Goal: Task Accomplishment & Management: Use online tool/utility

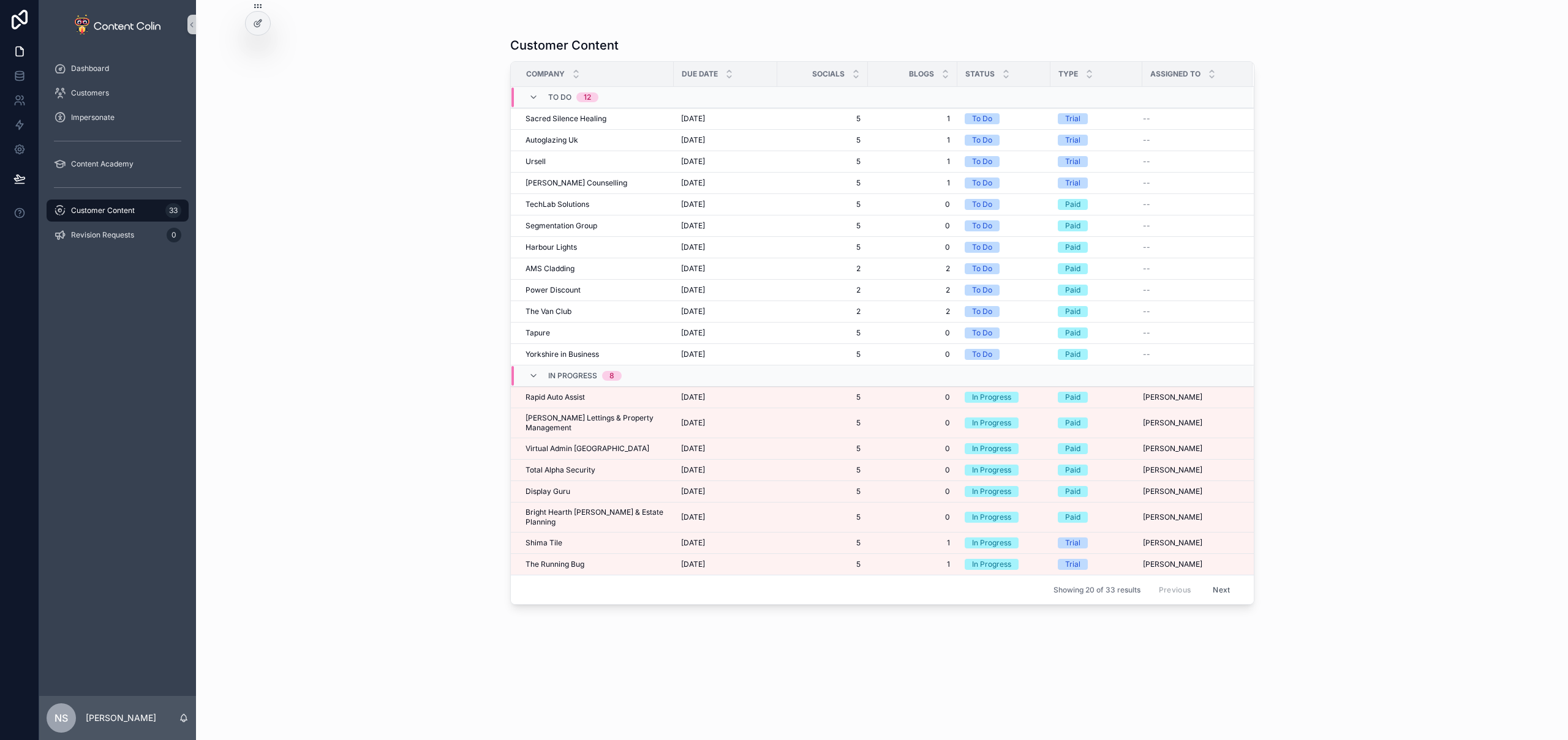
drag, startPoint x: 134, startPoint y: 215, endPoint x: 250, endPoint y: 211, distance: 116.1
click at [134, 215] on span "Customer Content" at bounding box center [103, 210] width 64 height 10
click at [570, 401] on span "Rapid Auto Assist" at bounding box center [555, 397] width 60 height 10
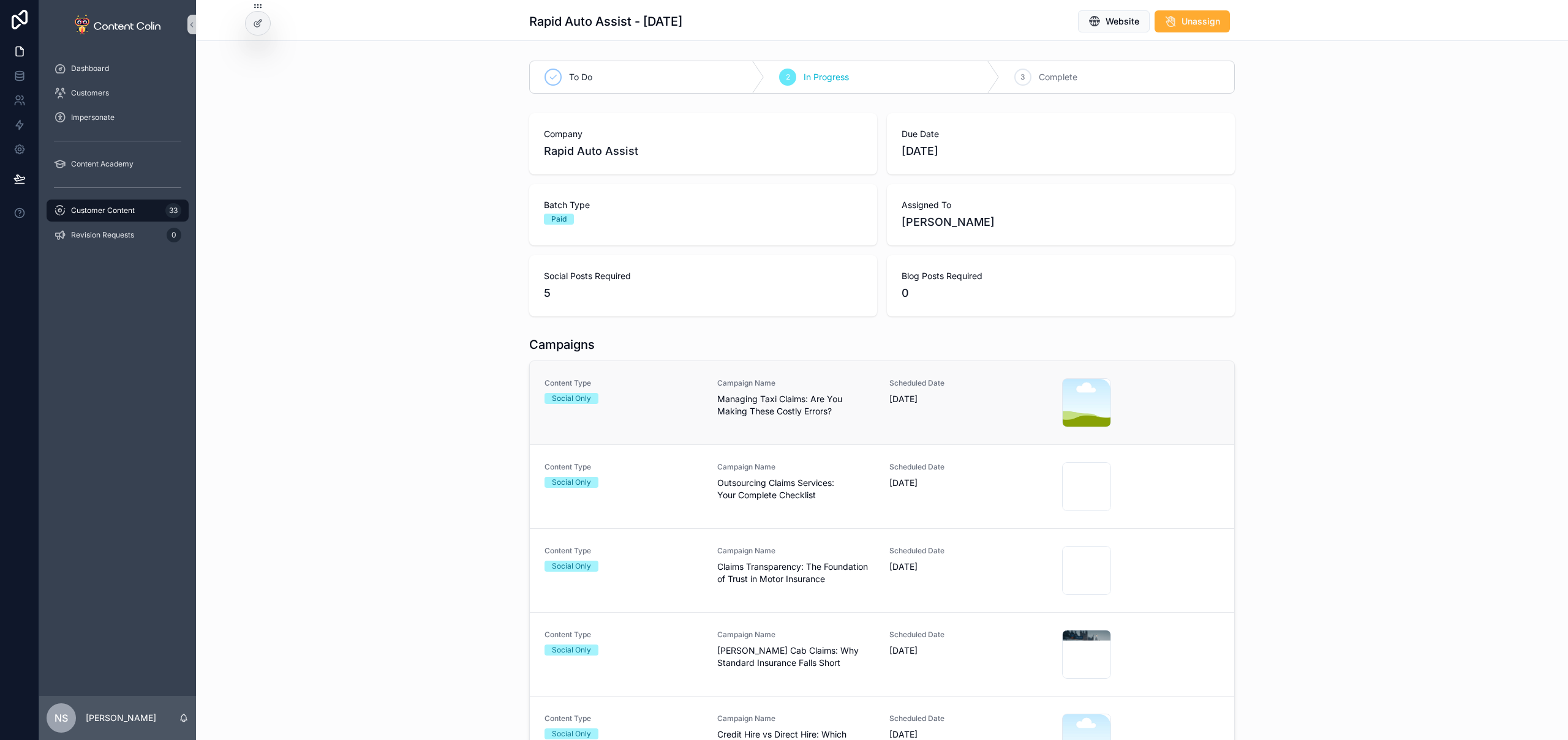
scroll to position [15, 0]
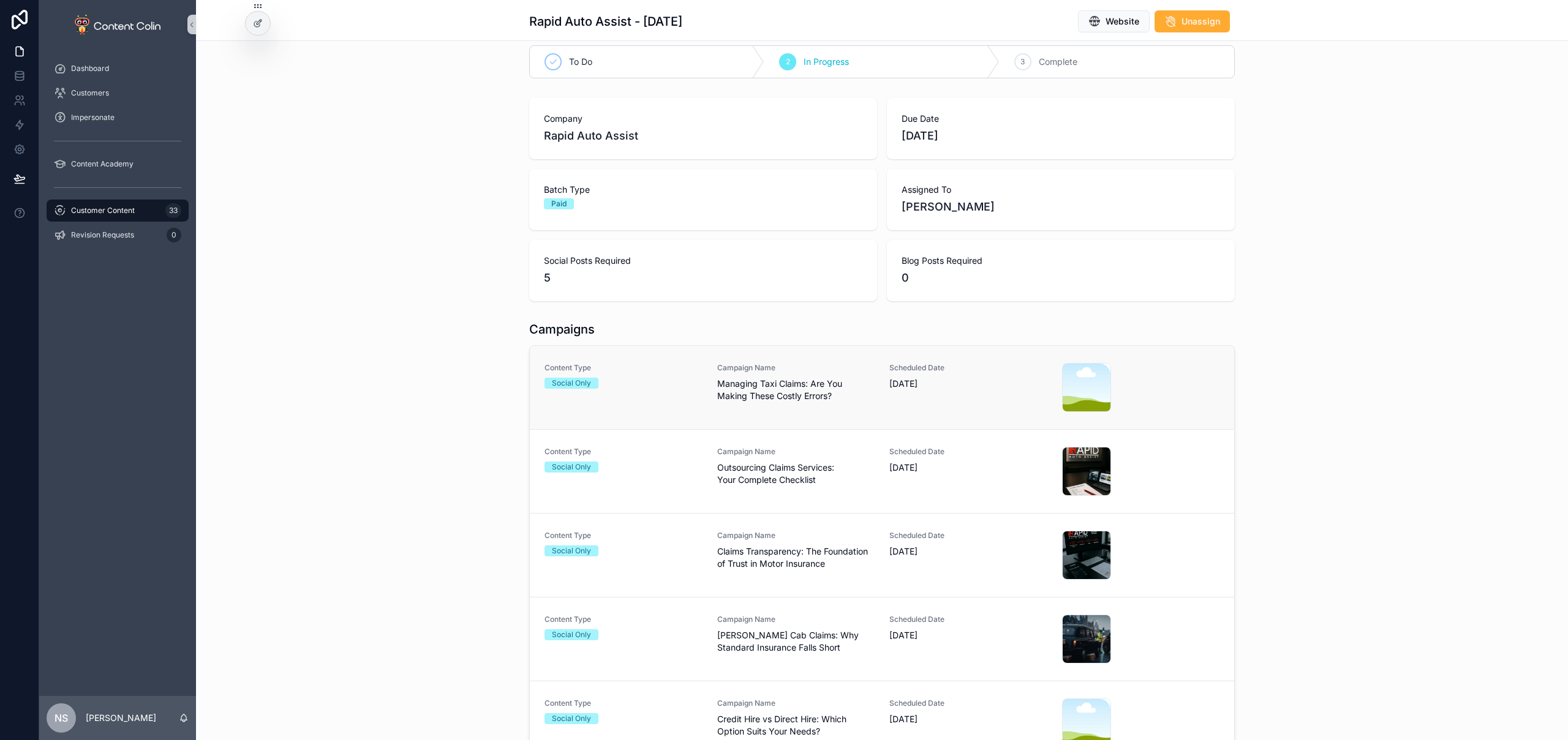
click at [801, 366] on span "Campaign Name" at bounding box center [796, 368] width 158 height 10
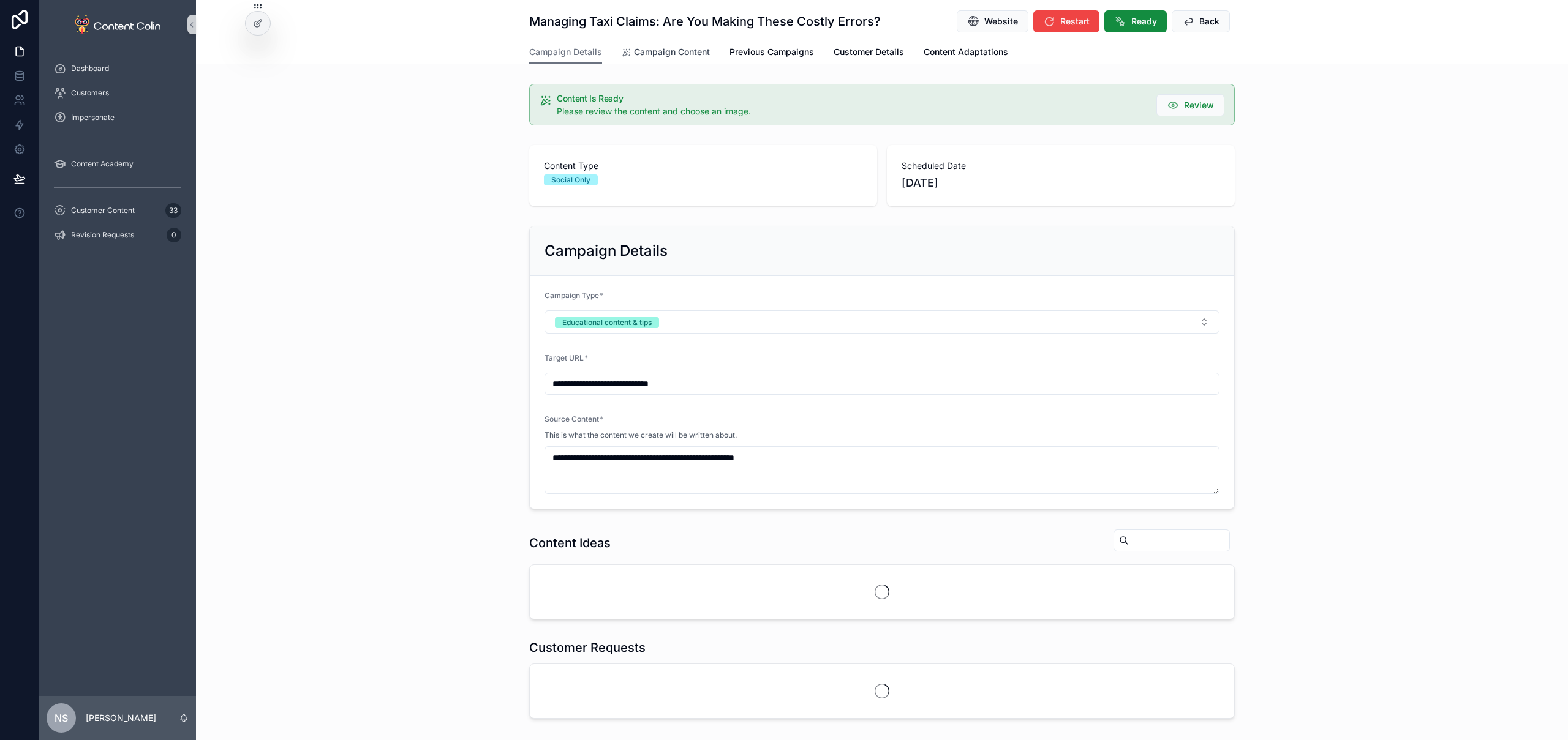
drag, startPoint x: 634, startPoint y: 55, endPoint x: 652, endPoint y: 61, distance: 19.0
click at [634, 55] on span "Campaign Content" at bounding box center [672, 53] width 76 height 12
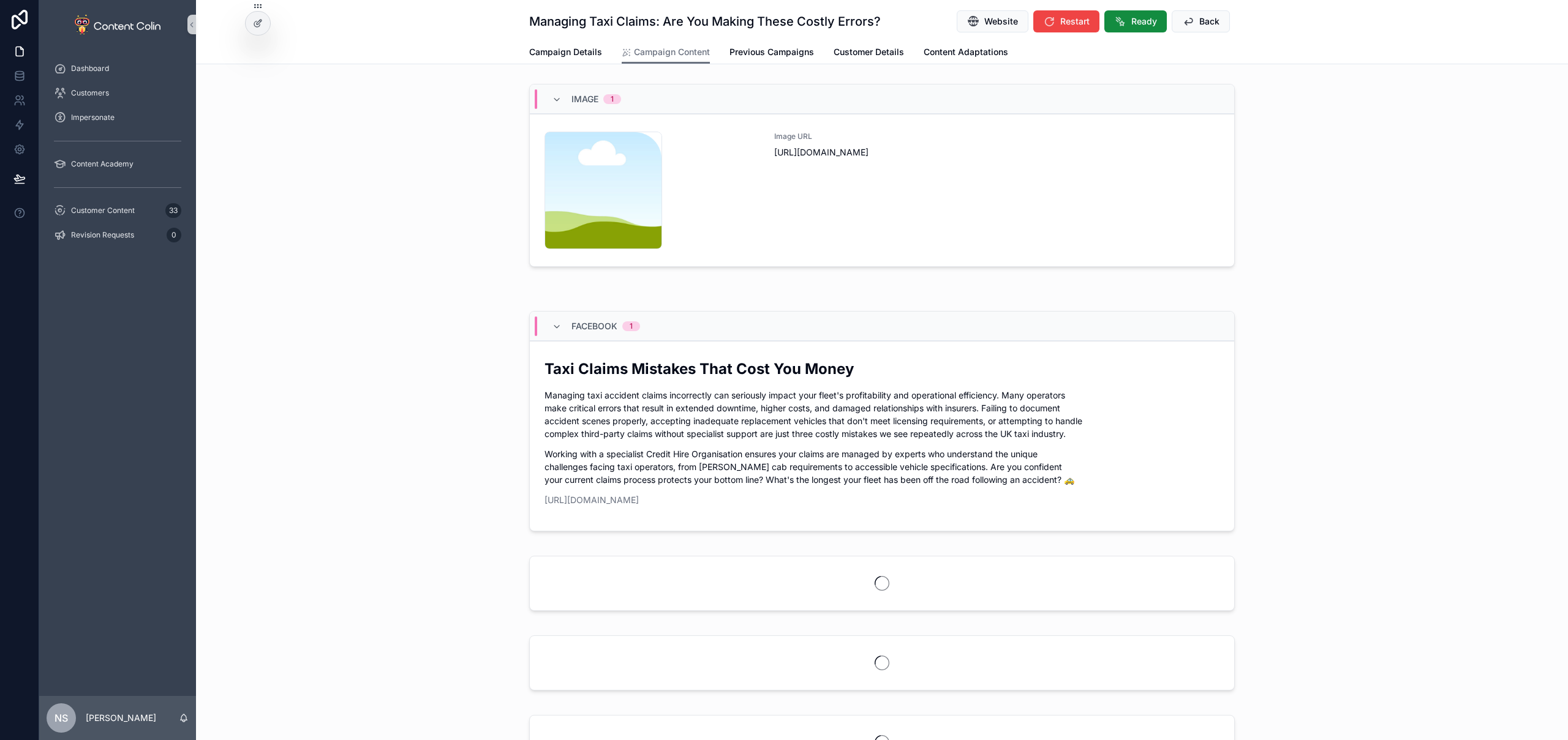
click at [968, 222] on div "Image URL [URL][DOMAIN_NAME]" at bounding box center [997, 191] width 445 height 118
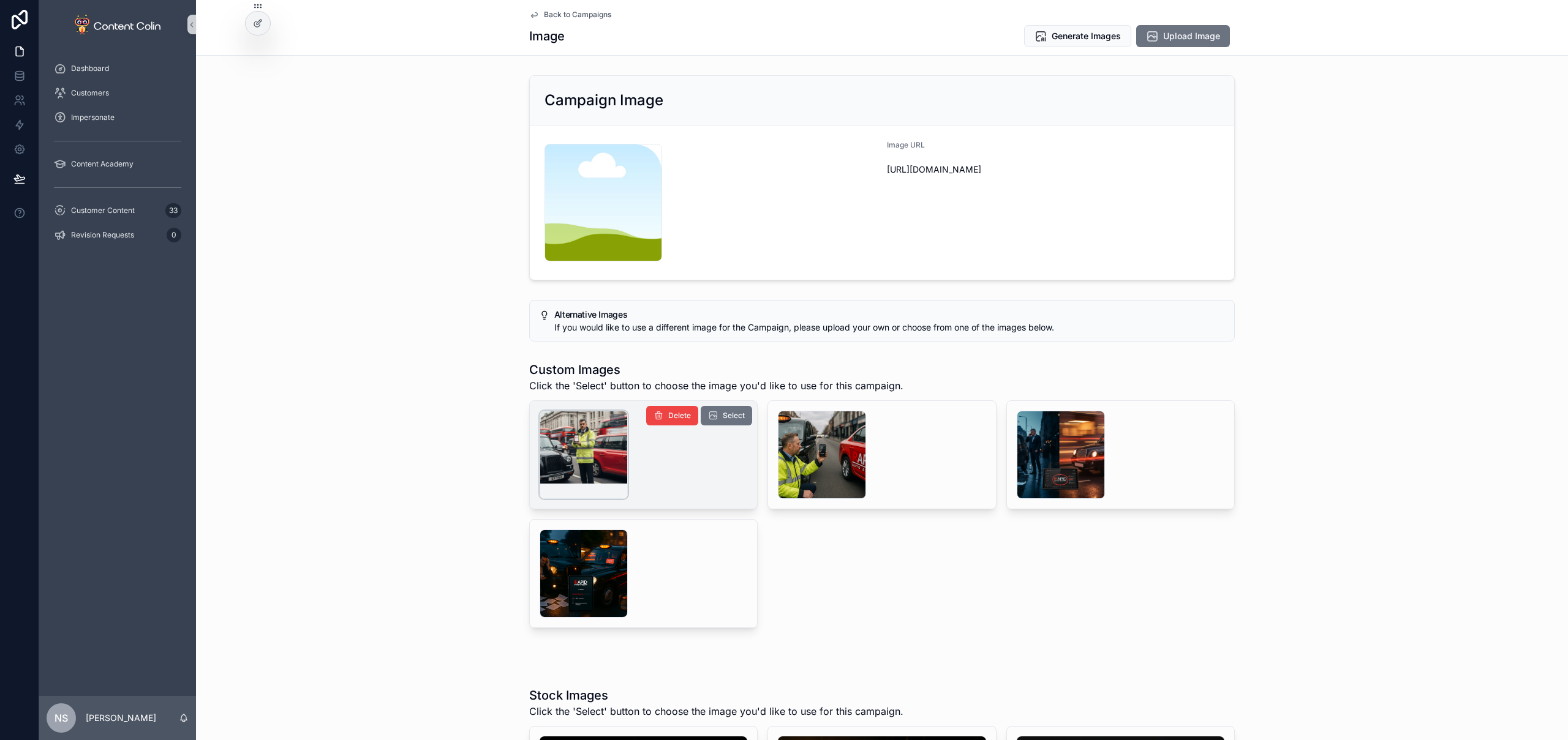
click at [574, 452] on div "scrollable content" at bounding box center [584, 454] width 88 height 88
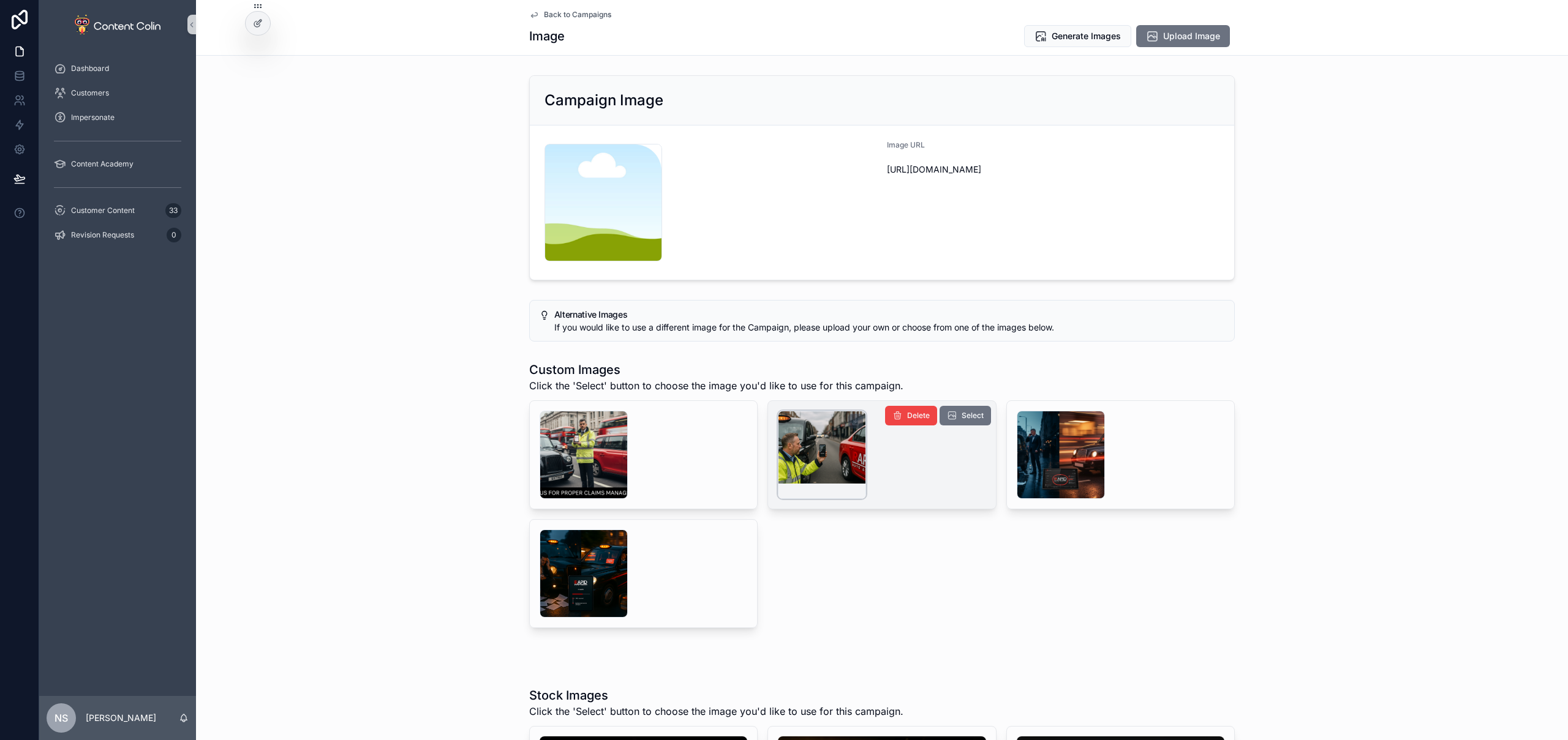
click at [789, 438] on div "scrollable content" at bounding box center [821, 454] width 88 height 88
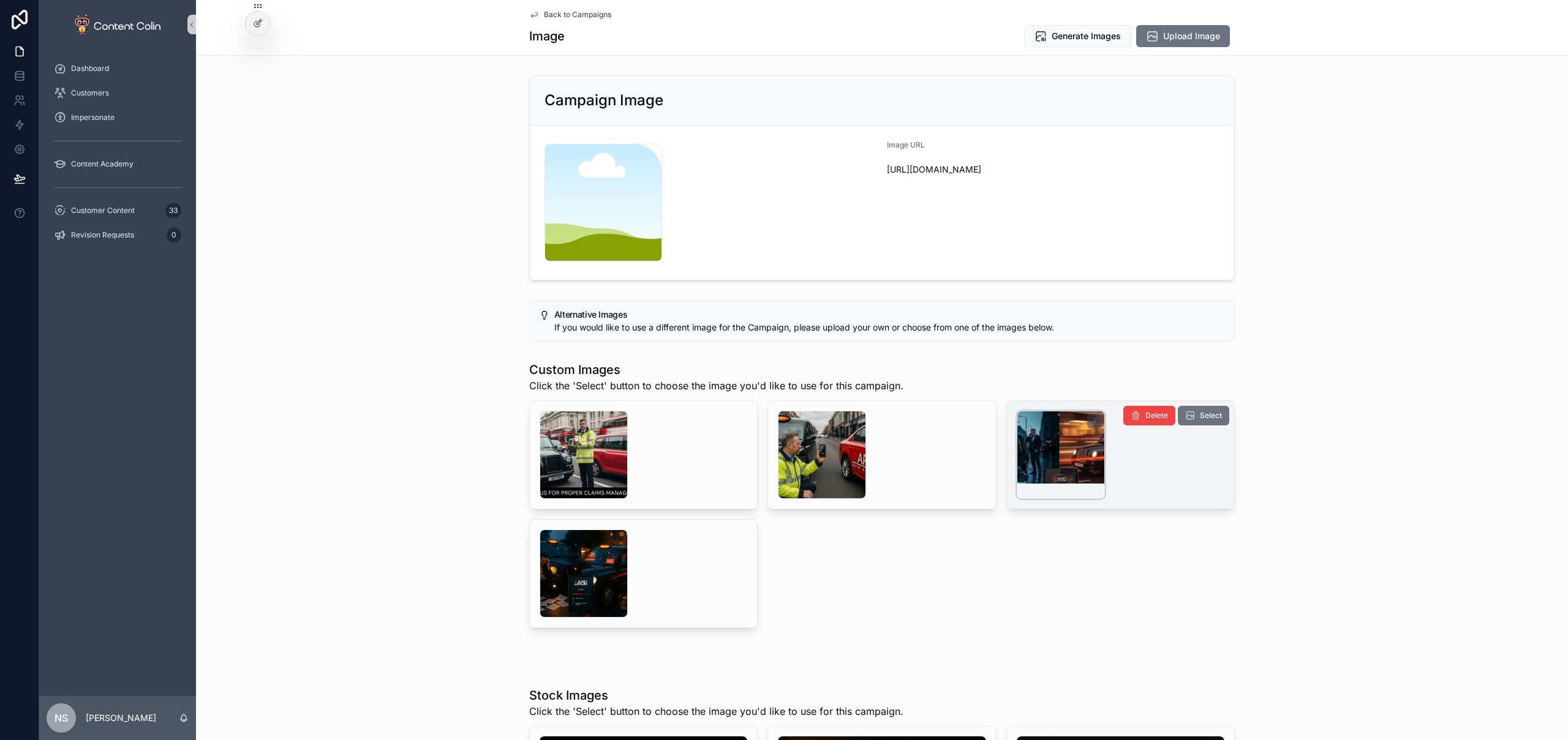
click at [1058, 450] on div "scrollable content" at bounding box center [1060, 454] width 88 height 88
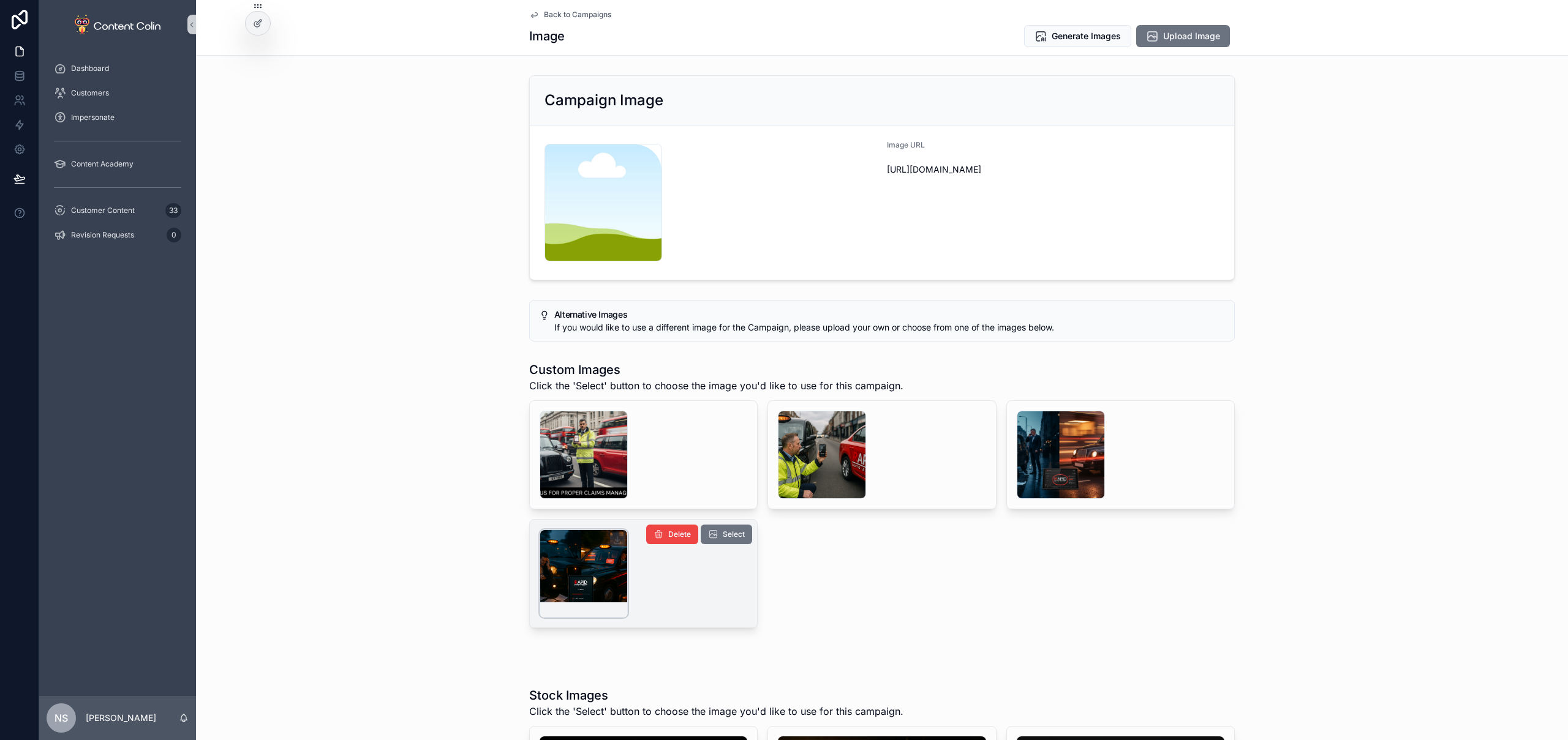
click at [587, 571] on div "scrollable content" at bounding box center [584, 573] width 88 height 88
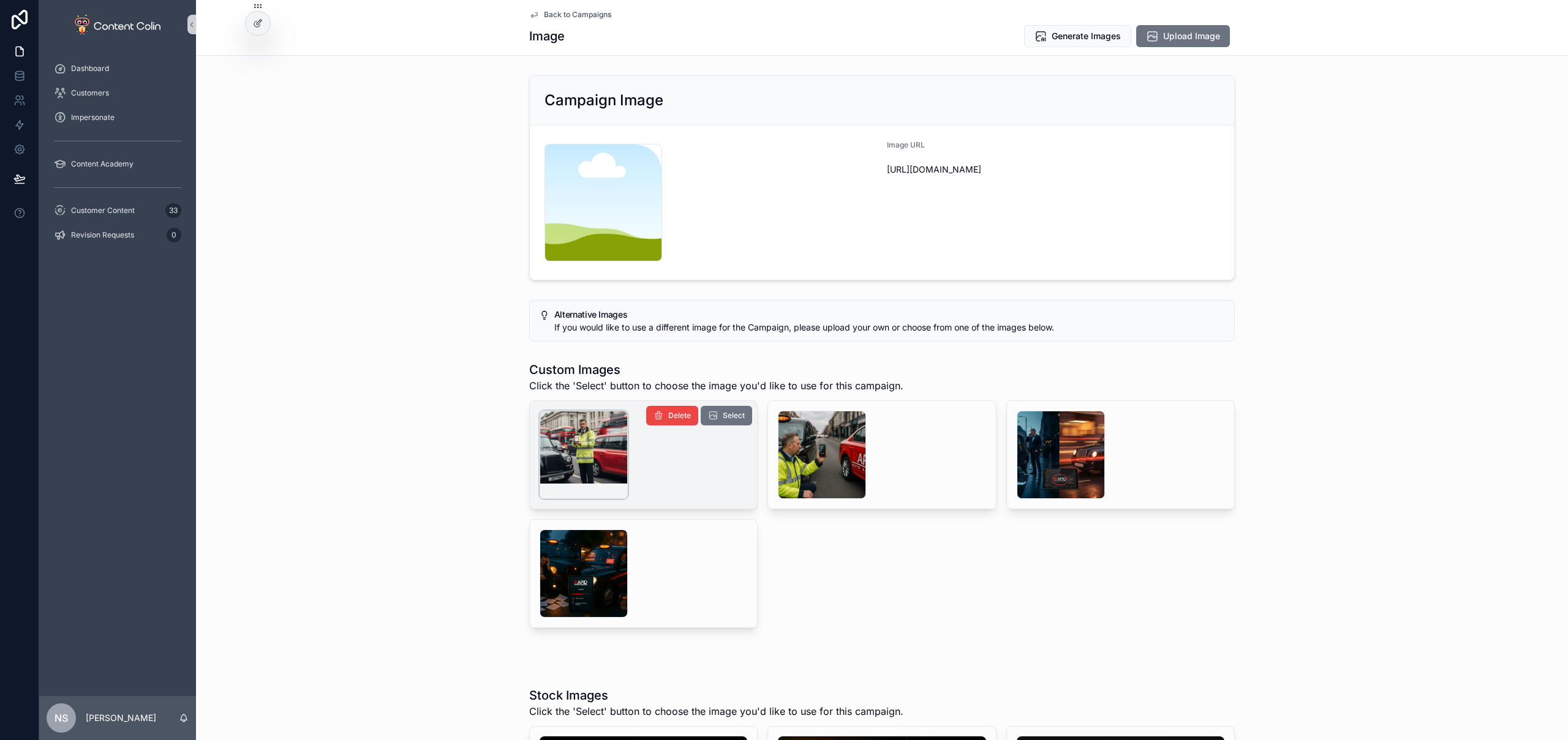
click at [563, 451] on div "scrollable content" at bounding box center [584, 454] width 88 height 88
click at [735, 417] on span "Select" at bounding box center [733, 415] width 22 height 10
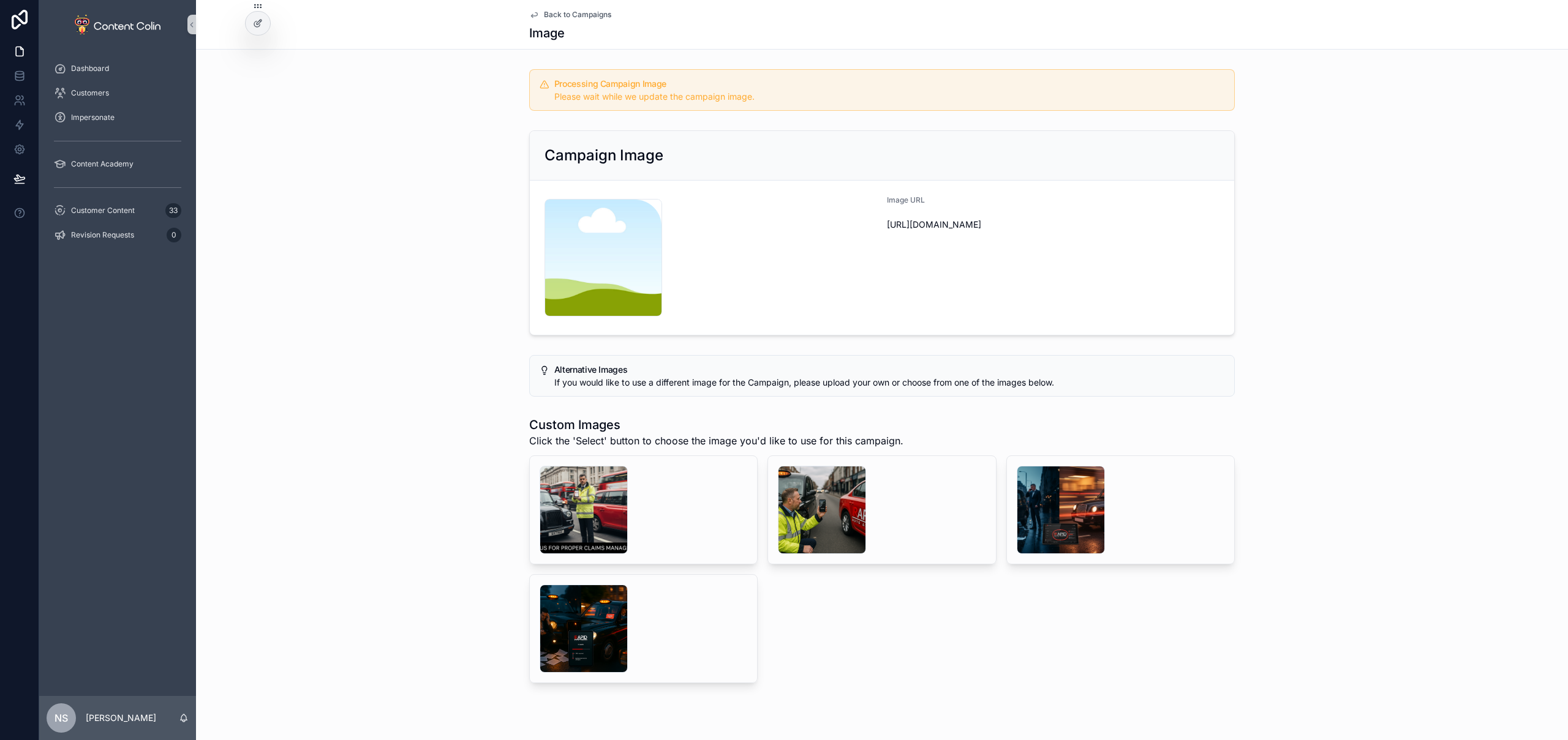
click at [578, 15] on span "Back to Campaigns" at bounding box center [578, 14] width 68 height 10
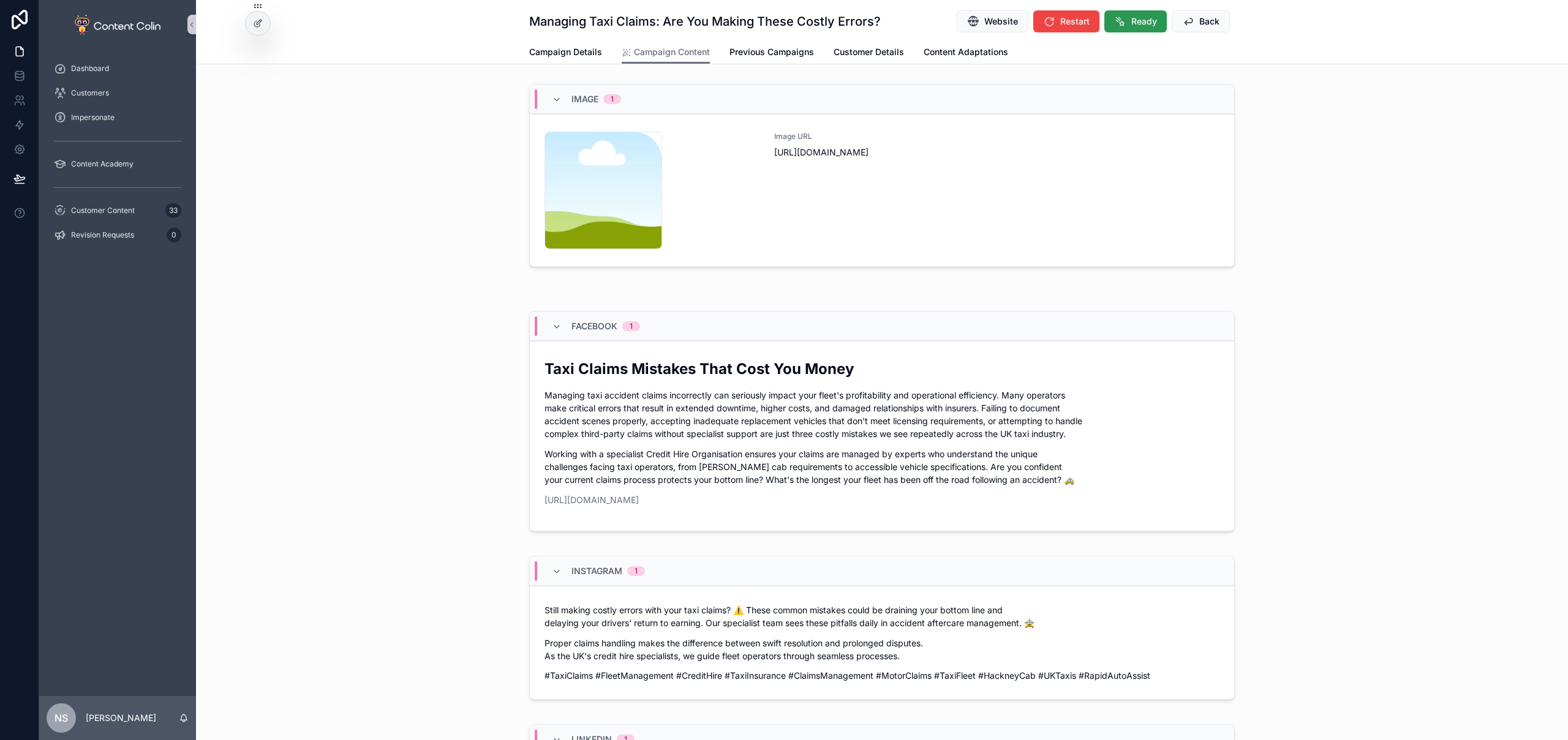
click at [1133, 22] on span "Ready" at bounding box center [1144, 21] width 26 height 12
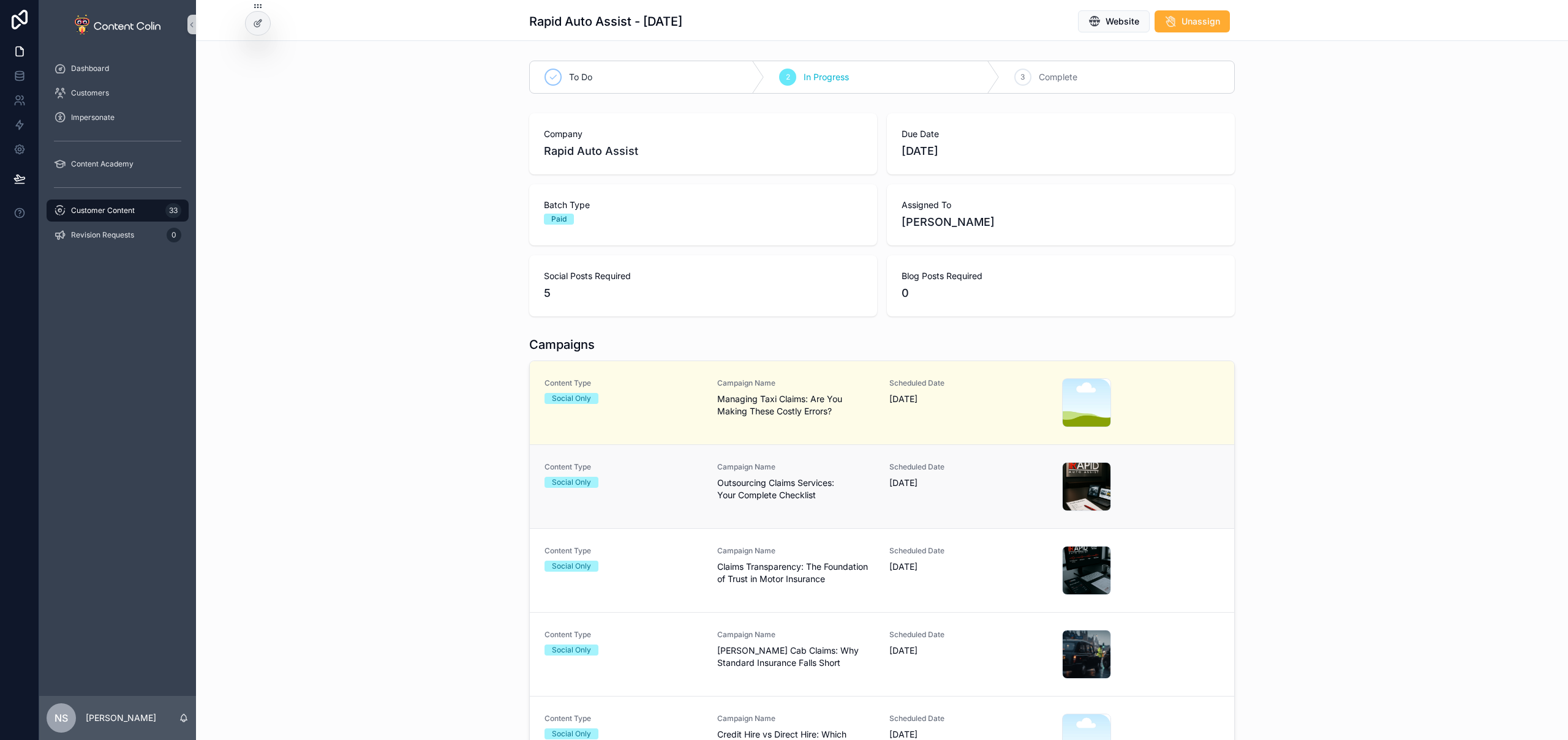
click at [943, 482] on span "[DATE]" at bounding box center [968, 484] width 158 height 12
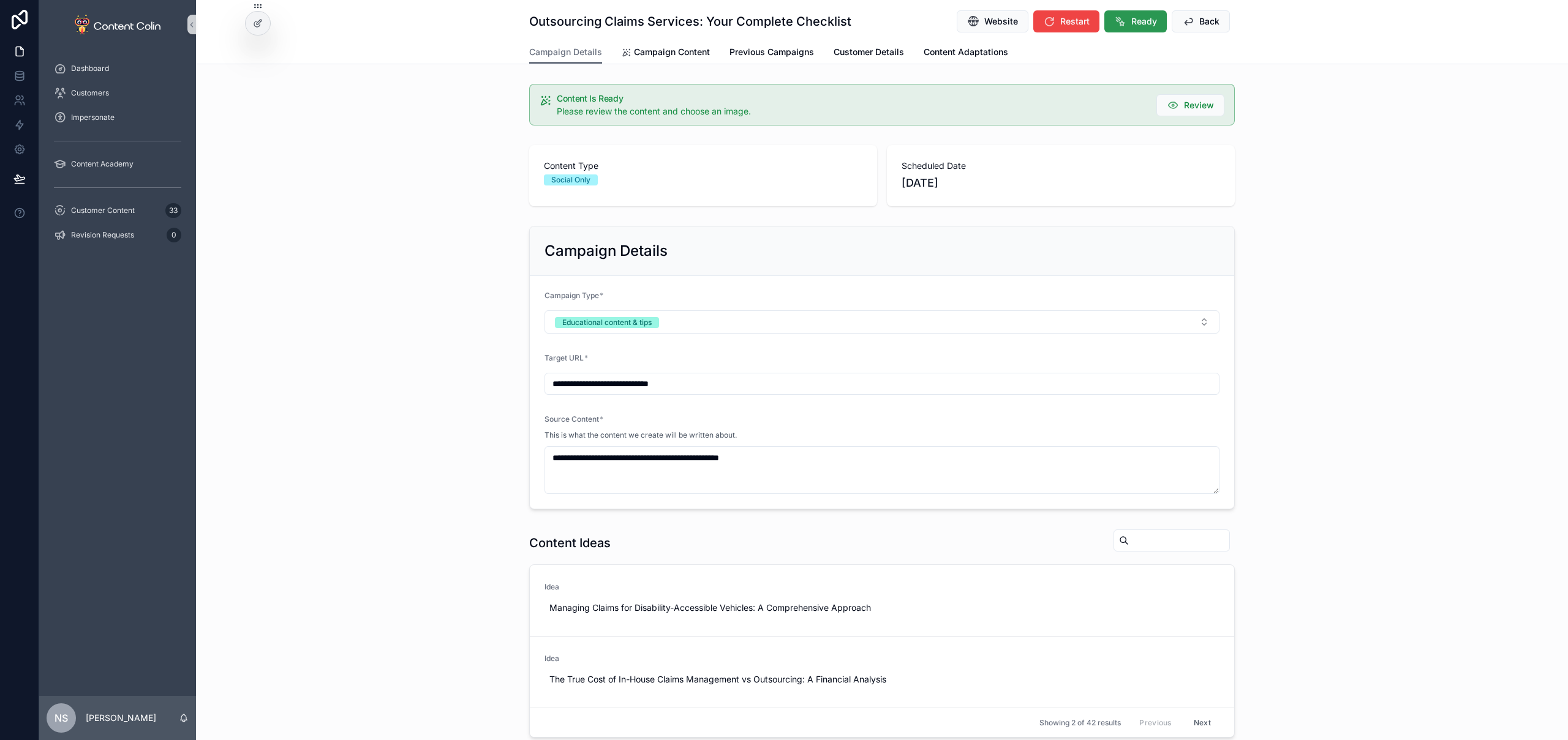
click at [1146, 20] on span "Ready" at bounding box center [1144, 21] width 26 height 12
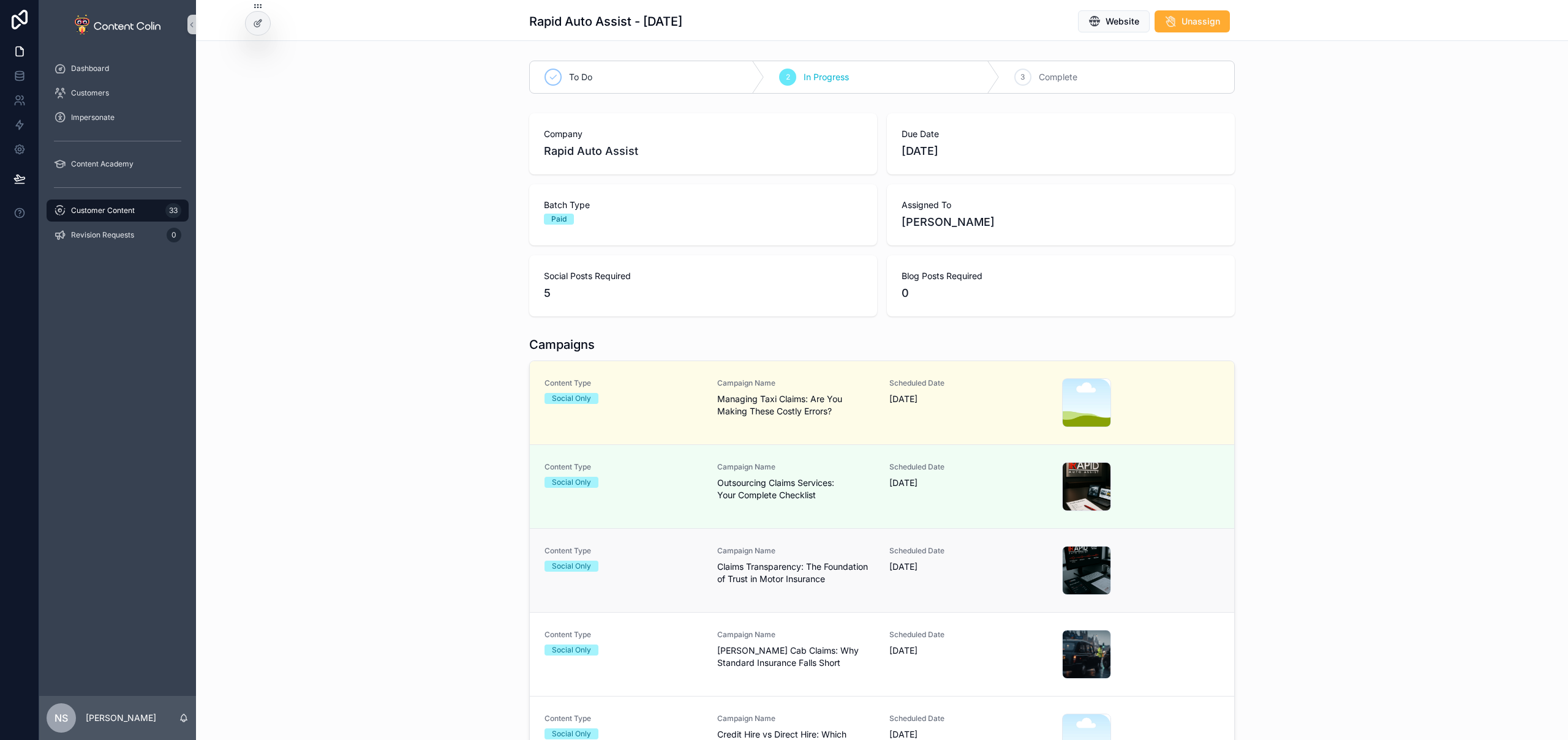
click at [850, 581] on span "Claims Transparency: The Foundation of Trust in Motor Insurance" at bounding box center [796, 573] width 158 height 25
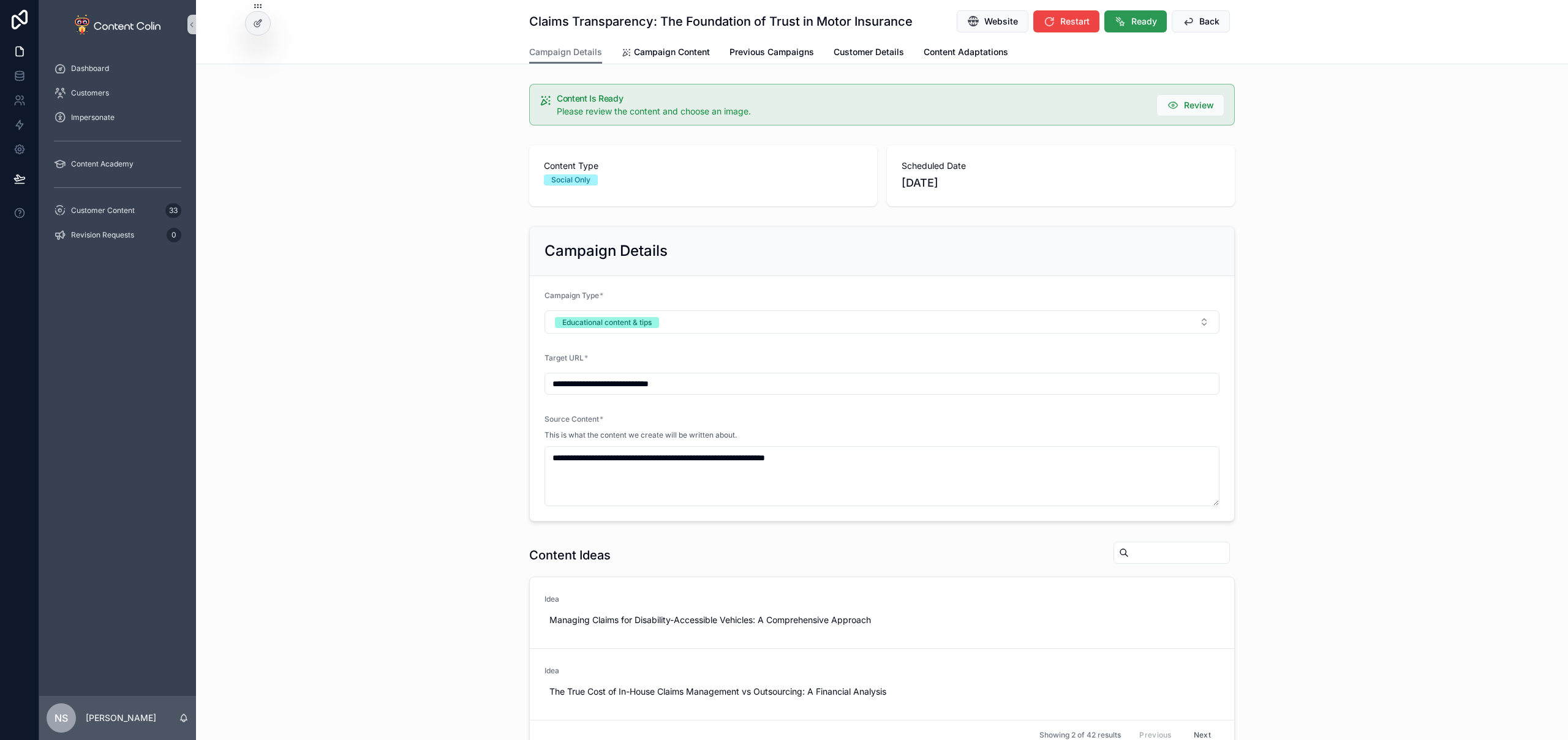
click at [1131, 22] on span "Ready" at bounding box center [1144, 21] width 26 height 12
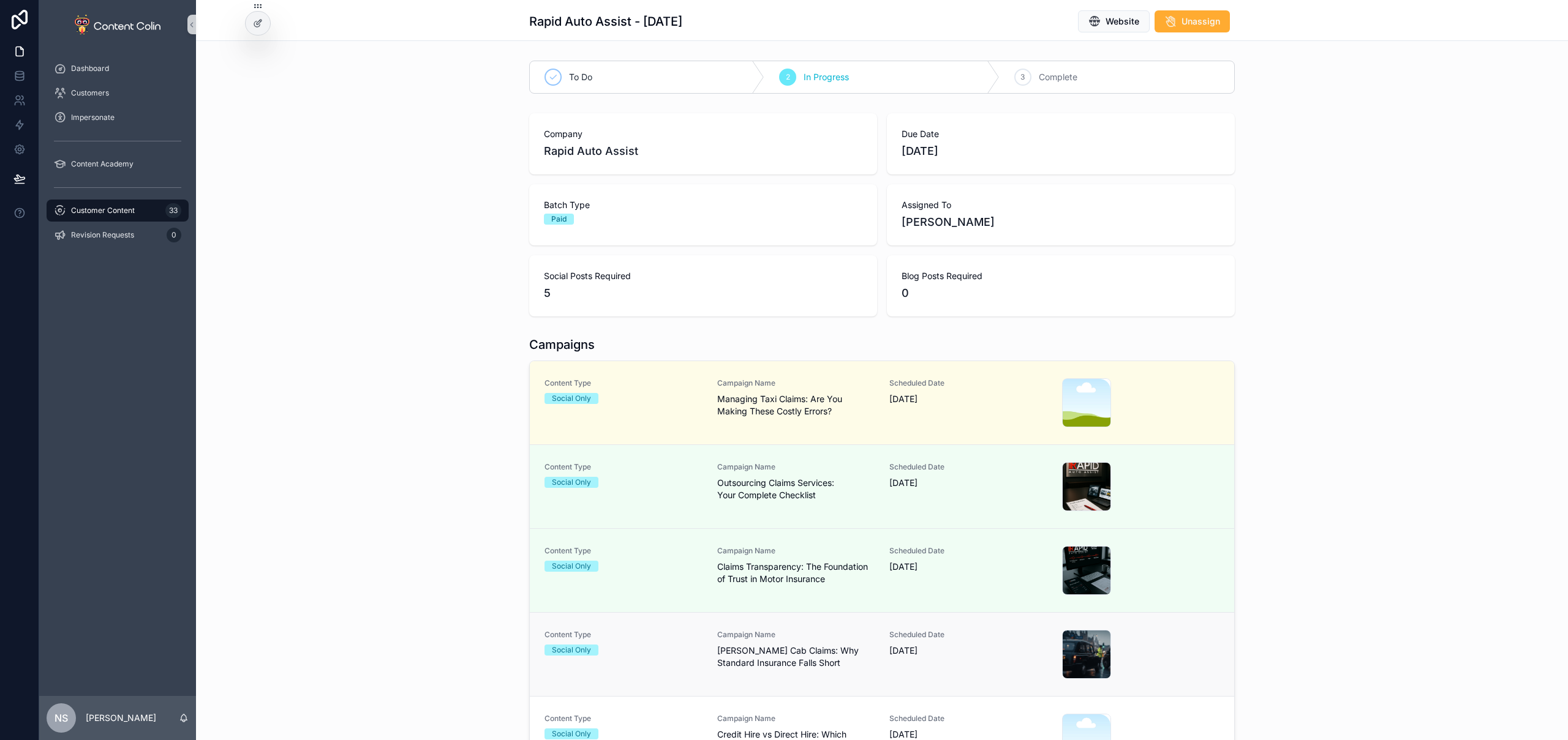
click at [801, 648] on span "Hackney Cab Claims: Why Standard Insurance Falls Short" at bounding box center [796, 657] width 158 height 25
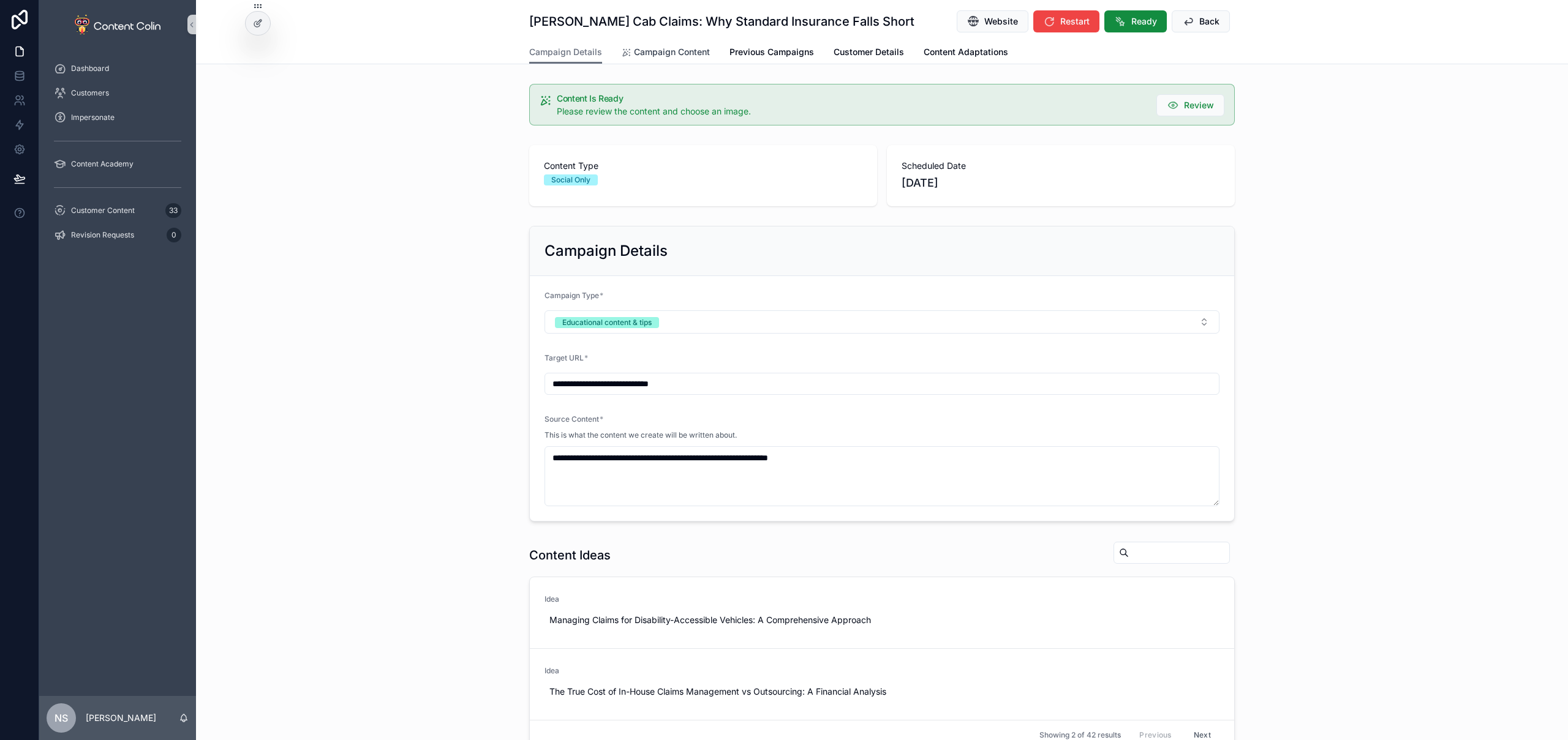
click at [662, 53] on span "Campaign Content" at bounding box center [672, 53] width 76 height 12
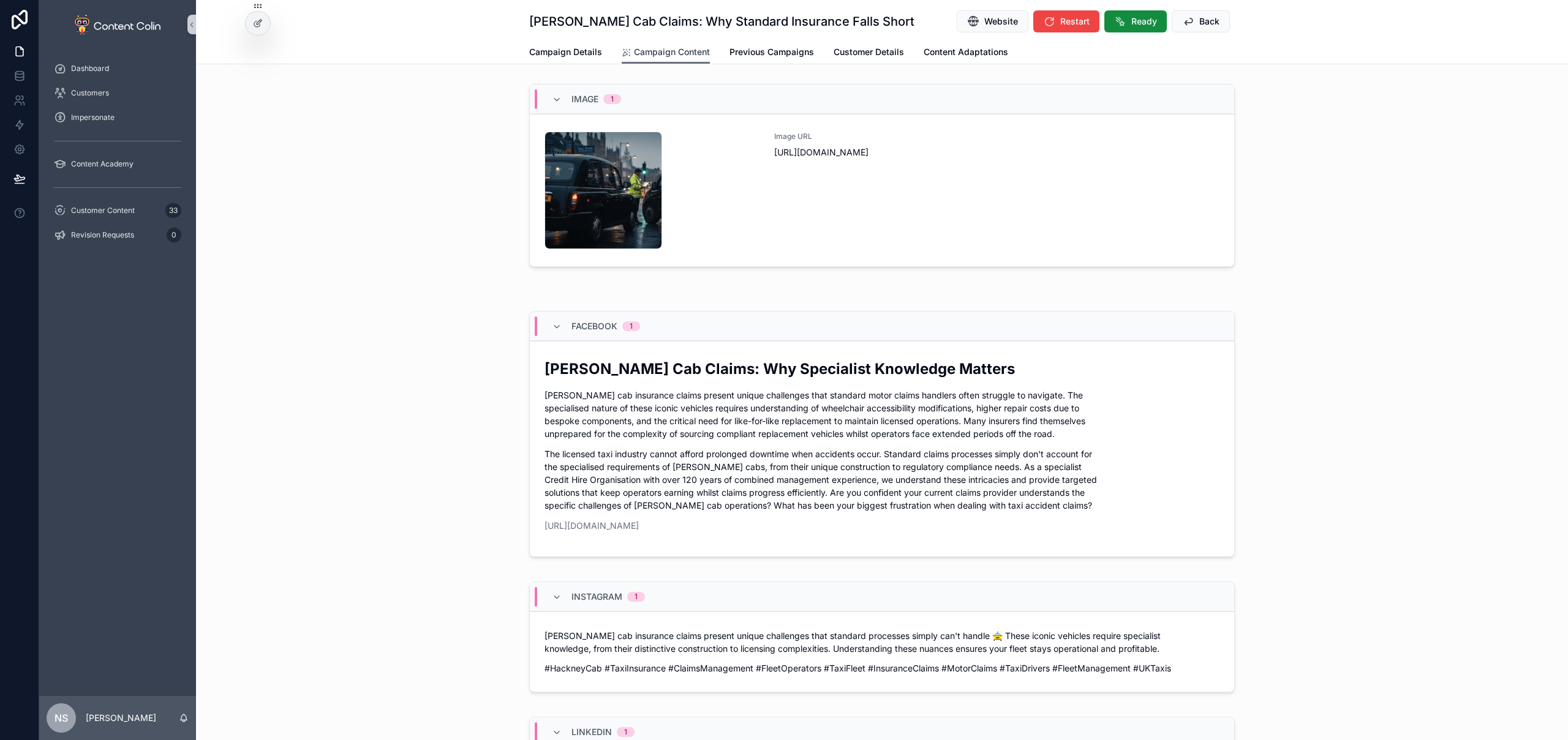
scroll to position [322, 0]
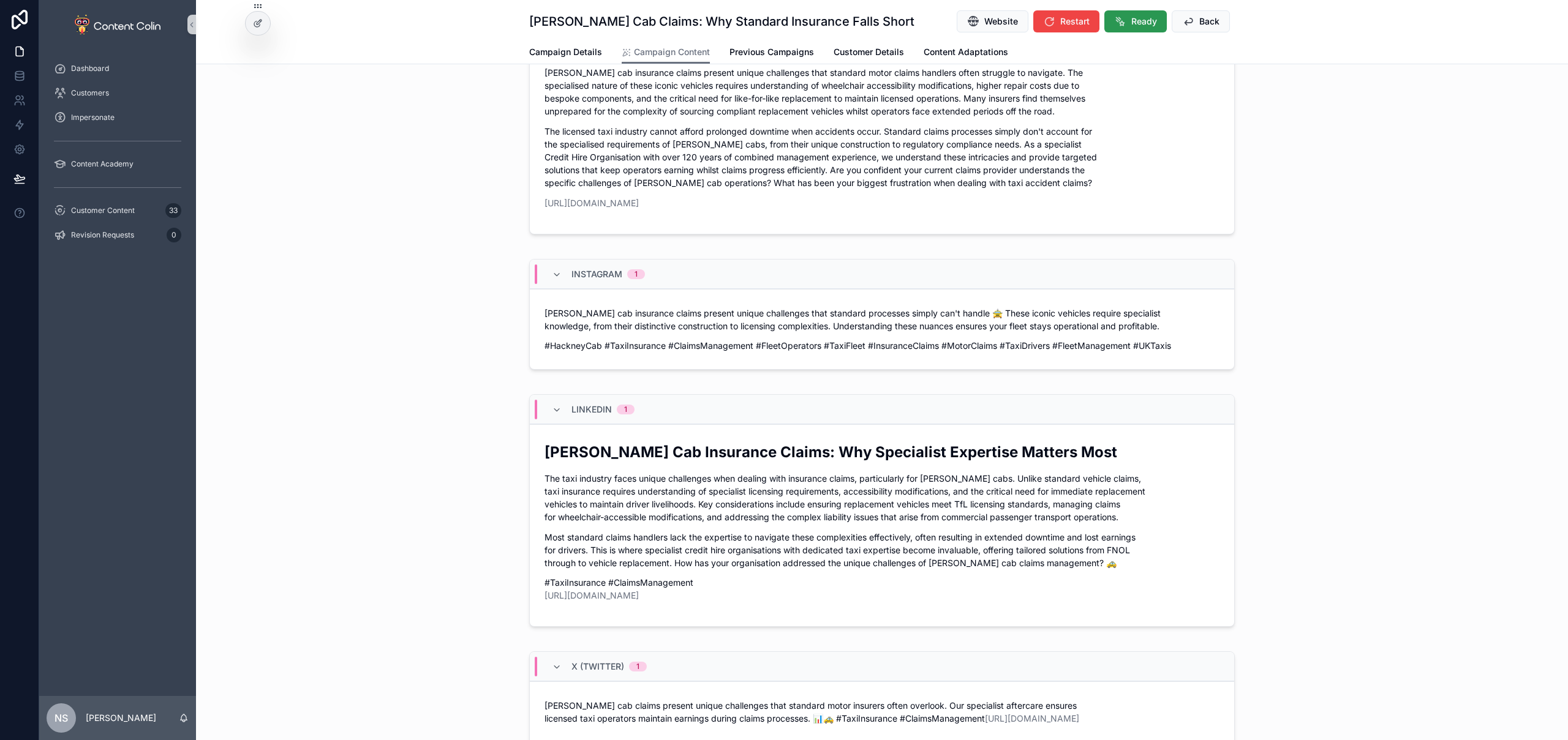
click at [1132, 24] on span "Ready" at bounding box center [1144, 21] width 26 height 12
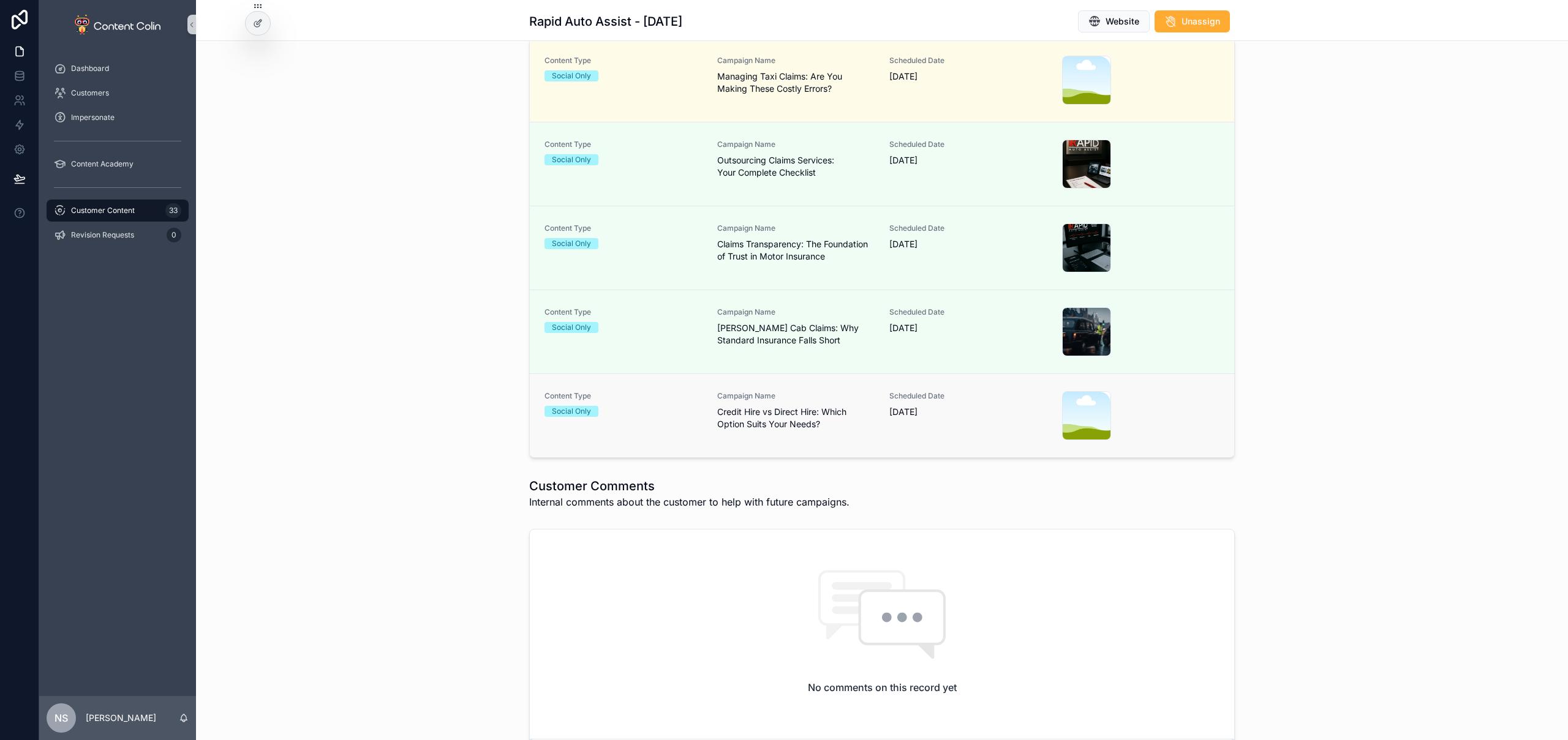
click at [917, 394] on span "Scheduled Date" at bounding box center [968, 395] width 158 height 10
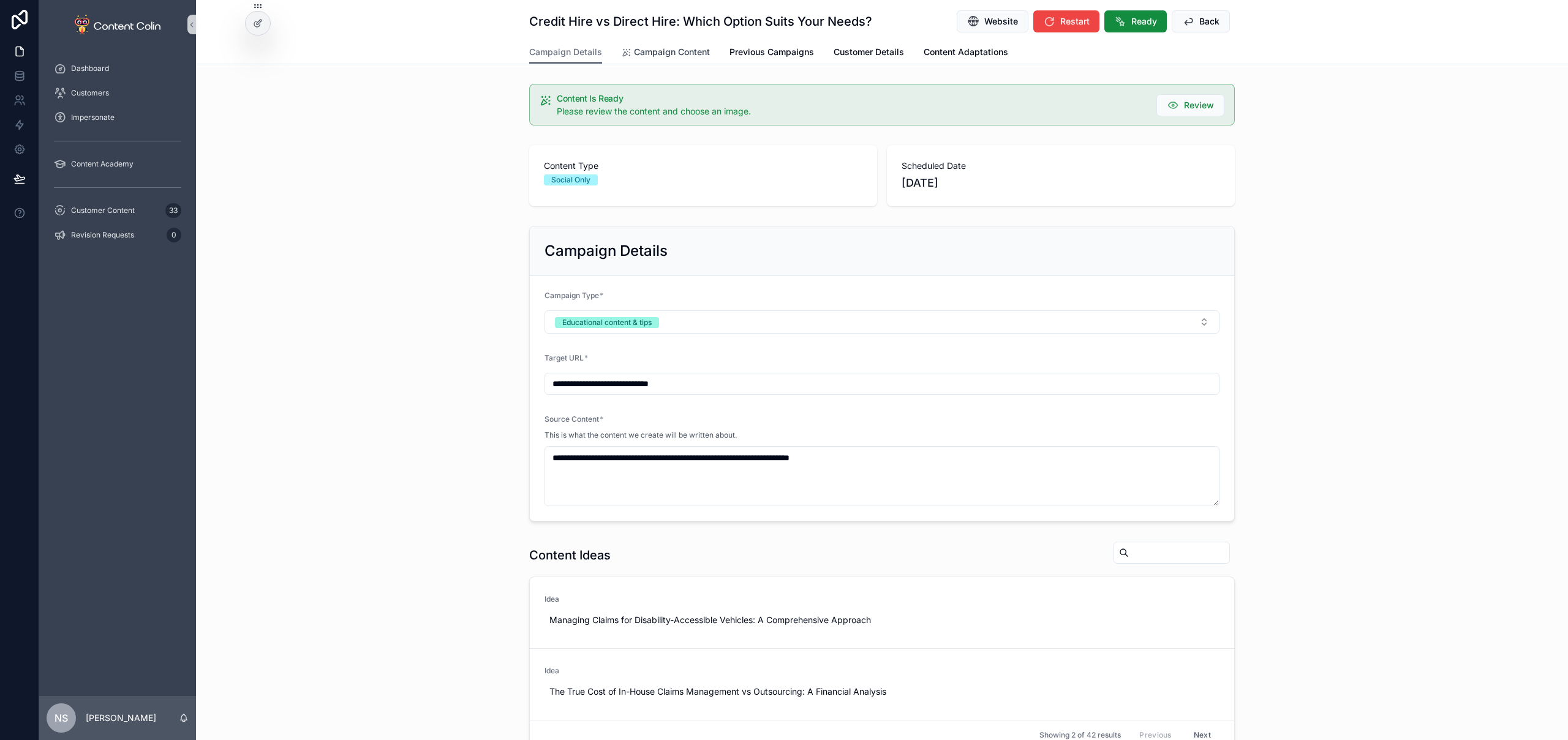
click at [672, 51] on span "Campaign Content" at bounding box center [672, 53] width 76 height 12
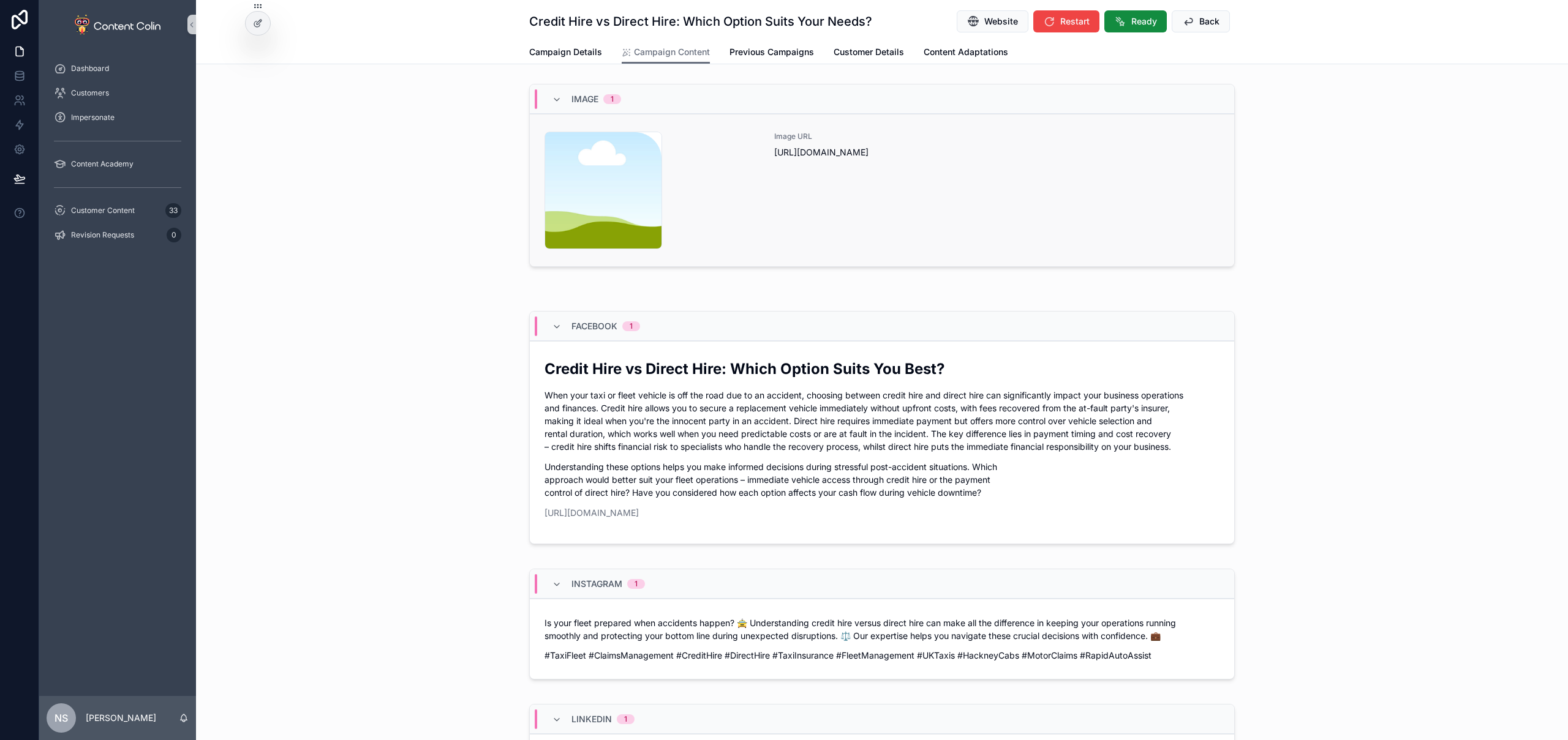
click at [1007, 224] on div "Image URL [URL][DOMAIN_NAME]" at bounding box center [997, 191] width 445 height 118
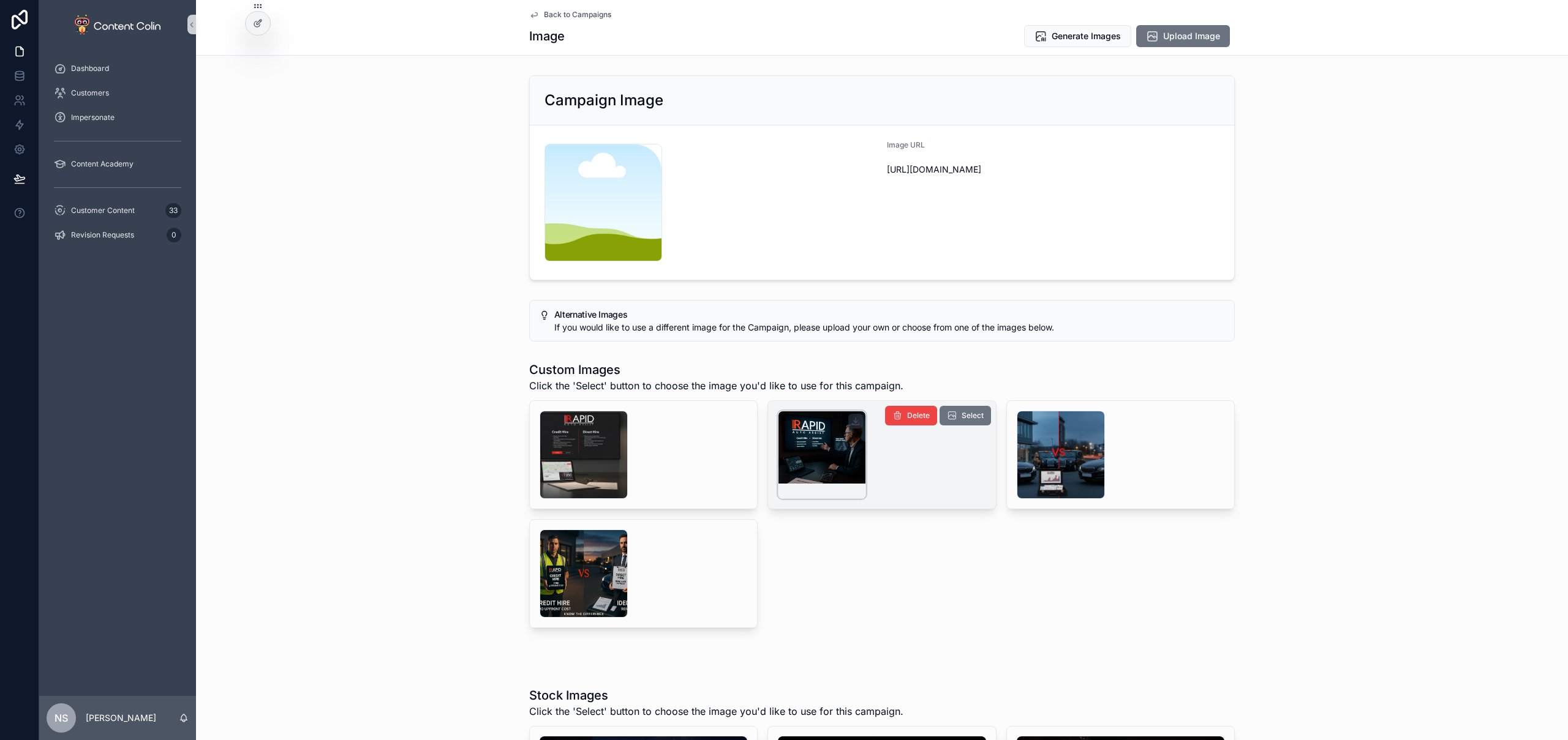
click at [807, 451] on div "scrollable content" at bounding box center [821, 454] width 88 height 88
click at [961, 414] on span "Select" at bounding box center [972, 415] width 22 height 10
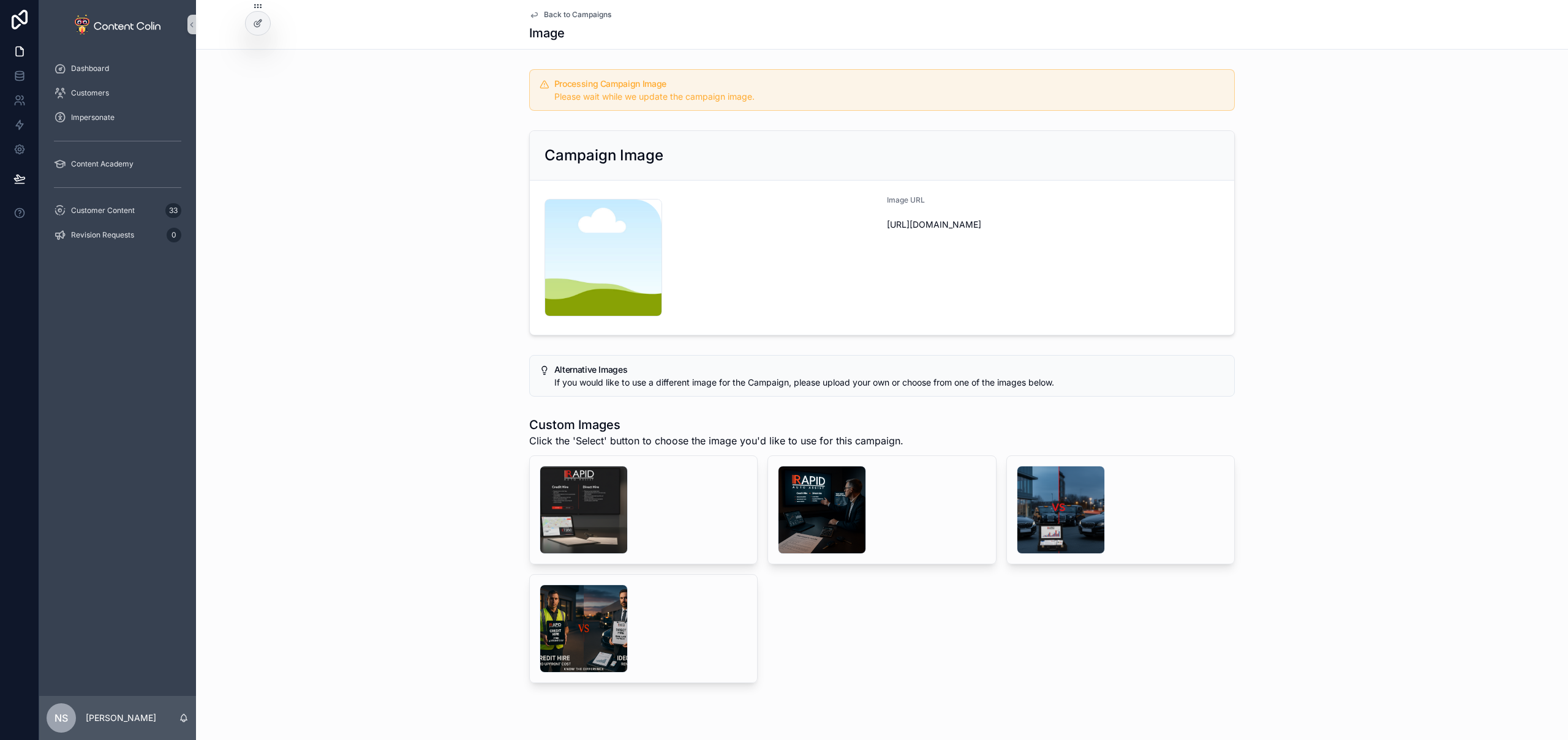
click at [592, 15] on span "Back to Campaigns" at bounding box center [578, 14] width 68 height 10
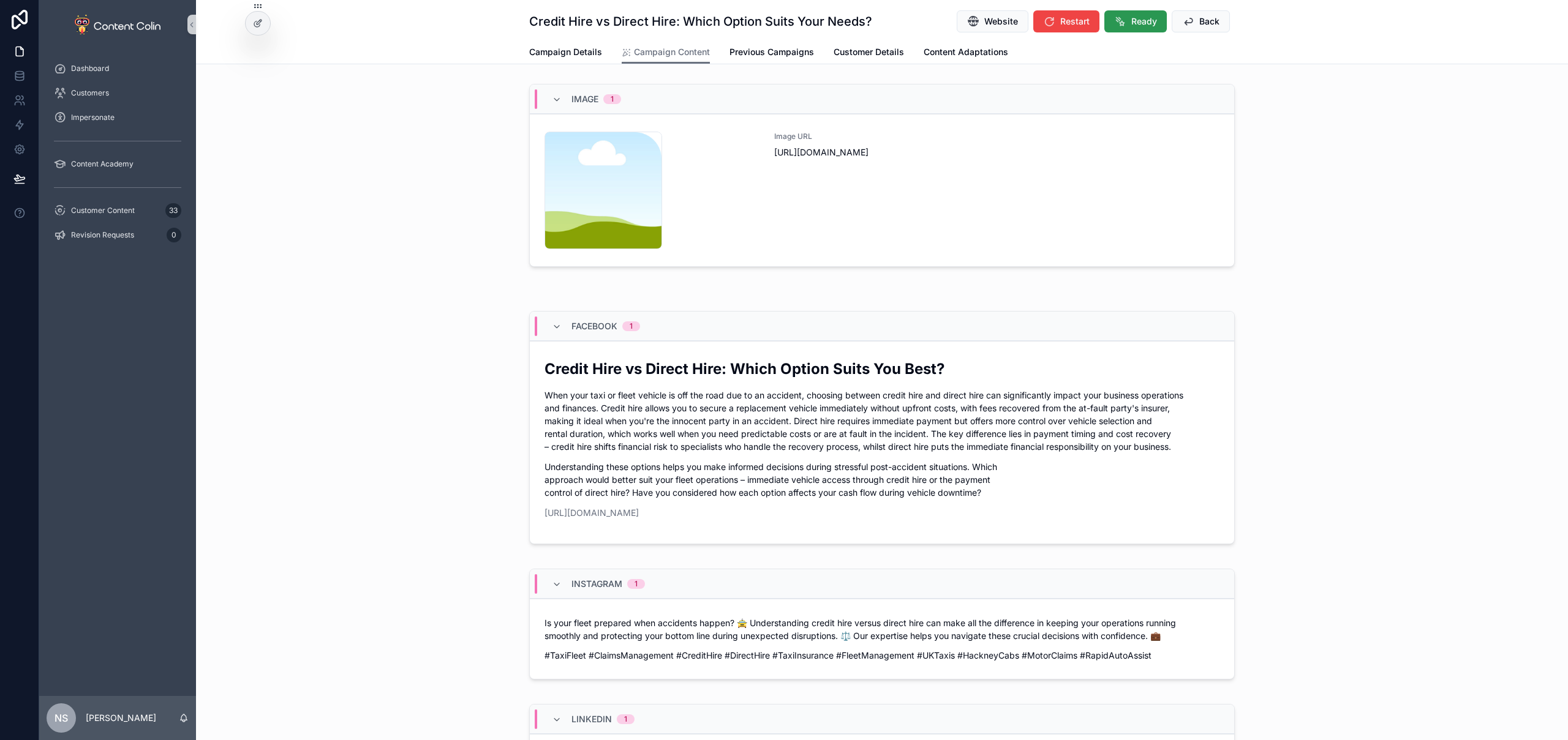
click at [1122, 20] on button "Ready" at bounding box center [1136, 21] width 62 height 22
click at [1133, 25] on span "Ready" at bounding box center [1144, 21] width 26 height 12
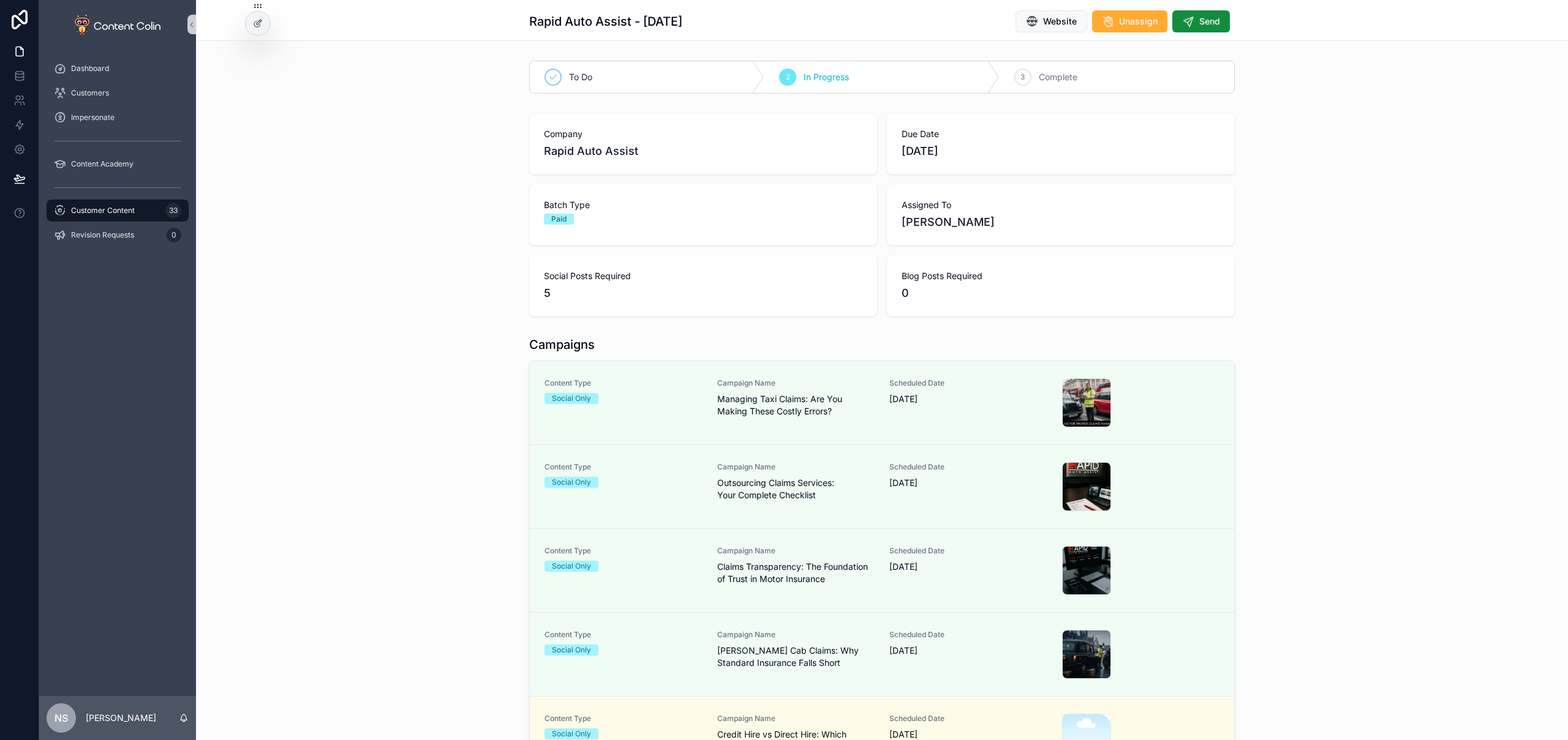
click at [130, 206] on span "Customer Content" at bounding box center [103, 210] width 64 height 10
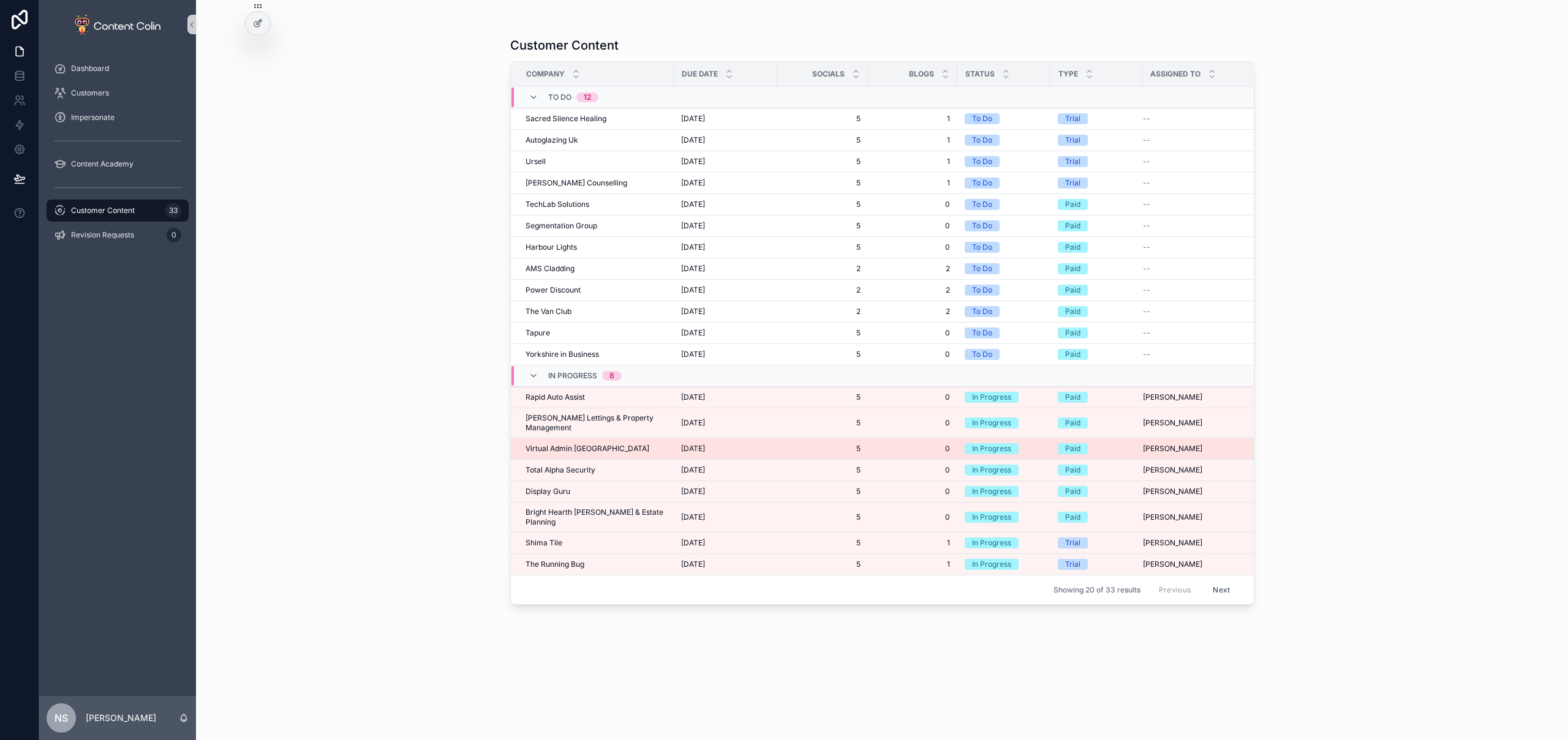
click at [576, 443] on span "Virtual Admin UK" at bounding box center [587, 448] width 124 height 10
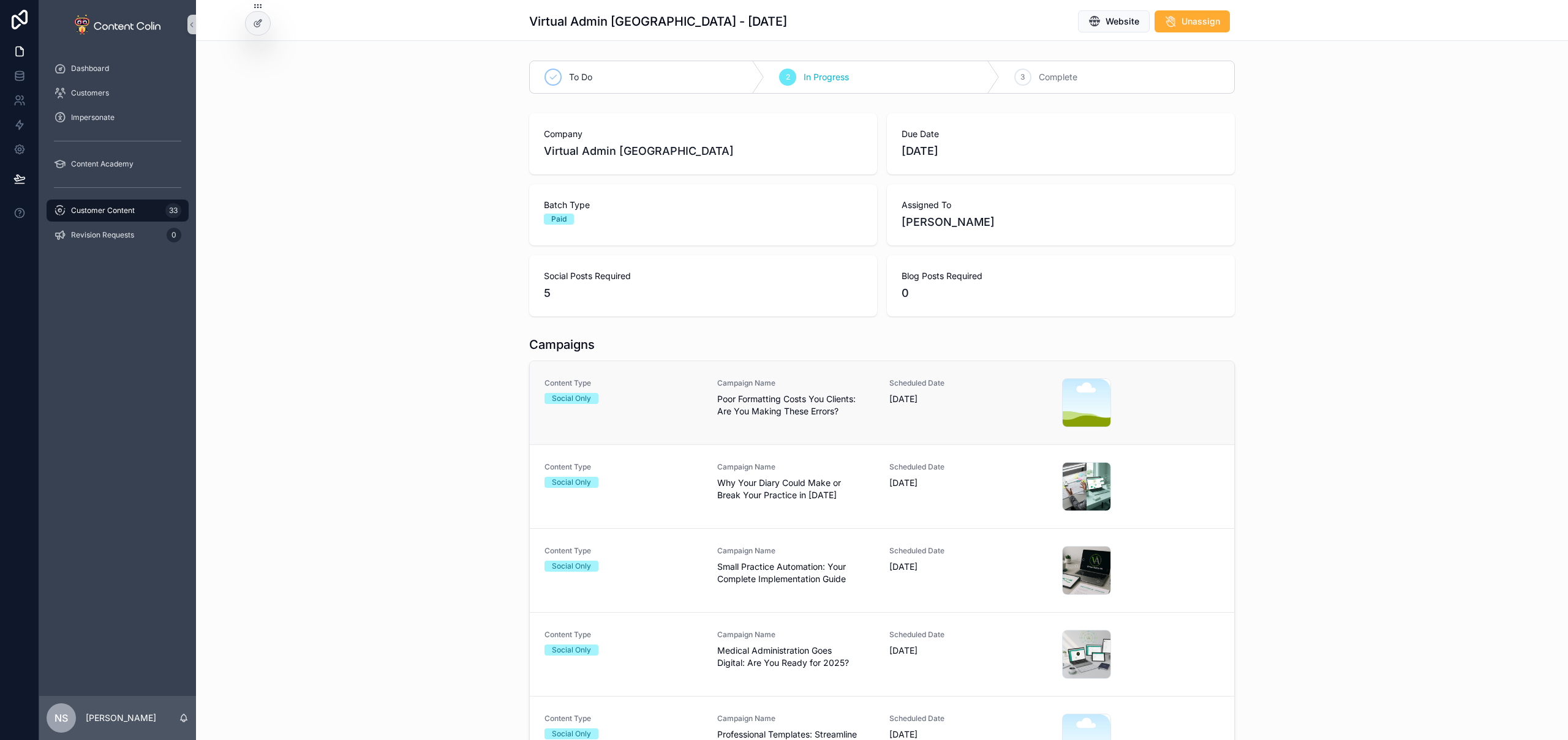
click at [795, 417] on span "Poor Formatting Costs You Clients: Are You Making These Errors?" at bounding box center [796, 405] width 158 height 25
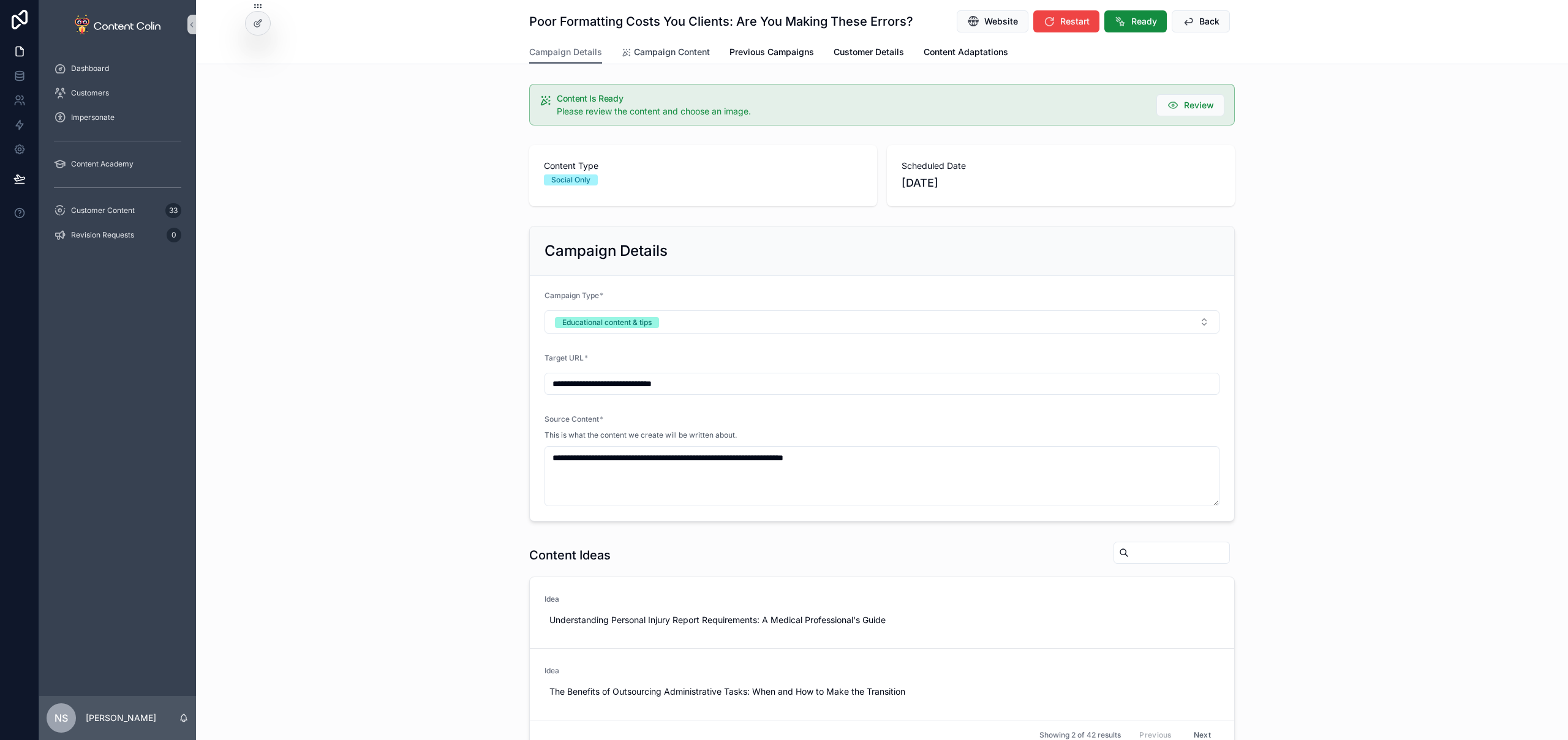
click at [686, 53] on span "Campaign Content" at bounding box center [672, 53] width 76 height 12
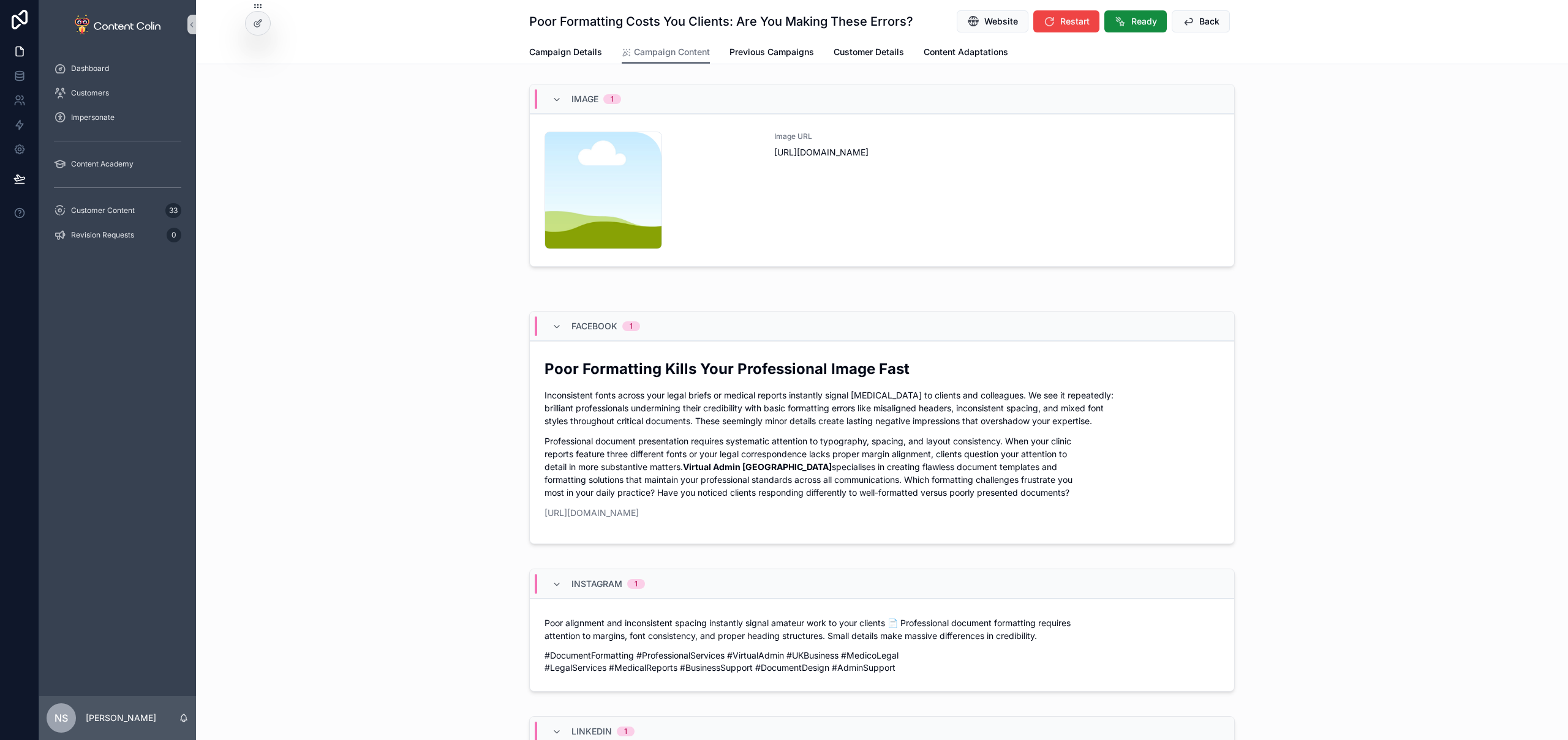
click at [904, 232] on div "Image URL [URL][DOMAIN_NAME]" at bounding box center [997, 191] width 445 height 118
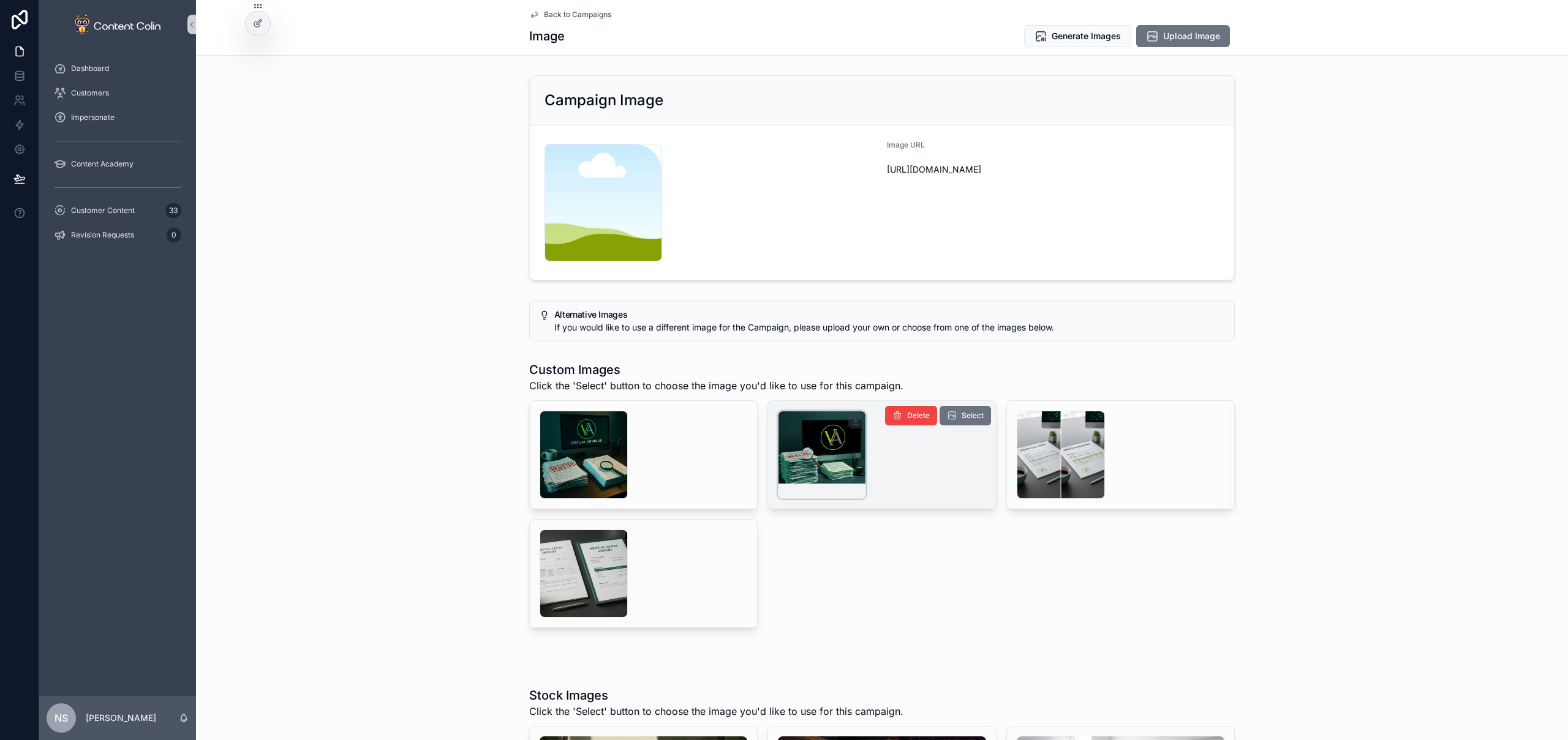
click at [816, 455] on div "scrollable content" at bounding box center [821, 454] width 88 height 88
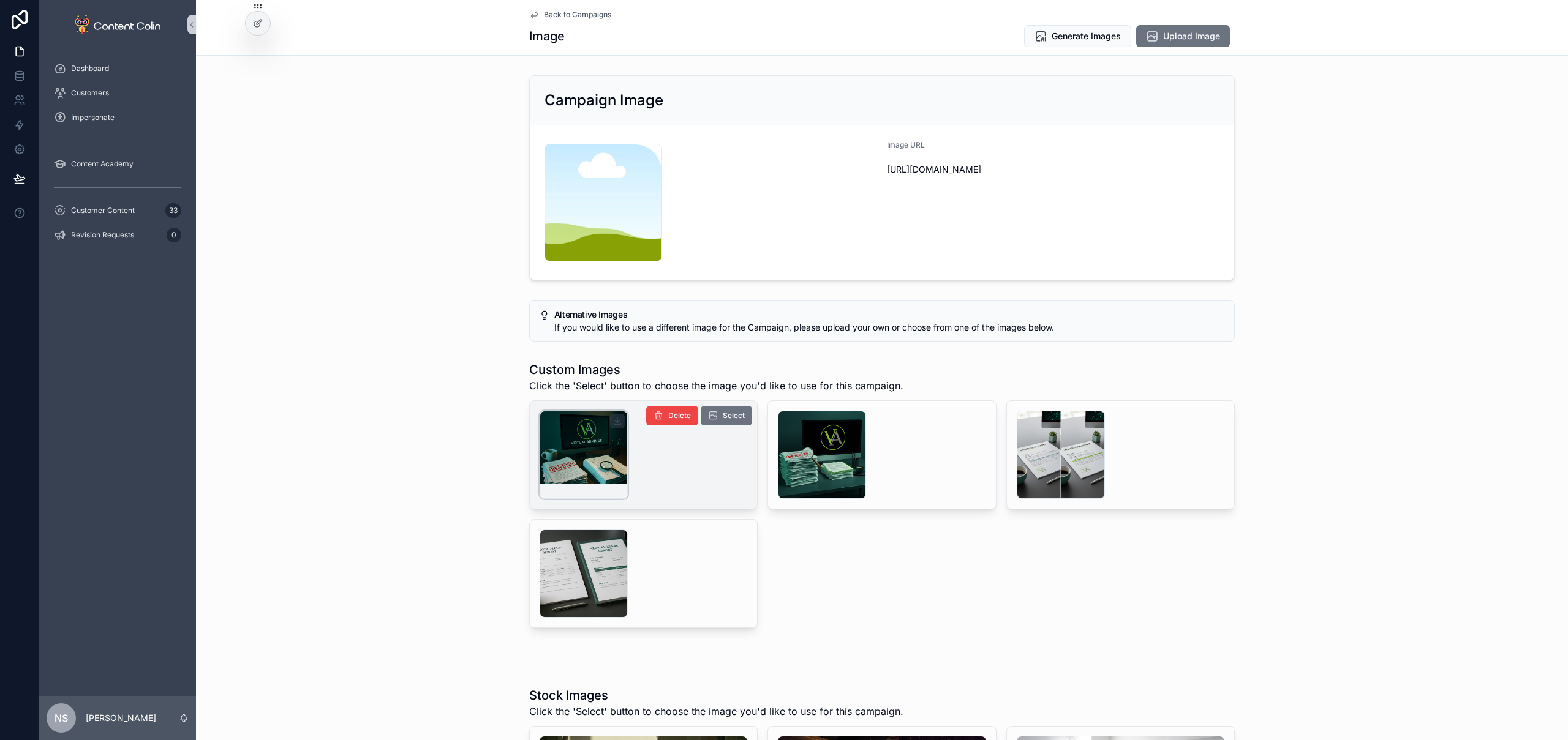
click at [559, 456] on div "scrollable content" at bounding box center [584, 454] width 88 height 88
click at [731, 418] on span "Select" at bounding box center [733, 415] width 22 height 10
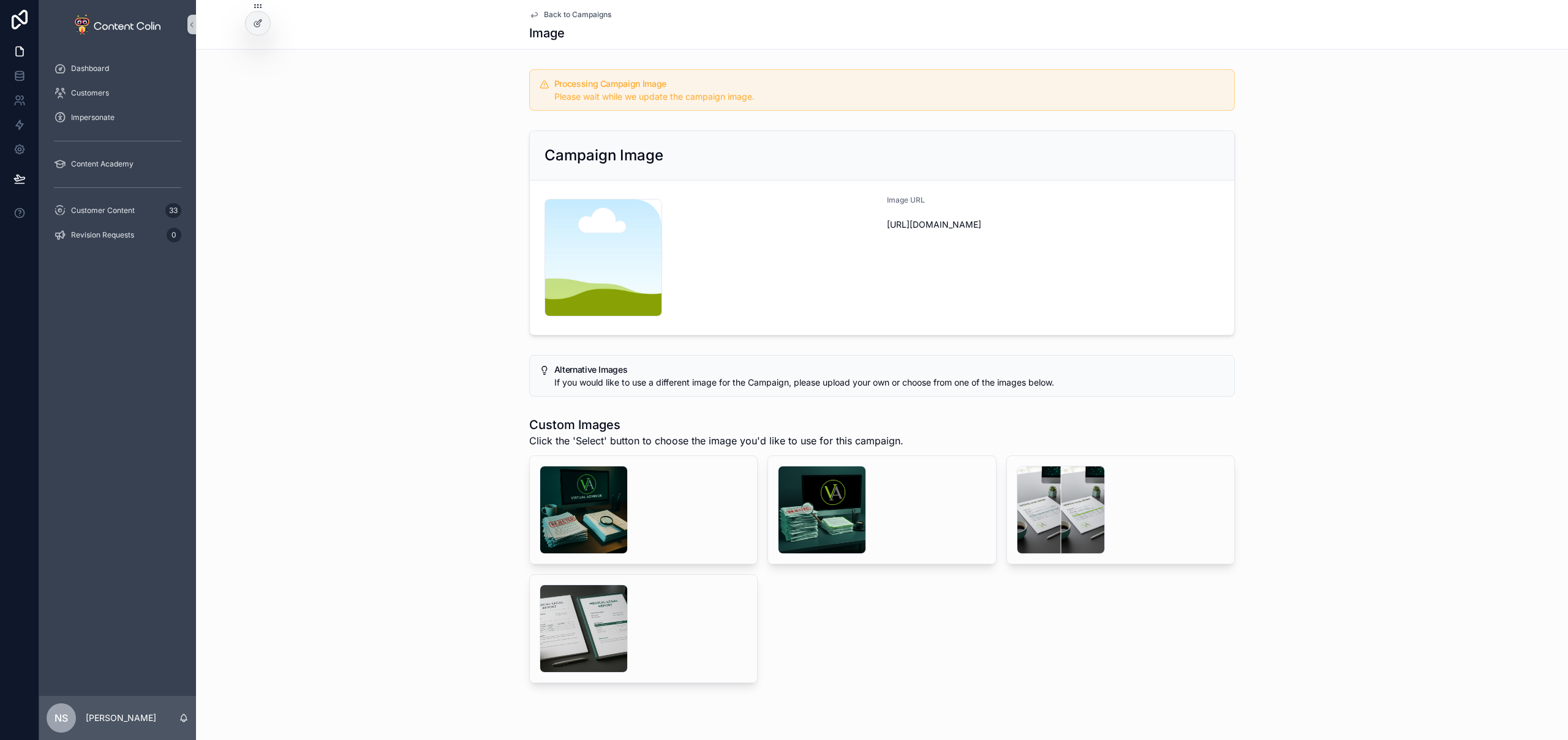
click at [582, 16] on span "Back to Campaigns" at bounding box center [578, 14] width 68 height 10
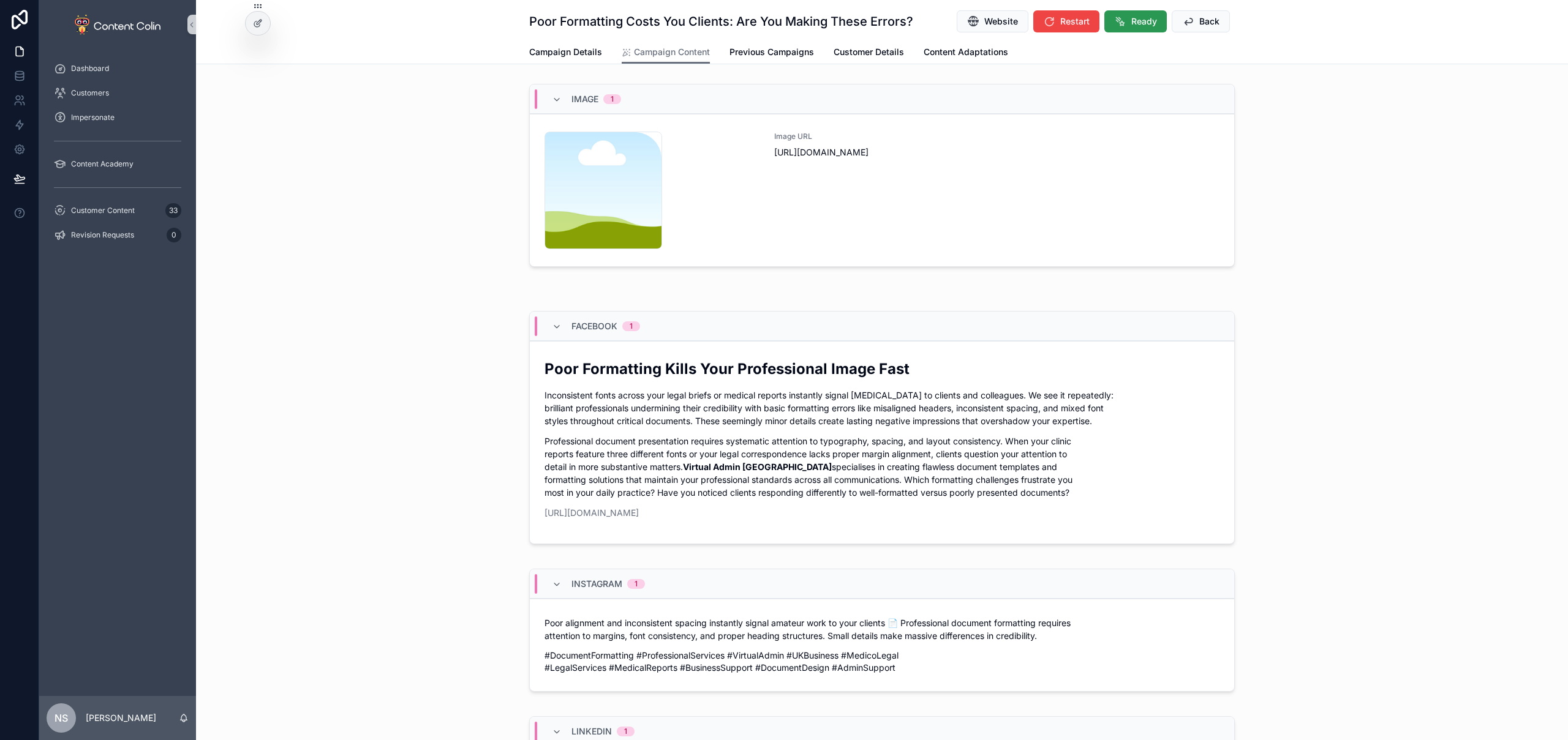
click at [1126, 20] on button "Ready" at bounding box center [1136, 21] width 62 height 22
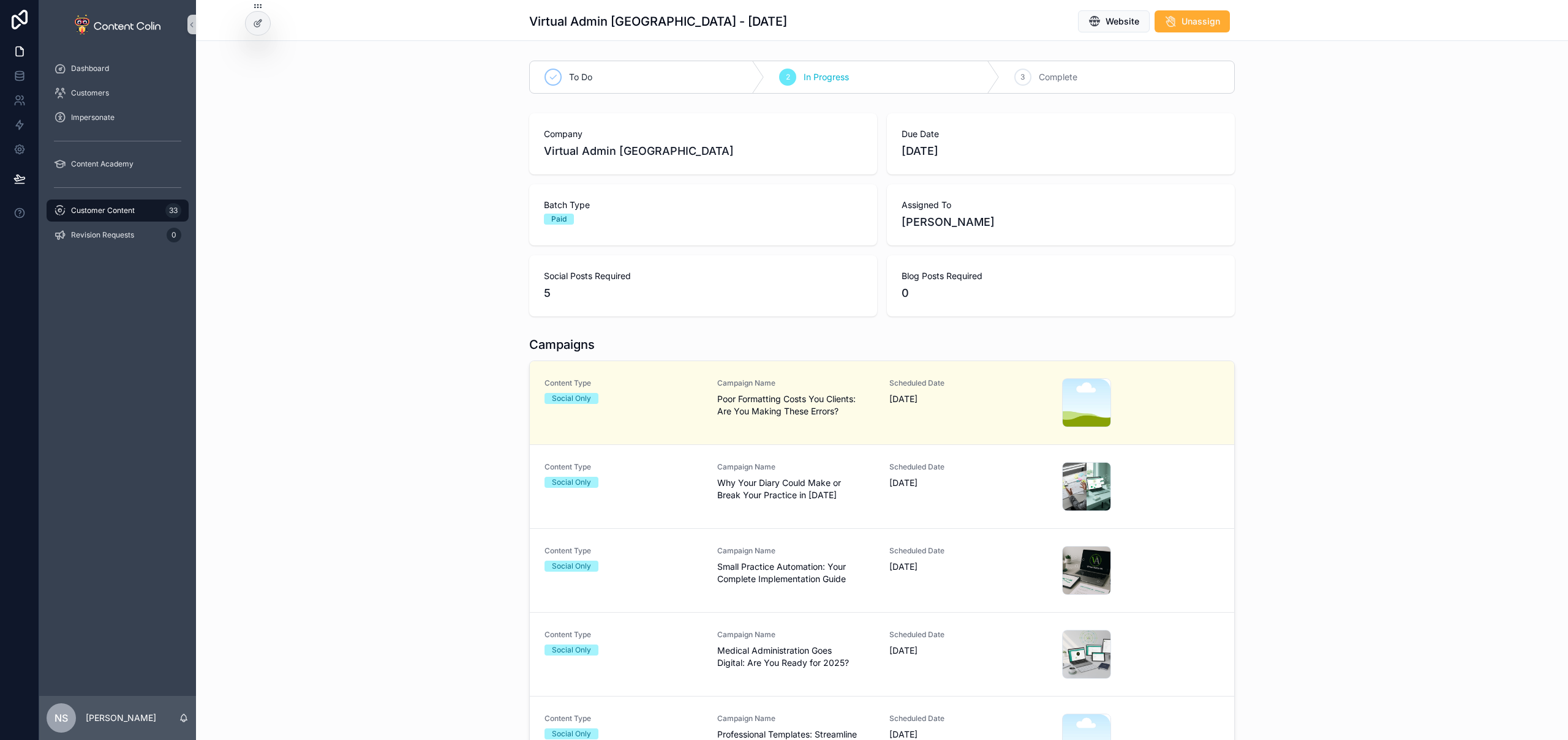
drag, startPoint x: 895, startPoint y: 495, endPoint x: 938, endPoint y: 435, distance: 73.8
click at [895, 495] on div "Scheduled Date [DATE]" at bounding box center [968, 486] width 158 height 49
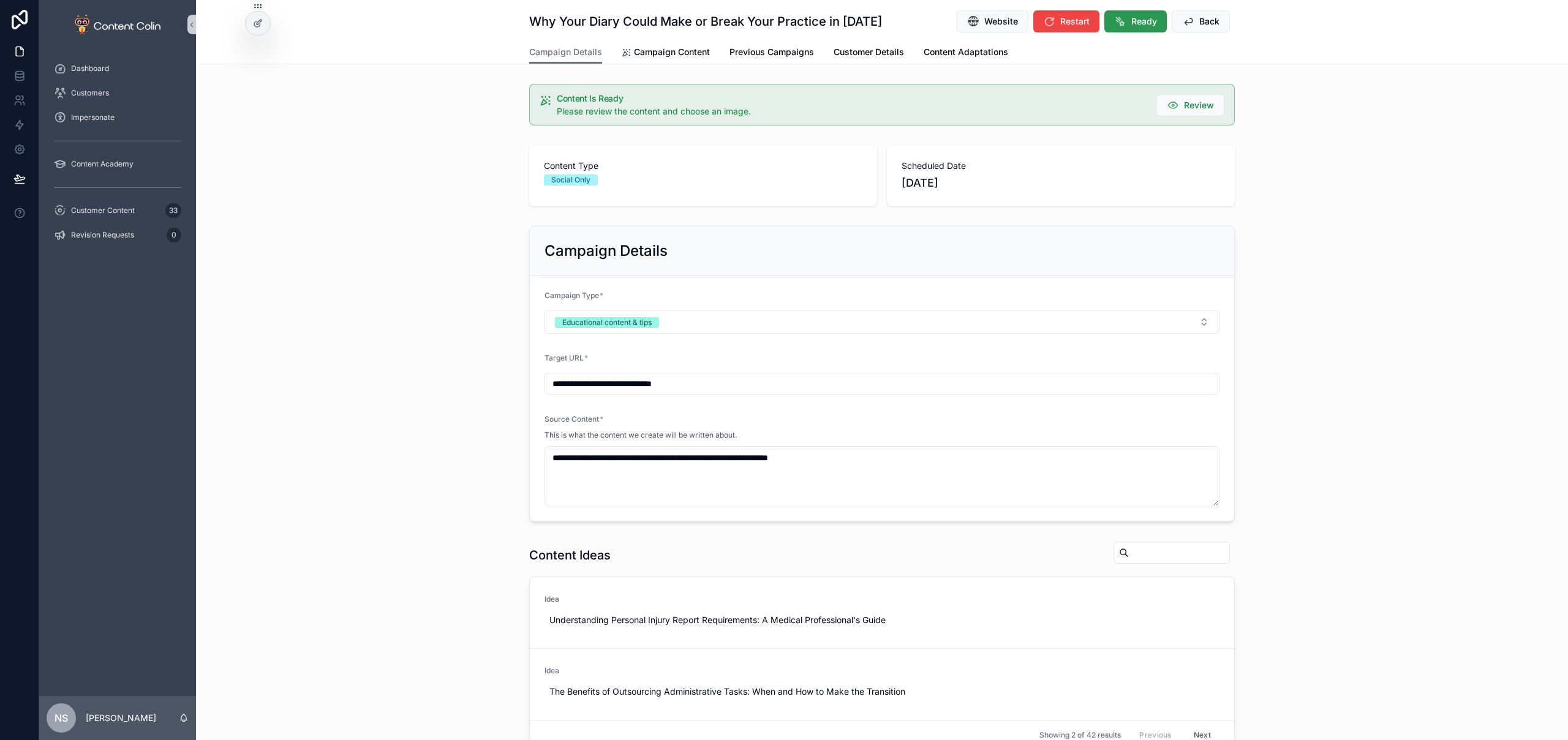
click at [1139, 28] on button "Ready" at bounding box center [1136, 21] width 62 height 22
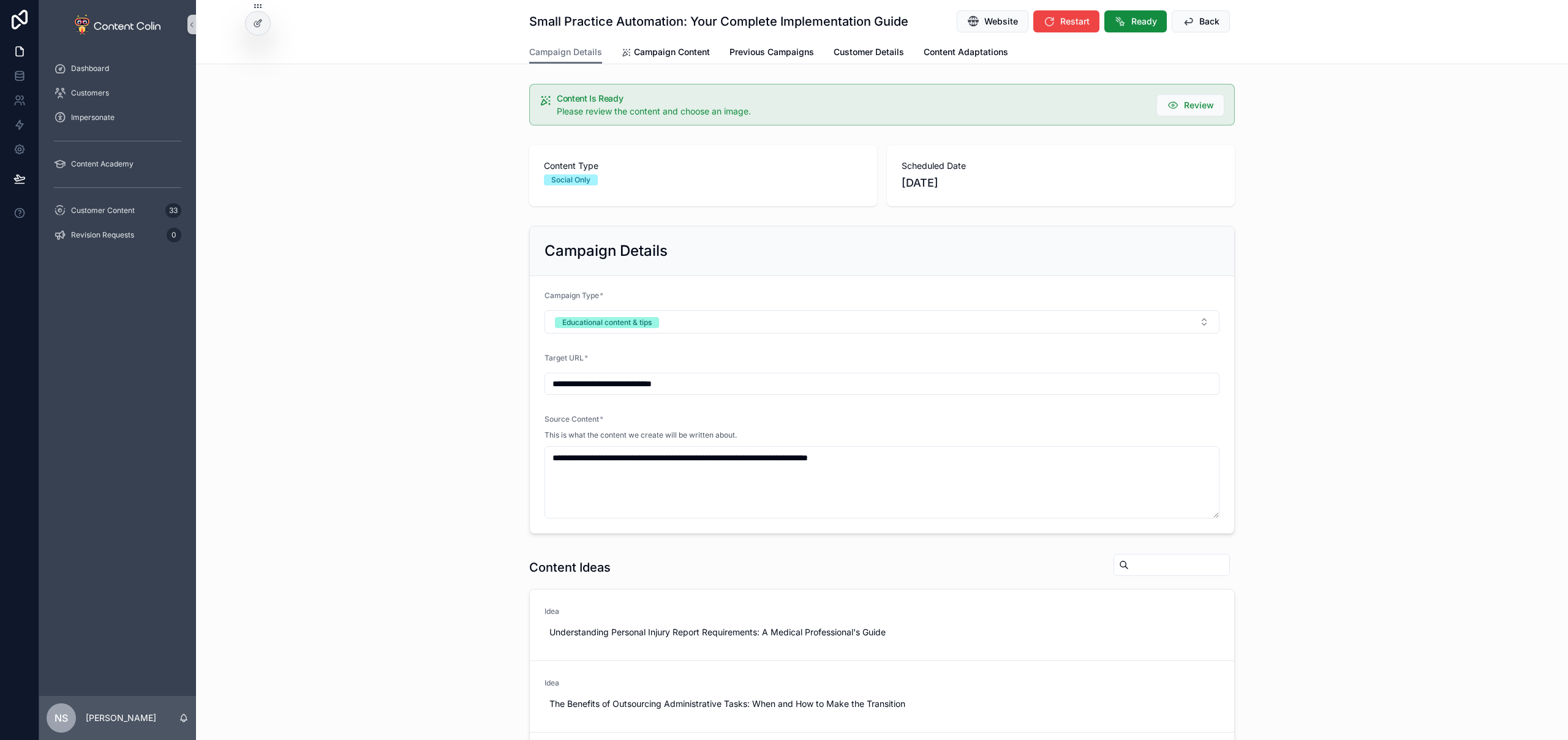
drag, startPoint x: 1138, startPoint y: 22, endPoint x: 1138, endPoint y: 37, distance: 15.0
click at [1138, 22] on span "Ready" at bounding box center [1144, 21] width 26 height 12
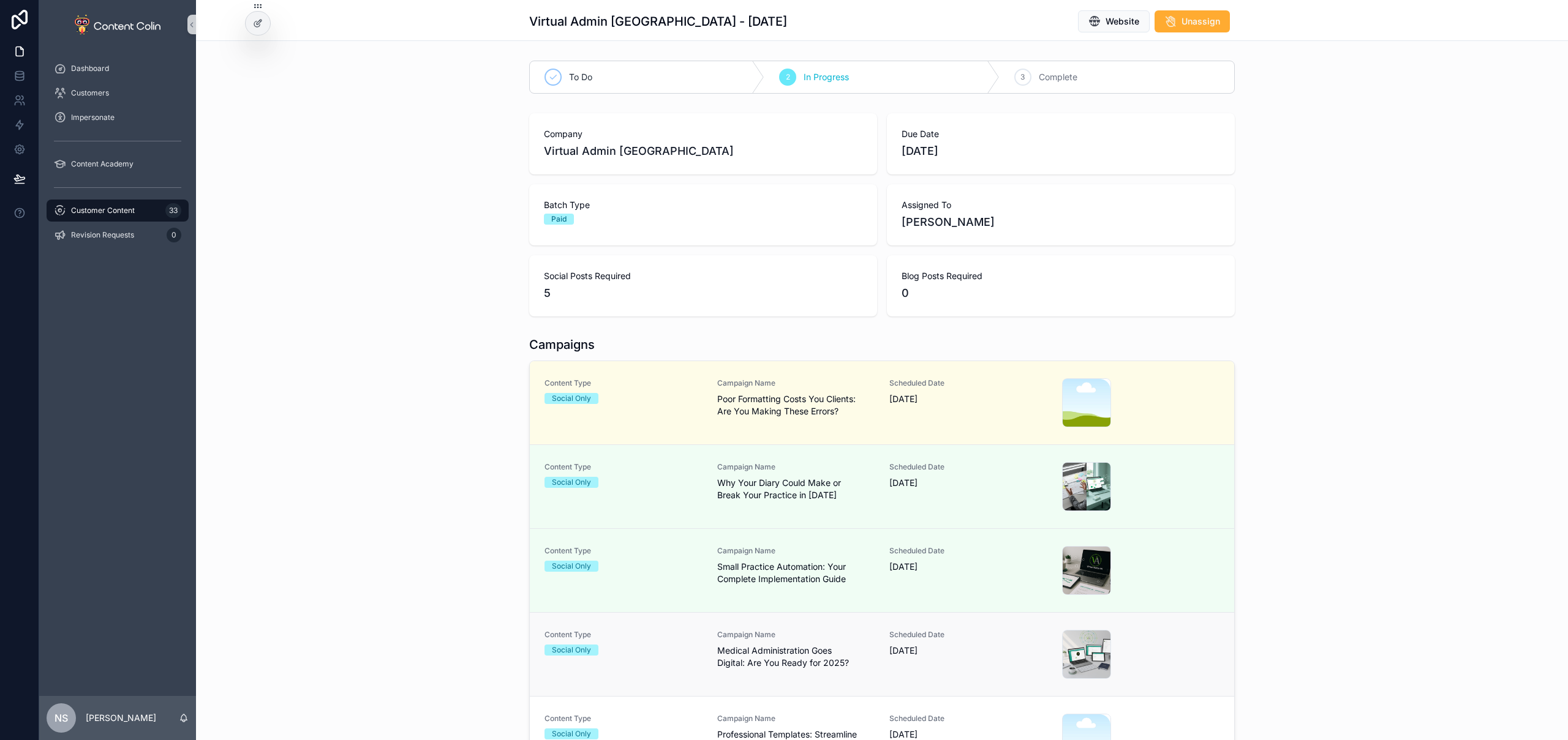
click at [902, 662] on div "Scheduled Date [DATE]" at bounding box center [968, 655] width 158 height 49
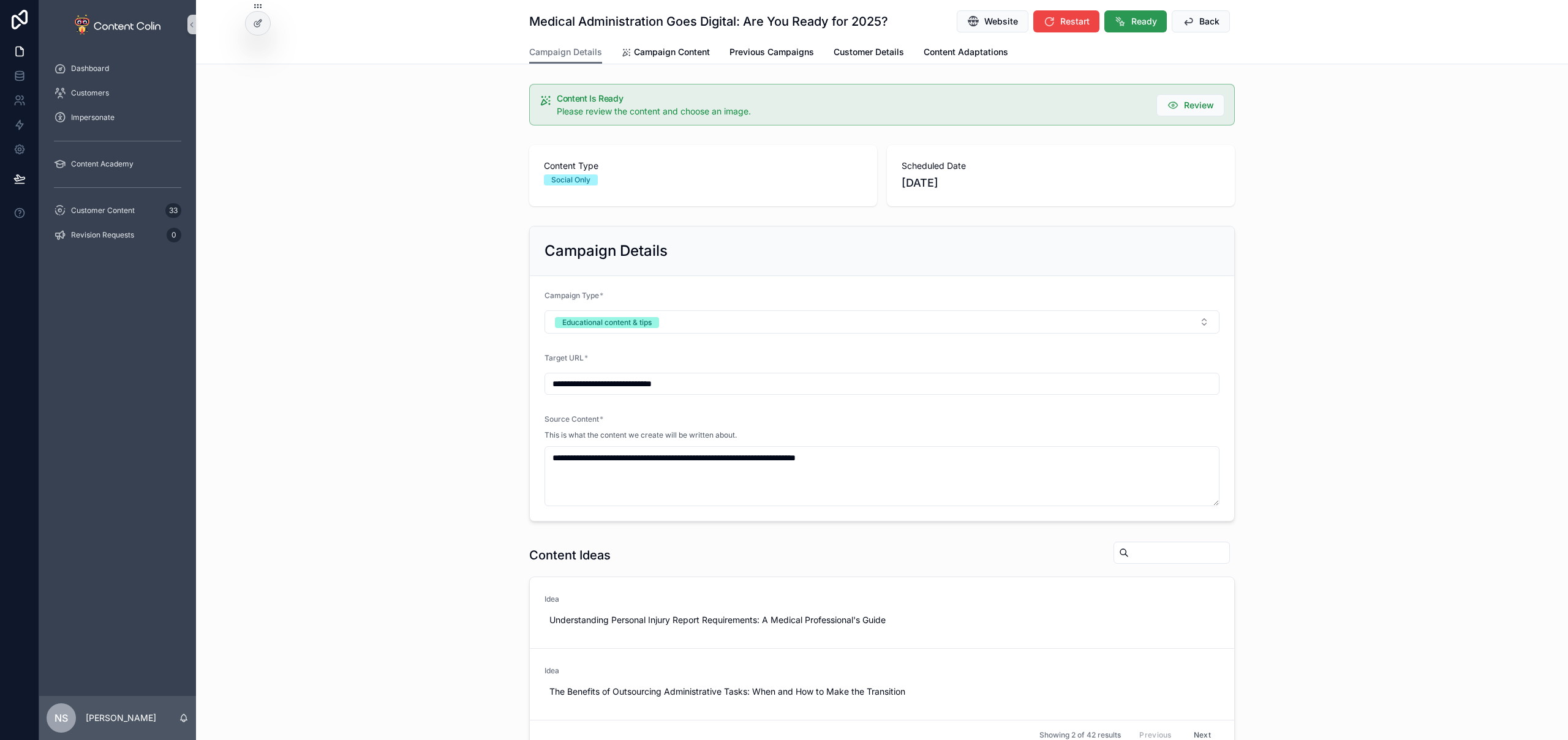
click at [1131, 17] on span "Ready" at bounding box center [1144, 21] width 26 height 12
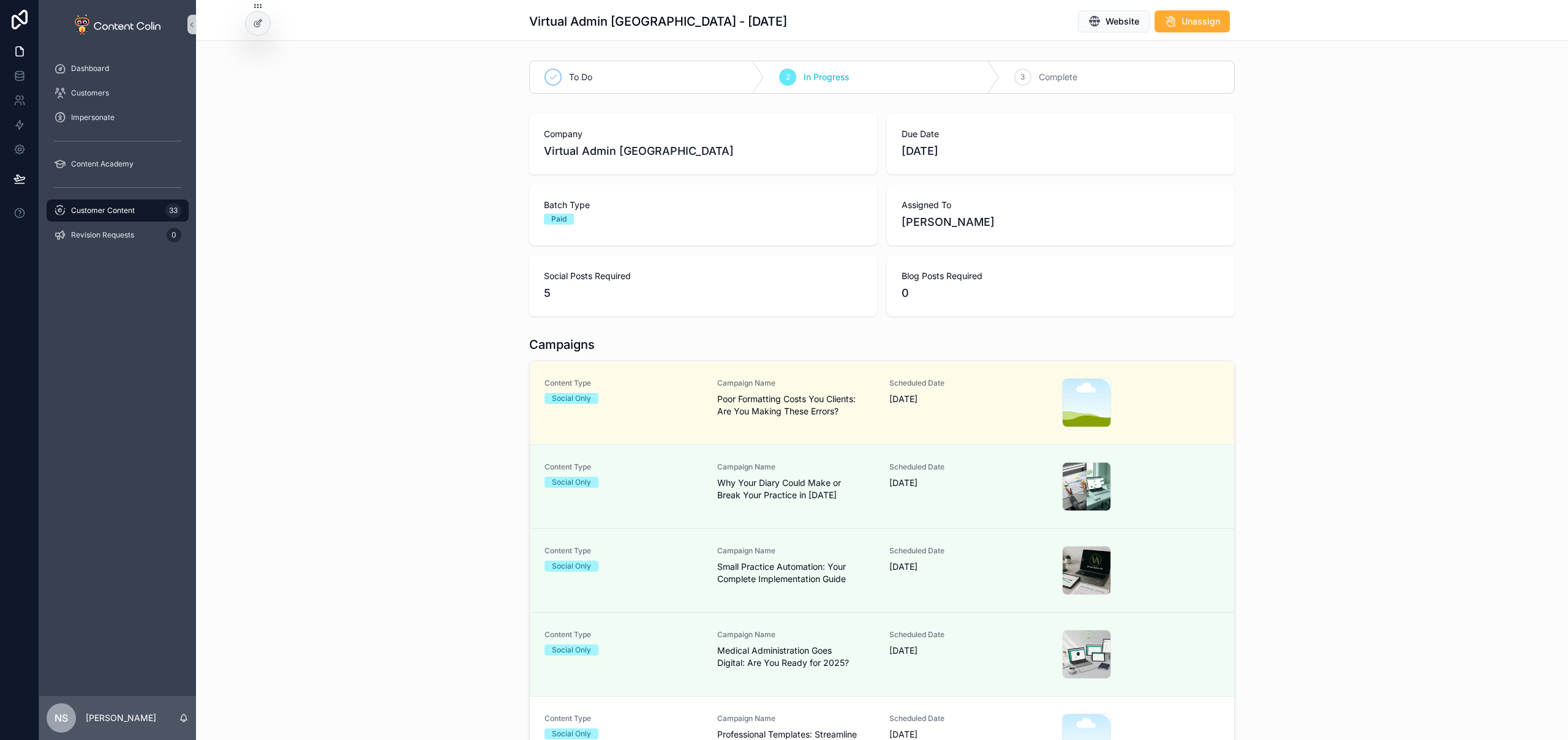
scroll to position [190, 0]
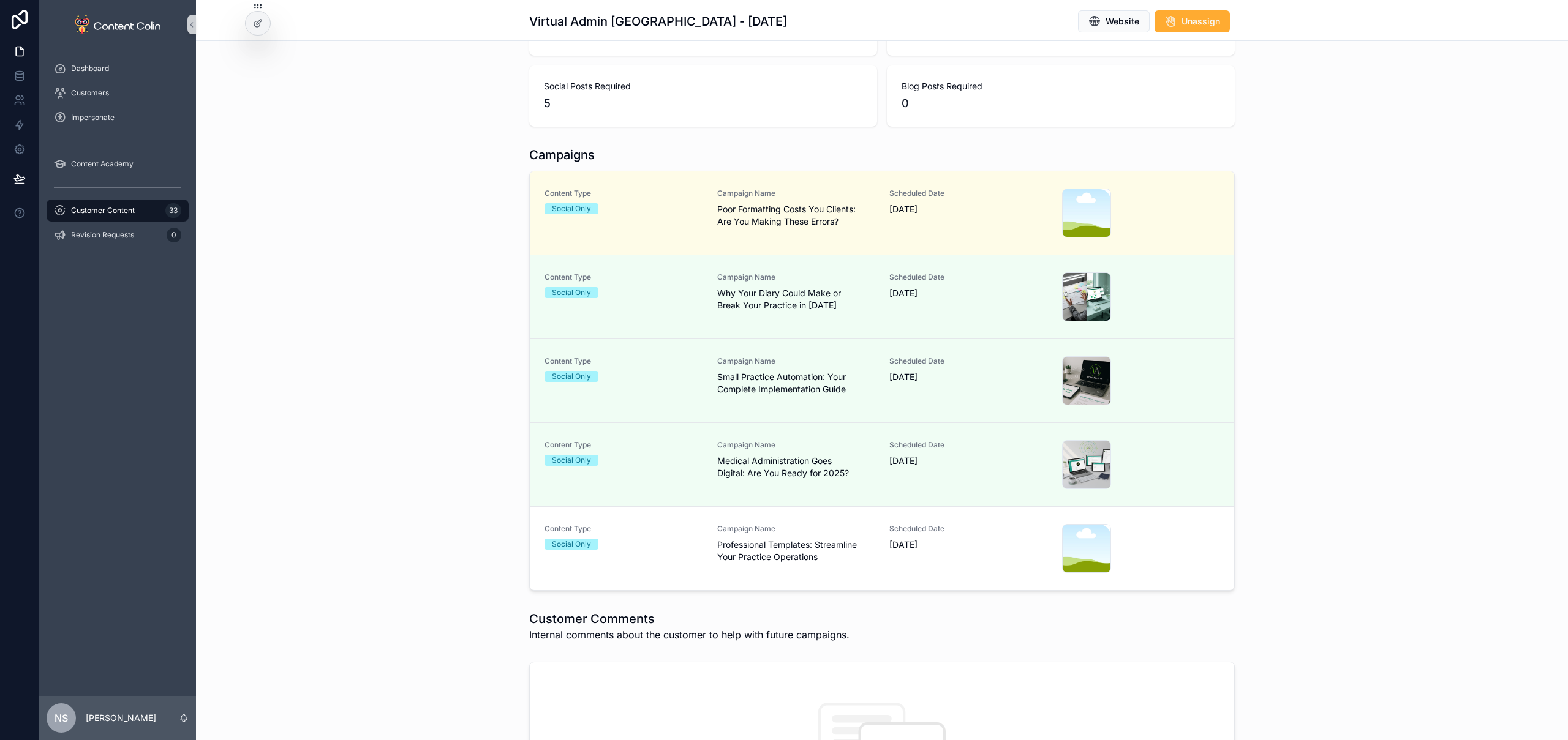
click at [946, 548] on span "16th October 2025" at bounding box center [968, 545] width 158 height 12
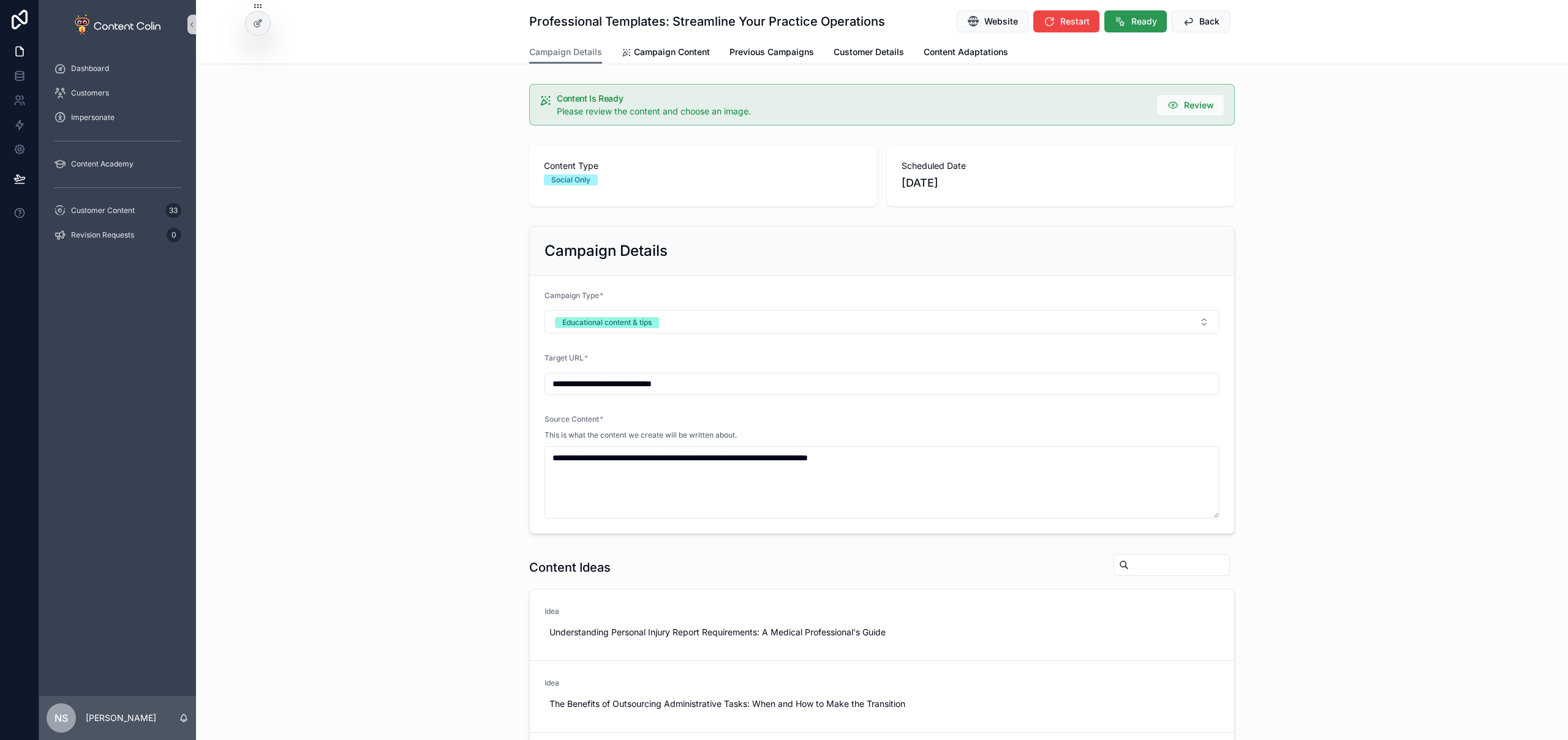
click at [1139, 24] on span "Ready" at bounding box center [1144, 21] width 26 height 12
click at [133, 211] on span "Customer Content" at bounding box center [103, 210] width 64 height 10
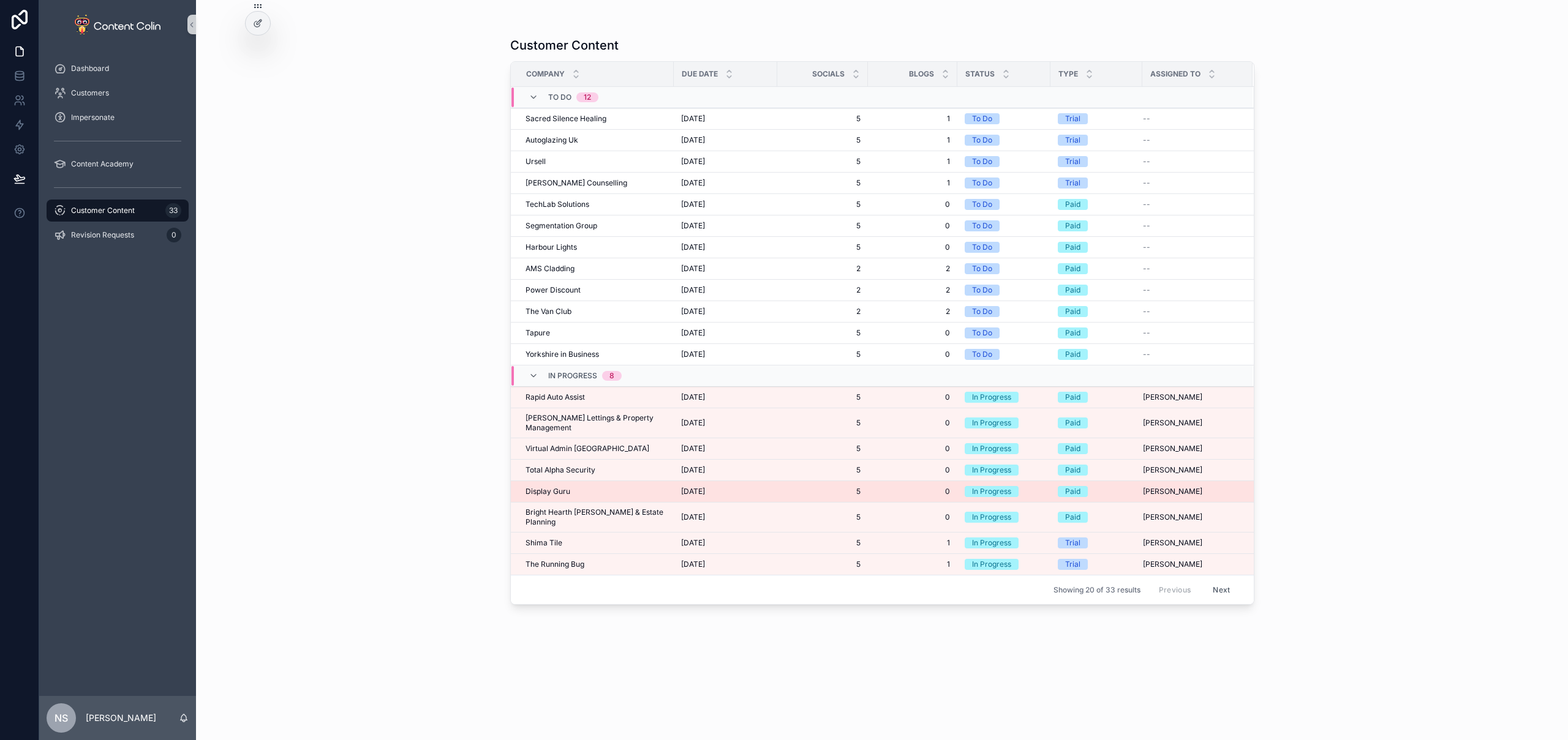
click at [569, 487] on span "Display Guru" at bounding box center [548, 492] width 45 height 10
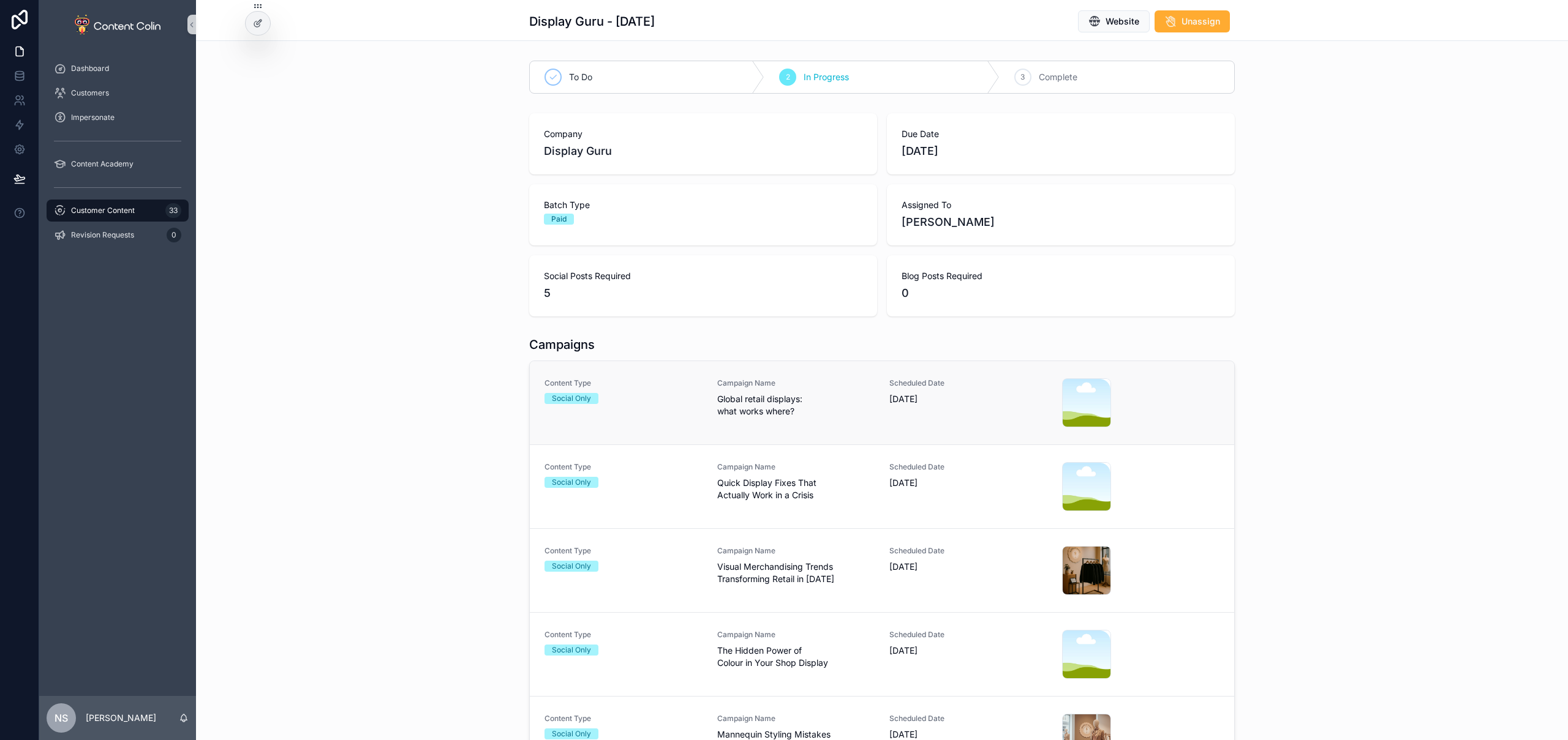
click at [817, 417] on span "Global retail displays: what works where?" at bounding box center [796, 405] width 158 height 25
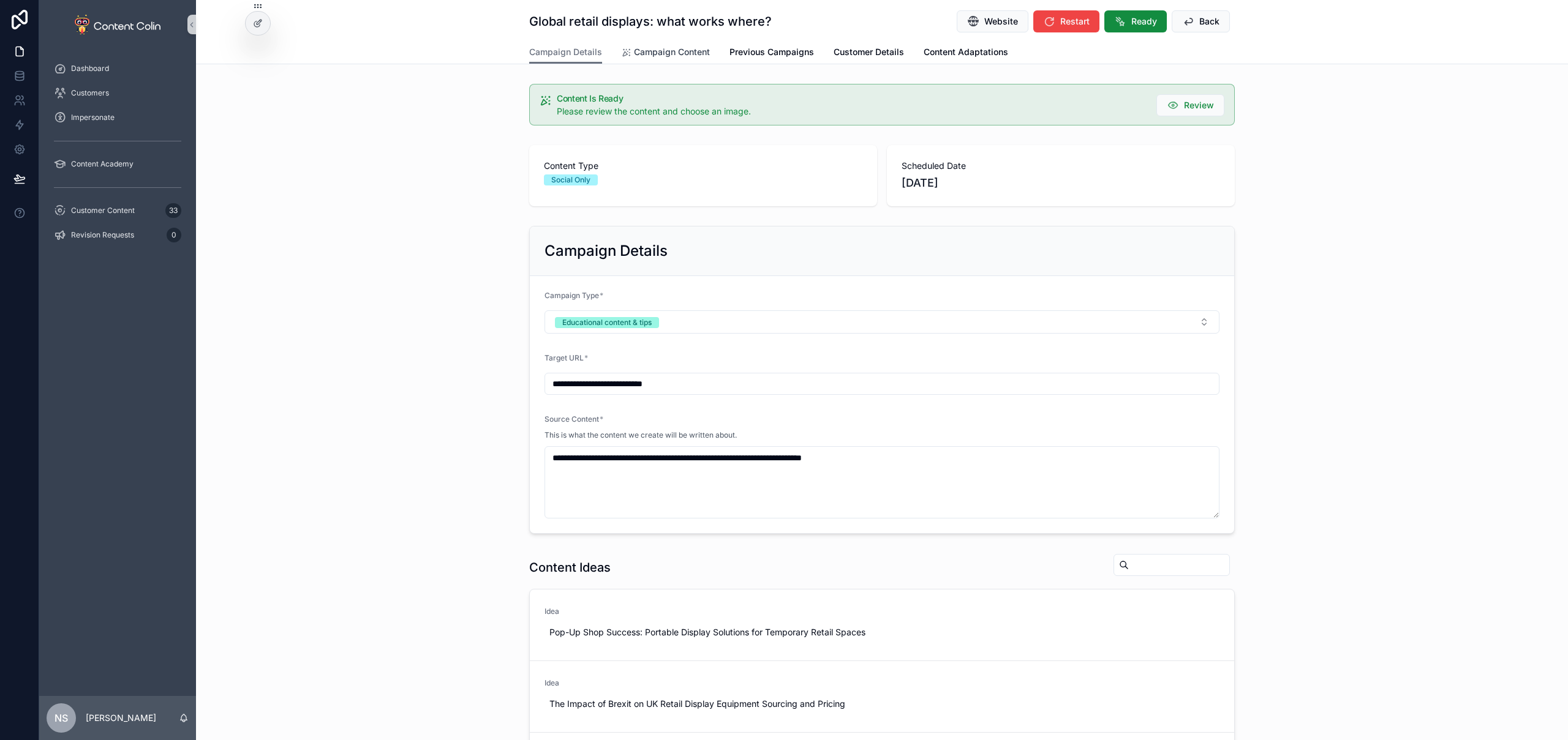
click at [674, 57] on span "Campaign Content" at bounding box center [672, 53] width 76 height 12
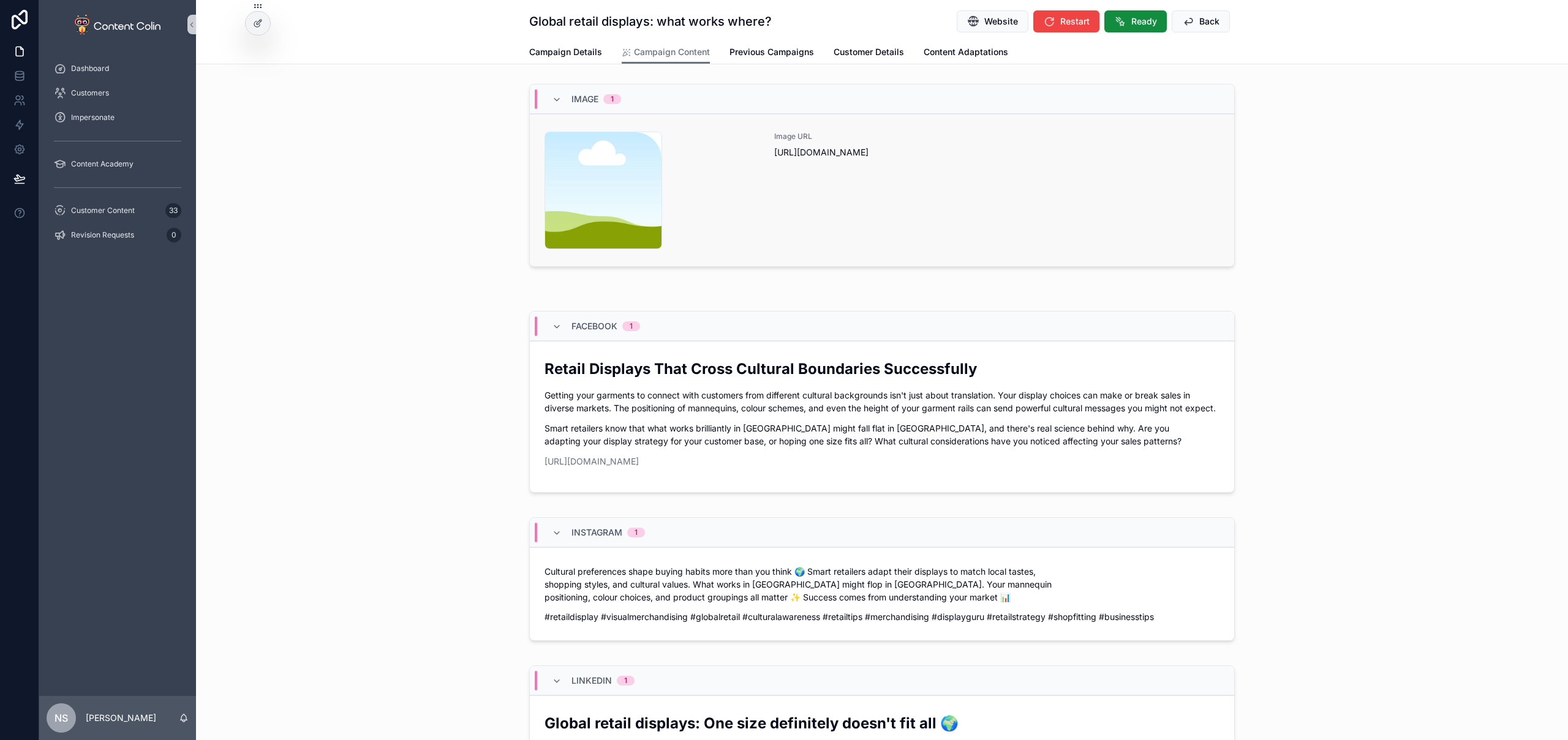
click at [859, 224] on div "Image URL https://cdn.contentcolin.com/contentcolin/images/content-placeholder.…" at bounding box center [997, 191] width 445 height 118
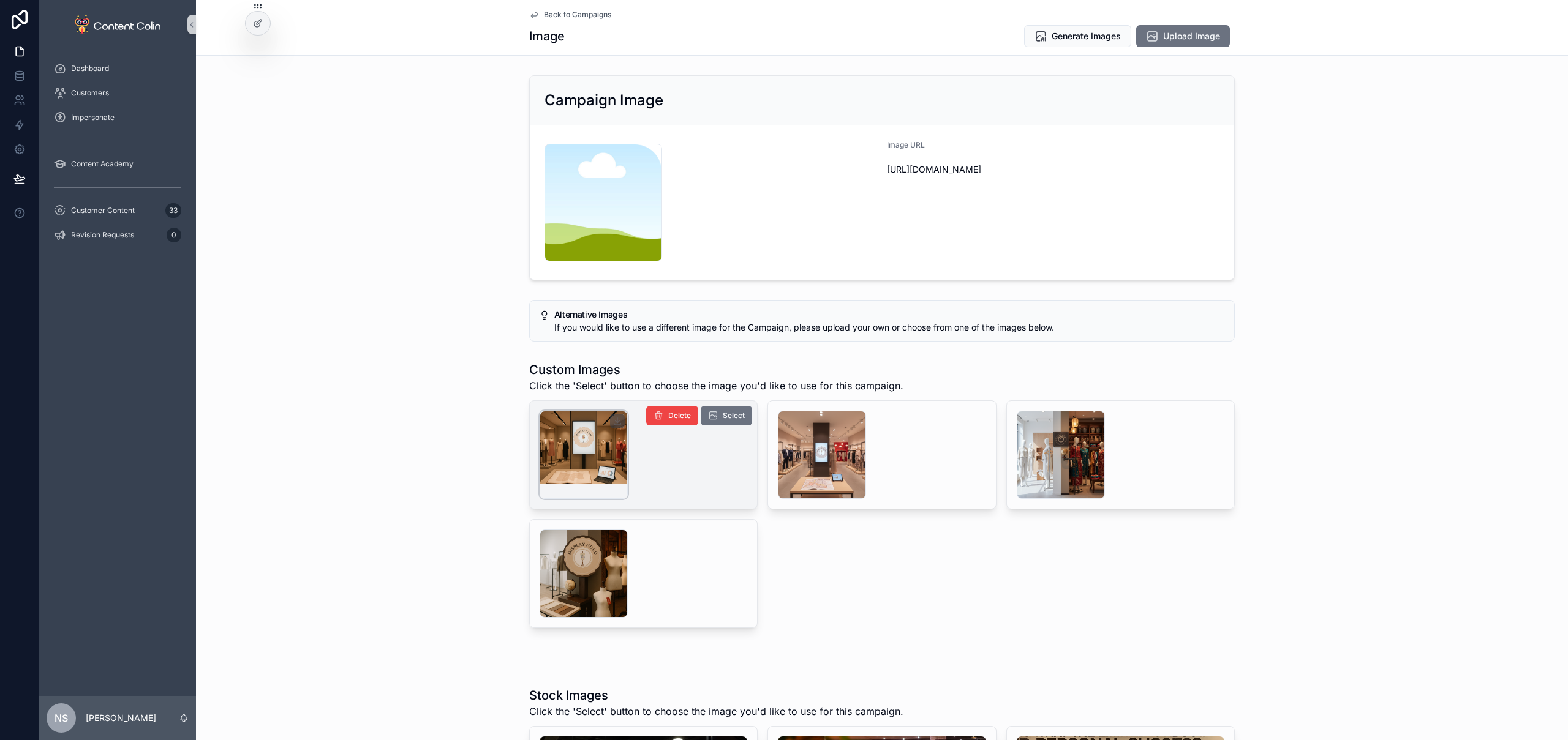
click at [603, 439] on div "scrollable content" at bounding box center [584, 454] width 88 height 88
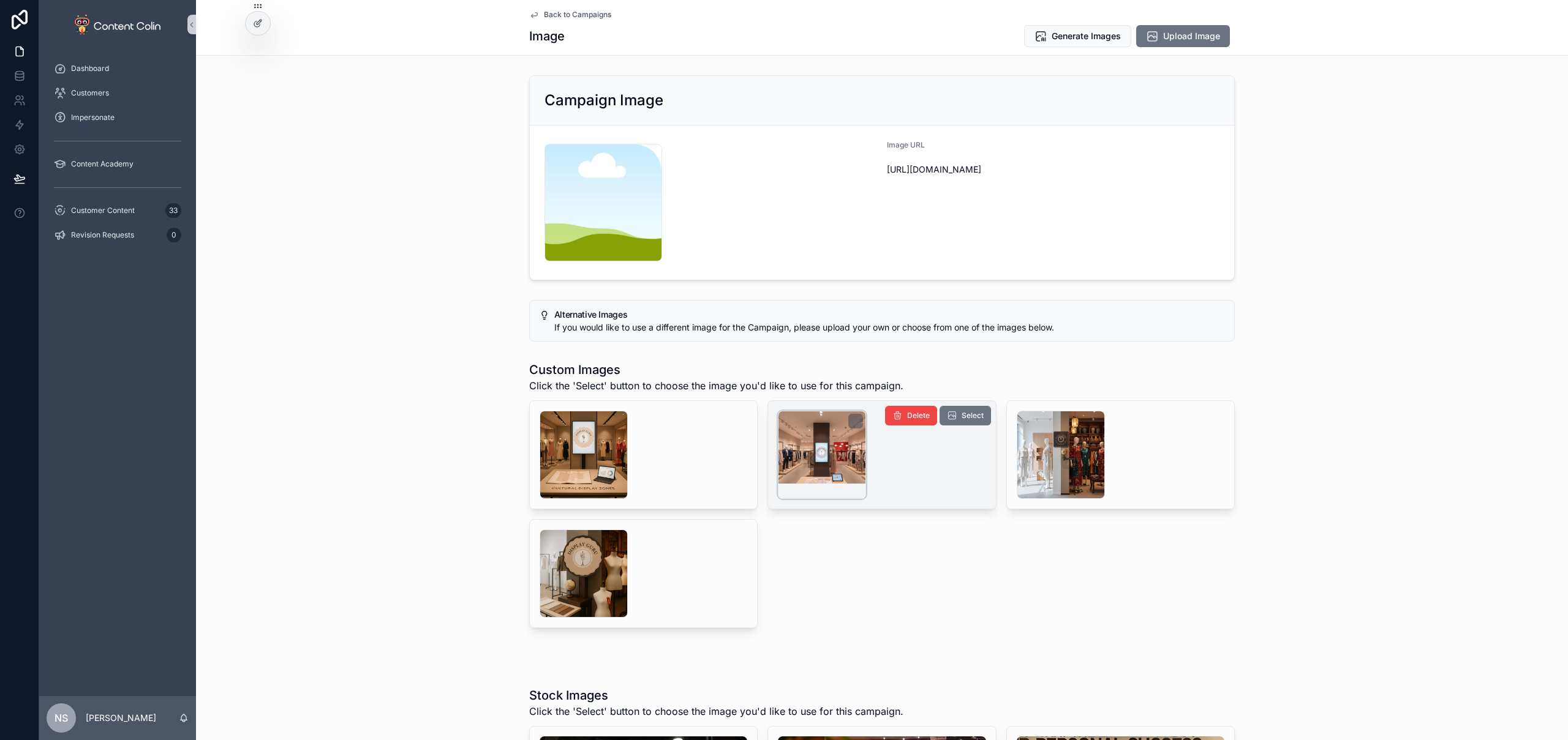
click at [813, 445] on div "scrollable content" at bounding box center [821, 454] width 88 height 88
click at [965, 415] on span "Select" at bounding box center [972, 415] width 22 height 10
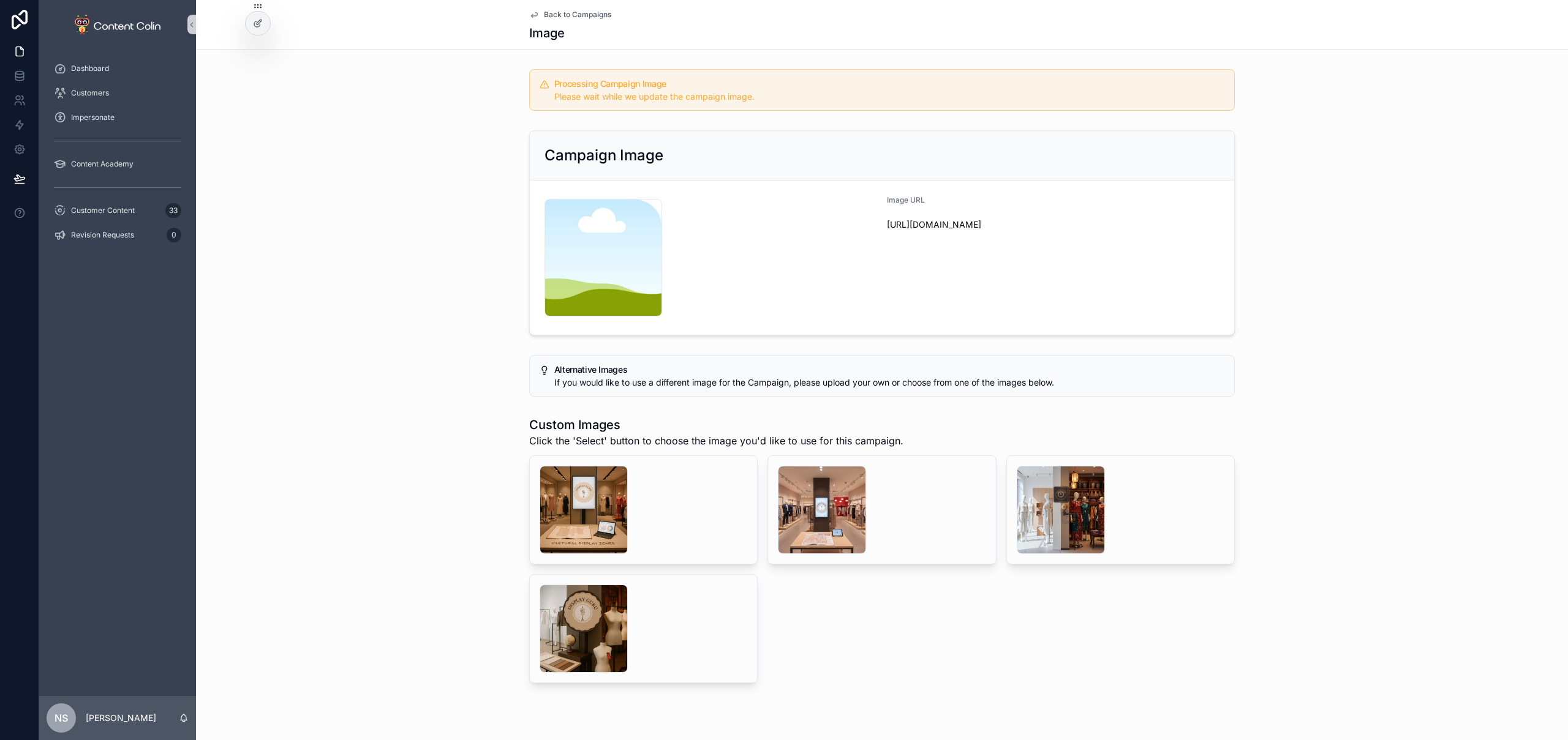
click at [593, 10] on span "Back to Campaigns" at bounding box center [578, 14] width 68 height 10
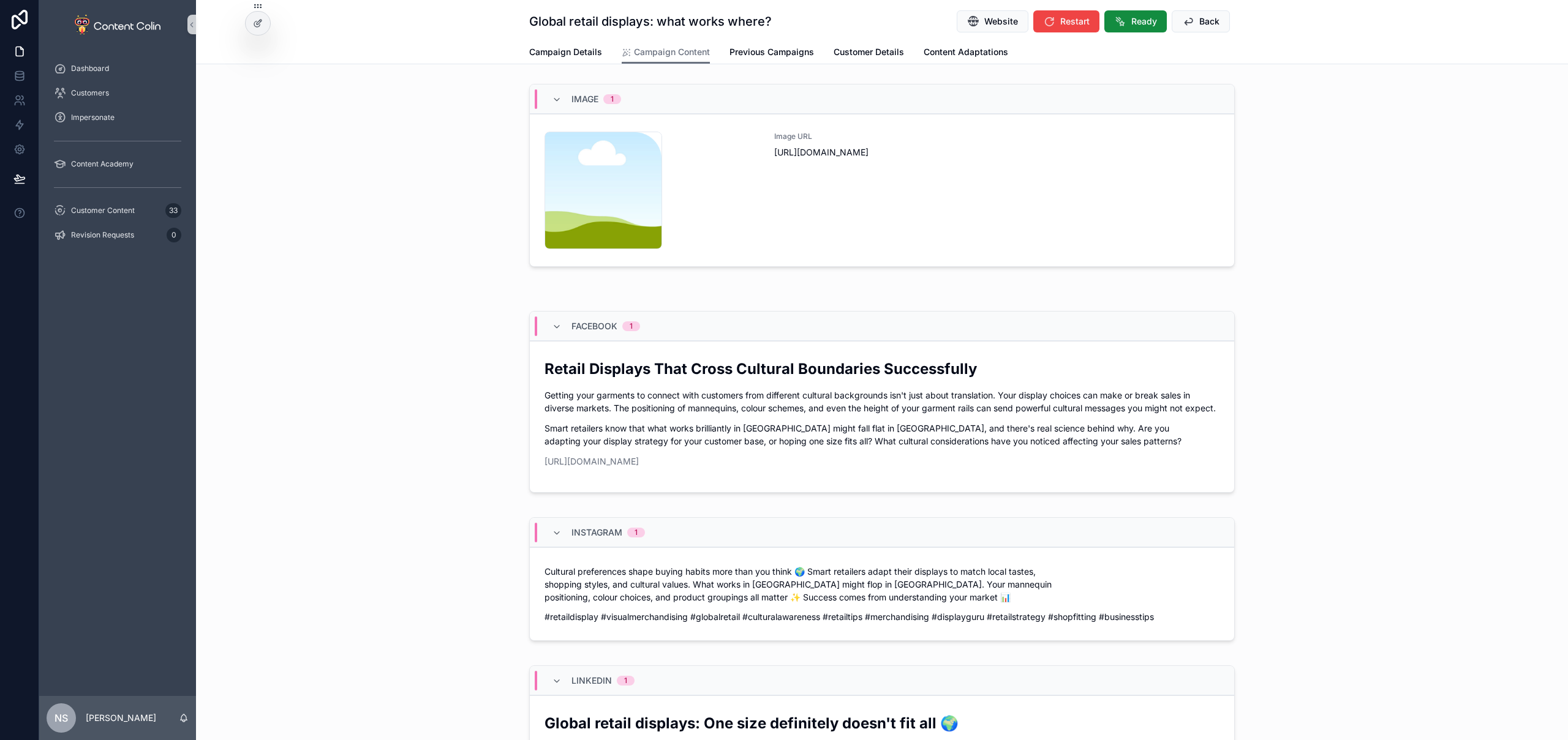
scroll to position [336, 0]
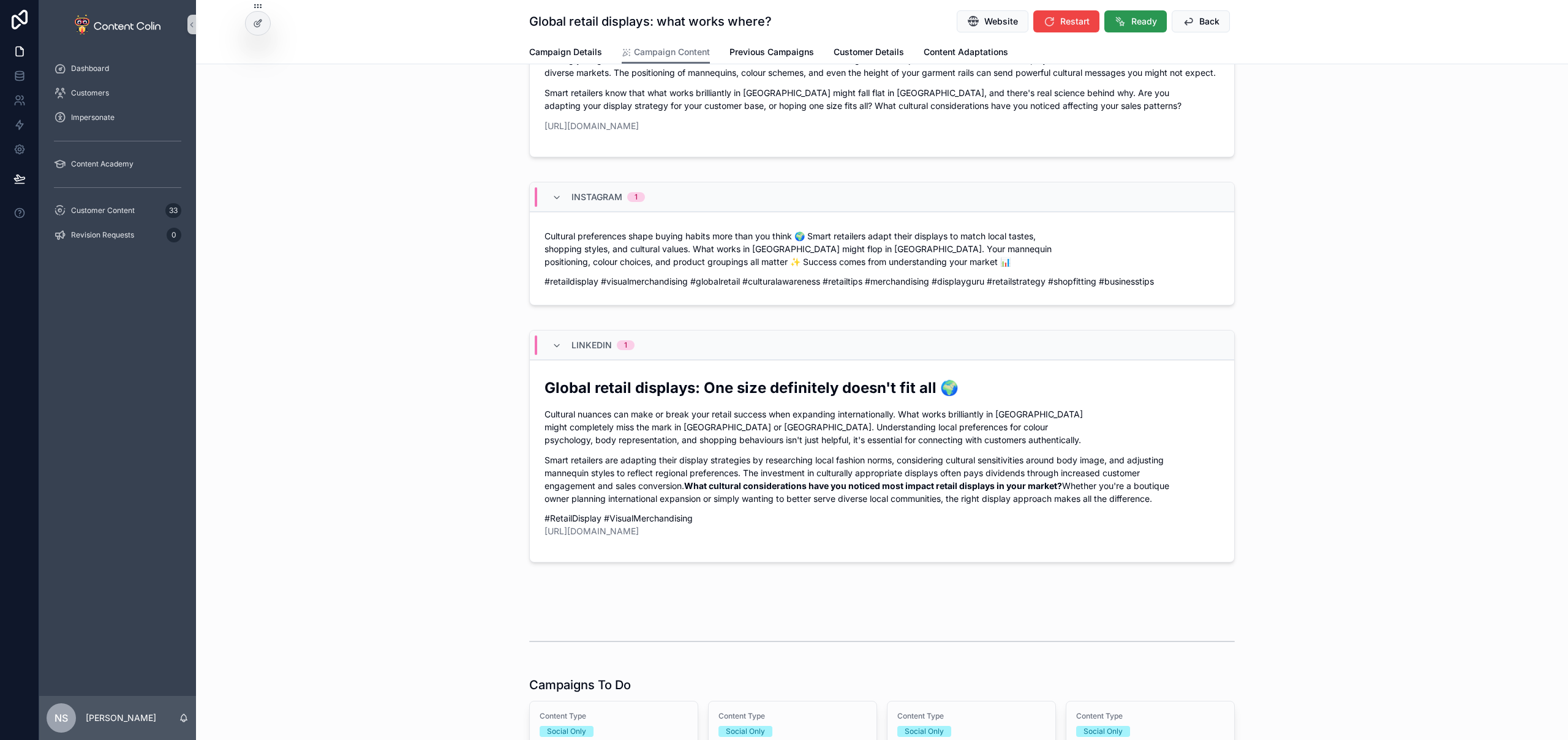
click at [1135, 21] on span "Ready" at bounding box center [1144, 21] width 26 height 12
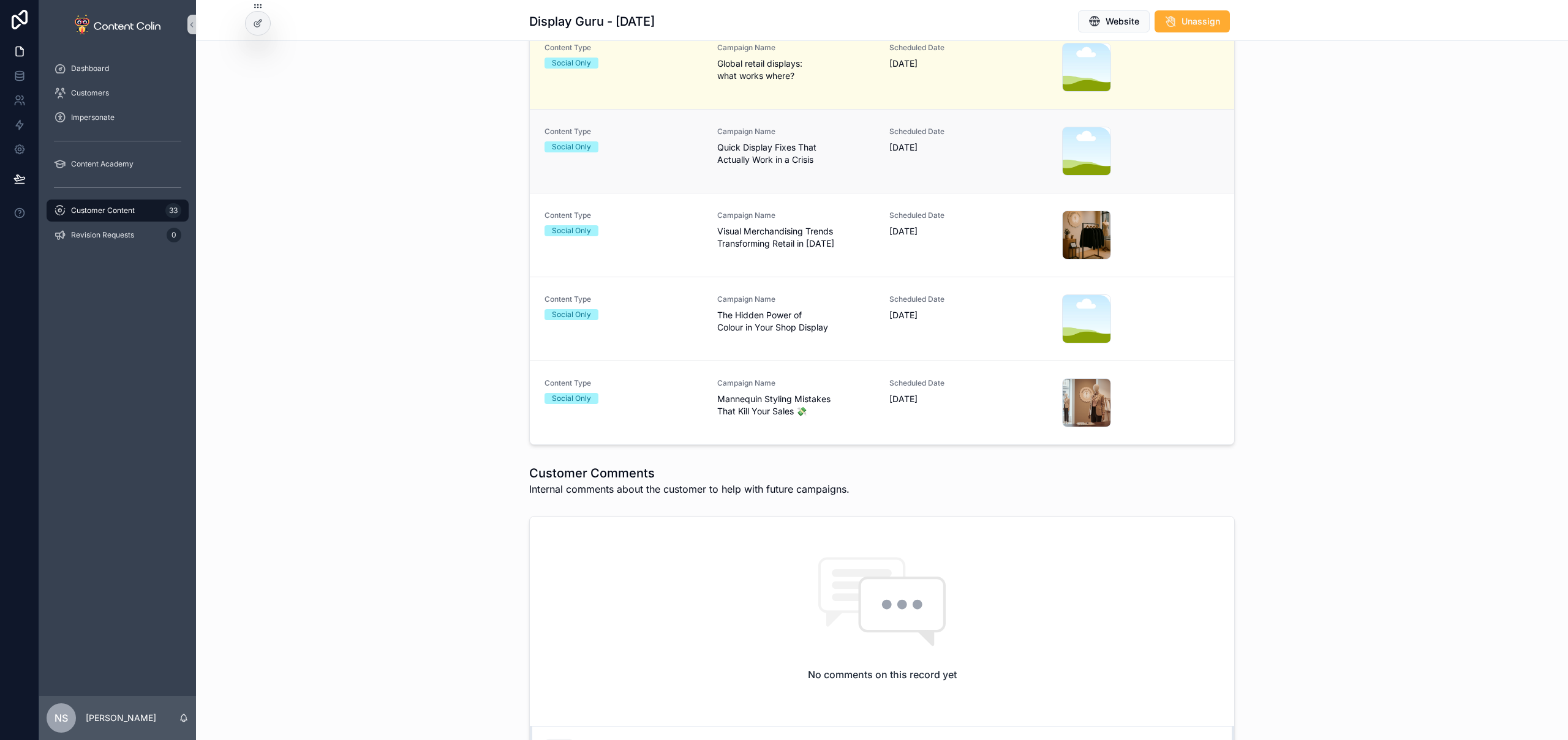
click at [820, 159] on span "Quick Display Fixes That Actually Work in a Crisis" at bounding box center [796, 154] width 158 height 25
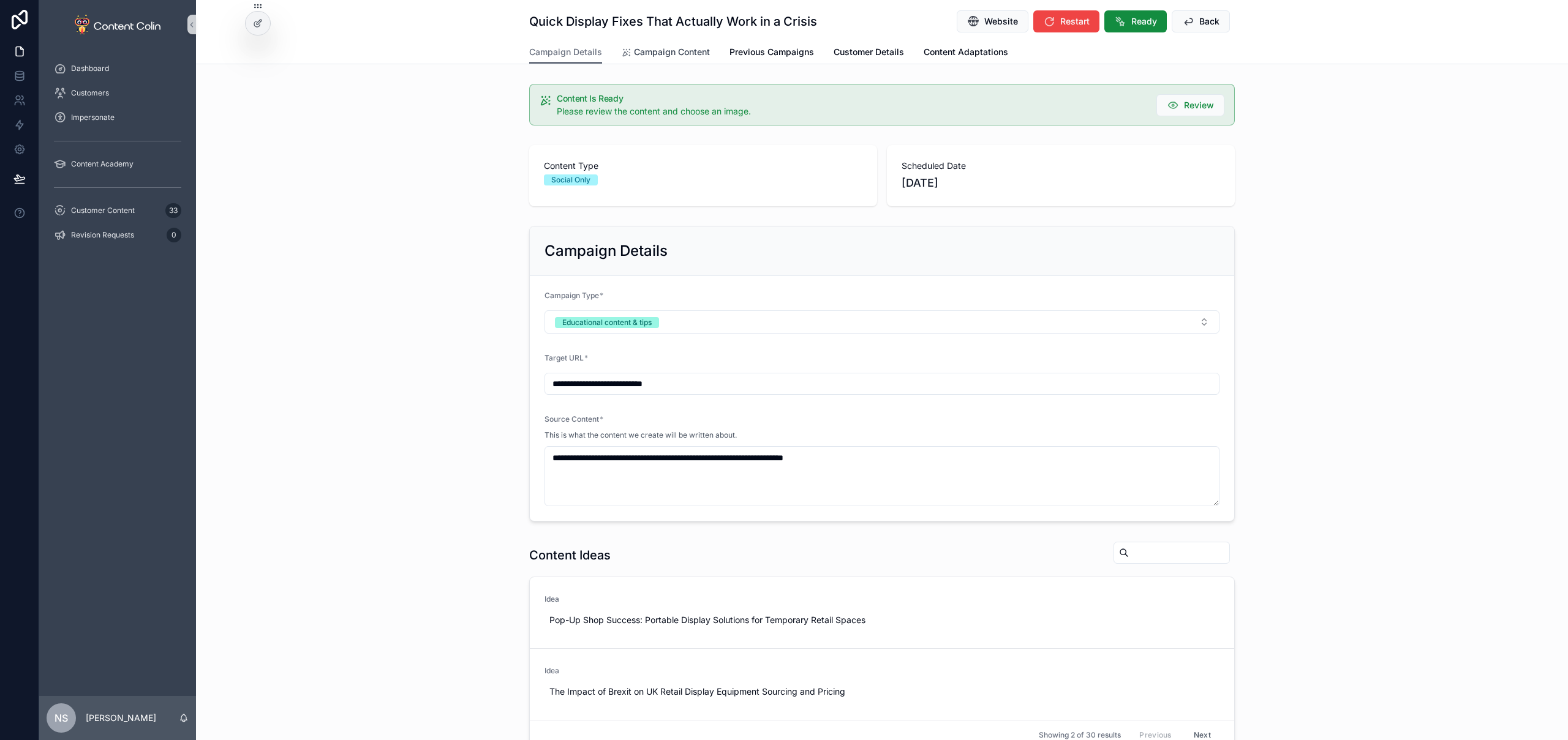
click at [683, 54] on span "Campaign Content" at bounding box center [672, 53] width 76 height 12
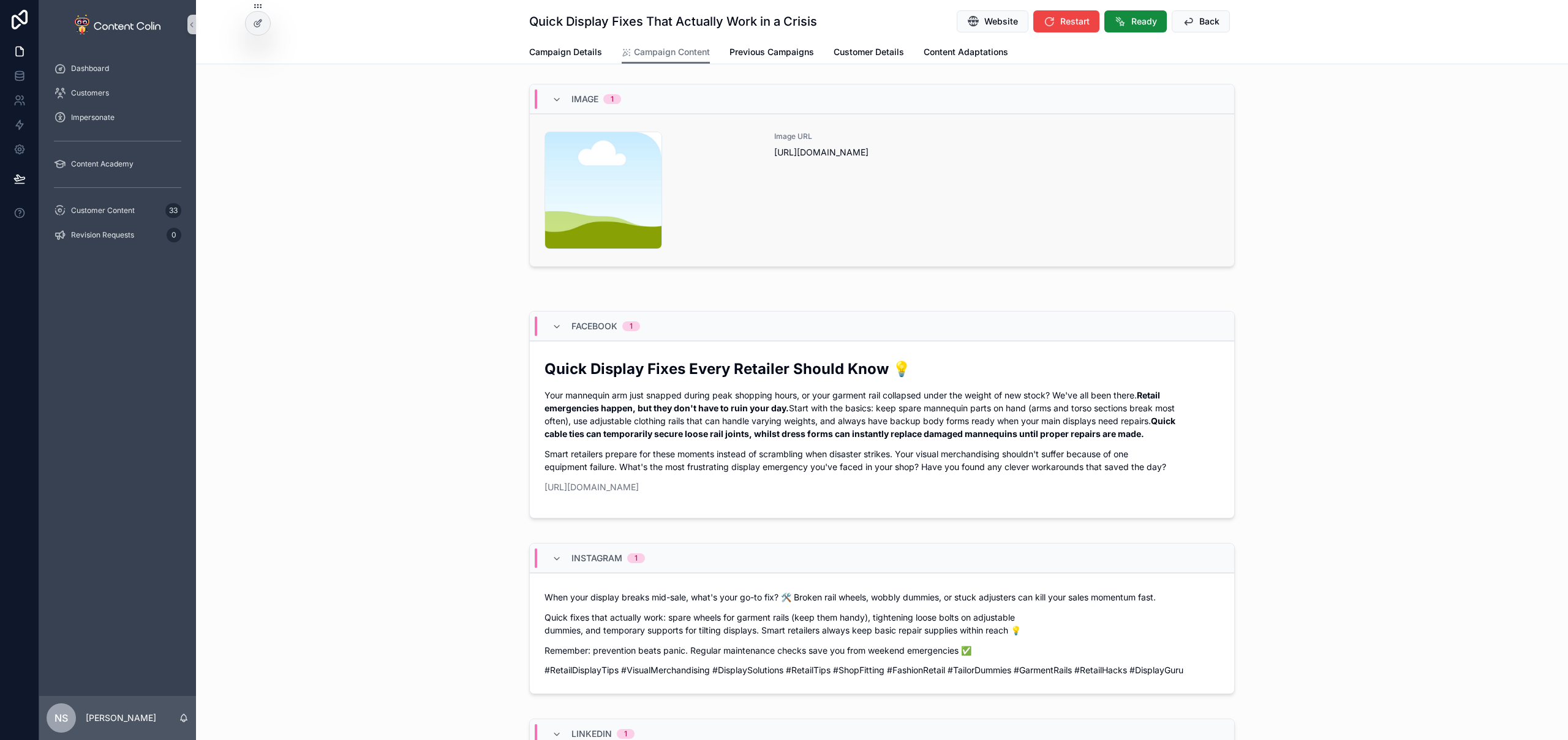
click at [900, 240] on div "Image URL https://cdn.contentcolin.com/contentcolin/images/content-placeholder.…" at bounding box center [997, 191] width 445 height 118
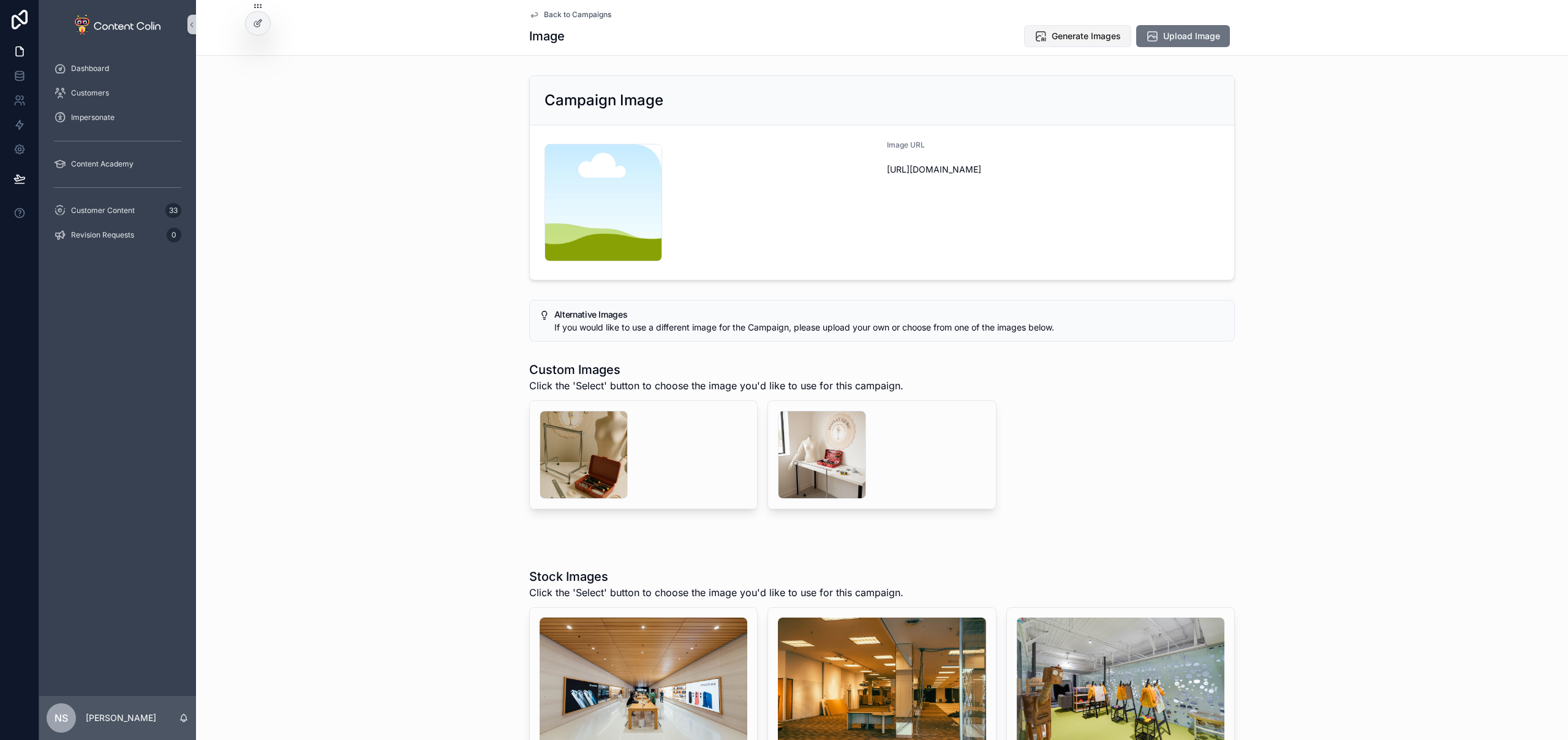
click at [1089, 42] on span "Generate Images" at bounding box center [1087, 37] width 69 height 12
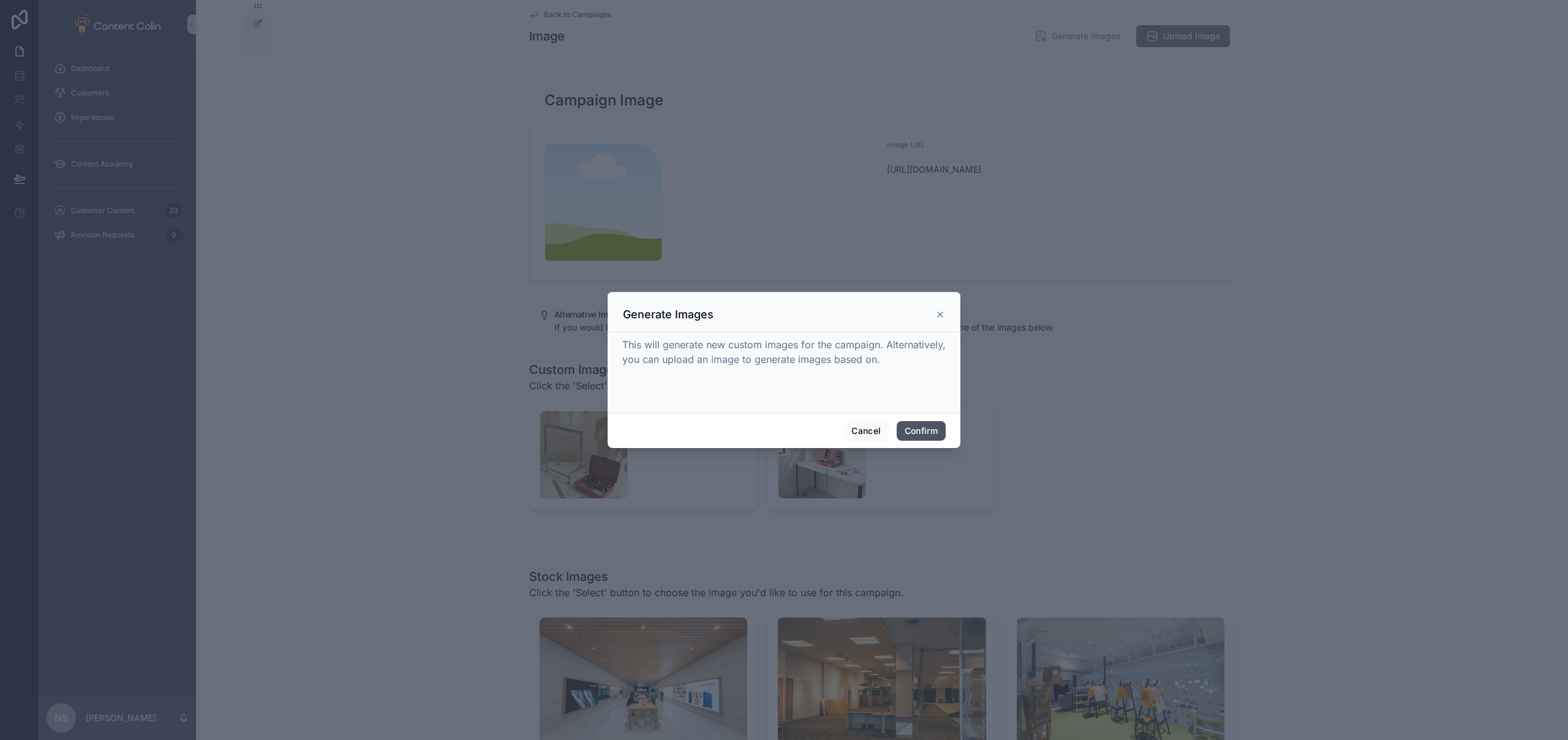
click at [927, 434] on button "Confirm" at bounding box center [921, 431] width 49 height 20
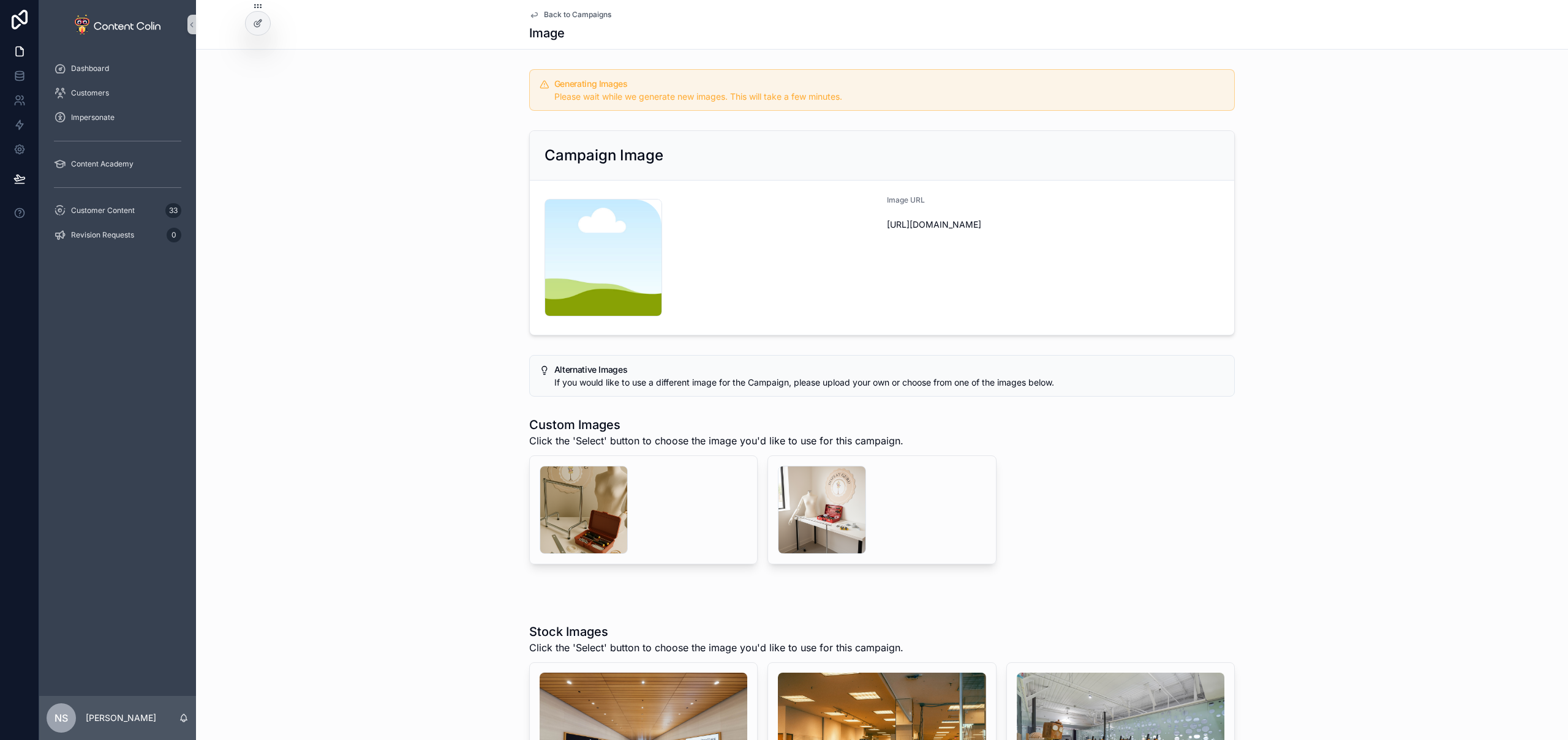
click at [586, 15] on span "Back to Campaigns" at bounding box center [578, 14] width 68 height 10
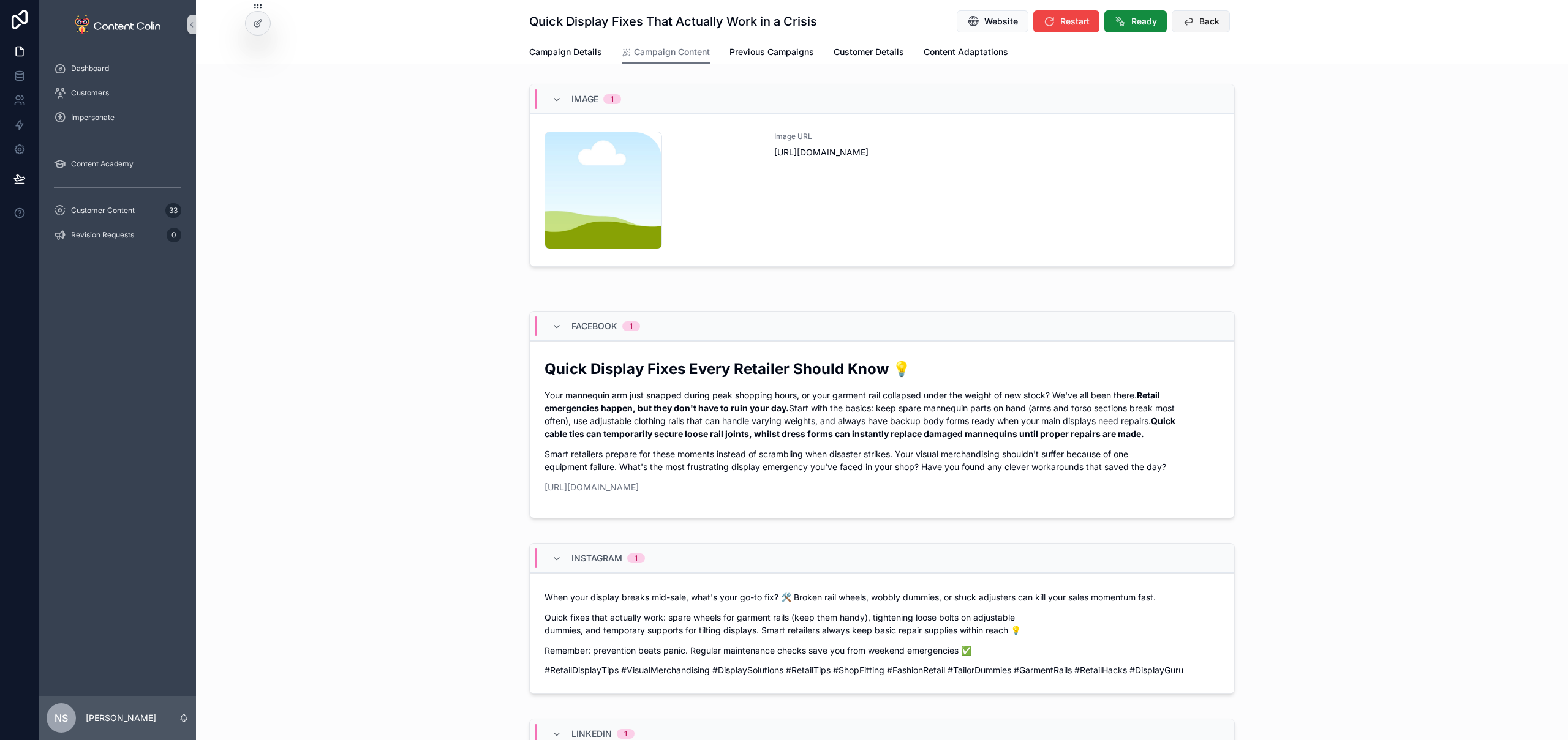
click at [1217, 24] on button "Back" at bounding box center [1200, 21] width 58 height 22
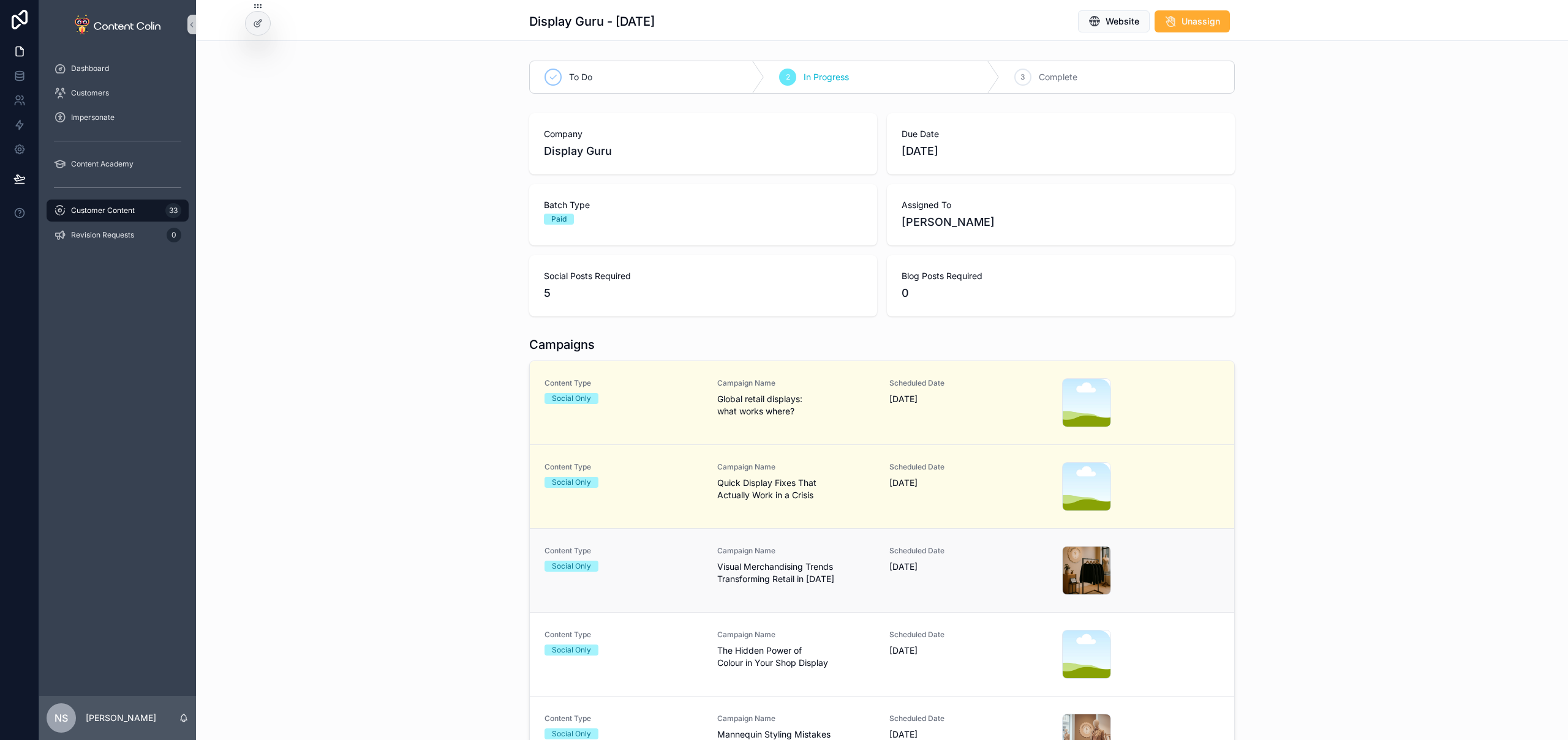
click at [838, 580] on span "Visual Merchandising Trends Transforming Retail in 2025" at bounding box center [796, 573] width 158 height 25
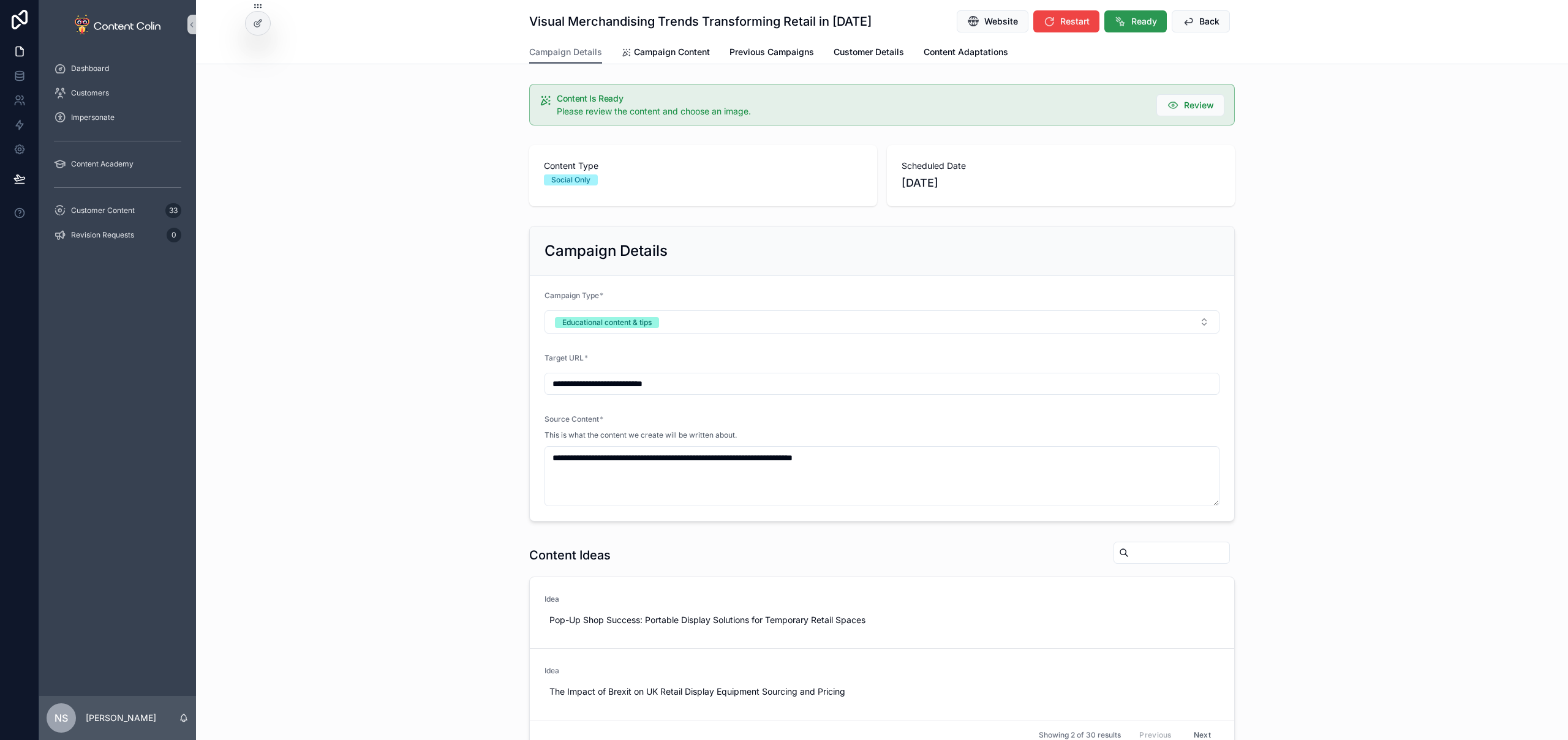
click at [1131, 11] on button "Ready" at bounding box center [1136, 21] width 62 height 22
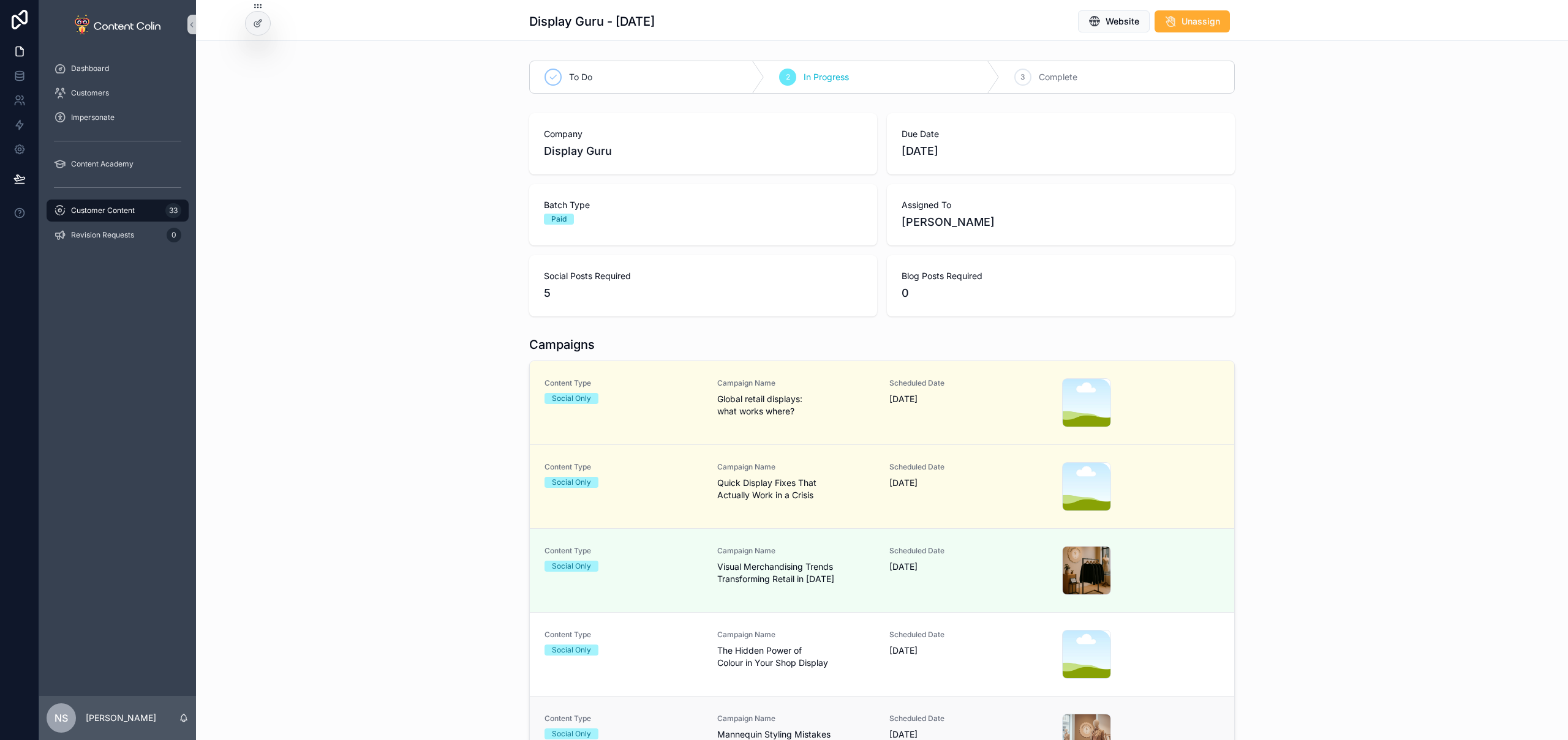
scroll to position [183, 0]
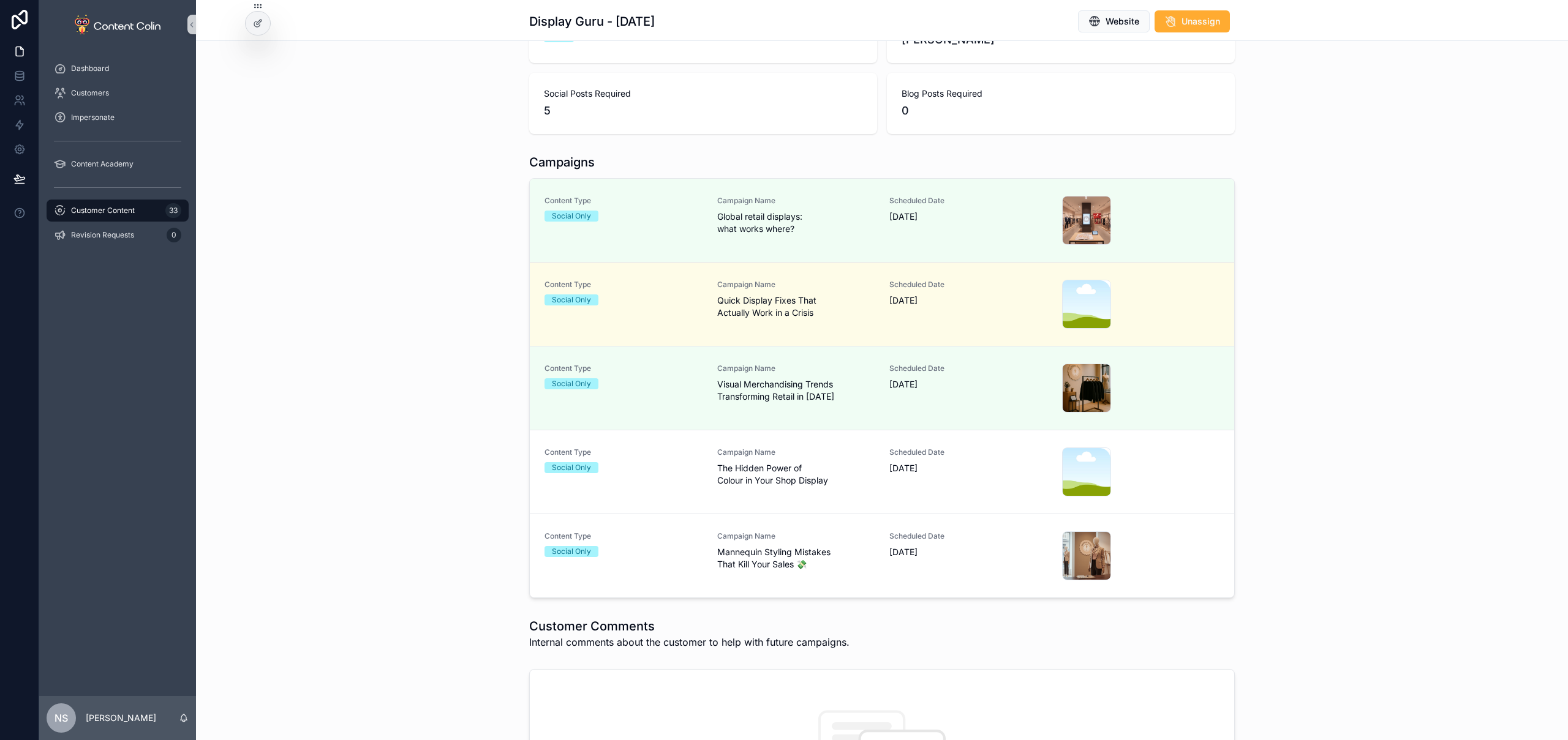
click at [878, 545] on div "Content Type Social Only Campaign Name Mannequin Styling Mistakes That Kill You…" at bounding box center [882, 556] width 675 height 49
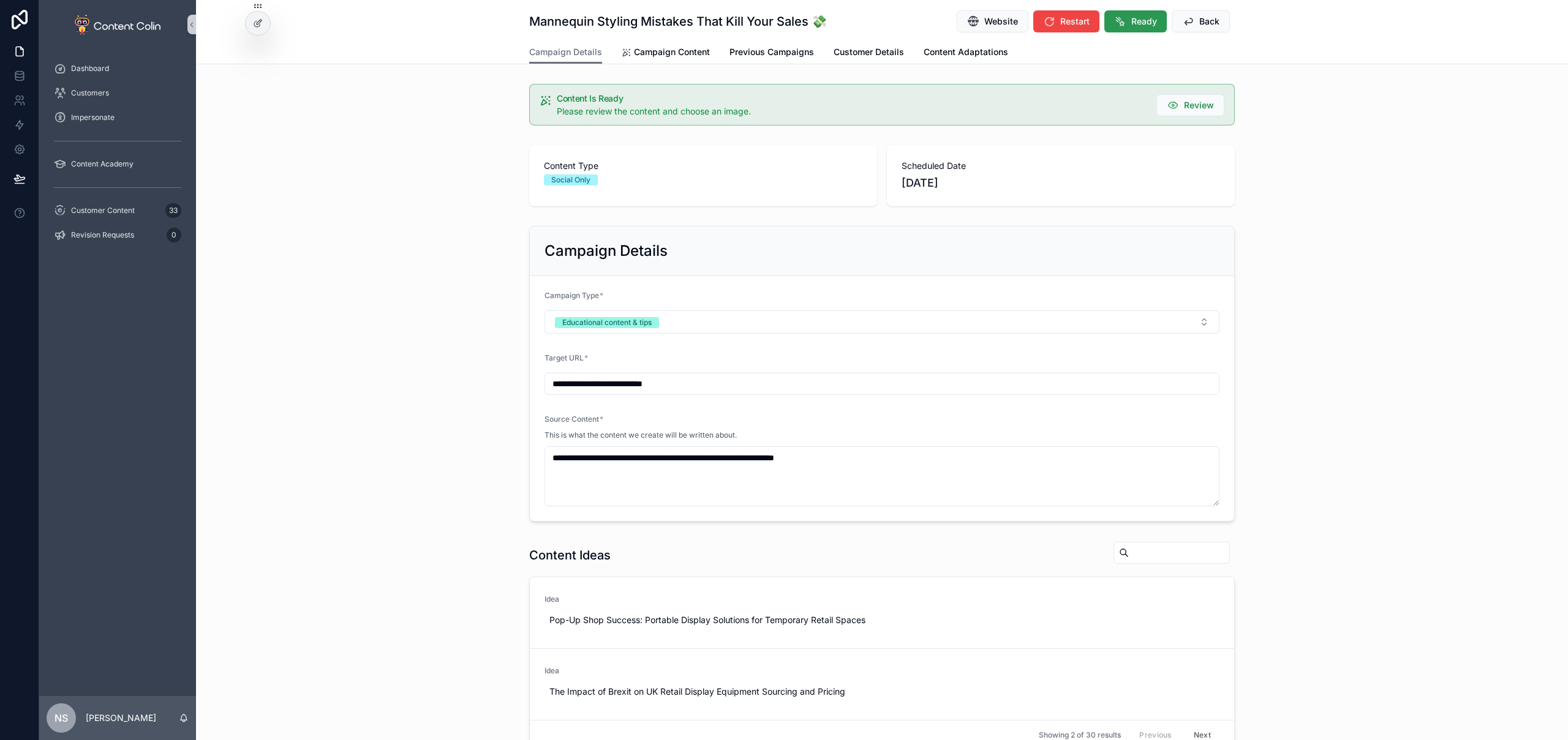
click at [1141, 19] on span "Ready" at bounding box center [1144, 21] width 26 height 12
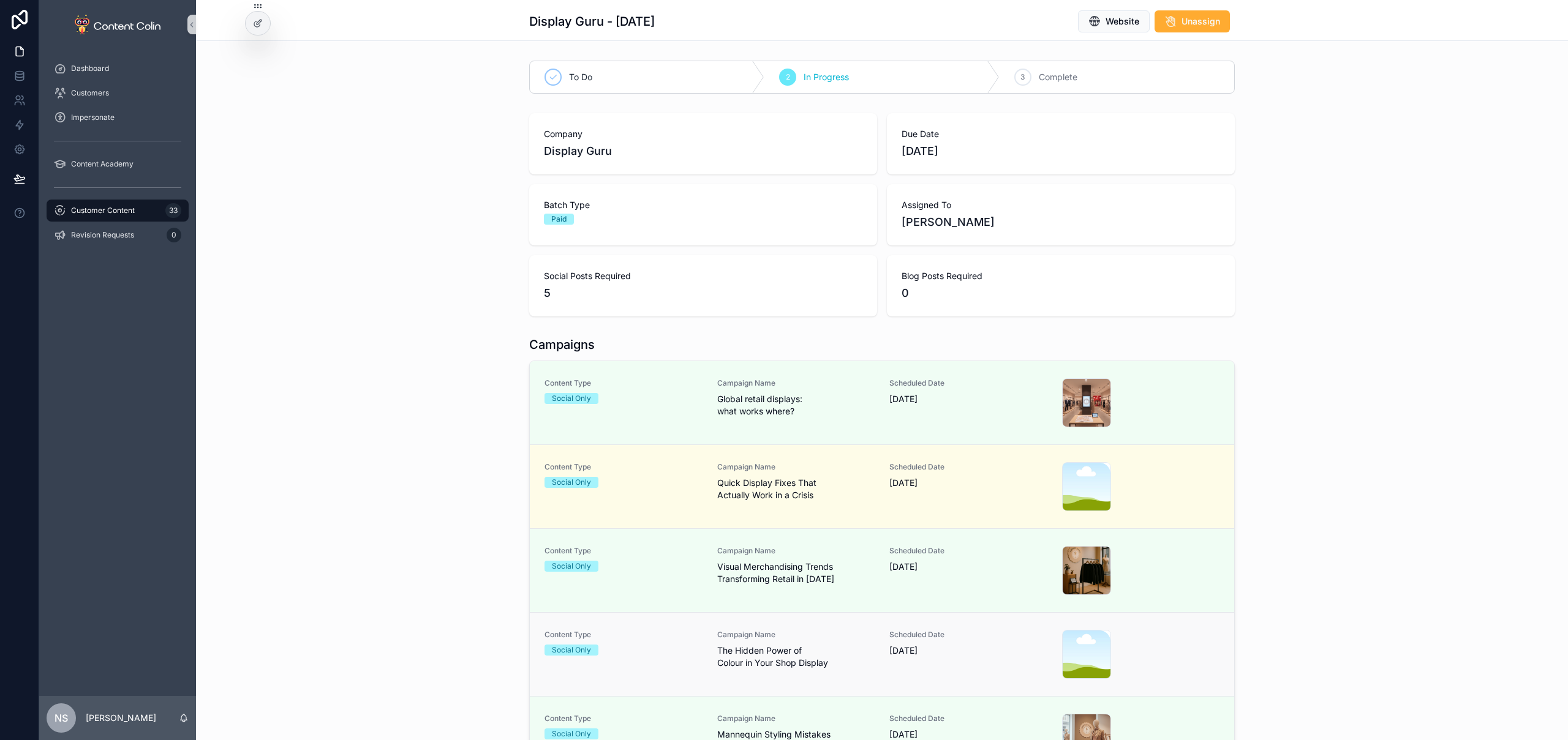
click at [873, 653] on div "Content Type Social Only Campaign Name The Hidden Power of Colour in Your Shop …" at bounding box center [882, 655] width 675 height 49
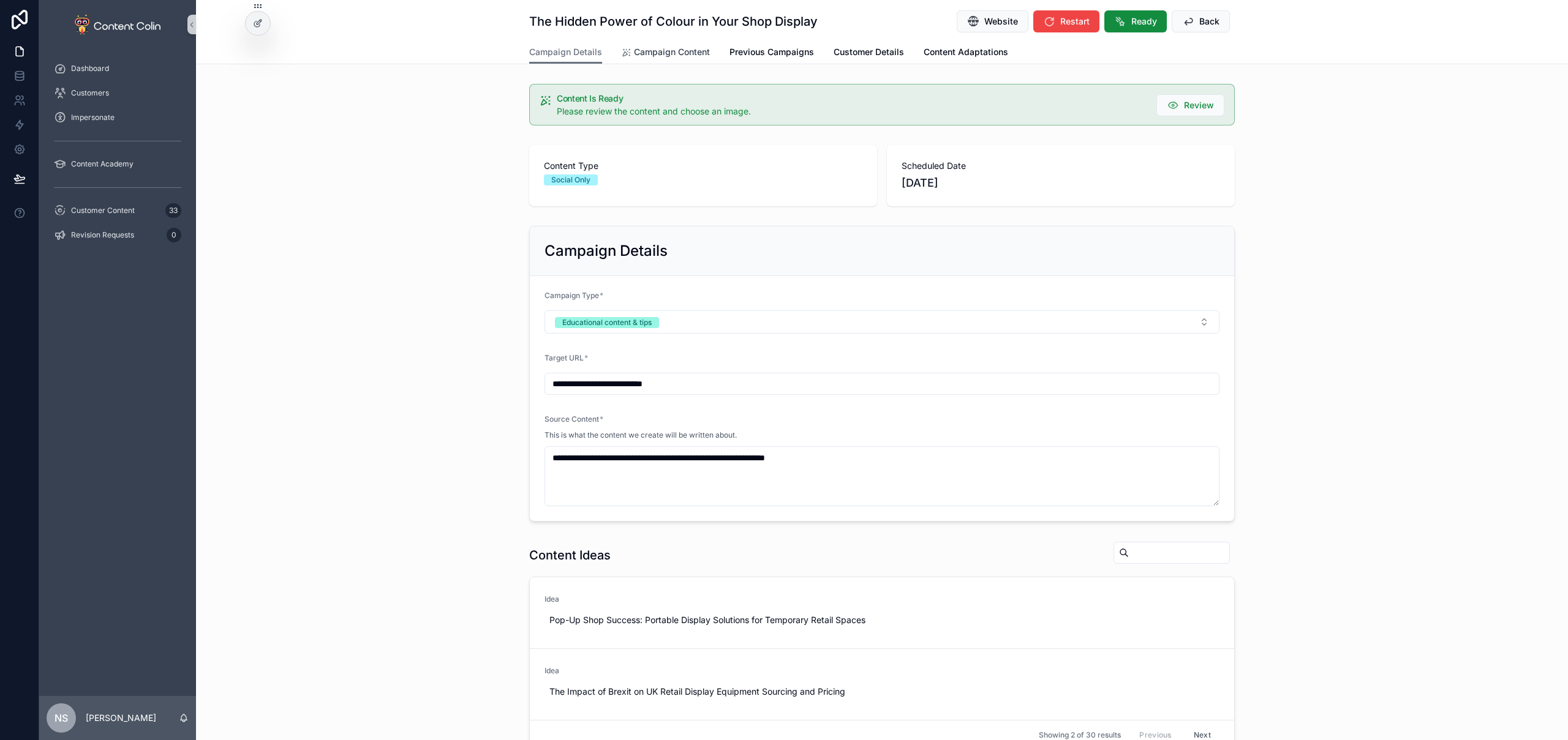
click at [666, 50] on span "Campaign Content" at bounding box center [672, 53] width 76 height 12
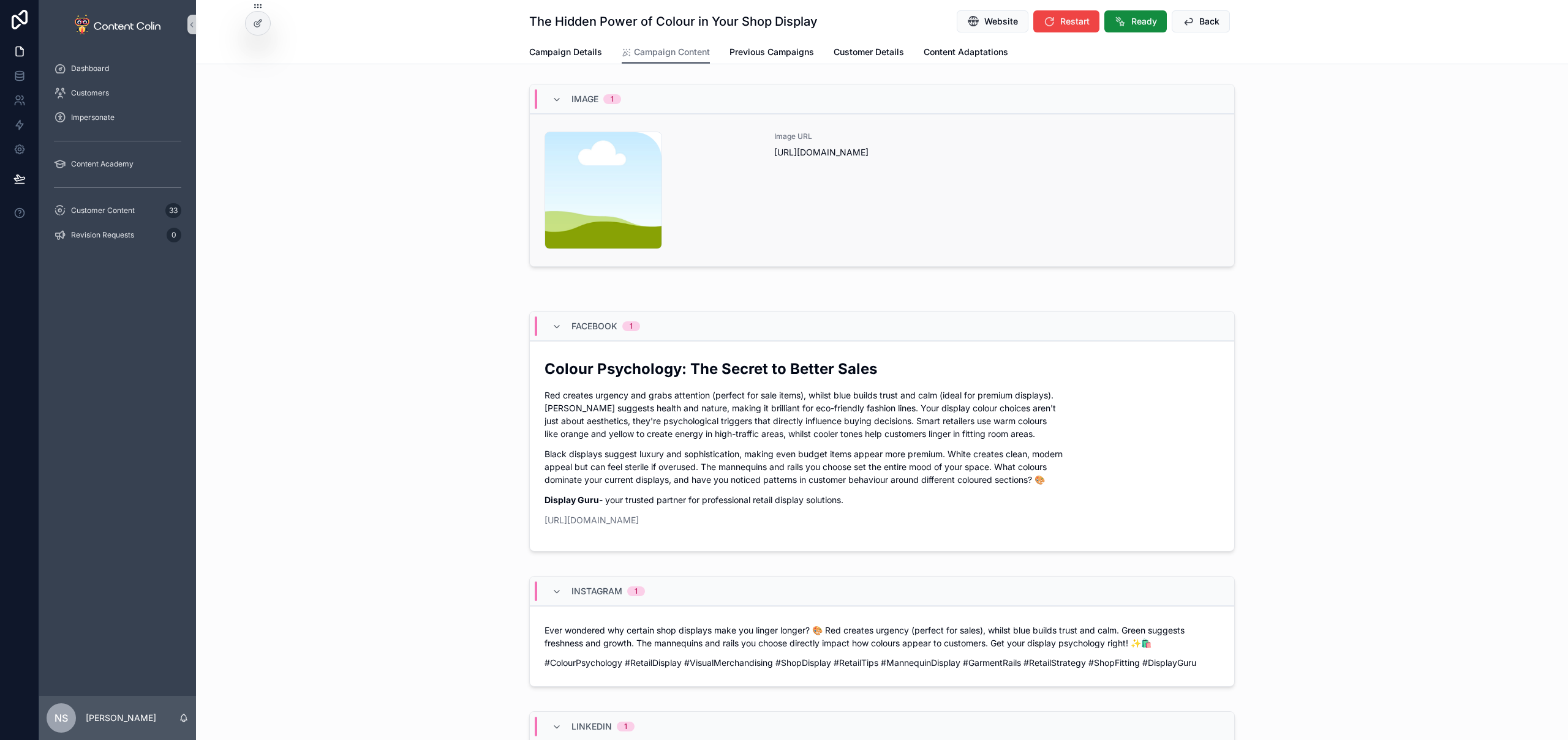
click at [858, 211] on div "Image URL https://cdn.contentcolin.com/contentcolin/images/content-placeholder.…" at bounding box center [997, 191] width 445 height 118
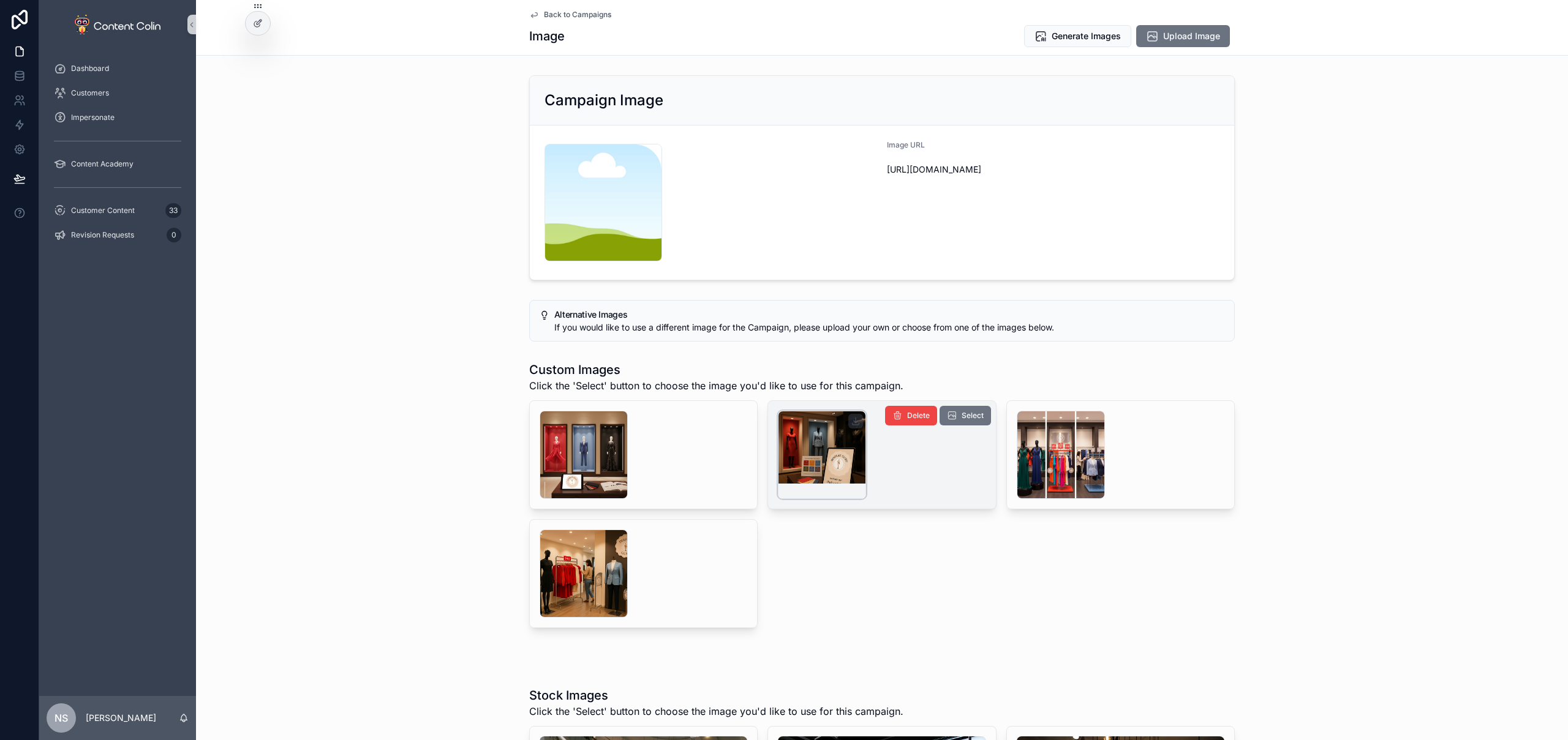
click at [808, 452] on div "scrollable content" at bounding box center [821, 454] width 88 height 88
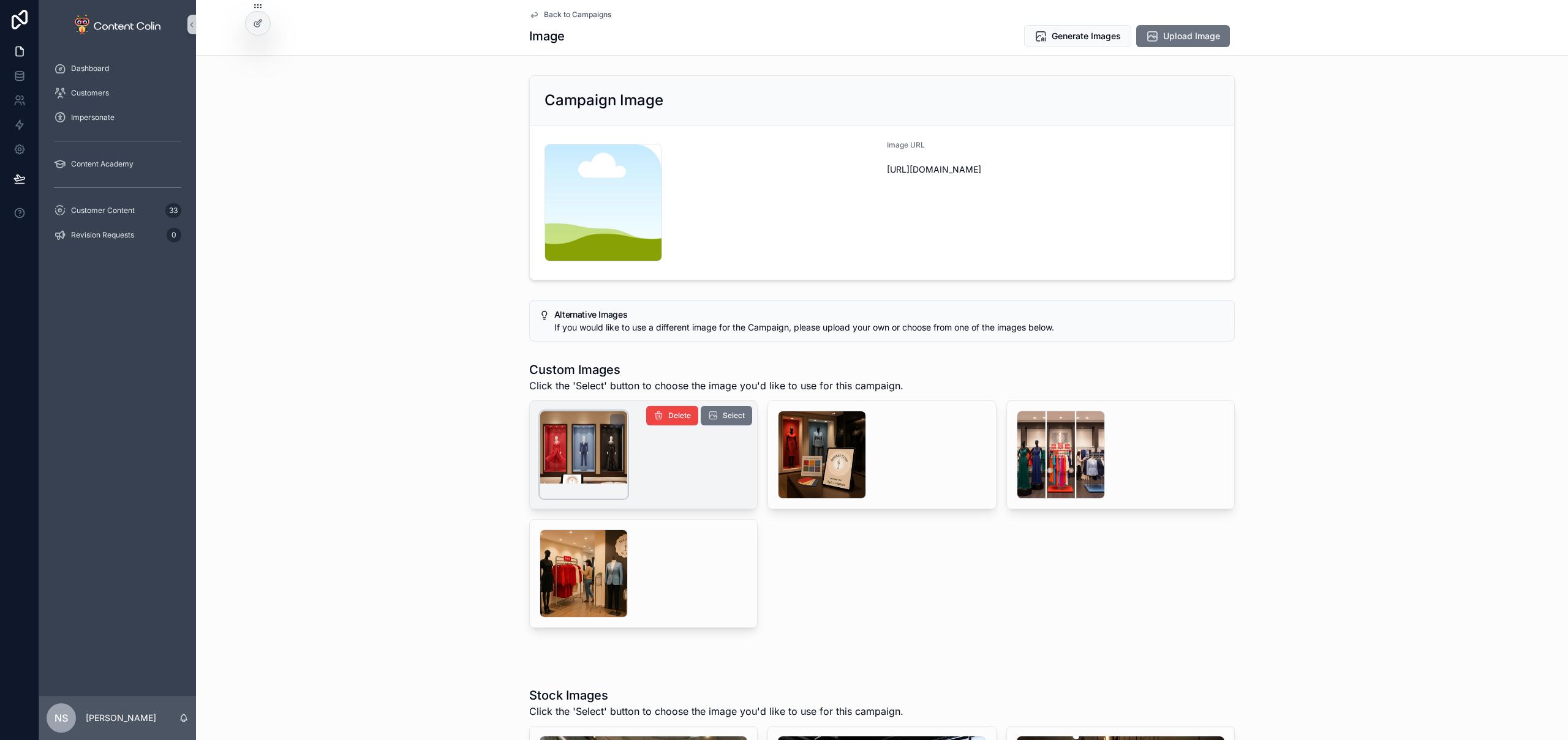
click at [599, 444] on div "scrollable content" at bounding box center [584, 454] width 88 height 88
click at [734, 417] on span "Select" at bounding box center [733, 415] width 22 height 10
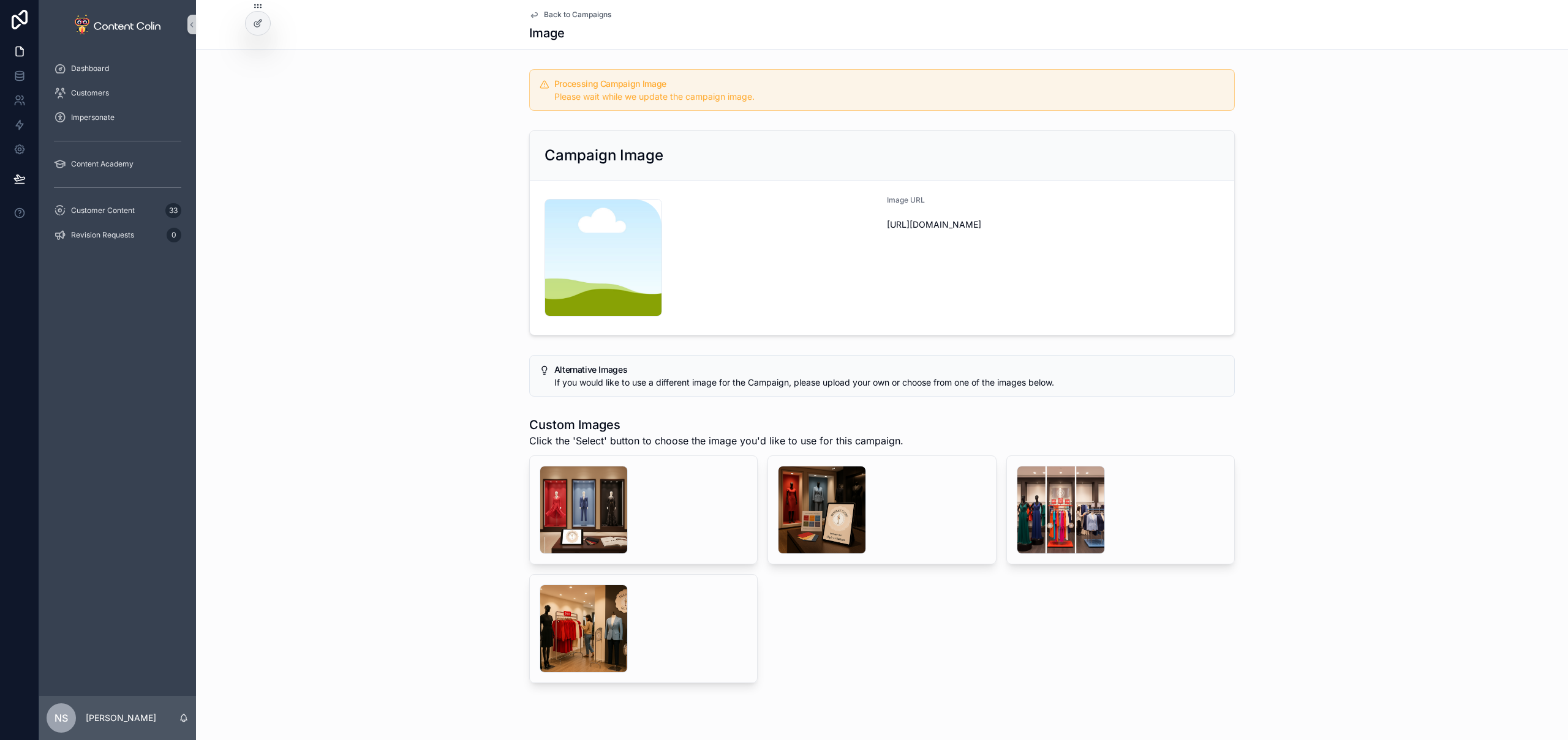
click at [582, 11] on span "Back to Campaigns" at bounding box center [578, 14] width 68 height 10
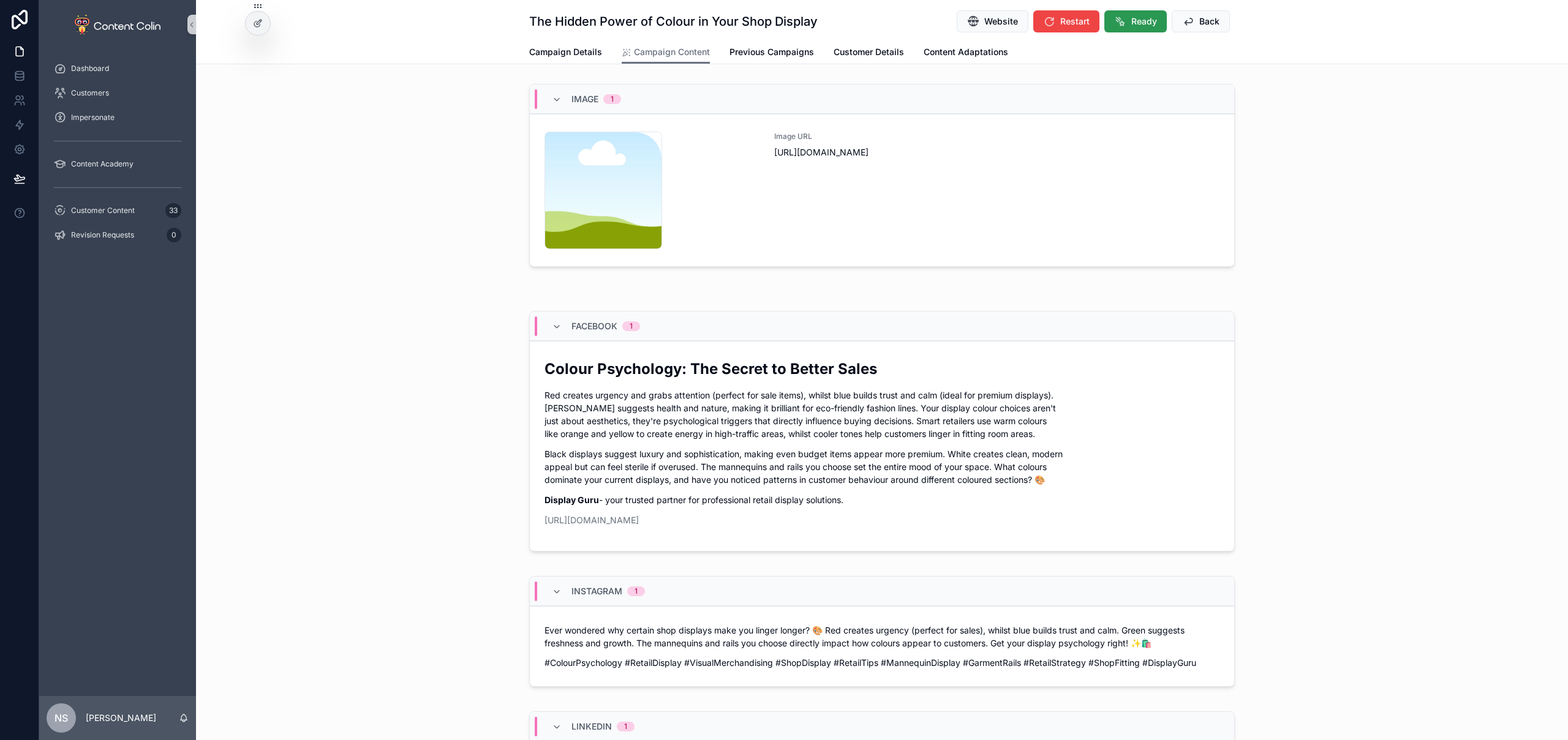
click at [1136, 15] on span "Ready" at bounding box center [1144, 21] width 26 height 12
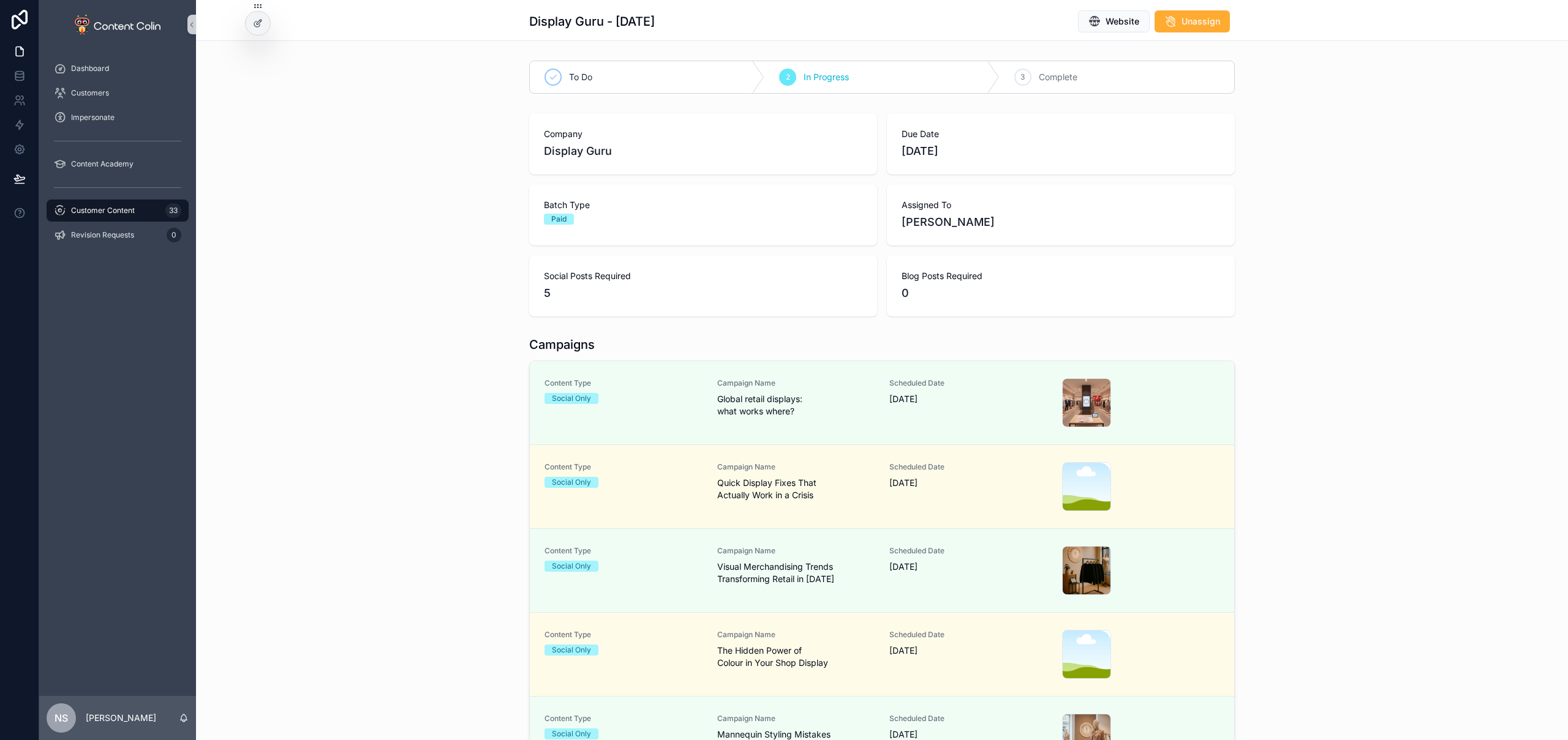
click at [151, 207] on div "Customer Content 33" at bounding box center [118, 211] width 127 height 20
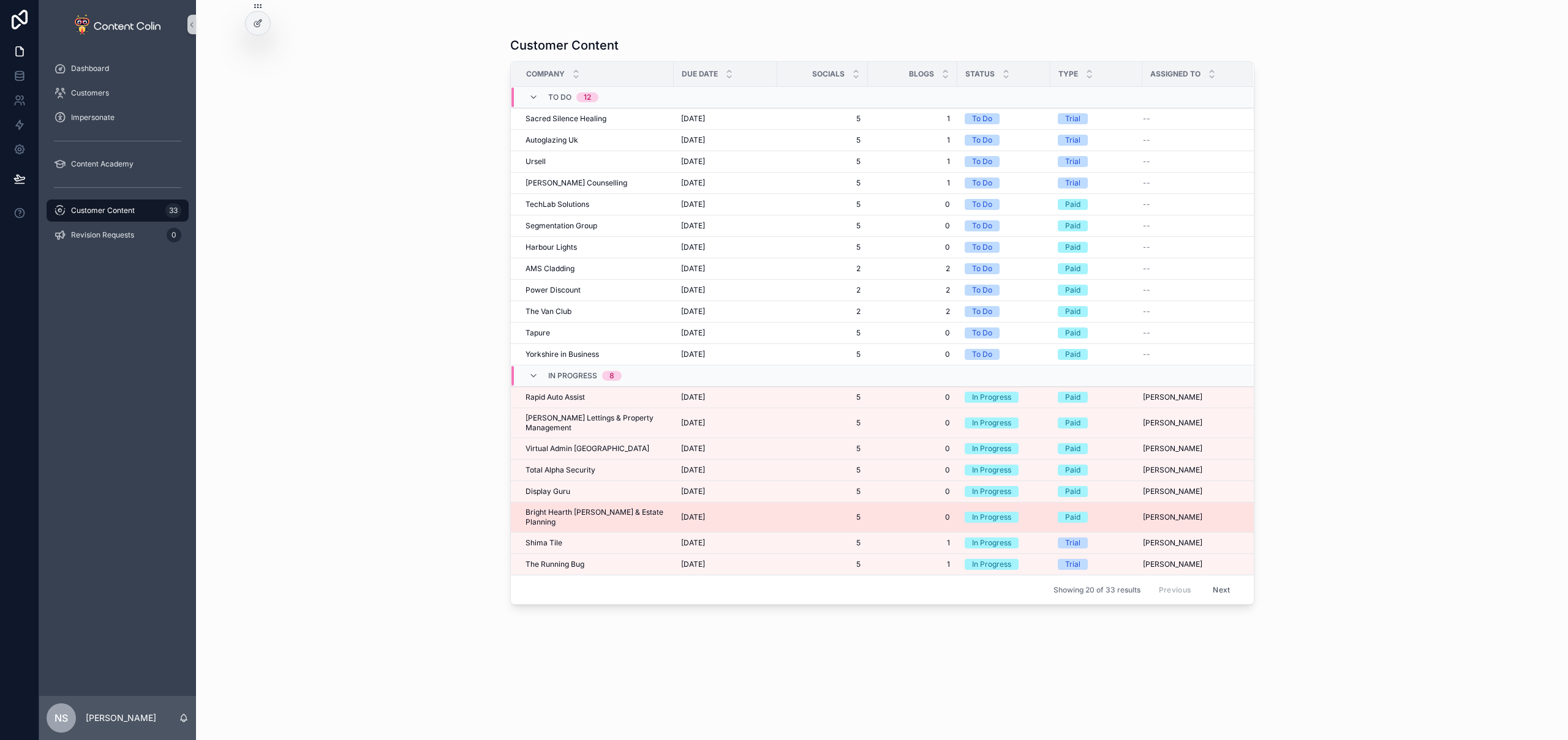
click at [582, 508] on span "Bright Hearth Wills & Estate Planning" at bounding box center [596, 517] width 141 height 20
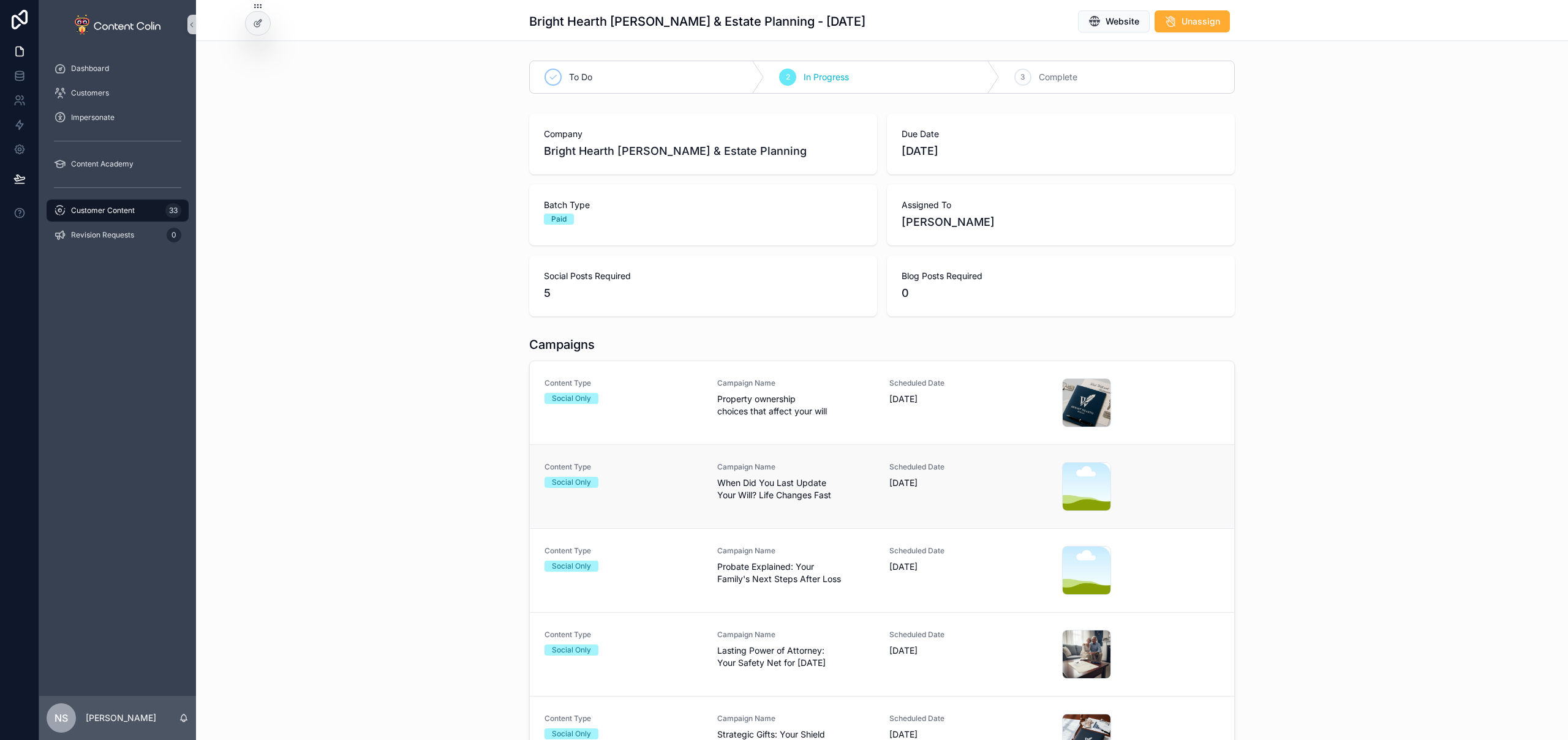
scroll to position [102, 0]
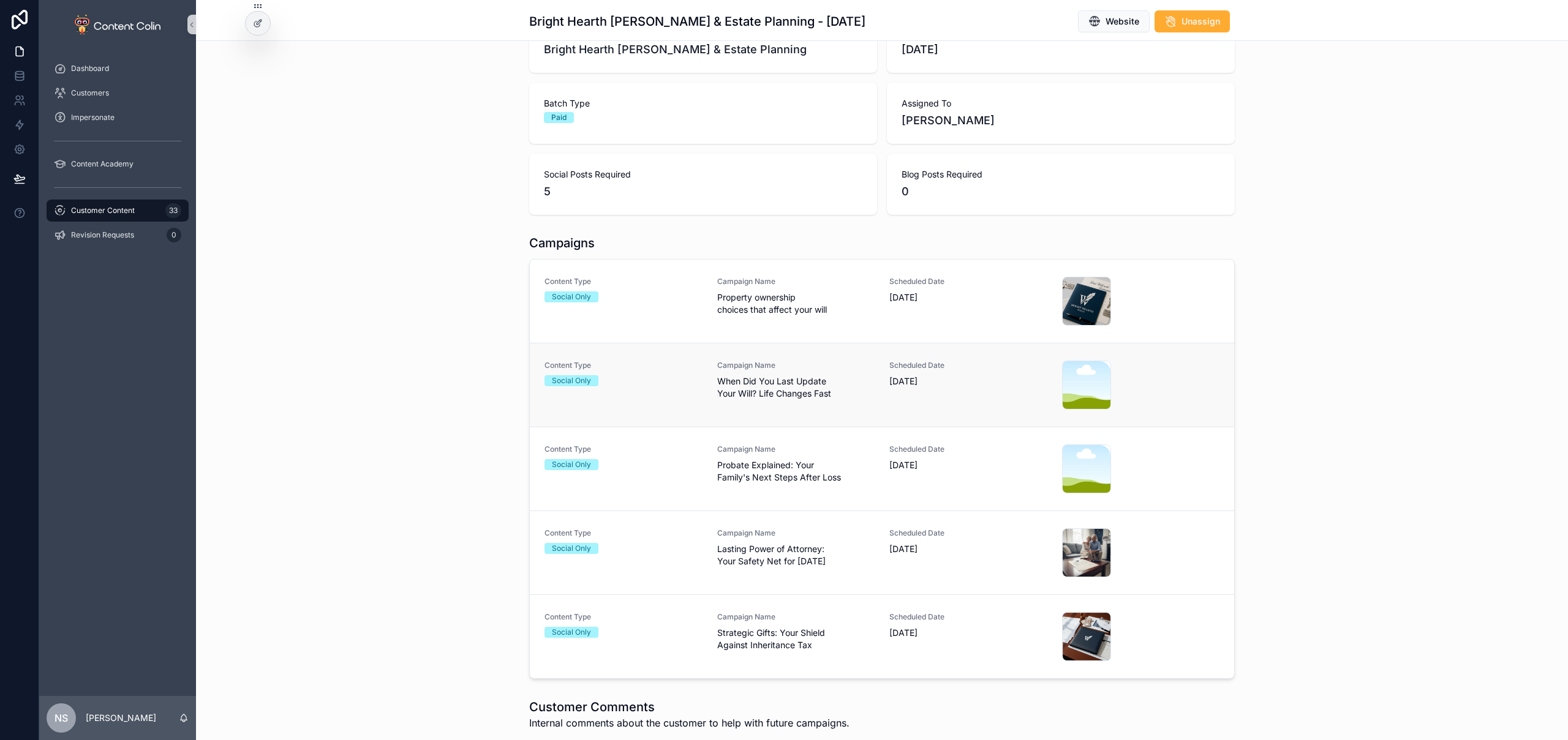
click at [768, 373] on div "Campaign Name When Did You Last Update Your Will? Life Changes Fast" at bounding box center [796, 380] width 158 height 39
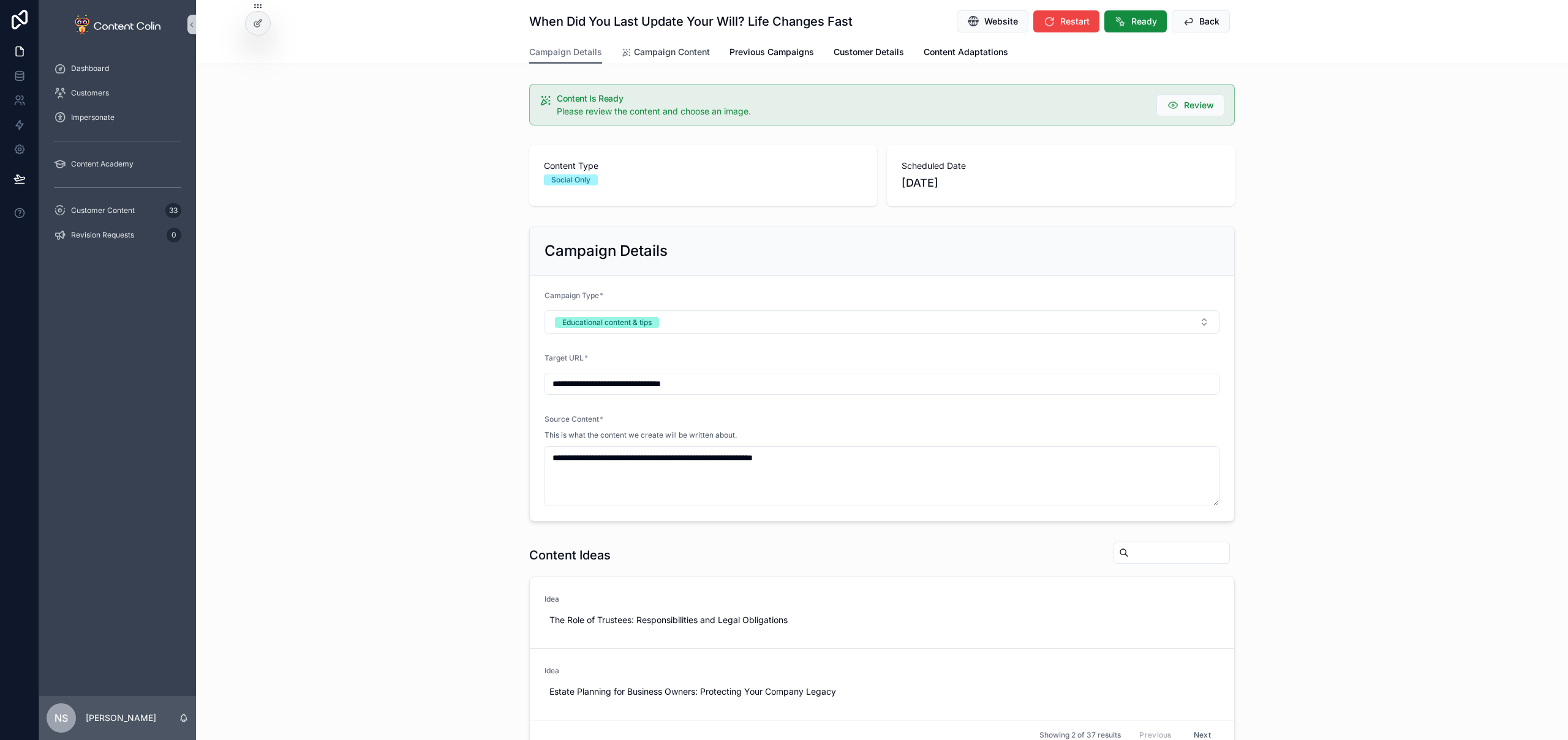
click at [674, 49] on span "Campaign Content" at bounding box center [672, 53] width 76 height 12
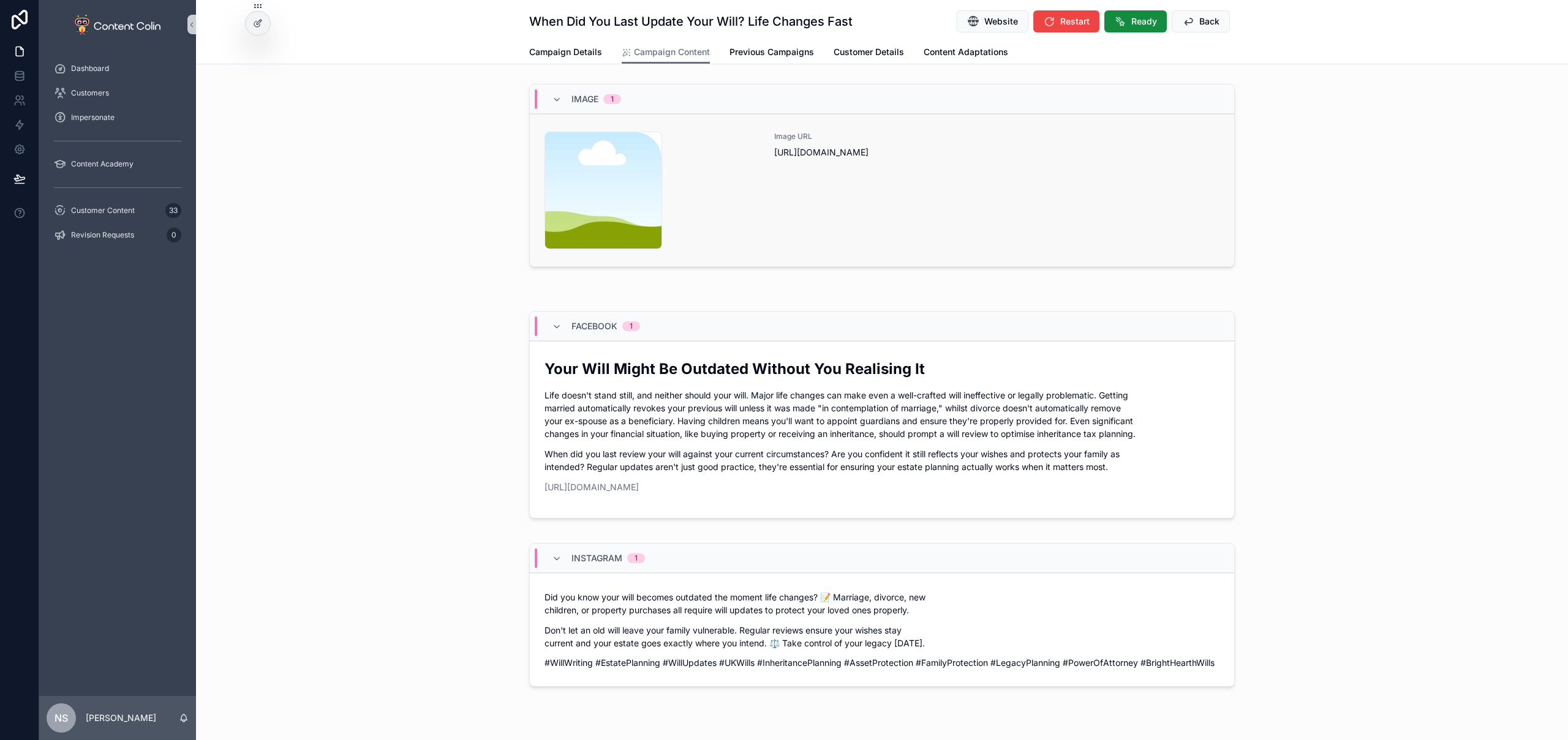
click at [905, 211] on div "Image URL https://cdn.contentcolin.com/contentcolin/images/content-placeholder.…" at bounding box center [997, 191] width 445 height 118
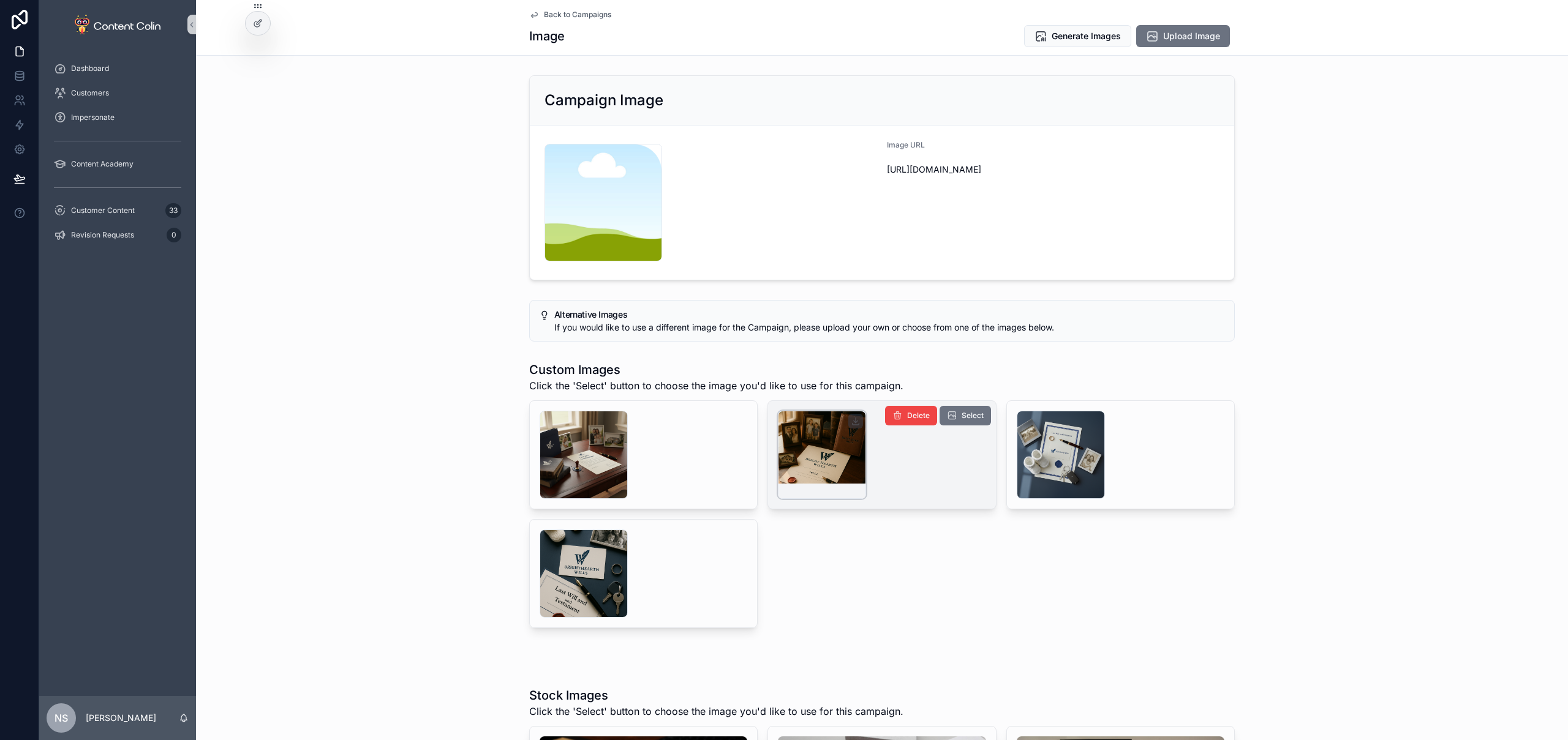
click at [822, 462] on div "scrollable content" at bounding box center [821, 454] width 88 height 88
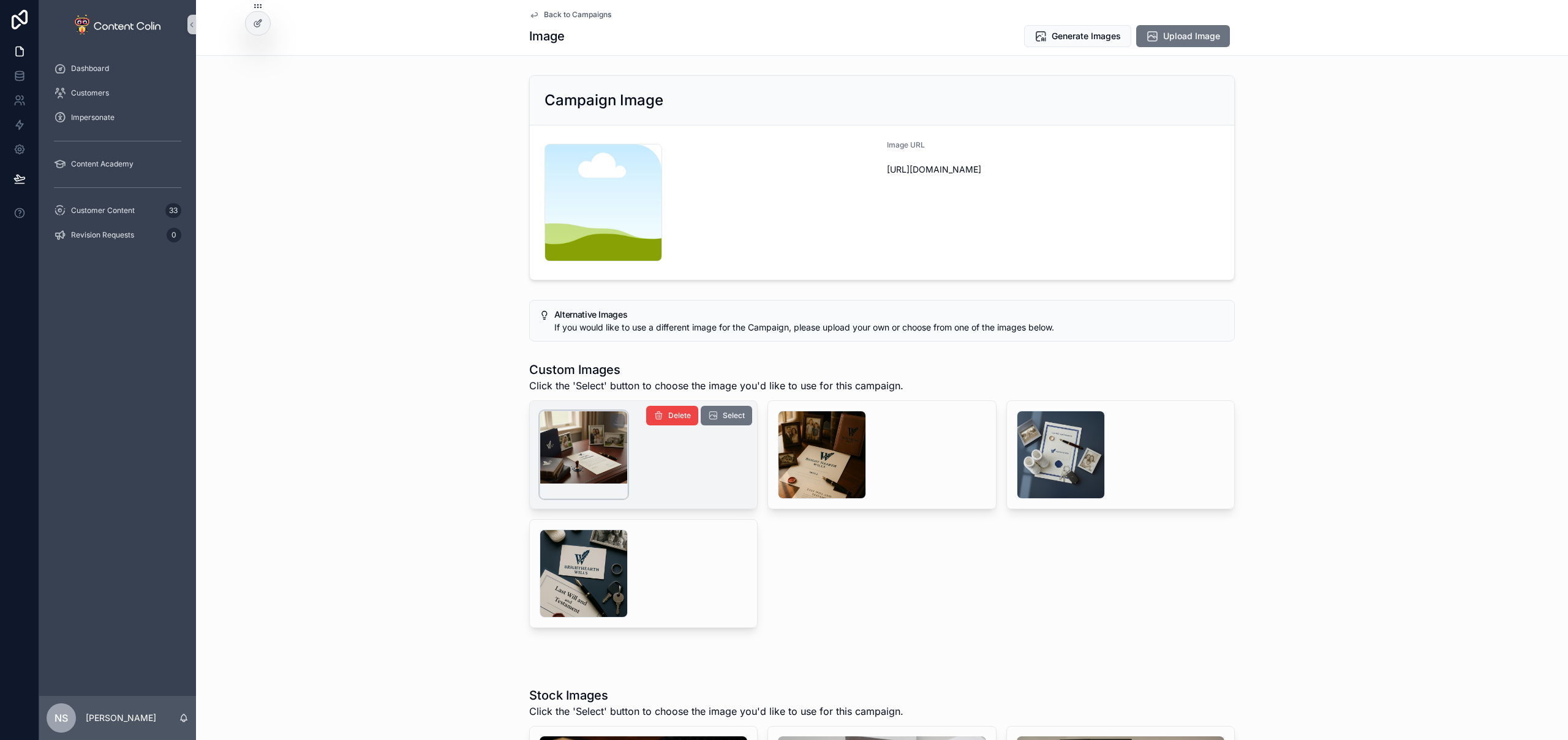
click at [598, 460] on div "scrollable content" at bounding box center [584, 454] width 88 height 88
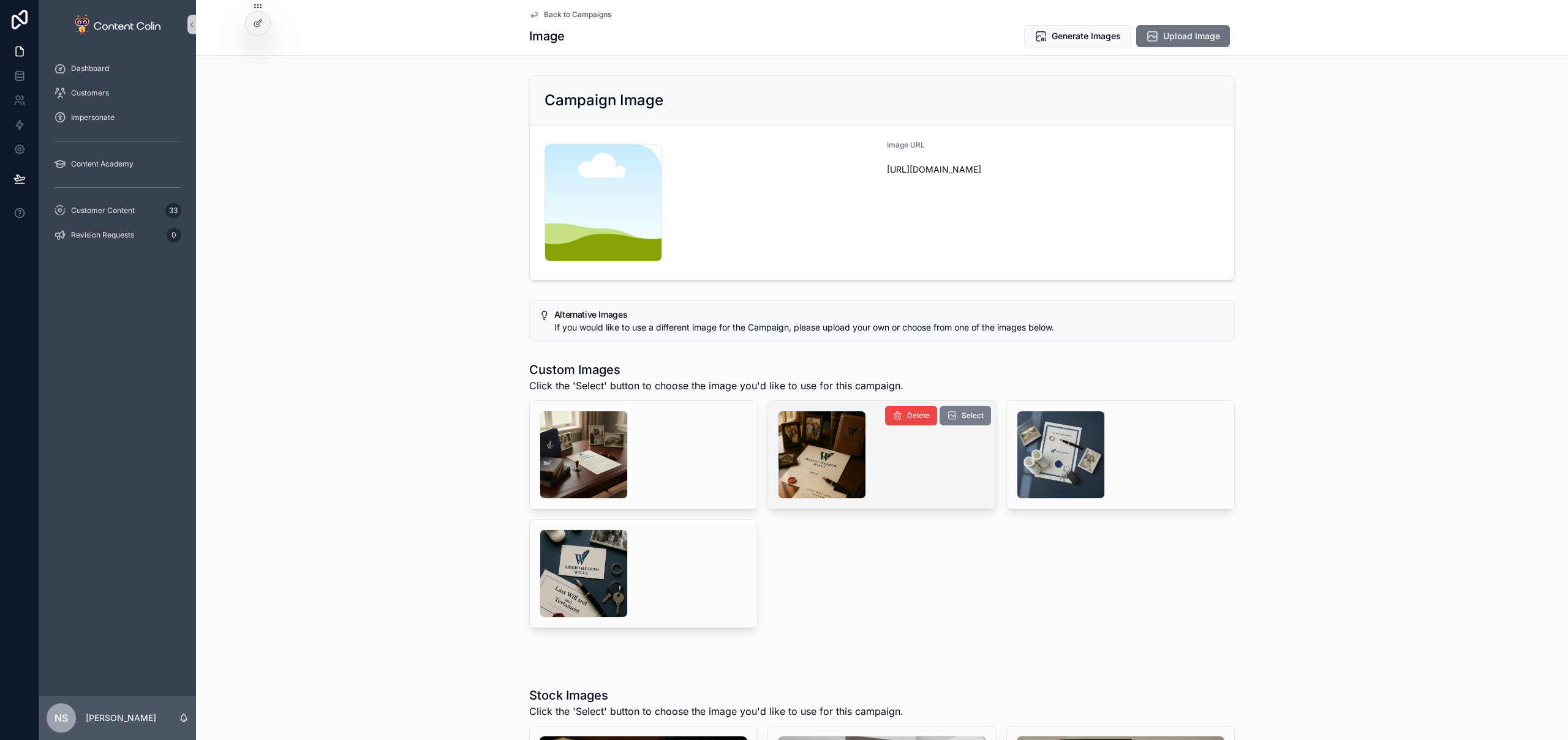
click at [968, 417] on span "Select" at bounding box center [972, 415] width 22 height 10
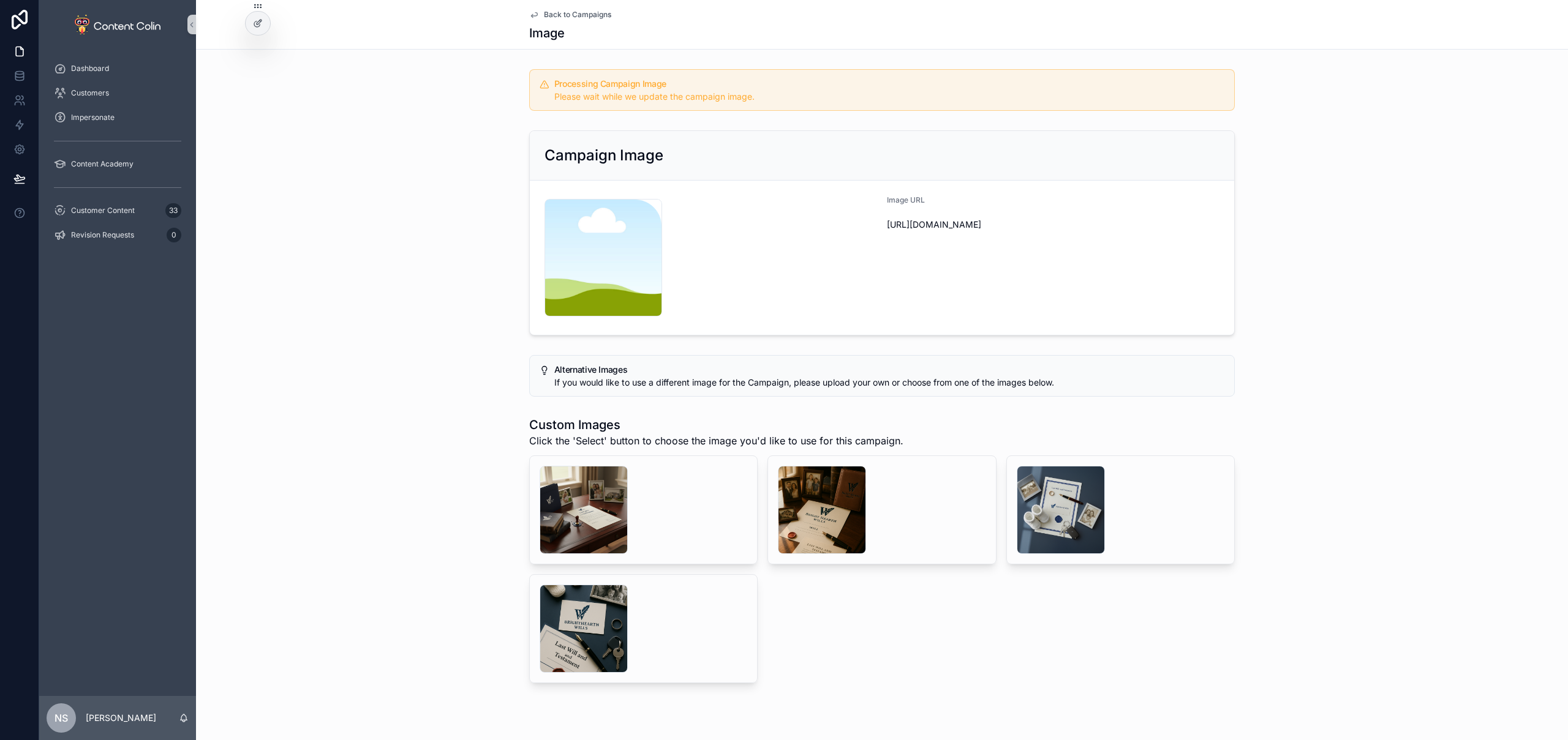
click at [576, 17] on span "Back to Campaigns" at bounding box center [578, 14] width 68 height 10
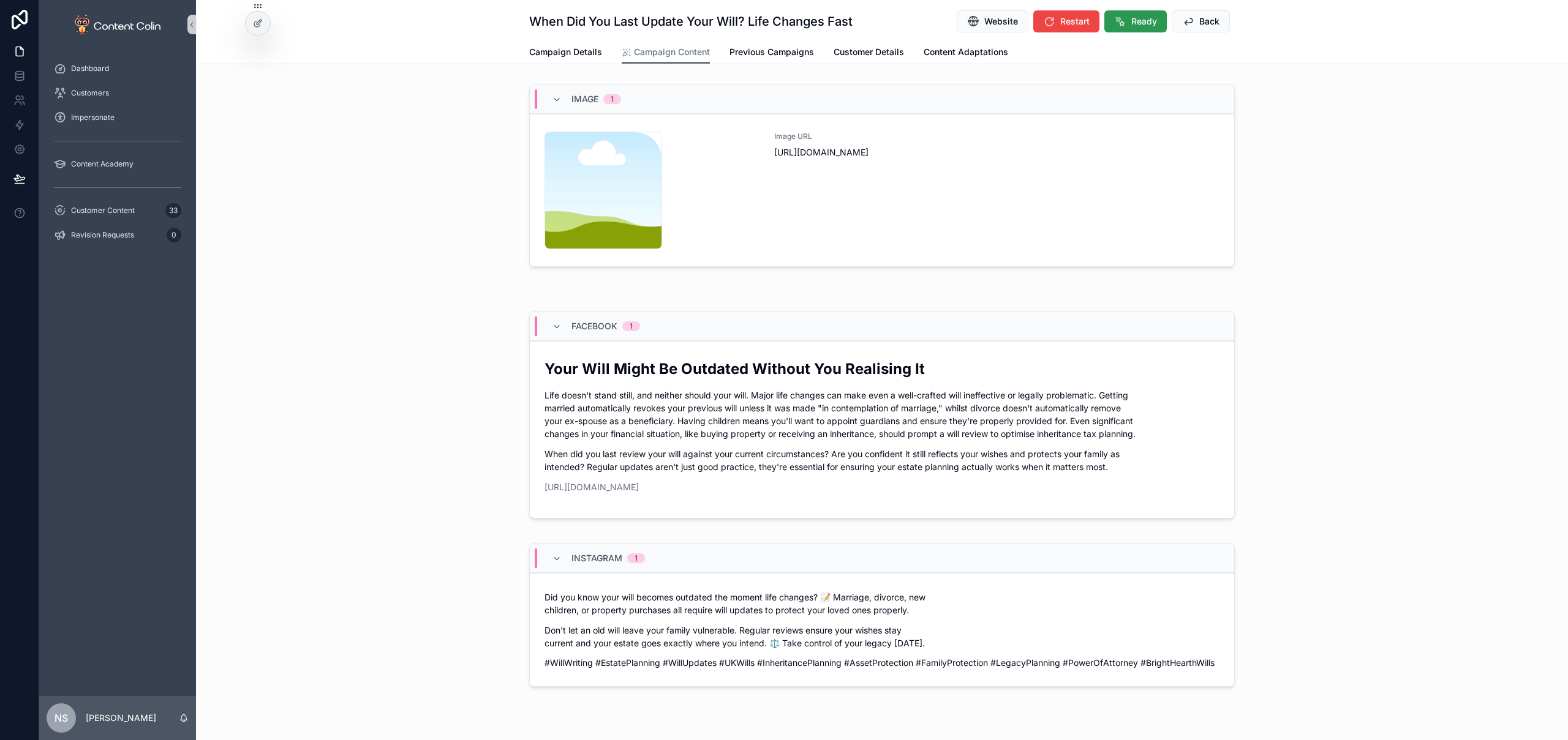
click at [1139, 20] on span "Ready" at bounding box center [1144, 21] width 26 height 12
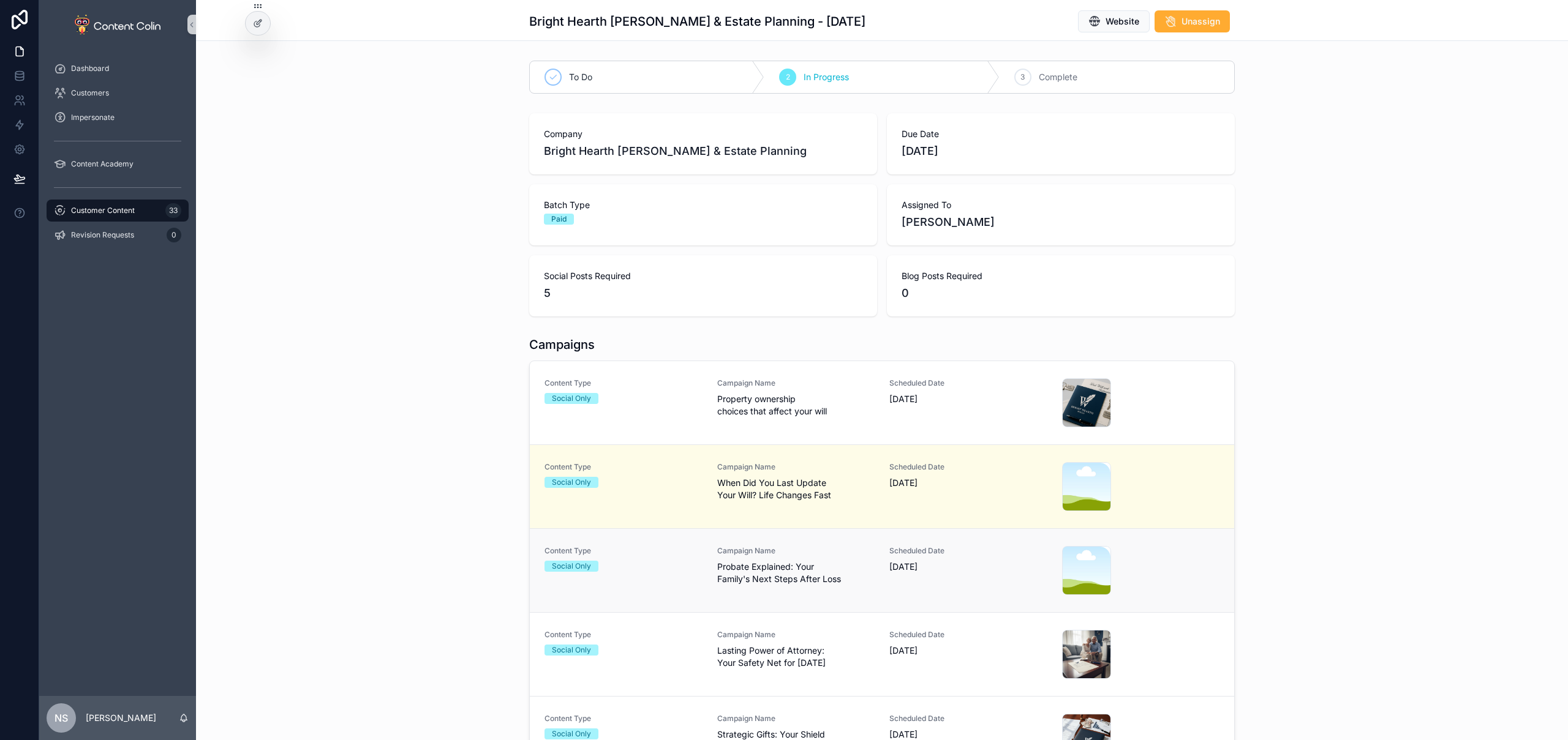
scroll to position [177, 0]
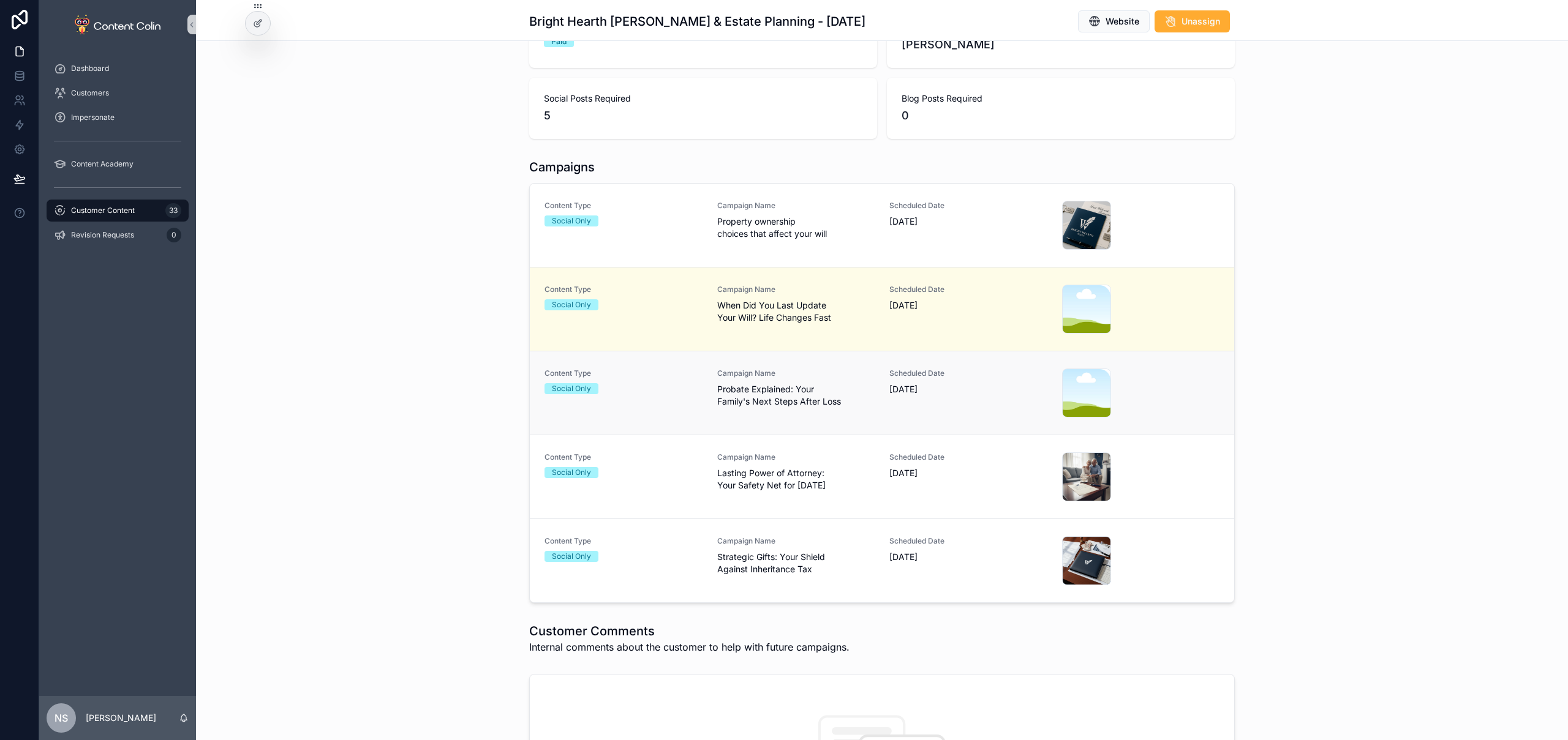
click at [878, 389] on div "Content Type Social Only Campaign Name Probate Explained: Your Family's Next St…" at bounding box center [882, 393] width 675 height 49
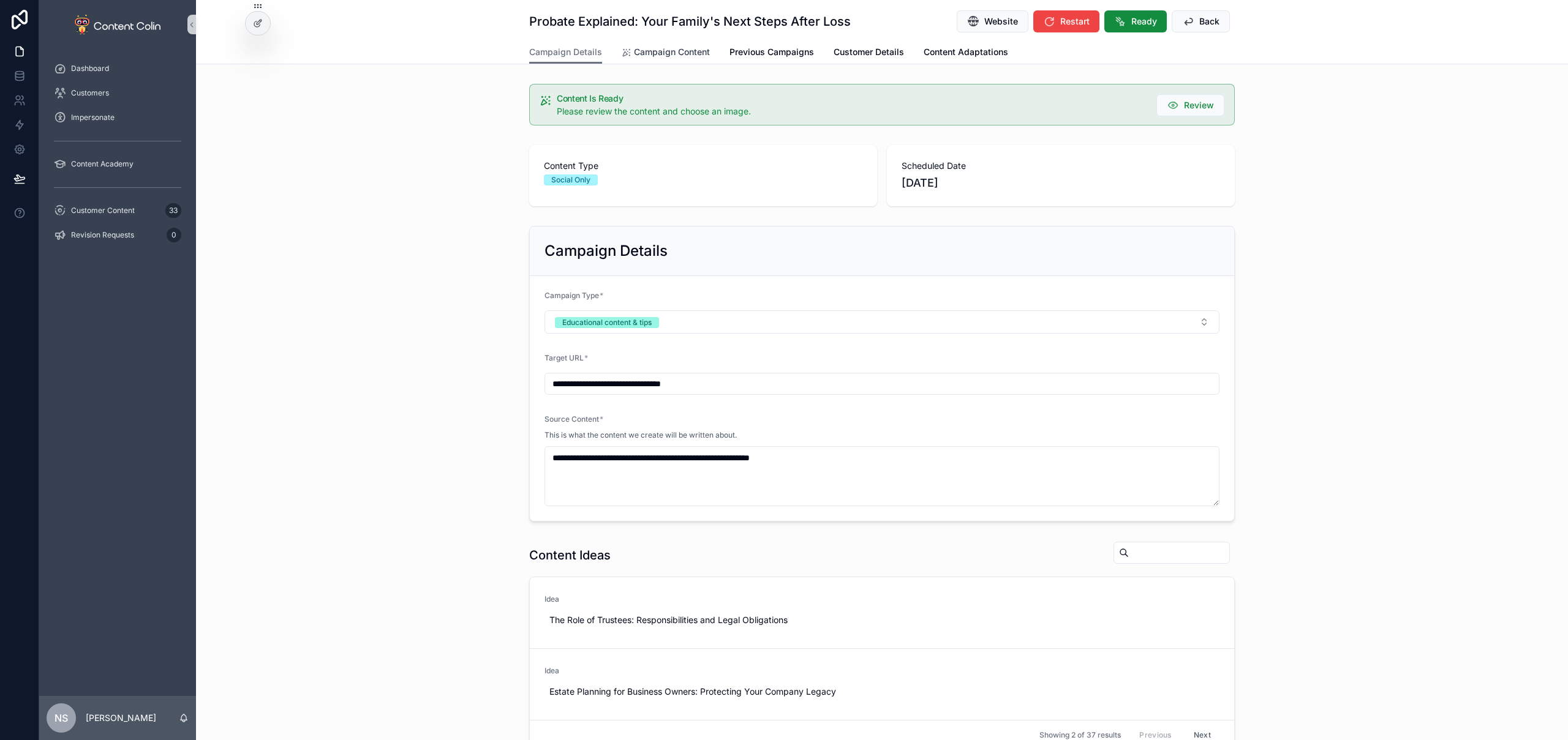
click at [662, 56] on span "Campaign Content" at bounding box center [672, 53] width 76 height 12
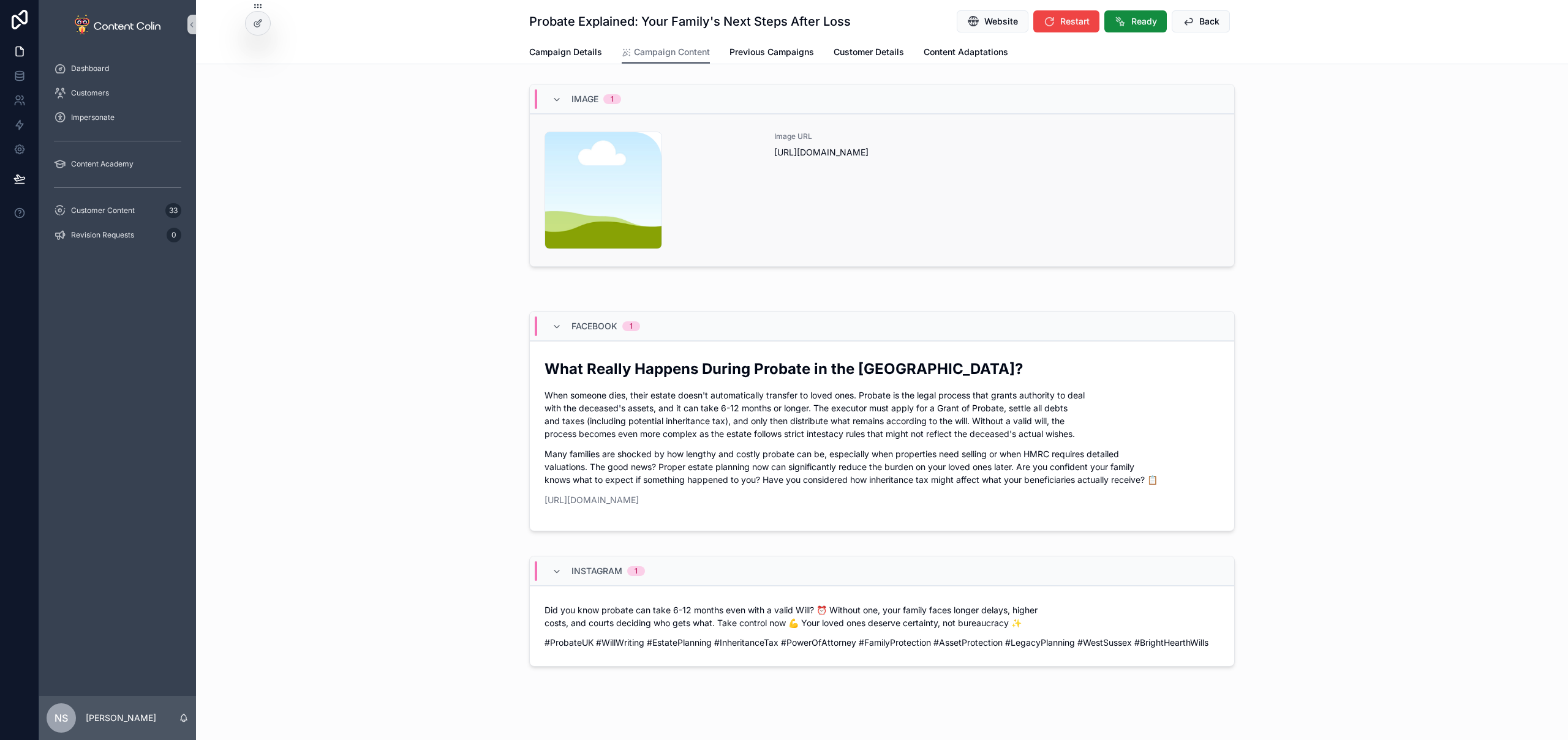
click at [956, 216] on div "Image URL https://cdn.contentcolin.com/contentcolin/images/content-placeholder.…" at bounding box center [997, 191] width 445 height 118
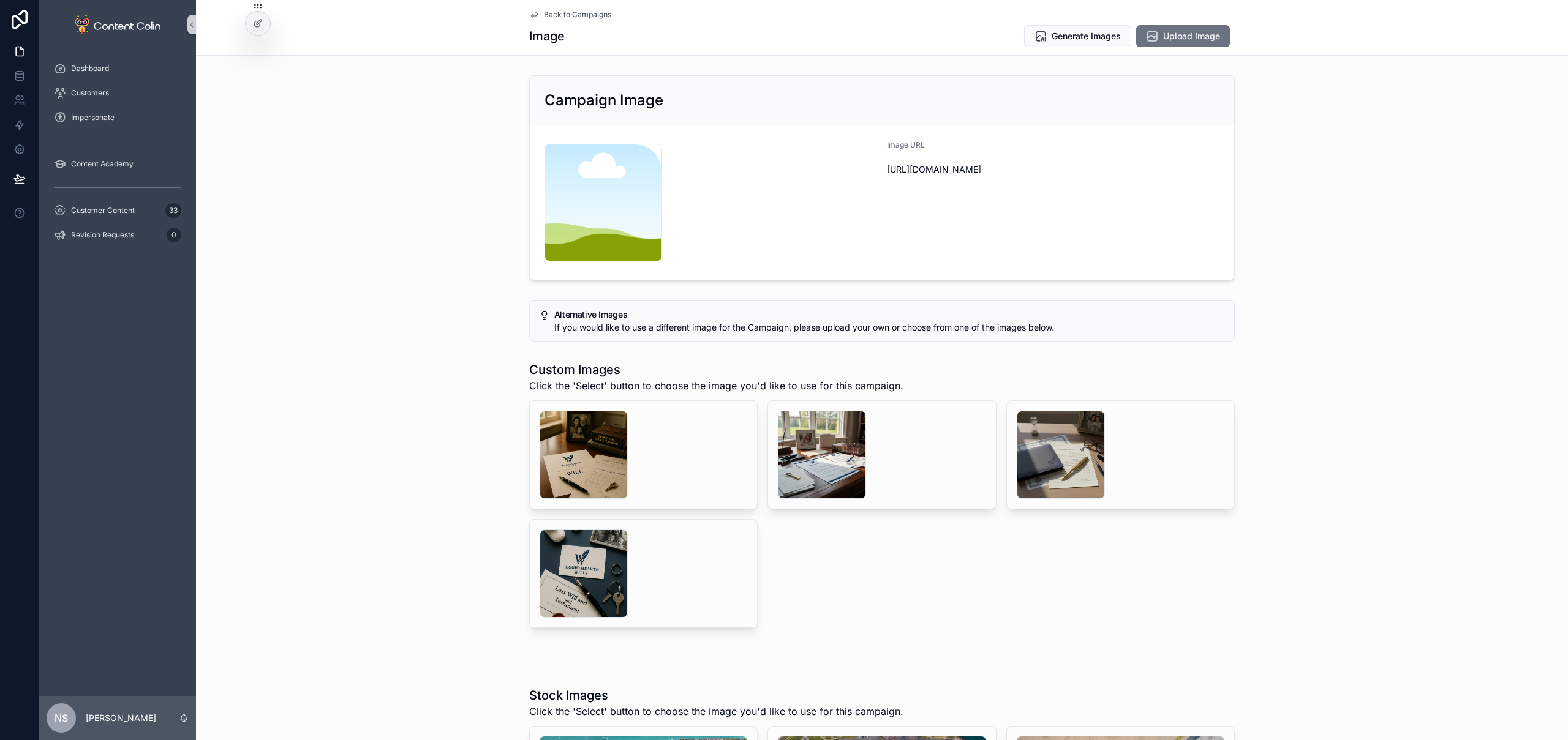
click at [558, 12] on span "Back to Campaigns" at bounding box center [578, 14] width 68 height 10
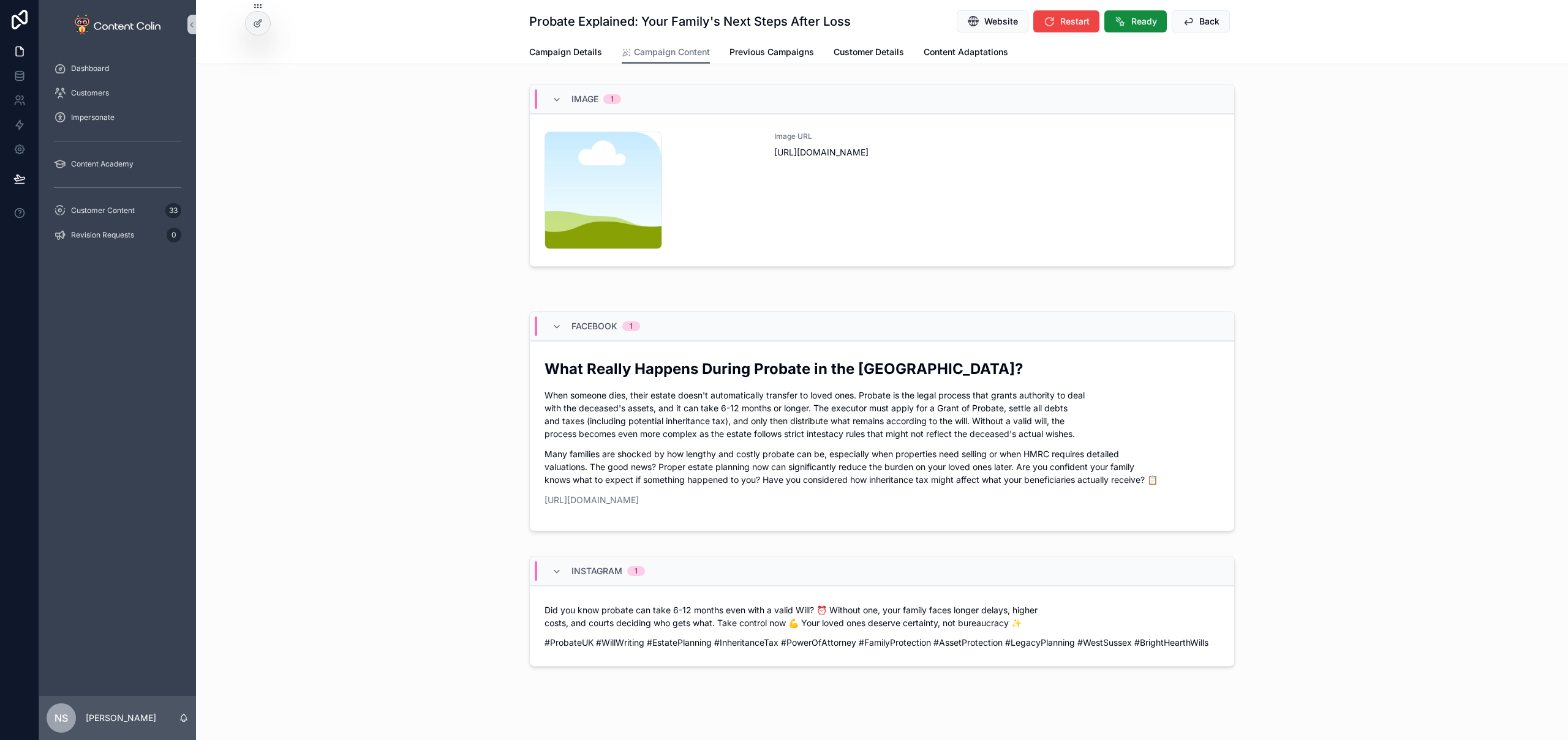
click at [893, 206] on div "Image URL https://cdn.contentcolin.com/contentcolin/images/content-placeholder.…" at bounding box center [997, 191] width 445 height 118
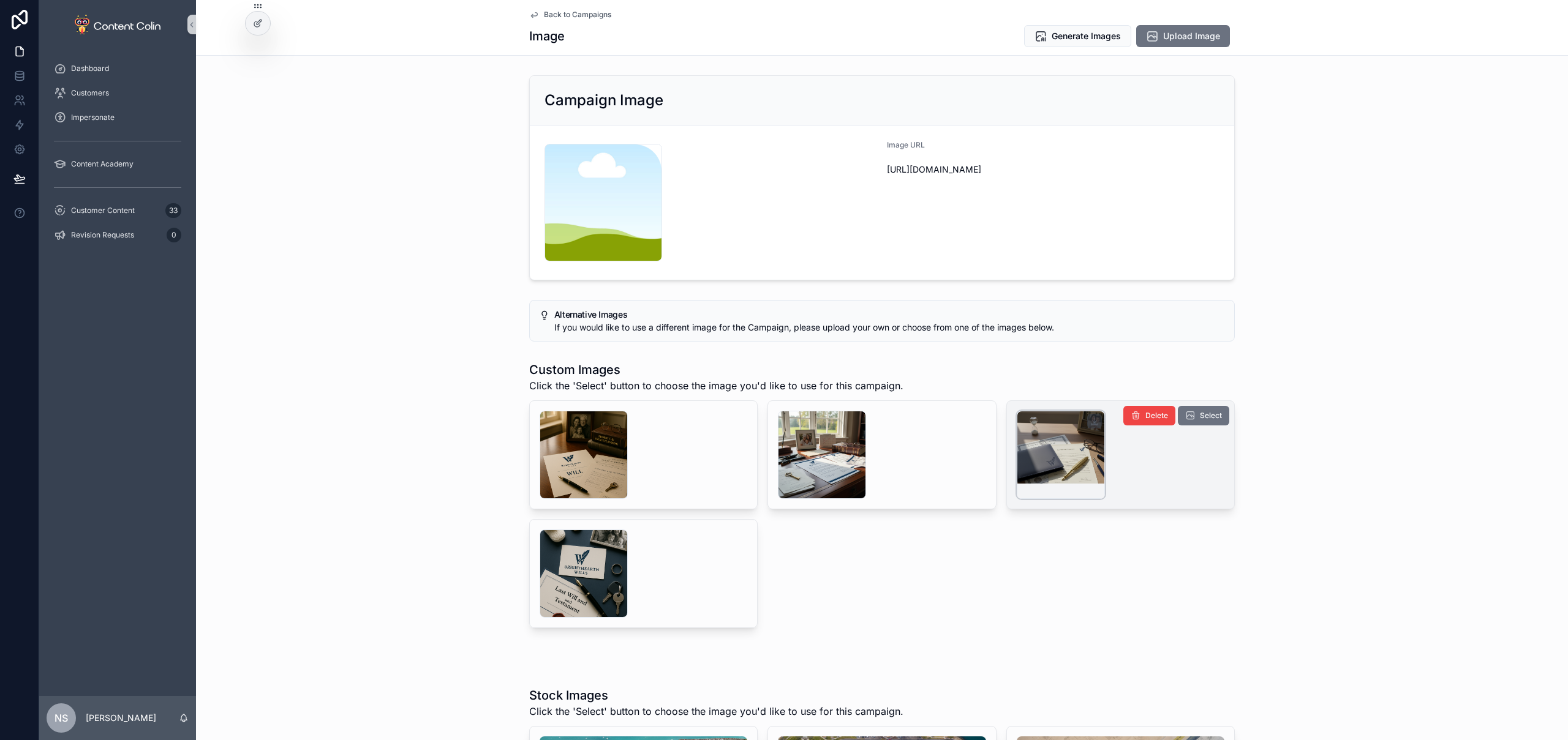
click at [1058, 469] on div "scrollable content" at bounding box center [1060, 454] width 88 height 88
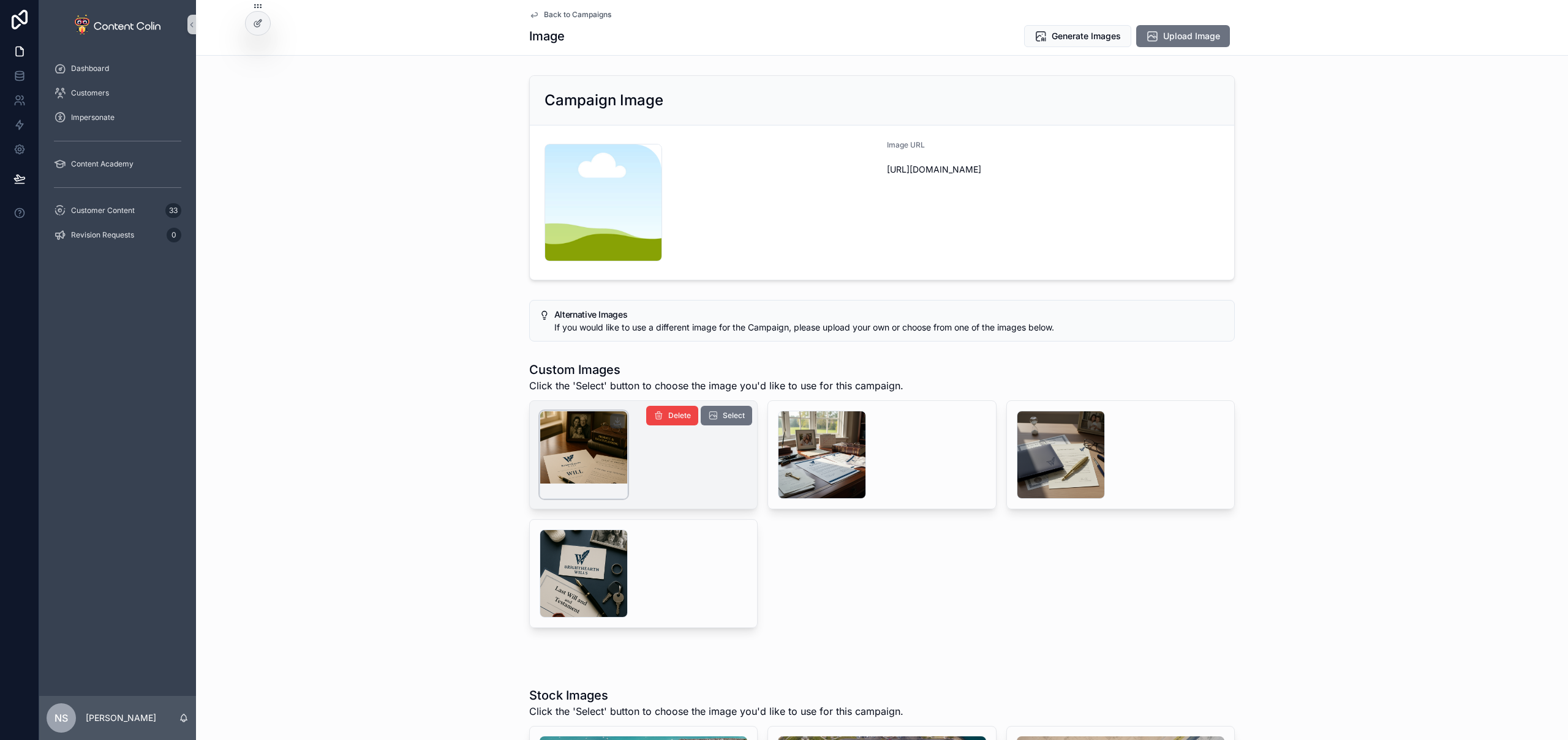
click at [607, 448] on div "scrollable content" at bounding box center [584, 454] width 88 height 88
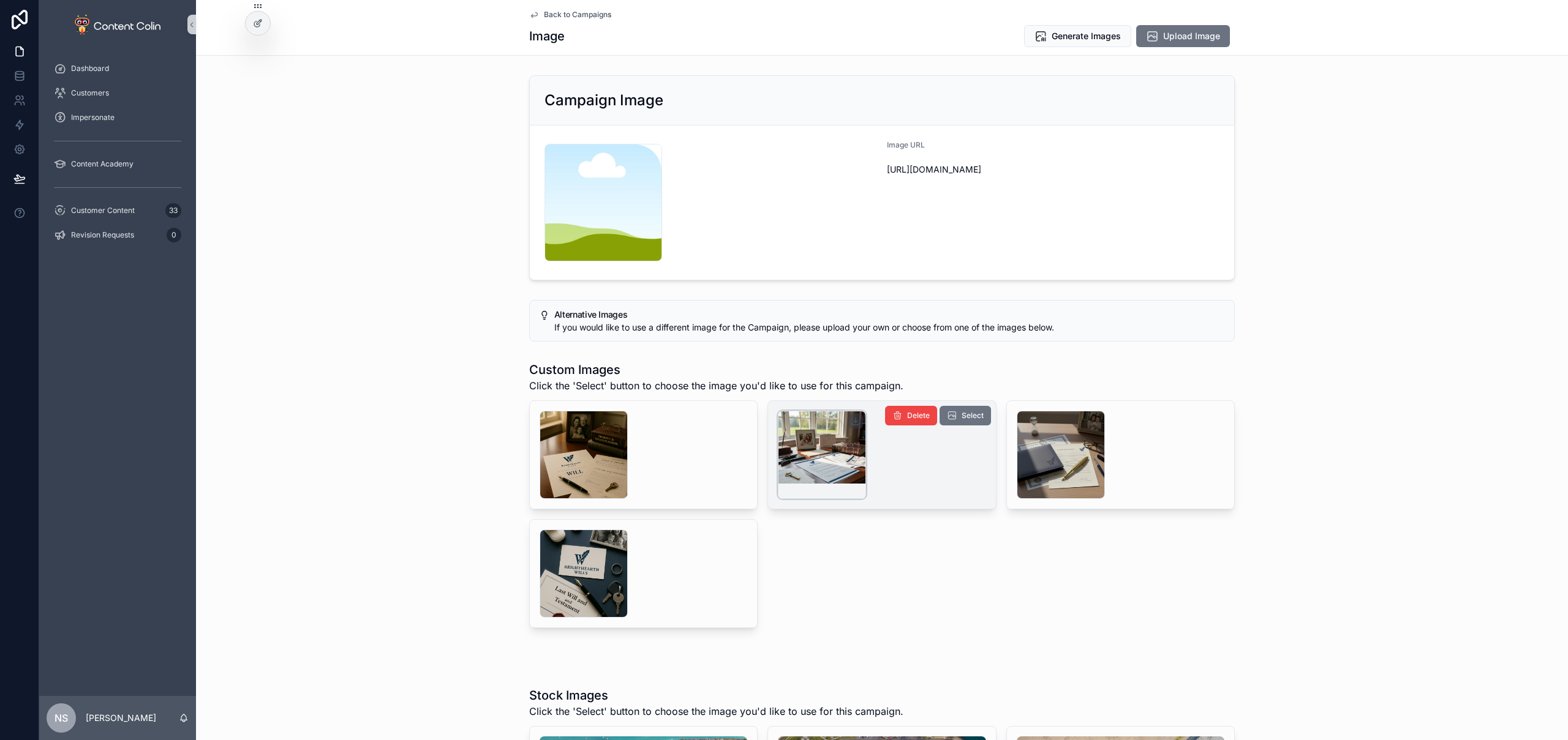
click at [796, 471] on div "scrollable content" at bounding box center [821, 454] width 88 height 88
click at [961, 417] on span "Select" at bounding box center [972, 415] width 22 height 10
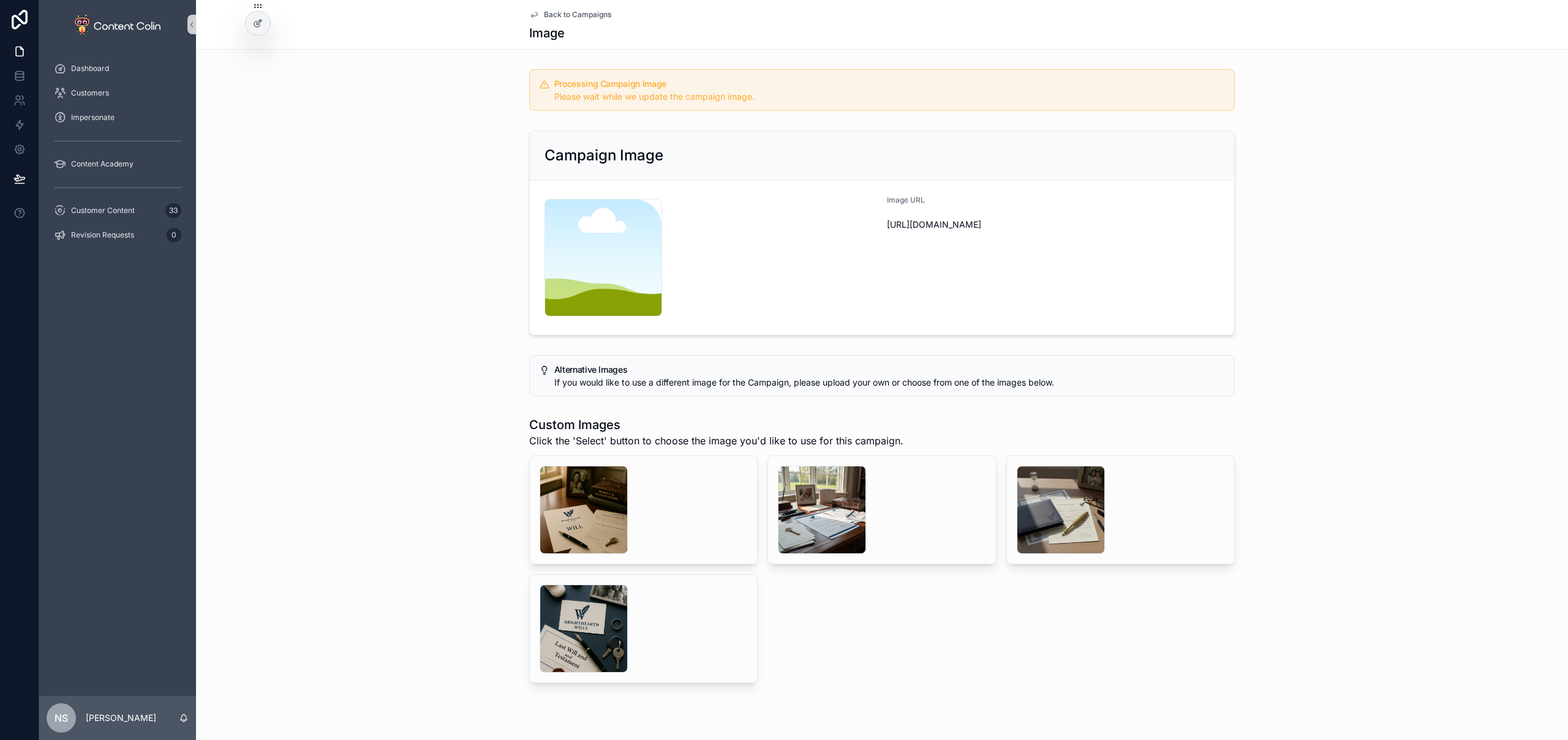
click at [575, 17] on span "Back to Campaigns" at bounding box center [578, 14] width 68 height 10
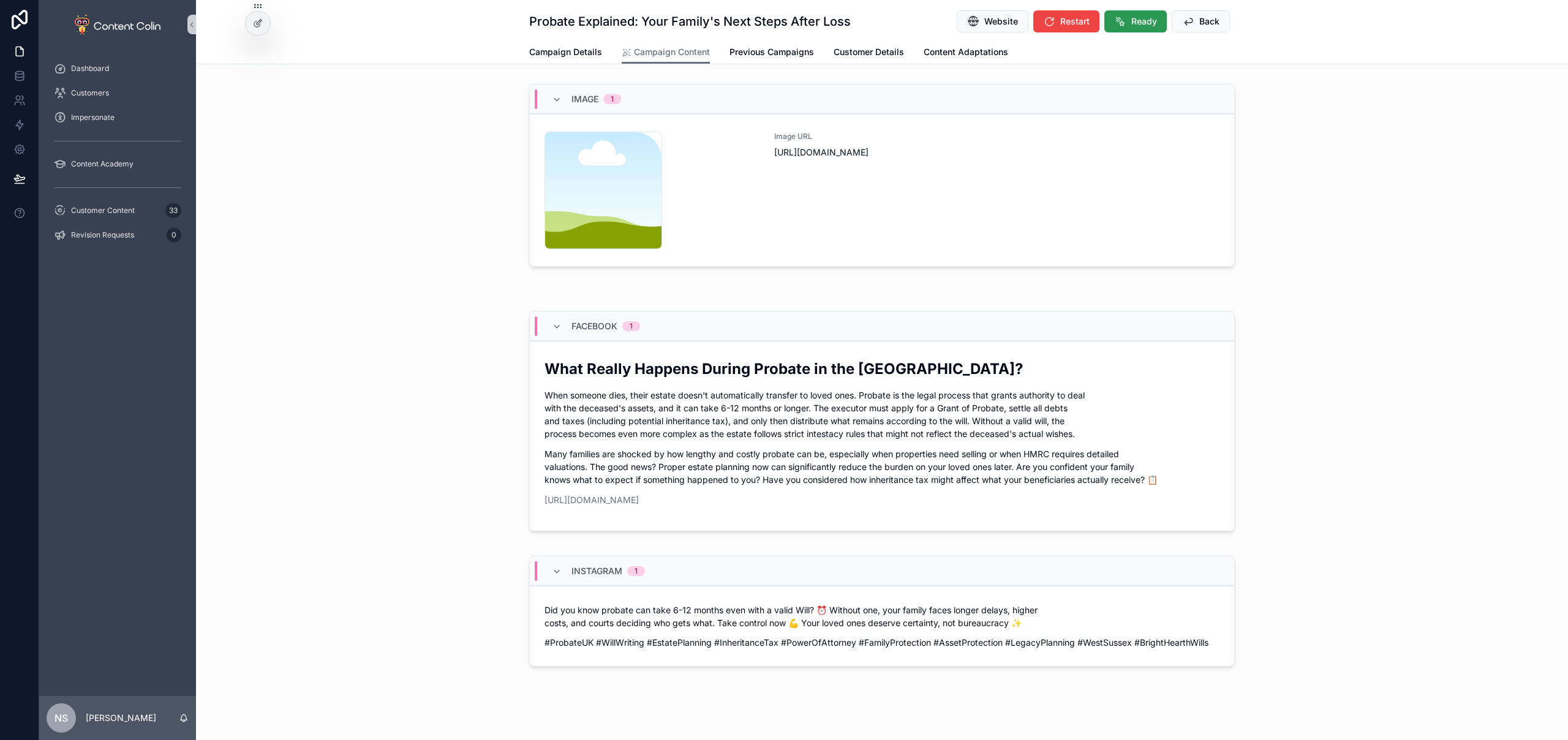
click at [1141, 22] on span "Ready" at bounding box center [1144, 21] width 26 height 12
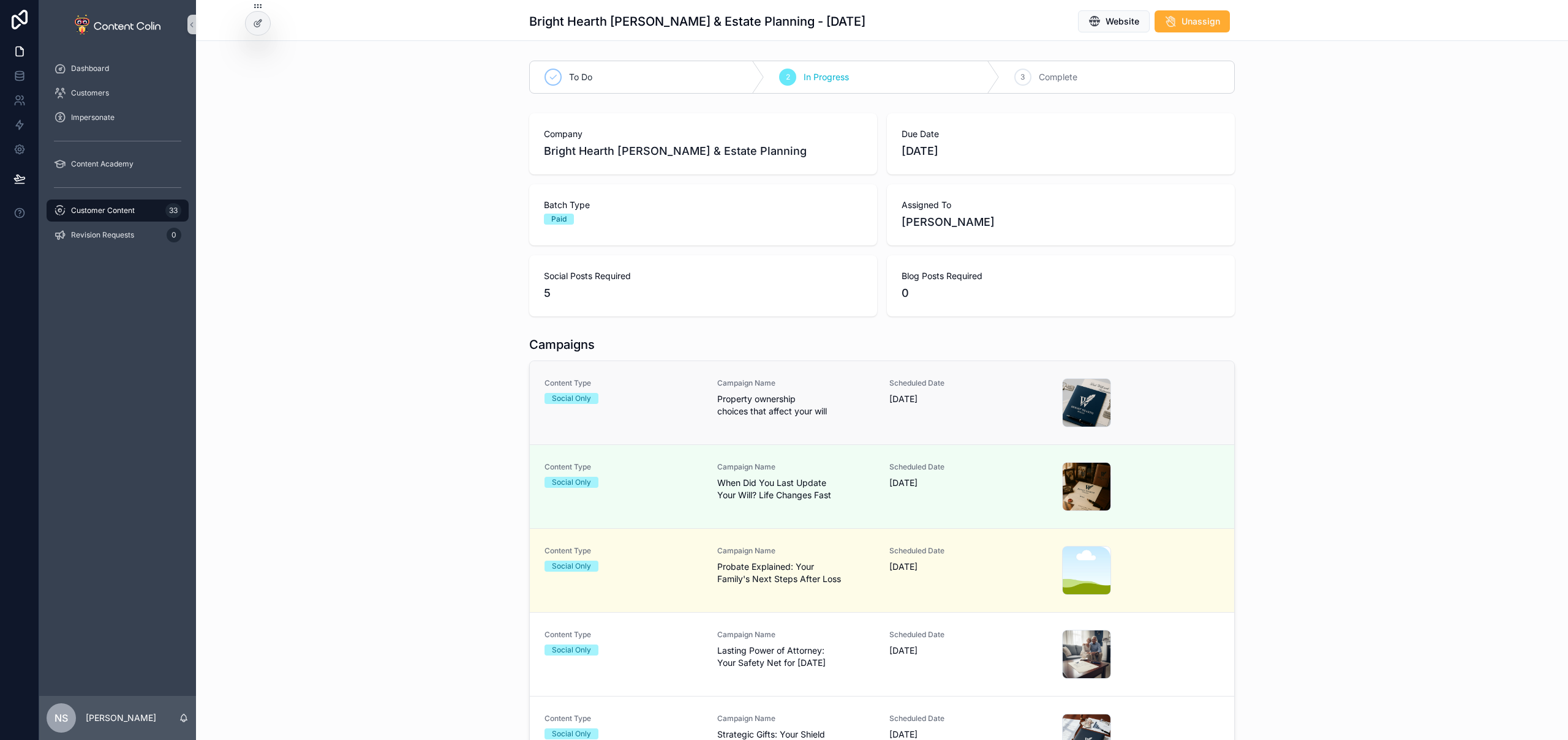
click at [869, 414] on span "Property ownership choices that affect your will" at bounding box center [796, 405] width 158 height 25
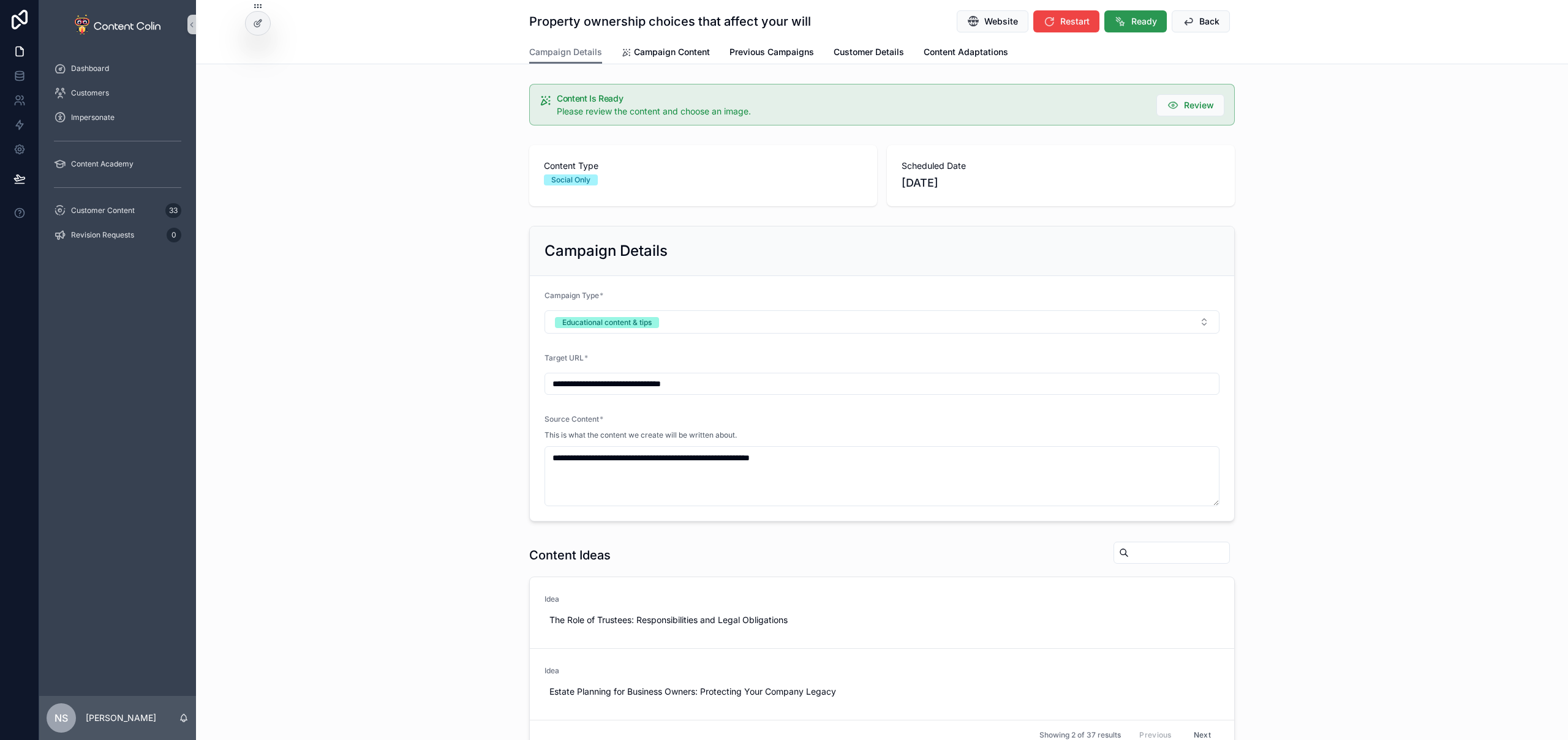
click at [1131, 28] on button "Ready" at bounding box center [1136, 21] width 62 height 22
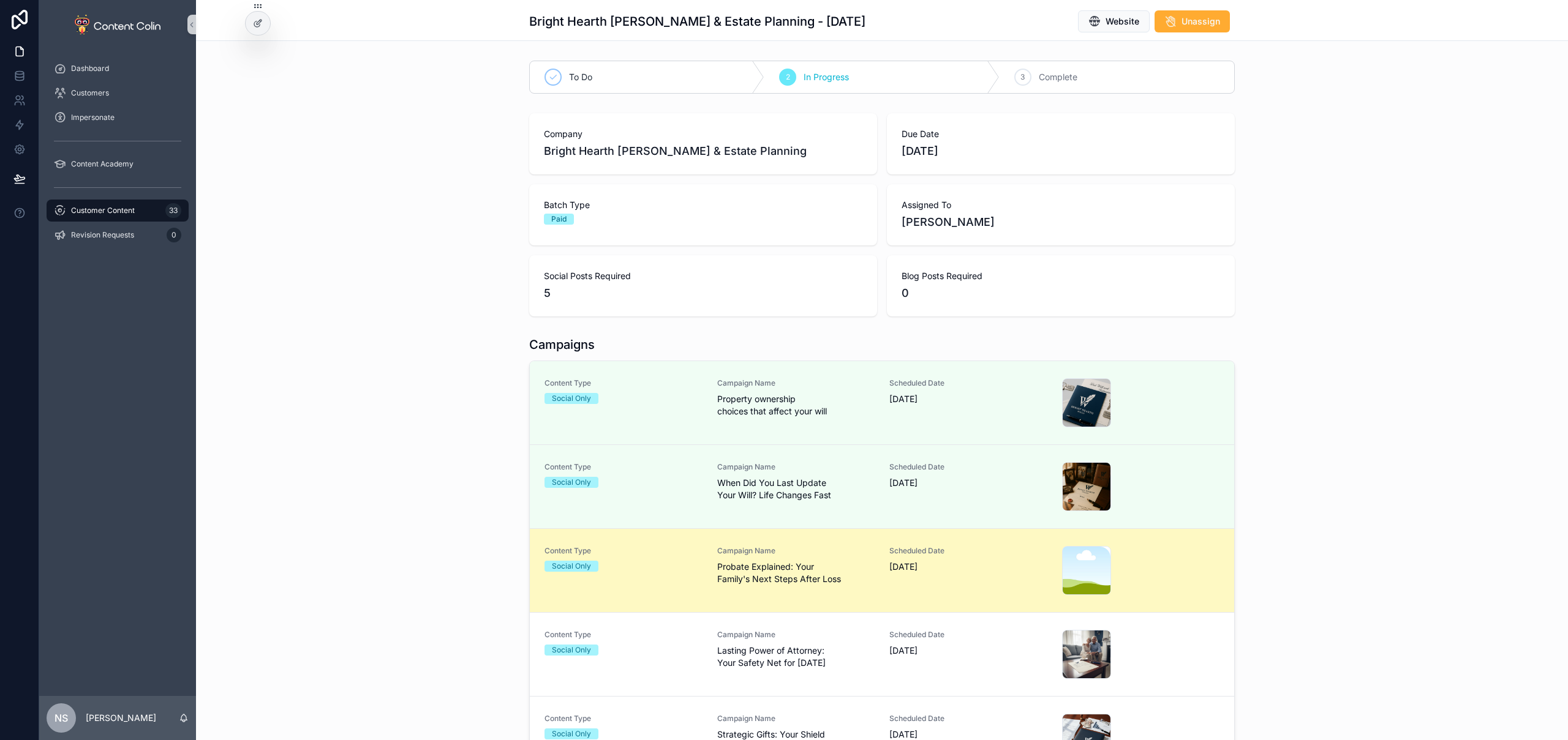
scroll to position [49, 0]
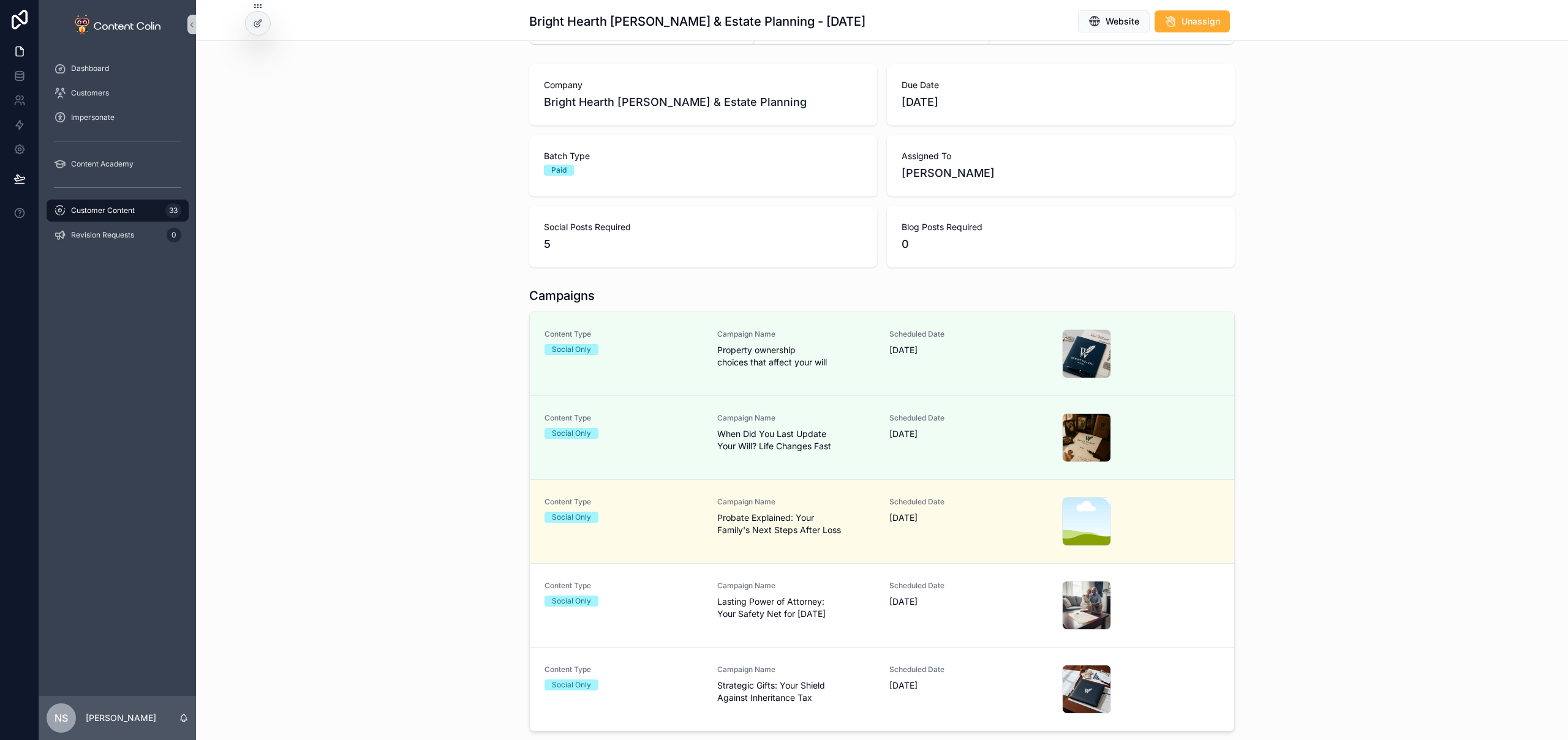
click at [871, 605] on div "Content Type Social Only Campaign Name Lasting Power of Attorney: Your Safety N…" at bounding box center [882, 606] width 675 height 49
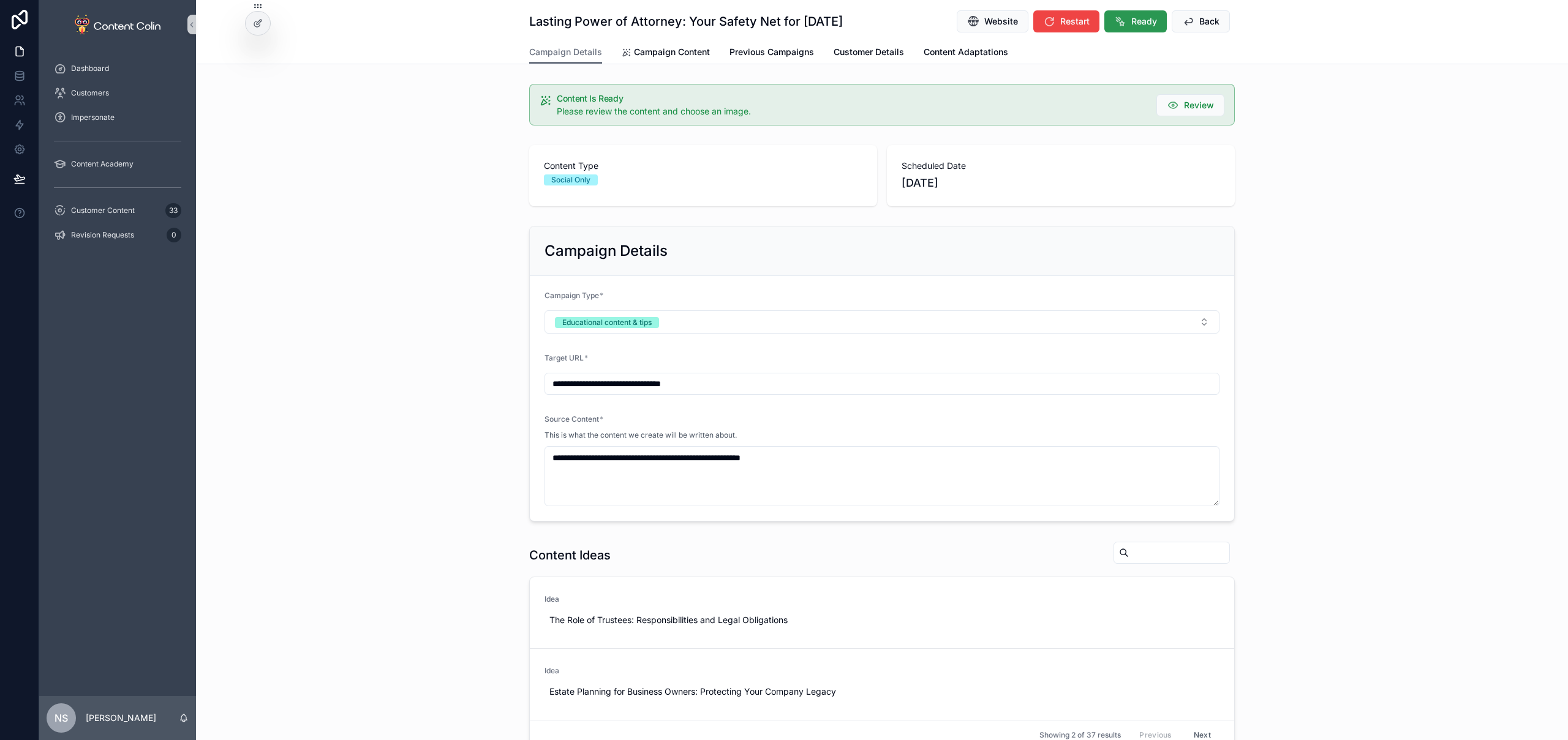
click at [1134, 22] on span "Ready" at bounding box center [1144, 21] width 26 height 12
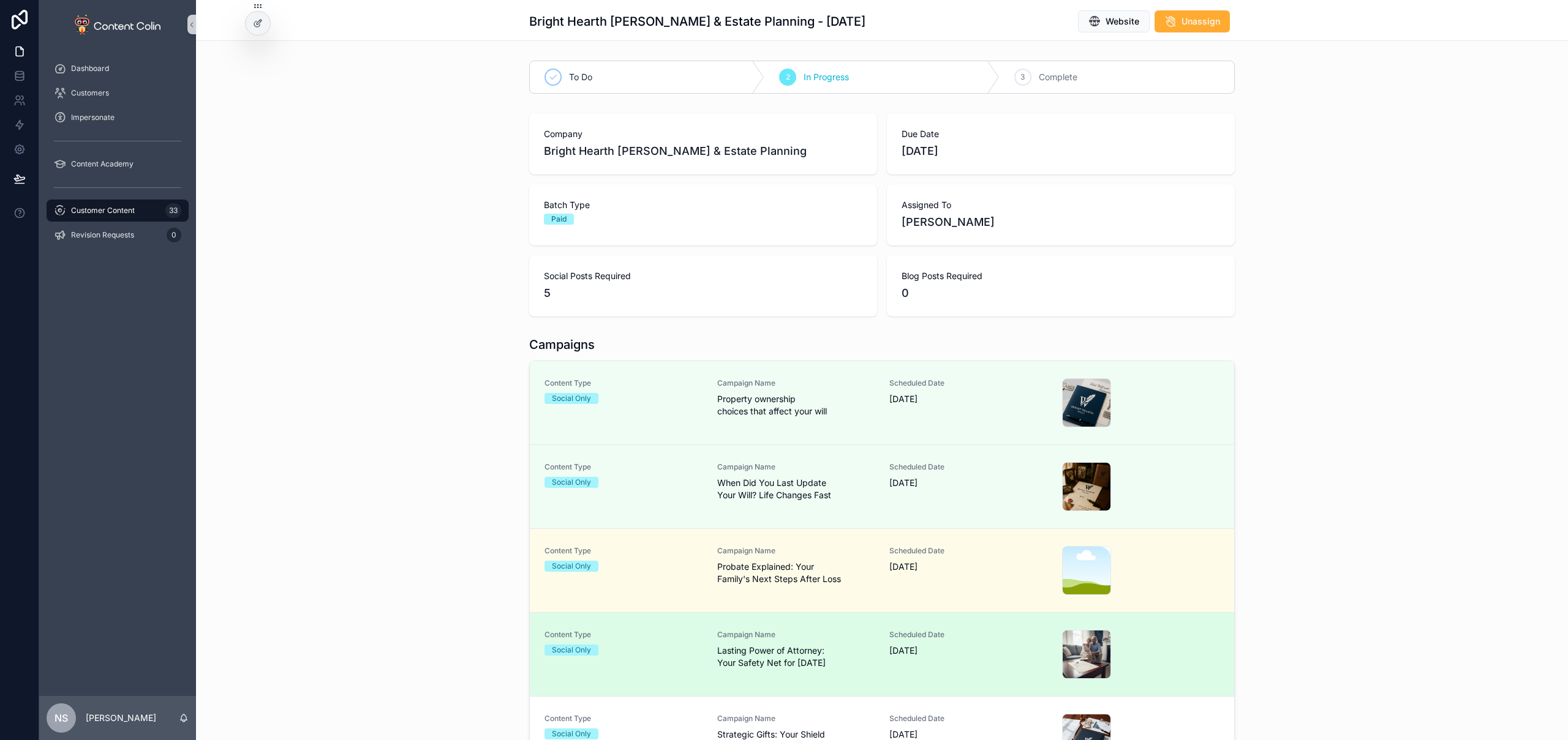
scroll to position [177, 0]
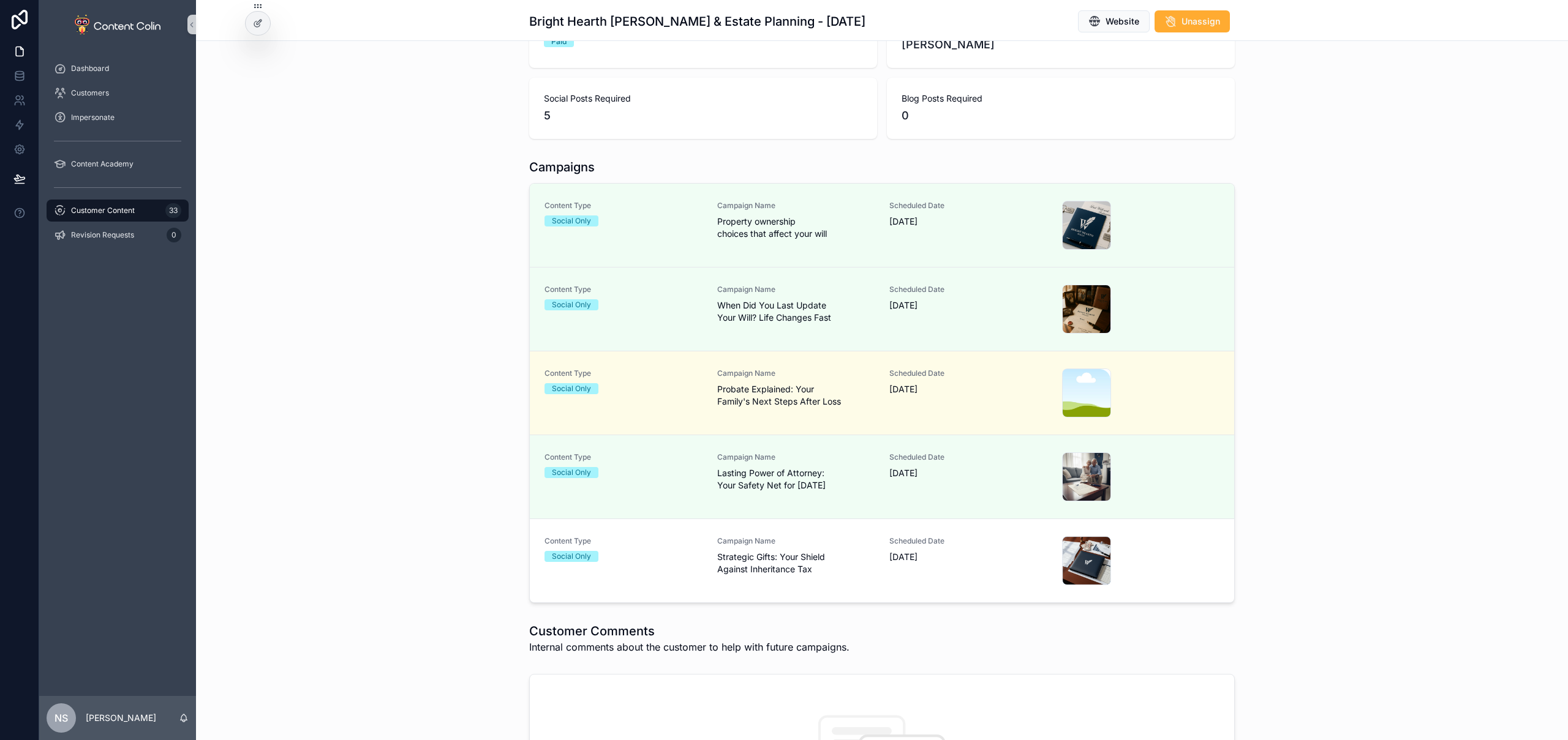
click at [944, 579] on div "Scheduled Date 16th October 2025" at bounding box center [968, 560] width 158 height 49
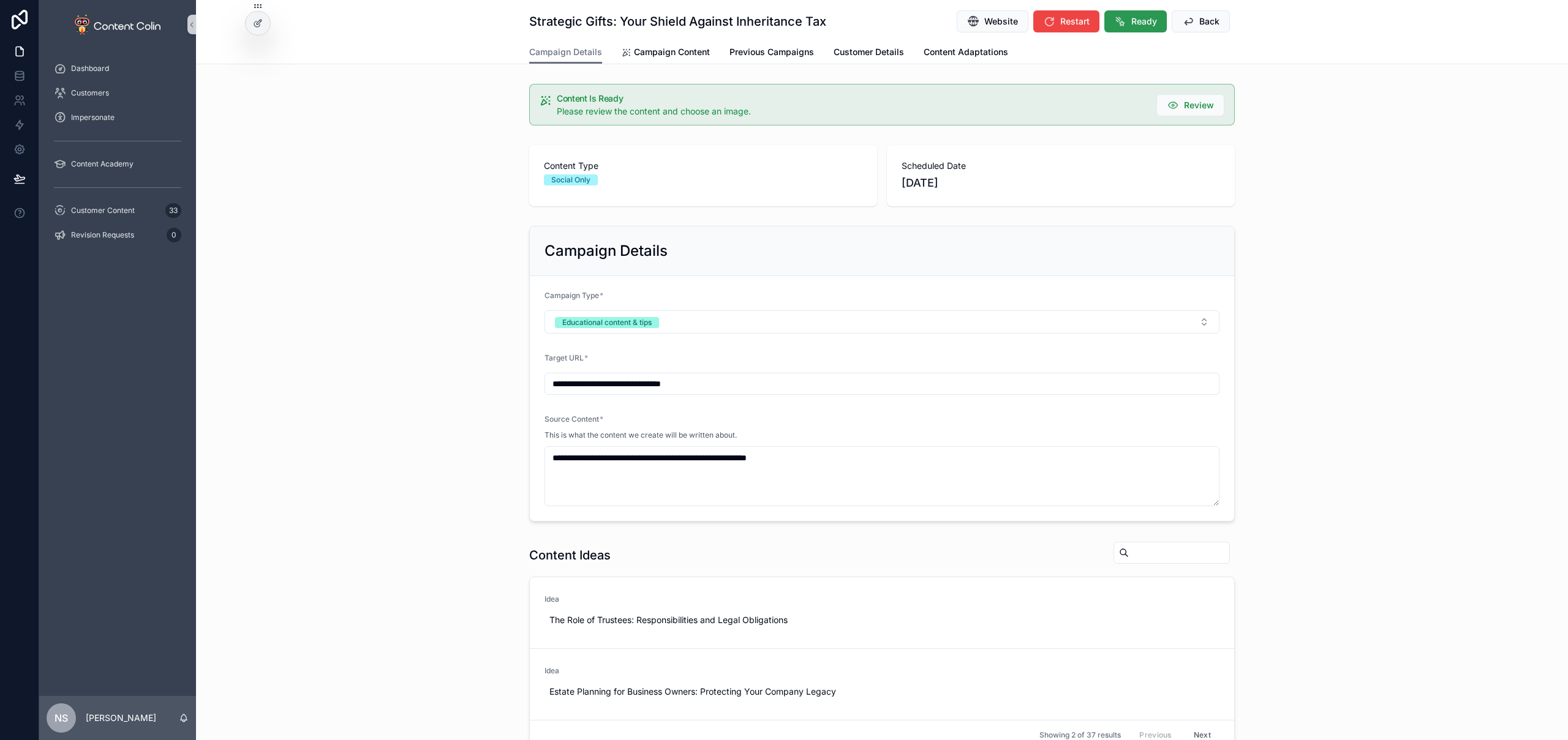
click at [1133, 22] on span "Ready" at bounding box center [1144, 21] width 26 height 12
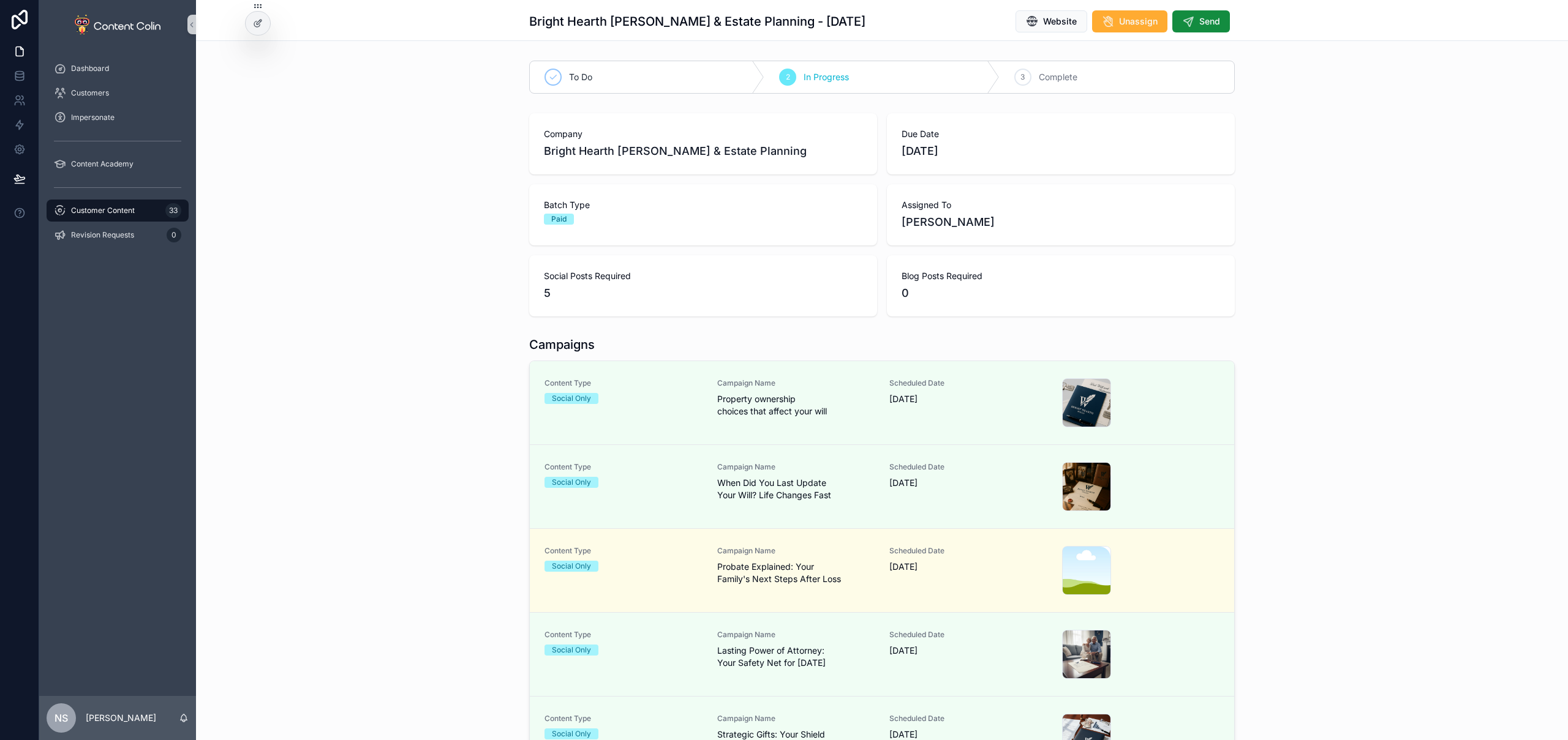
click at [134, 205] on div "Customer Content 33" at bounding box center [118, 211] width 127 height 20
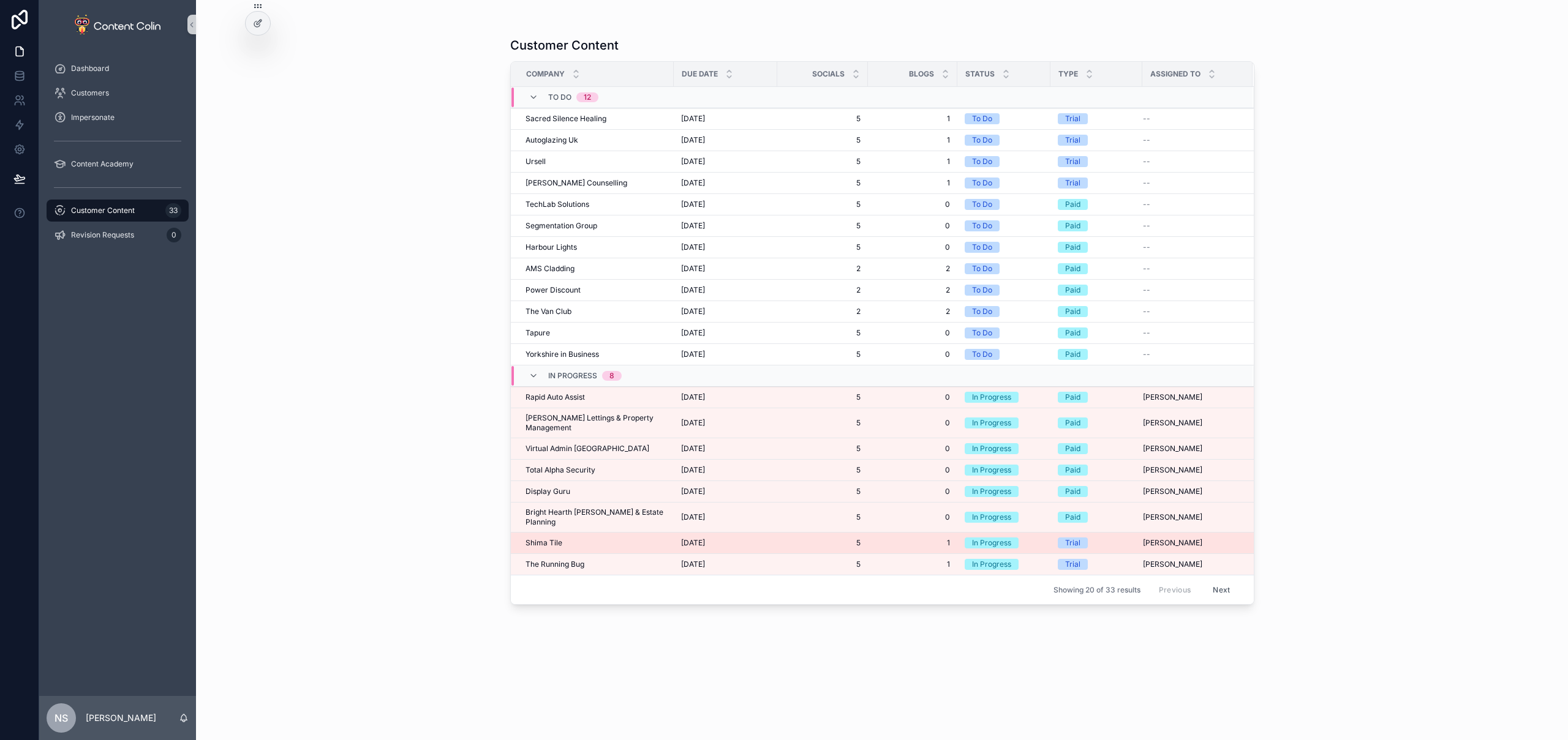
click at [557, 538] on span "Shima Tile" at bounding box center [543, 542] width 37 height 10
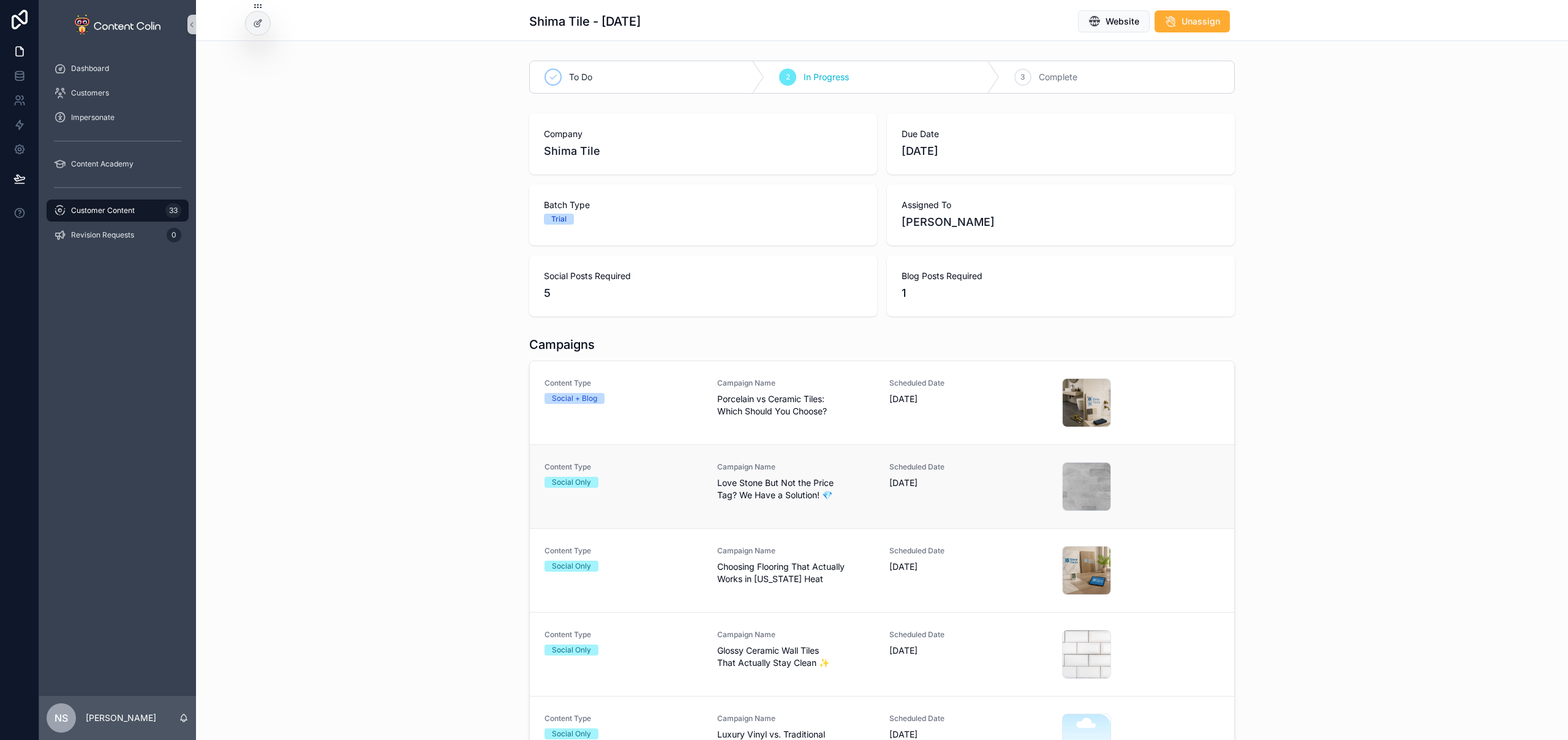
scroll to position [44, 0]
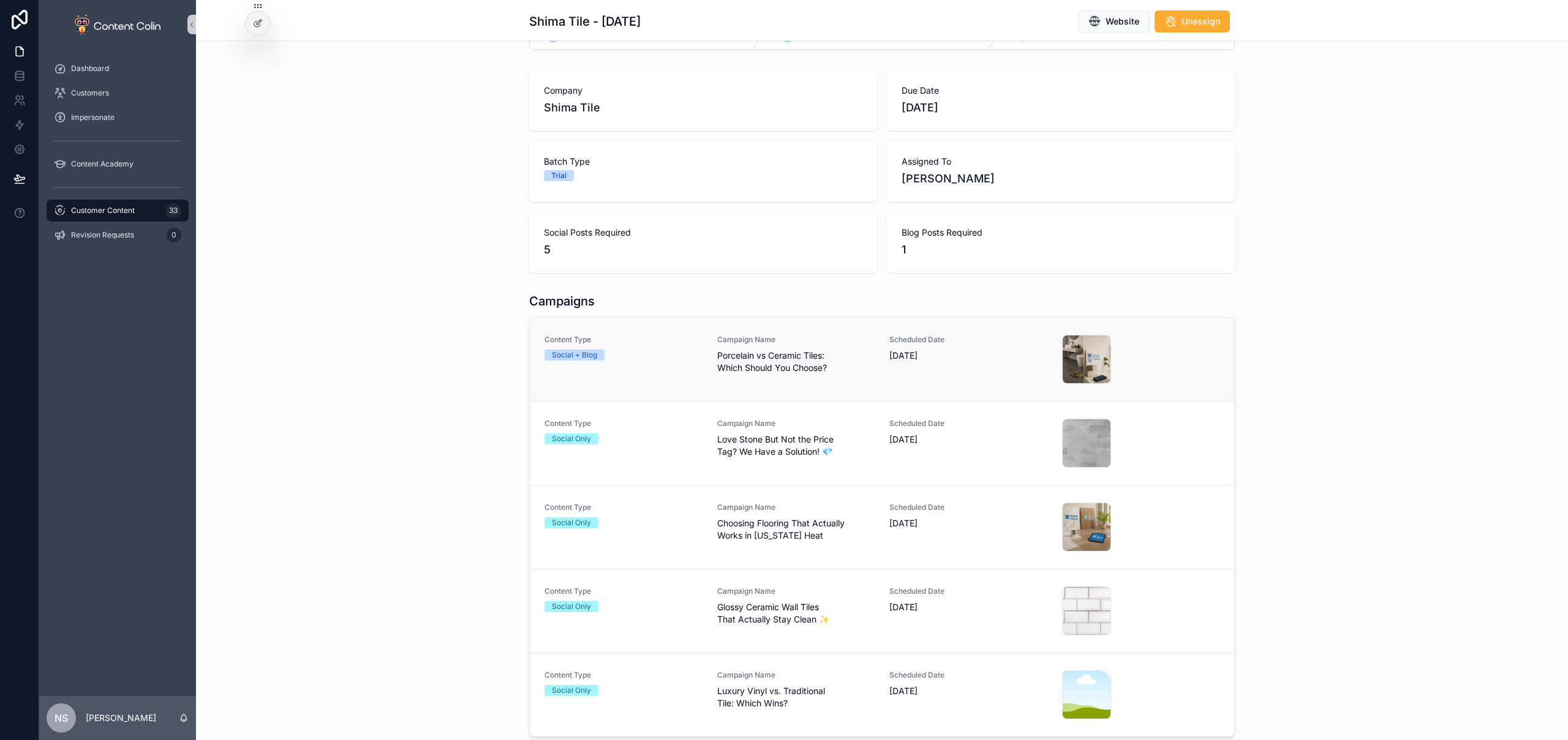
click at [854, 347] on div "Campaign Name Porcelain vs Ceramic Tiles: Which Should You Choose?" at bounding box center [796, 354] width 158 height 39
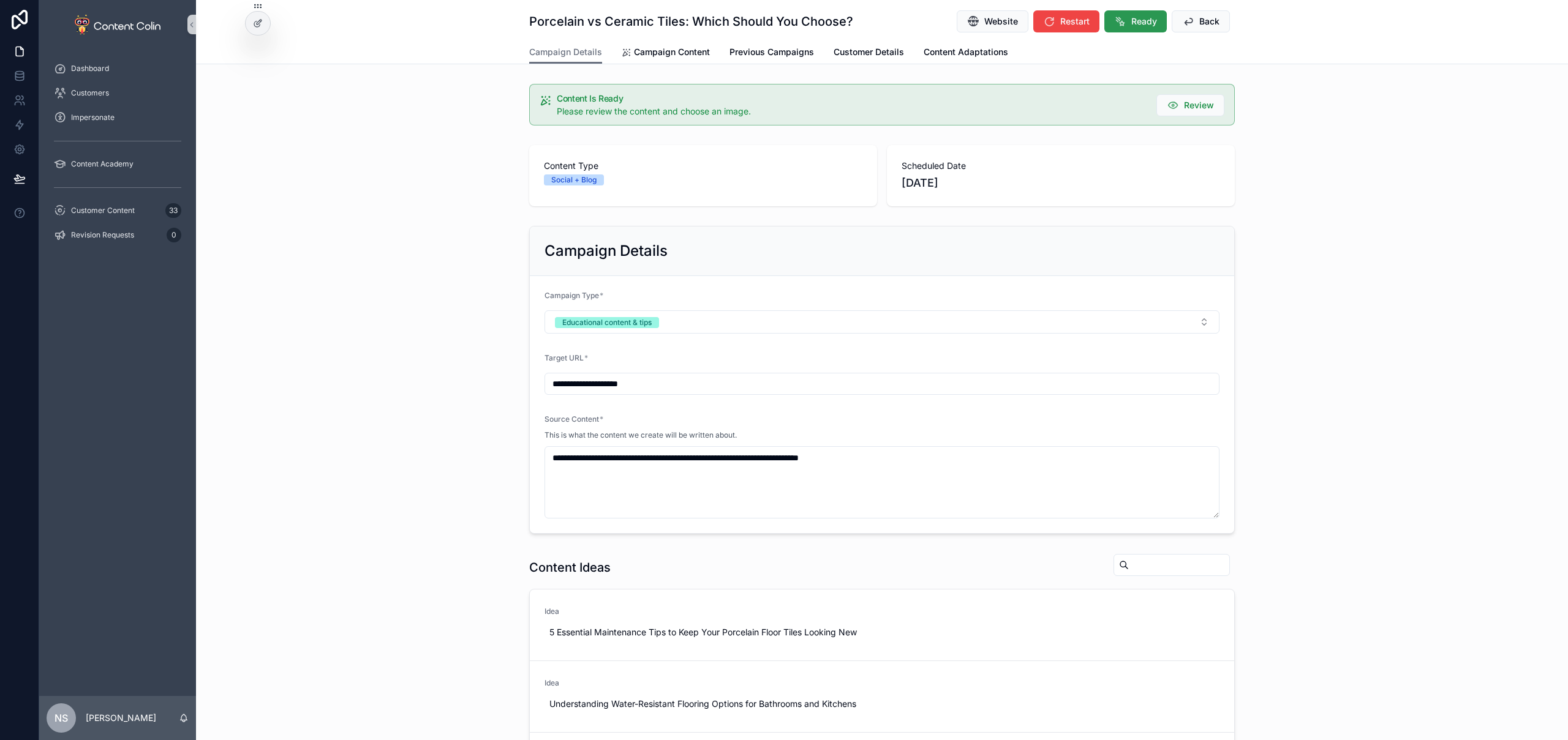
click at [1140, 20] on span "Ready" at bounding box center [1144, 21] width 26 height 12
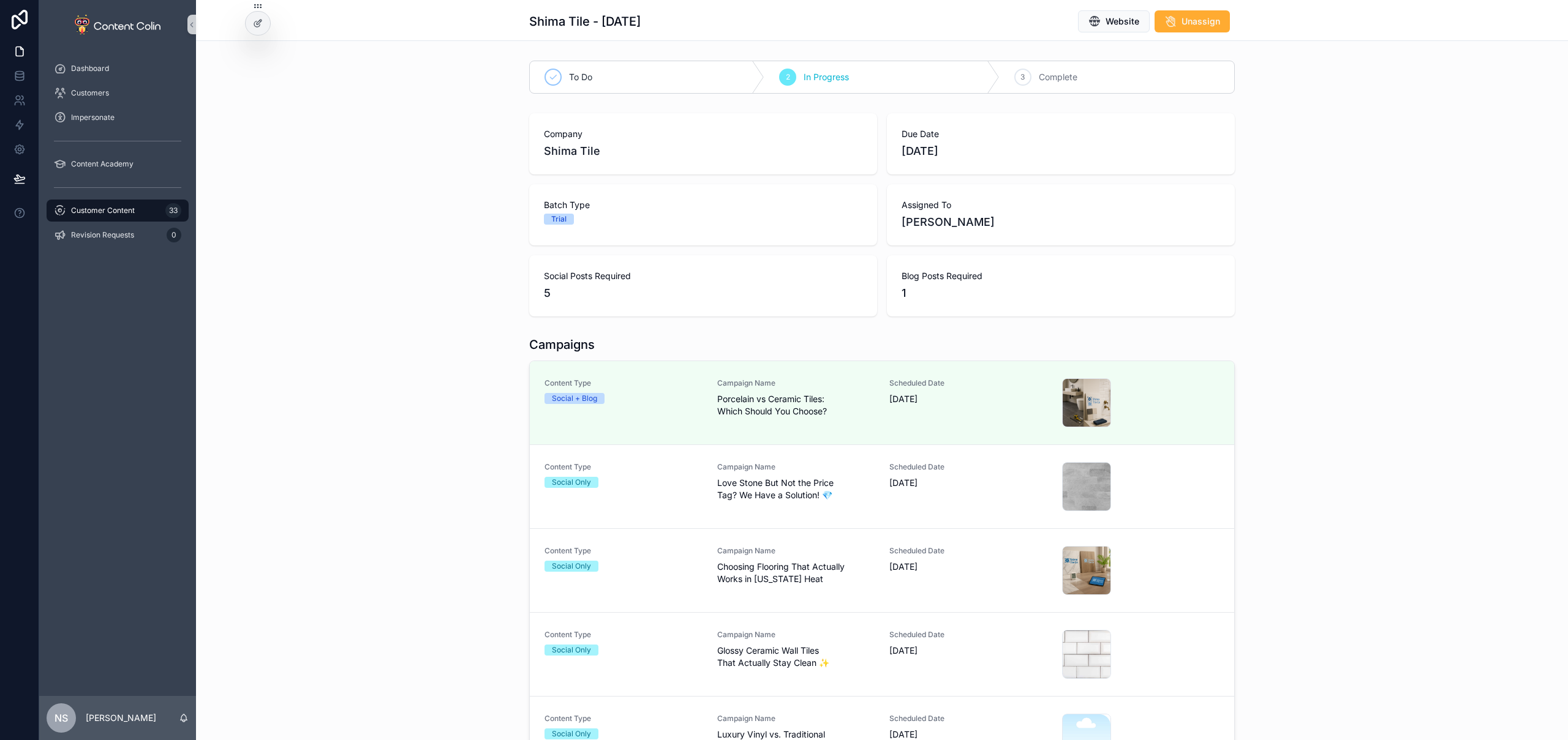
click at [845, 479] on span "Love Stone But Not the Price Tag? We Have a Solution! 💎" at bounding box center [796, 490] width 158 height 25
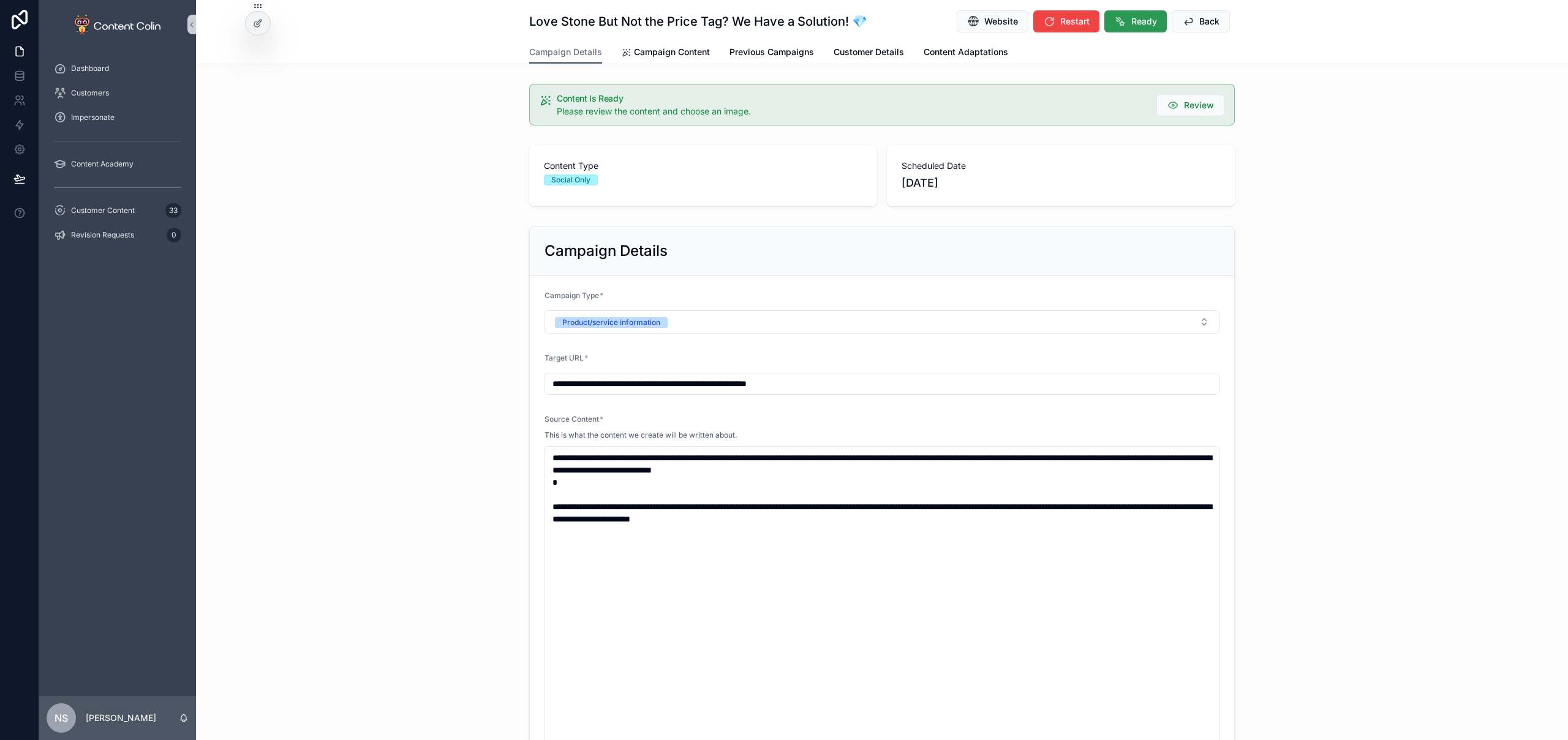
click at [1134, 21] on span "Ready" at bounding box center [1144, 21] width 26 height 12
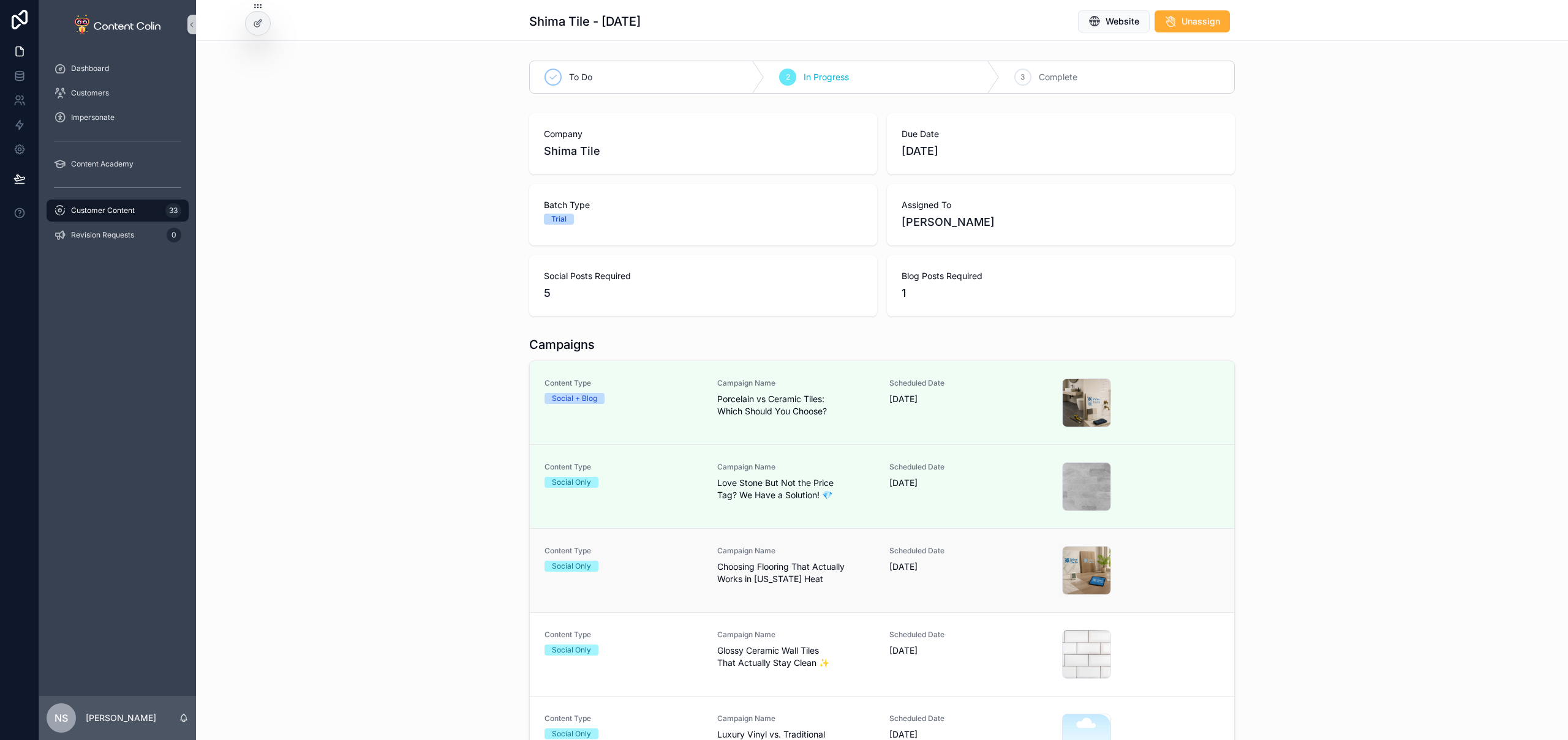
click at [903, 555] on span "Scheduled Date" at bounding box center [968, 550] width 158 height 10
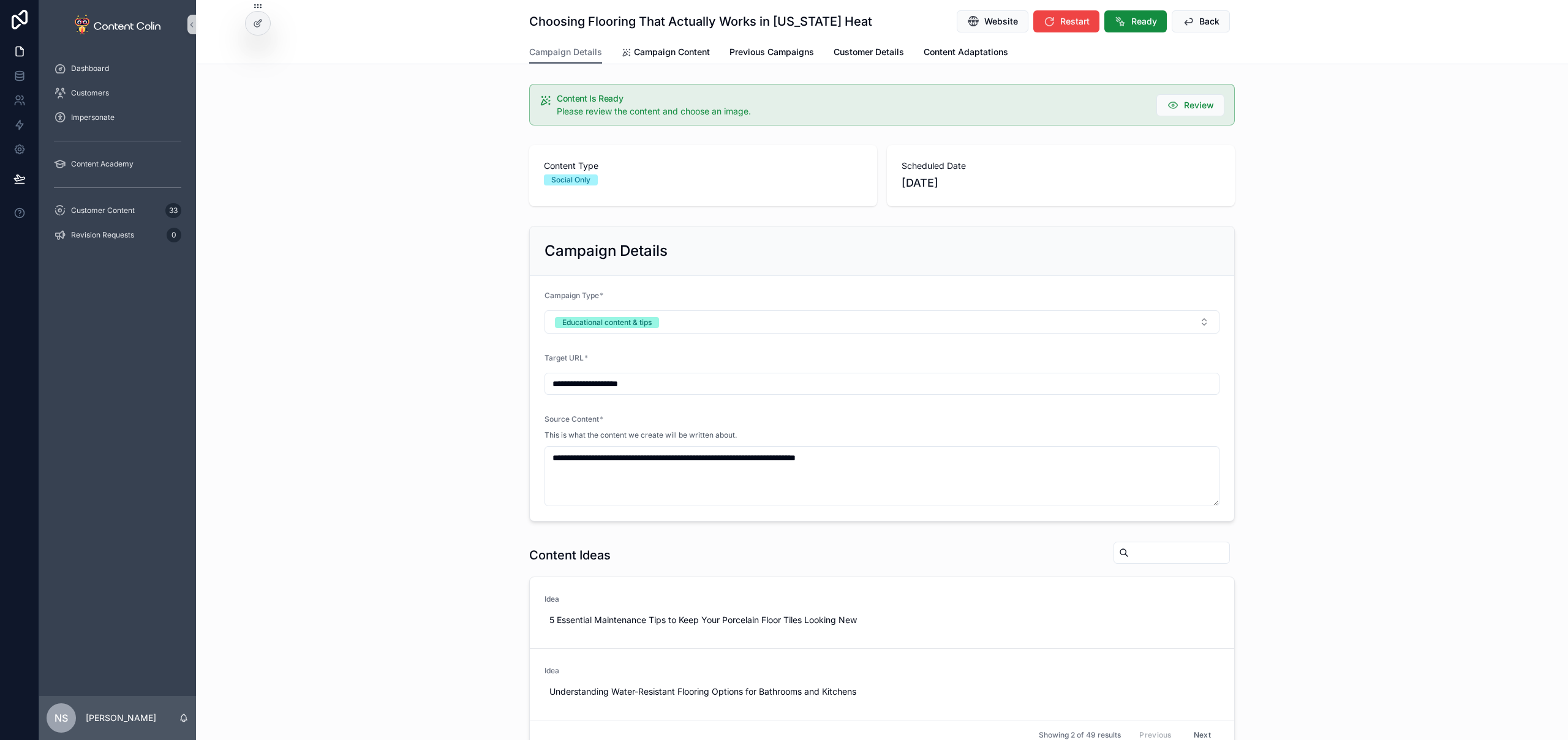
drag, startPoint x: 1126, startPoint y: 33, endPoint x: 1129, endPoint y: 45, distance: 12.4
click at [1126, 33] on div "Choosing Flooring That Actually Works in Florida Heat Website Restart Ready Back" at bounding box center [882, 20] width 706 height 40
click at [1139, 22] on span "Ready" at bounding box center [1144, 21] width 26 height 12
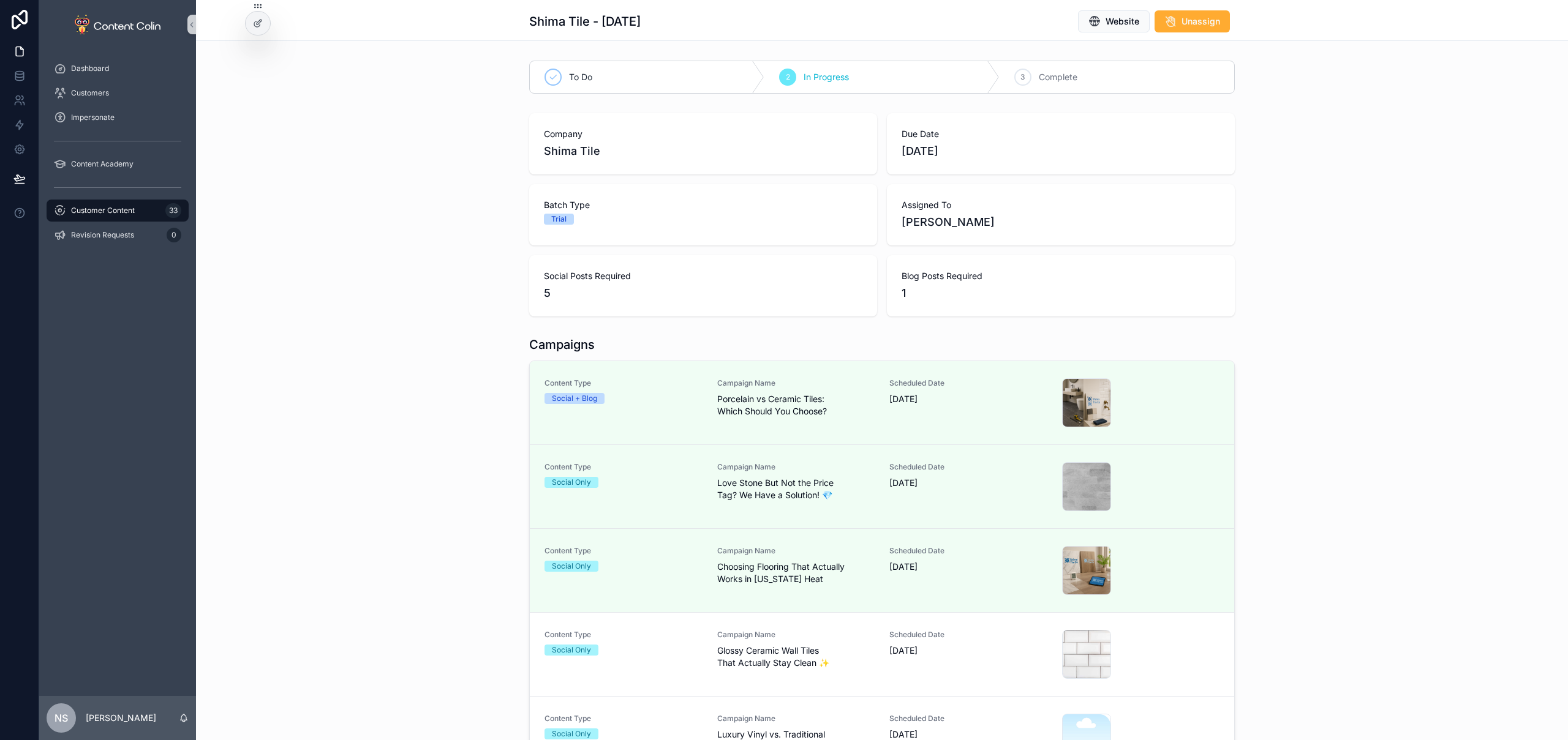
click at [891, 634] on span "Scheduled Date" at bounding box center [968, 635] width 158 height 10
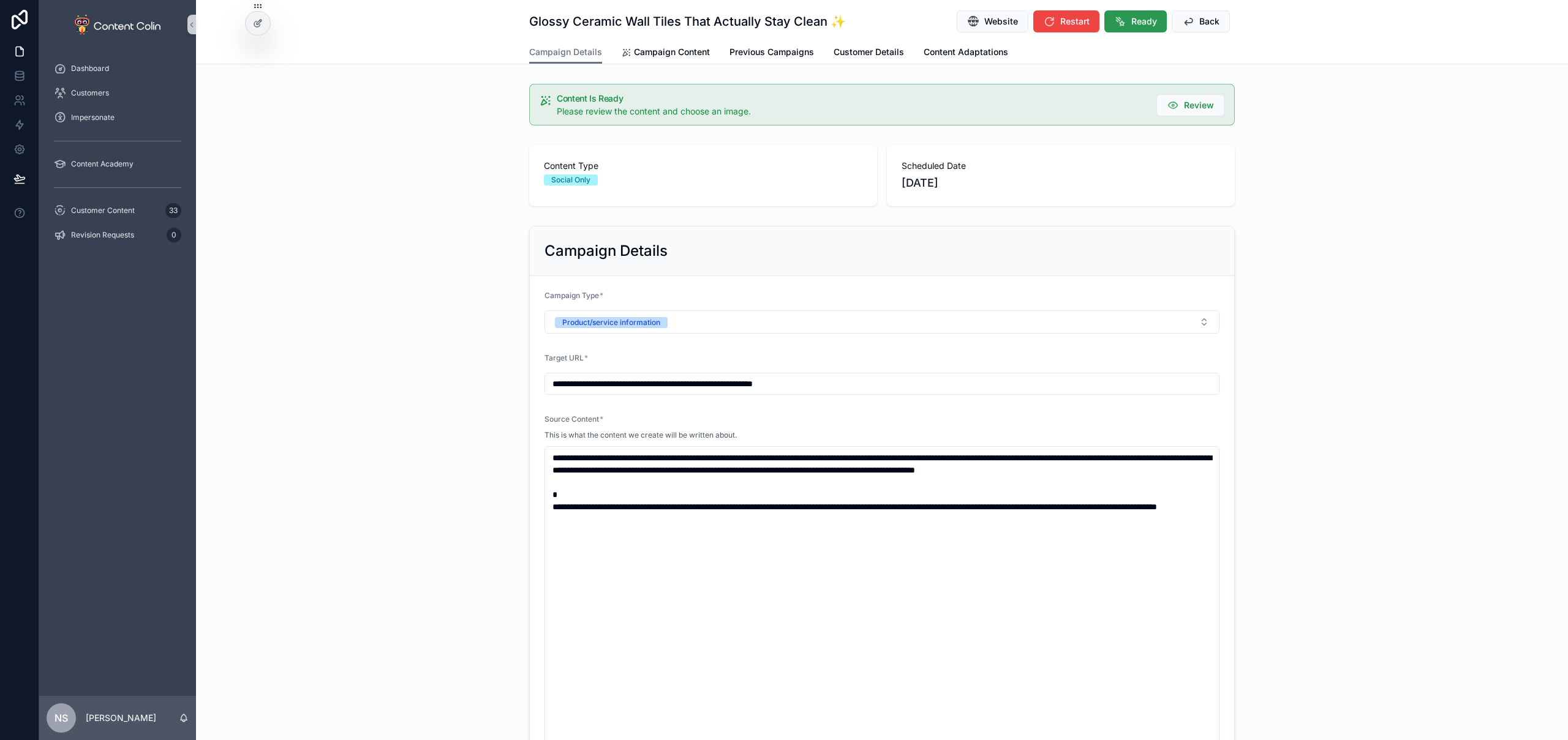
click at [1136, 23] on span "Ready" at bounding box center [1144, 21] width 26 height 12
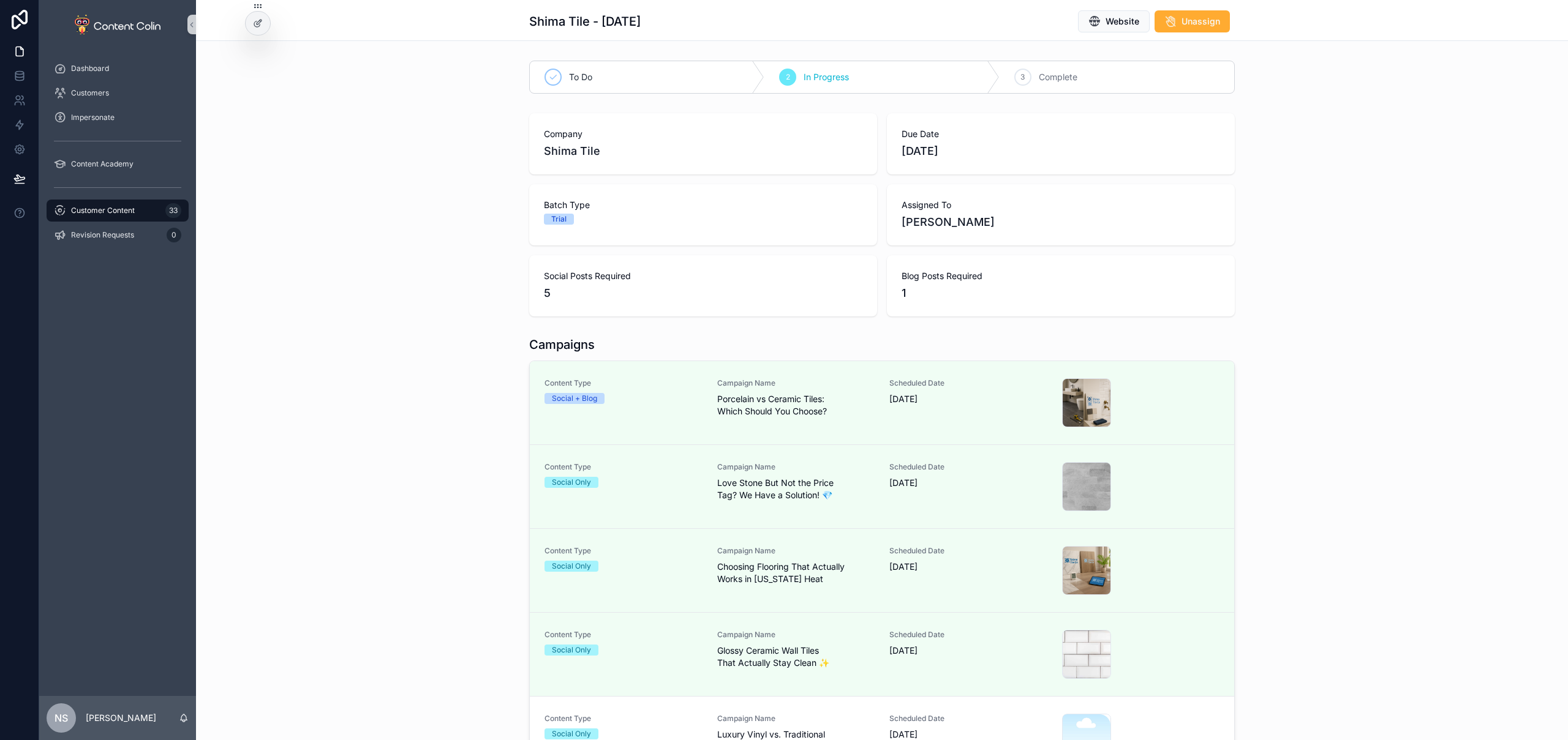
scroll to position [125, 0]
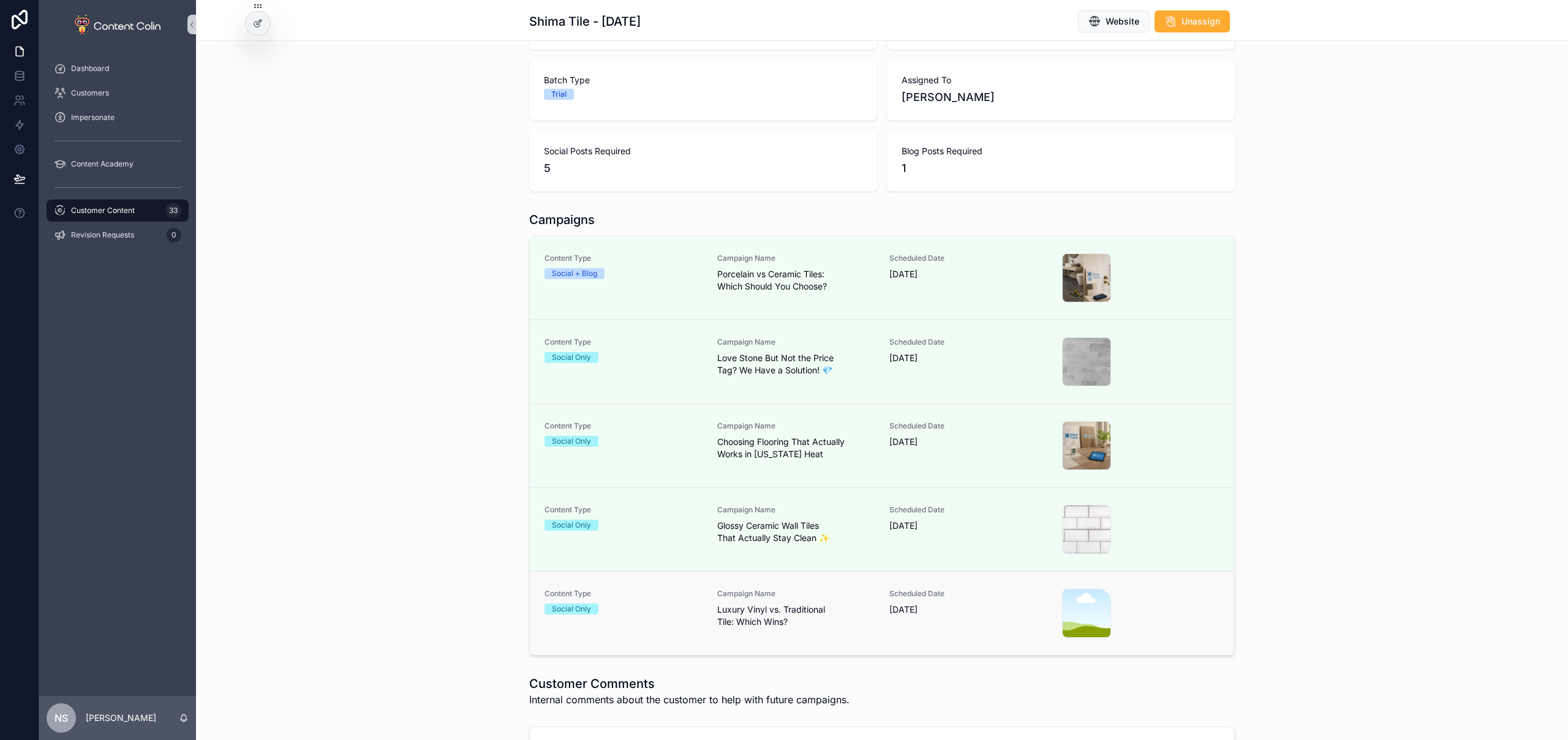
click at [945, 608] on span "18th October 2025" at bounding box center [968, 610] width 158 height 12
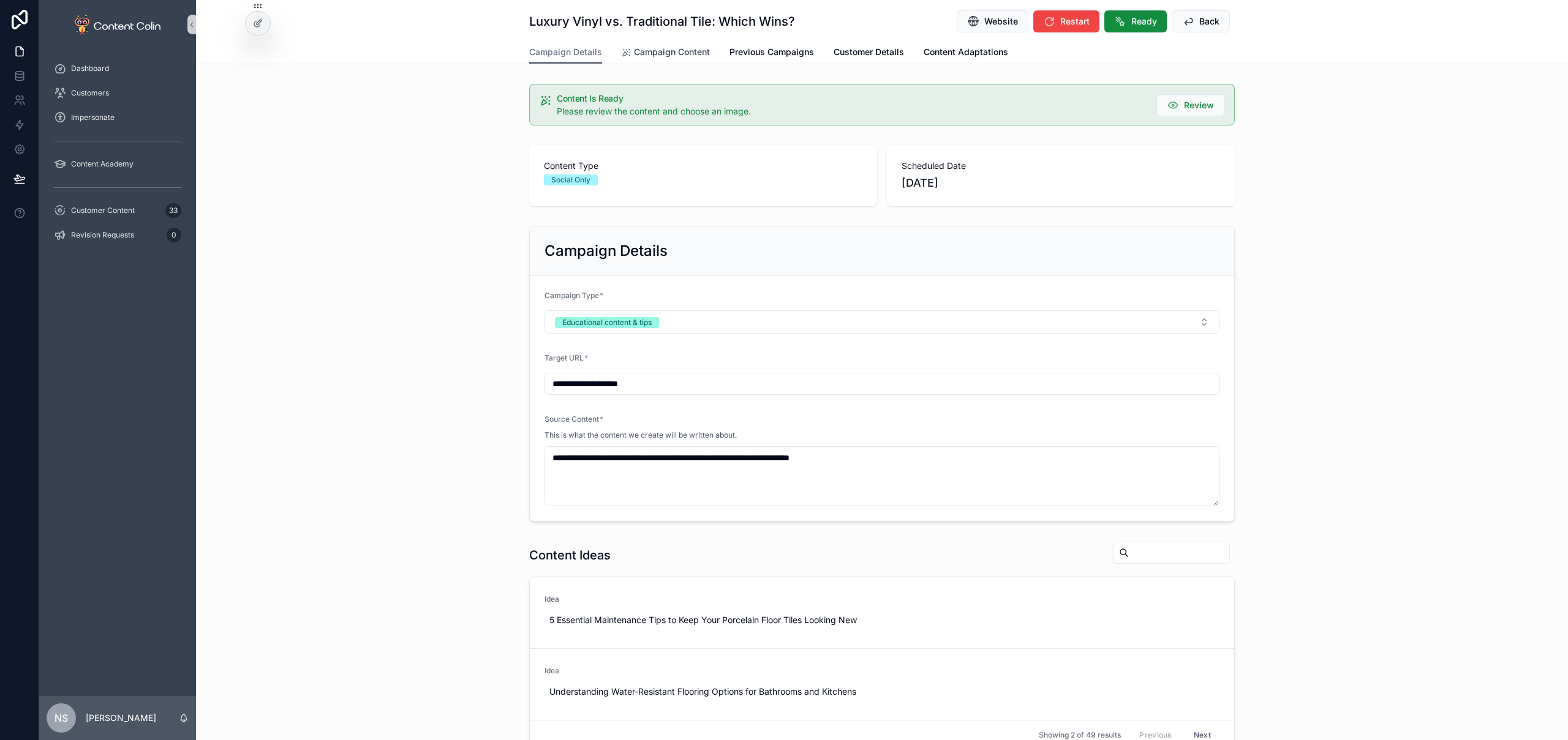
click at [690, 58] on span "Campaign Content" at bounding box center [672, 53] width 76 height 12
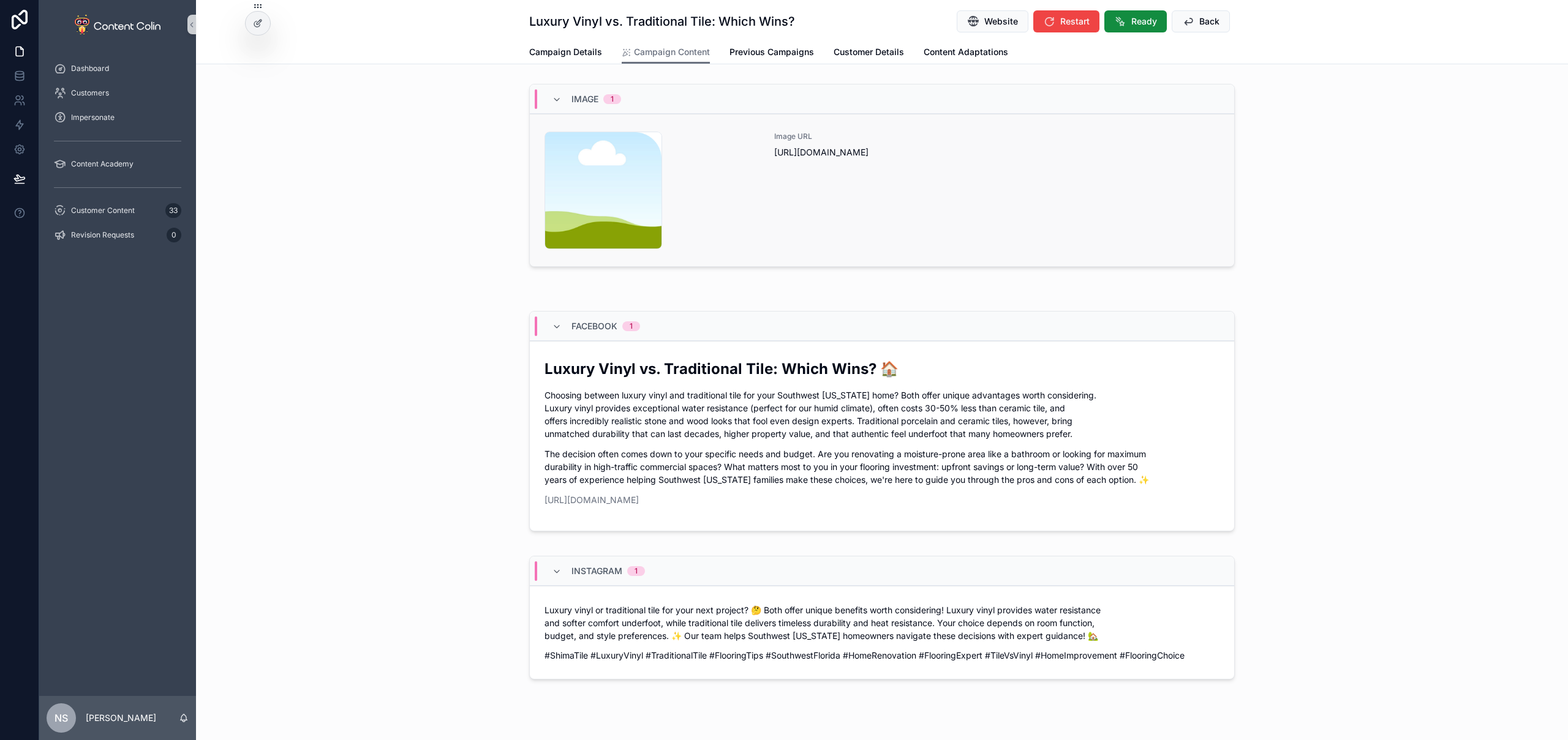
click at [961, 176] on div "Image URL https://cdn.contentcolin.com/contentcolin/images/content-placeholder.…" at bounding box center [997, 191] width 445 height 118
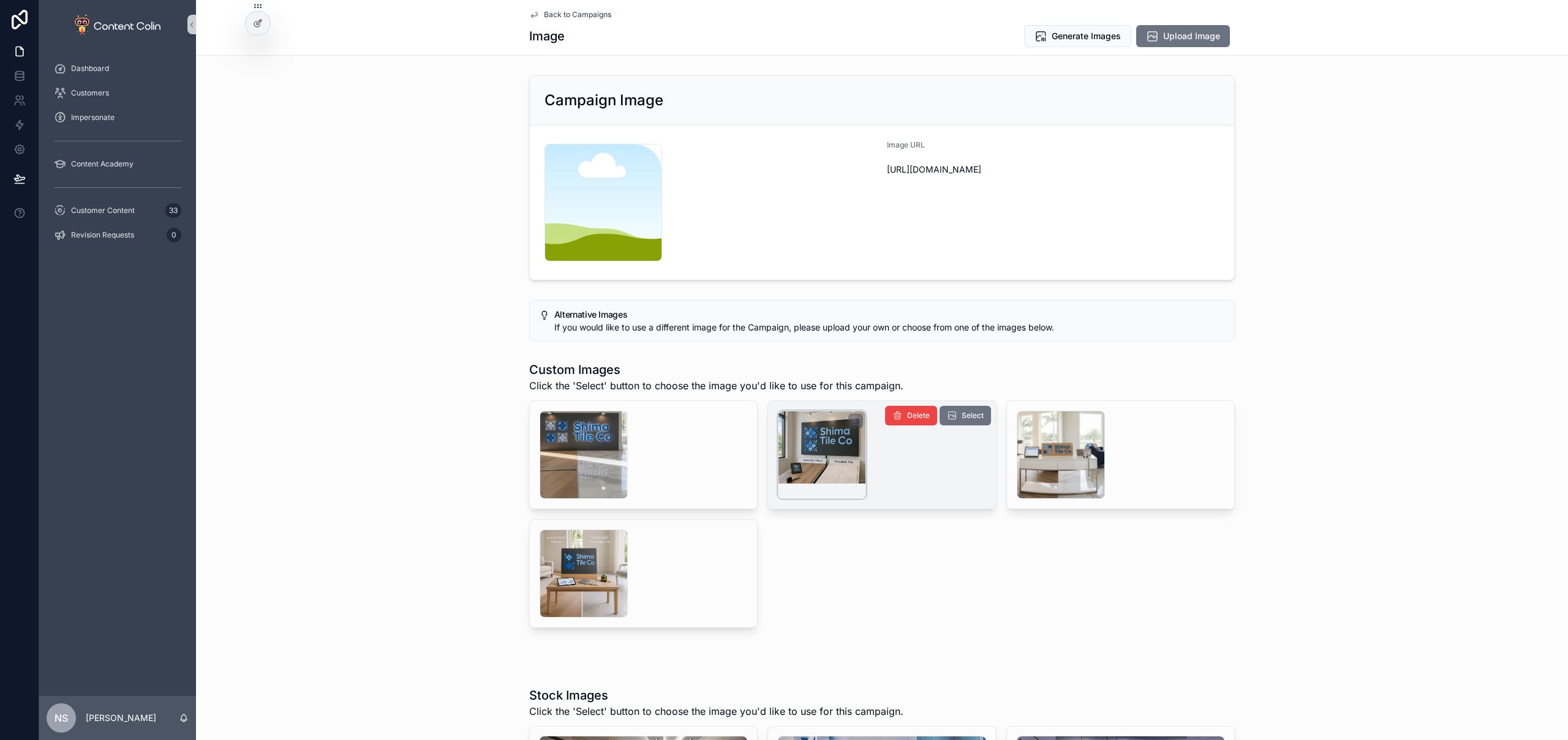
click at [827, 437] on div "scrollable content" at bounding box center [821, 454] width 88 height 88
click at [588, 17] on span "Back to Campaigns" at bounding box center [578, 14] width 68 height 10
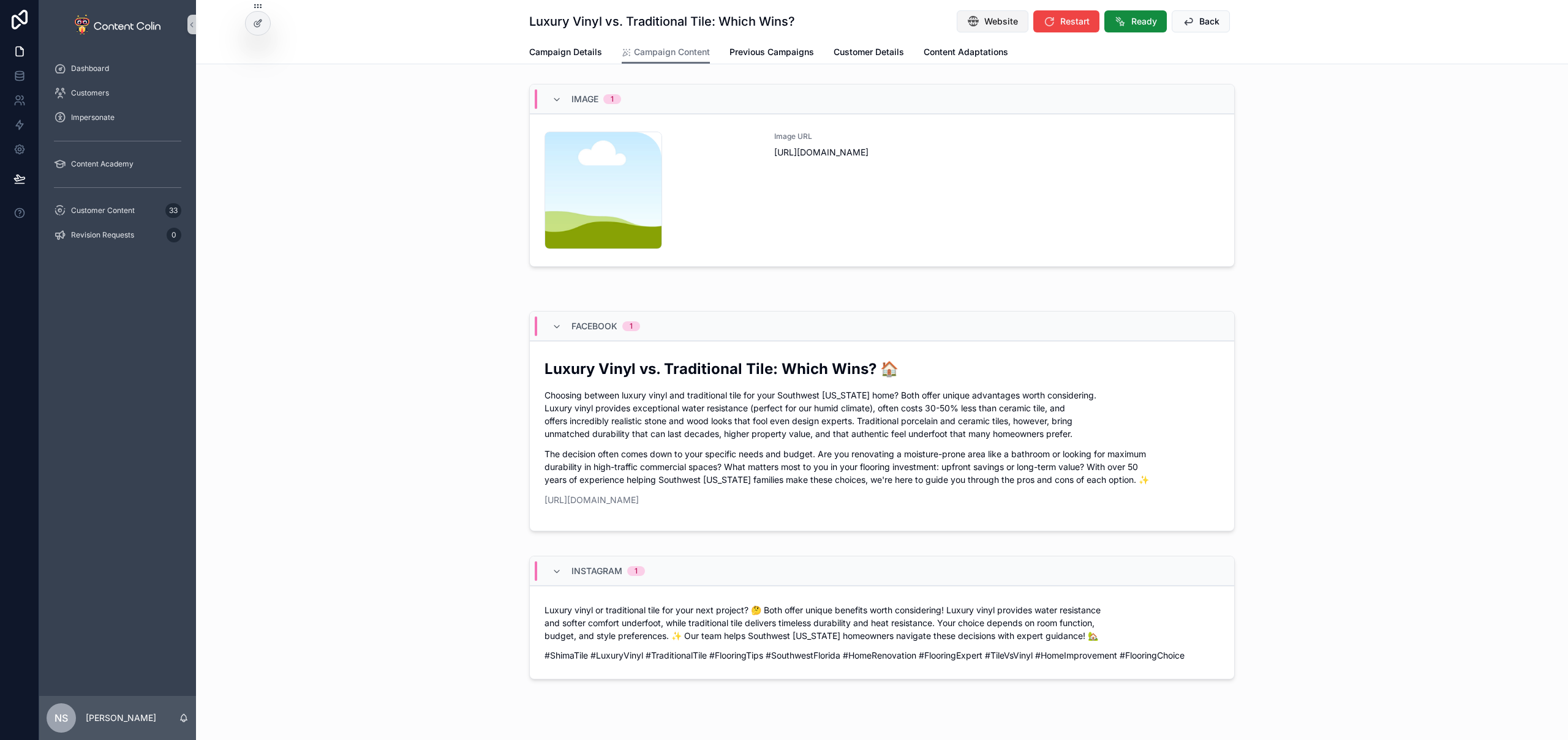
click at [1005, 18] on span "Website" at bounding box center [1001, 21] width 34 height 12
click at [834, 201] on div "Image URL https://cdn.contentcolin.com/contentcolin/images/content-placeholder.…" at bounding box center [997, 191] width 445 height 118
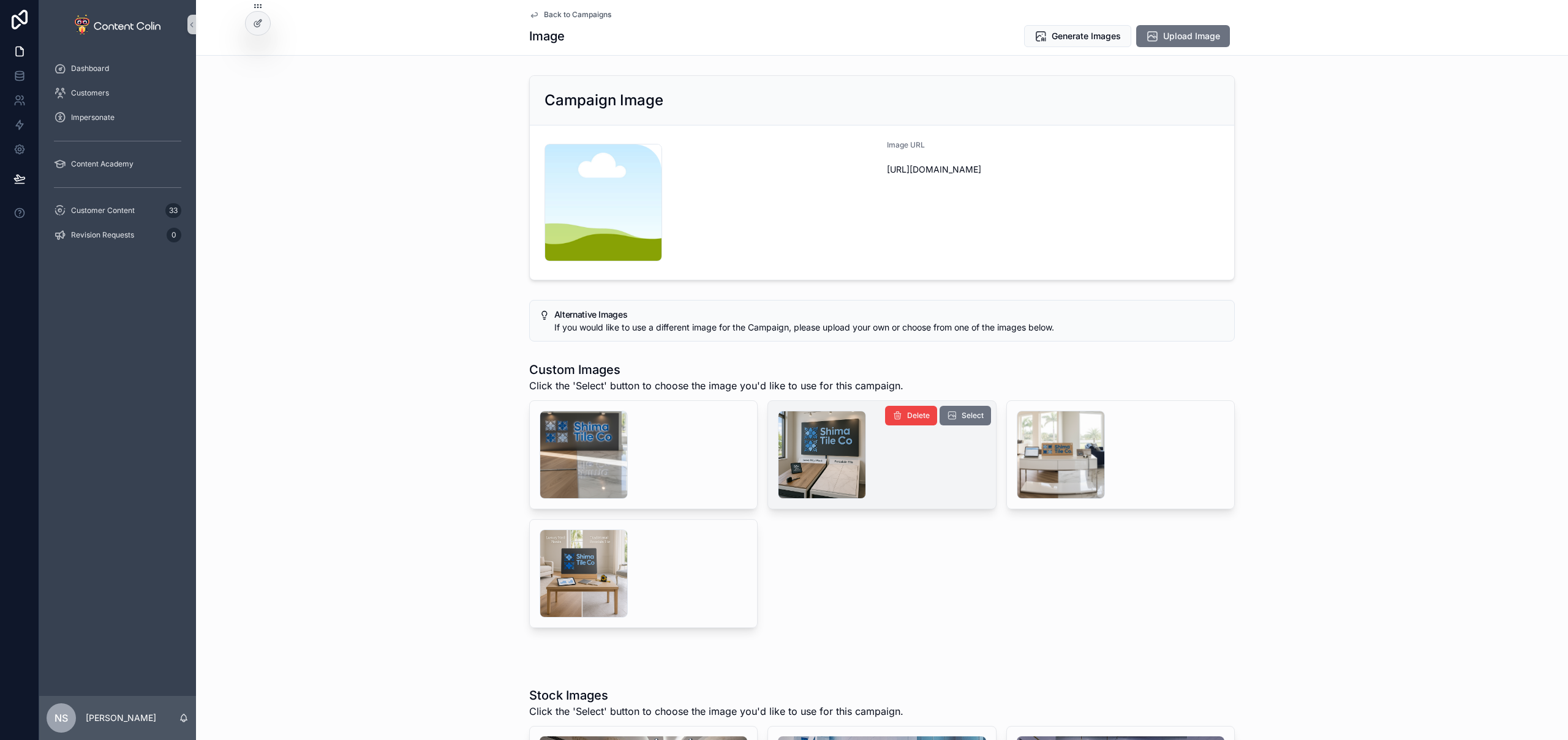
click at [812, 407] on div "scrollable content" at bounding box center [881, 454] width 227 height 108
click at [822, 451] on div "scrollable content" at bounding box center [821, 454] width 88 height 88
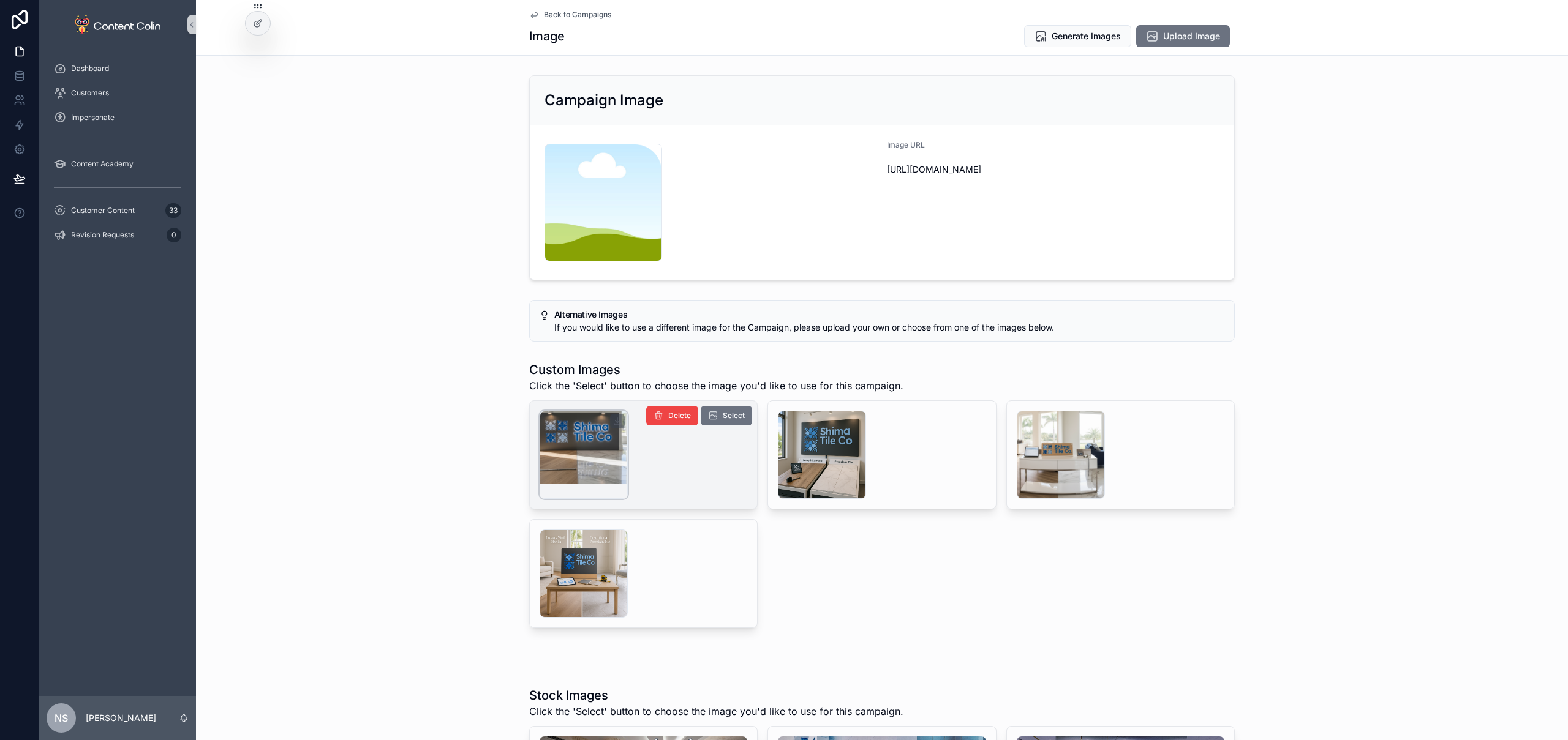
click at [603, 458] on div "scrollable content" at bounding box center [584, 454] width 88 height 88
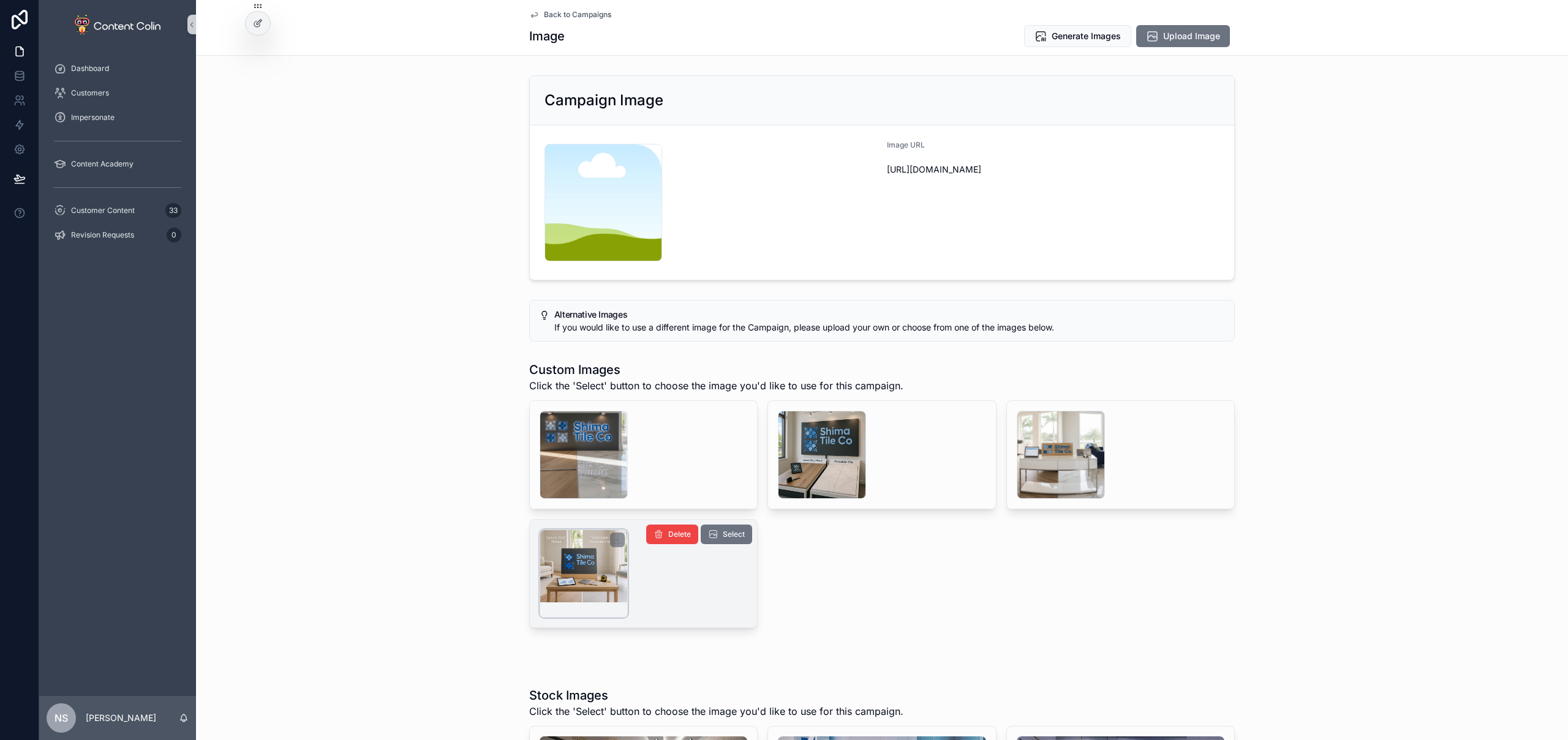
click at [595, 561] on div "scrollable content" at bounding box center [584, 573] width 88 height 88
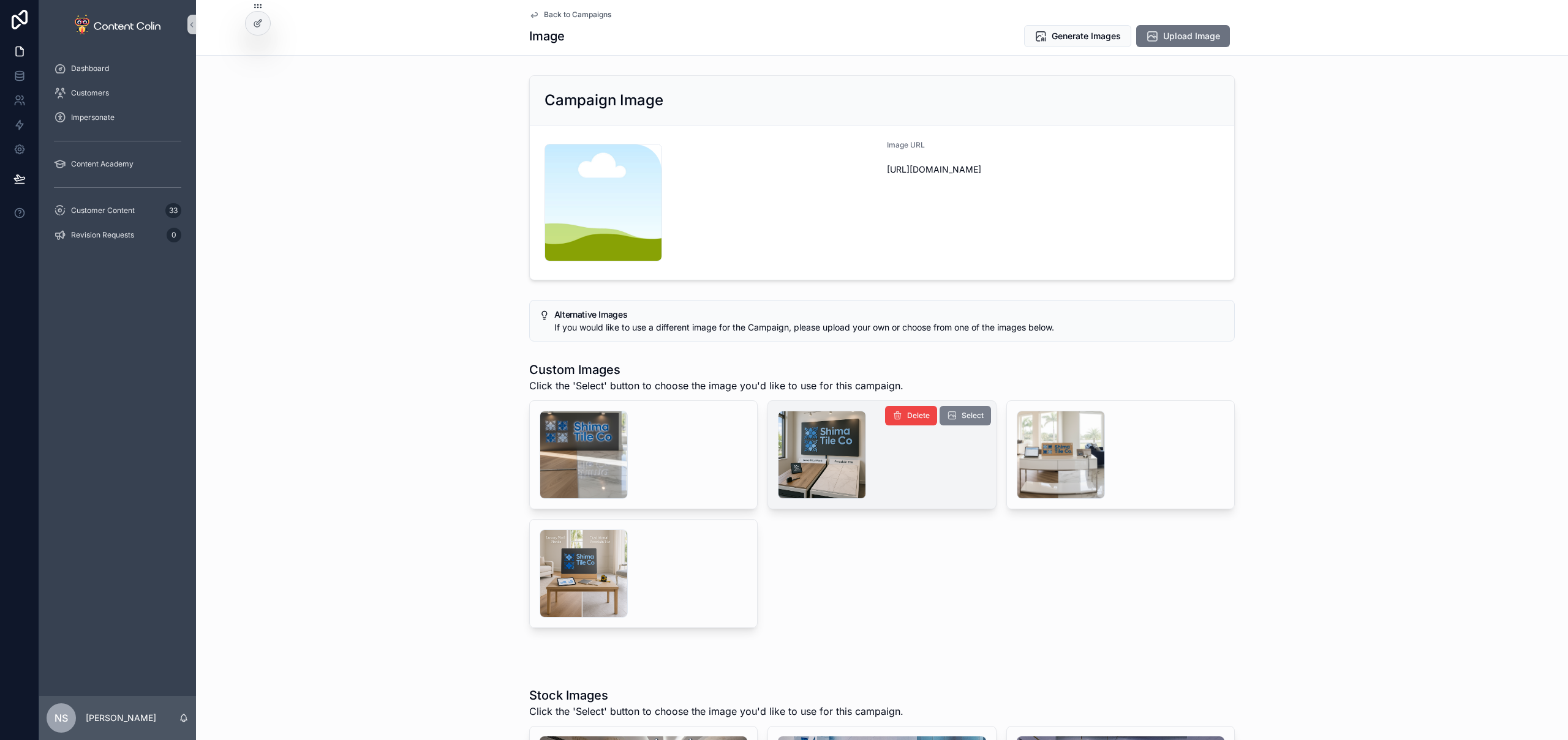
click at [976, 415] on span "Select" at bounding box center [972, 415] width 22 height 10
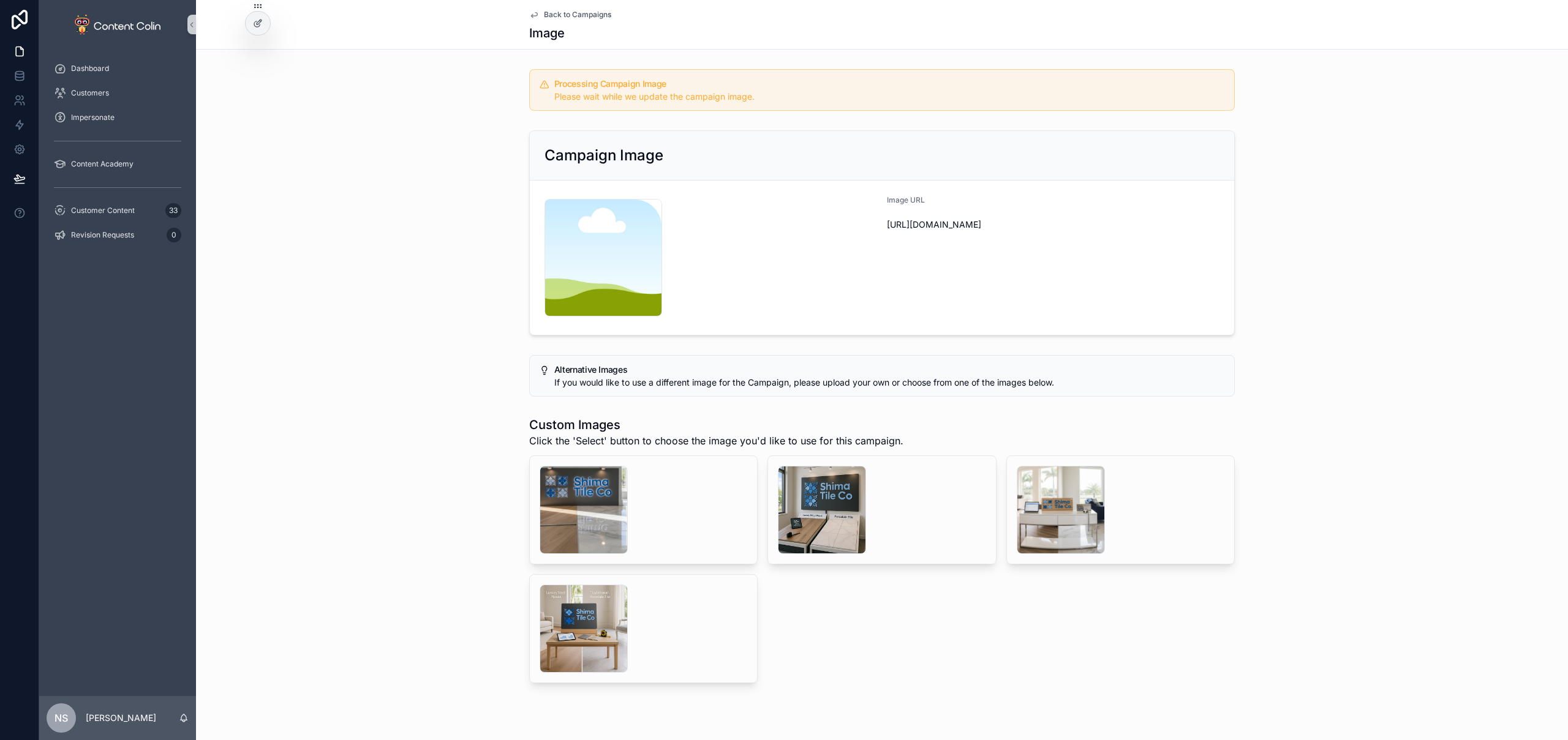
click at [583, 19] on span "Back to Campaigns" at bounding box center [578, 14] width 68 height 10
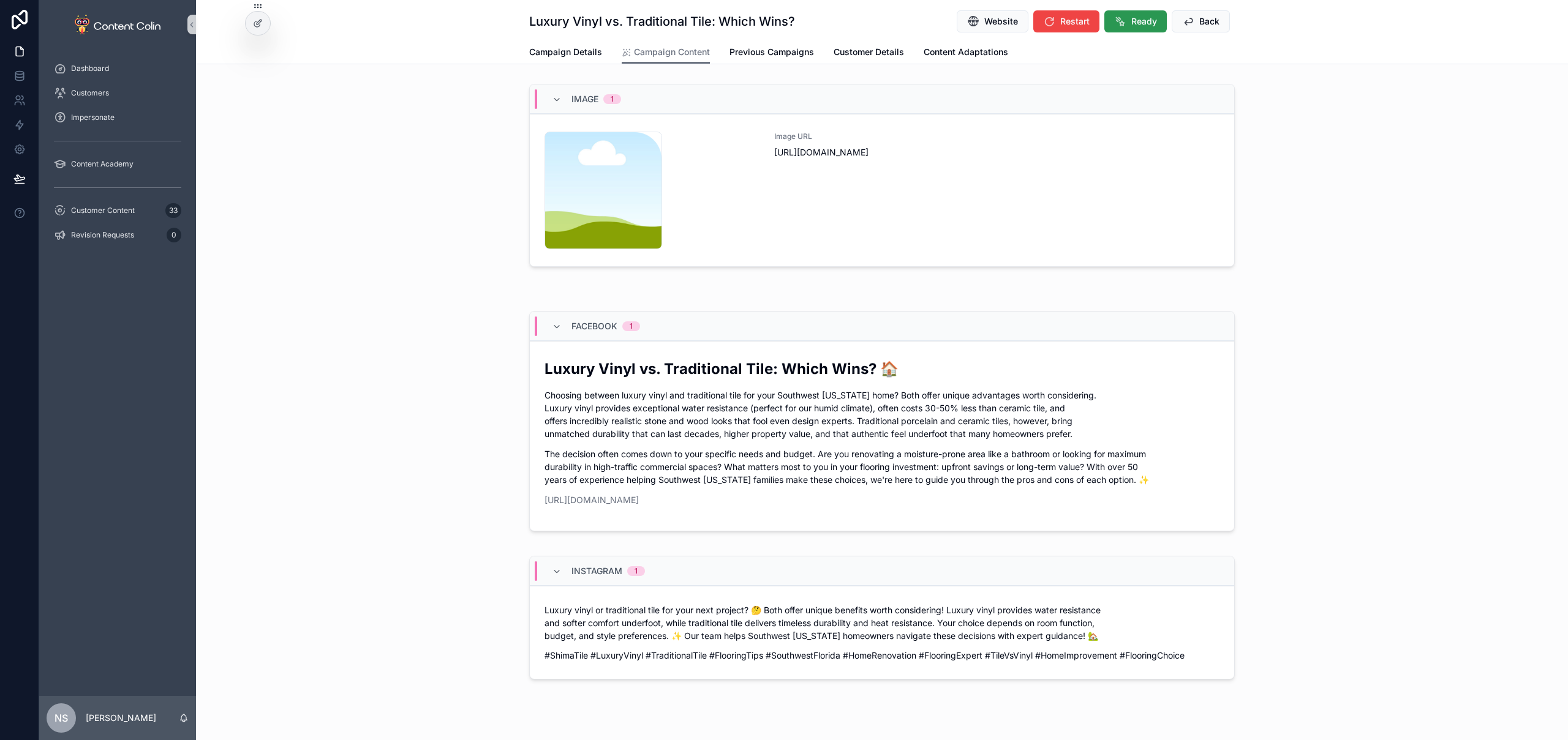
click at [1124, 29] on button "Ready" at bounding box center [1136, 21] width 62 height 22
click at [1149, 18] on span "Ready" at bounding box center [1144, 21] width 26 height 12
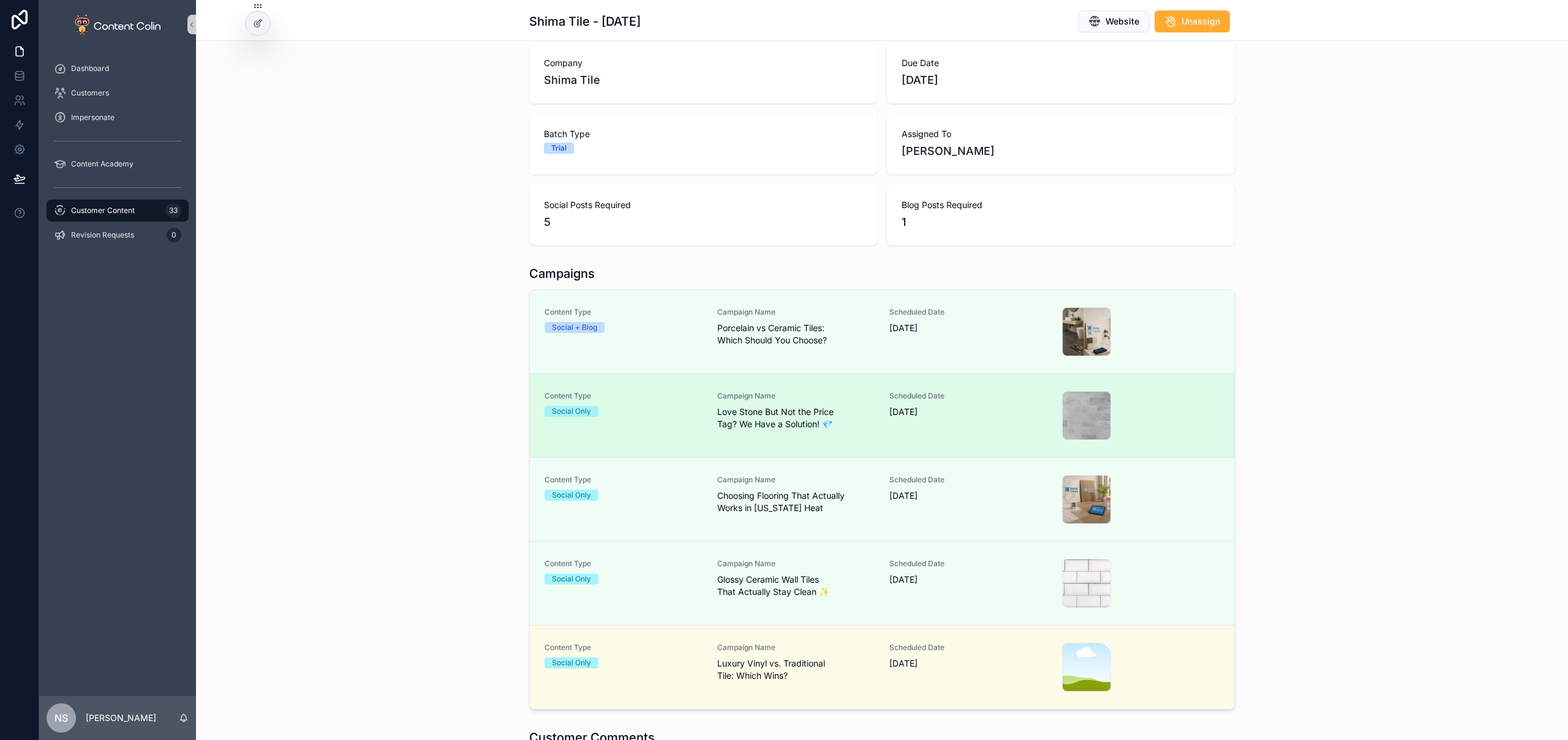
scroll to position [134, 0]
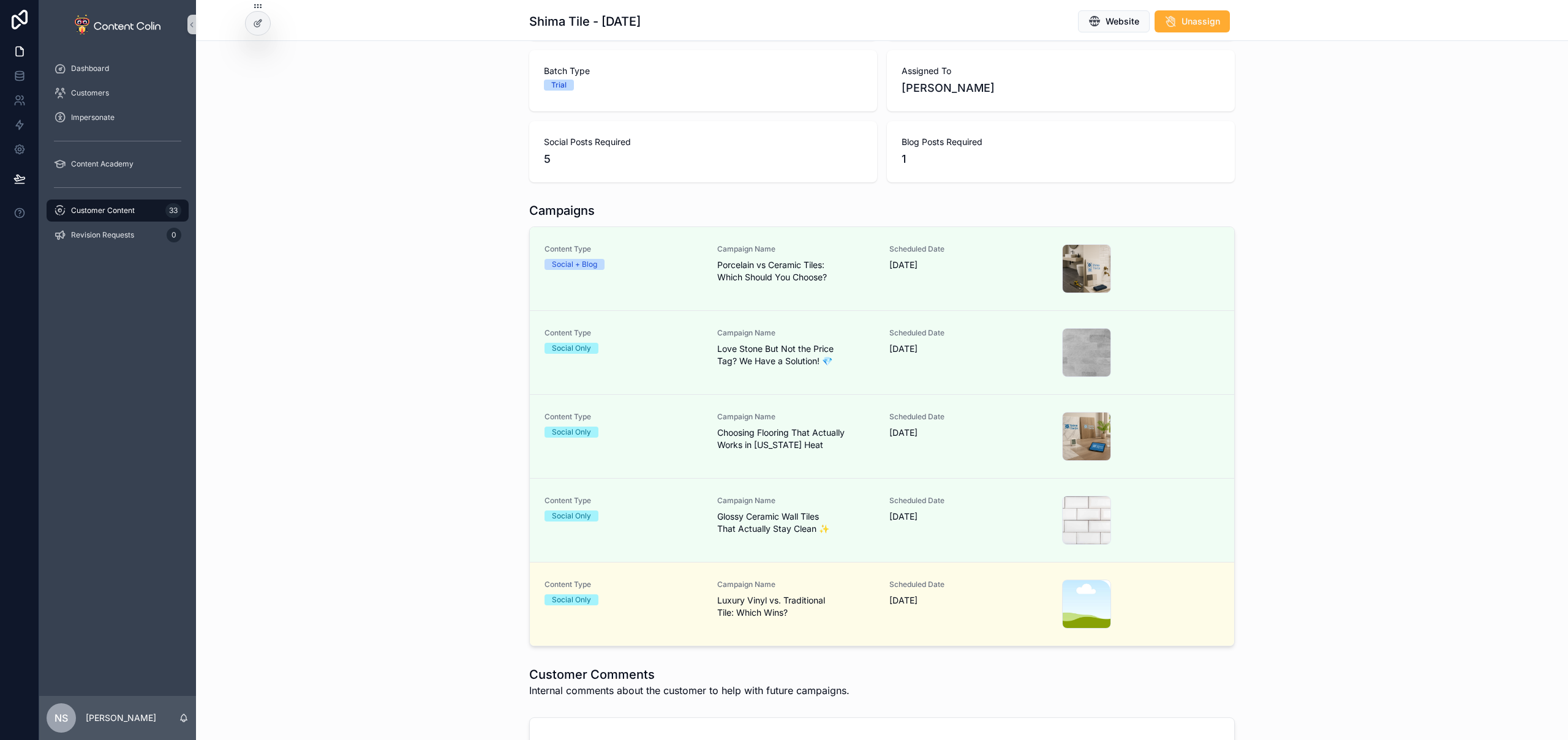
click at [127, 208] on span "Customer Content" at bounding box center [103, 210] width 64 height 10
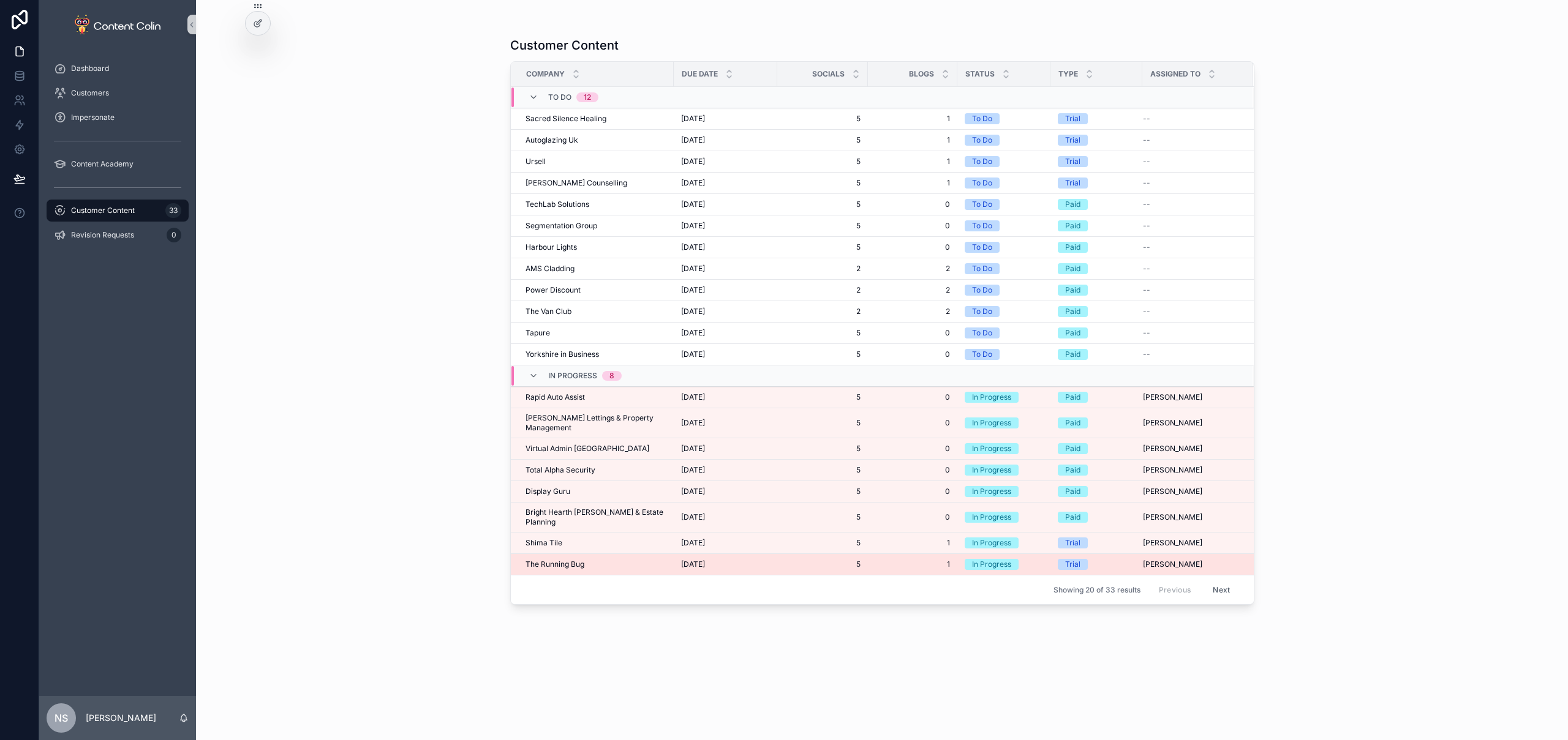
click at [562, 559] on span "The Running Bug" at bounding box center [555, 564] width 59 height 10
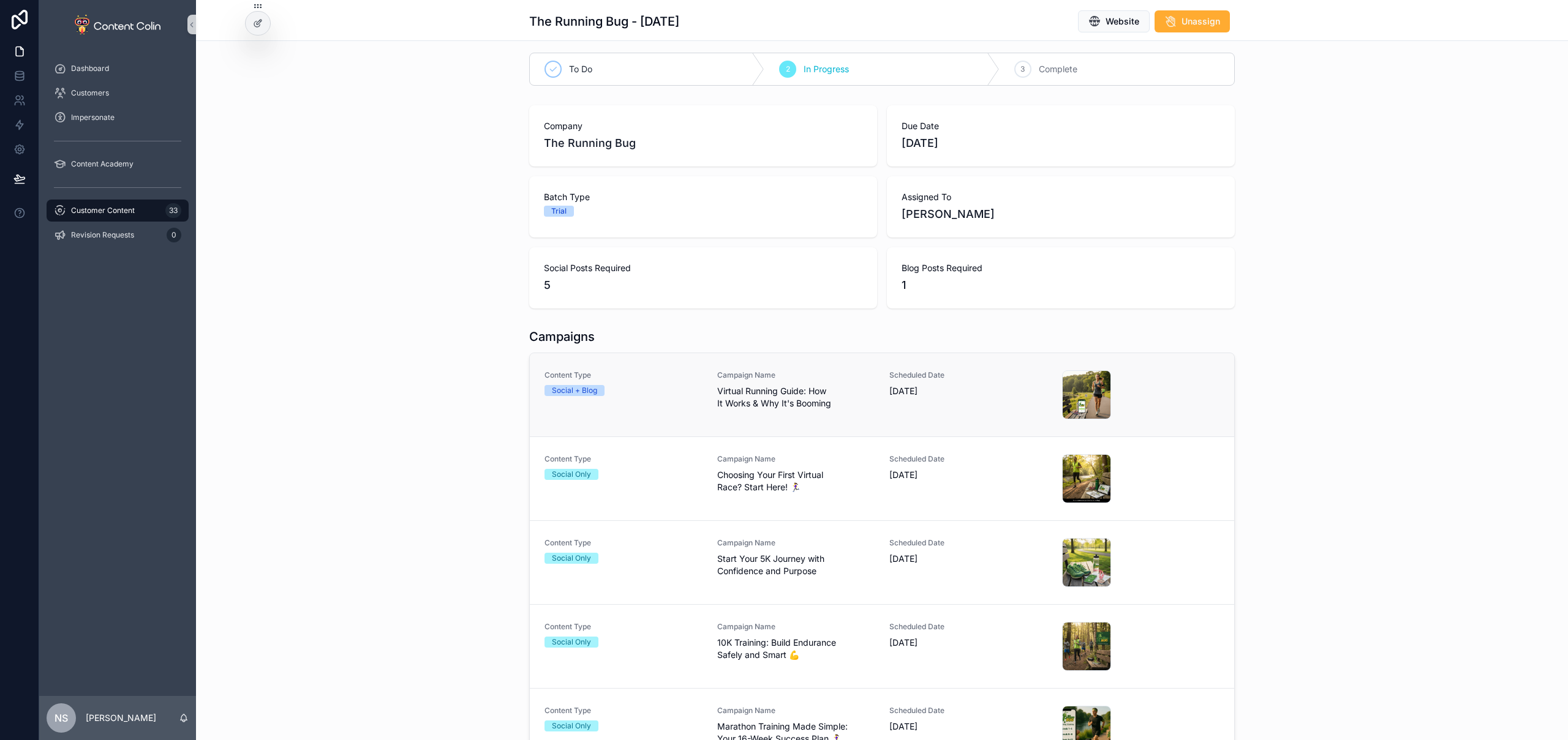
scroll to position [134, 0]
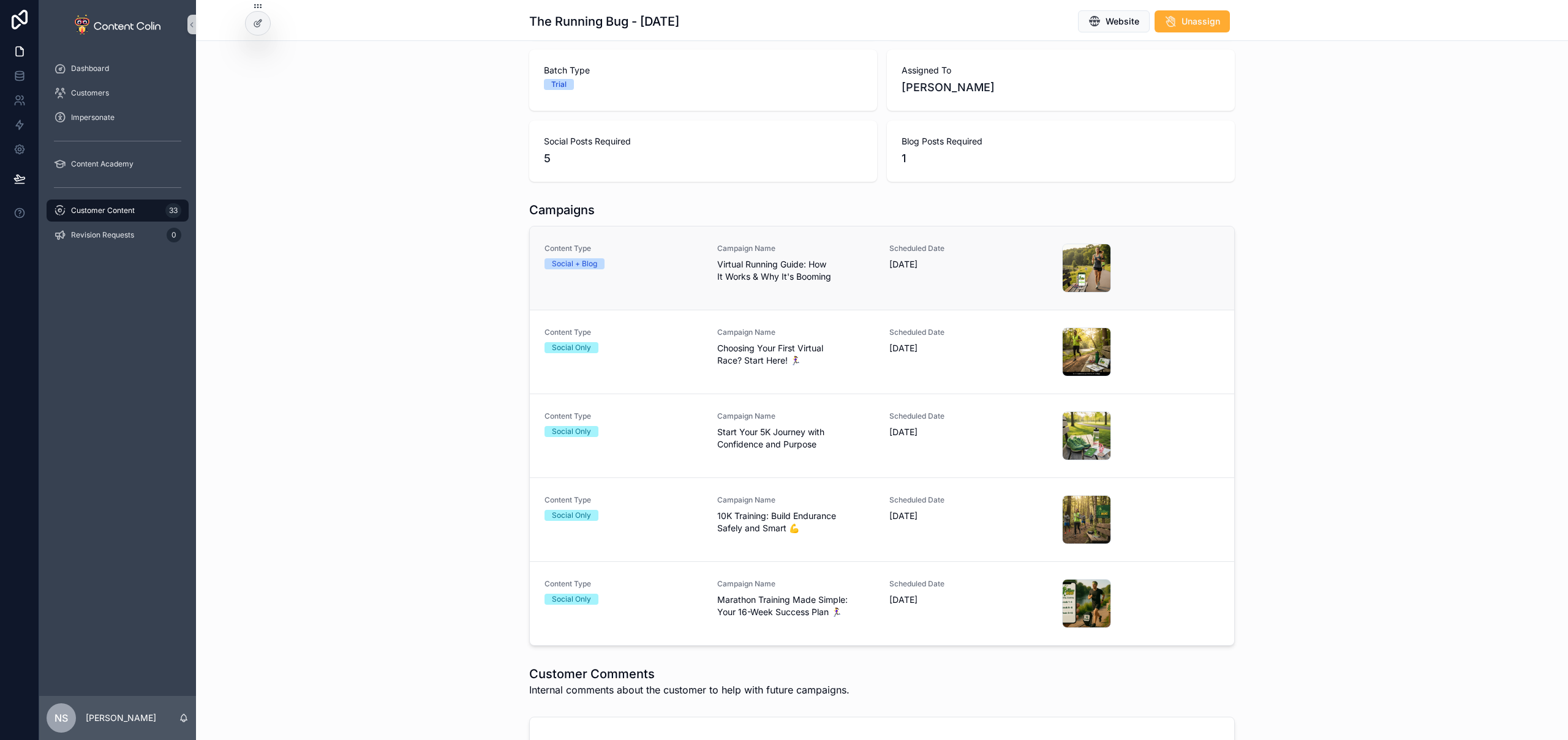
click at [848, 273] on span "Virtual Running Guide: How It Works & Why It's Booming" at bounding box center [796, 271] width 158 height 25
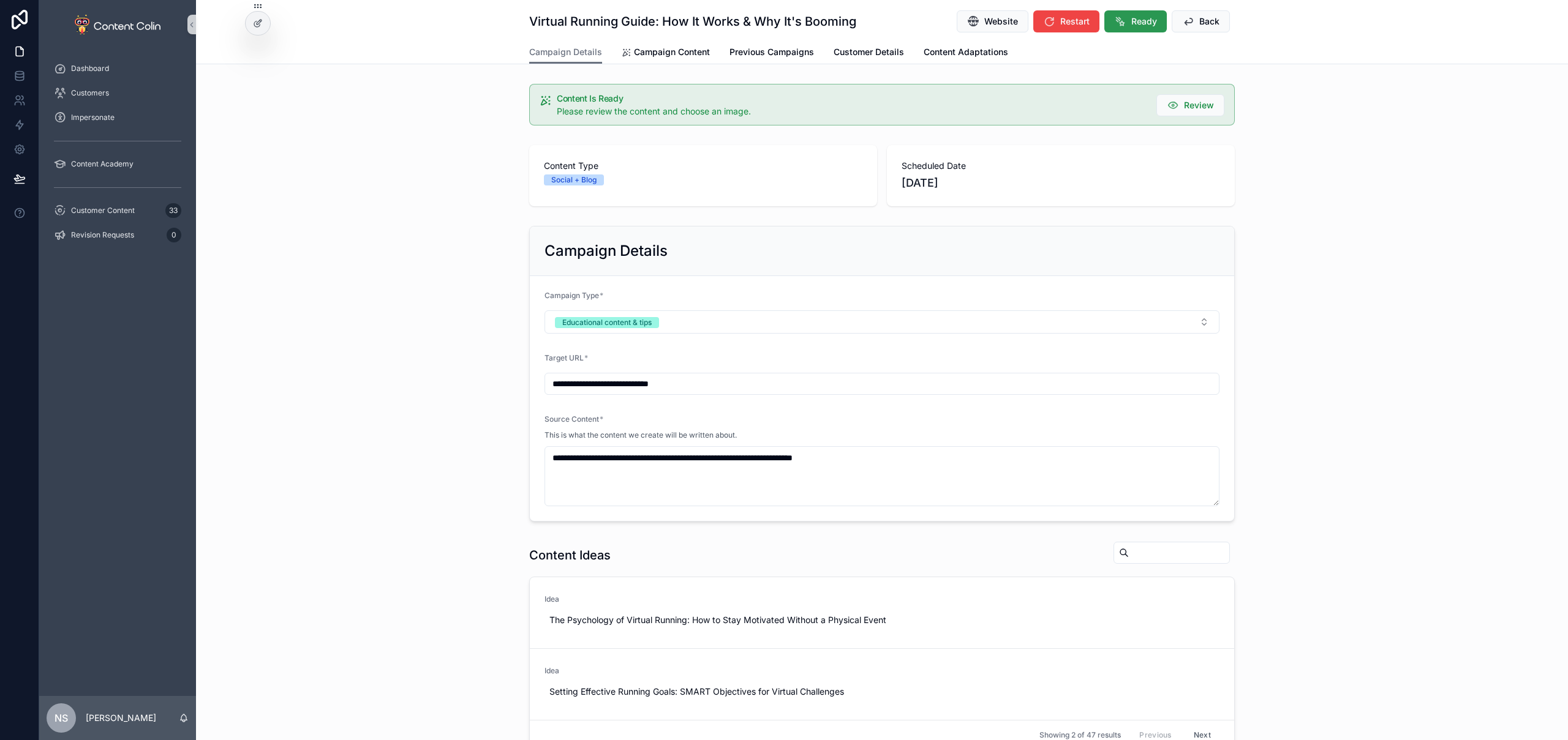
click at [1144, 23] on span "Ready" at bounding box center [1144, 21] width 26 height 12
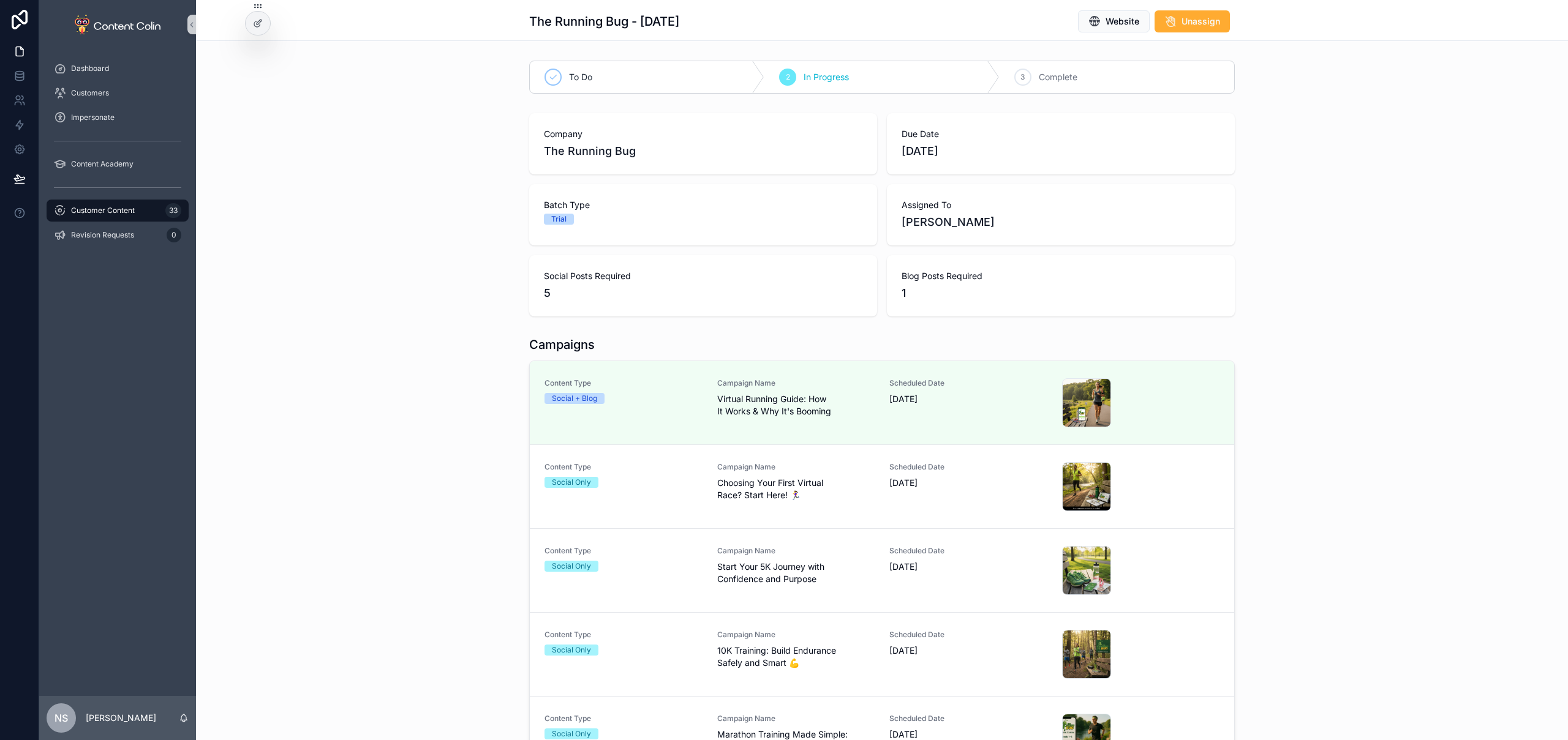
click at [843, 474] on div "Campaign Name Choosing Your First Virtual Race? Start Here! 🏃‍♀️" at bounding box center [796, 482] width 158 height 39
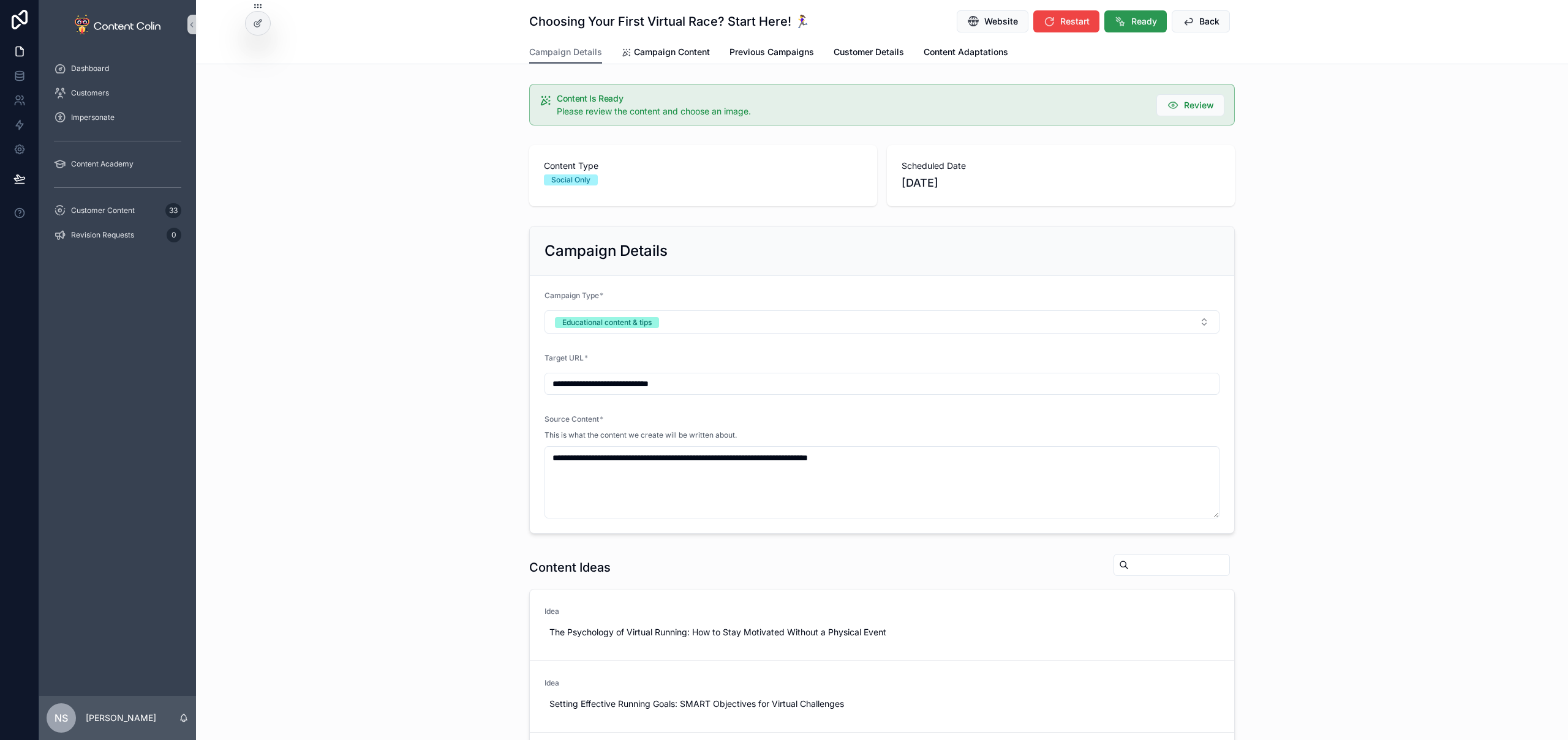
click at [1126, 20] on button "Ready" at bounding box center [1136, 21] width 62 height 22
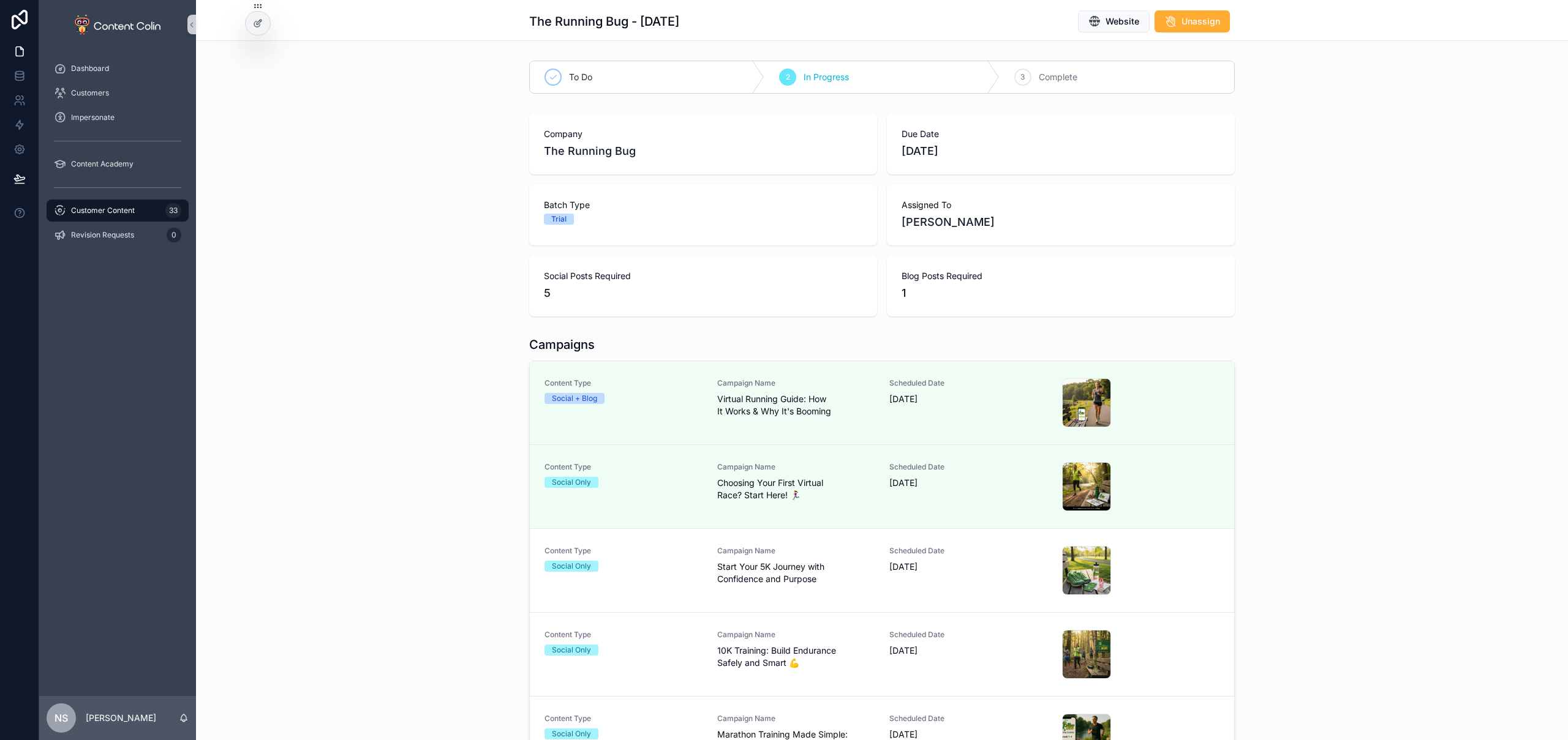
click at [799, 589] on div "Campaign Name Start Your 5K Journey with Confidence and Purpose" at bounding box center [796, 570] width 158 height 49
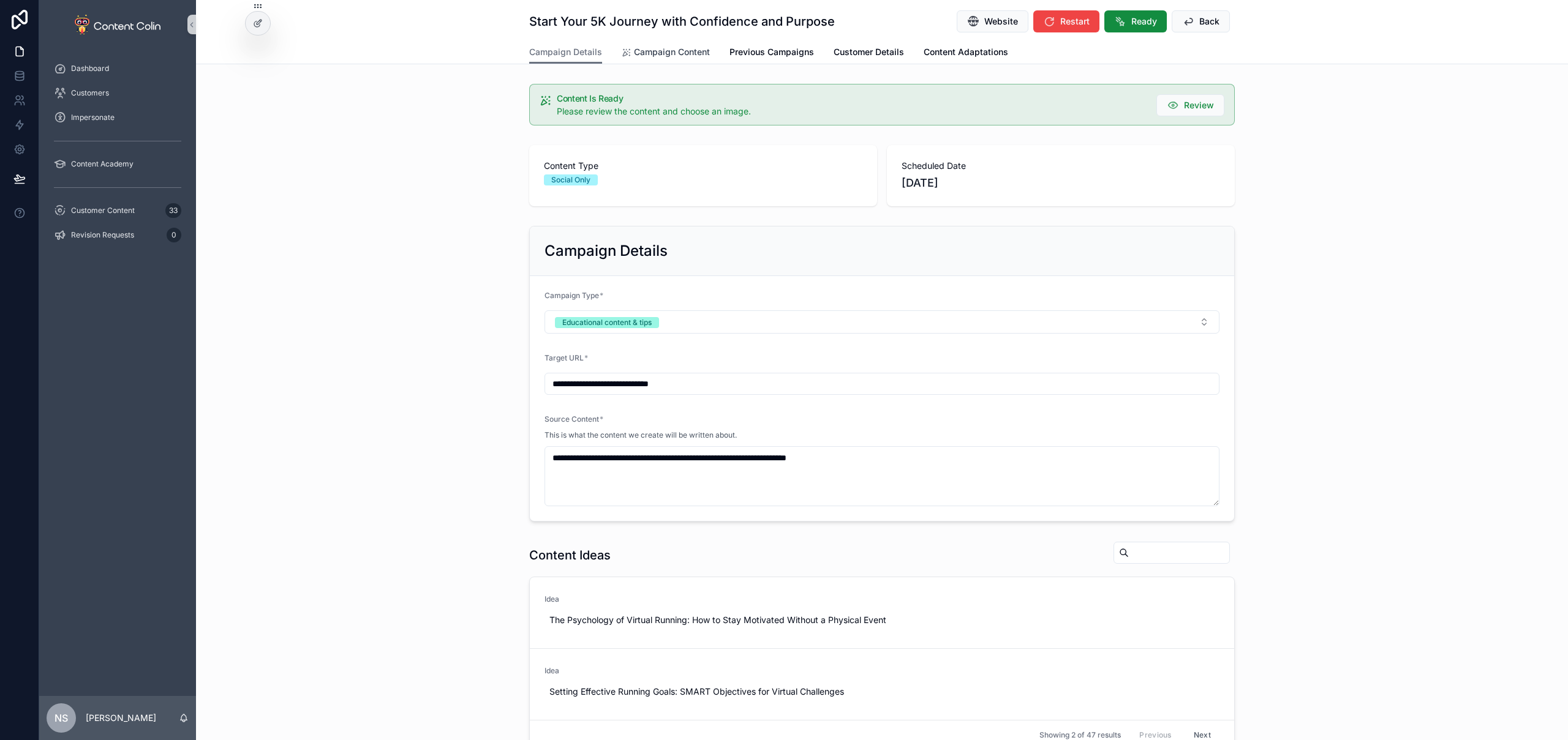
click at [683, 54] on span "Campaign Content" at bounding box center [672, 53] width 76 height 12
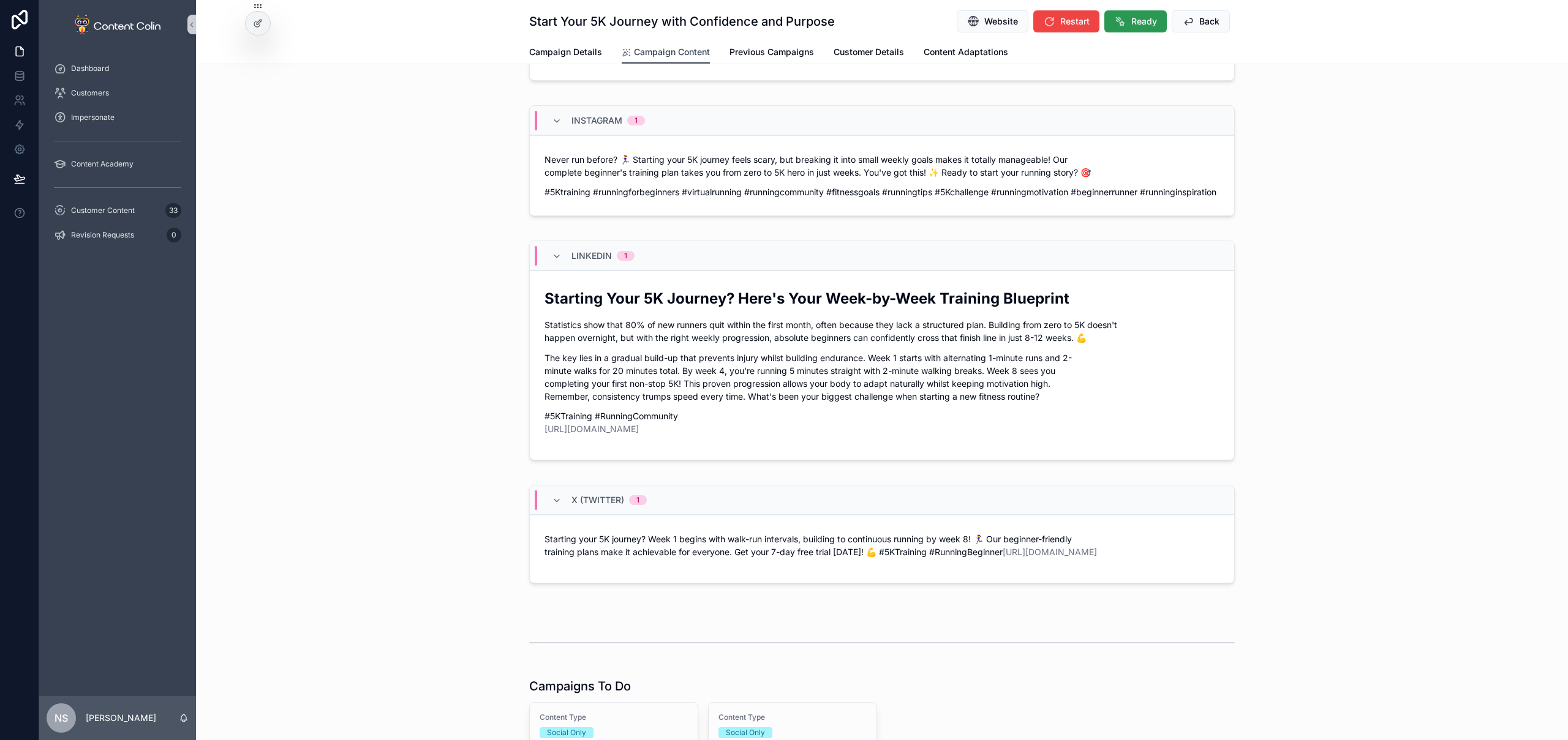
scroll to position [500, 0]
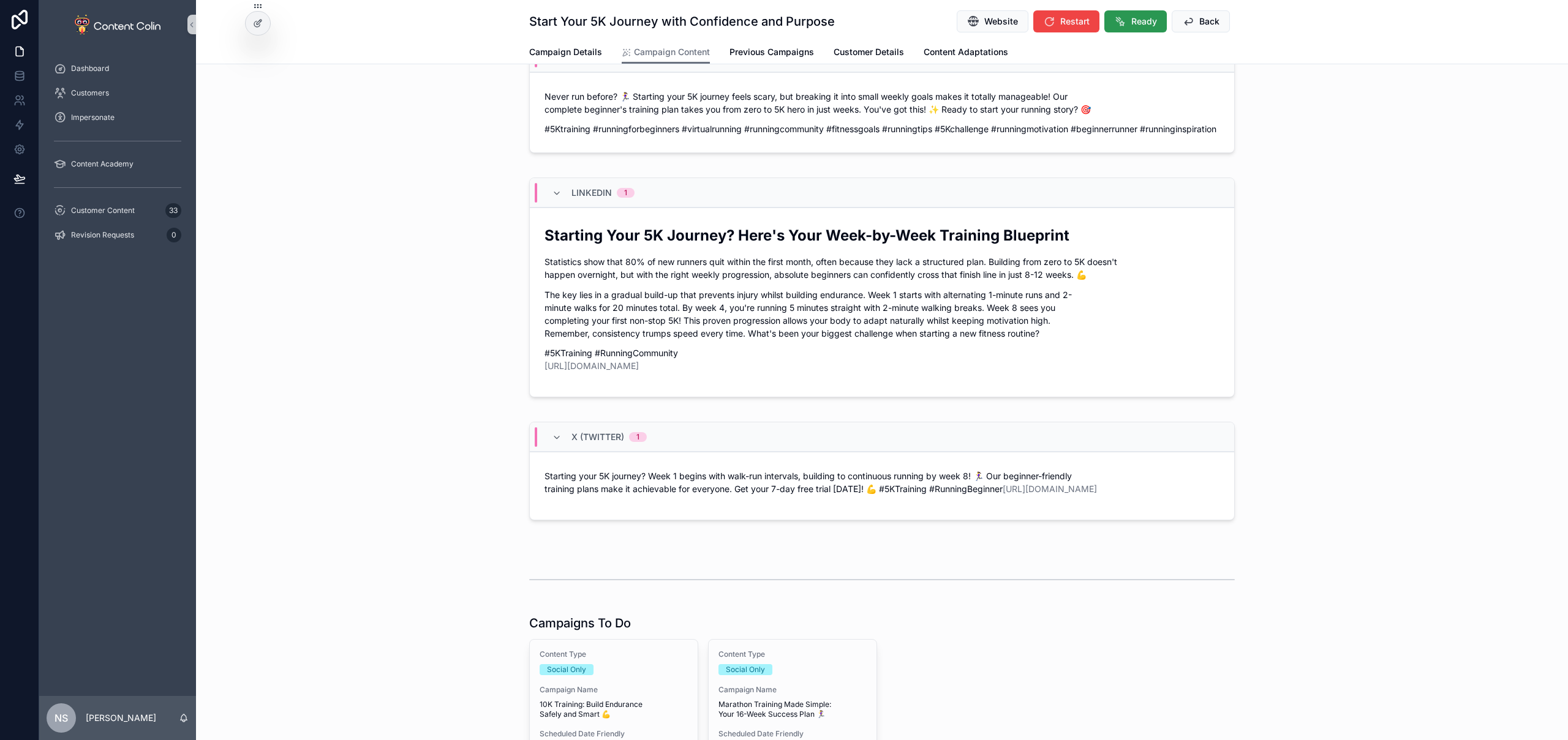
click at [1137, 20] on span "Ready" at bounding box center [1144, 21] width 26 height 12
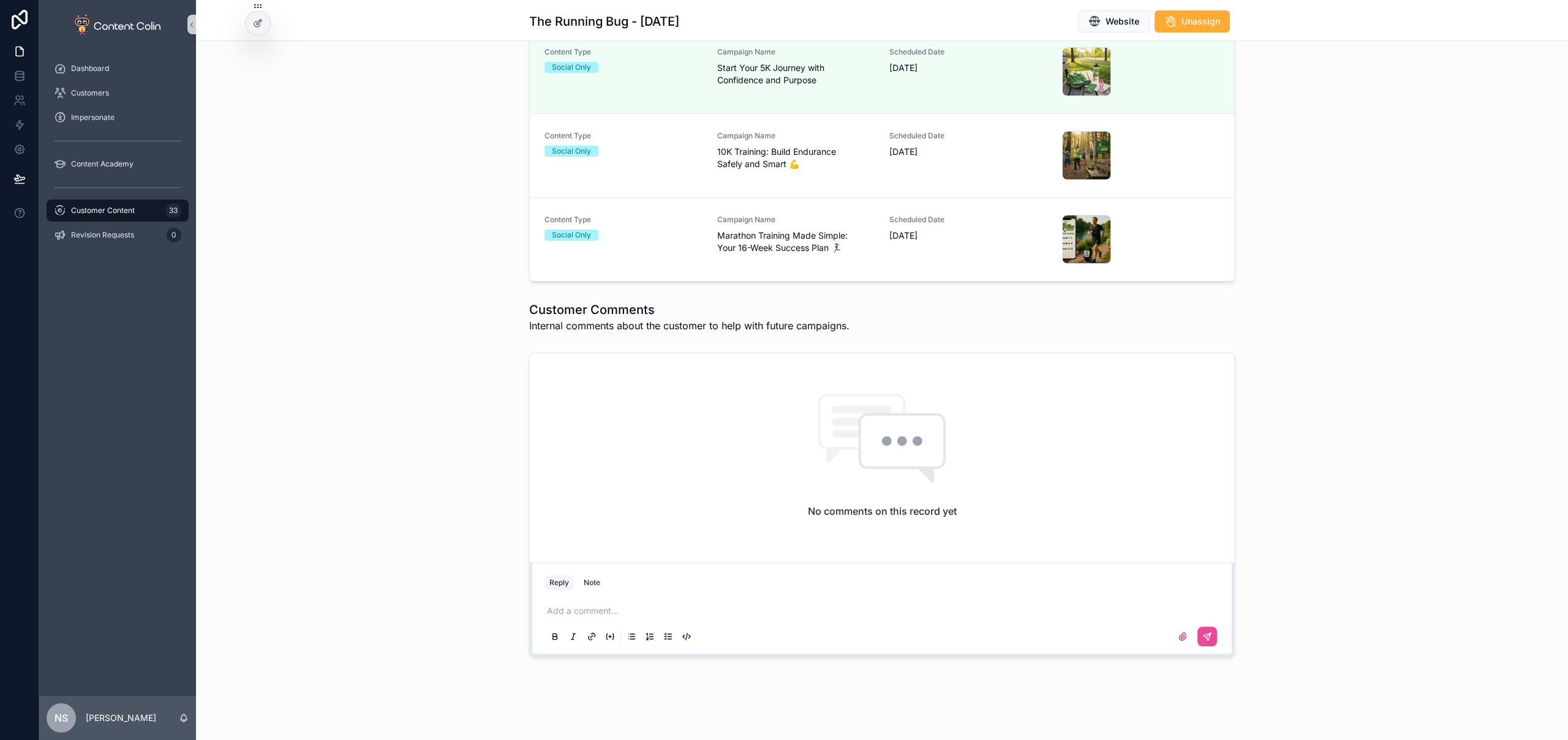
click at [889, 149] on span "14th October 2025" at bounding box center [968, 152] width 158 height 12
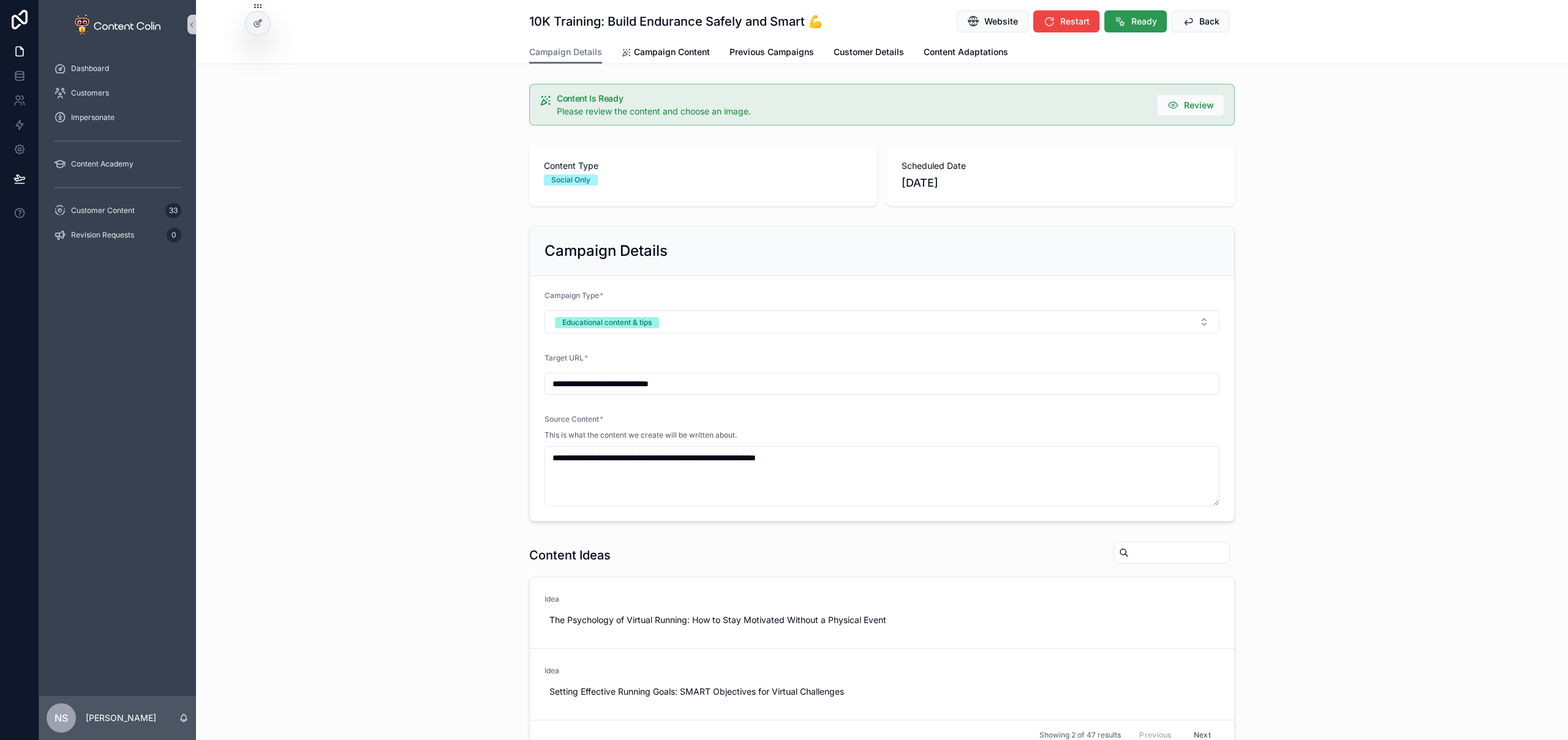
click at [1139, 23] on span "Ready" at bounding box center [1144, 21] width 26 height 12
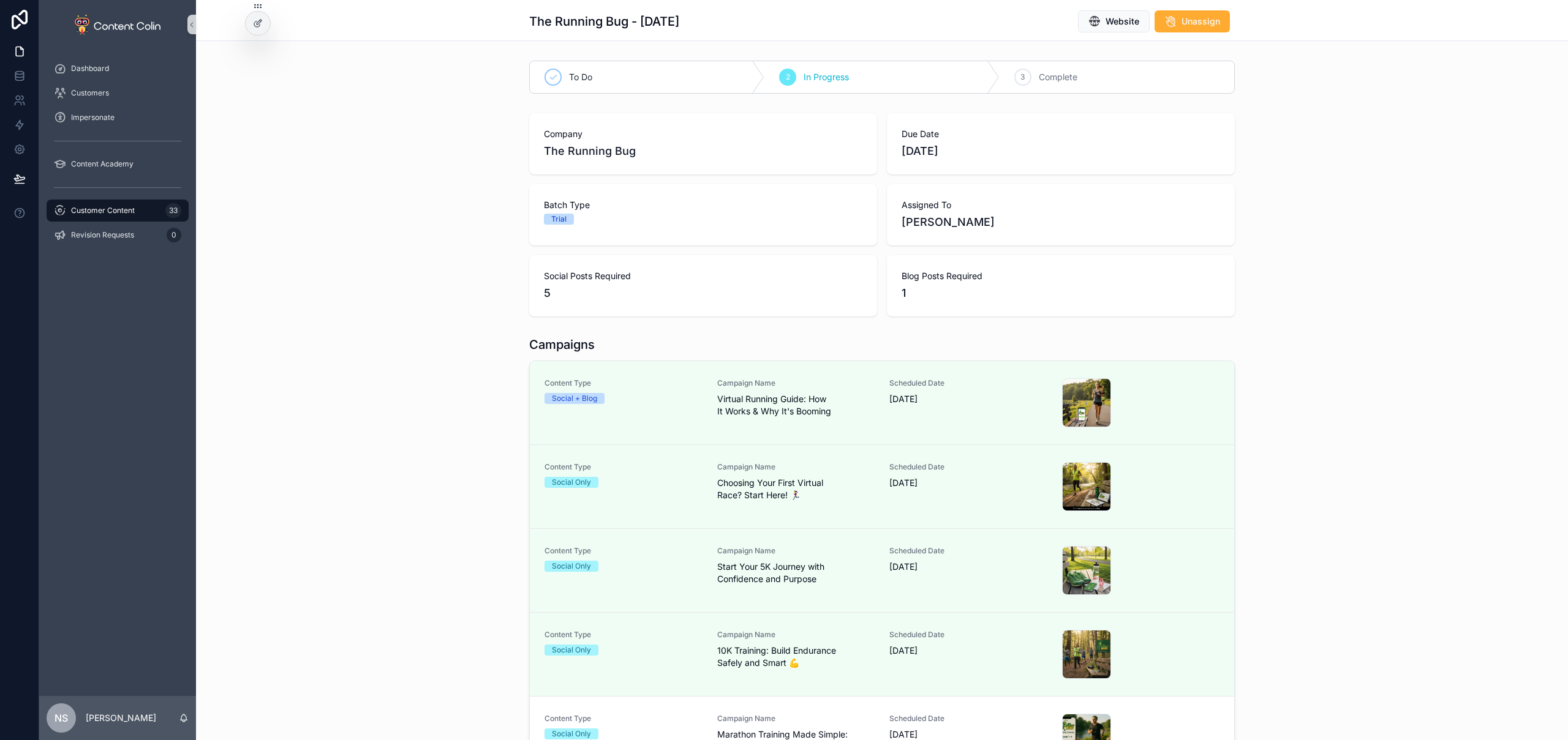
click at [849, 703] on link "Content Type Social Only Campaign Name Marathon Training Made Simple: Your 16-W…" at bounding box center [882, 738] width 705 height 84
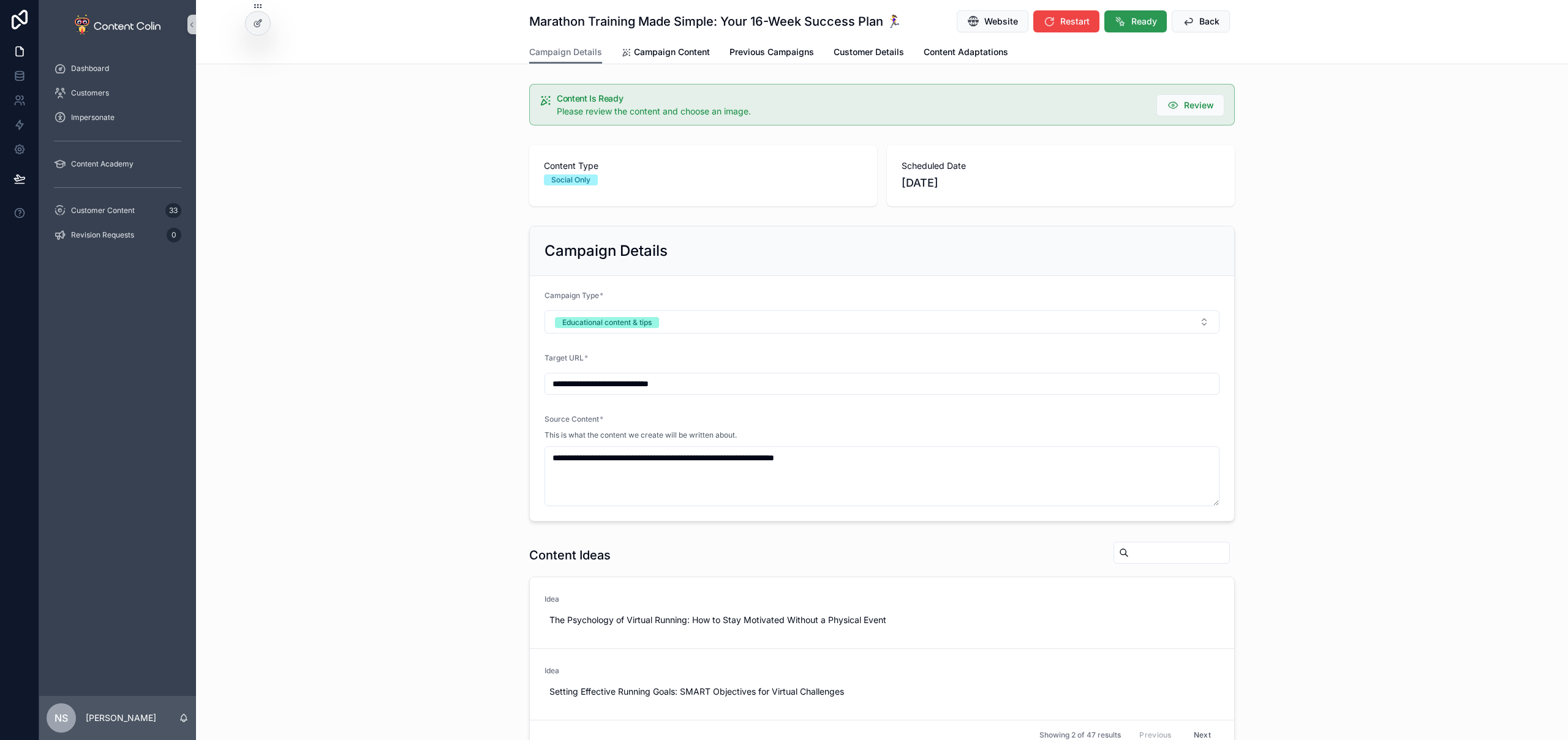
click at [1136, 22] on span "Ready" at bounding box center [1144, 21] width 26 height 12
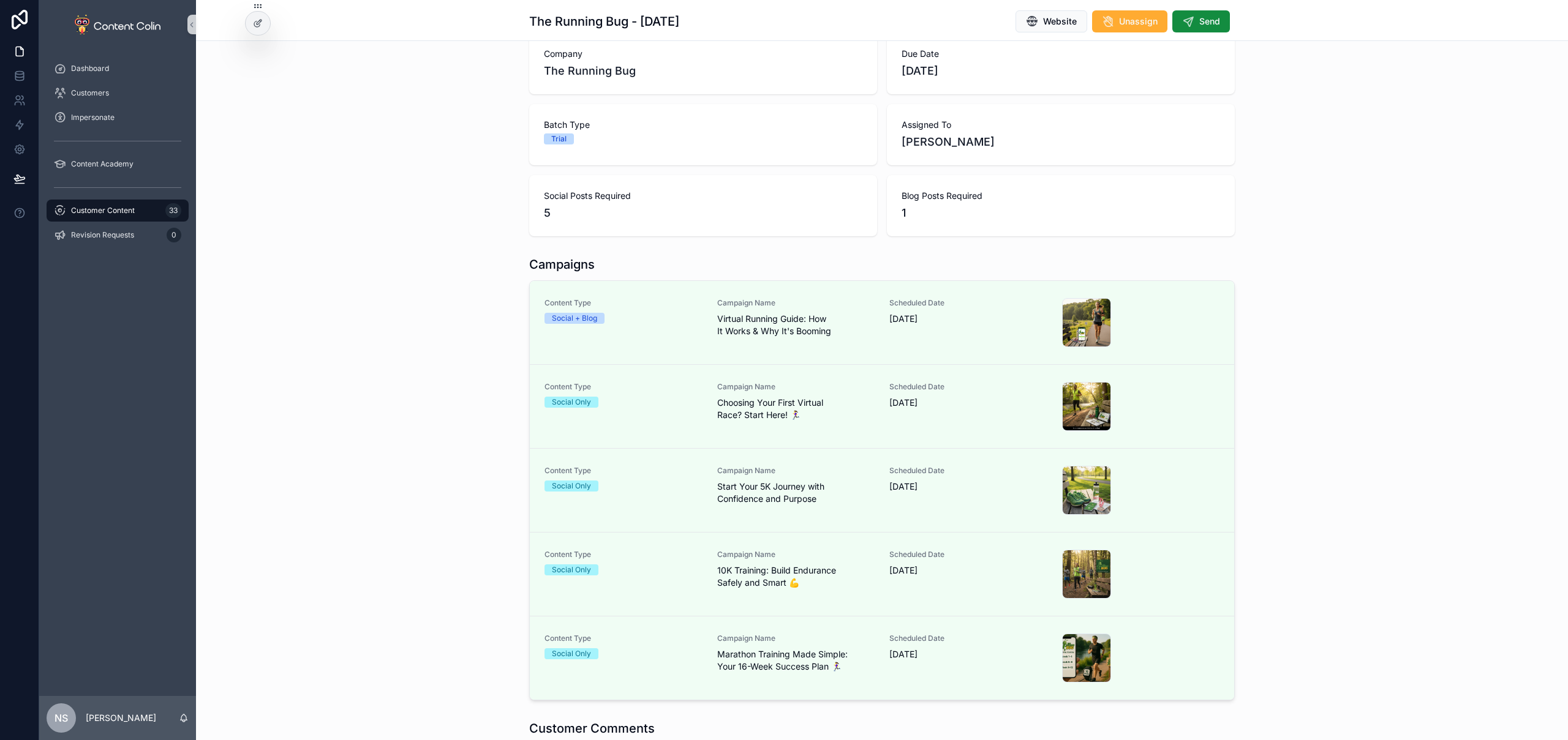
scroll to position [17, 0]
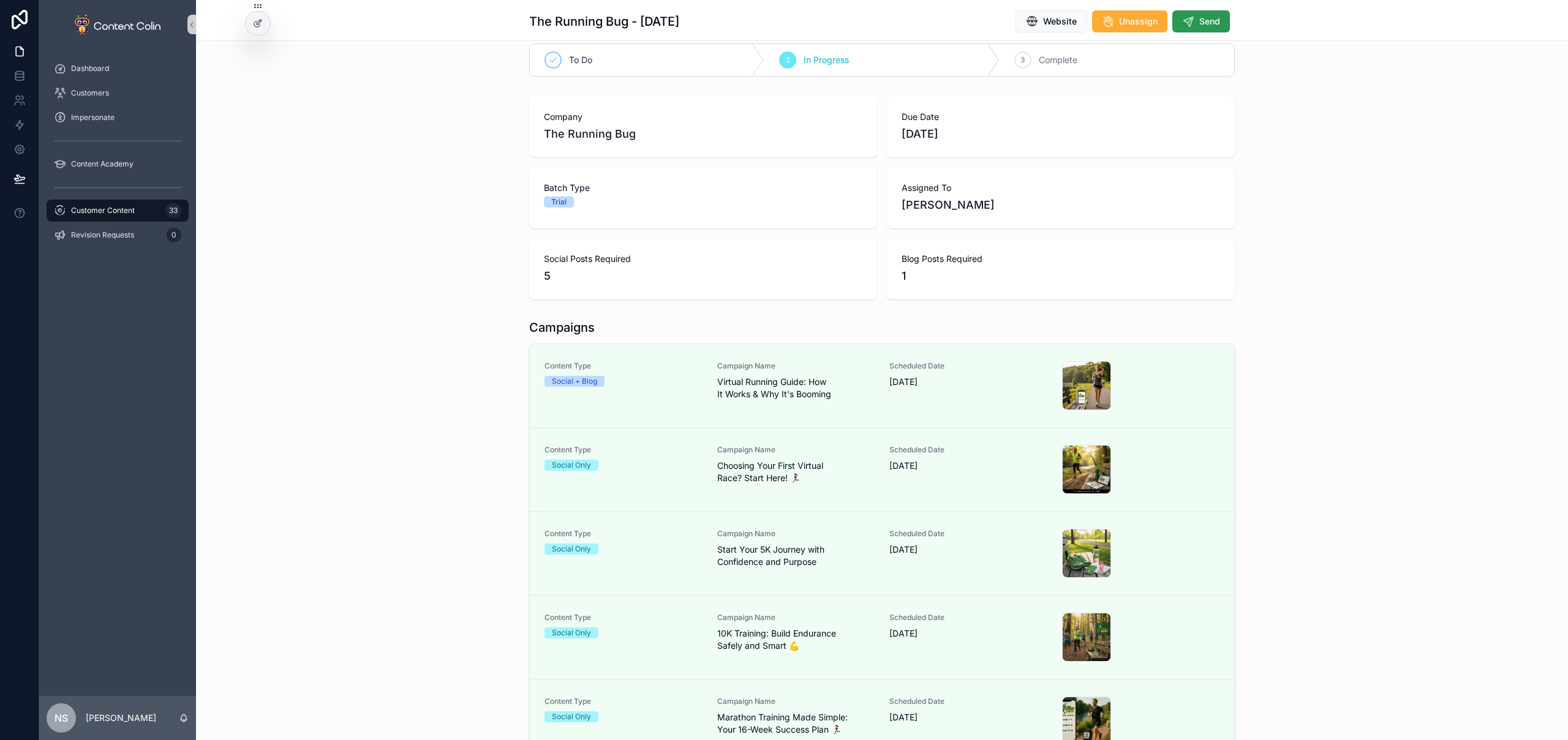
click at [1203, 23] on span "Send" at bounding box center [1209, 21] width 20 height 12
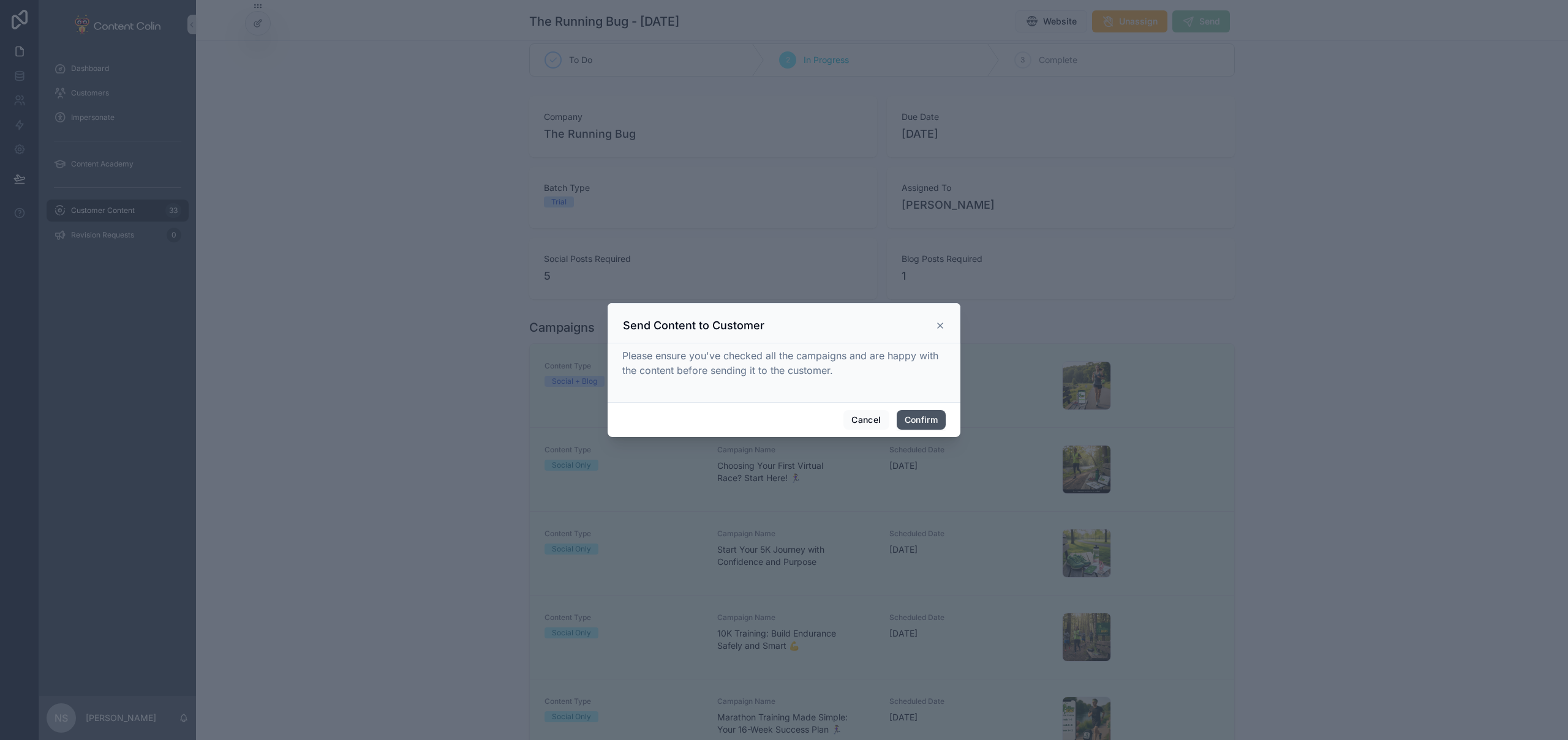
click at [919, 415] on button "Confirm" at bounding box center [921, 420] width 49 height 20
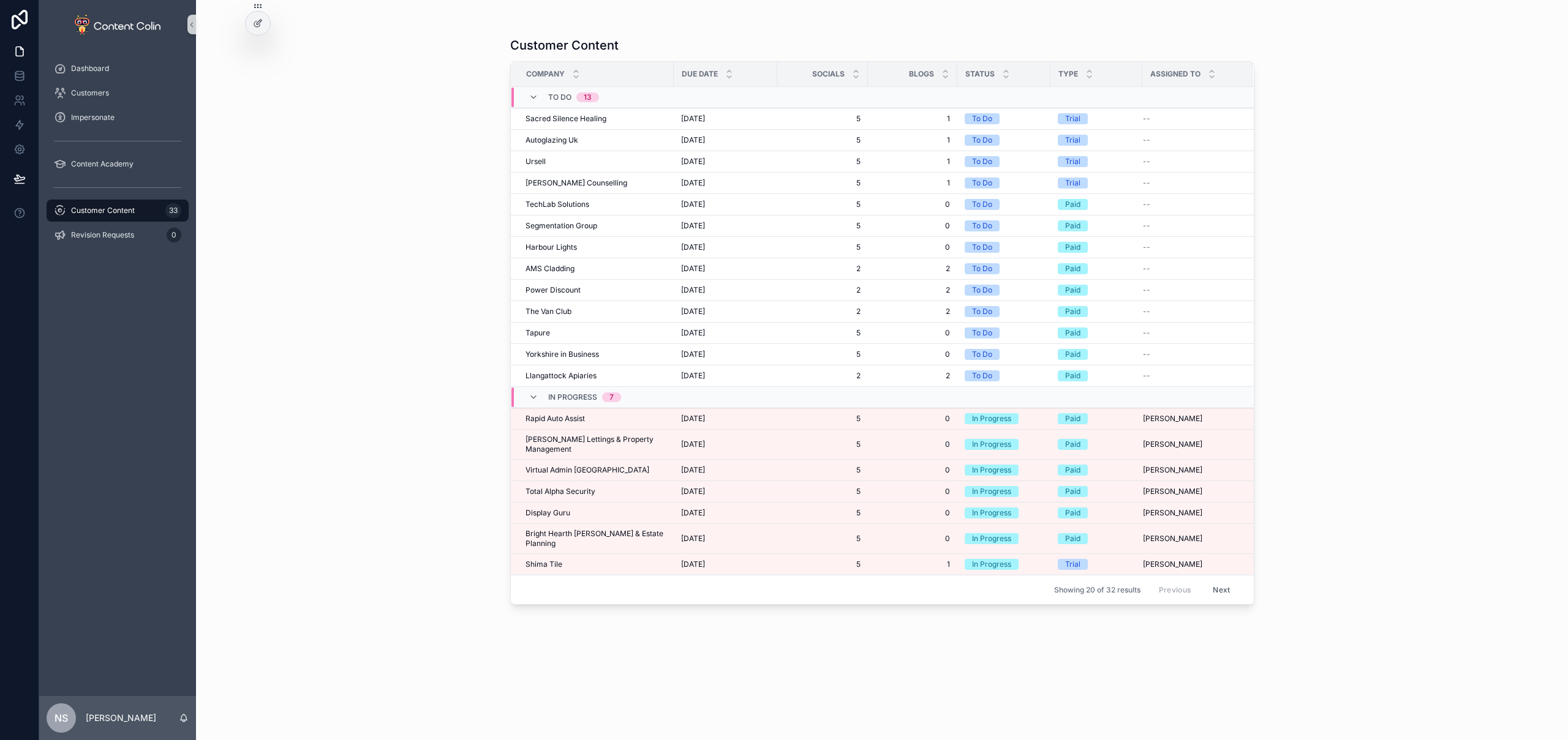
click at [102, 212] on span "Customer Content" at bounding box center [103, 210] width 64 height 10
click at [564, 559] on div "Shima Tile Shima Tile" at bounding box center [596, 564] width 141 height 10
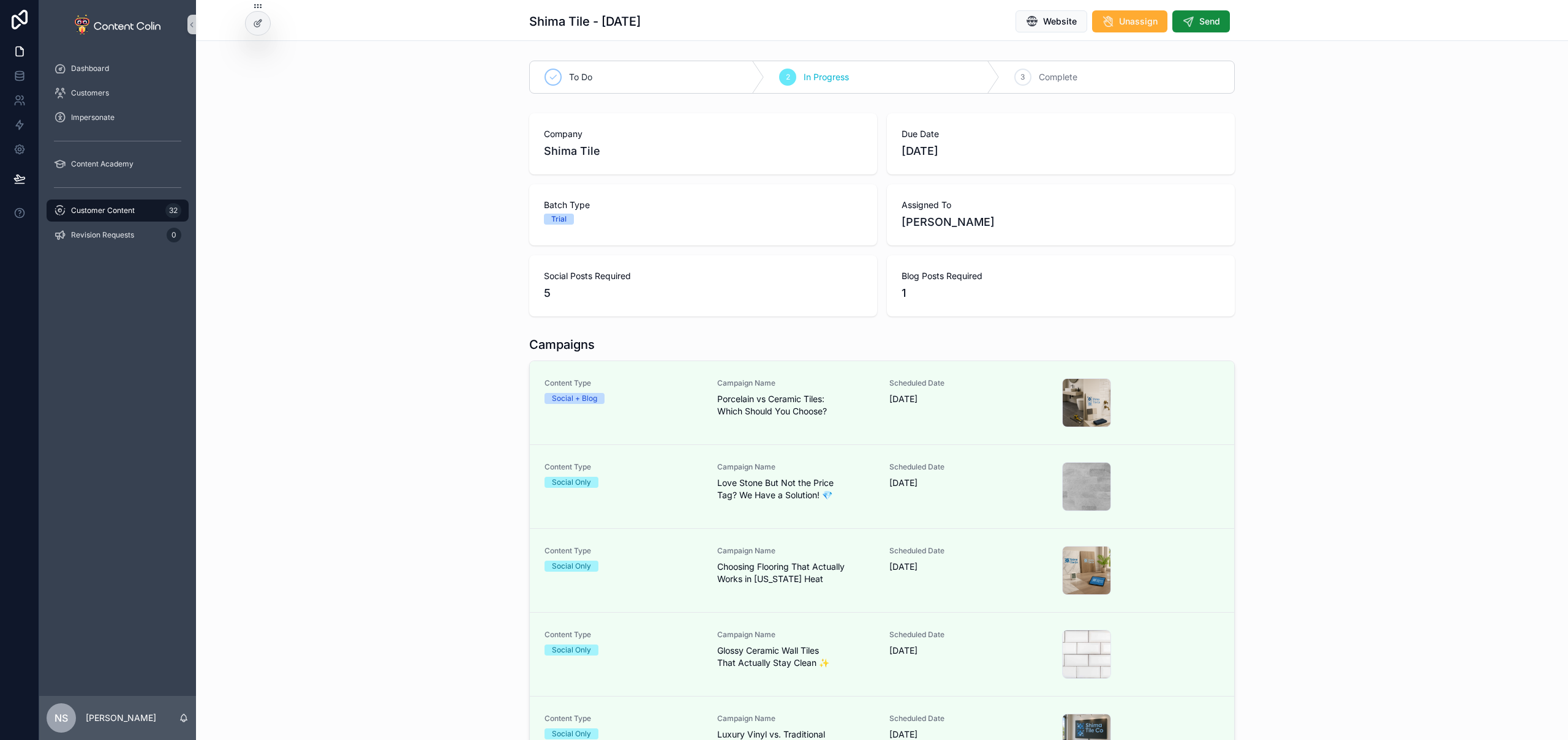
scroll to position [15, 0]
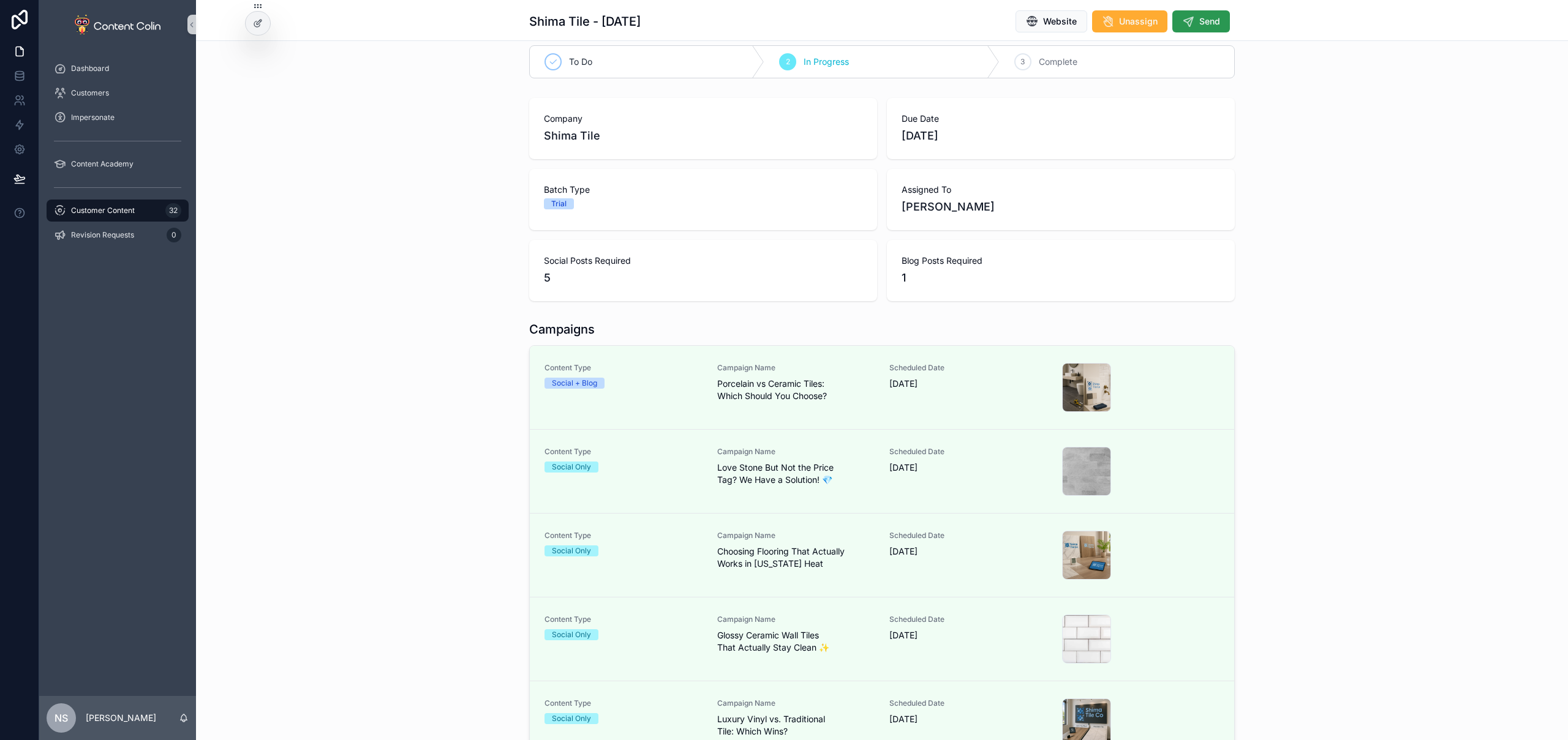
click at [1203, 21] on span "Send" at bounding box center [1209, 21] width 20 height 12
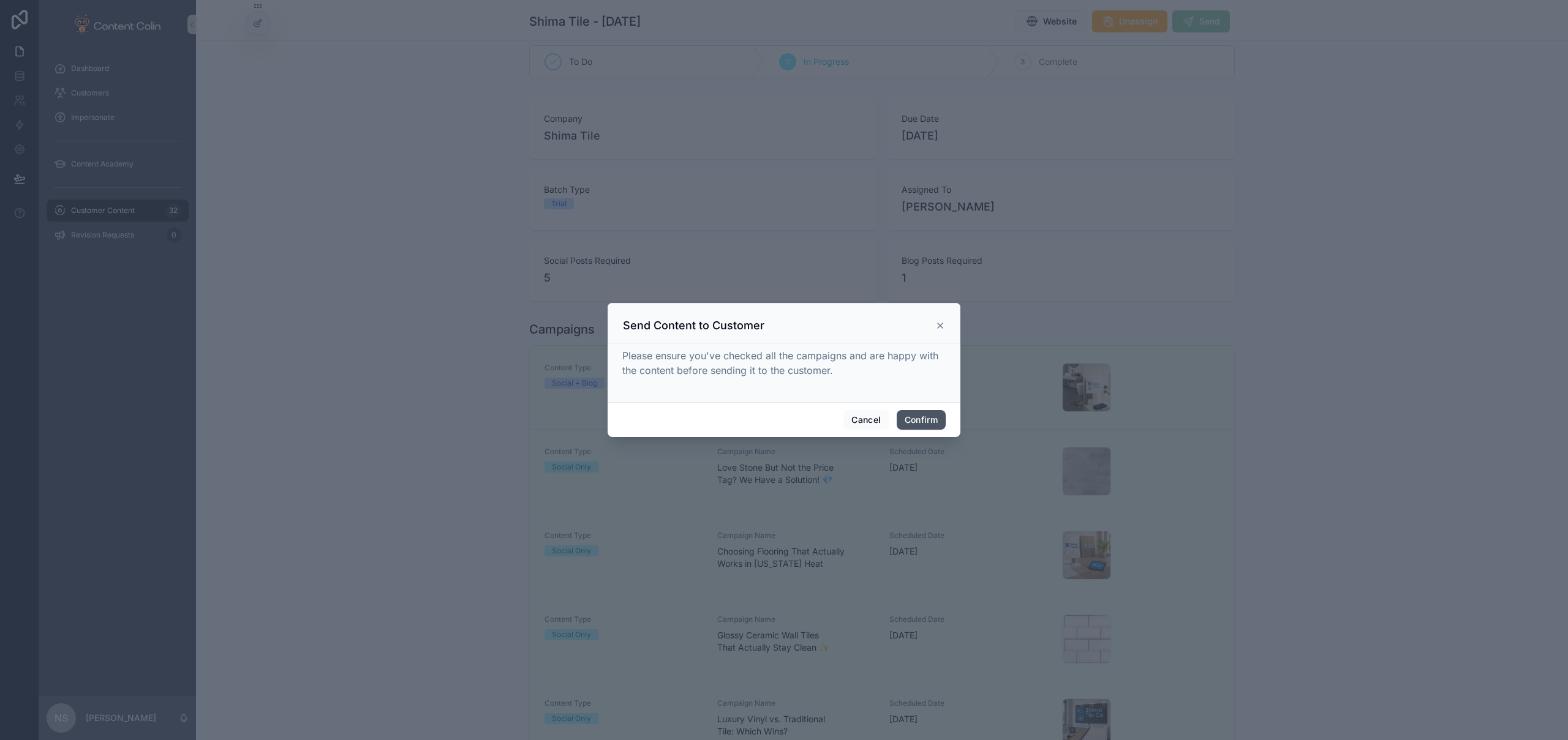
click at [922, 414] on button "Confirm" at bounding box center [921, 420] width 49 height 20
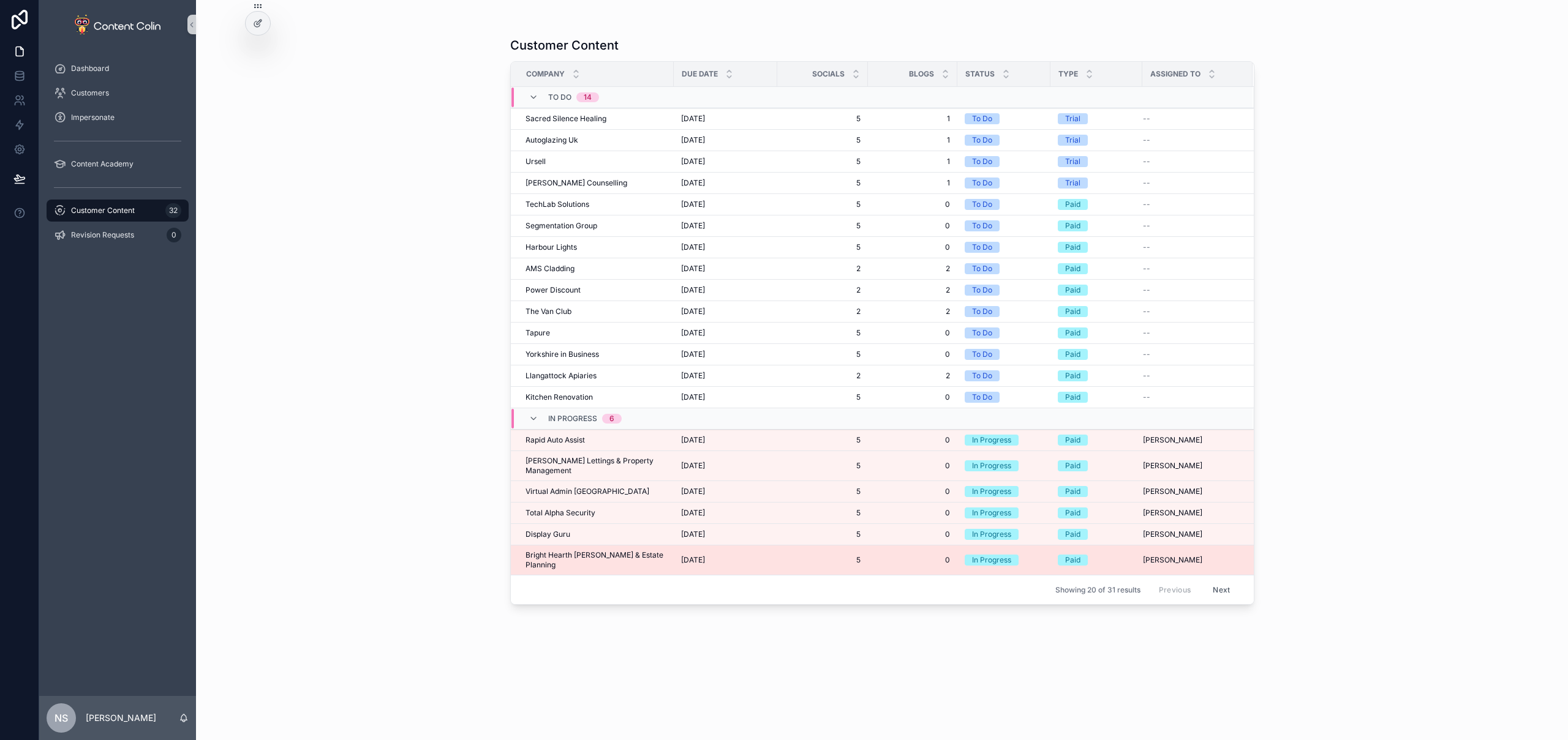
click at [599, 552] on span "Bright Hearth Wills & Estate Planning" at bounding box center [596, 560] width 141 height 20
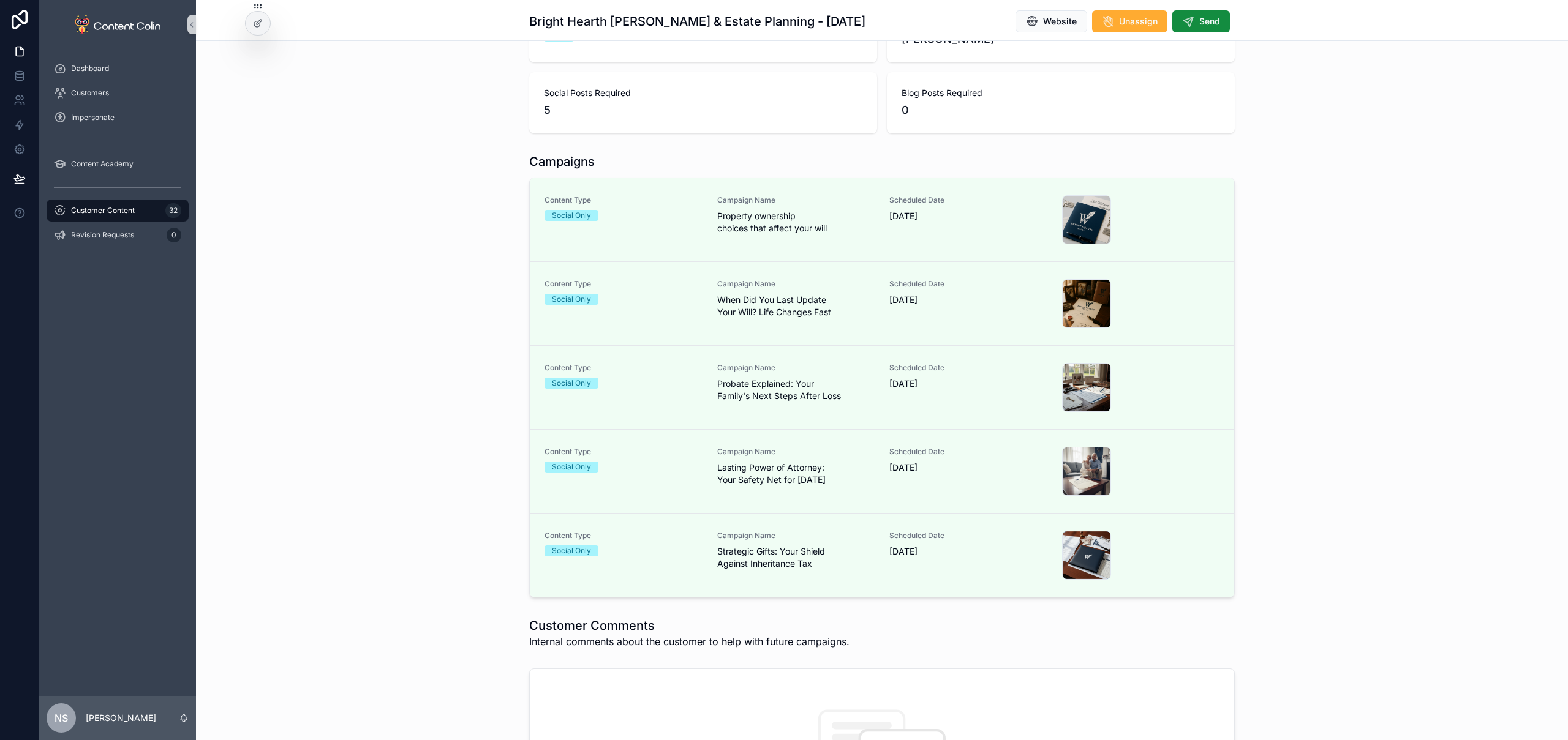
scroll to position [167, 0]
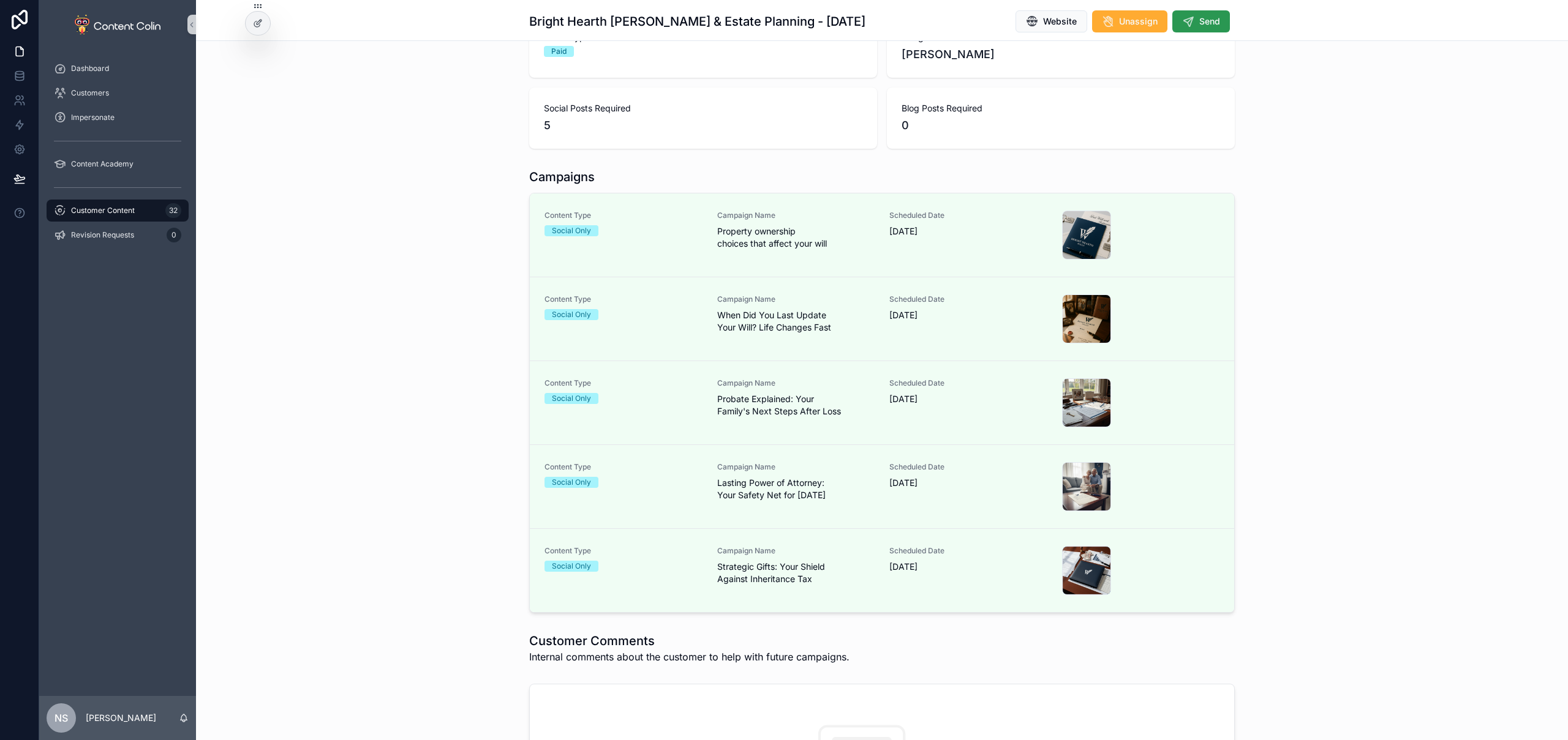
click at [1193, 27] on button "Send" at bounding box center [1201, 21] width 58 height 22
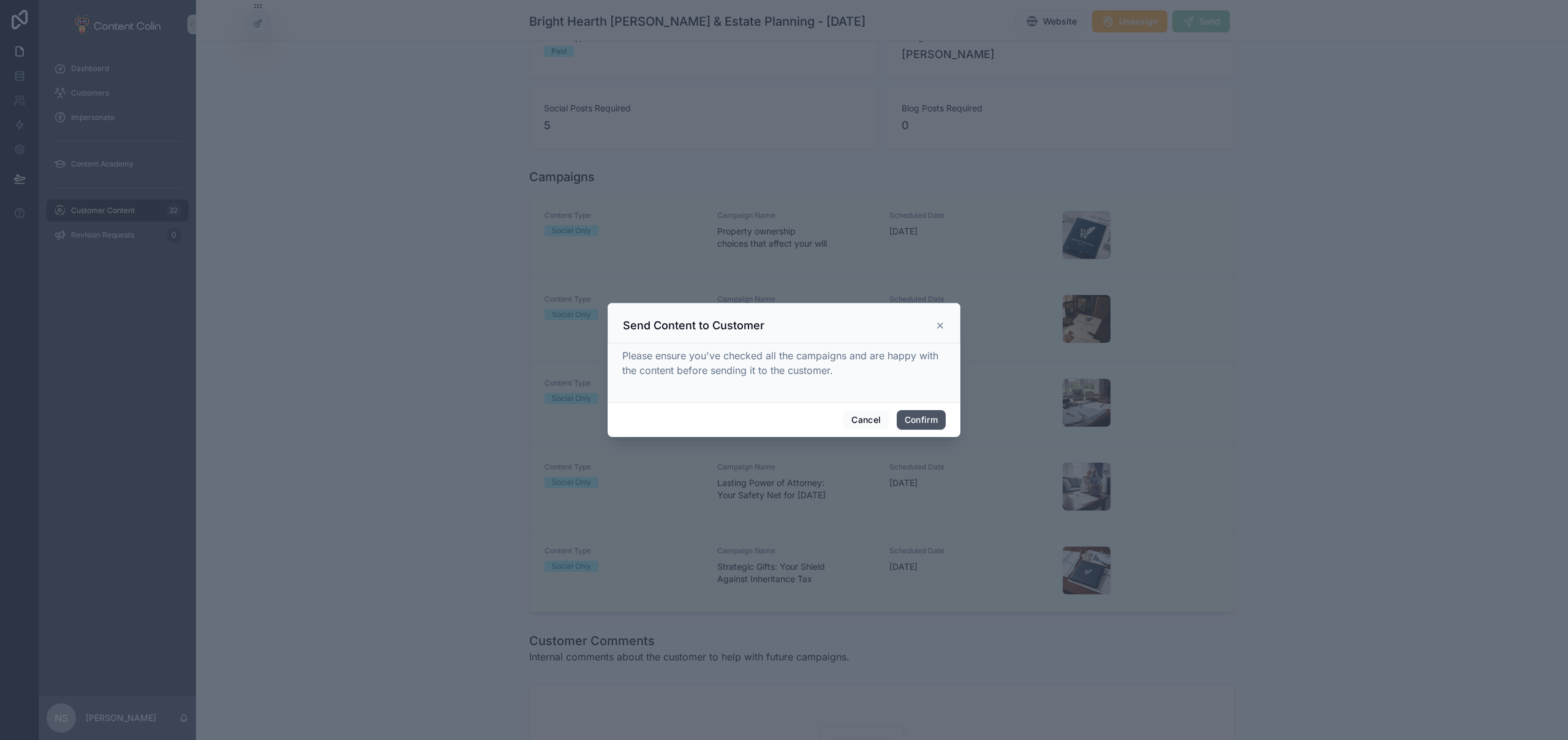
click at [925, 418] on button "Confirm" at bounding box center [921, 420] width 49 height 20
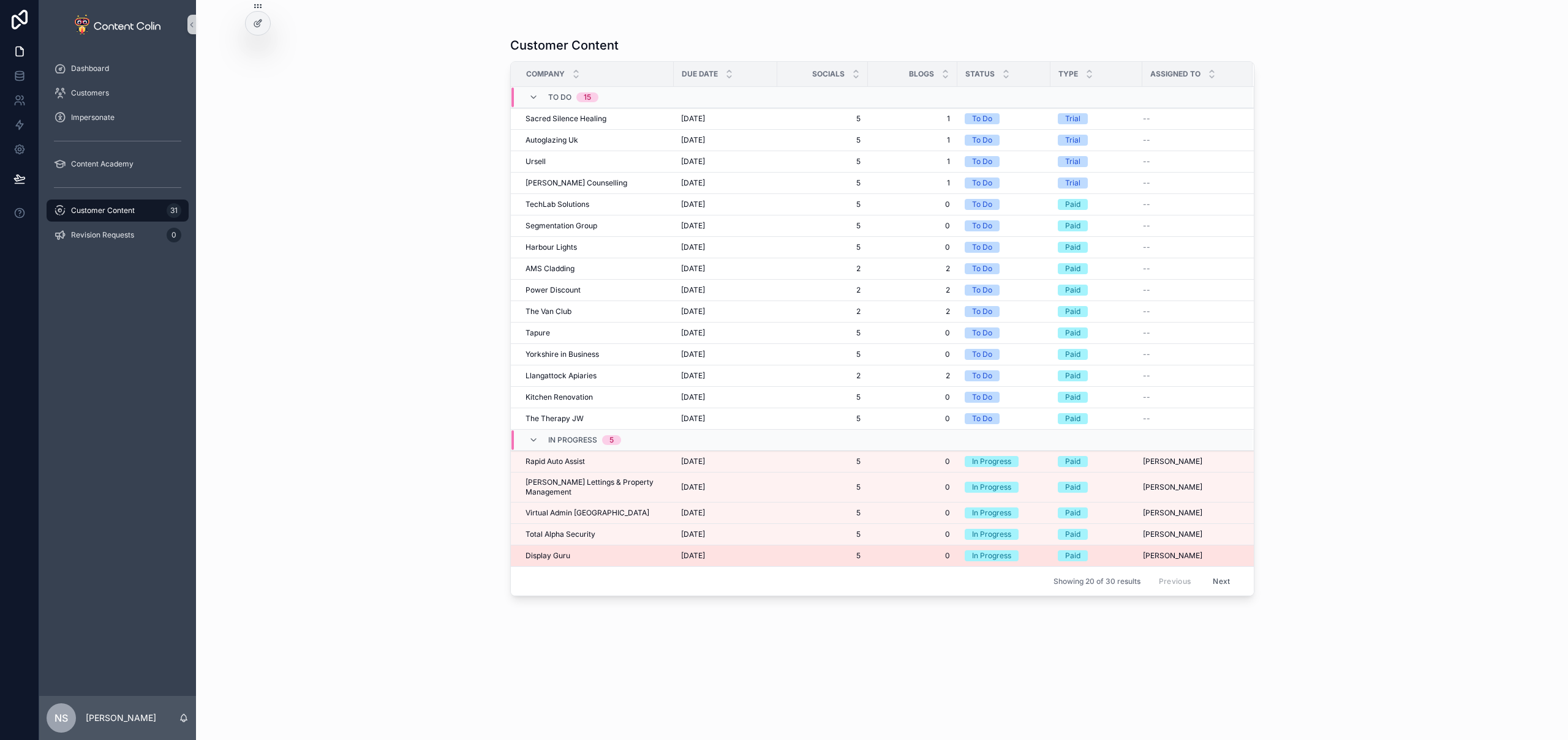
click at [641, 551] on div "Display Guru Display Guru" at bounding box center [596, 556] width 141 height 10
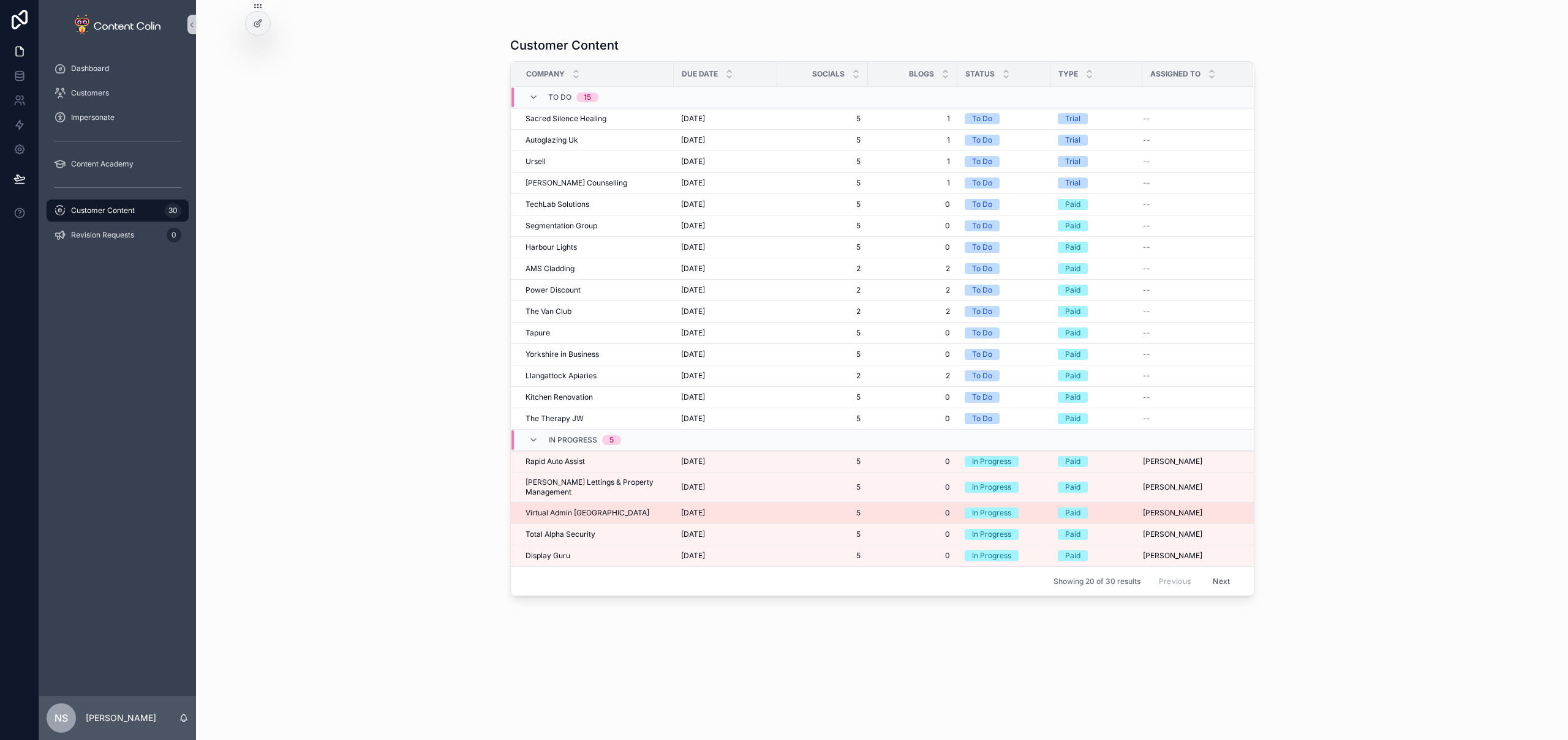
click at [685, 508] on span "1st October 2025" at bounding box center [693, 513] width 24 height 10
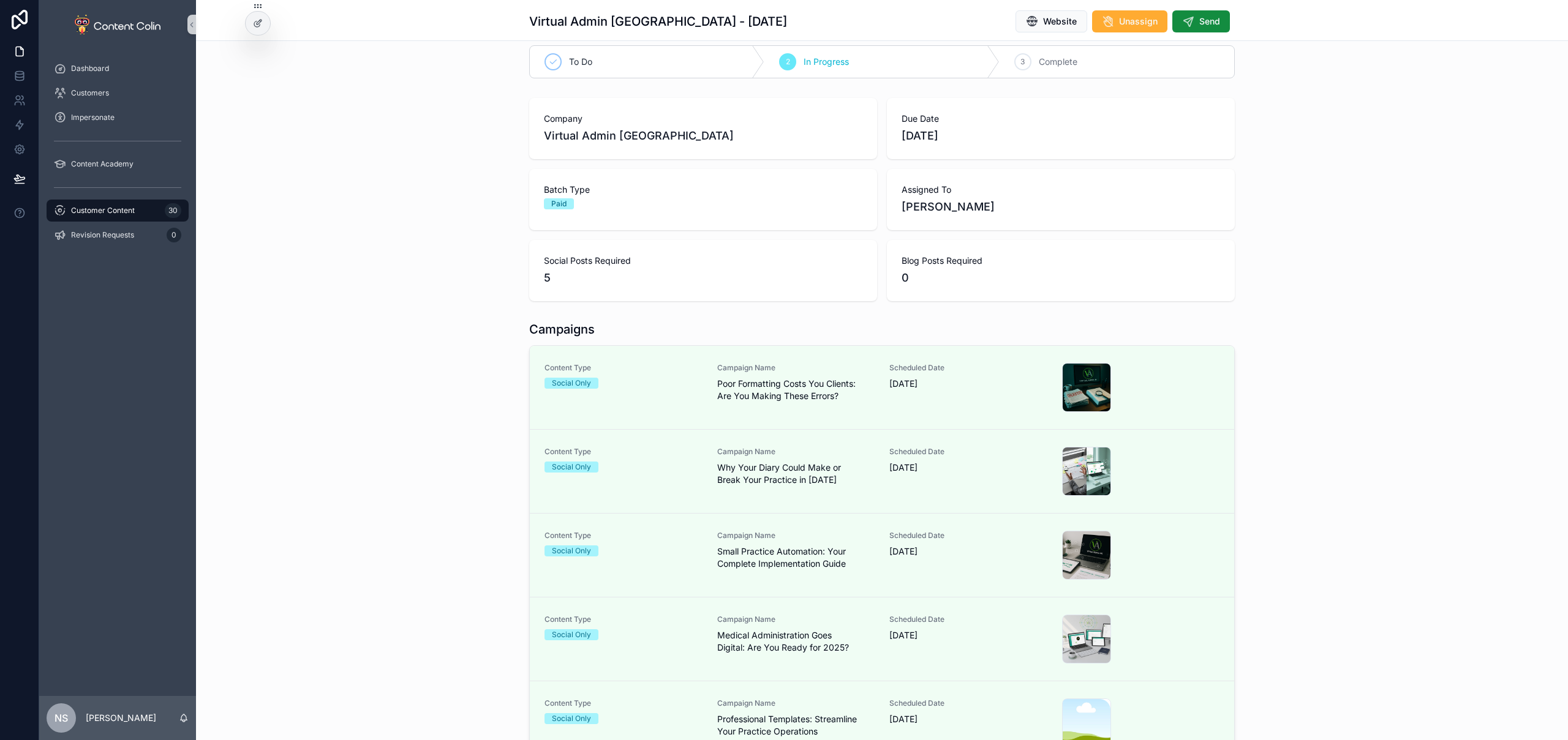
scroll to position [122, 0]
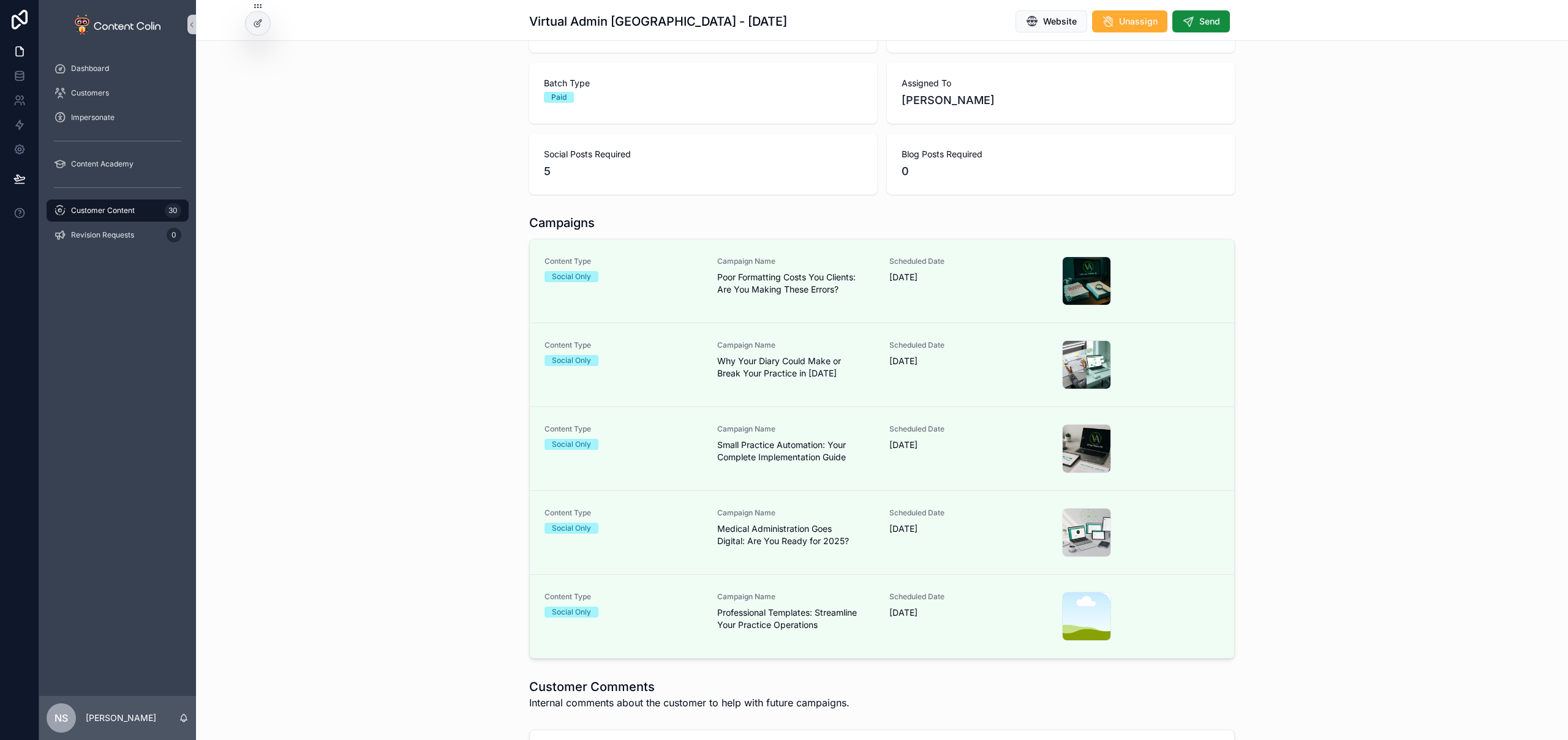
click at [840, 610] on span "Professional Templates: Streamline Your Practice Operations" at bounding box center [796, 619] width 158 height 25
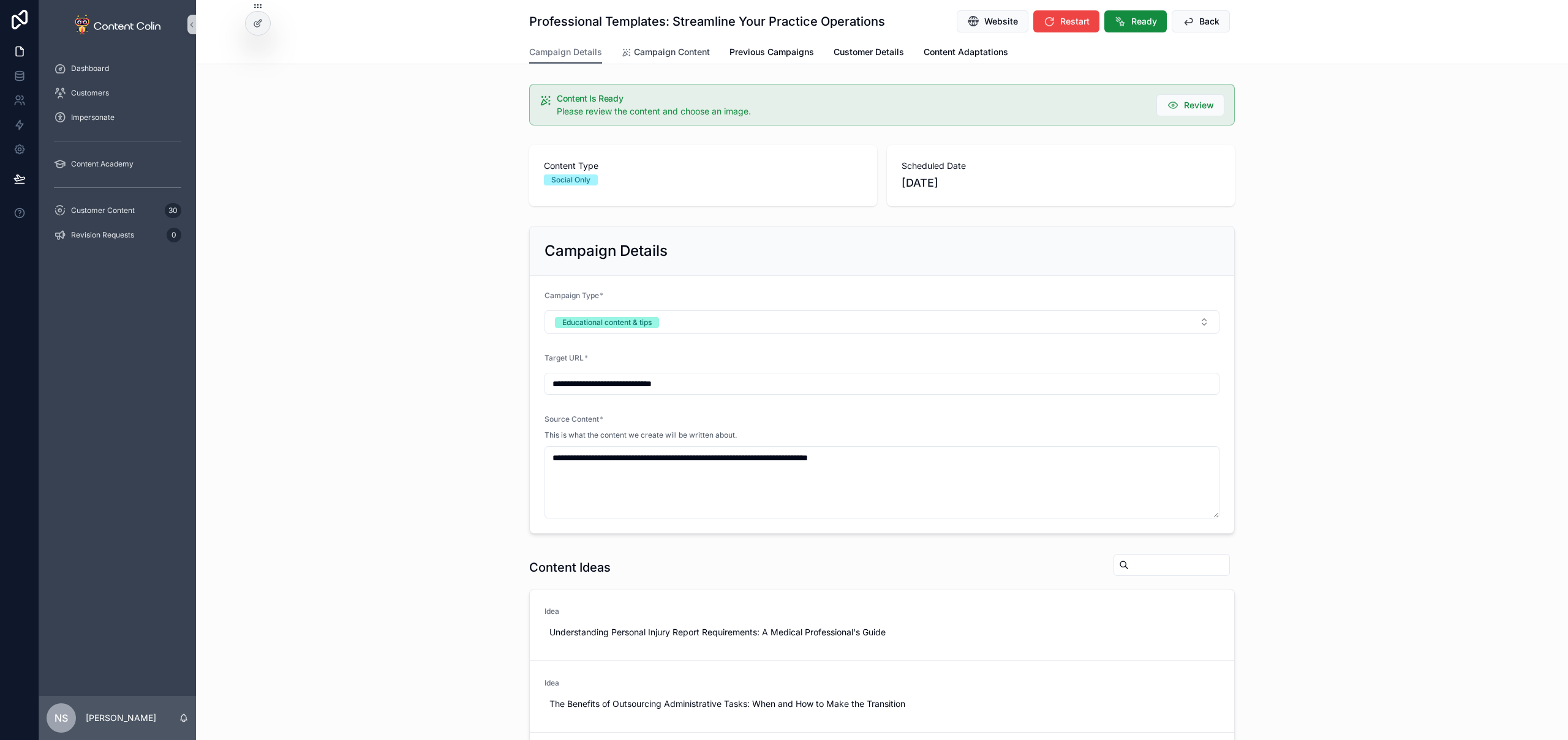
click at [666, 53] on span "Campaign Content" at bounding box center [672, 53] width 76 height 12
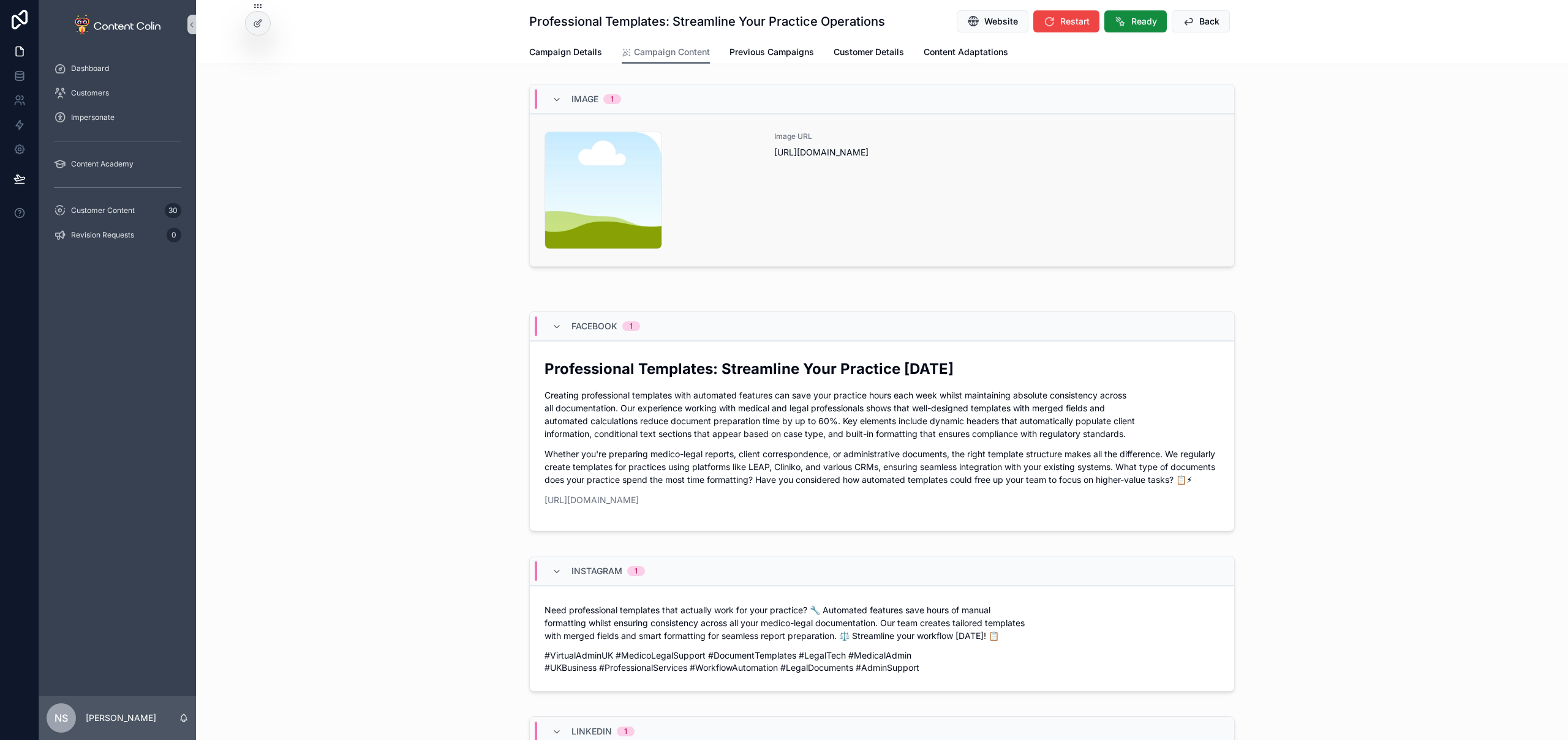
click at [932, 240] on div "Image URL https://cdn.contentcolin.com/contentcolin/images/content-placeholder.…" at bounding box center [997, 191] width 445 height 118
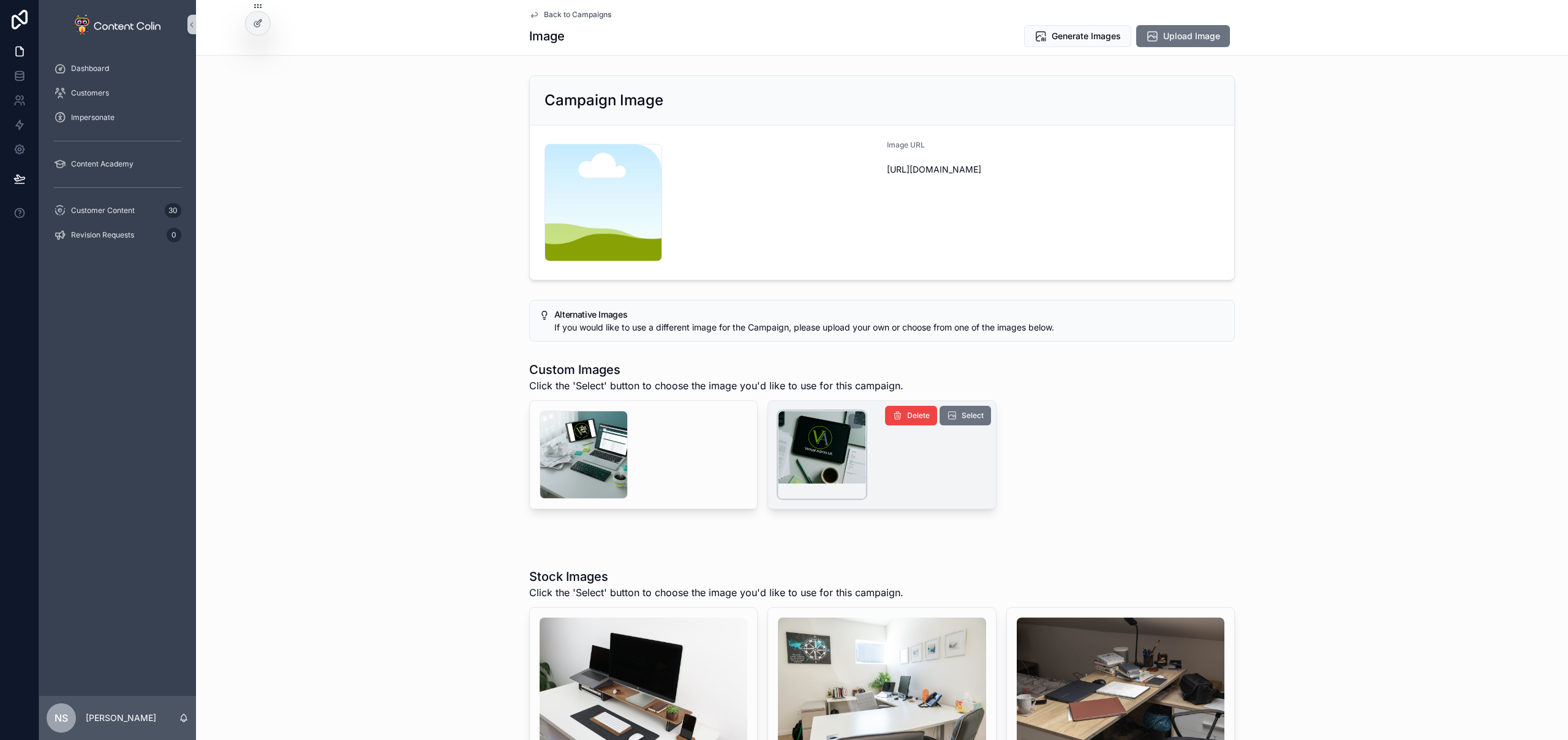
click at [834, 422] on div "scrollable content" at bounding box center [821, 454] width 88 height 88
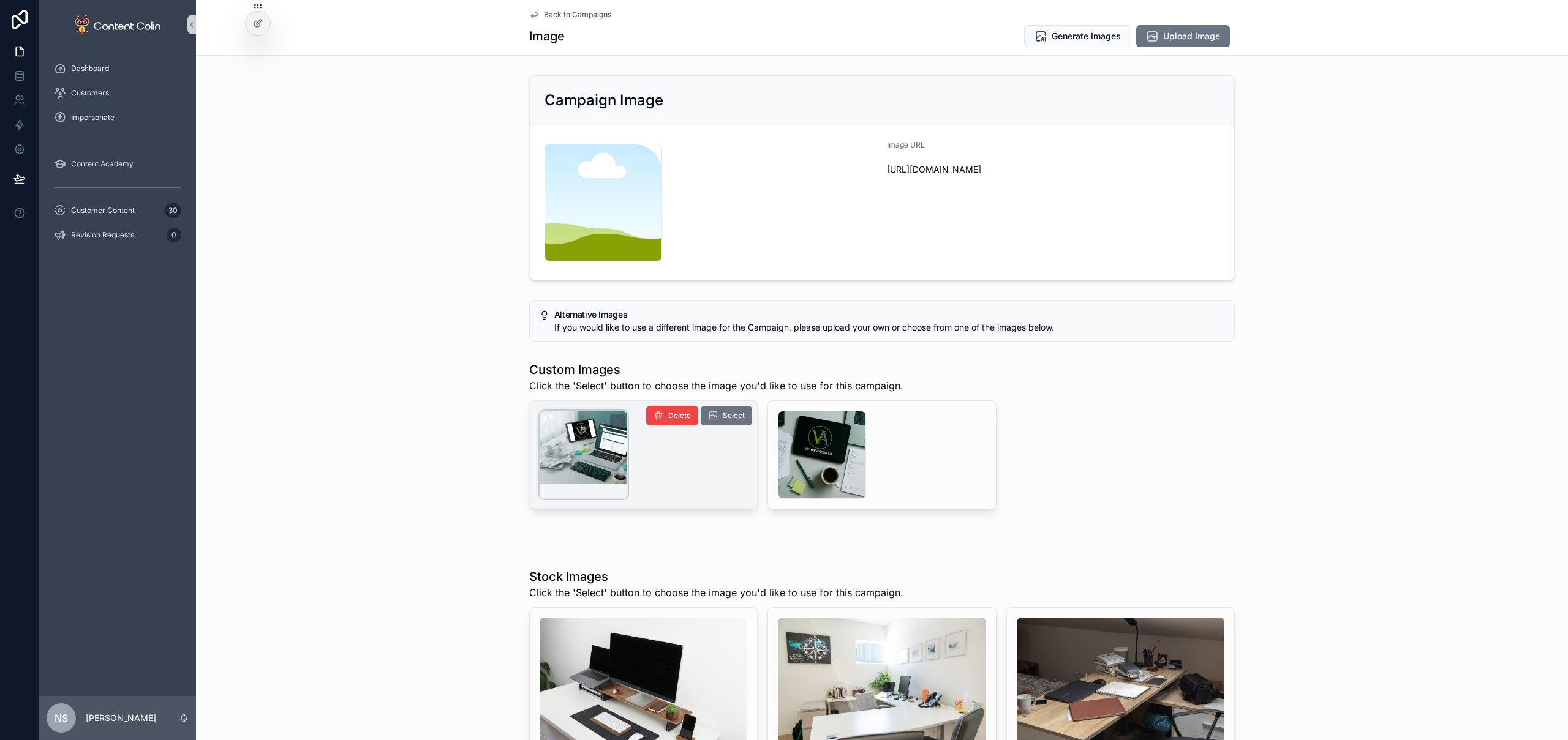
click at [603, 467] on div "scrollable content" at bounding box center [584, 454] width 88 height 88
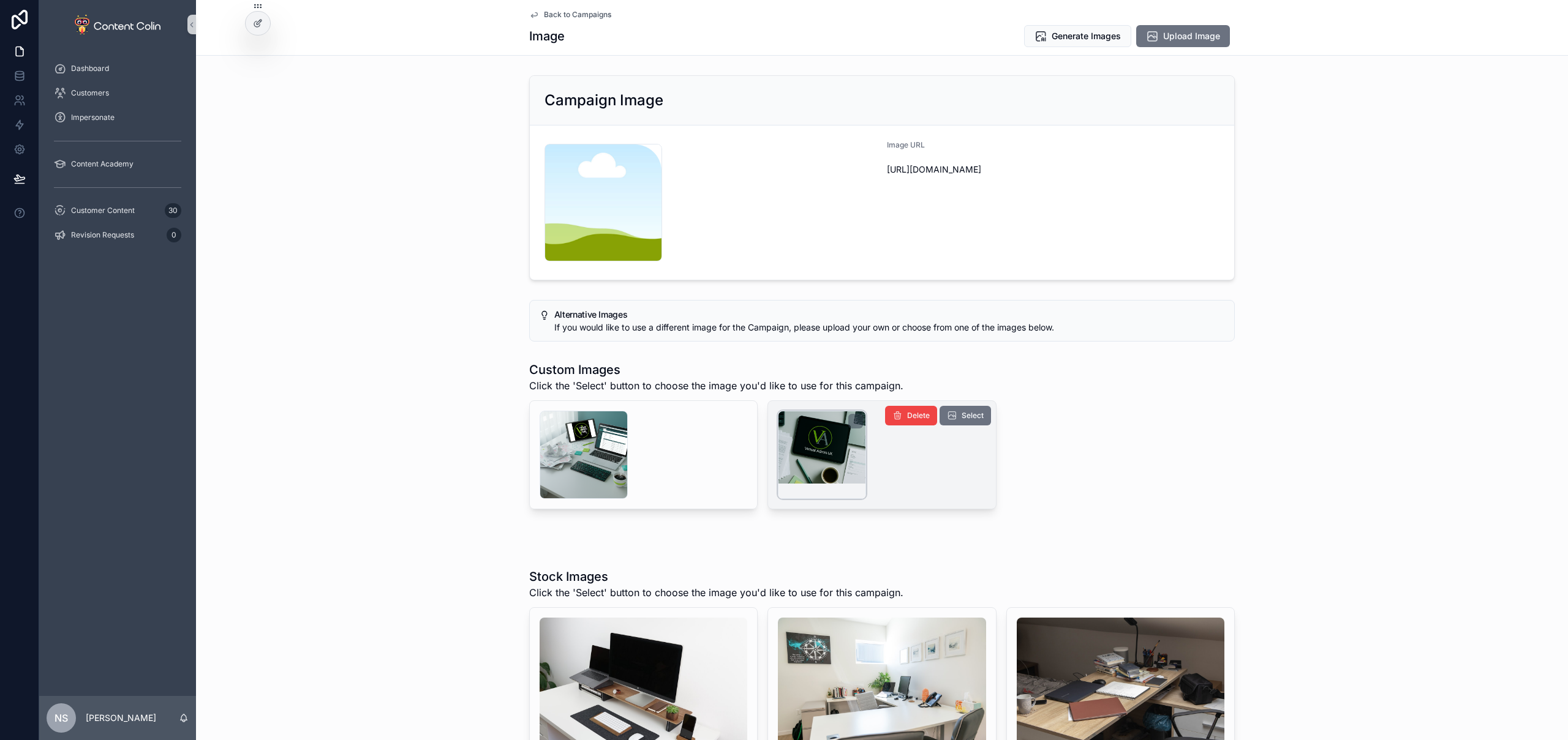
click at [807, 448] on div "scrollable content" at bounding box center [821, 454] width 88 height 88
click at [1063, 32] on span "Generate Images" at bounding box center [1087, 37] width 69 height 12
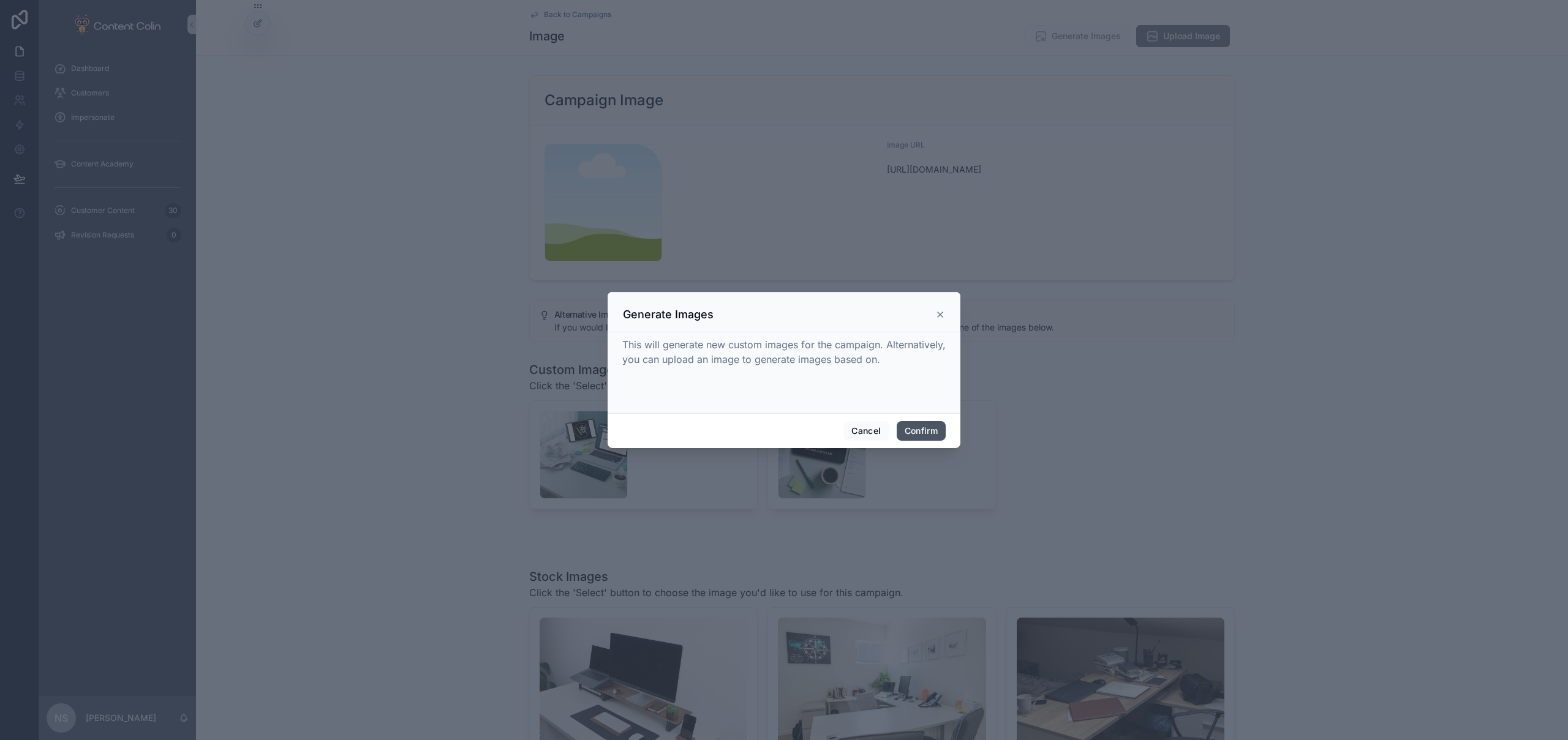
drag, startPoint x: 913, startPoint y: 428, endPoint x: 920, endPoint y: 427, distance: 7.1
click at [913, 428] on button "Confirm" at bounding box center [921, 431] width 49 height 20
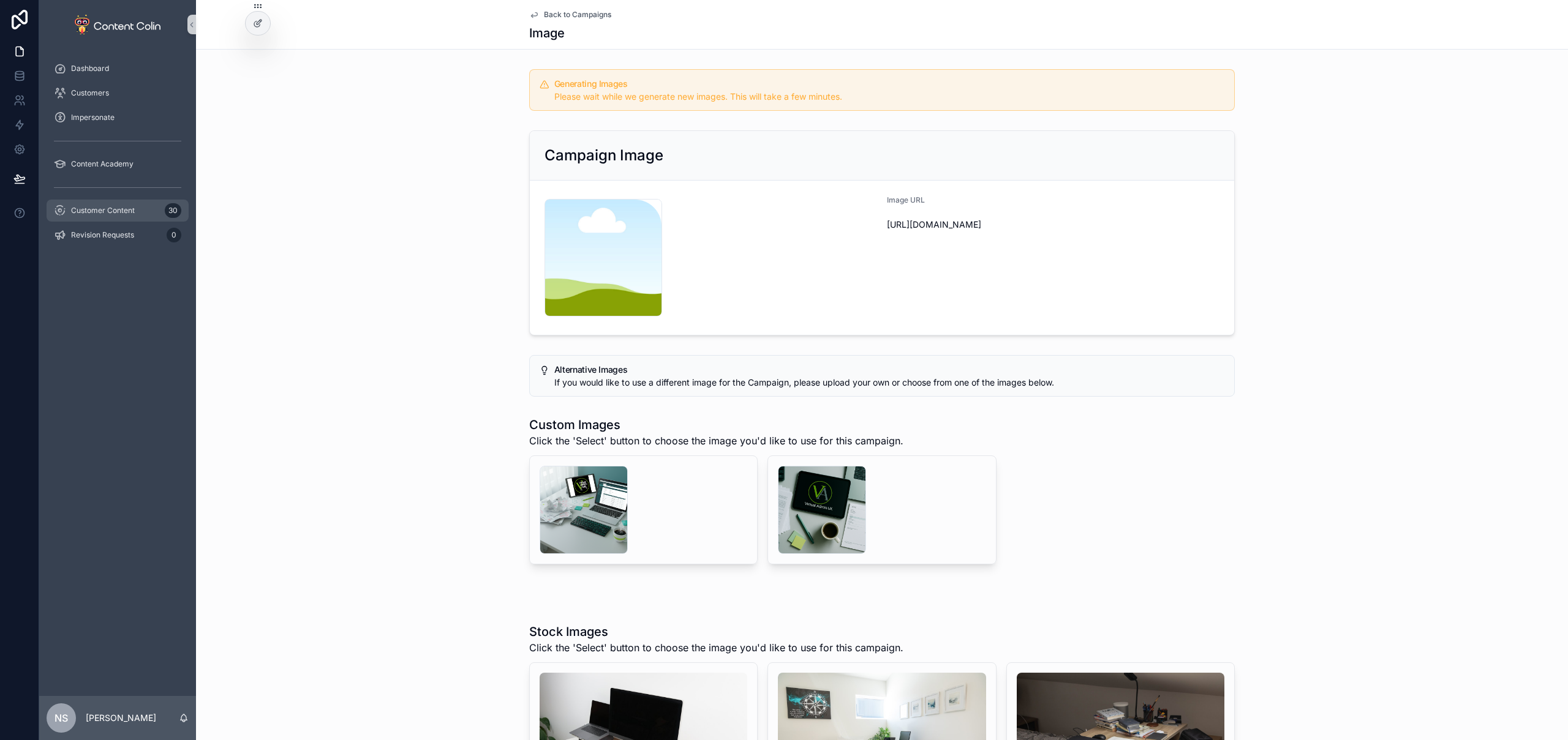
click at [115, 208] on span "Customer Content" at bounding box center [103, 210] width 64 height 10
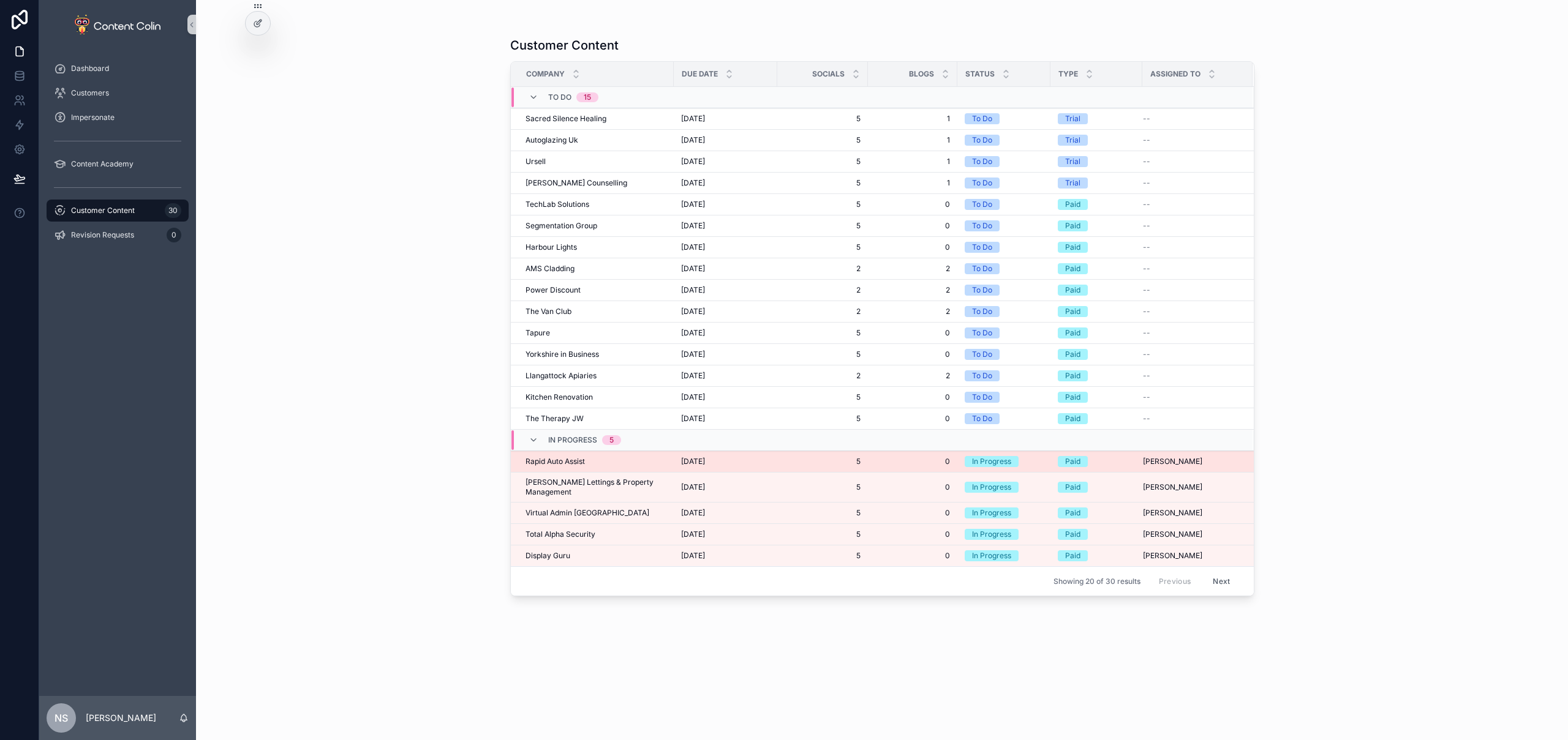
click at [584, 456] on td "Rapid Auto Assist Rapid Auto Assist" at bounding box center [592, 462] width 163 height 21
click at [646, 459] on div "Rapid Auto Assist Rapid Auto Assist" at bounding box center [596, 461] width 141 height 10
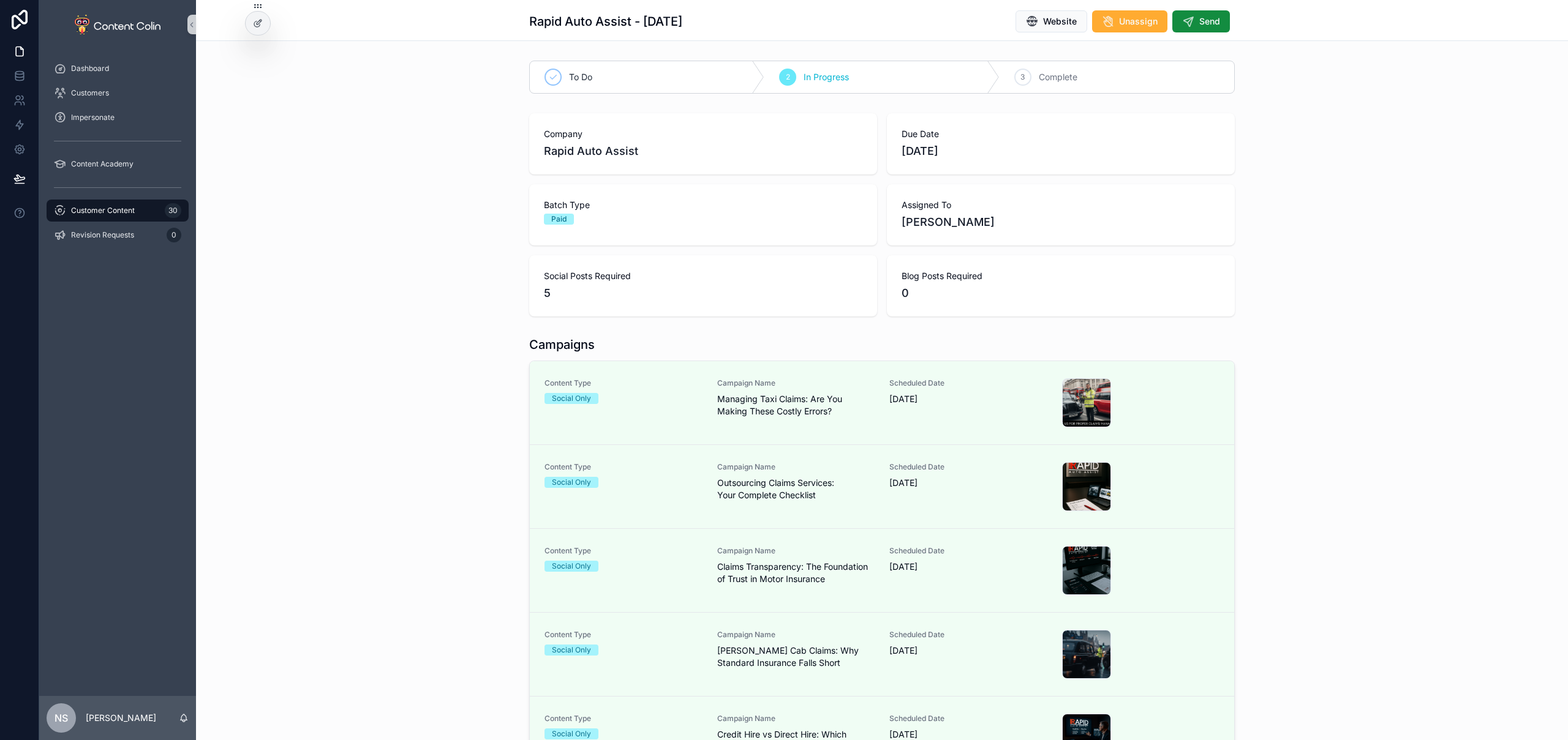
scroll to position [128, 0]
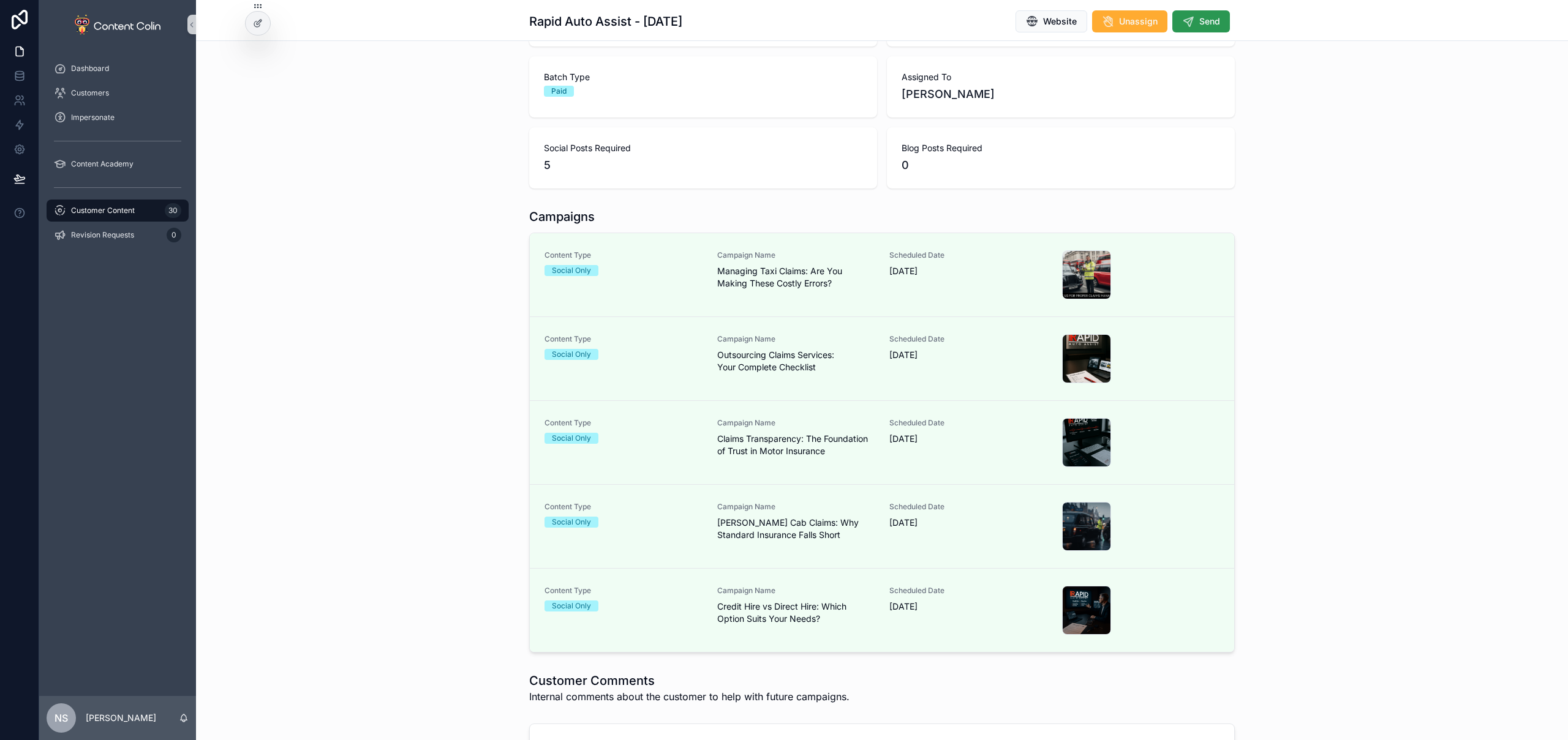
click at [1205, 23] on span "Send" at bounding box center [1209, 21] width 20 height 12
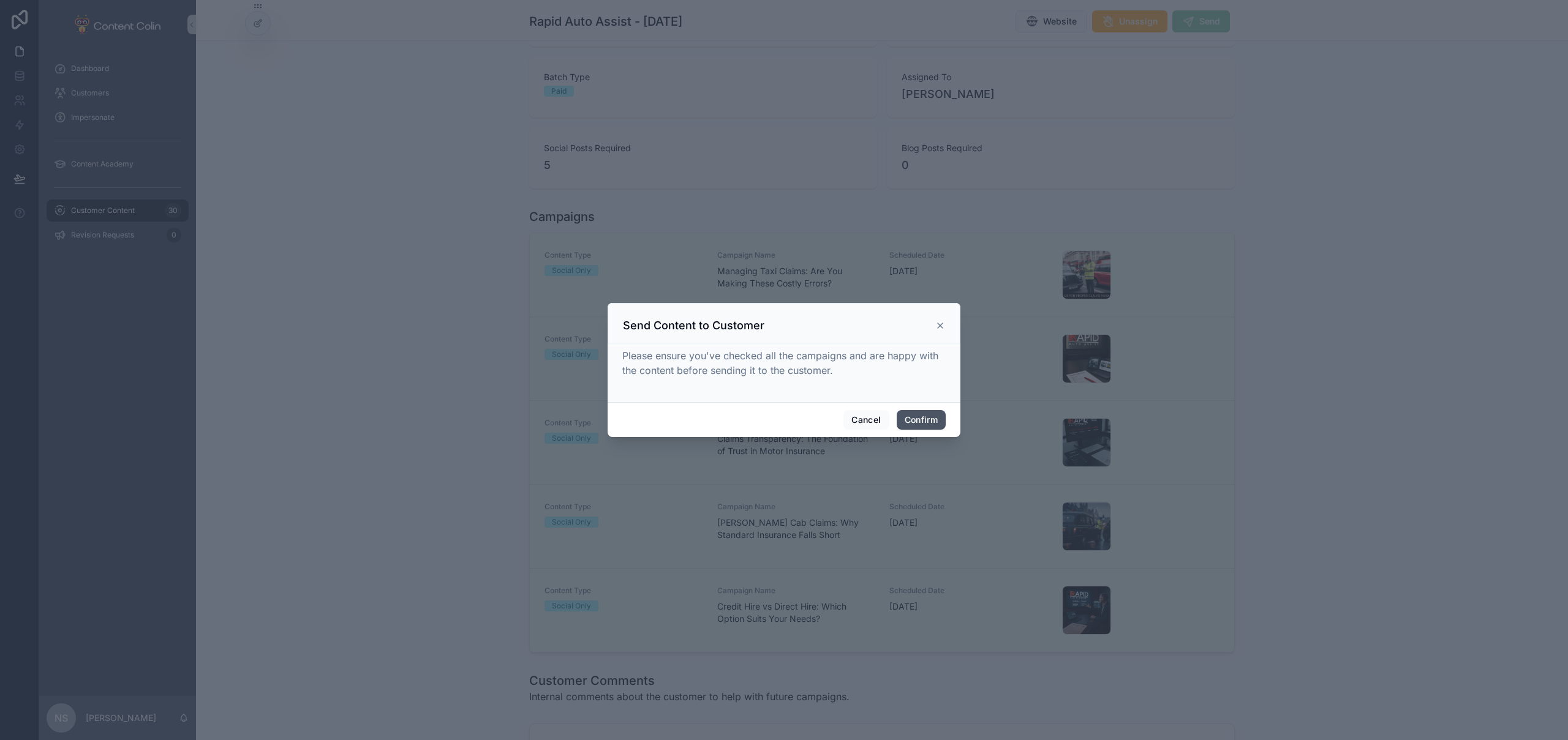
click at [928, 417] on button "Confirm" at bounding box center [921, 420] width 49 height 20
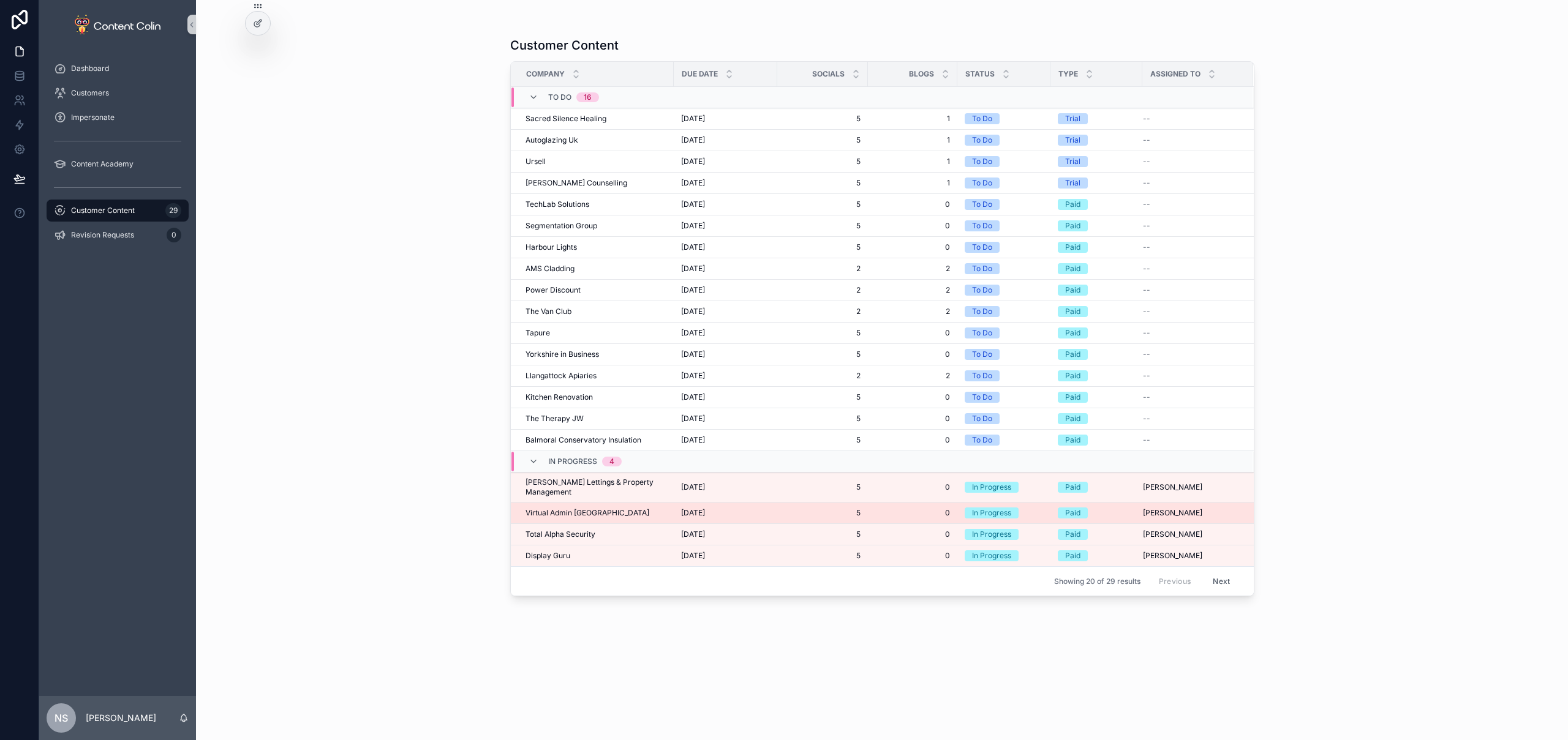
click at [590, 508] on div "Virtual Admin UK Virtual Admin UK" at bounding box center [596, 513] width 141 height 10
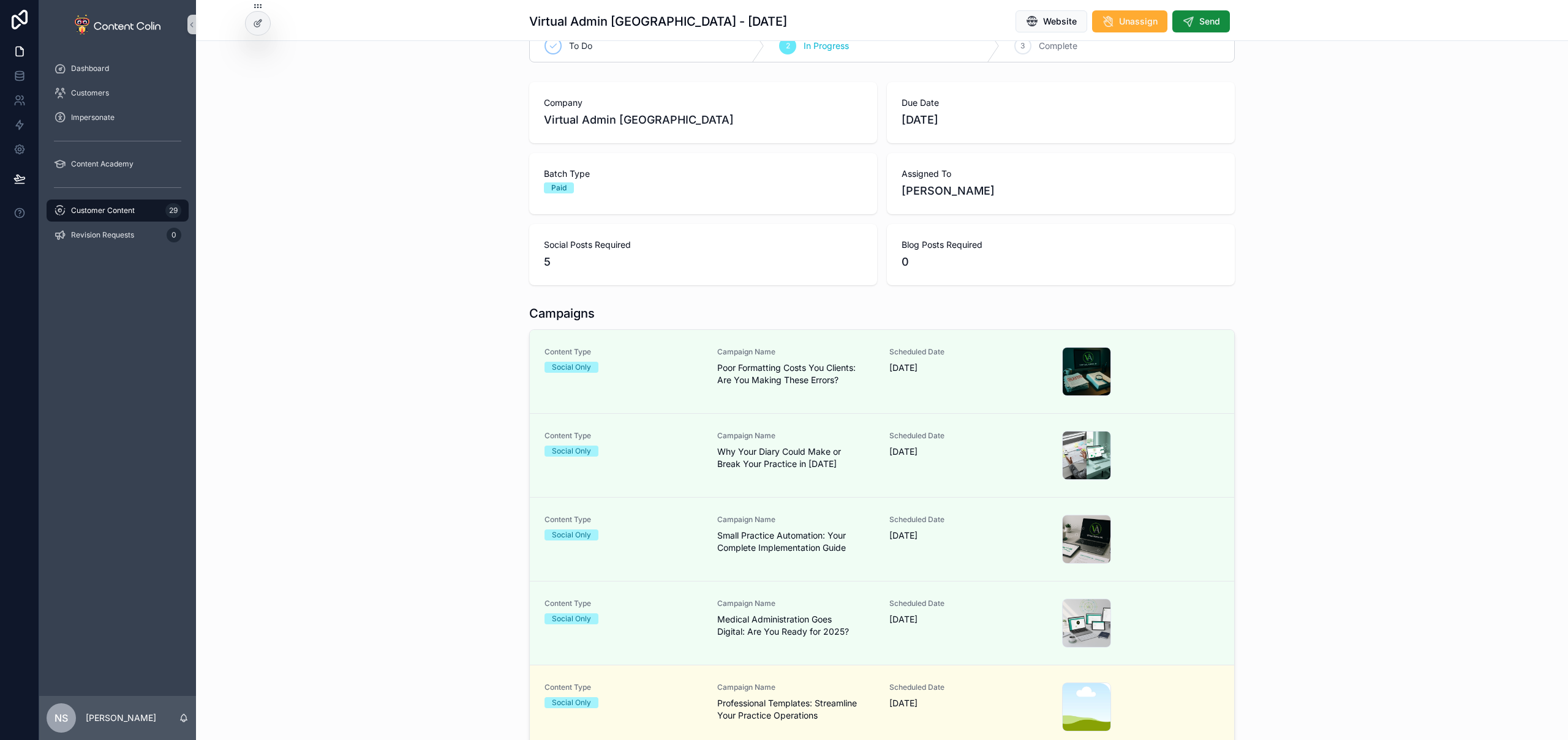
scroll to position [60, 0]
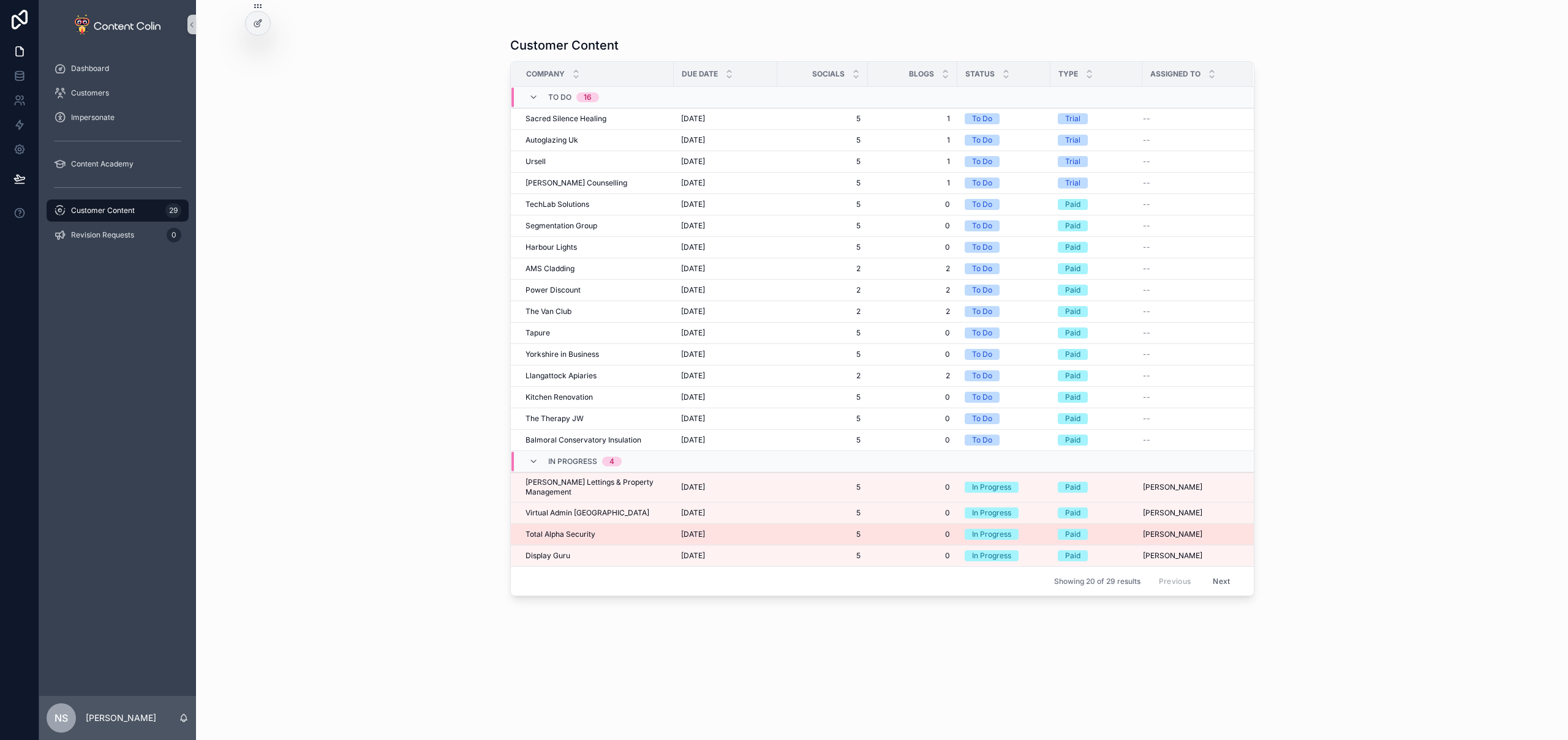
click at [568, 530] on span "Total Alpha Security" at bounding box center [560, 534] width 69 height 10
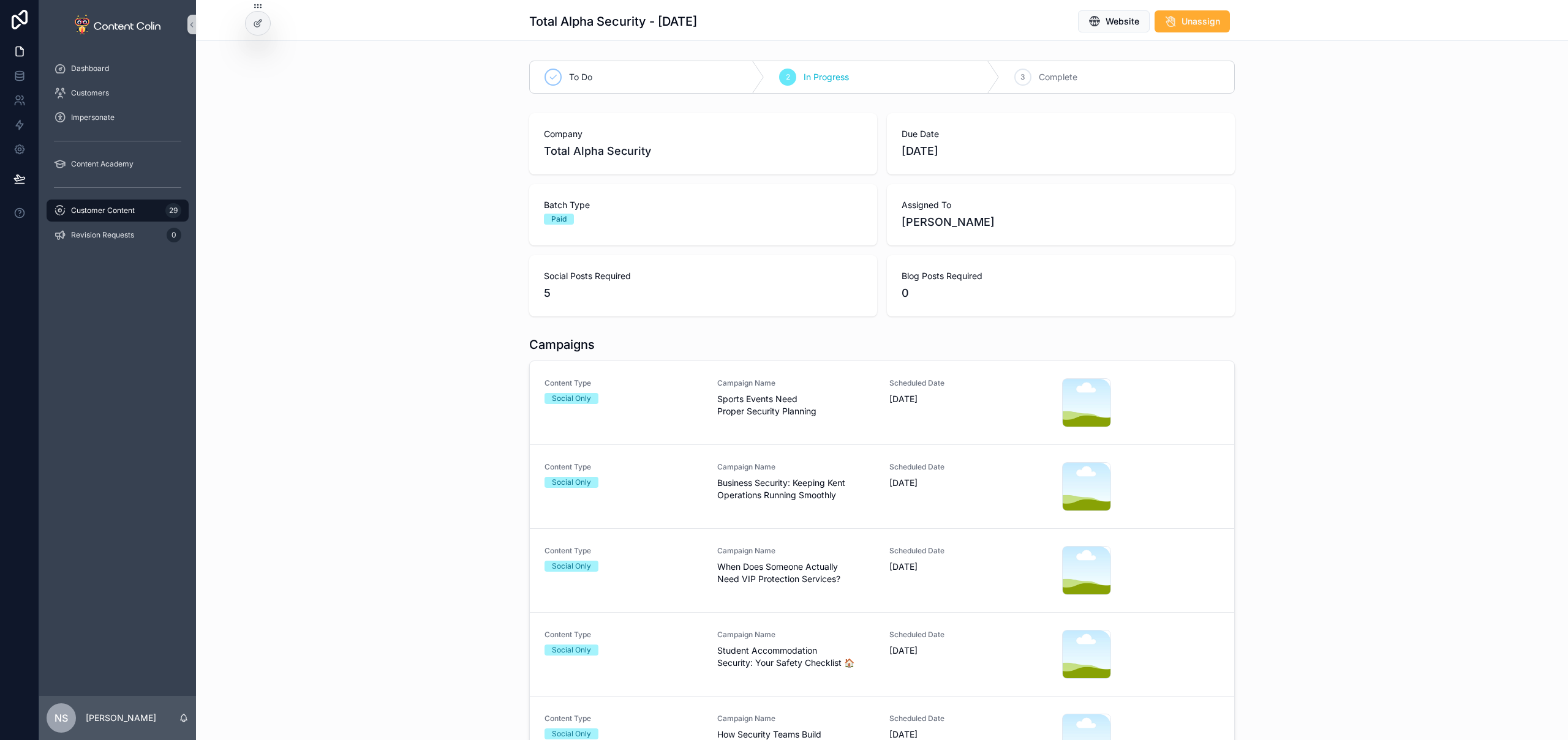
click at [102, 211] on span "Customer Content" at bounding box center [103, 210] width 64 height 10
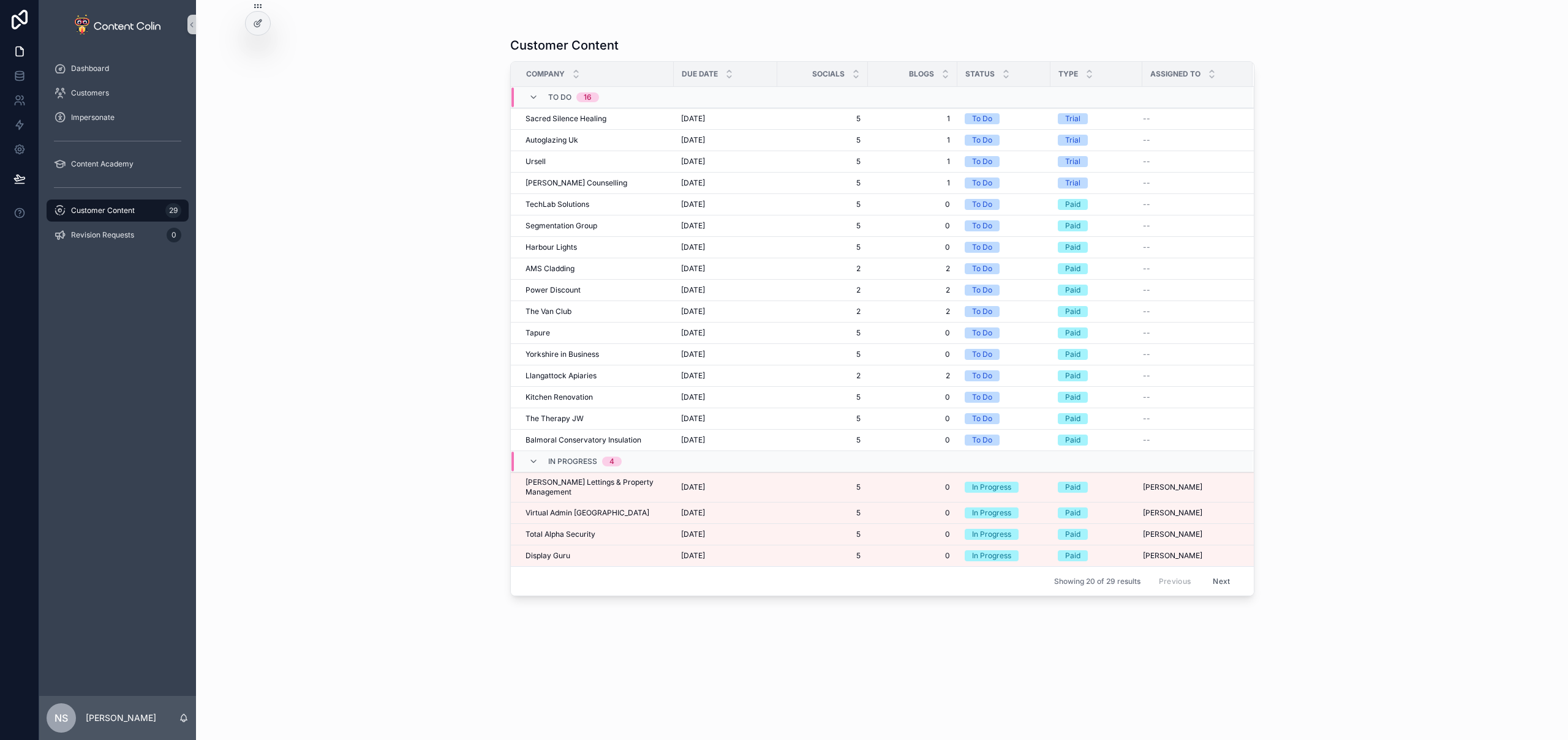
click at [1221, 573] on button "Next" at bounding box center [1221, 581] width 35 height 19
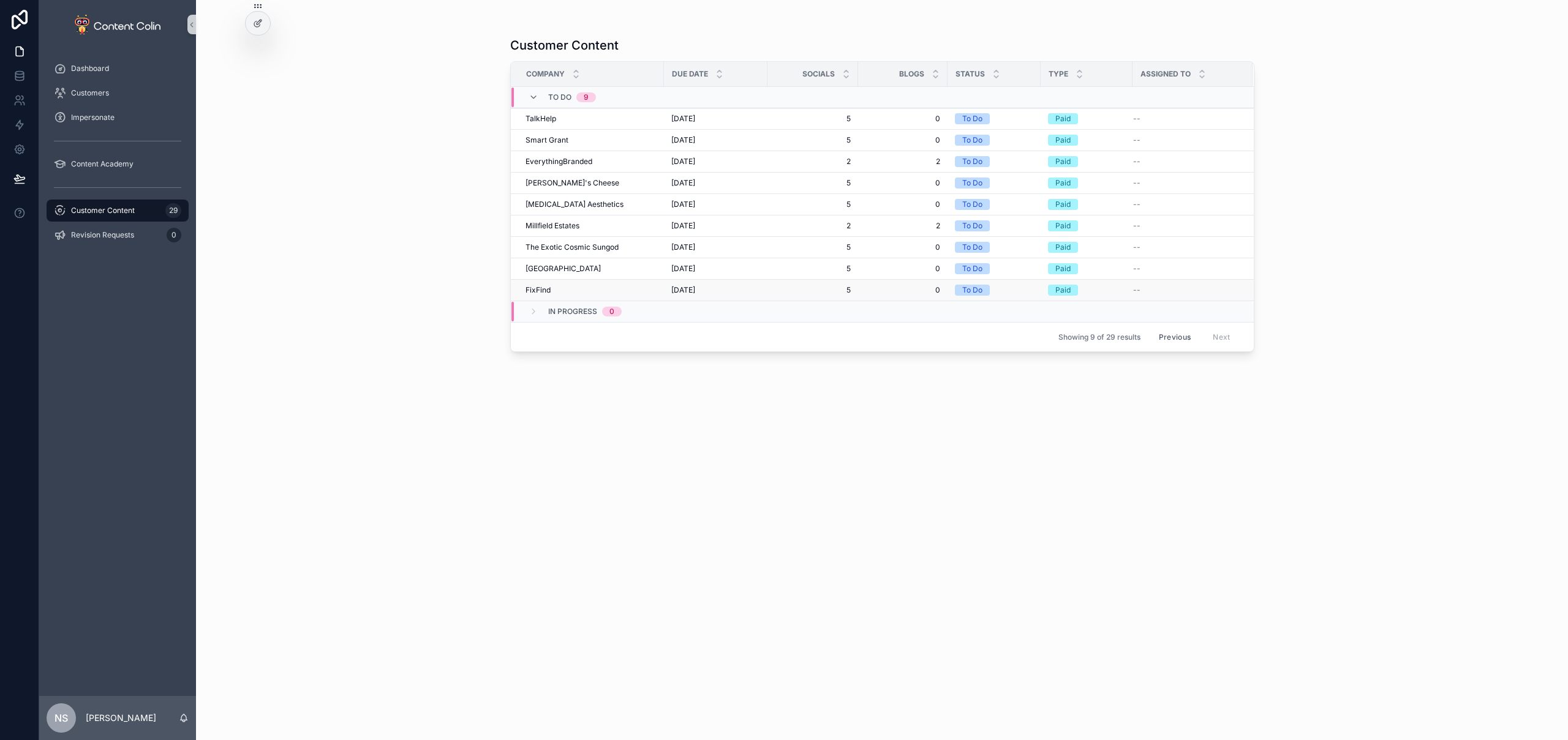
click at [695, 294] on span "6th October 2025" at bounding box center [683, 289] width 24 height 10
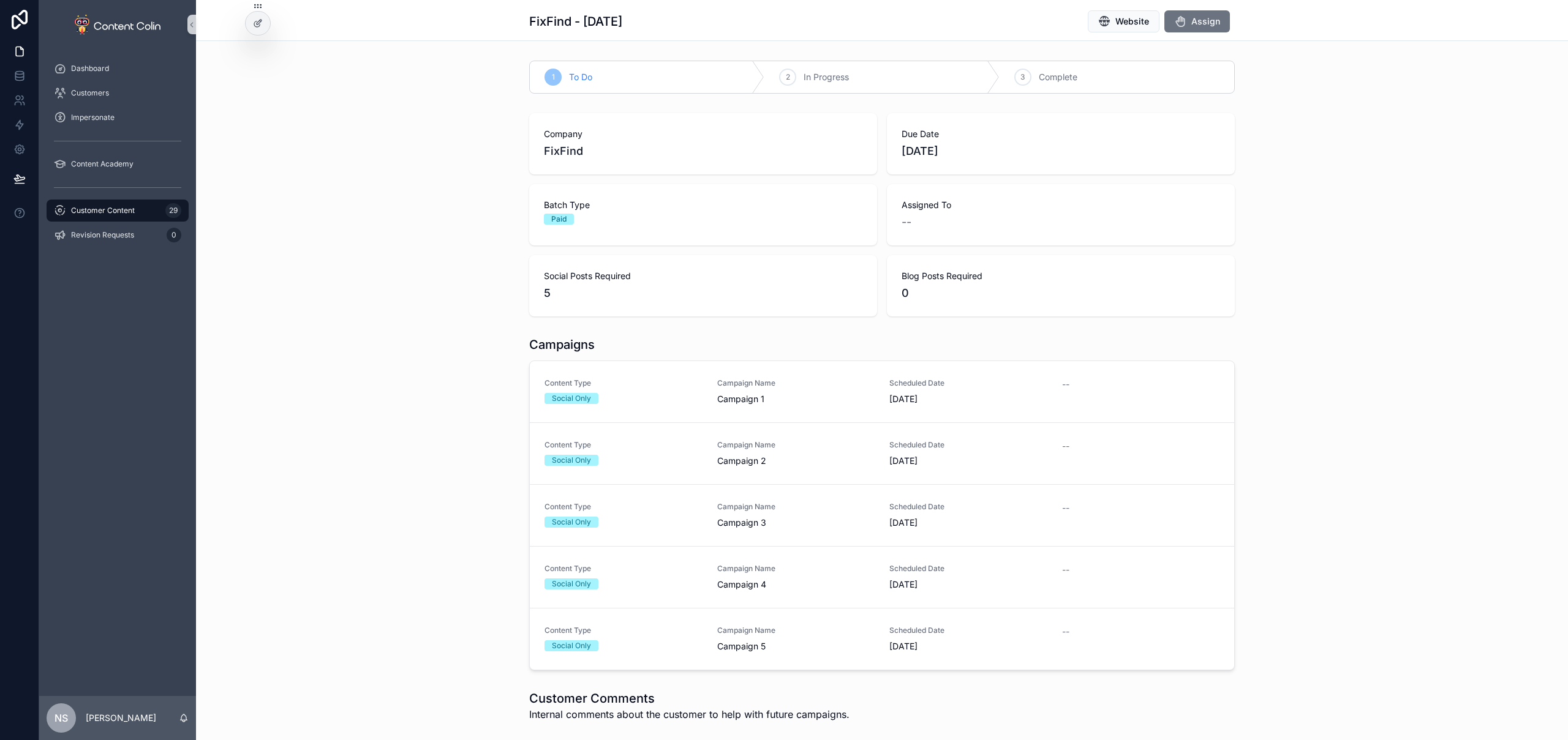
scroll to position [277, 0]
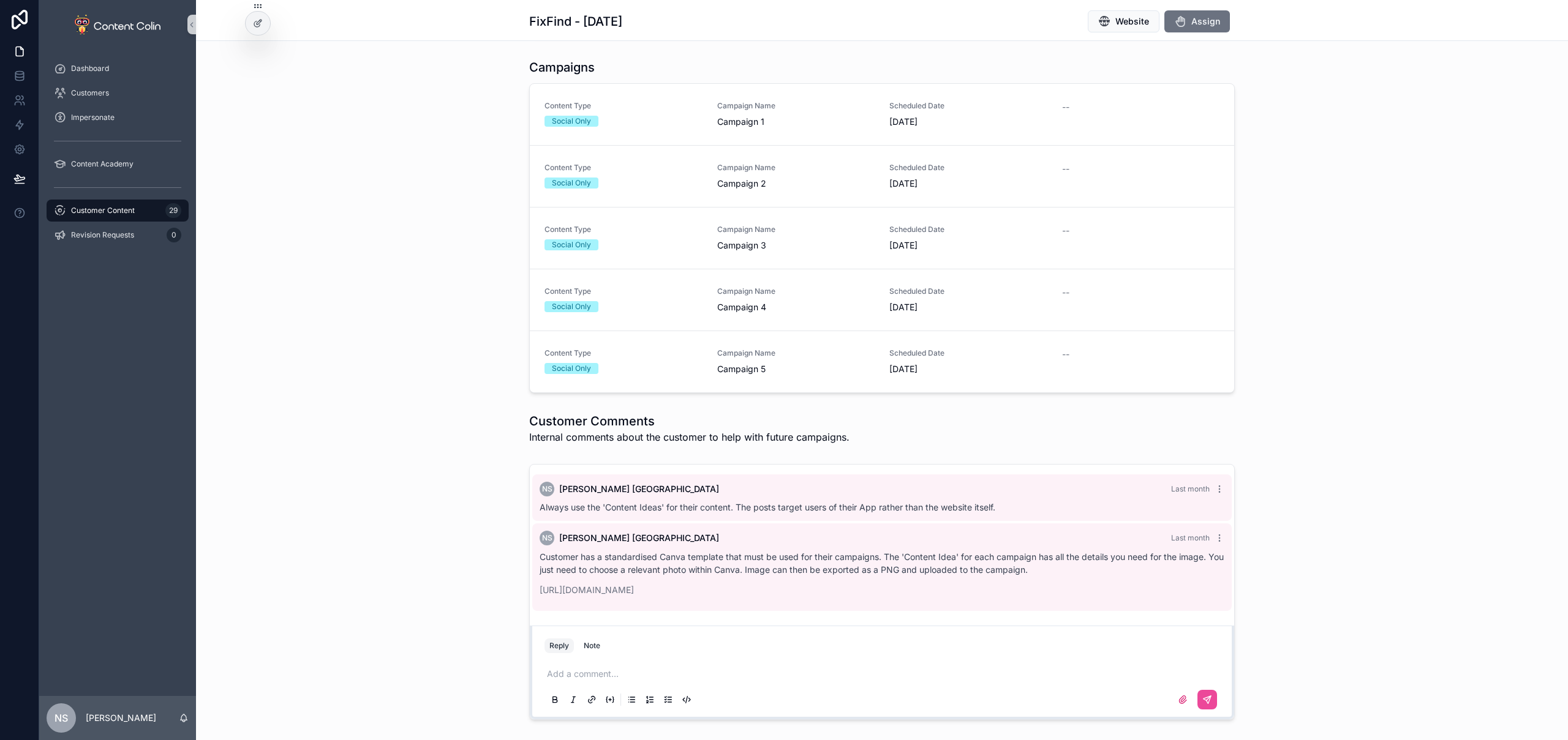
drag, startPoint x: 748, startPoint y: 592, endPoint x: 536, endPoint y: 561, distance: 214.3
click at [540, 561] on div "Customer has a standardised Canva template that must be used for their campaign…" at bounding box center [882, 573] width 685 height 46
copy div "Customer has a standardised Canva template that must be used for their campaign…"
click at [79, 216] on div "Customer Content 29" at bounding box center [118, 211] width 127 height 20
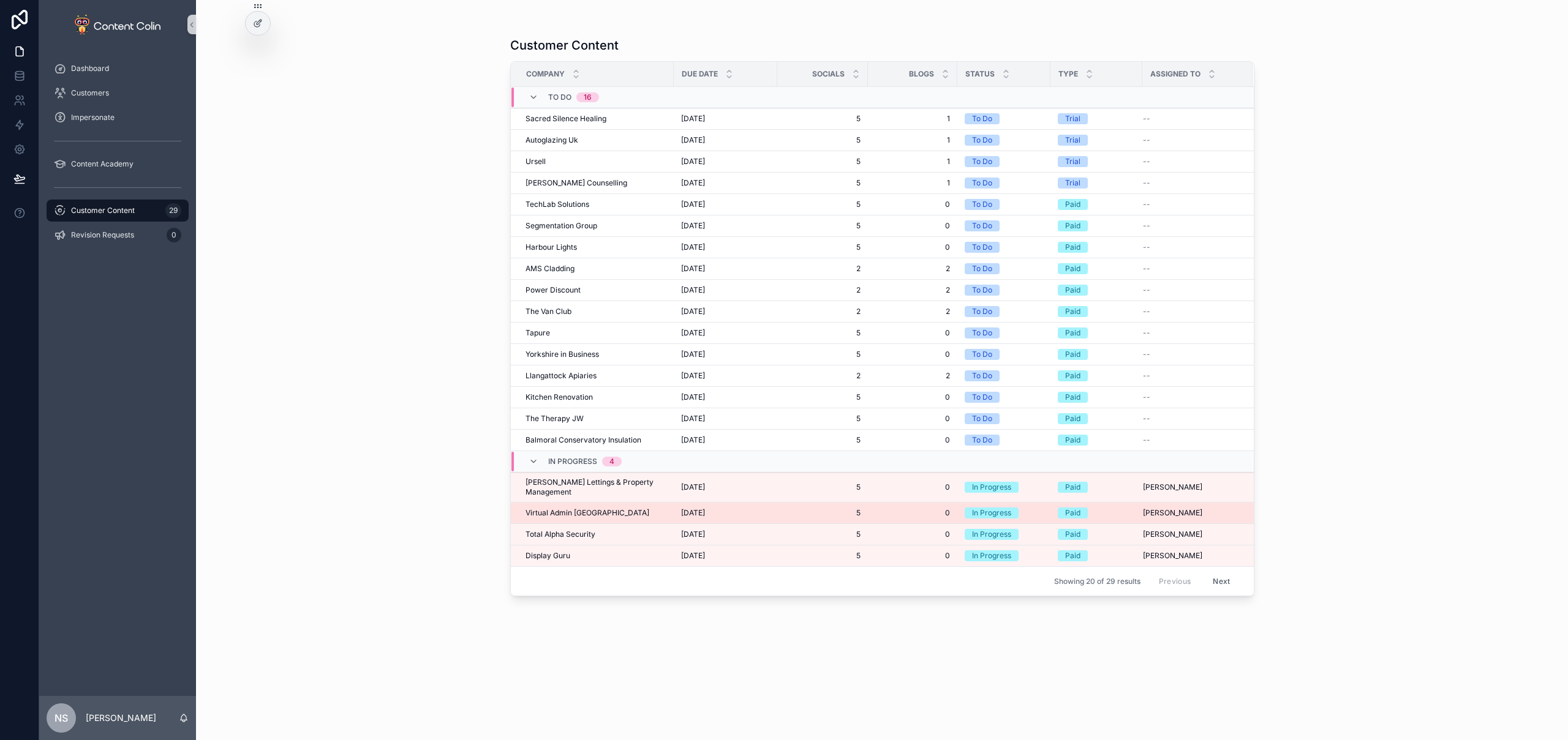
click at [569, 508] on span "Virtual Admin UK" at bounding box center [587, 513] width 124 height 10
click at [564, 530] on span "Total Alpha Security" at bounding box center [560, 534] width 69 height 10
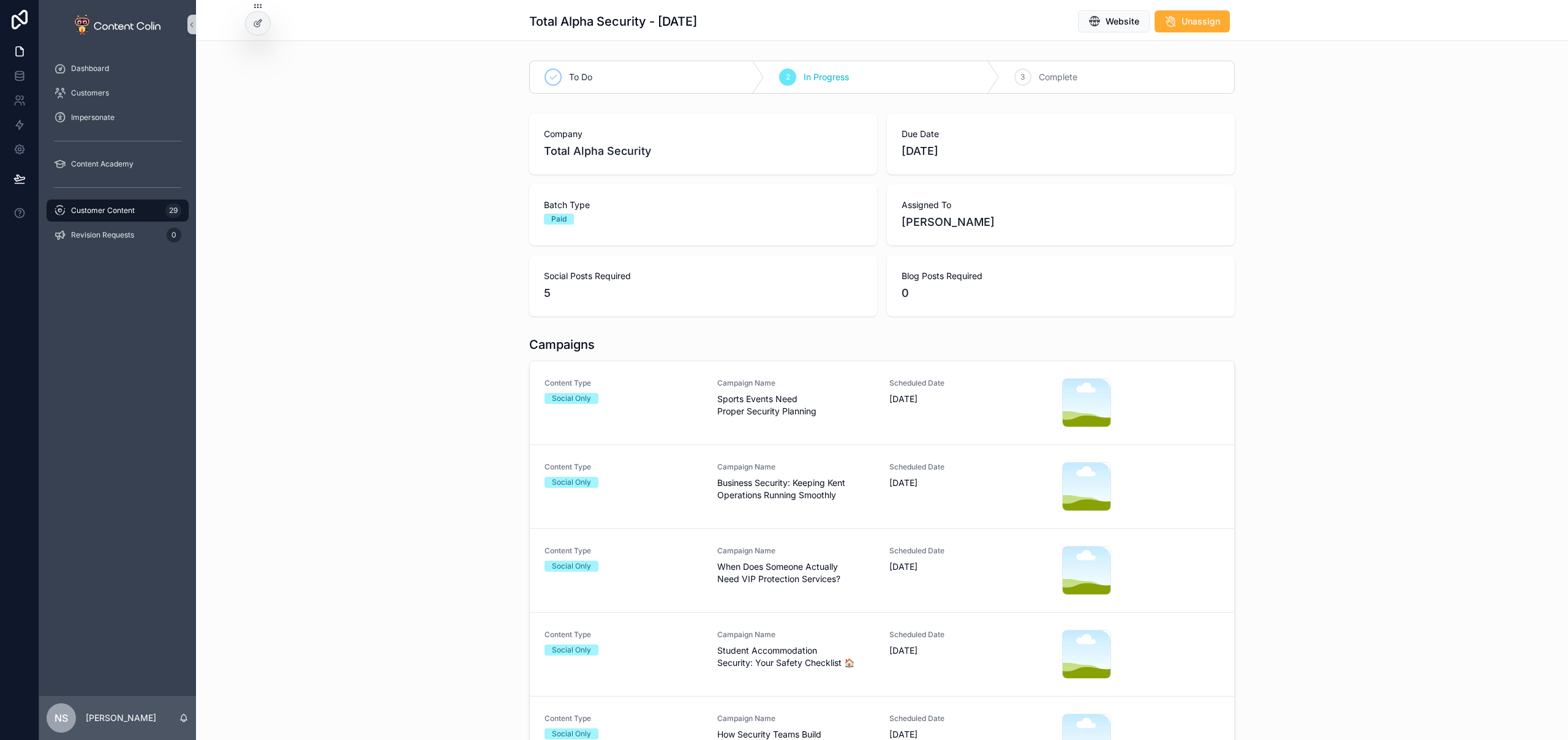
scroll to position [499, 0]
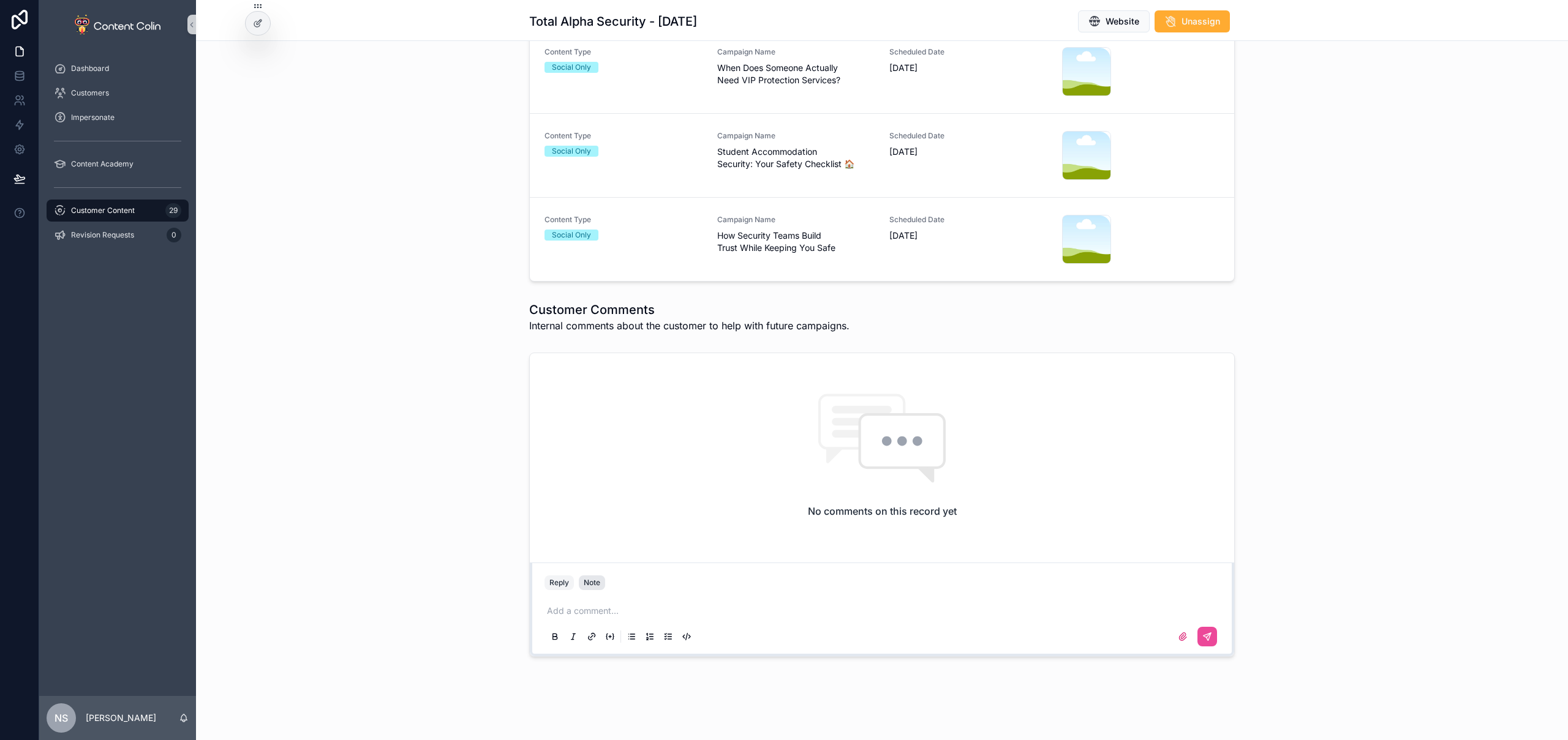
click at [590, 583] on div "Note" at bounding box center [592, 582] width 17 height 10
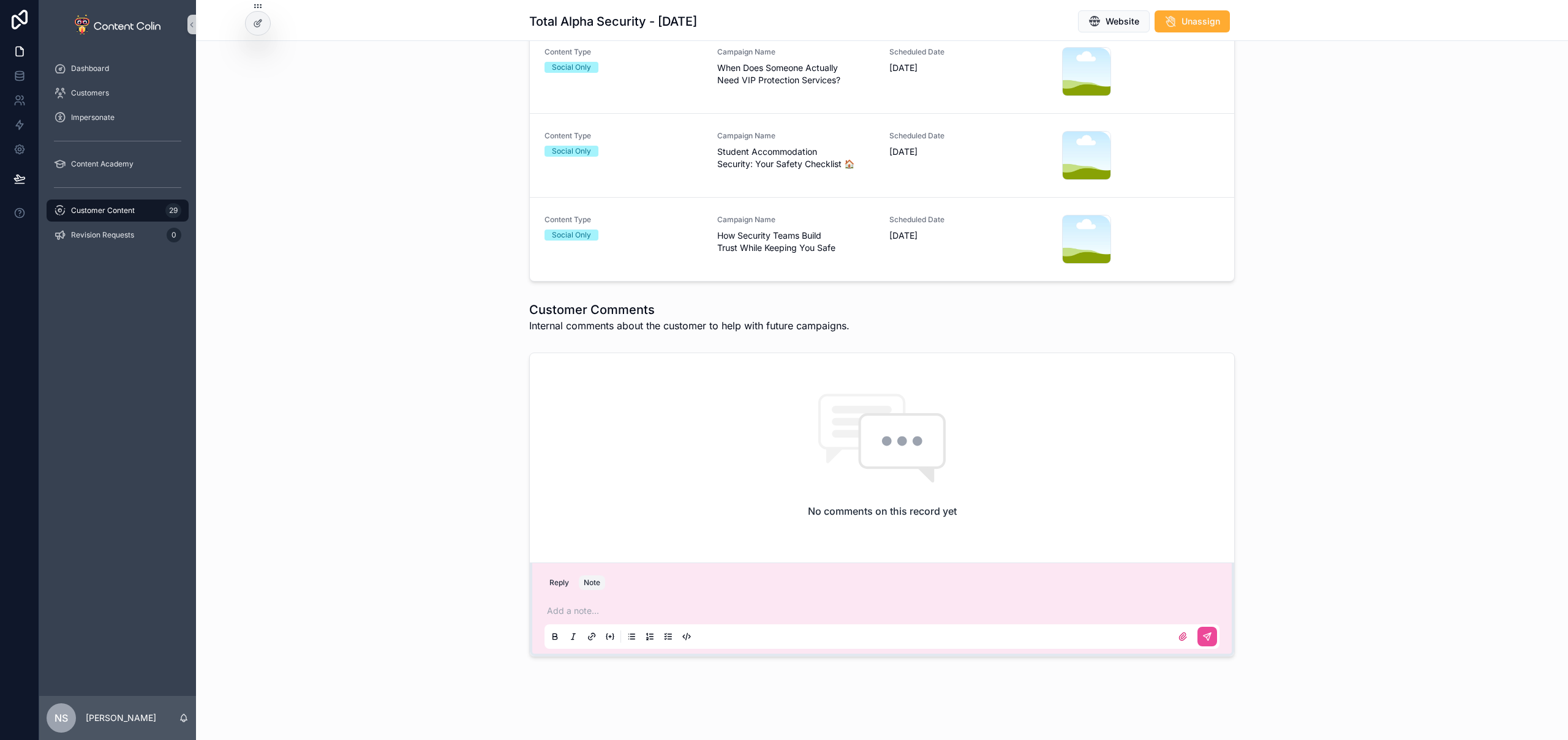
click at [572, 614] on p "scrollable content" at bounding box center [885, 611] width 675 height 12
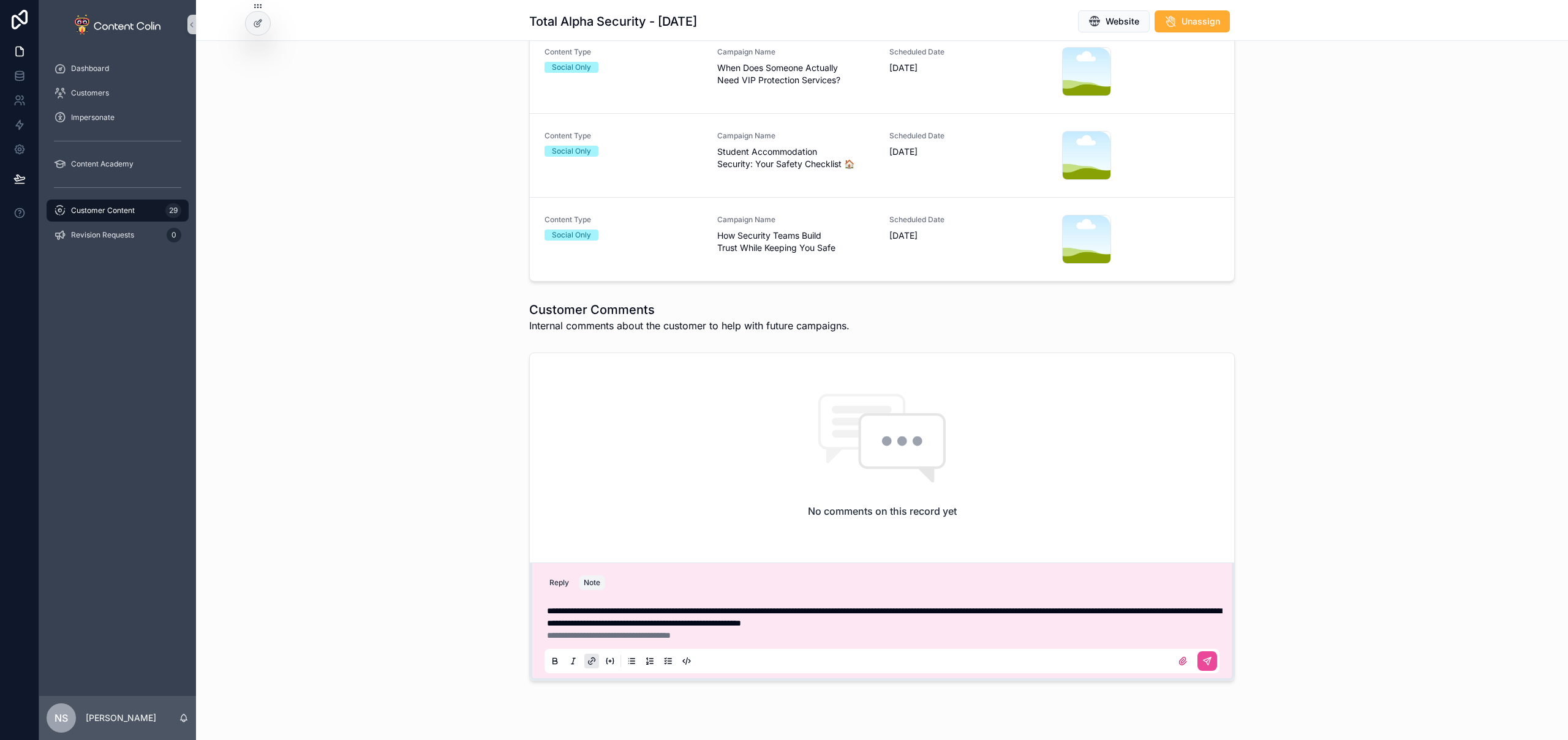
scroll to position [12, 0]
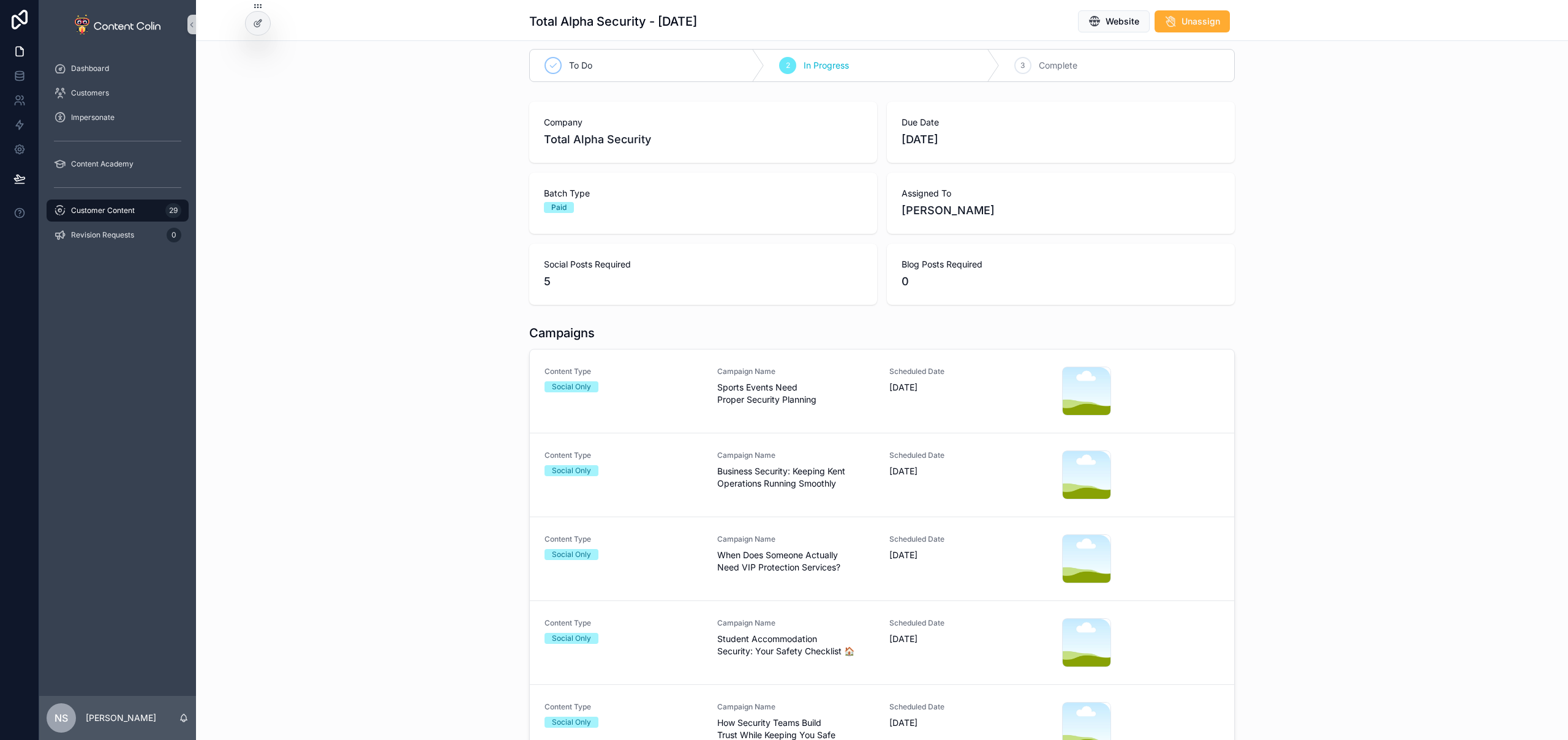
click at [404, 281] on div "Company Total Alpha Security Due Date 1st October 2025 Batch Type Paid Assigned…" at bounding box center [882, 203] width 1372 height 213
click at [679, 399] on div "Content Type Social Only" at bounding box center [623, 391] width 158 height 49
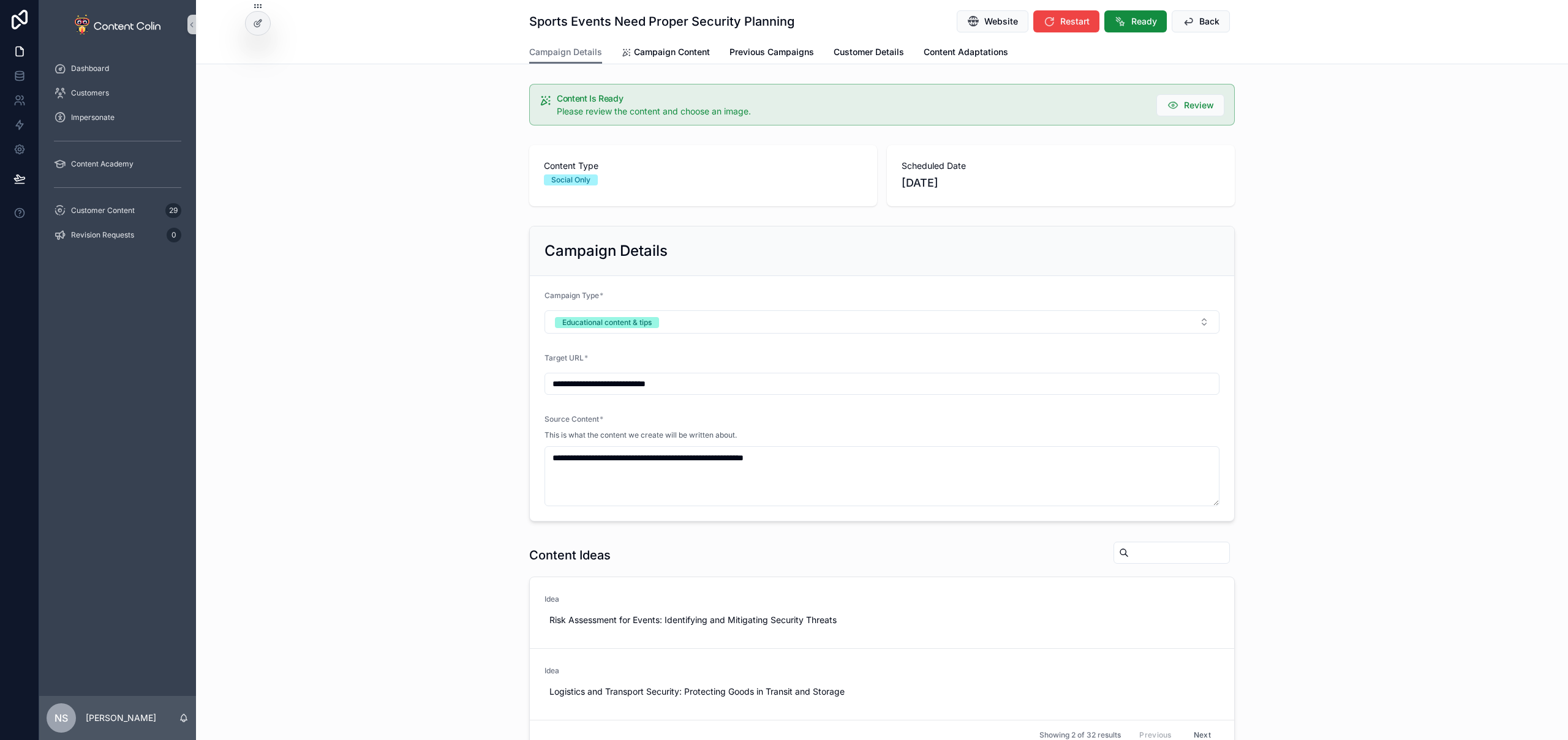
scroll to position [272, 0]
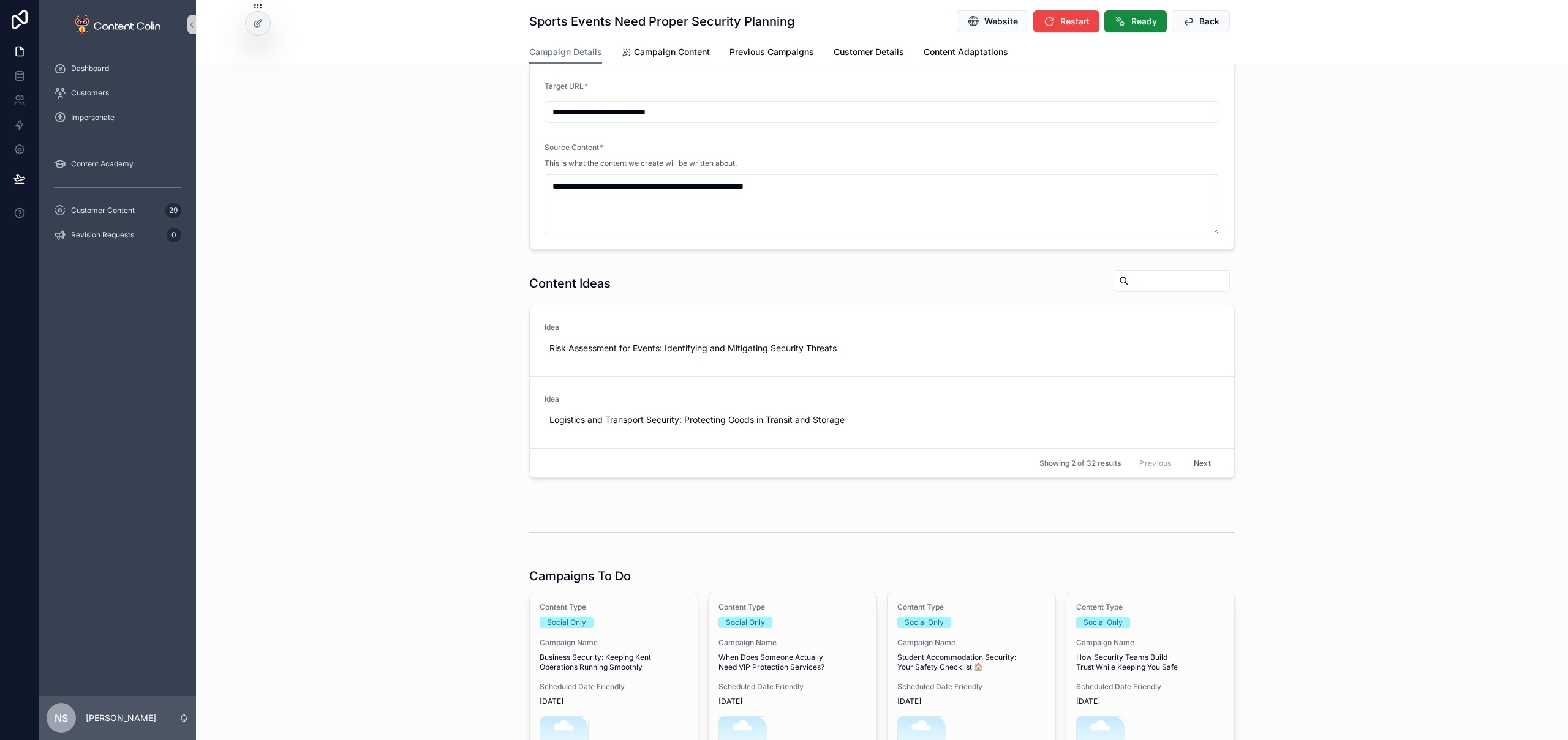
click at [1200, 462] on button "Next" at bounding box center [1202, 462] width 35 height 19
click at [1131, 466] on button "Previous" at bounding box center [1155, 462] width 49 height 19
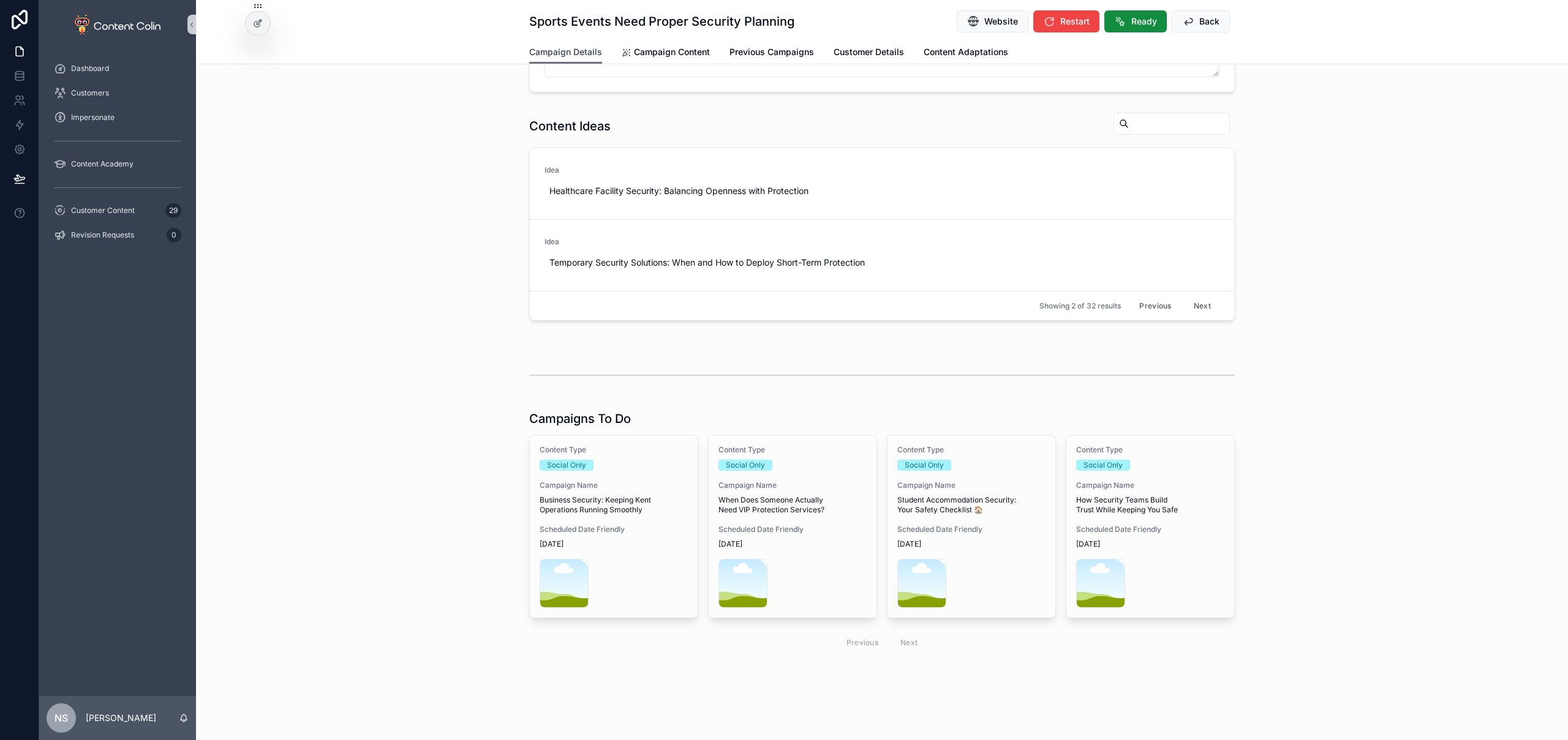
click at [562, 56] on span "Campaign Details" at bounding box center [566, 53] width 73 height 12
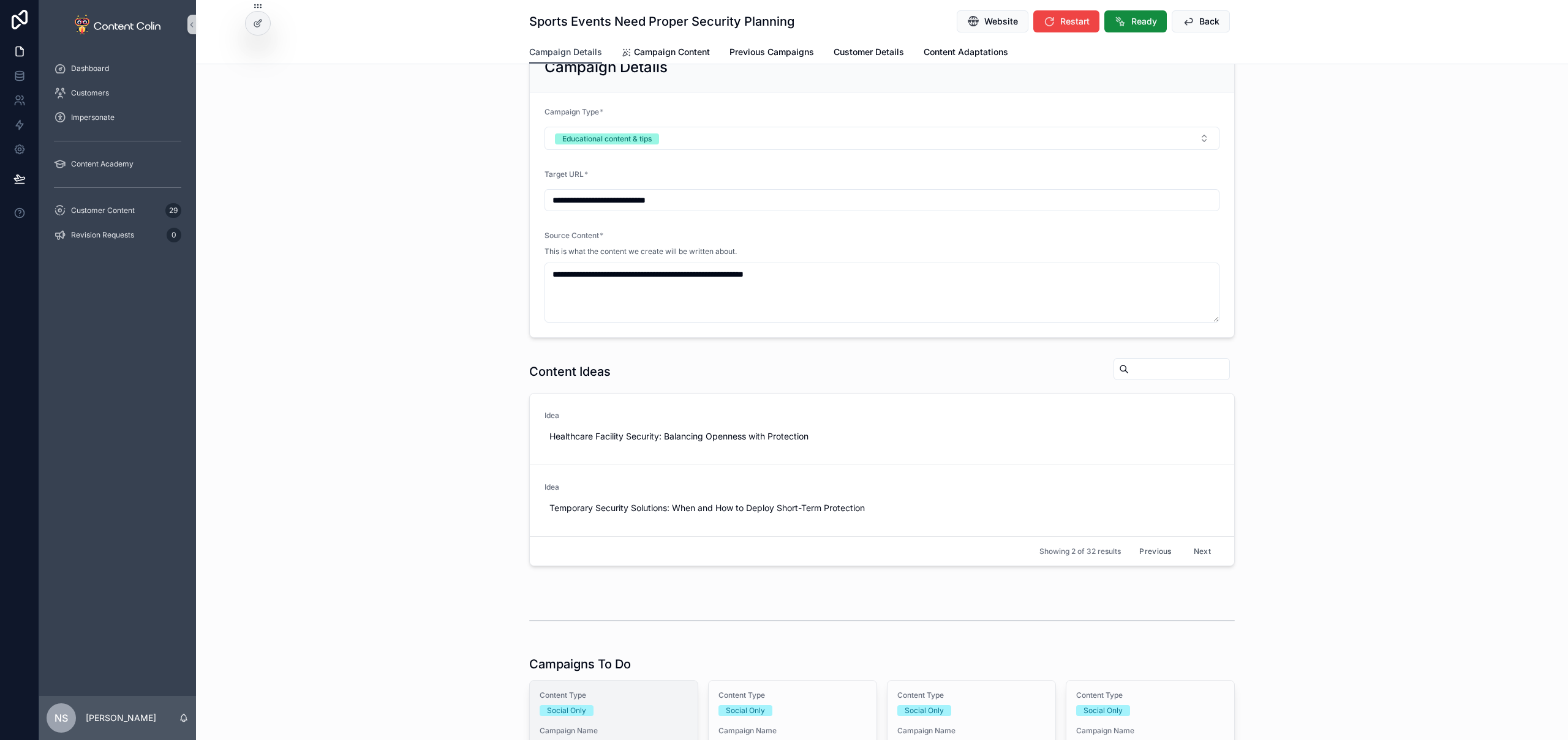
scroll to position [429, 0]
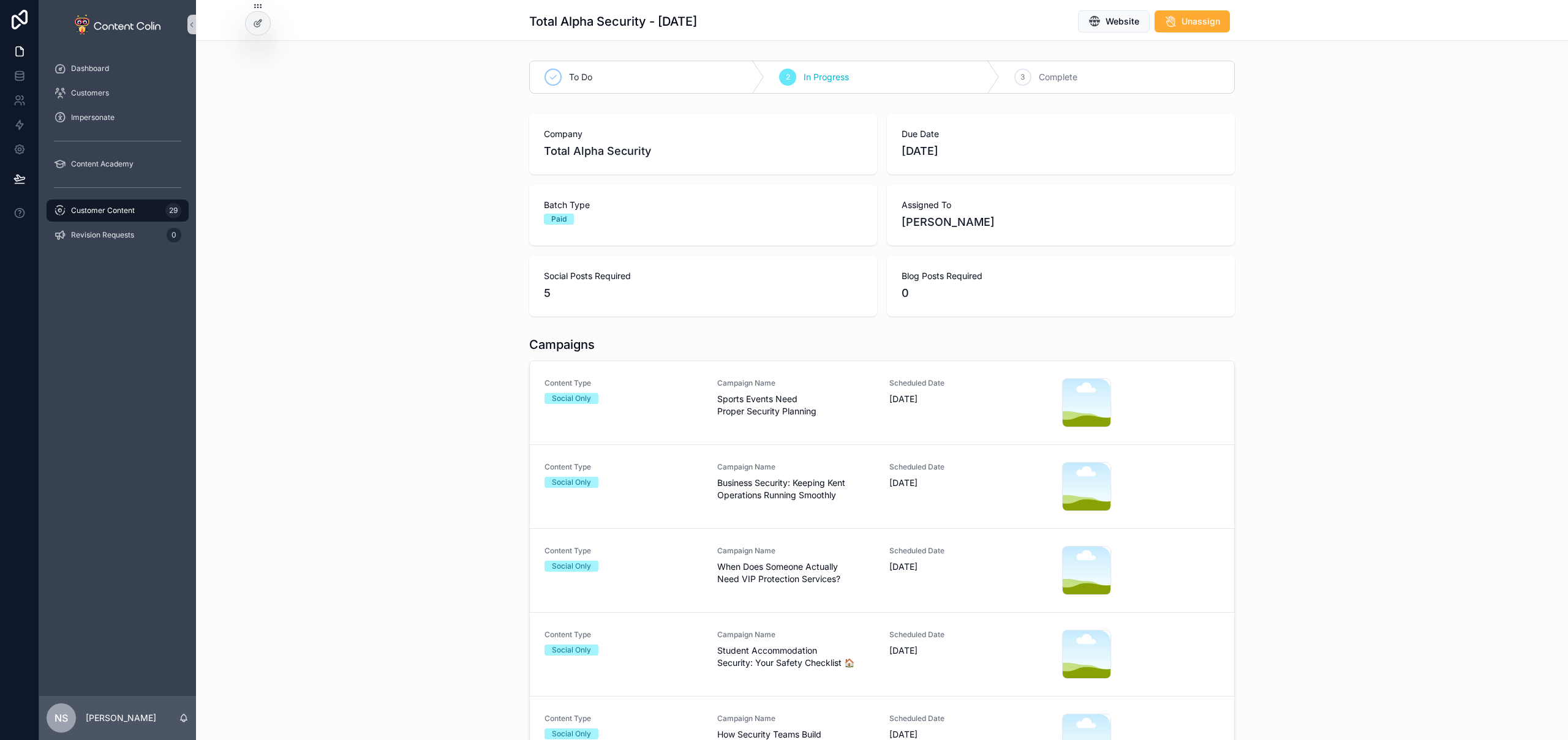
scroll to position [499, 0]
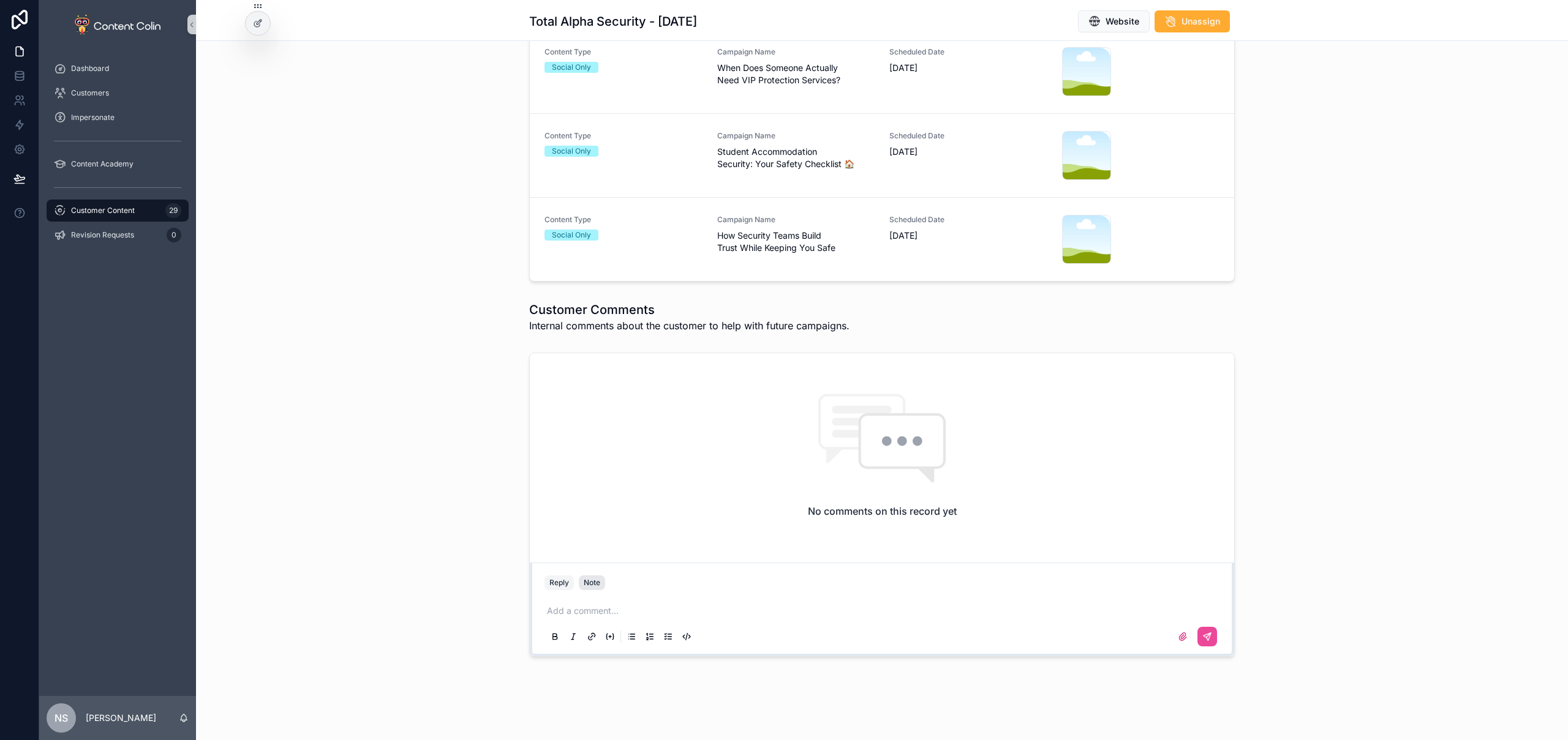
click at [592, 584] on div "Note" at bounding box center [592, 582] width 17 height 10
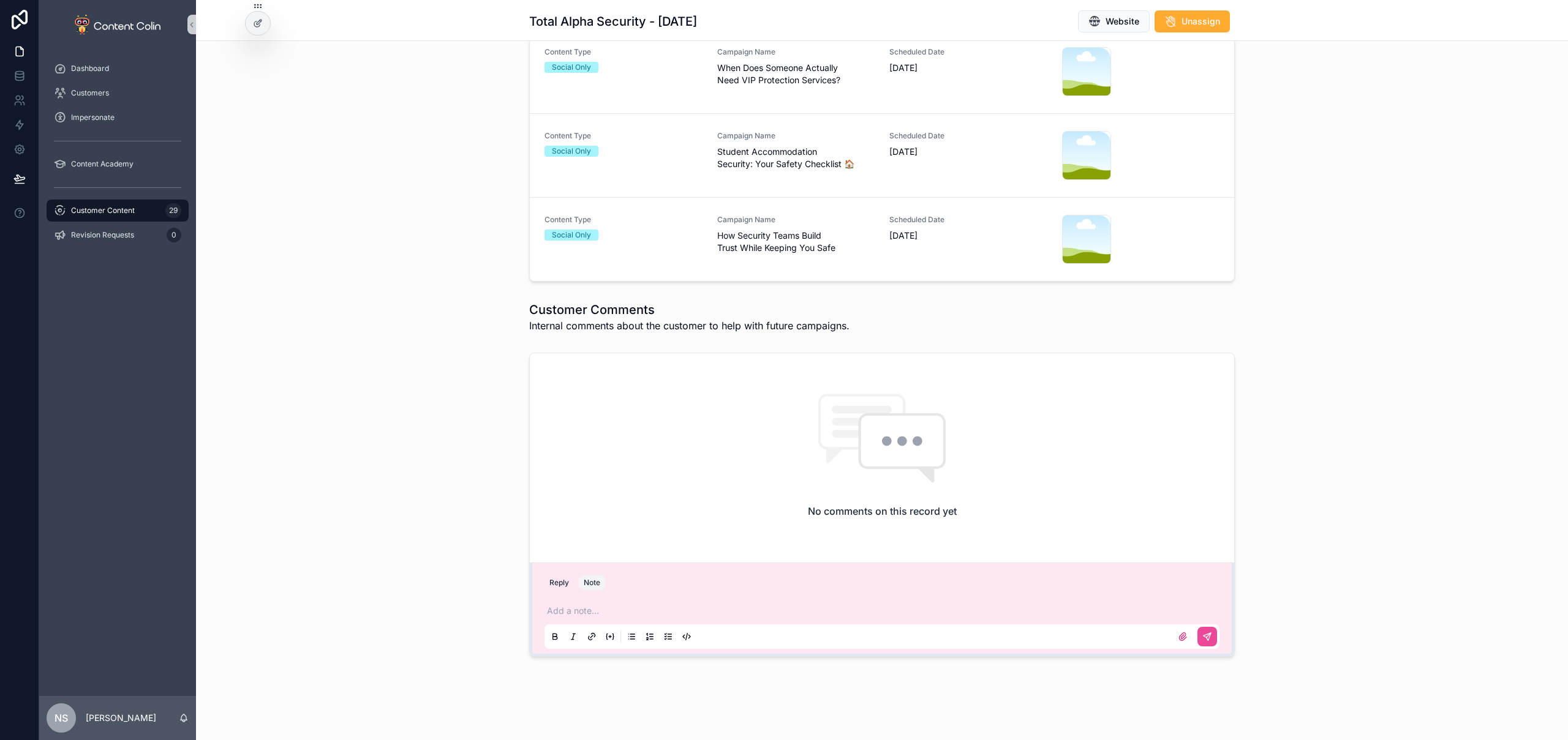
click at [605, 590] on div "Reply Note" at bounding box center [882, 583] width 690 height 20
click at [585, 603] on div "Add a note..." at bounding box center [882, 623] width 675 height 52
click at [585, 608] on p "scrollable content" at bounding box center [885, 611] width 675 height 12
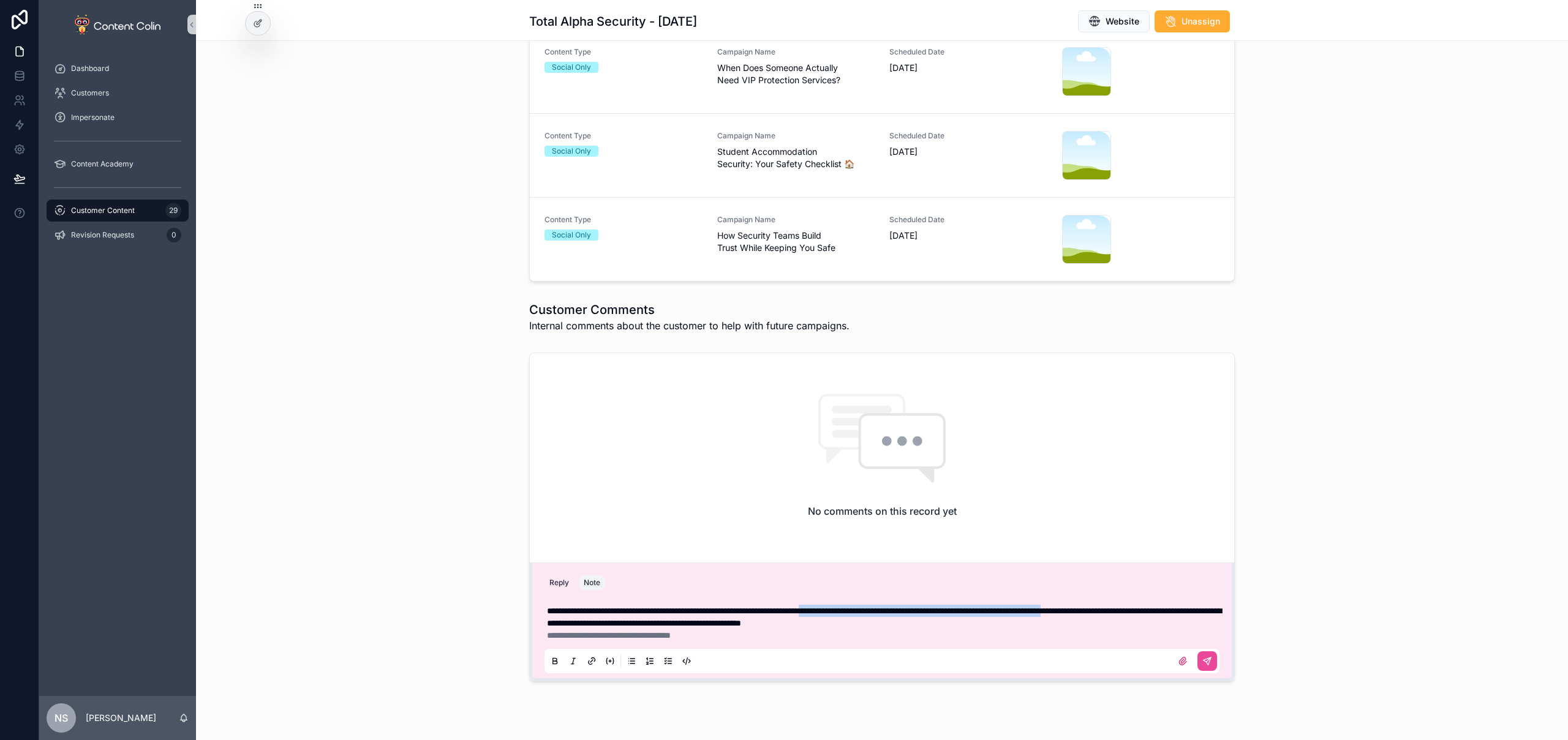
drag, startPoint x: 888, startPoint y: 610, endPoint x: 1208, endPoint y: 606, distance: 320.0
click at [1208, 606] on span "**********" at bounding box center [884, 616] width 674 height 20
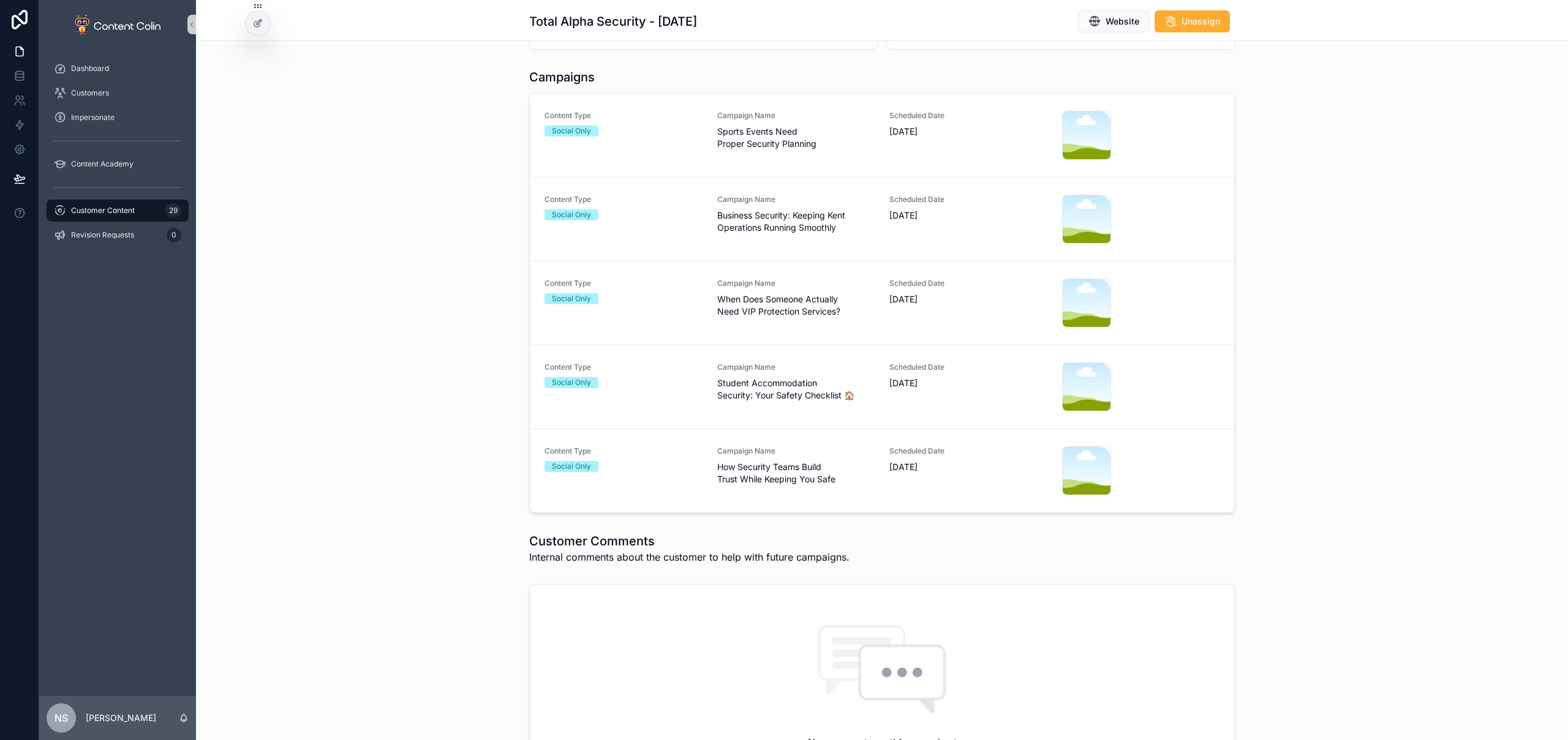
scroll to position [499, 0]
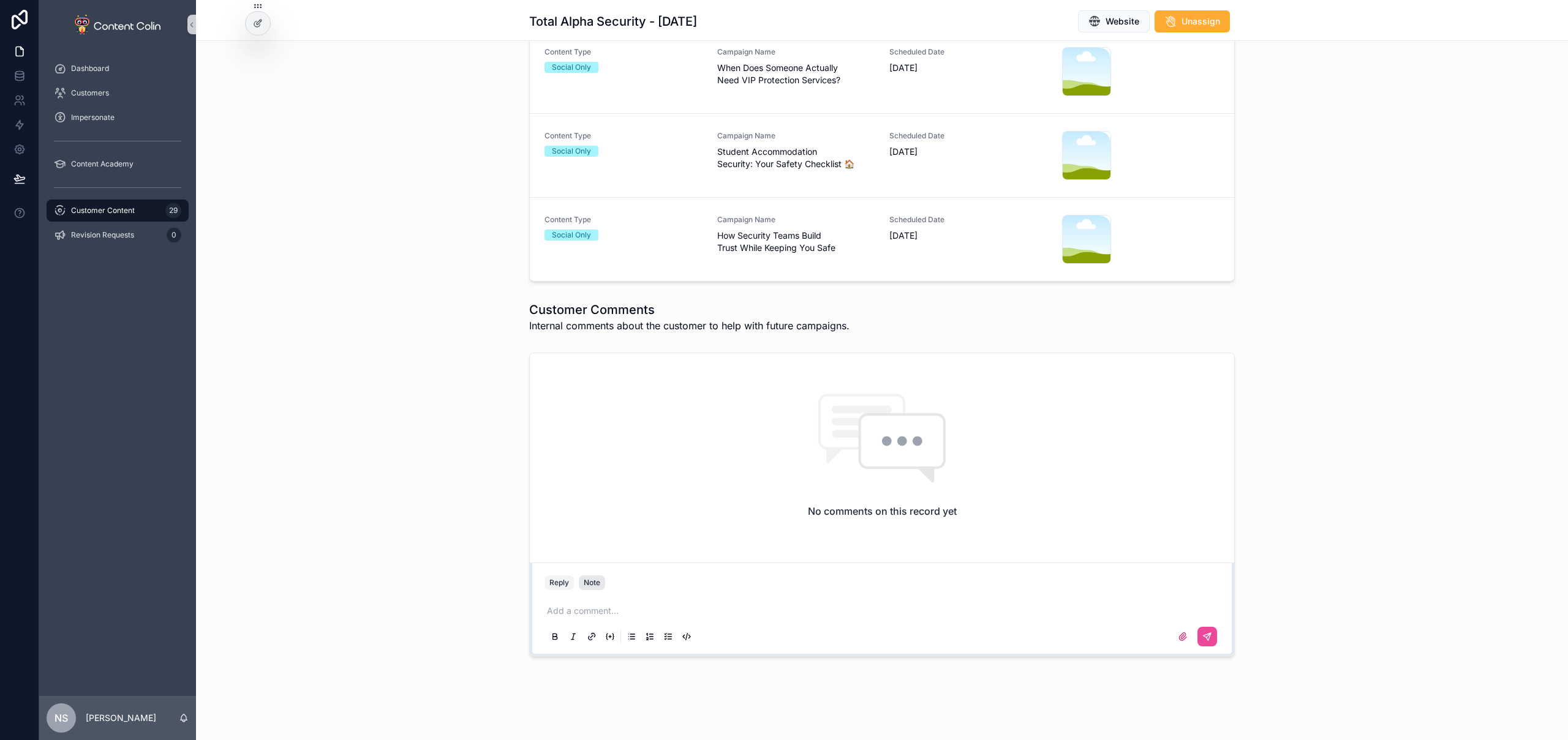
click at [587, 579] on div "Note" at bounding box center [592, 582] width 17 height 10
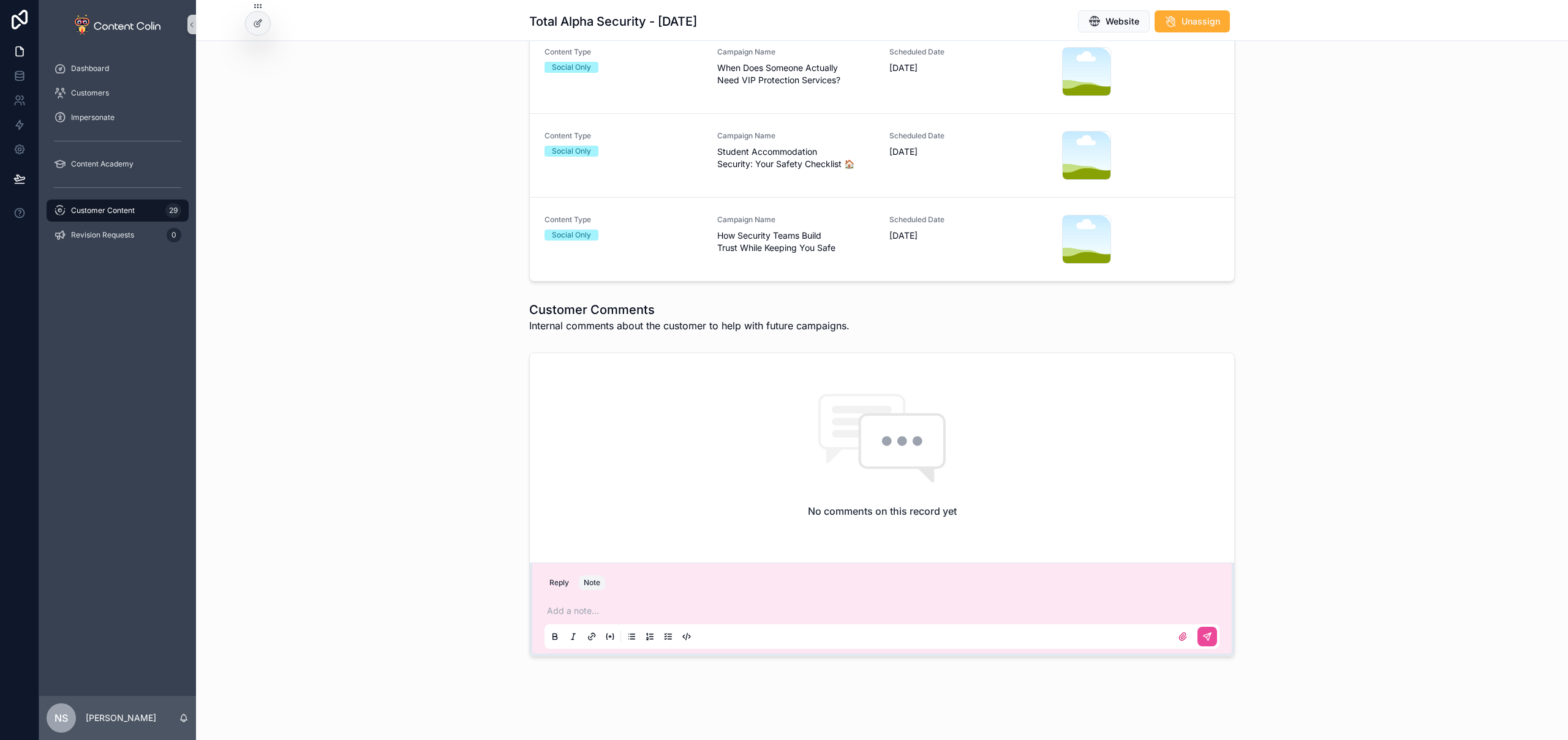
click at [592, 607] on p "scrollable content" at bounding box center [885, 611] width 675 height 12
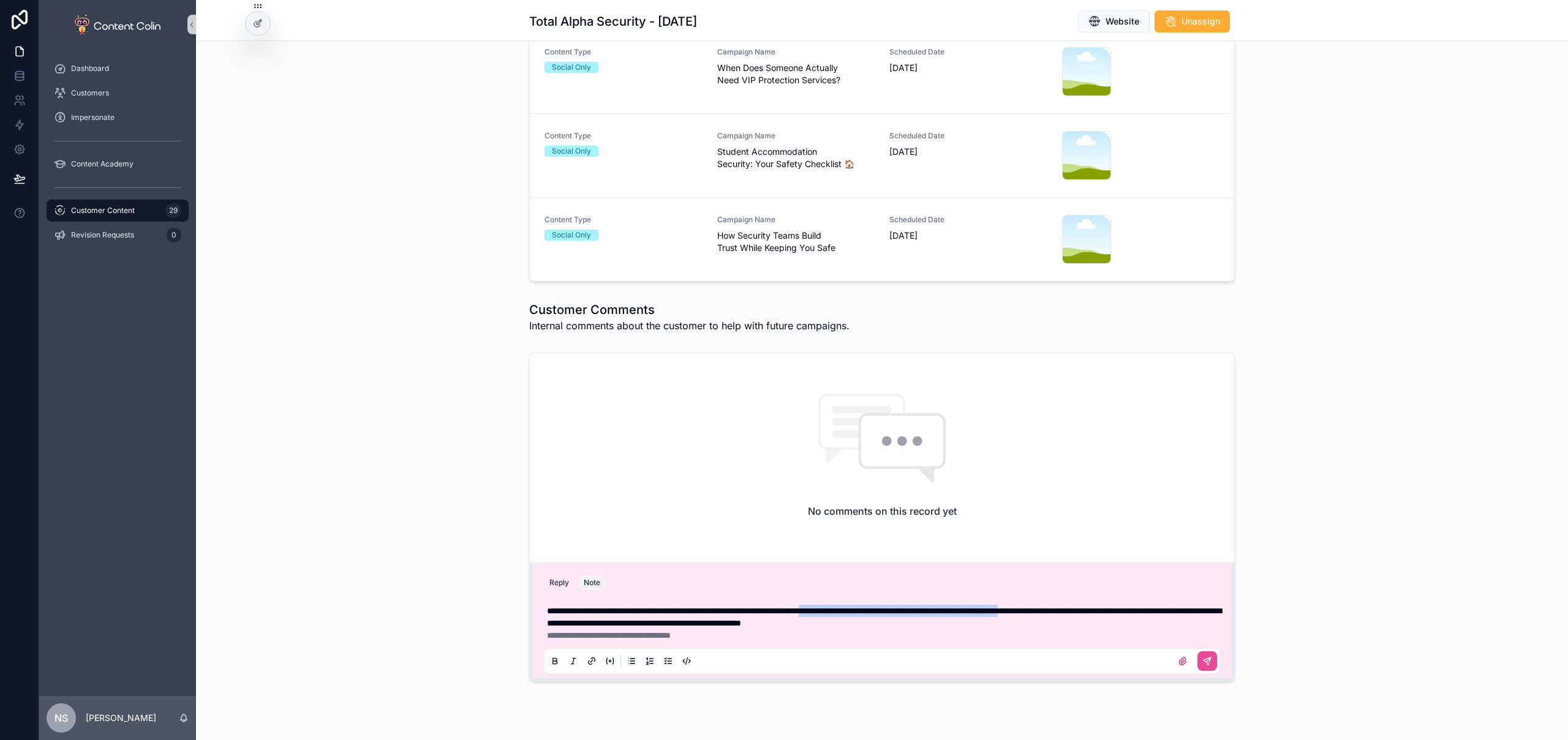
drag, startPoint x: 888, startPoint y: 610, endPoint x: 1154, endPoint y: 612, distance: 266.0
click at [1154, 612] on span "**********" at bounding box center [884, 616] width 674 height 20
drag, startPoint x: 1060, startPoint y: 612, endPoint x: 1131, endPoint y: 610, distance: 71.0
click at [1131, 610] on span "**********" at bounding box center [884, 616] width 674 height 20
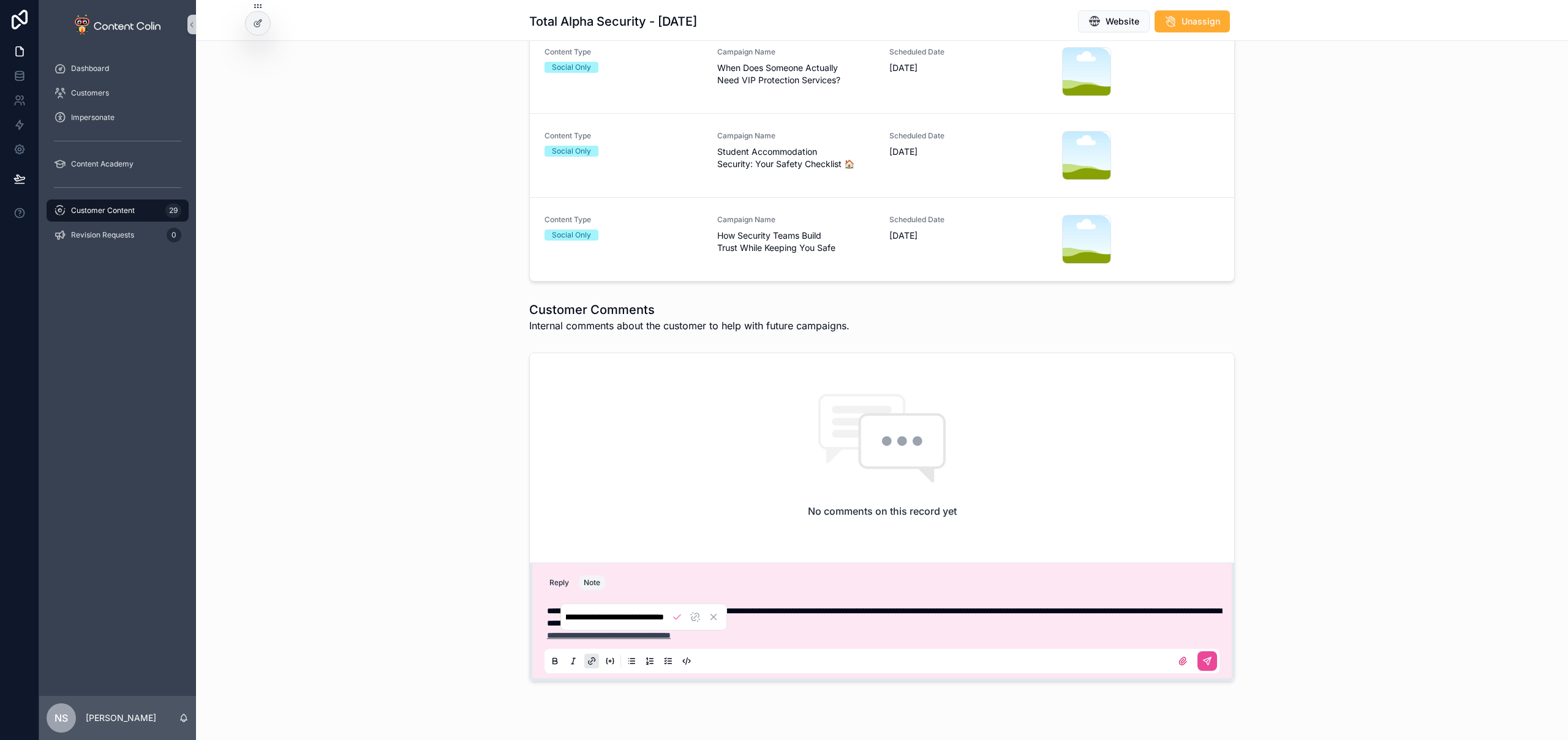
drag, startPoint x: 748, startPoint y: 635, endPoint x: 544, endPoint y: 636, distance: 204.0
click at [547, 635] on p "**********" at bounding box center [885, 636] width 675 height 12
click at [746, 636] on p "**********" at bounding box center [885, 636] width 675 height 12
click at [547, 634] on span "**********" at bounding box center [608, 636] width 124 height 9
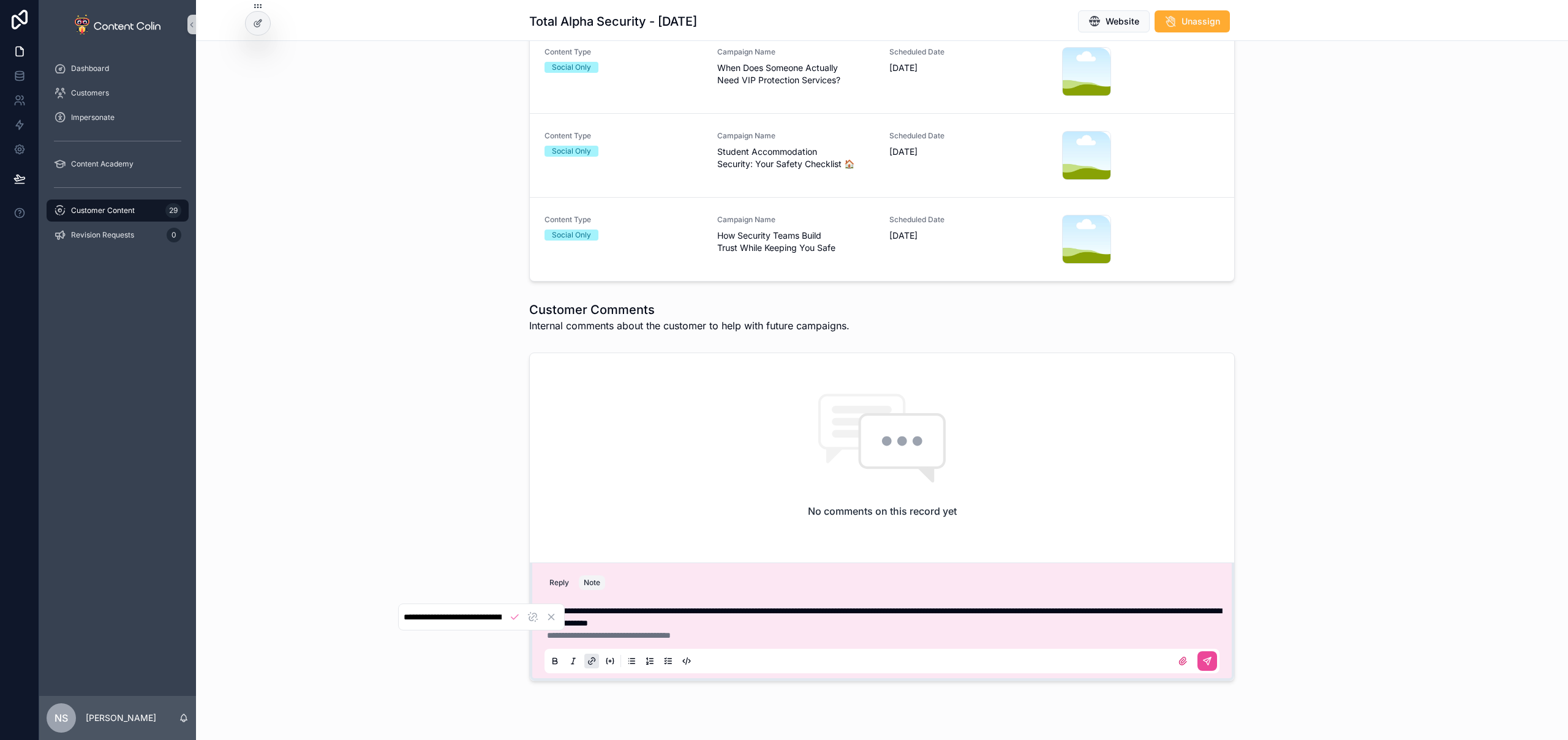
scroll to position [0, 87]
drag, startPoint x: 543, startPoint y: 636, endPoint x: 774, endPoint y: 642, distance: 231.1
click at [775, 642] on div "**********" at bounding box center [882, 635] width 675 height 76
drag, startPoint x: 752, startPoint y: 636, endPoint x: 545, endPoint y: 618, distance: 207.8
click at [547, 618] on div "**********" at bounding box center [885, 622] width 675 height 37
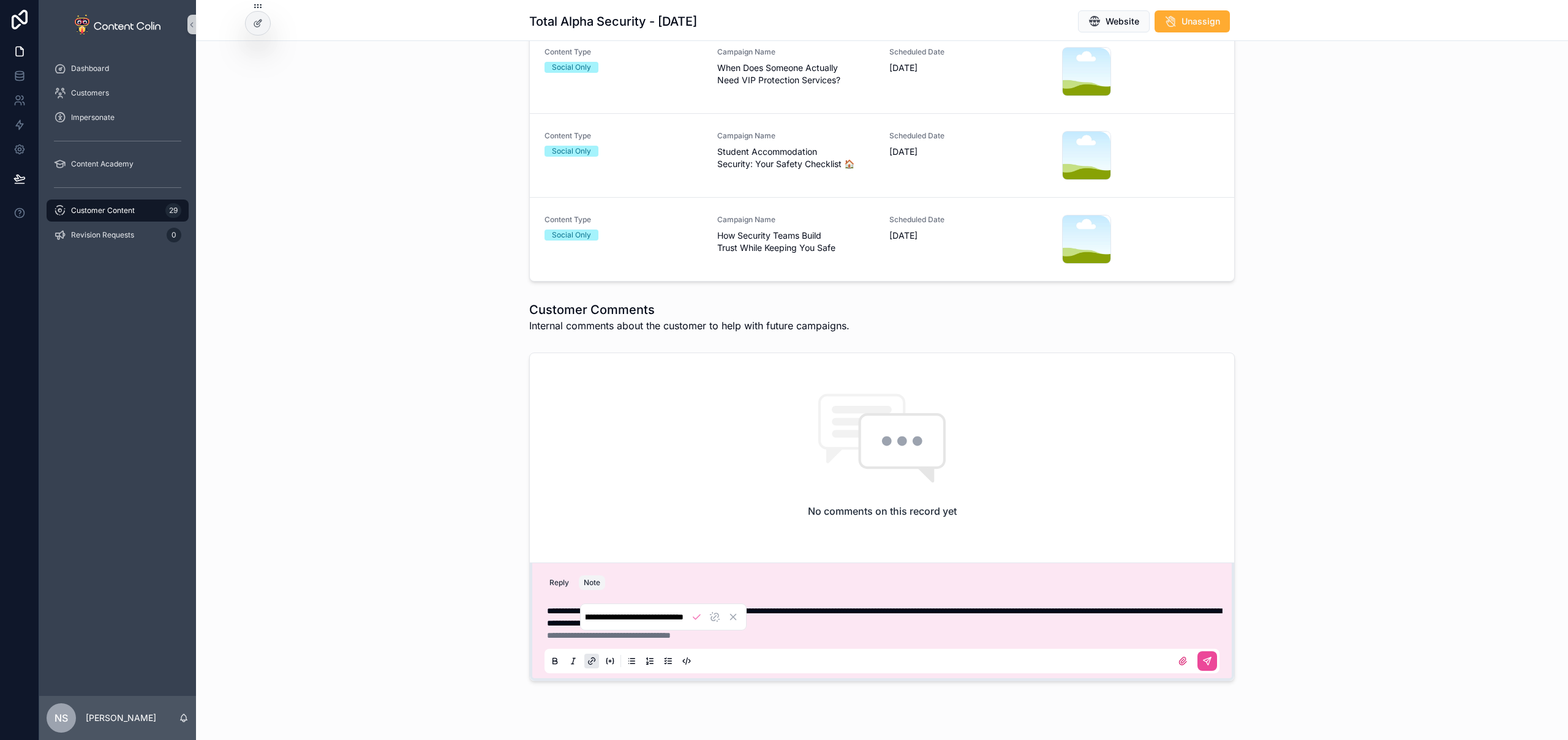
scroll to position [0, 0]
click at [739, 638] on p "**********" at bounding box center [885, 636] width 675 height 12
drag, startPoint x: 760, startPoint y: 638, endPoint x: 536, endPoint y: 634, distance: 224.0
click at [537, 633] on div "**********" at bounding box center [882, 636] width 690 height 85
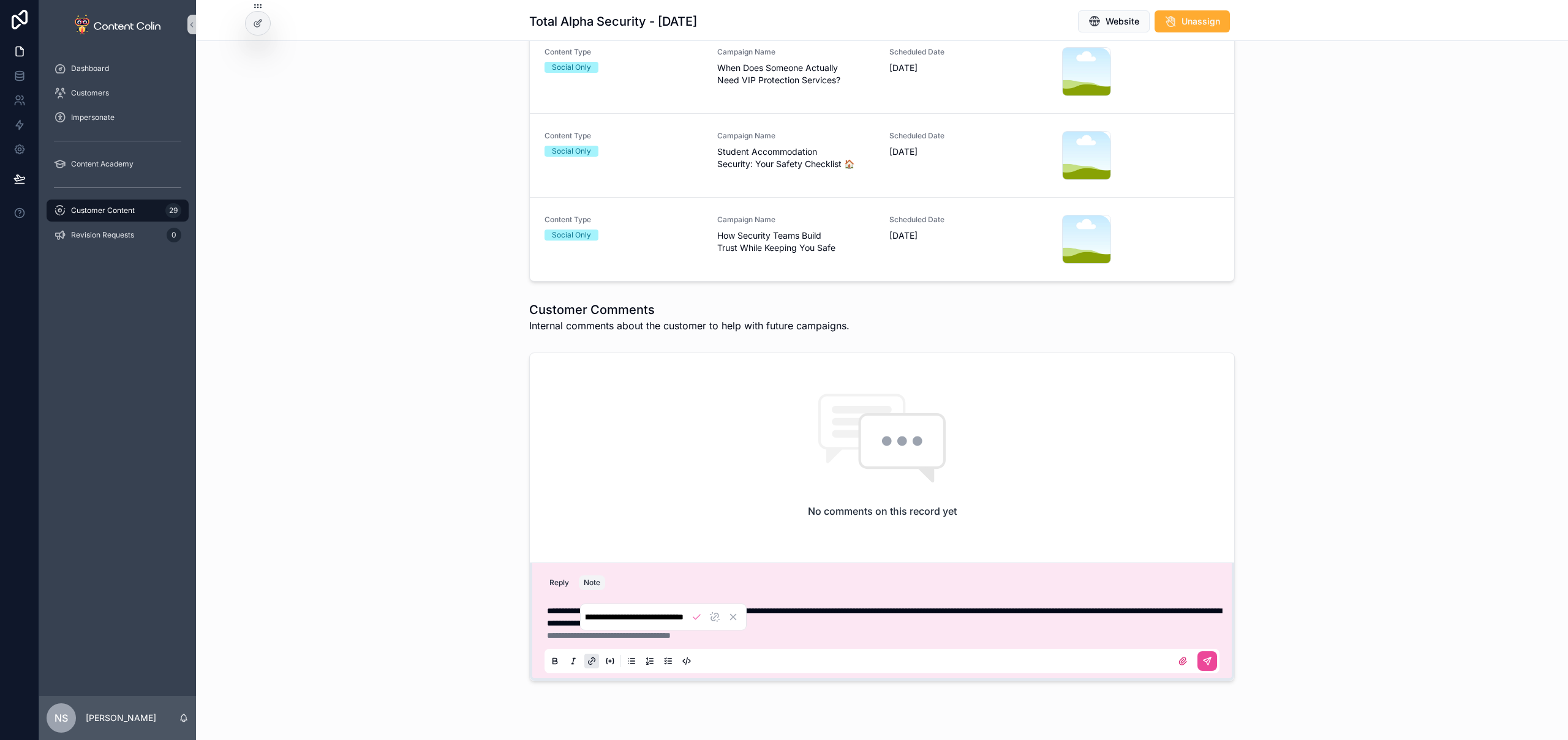
click at [752, 637] on p "**********" at bounding box center [885, 636] width 675 height 12
drag, startPoint x: 706, startPoint y: 639, endPoint x: 528, endPoint y: 634, distance: 178.1
click at [519, 634] on div "**********" at bounding box center [882, 517] width 1372 height 338
click at [736, 618] on icon "Cancel" at bounding box center [733, 617] width 11 height 11
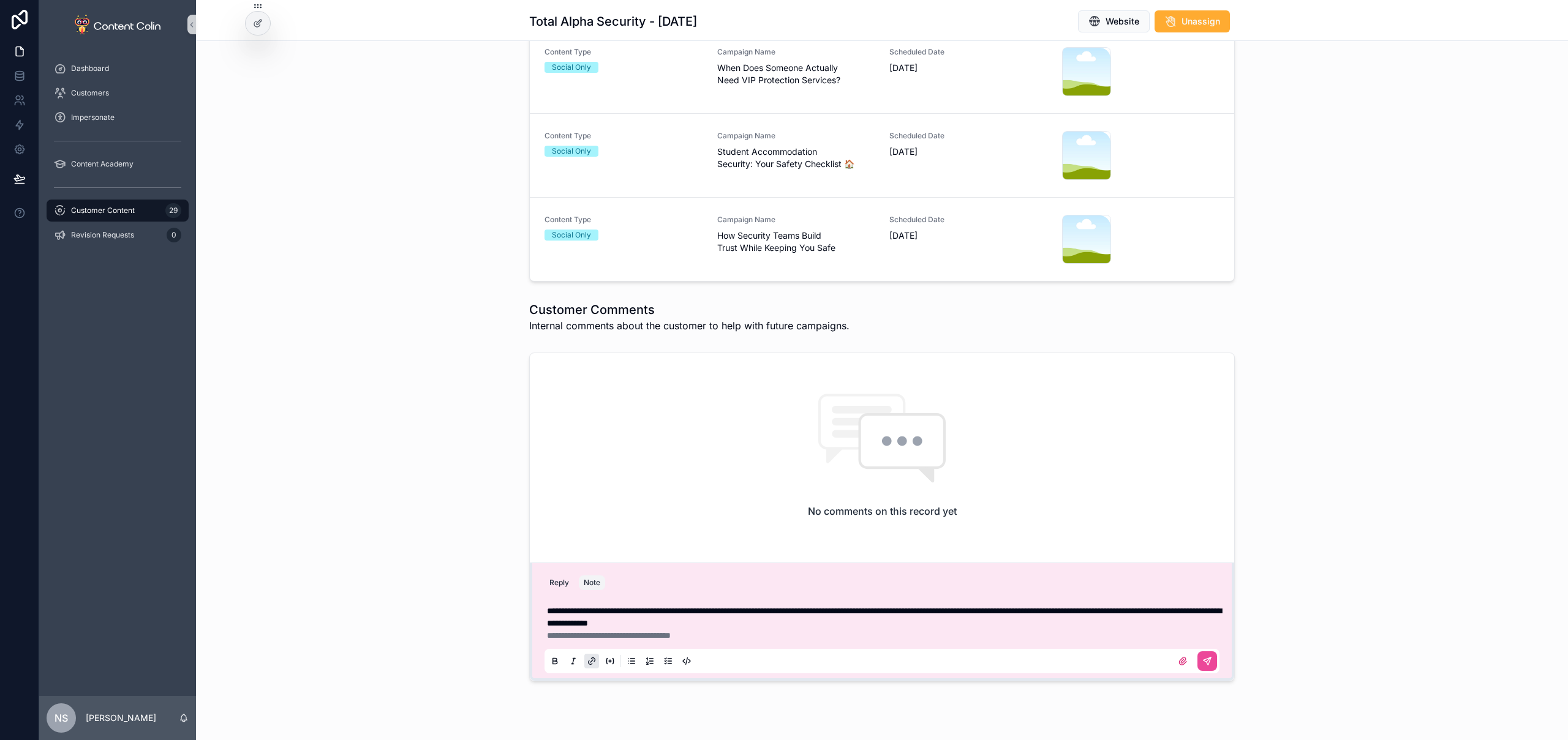
click at [742, 631] on p "**********" at bounding box center [885, 636] width 675 height 12
click at [1205, 662] on icon "scrollable content" at bounding box center [1207, 661] width 7 height 7
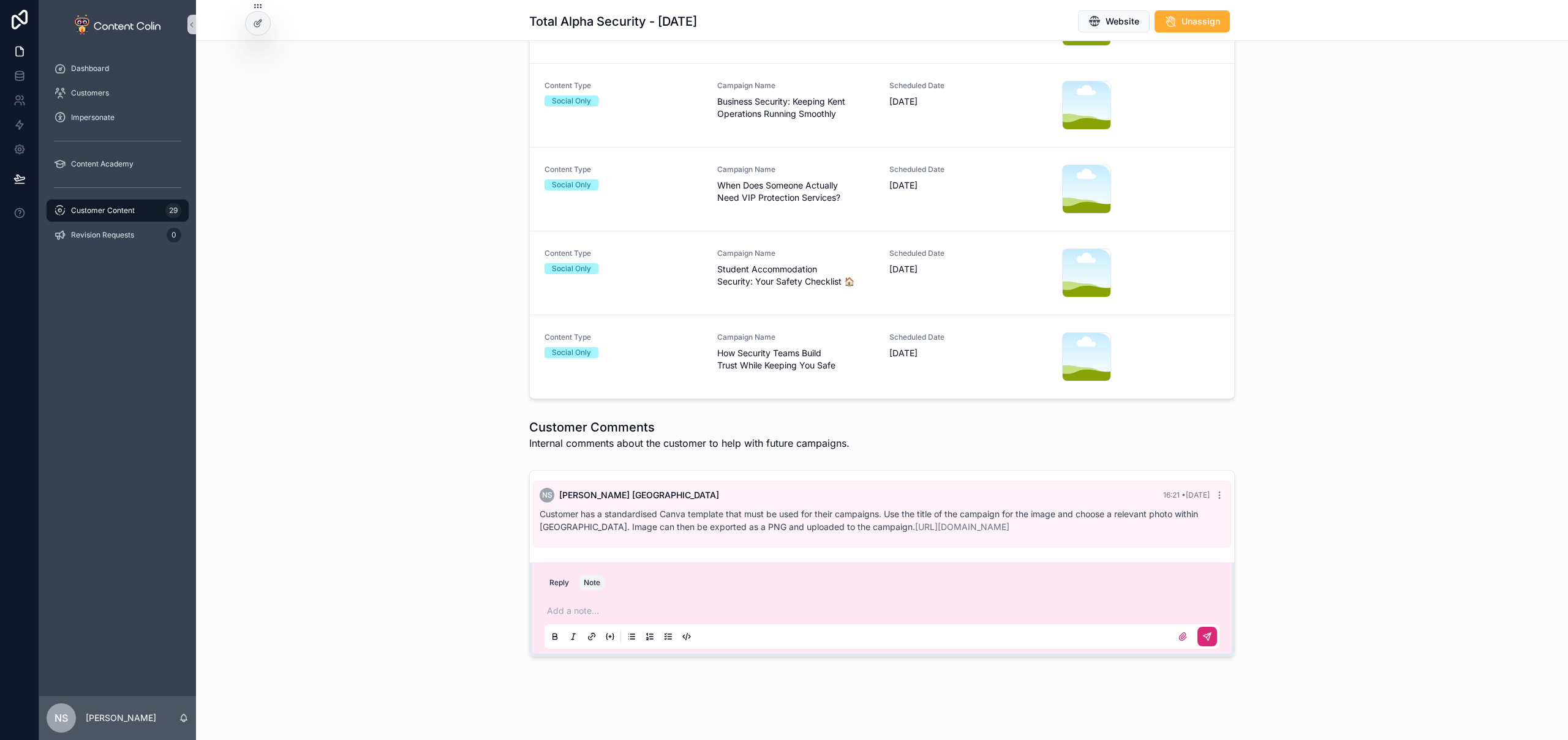
click at [358, 350] on div "Campaigns Content Type Social Only Campaign Name Sports Events Need Proper Secu…" at bounding box center [882, 177] width 1372 height 454
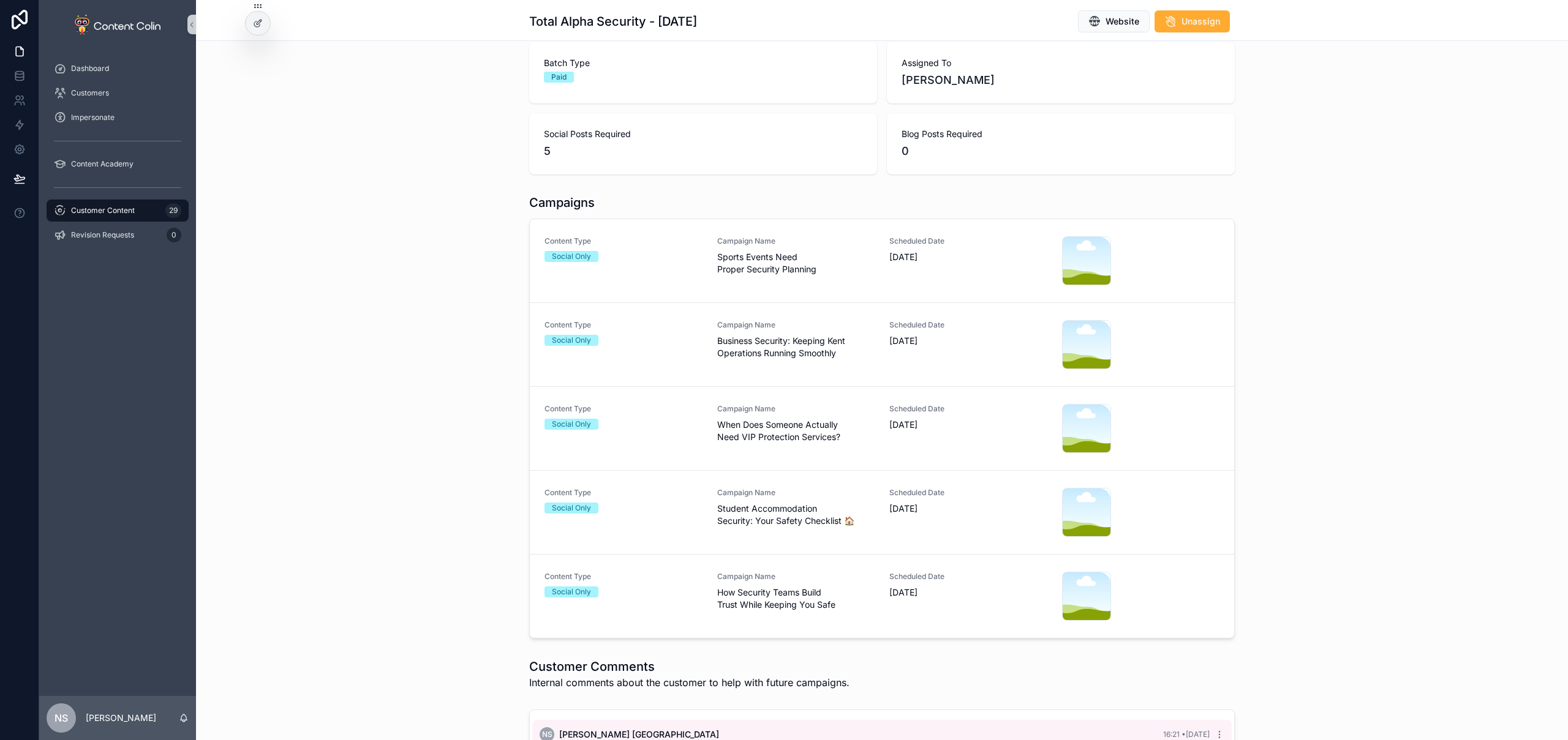
scroll to position [79, 0]
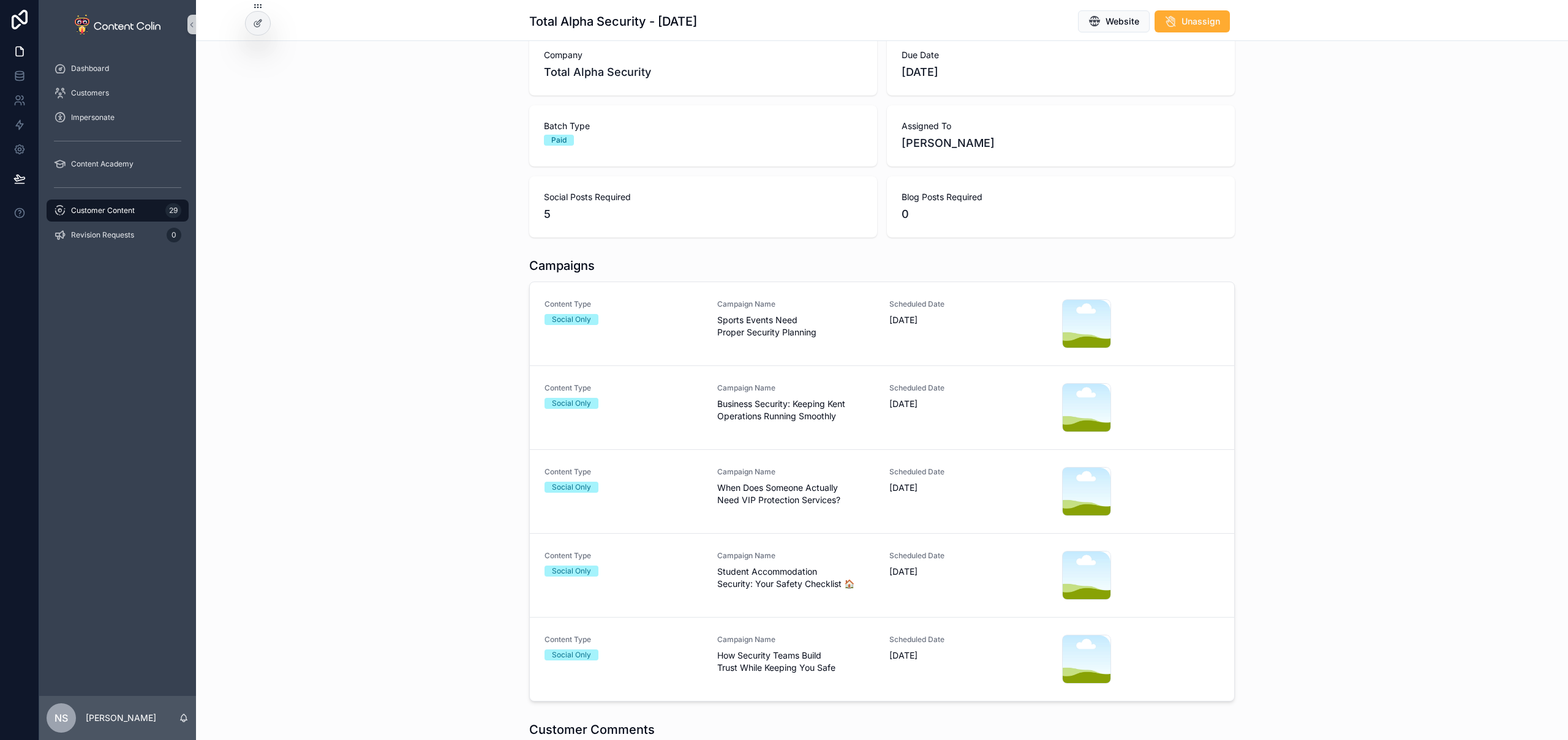
click at [118, 209] on span "Customer Content" at bounding box center [103, 210] width 64 height 10
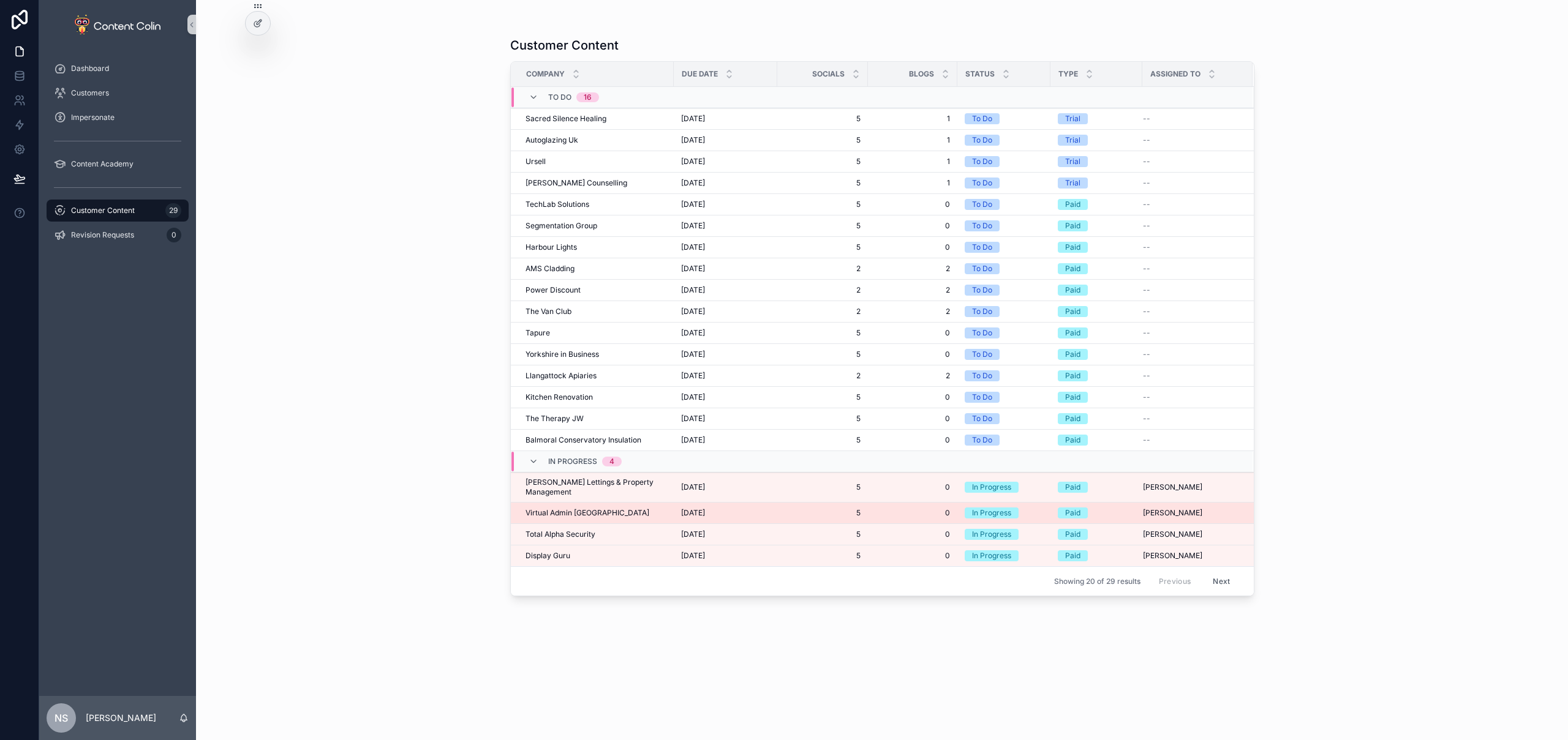
click at [569, 508] on span "Virtual Admin UK" at bounding box center [587, 513] width 124 height 10
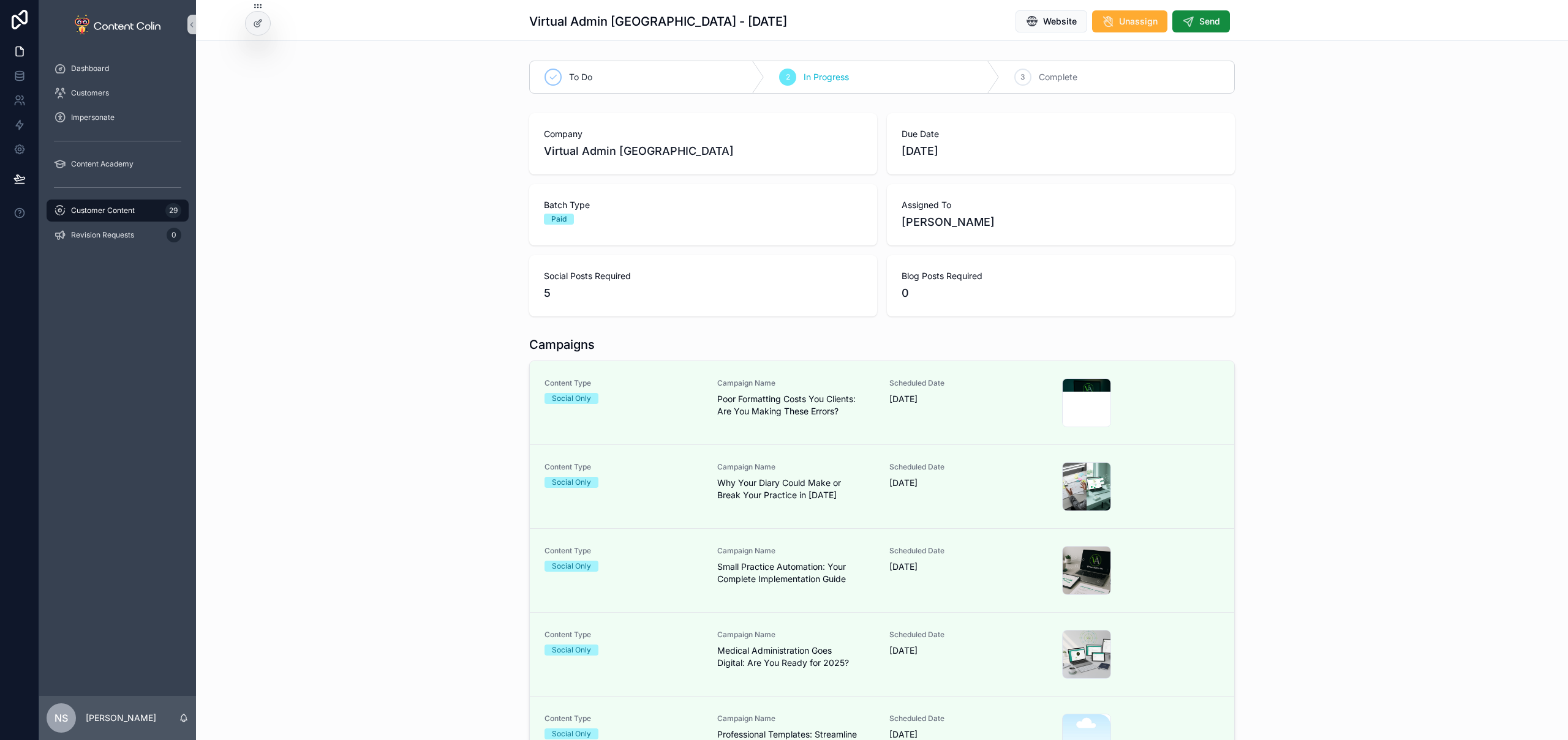
scroll to position [104, 0]
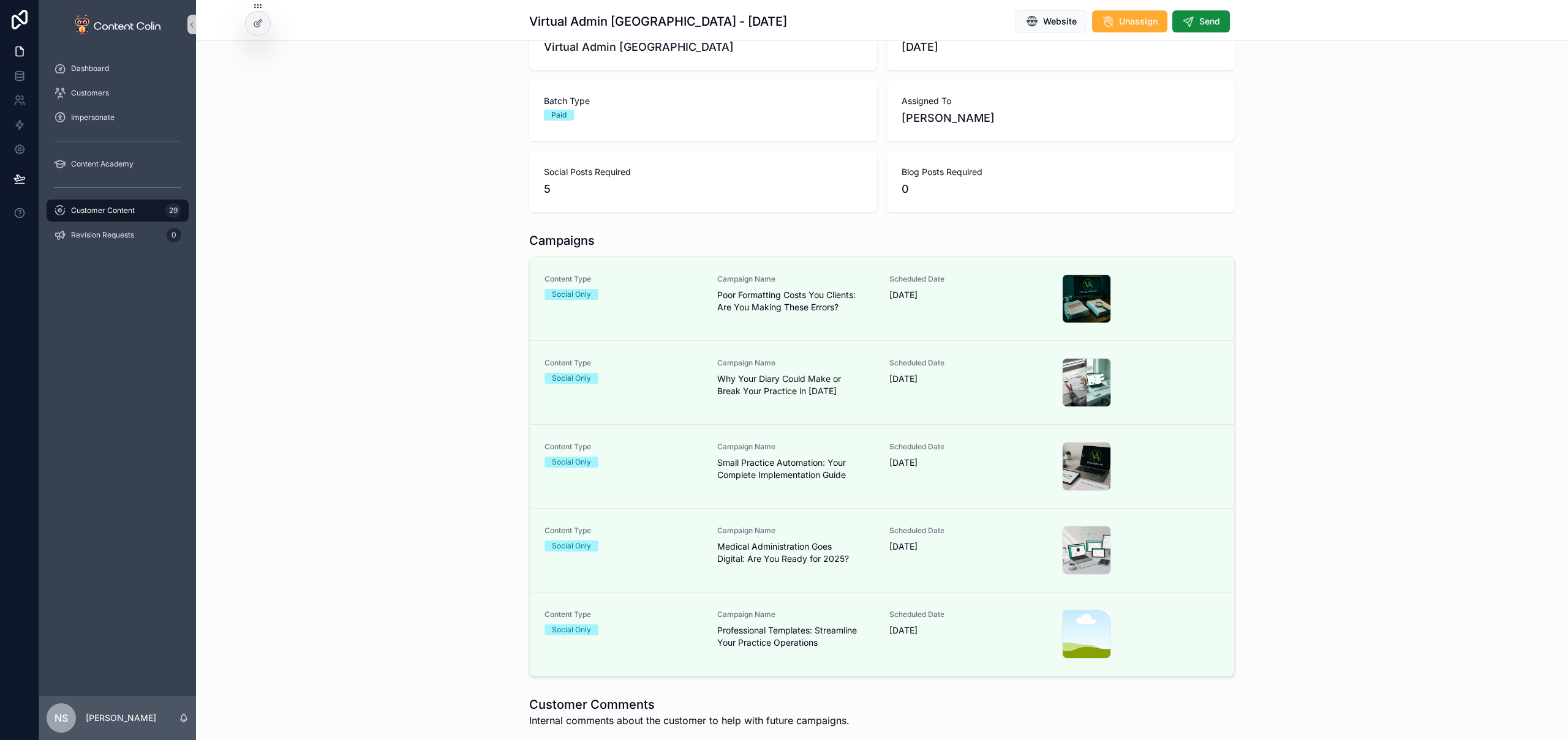
click at [834, 622] on div "Campaign Name Professional Templates: Streamline Your Practice Operations" at bounding box center [796, 630] width 158 height 39
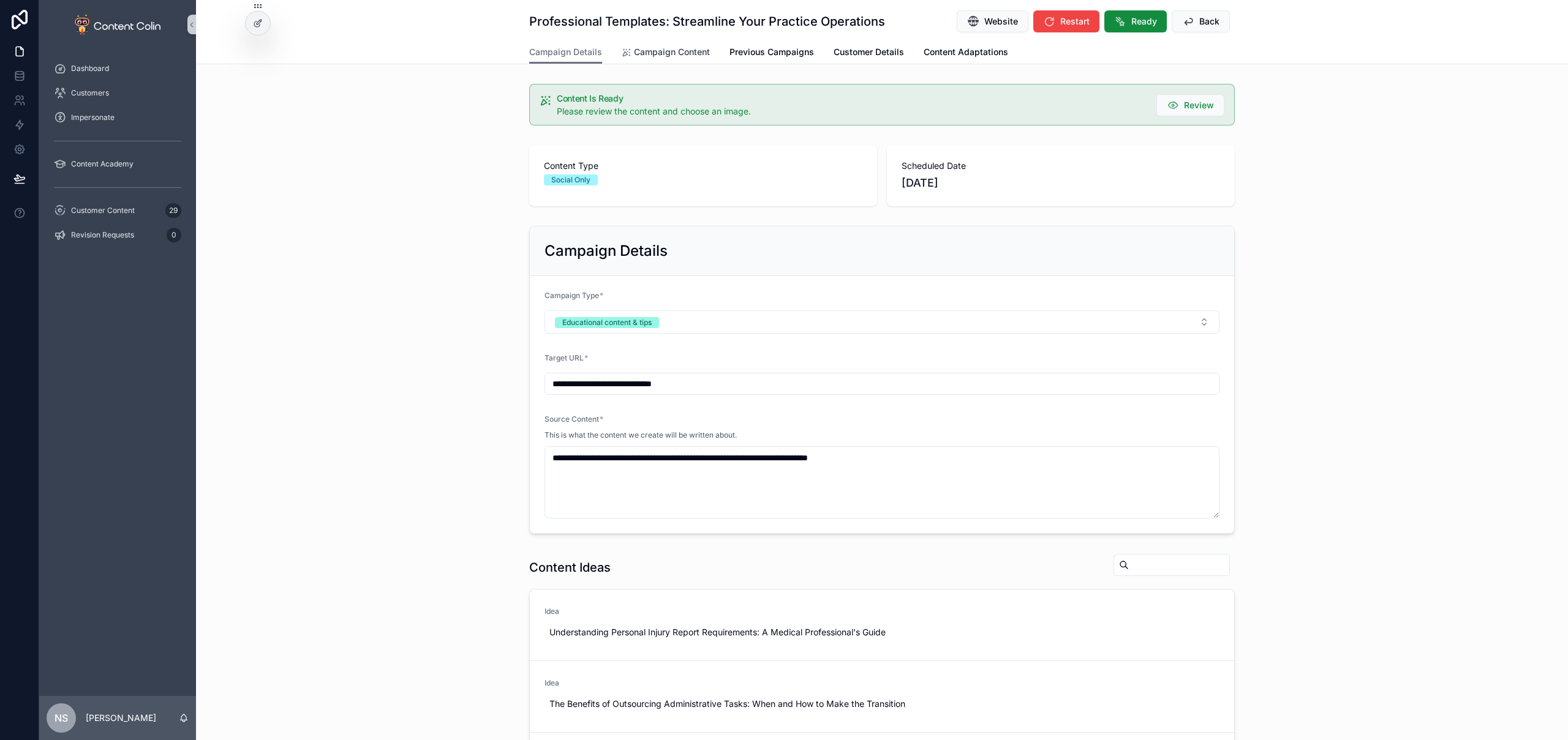
click at [666, 52] on span "Campaign Content" at bounding box center [672, 53] width 76 height 12
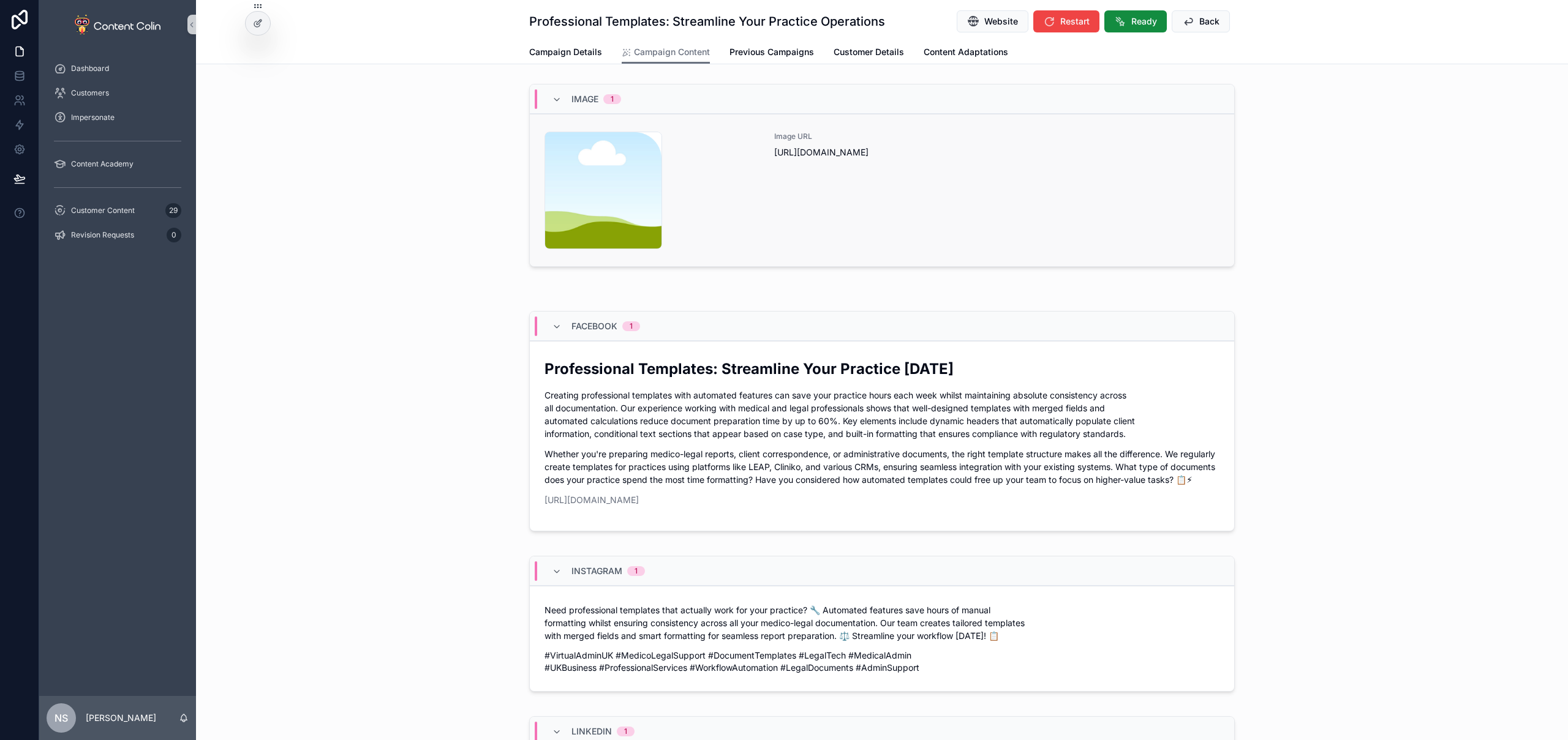
click at [907, 195] on div "Image URL [URL][DOMAIN_NAME]" at bounding box center [997, 191] width 445 height 118
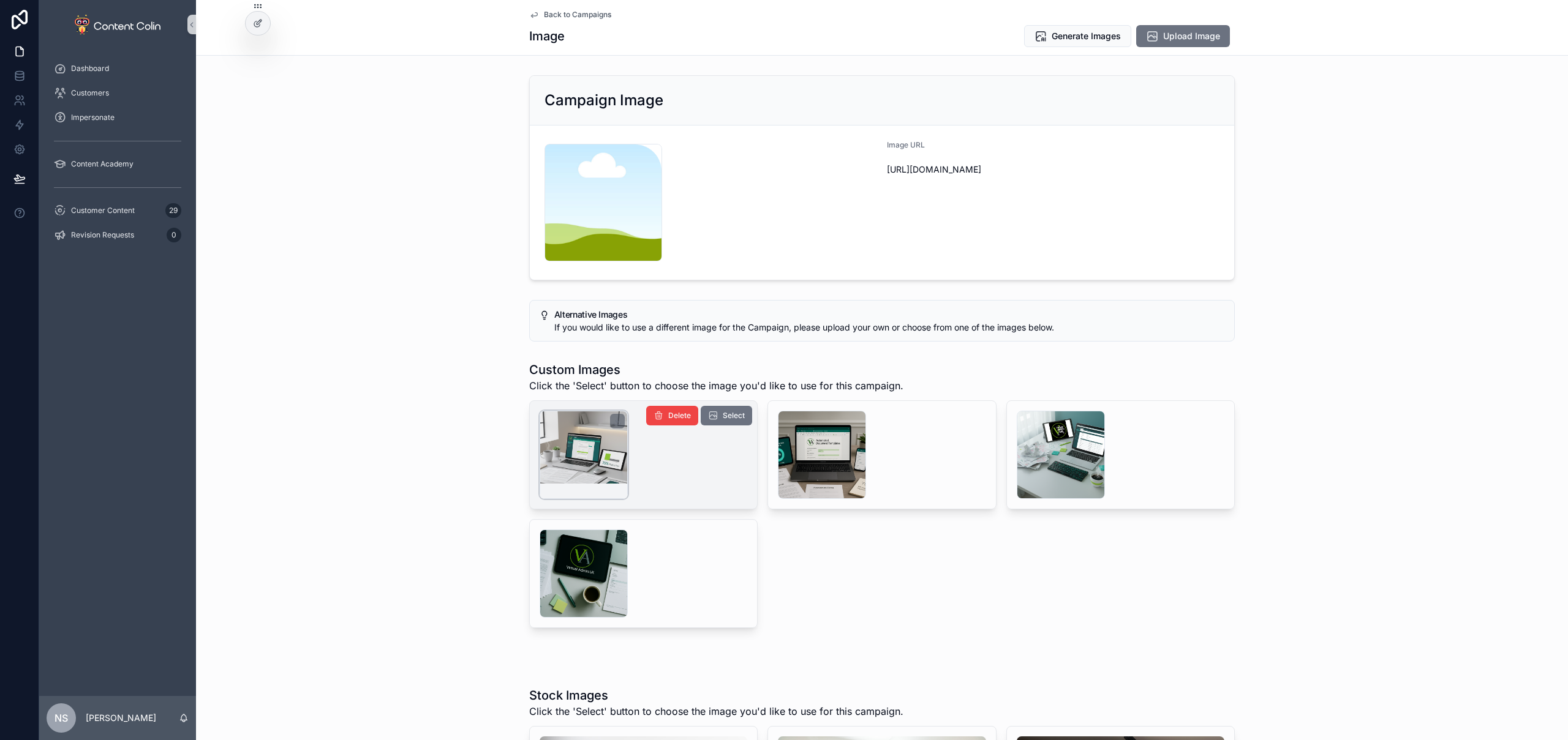
click at [558, 450] on div "scrollable content" at bounding box center [584, 454] width 88 height 88
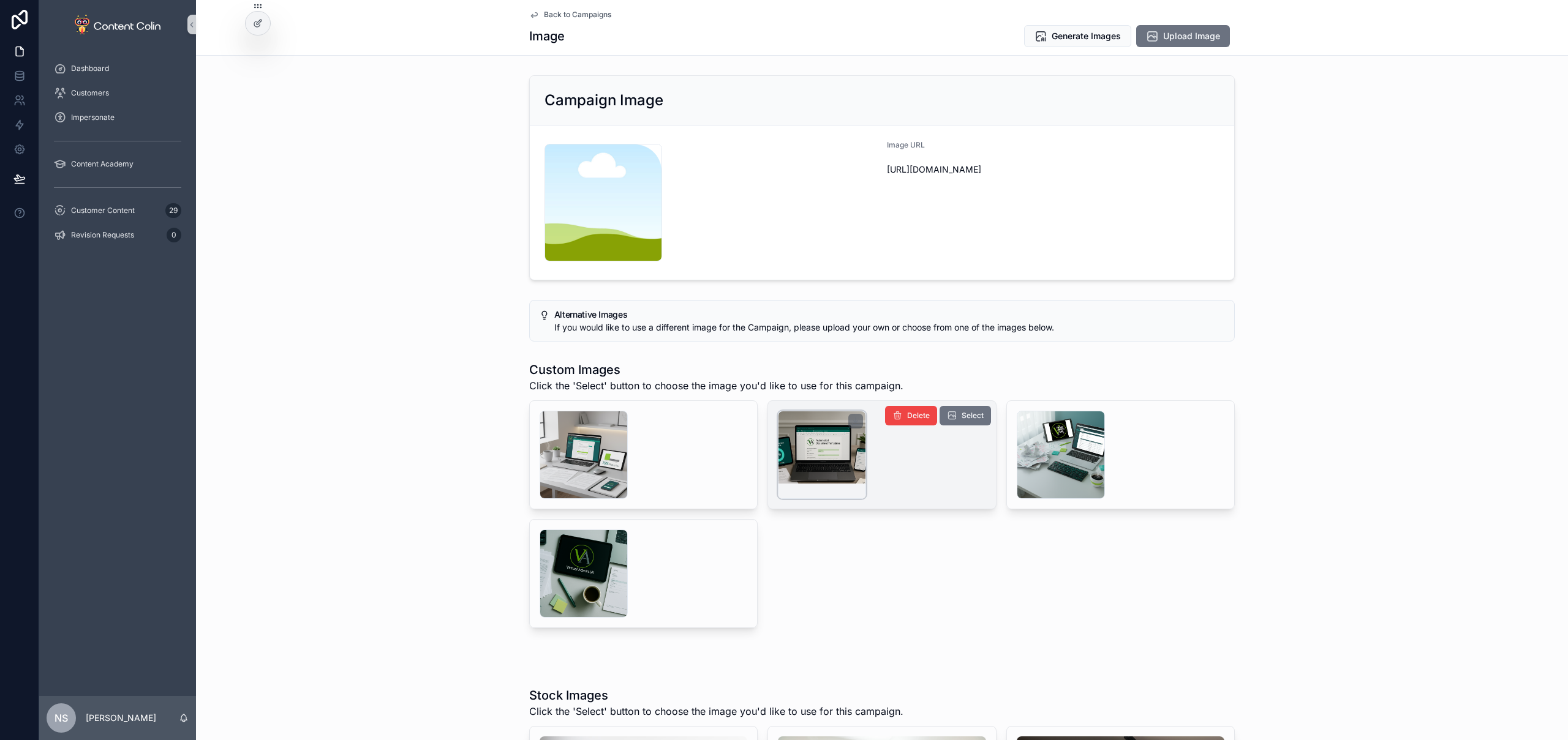
click at [838, 461] on div "scrollable content" at bounding box center [821, 454] width 88 height 88
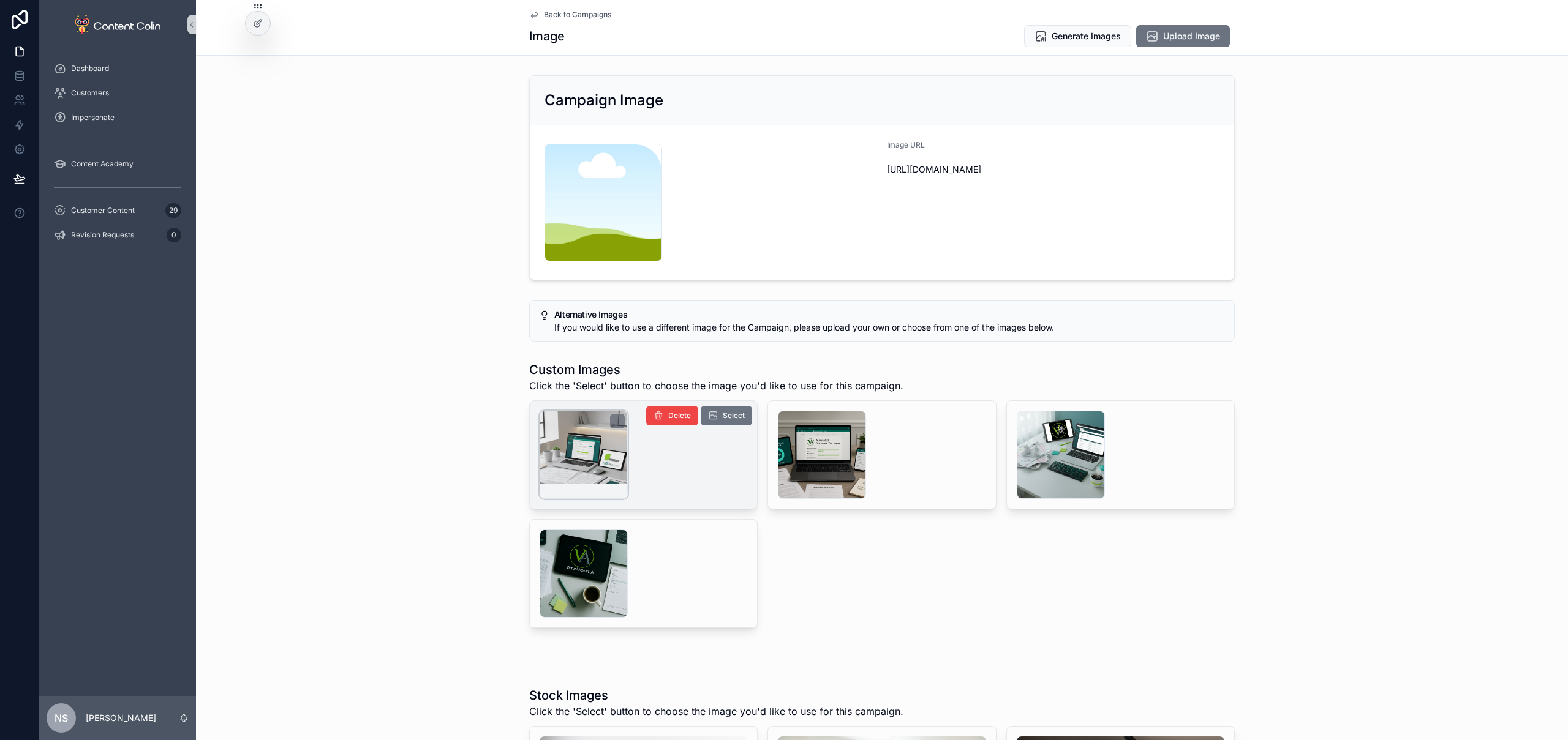
click at [580, 458] on div "scrollable content" at bounding box center [584, 454] width 88 height 88
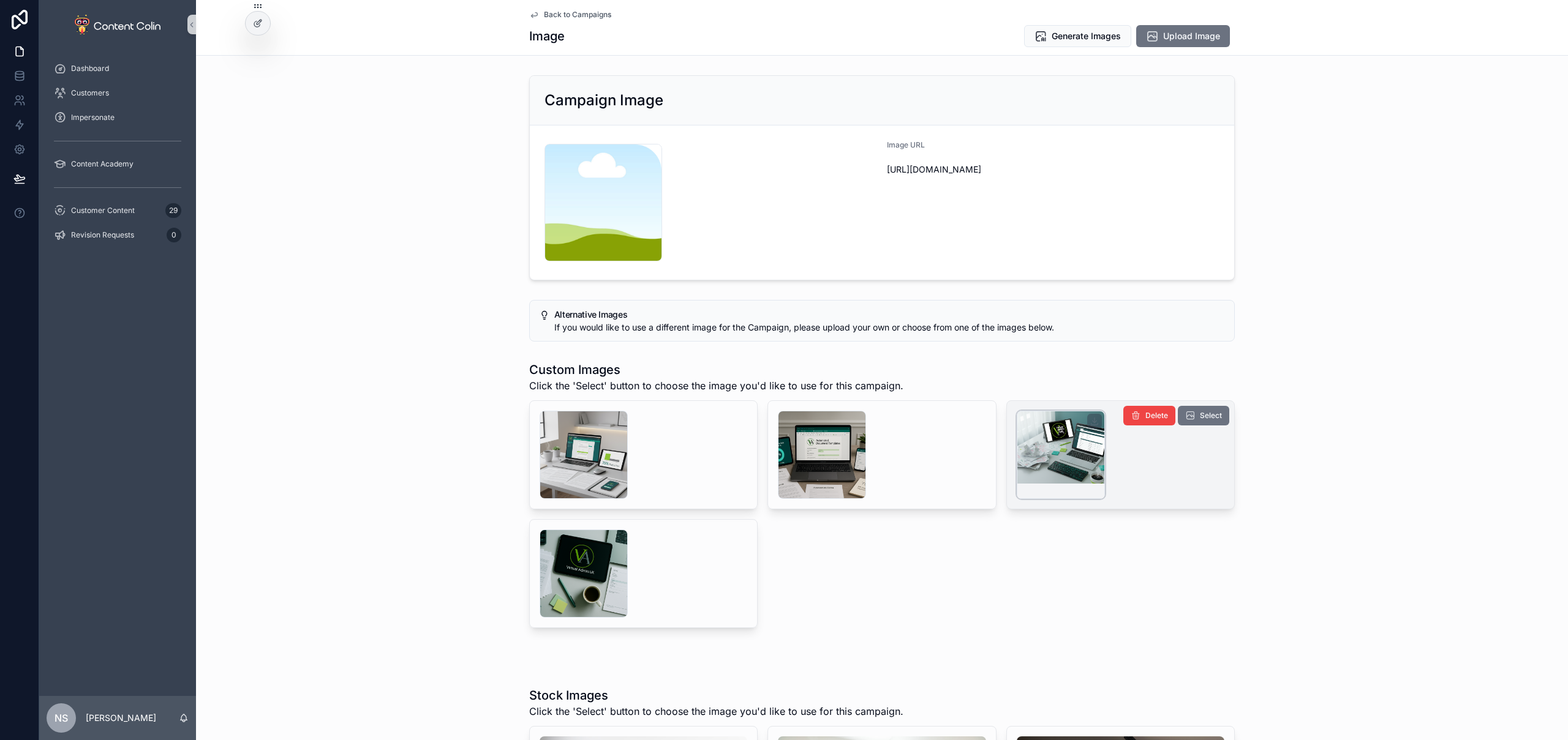
click at [1071, 461] on div "scrollable content" at bounding box center [1060, 454] width 88 height 88
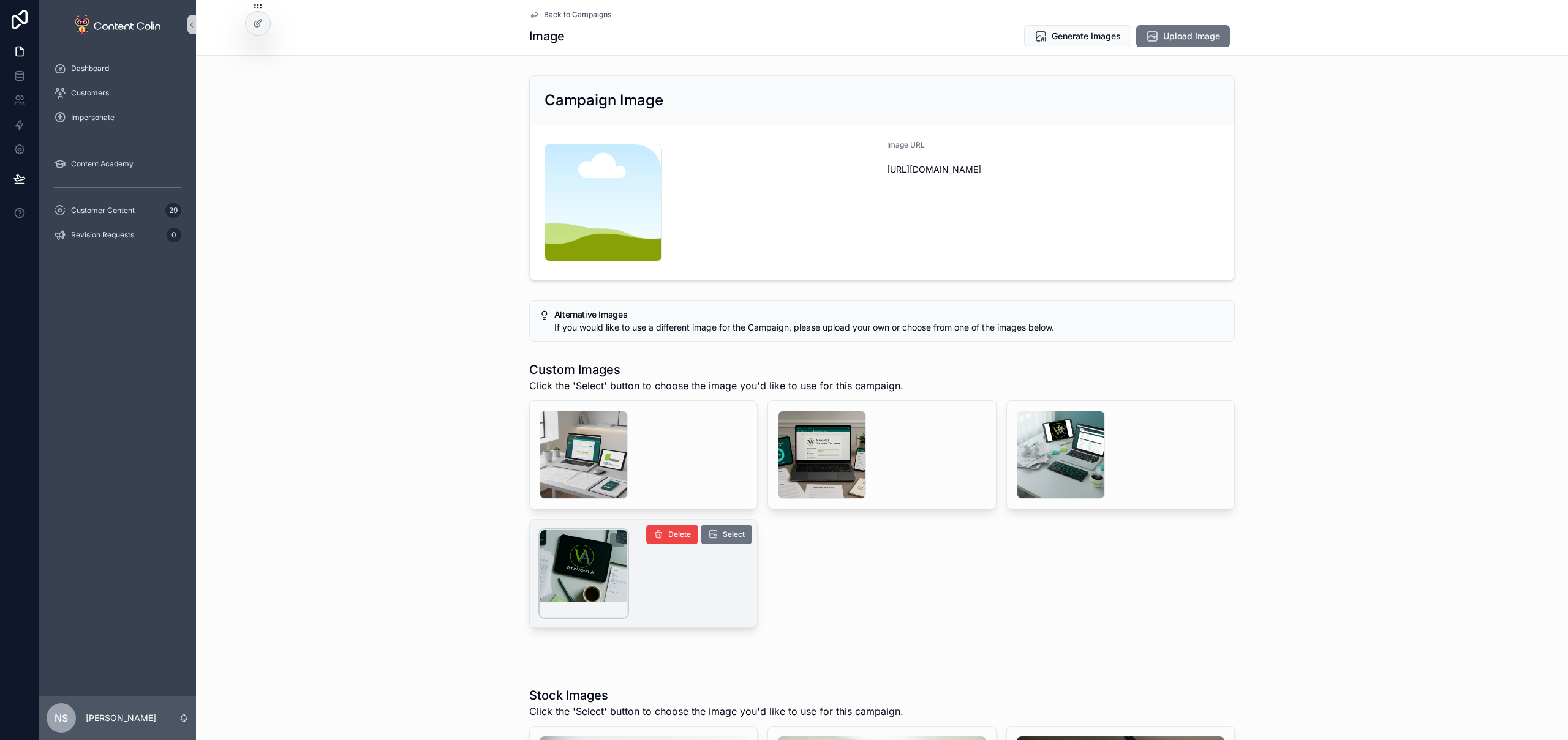
click at [565, 572] on div "scrollable content" at bounding box center [584, 573] width 88 height 88
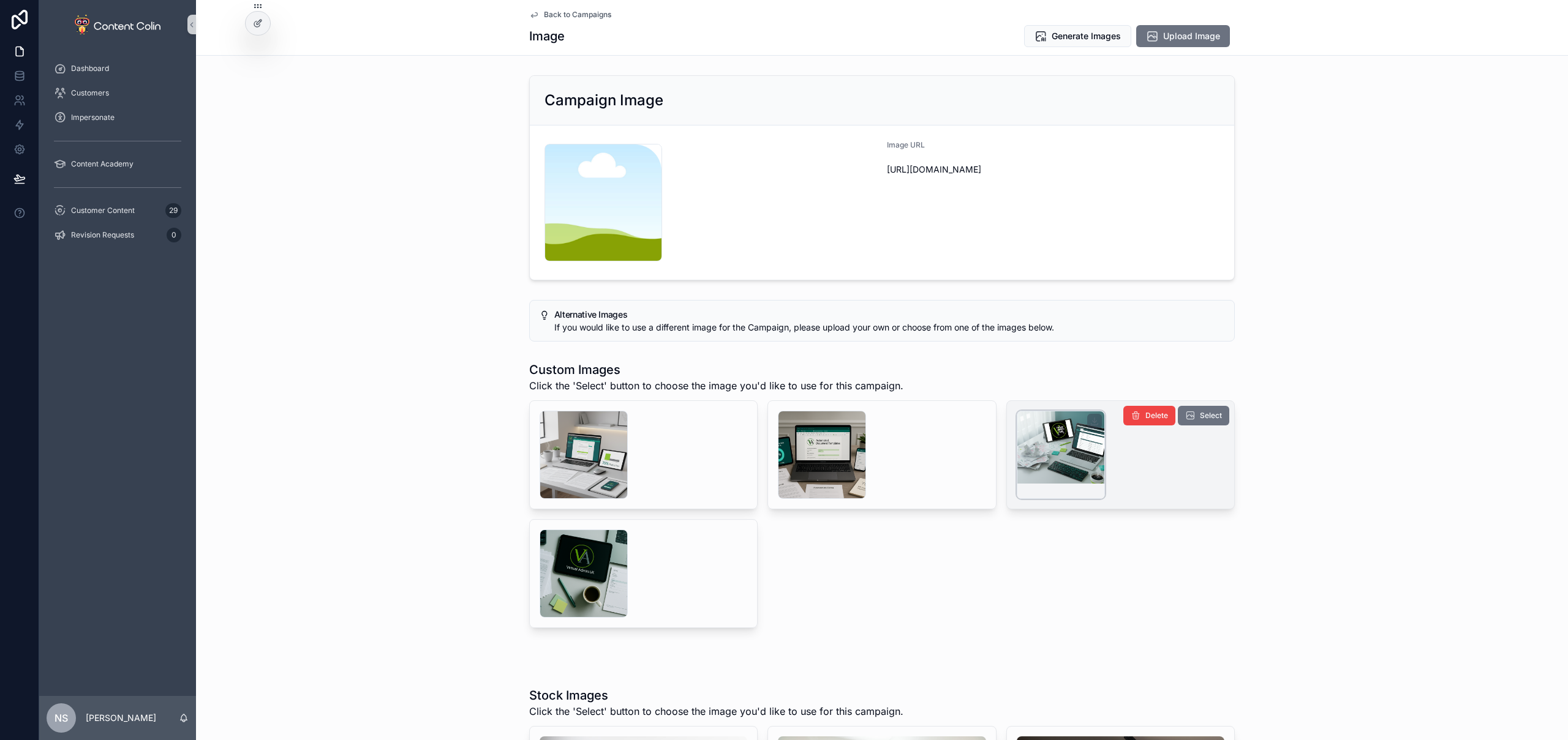
click at [1068, 456] on div "scrollable content" at bounding box center [1060, 454] width 88 height 88
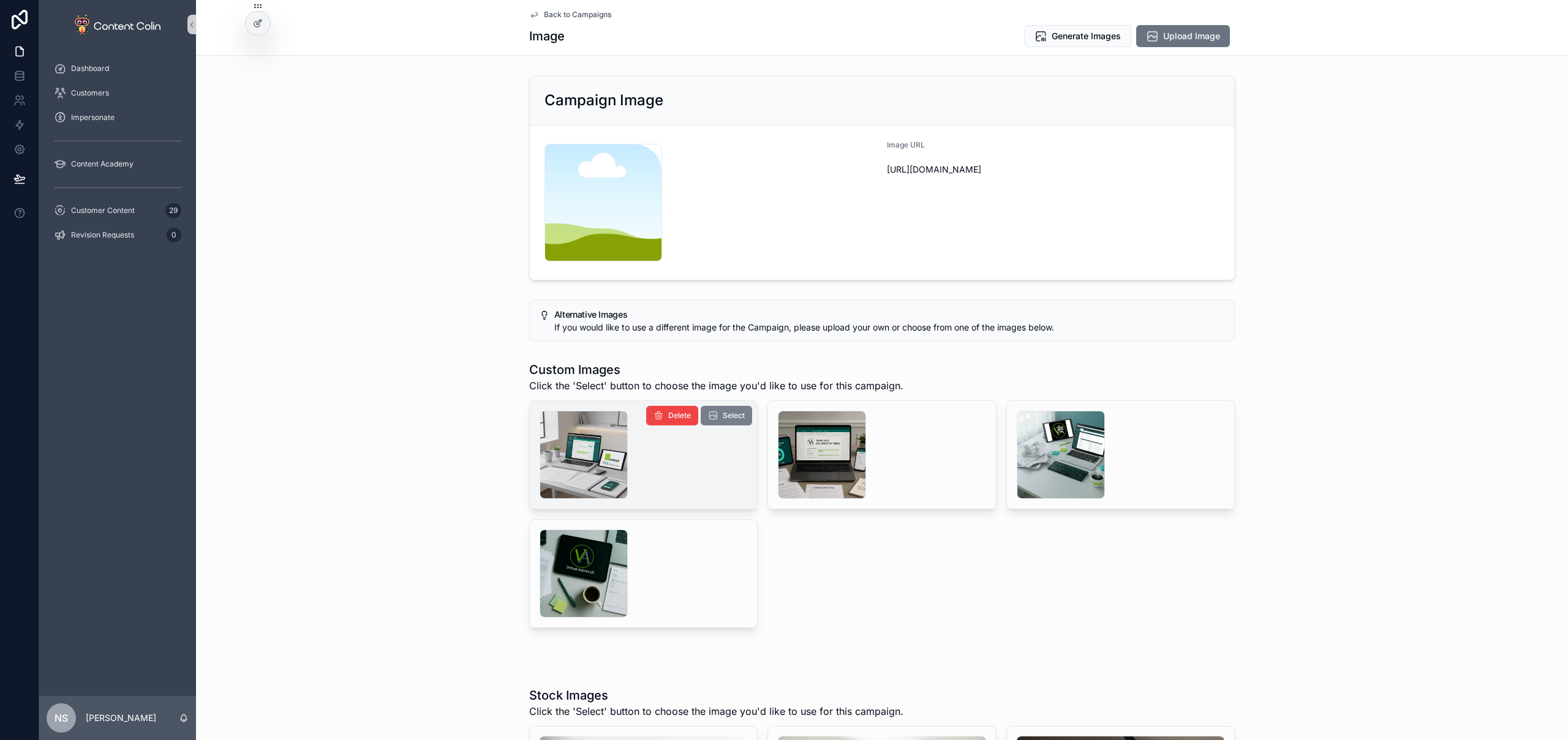
click at [729, 417] on span "Select" at bounding box center [733, 415] width 22 height 10
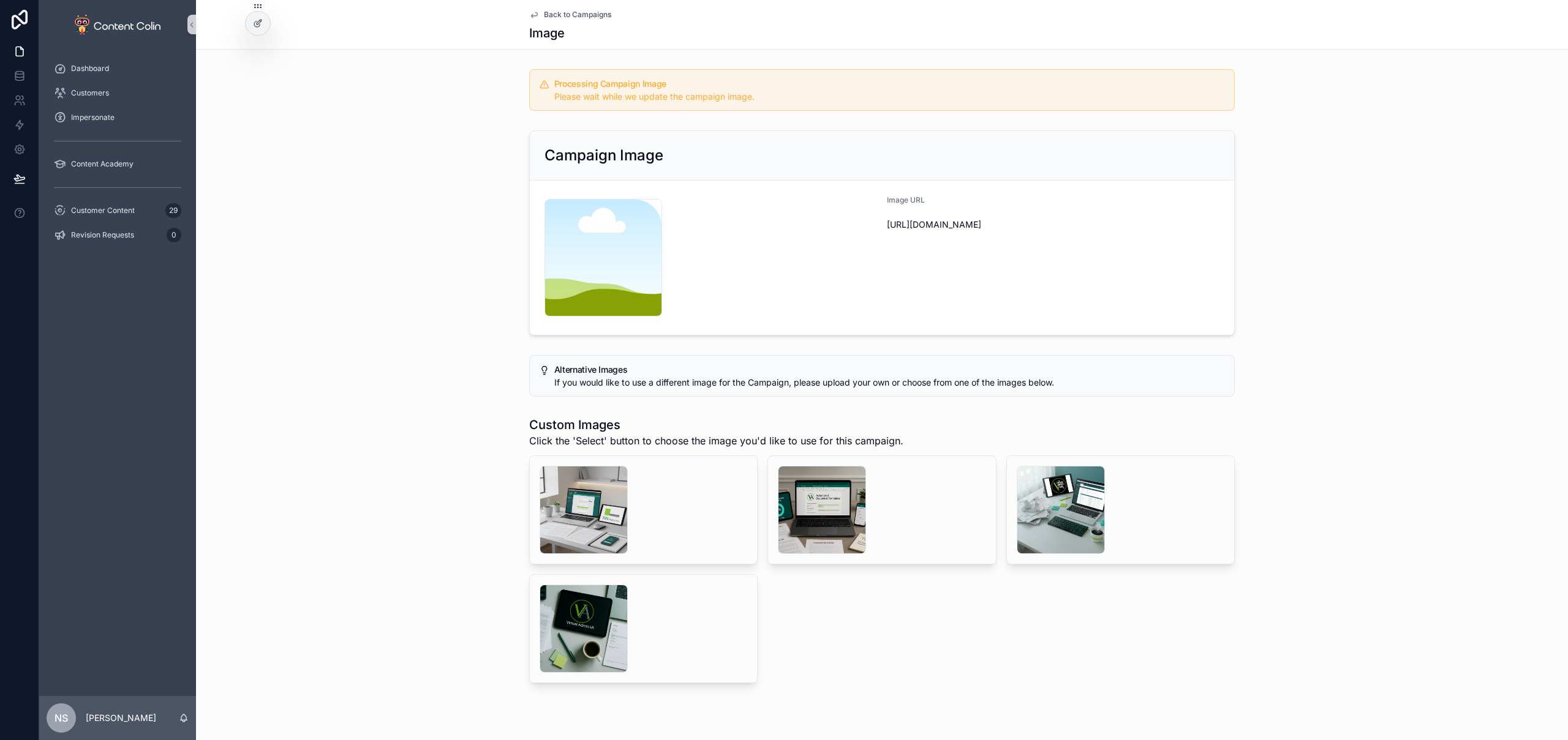
click at [579, 12] on span "Back to Campaigns" at bounding box center [578, 14] width 68 height 10
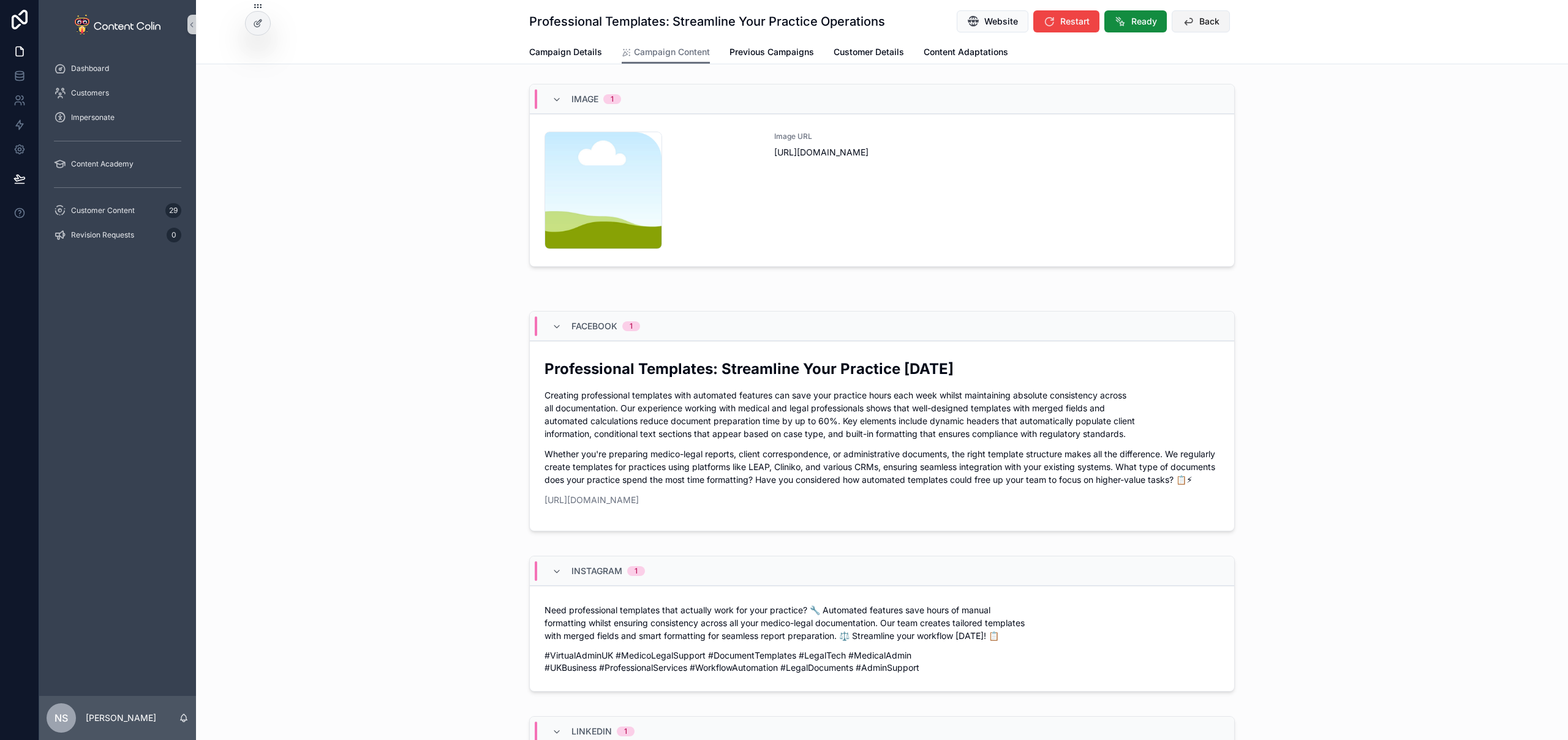
click at [1211, 17] on span "Back" at bounding box center [1209, 21] width 20 height 12
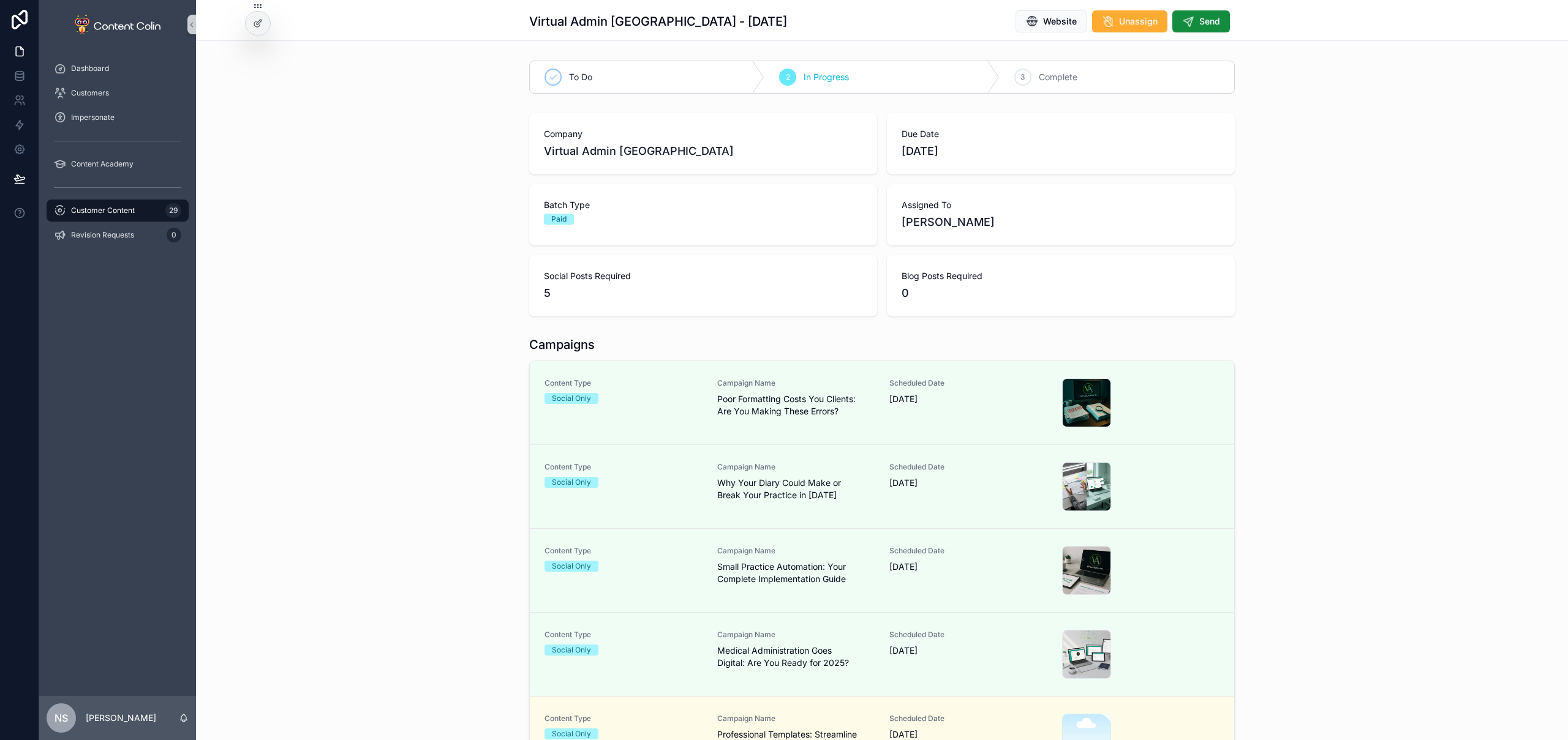
click at [109, 211] on span "Customer Content" at bounding box center [103, 210] width 64 height 10
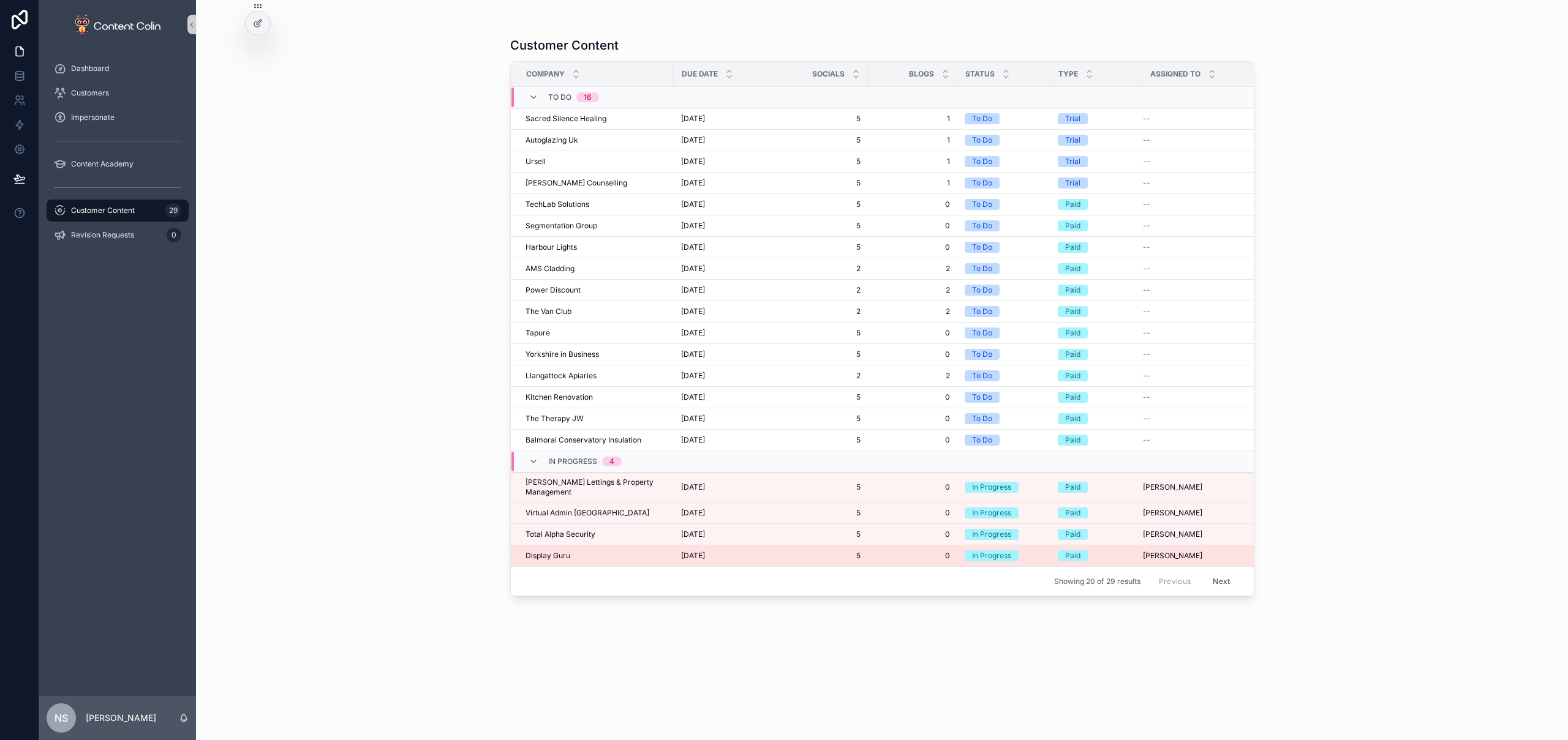
click at [571, 551] on div "Display Guru Display Guru" at bounding box center [596, 556] width 141 height 10
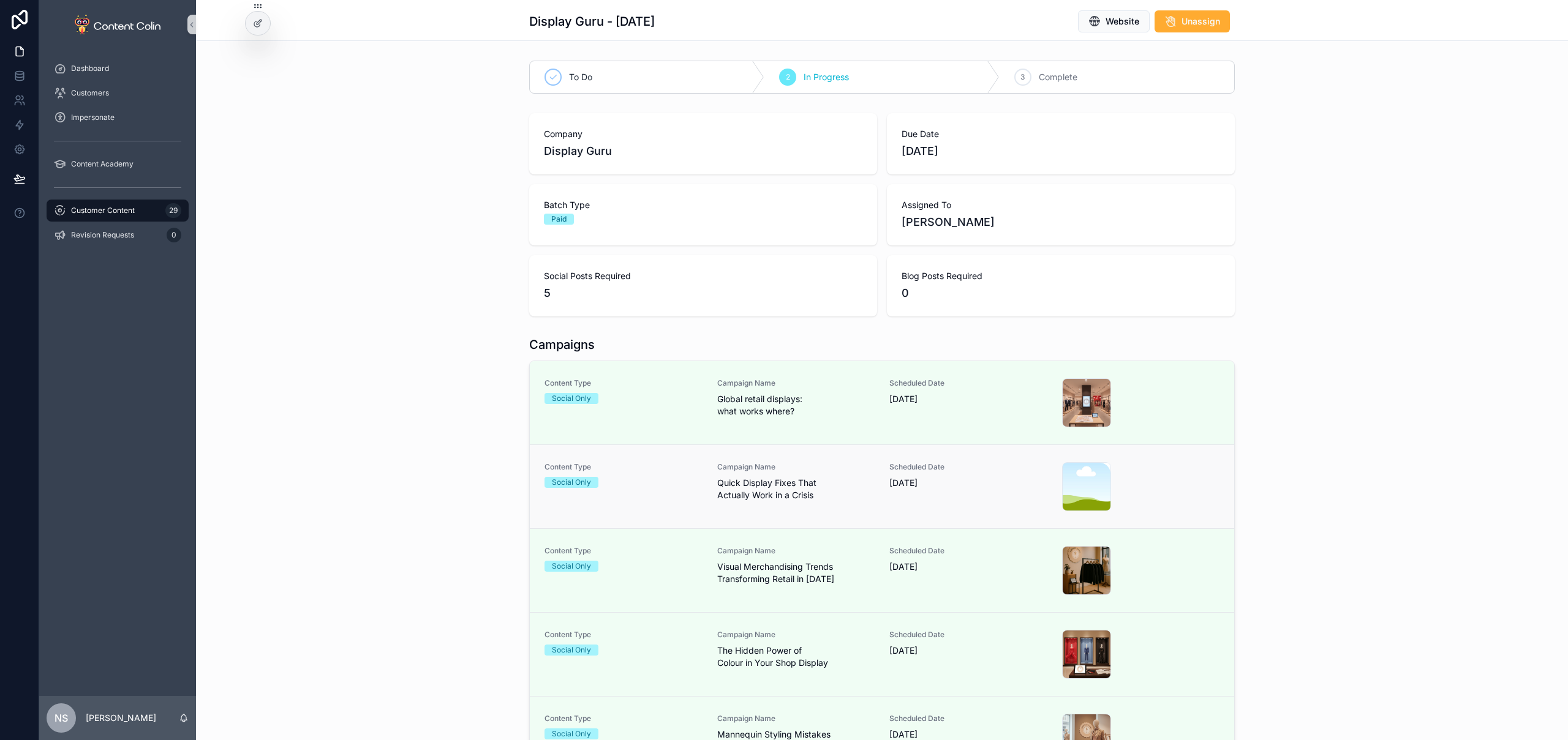
click at [783, 488] on span "Quick Display Fixes That Actually Work in a Crisis" at bounding box center [796, 490] width 158 height 25
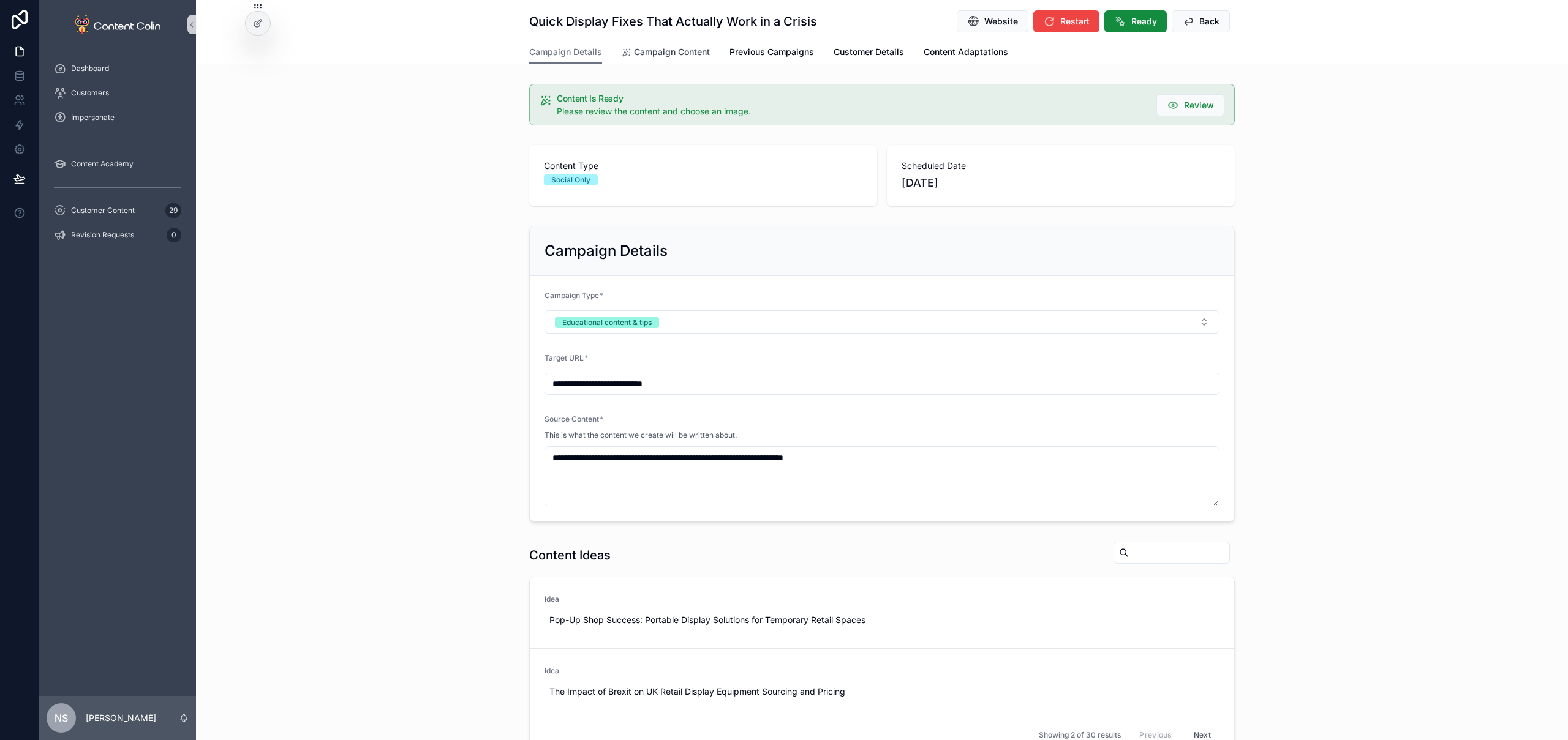
click at [666, 51] on span "Campaign Content" at bounding box center [672, 53] width 76 height 12
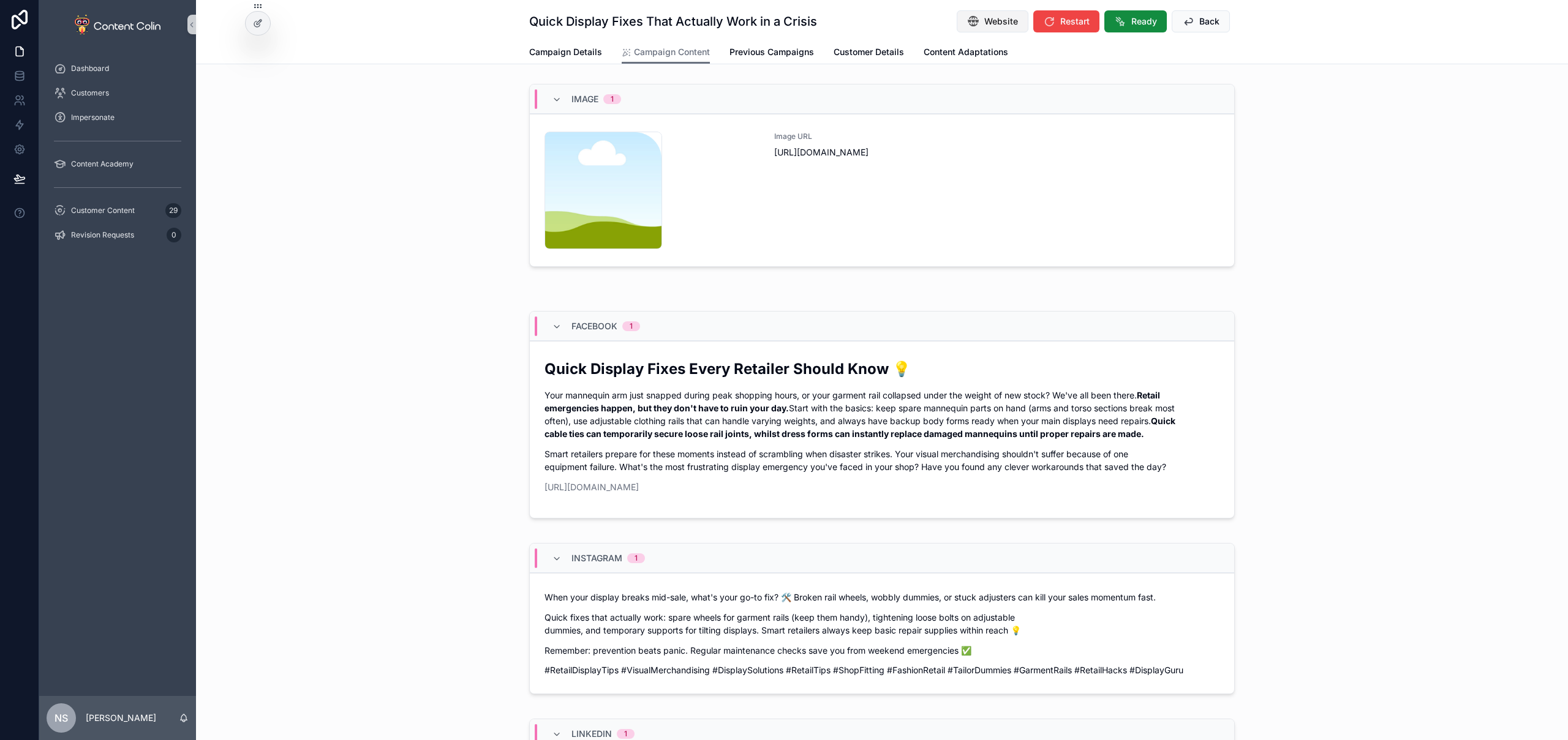
click at [992, 22] on span "Website" at bounding box center [1001, 21] width 34 height 12
click at [564, 58] on span "Campaign Details" at bounding box center [566, 53] width 73 height 12
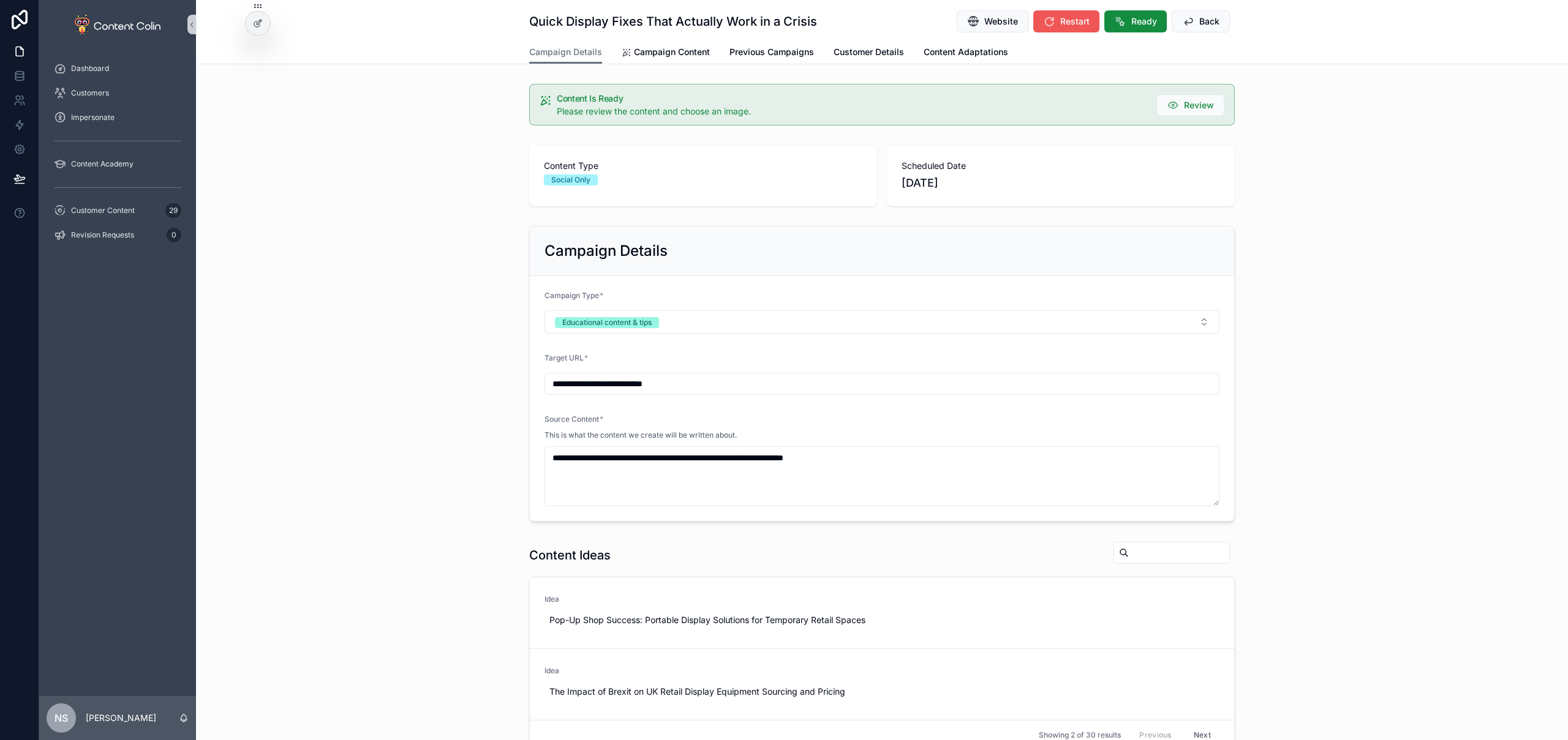
click at [1070, 28] on button "Restart" at bounding box center [1066, 21] width 66 height 22
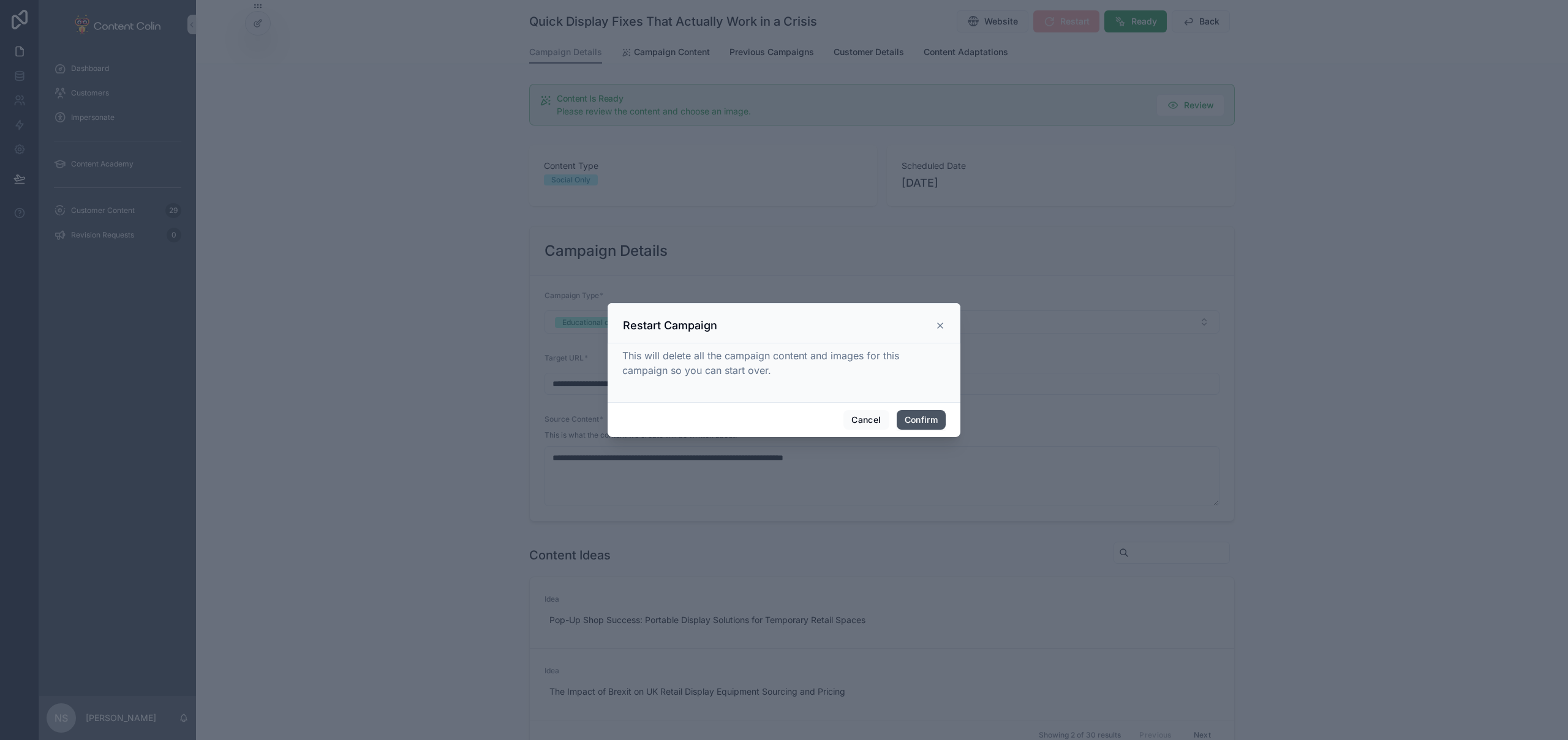
click at [927, 420] on button "Confirm" at bounding box center [921, 420] width 49 height 20
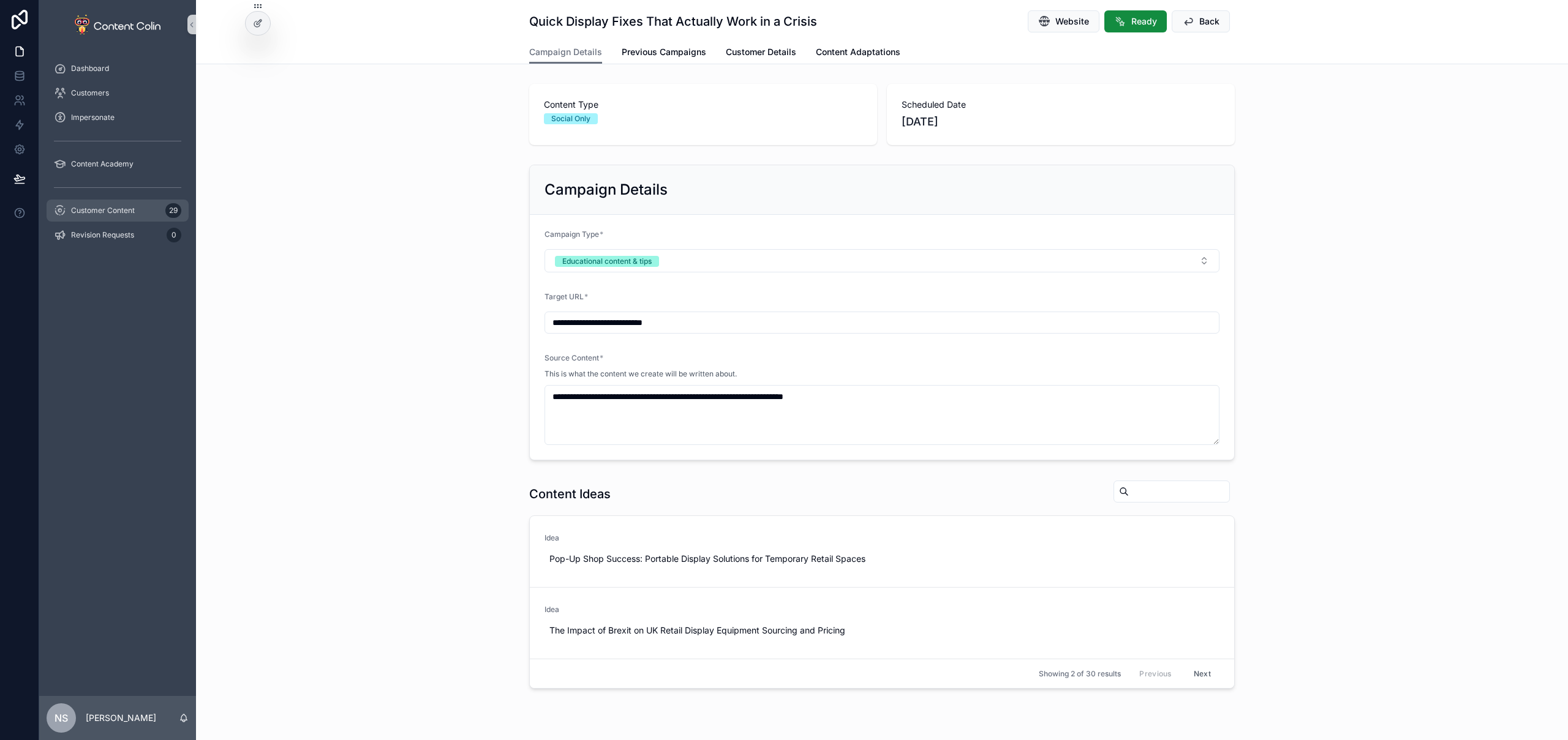
click at [125, 209] on span "Customer Content" at bounding box center [103, 210] width 64 height 10
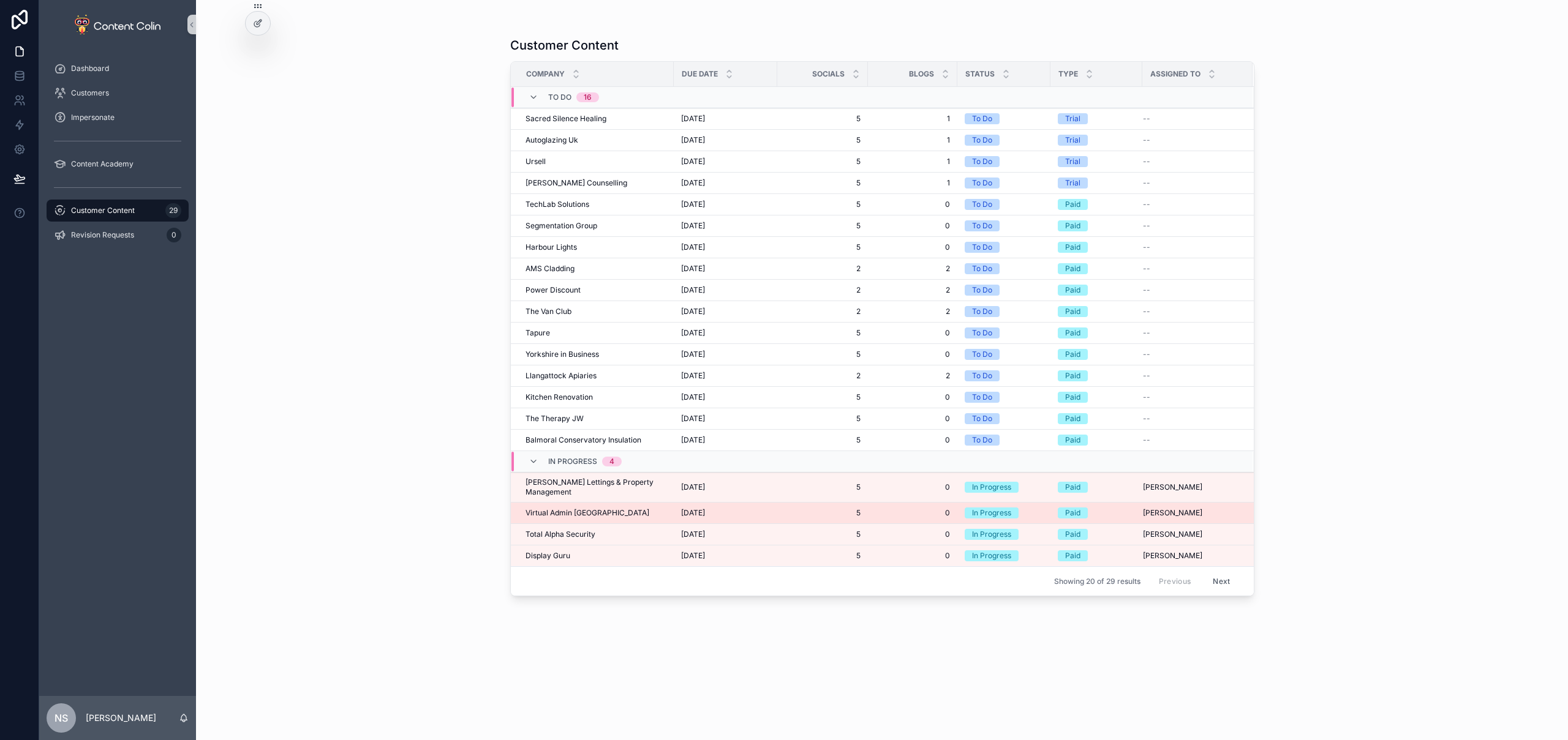
click at [639, 508] on div "Virtual Admin UK Virtual Admin UK" at bounding box center [596, 513] width 141 height 10
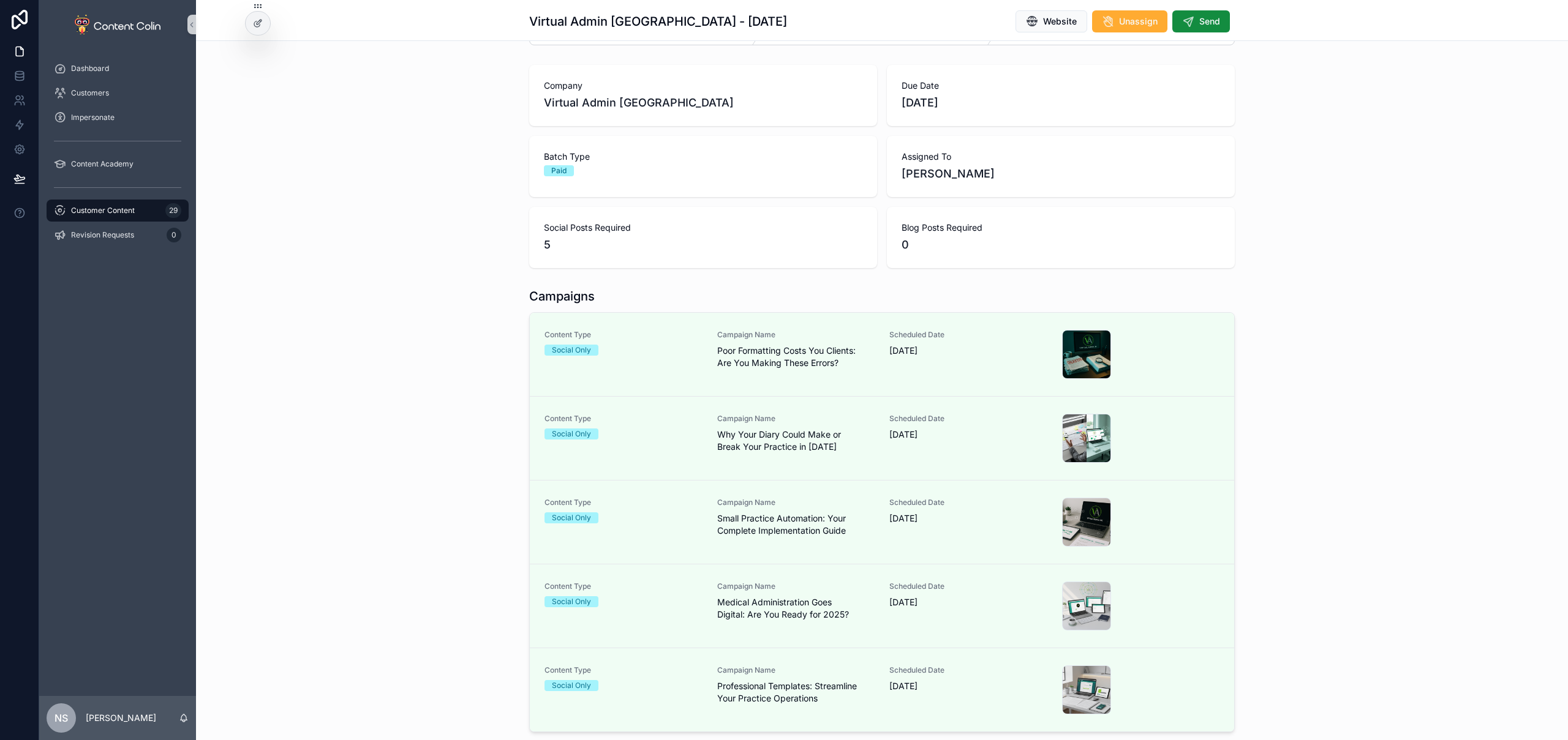
scroll to position [97, 0]
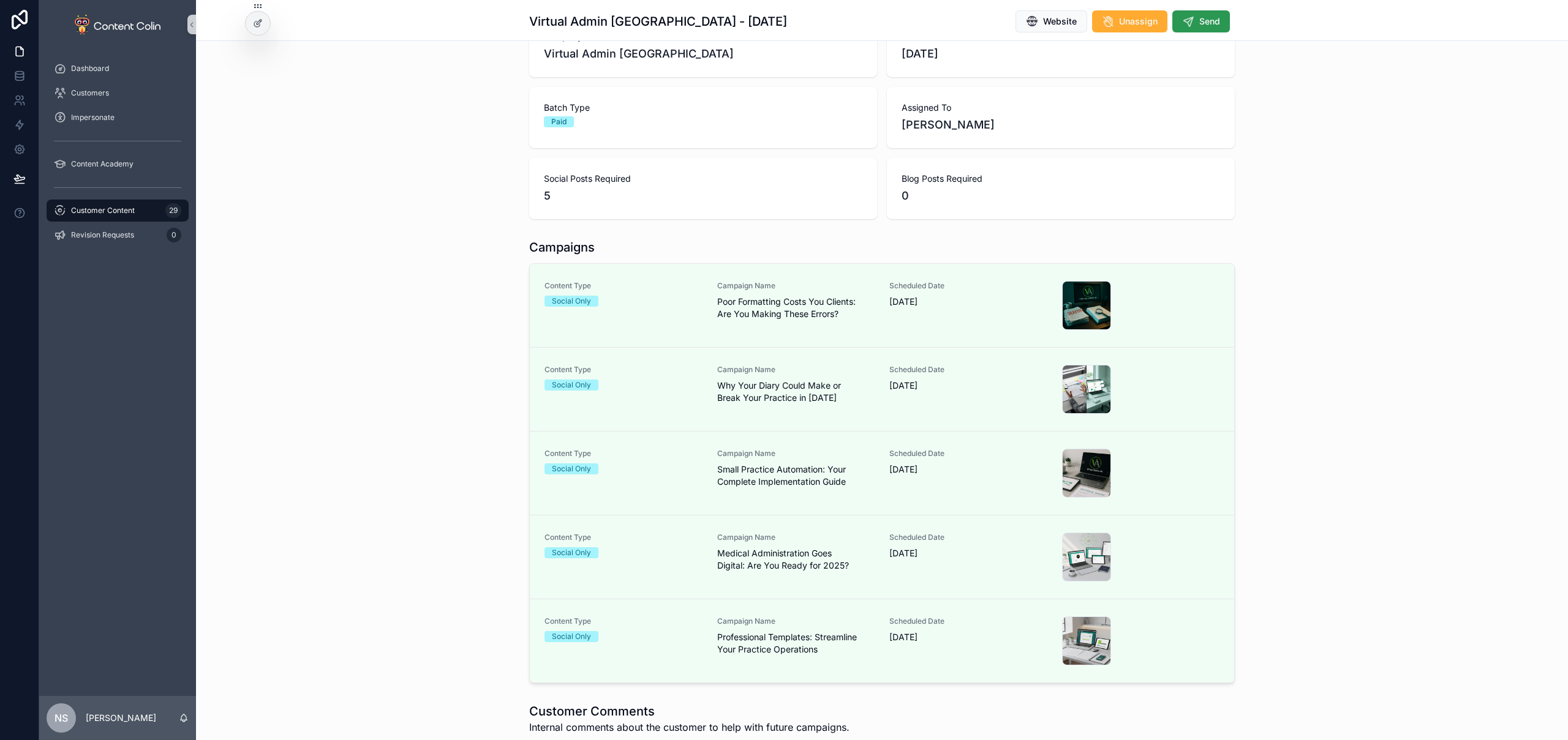
click at [1205, 20] on span "Send" at bounding box center [1209, 21] width 20 height 12
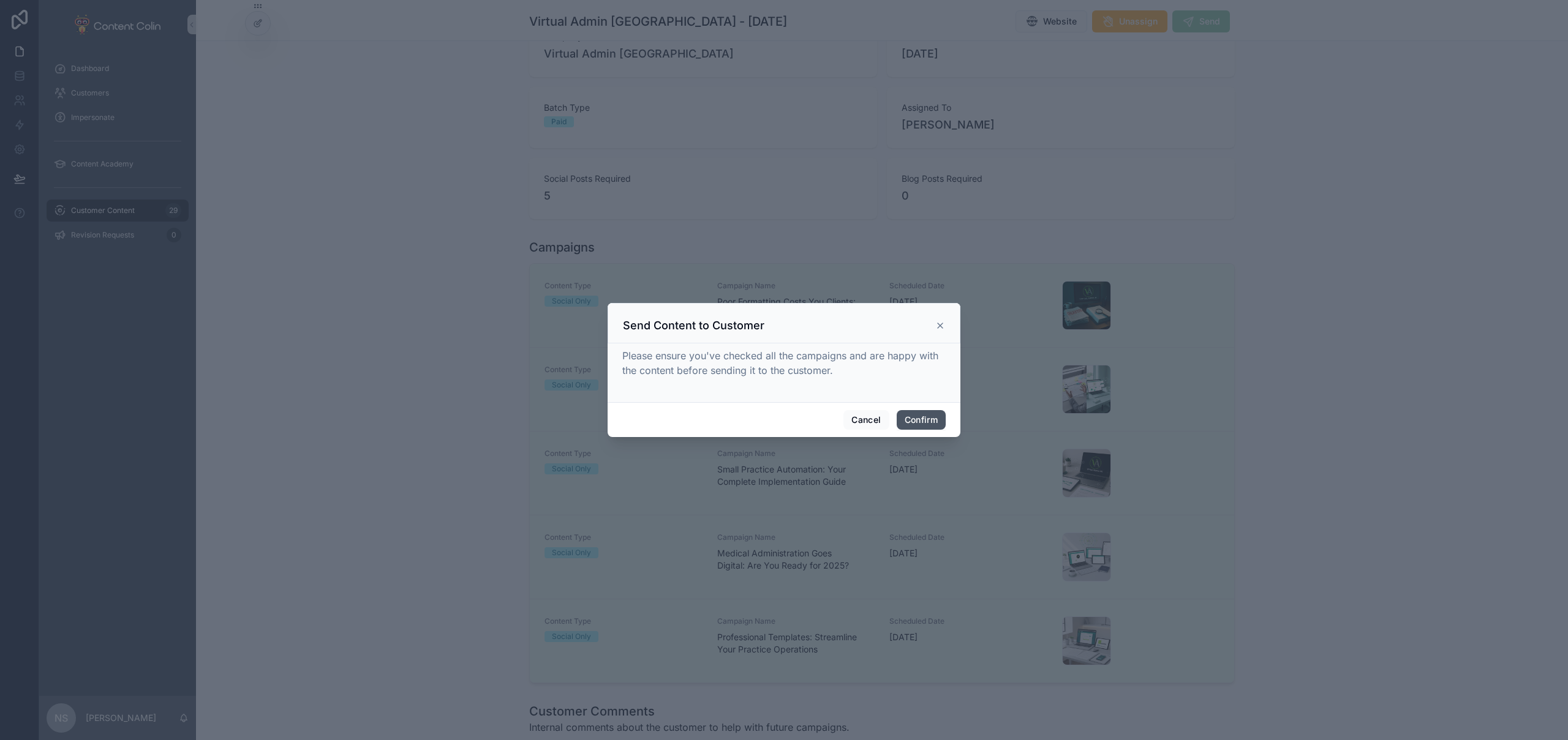
click at [926, 422] on button "Confirm" at bounding box center [921, 420] width 49 height 20
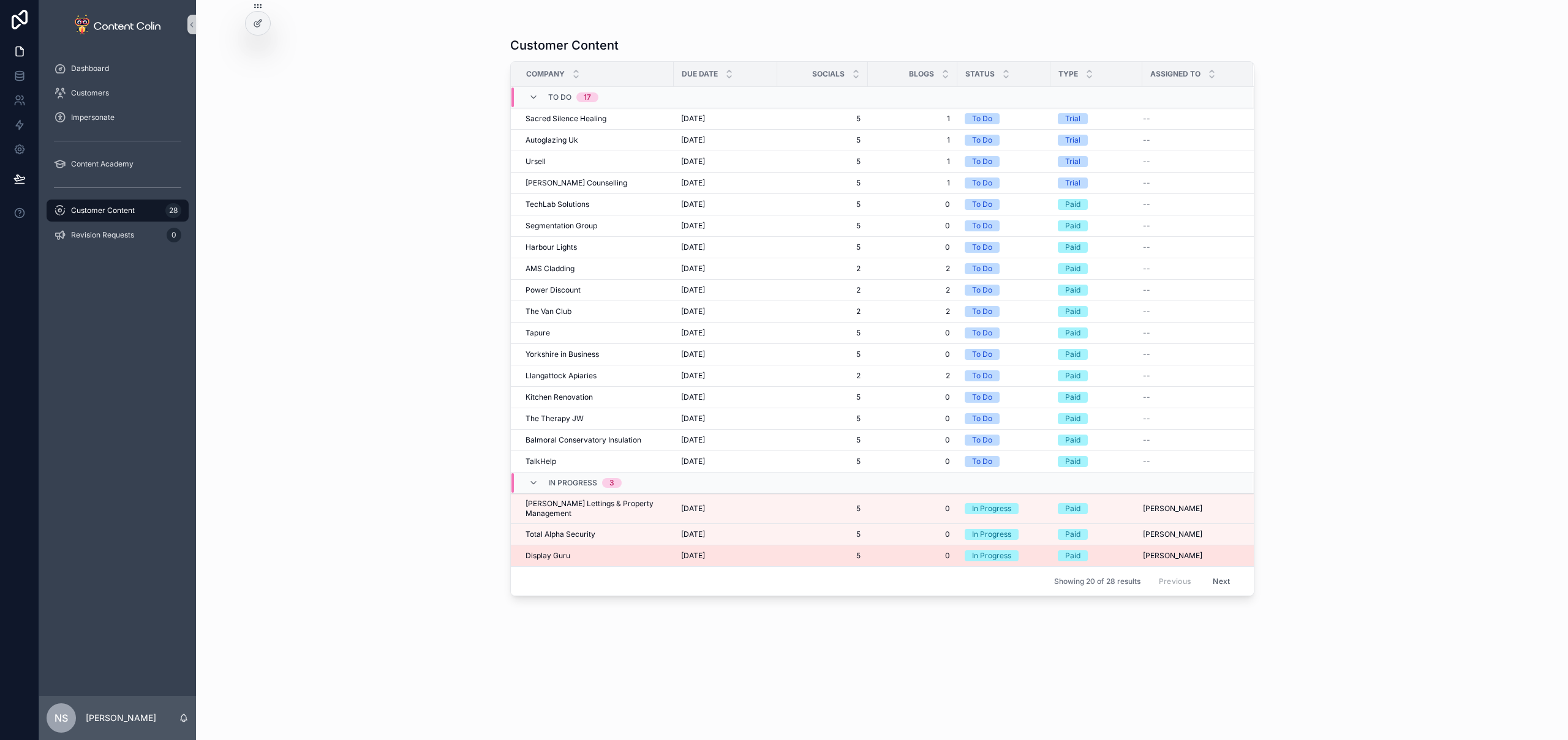
click at [556, 551] on span "Display Guru" at bounding box center [548, 556] width 45 height 10
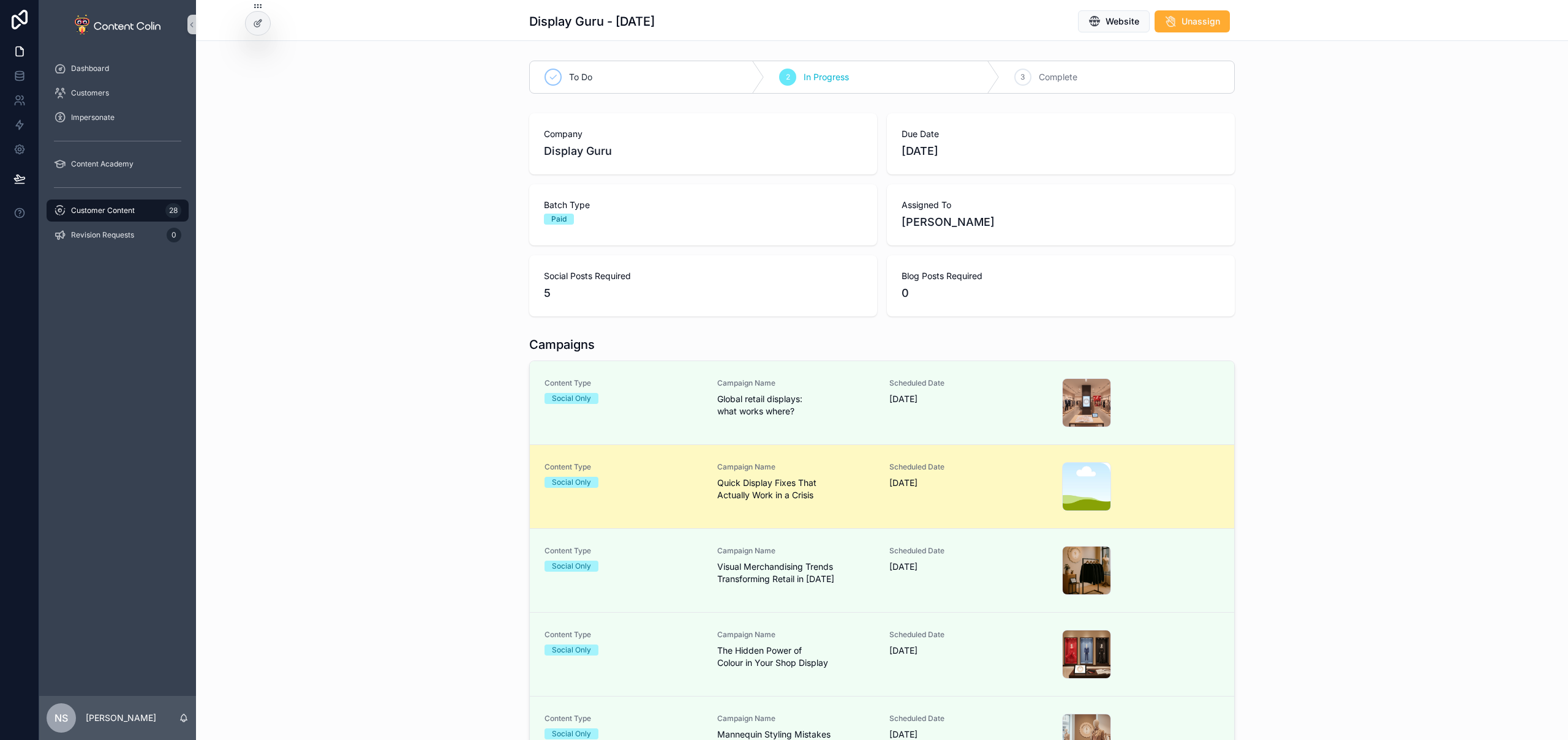
click at [666, 465] on span "Content Type" at bounding box center [623, 467] width 158 height 10
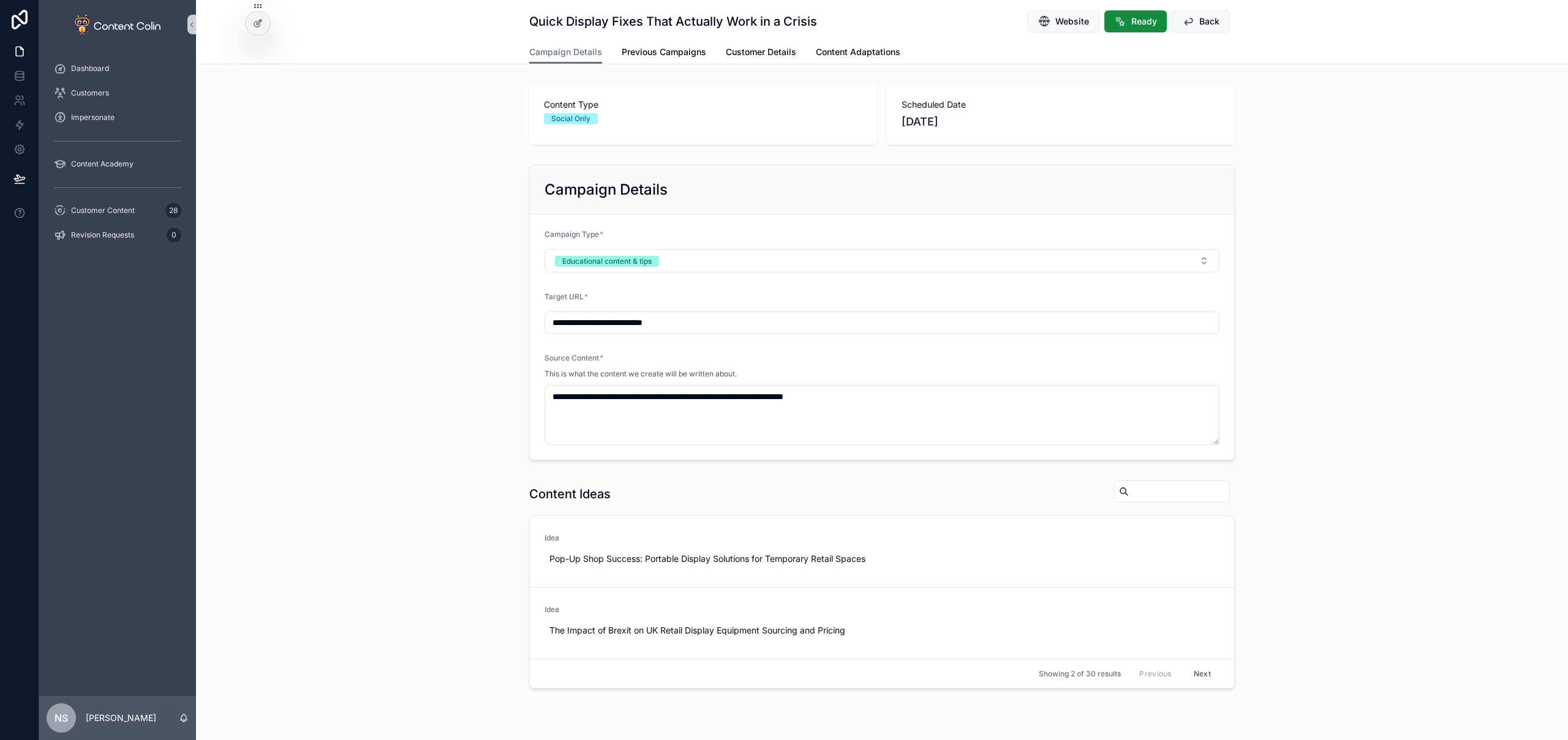
click at [374, 243] on div "**********" at bounding box center [882, 312] width 1372 height 305
click at [1213, 21] on span "Back" at bounding box center [1209, 21] width 20 height 12
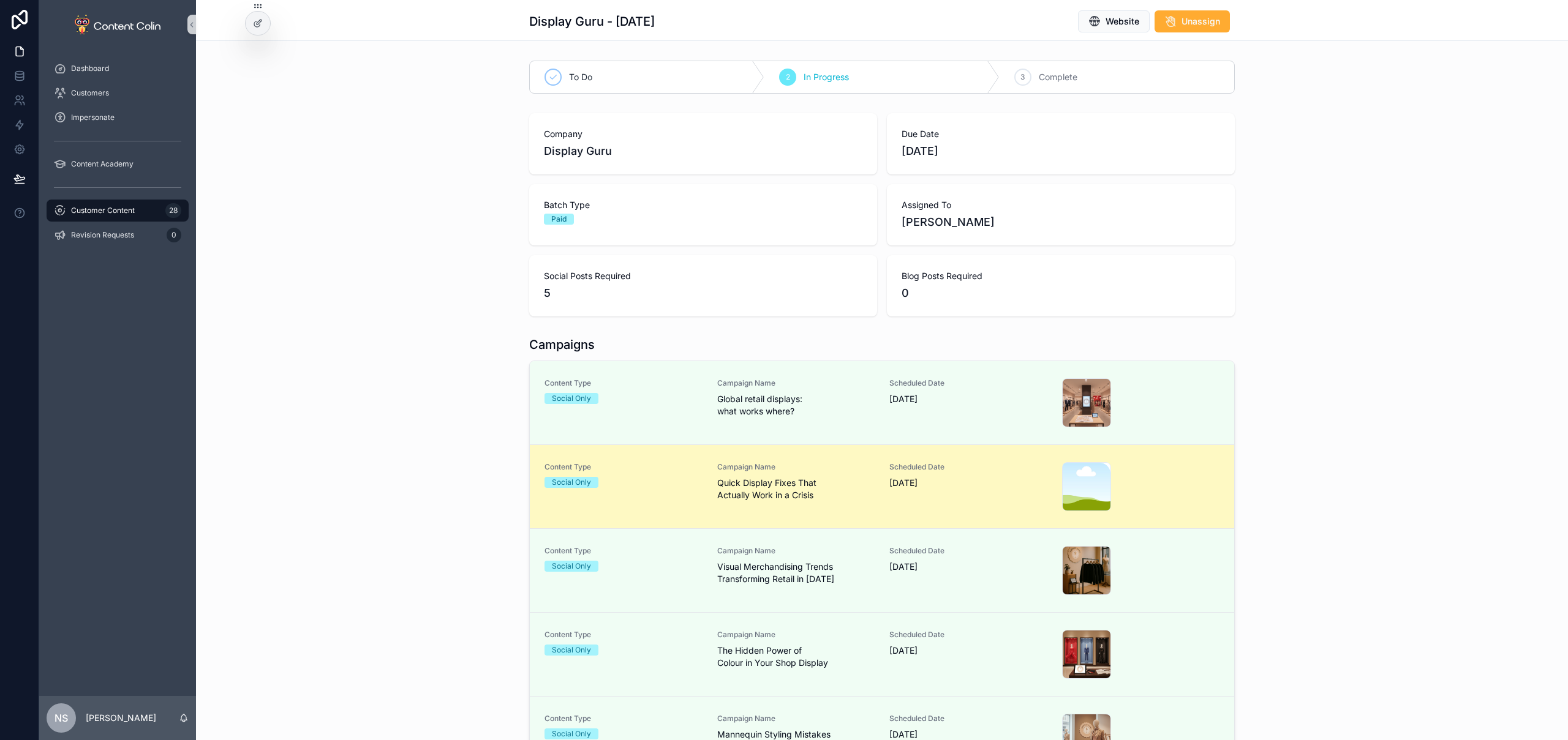
click at [735, 483] on span "Quick Display Fixes That Actually Work in a Crisis" at bounding box center [796, 490] width 158 height 25
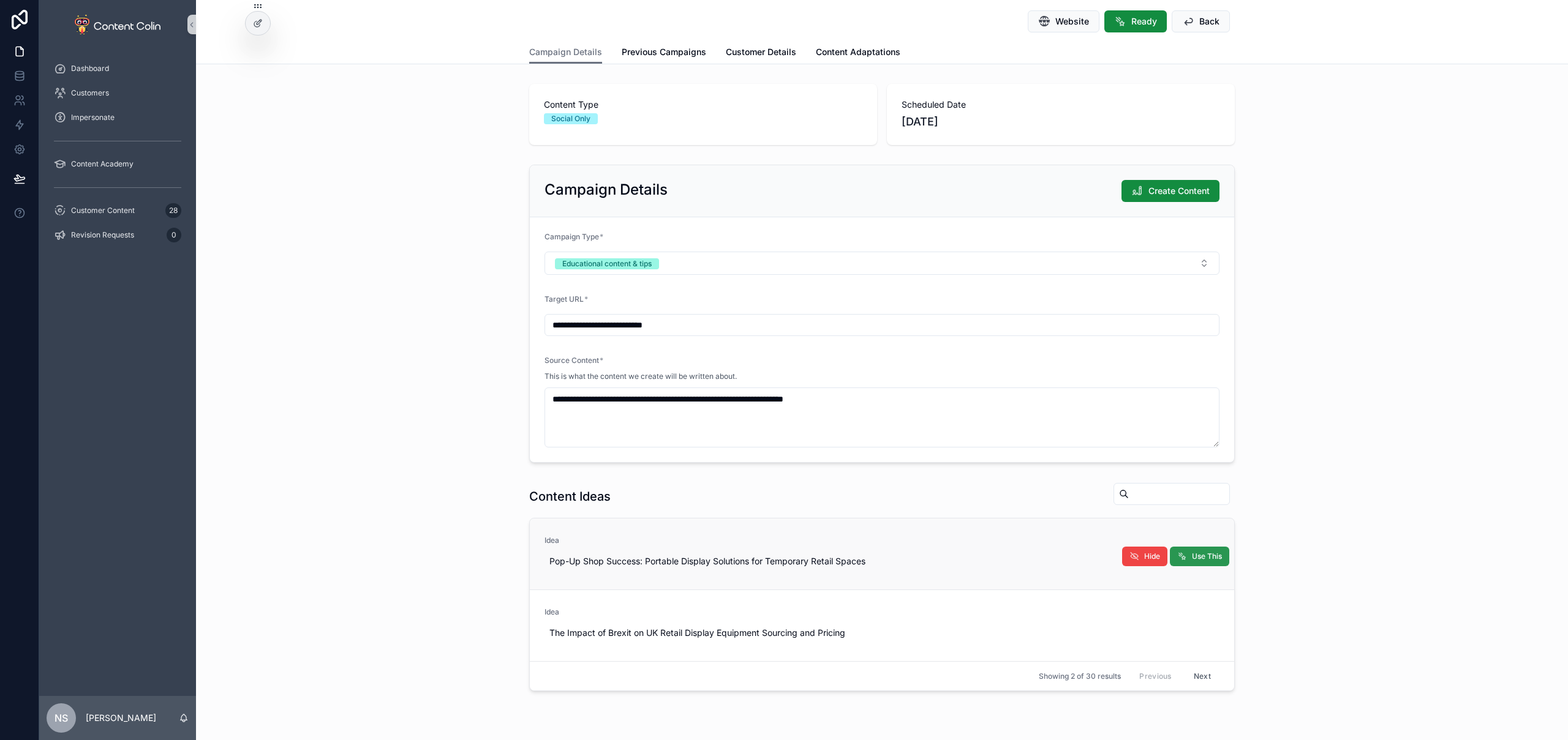
click at [1197, 552] on span "Use This" at bounding box center [1207, 557] width 30 height 10
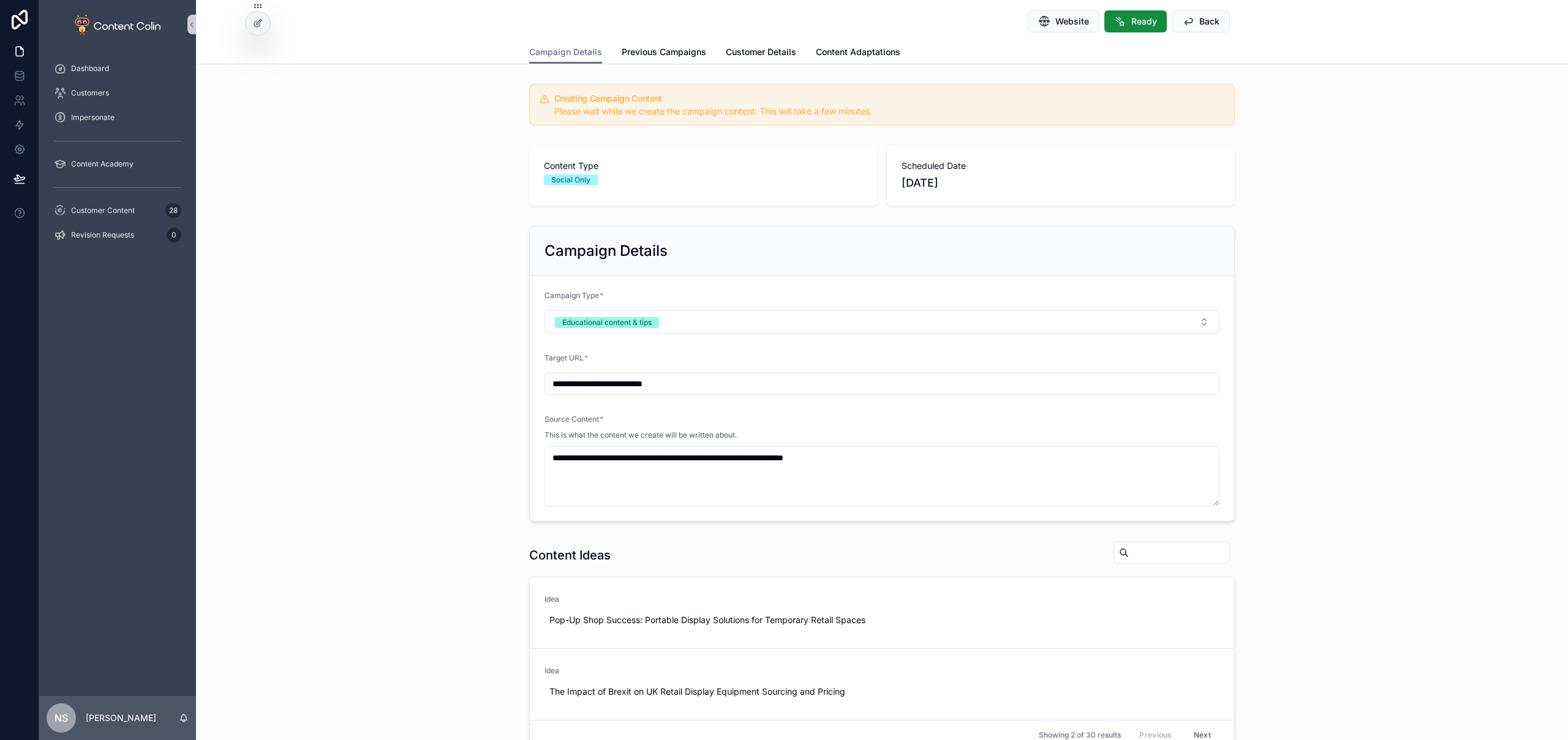
type textarea "**********"
click at [1335, 21] on icon "Close toast" at bounding box center [1333, 22] width 7 height 7
click at [1209, 25] on span "Back" at bounding box center [1209, 21] width 20 height 12
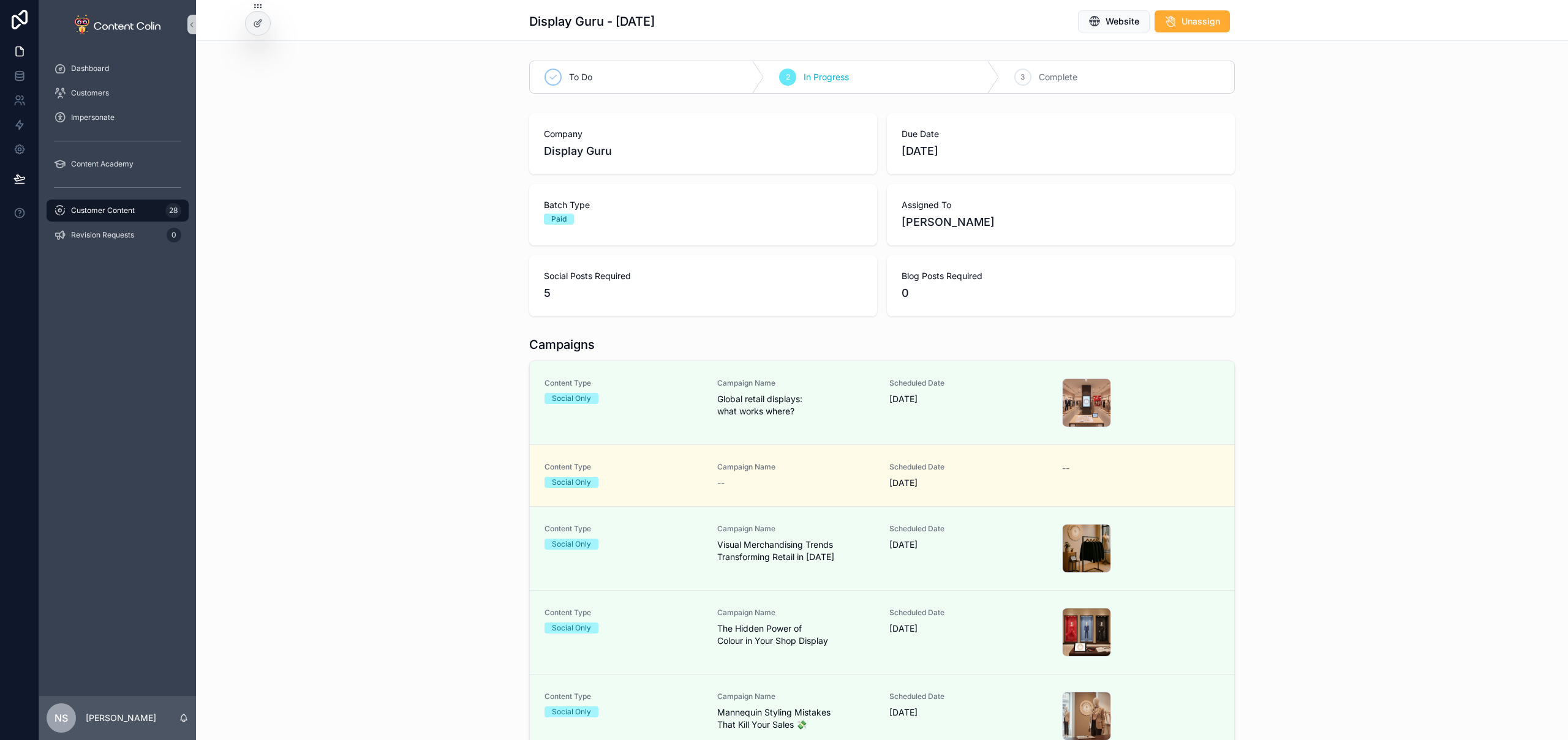
click at [120, 215] on div "Customer Content 28" at bounding box center [118, 211] width 127 height 20
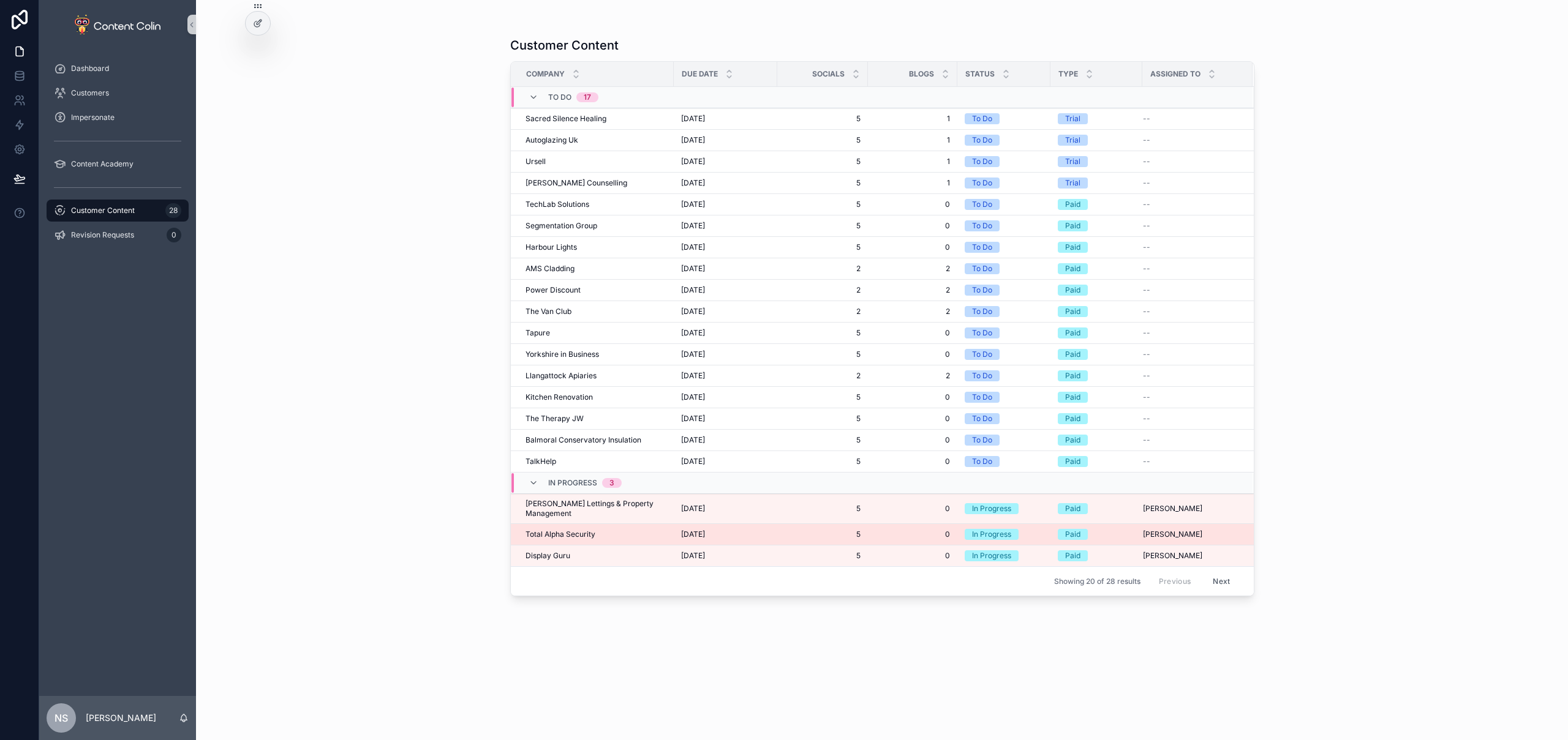
click at [634, 525] on td "Total Alpha Security Total Alpha Security" at bounding box center [592, 535] width 163 height 21
click at [561, 530] on span "Total Alpha Security" at bounding box center [560, 534] width 69 height 10
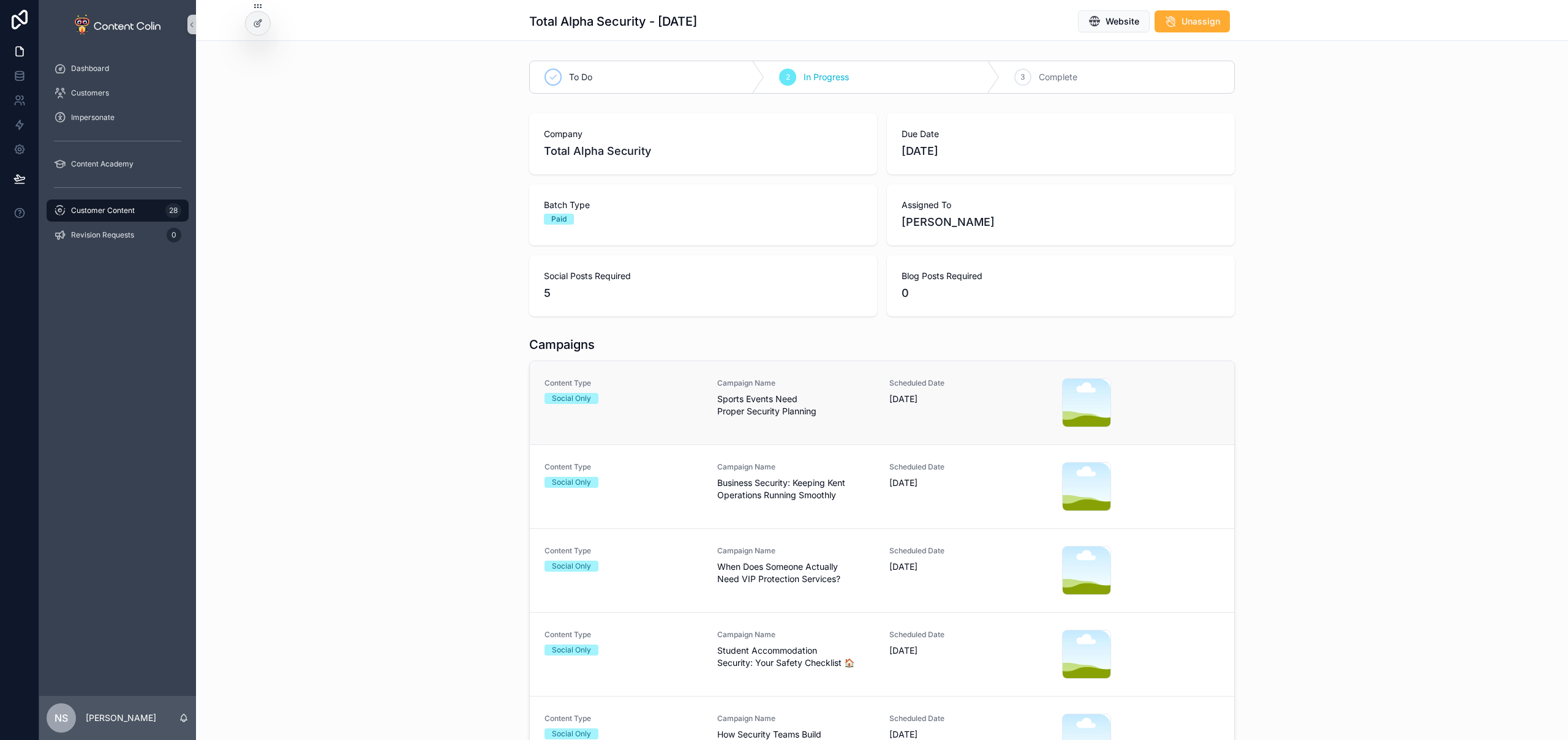
click at [796, 397] on span "Sports Events Need Proper Security Planning" at bounding box center [796, 405] width 158 height 25
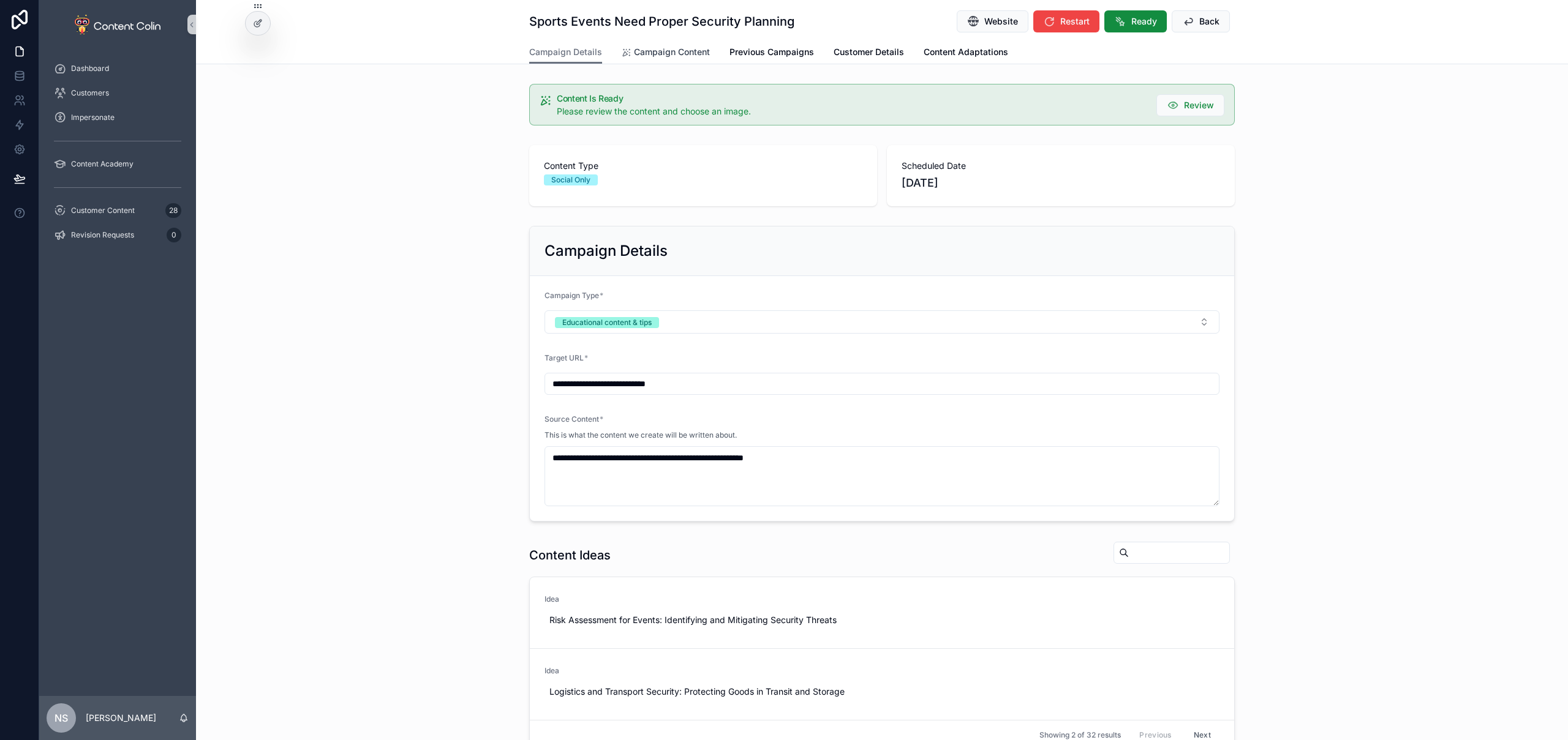
click at [682, 51] on span "Campaign Content" at bounding box center [672, 53] width 76 height 12
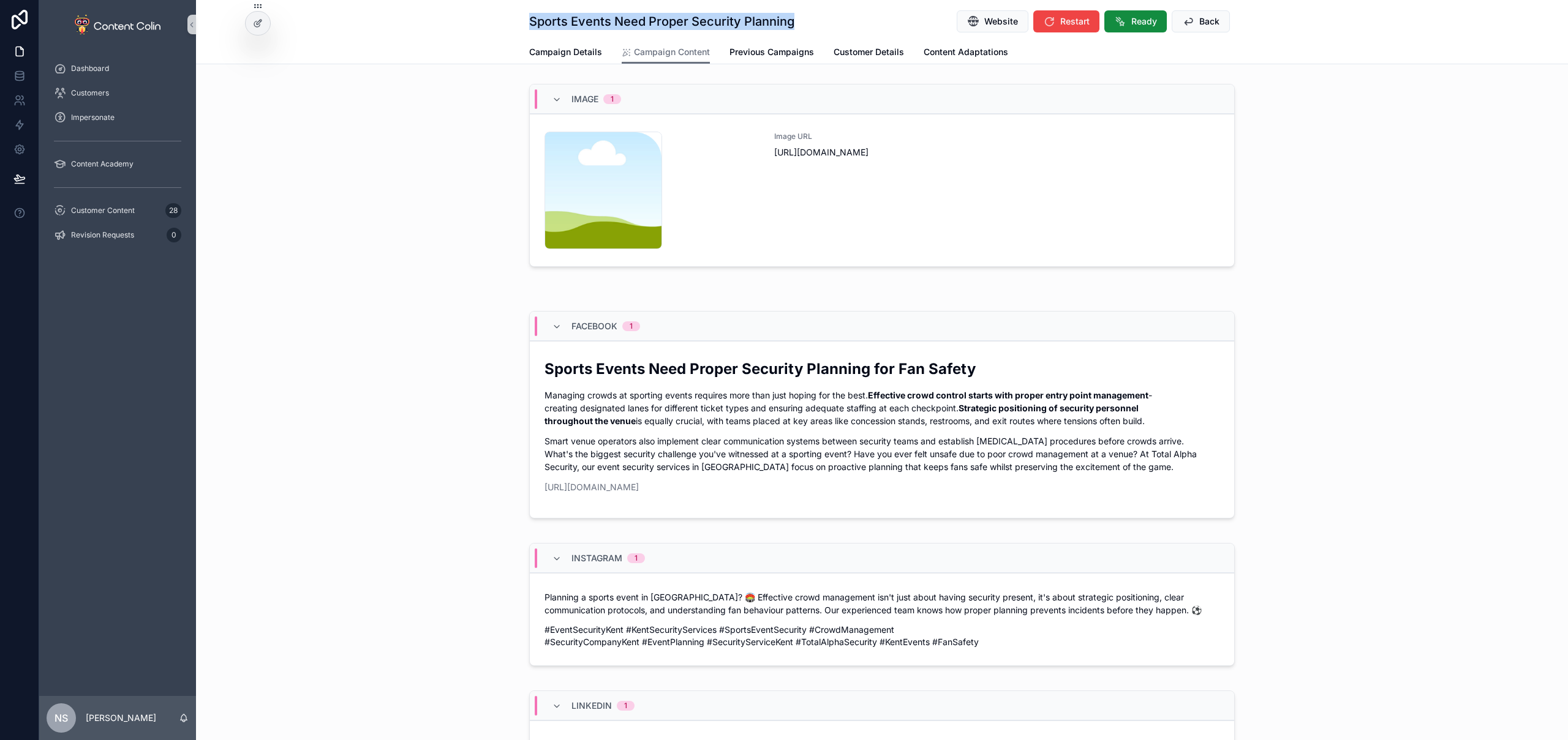
drag, startPoint x: 791, startPoint y: 19, endPoint x: 524, endPoint y: 19, distance: 267.0
click at [524, 18] on div "Sports Events Need Proper Security Planning Website Restart Ready Back Campaign…" at bounding box center [882, 32] width 1372 height 64
copy h1 "Sports Events Need Proper Security Planning"
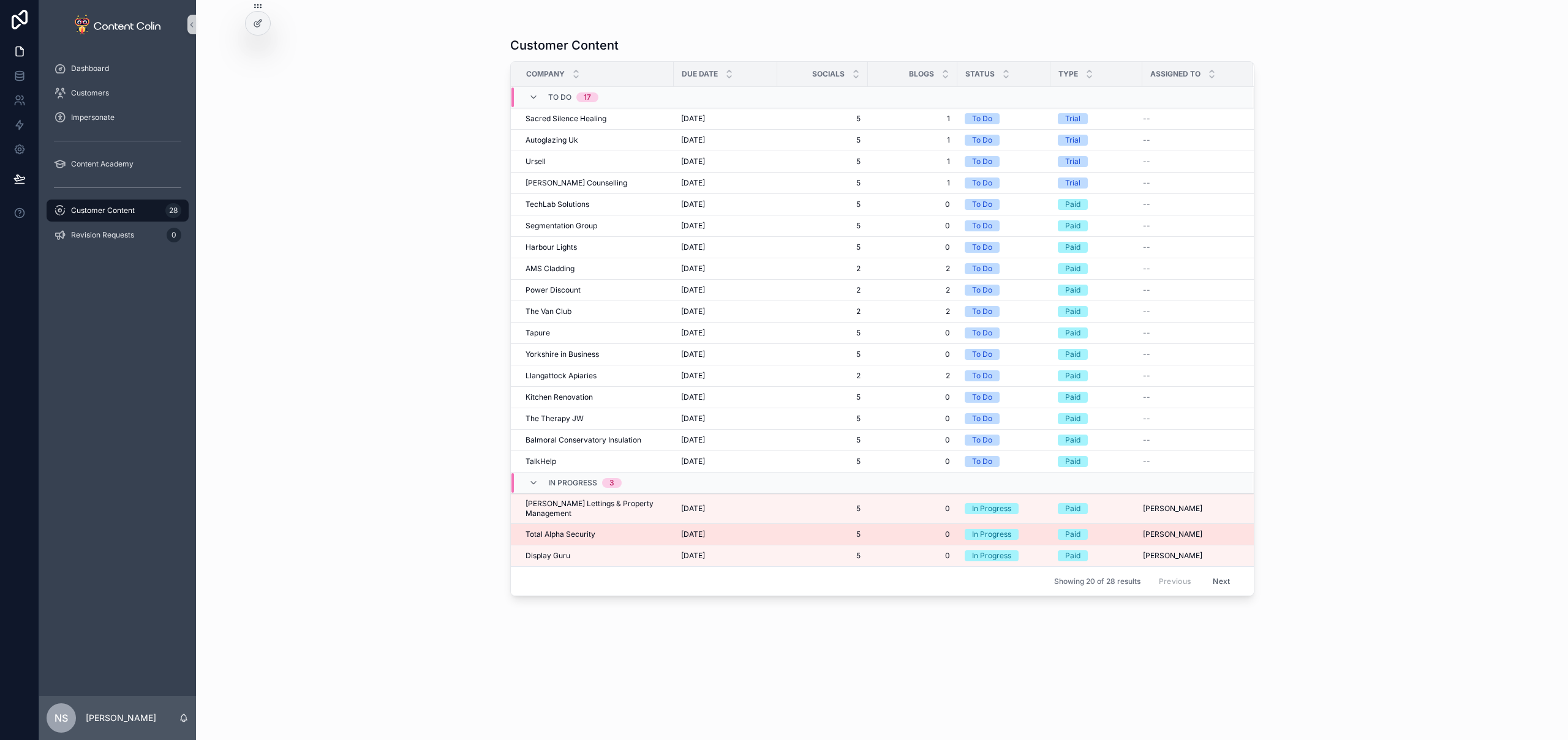
click at [572, 530] on span "Total Alpha Security" at bounding box center [560, 534] width 69 height 10
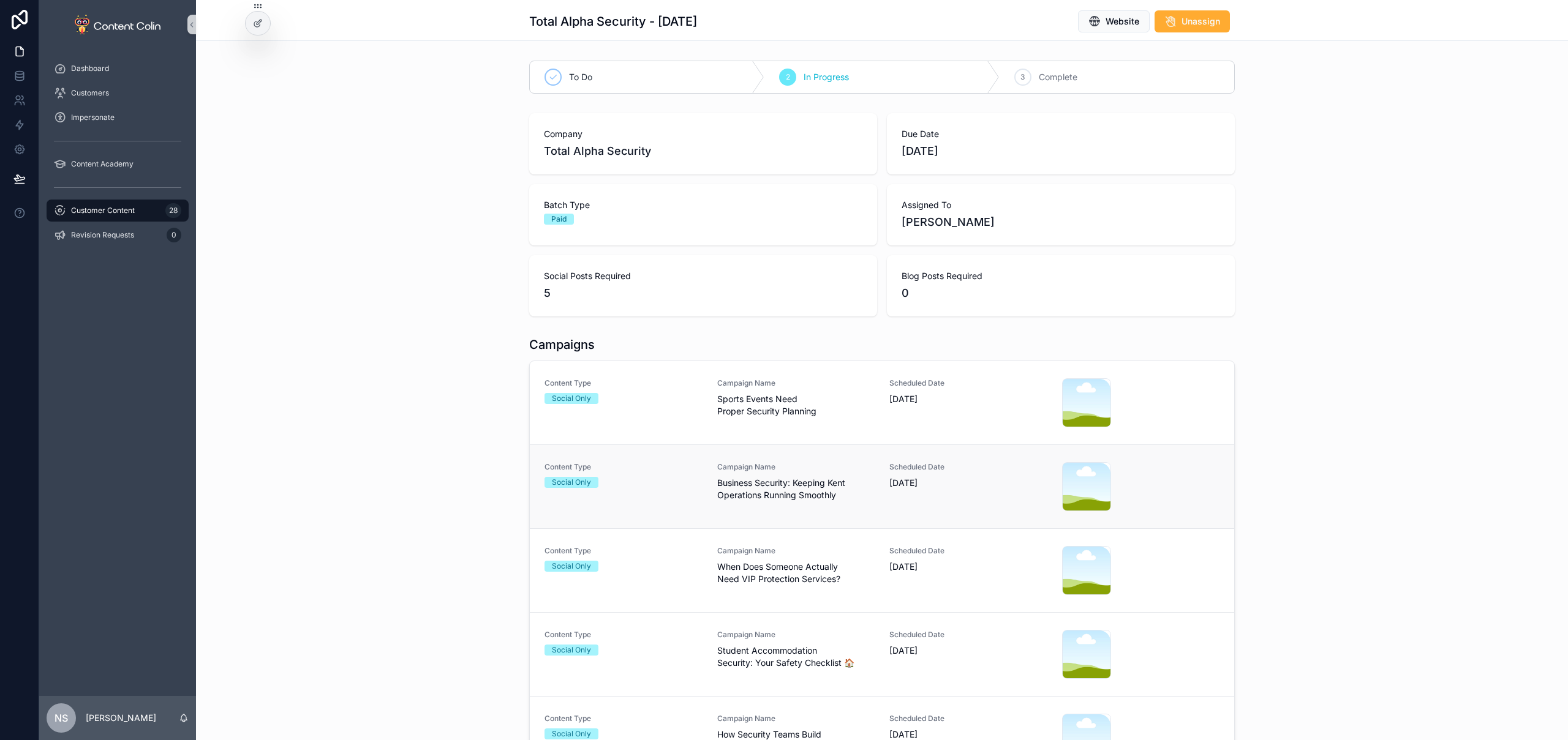
drag, startPoint x: 836, startPoint y: 494, endPoint x: 702, endPoint y: 482, distance: 134.5
click at [702, 482] on div "Content Type Social Only Campaign Name Business Security: Keeping Kent Operatio…" at bounding box center [882, 486] width 675 height 49
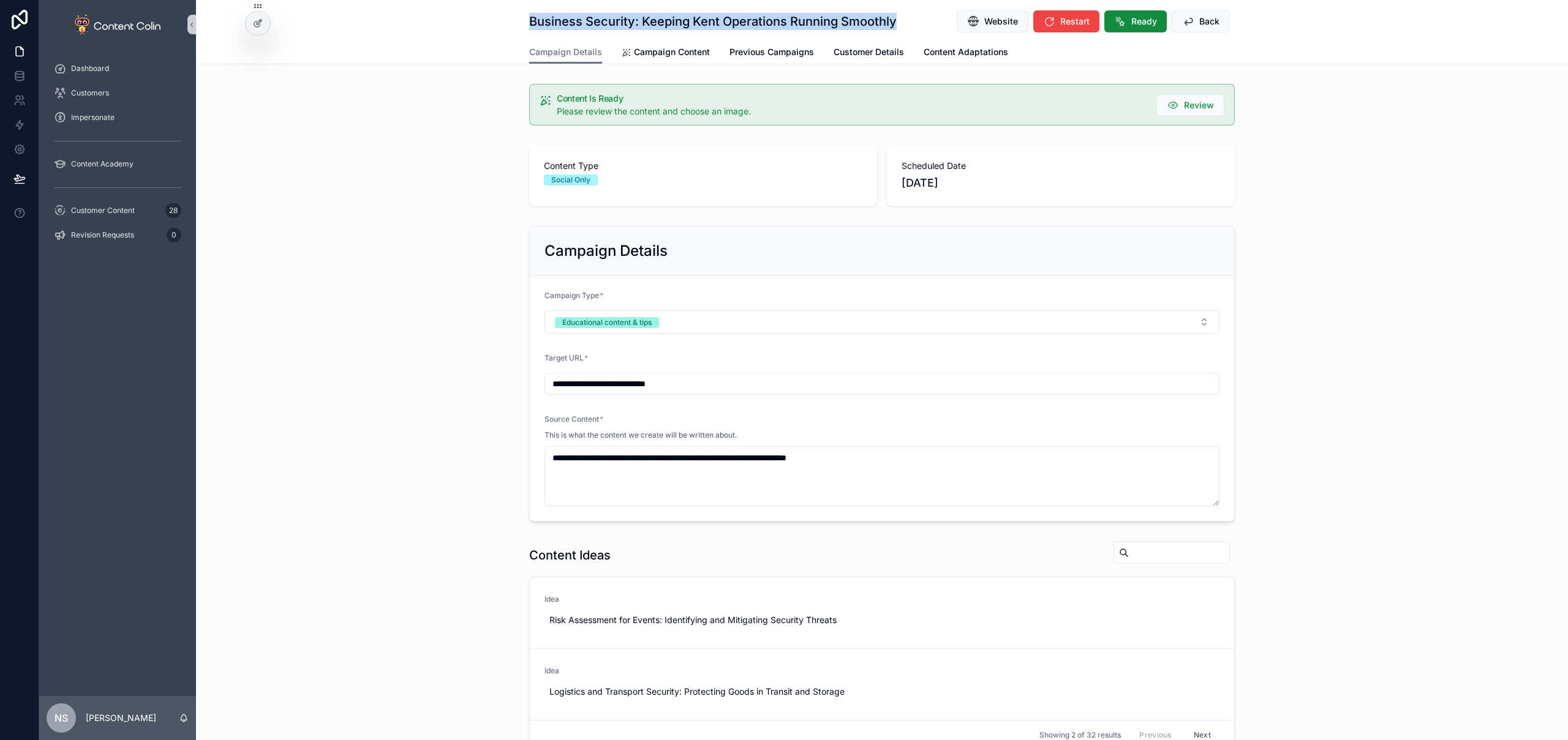
drag, startPoint x: 893, startPoint y: 21, endPoint x: 465, endPoint y: 0, distance: 428.5
click at [520, 25] on div "Business Security: Keeping Kent Operations Running Smoothly Website Restart Rea…" at bounding box center [882, 32] width 1372 height 64
copy h1 "Business Security: Keeping Kent Operations Running Smoothly"
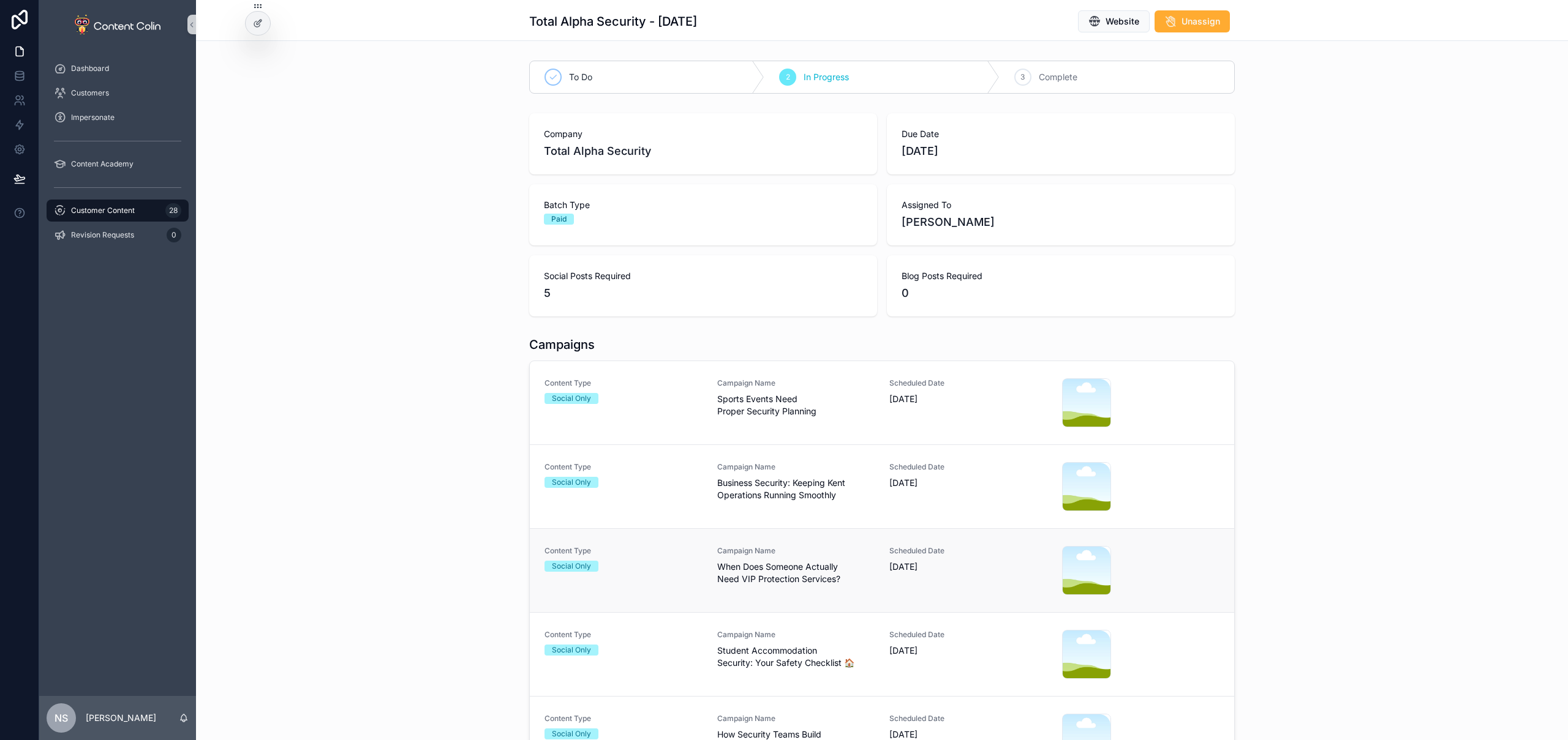
click at [807, 573] on span "When Does Someone Actually Need VIP Protection Services?" at bounding box center [796, 573] width 158 height 25
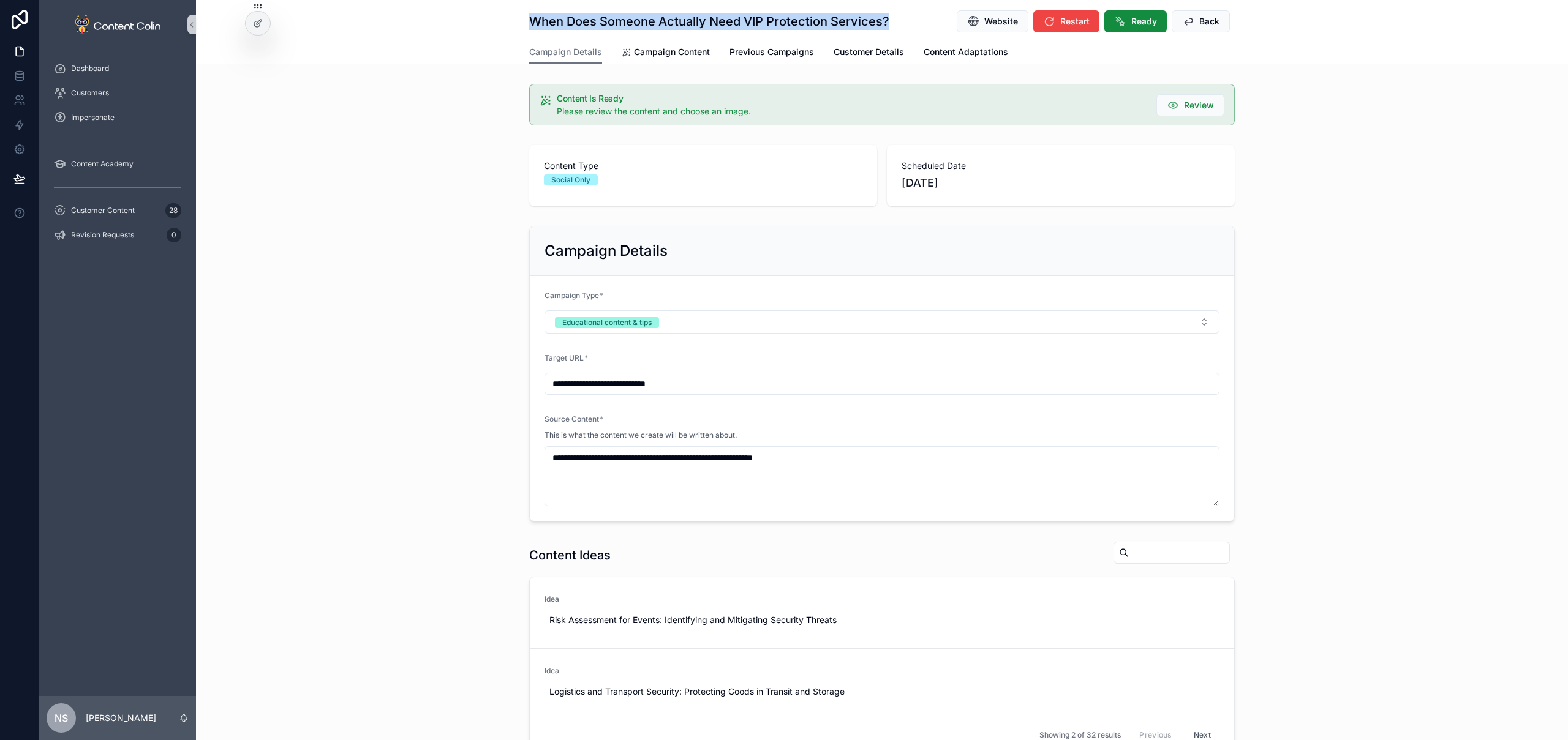
drag, startPoint x: 895, startPoint y: 17, endPoint x: 505, endPoint y: 20, distance: 390.0
click at [505, 20] on div "When Does Someone Actually Need VIP Protection Services? Website Restart Ready …" at bounding box center [882, 32] width 1372 height 64
copy h1 "When Does Someone Actually Need VIP Protection Services?"
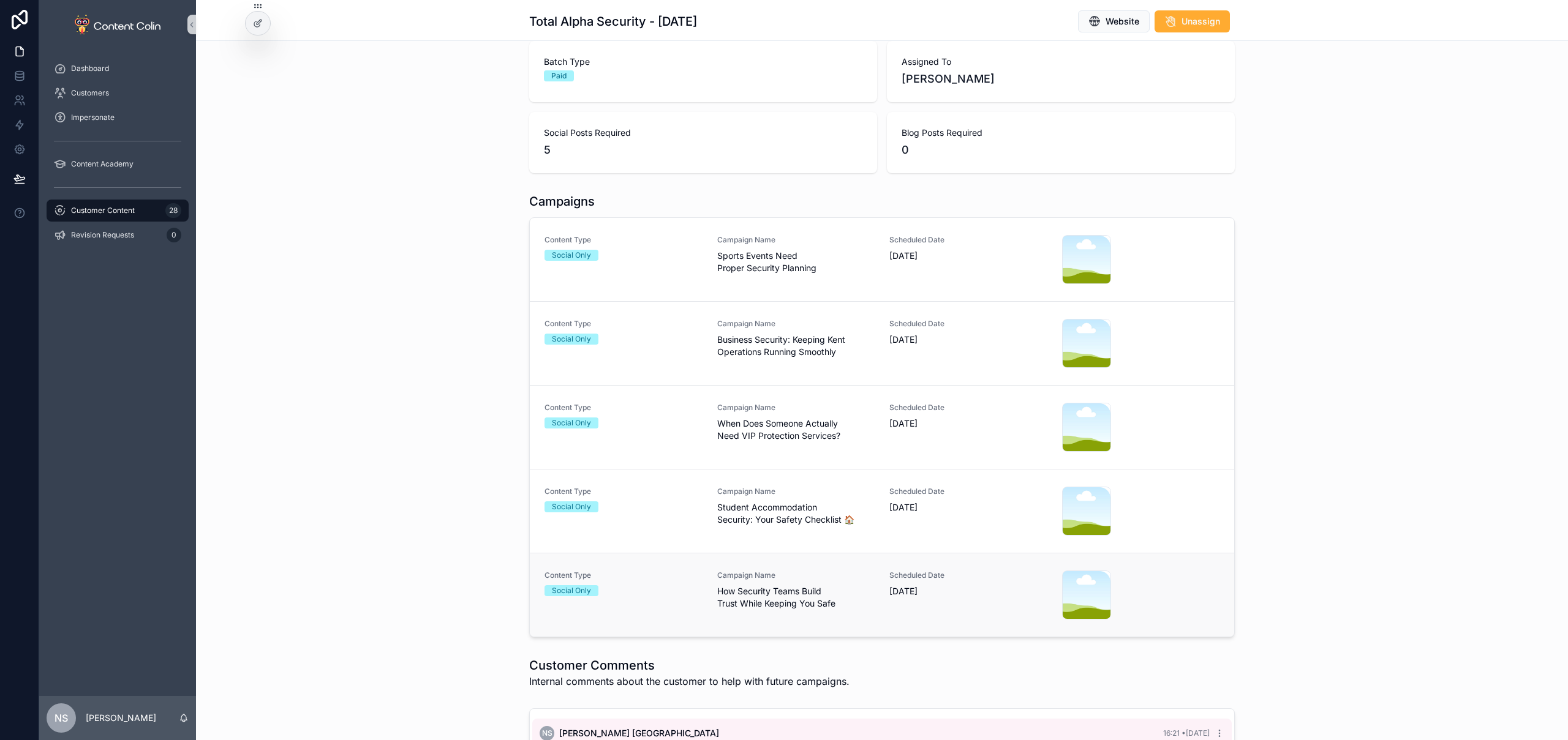
scroll to position [207, 0]
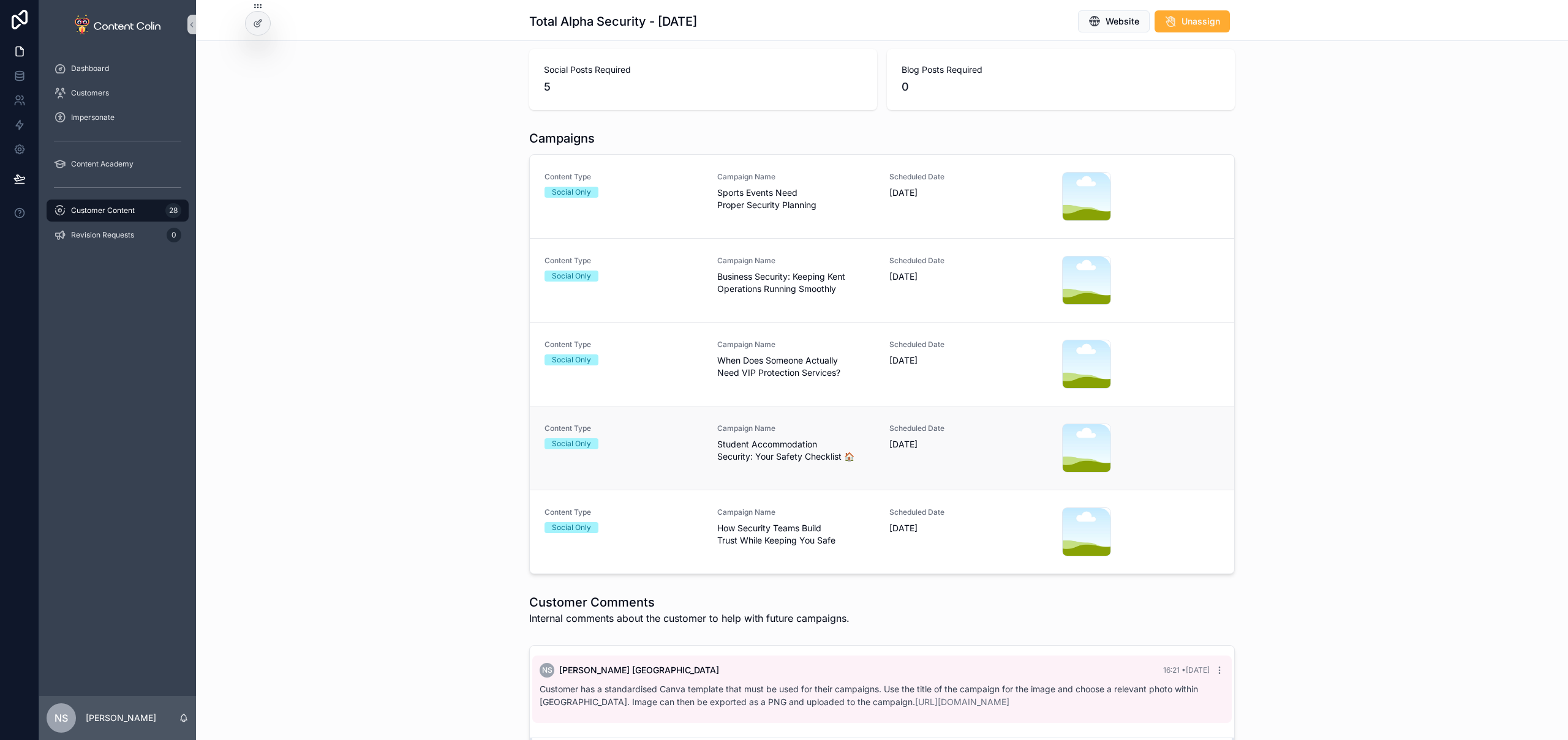
click at [780, 450] on span "Student Accommodation Security: Your Safety Checklist 🏠" at bounding box center [796, 451] width 158 height 25
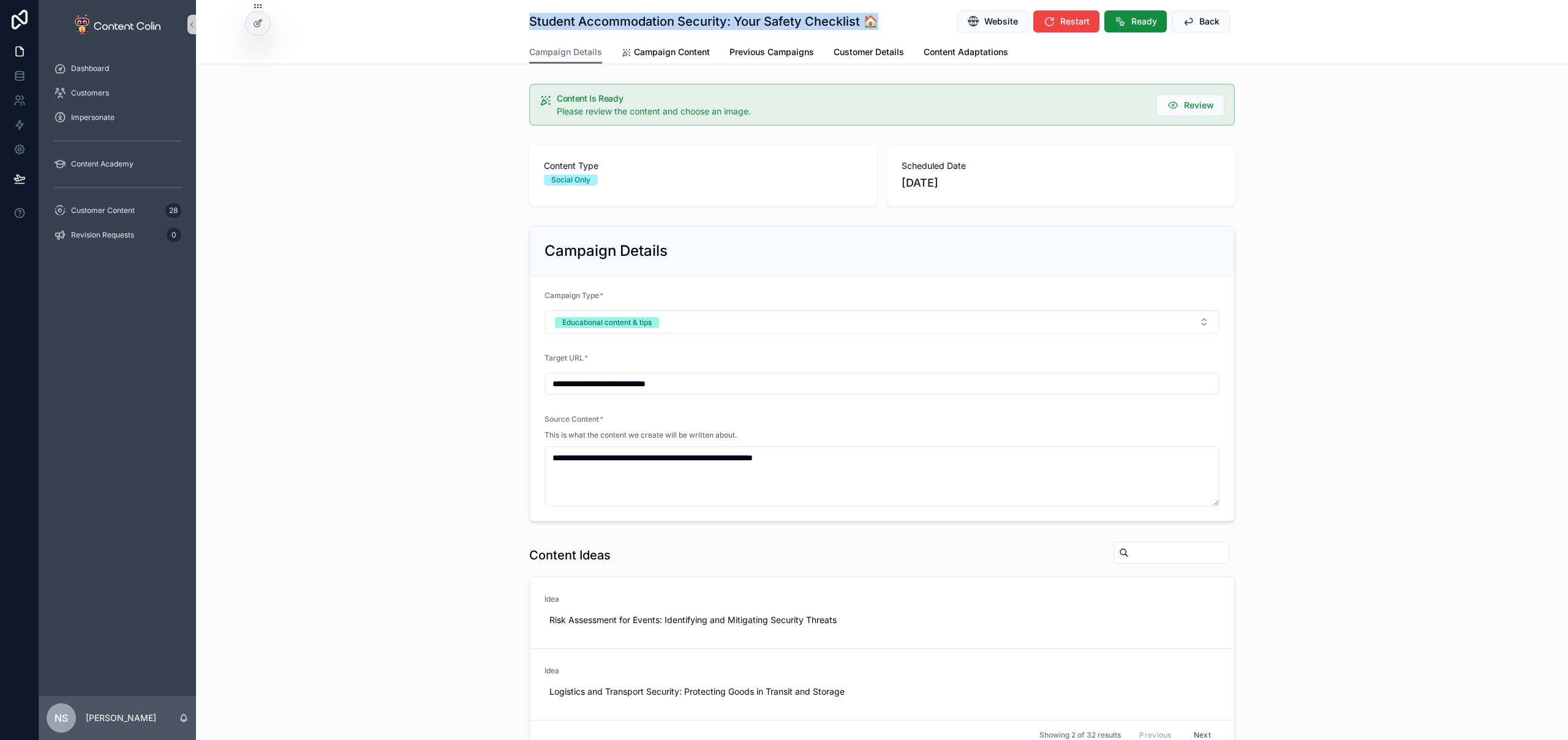
drag, startPoint x: 824, startPoint y: 21, endPoint x: 524, endPoint y: 23, distance: 300.0
click at [524, 23] on div "Student Accommodation Security: Your Safety Checklist 🏠 Website Restart Ready B…" at bounding box center [882, 32] width 1372 height 64
copy h1 "Student Accommodation Security: Your Safety Checklist 🏠"
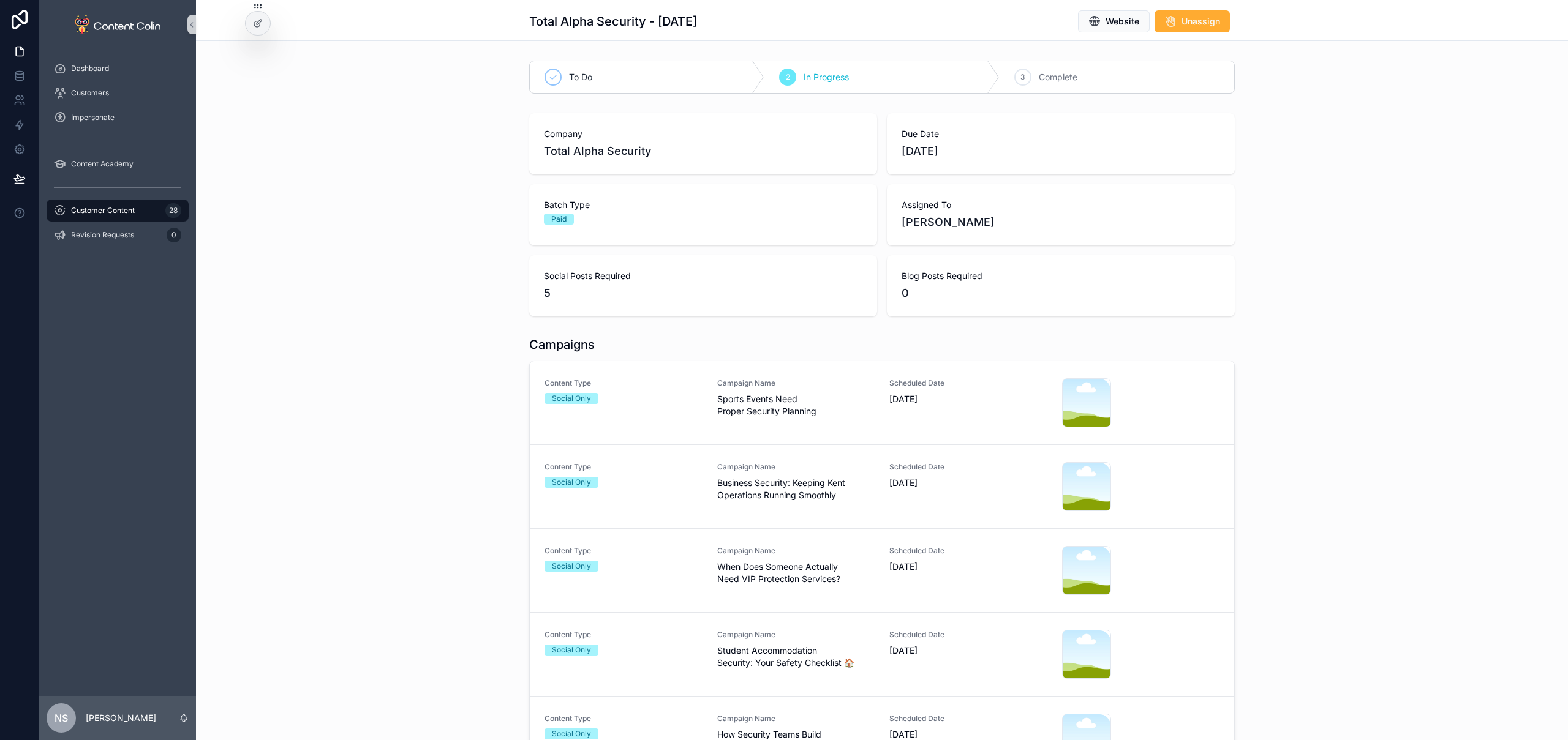
scroll to position [175, 0]
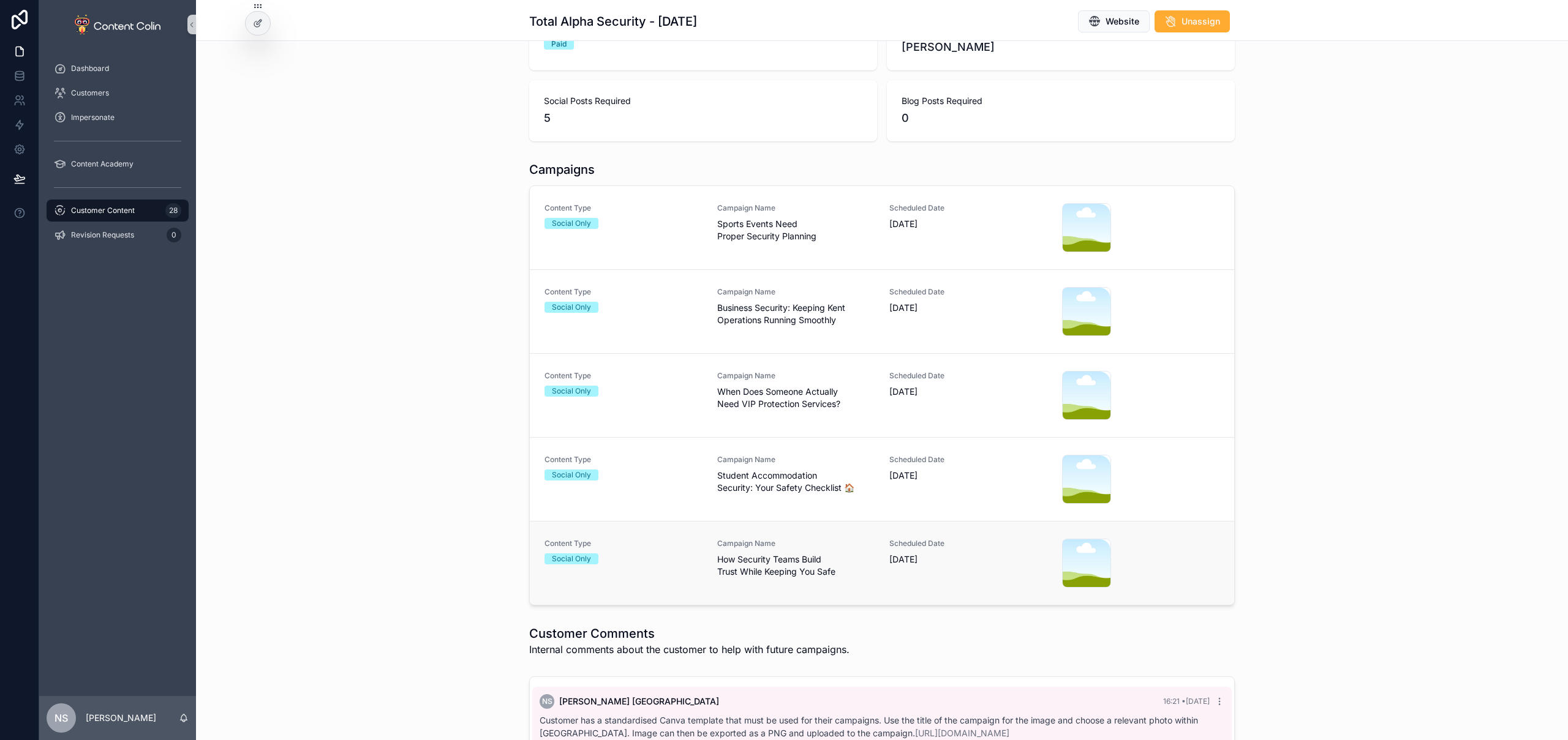
click at [779, 581] on div "Campaign Name How Security Teams Build Trust While Keeping You Safe" at bounding box center [796, 563] width 158 height 49
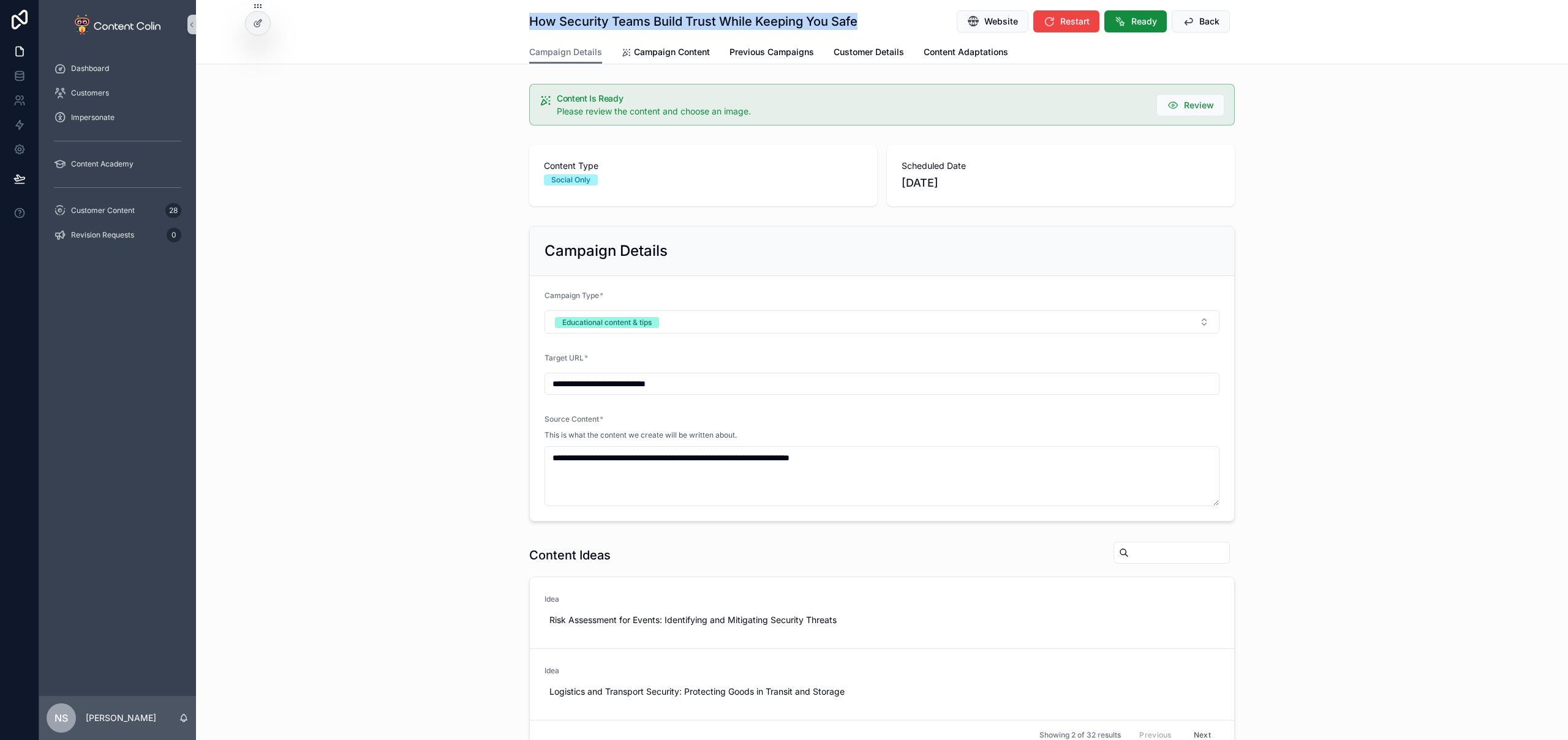
drag, startPoint x: 865, startPoint y: 24, endPoint x: 527, endPoint y: 19, distance: 338.0
click at [529, 19] on div "How Security Teams Build Trust While Keeping You Safe Website Restart Ready Back" at bounding box center [882, 21] width 706 height 23
copy h1 "How Security Teams Build Trust While Keeping You Safe"
click at [140, 219] on div "Customer Content 28" at bounding box center [118, 211] width 127 height 20
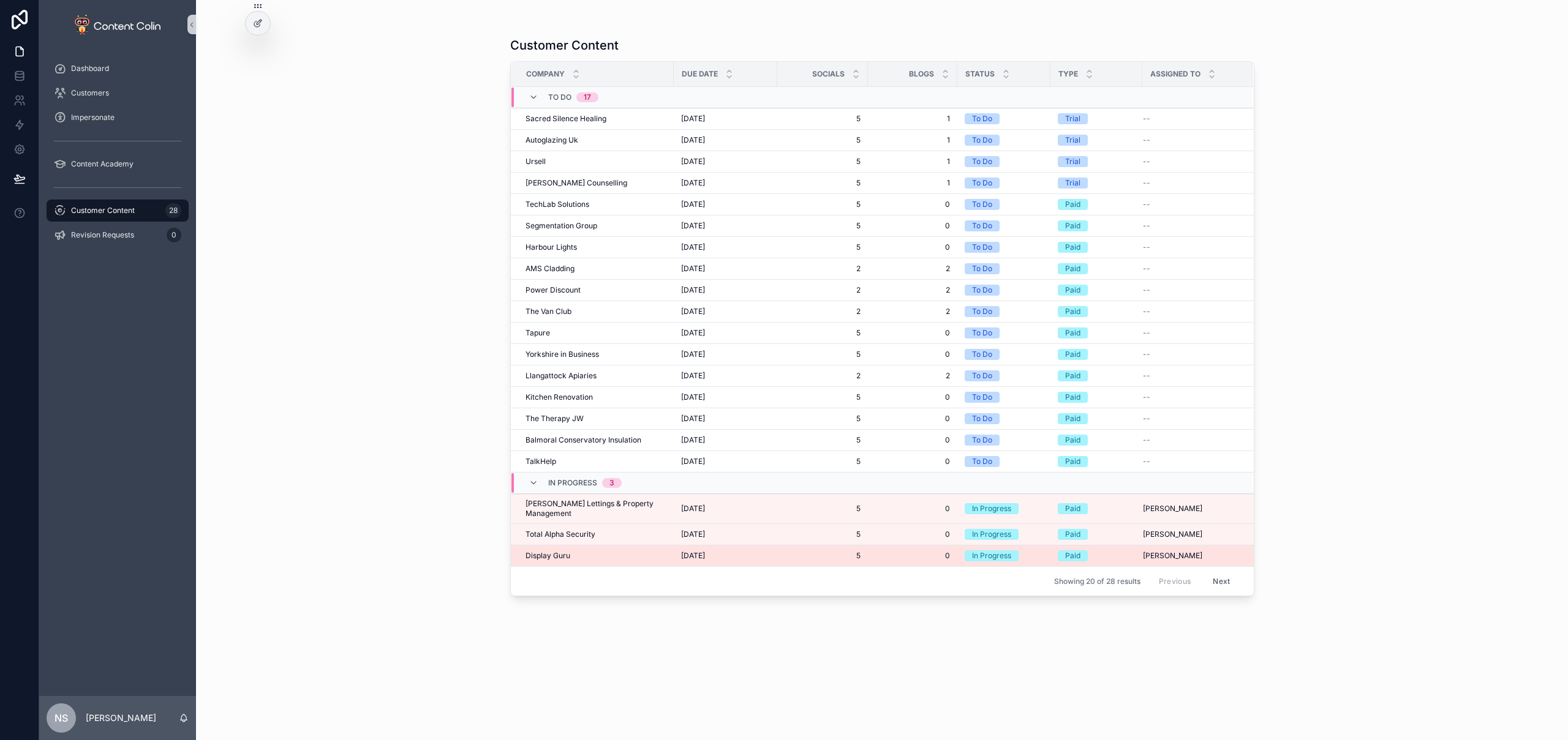
click at [741, 551] on div "[DATE] [DATE]" at bounding box center [726, 556] width 89 height 10
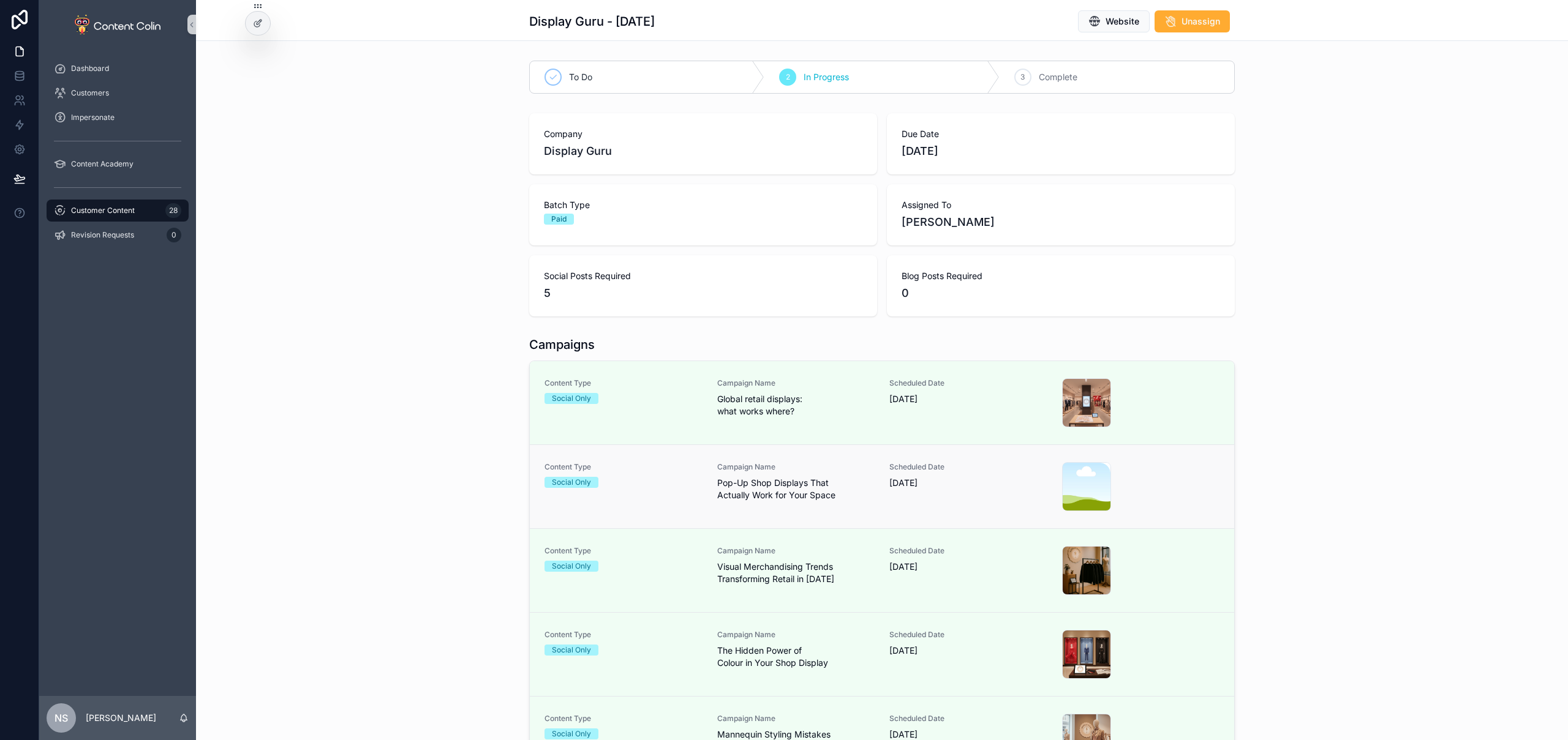
click at [841, 484] on span "Pop-Up Shop Displays That Actually Work for Your Space" at bounding box center [796, 490] width 158 height 25
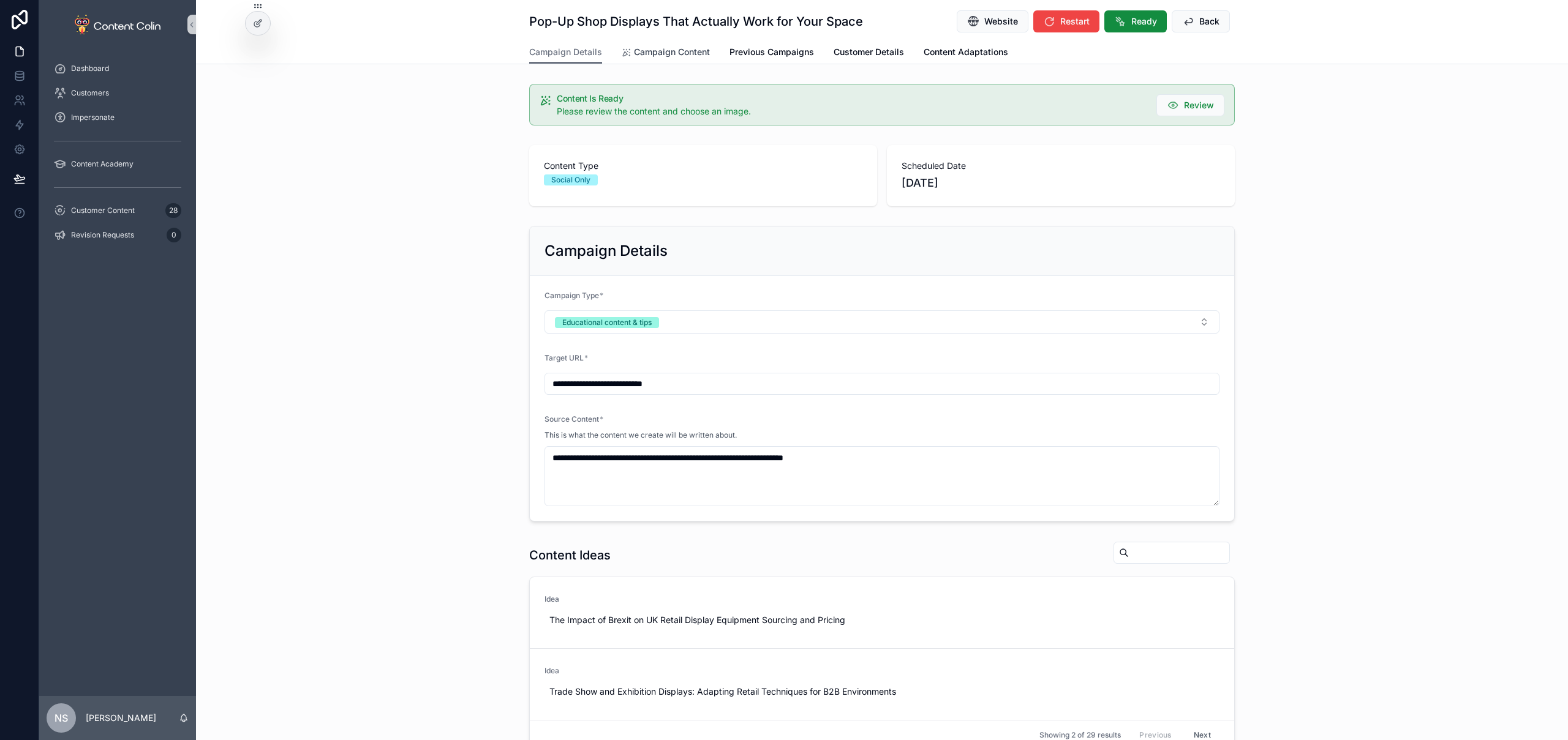
click at [683, 48] on span "Campaign Content" at bounding box center [672, 53] width 76 height 12
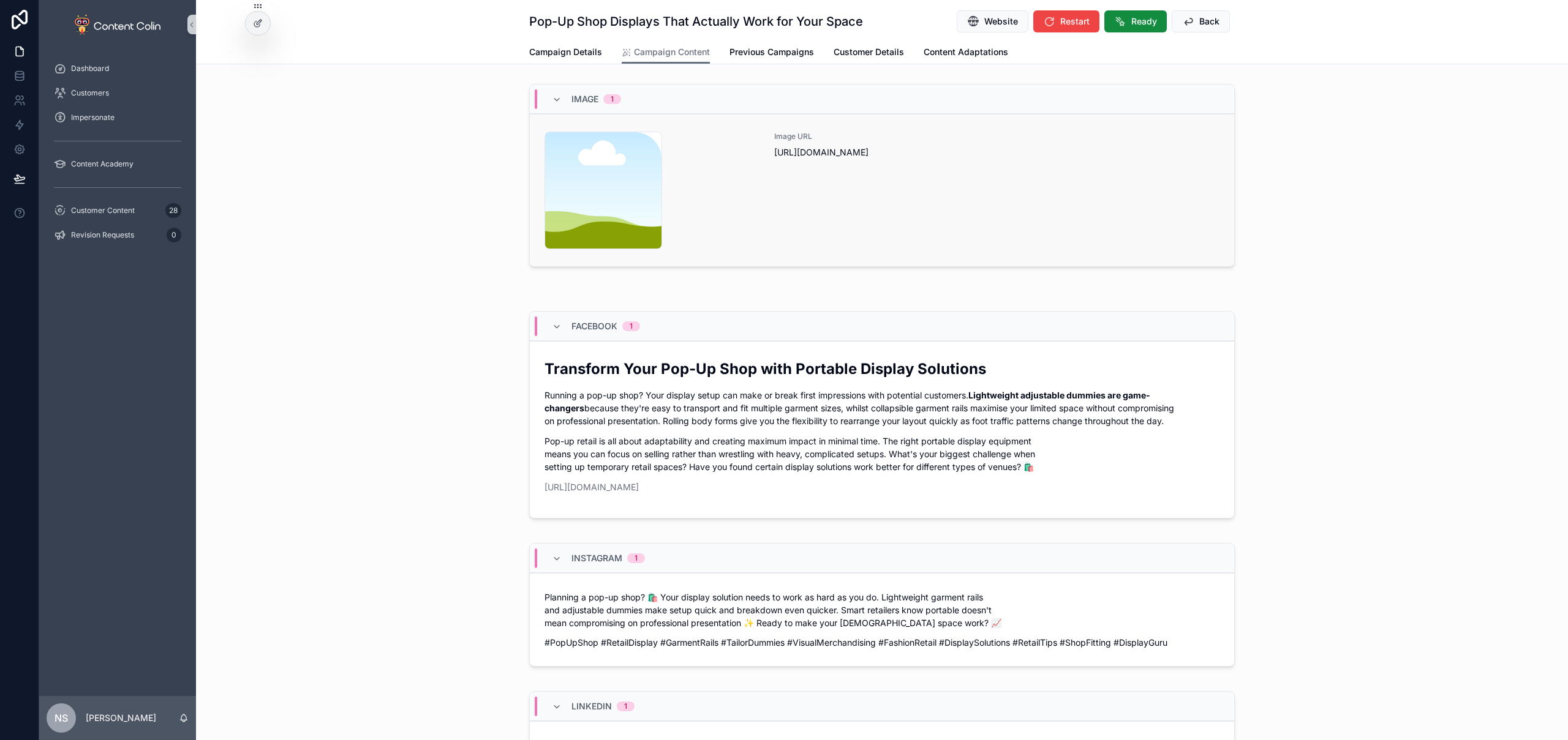
click at [907, 206] on div "Image URL [URL][DOMAIN_NAME]" at bounding box center [997, 191] width 445 height 118
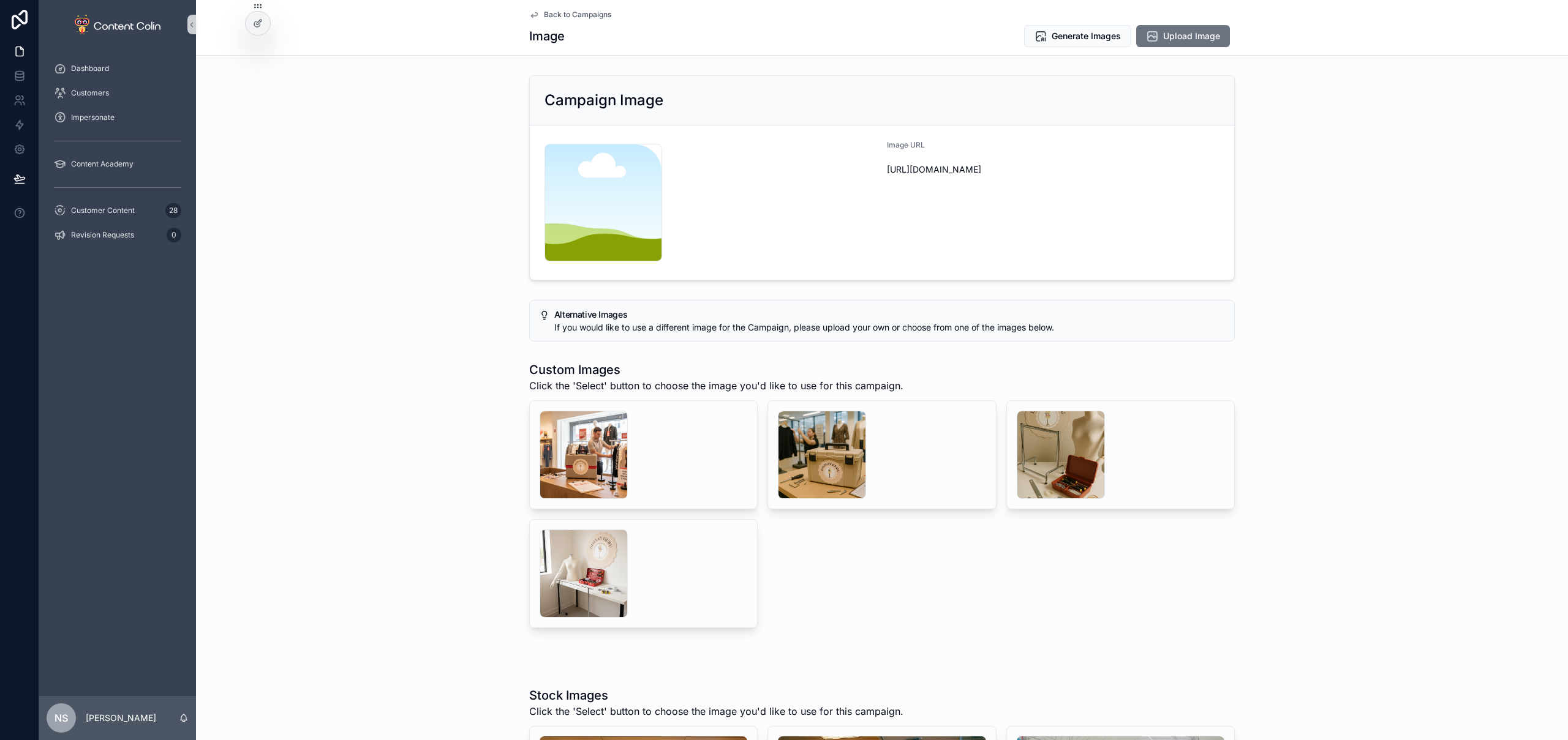
click at [1090, 22] on div "Back to Campaigns Image Generate Images Upload Image" at bounding box center [882, 28] width 706 height 55
click at [1085, 37] on span "Generate Images" at bounding box center [1087, 37] width 69 height 12
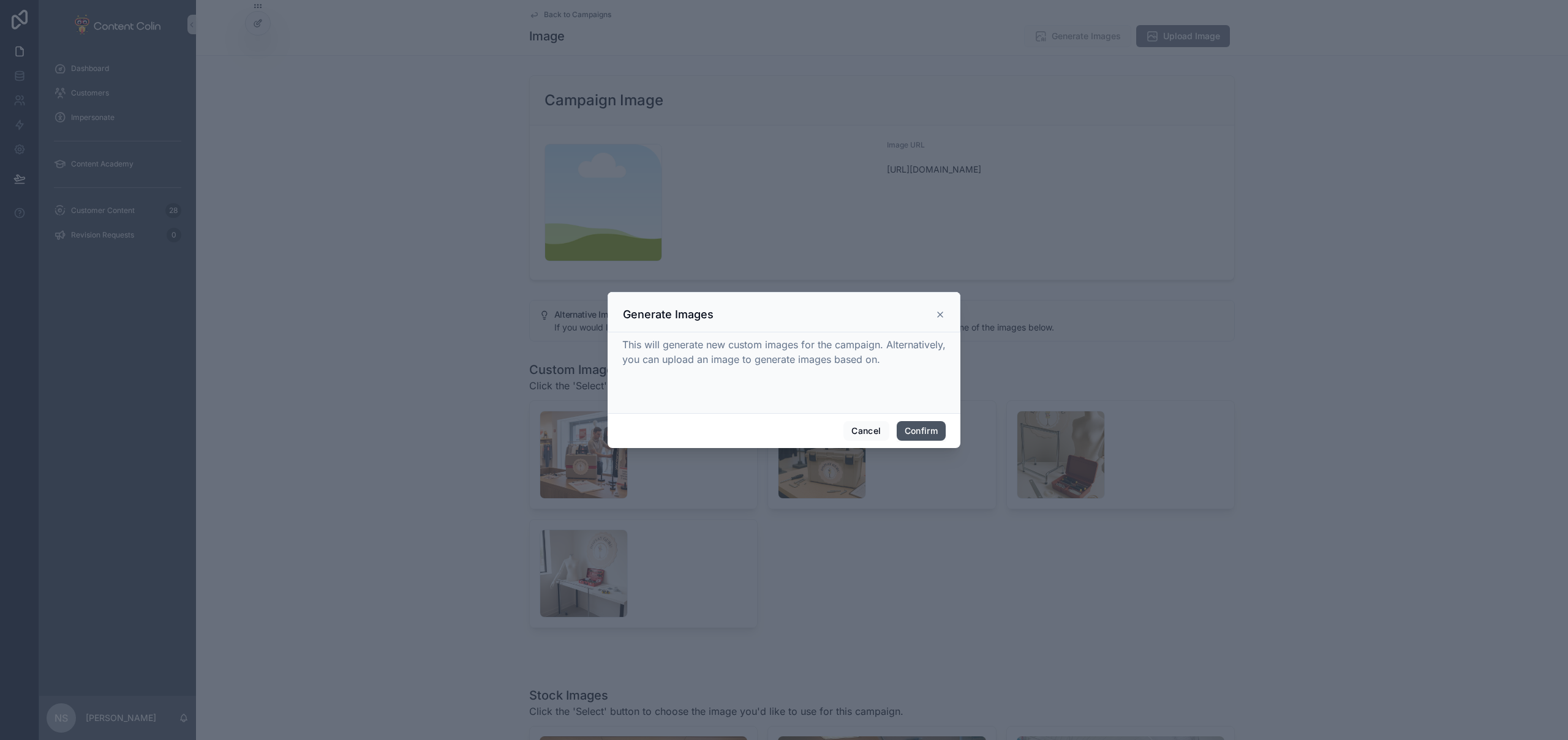
click at [920, 427] on button "Confirm" at bounding box center [921, 431] width 49 height 20
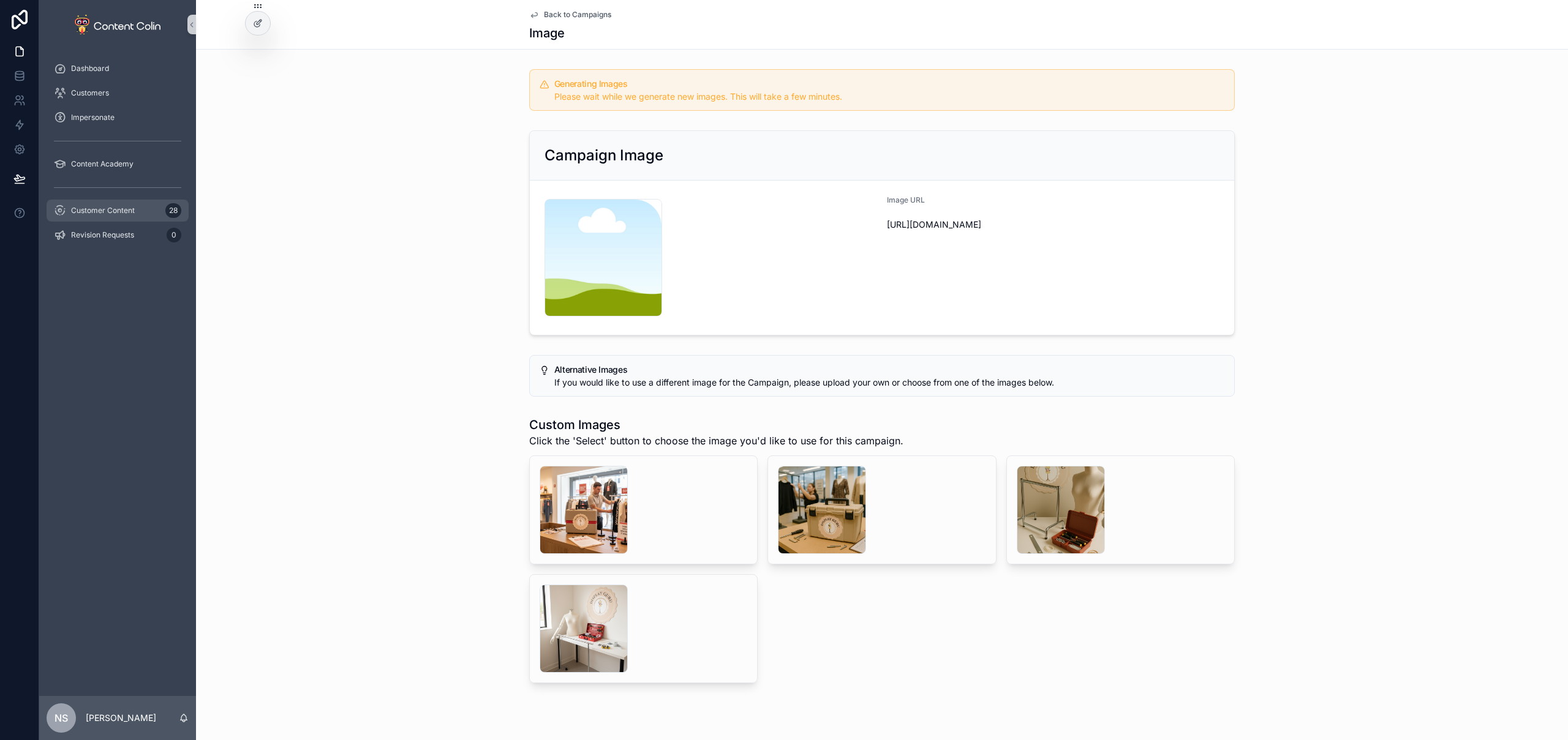
click at [123, 213] on span "Customer Content" at bounding box center [103, 210] width 64 height 10
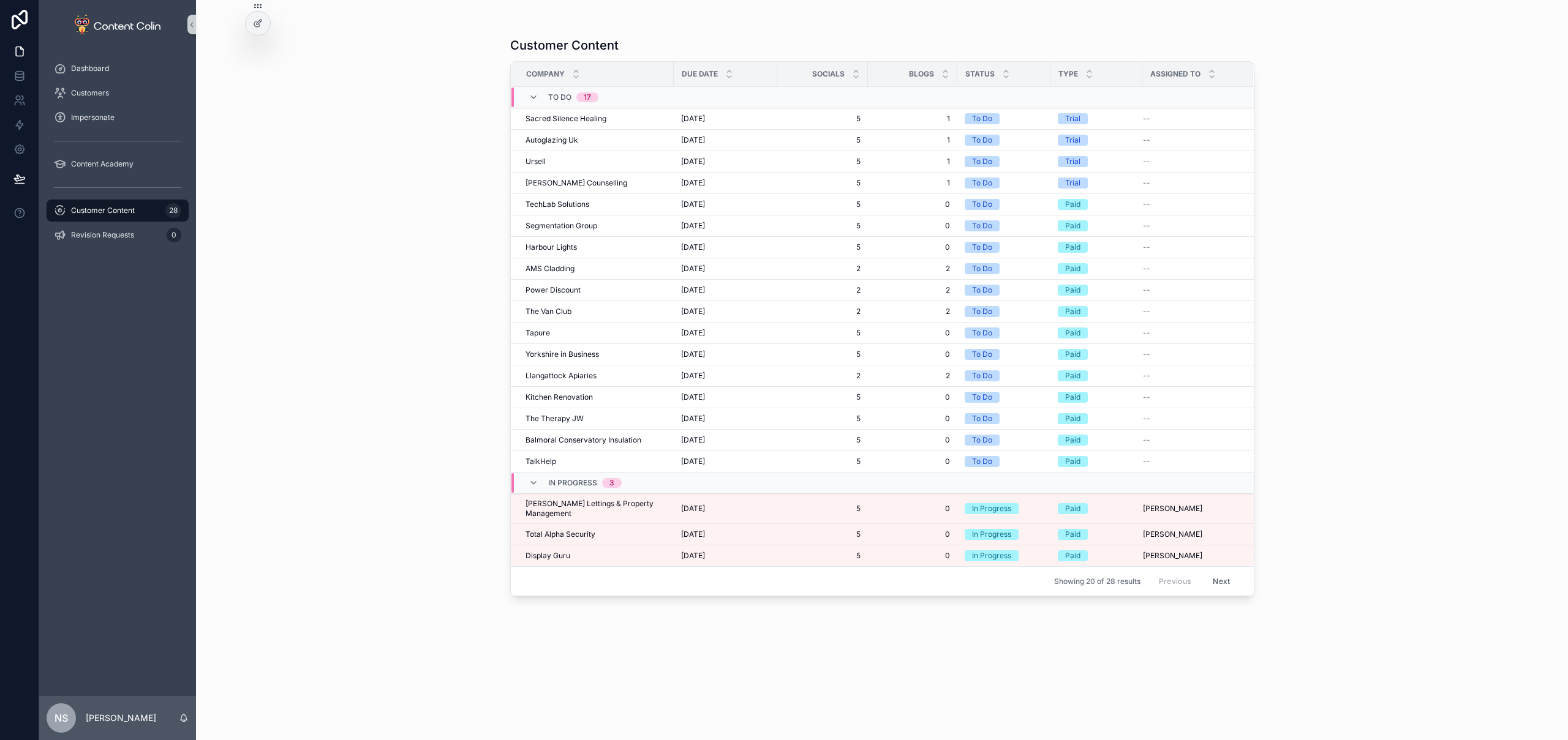
click at [584, 507] on span "[PERSON_NAME] Lettings & Property Management" at bounding box center [596, 508] width 141 height 20
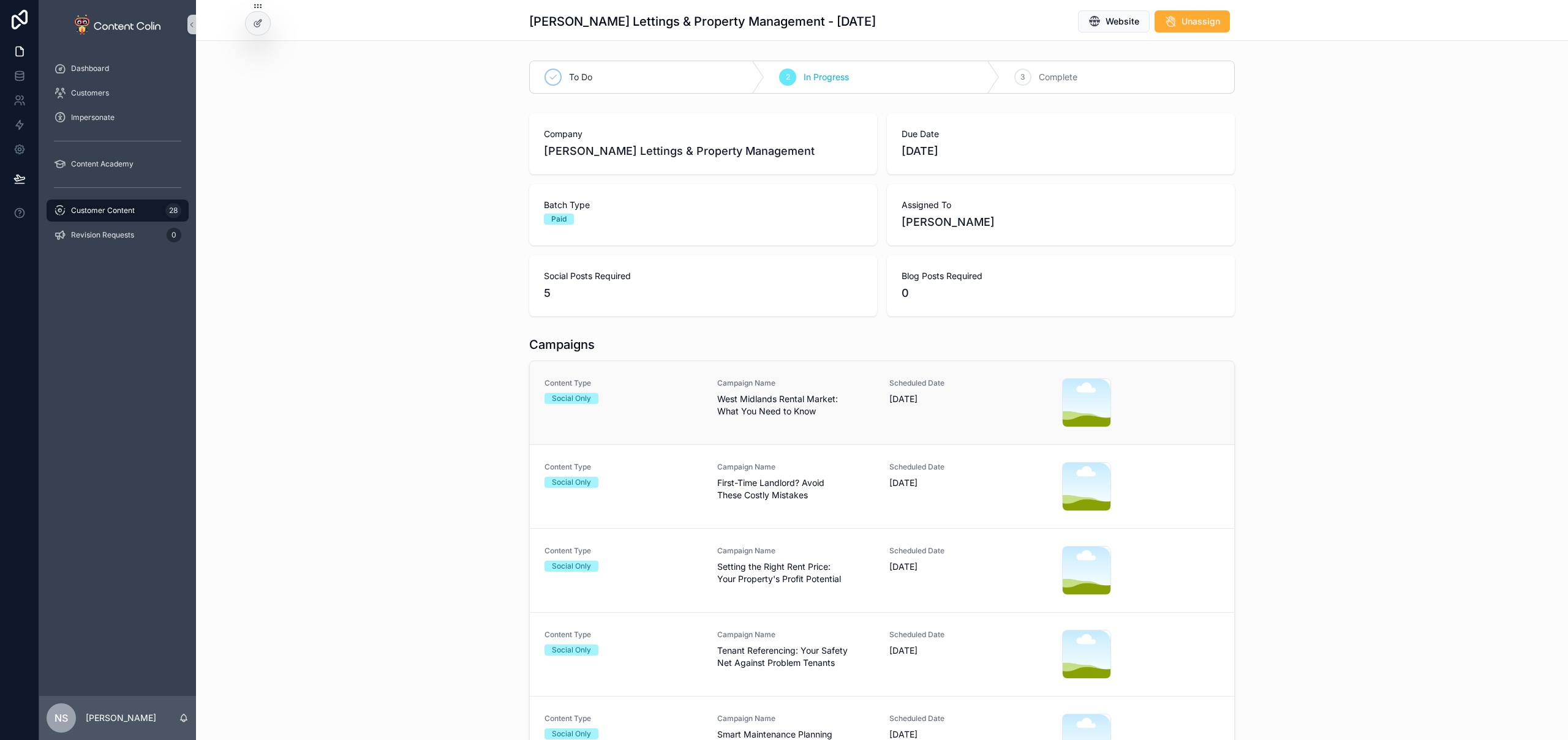
click at [674, 395] on div "Social Only" at bounding box center [623, 398] width 158 height 11
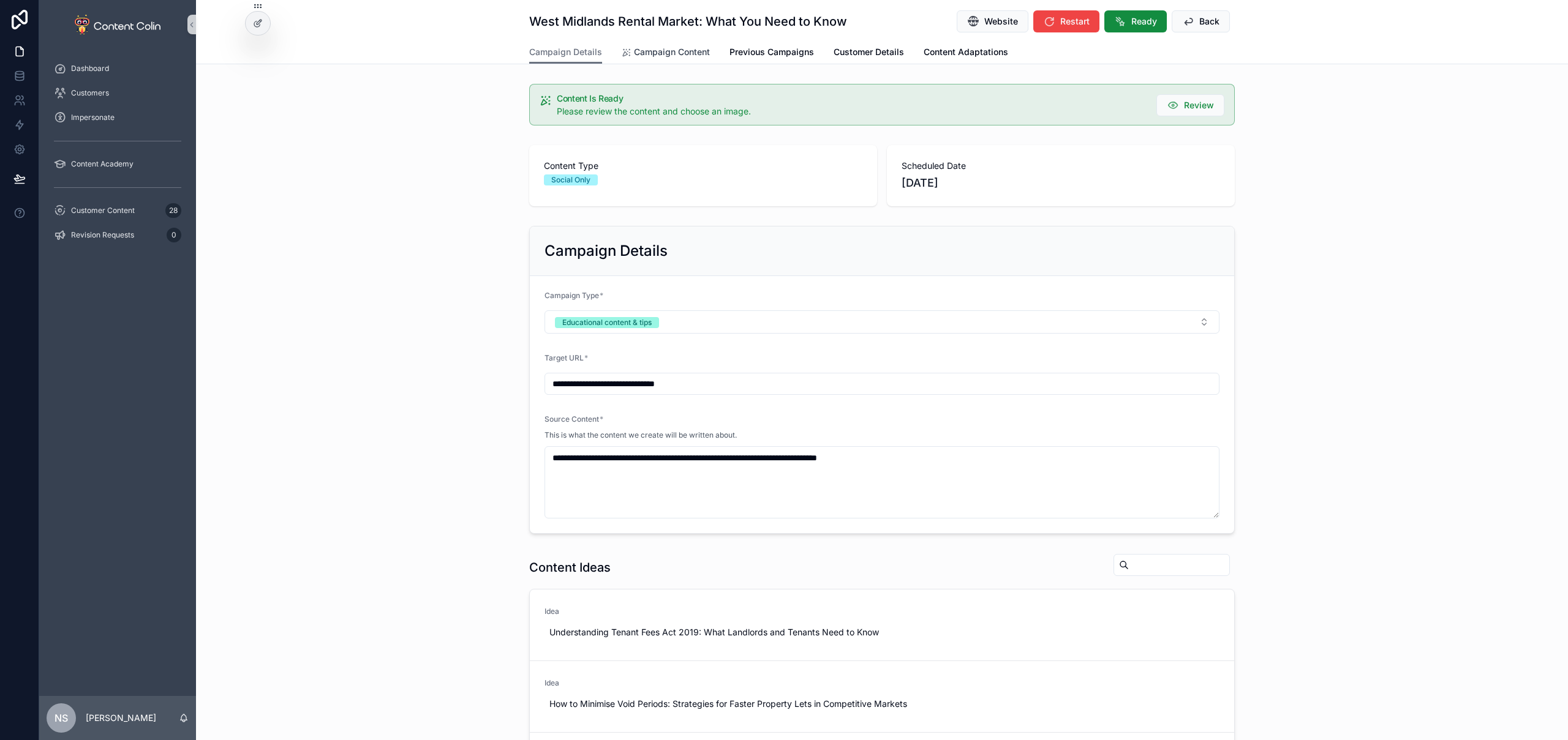
click at [674, 50] on span "Campaign Content" at bounding box center [672, 53] width 76 height 12
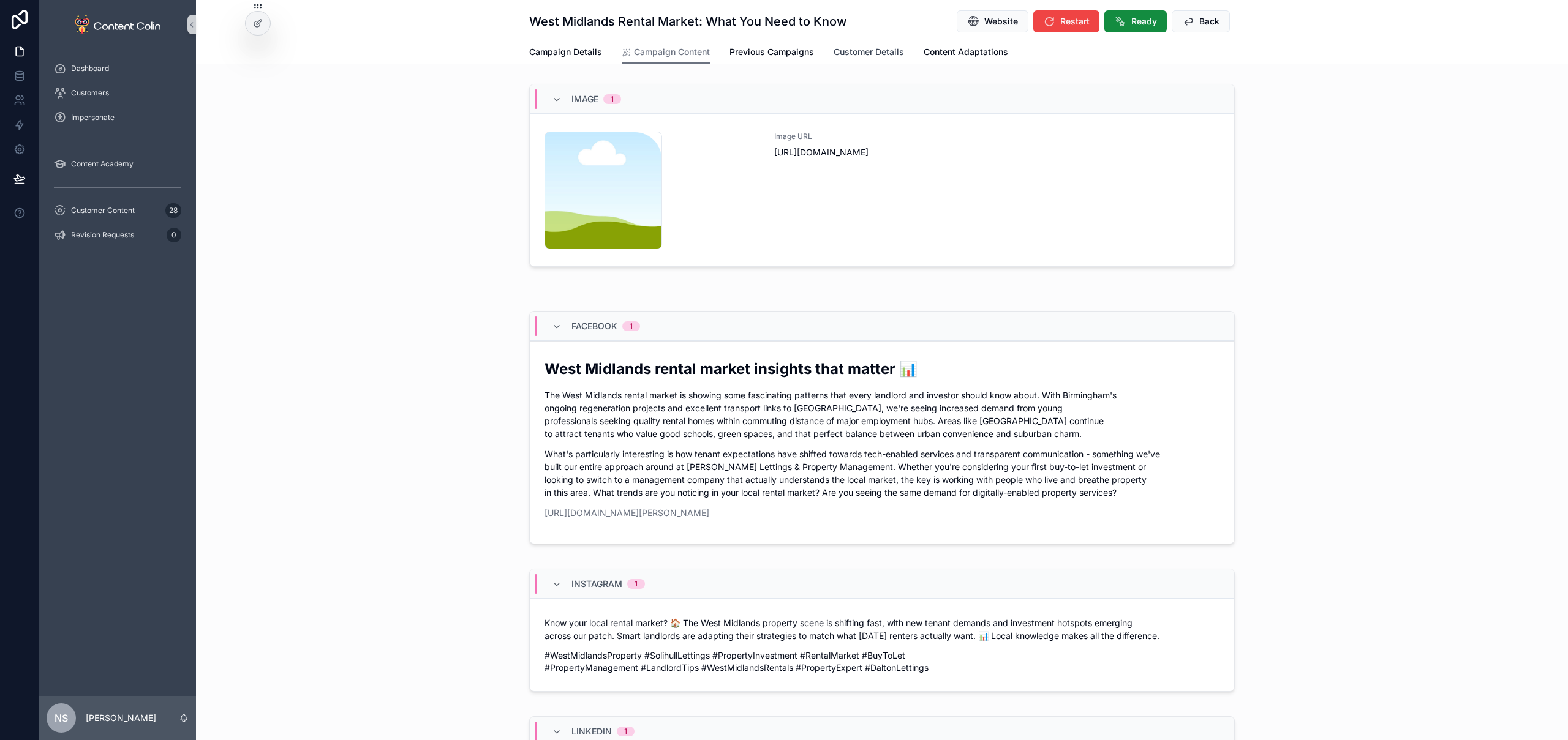
click at [878, 52] on span "Customer Details" at bounding box center [869, 53] width 70 height 12
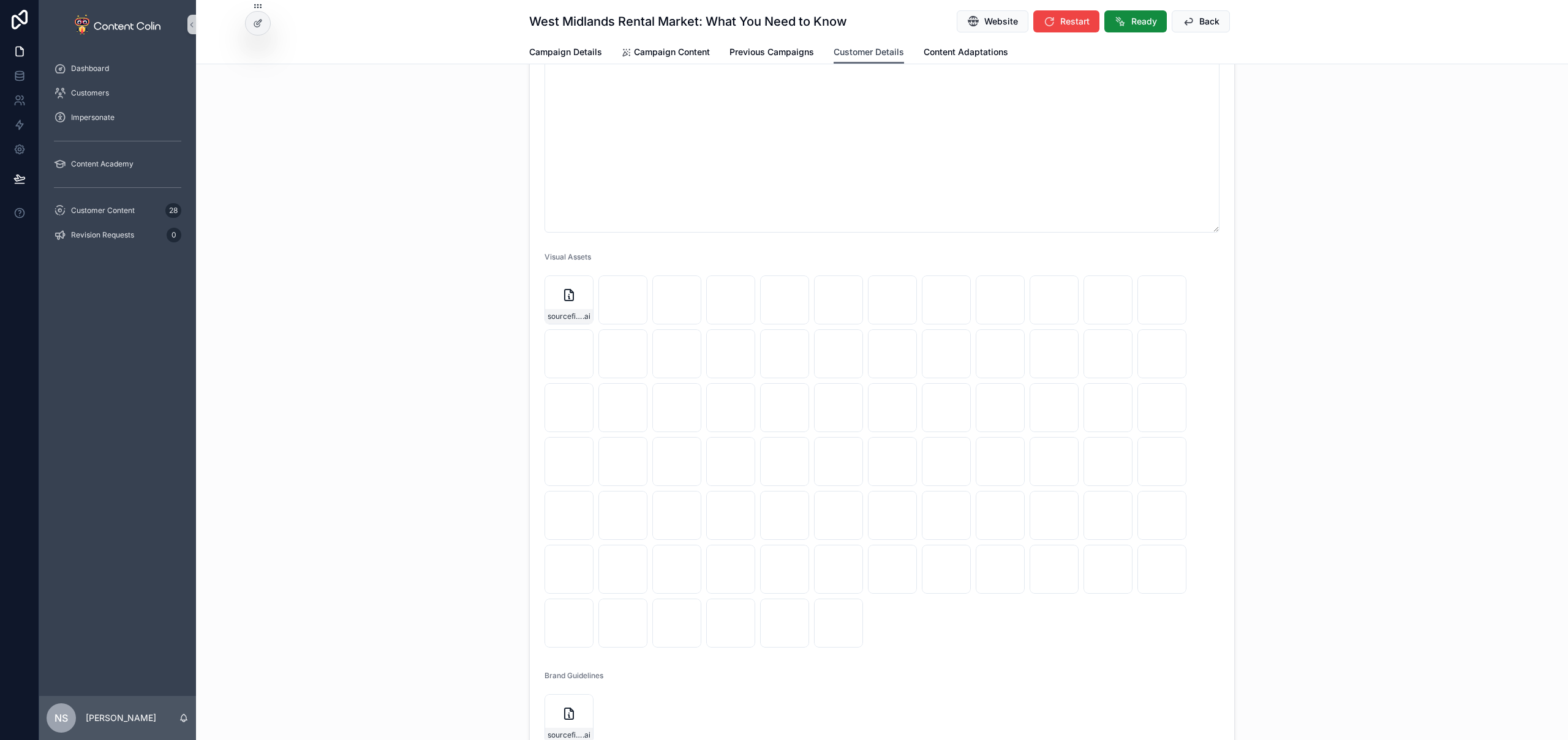
scroll to position [564, 0]
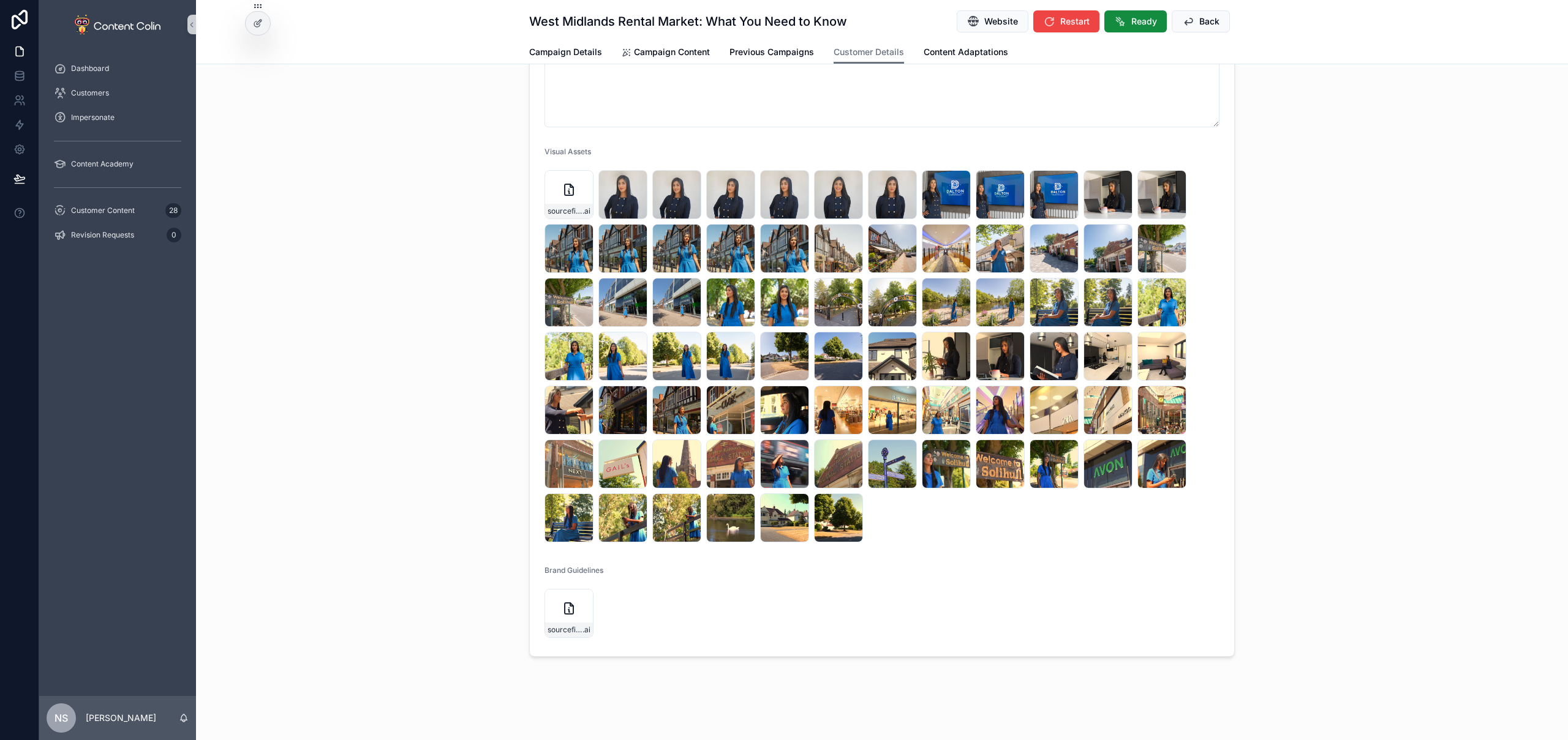
click at [398, 201] on div "Company Bio * Visual Assets sourcefile---Dalton-Lettings-Logo-Full .ai DSC06703…" at bounding box center [882, 185] width 1372 height 953
click at [635, 182] on icon "scrollable content" at bounding box center [637, 181] width 4 height 2
click at [687, 182] on icon "scrollable content" at bounding box center [690, 180] width 10 height 10
click at [743, 179] on icon "scrollable content" at bounding box center [745, 180] width 10 height 10
click at [795, 181] on icon "scrollable content" at bounding box center [798, 180] width 10 height 10
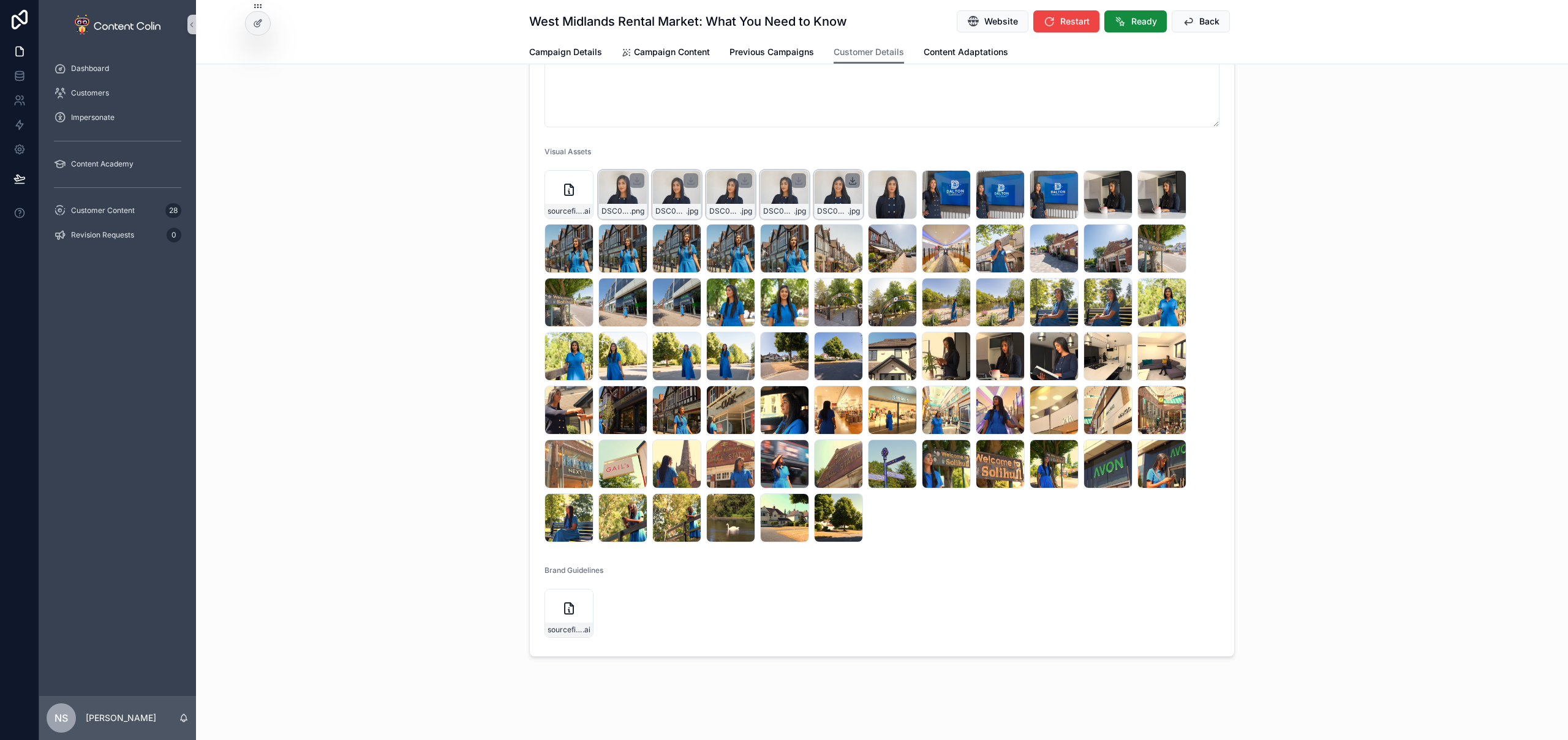
click at [851, 179] on icon "scrollable content" at bounding box center [853, 180] width 10 height 10
click at [907, 178] on icon "scrollable content" at bounding box center [907, 180] width 0 height 5
click at [958, 179] on icon "scrollable content" at bounding box center [960, 180] width 10 height 10
click at [1010, 179] on icon "scrollable content" at bounding box center [1014, 180] width 10 height 10
click at [1064, 178] on icon "scrollable content" at bounding box center [1068, 180] width 10 height 10
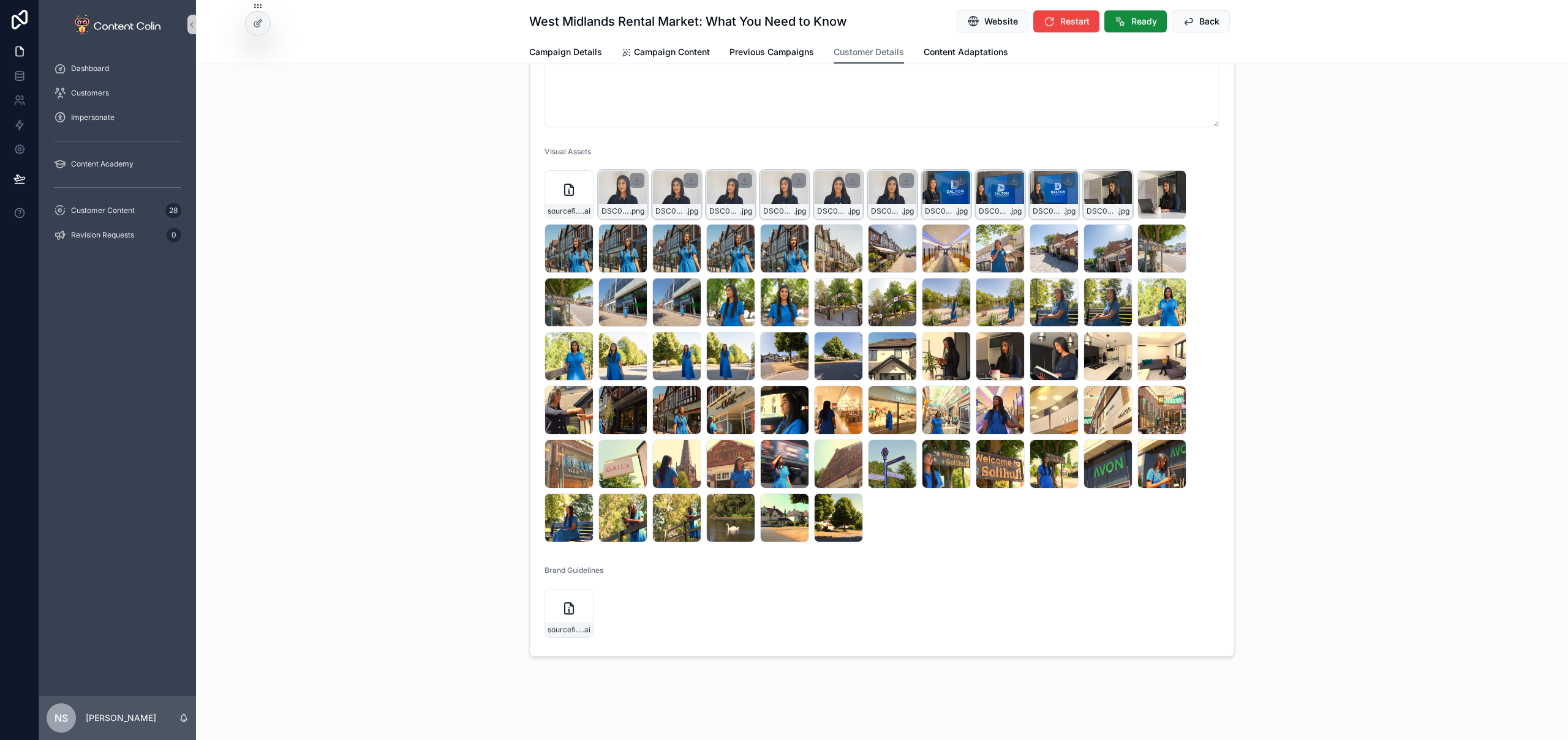
click at [1120, 179] on icon "scrollable content" at bounding box center [1122, 180] width 10 height 10
click at [1174, 181] on icon "scrollable content" at bounding box center [1176, 181] width 4 height 2
click at [1173, 236] on icon "scrollable content" at bounding box center [1176, 234] width 10 height 10
click at [1119, 236] on icon "scrollable content" at bounding box center [1122, 234] width 10 height 10
click at [1066, 232] on icon "scrollable content" at bounding box center [1068, 234] width 10 height 10
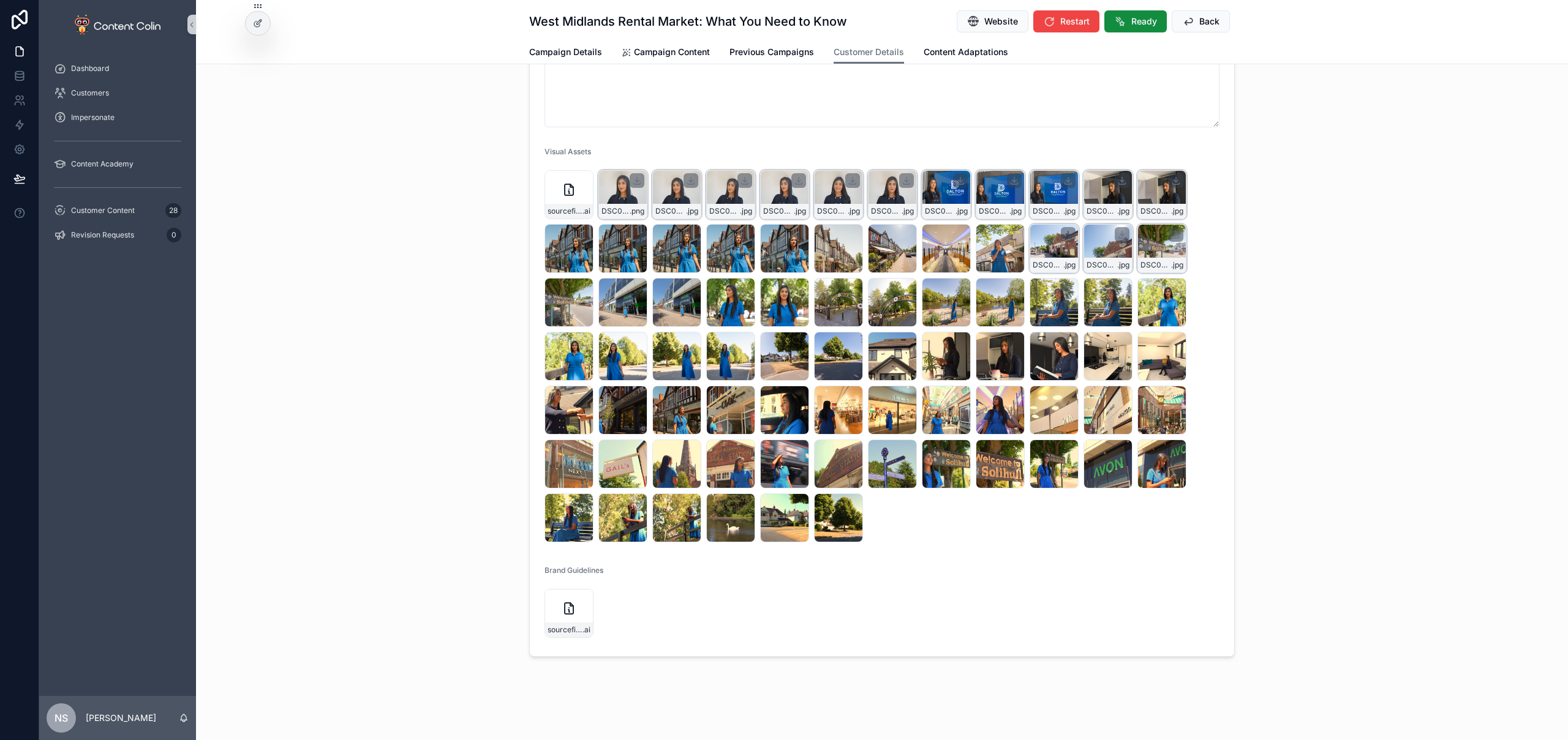
click at [1066, 235] on icon "scrollable content" at bounding box center [1068, 234] width 10 height 10
click at [1010, 234] on icon "scrollable content" at bounding box center [1014, 234] width 10 height 10
click at [958, 236] on icon "scrollable content" at bounding box center [960, 234] width 10 height 10
click at [903, 232] on icon "scrollable content" at bounding box center [906, 234] width 10 height 10
click at [902, 236] on icon "scrollable content" at bounding box center [906, 234] width 10 height 10
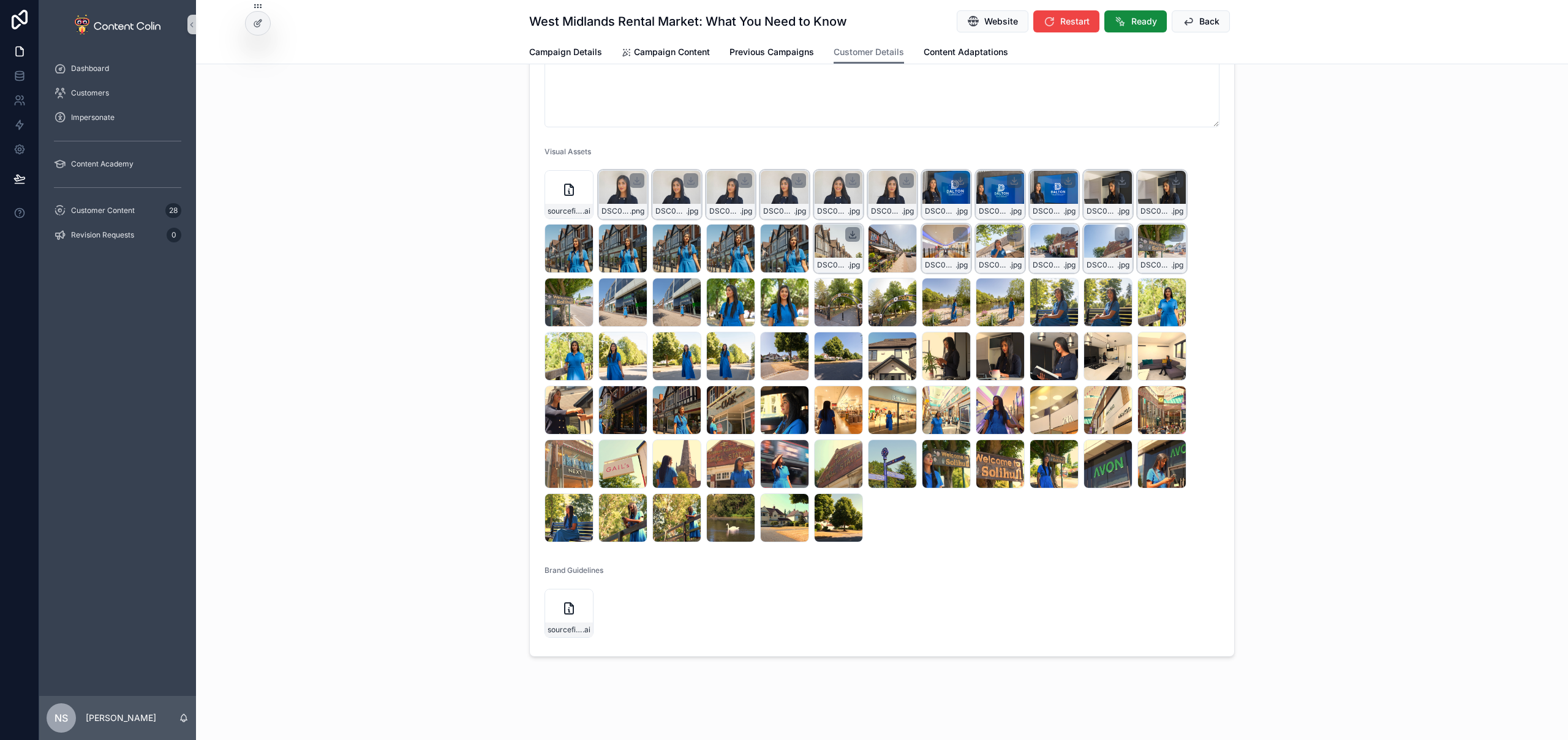
click at [853, 235] on icon "scrollable content" at bounding box center [853, 234] width 0 height 5
click at [799, 234] on icon "scrollable content" at bounding box center [799, 234] width 0 height 5
click at [742, 233] on icon "scrollable content" at bounding box center [745, 234] width 10 height 10
click at [691, 233] on icon "scrollable content" at bounding box center [691, 234] width 0 height 5
click at [0, 0] on icon "scrollable content" at bounding box center [0, 0] width 0 height 0
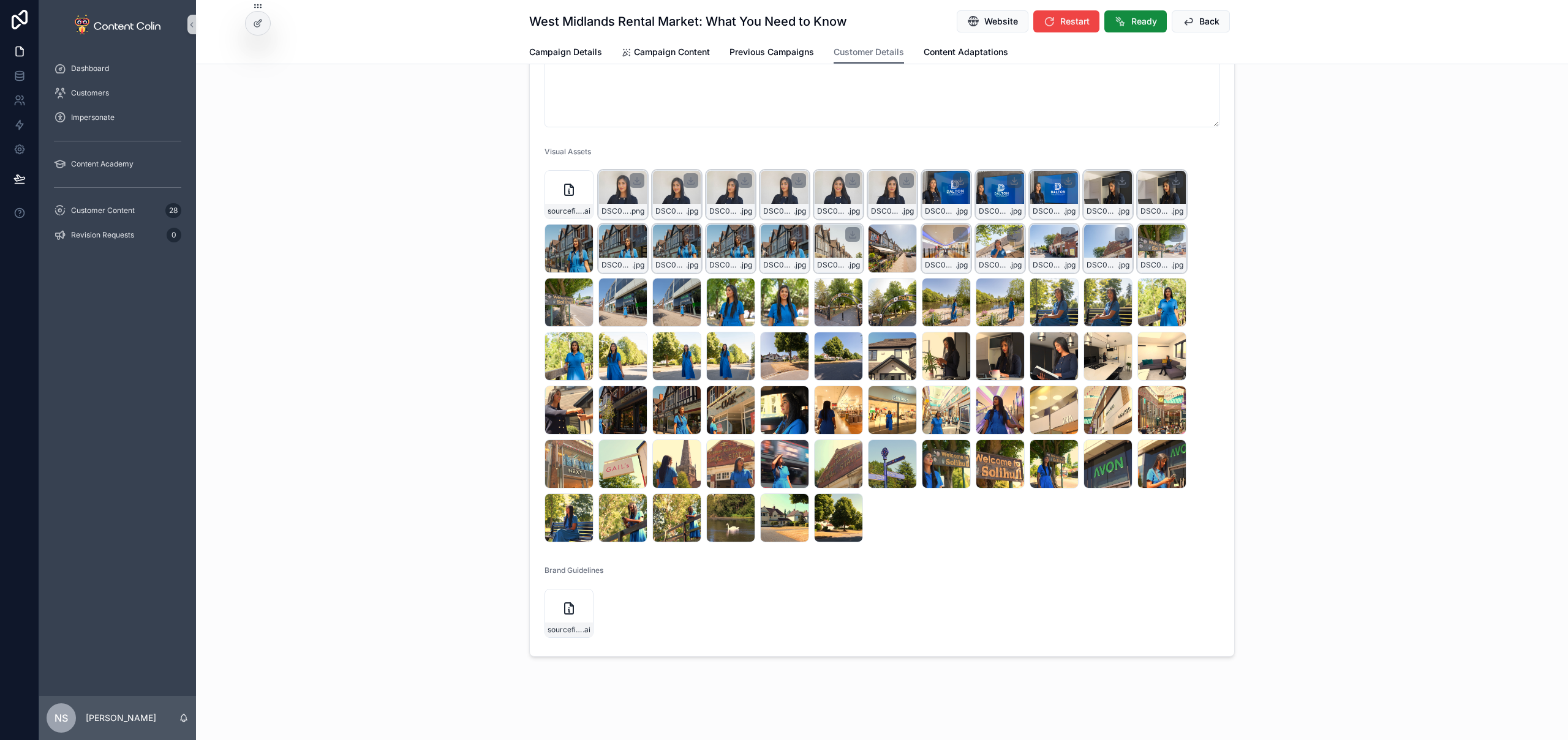
click at [633, 234] on icon "scrollable content" at bounding box center [637, 234] width 10 height 10
click at [582, 232] on icon "scrollable content" at bounding box center [583, 234] width 10 height 10
click at [582, 289] on icon "scrollable content" at bounding box center [584, 289] width 4 height 2
click at [635, 288] on icon "scrollable content" at bounding box center [637, 289] width 4 height 2
click at [691, 288] on icon "scrollable content" at bounding box center [691, 288] width 0 height 5
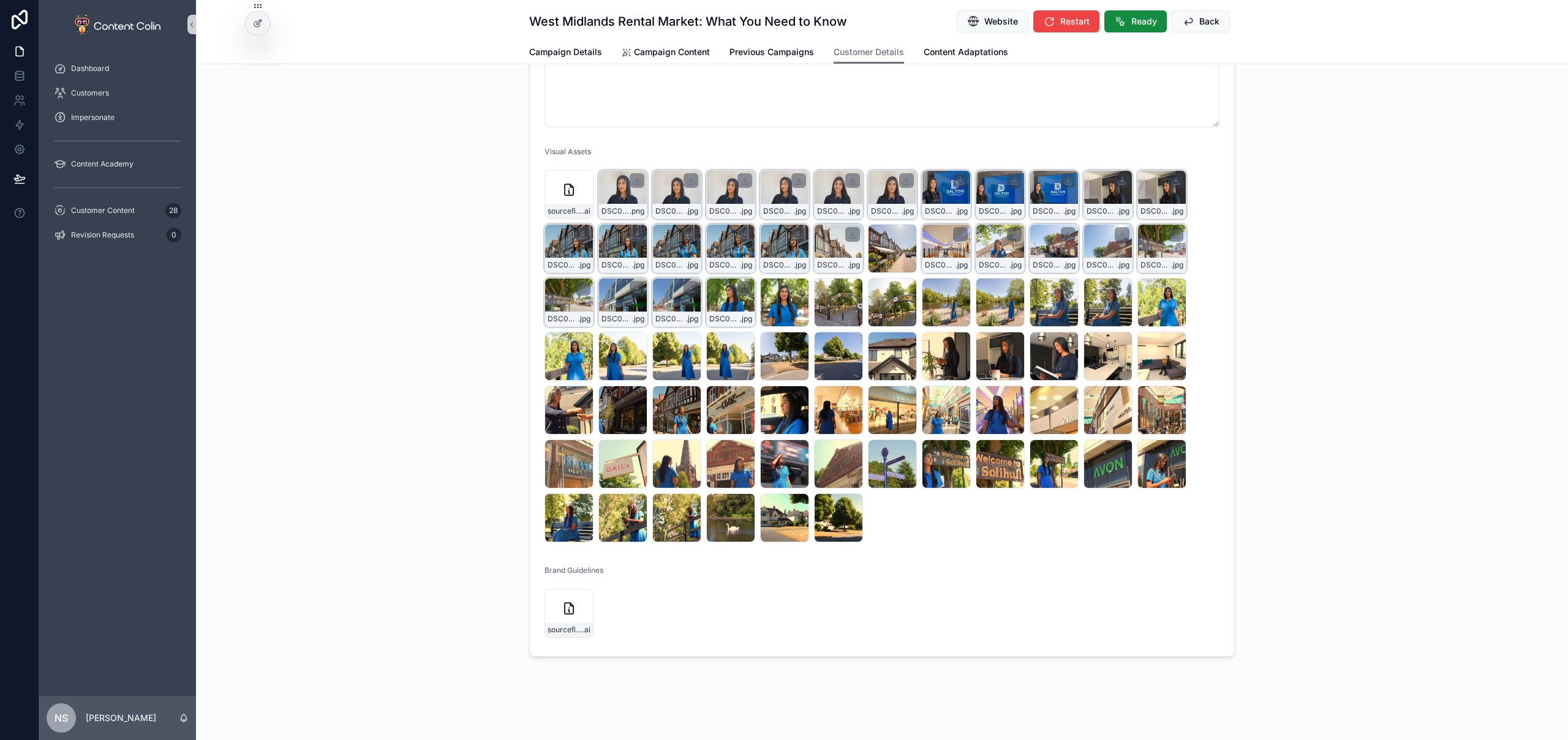
click at [740, 289] on icon "scrollable content" at bounding box center [745, 288] width 10 height 10
click at [796, 289] on icon "scrollable content" at bounding box center [798, 288] width 10 height 10
click at [848, 287] on icon "scrollable content" at bounding box center [853, 288] width 10 height 10
click at [905, 289] on icon "scrollable content" at bounding box center [907, 289] width 4 height 2
click at [956, 289] on icon "scrollable content" at bounding box center [960, 288] width 10 height 10
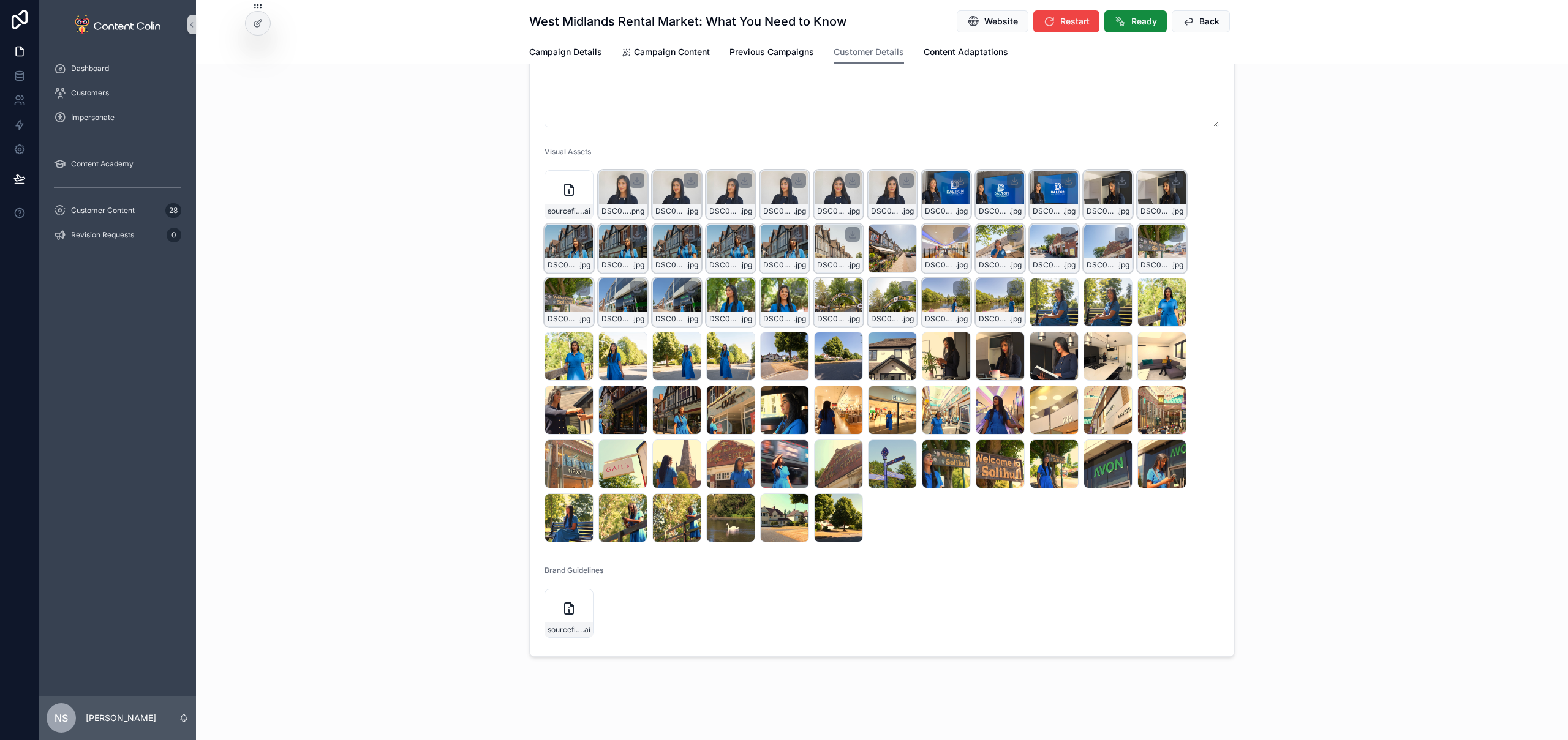
click at [1015, 289] on icon "scrollable content" at bounding box center [1015, 288] width 0 height 5
click at [1066, 289] on icon "scrollable content" at bounding box center [1068, 289] width 4 height 2
click at [1121, 288] on icon "scrollable content" at bounding box center [1123, 289] width 4 height 2
click at [1173, 287] on icon "scrollable content" at bounding box center [1176, 288] width 10 height 10
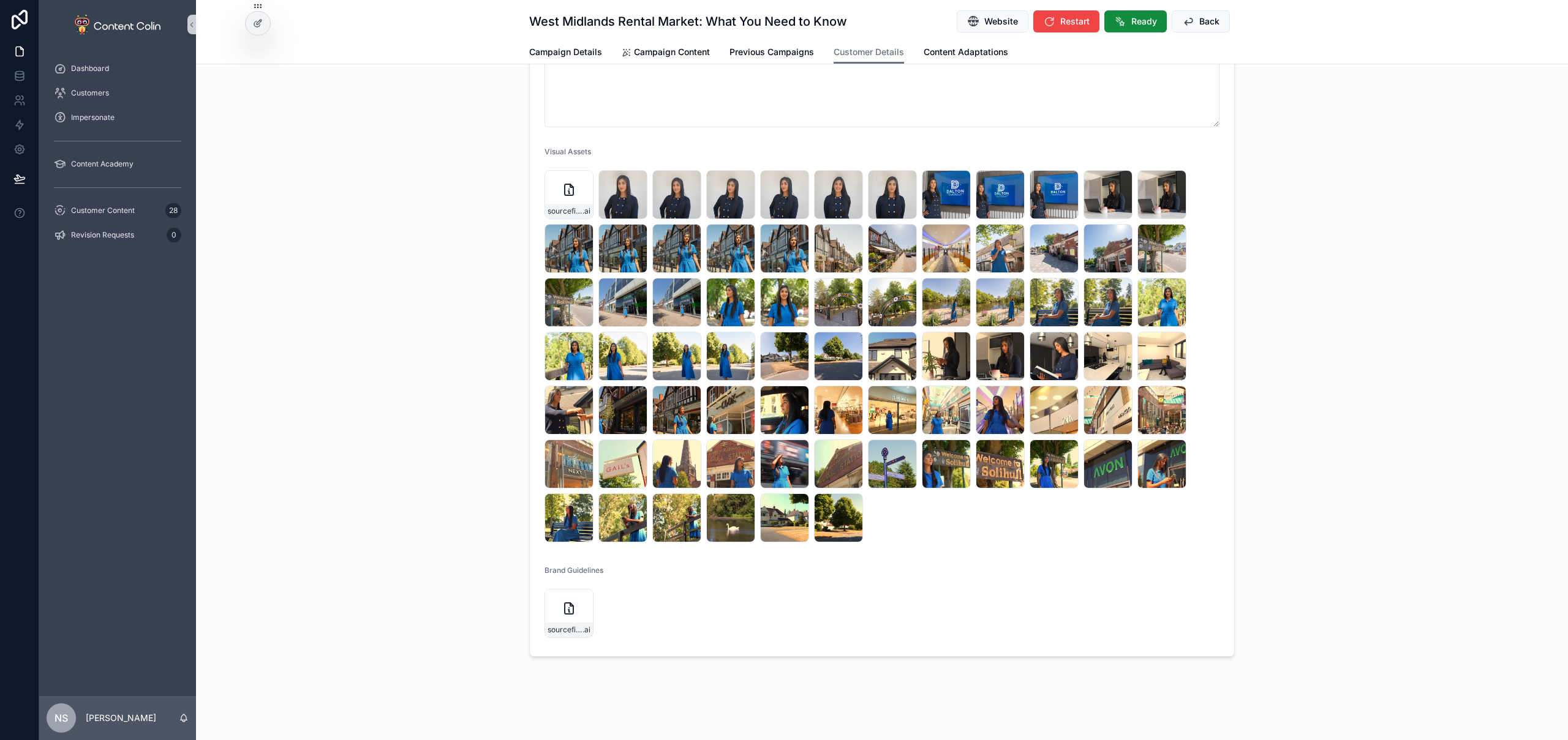
click at [478, 525] on div "Company Bio * Visual Assets sourcefile---Dalton-Lettings-Logo-Full .ai DSC06703…" at bounding box center [882, 185] width 1372 height 953
click at [425, 350] on div "Company Bio * Visual Assets sourcefile---Dalton-Lettings-Logo-Full .ai DSC06703…" at bounding box center [882, 185] width 1372 height 953
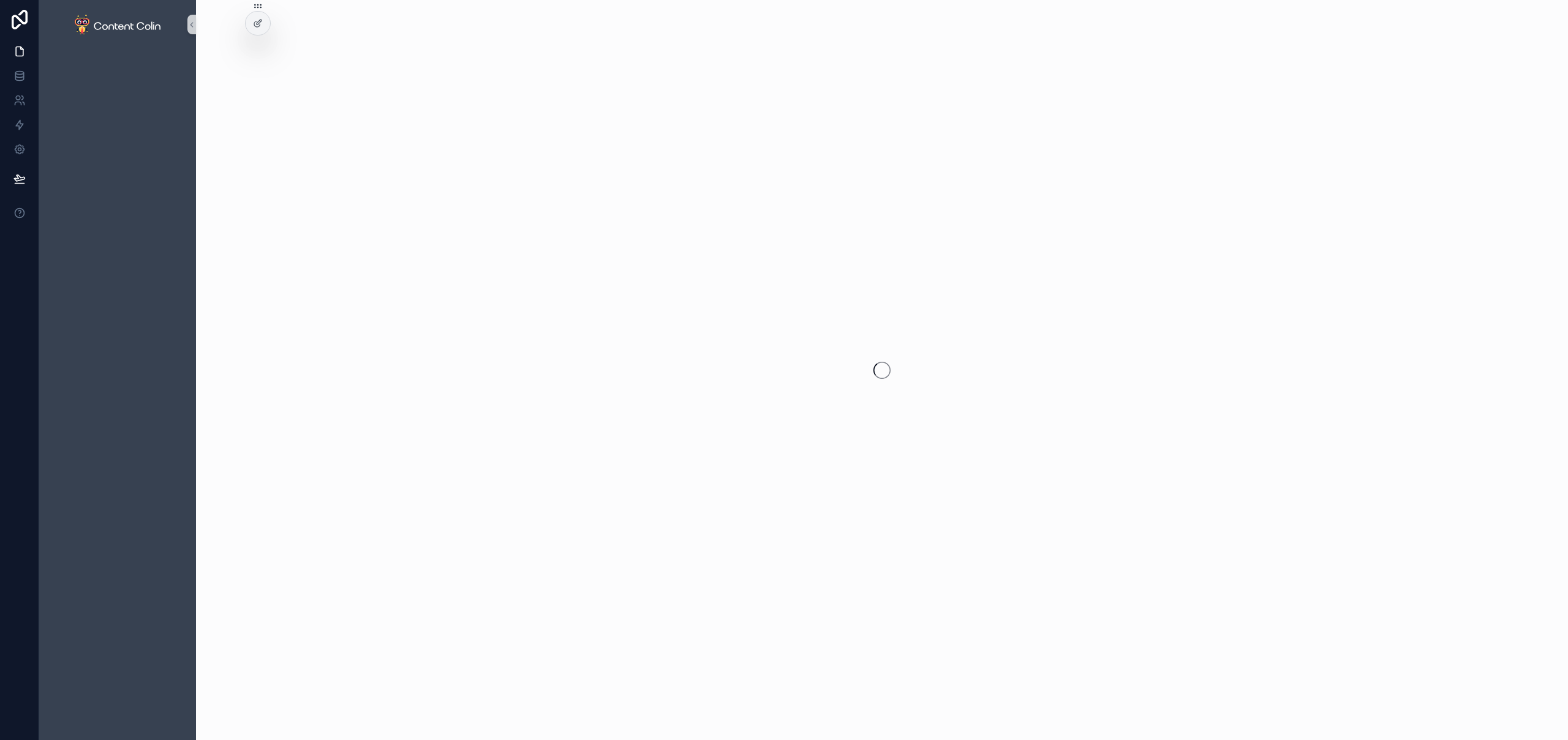
click at [282, 119] on div "scrollable content" at bounding box center [882, 370] width 1372 height 740
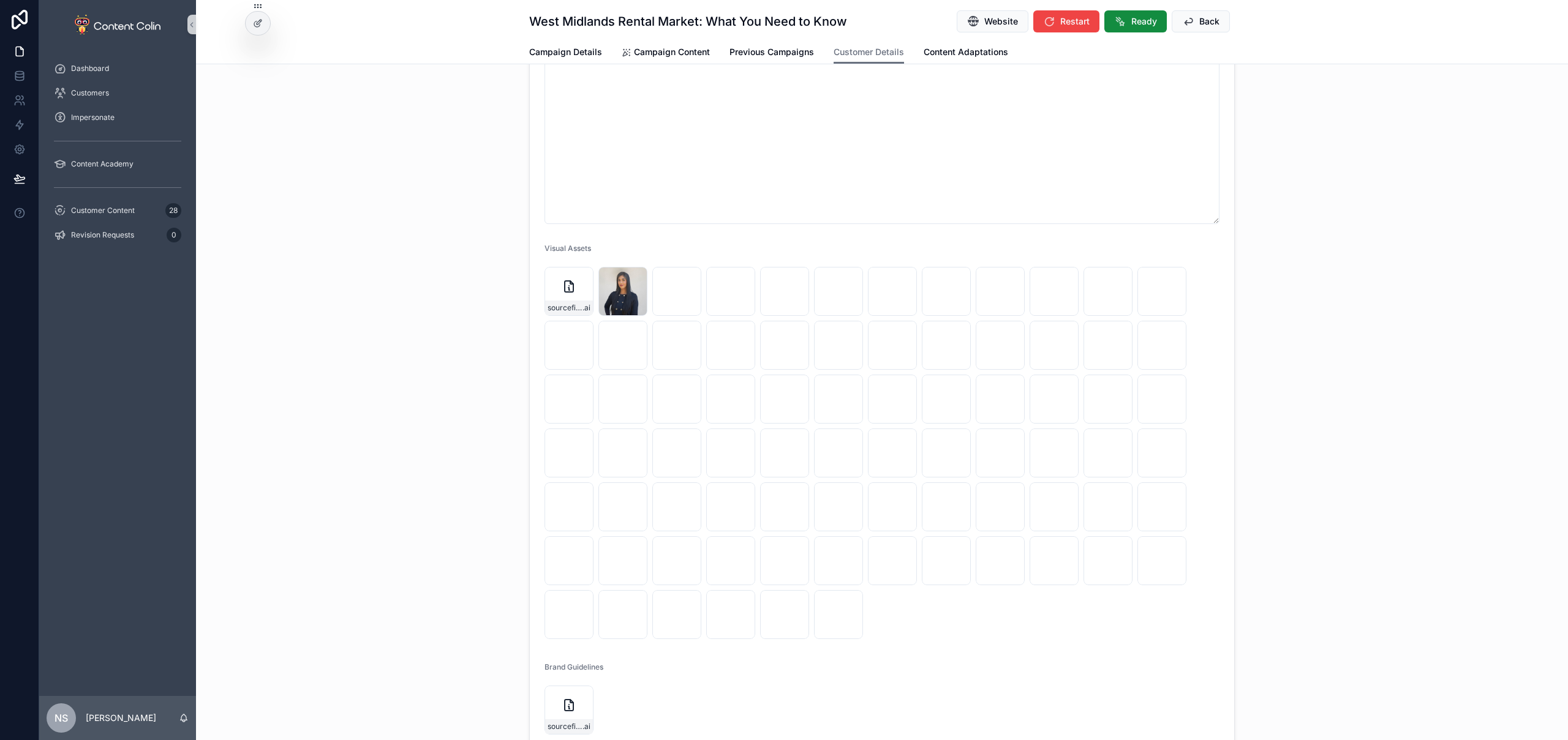
scroll to position [510, 0]
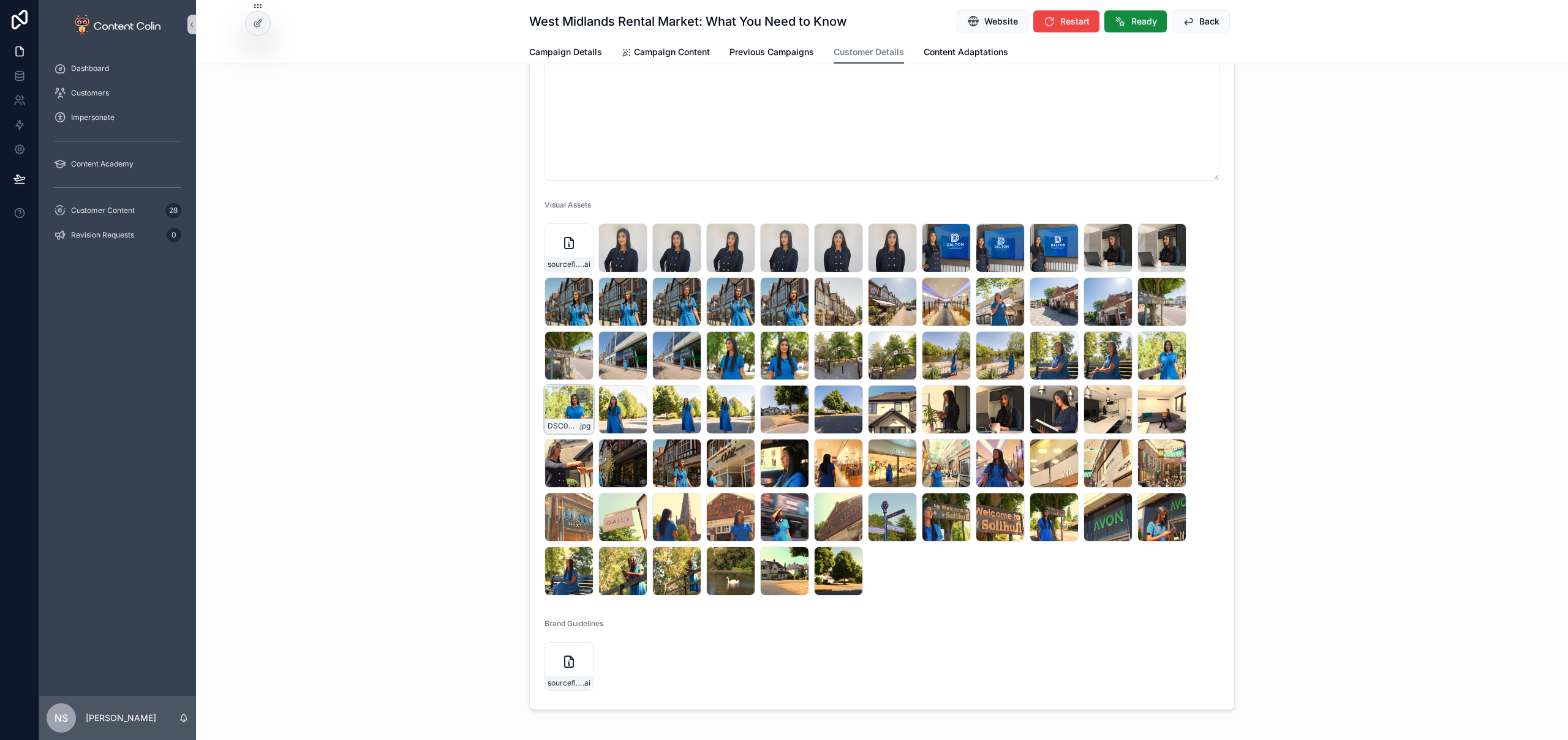
click at [582, 394] on icon "scrollable content" at bounding box center [584, 395] width 4 height 2
click at [633, 397] on icon "scrollable content" at bounding box center [637, 395] width 10 height 10
click at [691, 397] on icon "scrollable content" at bounding box center [691, 395] width 0 height 5
click at [743, 397] on icon "scrollable content" at bounding box center [745, 395] width 4 height 2
click at [794, 394] on icon "scrollable content" at bounding box center [798, 395] width 10 height 10
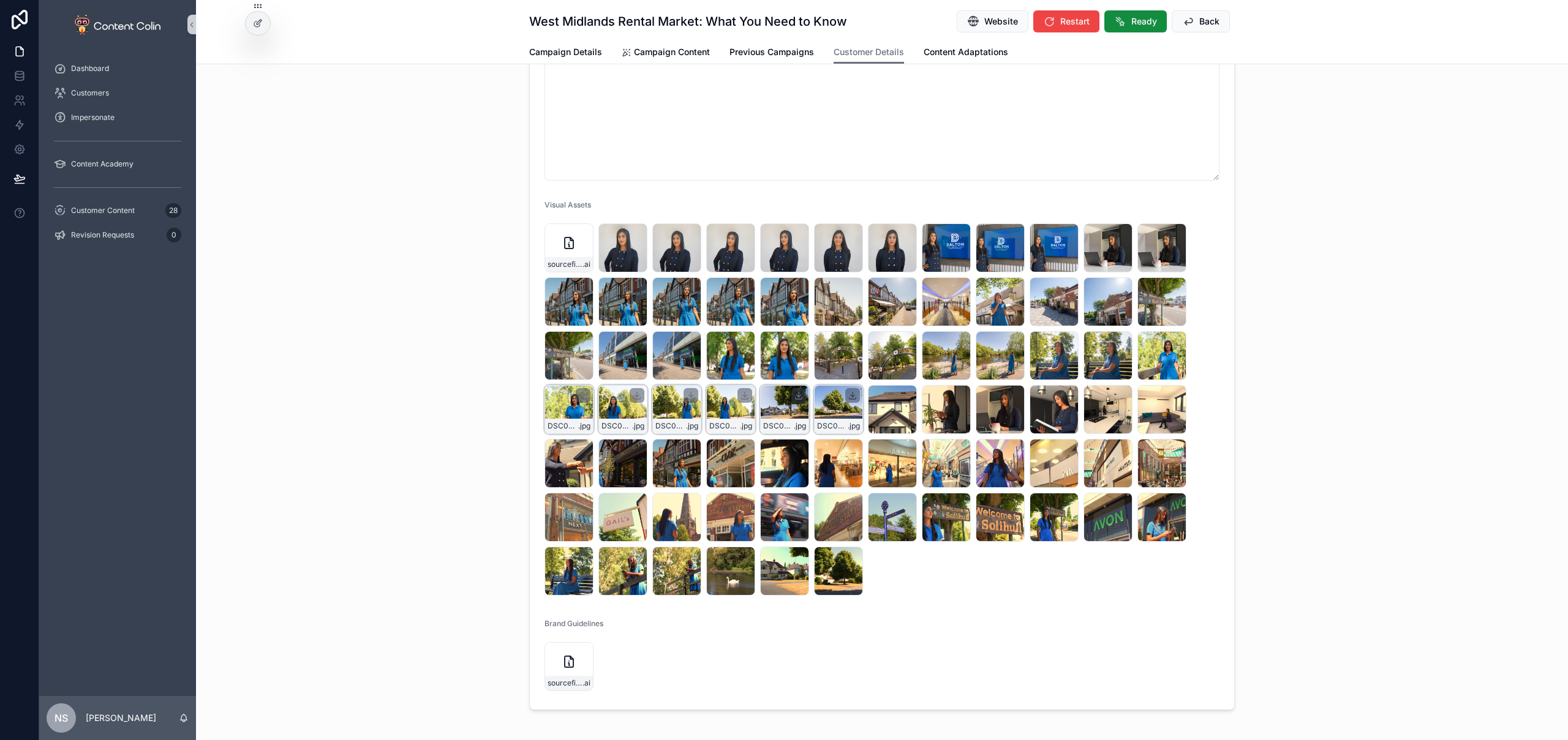
click at [848, 397] on icon "scrollable content" at bounding box center [853, 395] width 10 height 10
click at [904, 395] on icon "scrollable content" at bounding box center [906, 395] width 10 height 10
click at [960, 393] on icon "scrollable content" at bounding box center [960, 395] width 0 height 5
click at [1015, 396] on icon "scrollable content" at bounding box center [1015, 395] width 0 height 5
click at [1066, 394] on icon "scrollable content" at bounding box center [1068, 395] width 10 height 10
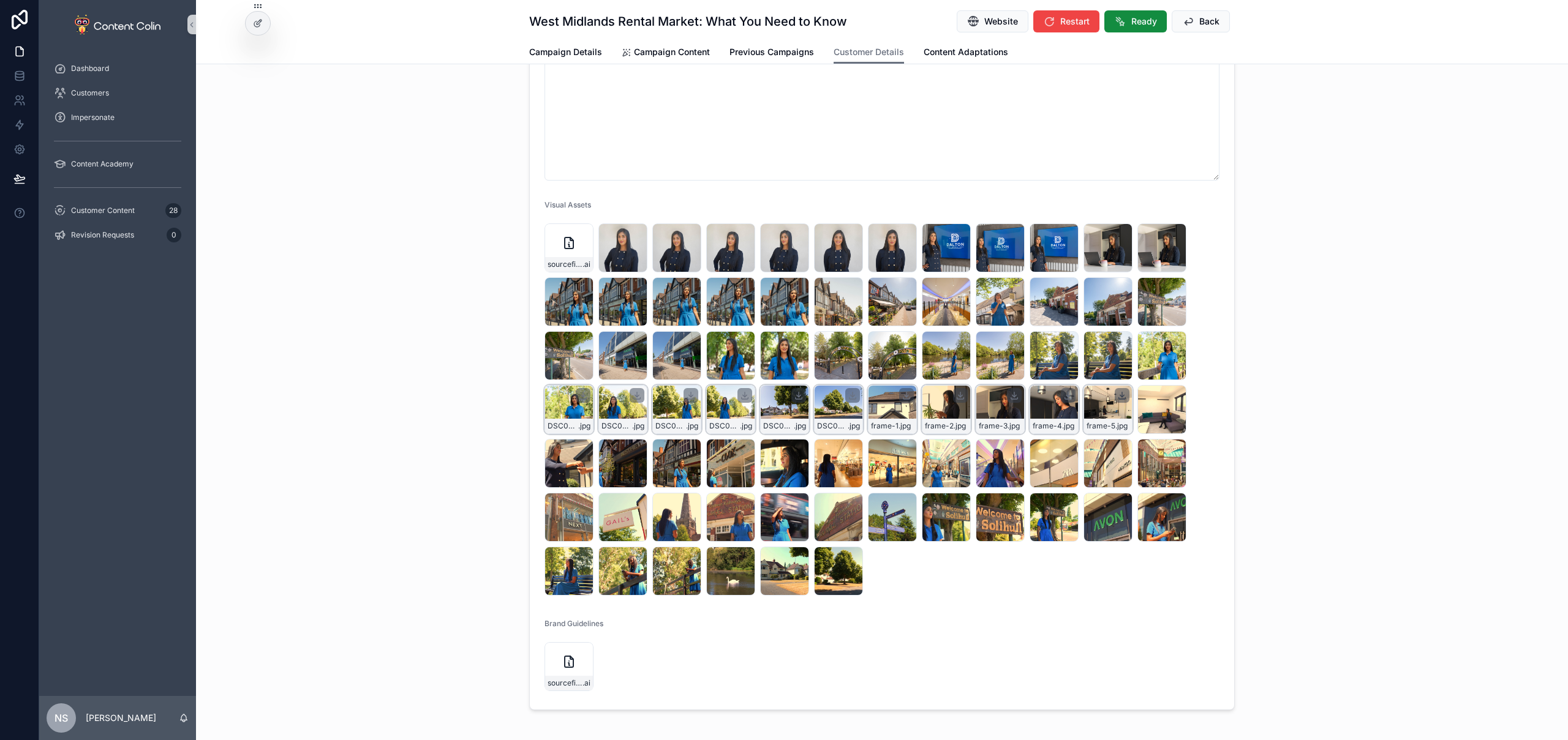
click at [1120, 395] on icon "scrollable content" at bounding box center [1122, 395] width 10 height 10
click at [1176, 395] on icon "scrollable content" at bounding box center [1176, 395] width 0 height 5
click at [1172, 448] on icon "scrollable content" at bounding box center [1176, 449] width 10 height 10
click at [1123, 447] on div "scrollable content" at bounding box center [1122, 449] width 15 height 15
click at [1118, 448] on icon "scrollable content" at bounding box center [1122, 449] width 10 height 10
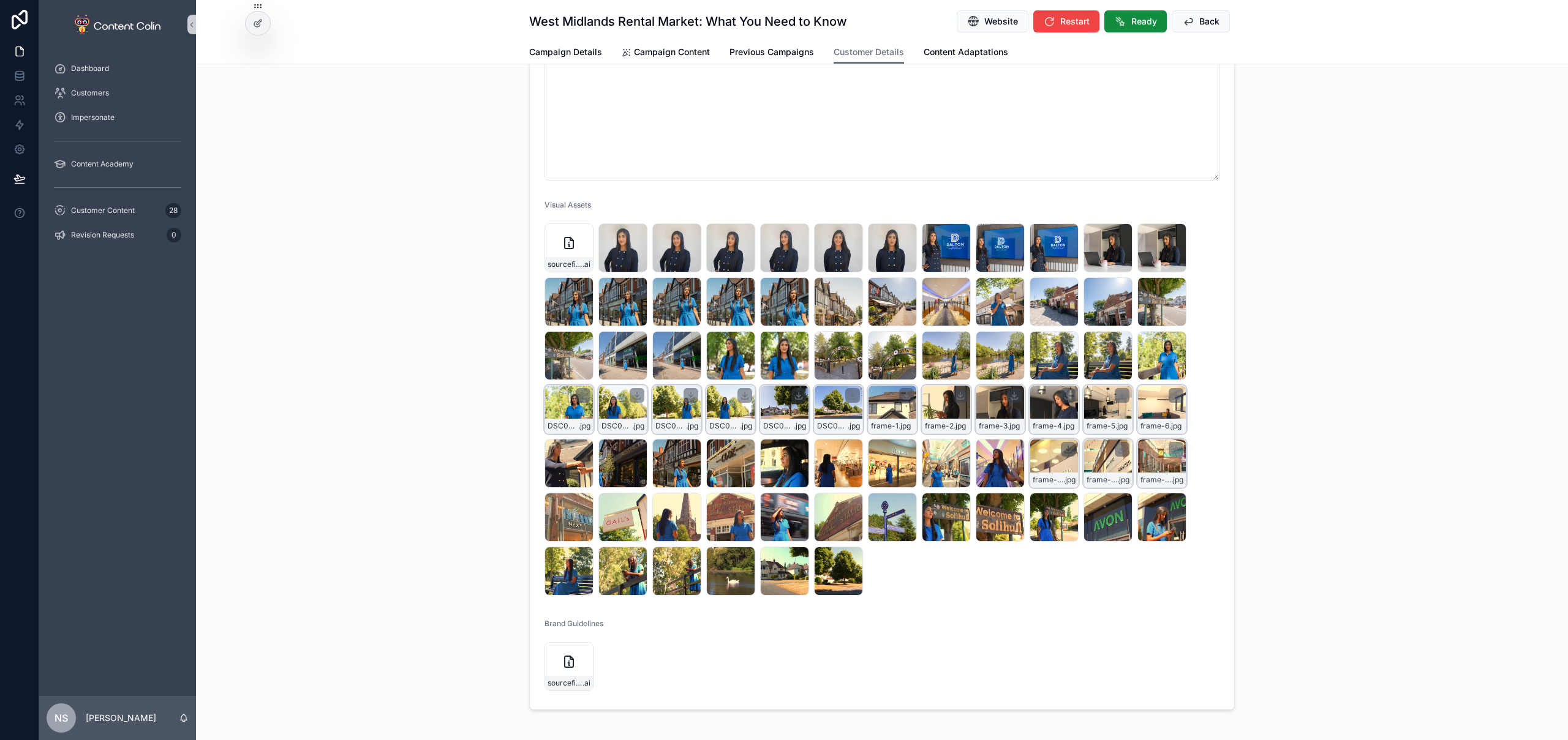
click at [1067, 449] on icon "scrollable content" at bounding box center [1068, 449] width 10 height 10
click at [1013, 451] on icon "scrollable content" at bounding box center [1014, 449] width 10 height 10
click at [959, 449] on icon "scrollable content" at bounding box center [960, 450] width 4 height 2
click at [907, 451] on icon "scrollable content" at bounding box center [907, 449] width 0 height 5
click at [851, 450] on icon "scrollable content" at bounding box center [853, 450] width 4 height 2
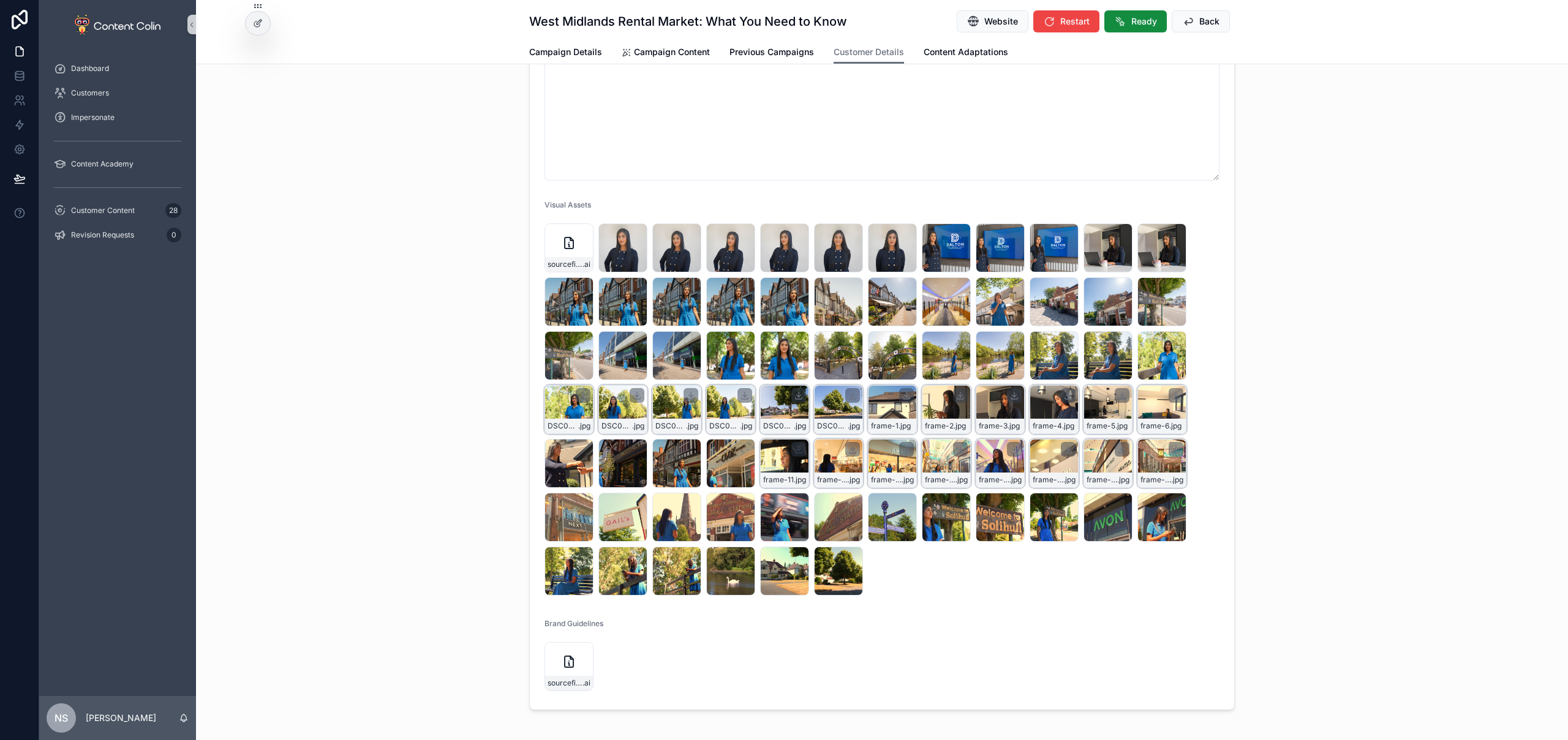
click at [796, 451] on icon "scrollable content" at bounding box center [798, 449] width 10 height 10
click at [742, 448] on icon "scrollable content" at bounding box center [745, 449] width 10 height 10
click at [689, 448] on icon "scrollable content" at bounding box center [690, 449] width 10 height 10
click at [635, 449] on icon "scrollable content" at bounding box center [637, 450] width 4 height 2
click at [584, 450] on icon "scrollable content" at bounding box center [584, 449] width 0 height 5
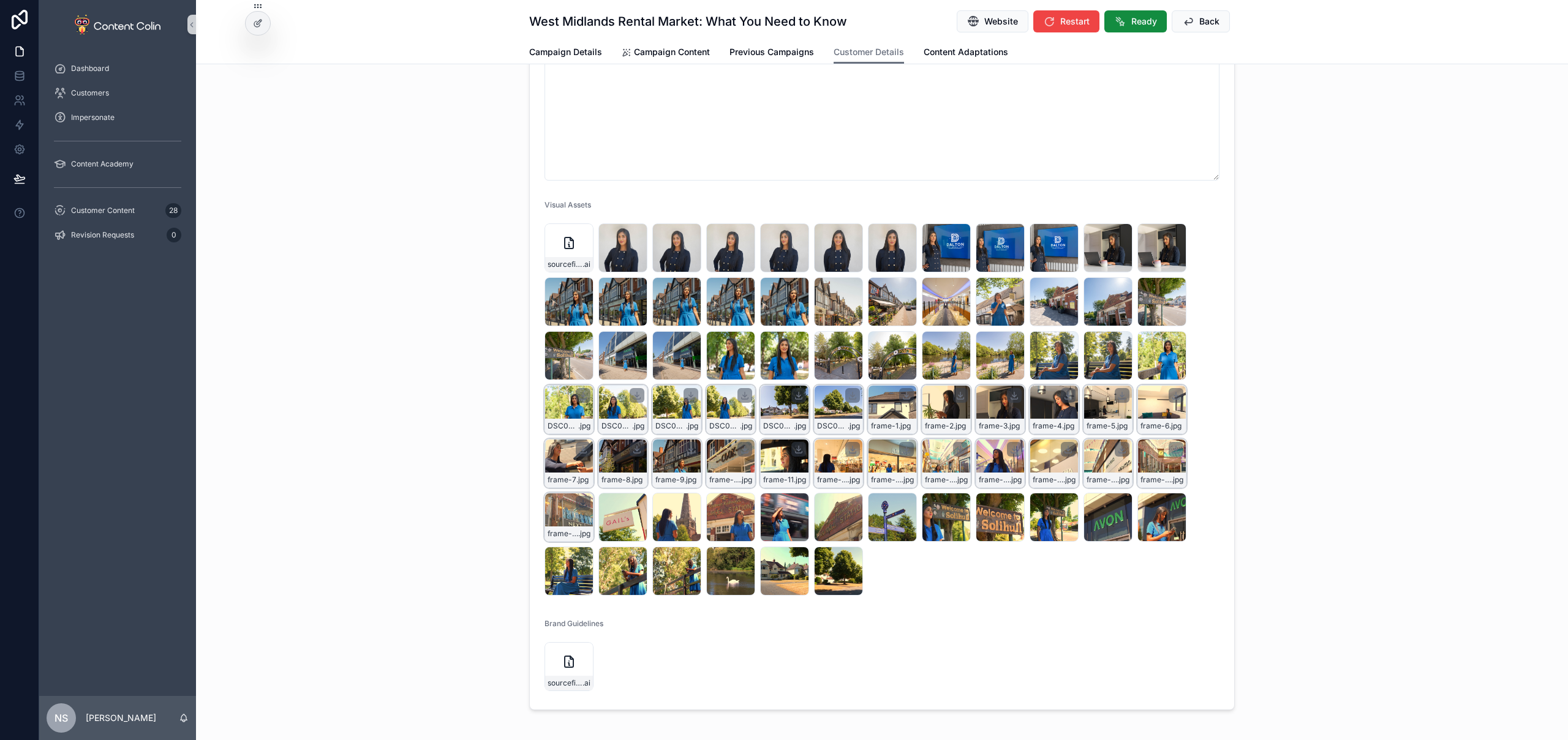
click at [582, 503] on icon "scrollable content" at bounding box center [584, 504] width 4 height 2
click at [635, 505] on icon "scrollable content" at bounding box center [637, 504] width 4 height 2
click at [691, 503] on icon "scrollable content" at bounding box center [691, 503] width 0 height 5
click at [742, 505] on icon "scrollable content" at bounding box center [745, 503] width 10 height 10
click at [799, 503] on icon "scrollable content" at bounding box center [799, 503] width 0 height 5
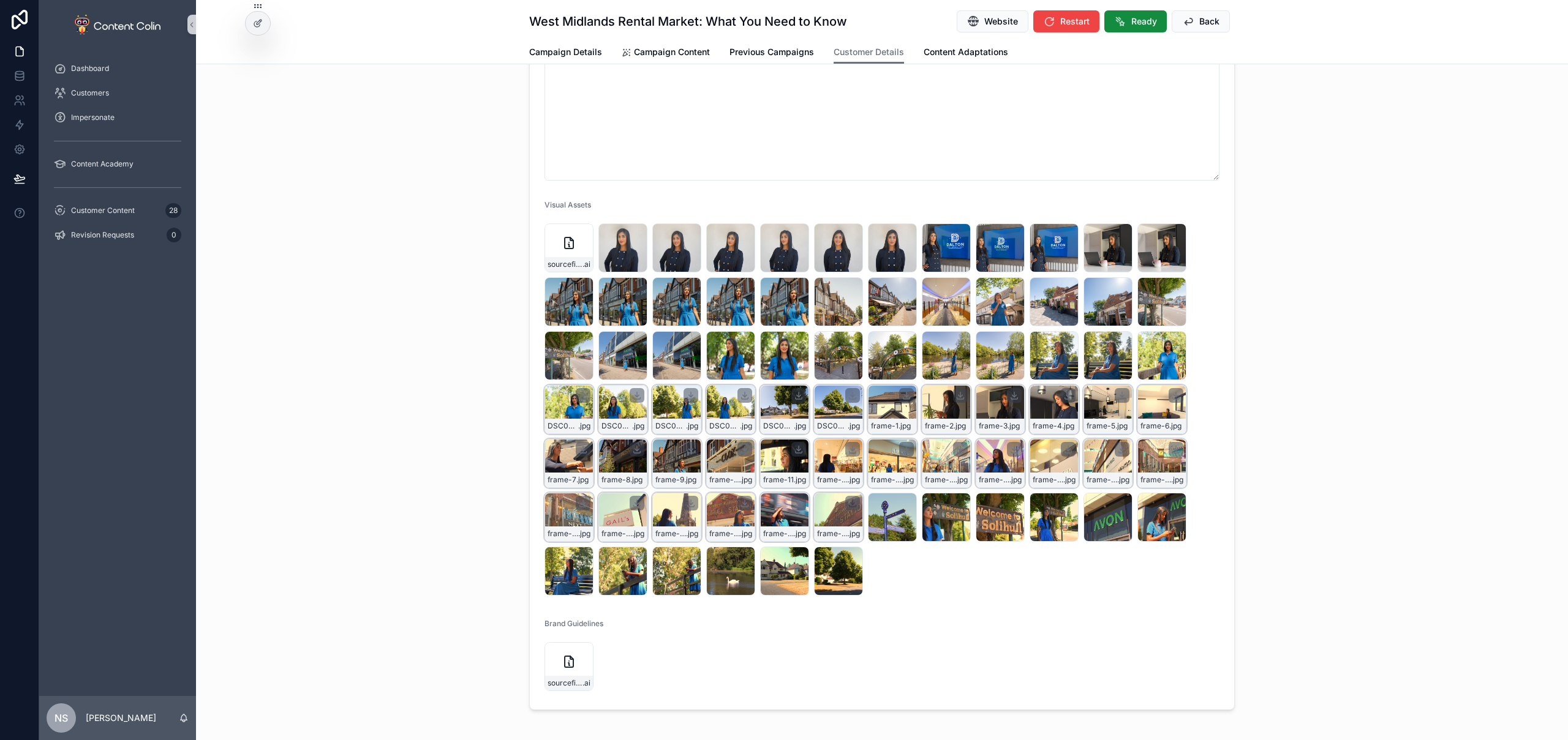
click at [848, 503] on icon "scrollable content" at bounding box center [853, 503] width 10 height 10
click at [903, 502] on icon "scrollable content" at bounding box center [906, 503] width 10 height 10
click at [960, 501] on icon "scrollable content" at bounding box center [960, 503] width 10 height 10
click at [1013, 503] on icon "scrollable content" at bounding box center [1015, 504] width 4 height 2
click at [1066, 503] on icon "scrollable content" at bounding box center [1068, 504] width 4 height 2
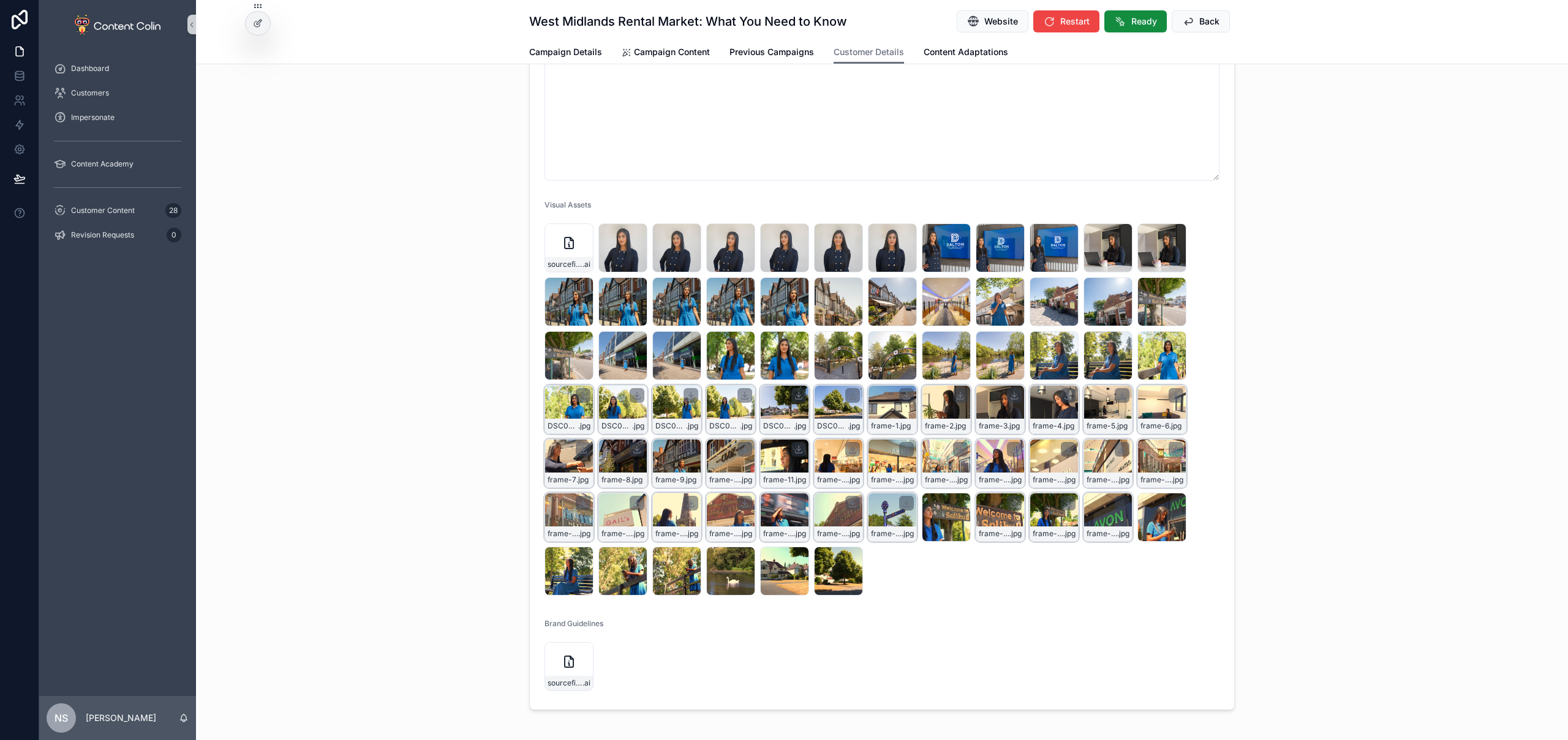
click at [1121, 503] on icon "scrollable content" at bounding box center [1123, 504] width 4 height 2
click at [1174, 505] on icon "scrollable content" at bounding box center [1176, 504] width 4 height 2
click at [850, 557] on icon "scrollable content" at bounding box center [853, 557] width 10 height 10
click at [795, 557] on icon "scrollable content" at bounding box center [798, 557] width 10 height 10
click at [743, 557] on icon "scrollable content" at bounding box center [745, 557] width 4 height 2
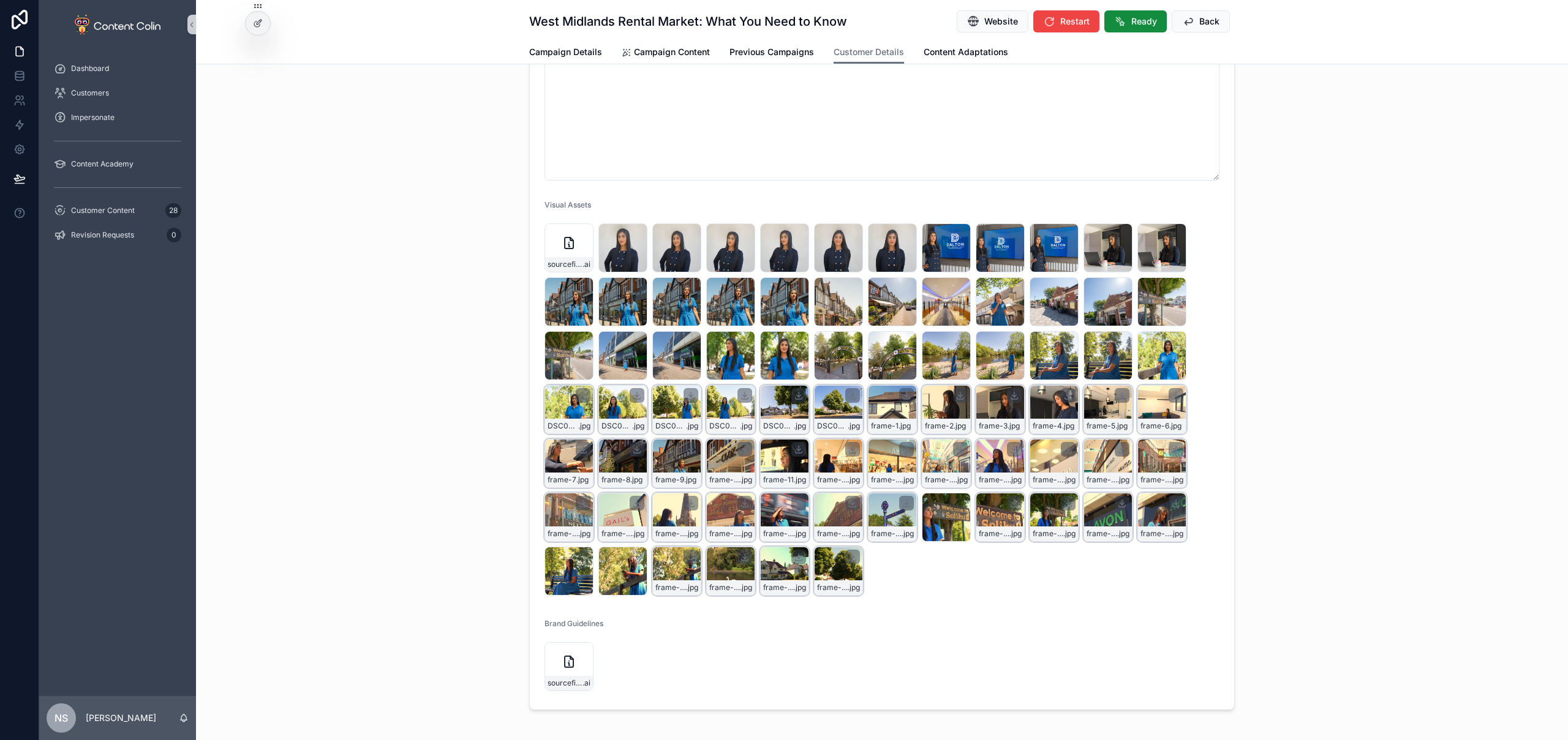
click at [690, 556] on icon "scrollable content" at bounding box center [690, 557] width 10 height 10
click at [635, 557] on icon "scrollable content" at bounding box center [637, 557] width 4 height 2
click at [581, 557] on icon "scrollable content" at bounding box center [583, 557] width 10 height 10
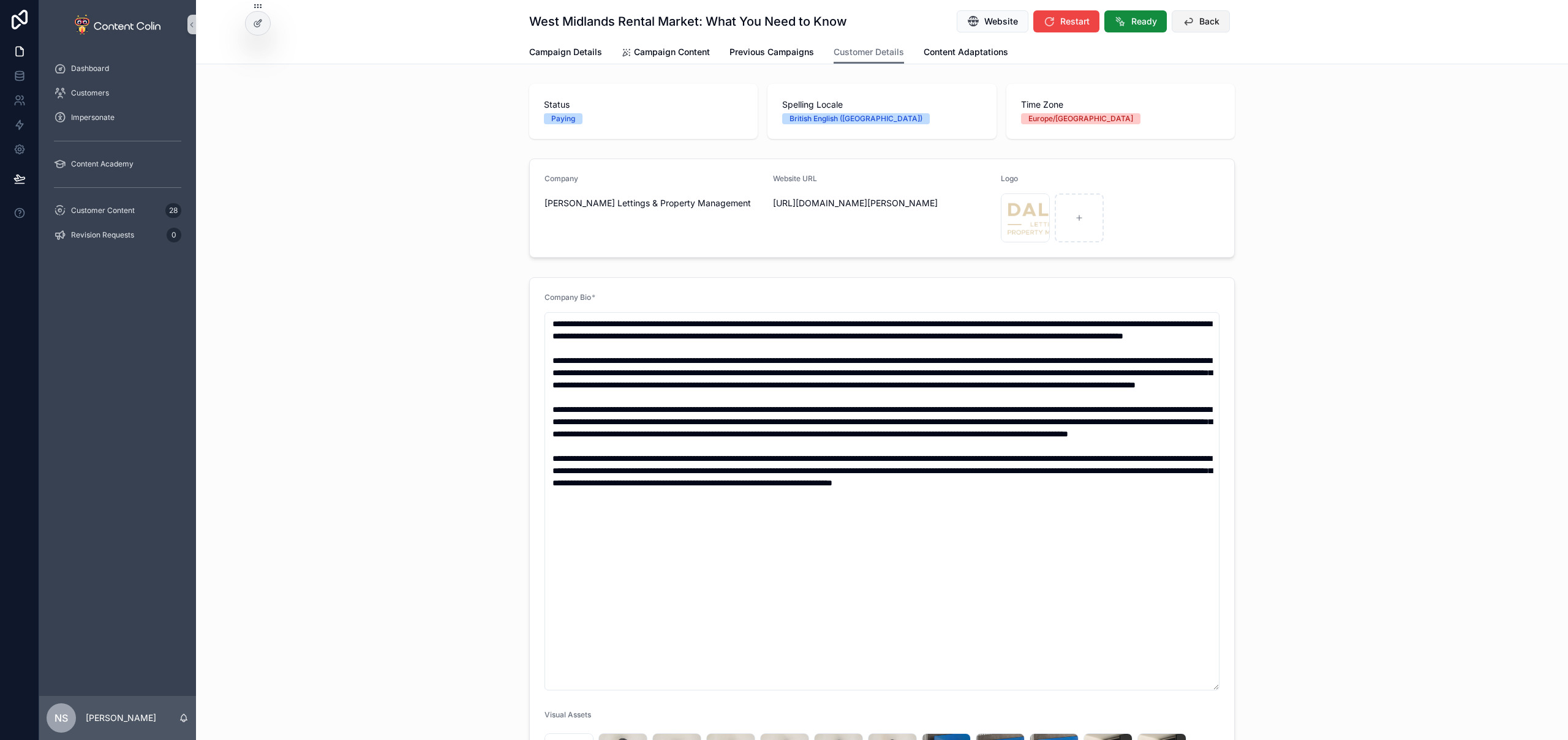
click at [1200, 19] on span "Back" at bounding box center [1209, 21] width 20 height 12
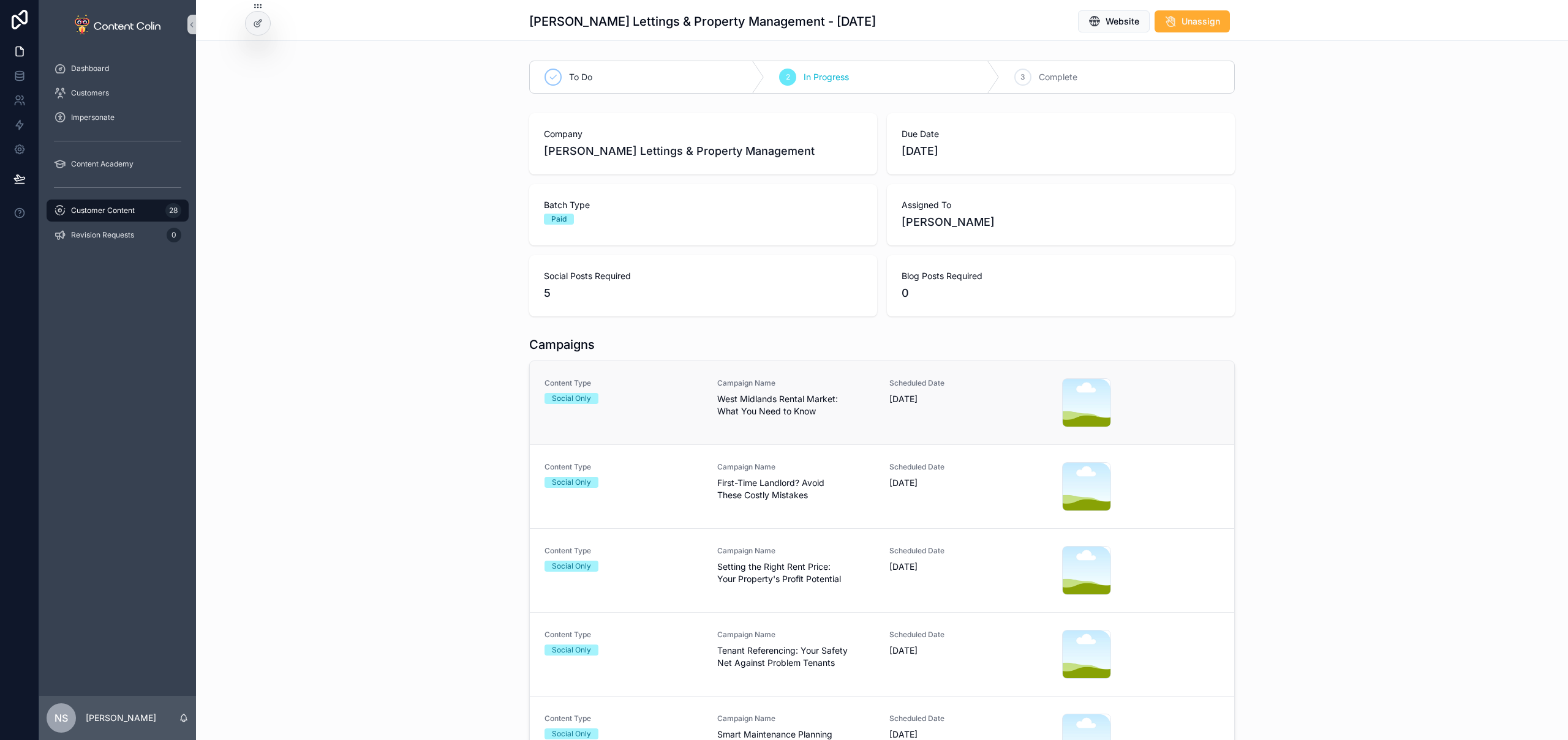
click at [701, 373] on link "Content Type Social Only Campaign Name West Midlands Rental Market: What You Ne…" at bounding box center [882, 403] width 705 height 84
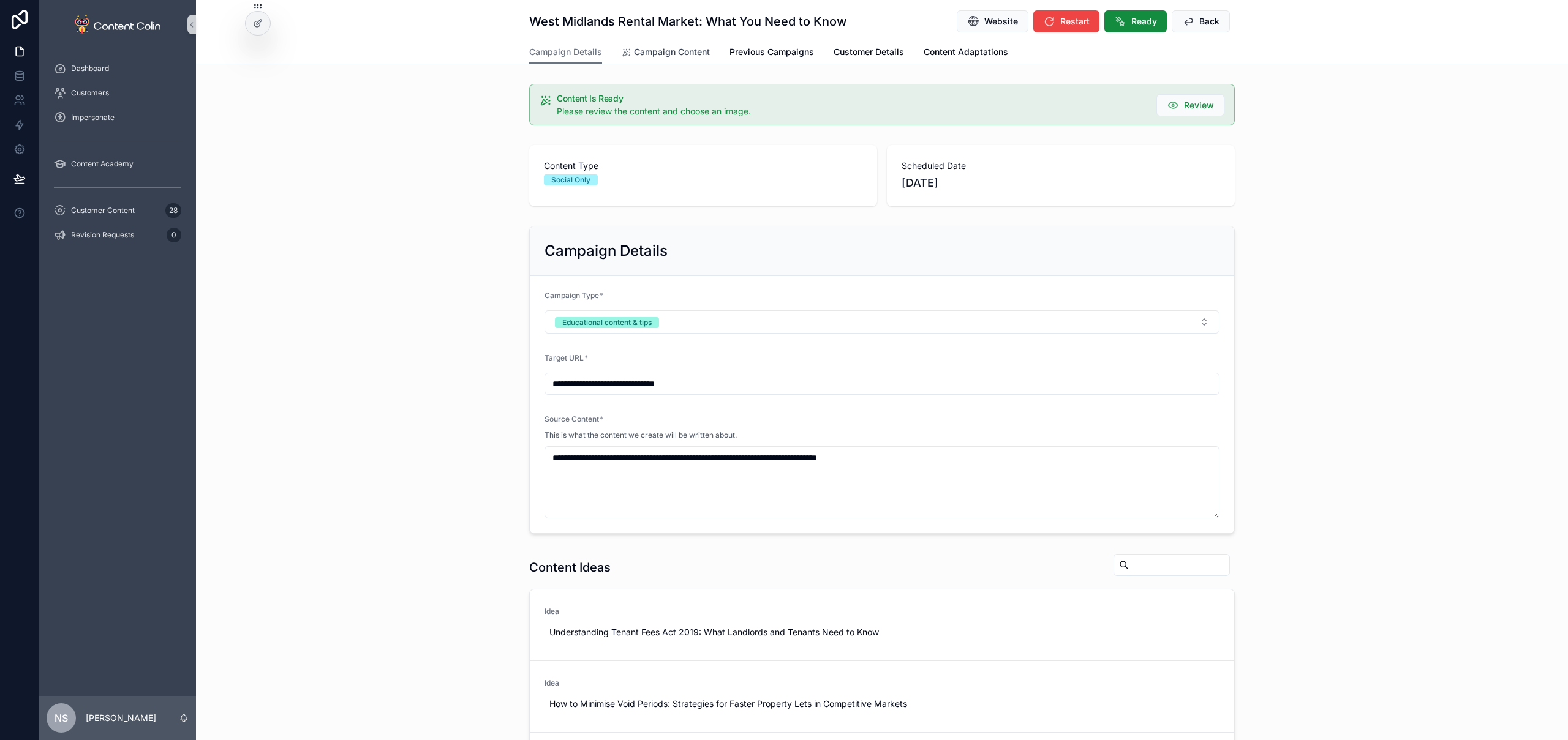
click at [674, 48] on span "Campaign Content" at bounding box center [672, 53] width 76 height 12
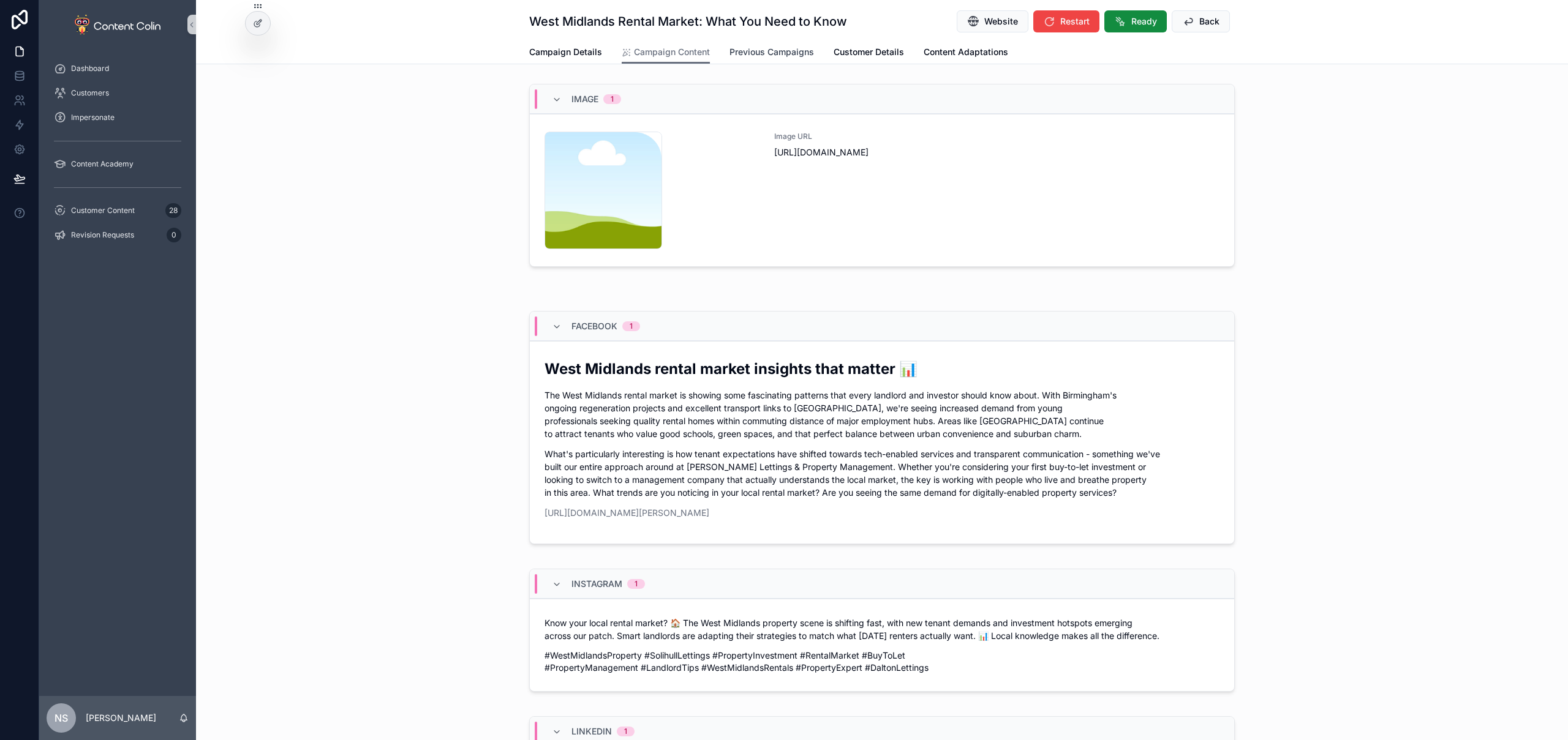
click at [778, 55] on span "Previous Campaigns" at bounding box center [772, 53] width 85 height 12
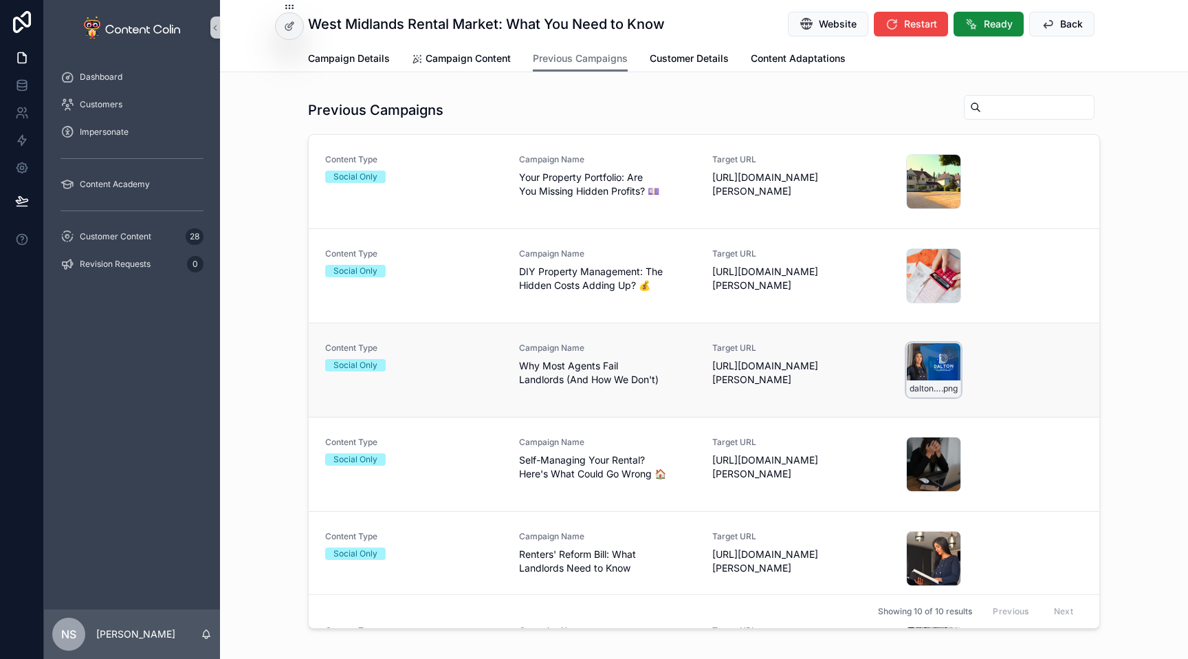
click at [920, 367] on div "daltonlettingspropertymanagement-1758107713 .png" at bounding box center [933, 369] width 55 height 55
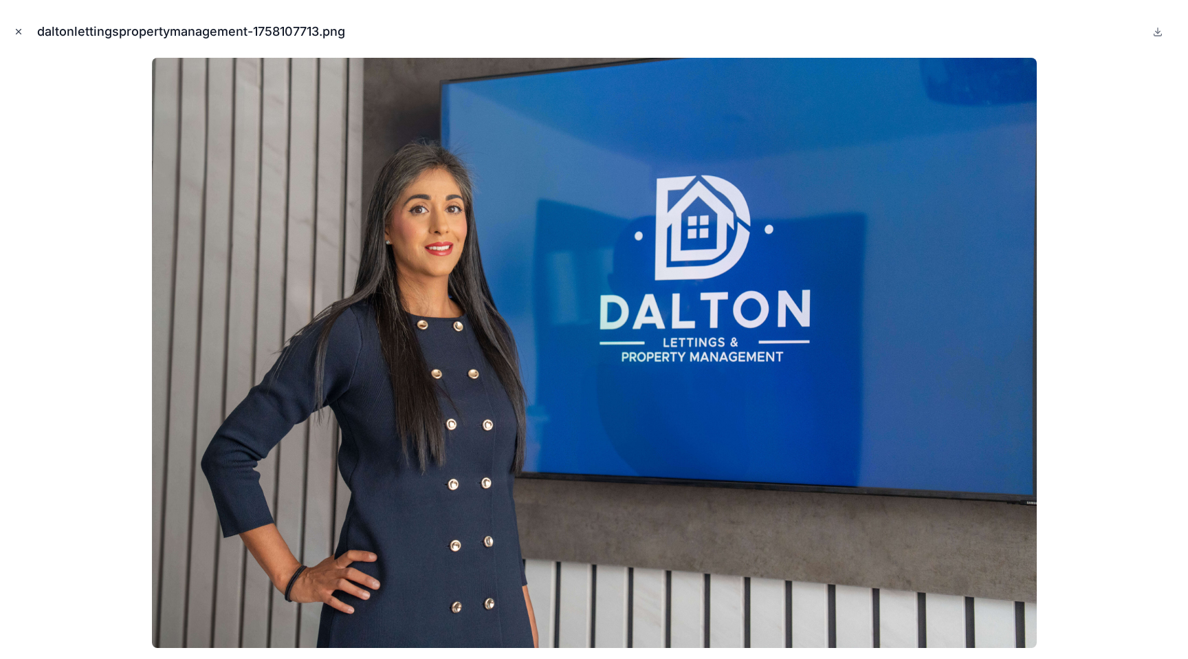
click at [17, 30] on icon "Close modal" at bounding box center [19, 32] width 10 height 10
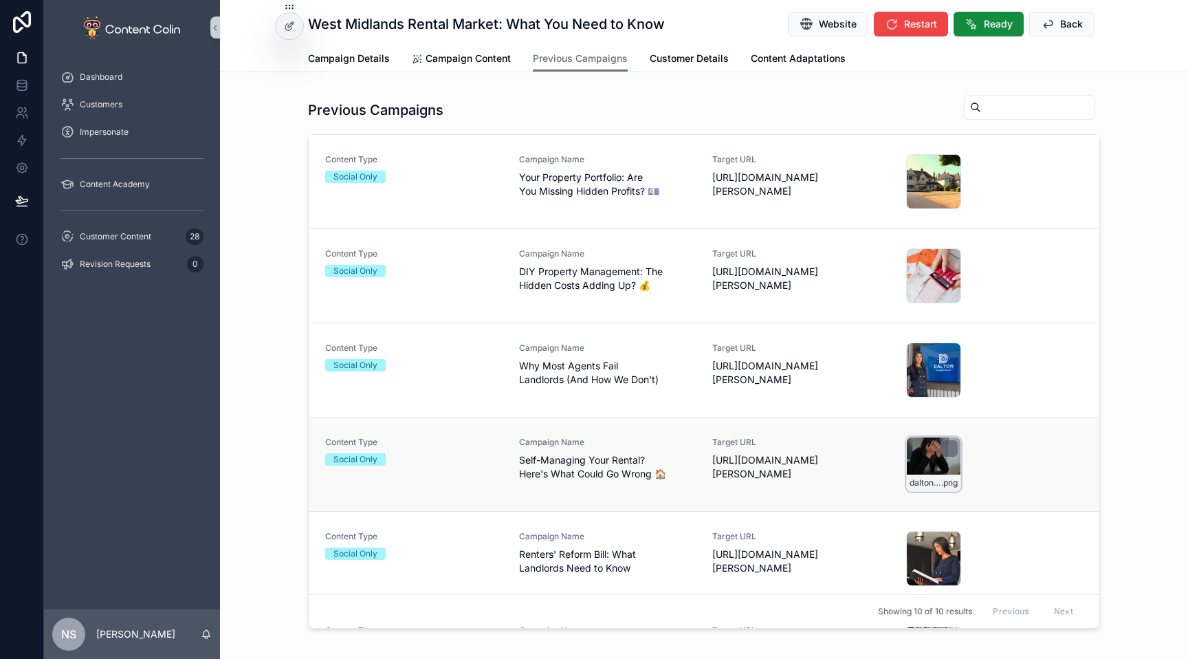
click at [906, 462] on div "daltonlettingspropertymanagement-1758107995 .png" at bounding box center [933, 464] width 55 height 55
click at [919, 554] on div "daltonlettingspropertymanagement-1758107386 .png" at bounding box center [933, 558] width 55 height 55
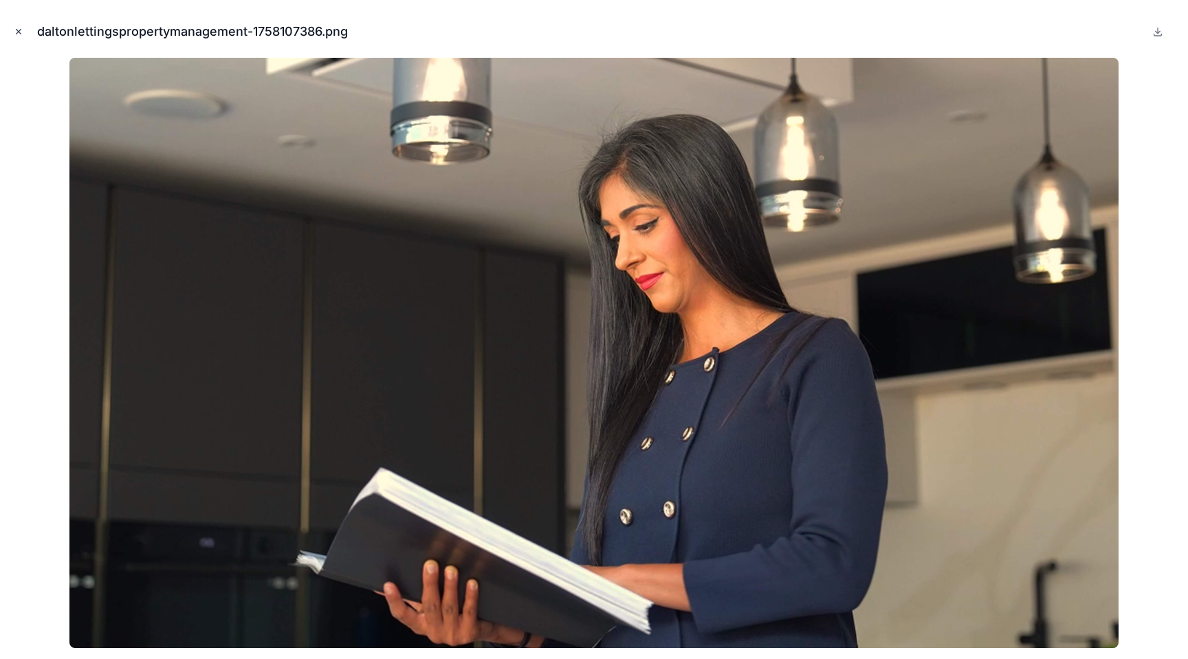
click at [17, 30] on icon "Close modal" at bounding box center [19, 32] width 5 height 5
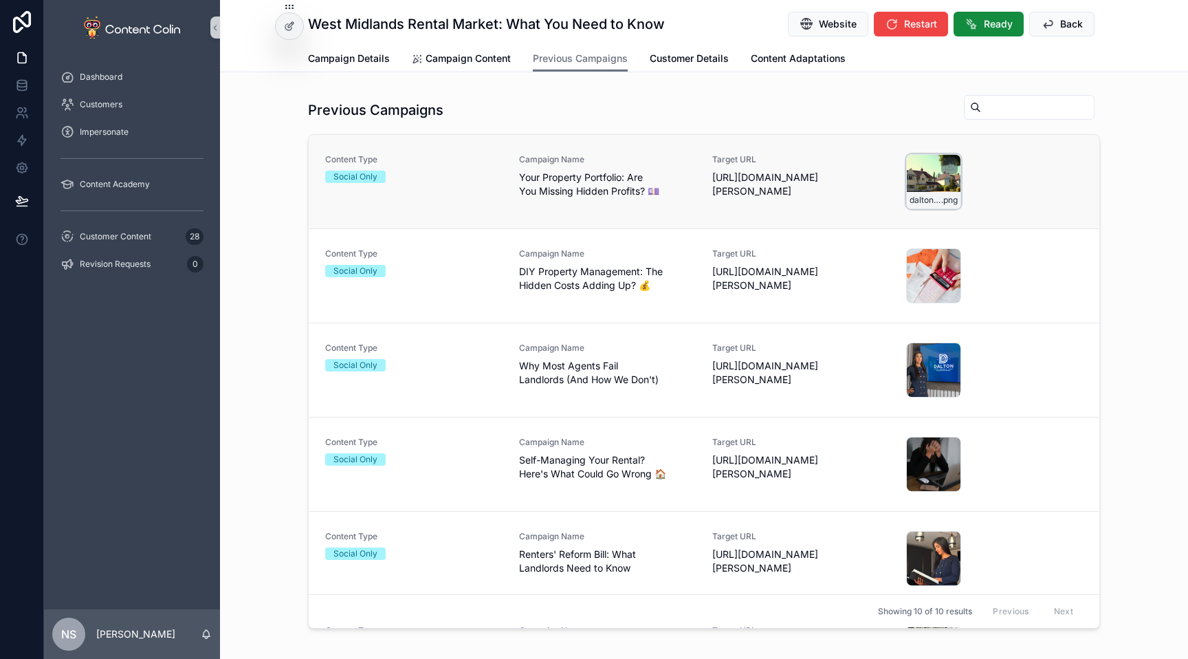
click at [917, 180] on div "daltonlettingspropertymanagement-1758107613 .png" at bounding box center [933, 181] width 55 height 55
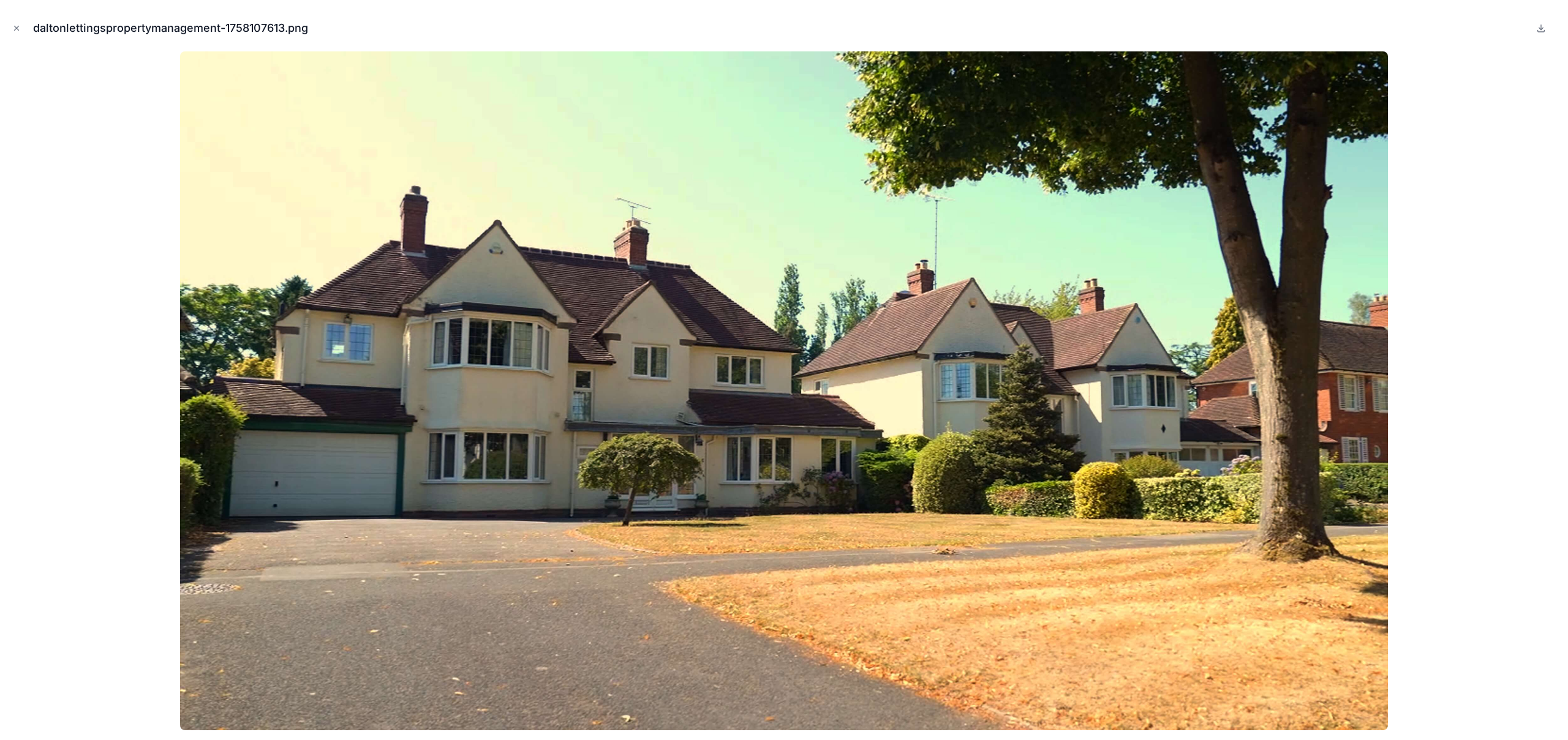
click at [15, 28] on icon "Close modal" at bounding box center [17, 28] width 9 height 9
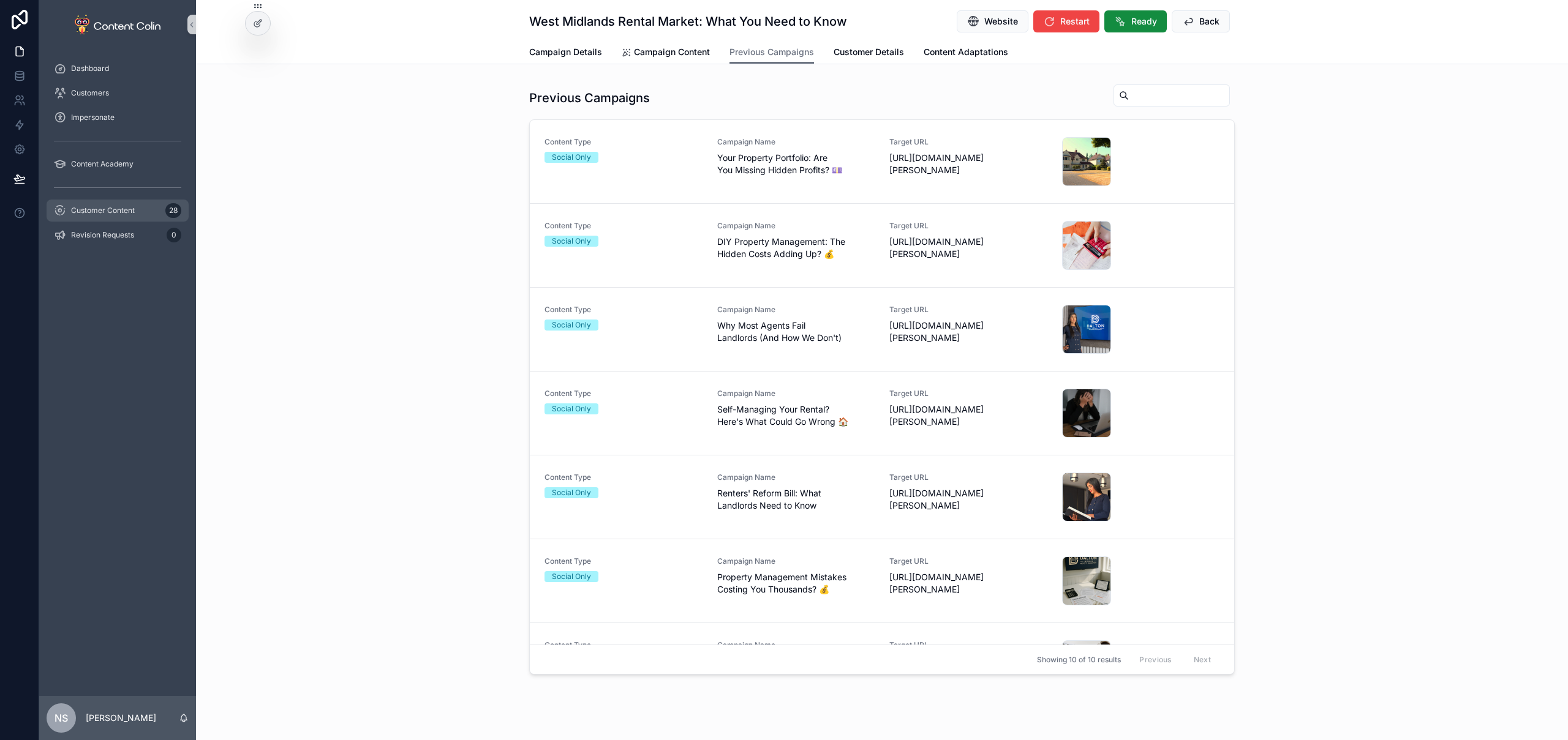
click at [113, 210] on span "Customer Content" at bounding box center [103, 210] width 64 height 10
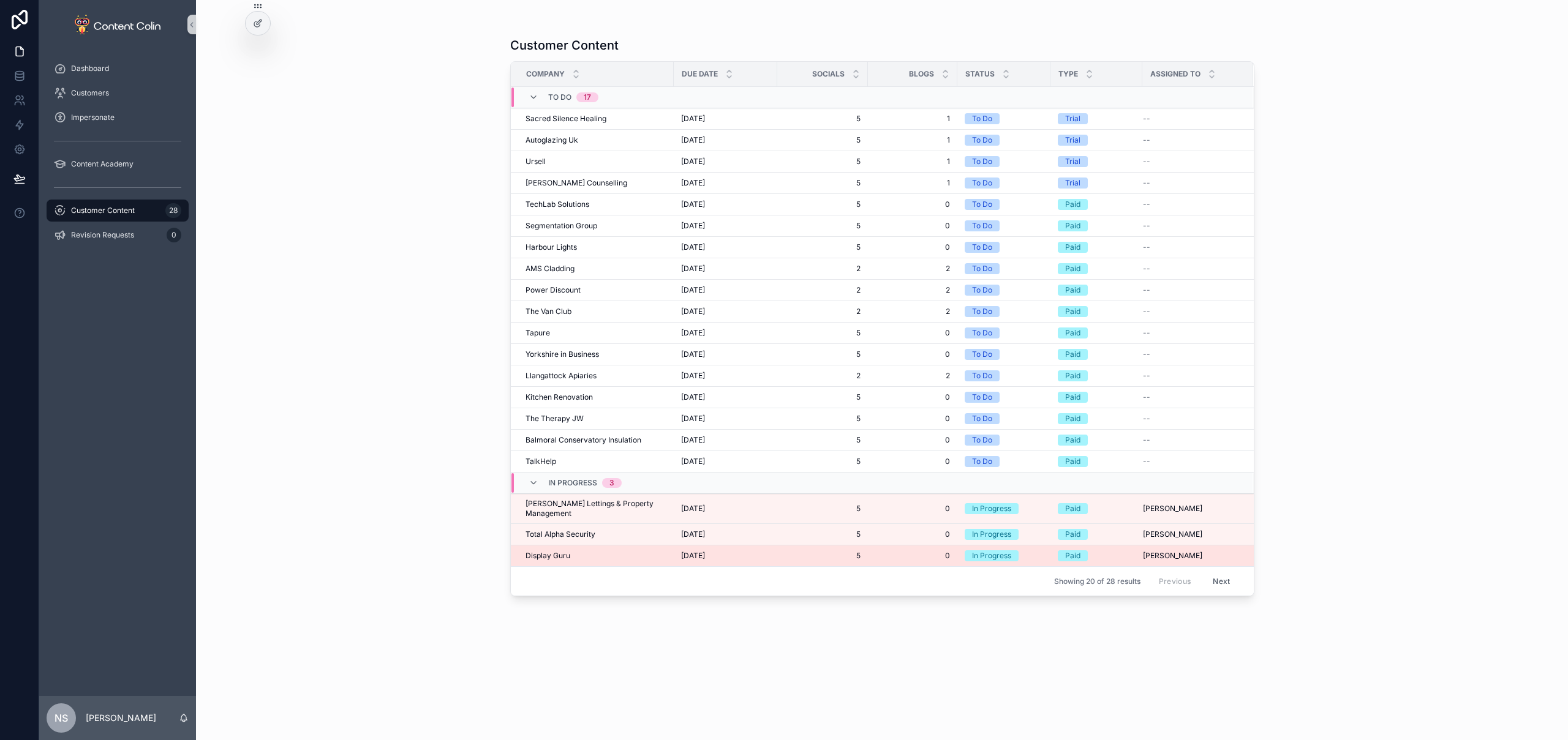
click at [572, 551] on div "Display Guru Display Guru" at bounding box center [596, 556] width 141 height 10
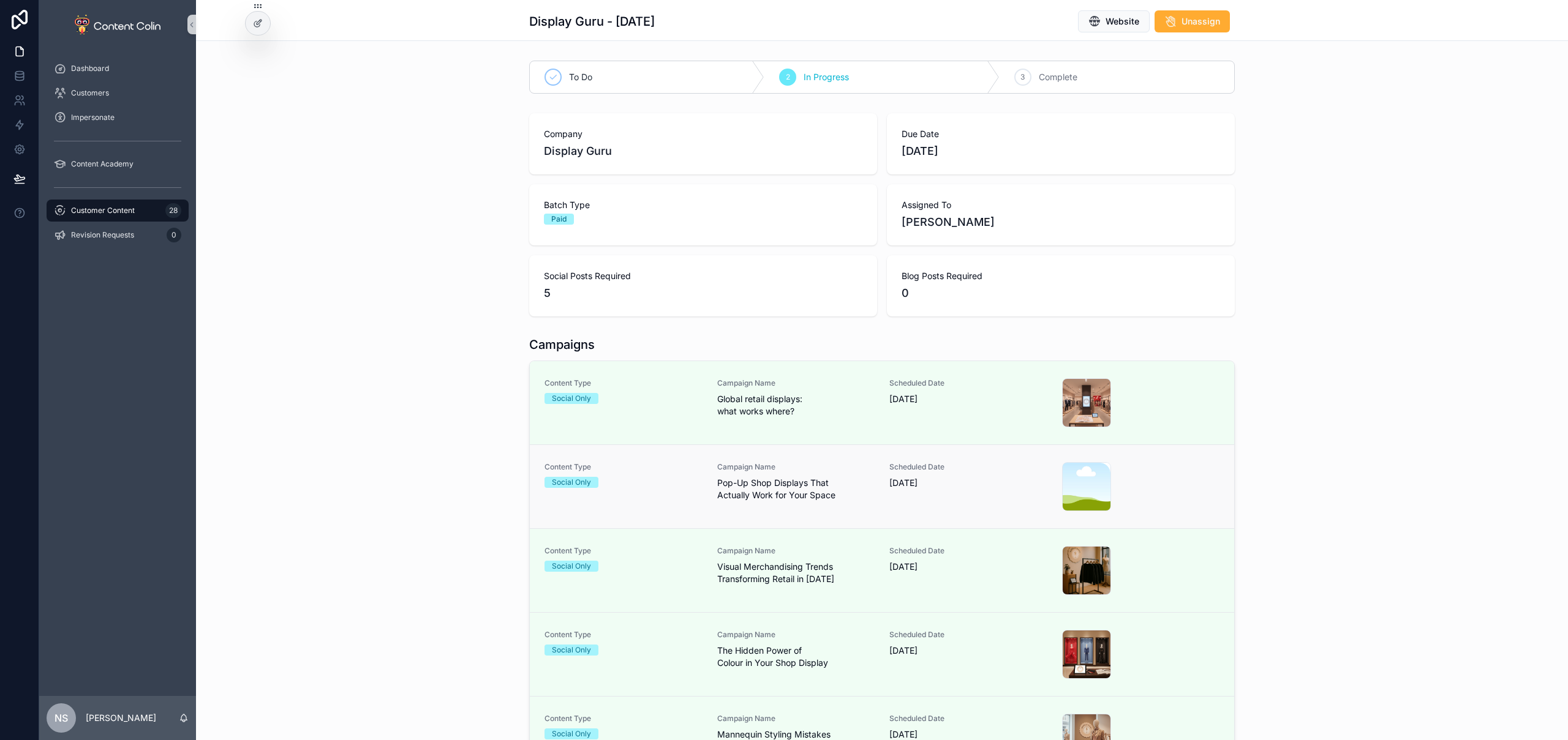
click at [911, 493] on div "Scheduled Date 8th October 2025" at bounding box center [968, 486] width 158 height 49
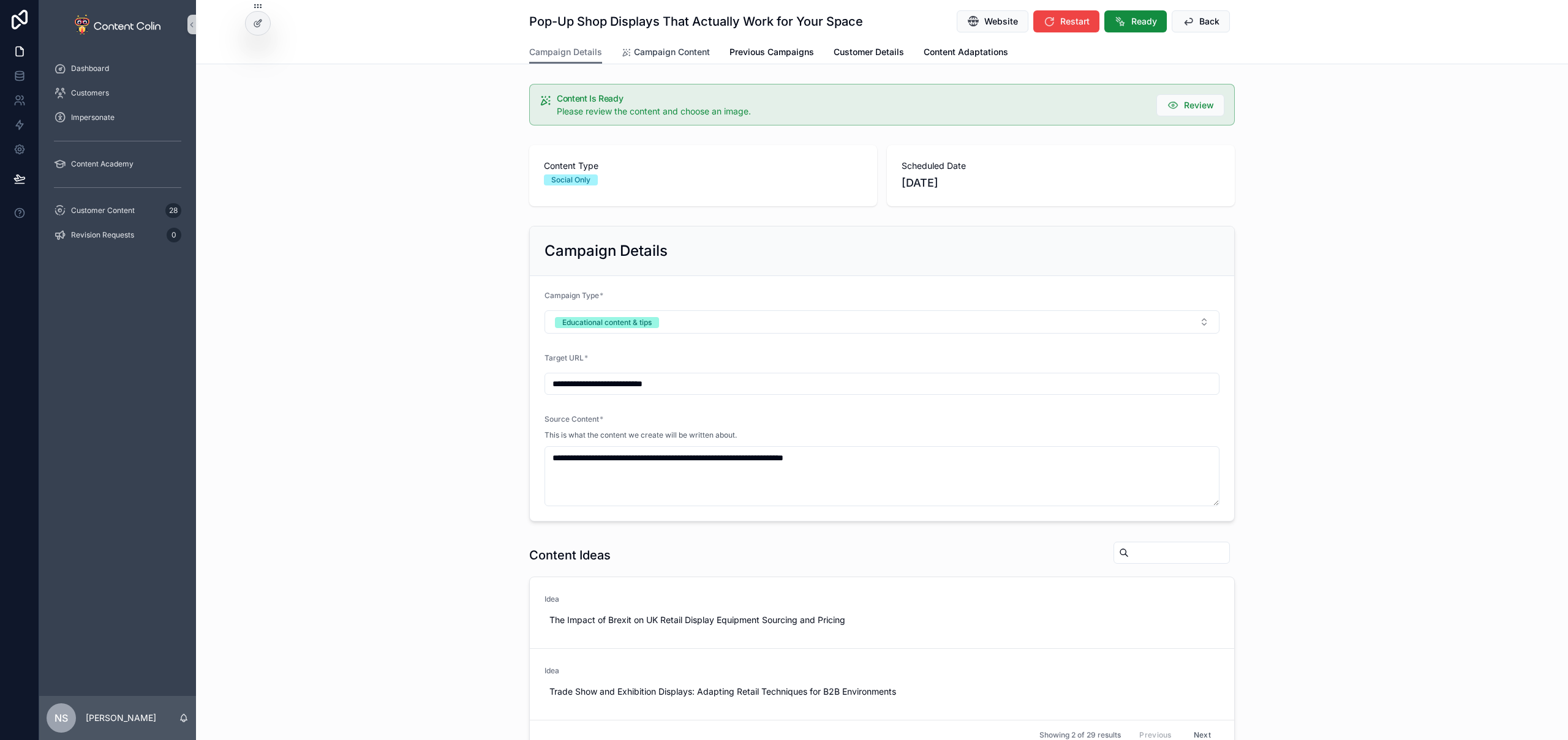
click at [666, 53] on span "Campaign Content" at bounding box center [672, 53] width 76 height 12
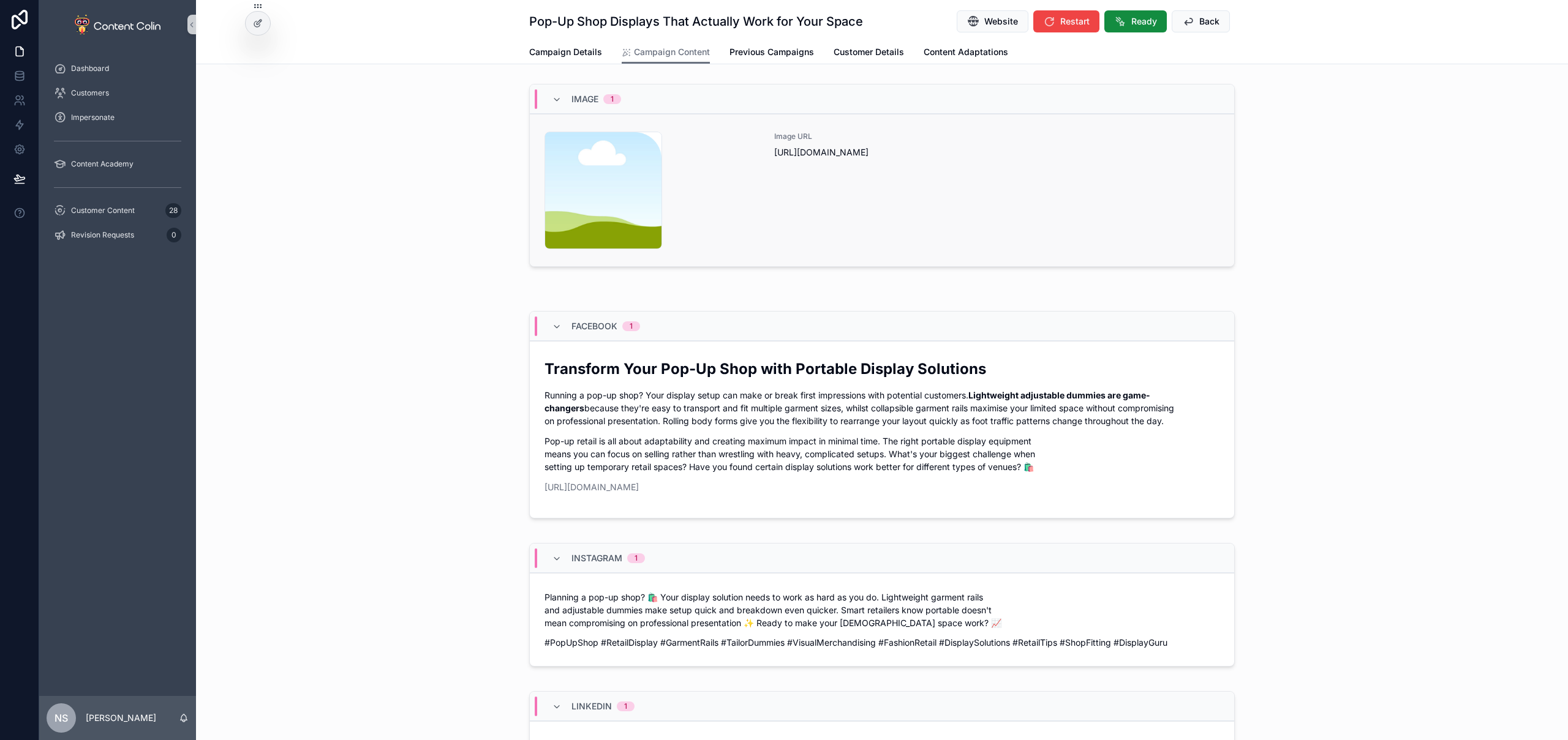
click at [1034, 227] on div "Image URL https://cdn.contentcolin.com/contentcolin/images/content-placeholder.…" at bounding box center [997, 191] width 445 height 118
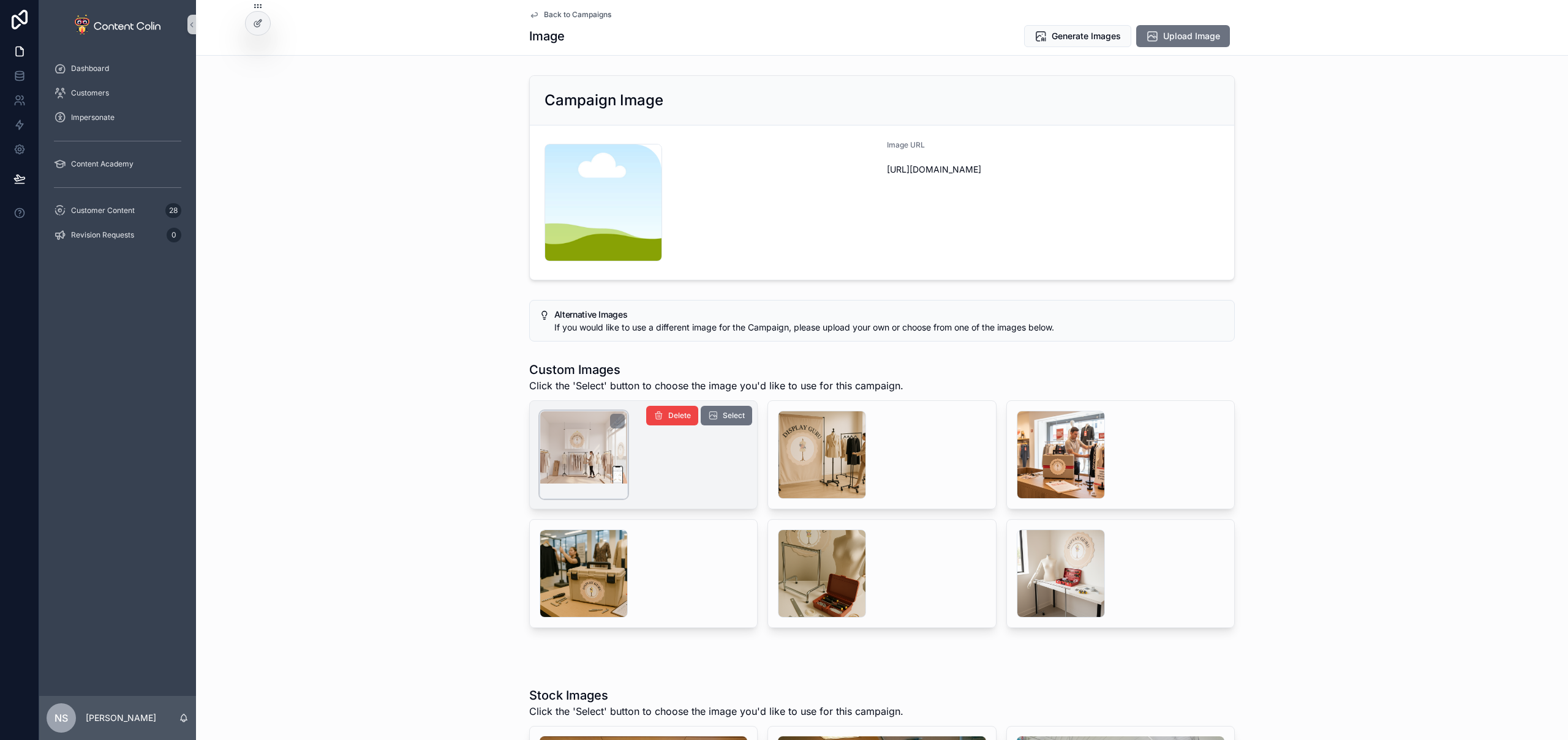
click at [618, 456] on div "scrollable content" at bounding box center [584, 454] width 88 height 88
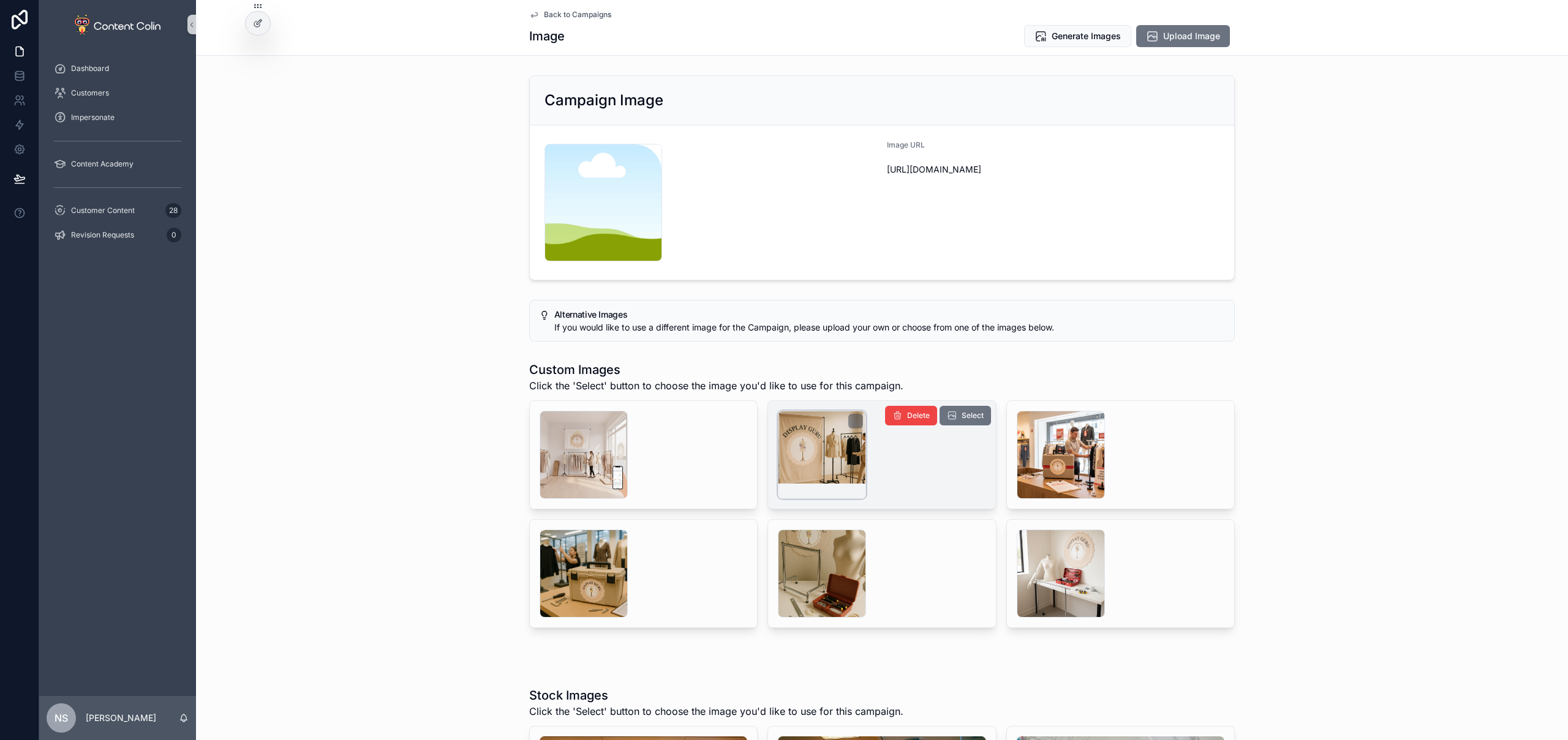
click at [793, 451] on div "scrollable content" at bounding box center [821, 454] width 88 height 88
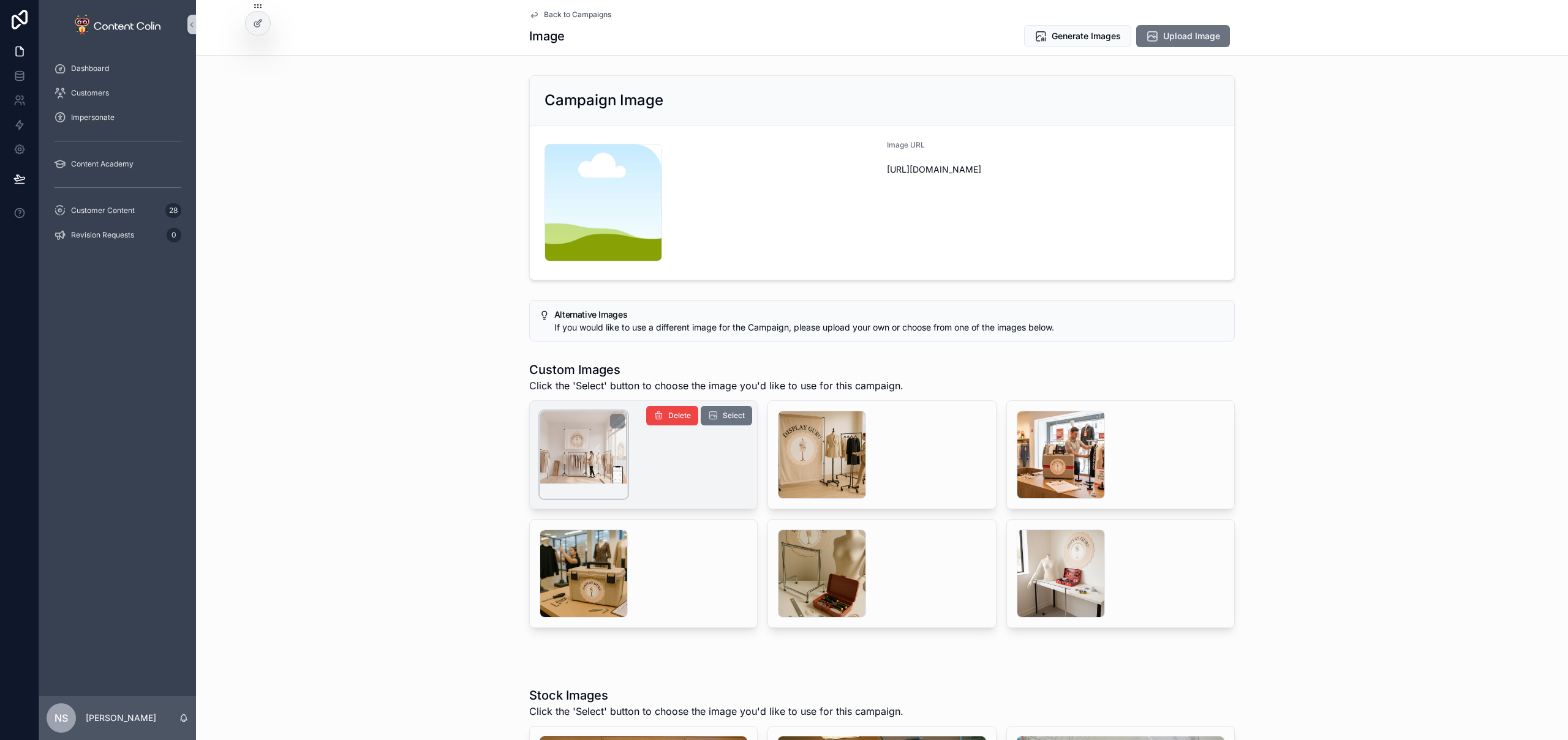
click at [592, 448] on div "scrollable content" at bounding box center [584, 454] width 88 height 88
click at [733, 417] on span "Select" at bounding box center [733, 415] width 22 height 10
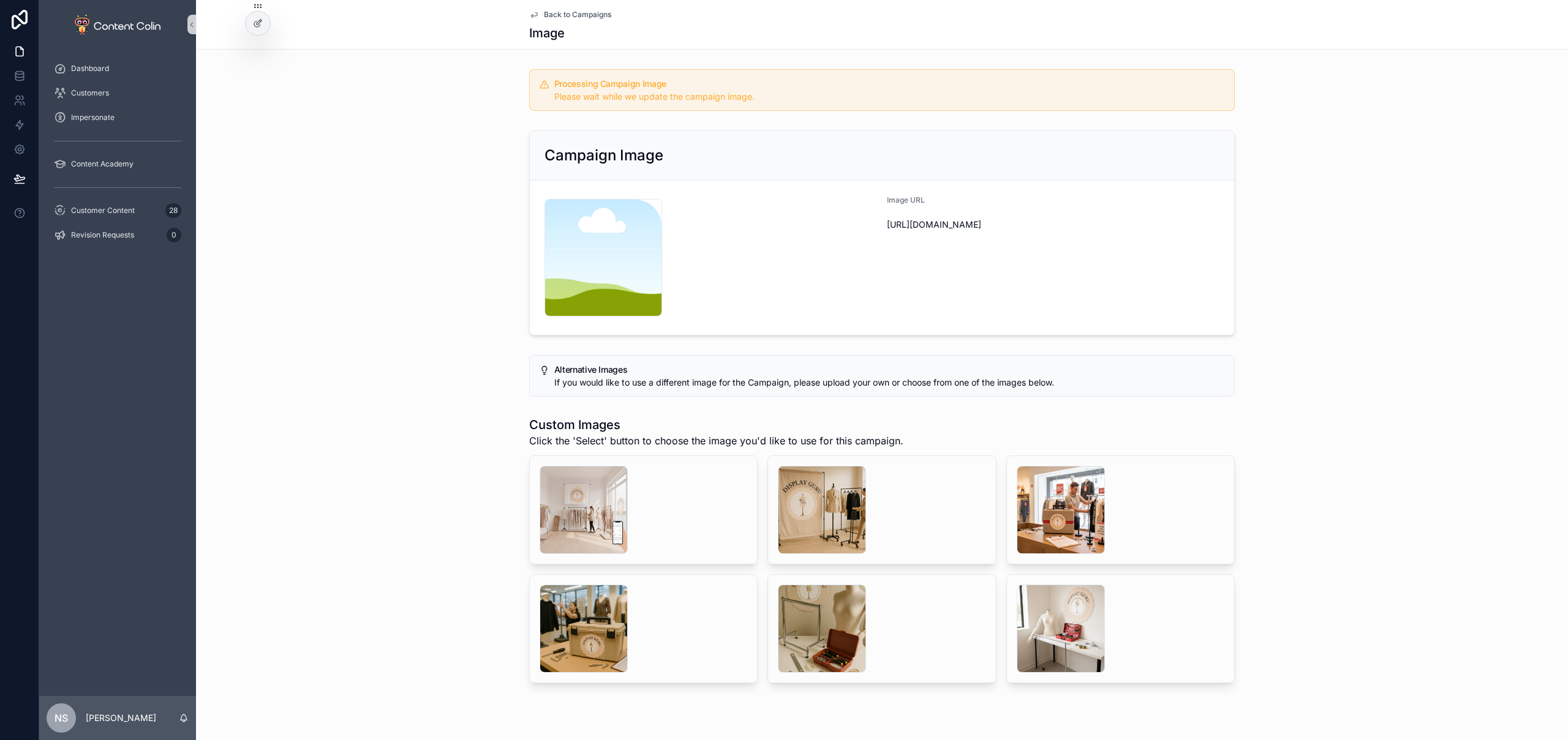
click at [577, 12] on span "Back to Campaigns" at bounding box center [578, 14] width 68 height 10
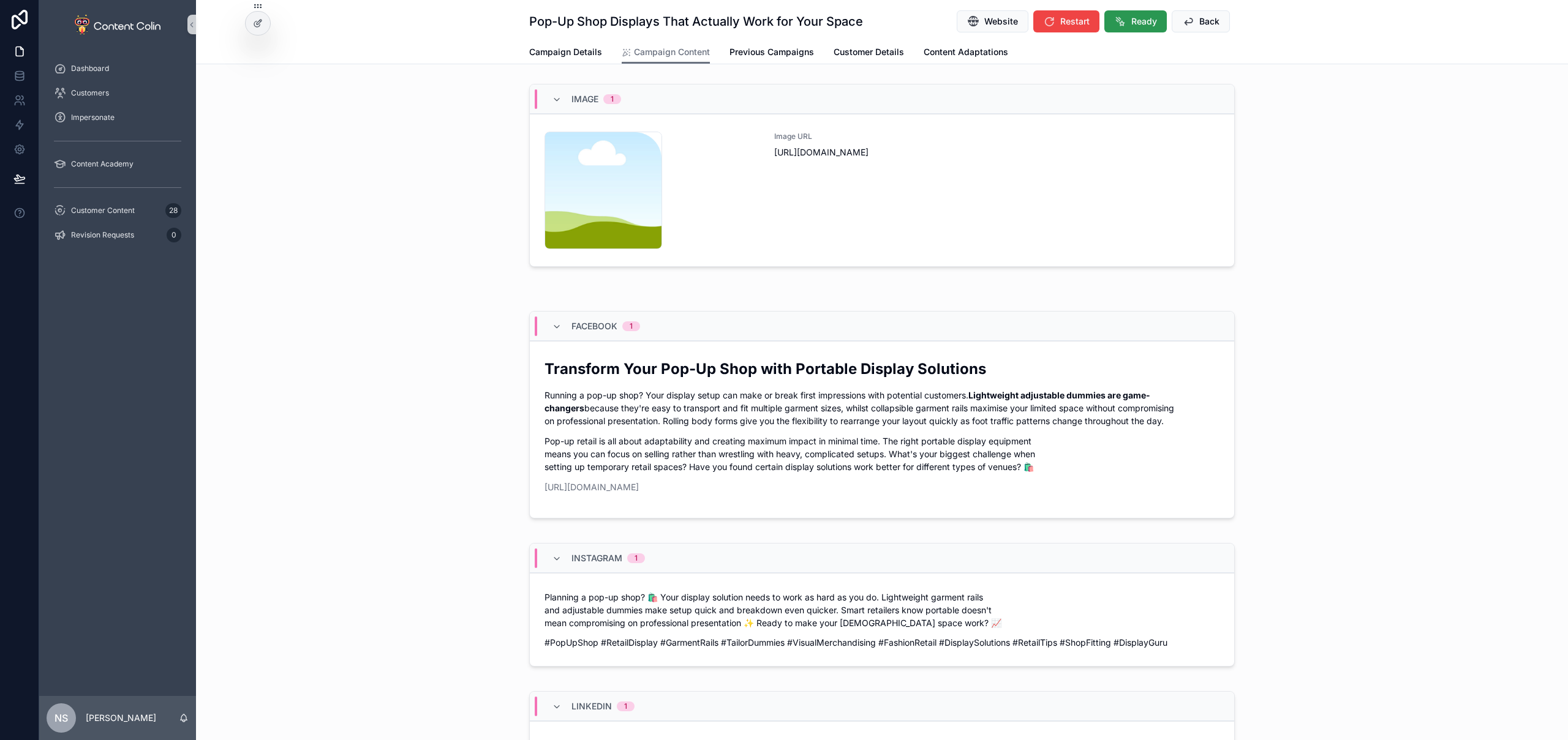
click at [1141, 23] on span "Ready" at bounding box center [1144, 21] width 26 height 12
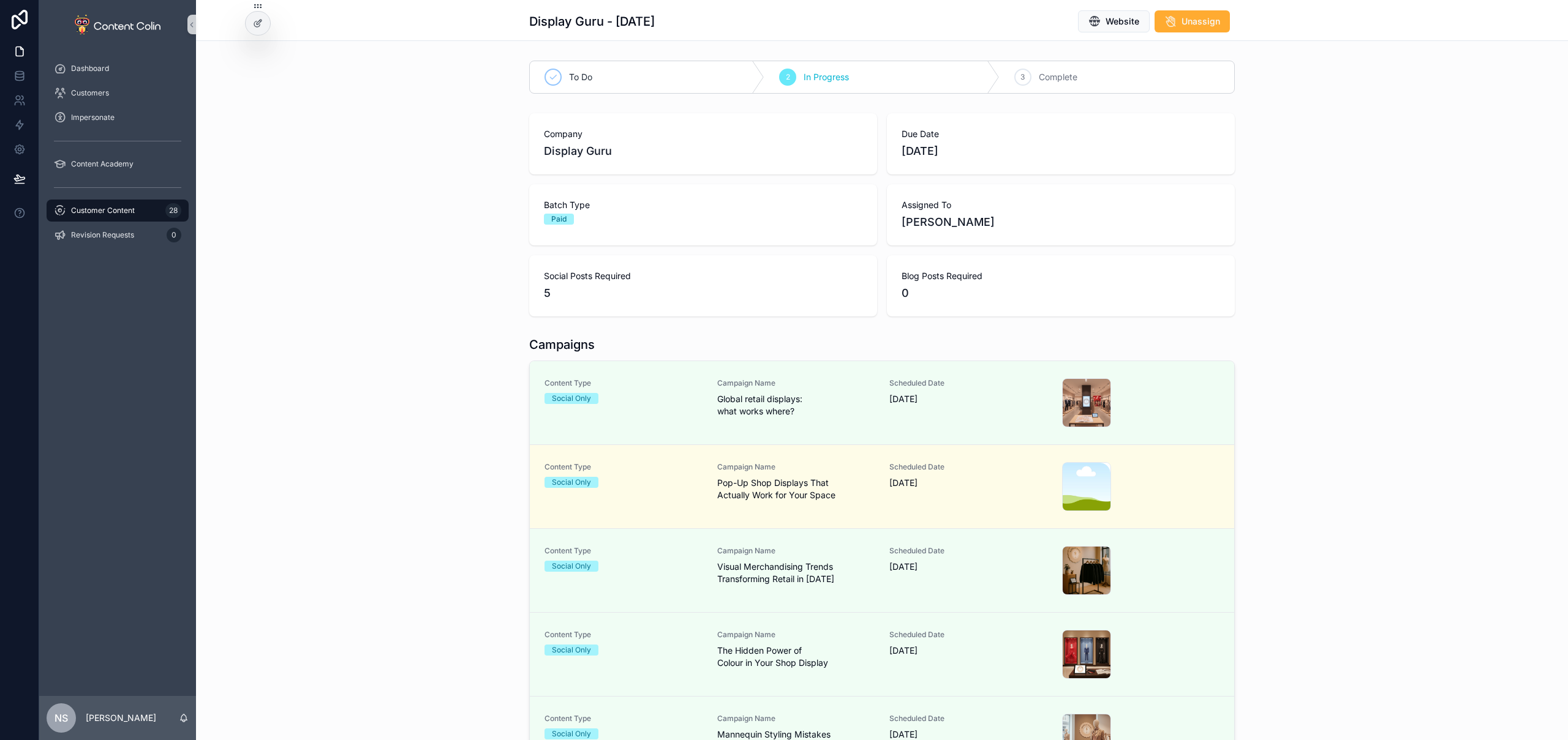
click at [344, 213] on div "Company Display Guru Due Date 1st October 2025 Batch Type Paid Assigned To Nick…" at bounding box center [882, 215] width 1372 height 213
click at [146, 214] on div "Customer Content 28" at bounding box center [118, 211] width 127 height 20
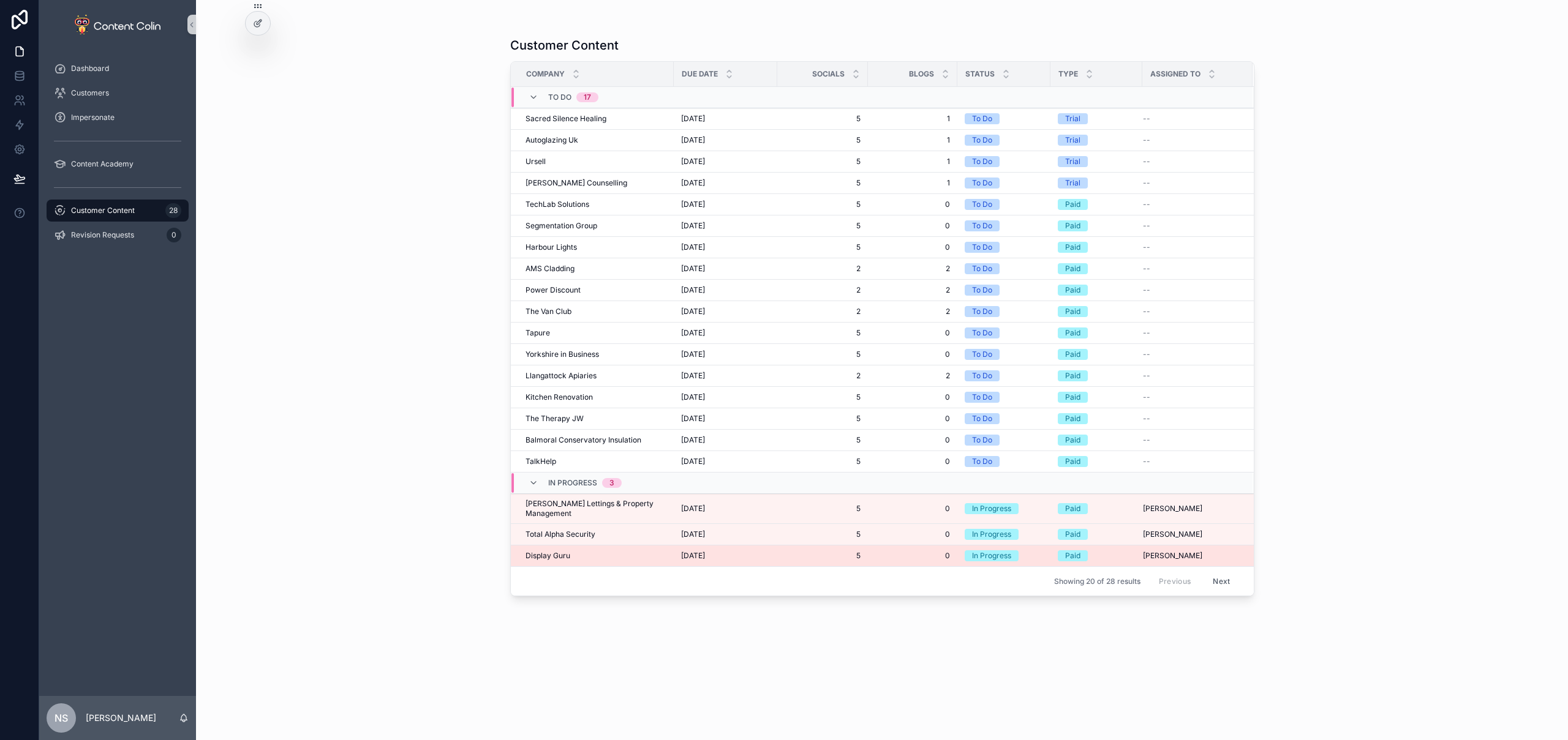
click at [660, 551] on div "Display Guru Display Guru" at bounding box center [596, 556] width 141 height 10
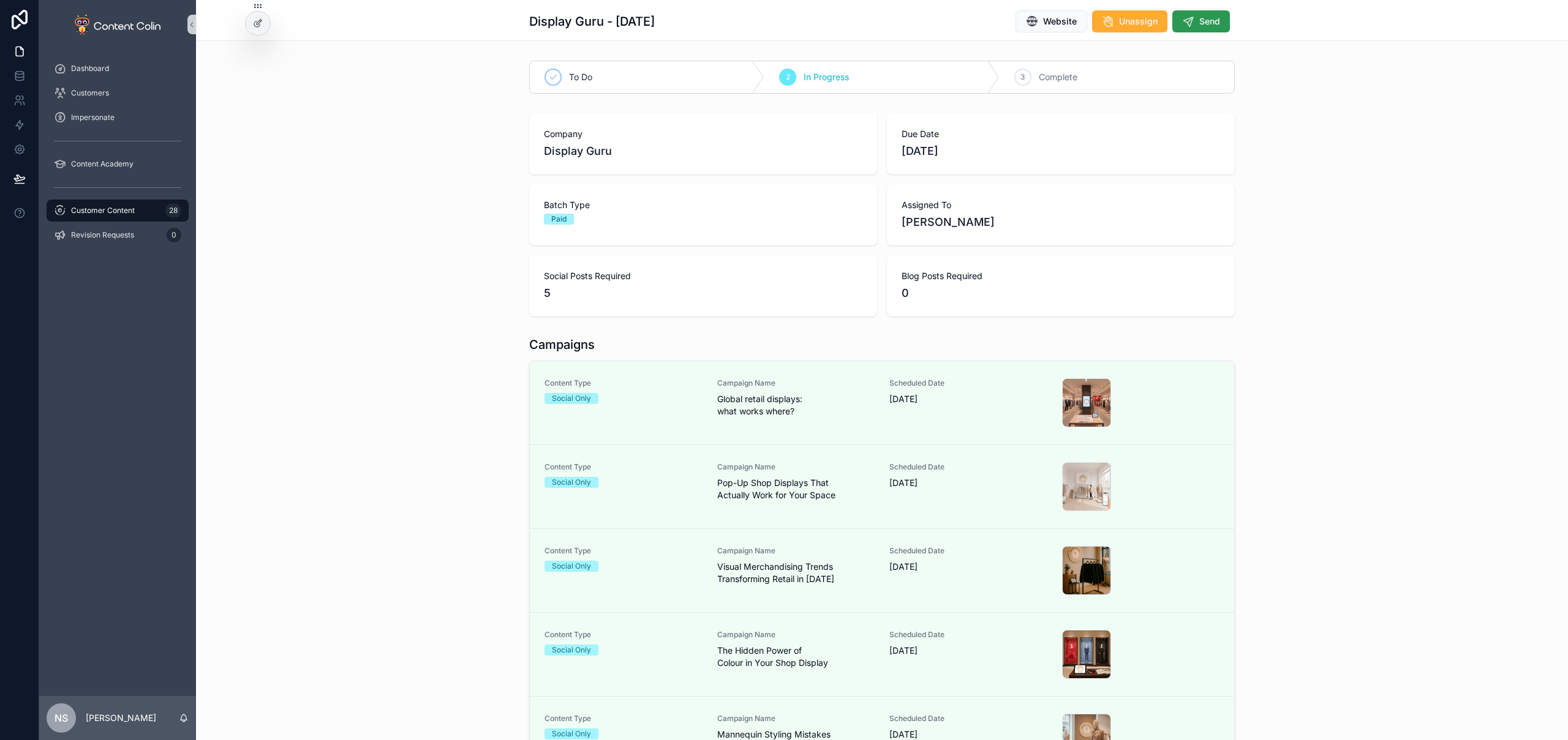
click at [1203, 22] on span "Send" at bounding box center [1209, 21] width 20 height 12
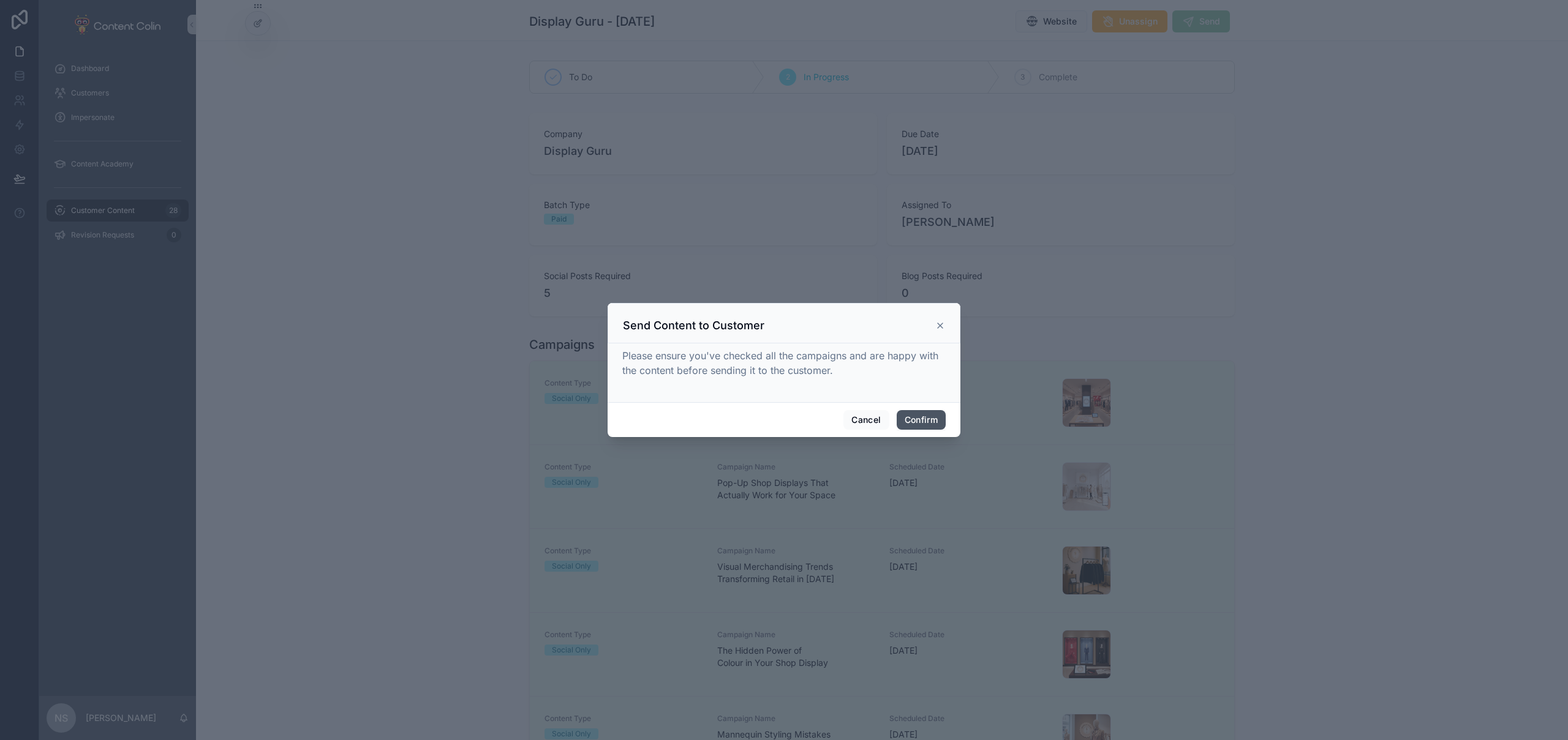
drag, startPoint x: 922, startPoint y: 418, endPoint x: 927, endPoint y: 407, distance: 12.1
click at [922, 419] on button "Confirm" at bounding box center [921, 420] width 49 height 20
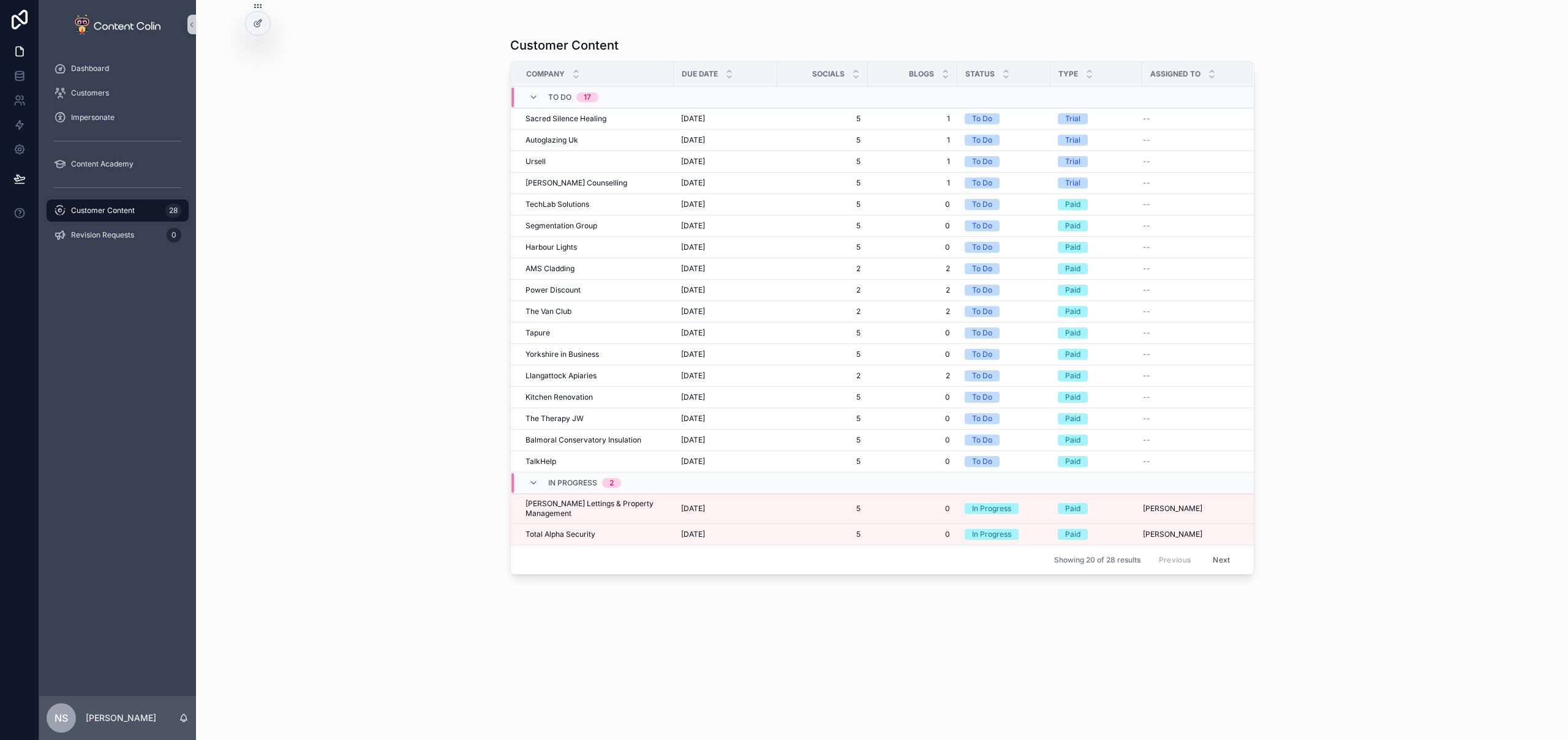
click at [127, 212] on span "Customer Content" at bounding box center [103, 210] width 64 height 10
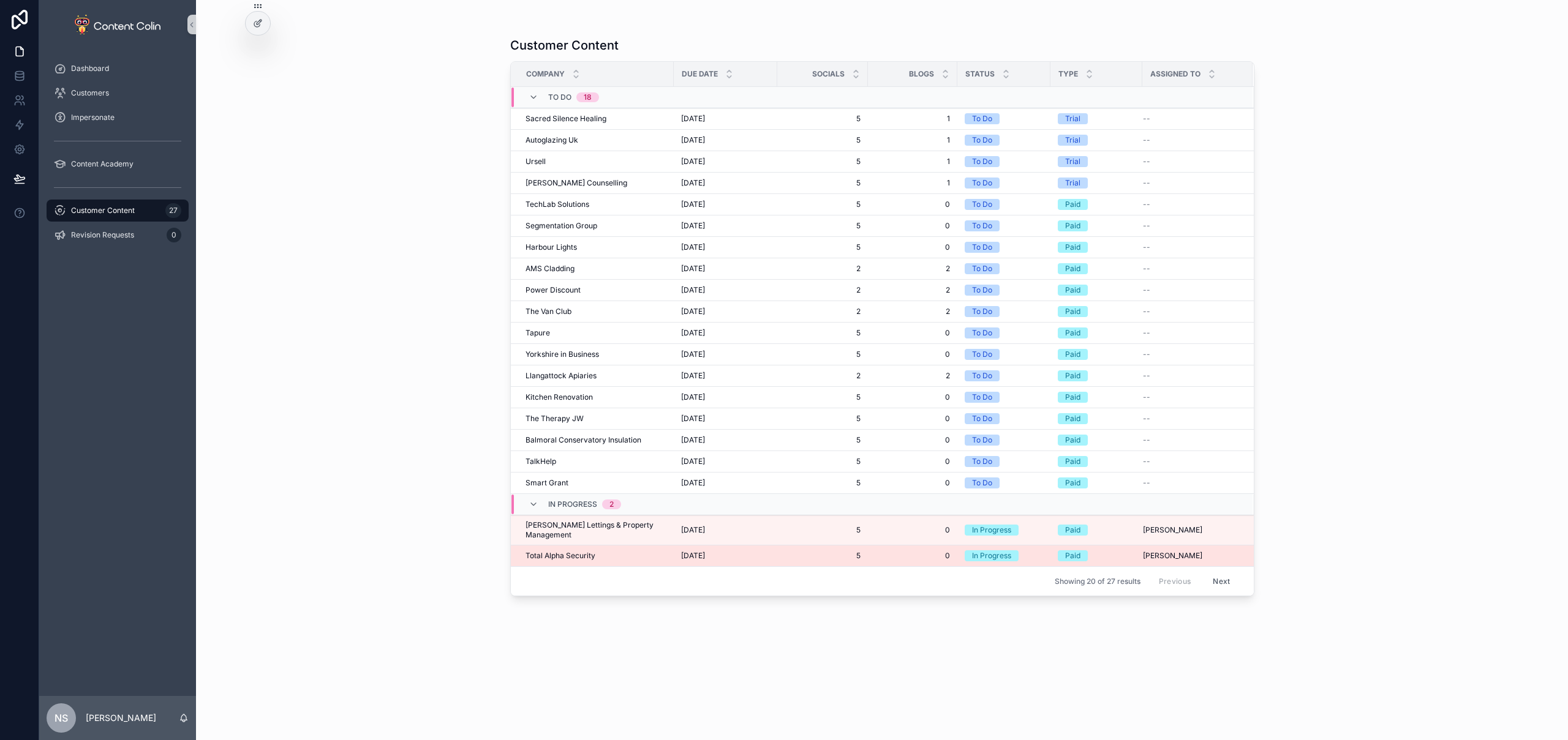
click at [670, 549] on td "Total Alpha Security Total Alpha Security" at bounding box center [592, 557] width 163 height 21
click at [534, 551] on span "Total Alpha Security" at bounding box center [560, 556] width 69 height 10
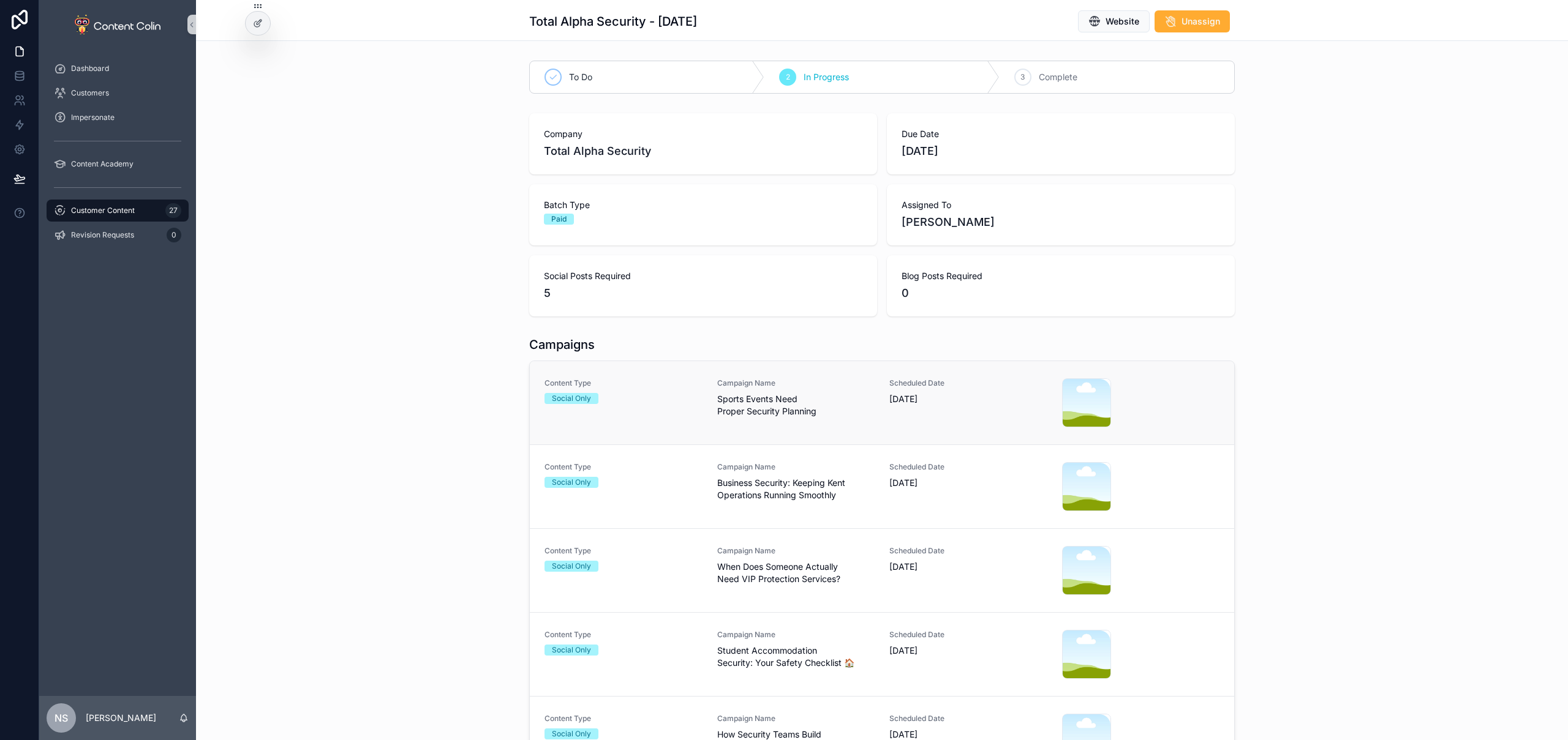
click at [773, 394] on span "Sports Events Need Proper Security Planning" at bounding box center [796, 405] width 158 height 25
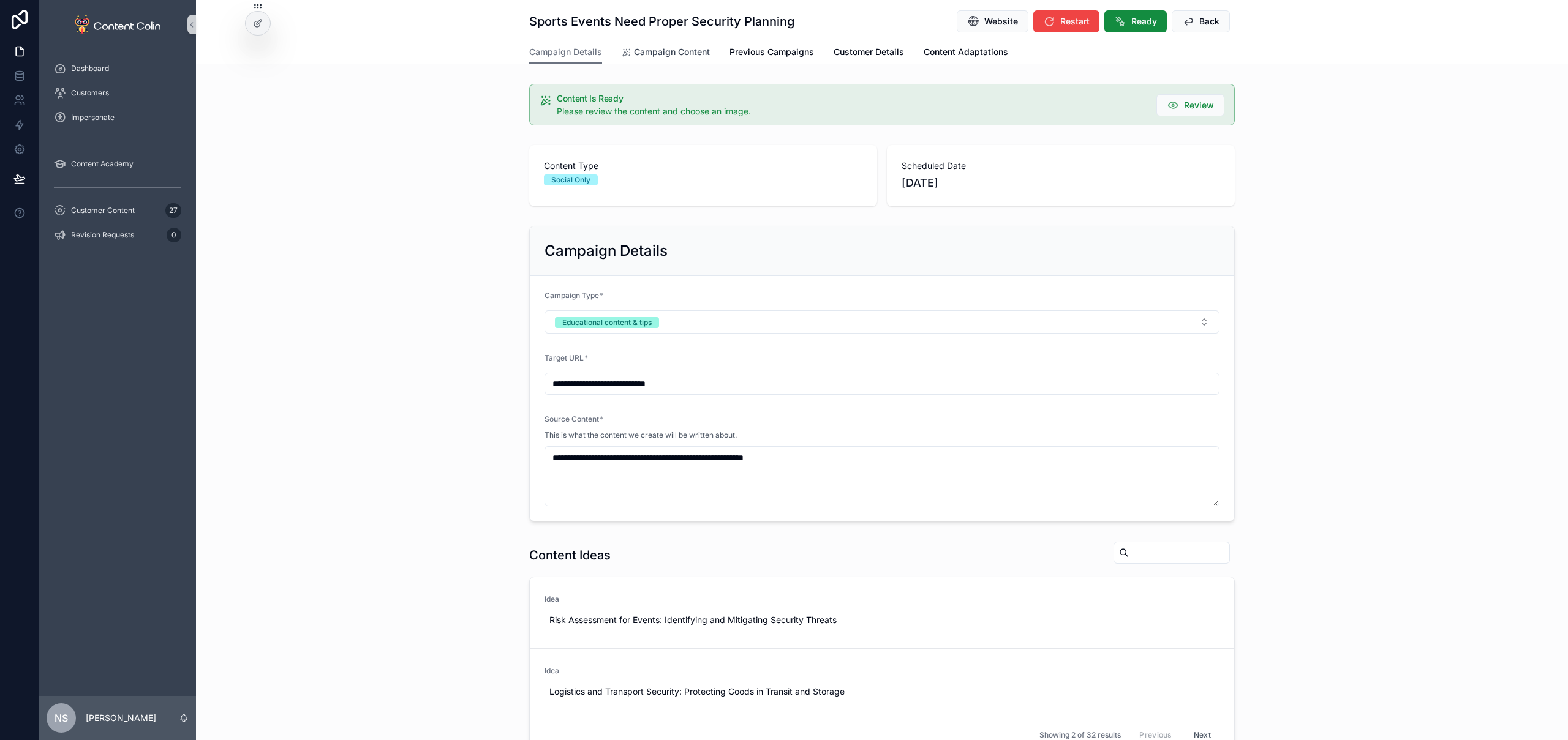
click at [680, 56] on span "Campaign Content" at bounding box center [672, 53] width 76 height 12
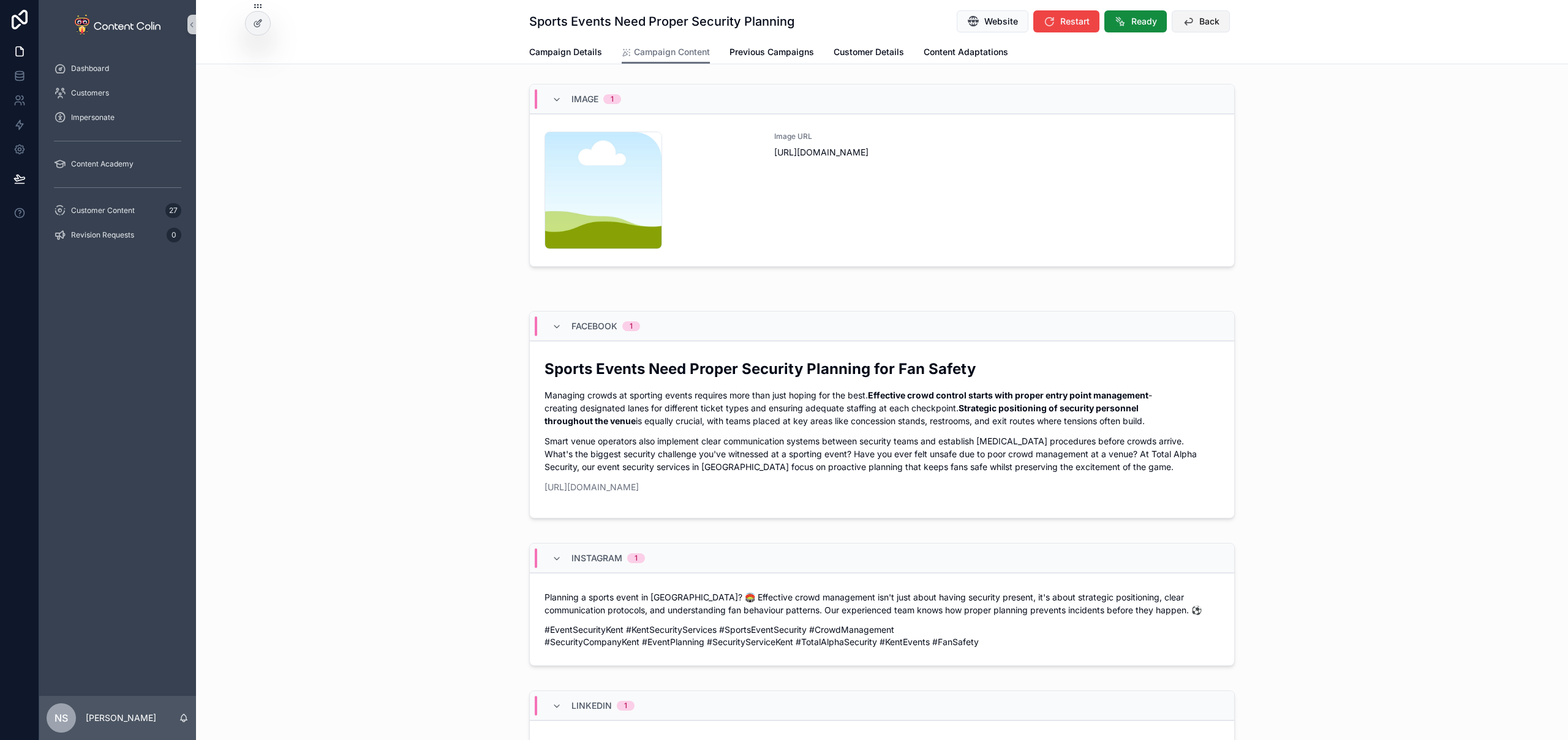
click at [1187, 21] on icon "scrollable content" at bounding box center [1188, 21] width 12 height 12
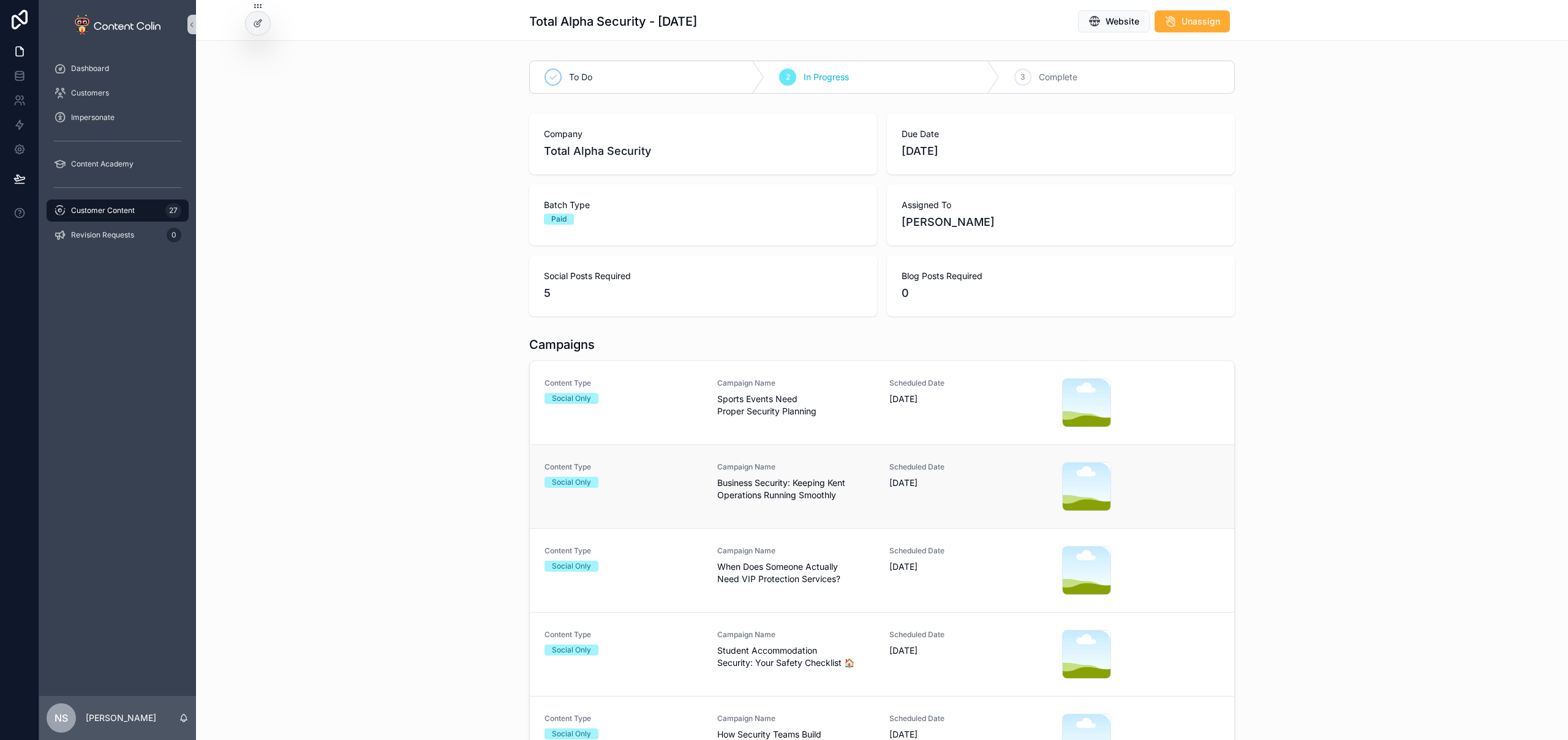
click at [789, 489] on span "Business Security: Keeping Kent Operations Running Smoothly" at bounding box center [796, 490] width 158 height 25
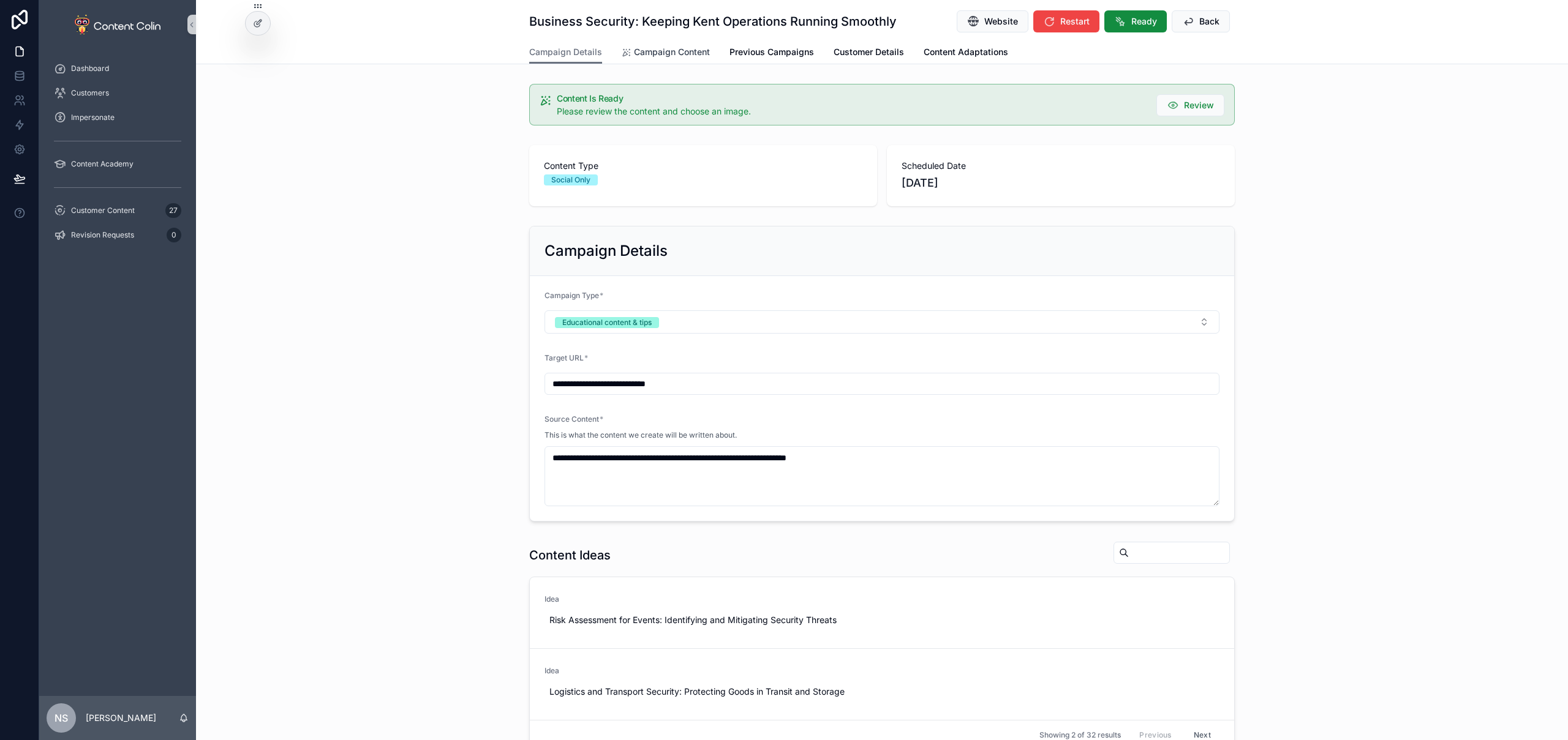
drag, startPoint x: 680, startPoint y: 52, endPoint x: 674, endPoint y: 52, distance: 6.0
click at [680, 52] on span "Campaign Content" at bounding box center [672, 53] width 76 height 12
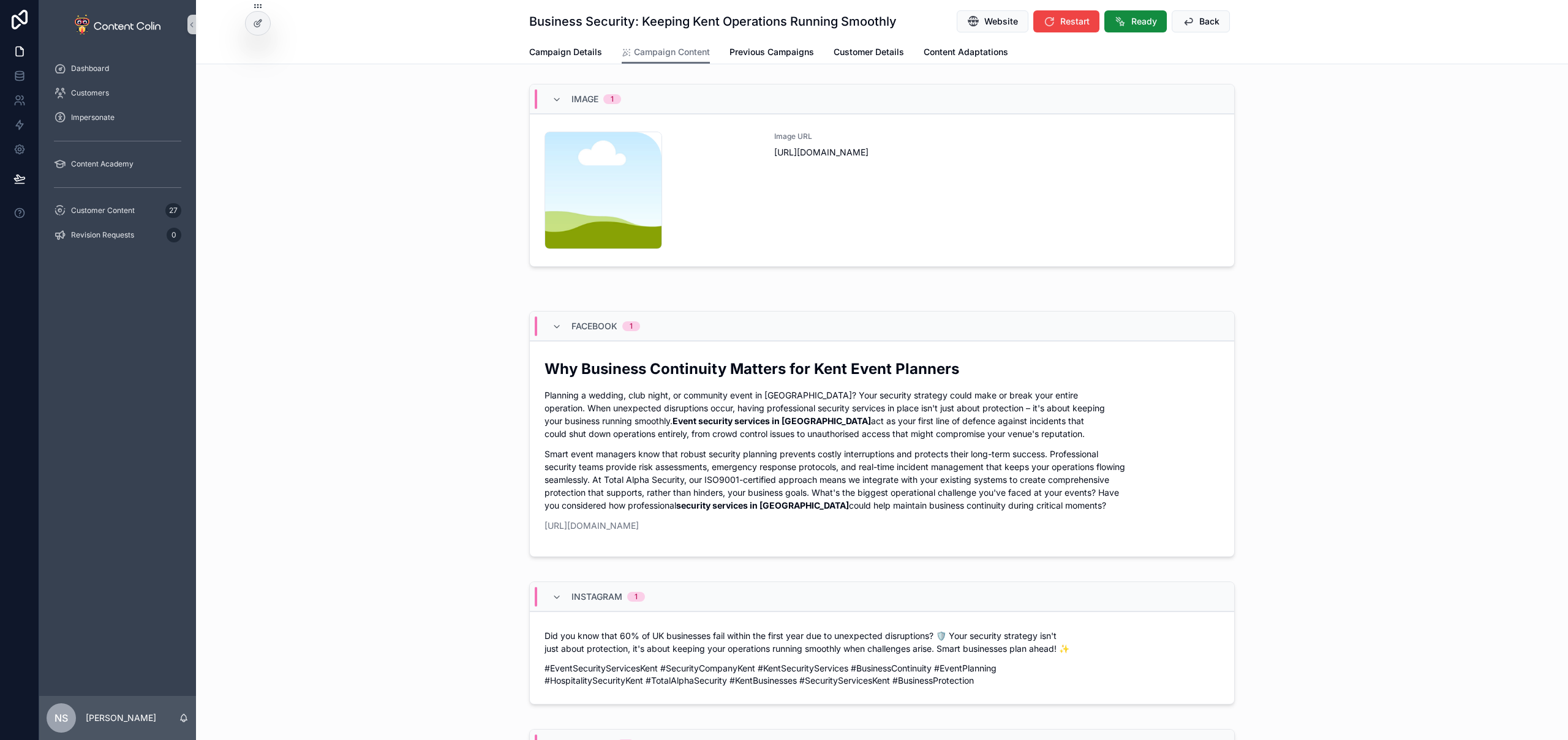
scroll to position [275, 0]
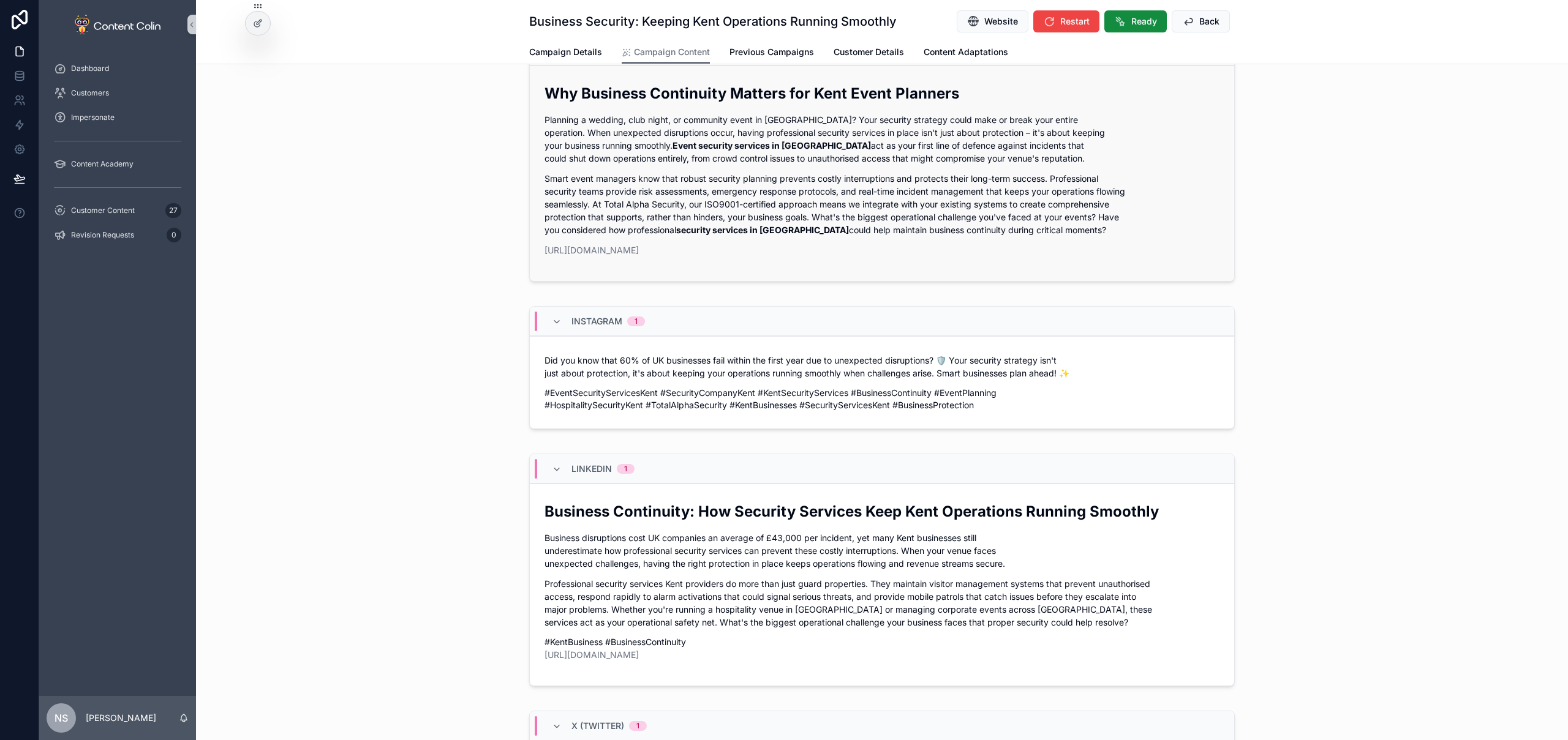
click at [1010, 147] on p "Planning a wedding, club night, or community event in Kent? Your security strat…" at bounding box center [882, 139] width 675 height 52
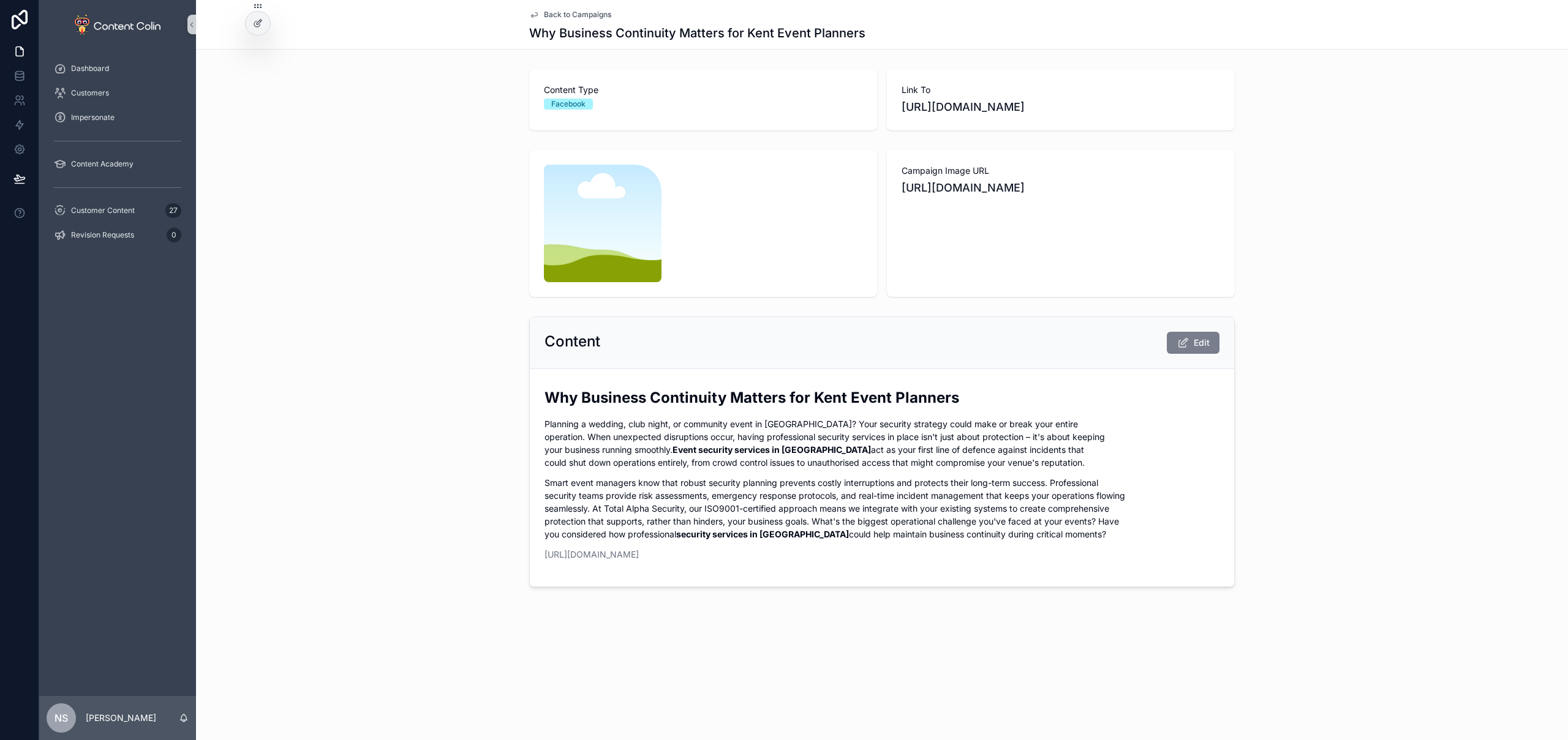
click at [1203, 346] on span "Edit" at bounding box center [1202, 343] width 16 height 12
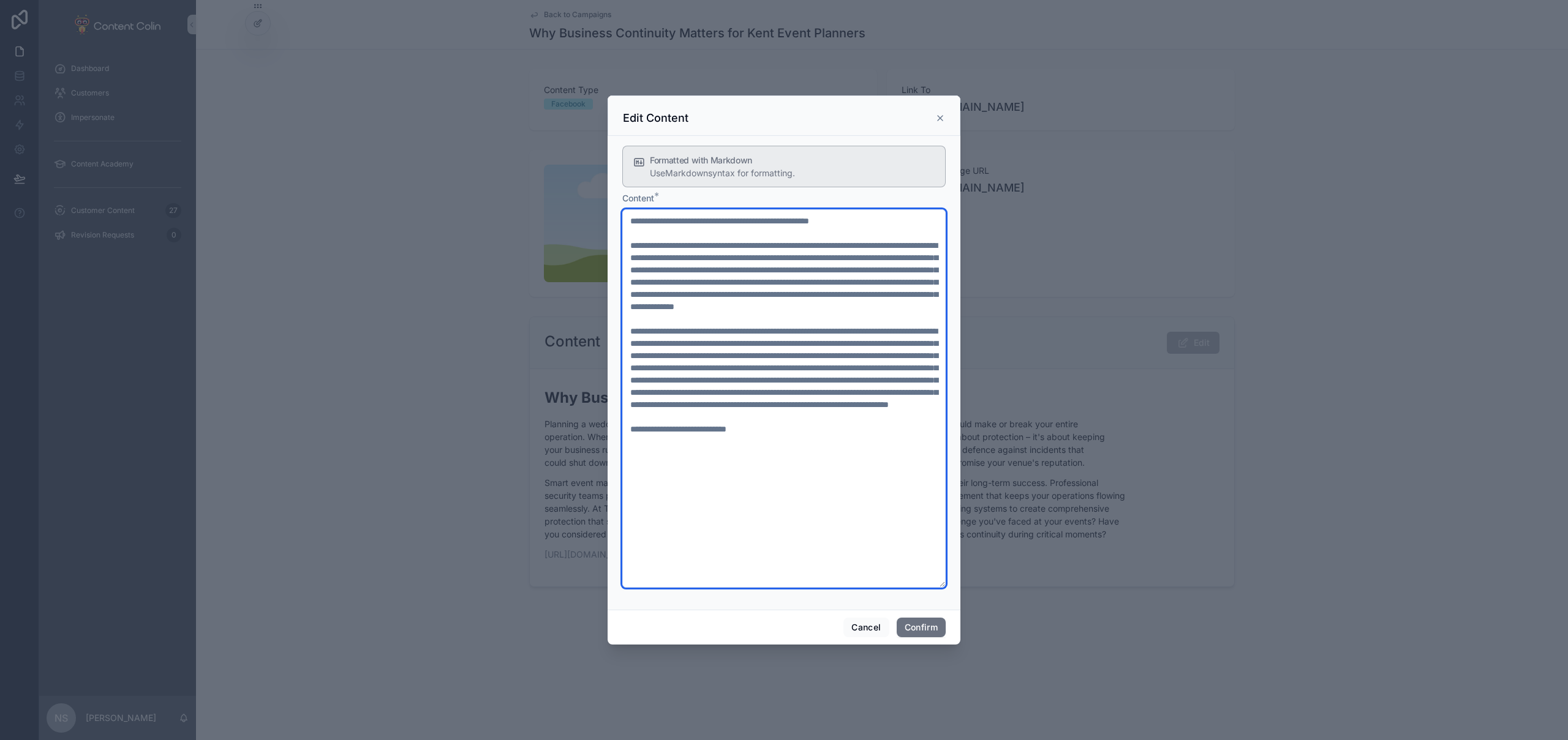
drag, startPoint x: 629, startPoint y: 244, endPoint x: 842, endPoint y: 256, distance: 213.3
click at [842, 256] on textarea at bounding box center [784, 398] width 323 height 378
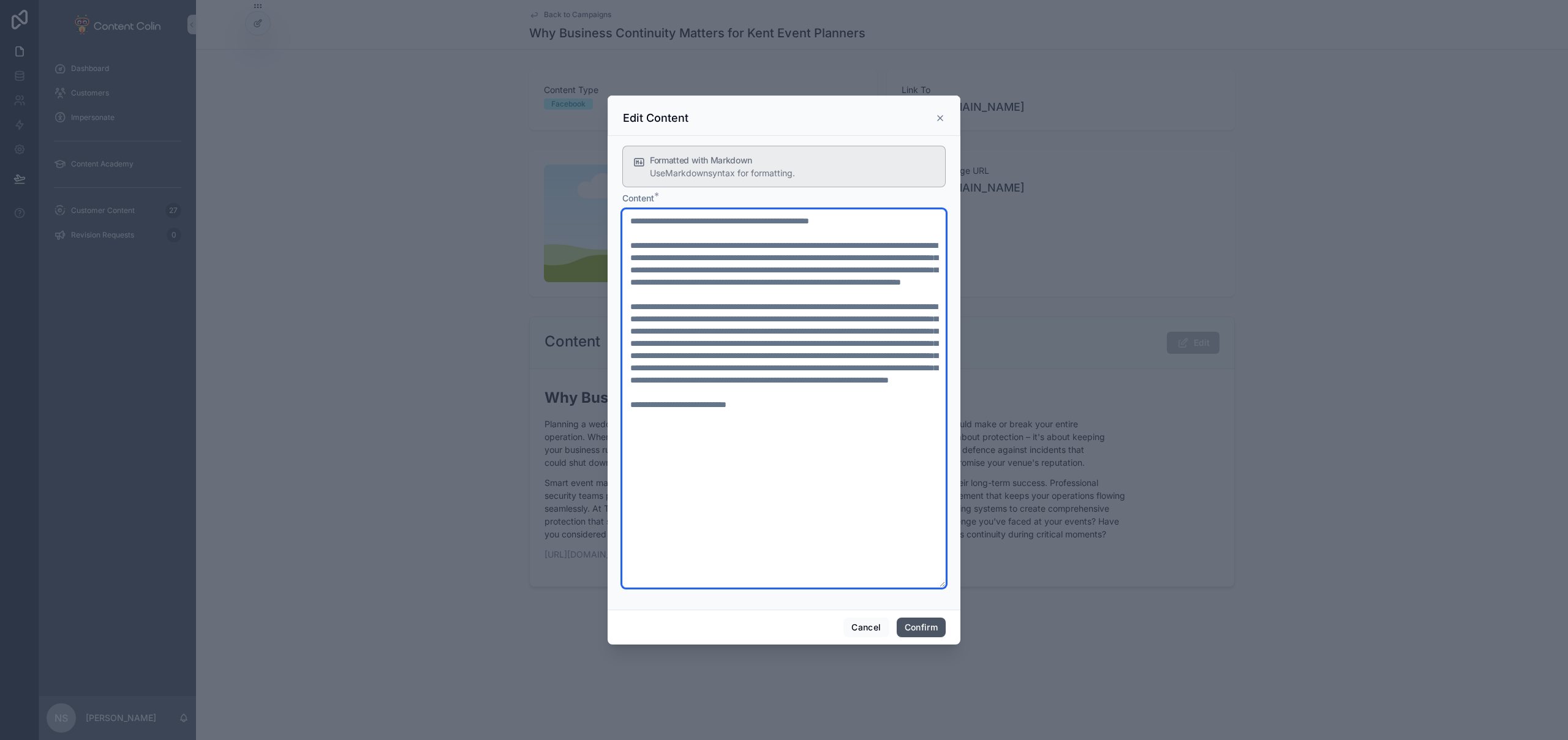
type textarea "**********"
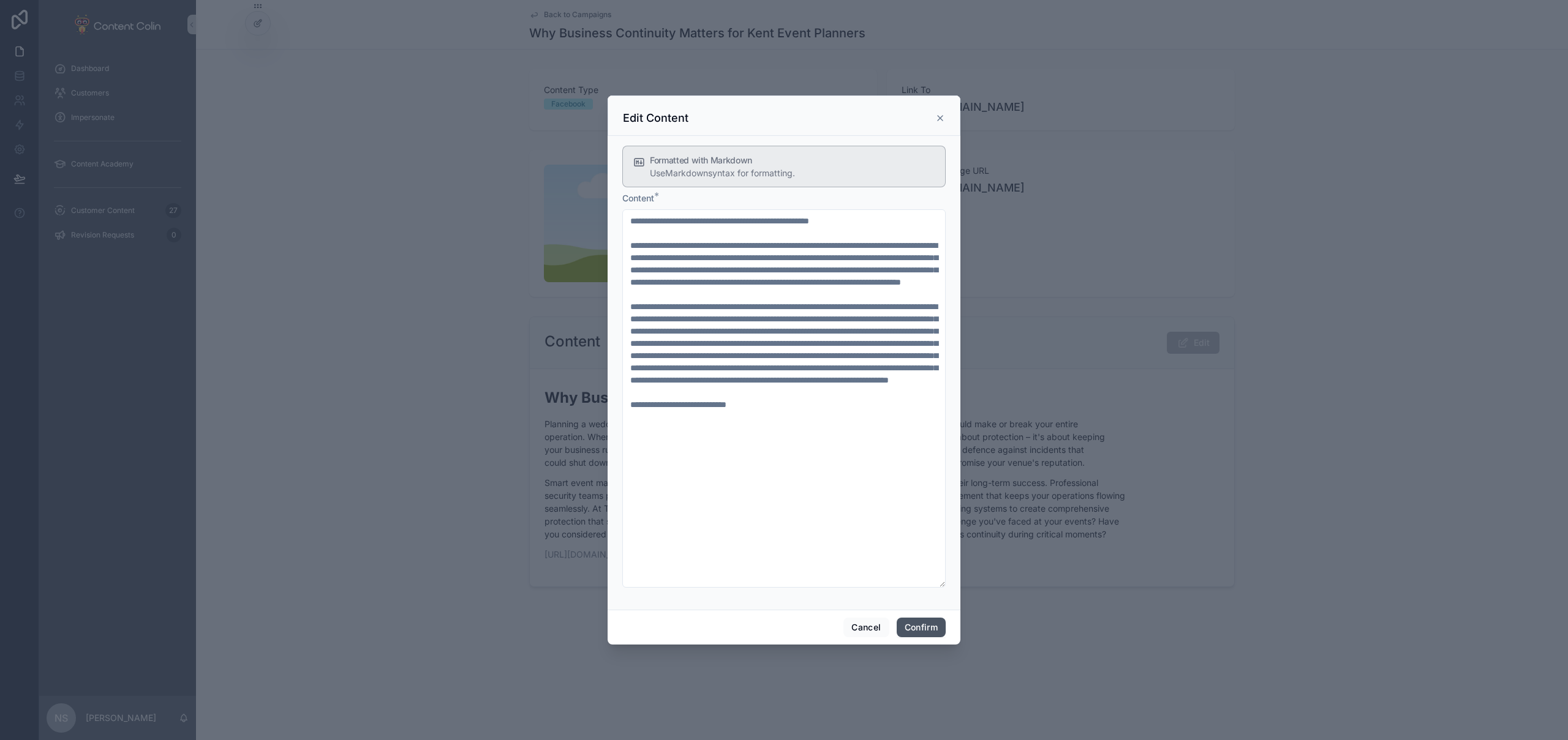
click at [923, 623] on button "Confirm" at bounding box center [921, 628] width 49 height 20
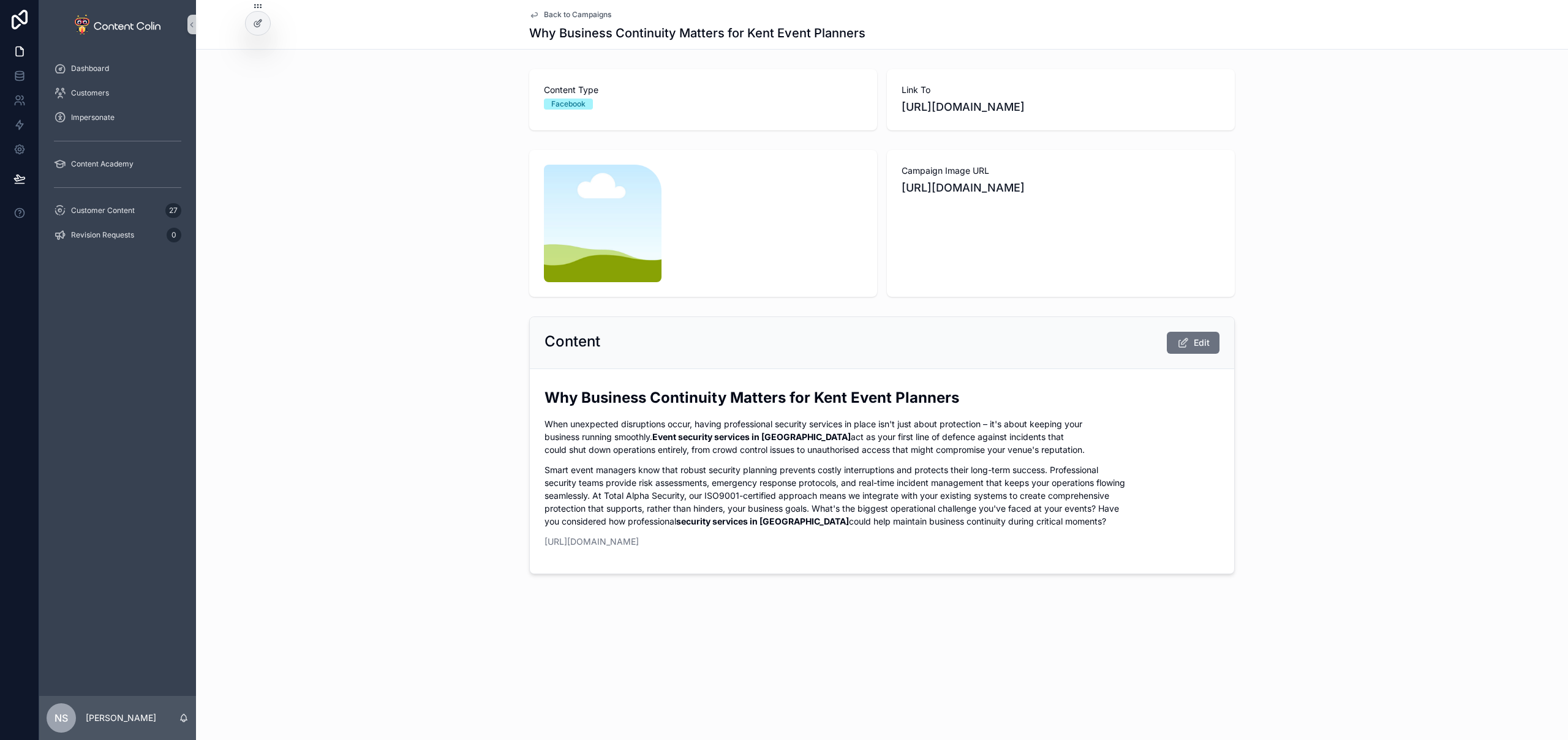
click at [576, 12] on span "Back to Campaigns" at bounding box center [578, 14] width 68 height 10
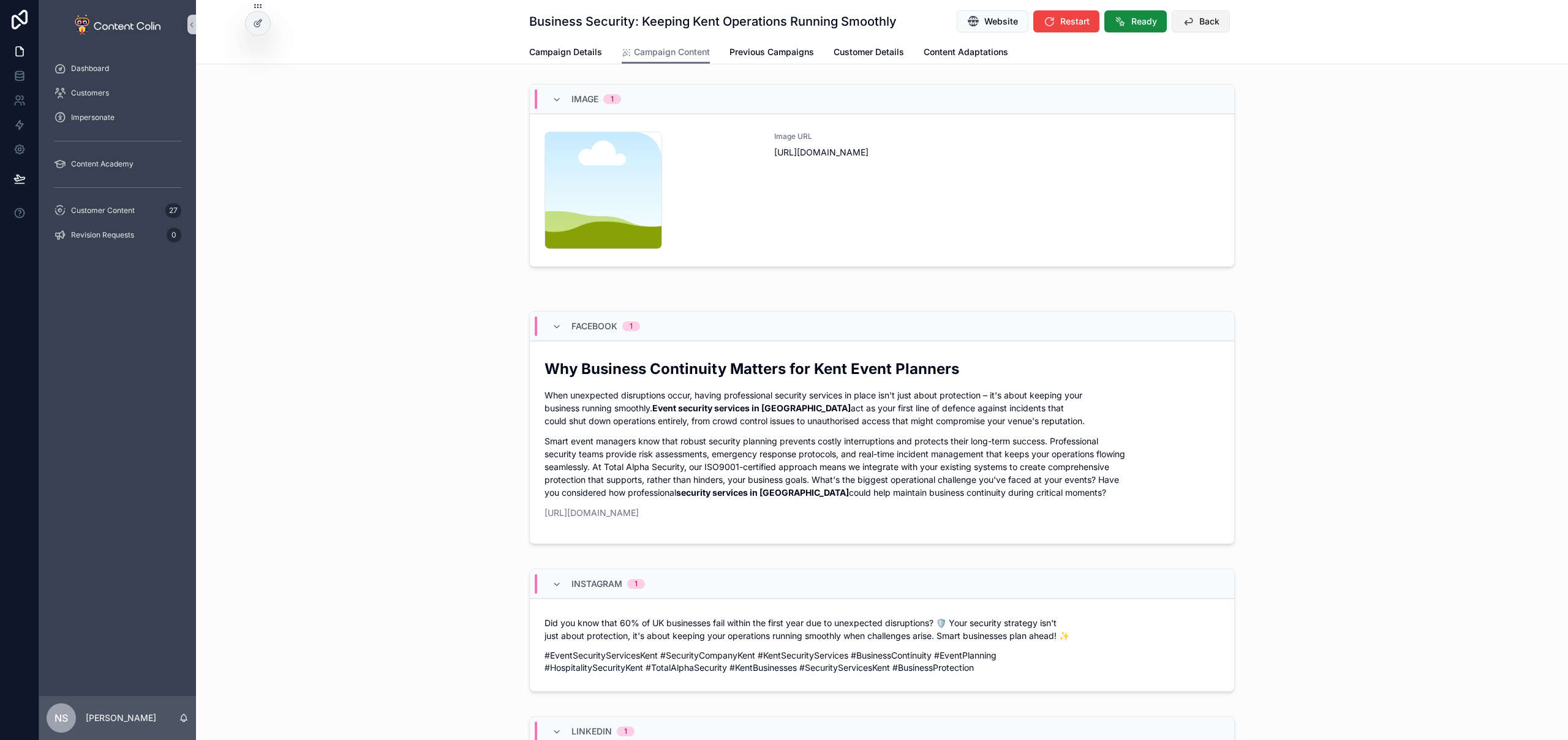
click at [1193, 27] on button "Back" at bounding box center [1200, 21] width 58 height 22
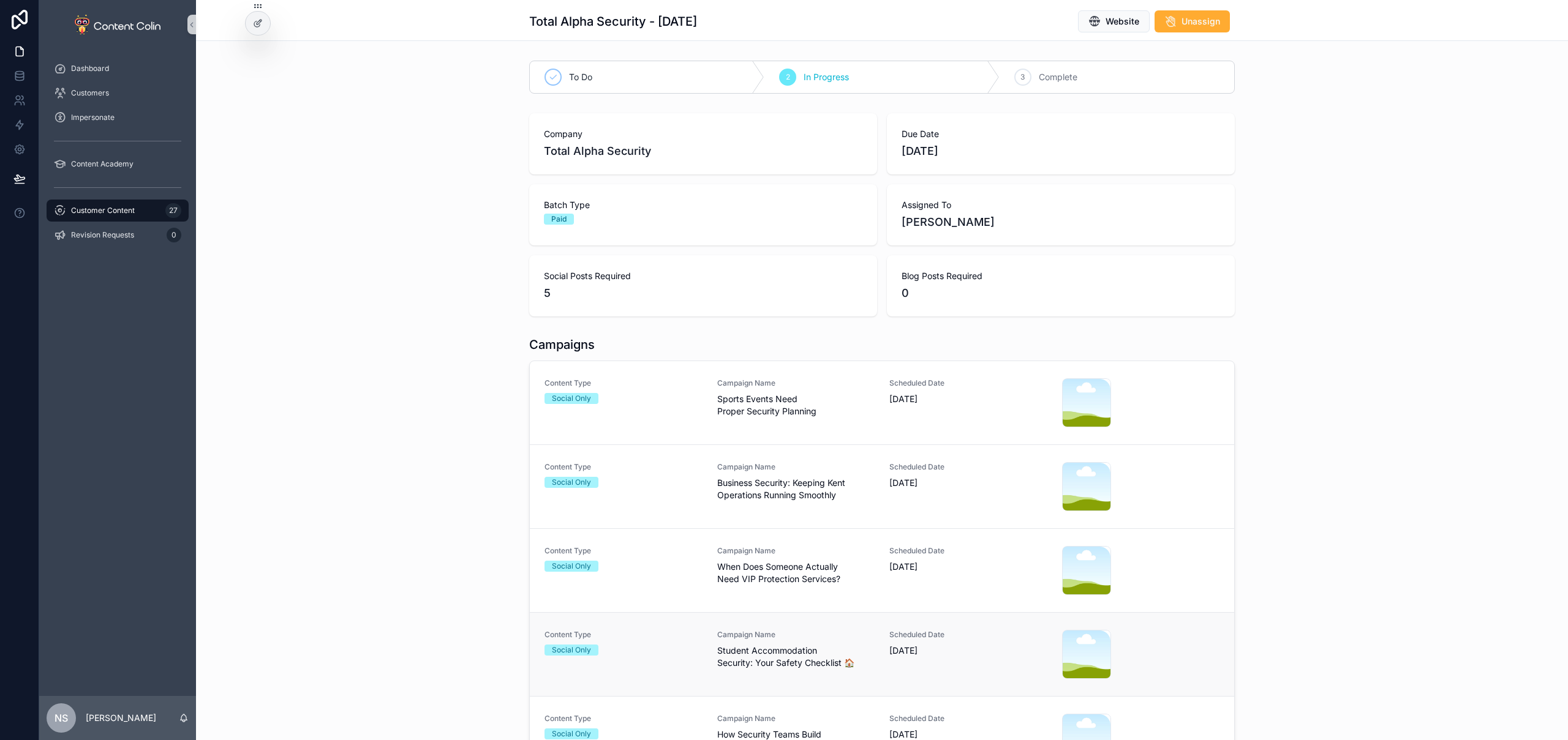
scroll to position [215, 0]
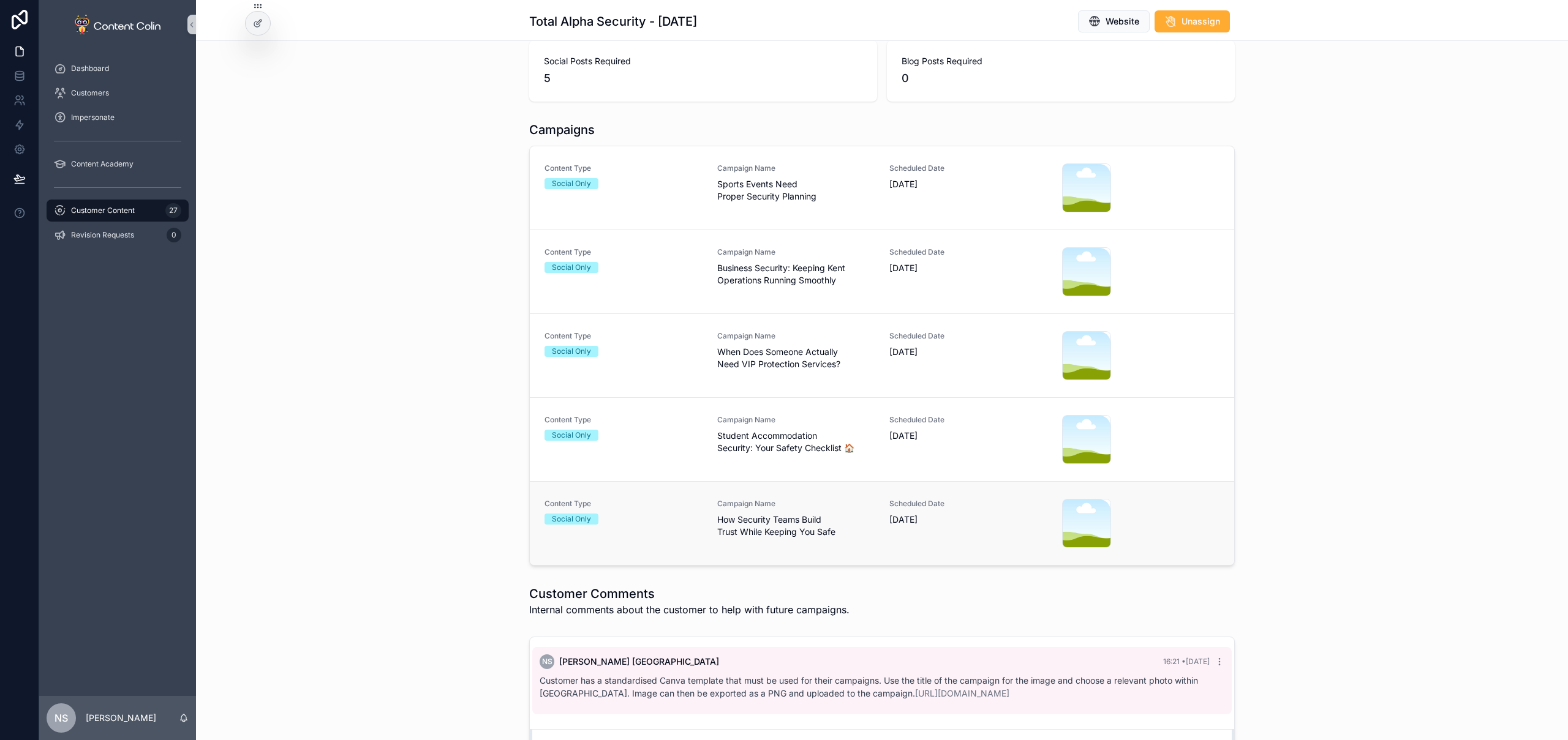
click at [759, 534] on span "How Security Teams Build Trust While Keeping You Safe" at bounding box center [796, 526] width 158 height 25
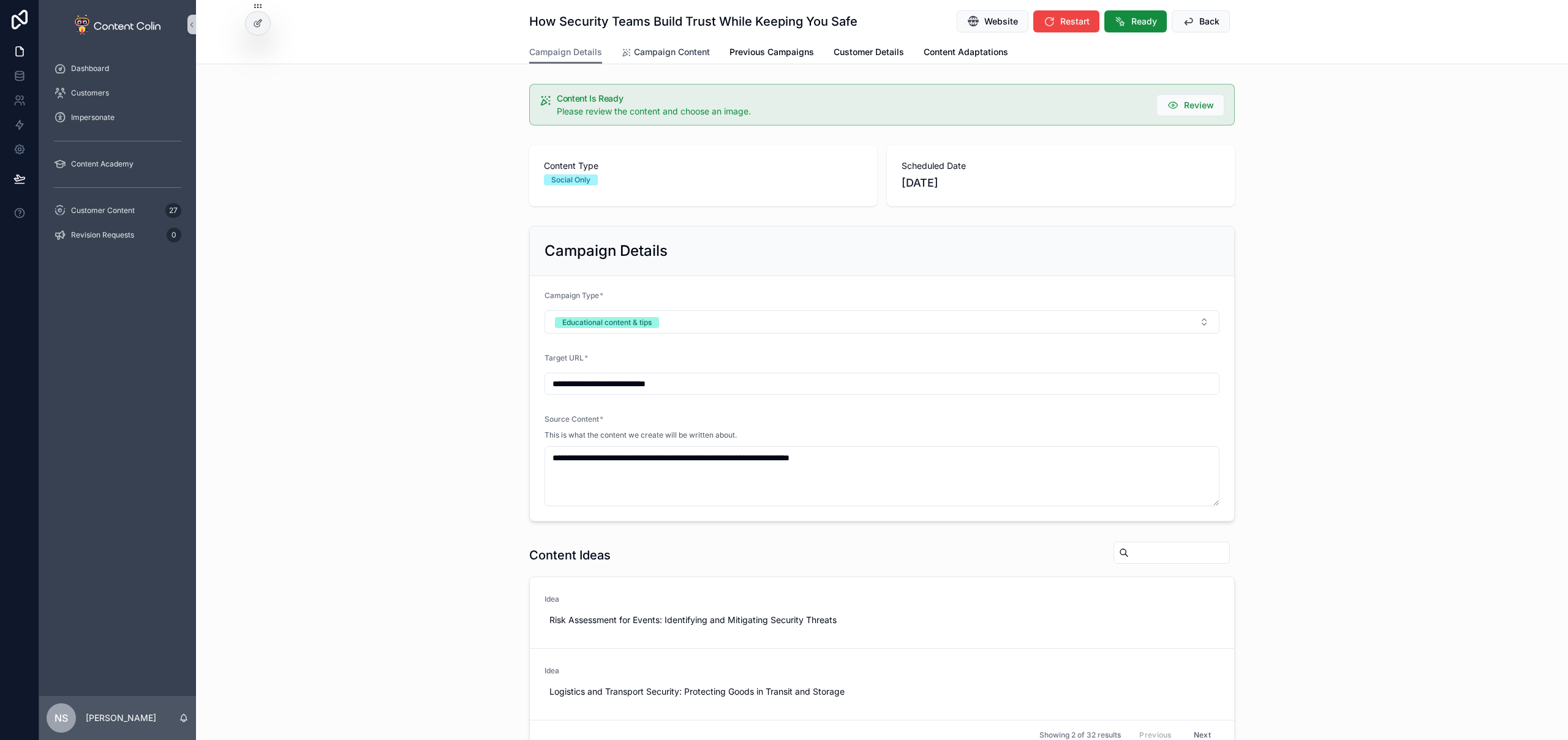
click at [685, 52] on span "Campaign Content" at bounding box center [672, 53] width 76 height 12
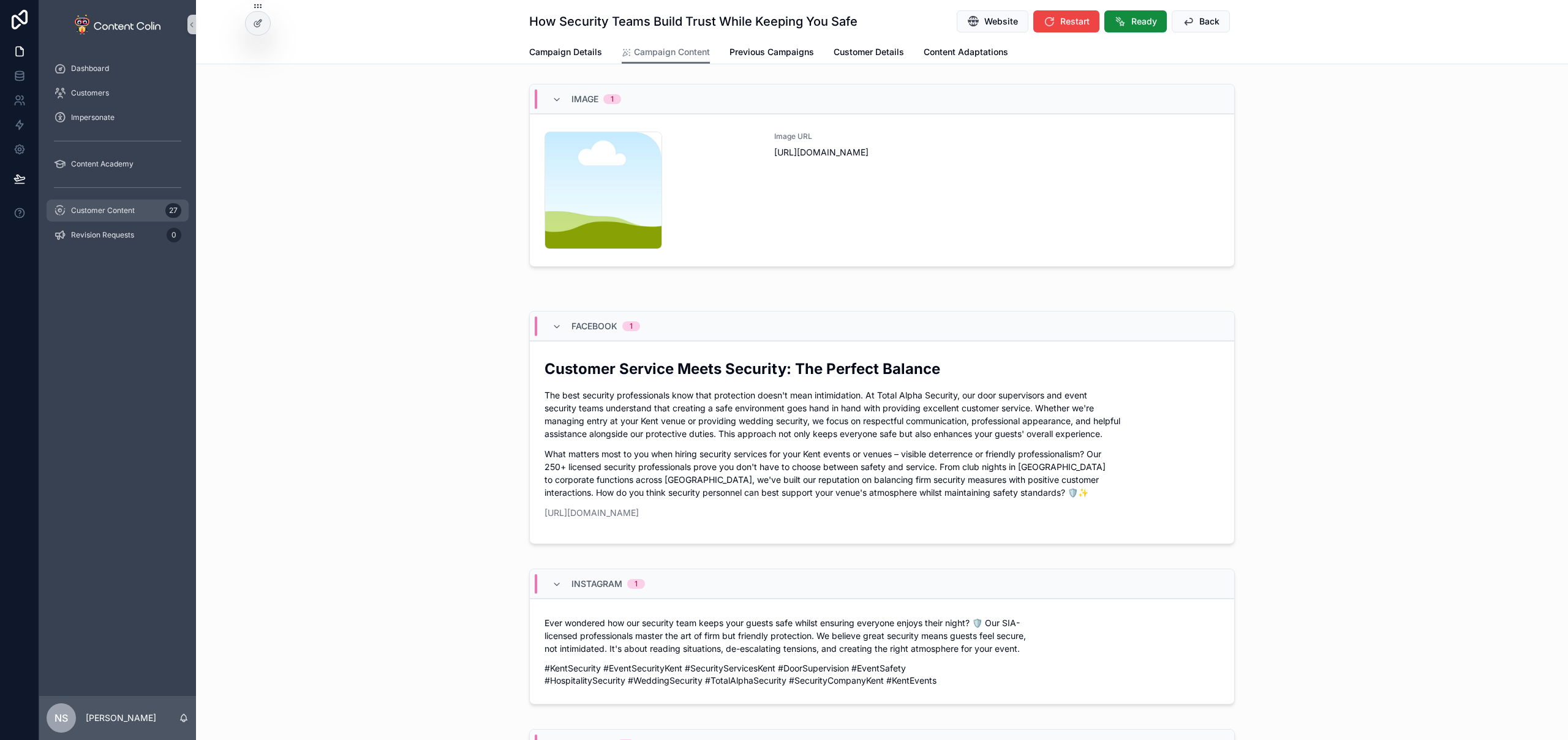
click at [122, 215] on div "Customer Content 27" at bounding box center [118, 211] width 127 height 20
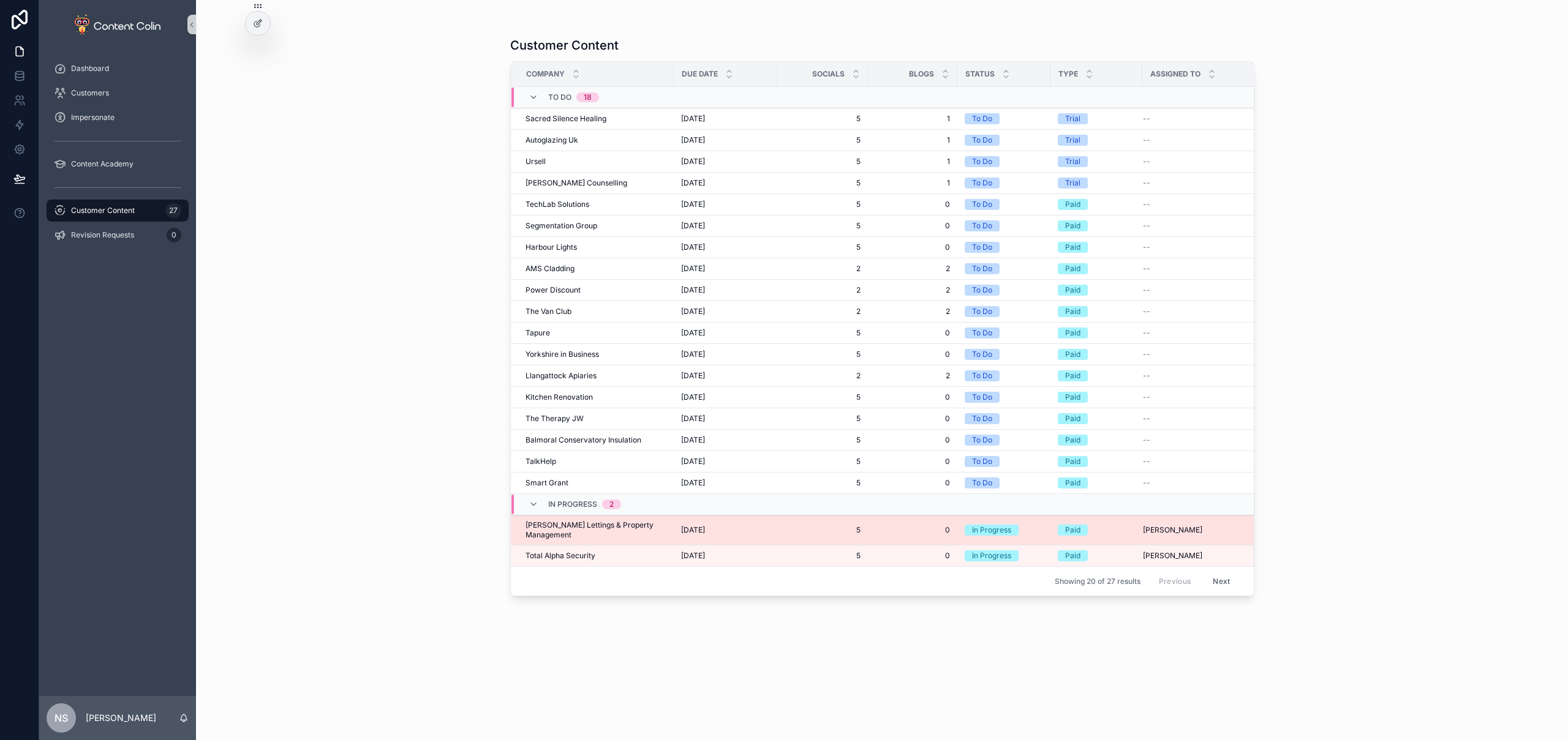
click at [626, 523] on span "Dalton Lettings & Property Management" at bounding box center [596, 530] width 141 height 20
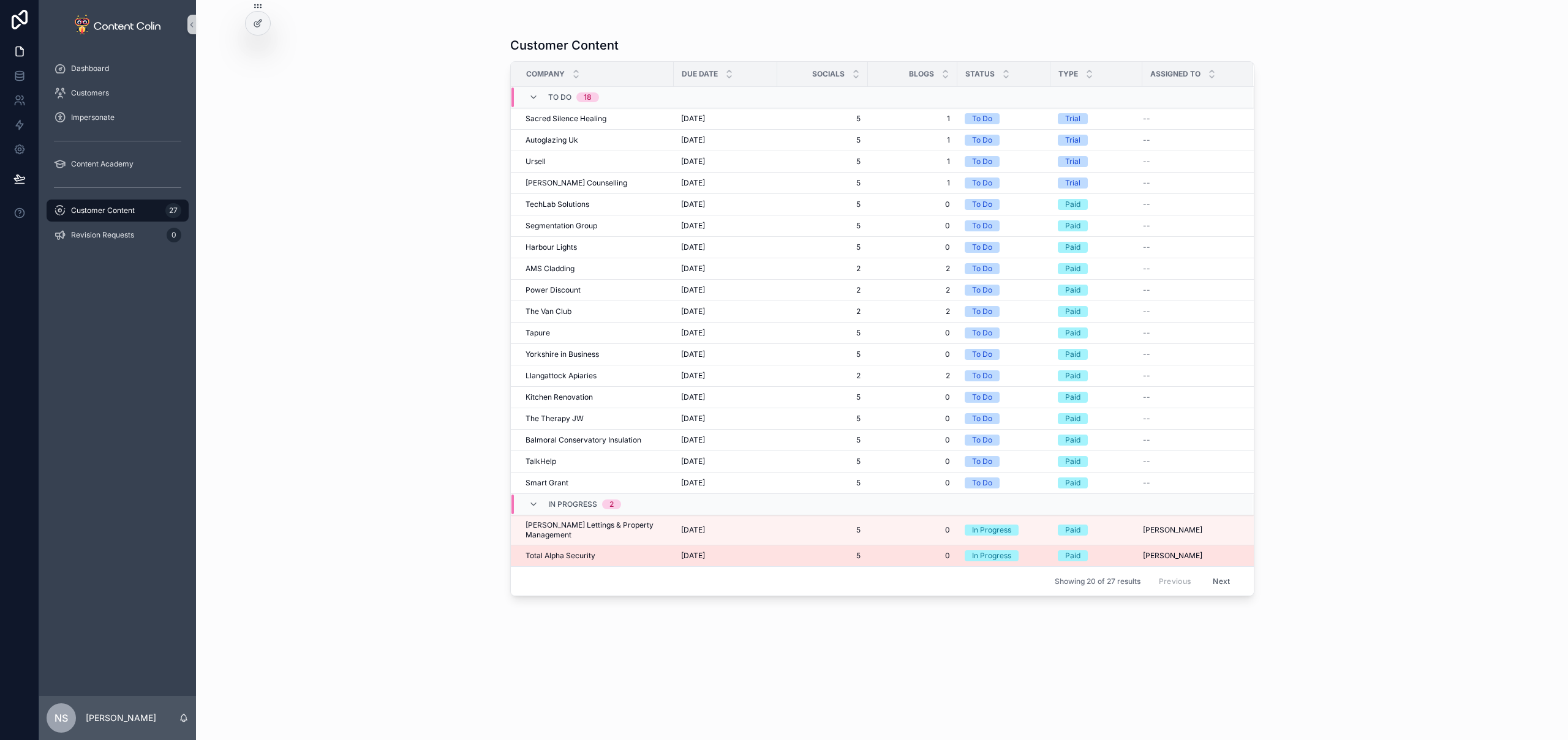
click at [603, 551] on div "Total Alpha Security Total Alpha Security" at bounding box center [596, 556] width 141 height 10
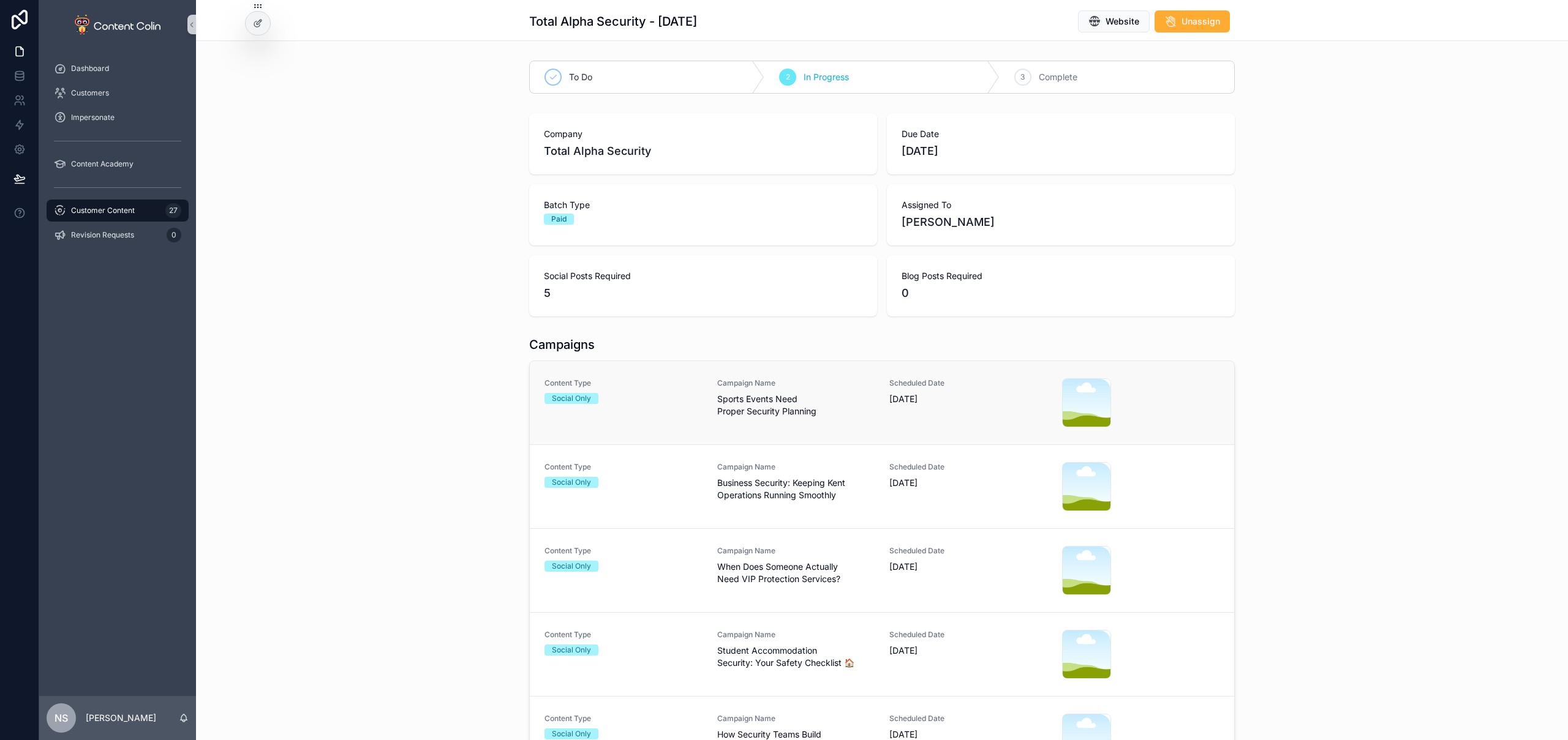
click at [692, 385] on span "Content Type" at bounding box center [623, 383] width 158 height 10
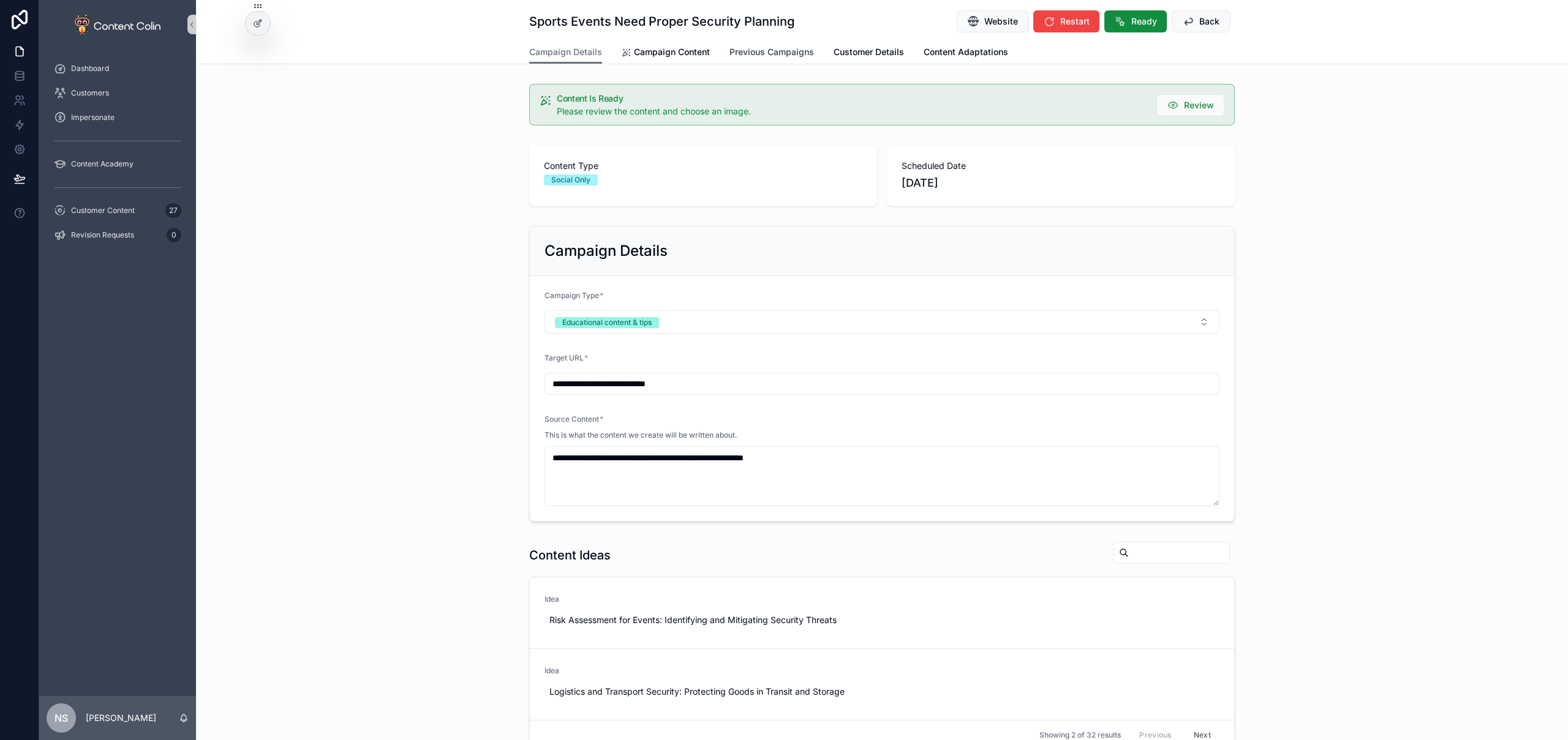
click at [775, 54] on span "Previous Campaigns" at bounding box center [772, 53] width 85 height 12
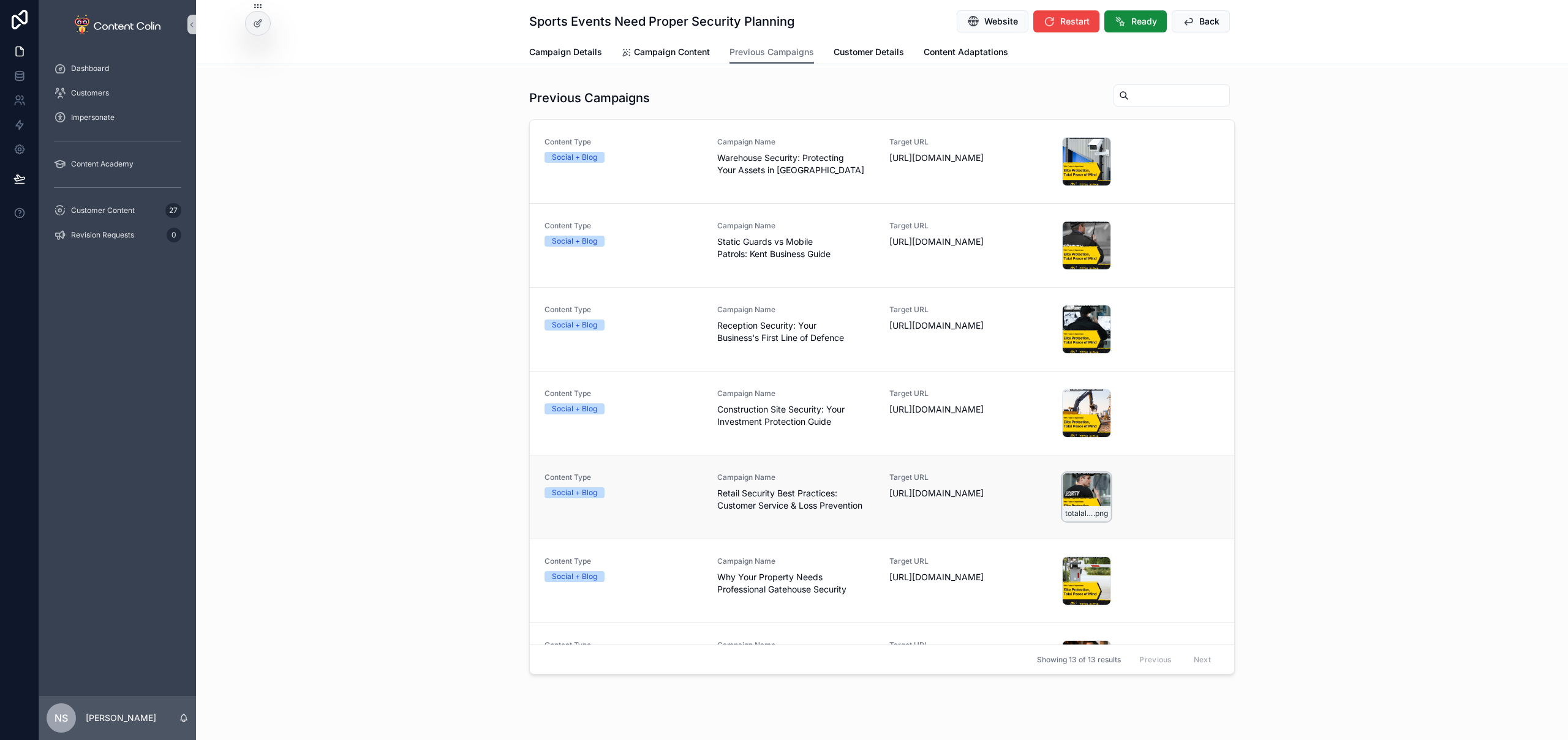
click at [1066, 494] on div "totalalphasecurity-1755690022 .png" at bounding box center [1086, 497] width 49 height 49
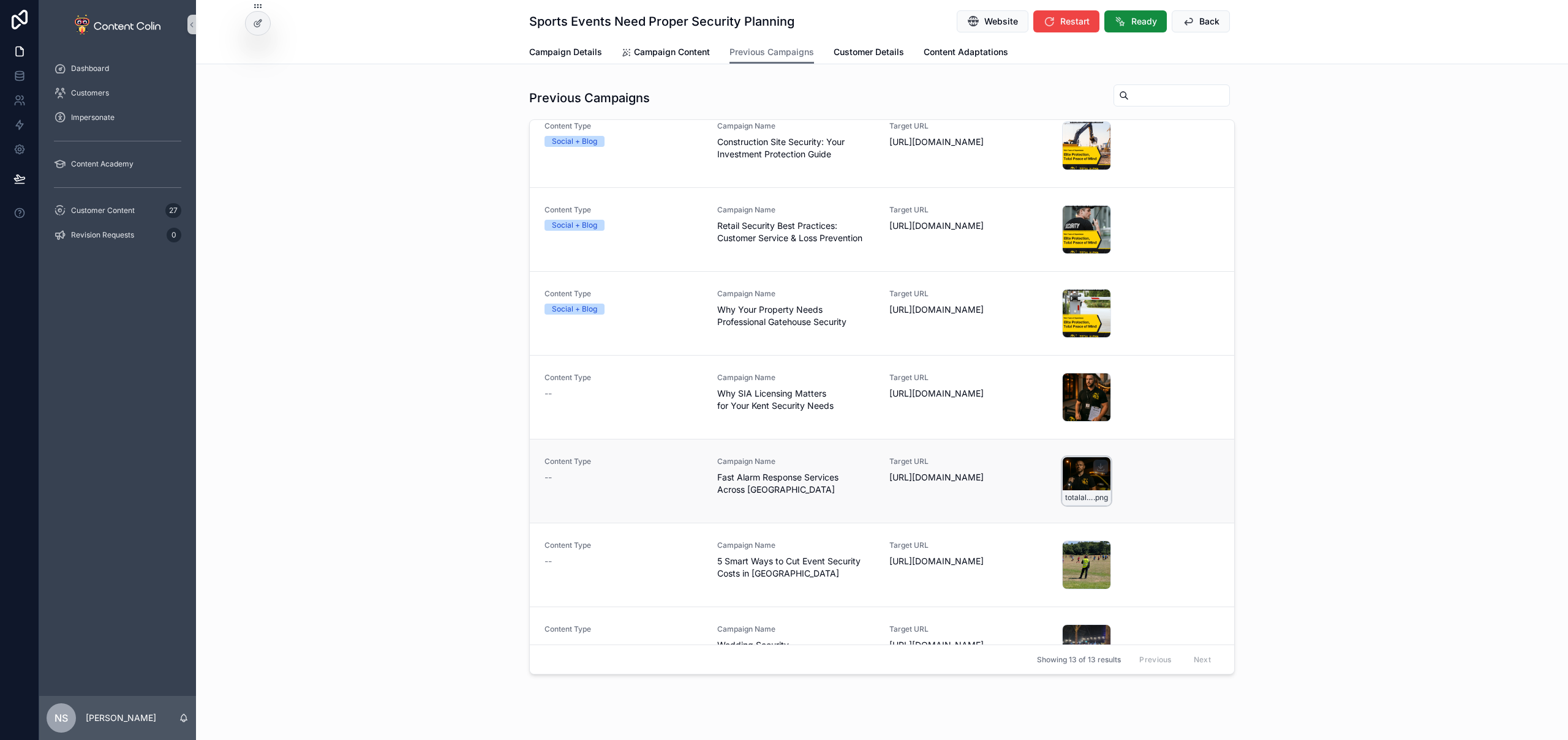
click at [1087, 479] on div "totalalphasecurity-1753874204 .png" at bounding box center [1086, 481] width 49 height 49
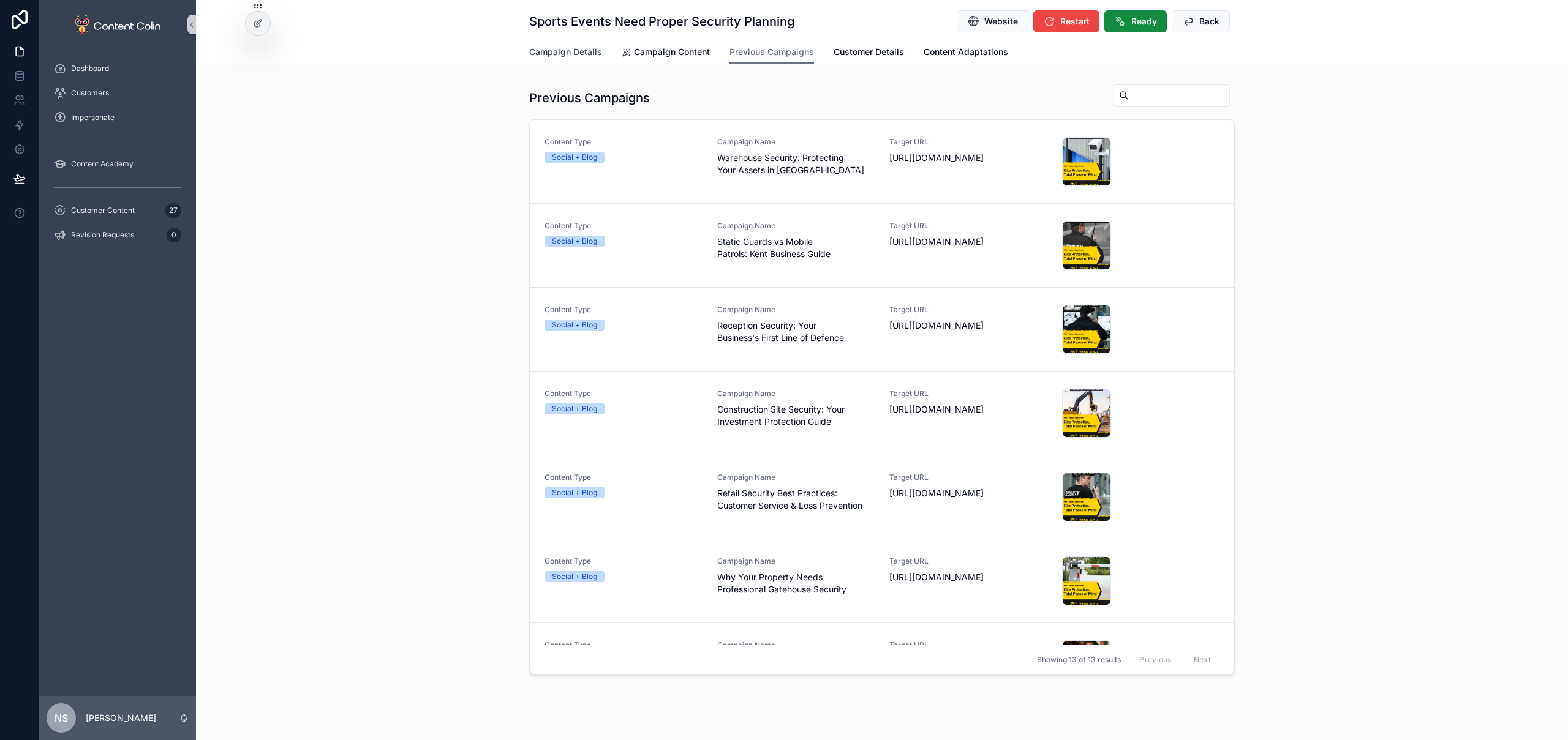
click at [565, 50] on span "Campaign Details" at bounding box center [566, 53] width 73 height 12
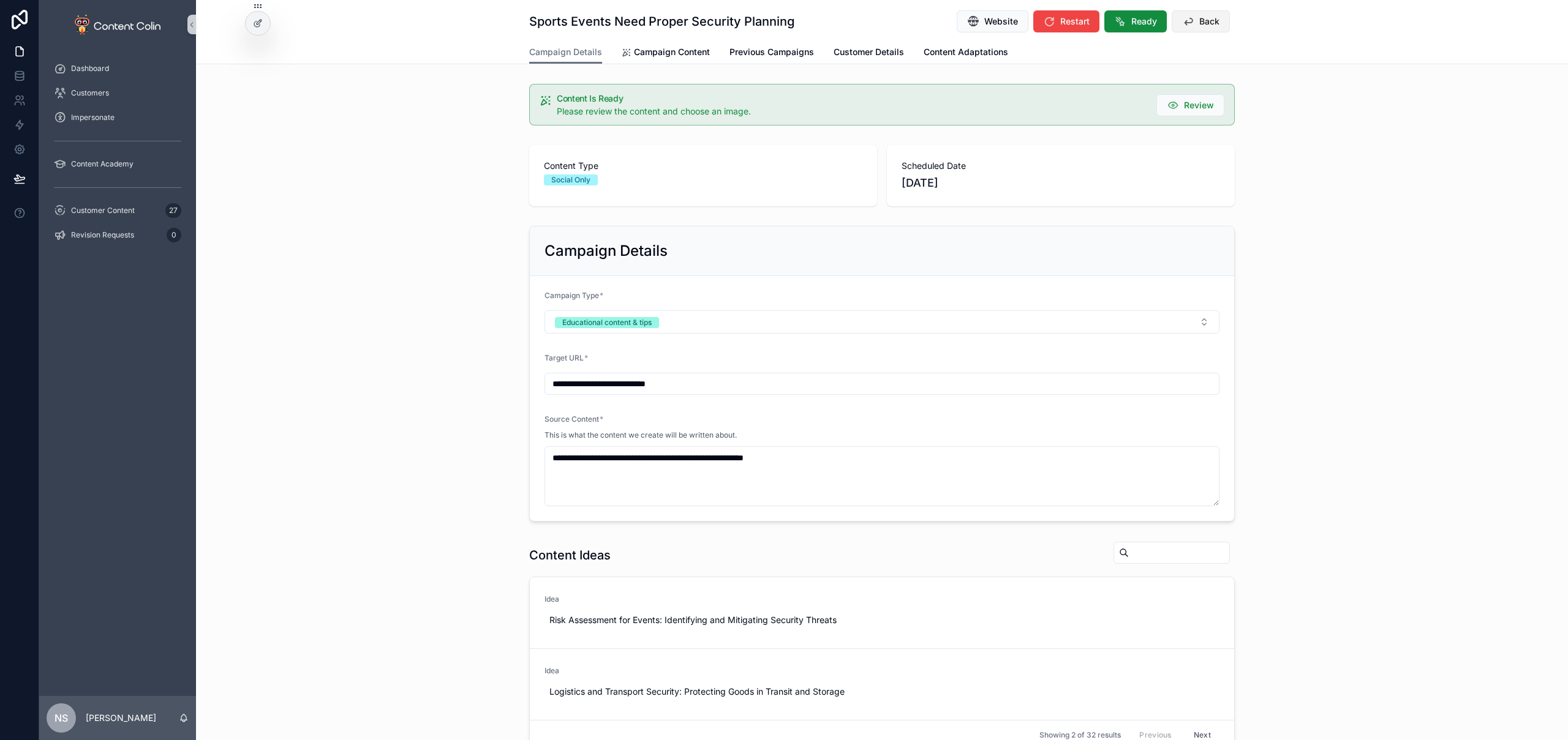
click at [1199, 19] on span "Back" at bounding box center [1209, 21] width 20 height 12
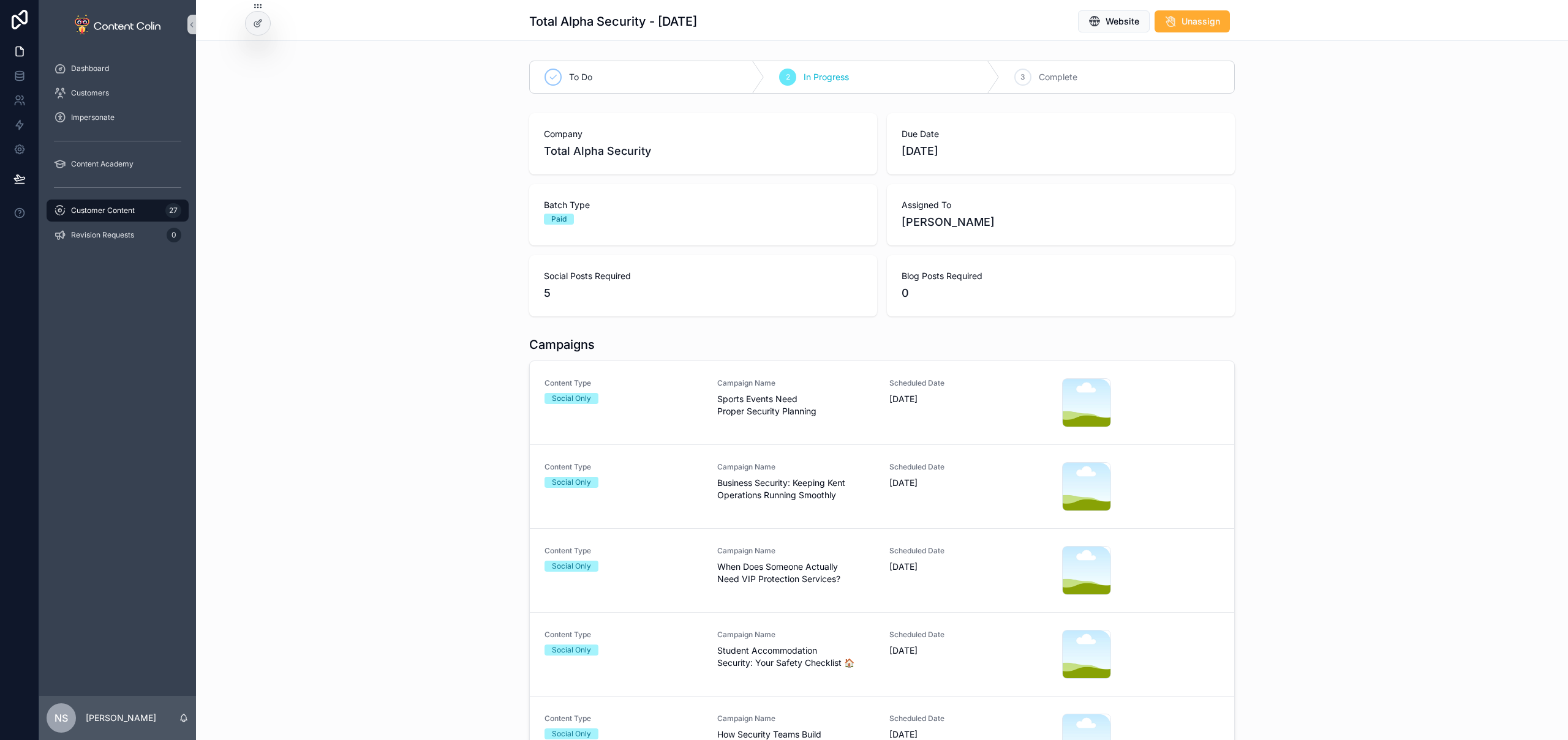
click at [709, 569] on div "Content Type Social Only Campaign Name When Does Someone Actually Need VIP Prot…" at bounding box center [882, 570] width 675 height 49
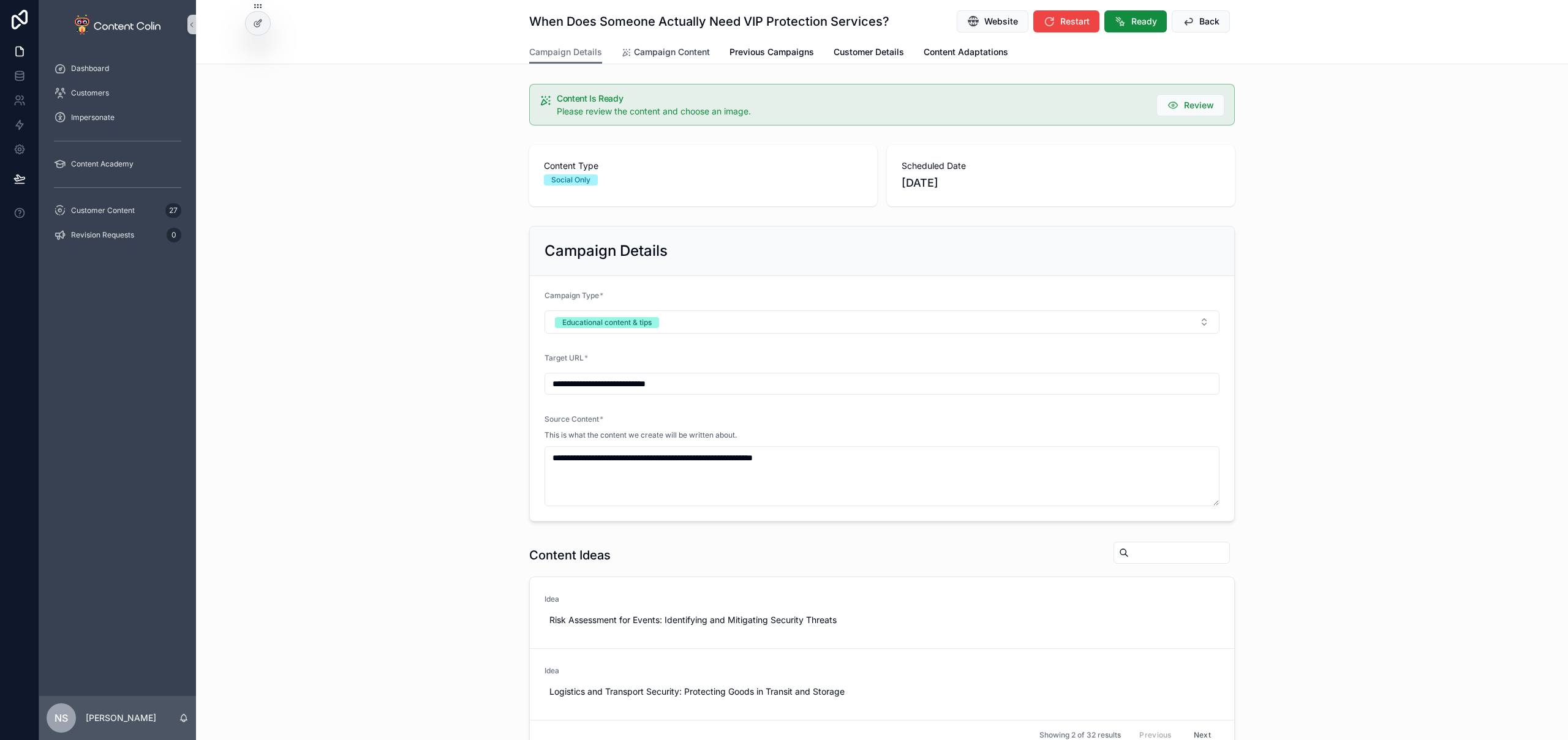
click at [662, 47] on span "Campaign Content" at bounding box center [672, 53] width 76 height 12
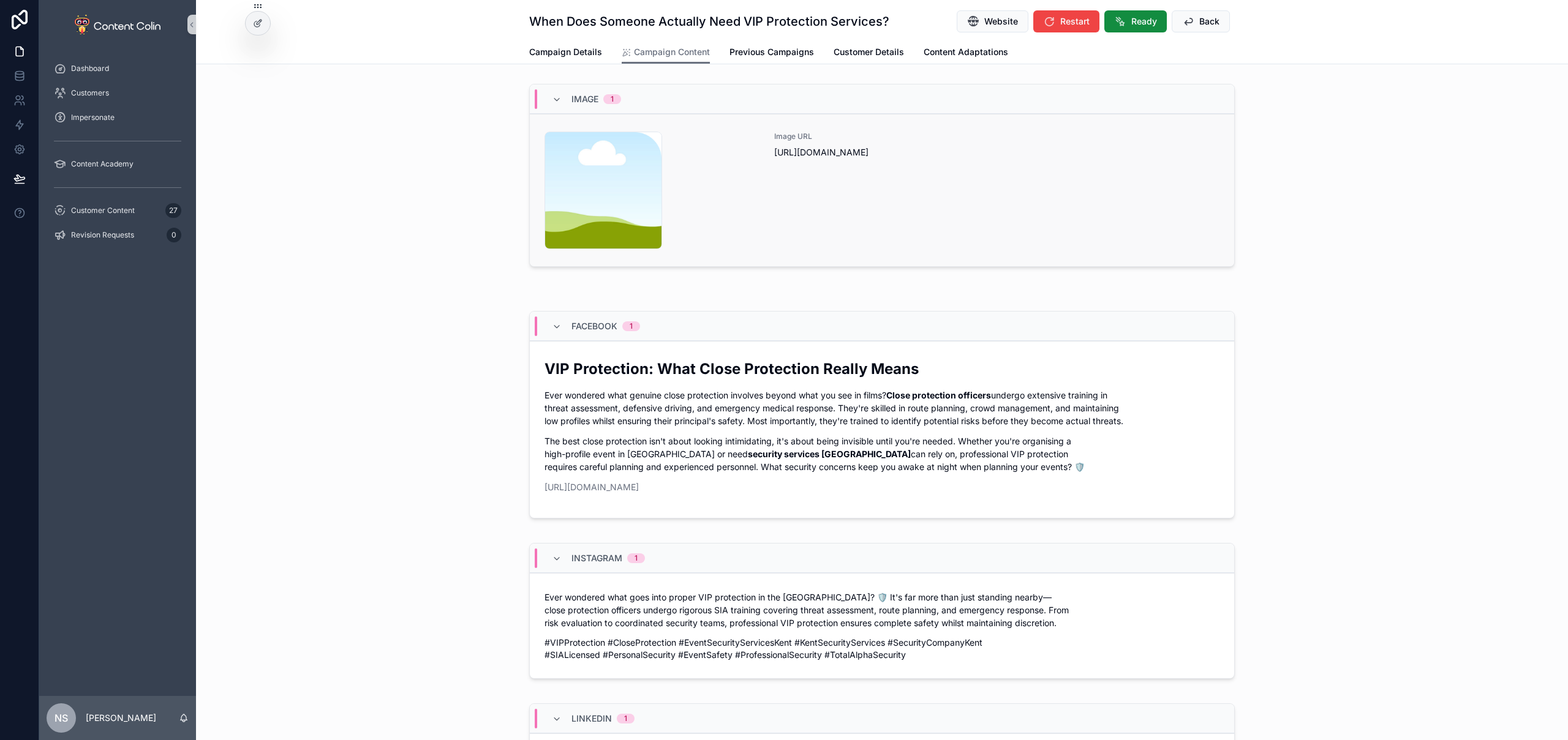
click at [1033, 219] on div "Image URL https://cdn.contentcolin.com/contentcolin/images/content-placeholder.…" at bounding box center [997, 191] width 445 height 118
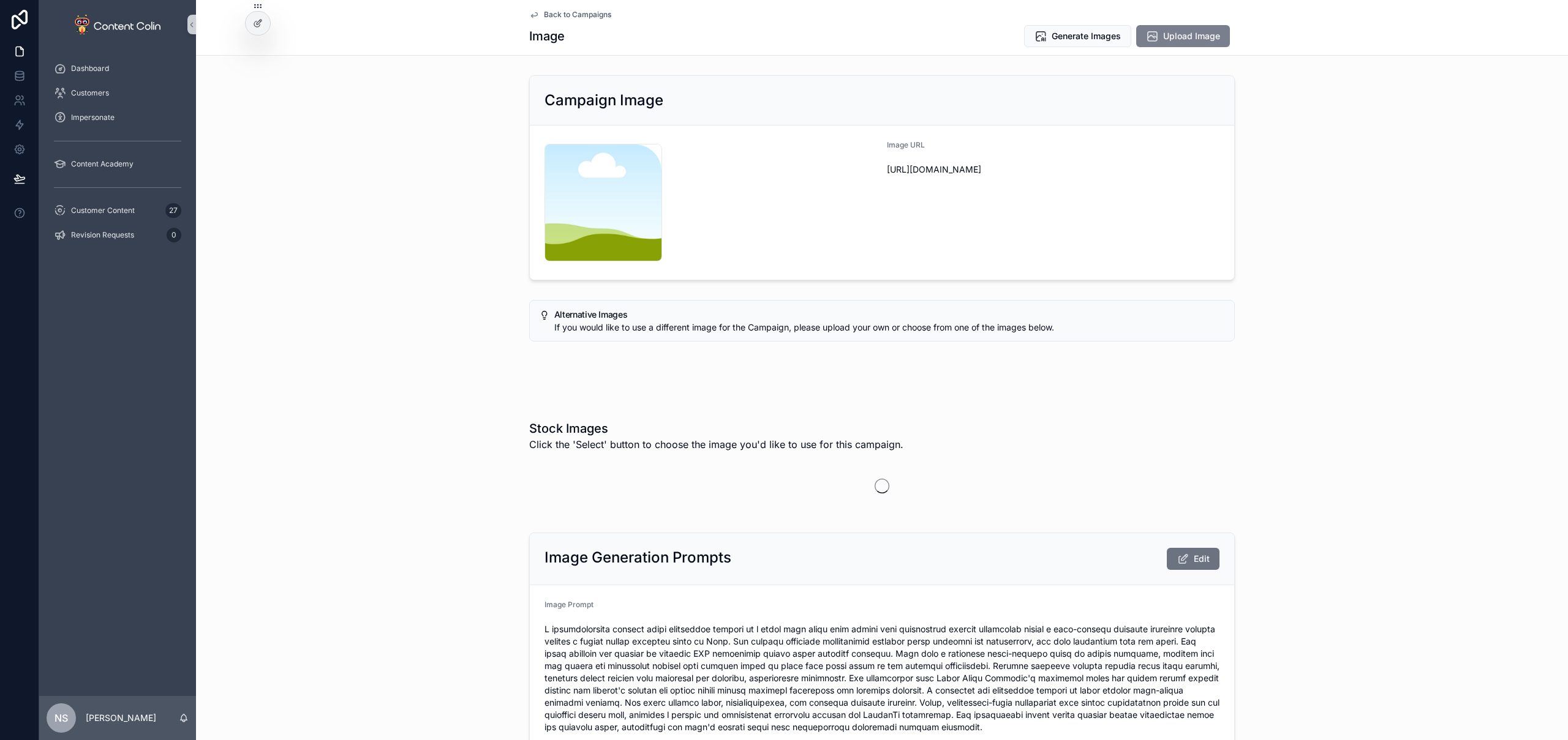
click at [1189, 33] on span "Upload Image" at bounding box center [1192, 37] width 57 height 12
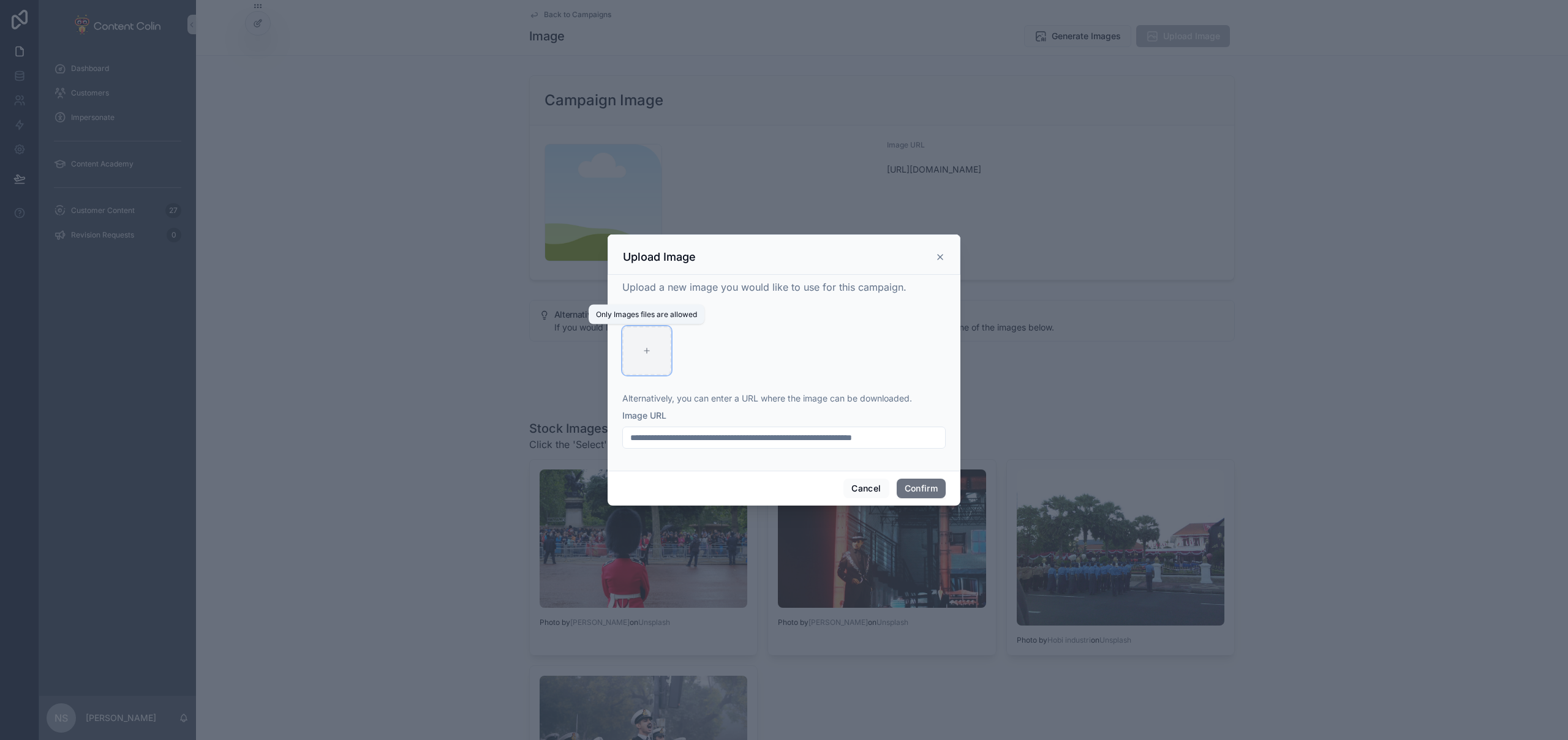
click at [641, 354] on div at bounding box center [647, 350] width 49 height 49
click at [648, 349] on icon at bounding box center [647, 351] width 9 height 9
click at [601, 14] on div at bounding box center [784, 370] width 1568 height 740
click at [583, 17] on div at bounding box center [784, 370] width 1568 height 740
click at [870, 489] on button "Cancel" at bounding box center [866, 489] width 45 height 20
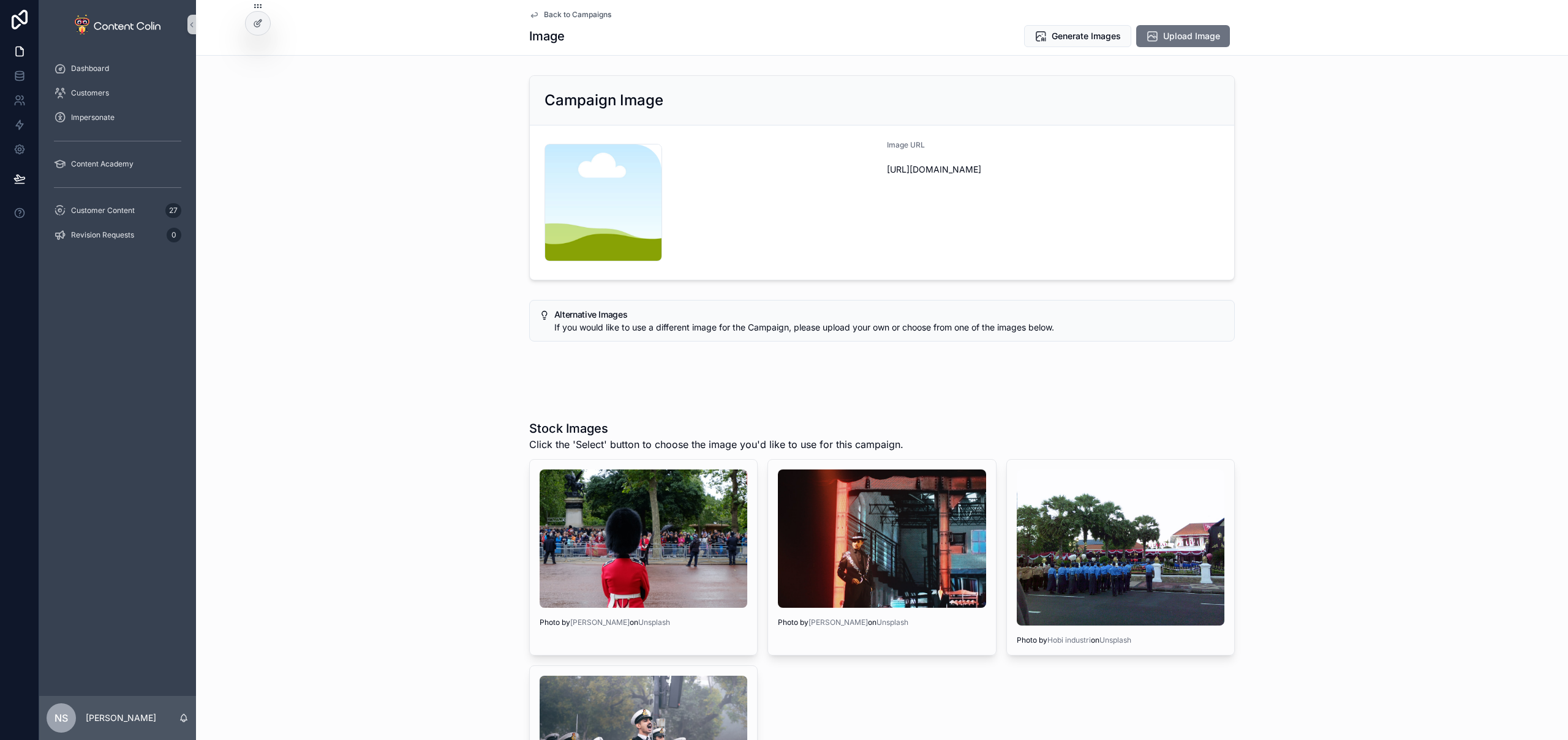
click at [592, 14] on span "Back to Campaigns" at bounding box center [578, 14] width 68 height 10
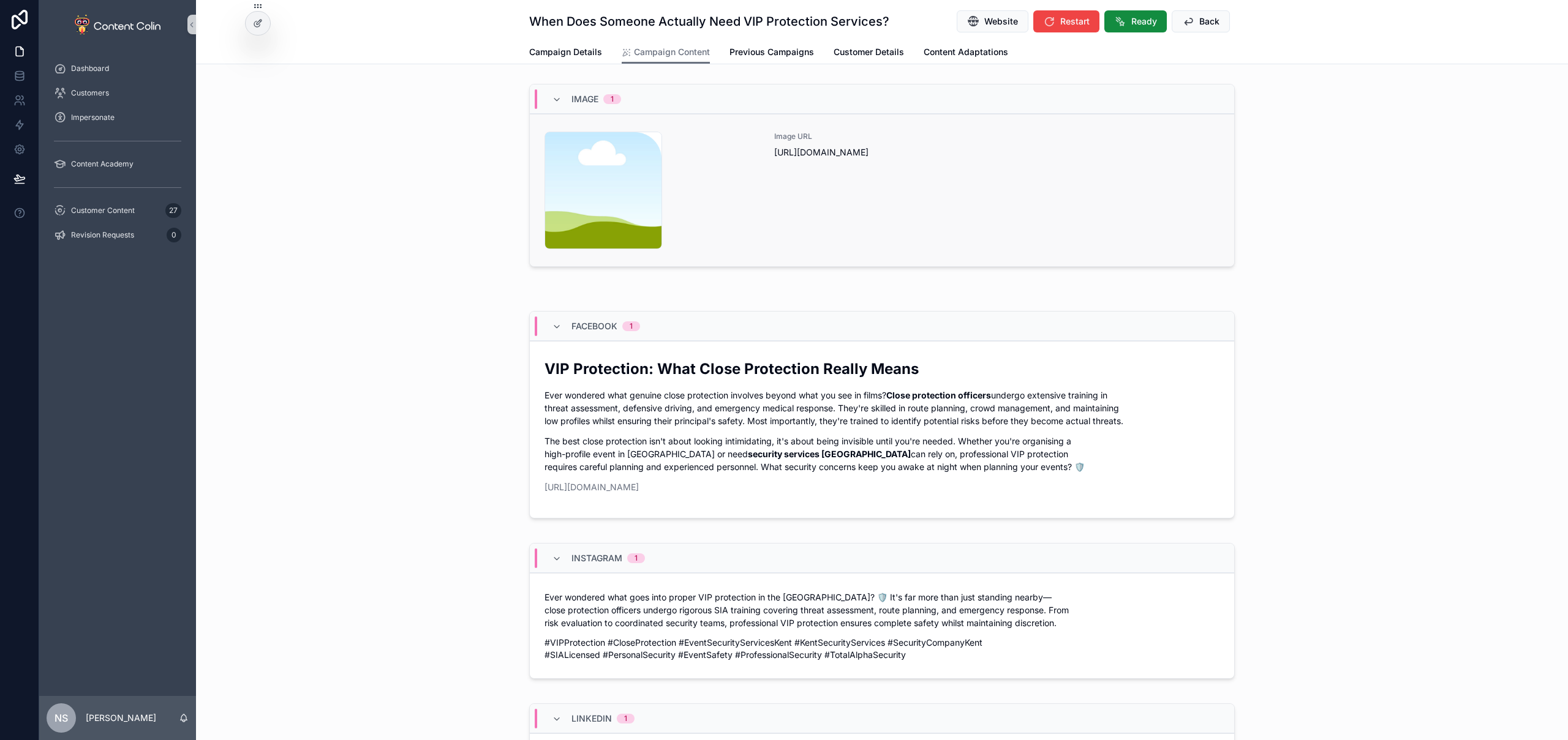
click at [982, 216] on div "Image URL https://cdn.contentcolin.com/contentcolin/images/content-placeholder.…" at bounding box center [997, 191] width 445 height 118
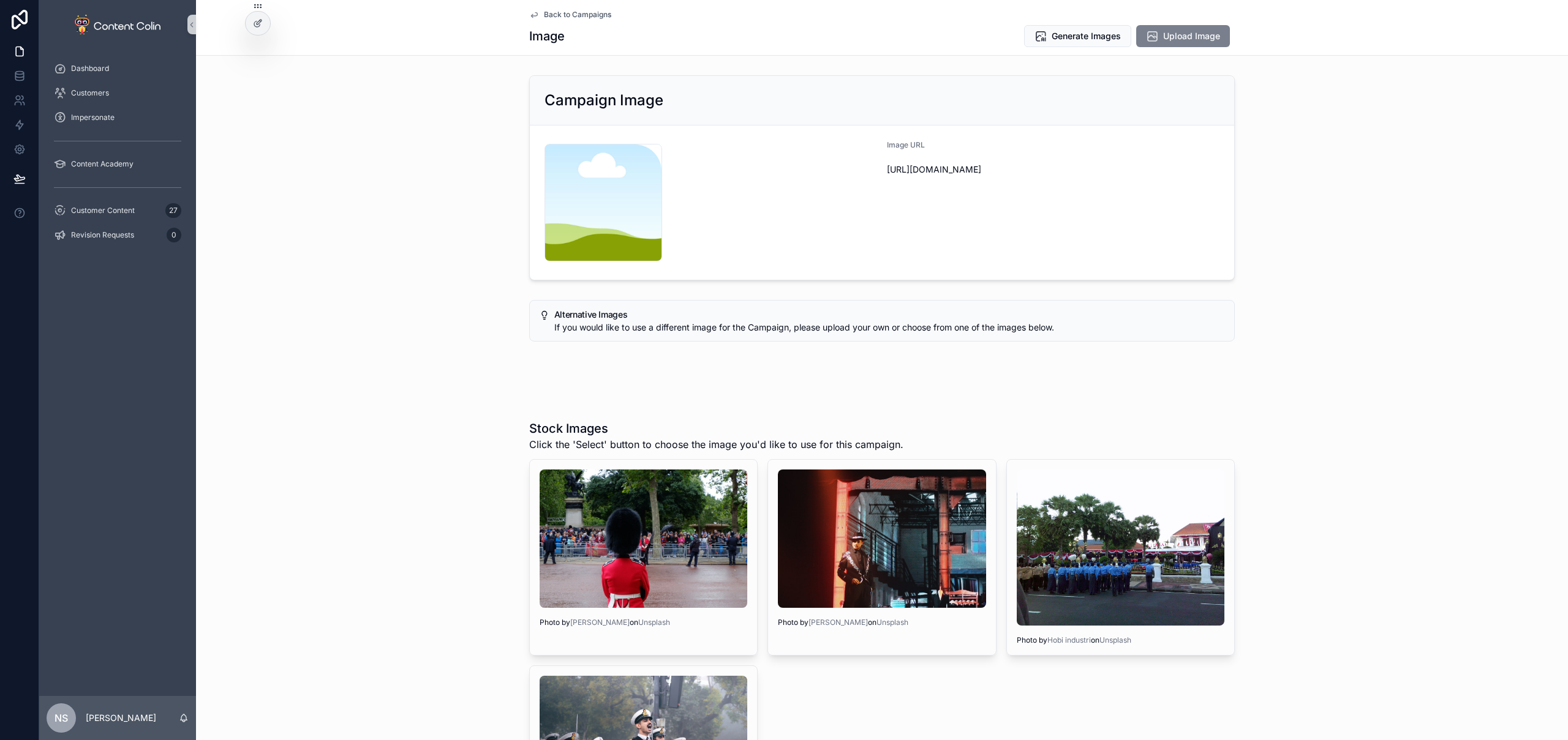
click at [1175, 36] on span "Upload Image" at bounding box center [1192, 37] width 57 height 12
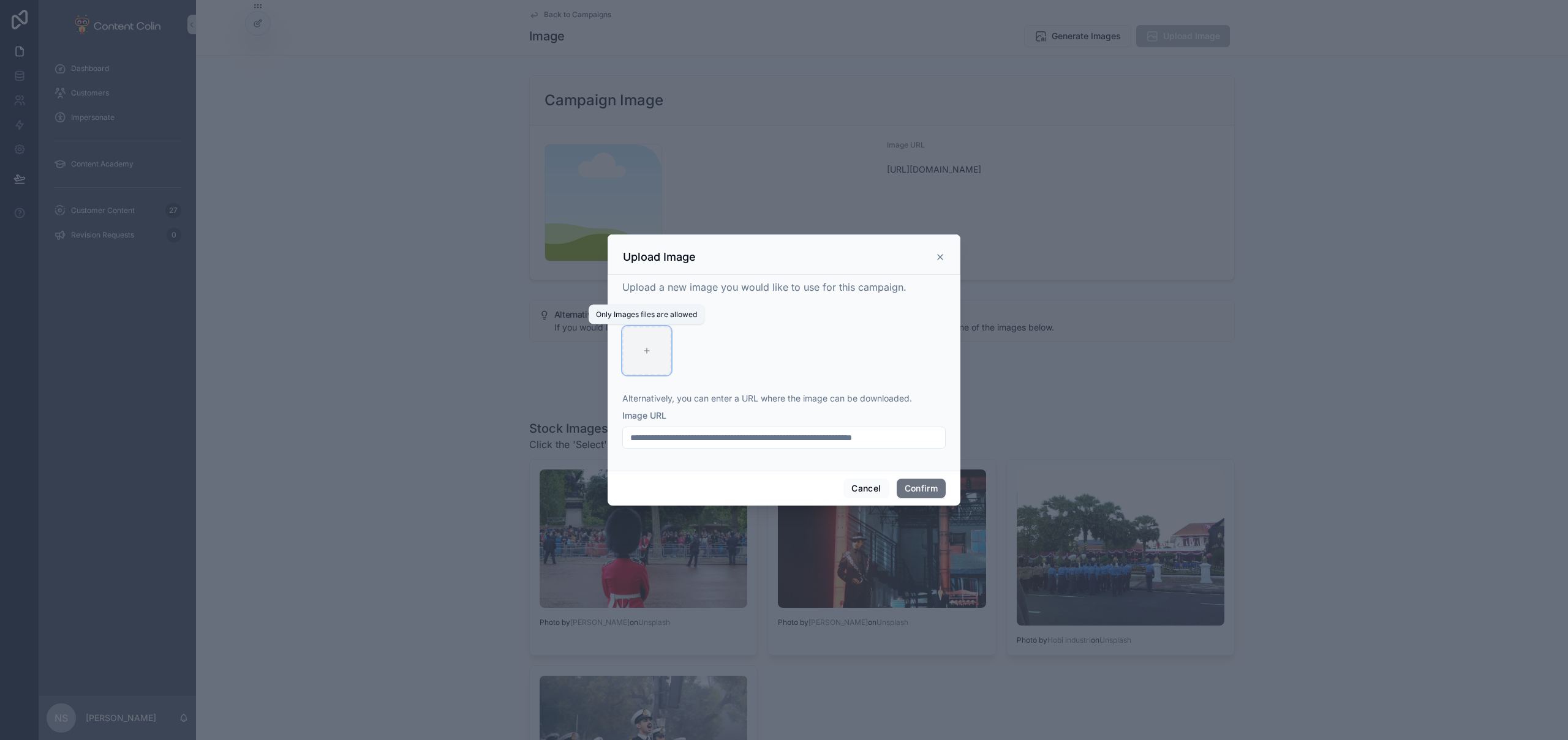
click at [649, 336] on div at bounding box center [647, 350] width 49 height 49
type input "**********"
click at [908, 484] on button "Confirm" at bounding box center [921, 489] width 49 height 20
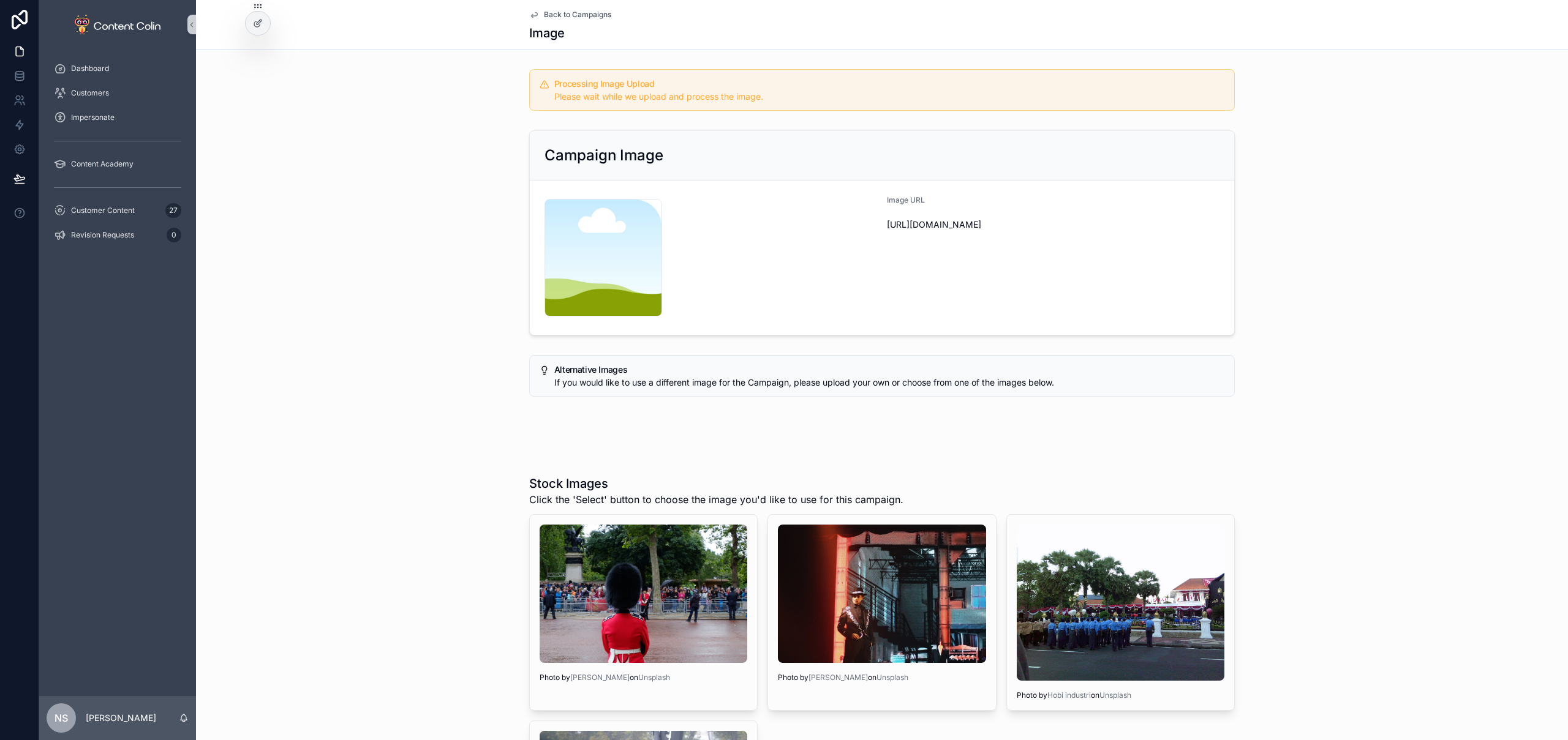
click at [576, 15] on span "Back to Campaigns" at bounding box center [578, 14] width 68 height 10
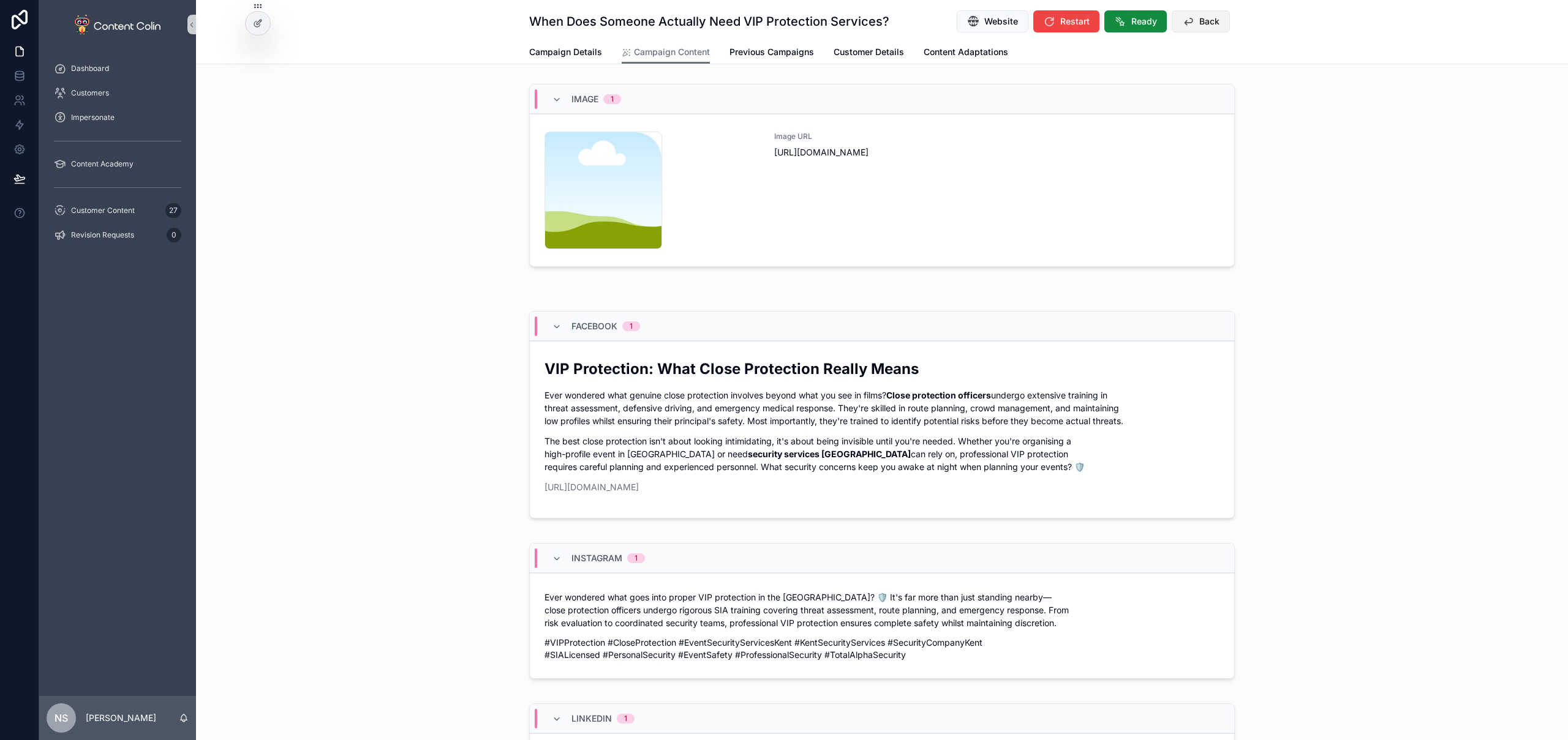
click at [1188, 24] on icon "scrollable content" at bounding box center [1188, 21] width 12 height 12
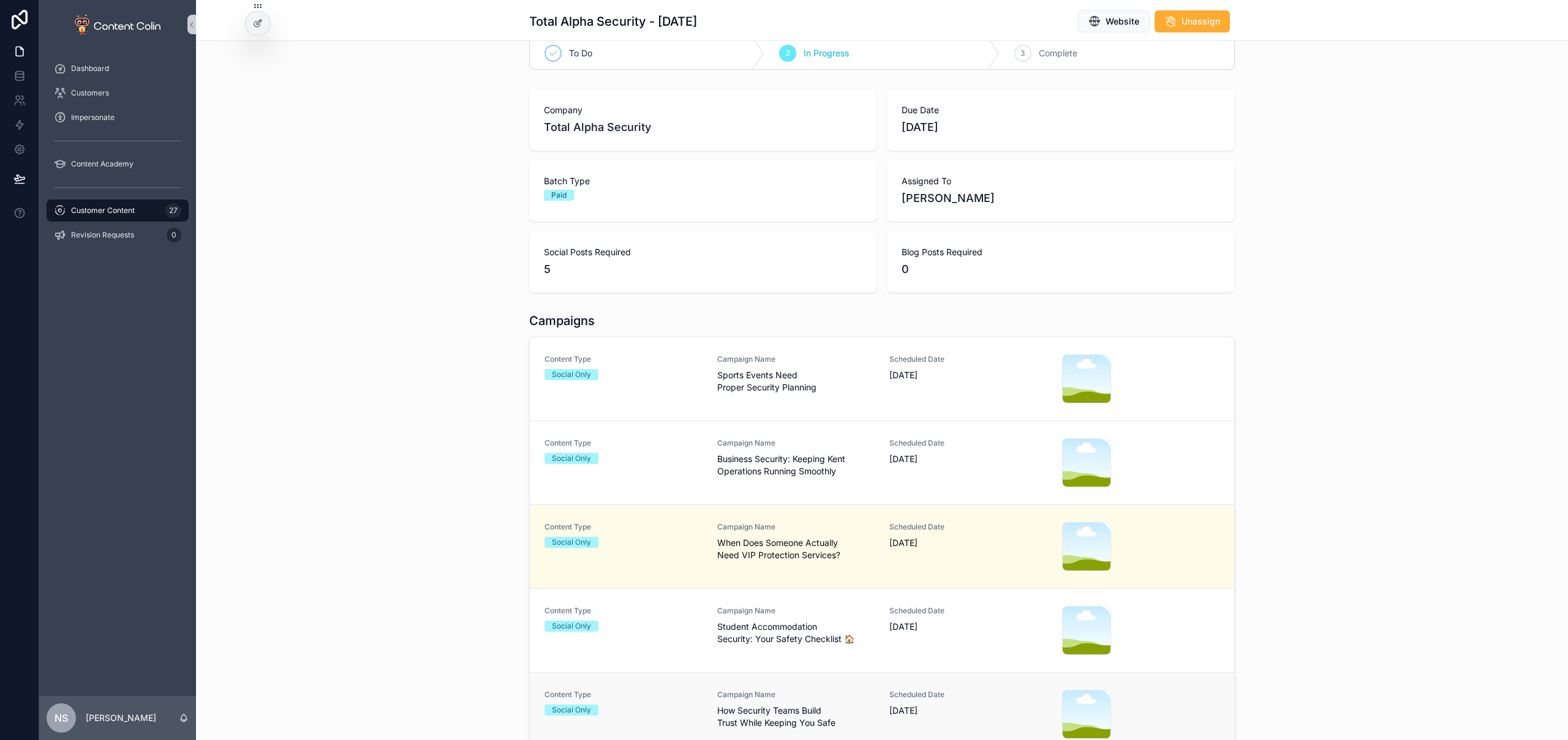
scroll to position [32, 0]
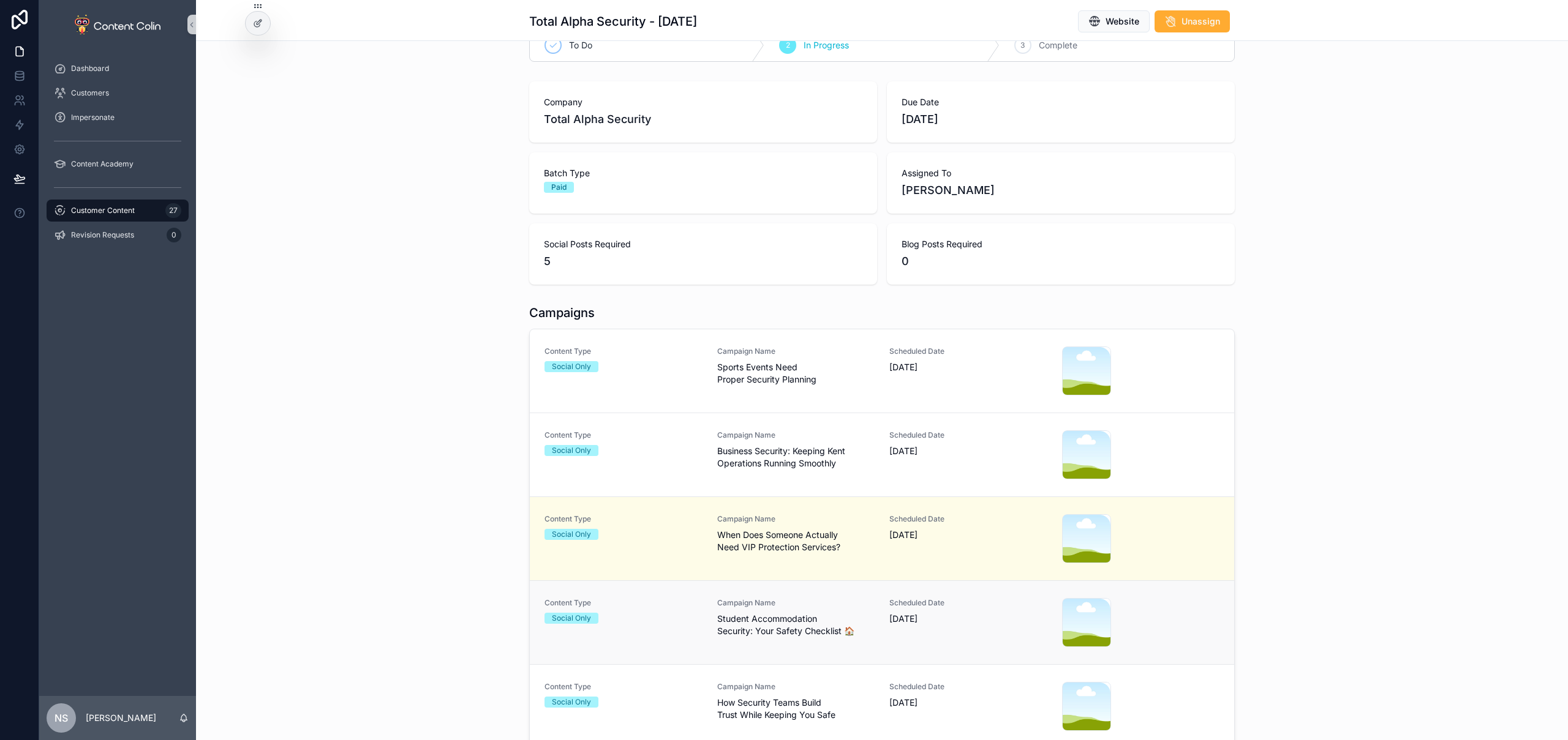
click at [793, 633] on span "Student Accommodation Security: Your Safety Checklist 🏠" at bounding box center [796, 625] width 158 height 25
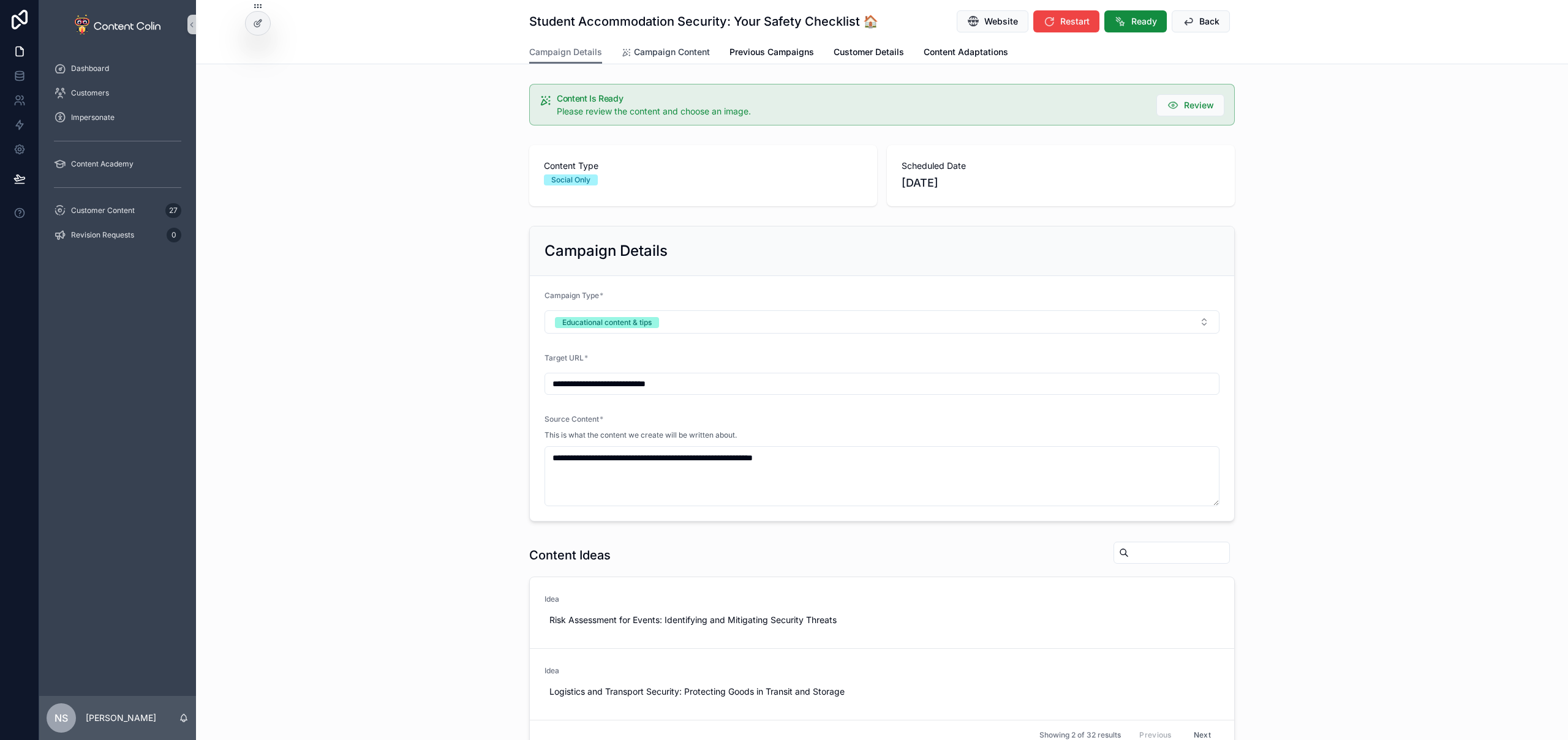
click at [666, 54] on span "Campaign Content" at bounding box center [672, 53] width 76 height 12
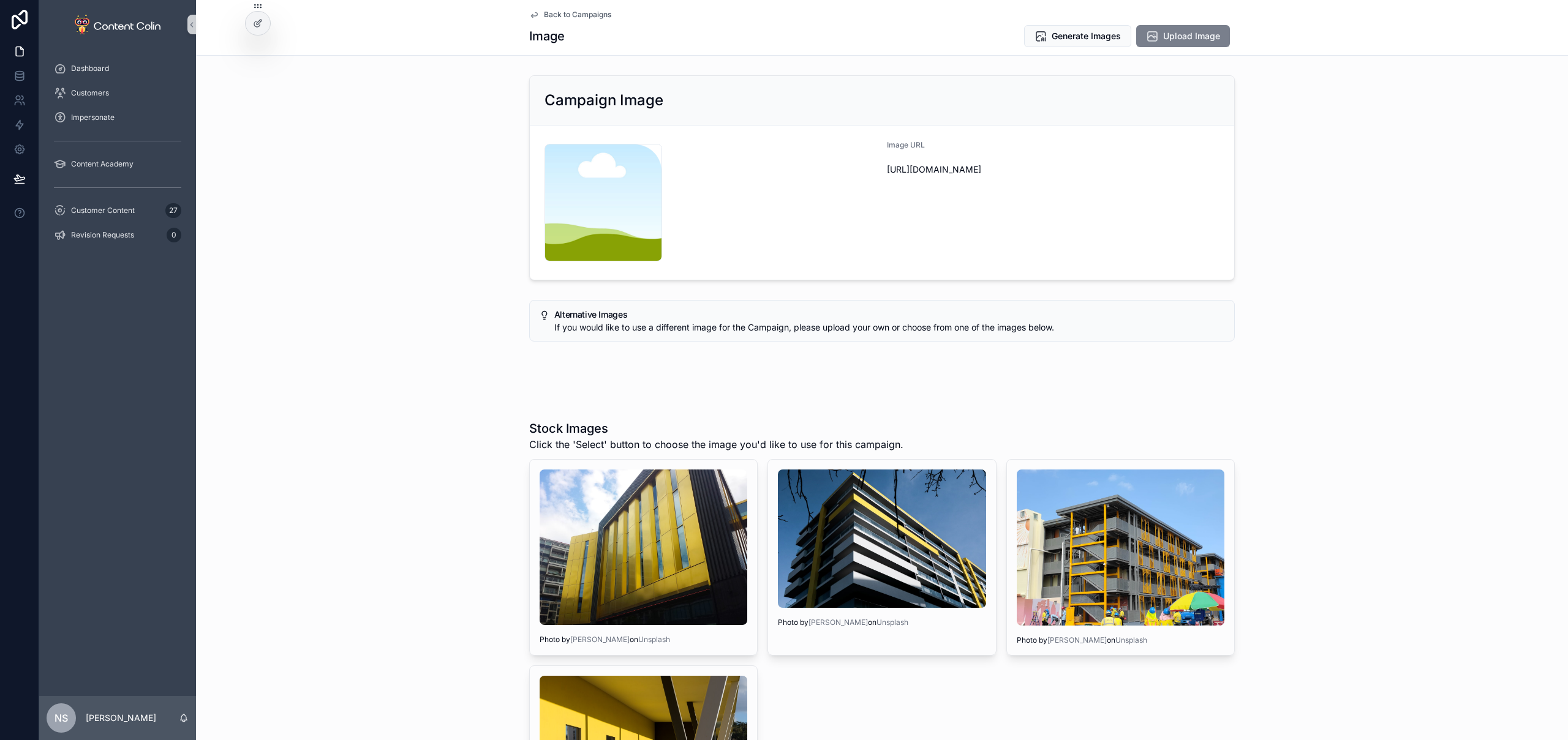
click at [1184, 40] on span "Upload Image" at bounding box center [1192, 37] width 57 height 12
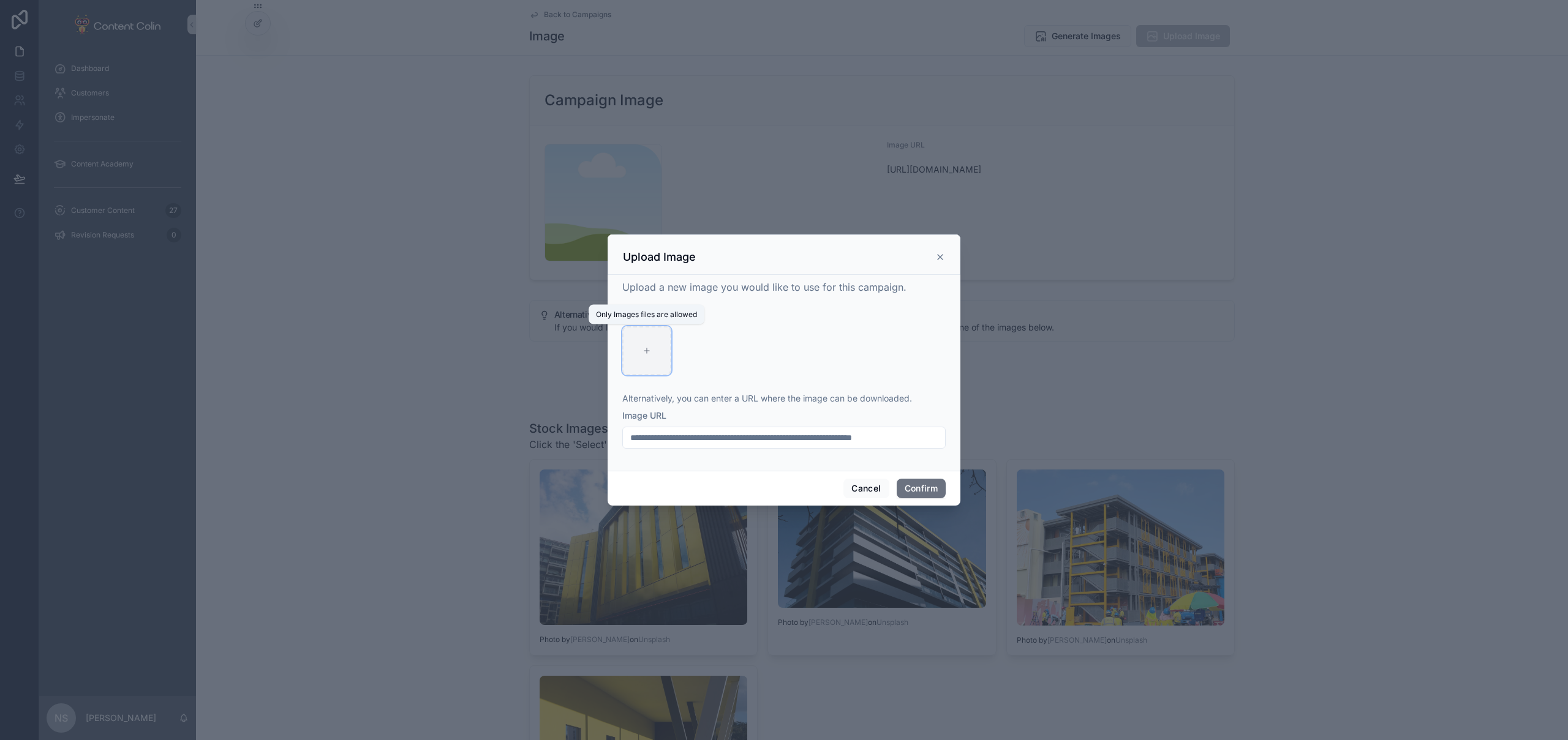
click at [646, 360] on div at bounding box center [647, 350] width 49 height 49
type input "**********"
click at [919, 492] on button "Confirm" at bounding box center [921, 489] width 49 height 20
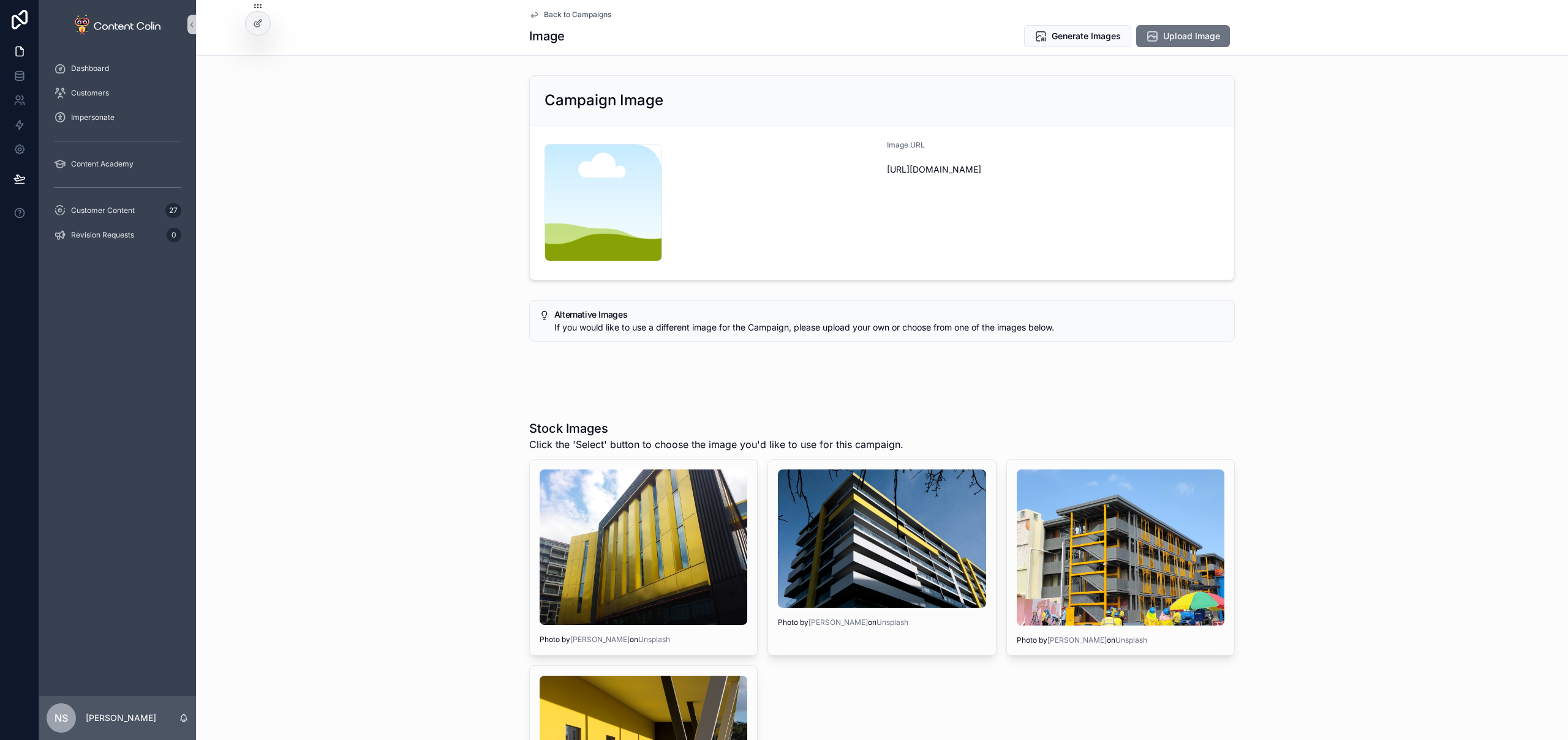
click at [563, 15] on span "Back to Campaigns" at bounding box center [578, 14] width 68 height 10
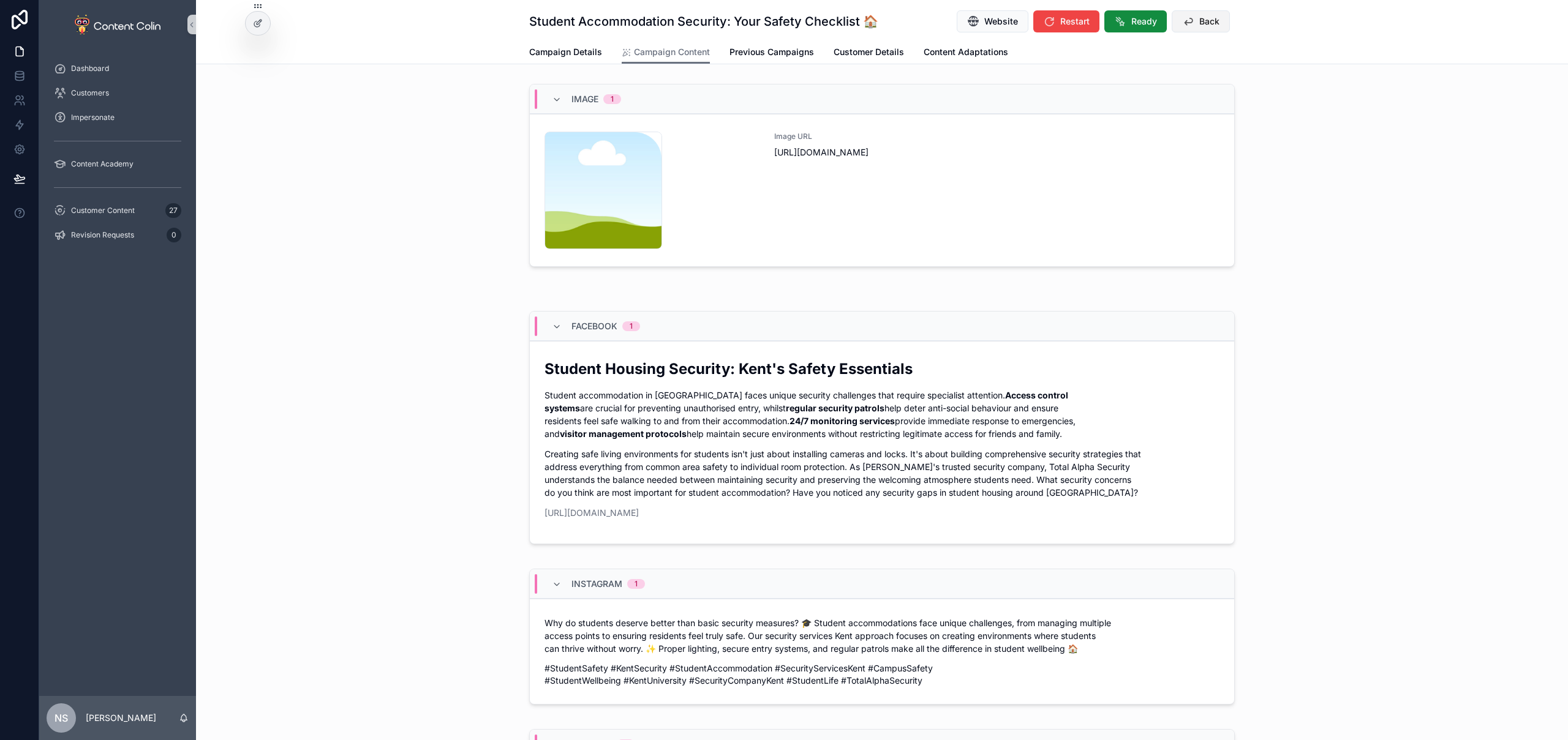
click at [1199, 17] on span "Back" at bounding box center [1209, 21] width 20 height 12
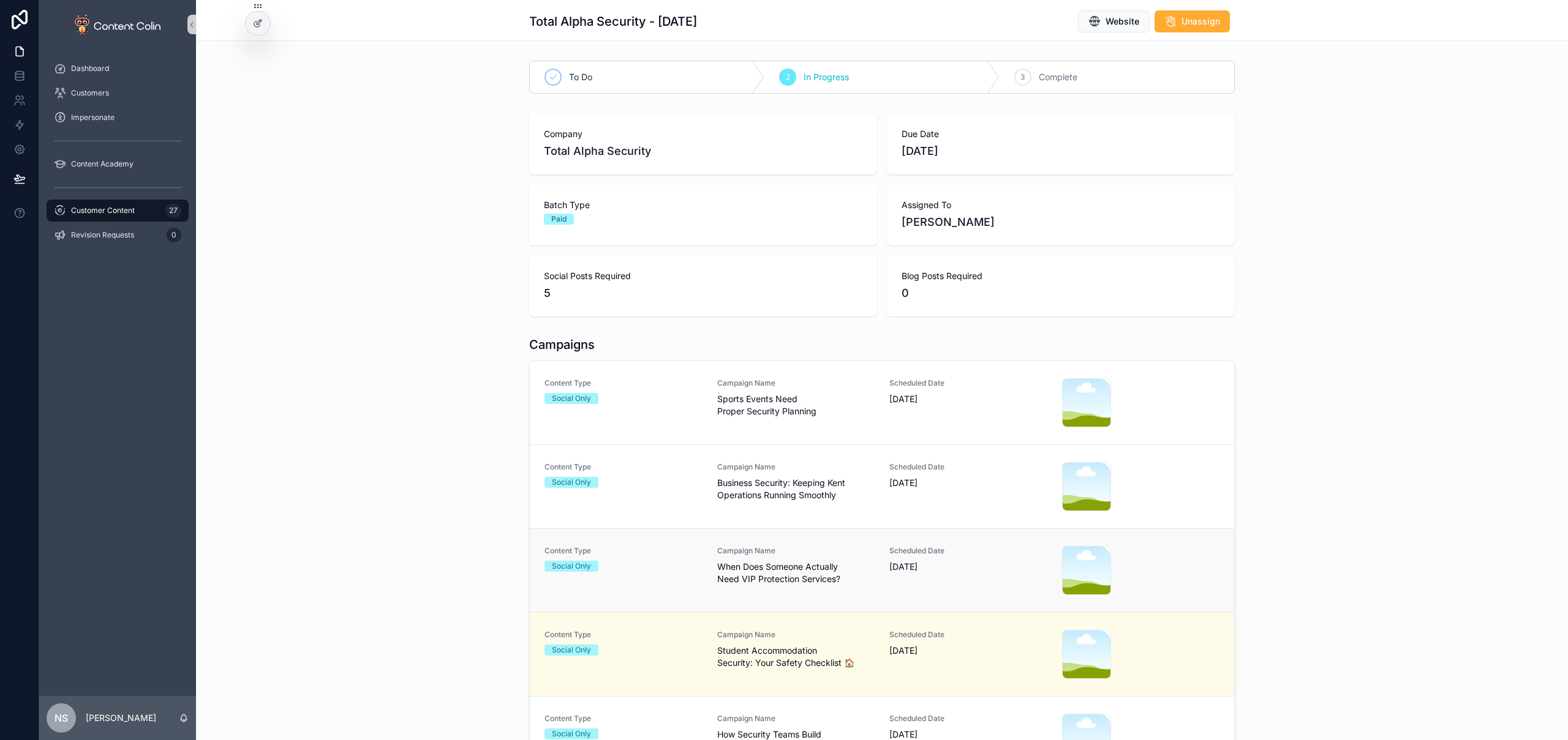
scroll to position [37, 0]
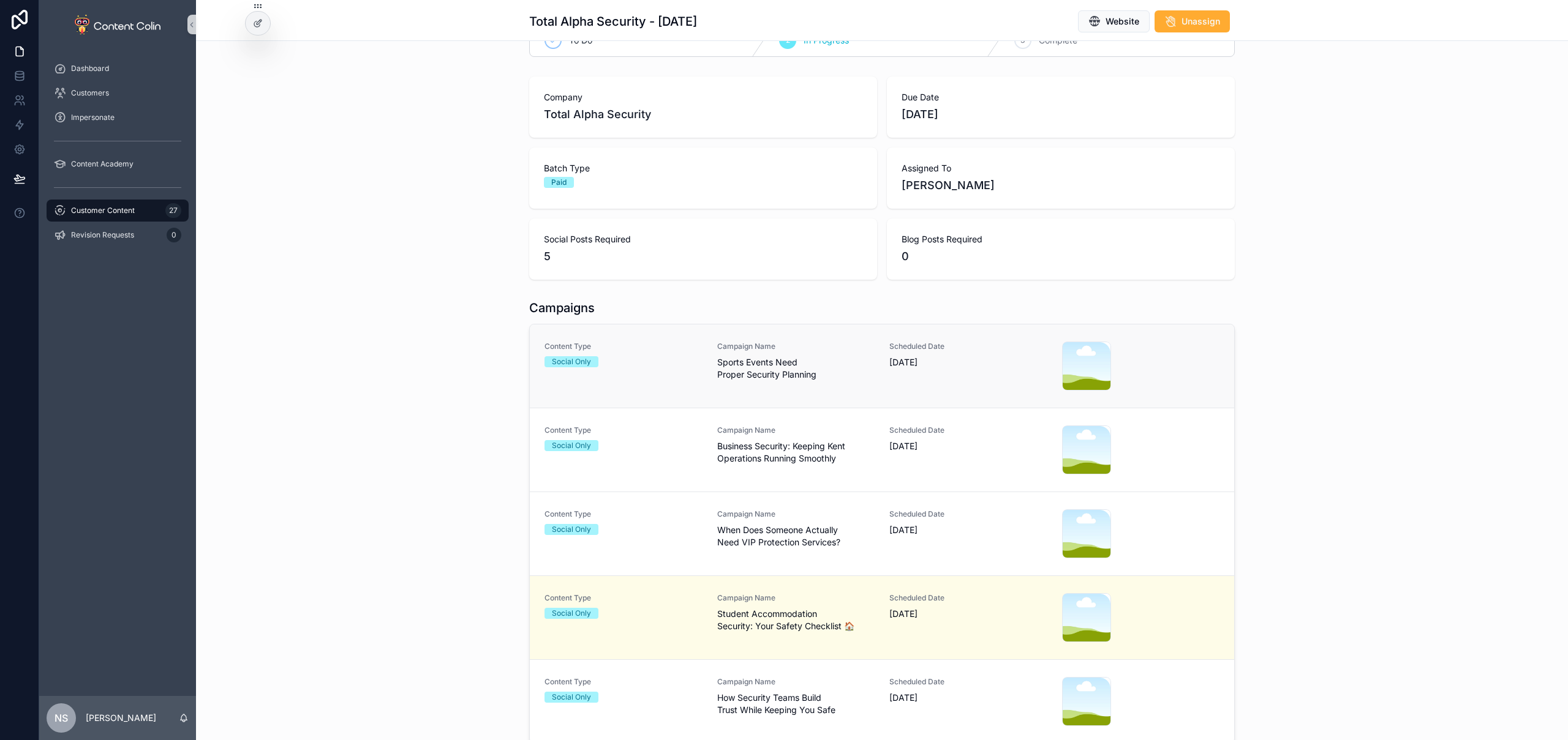
click at [799, 393] on link "Content Type Social Only Campaign Name Sports Events Need Proper Security Plann…" at bounding box center [882, 366] width 705 height 84
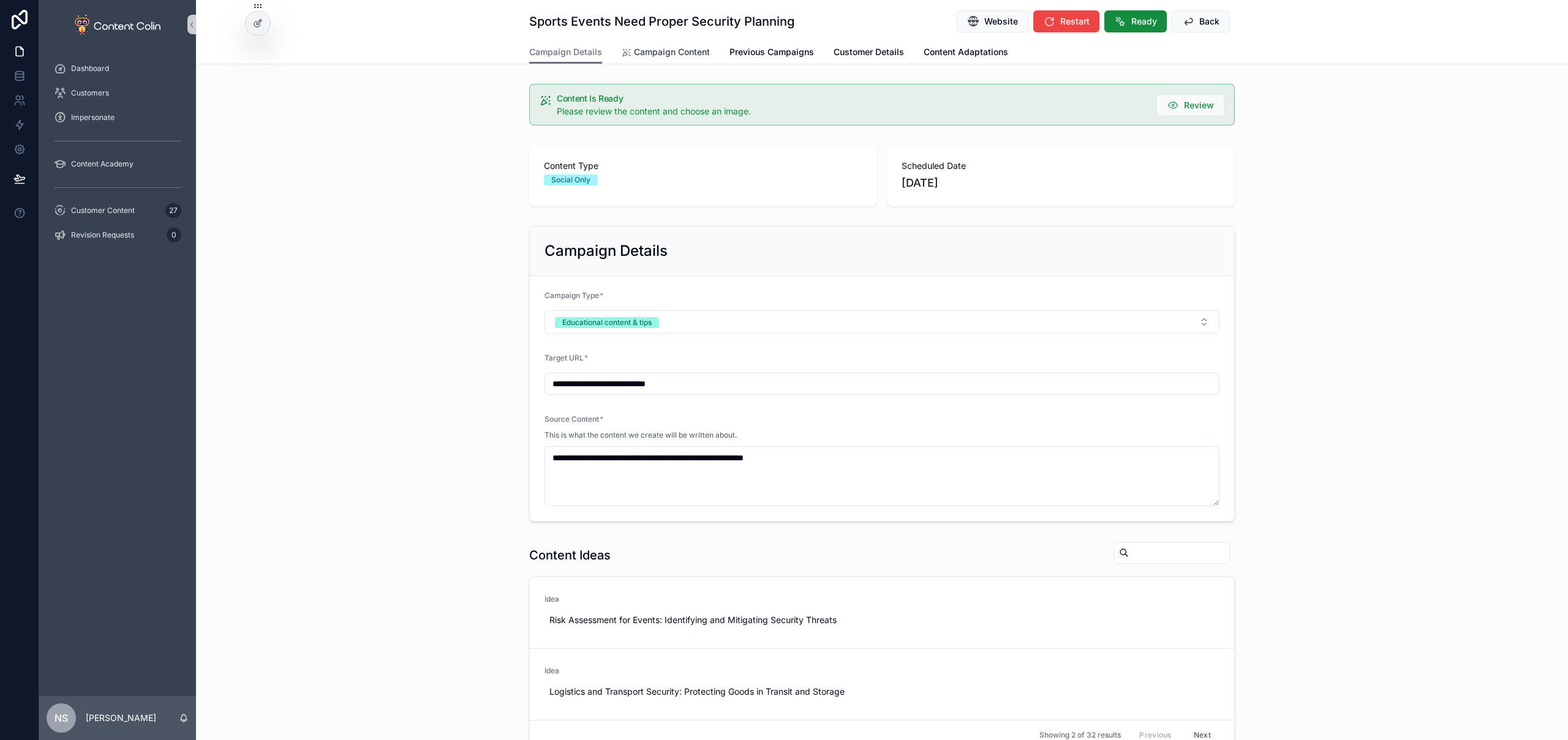
click at [671, 47] on span "Campaign Content" at bounding box center [672, 53] width 76 height 12
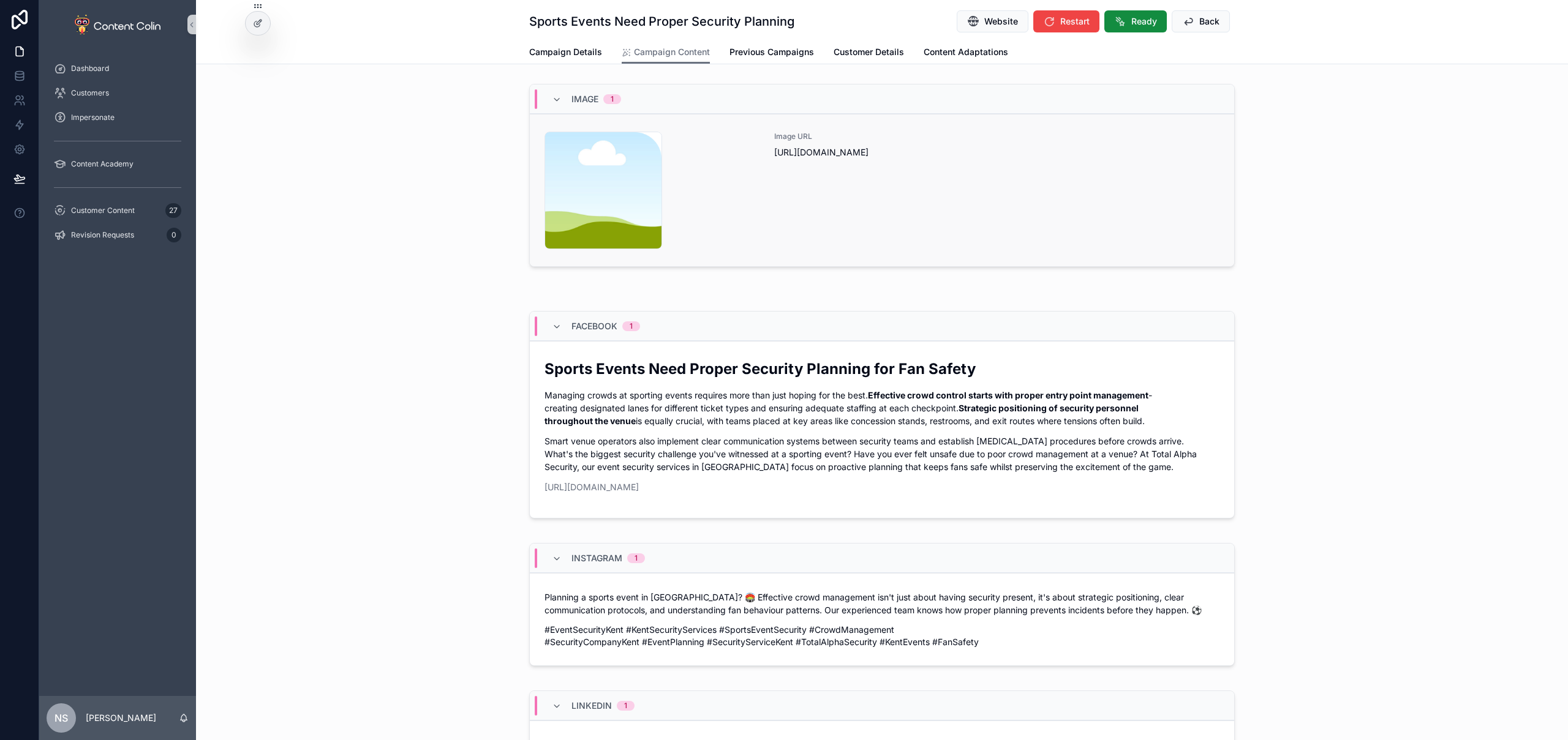
click at [958, 204] on div "Image URL https://cdn.contentcolin.com/contentcolin/images/content-placeholder.…" at bounding box center [997, 191] width 445 height 118
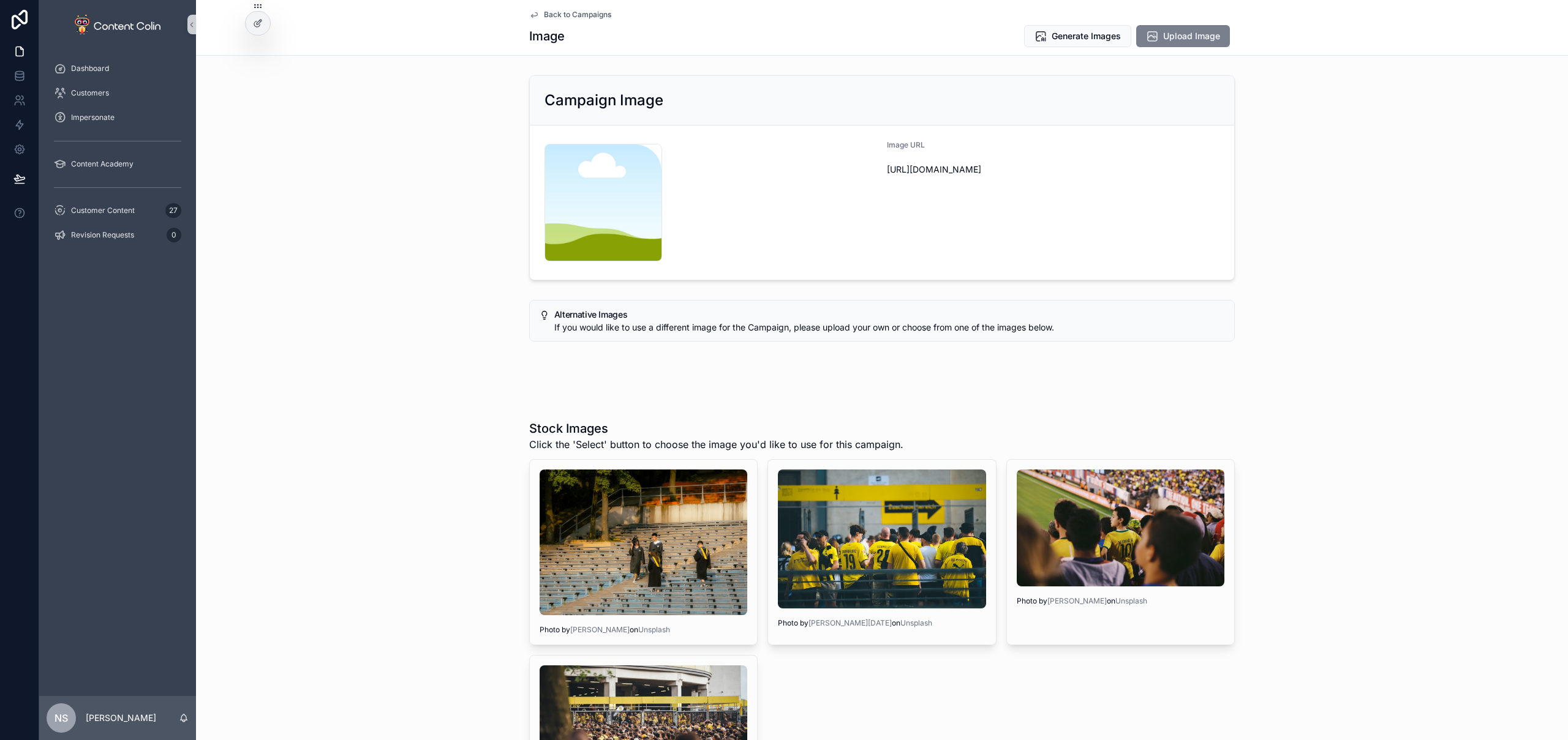
click at [1202, 36] on span "Upload Image" at bounding box center [1192, 37] width 57 height 12
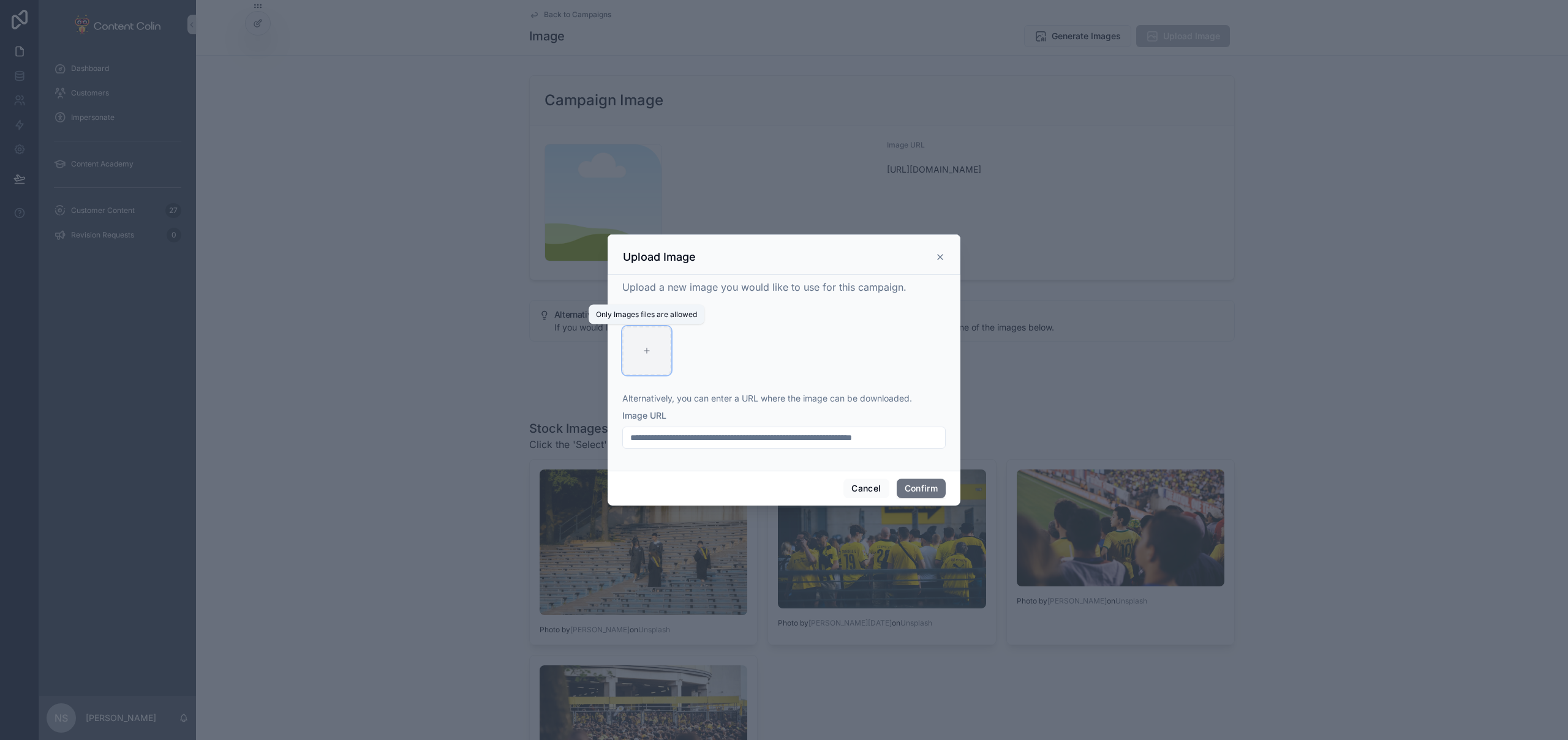
click at [654, 354] on div at bounding box center [647, 350] width 49 height 49
type input "**********"
click at [919, 485] on button "Confirm" at bounding box center [921, 489] width 49 height 20
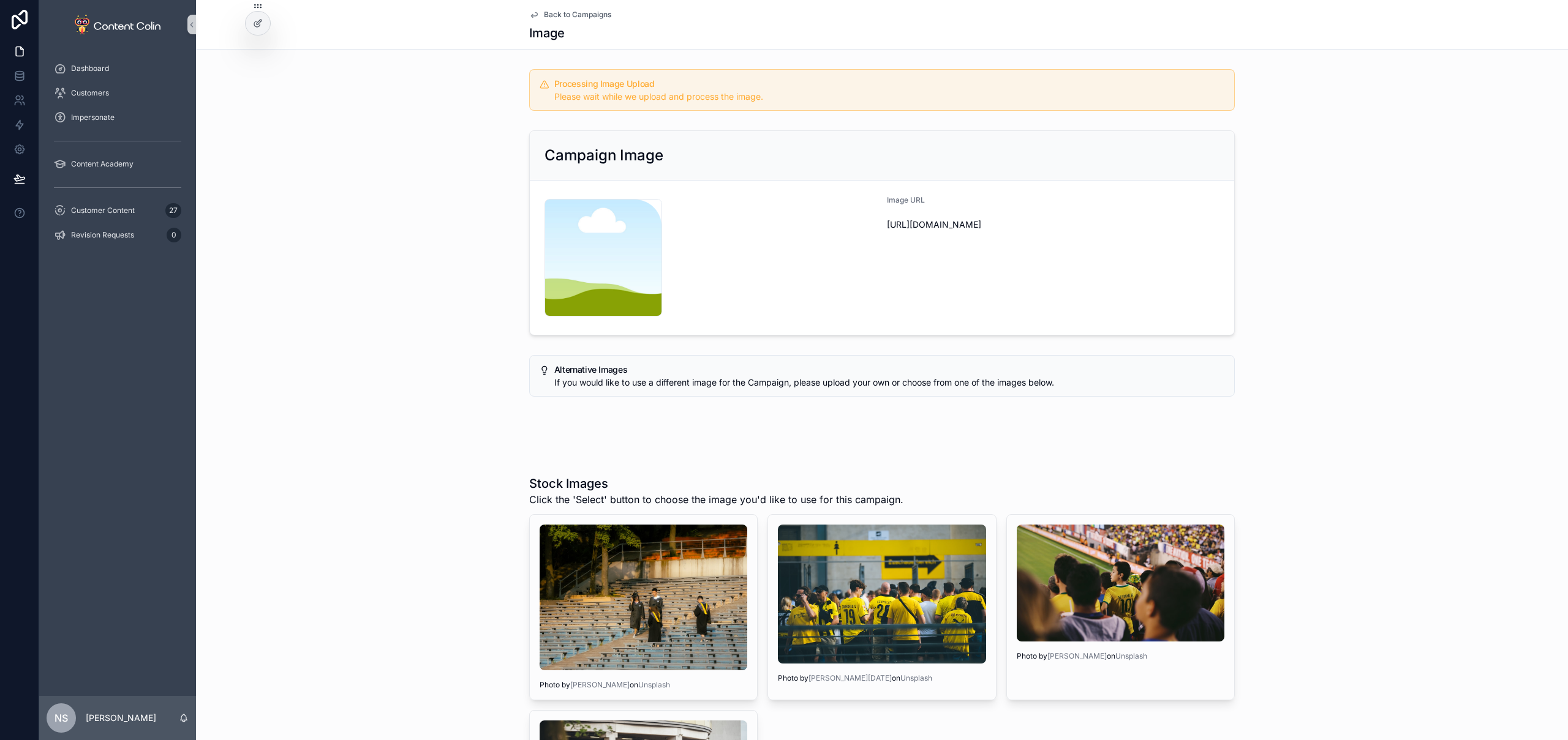
click at [575, 11] on span "Back to Campaigns" at bounding box center [578, 14] width 68 height 10
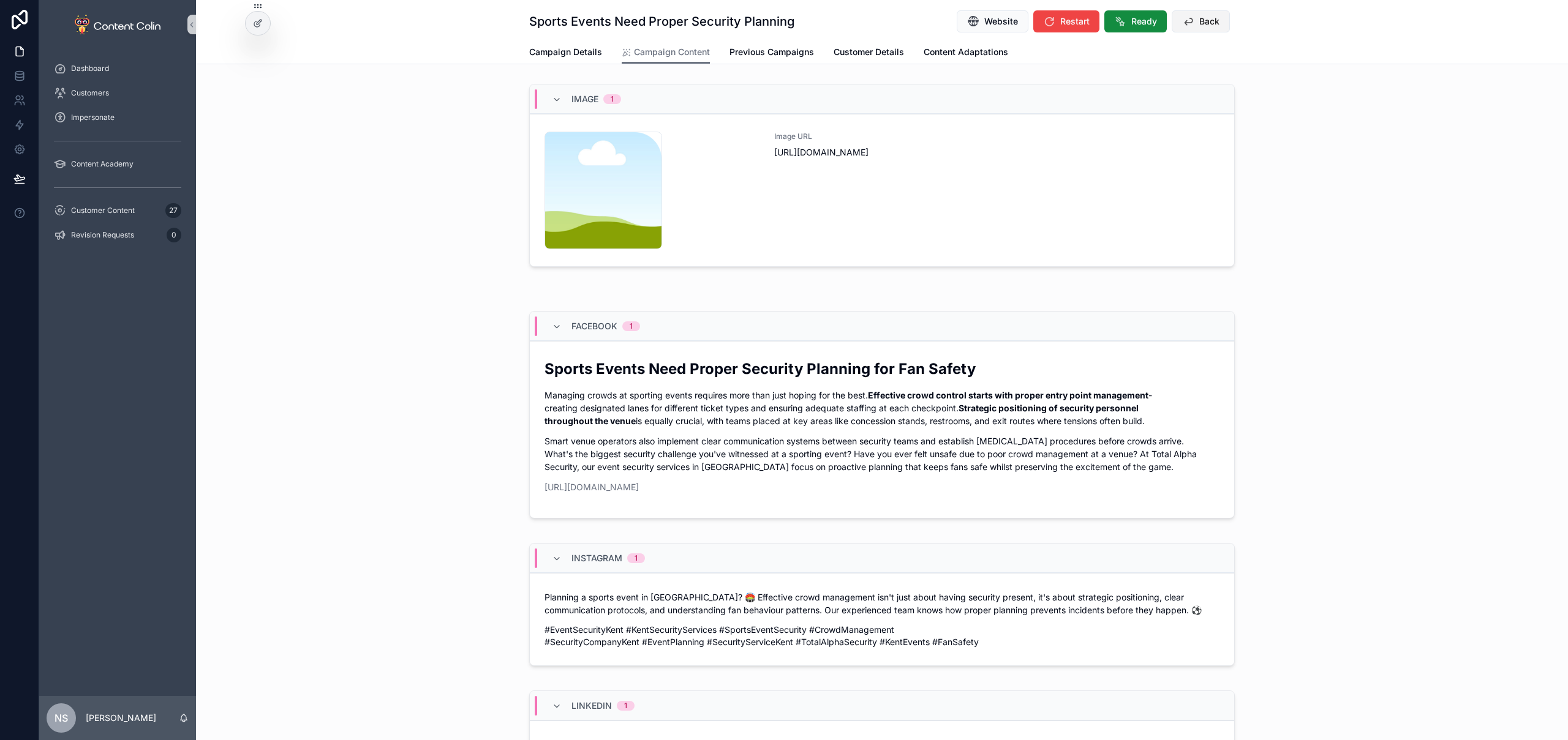
click at [1201, 22] on span "Back" at bounding box center [1209, 21] width 20 height 12
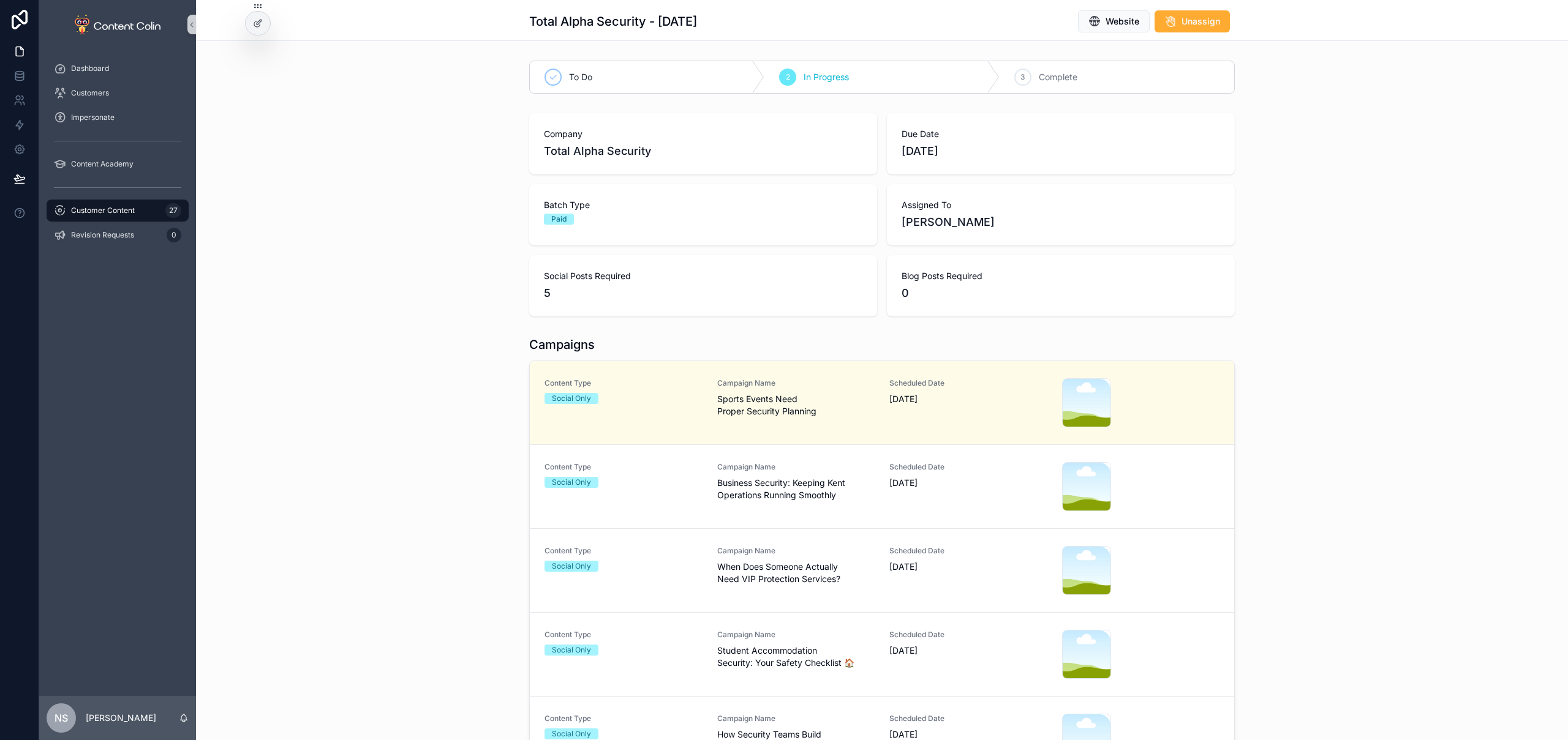
scroll to position [15, 0]
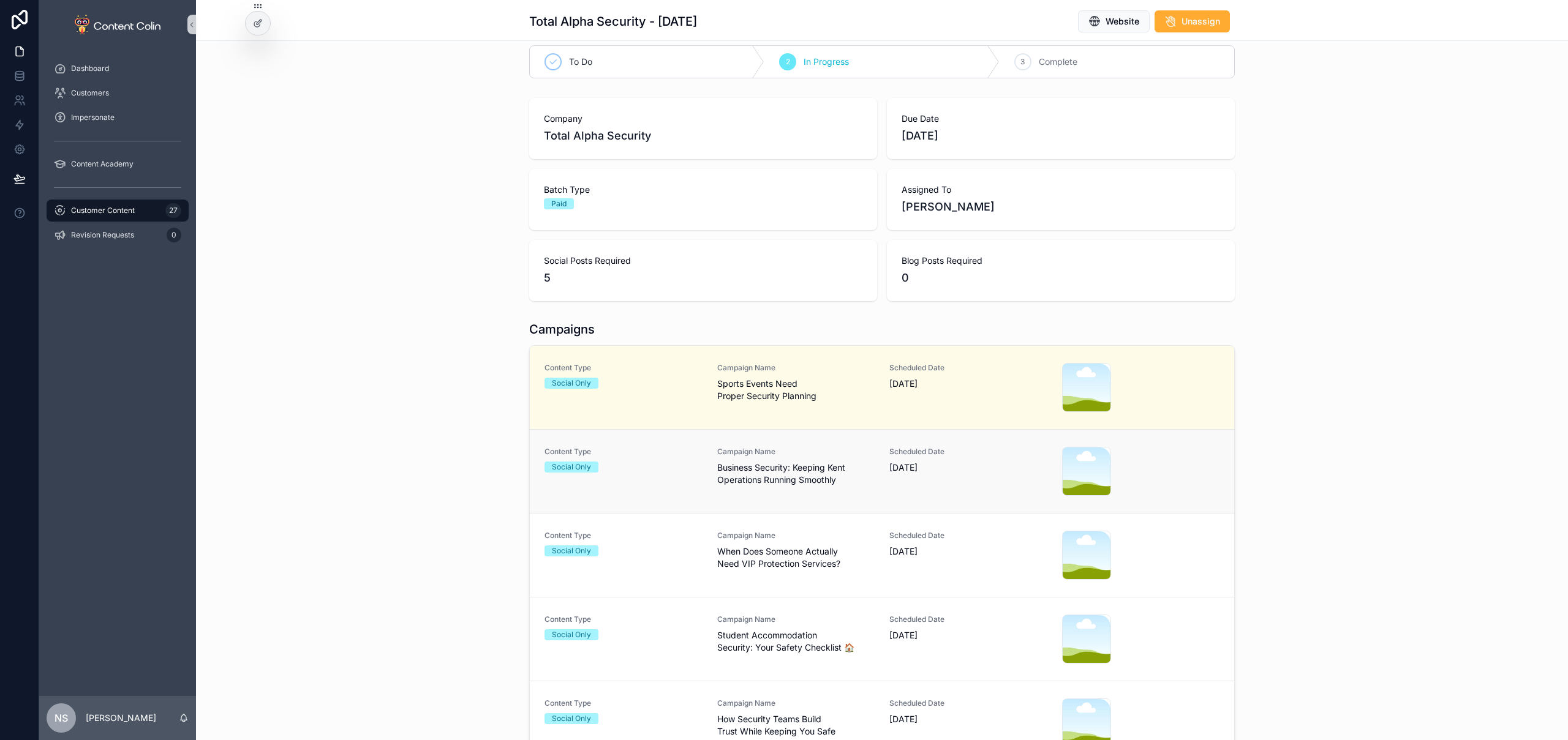
click at [777, 483] on span "Business Security: Keeping Kent Operations Running Smoothly" at bounding box center [796, 474] width 158 height 25
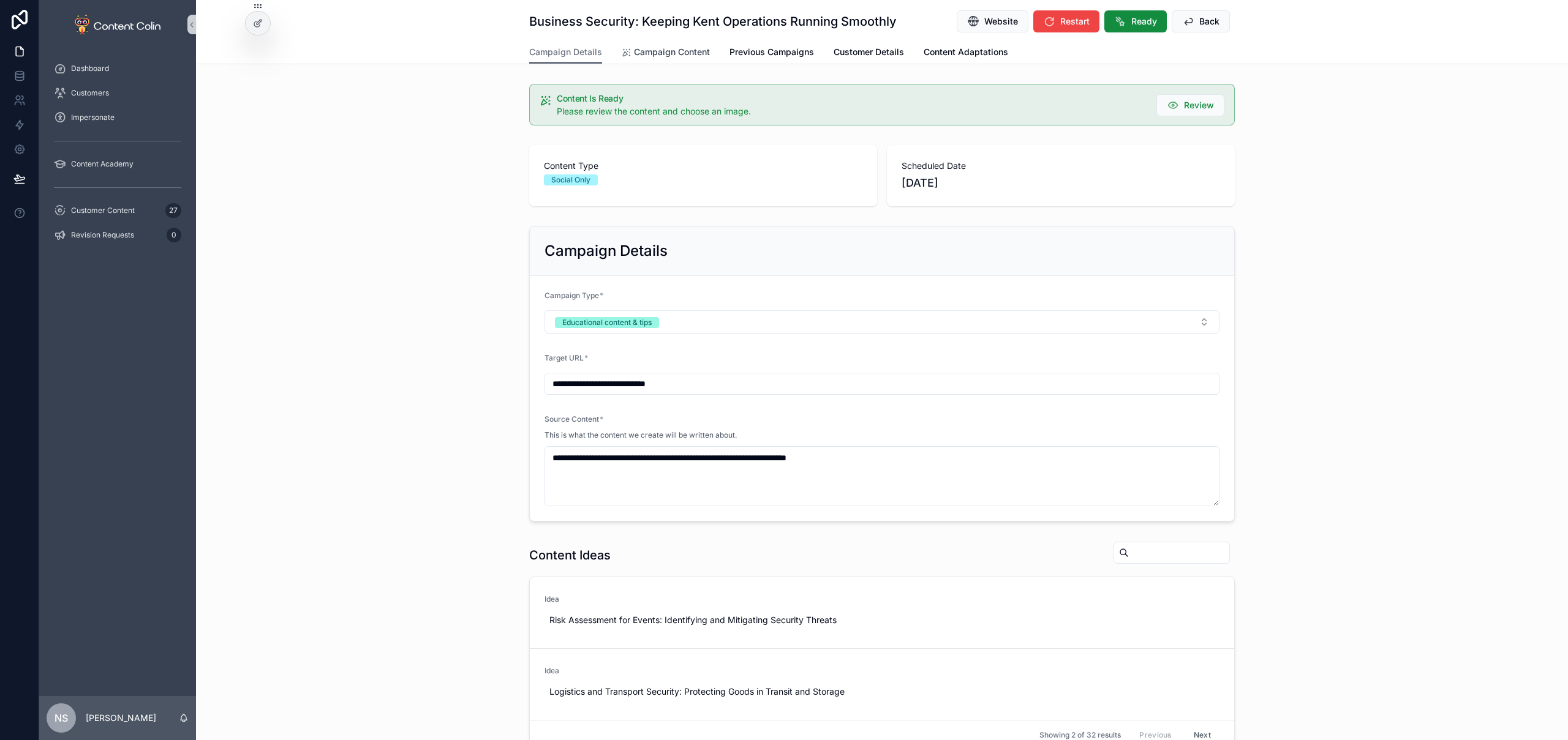
click at [674, 53] on span "Campaign Content" at bounding box center [672, 53] width 76 height 12
drag, startPoint x: 687, startPoint y: 52, endPoint x: 692, endPoint y: 55, distance: 5.8
click at [687, 52] on span "Campaign Content" at bounding box center [672, 53] width 76 height 12
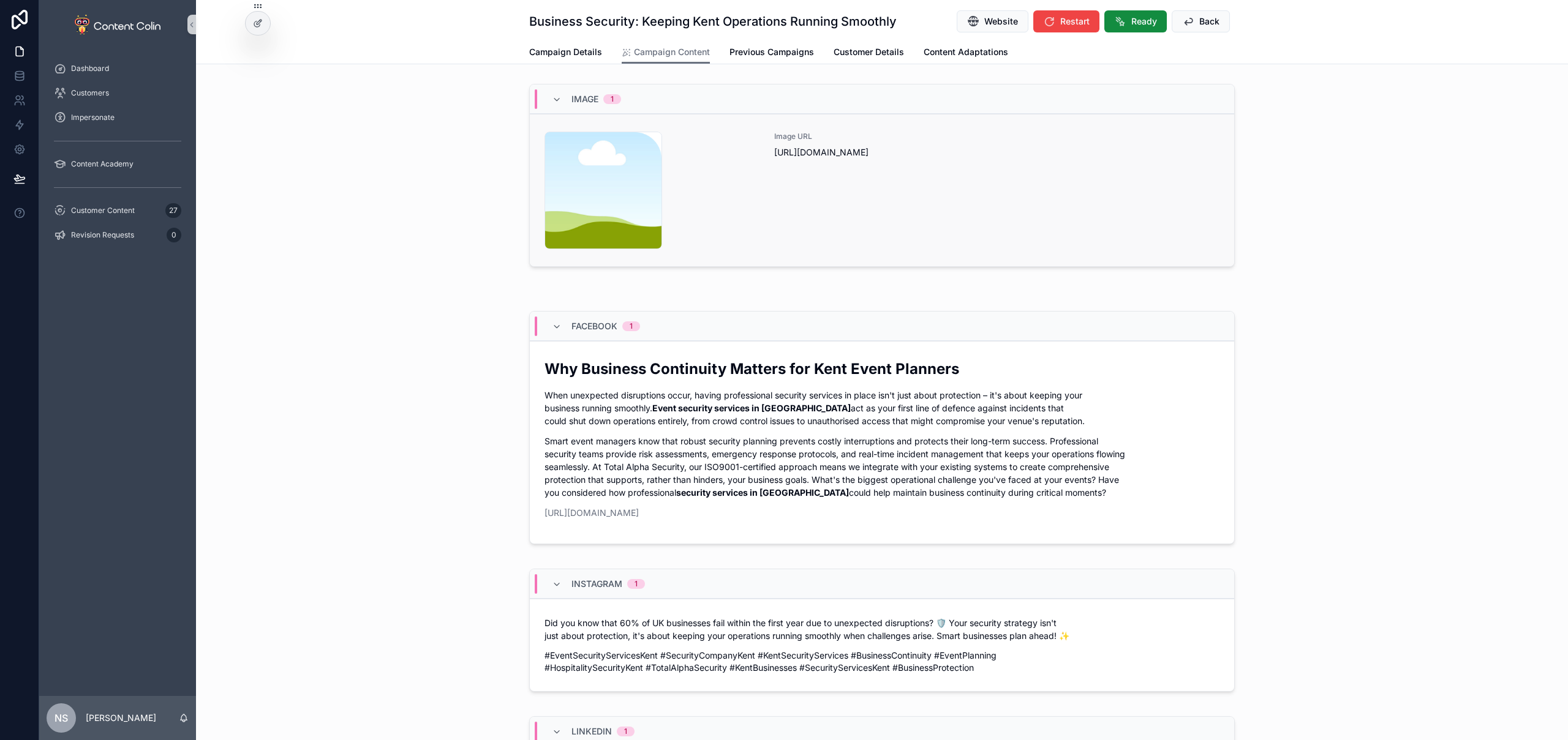
click at [912, 168] on div "Image URL https://cdn.contentcolin.com/contentcolin/images/content-placeholder.…" at bounding box center [997, 191] width 445 height 118
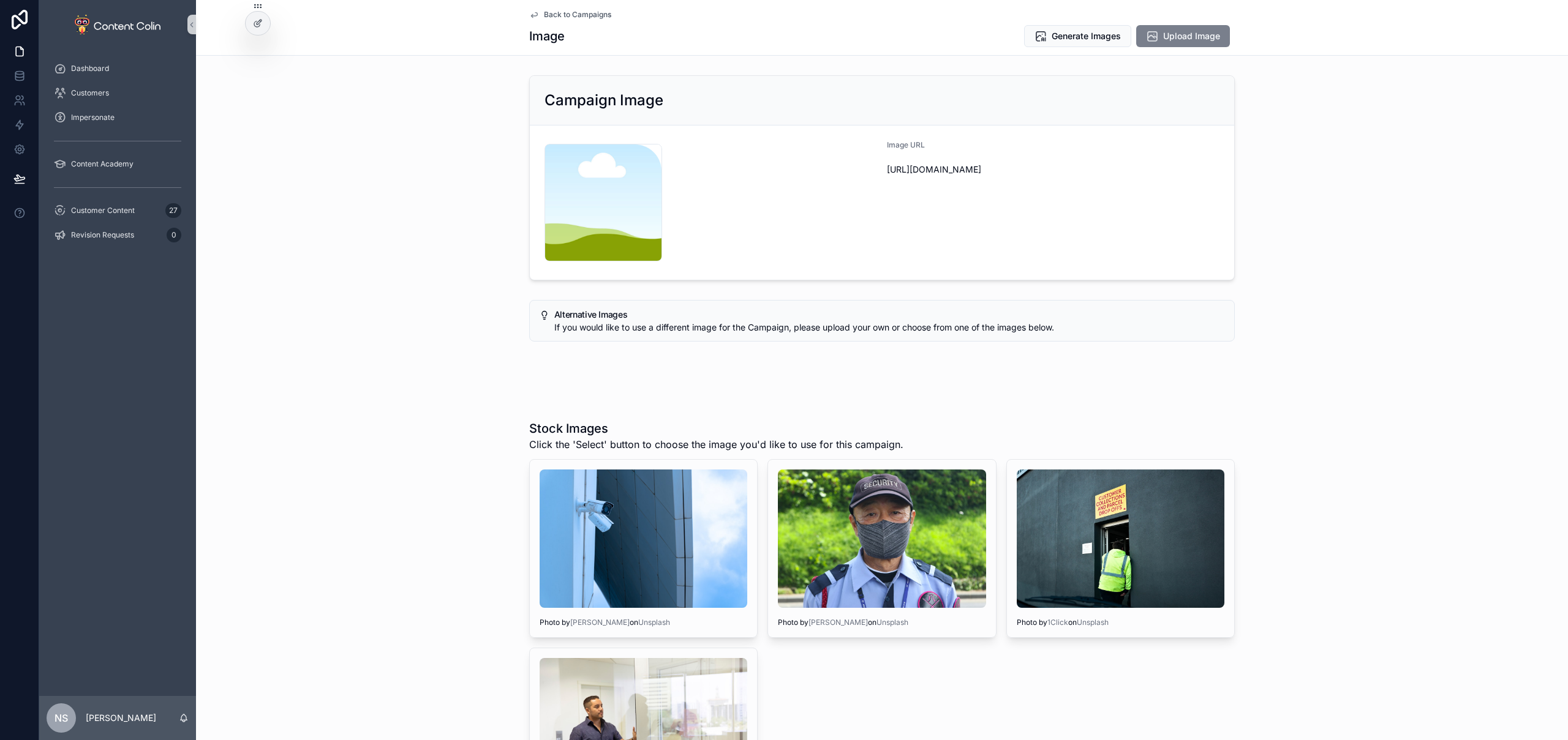
click at [1164, 38] on span "Upload Image" at bounding box center [1192, 37] width 57 height 12
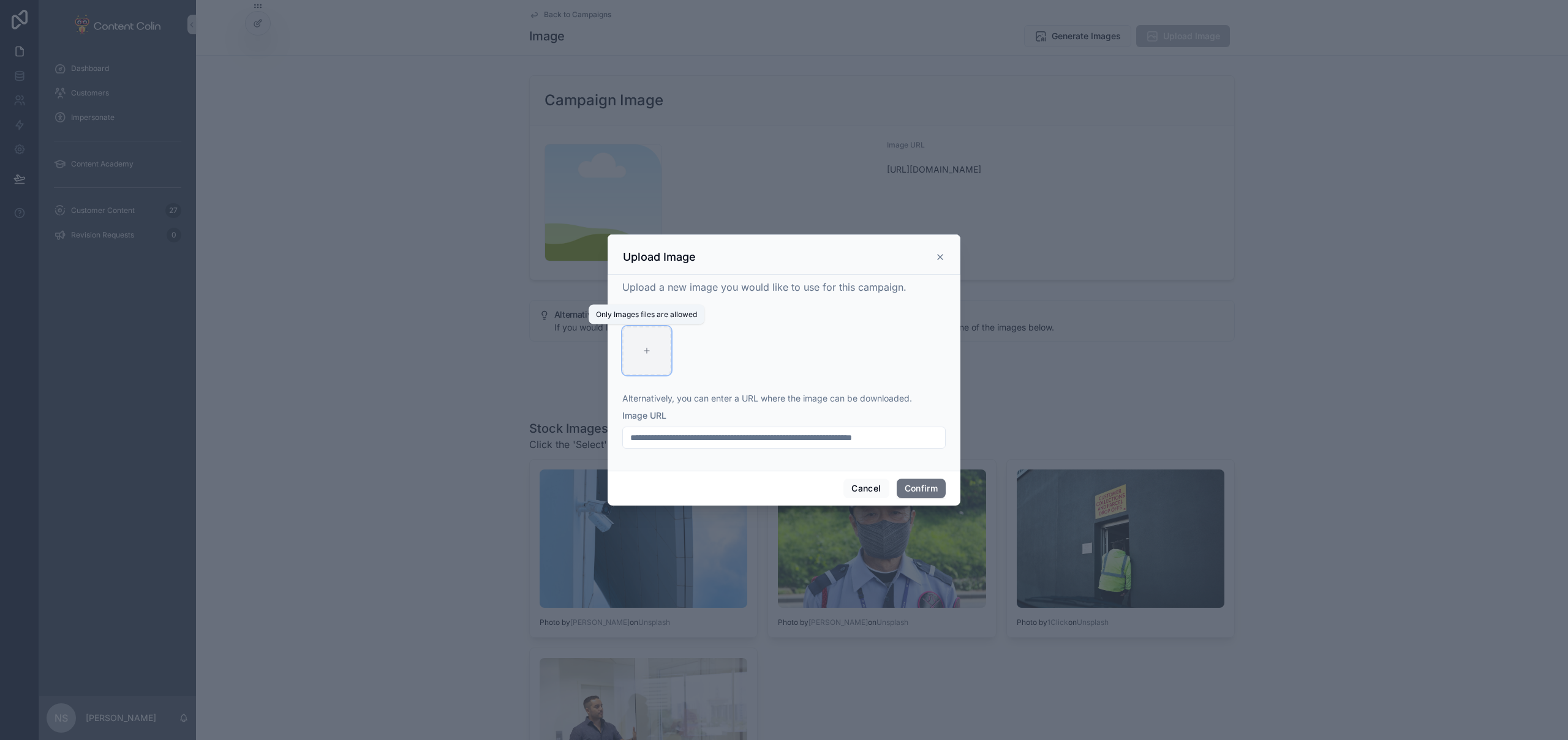
click at [636, 345] on div at bounding box center [647, 350] width 49 height 49
click at [659, 349] on div at bounding box center [647, 350] width 49 height 49
type input "**********"
click at [919, 487] on button "Confirm" at bounding box center [921, 489] width 49 height 20
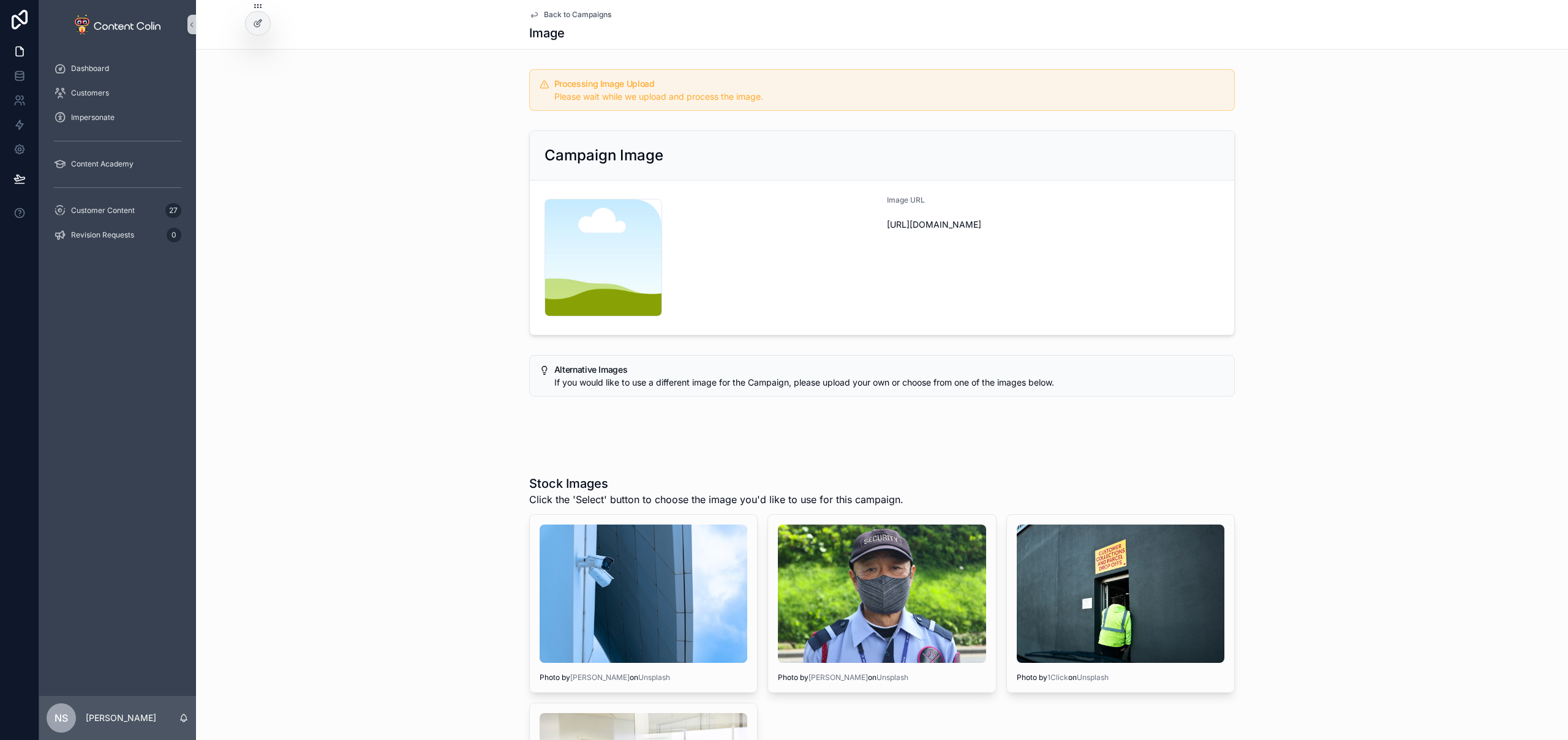
click at [564, 18] on span "Back to Campaigns" at bounding box center [578, 14] width 68 height 10
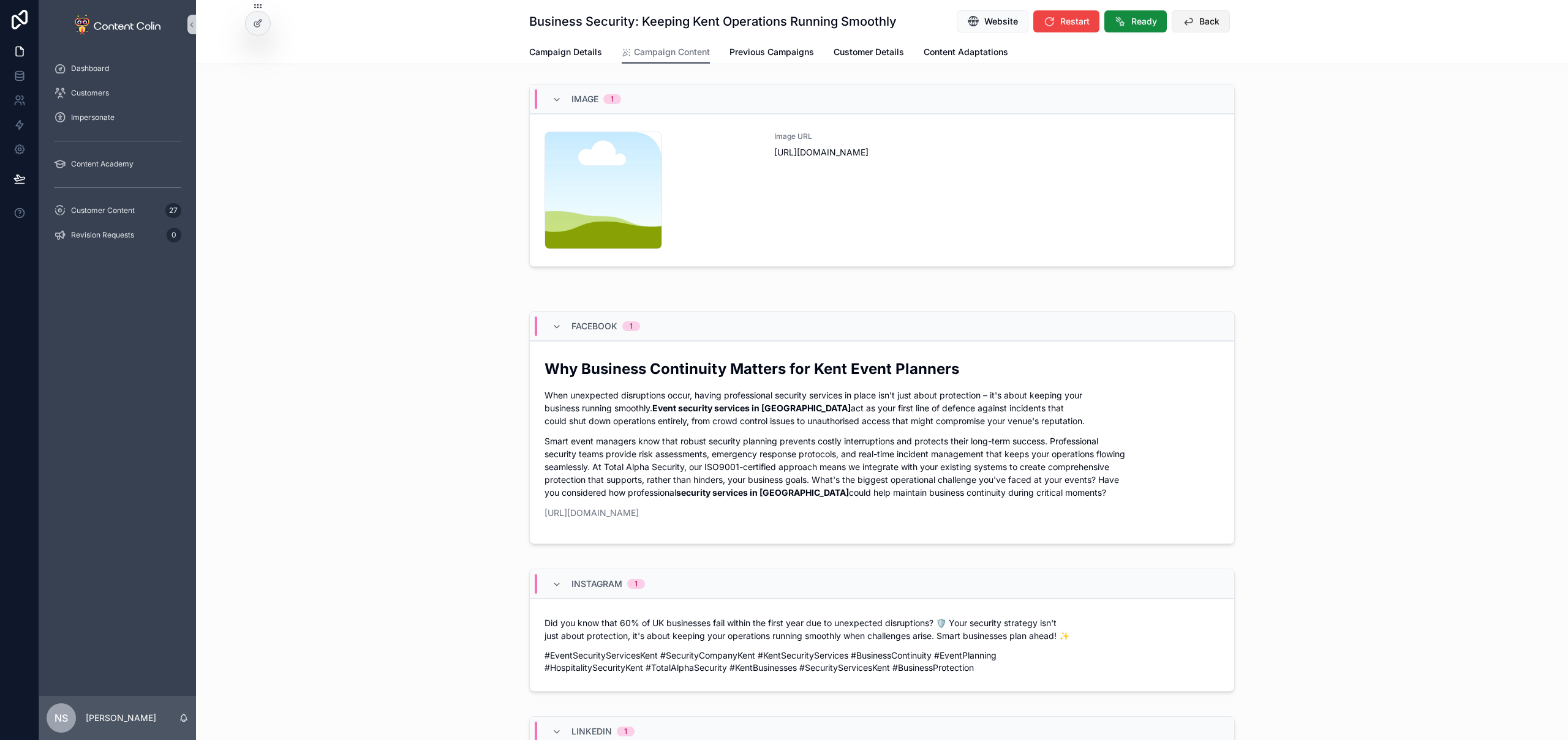
click at [1199, 17] on span "Back" at bounding box center [1209, 21] width 20 height 12
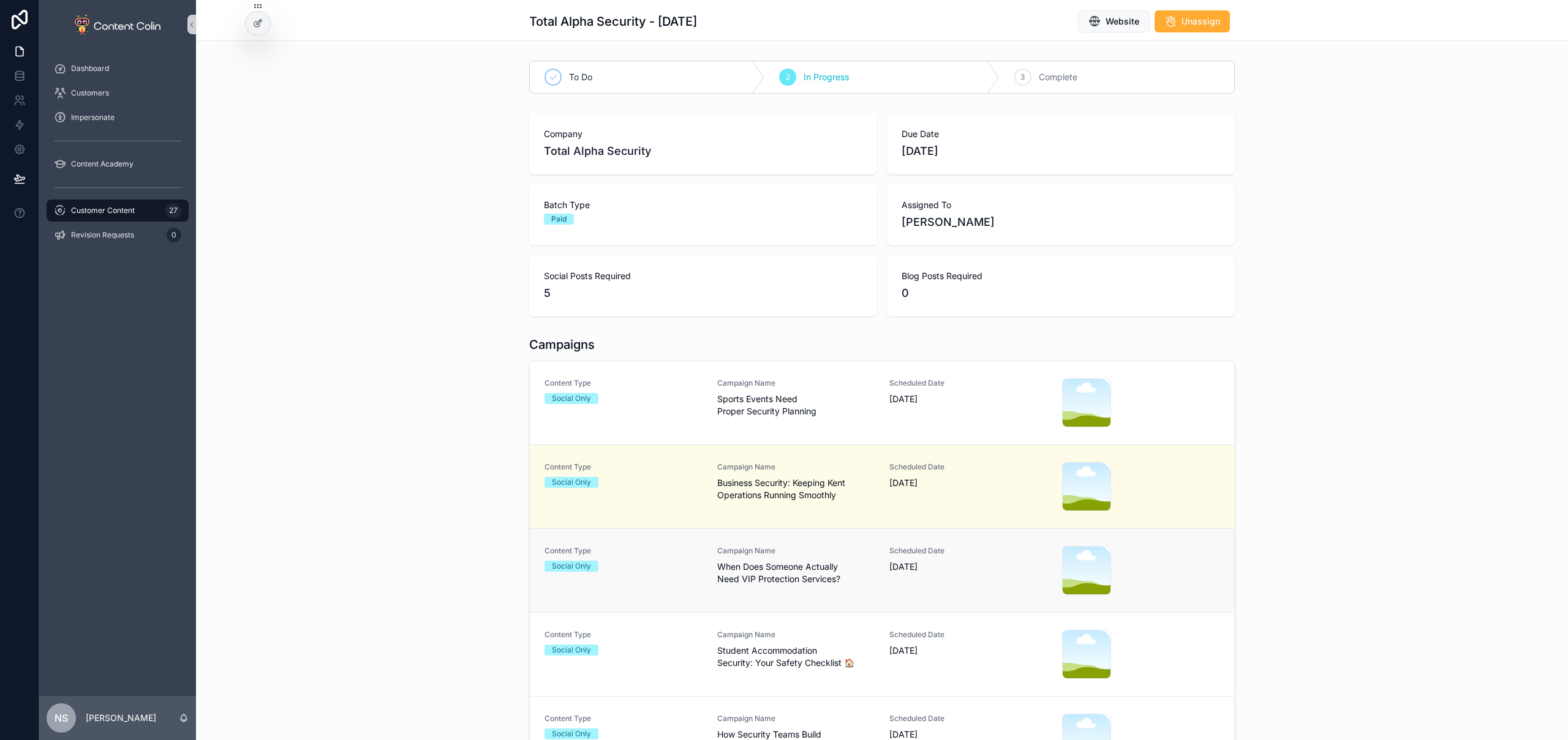
scroll to position [103, 0]
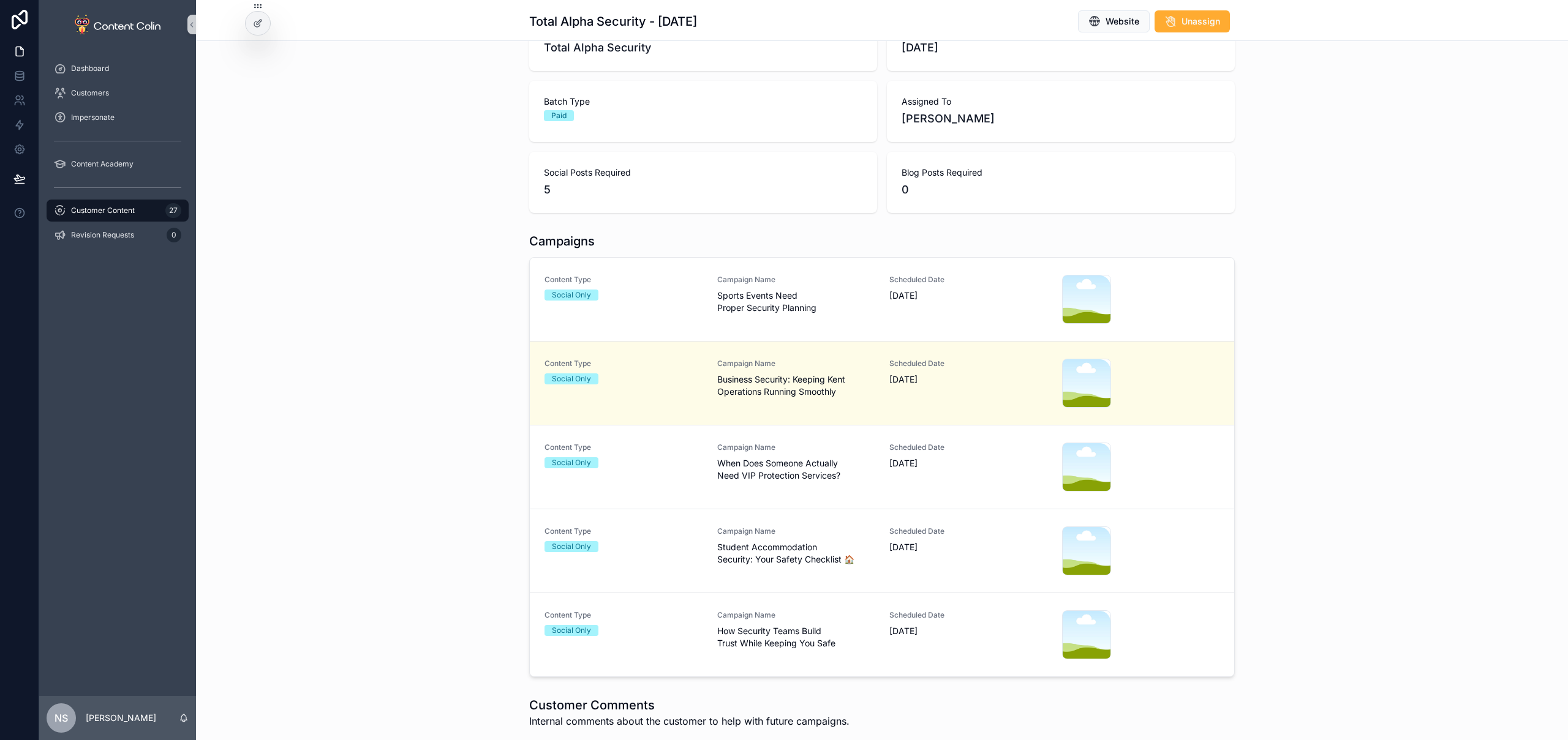
click at [829, 631] on span "How Security Teams Build Trust While Keeping You Safe" at bounding box center [796, 638] width 158 height 25
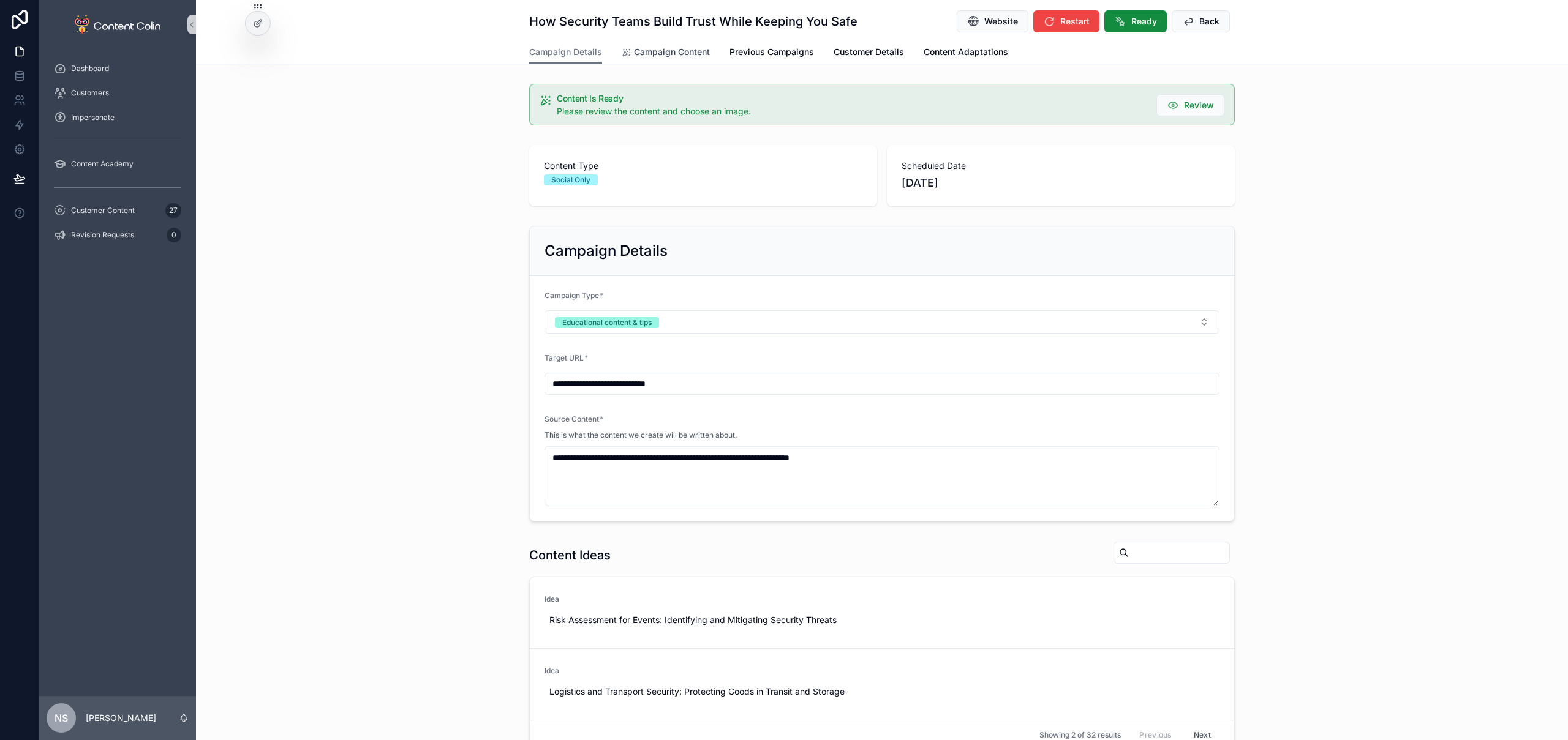
click at [644, 57] on span "Campaign Content" at bounding box center [672, 53] width 76 height 12
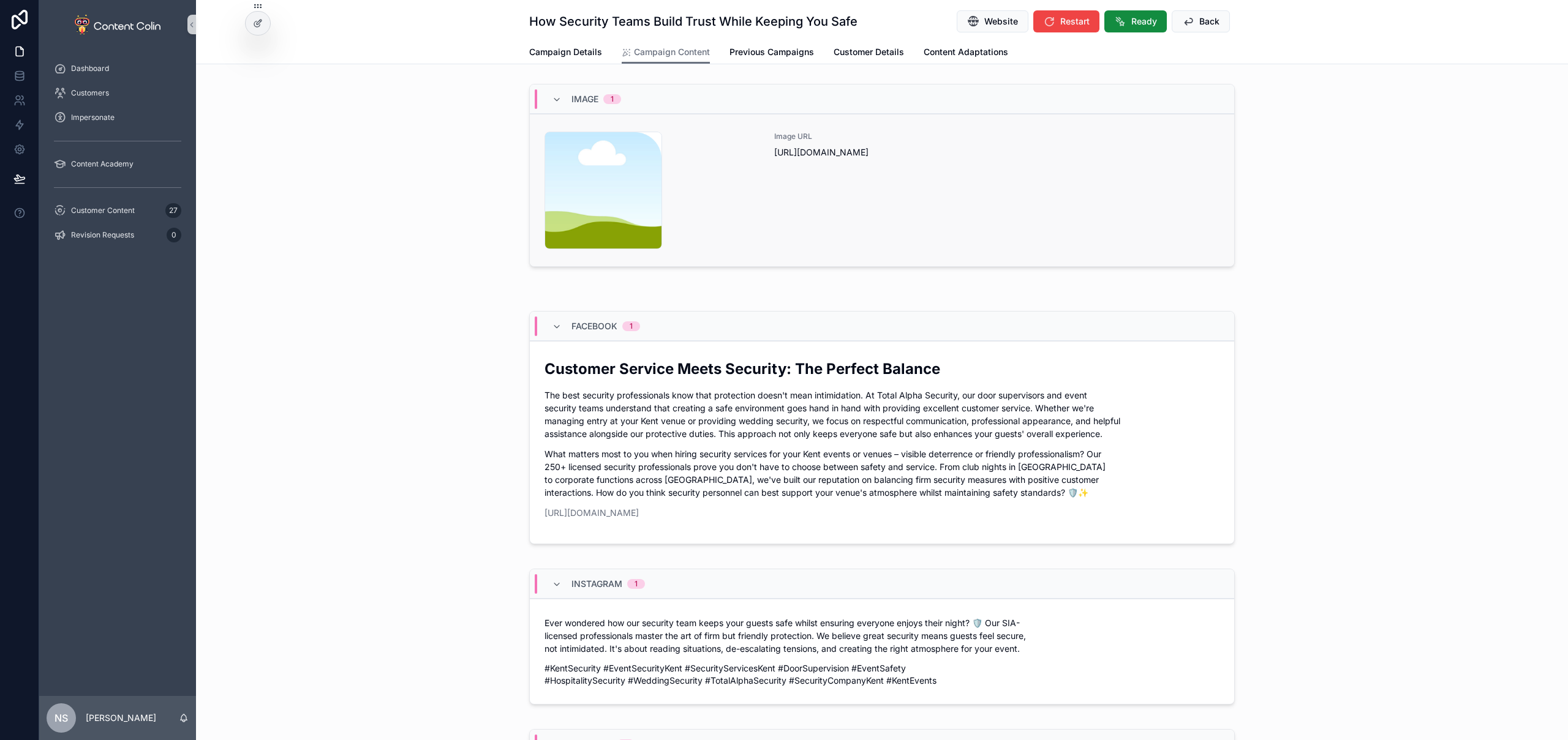
click at [934, 214] on div "Image URL https://cdn.contentcolin.com/contentcolin/images/content-placeholder.…" at bounding box center [997, 191] width 445 height 118
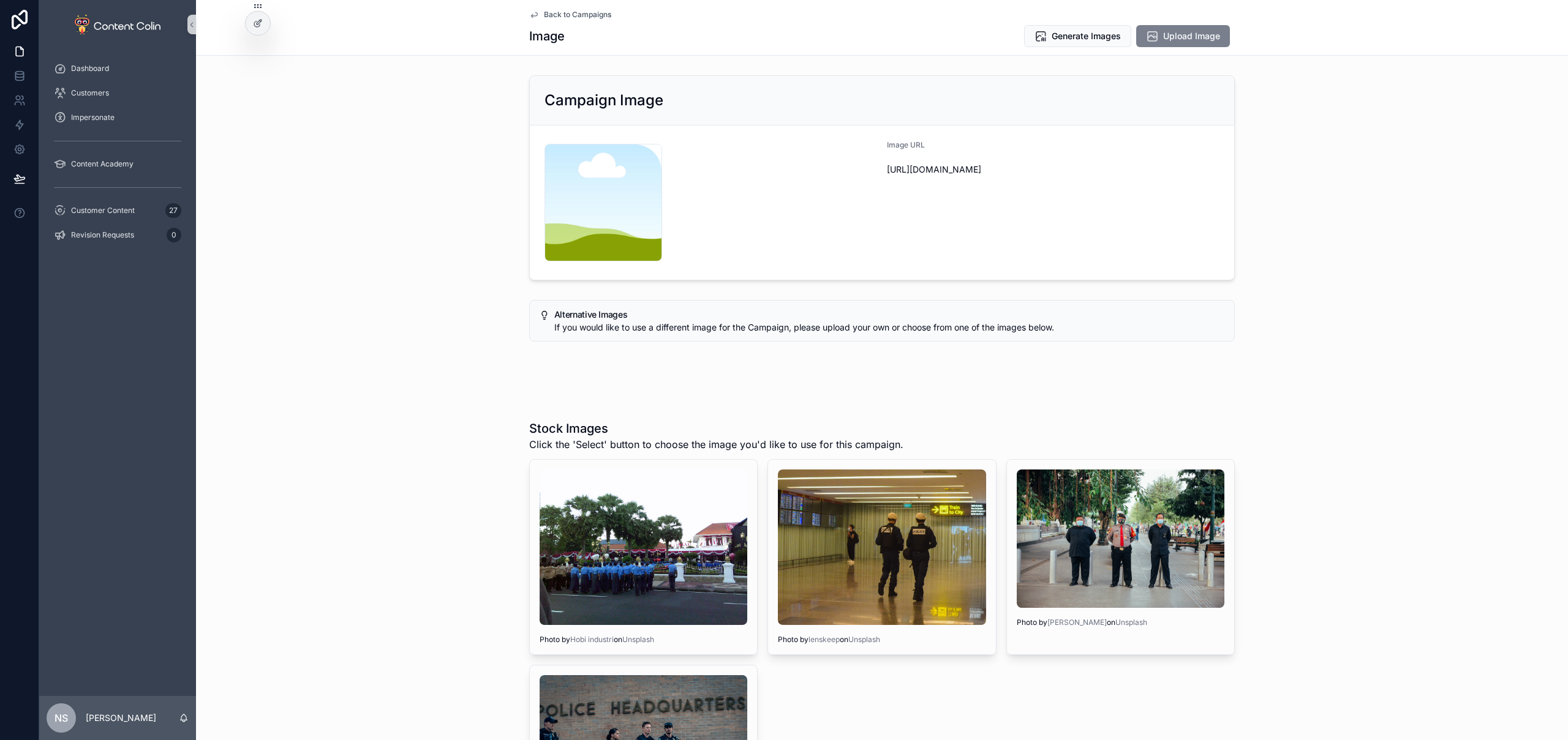
click at [1177, 32] on span "Upload Image" at bounding box center [1192, 37] width 57 height 12
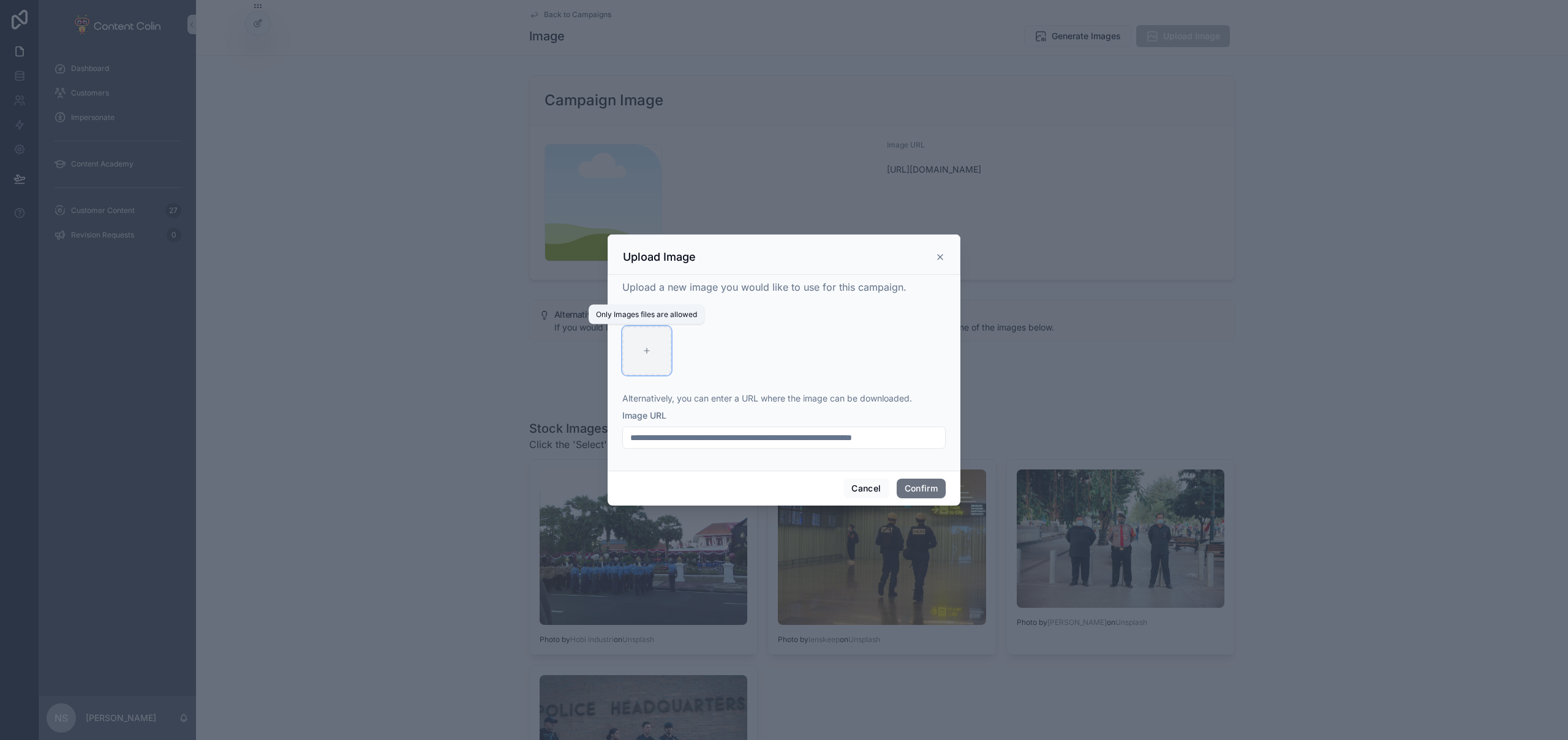
click at [648, 351] on icon at bounding box center [647, 351] width 9 height 9
type input "**********"
click at [932, 491] on button "Confirm" at bounding box center [921, 489] width 49 height 20
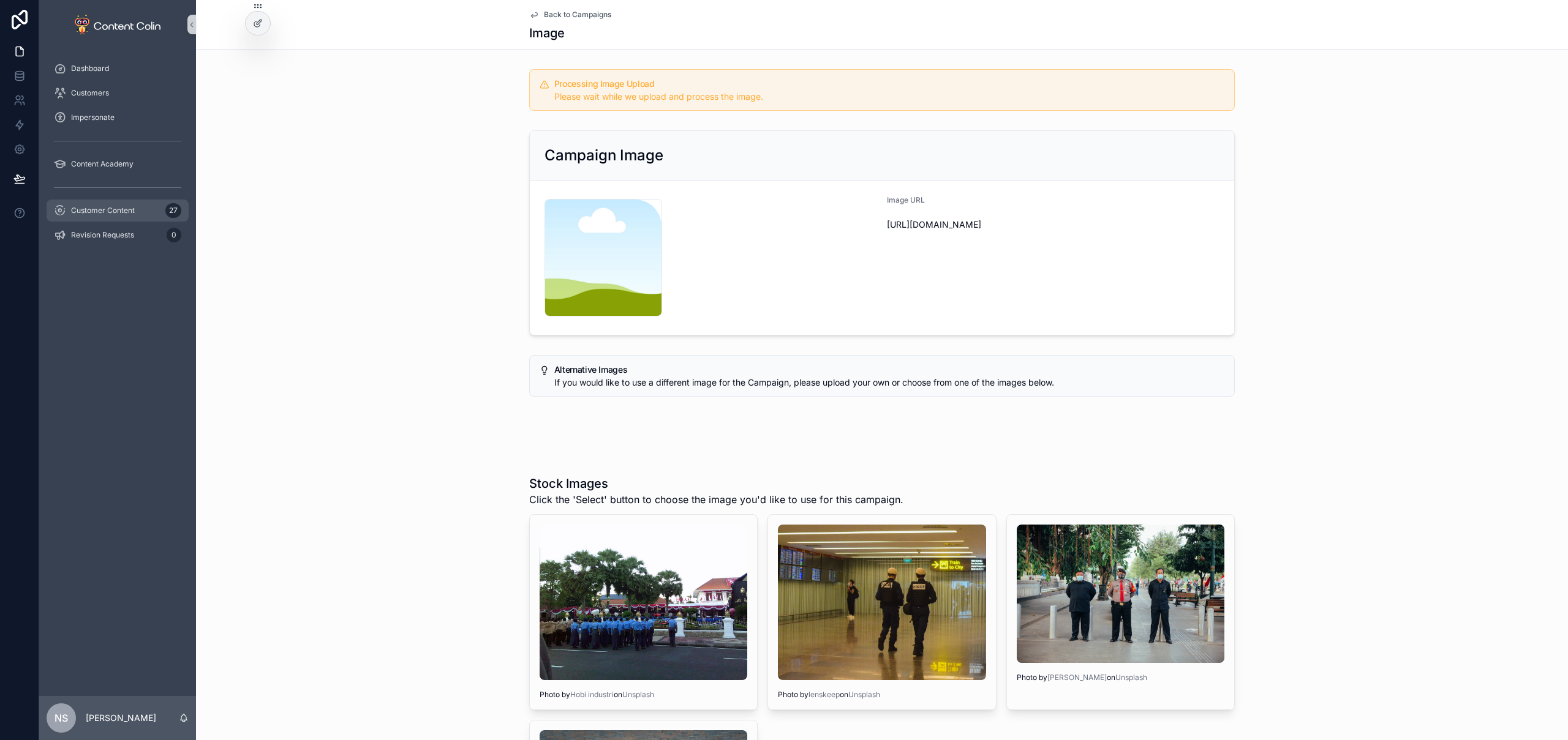
click at [125, 210] on span "Customer Content" at bounding box center [103, 210] width 64 height 10
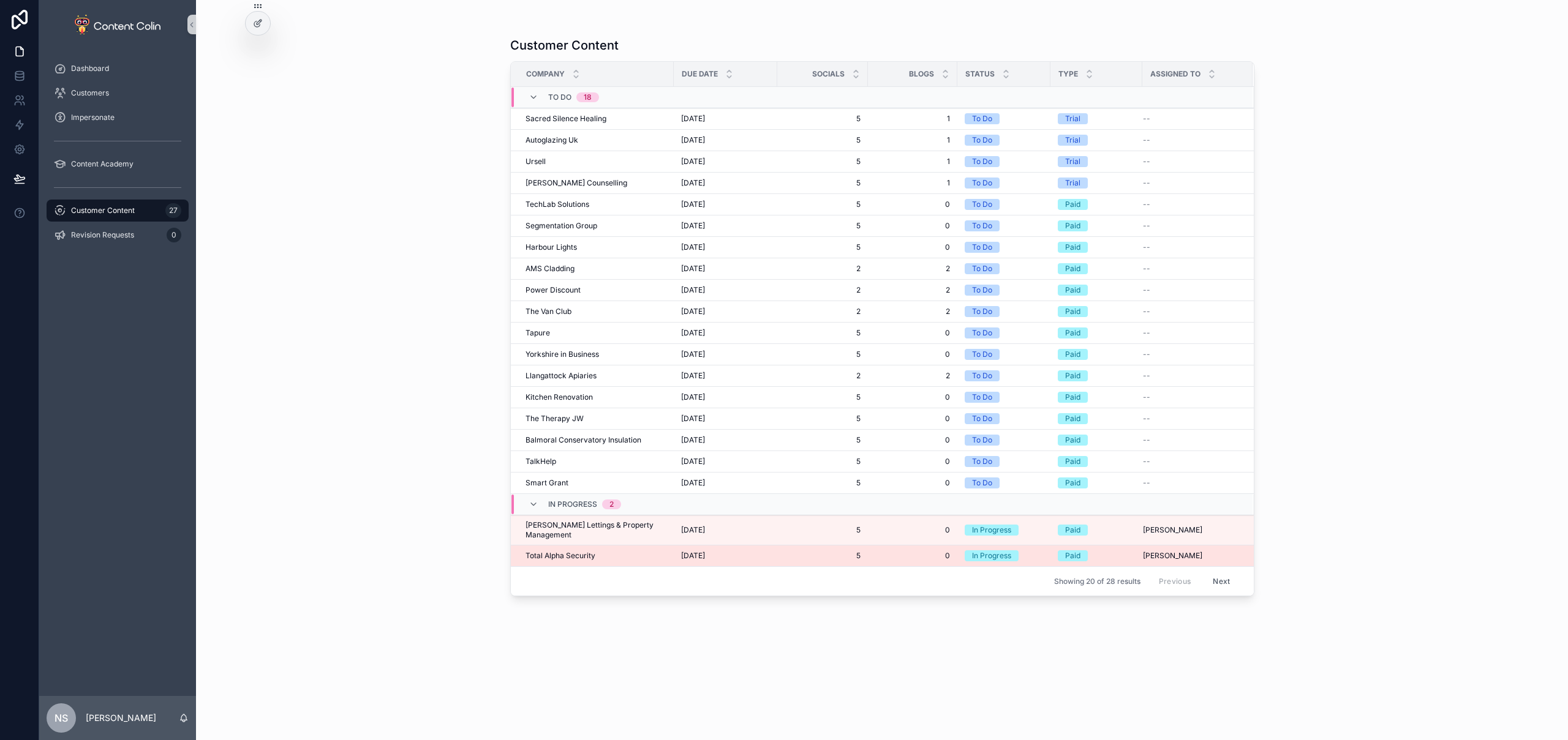
click at [581, 551] on span "Total Alpha Security" at bounding box center [560, 556] width 69 height 10
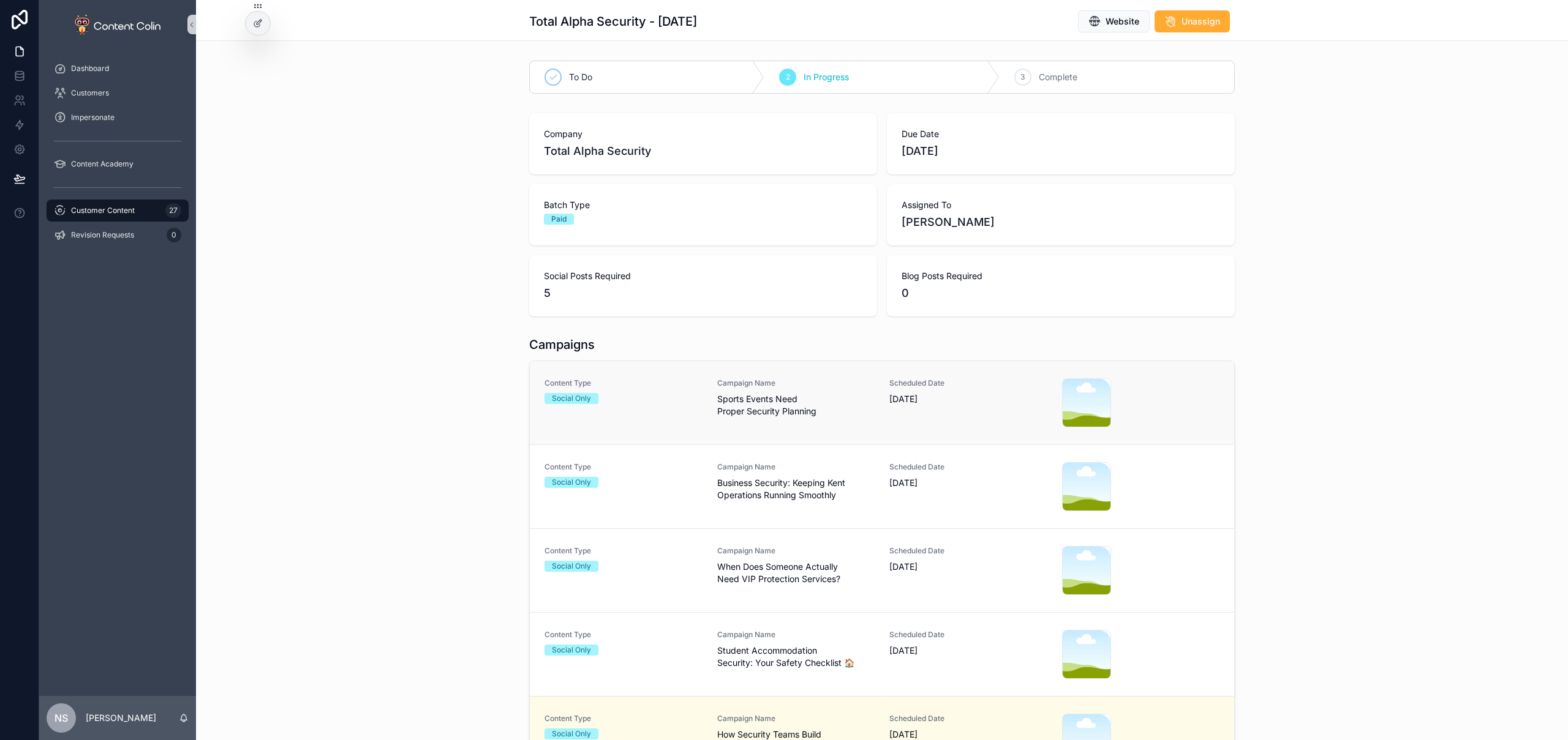
click at [878, 411] on div "Content Type Social Only Campaign Name Sports Events Need Proper Security Plann…" at bounding box center [882, 403] width 675 height 49
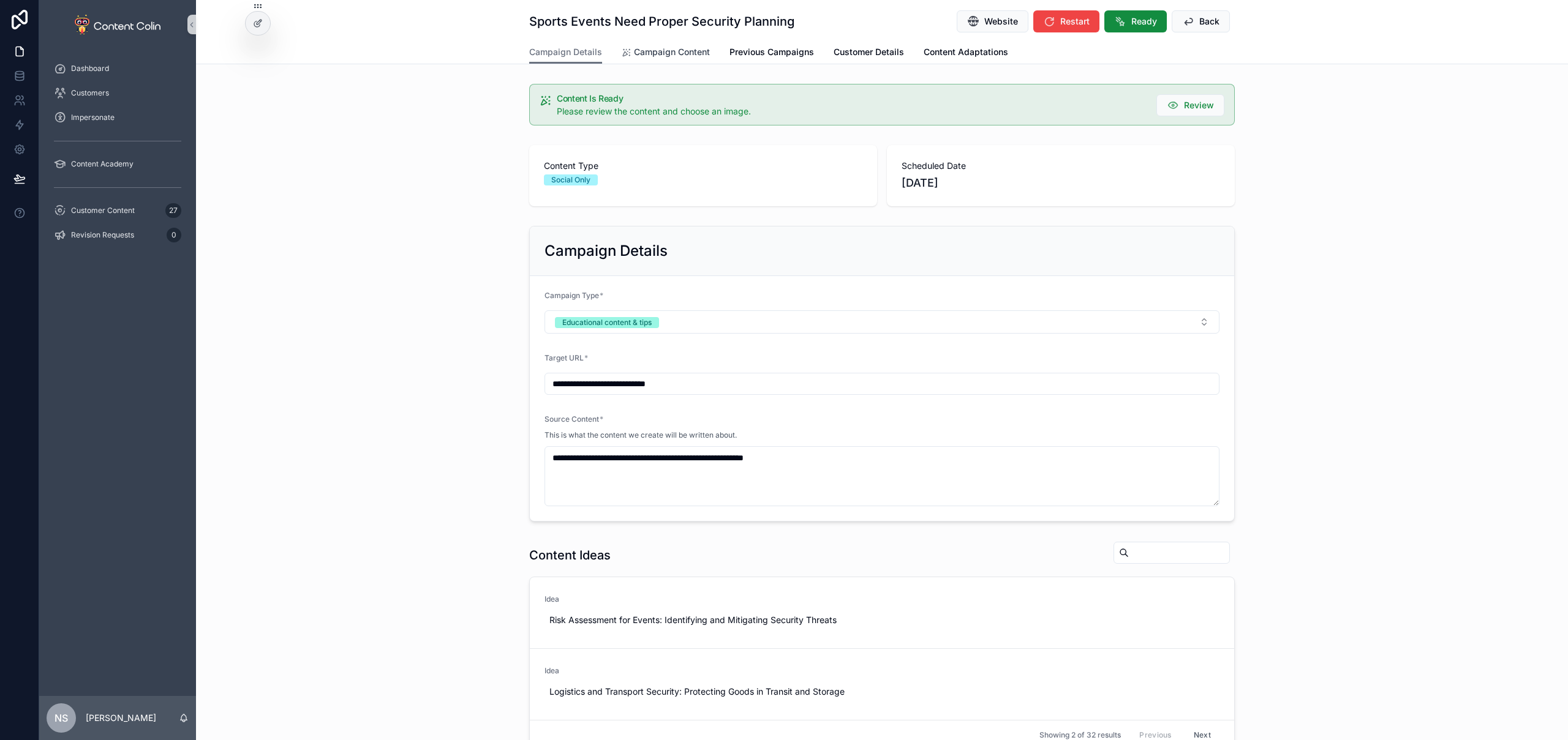
drag, startPoint x: 660, startPoint y: 55, endPoint x: 682, endPoint y: 54, distance: 22.0
click at [660, 55] on span "Campaign Content" at bounding box center [672, 53] width 76 height 12
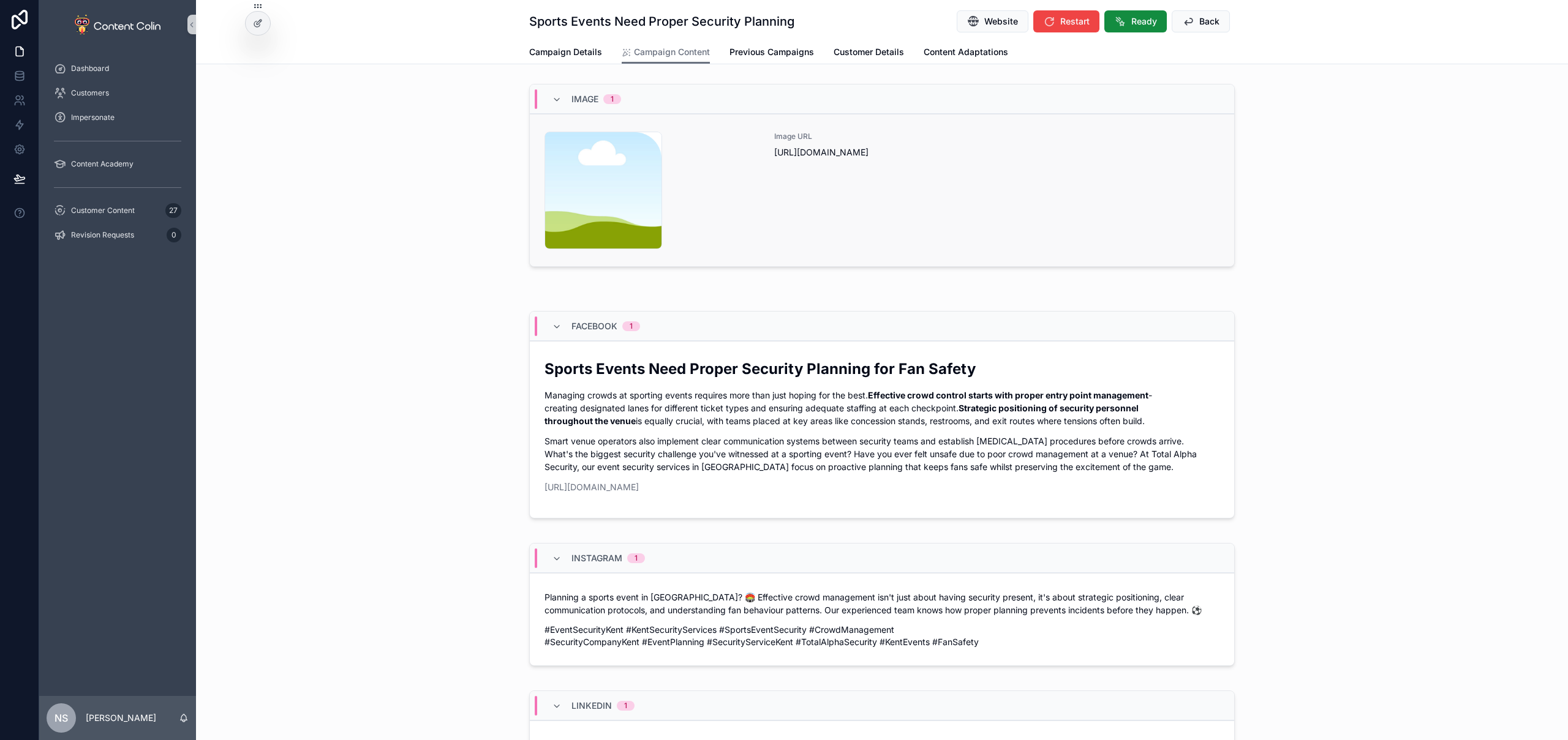
click at [848, 196] on div "Image URL https://cdn.contentcolin.com/contentcolin/images/content-placeholder.…" at bounding box center [997, 191] width 445 height 118
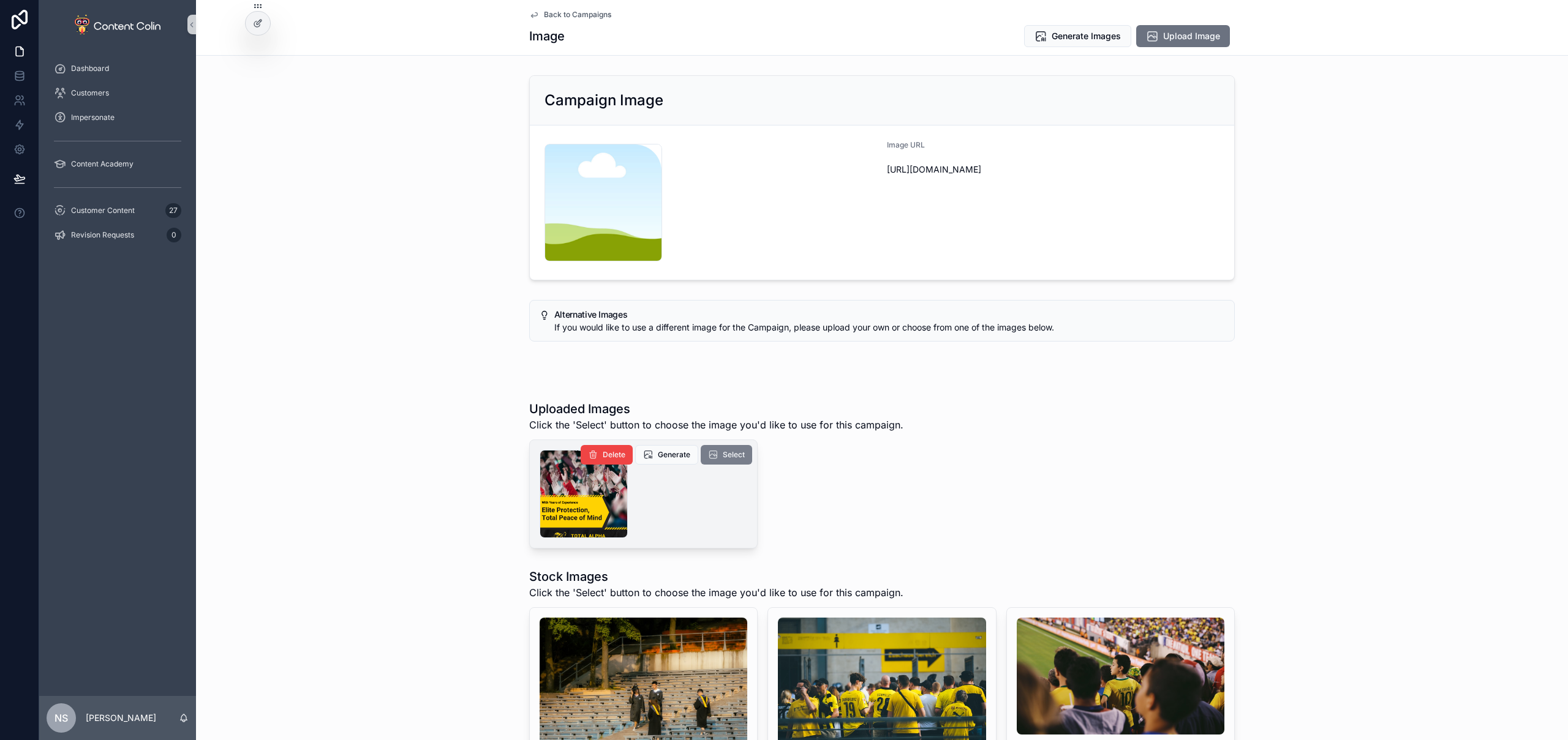
click at [739, 451] on span "Select" at bounding box center [733, 454] width 22 height 10
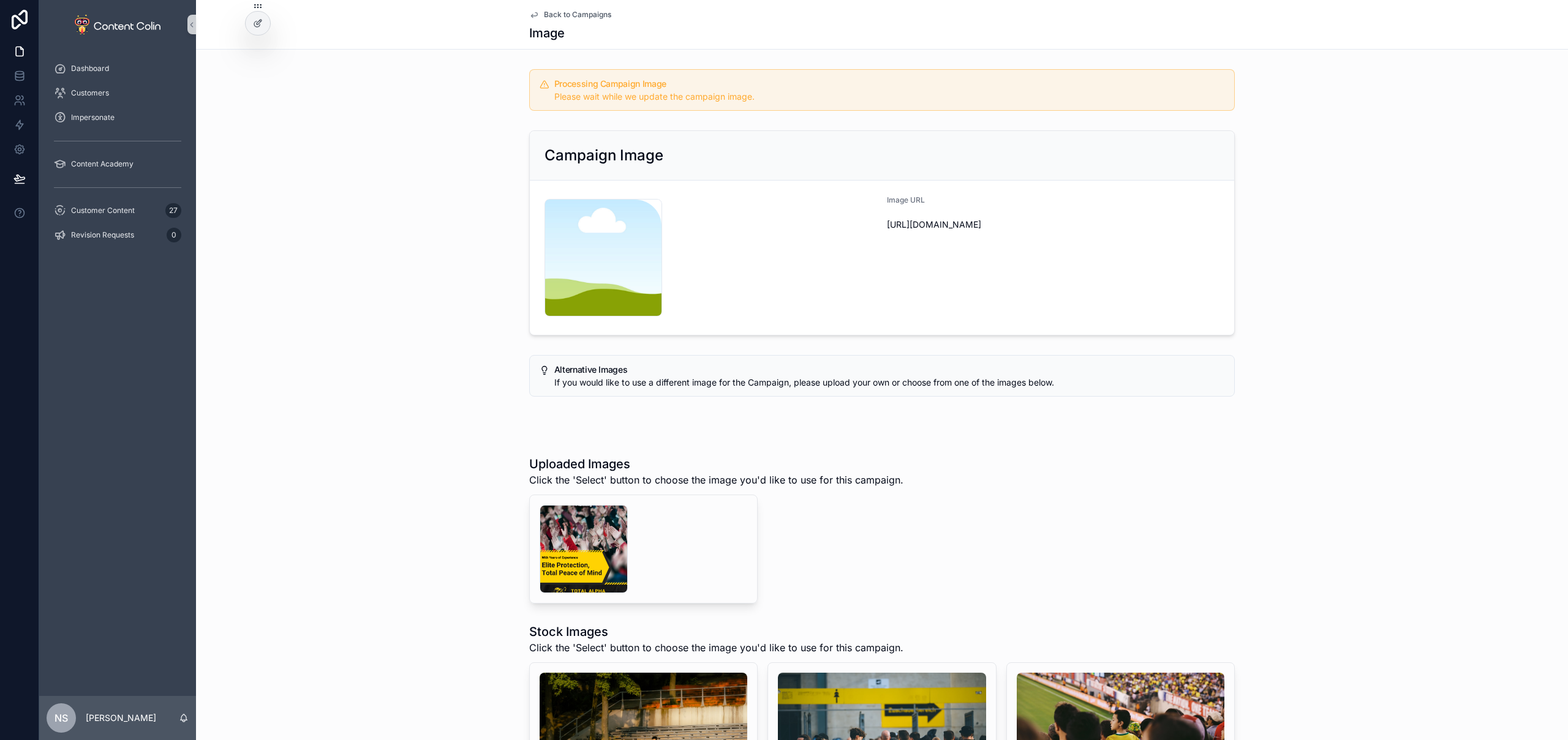
click at [574, 18] on span "Back to Campaigns" at bounding box center [578, 14] width 68 height 10
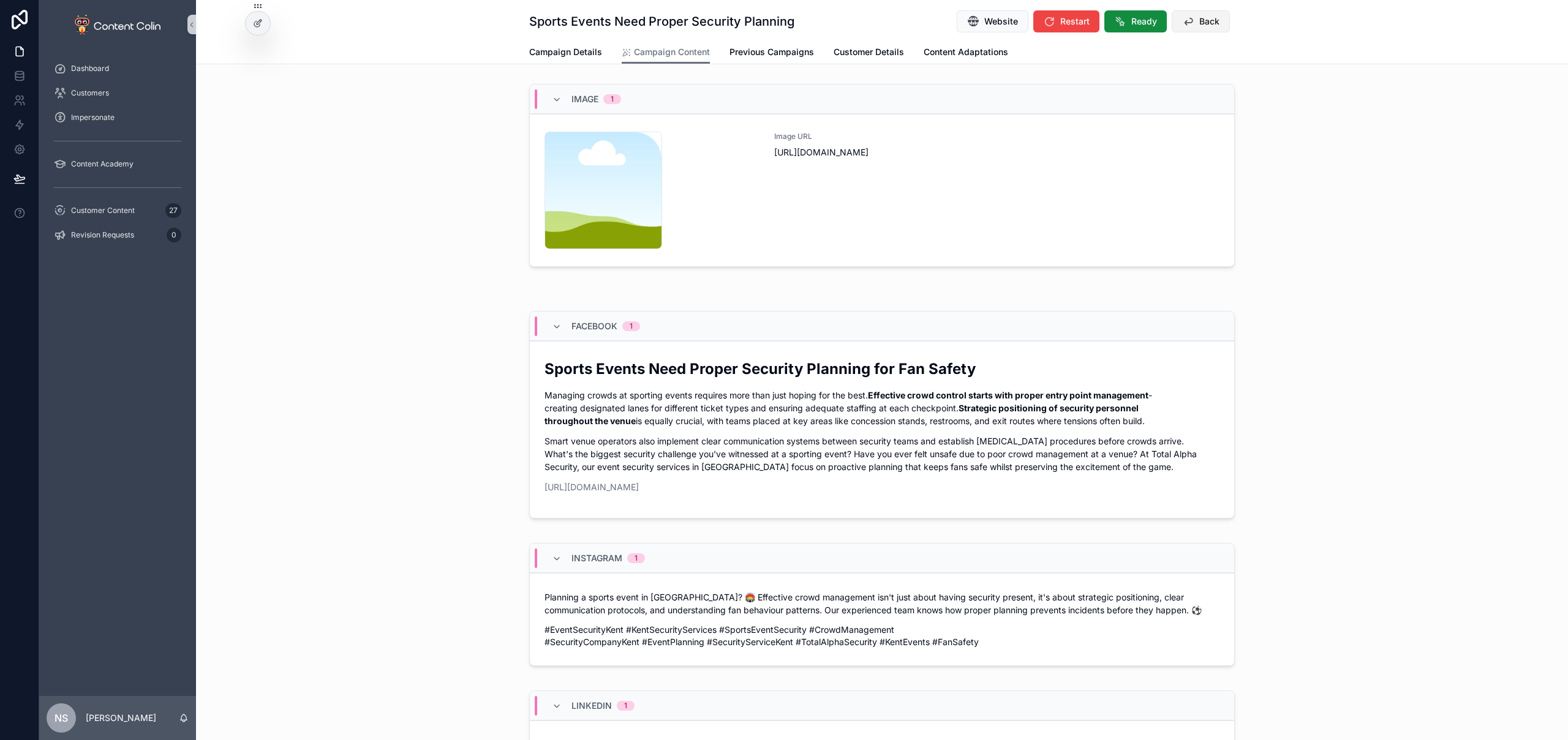
click at [1204, 23] on span "Back" at bounding box center [1209, 21] width 20 height 12
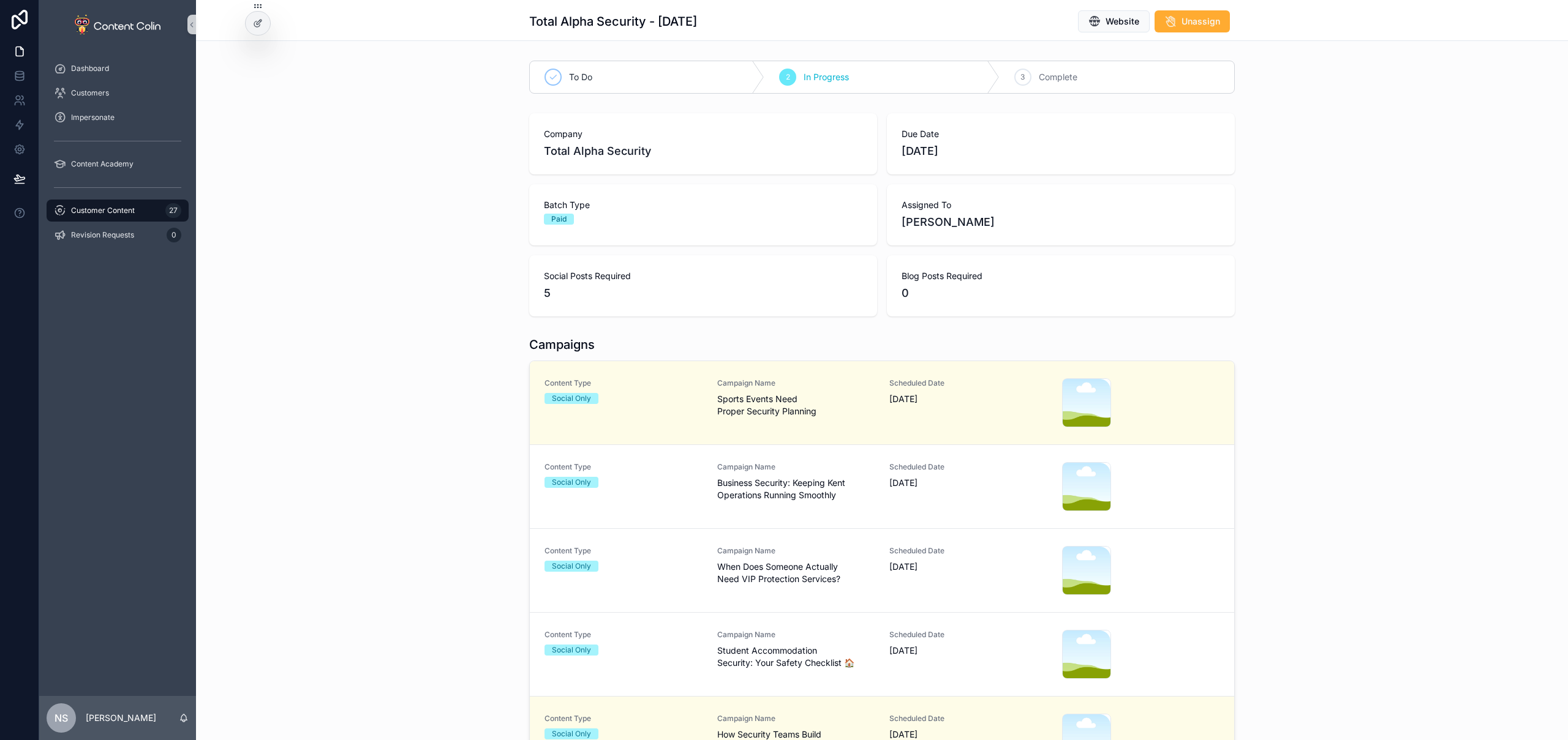
click at [134, 215] on span "Customer Content" at bounding box center [103, 210] width 64 height 10
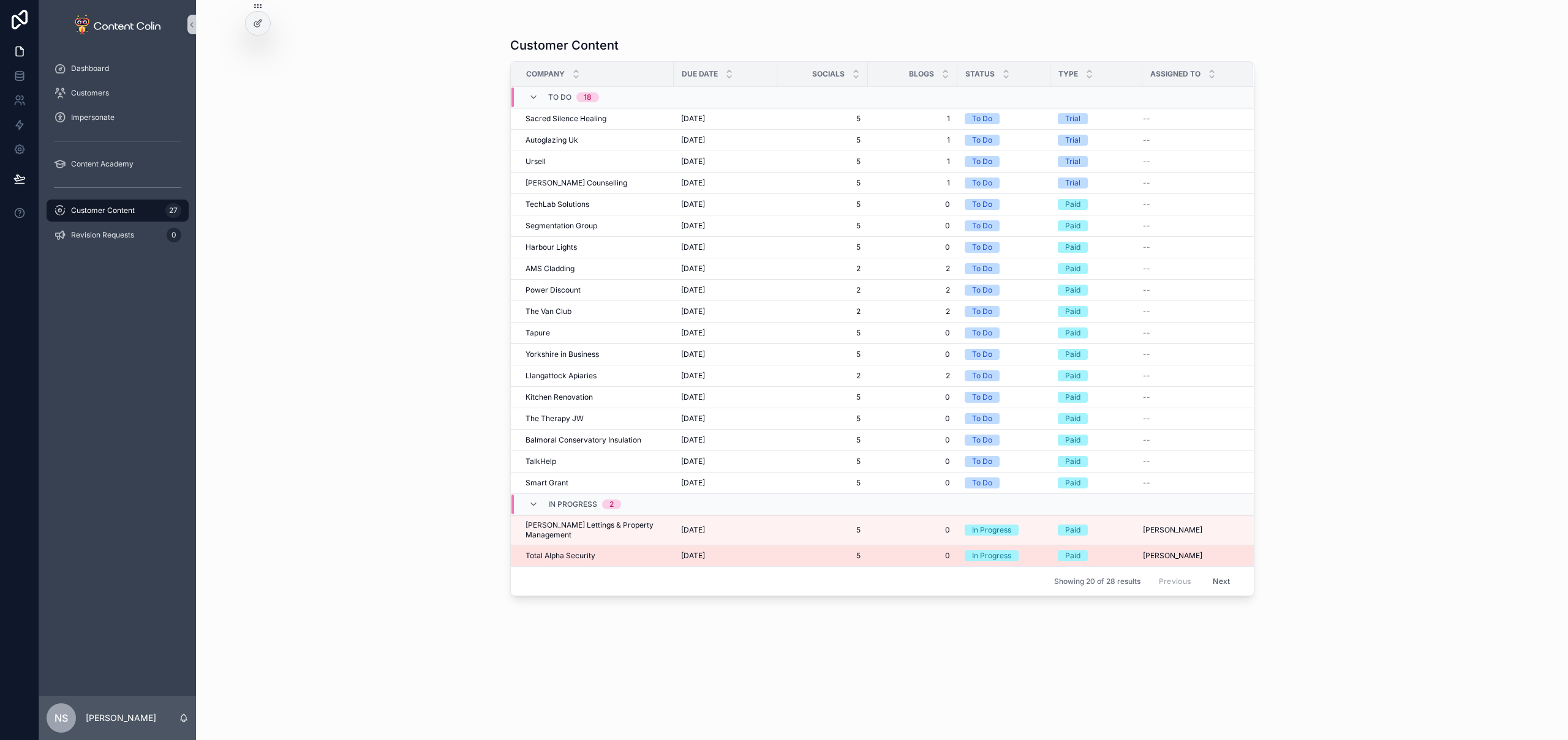
click at [572, 551] on span "Total Alpha Security" at bounding box center [560, 556] width 69 height 10
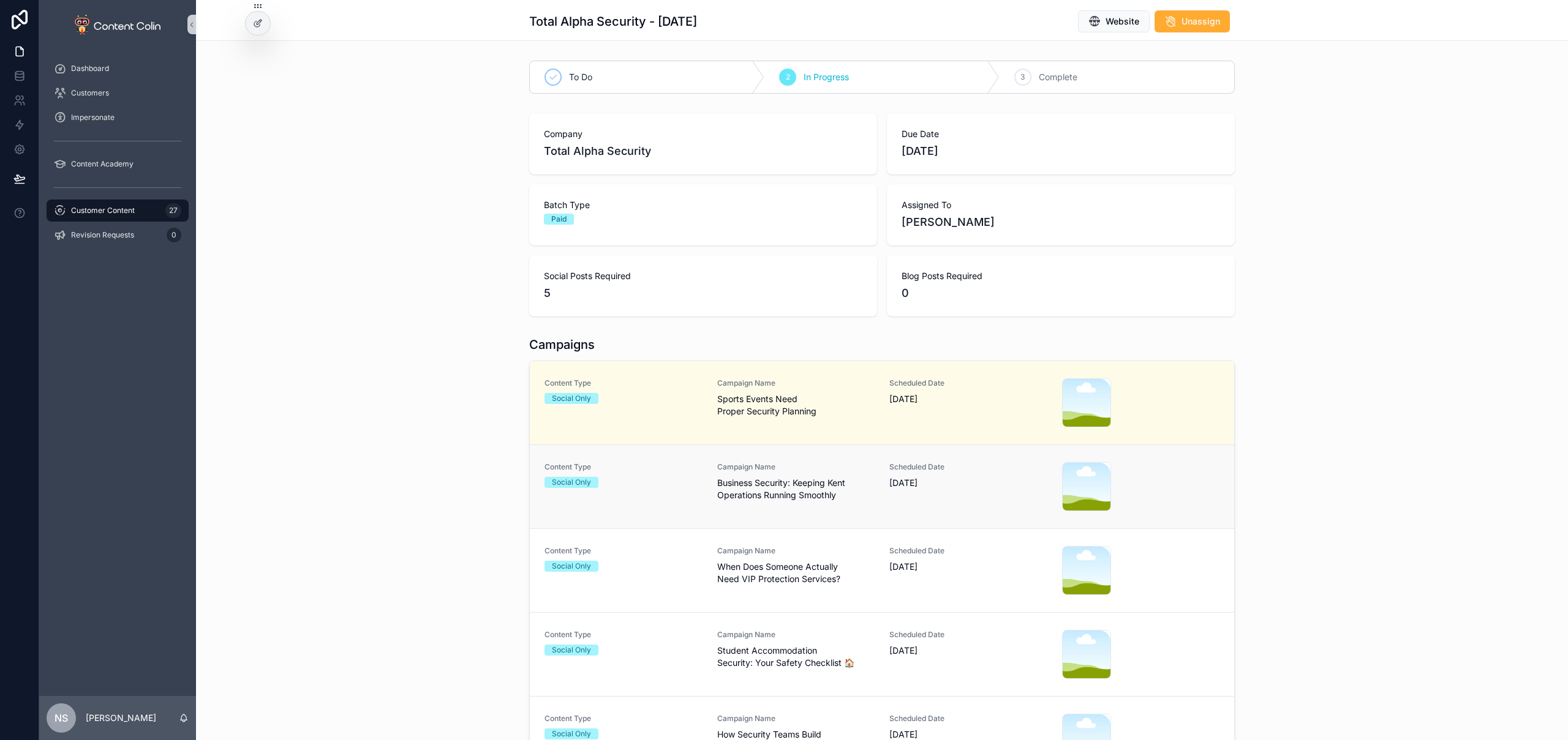
click at [761, 489] on span "Business Security: Keeping Kent Operations Running Smoothly" at bounding box center [796, 490] width 158 height 25
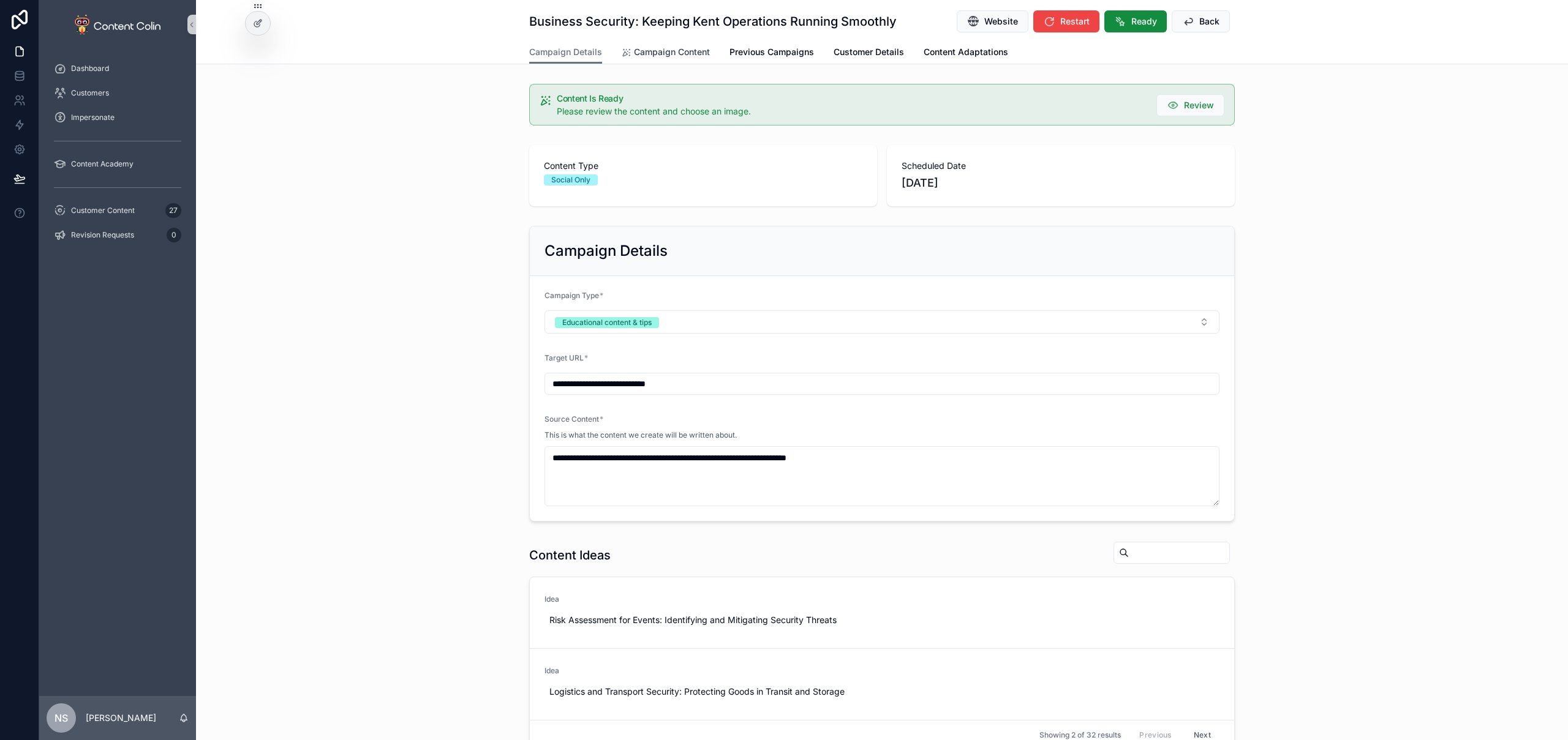
click at [641, 60] on link "Campaign Content" at bounding box center [666, 53] width 88 height 25
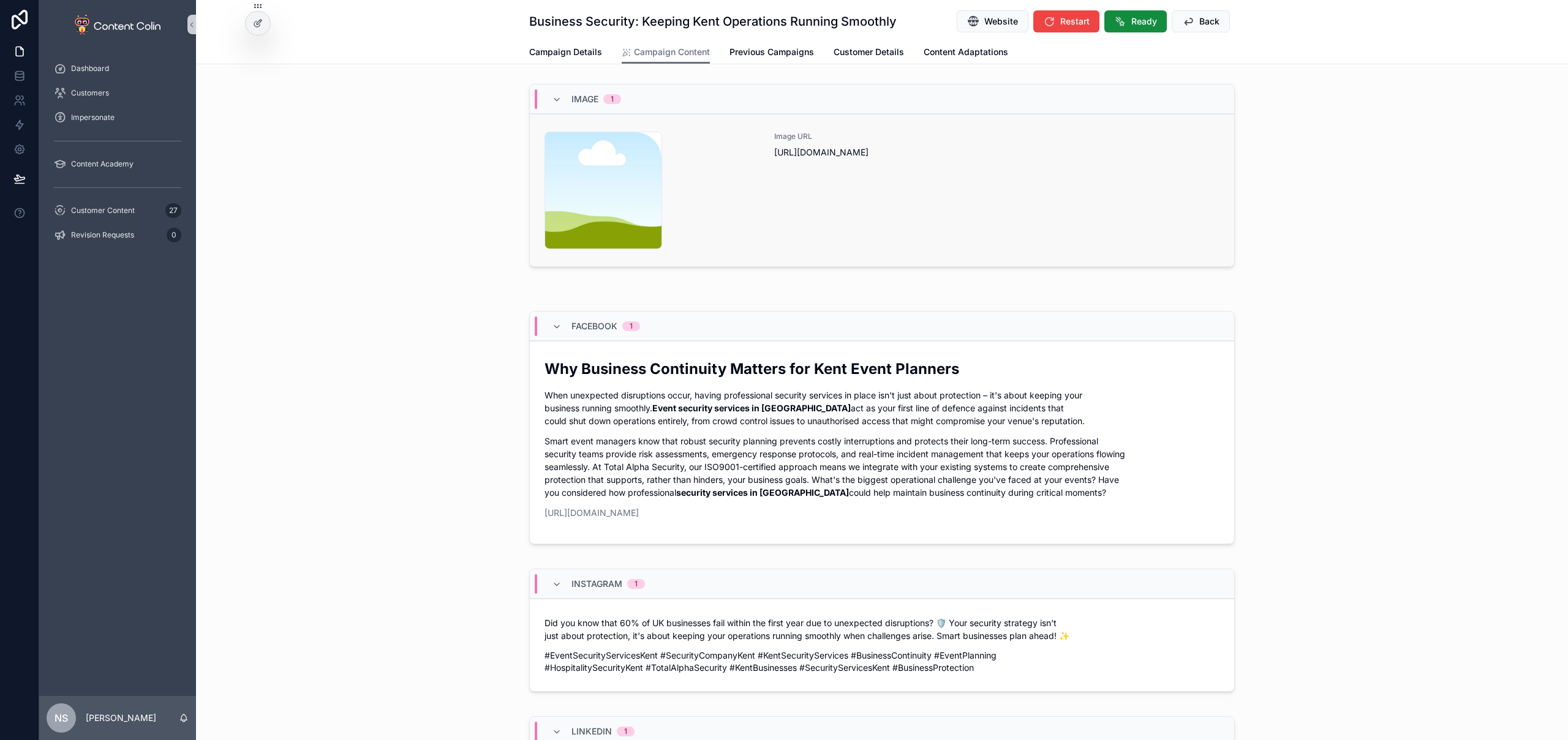
click at [822, 228] on div "Image URL https://cdn.contentcolin.com/contentcolin/images/content-placeholder.…" at bounding box center [997, 191] width 445 height 118
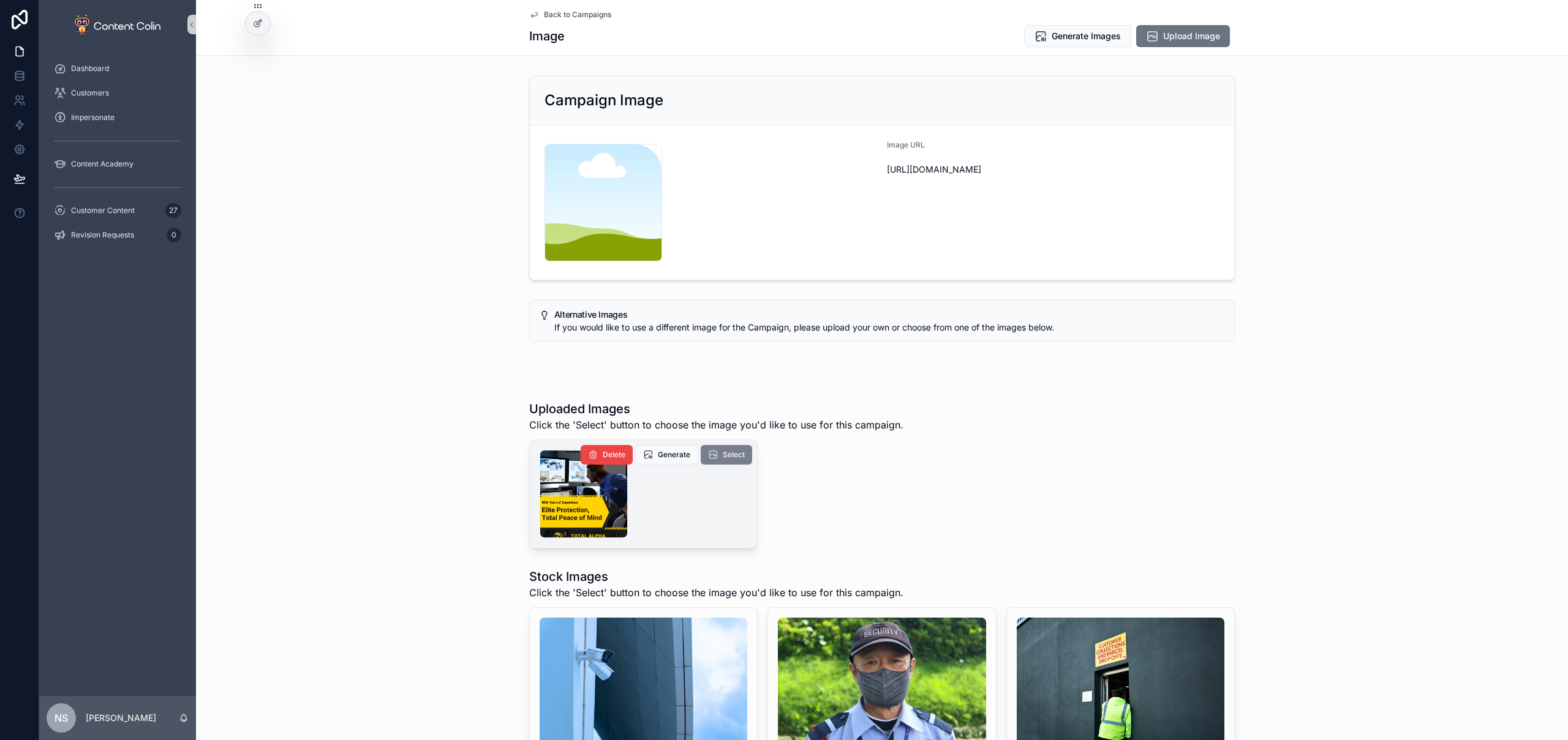
click at [726, 456] on span "Select" at bounding box center [733, 454] width 22 height 10
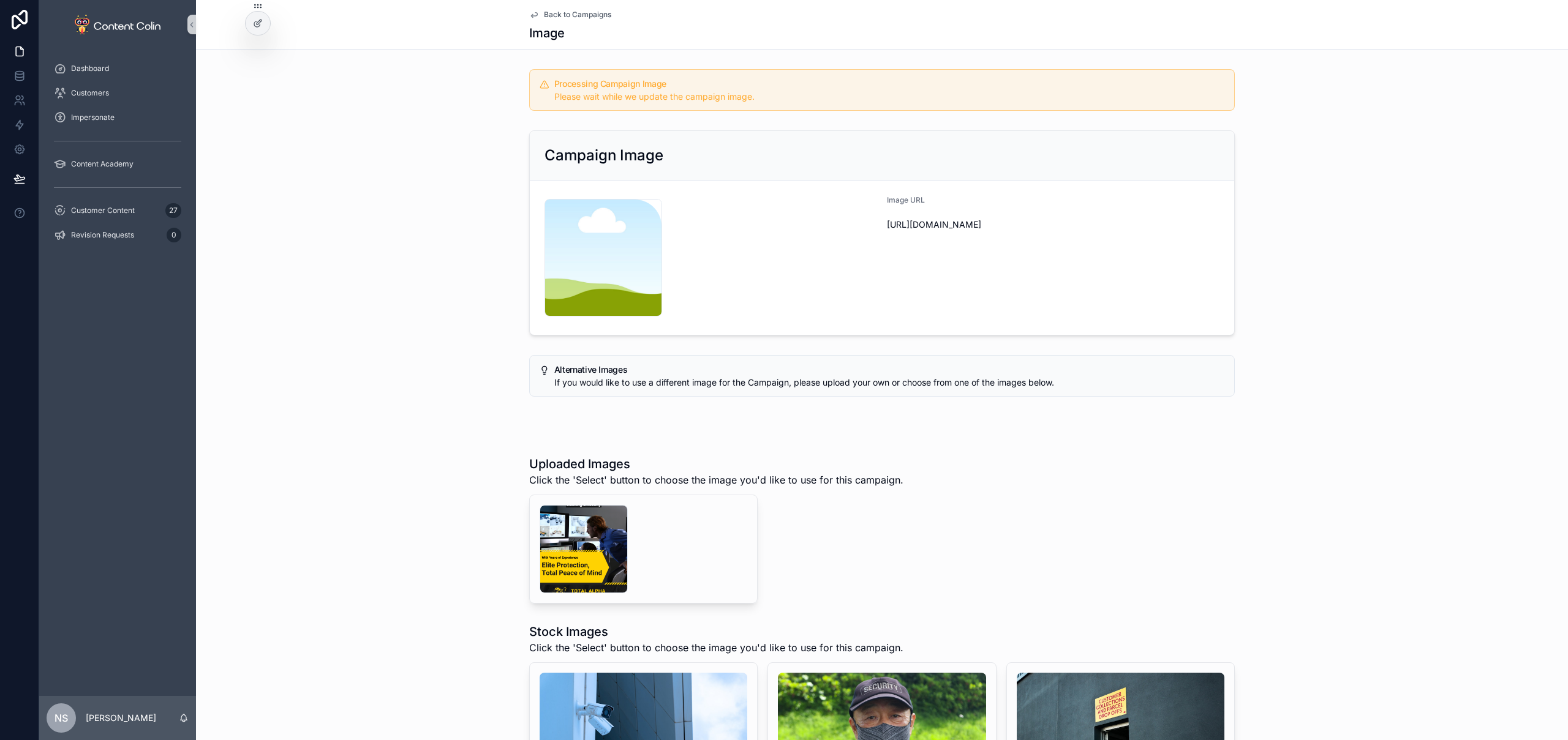
click at [592, 12] on span "Back to Campaigns" at bounding box center [578, 14] width 68 height 10
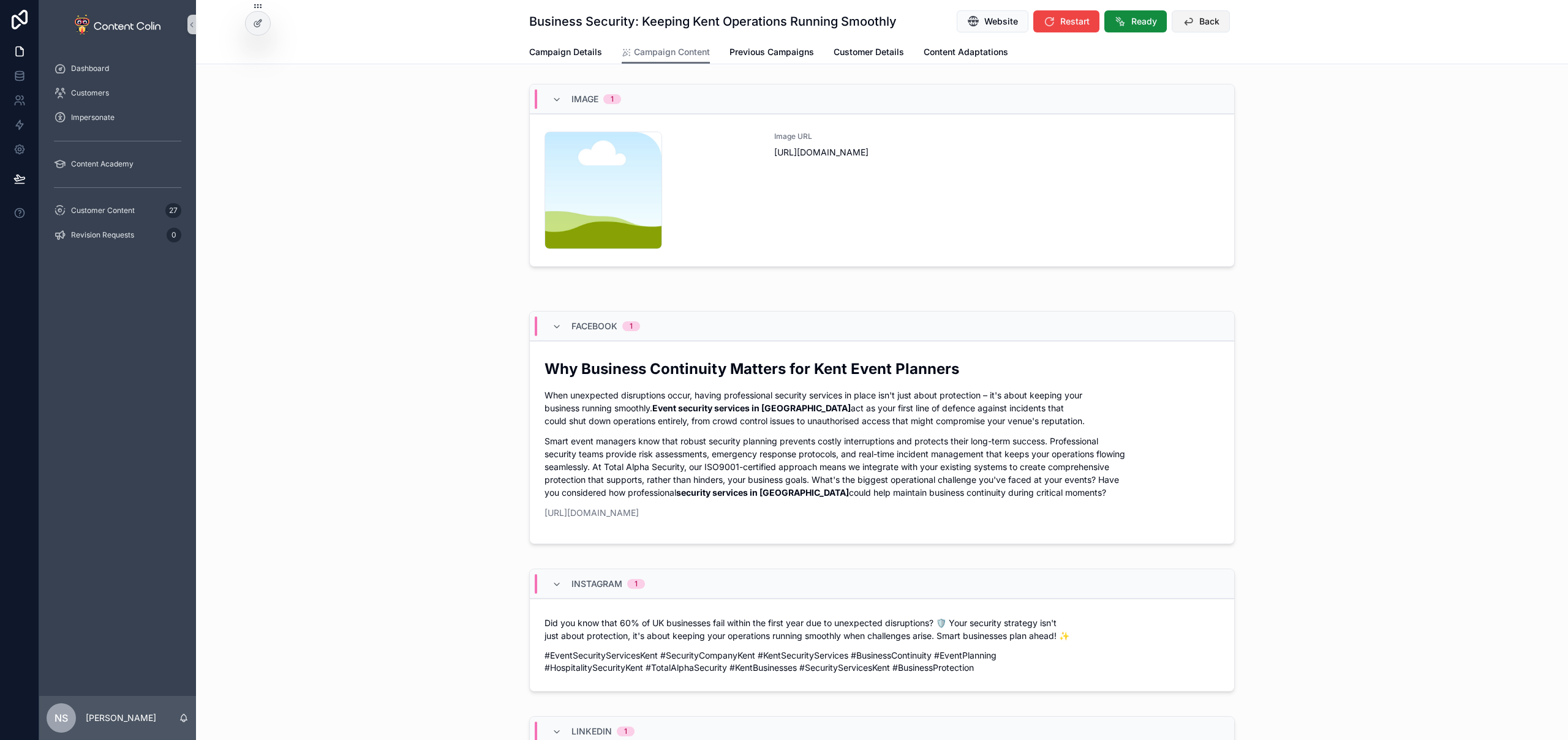
click at [1191, 18] on button "Back" at bounding box center [1200, 21] width 58 height 22
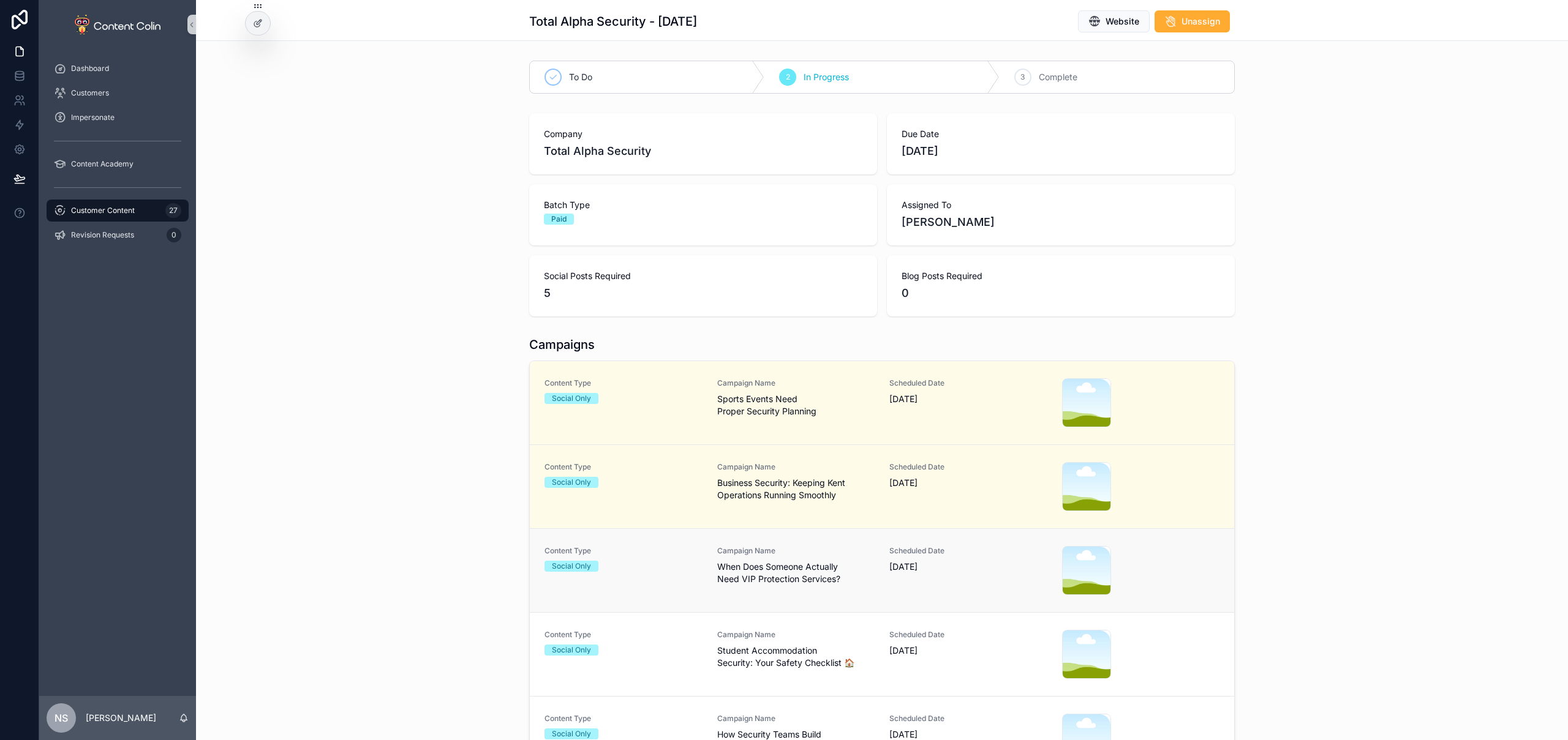
click at [766, 583] on span "When Does Someone Actually Need VIP Protection Services?" at bounding box center [796, 573] width 158 height 25
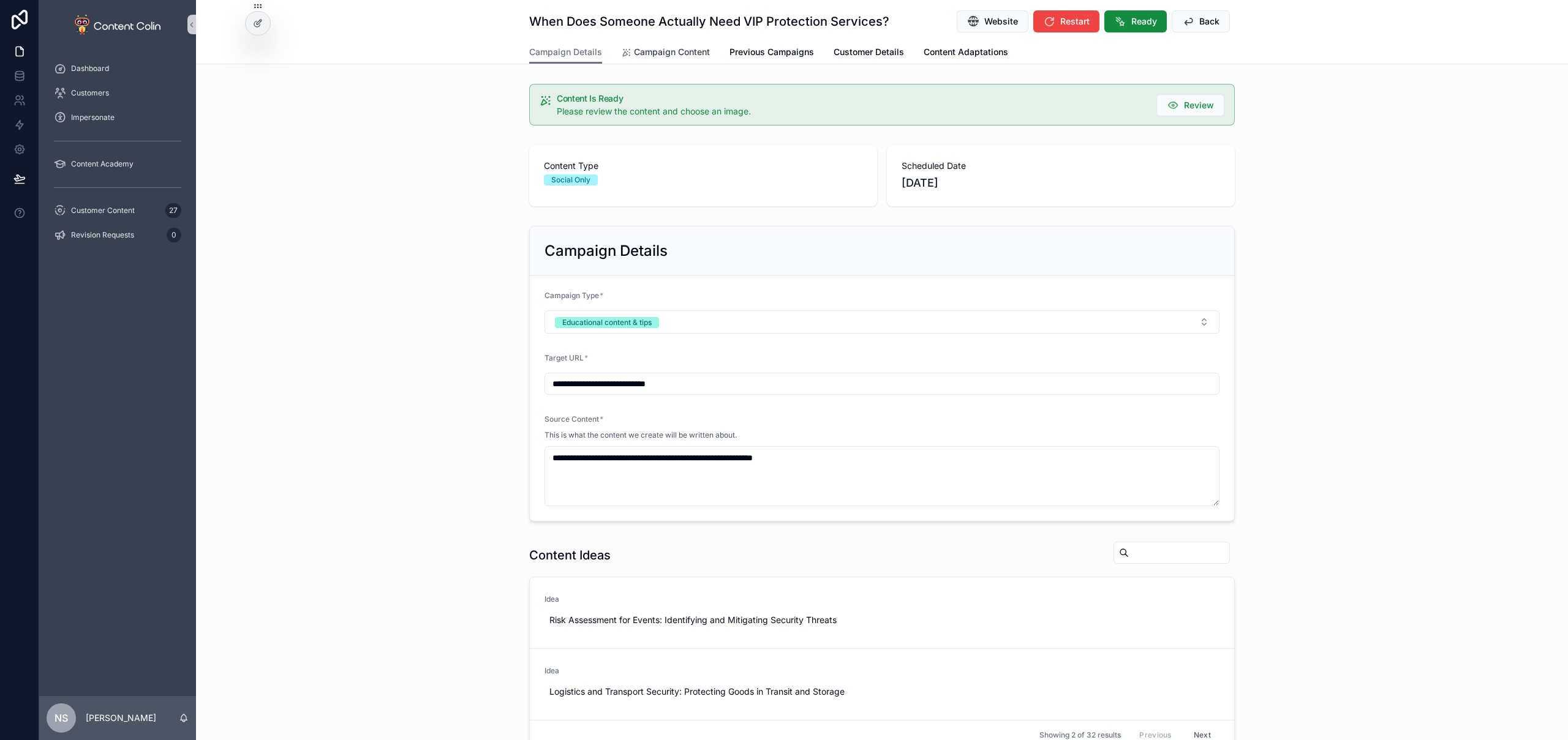
click at [655, 52] on span "Campaign Content" at bounding box center [672, 53] width 76 height 12
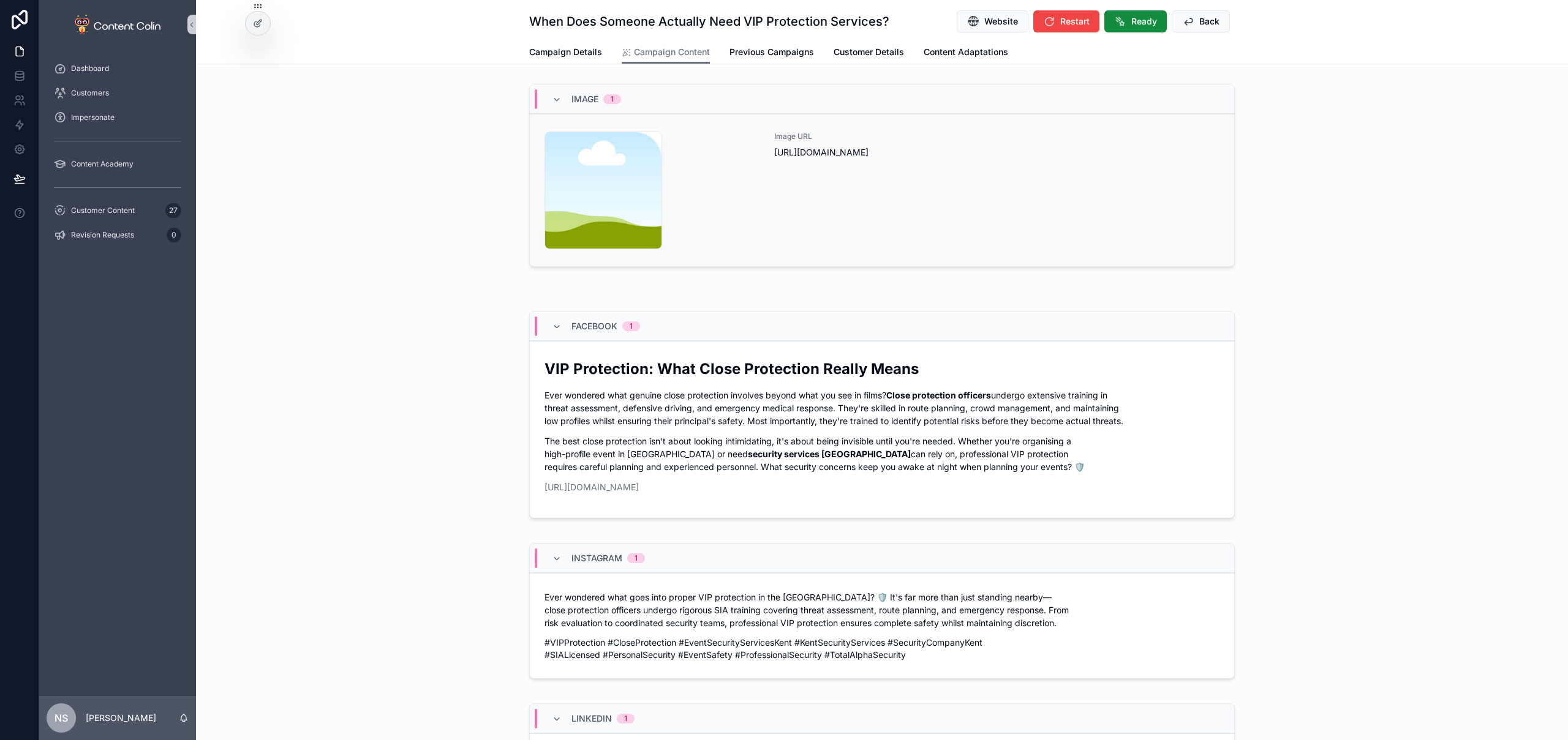
click at [870, 190] on div "Image URL https://cdn.contentcolin.com/contentcolin/images/content-placeholder.…" at bounding box center [997, 191] width 445 height 118
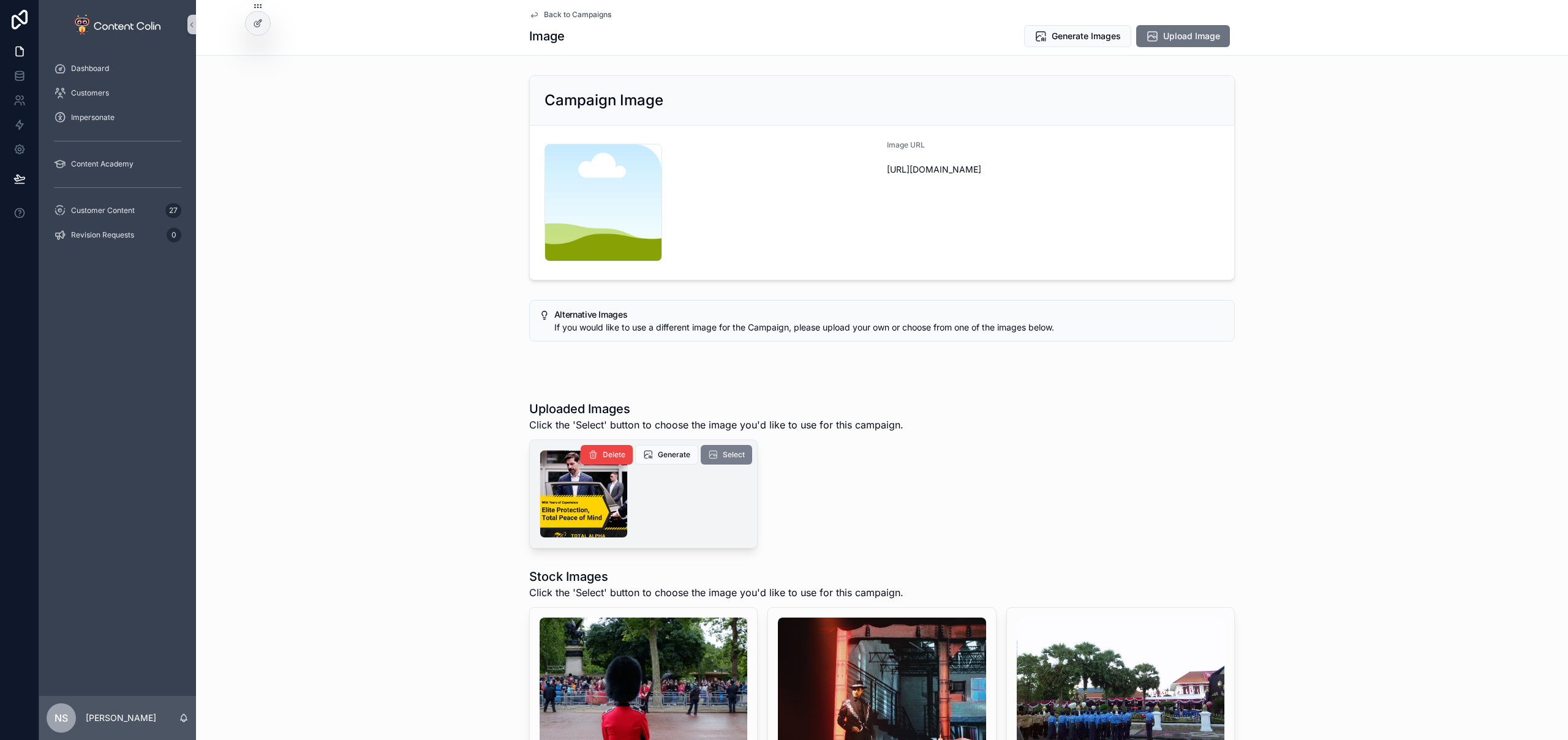
click at [716, 452] on button "Select" at bounding box center [727, 455] width 52 height 20
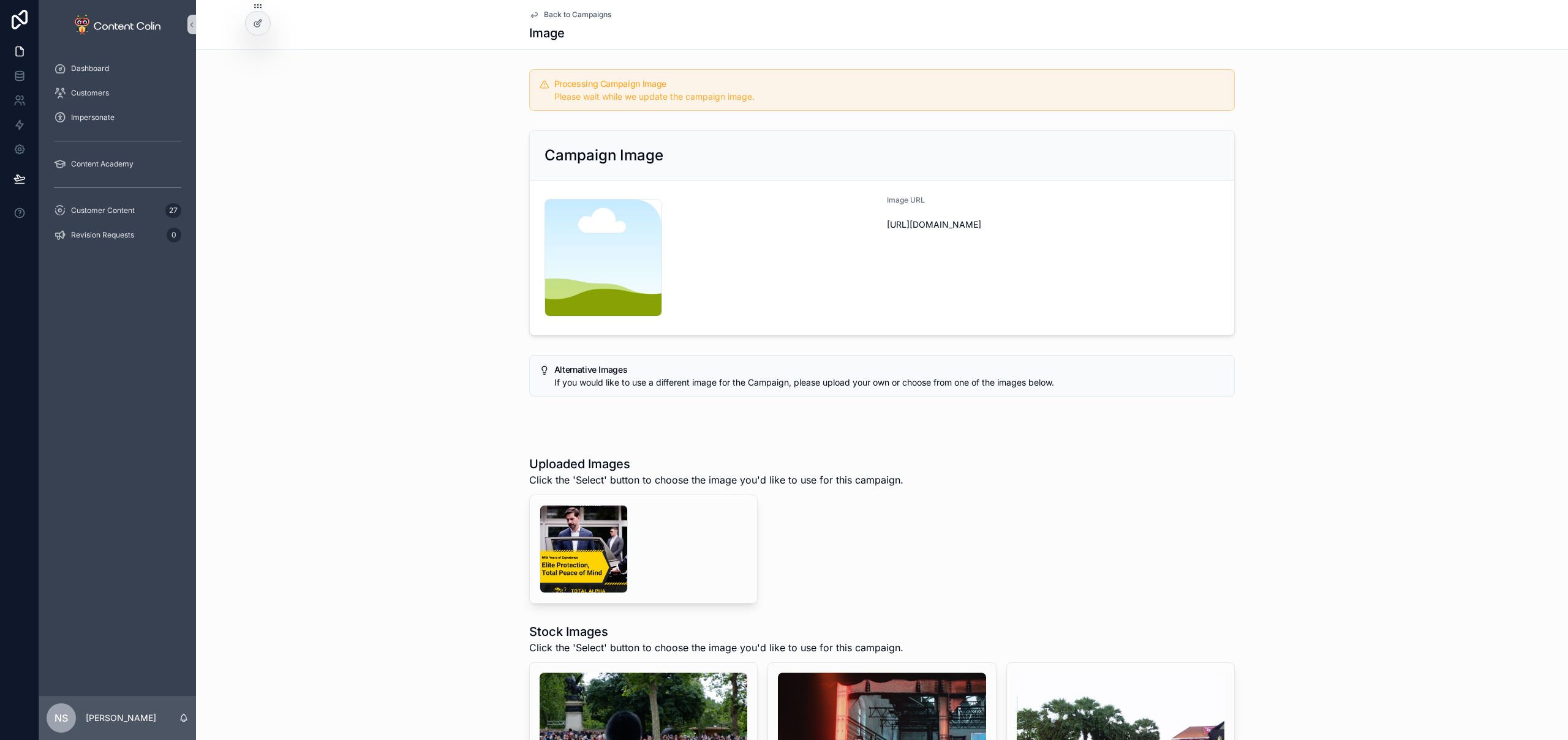
click at [589, 12] on span "Back to Campaigns" at bounding box center [578, 14] width 68 height 10
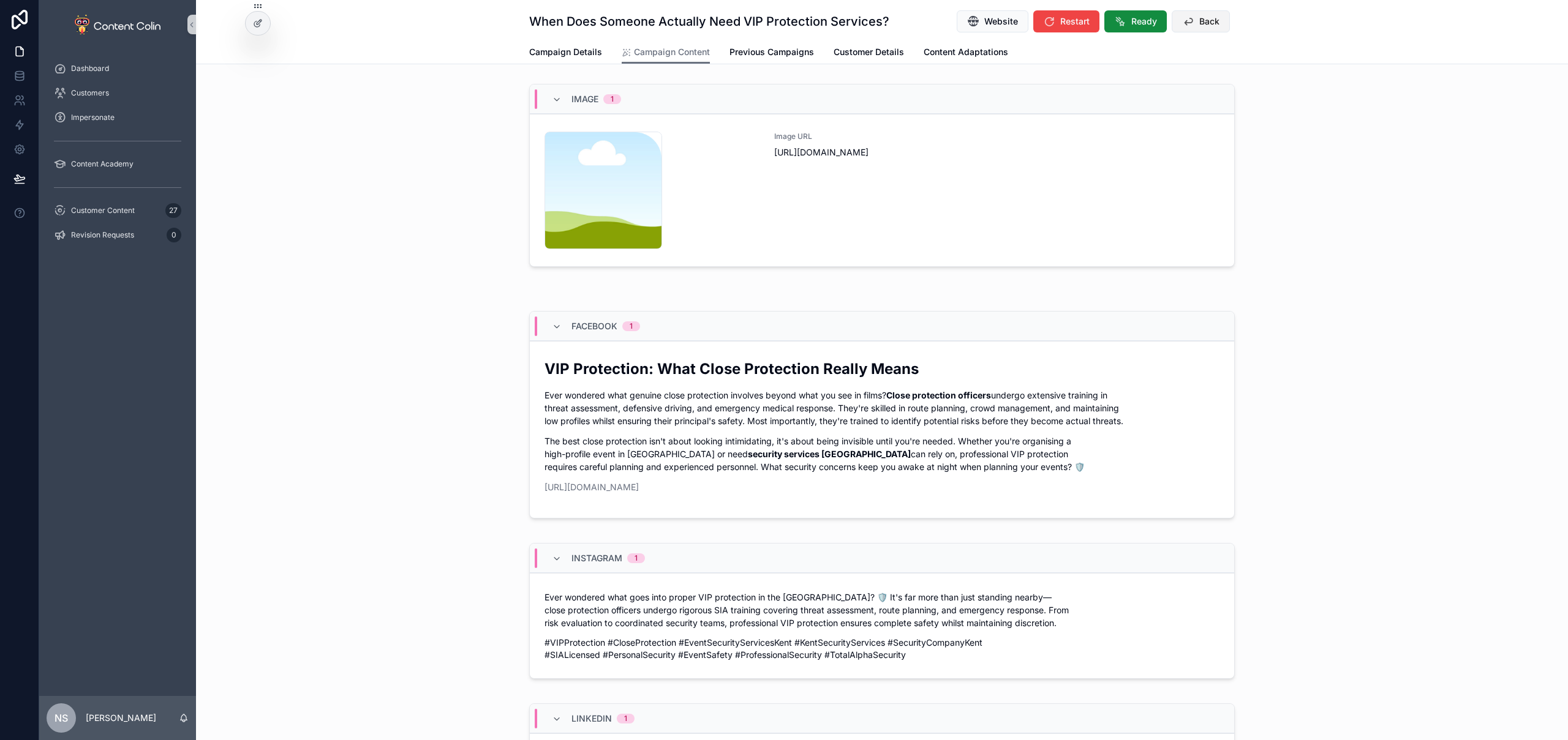
click at [1203, 22] on span "Back" at bounding box center [1209, 21] width 20 height 12
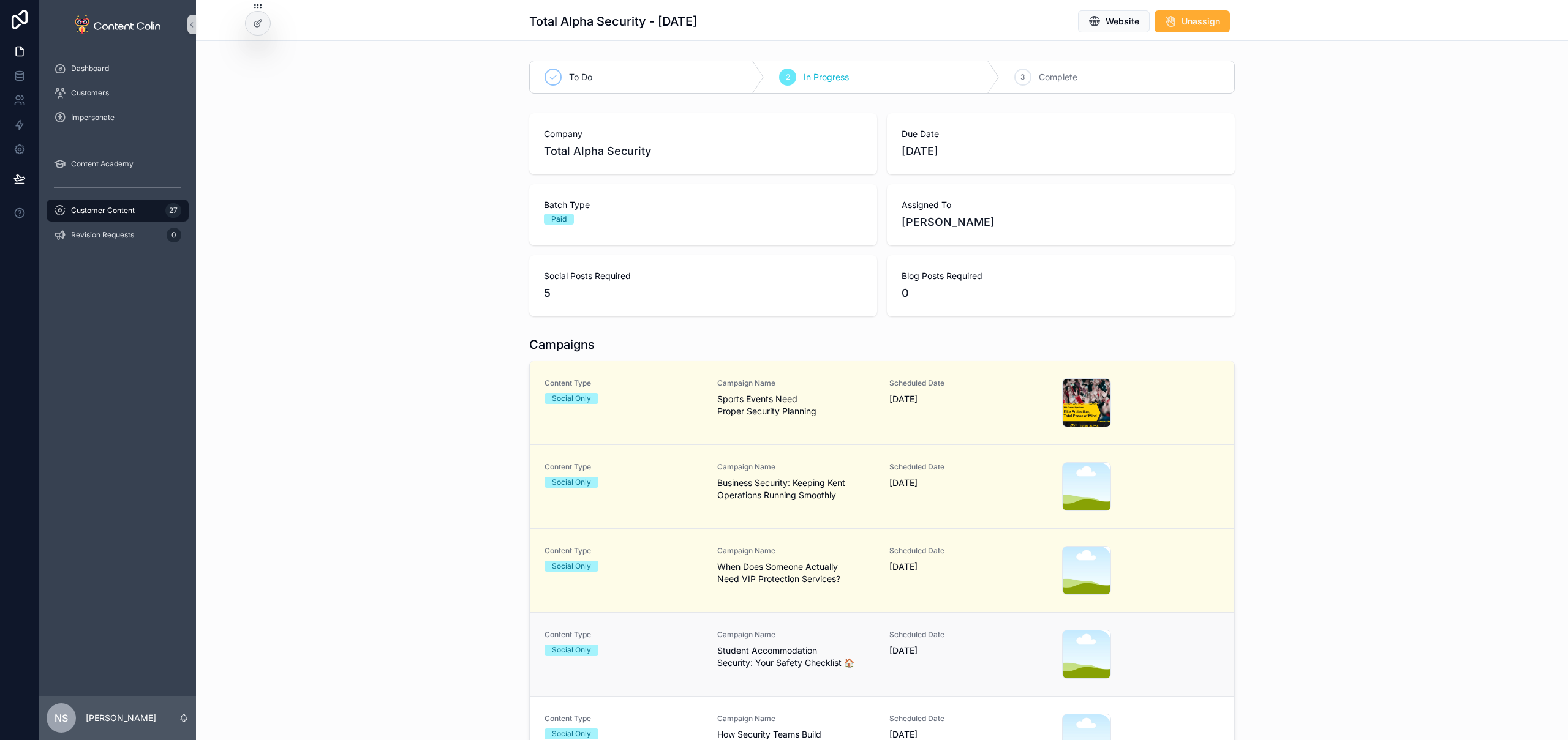
click at [911, 652] on span "14th October 2025" at bounding box center [968, 651] width 158 height 12
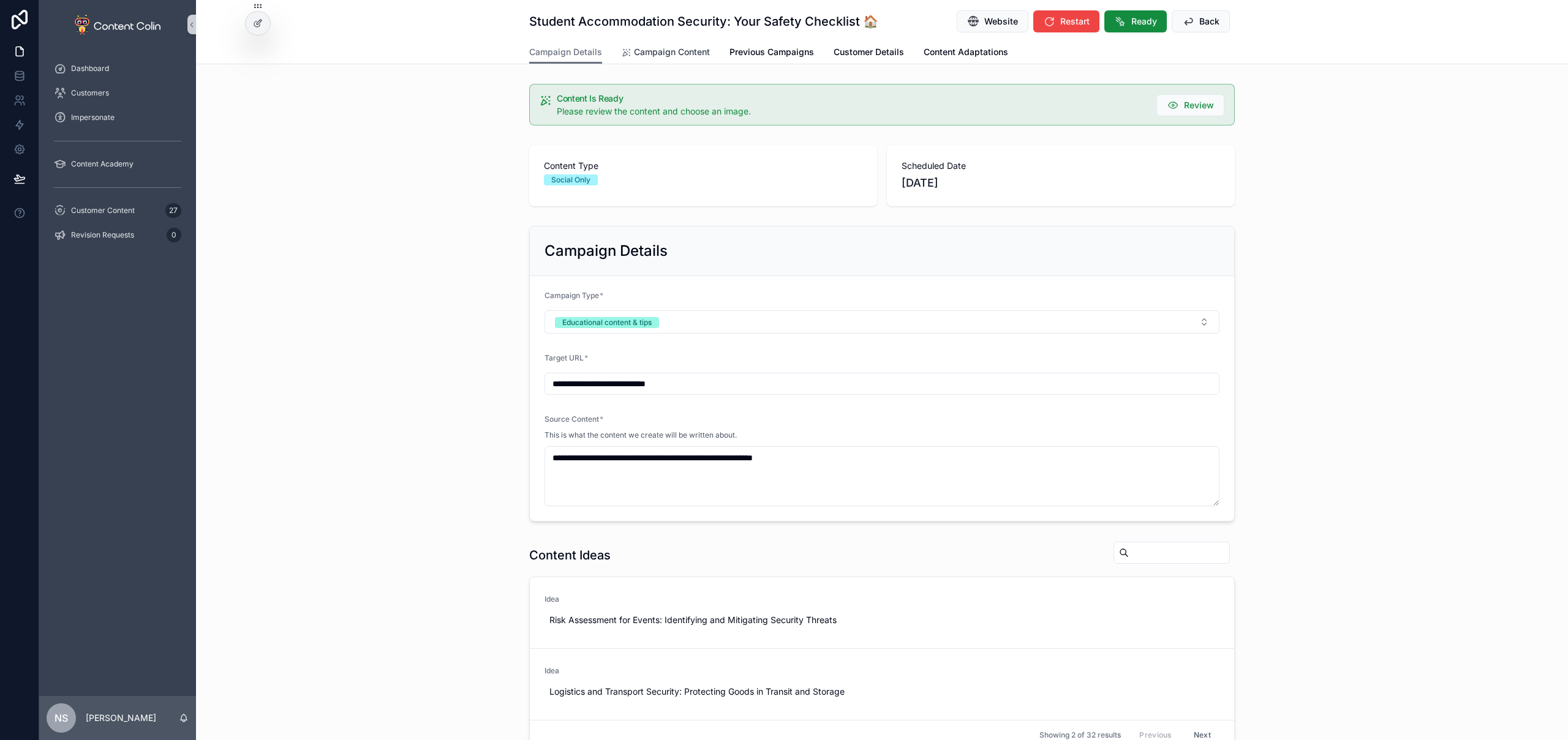
click at [650, 51] on span "Campaign Content" at bounding box center [672, 53] width 76 height 12
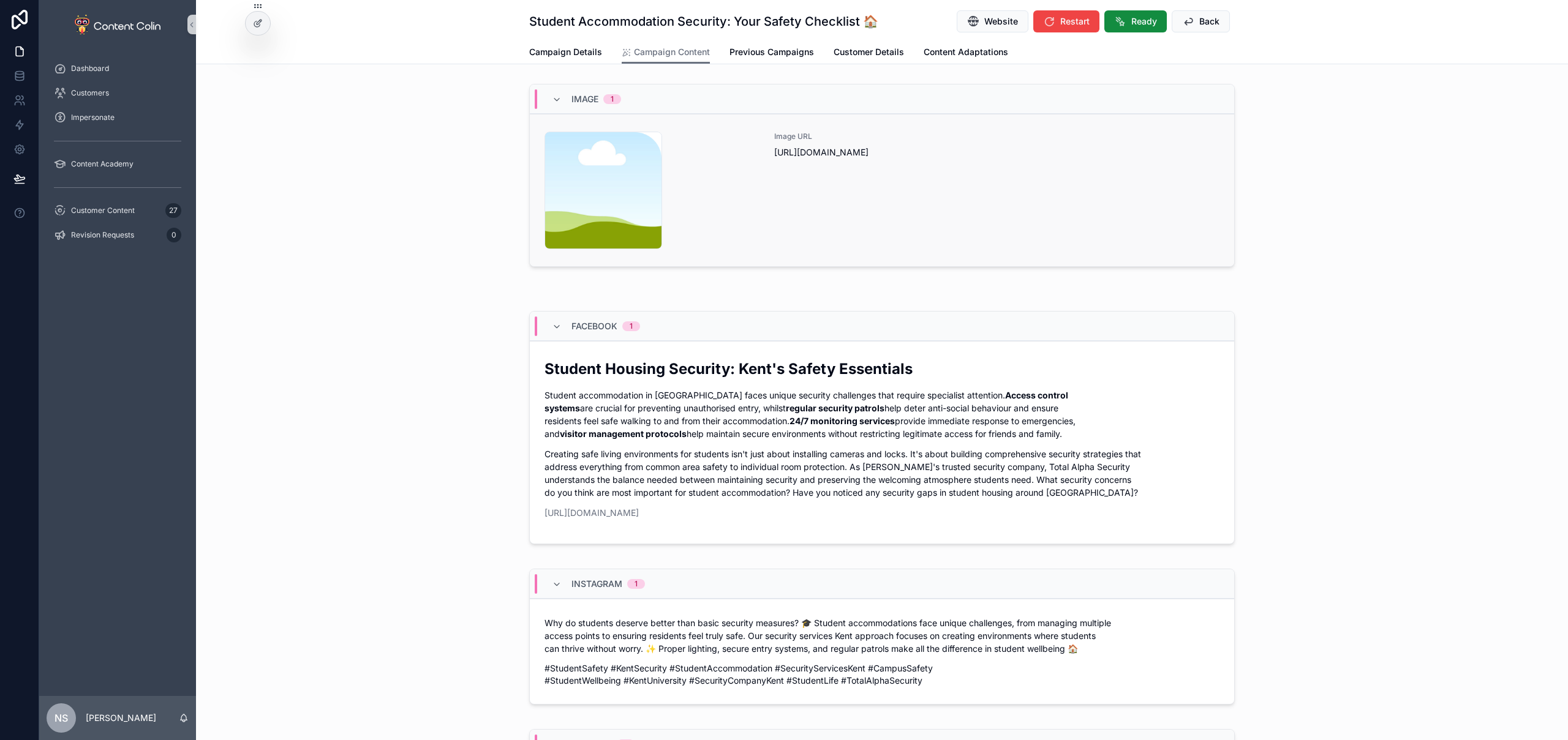
click at [774, 208] on div "Image URL https://cdn.contentcolin.com/contentcolin/images/content-placeholder.…" at bounding box center [997, 191] width 445 height 118
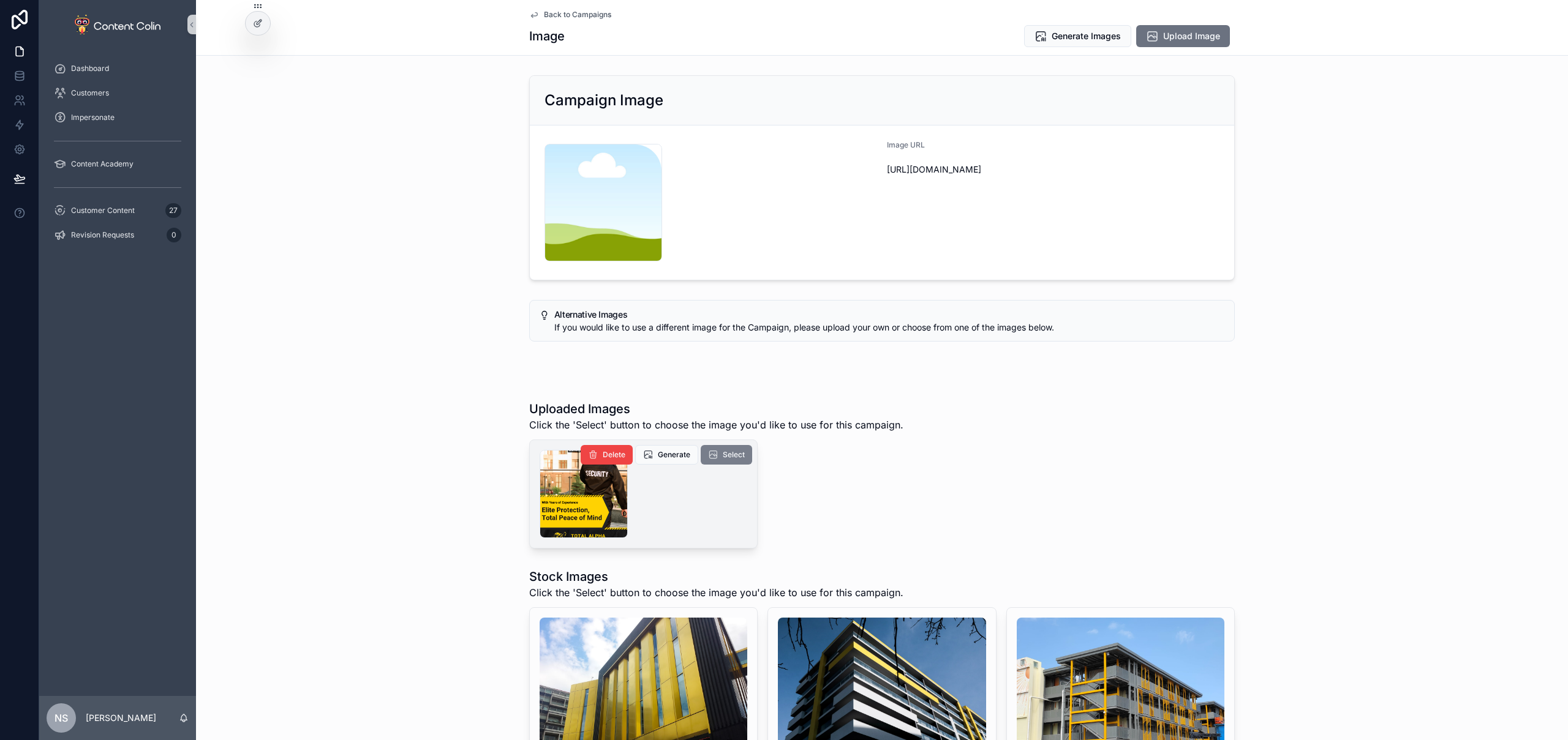
click at [723, 451] on span "Select" at bounding box center [733, 454] width 22 height 10
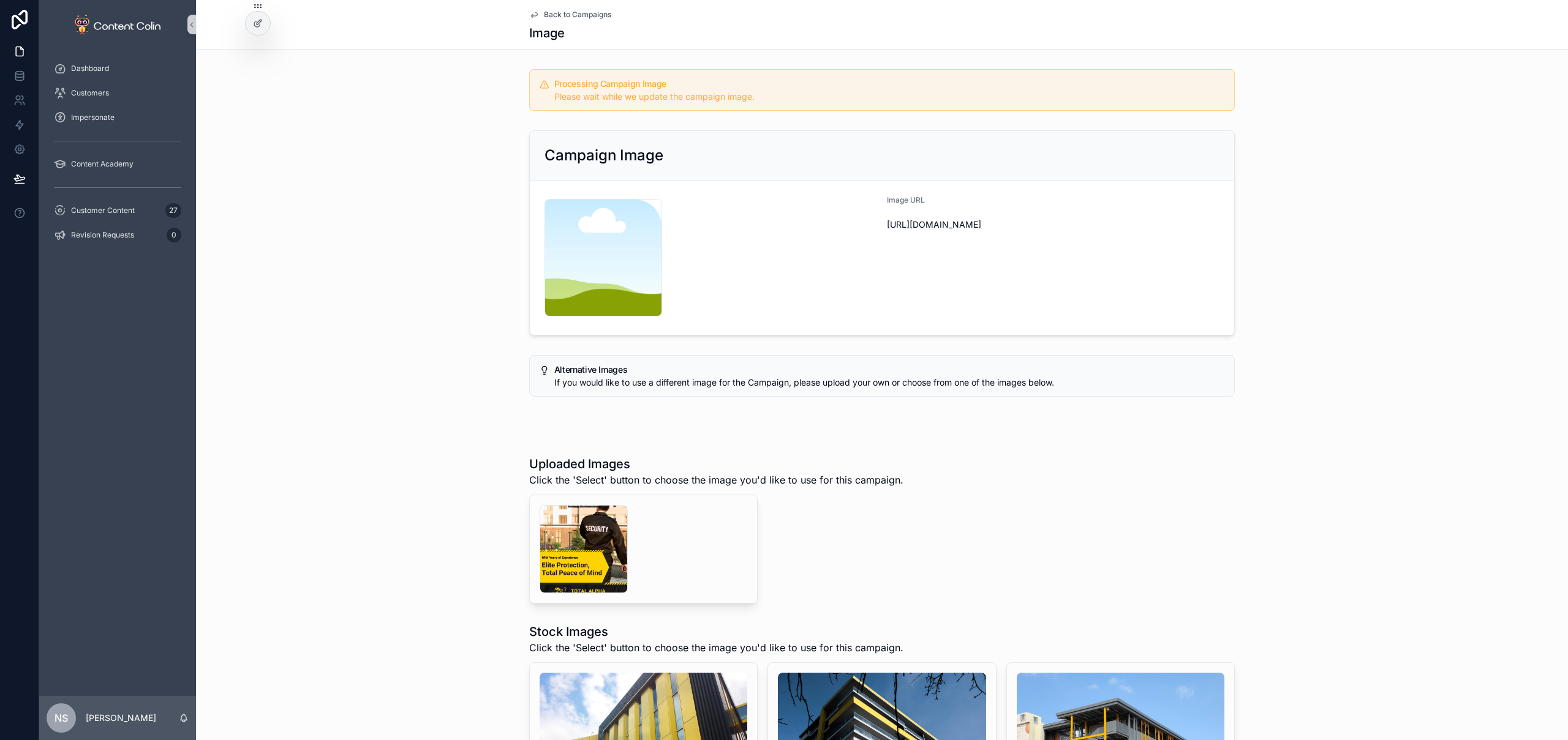
click at [589, 15] on span "Back to Campaigns" at bounding box center [578, 14] width 68 height 10
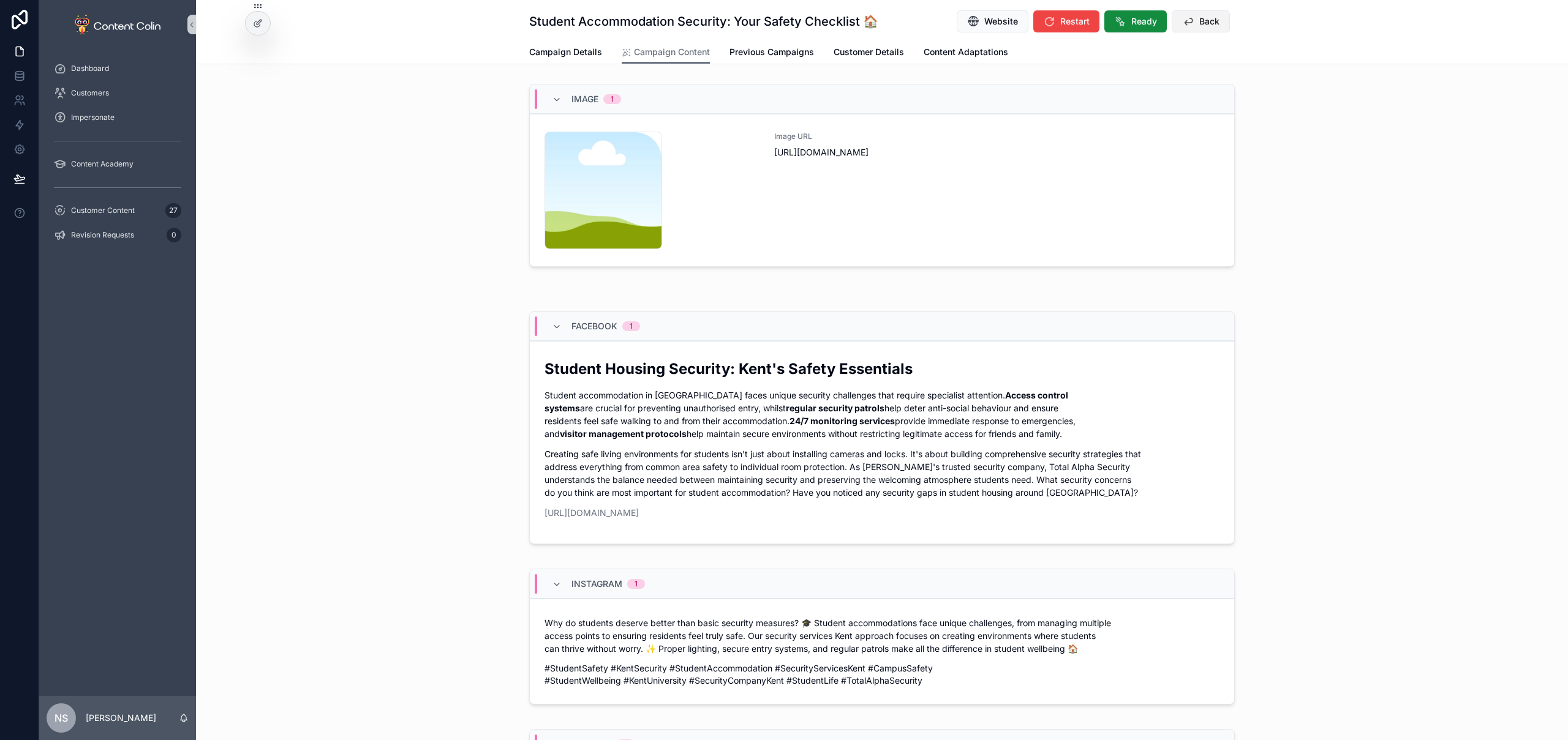
click at [1199, 26] on span "Back" at bounding box center [1209, 21] width 20 height 12
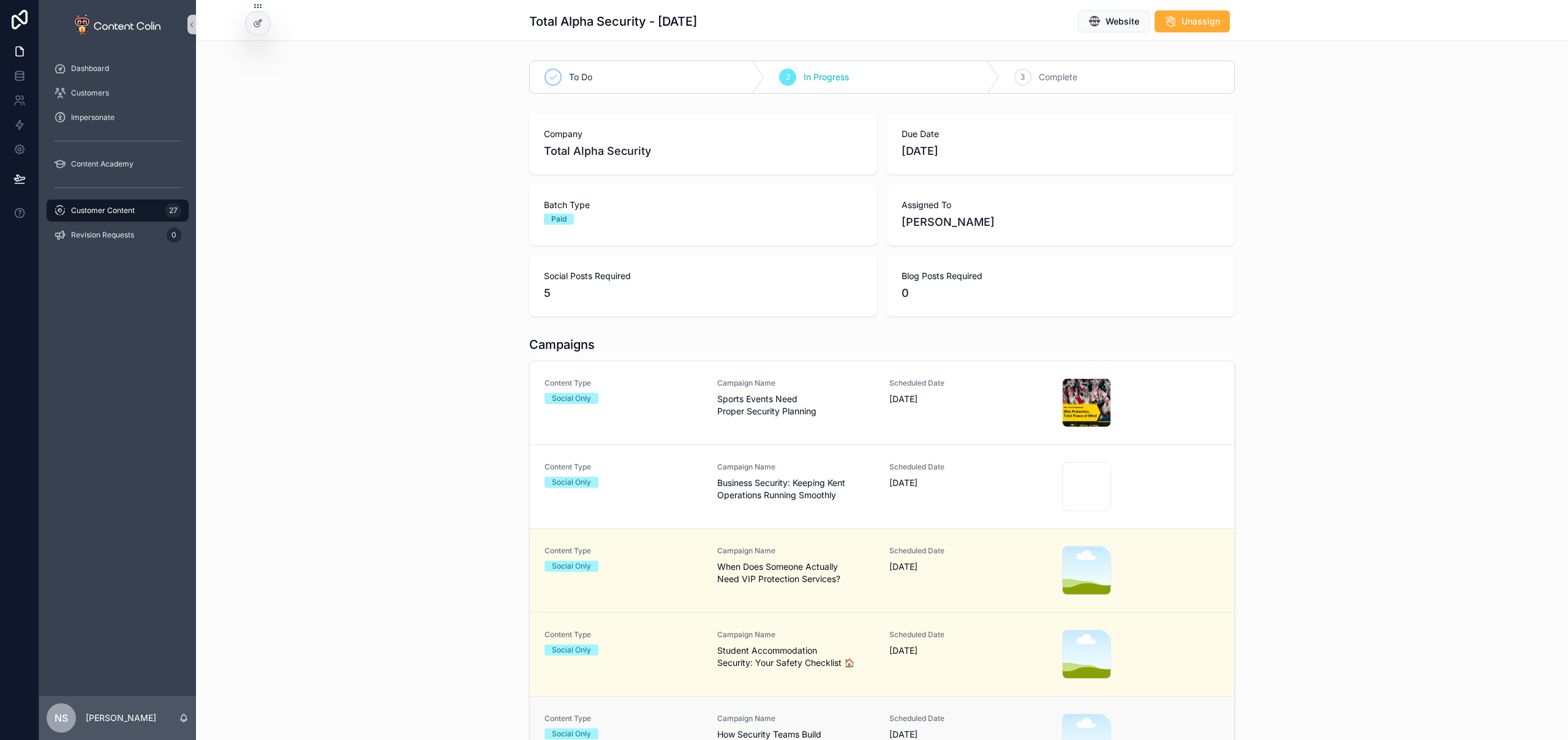
scroll to position [87, 0]
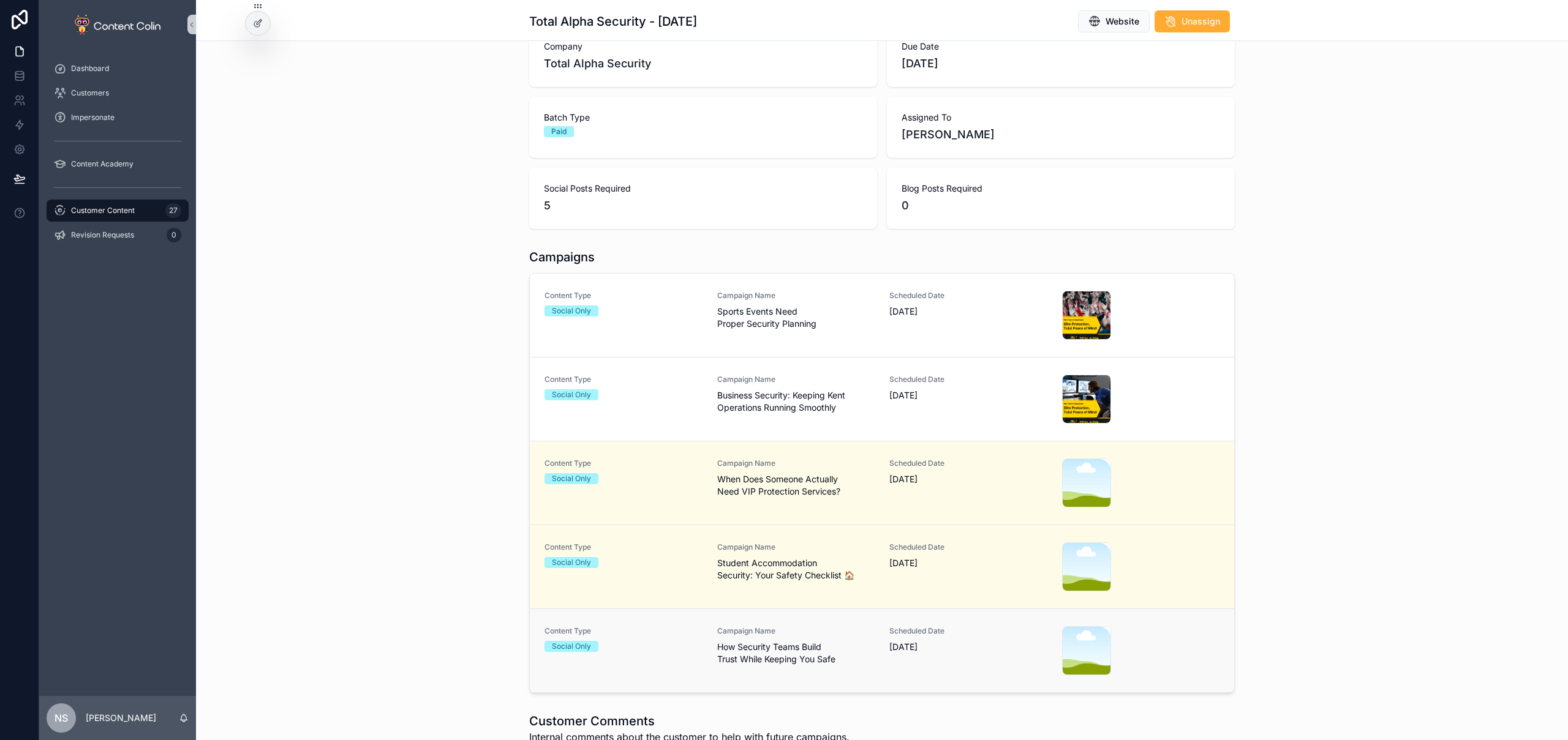
click at [934, 630] on span "Scheduled Date" at bounding box center [968, 630] width 158 height 10
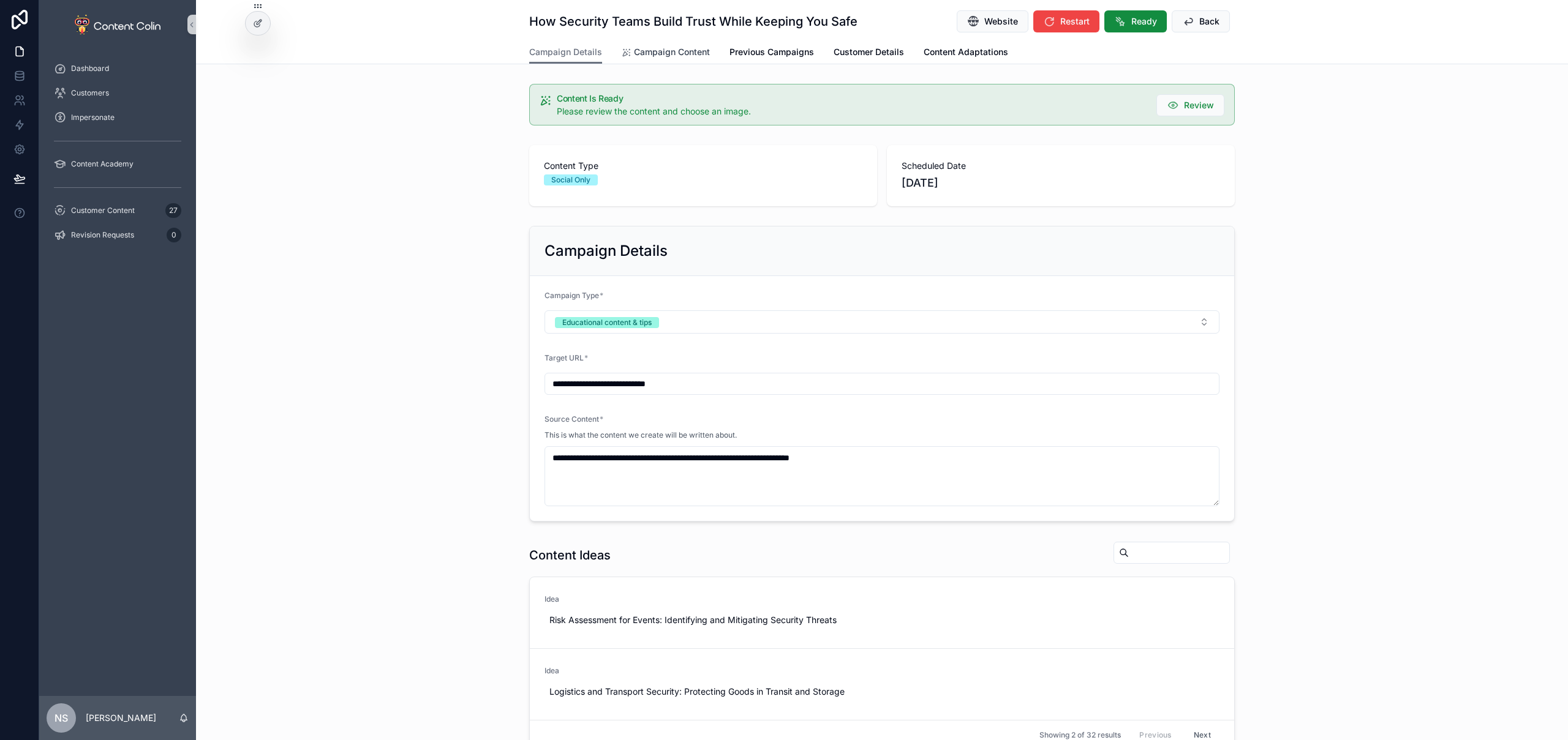
click at [641, 52] on span "Campaign Content" at bounding box center [672, 53] width 76 height 12
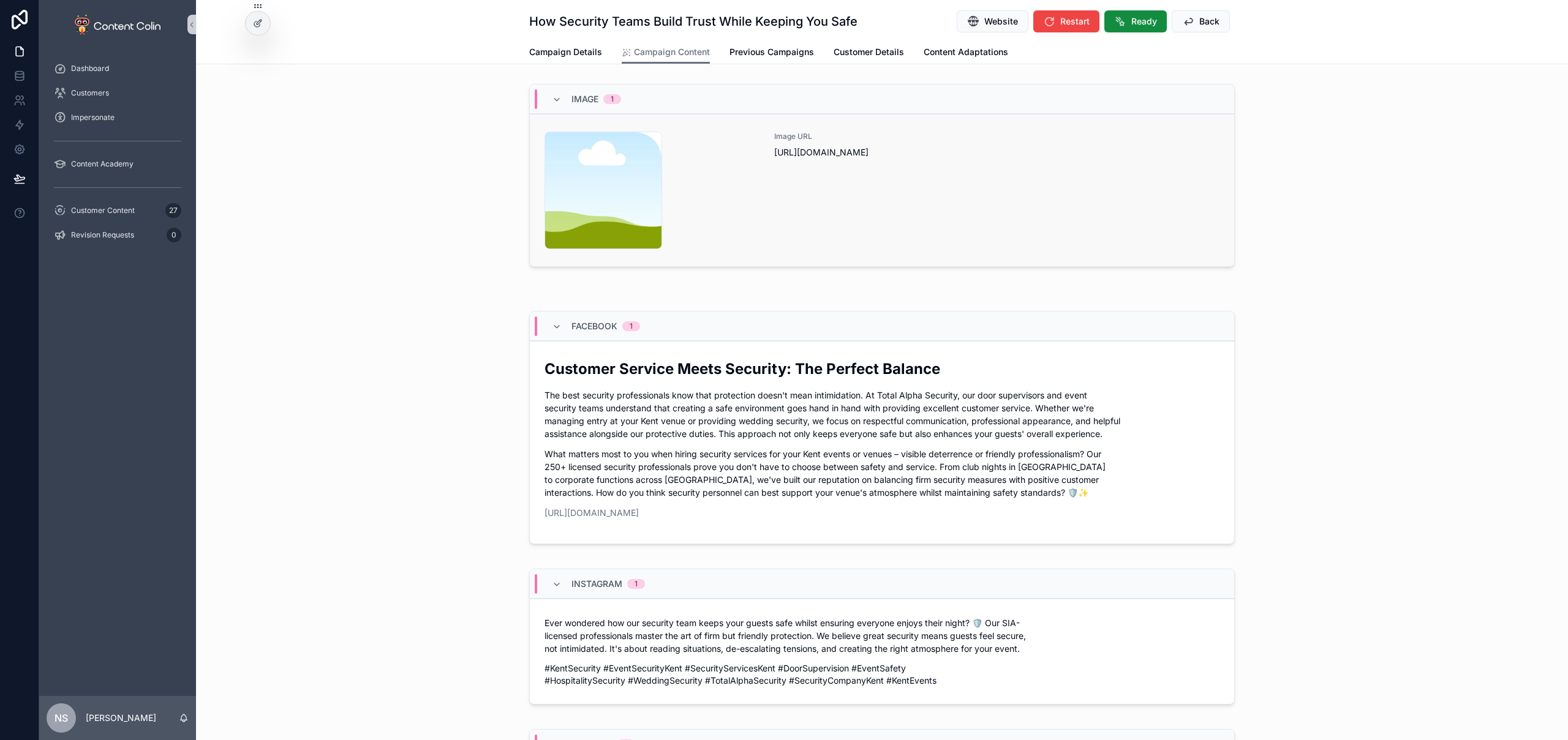
click at [953, 199] on div "Image URL https://cdn.contentcolin.com/contentcolin/images/content-placeholder.…" at bounding box center [997, 191] width 445 height 118
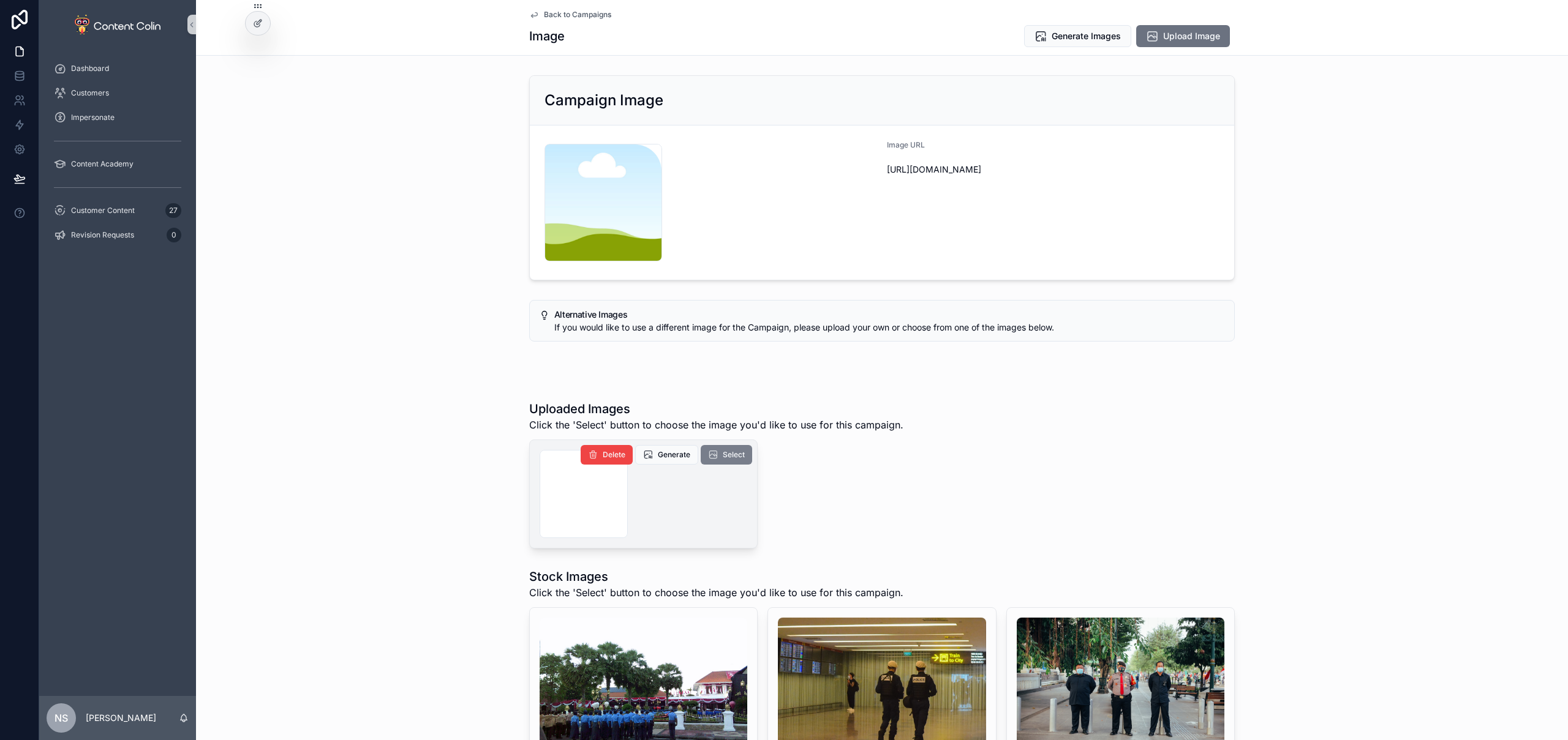
click at [726, 458] on span "Select" at bounding box center [733, 454] width 22 height 10
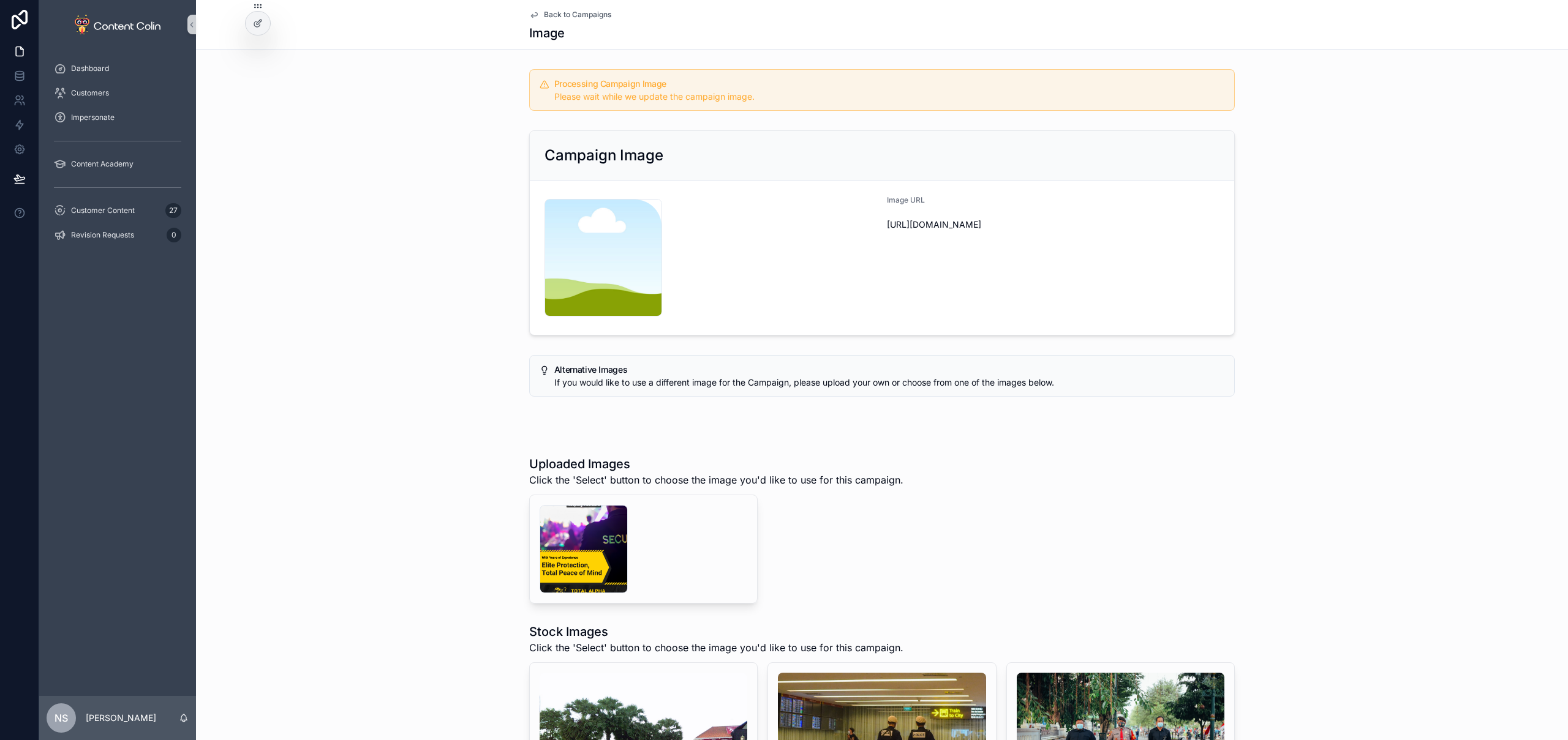
click at [569, 15] on span "Back to Campaigns" at bounding box center [578, 14] width 68 height 10
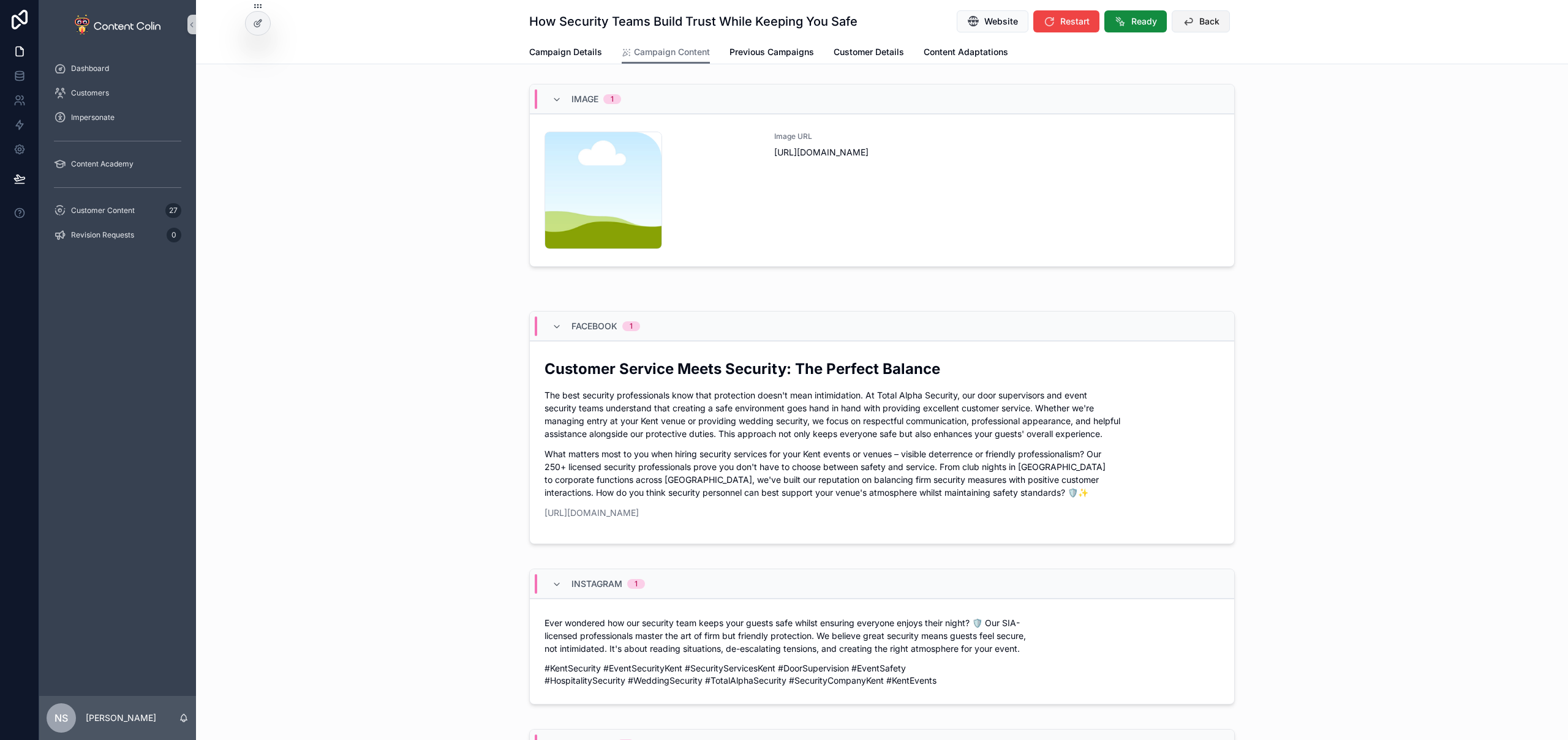
click at [1199, 19] on span "Back" at bounding box center [1209, 21] width 20 height 12
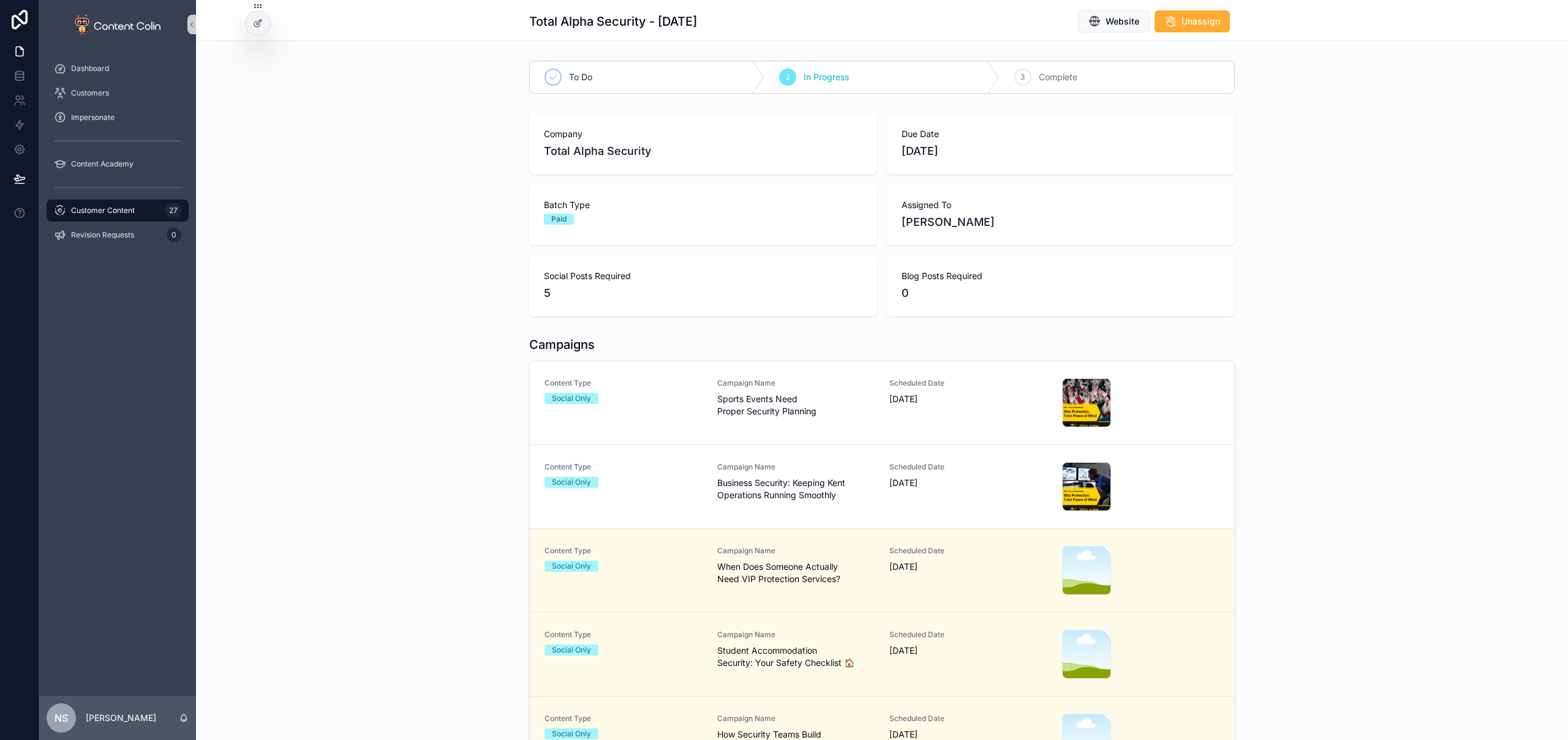
click at [122, 209] on span "Customer Content" at bounding box center [103, 210] width 64 height 10
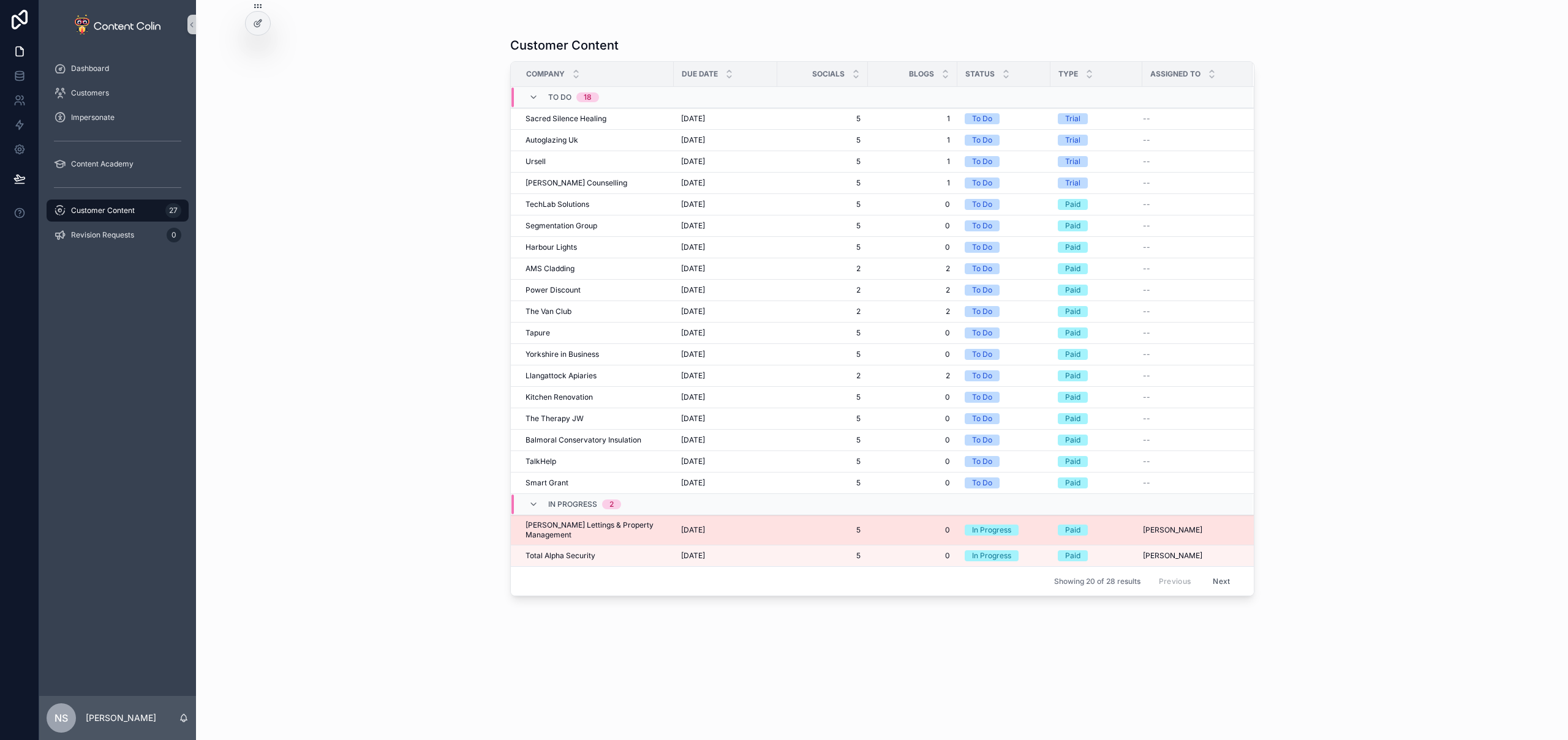
click at [584, 525] on span "Dalton Lettings & Property Management" at bounding box center [596, 530] width 141 height 20
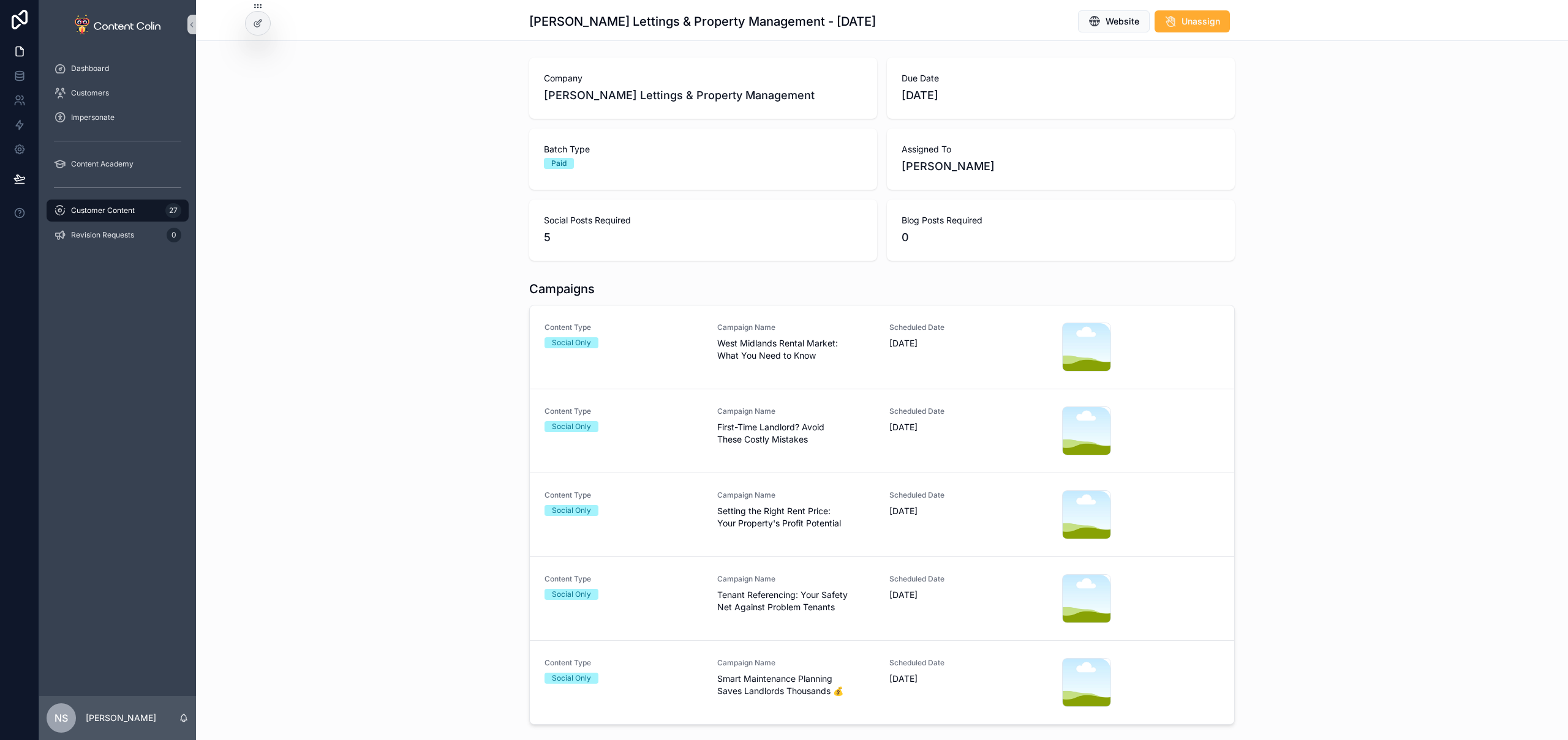
scroll to position [107, 0]
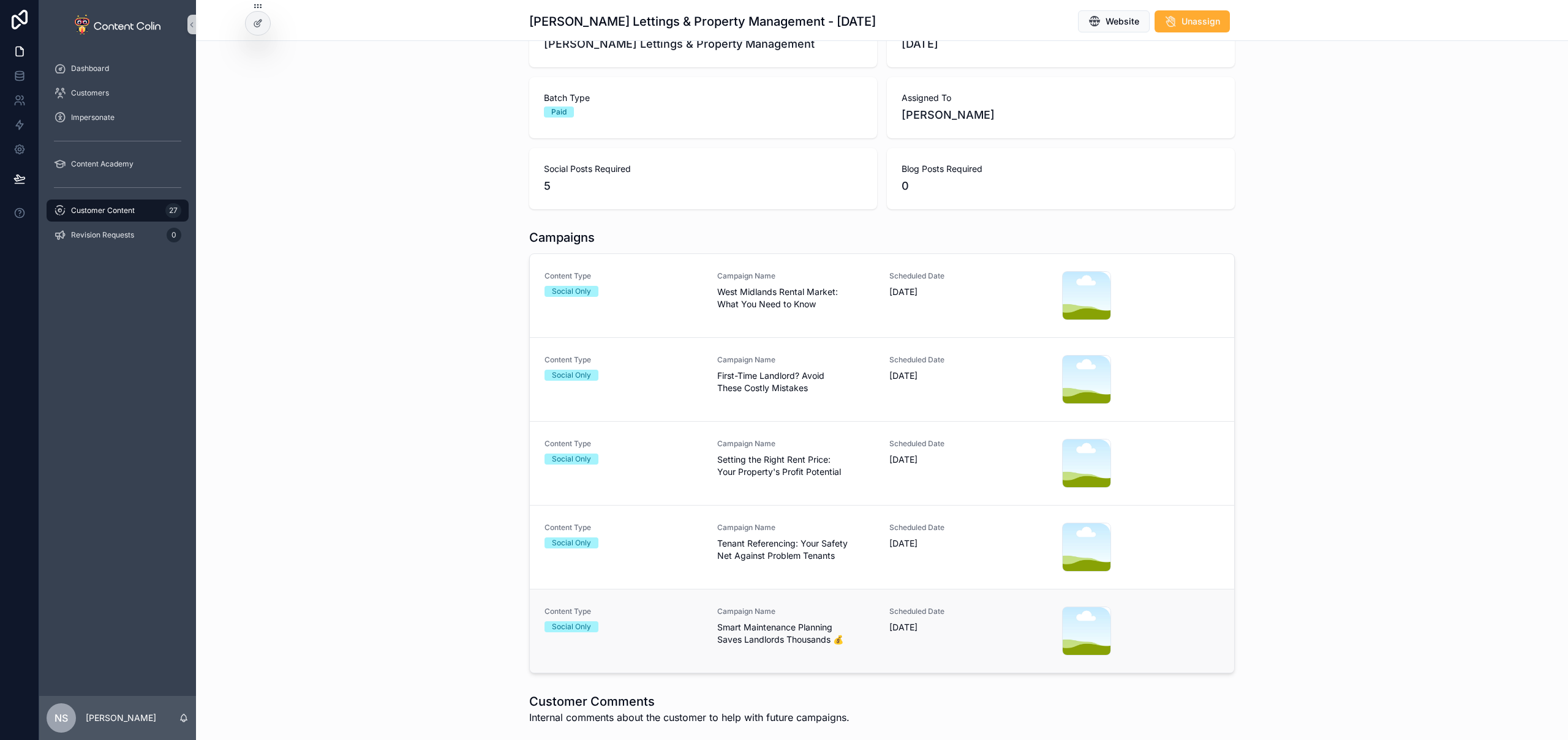
click at [848, 632] on span "Smart Maintenance Planning Saves Landlords Thousands 💰" at bounding box center [796, 634] width 158 height 25
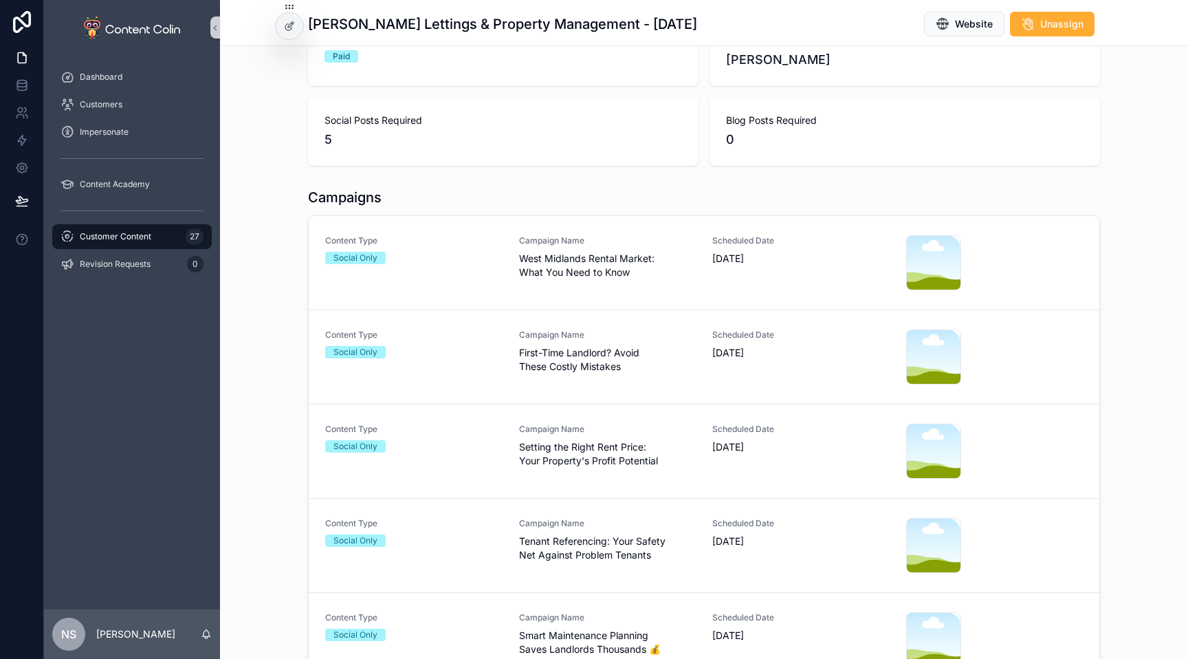
scroll to position [225, 0]
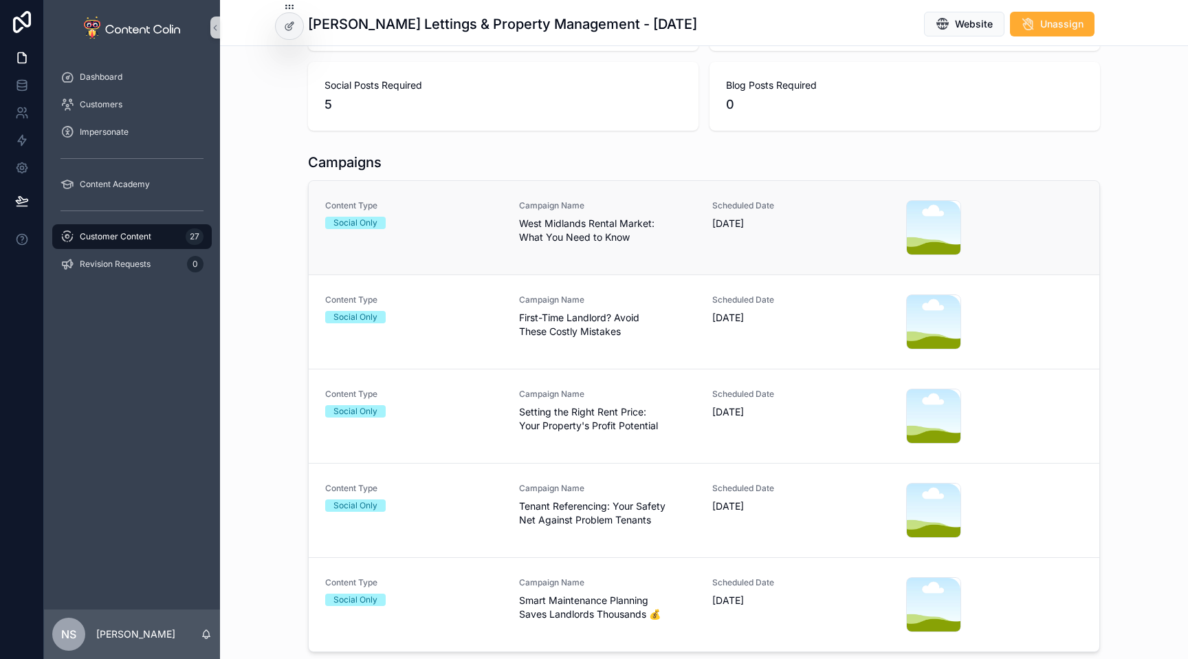
click at [578, 234] on span "West Midlands Rental Market: What You Need to Know" at bounding box center [607, 231] width 177 height 28
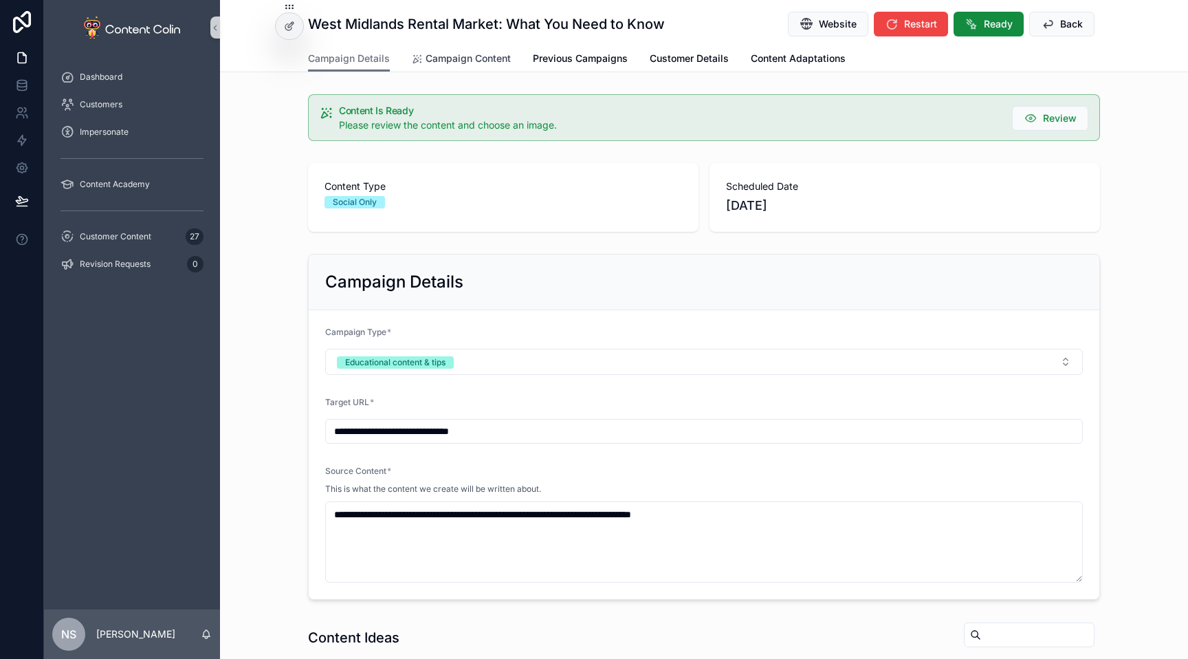
click at [463, 60] on span "Campaign Content" at bounding box center [468, 59] width 85 height 14
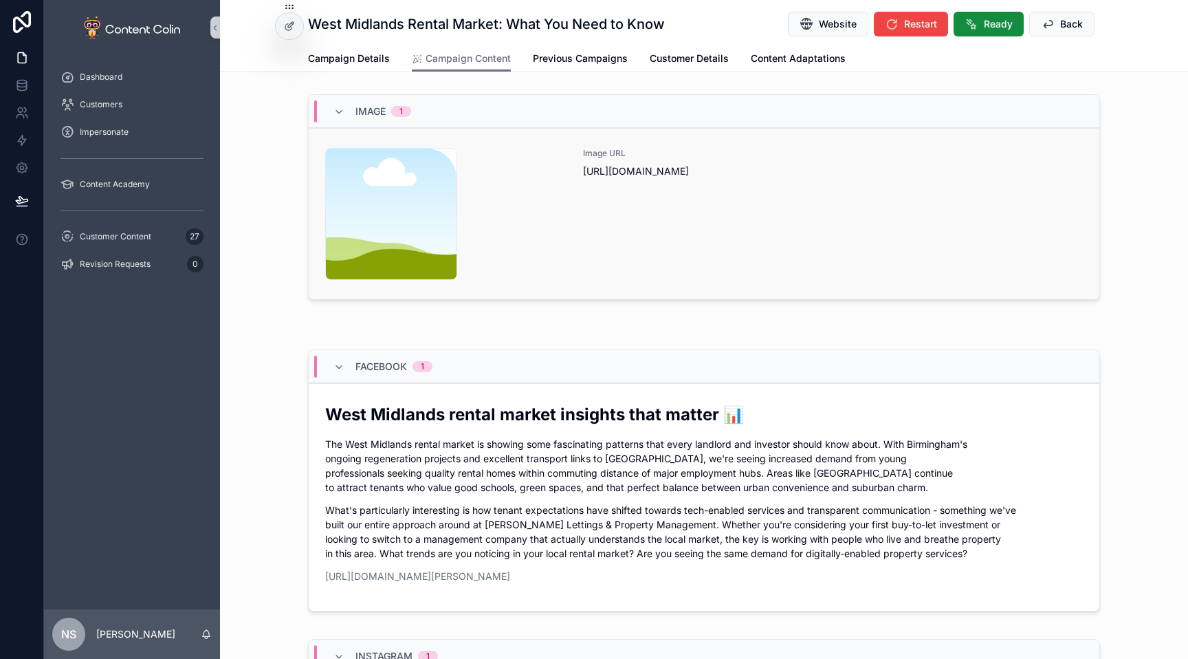
click at [720, 280] on link "content-placeholder .png Image URL https://cdn.contentcolin.com/contentcolin/im…" at bounding box center [704, 213] width 791 height 171
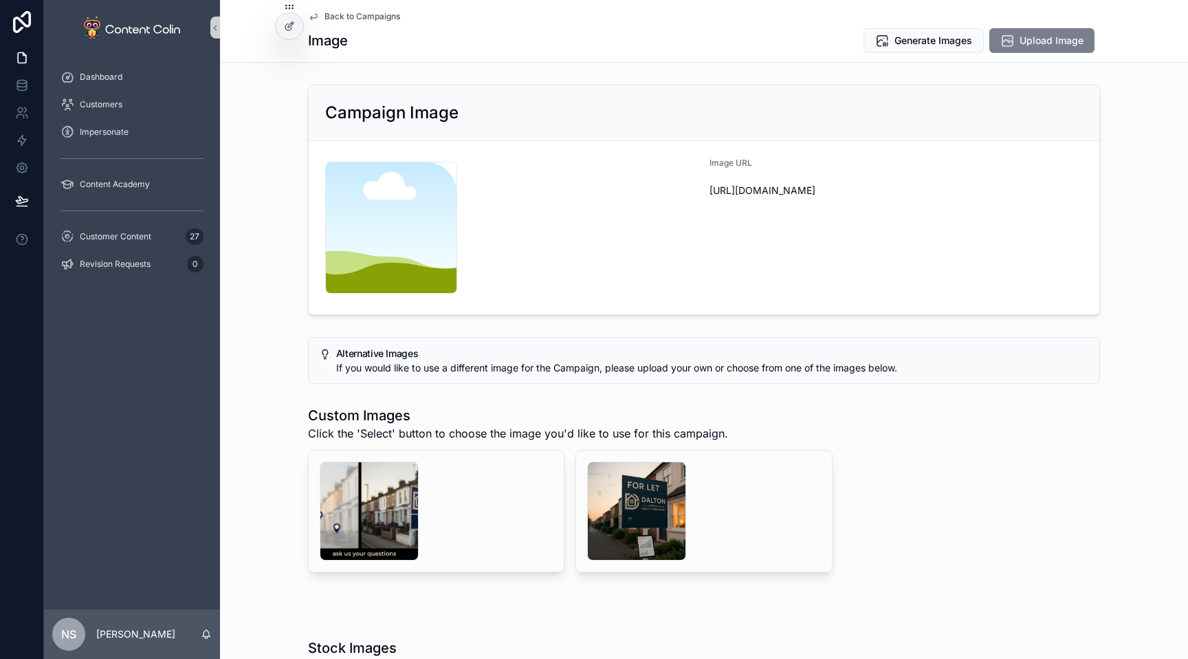
click at [1035, 42] on span "Upload Image" at bounding box center [1052, 41] width 64 height 14
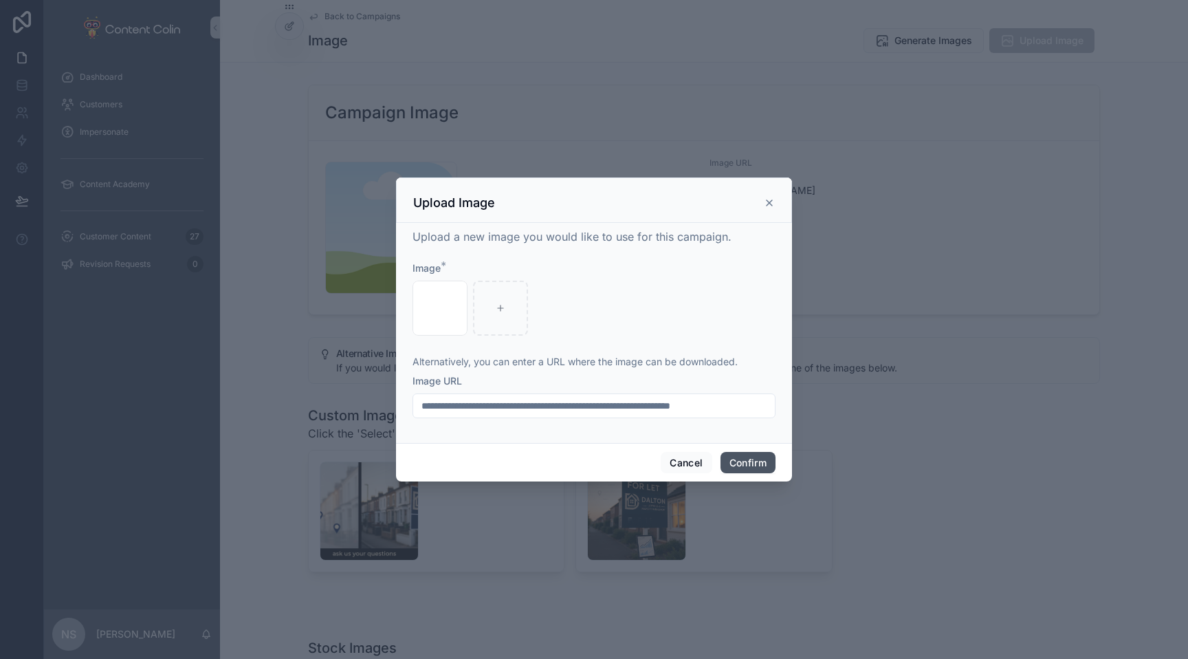
click at [754, 462] on button "Confirm" at bounding box center [748, 463] width 55 height 22
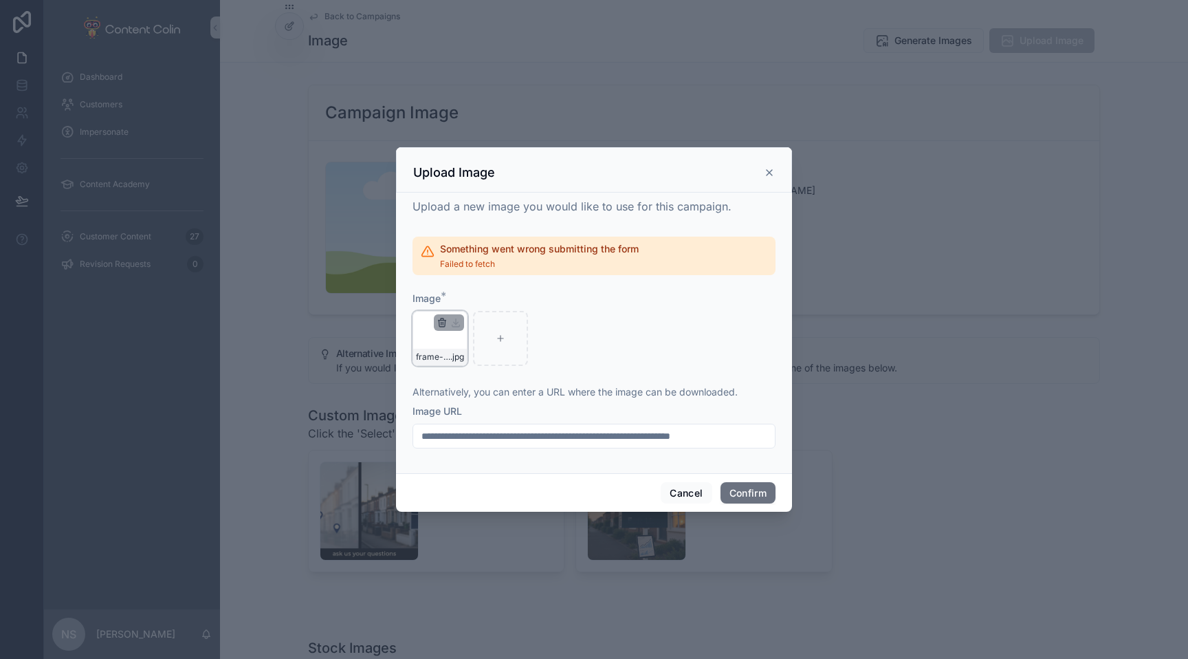
click at [443, 324] on icon "button" at bounding box center [443, 323] width 0 height 3
click at [469, 298] on icon "button" at bounding box center [470, 297] width 11 height 11
click at [441, 342] on icon at bounding box center [440, 338] width 10 height 10
click at [741, 496] on button "Confirm" at bounding box center [748, 493] width 55 height 22
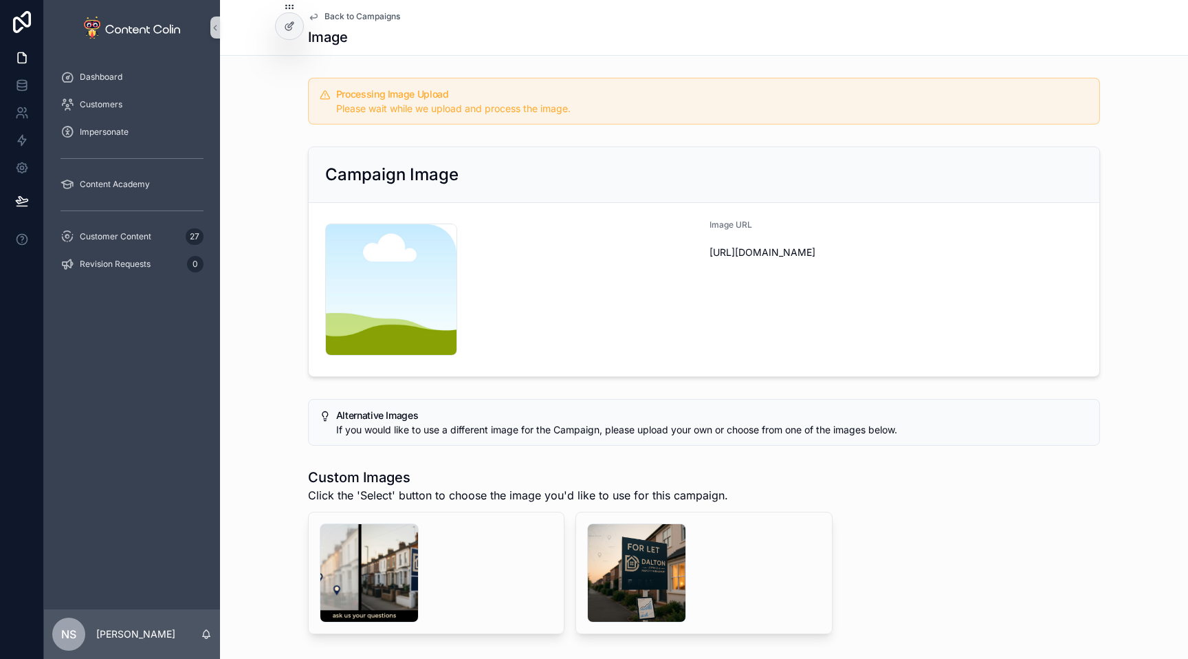
click at [335, 12] on span "Back to Campaigns" at bounding box center [363, 16] width 76 height 11
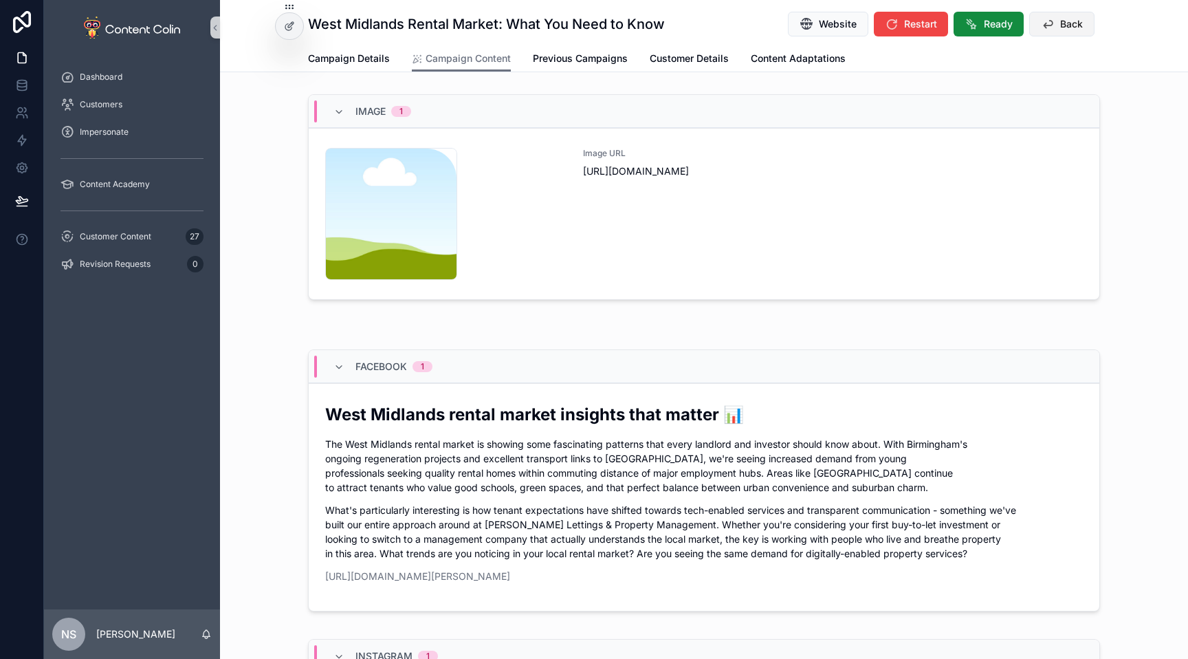
click at [1064, 23] on span "Back" at bounding box center [1071, 24] width 23 height 14
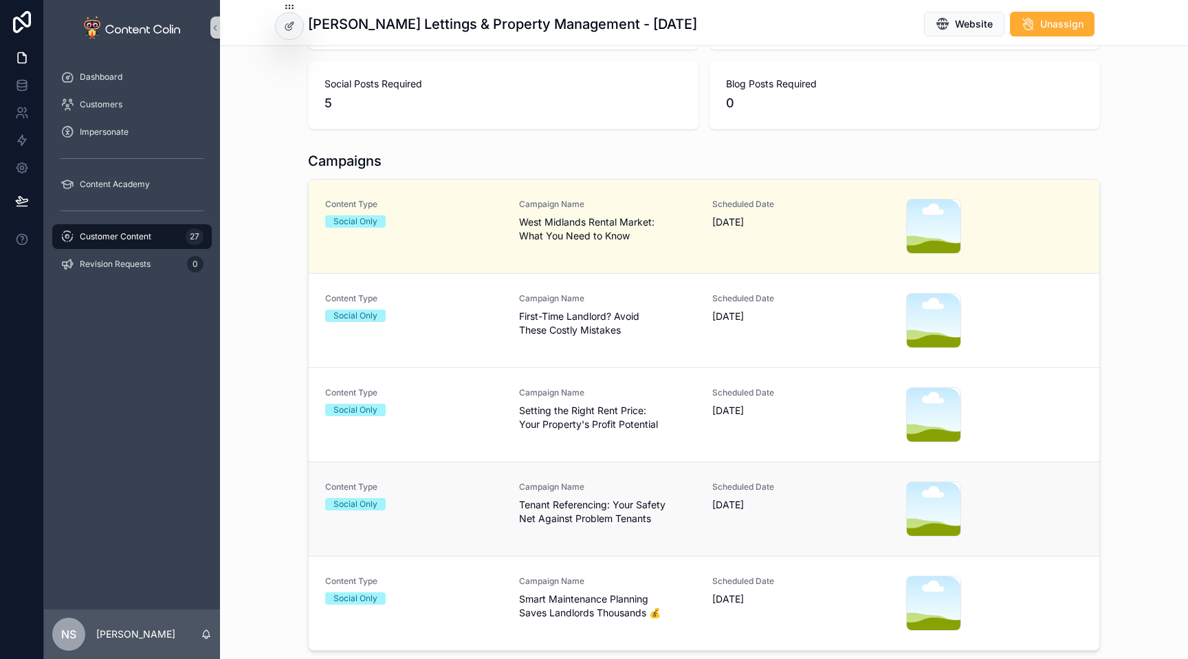
scroll to position [244, 0]
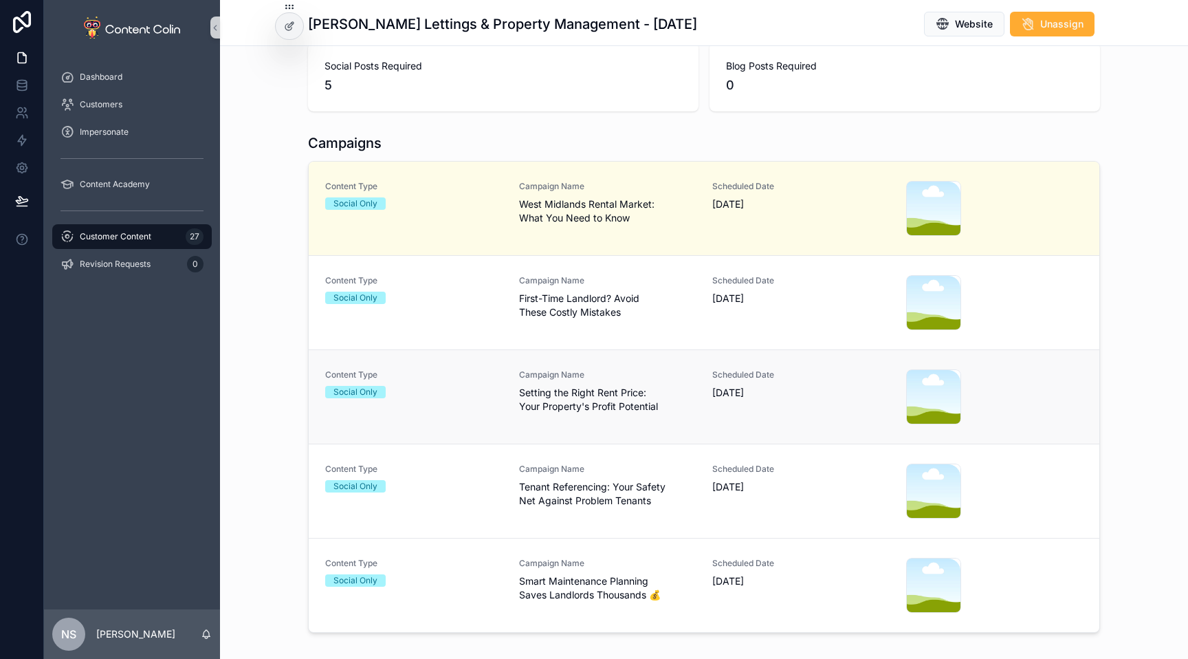
click at [542, 416] on div "Campaign Name Setting the Right Rent Price: Your Property's Profit Potential" at bounding box center [607, 396] width 177 height 55
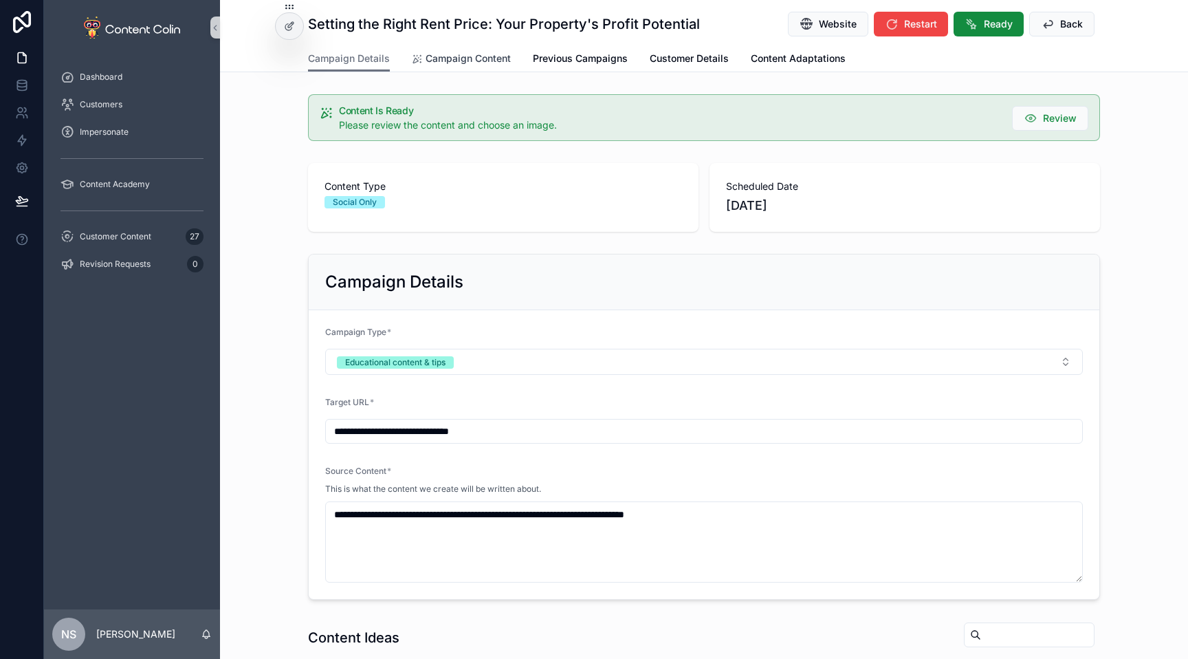
click at [458, 59] on span "Campaign Content" at bounding box center [468, 59] width 85 height 14
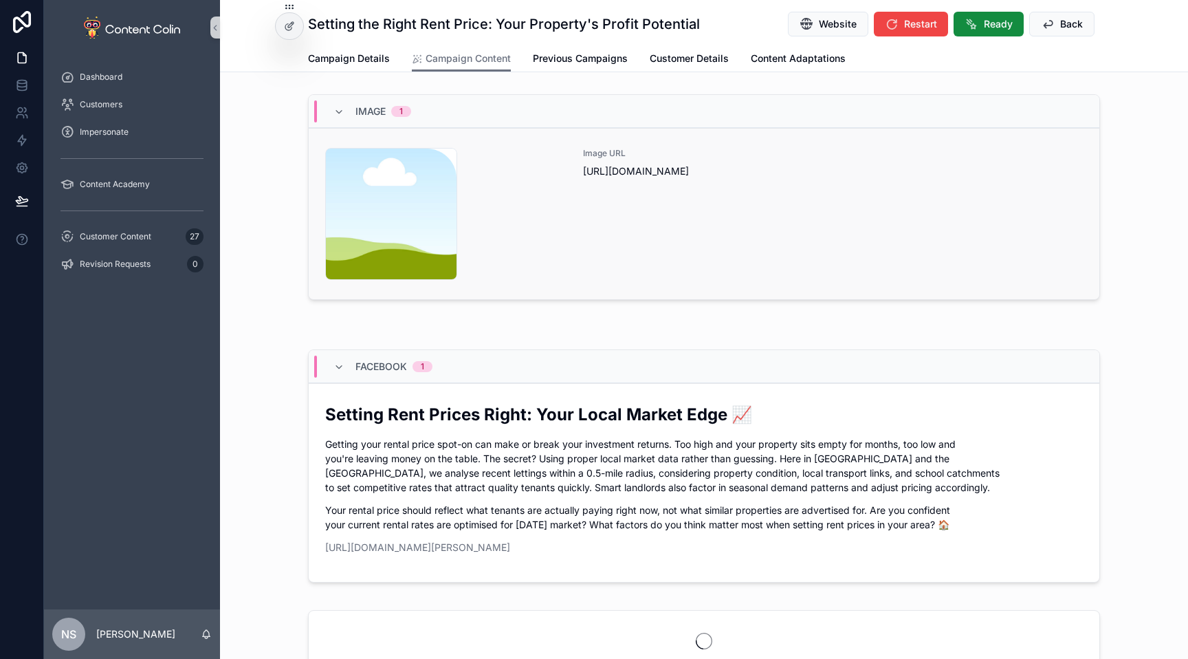
click at [708, 206] on div "Image URL https://cdn.contentcolin.com/contentcolin/images/content-placeholder.…" at bounding box center [833, 214] width 500 height 132
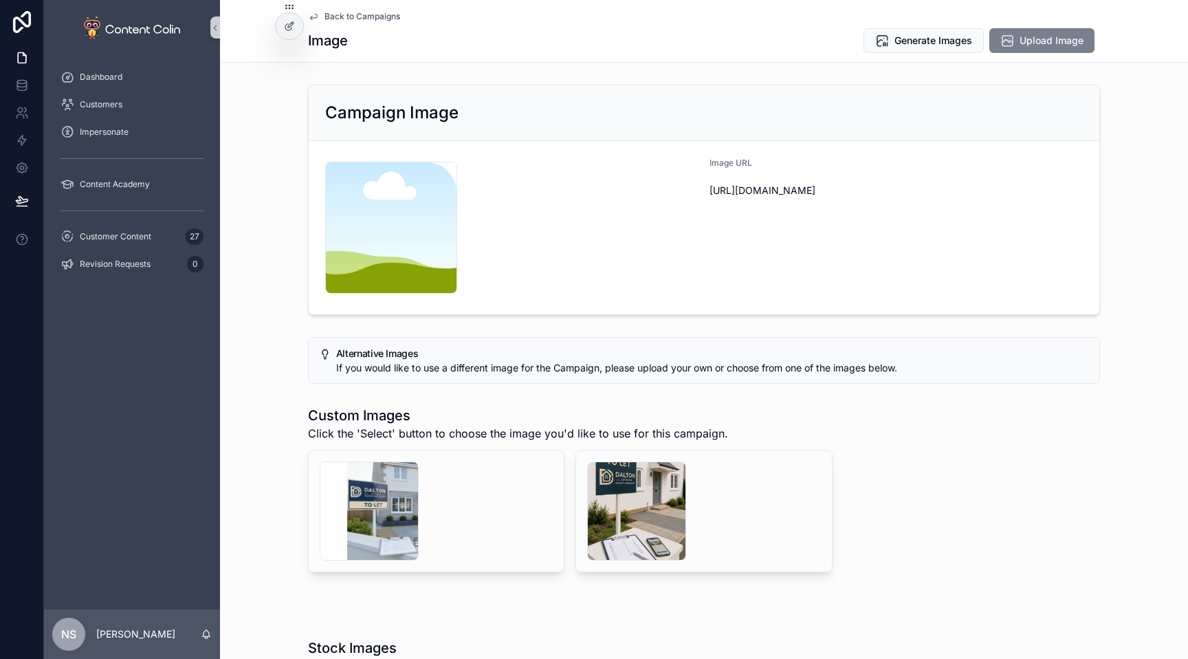
click at [1044, 41] on span "Upload Image" at bounding box center [1052, 41] width 64 height 14
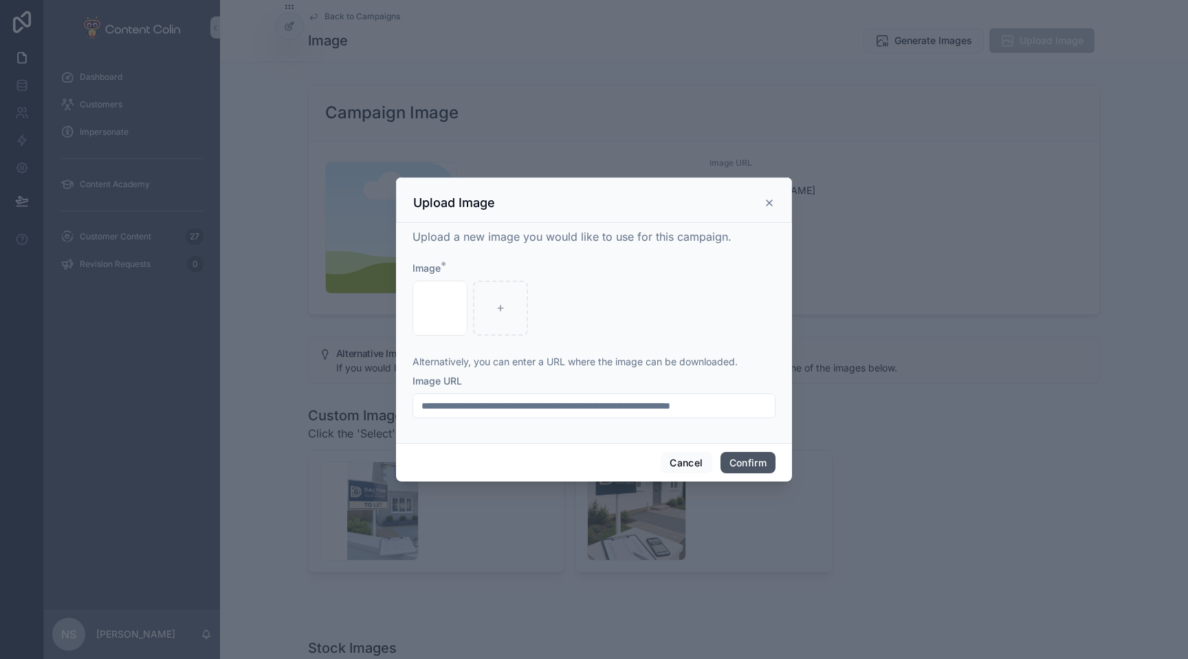
click at [744, 468] on button "Confirm" at bounding box center [748, 463] width 55 height 22
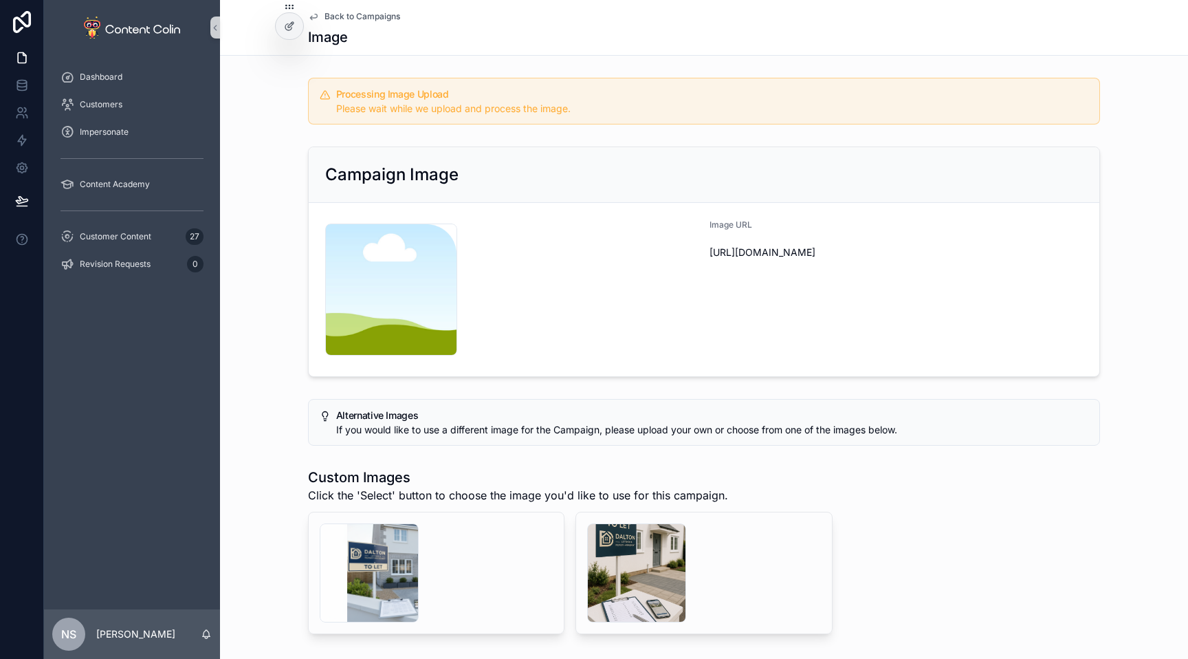
click at [371, 17] on span "Back to Campaigns" at bounding box center [363, 16] width 76 height 11
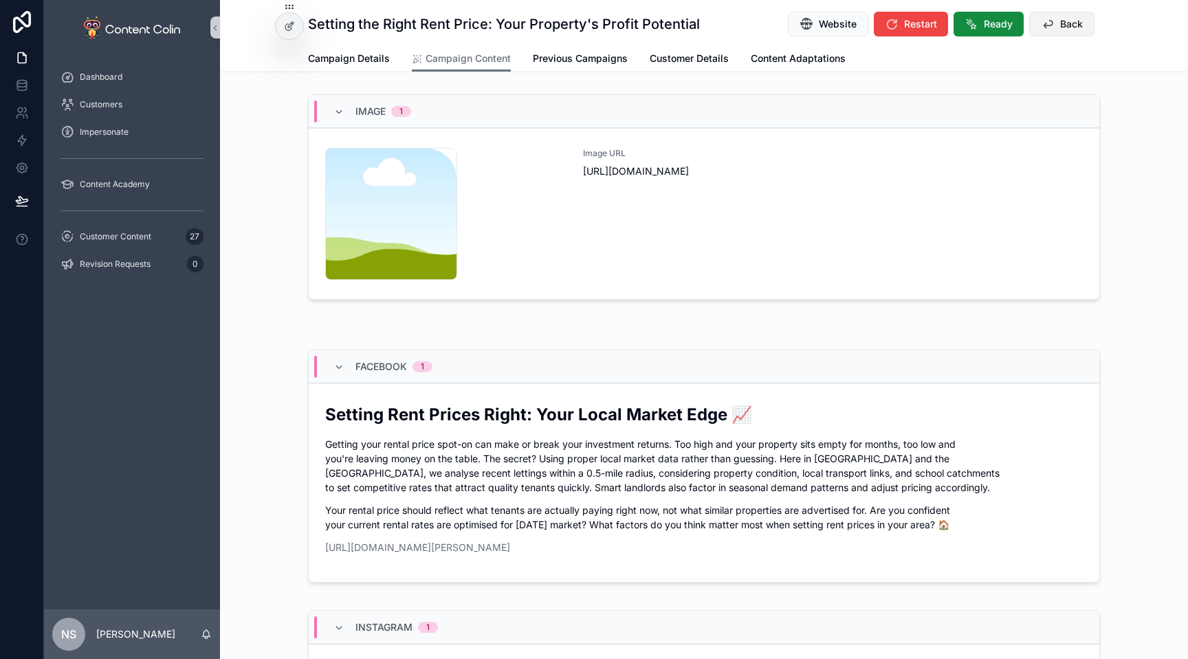
click at [1060, 23] on span "Back" at bounding box center [1071, 24] width 23 height 14
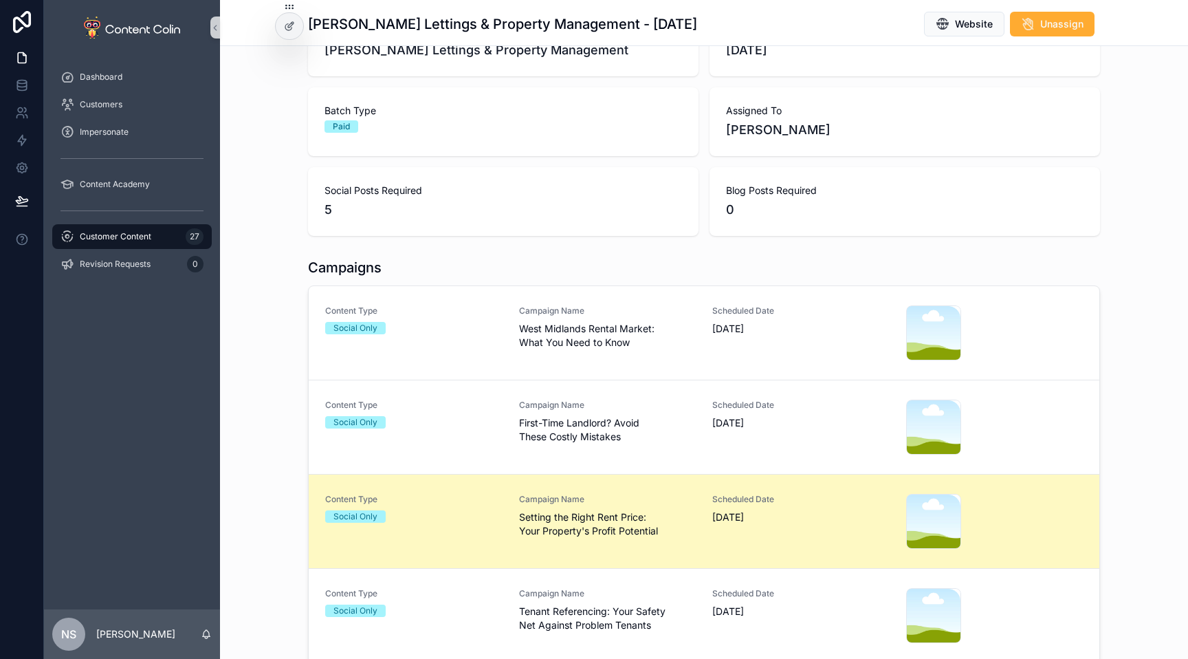
scroll to position [261, 0]
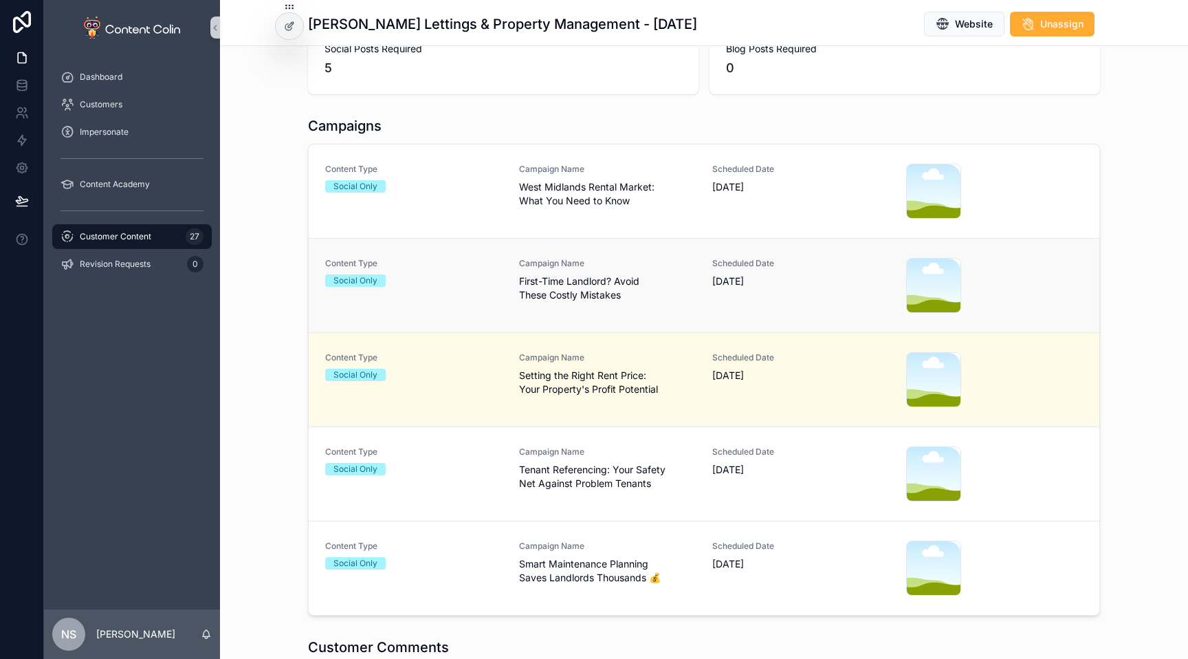
click at [597, 268] on span "Campaign Name" at bounding box center [607, 263] width 177 height 11
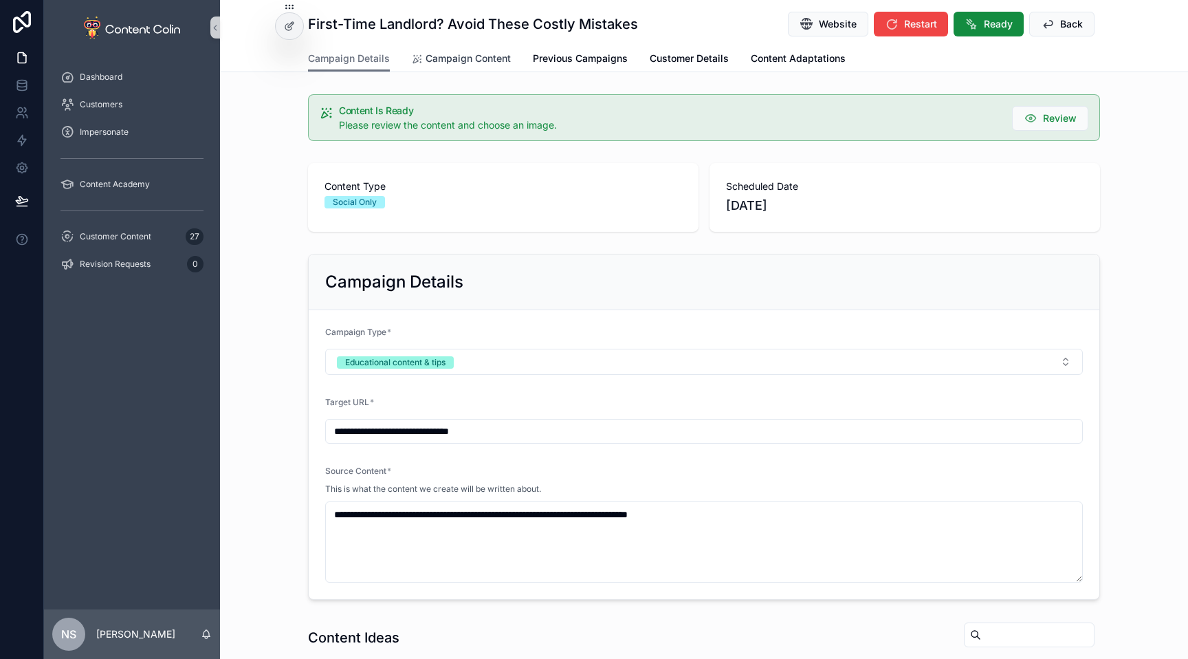
click at [453, 50] on link "Campaign Content" at bounding box center [461, 60] width 99 height 28
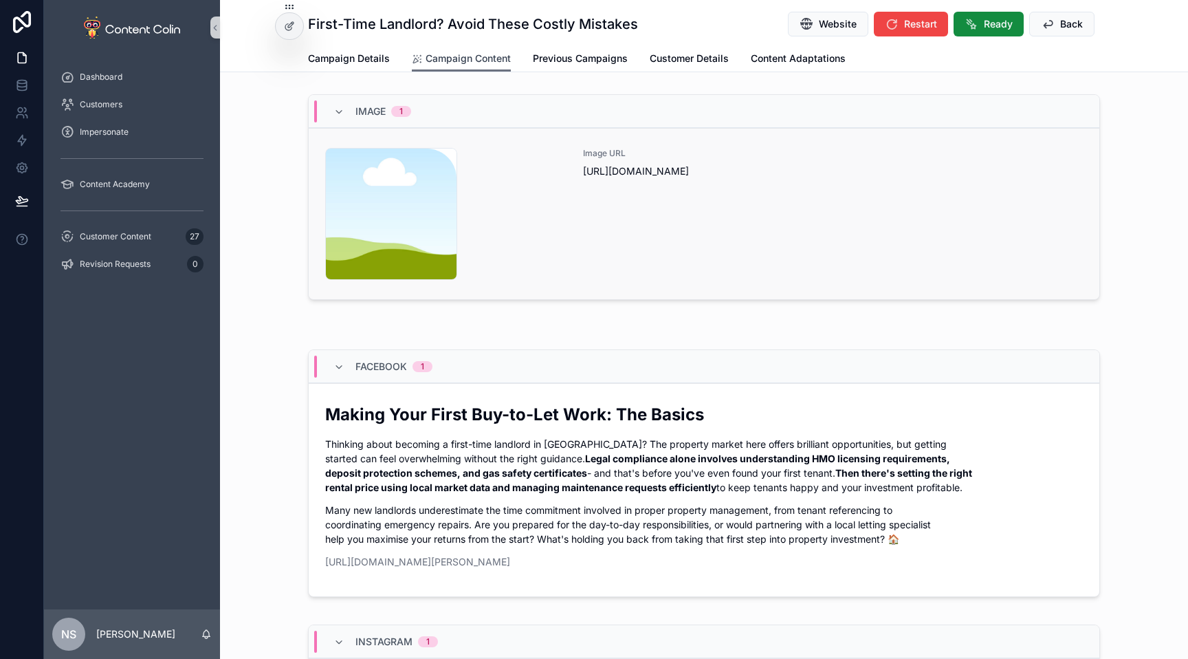
scroll to position [311, 0]
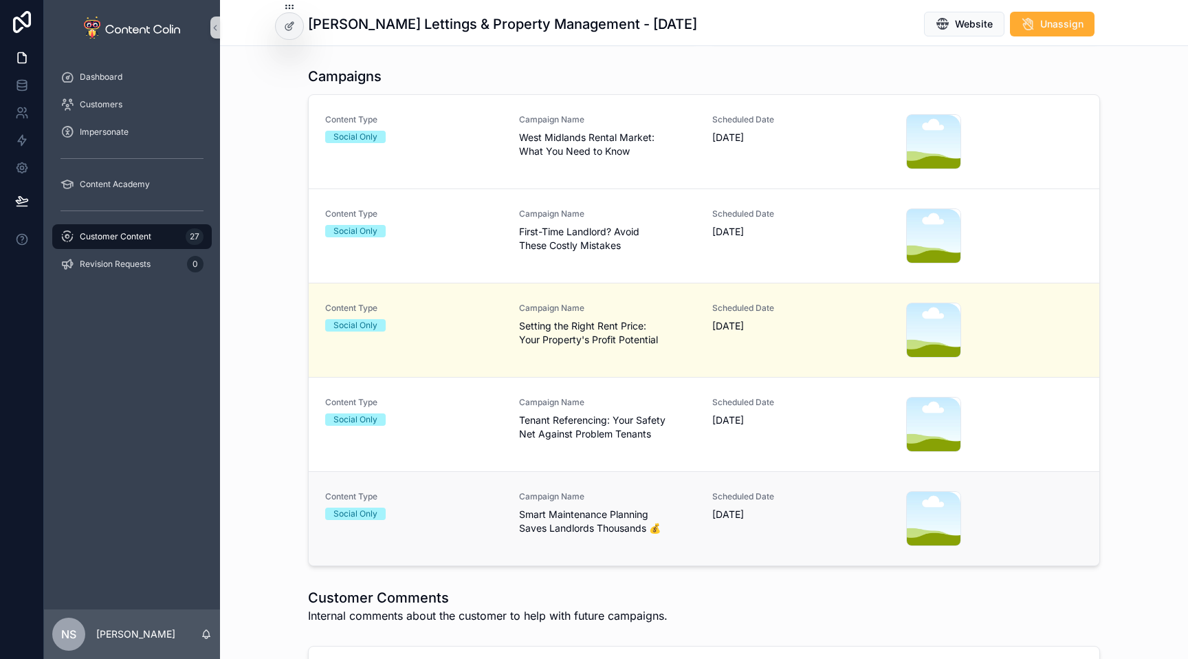
click at [615, 507] on span "Smart Maintenance Planning Saves Landlords Thousands 💰" at bounding box center [607, 521] width 177 height 28
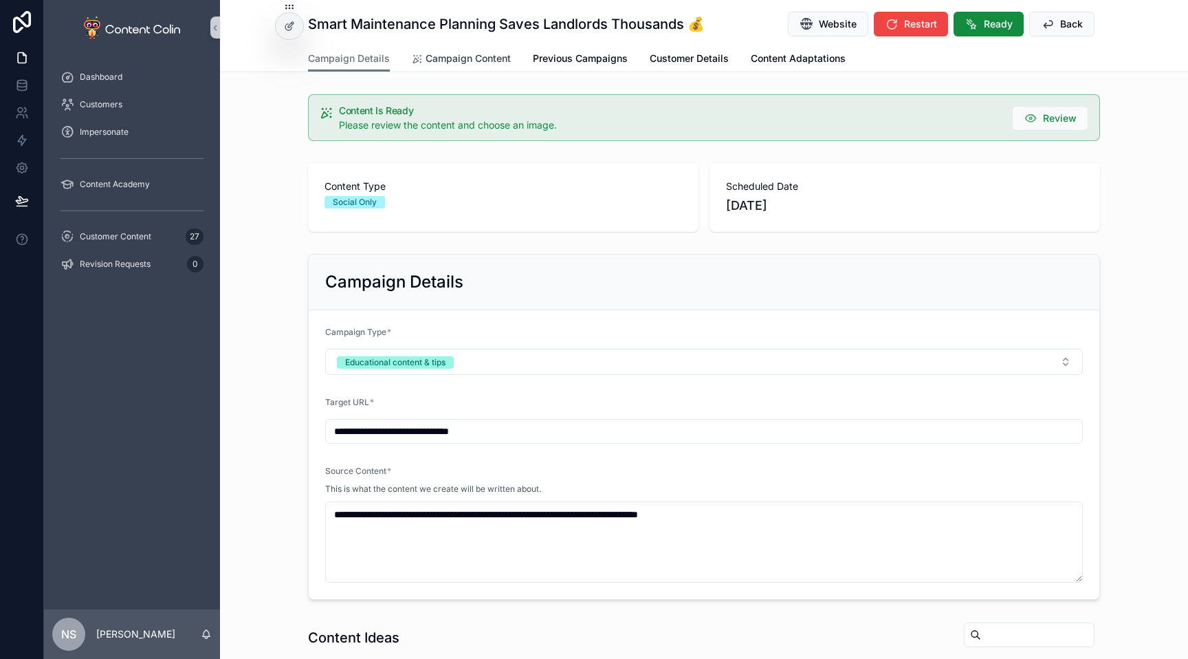
click at [462, 58] on span "Campaign Content" at bounding box center [468, 59] width 85 height 14
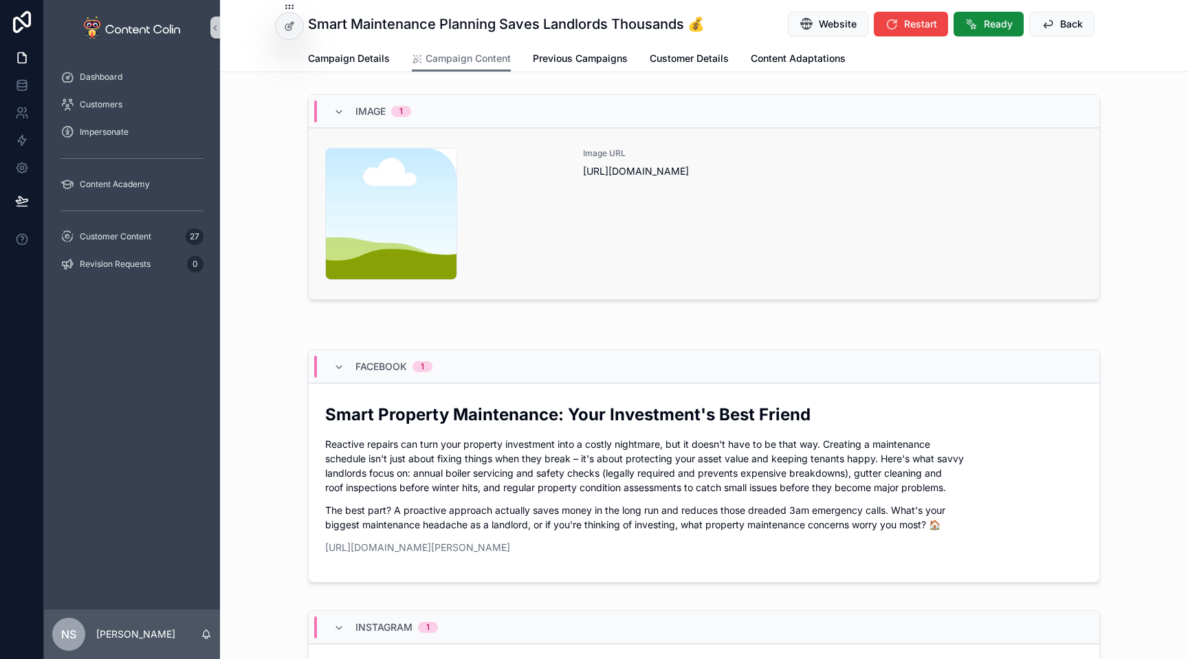
click at [705, 208] on div "Image URL https://cdn.contentcolin.com/contentcolin/images/content-placeholder.…" at bounding box center [833, 214] width 500 height 132
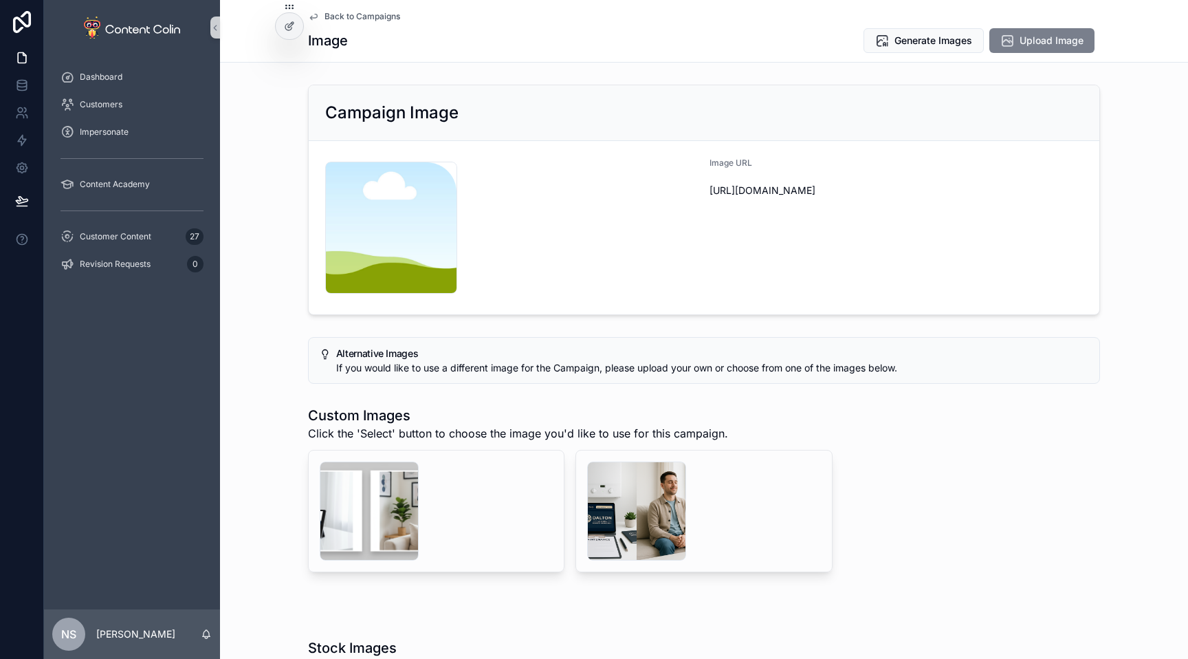
click at [1038, 41] on span "Upload Image" at bounding box center [1052, 41] width 64 height 14
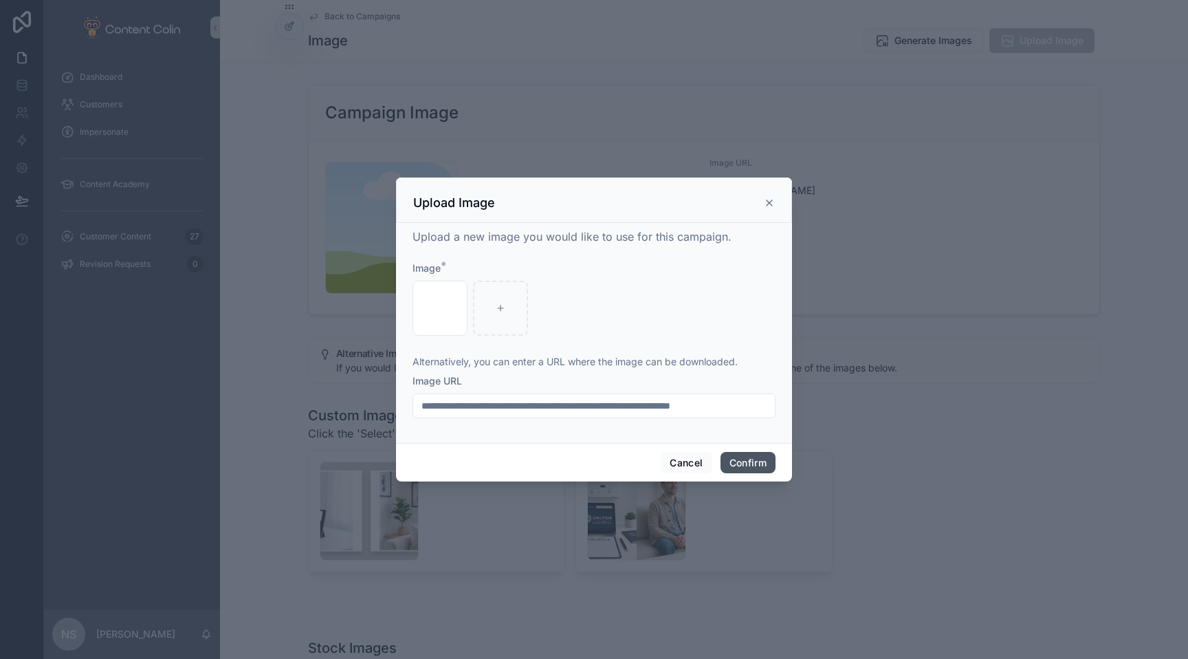
click at [747, 463] on button "Confirm" at bounding box center [748, 463] width 55 height 22
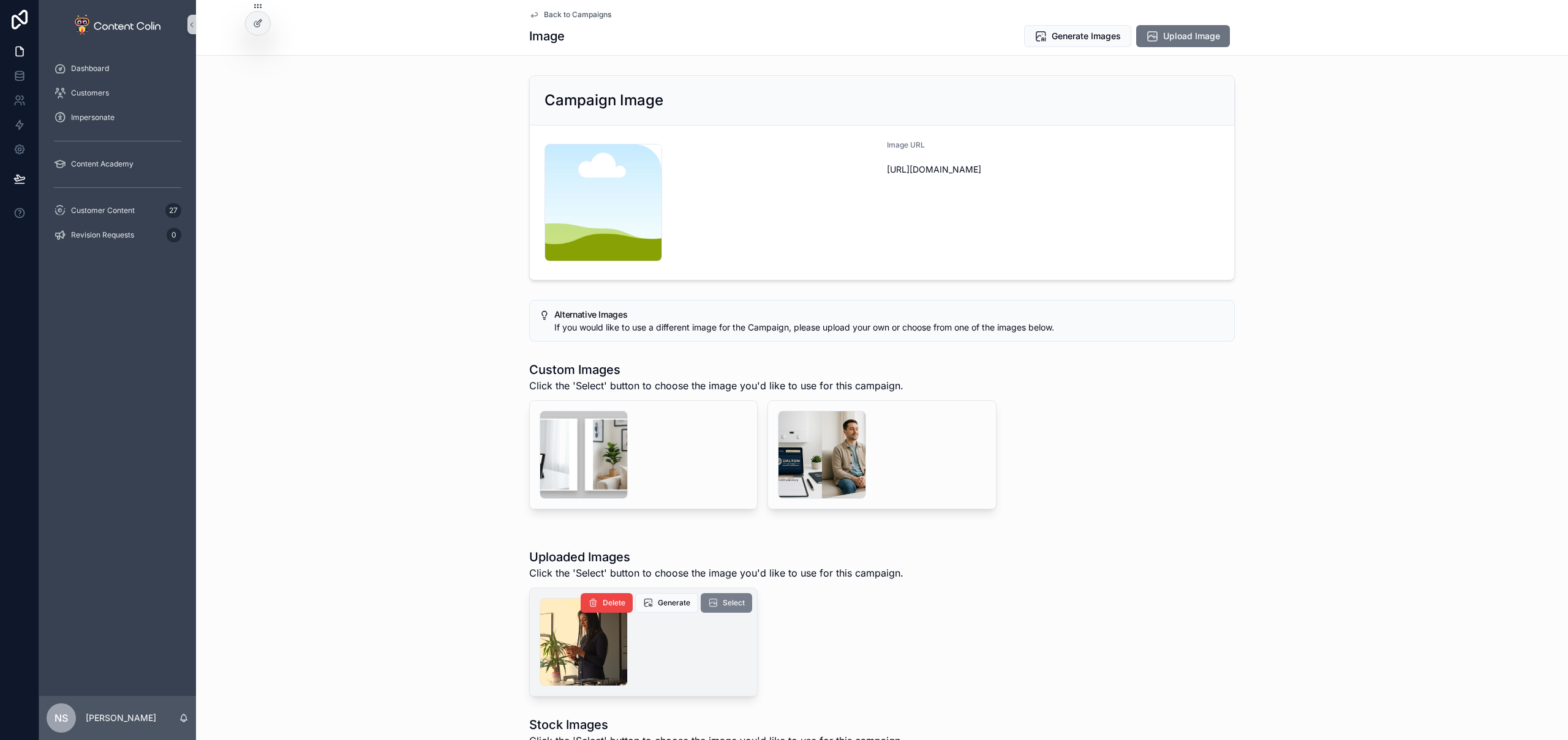
click at [729, 607] on span "Select" at bounding box center [733, 603] width 22 height 10
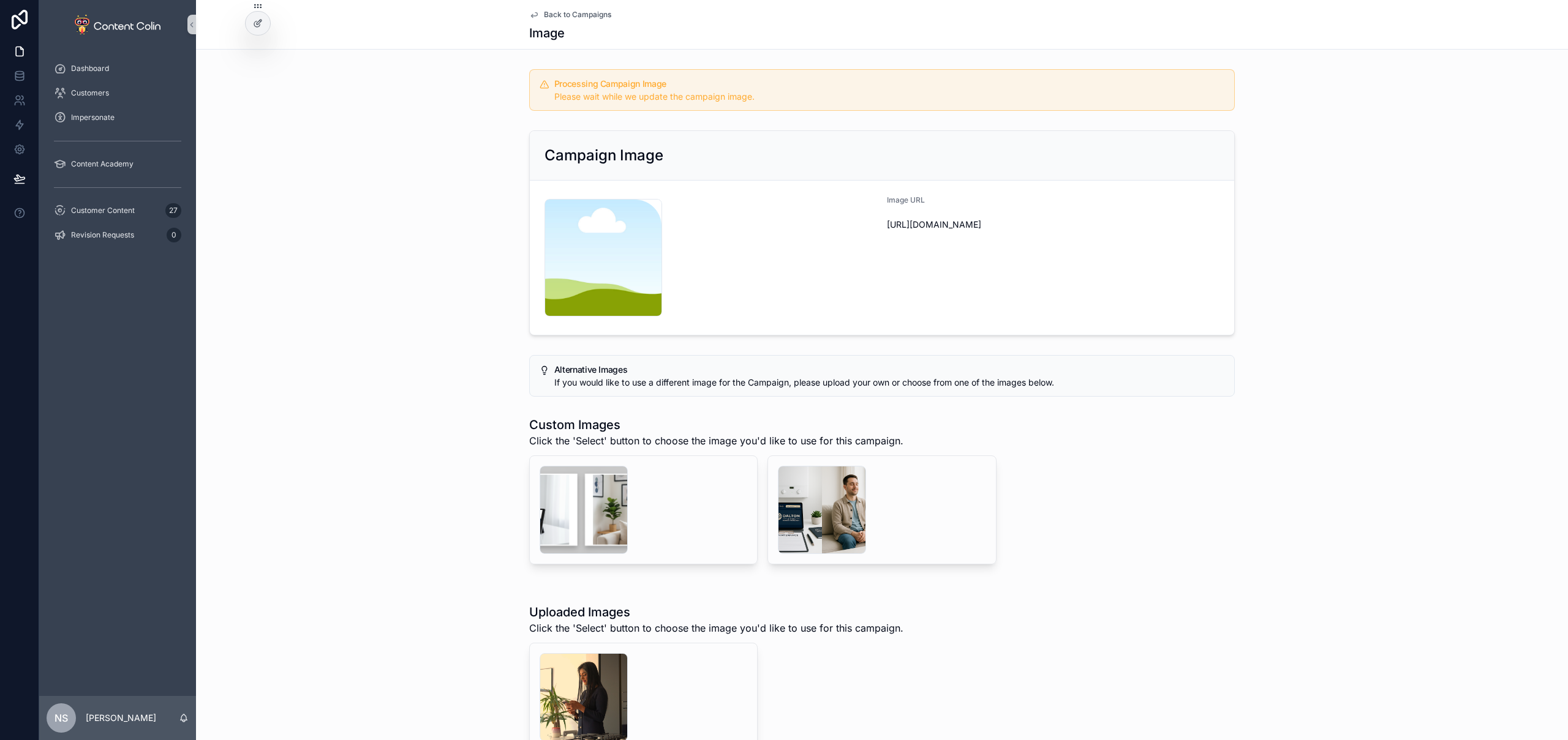
click at [582, 18] on span "Back to Campaigns" at bounding box center [578, 14] width 68 height 10
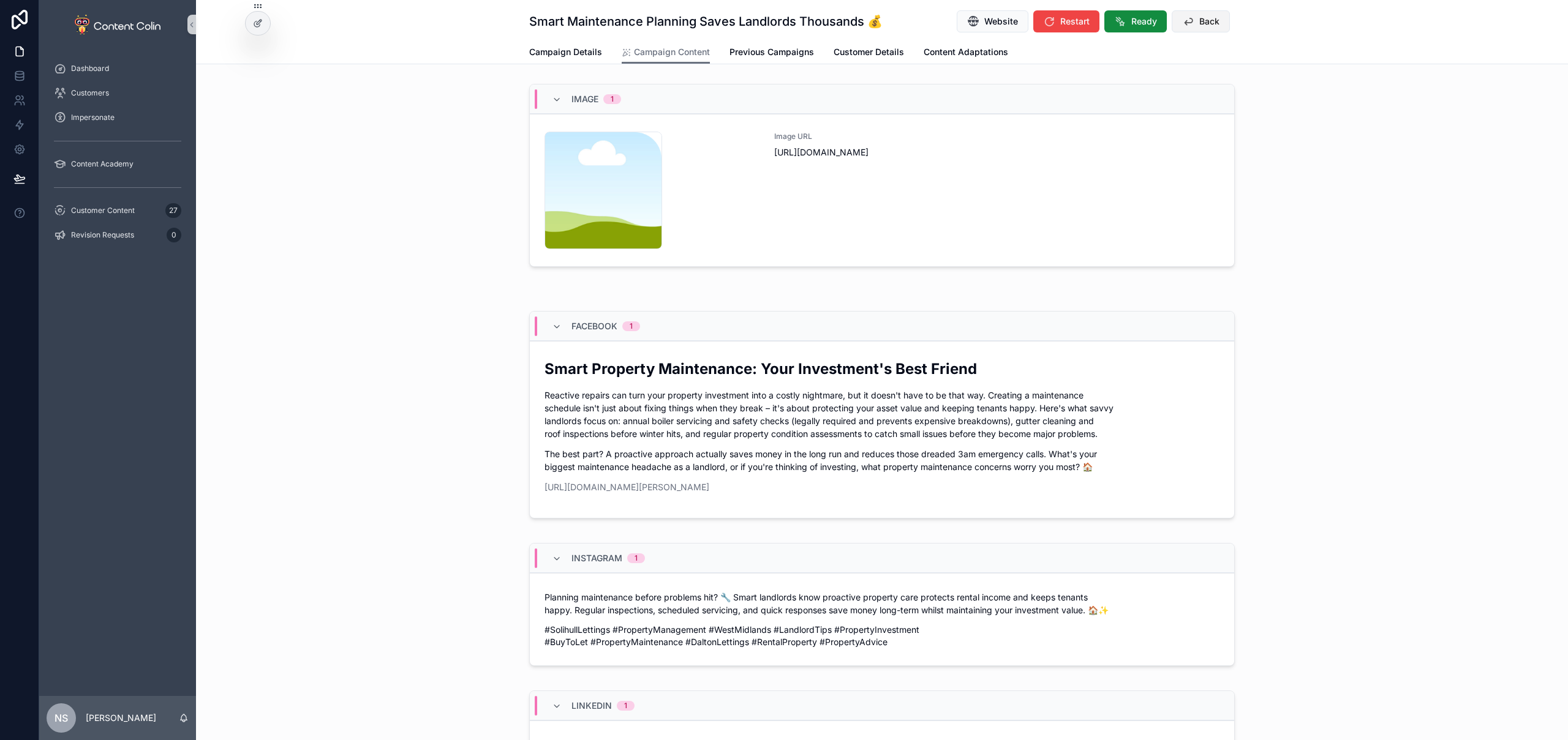
click at [1199, 20] on span "Back" at bounding box center [1209, 21] width 20 height 12
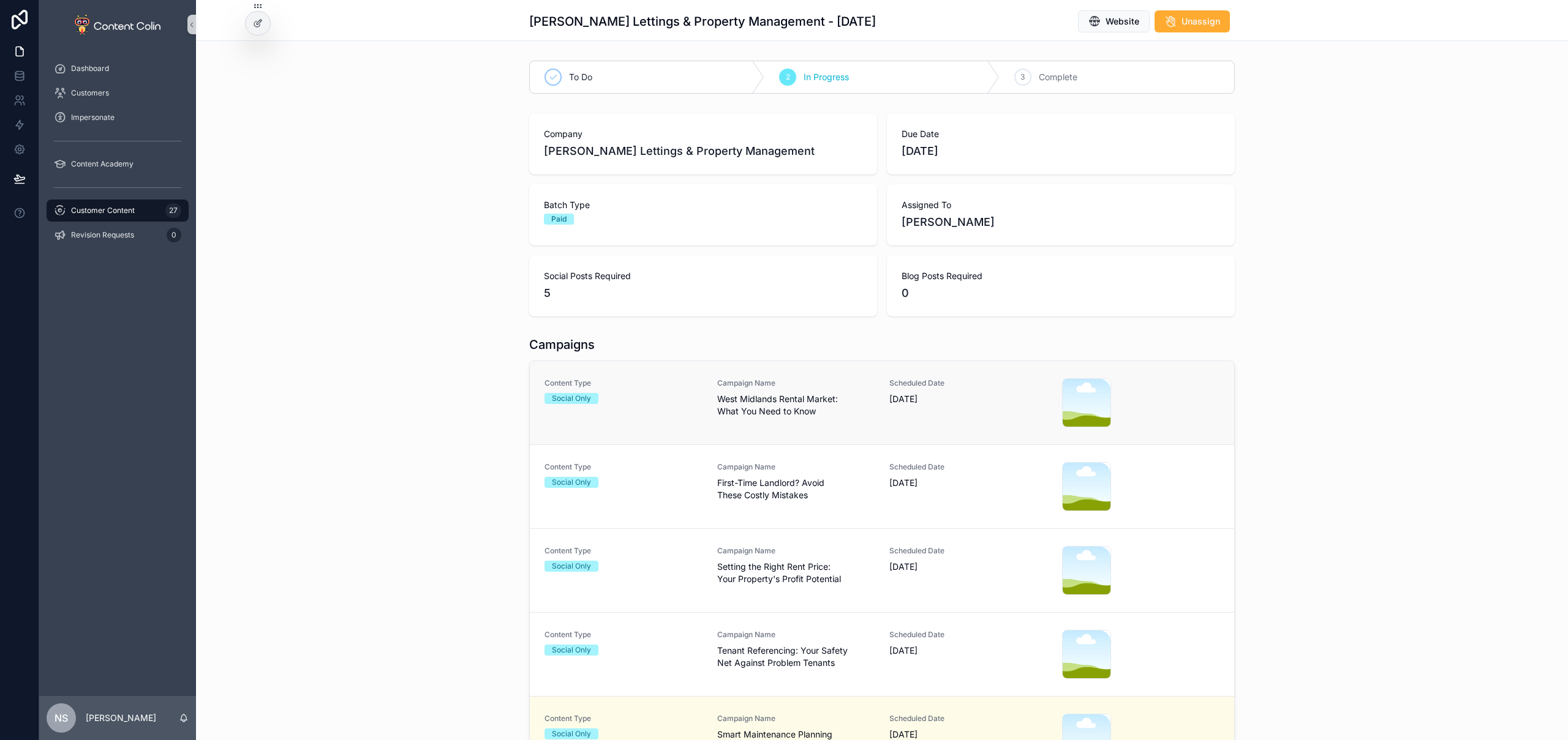
click at [769, 408] on span "West Midlands Rental Market: What You Need to Know" at bounding box center [796, 405] width 158 height 25
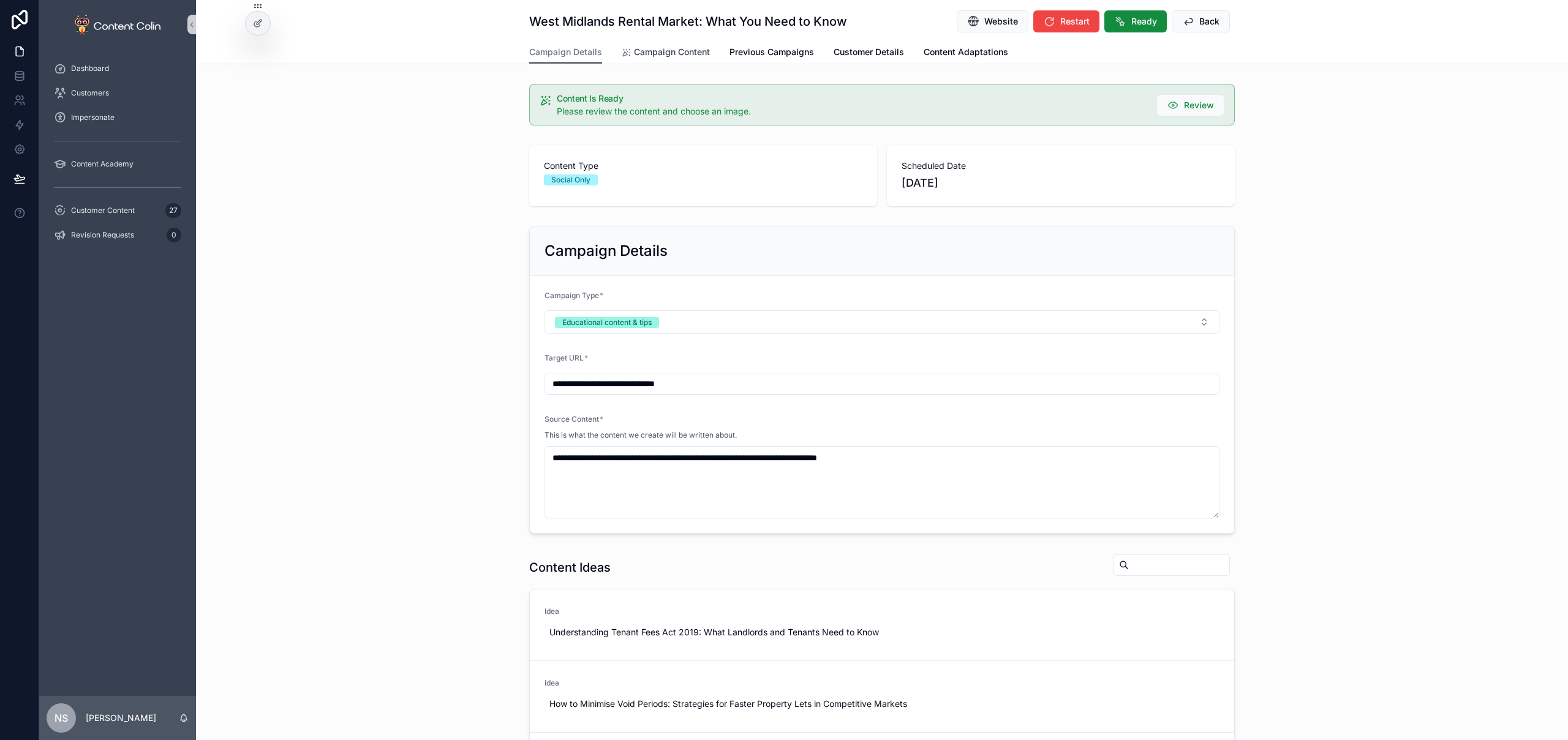
click at [674, 59] on link "Campaign Content" at bounding box center [666, 53] width 88 height 25
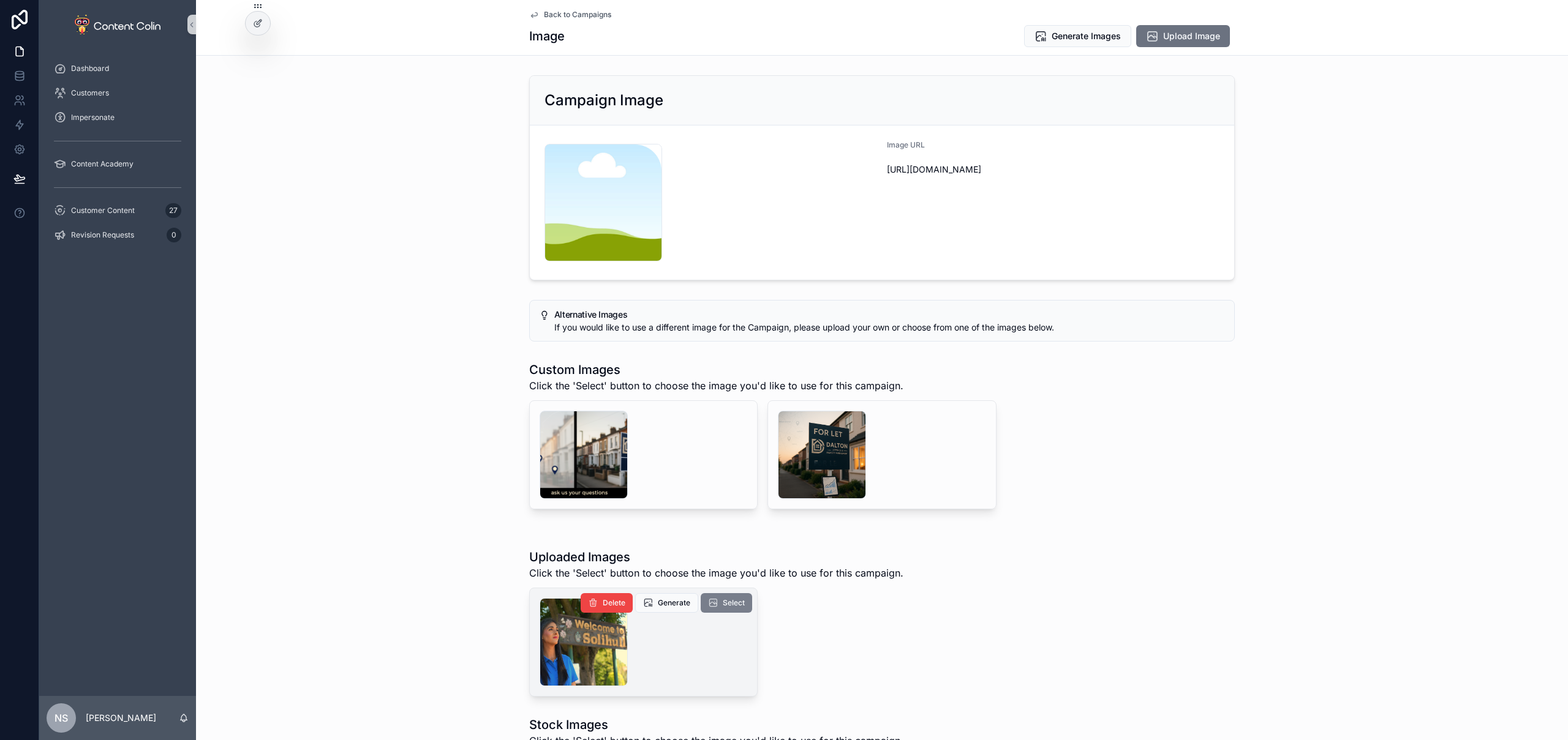
click at [730, 604] on span "Select" at bounding box center [733, 603] width 22 height 10
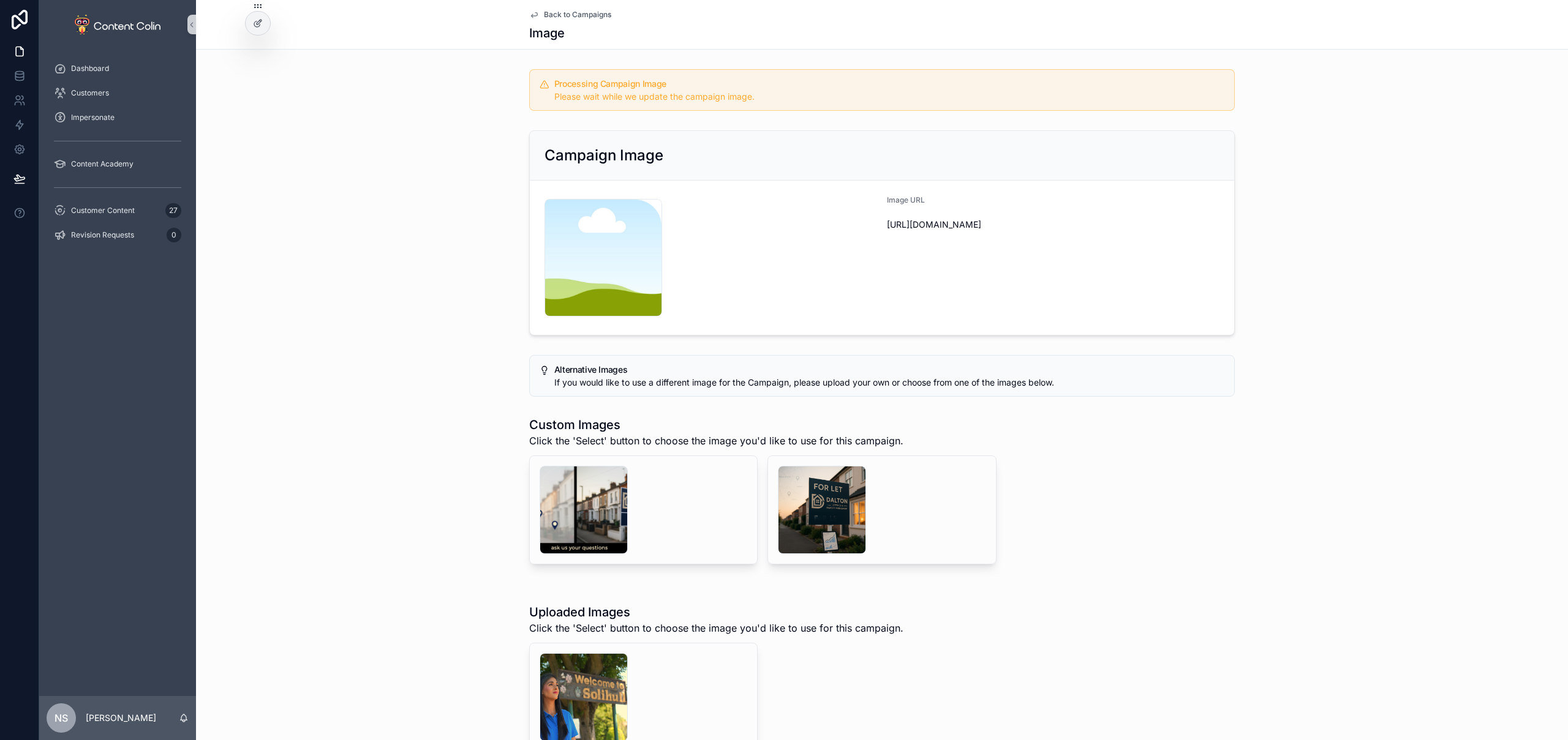
click at [585, 17] on span "Back to Campaigns" at bounding box center [578, 14] width 68 height 10
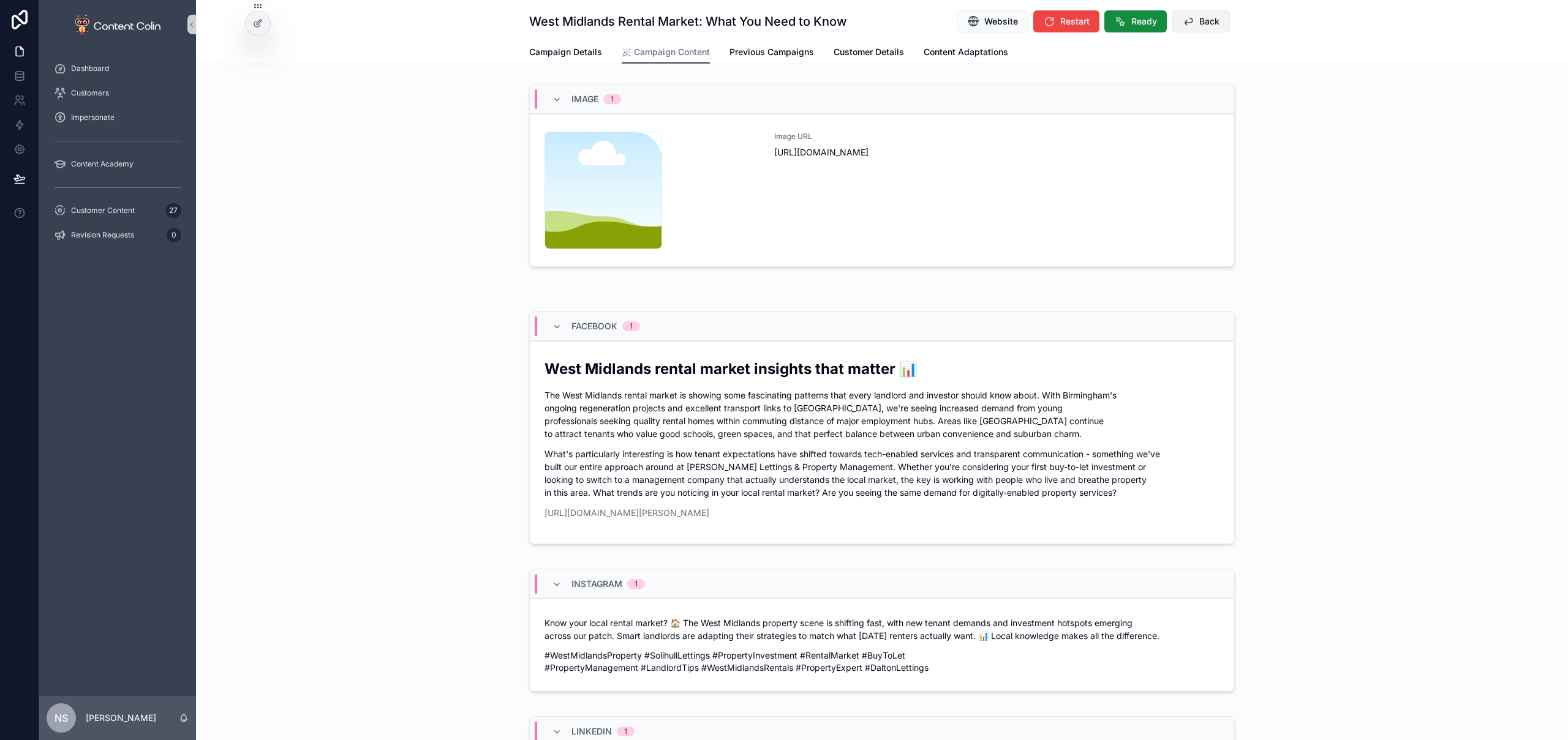
click at [1199, 20] on span "Back" at bounding box center [1209, 21] width 20 height 12
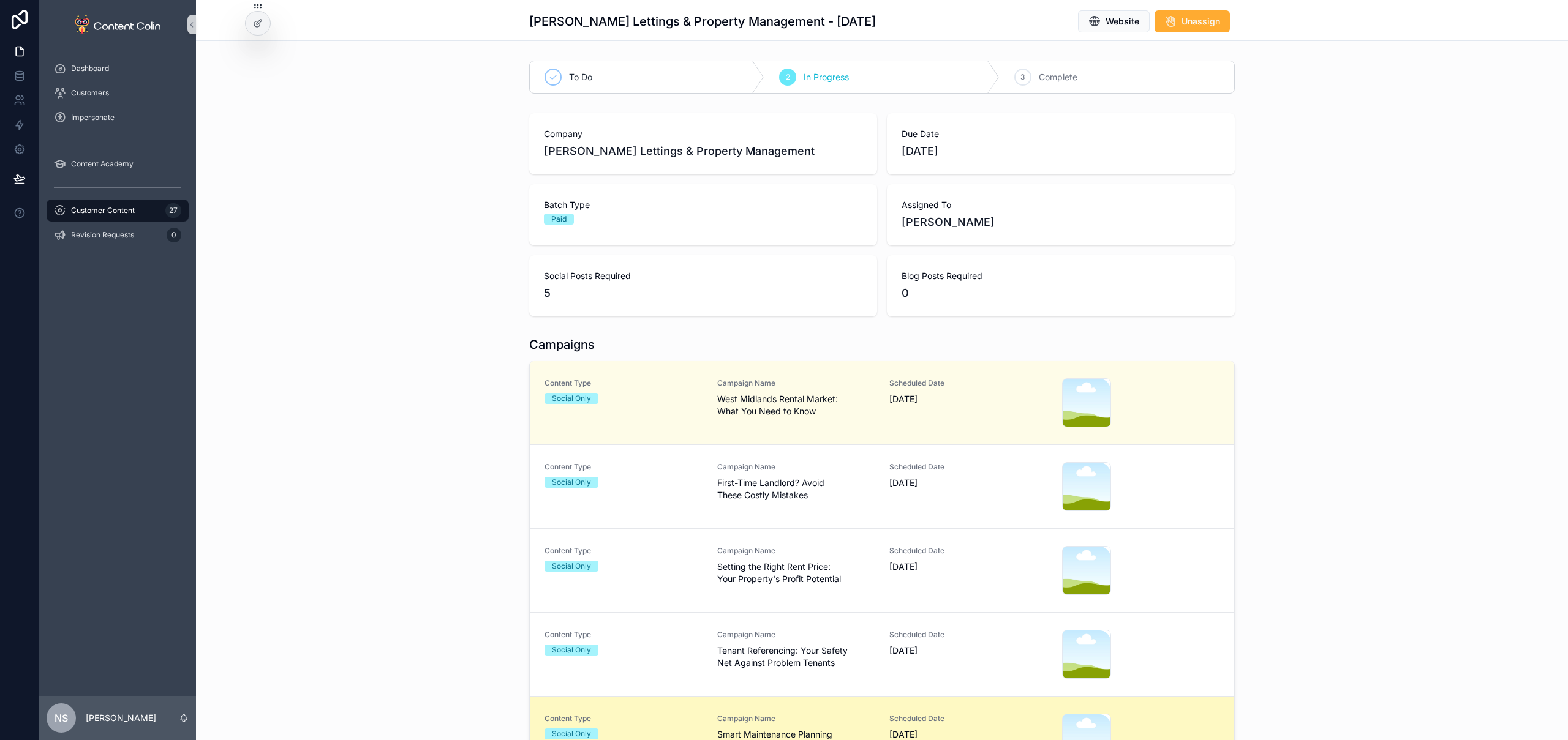
scroll to position [205, 0]
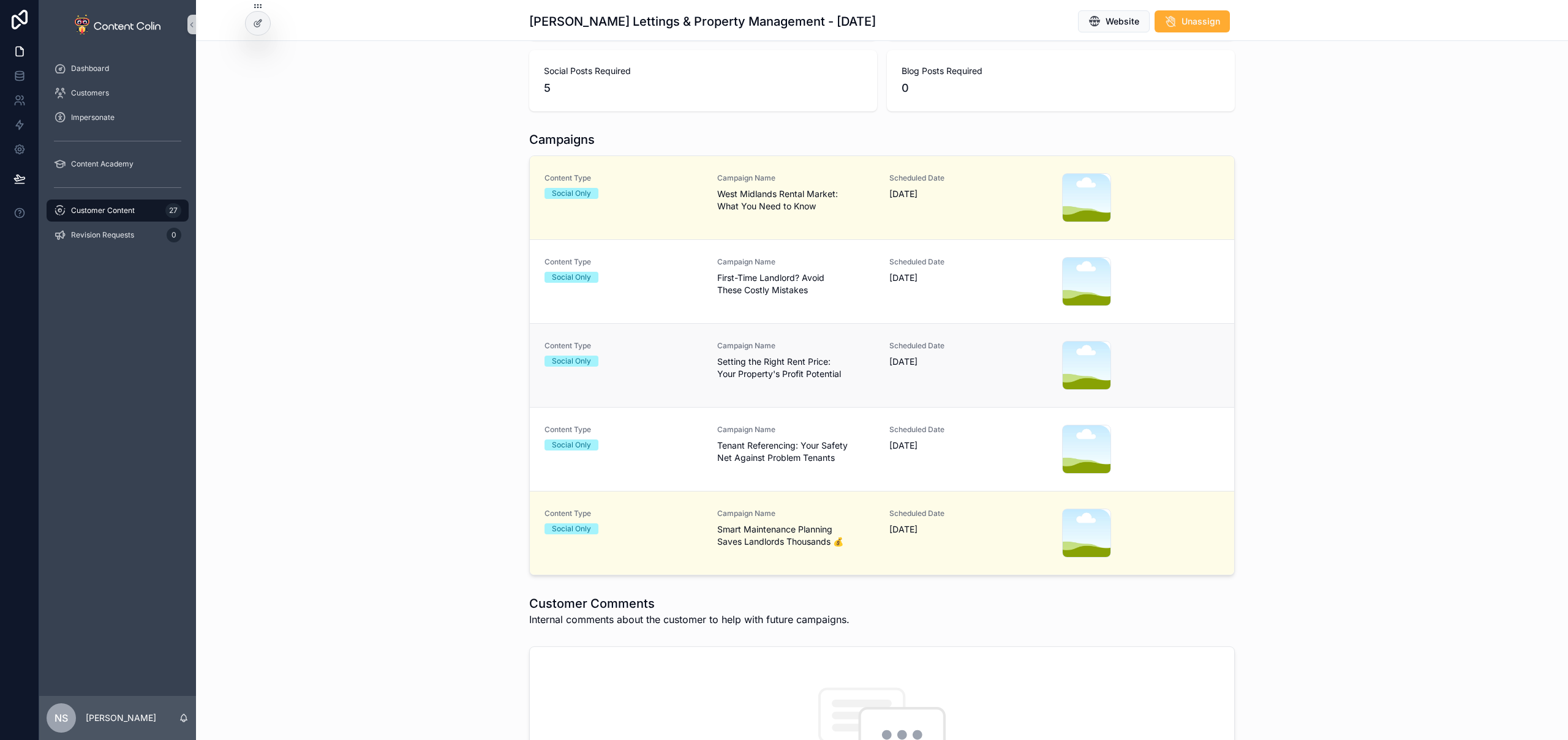
click at [822, 379] on span "Setting the Right Rent Price: Your Property's Profit Potential" at bounding box center [796, 368] width 158 height 25
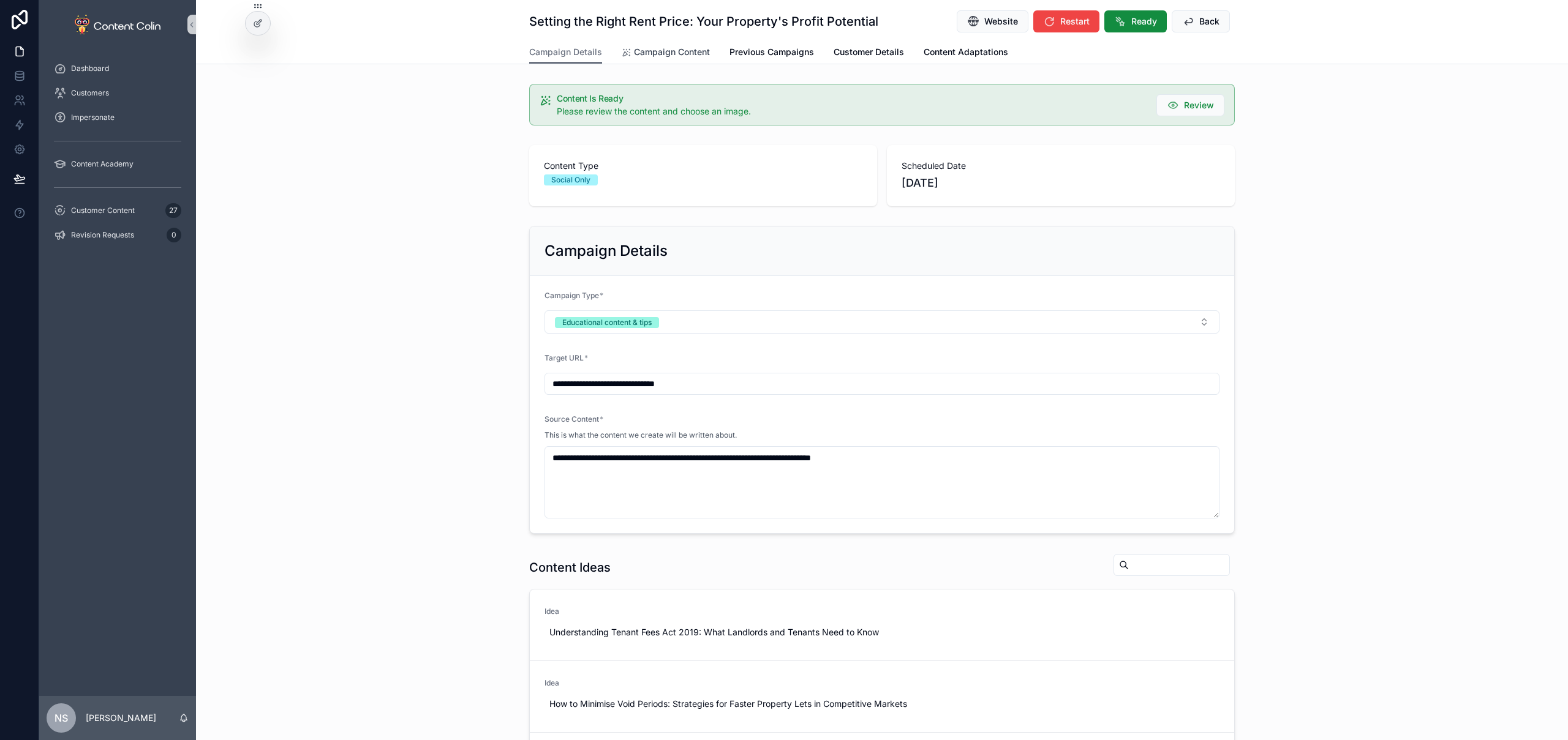
click at [664, 56] on span "Campaign Content" at bounding box center [672, 53] width 76 height 12
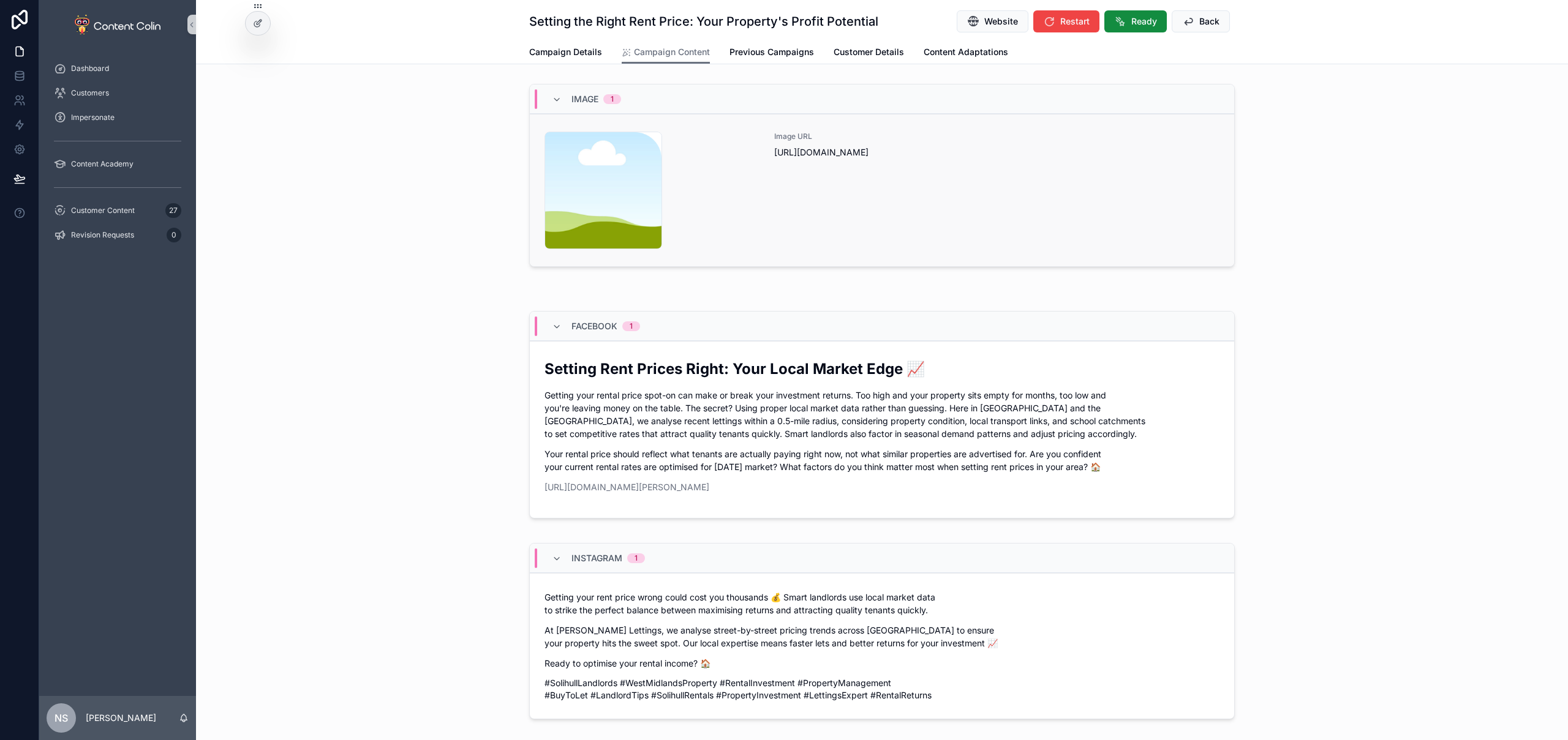
click at [805, 218] on div "Image URL https://cdn.contentcolin.com/contentcolin/images/content-placeholder.…" at bounding box center [997, 191] width 445 height 118
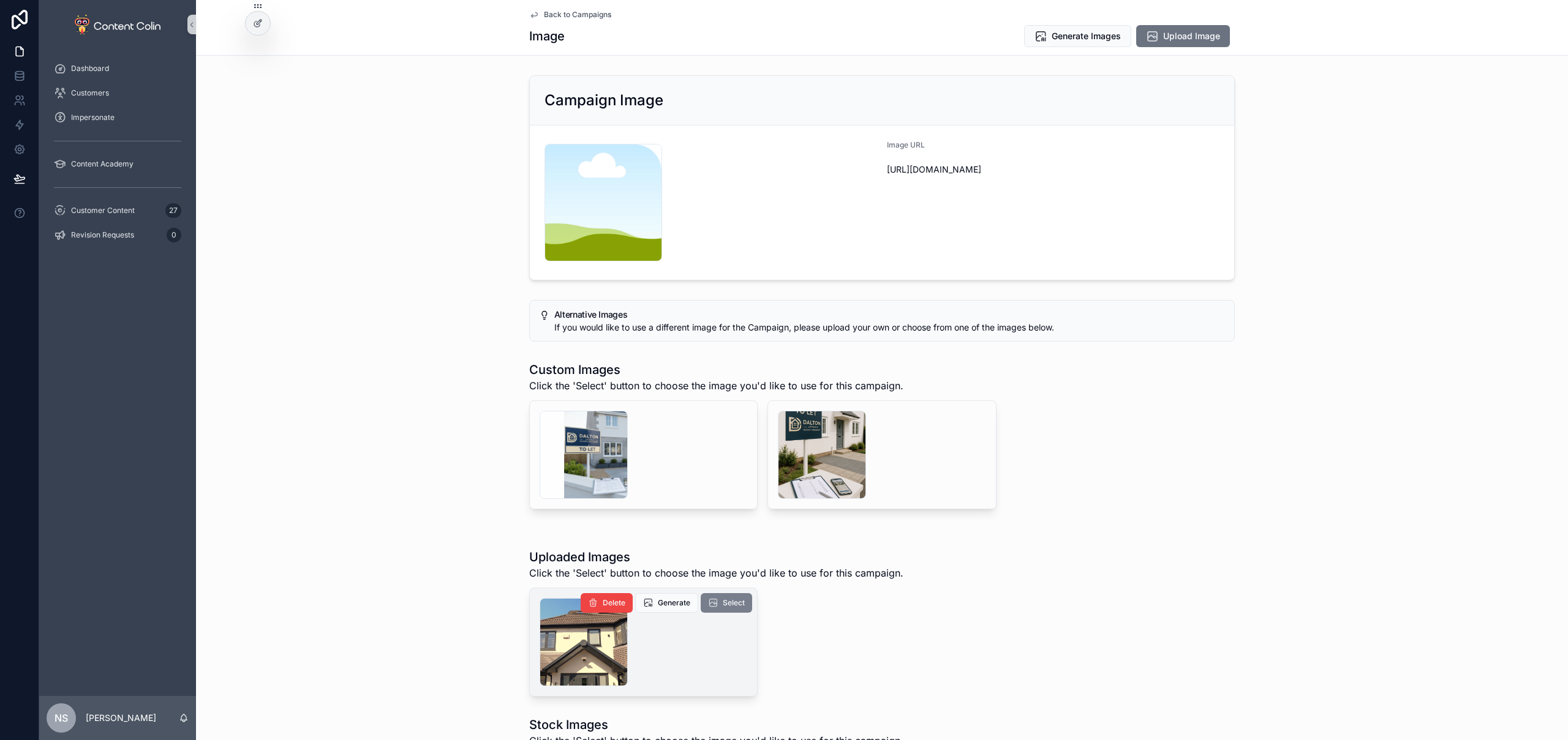
click at [726, 605] on span "Select" at bounding box center [733, 603] width 22 height 10
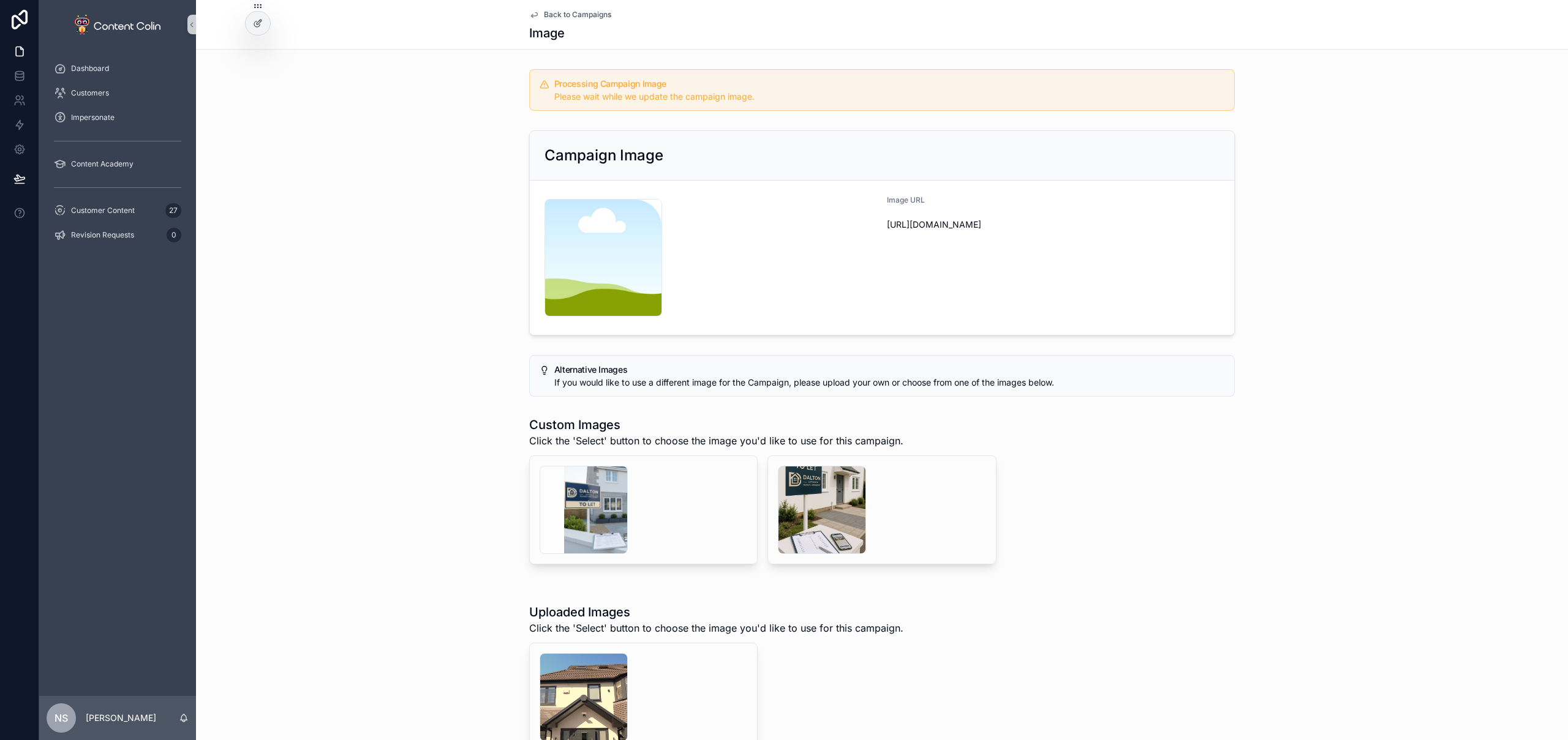
click at [579, 13] on span "Back to Campaigns" at bounding box center [578, 14] width 68 height 10
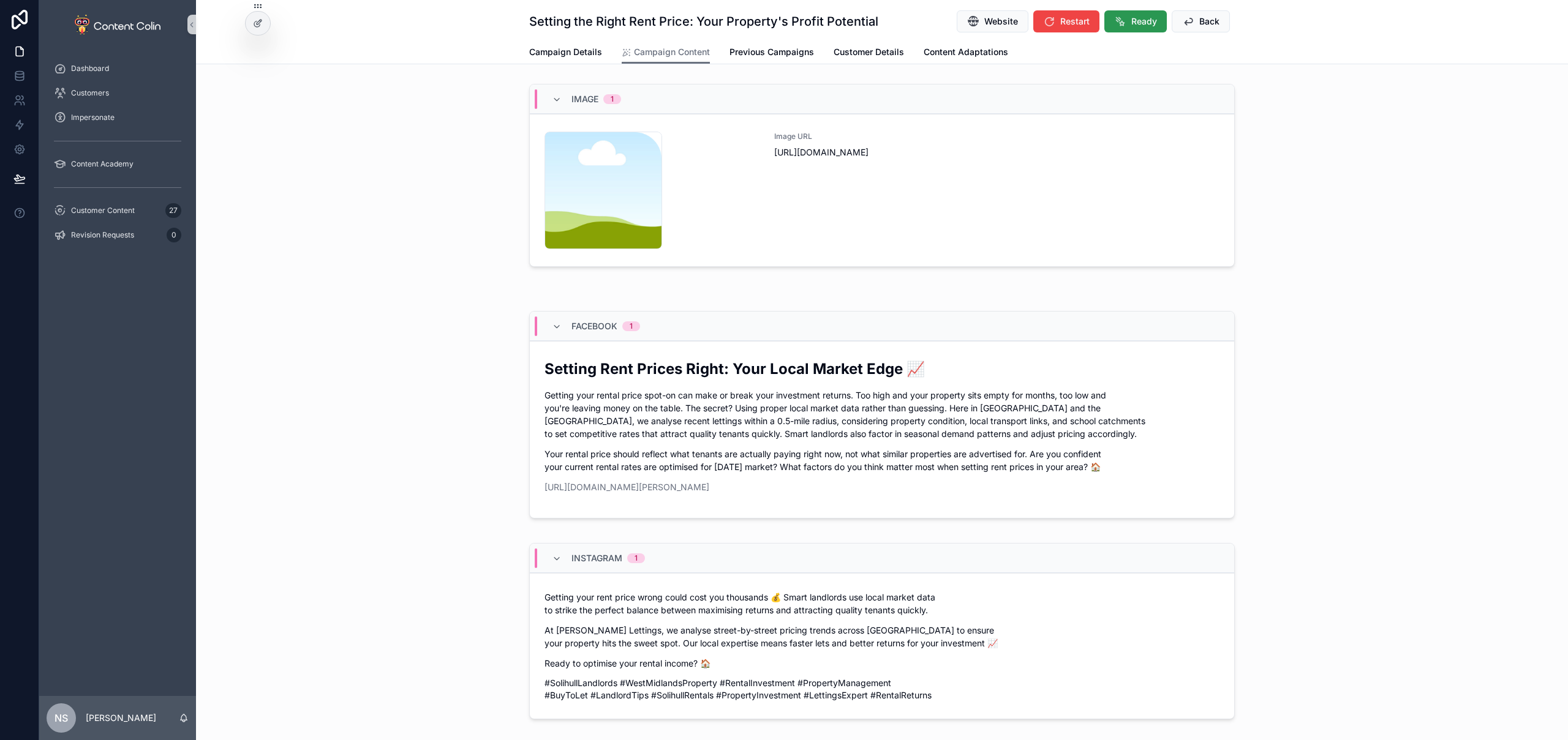
drag, startPoint x: 1189, startPoint y: 29, endPoint x: 1116, endPoint y: 19, distance: 73.7
click at [1189, 28] on button "Back" at bounding box center [1200, 21] width 58 height 22
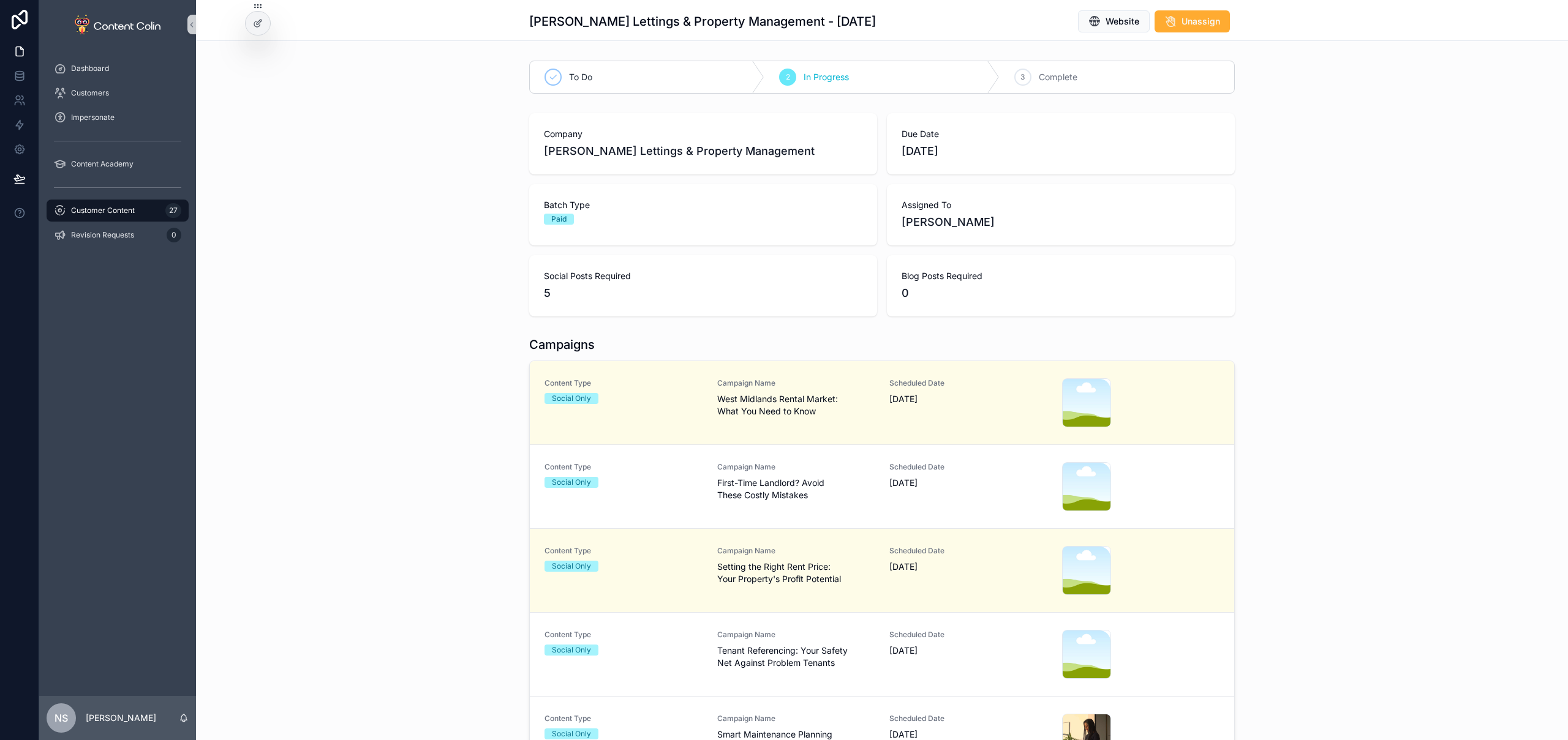
click at [110, 210] on span "Customer Content" at bounding box center [103, 210] width 64 height 10
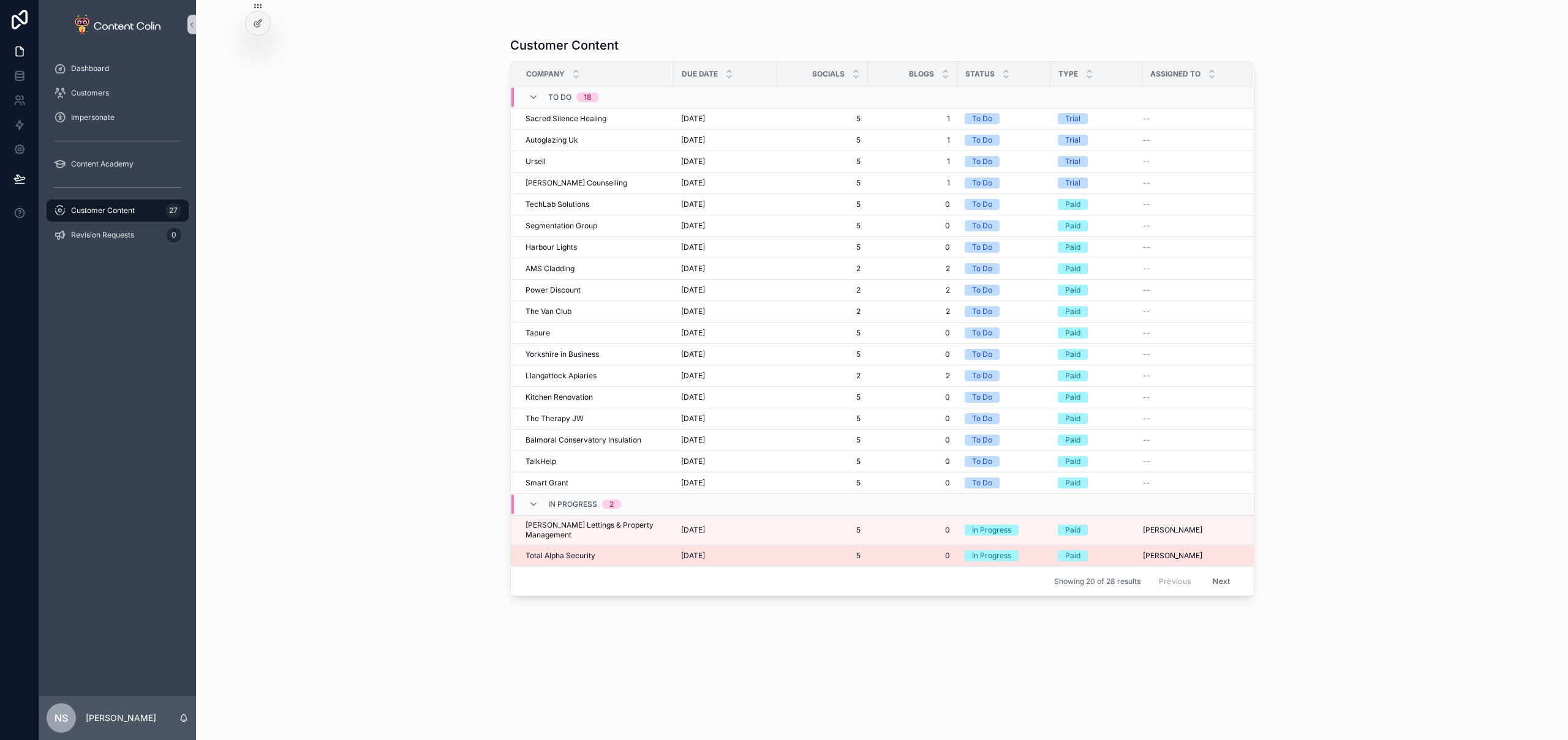
click at [583, 551] on span "Total Alpha Security" at bounding box center [560, 556] width 69 height 10
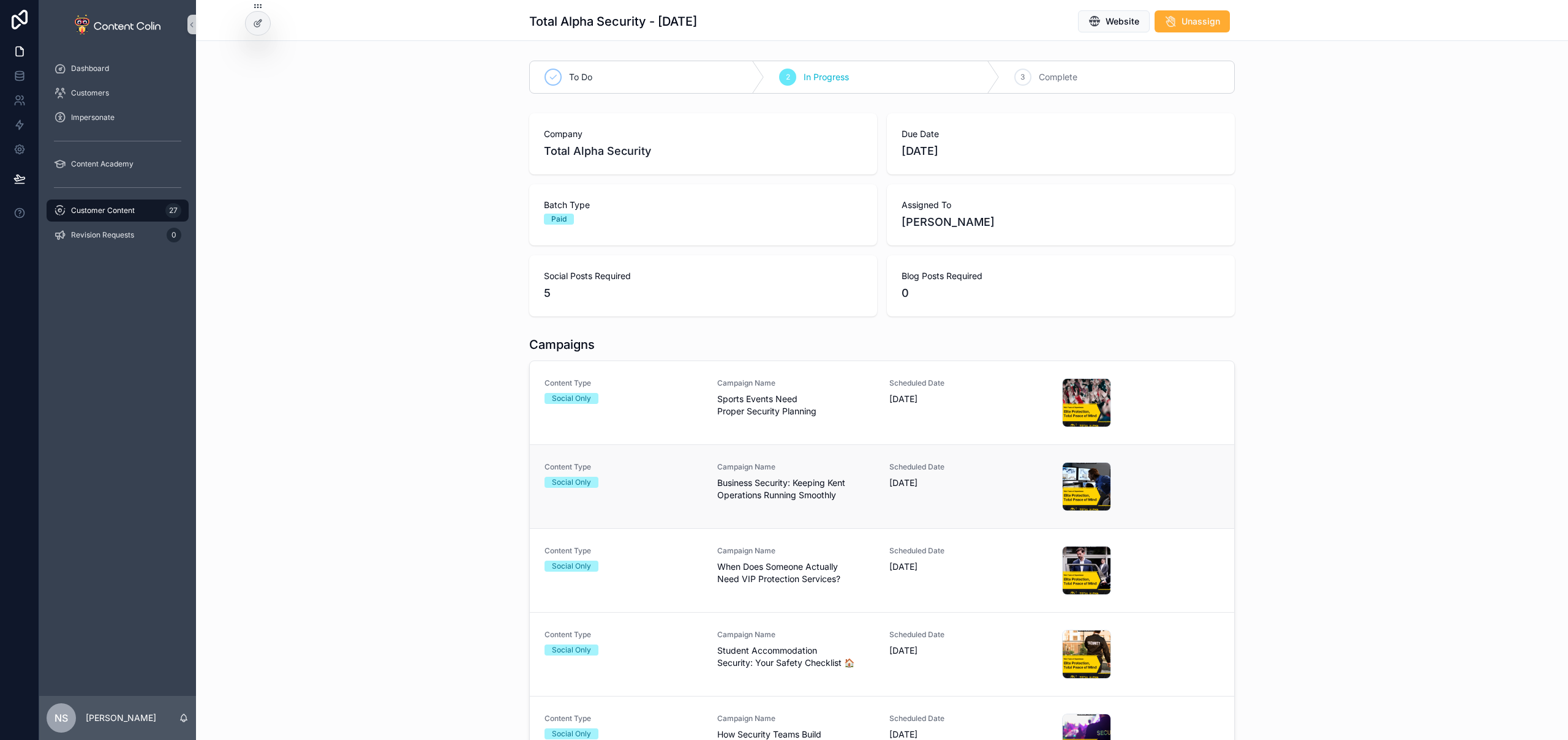
scroll to position [142, 0]
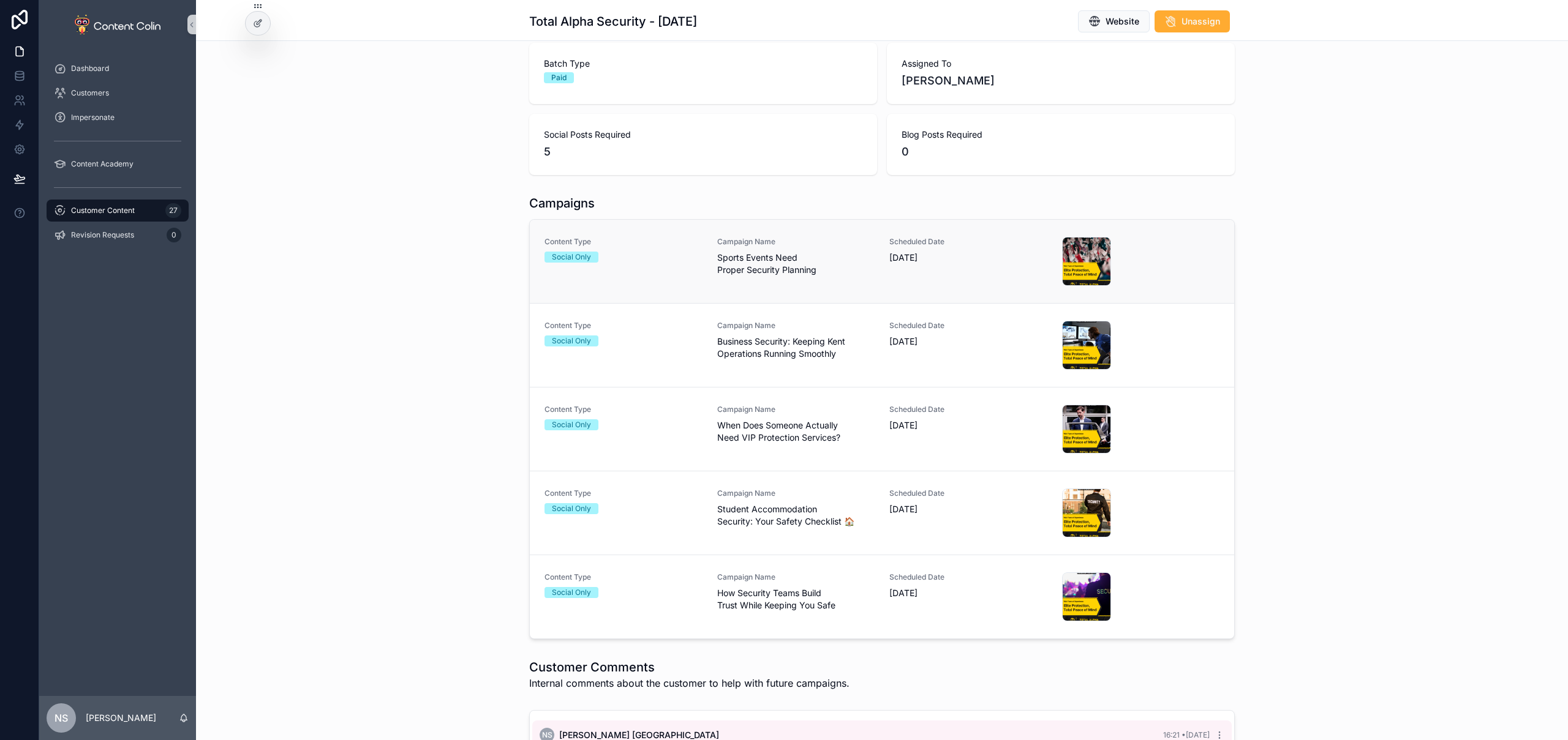
click at [861, 265] on span "Sports Events Need Proper Security Planning" at bounding box center [796, 264] width 158 height 25
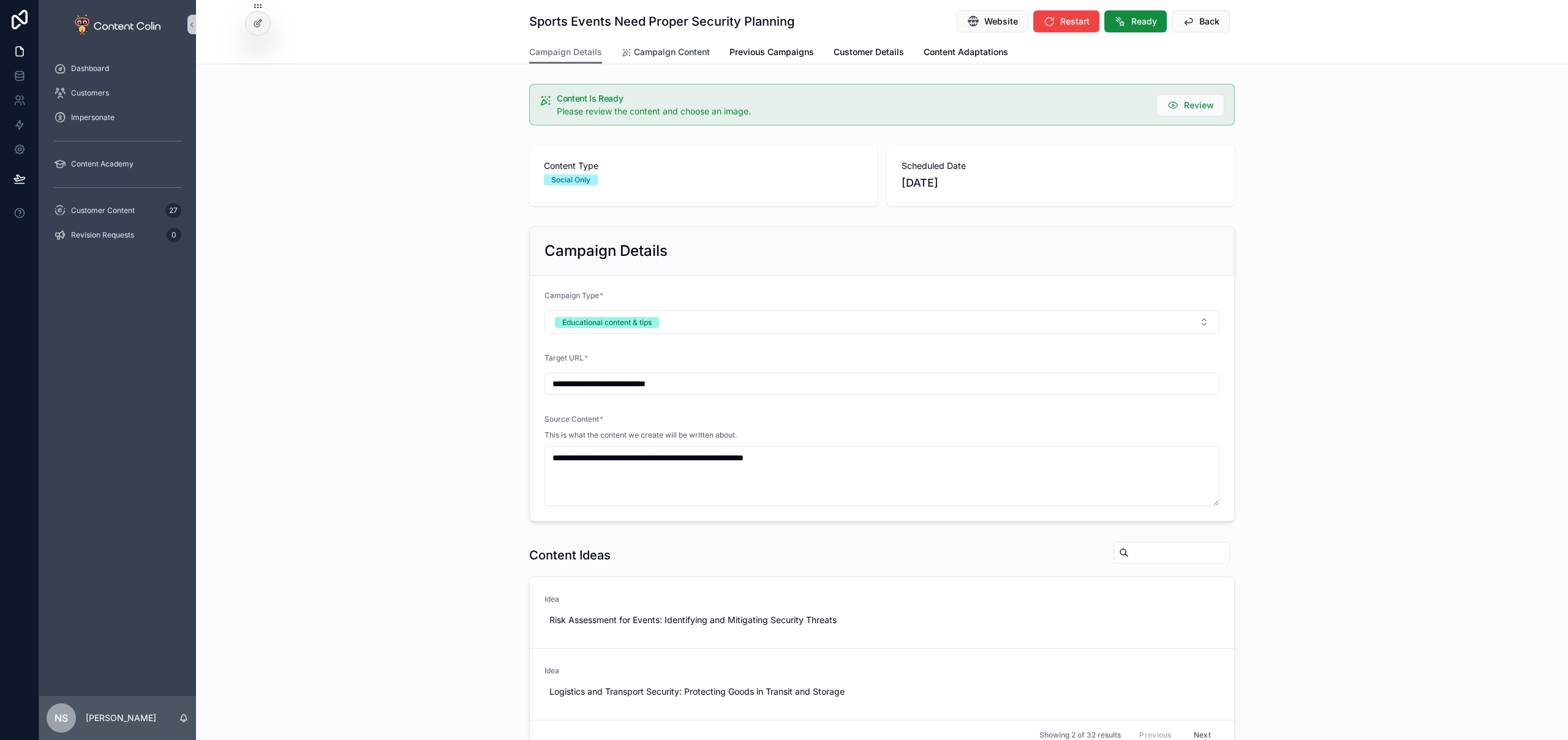
click at [683, 51] on span "Campaign Content" at bounding box center [672, 53] width 76 height 12
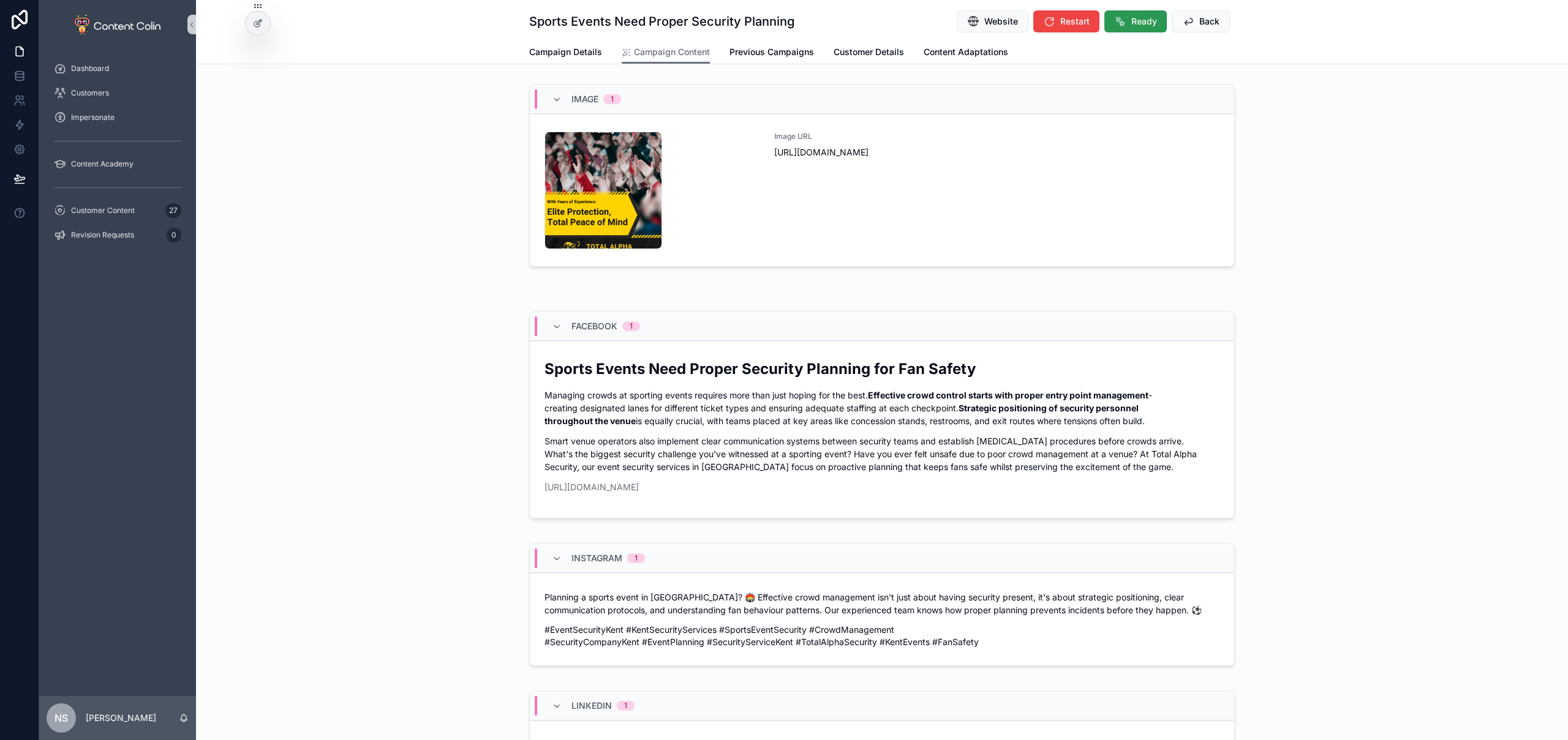
click at [1124, 19] on button "Ready" at bounding box center [1136, 21] width 62 height 22
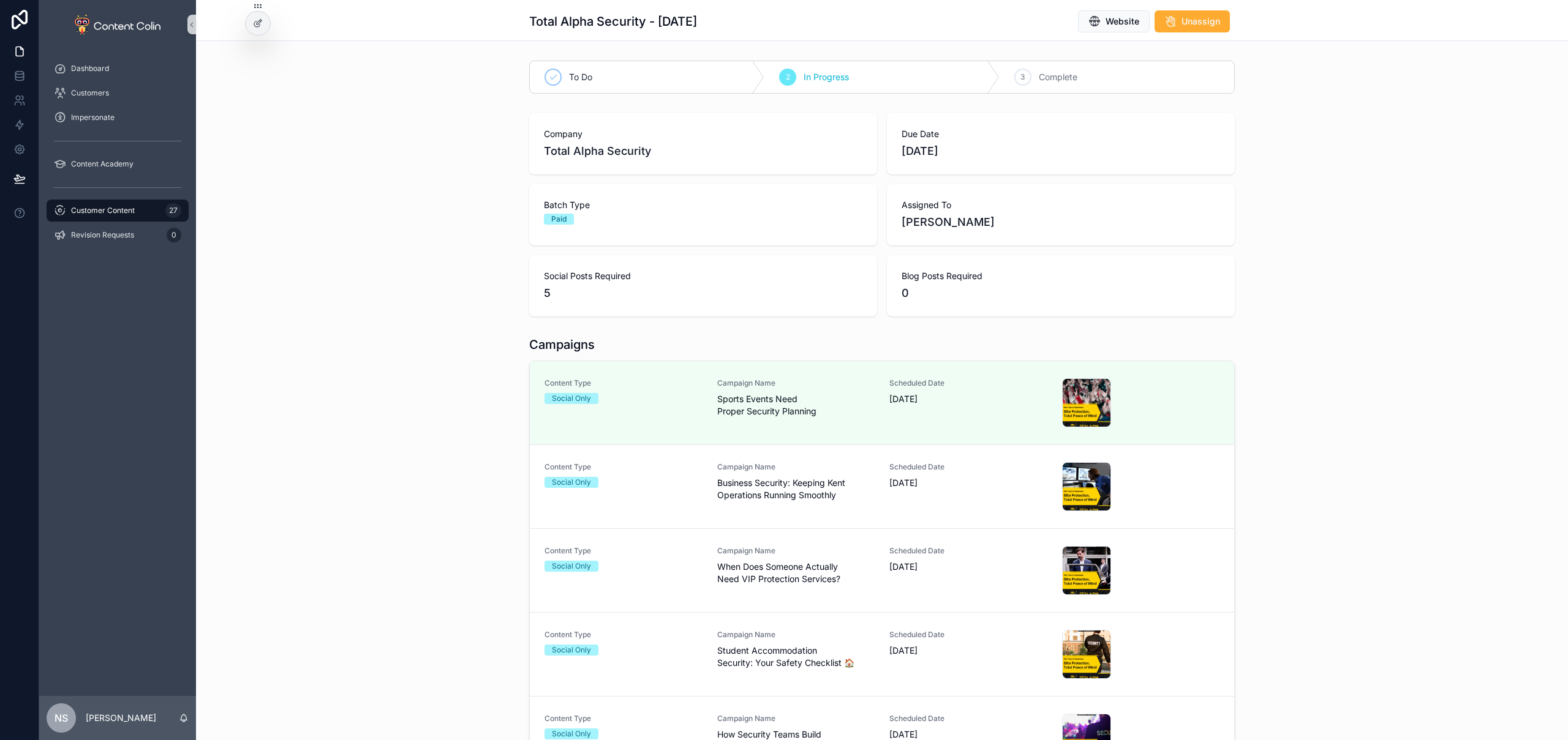
click at [845, 492] on span "Business Security: Keeping Kent Operations Running Smoothly" at bounding box center [796, 490] width 158 height 25
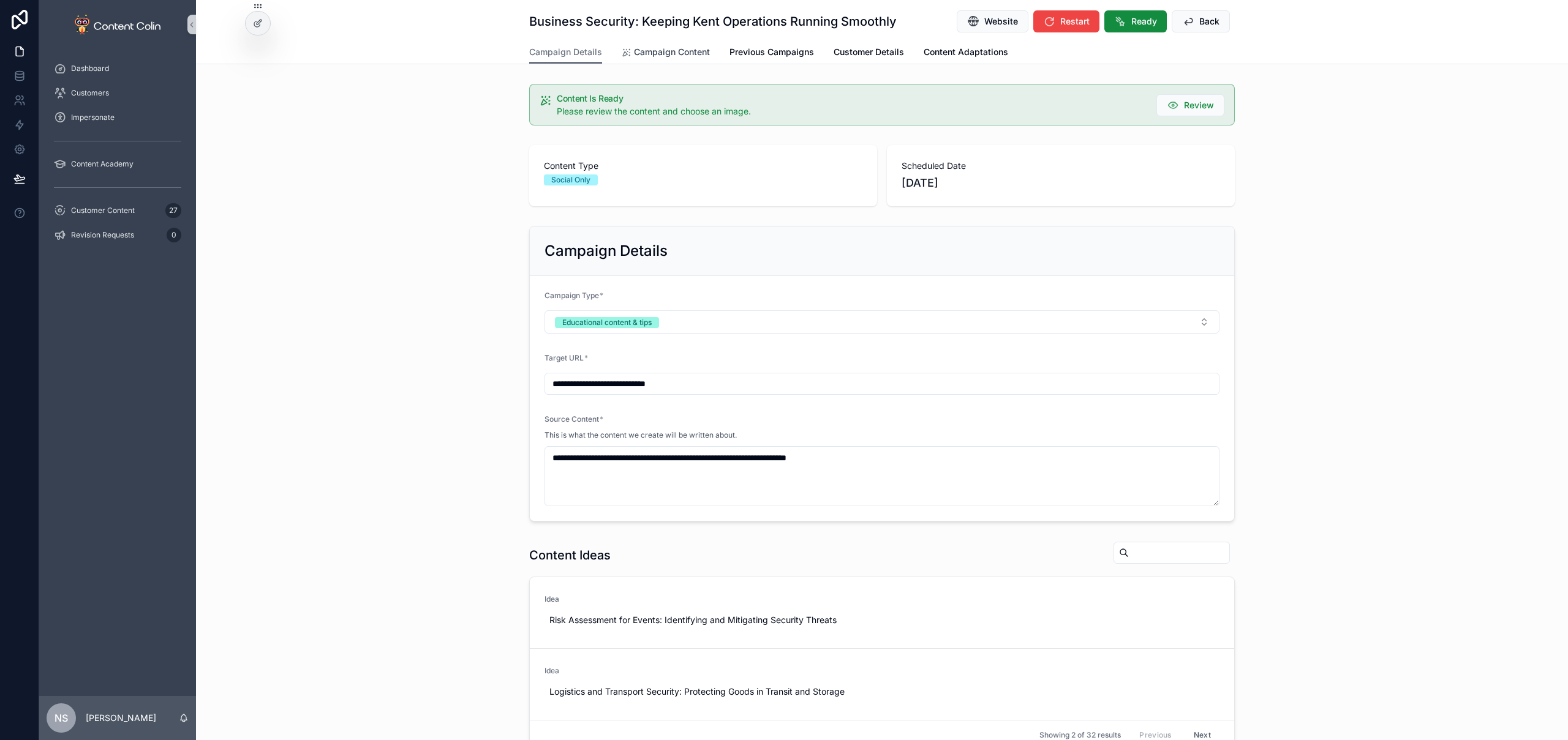
drag, startPoint x: 682, startPoint y: 56, endPoint x: 699, endPoint y: 58, distance: 17.1
click at [682, 56] on span "Campaign Content" at bounding box center [672, 53] width 76 height 12
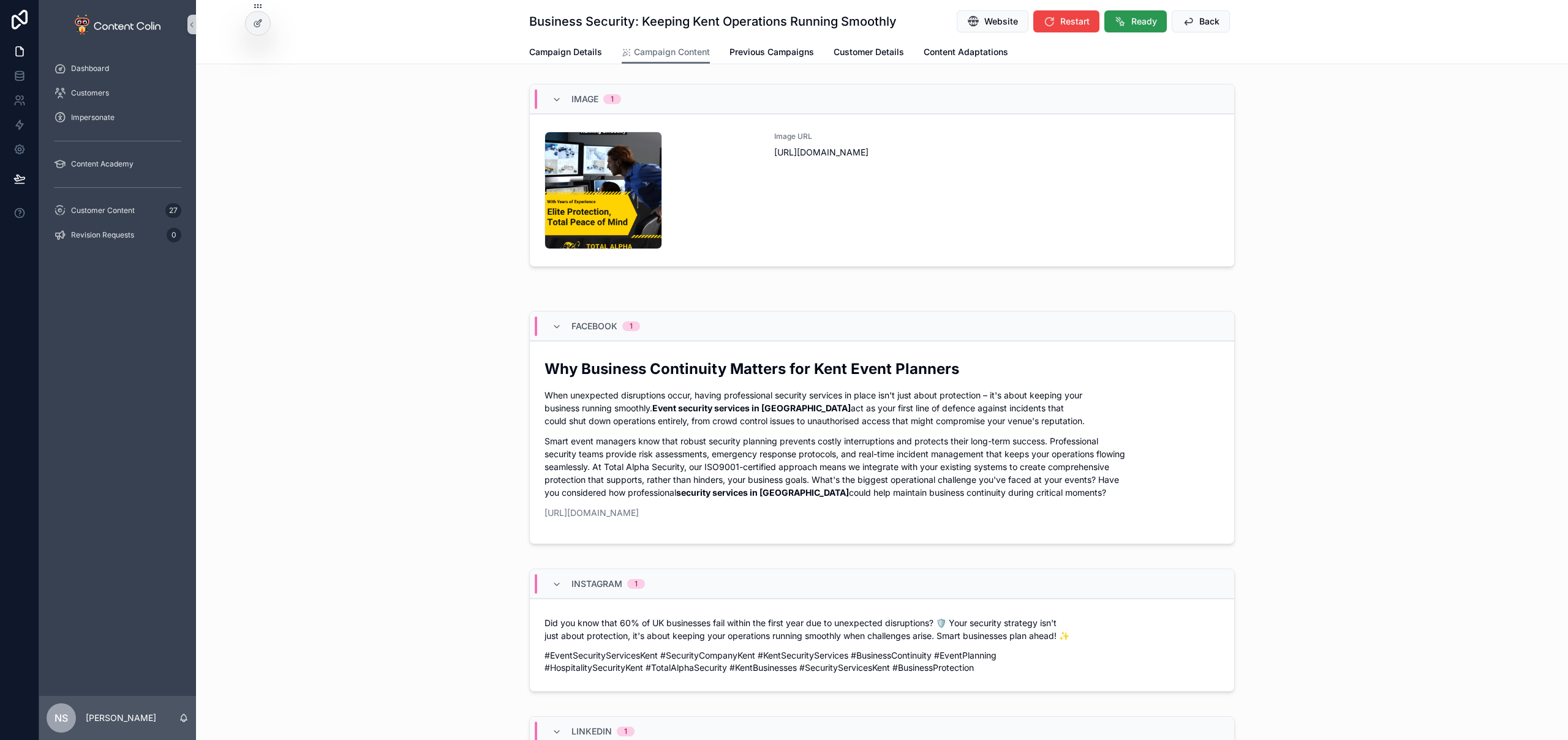
click at [1142, 20] on span "Ready" at bounding box center [1144, 21] width 26 height 12
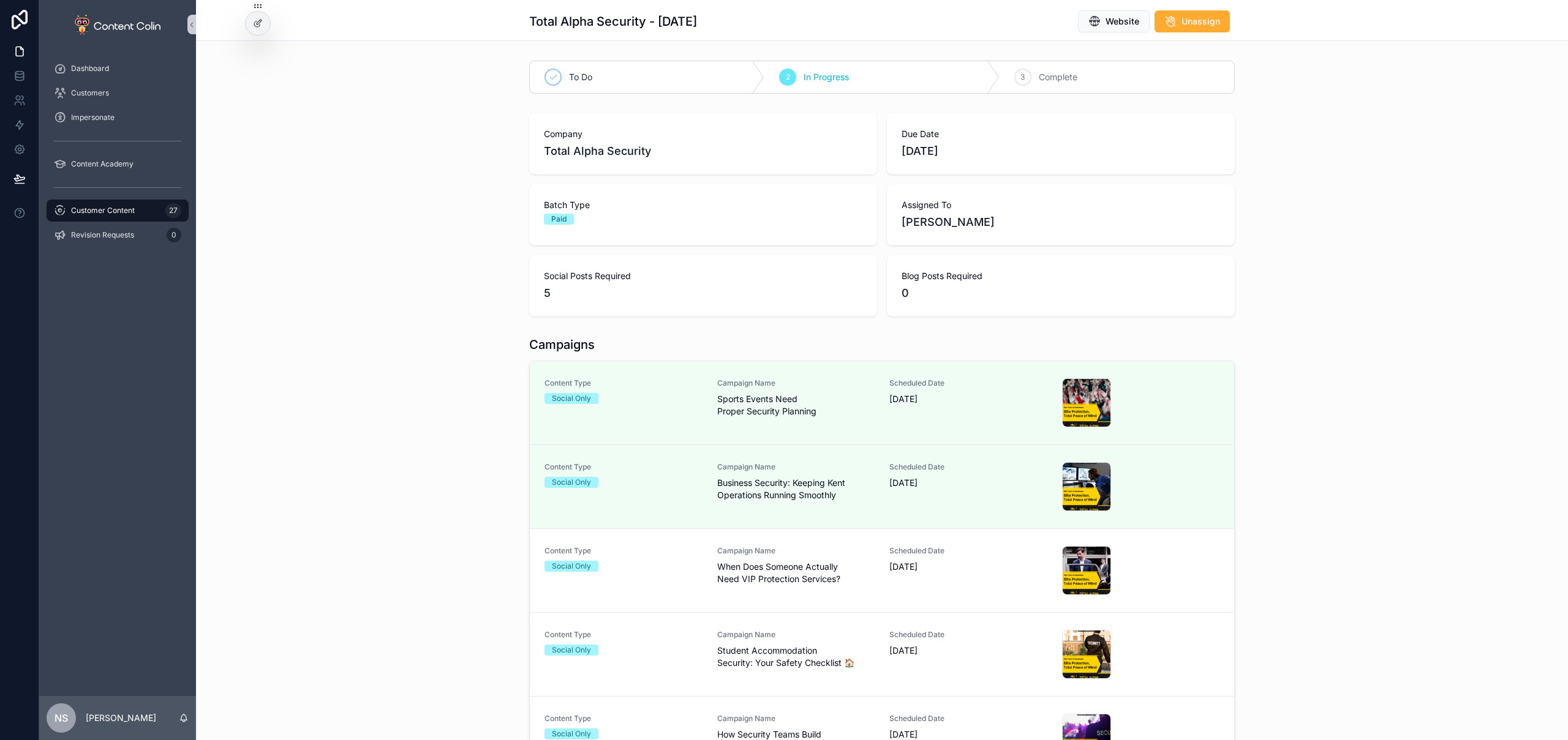
click at [783, 565] on span "When Does Someone Actually Need VIP Protection Services?" at bounding box center [796, 573] width 158 height 25
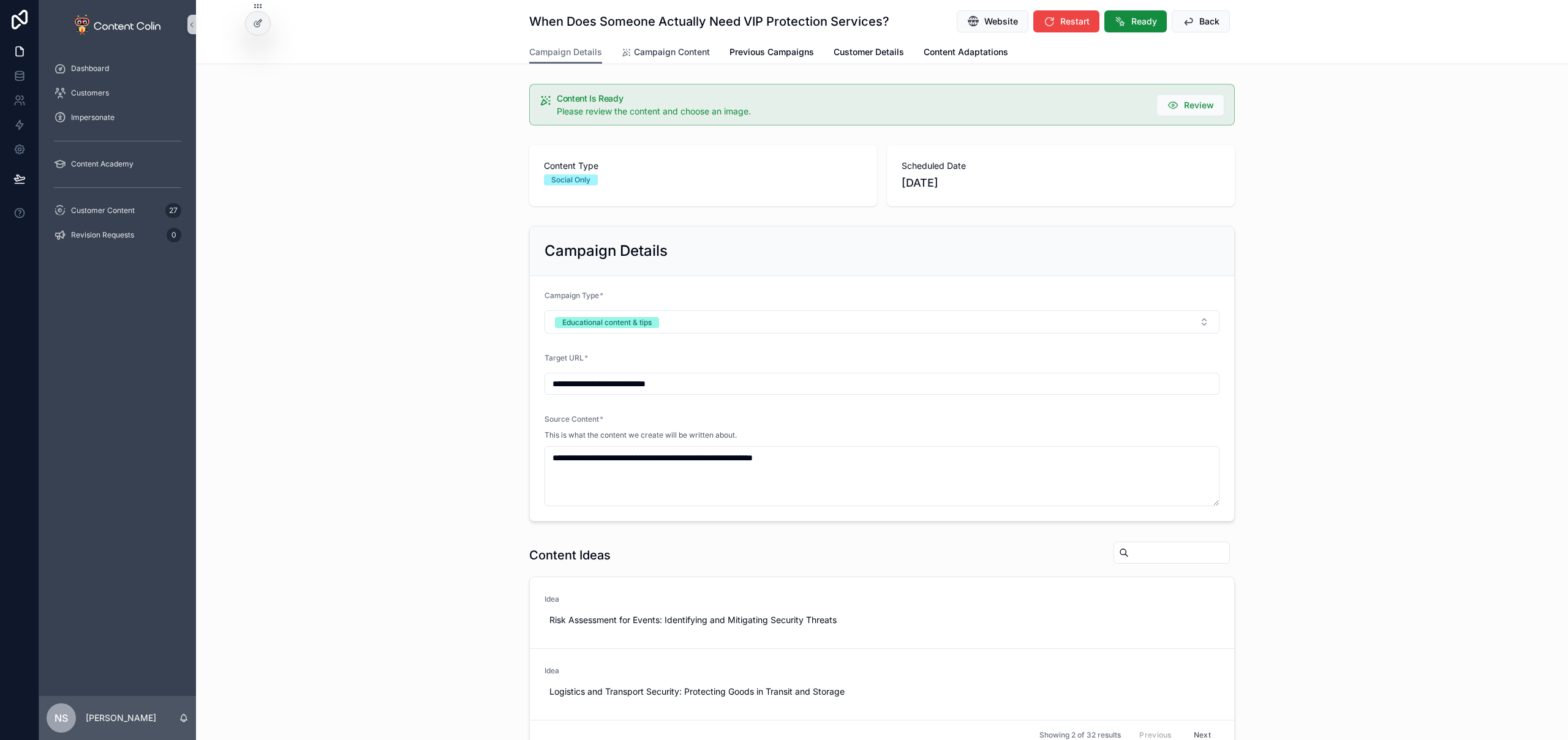
click at [649, 56] on span "Campaign Content" at bounding box center [672, 53] width 76 height 12
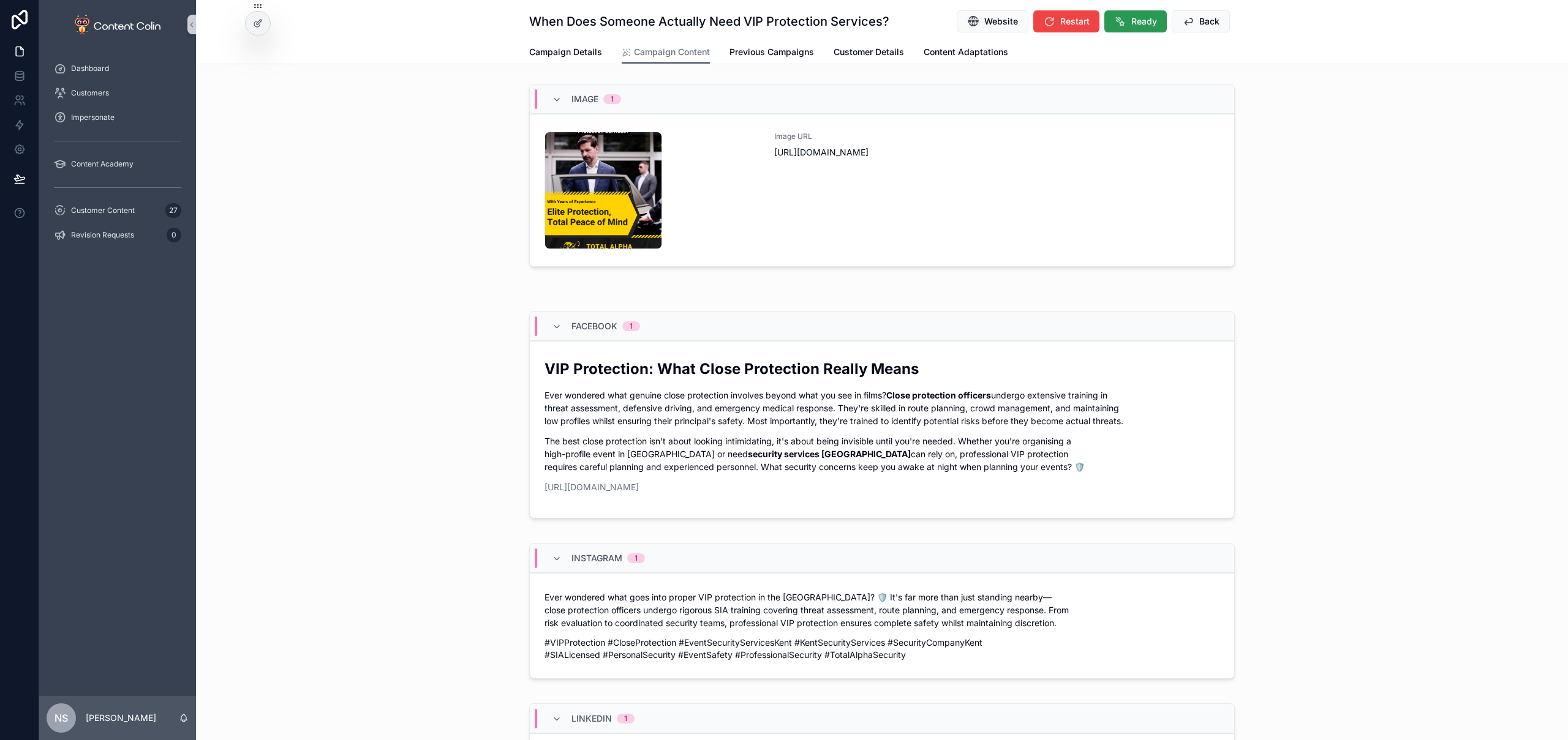
click at [1144, 28] on button "Ready" at bounding box center [1136, 21] width 62 height 22
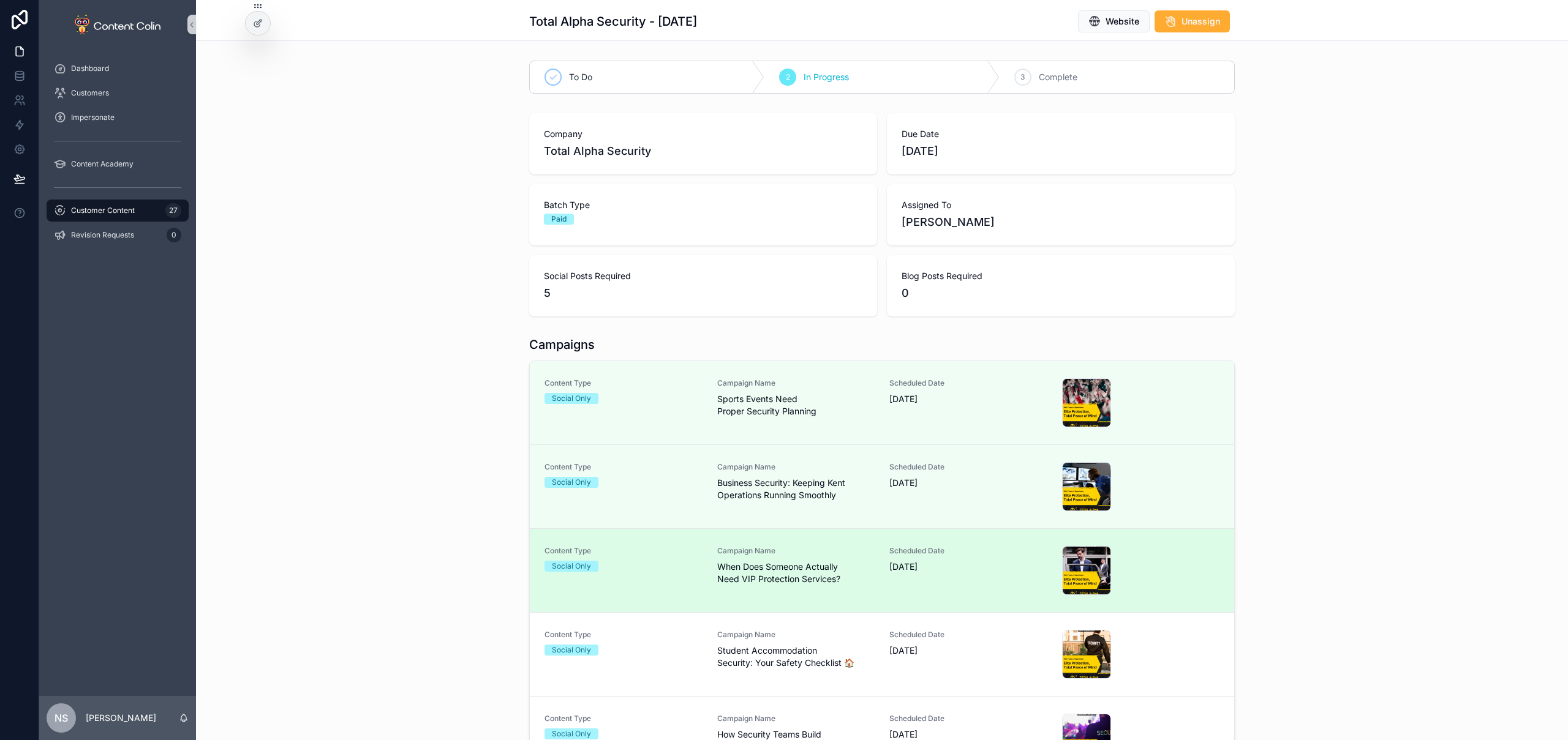
scroll to position [109, 0]
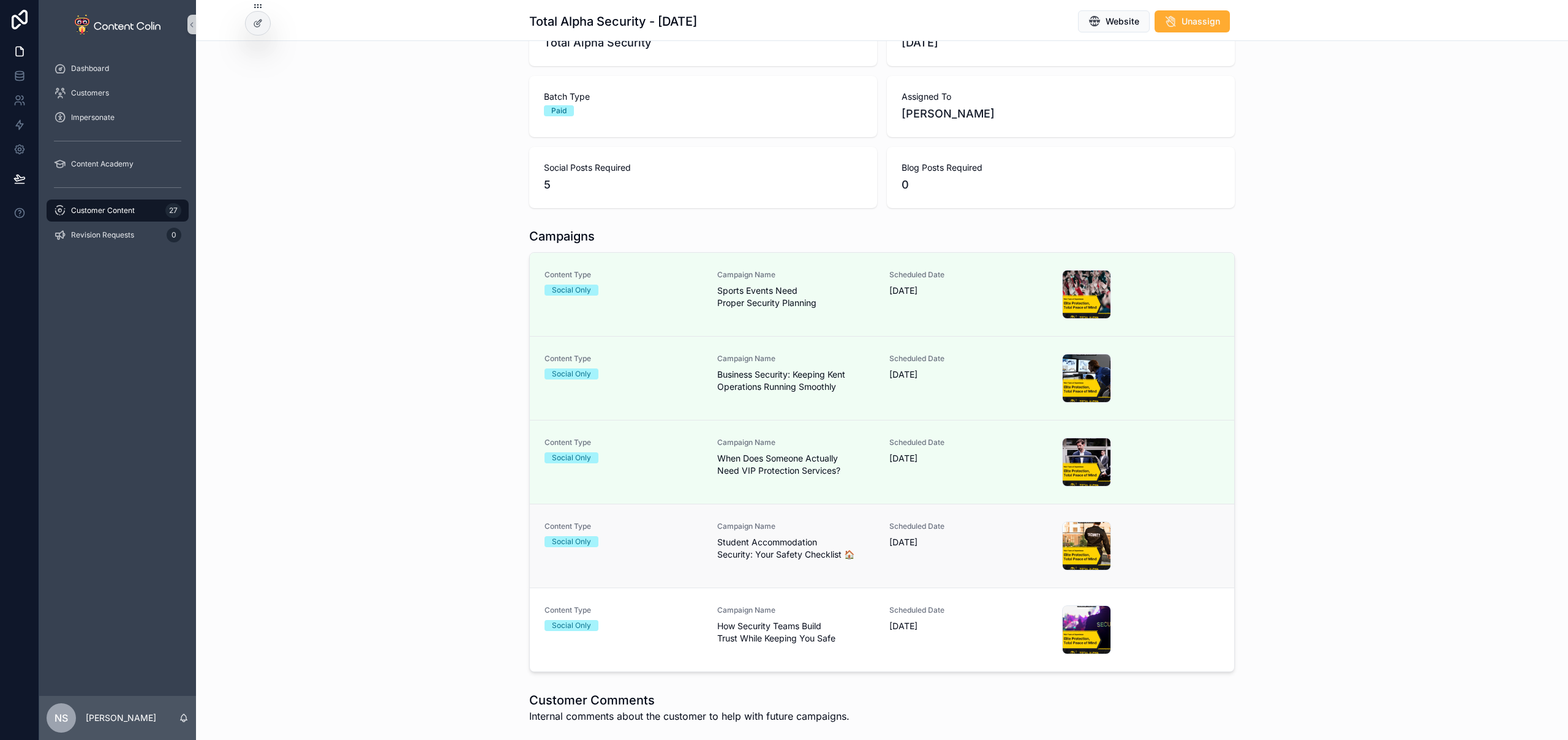
click at [913, 557] on div "Scheduled Date 14th October 2025" at bounding box center [968, 546] width 158 height 49
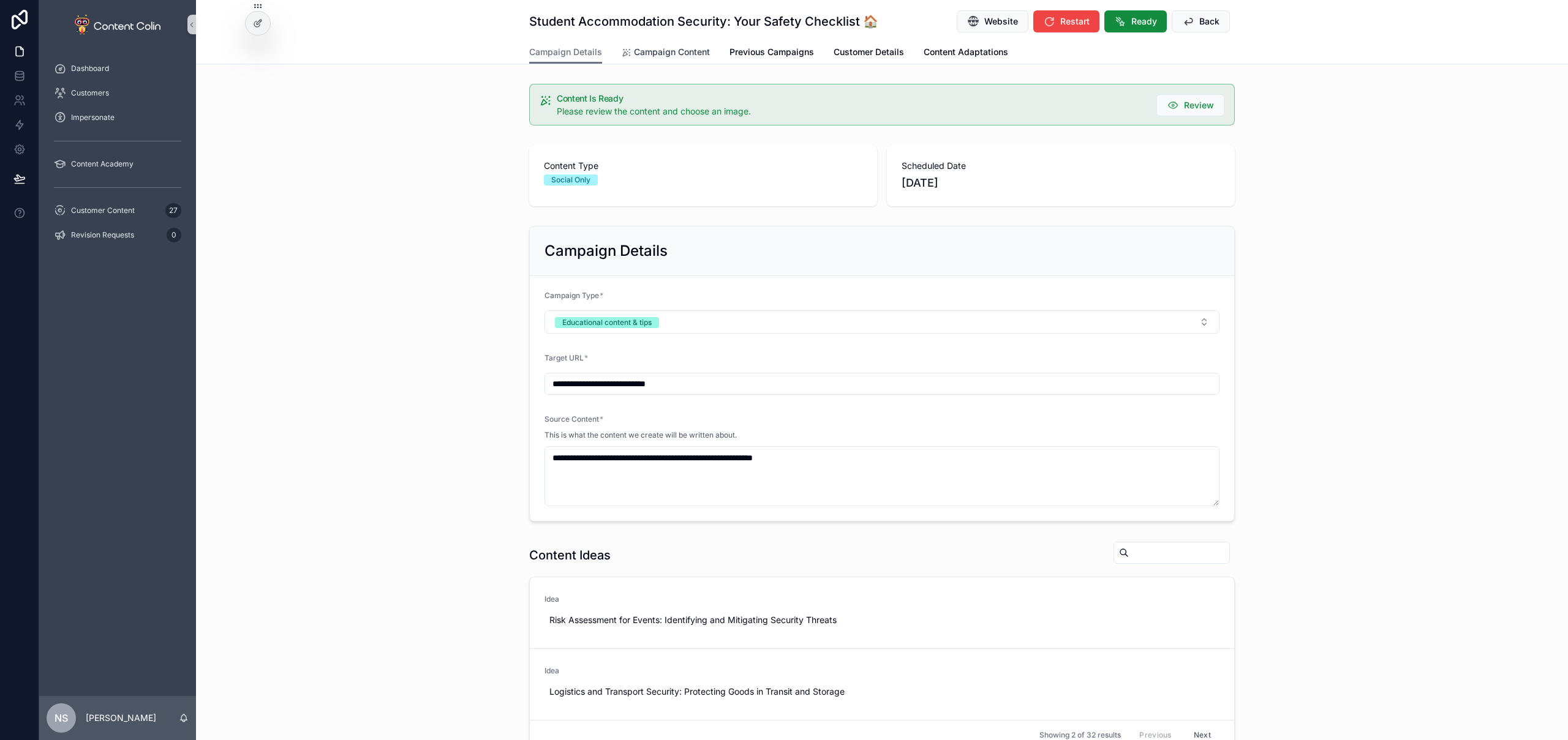
click at [681, 46] on span "Campaign Content" at bounding box center [672, 53] width 76 height 12
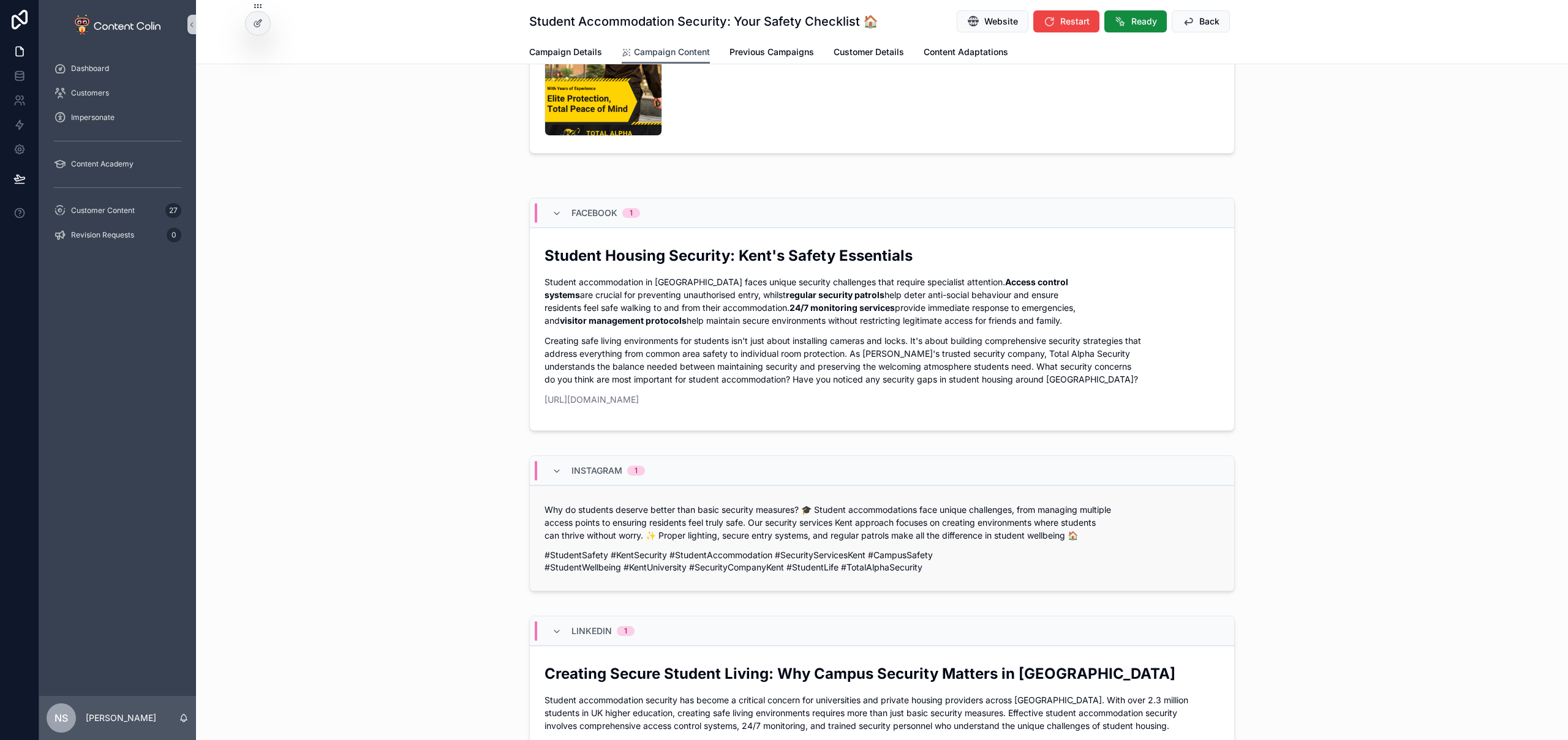
scroll to position [302, 0]
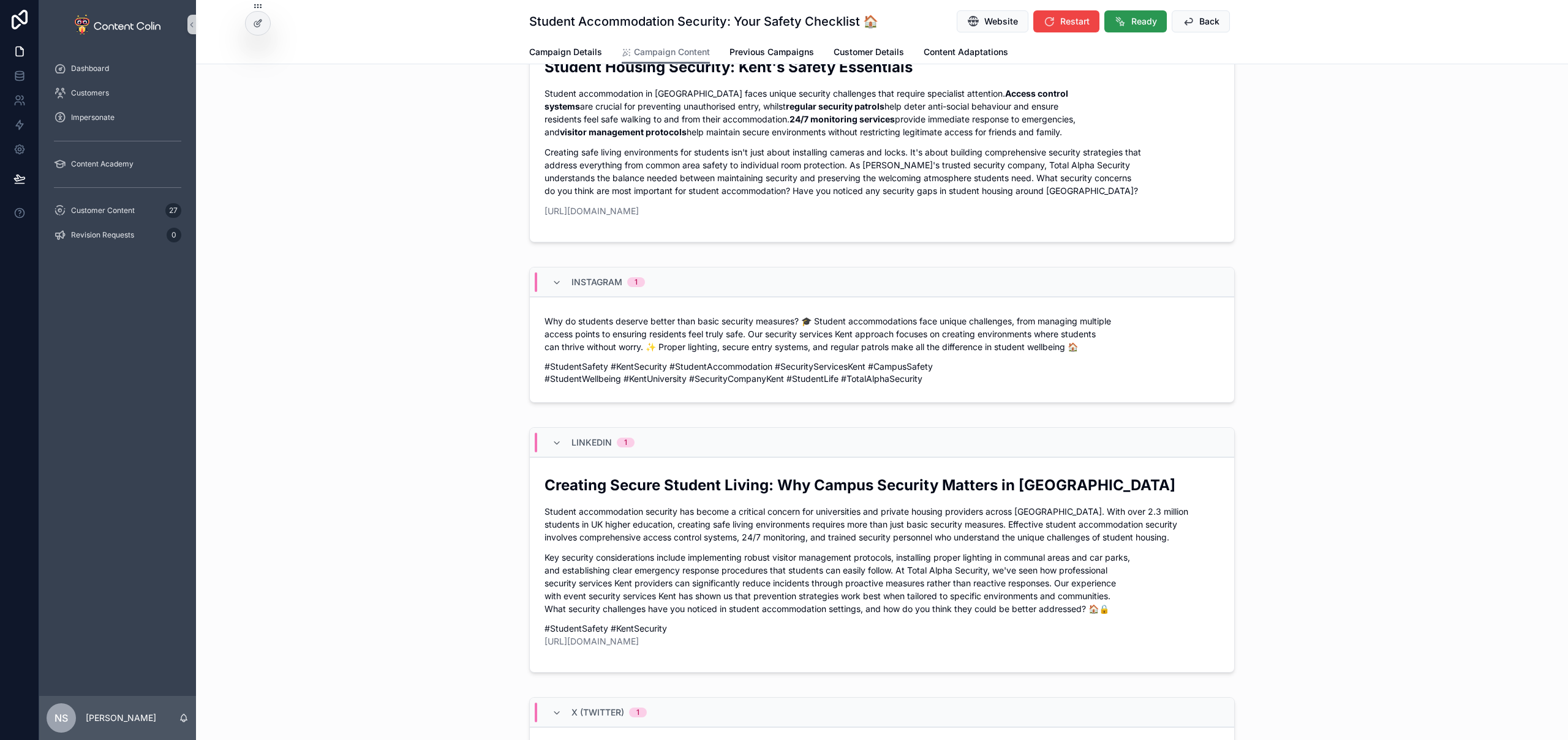
click at [1139, 23] on span "Ready" at bounding box center [1144, 21] width 26 height 12
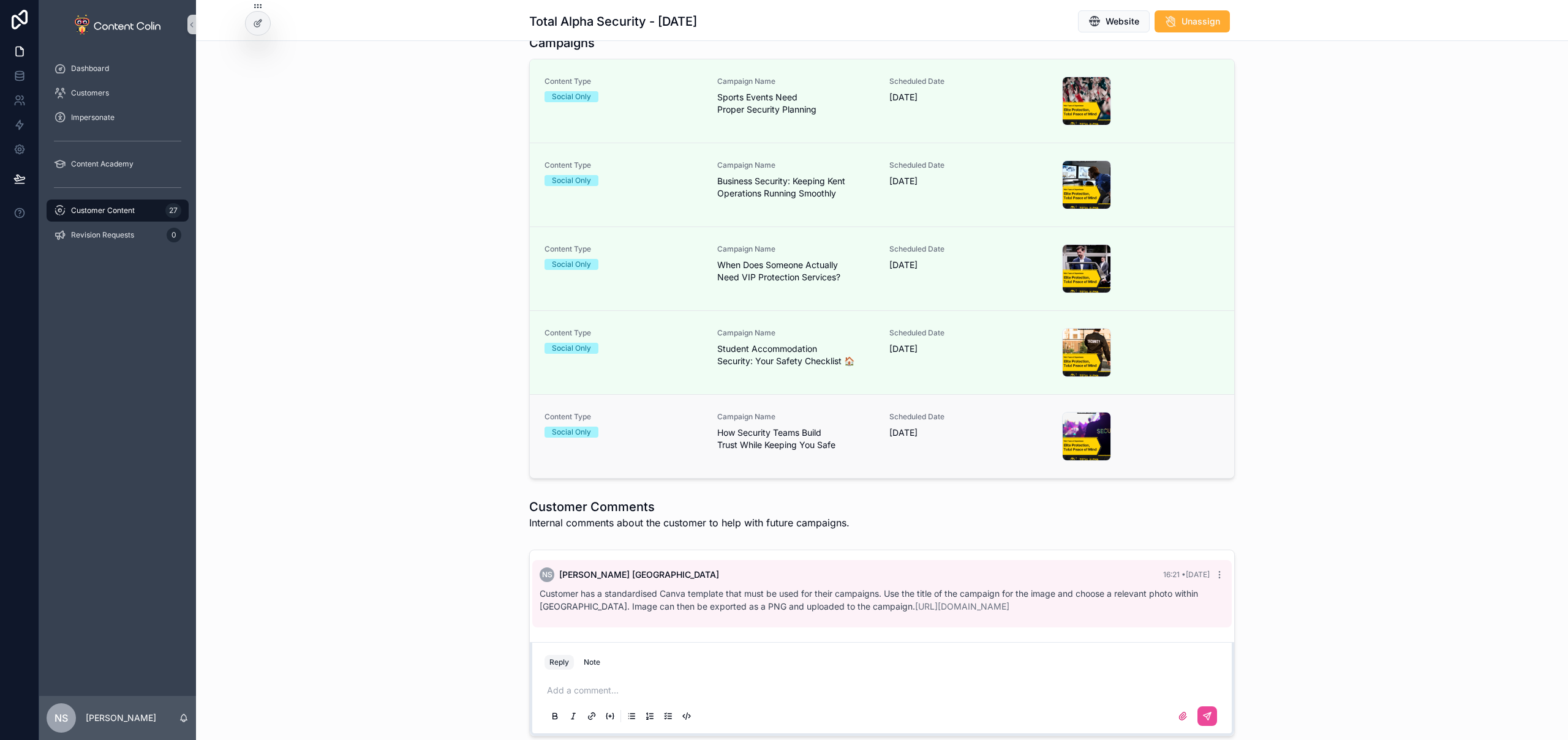
click at [791, 416] on span "Campaign Name" at bounding box center [796, 417] width 158 height 10
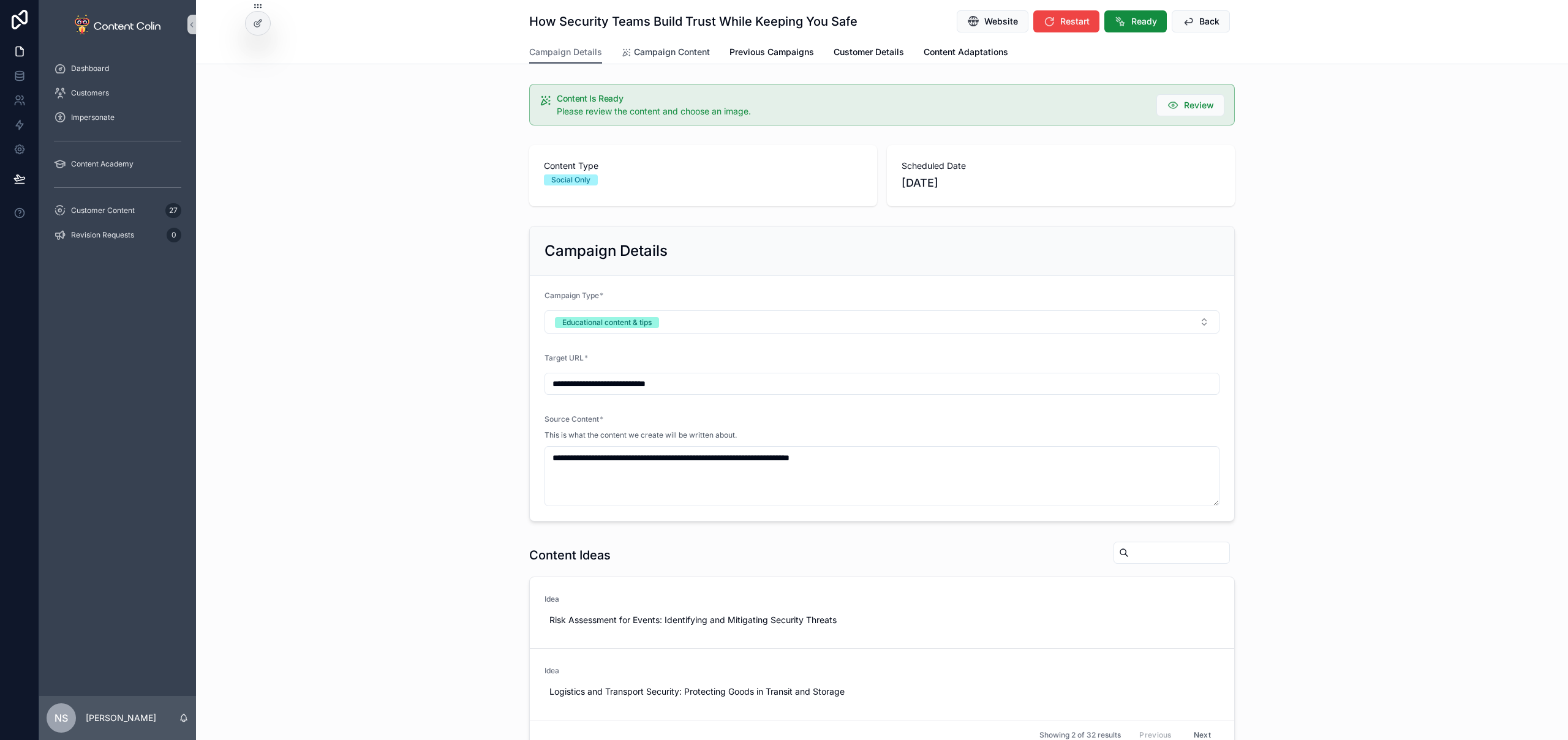
click at [669, 46] on span "Campaign Content" at bounding box center [672, 53] width 76 height 12
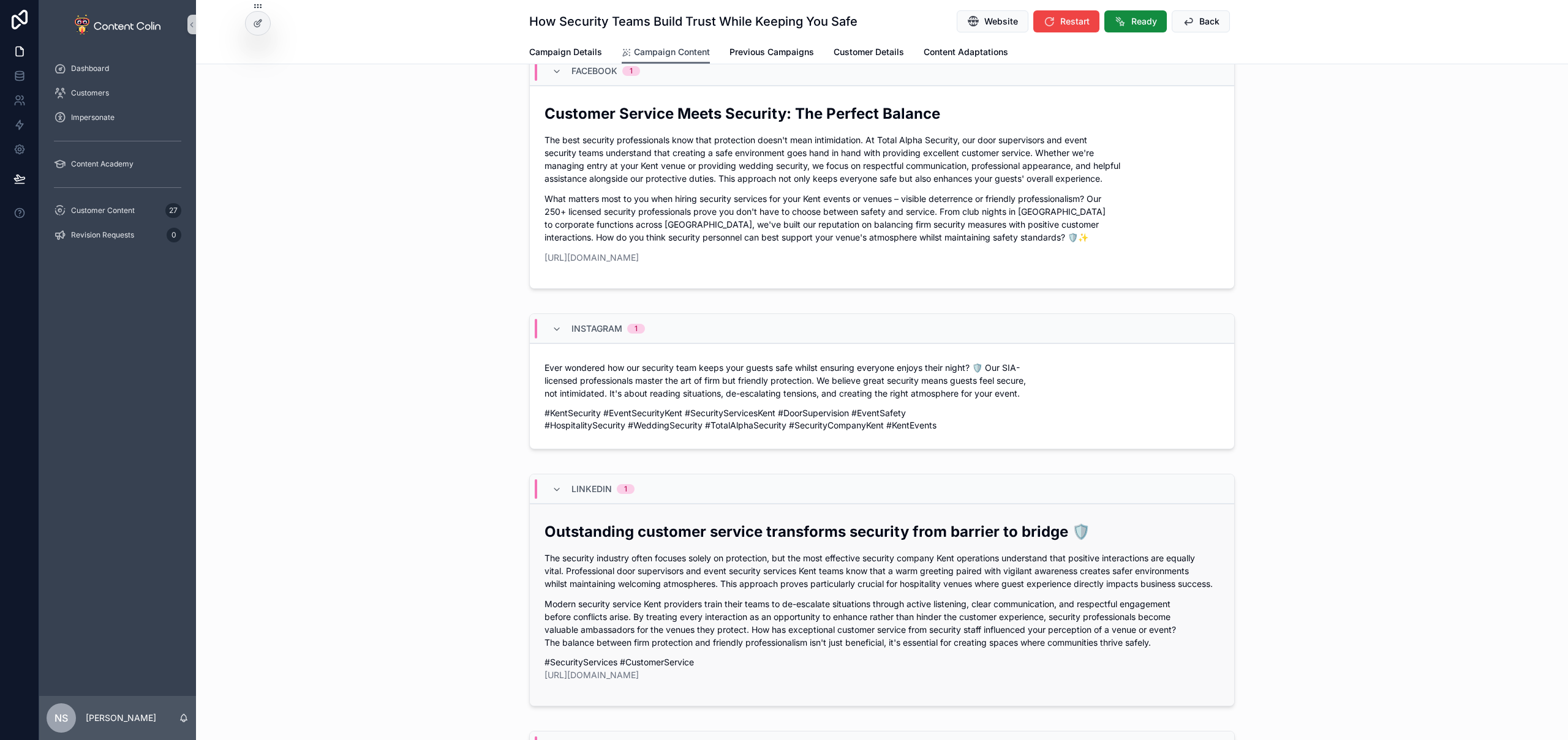
scroll to position [319, 0]
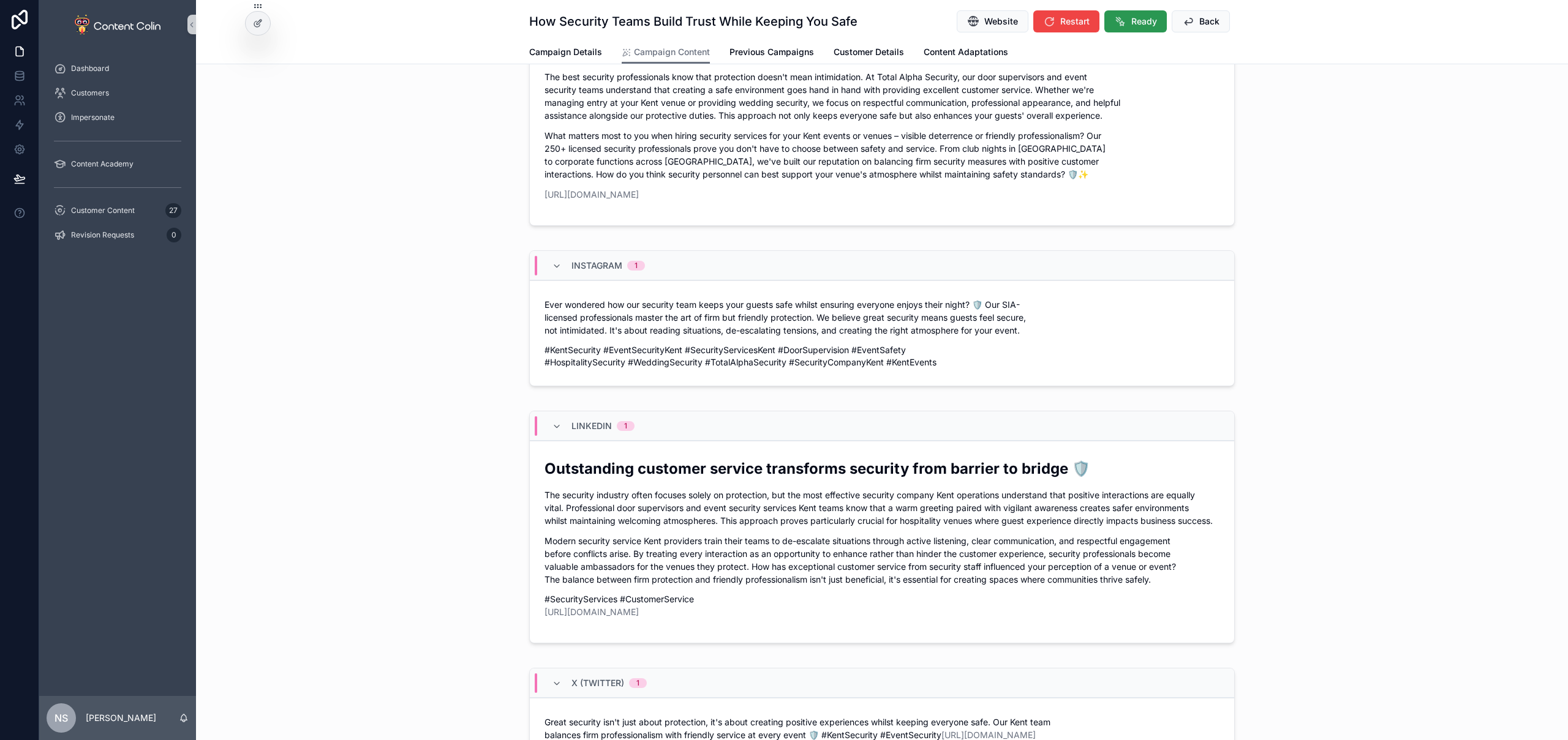
click at [1135, 27] on span "Ready" at bounding box center [1144, 21] width 26 height 12
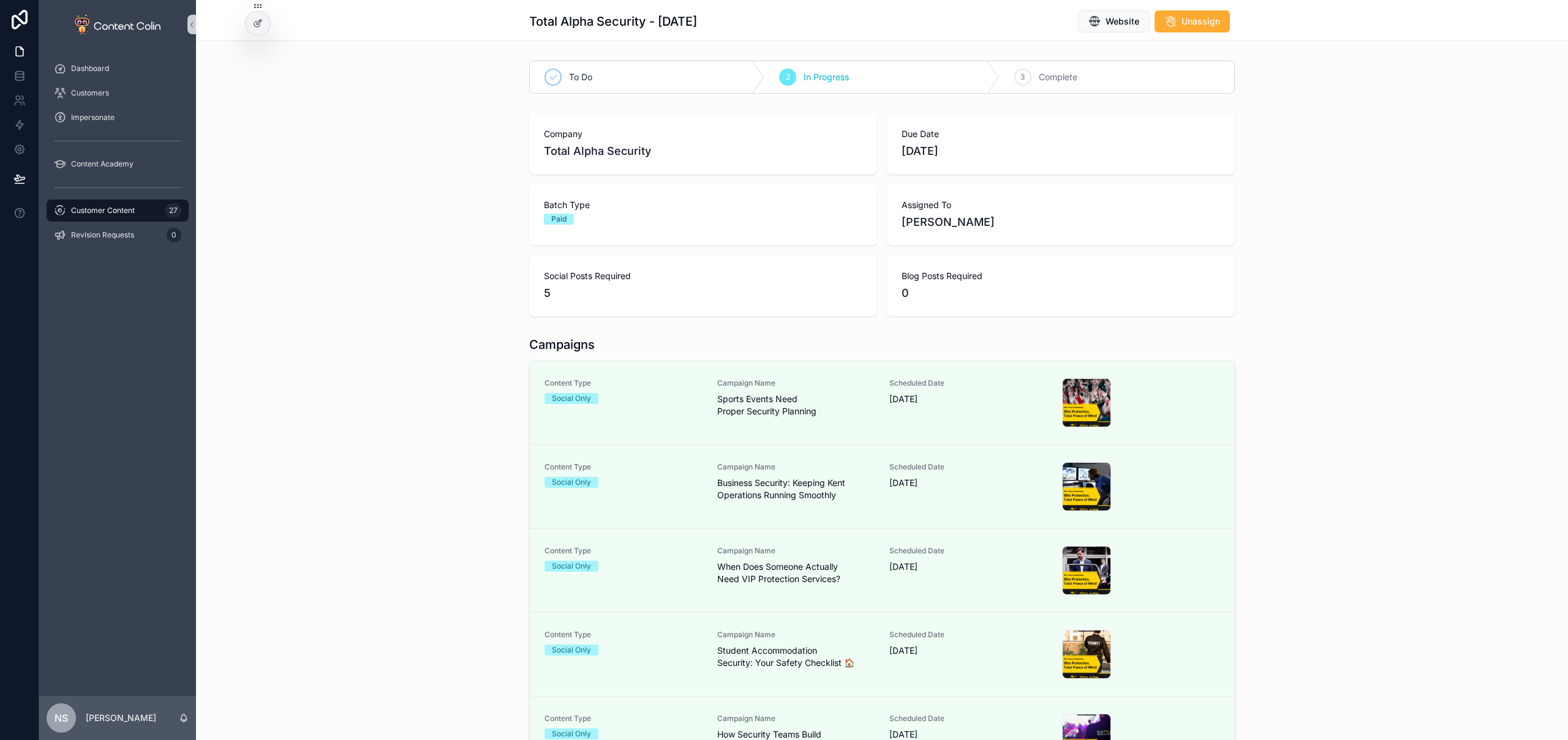
click at [1321, 218] on div "Company Total Alpha Security Due Date 1st October 2025 Batch Type Paid Assigned…" at bounding box center [882, 215] width 1372 height 213
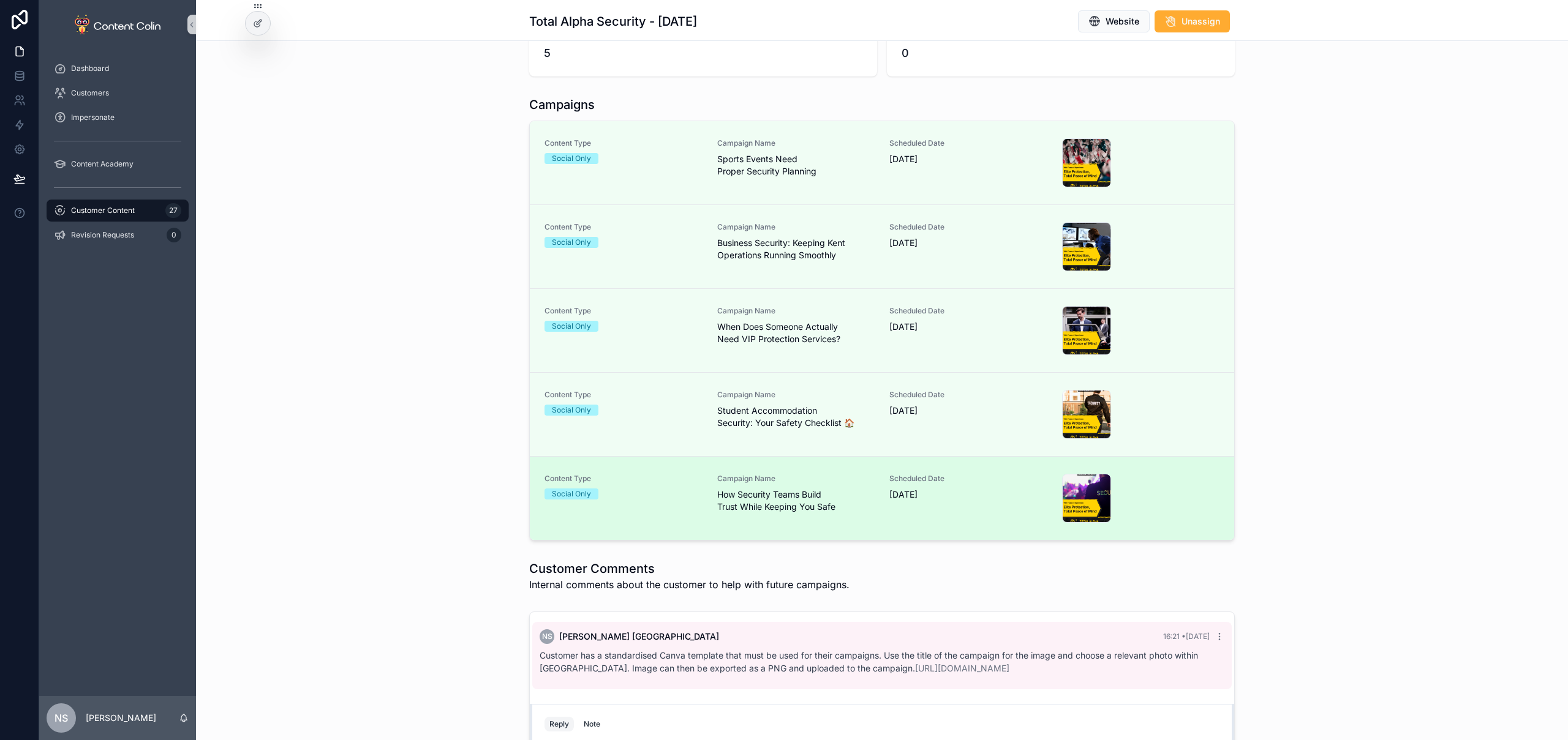
scroll to position [303, 0]
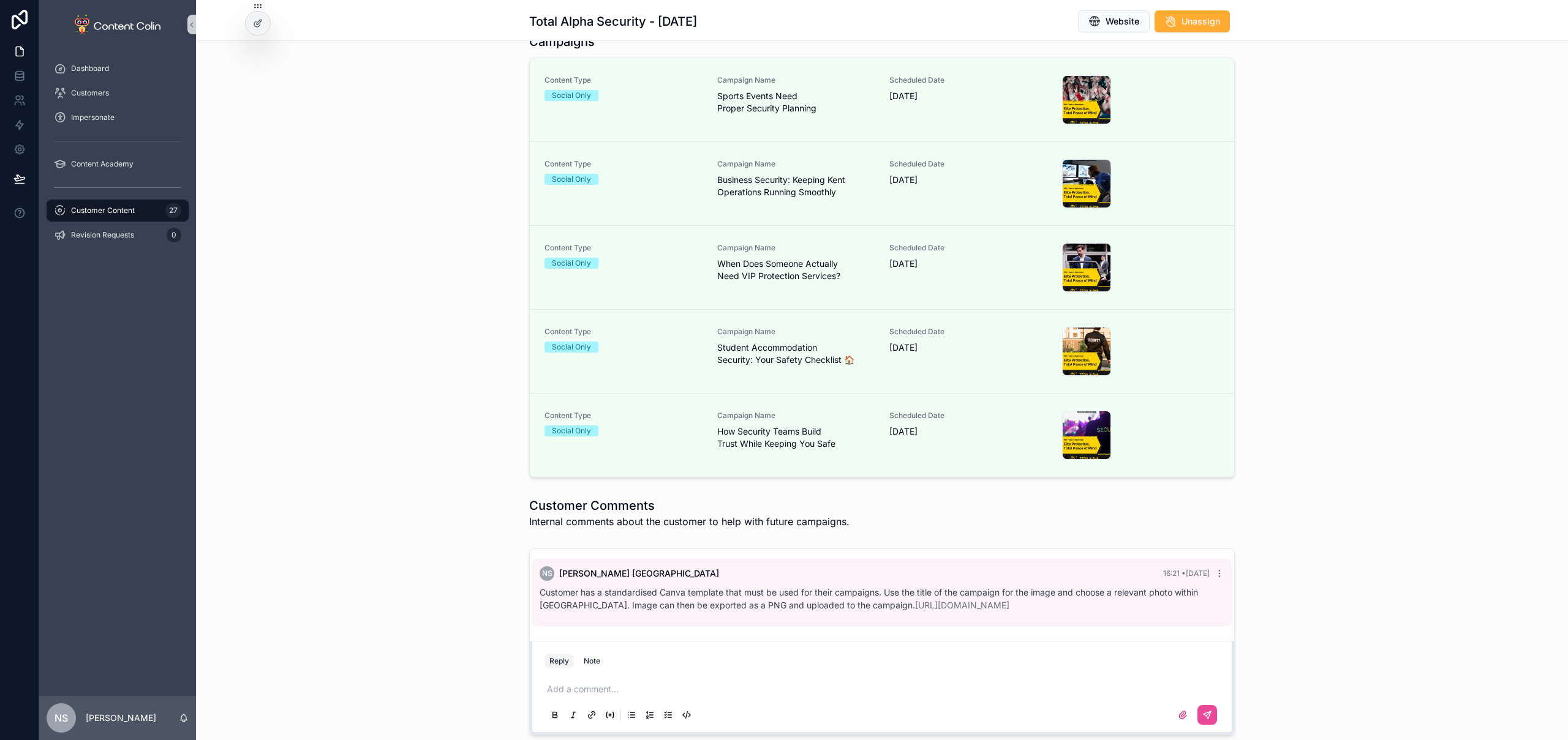
click at [111, 207] on span "Customer Content" at bounding box center [103, 210] width 64 height 10
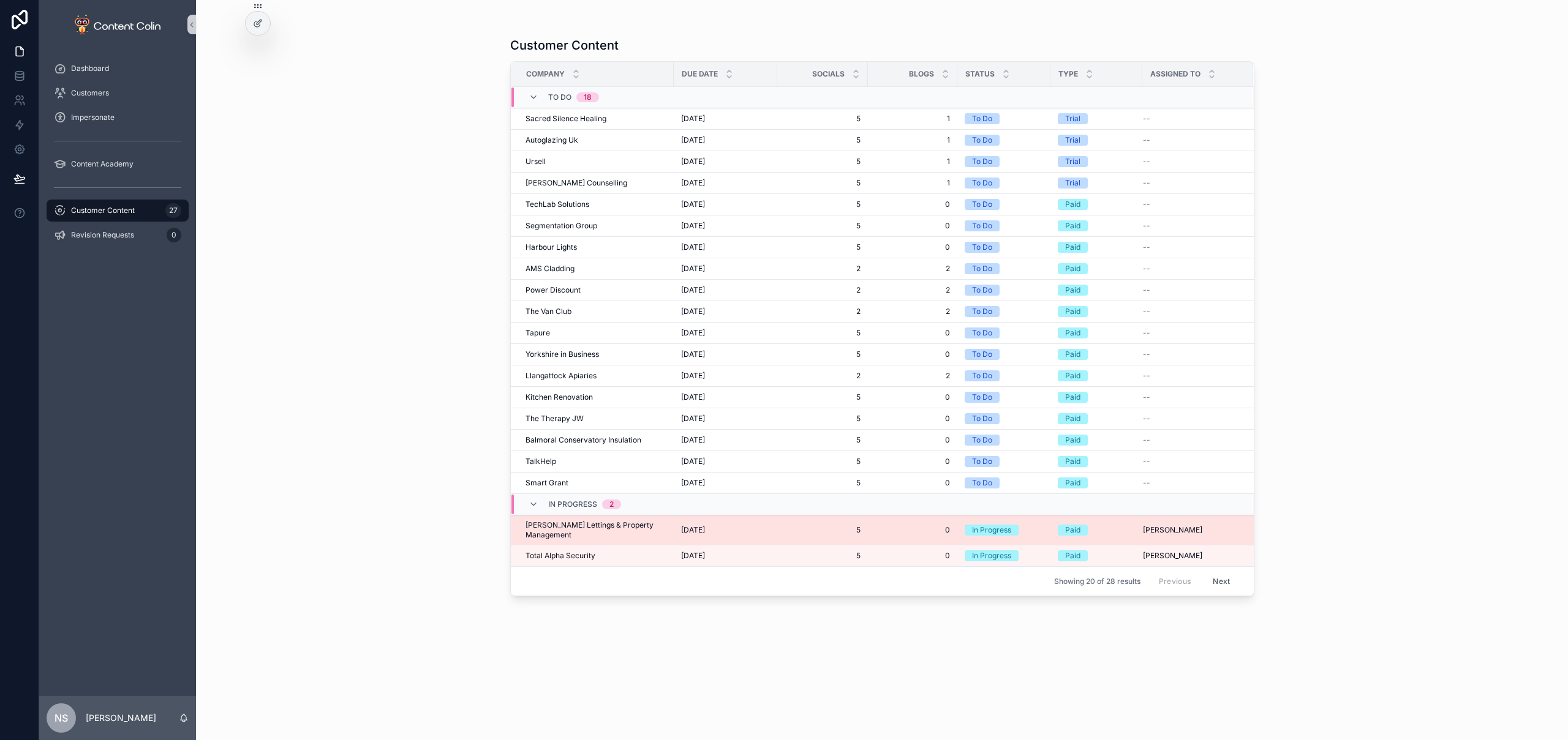
click at [574, 525] on span "Dalton Lettings & Property Management" at bounding box center [596, 530] width 141 height 20
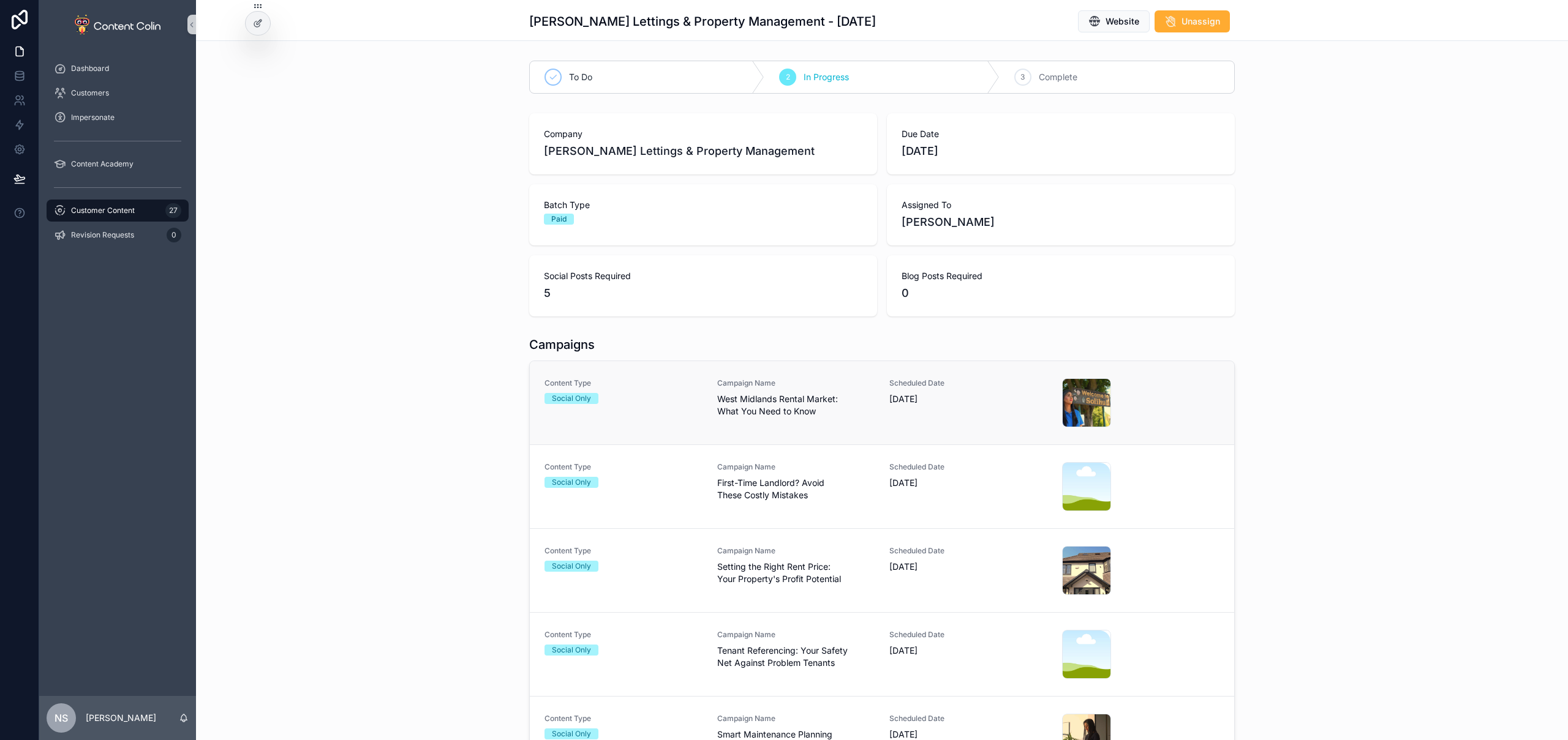
click at [819, 399] on span "West Midlands Rental Market: What You Need to Know" at bounding box center [796, 405] width 158 height 25
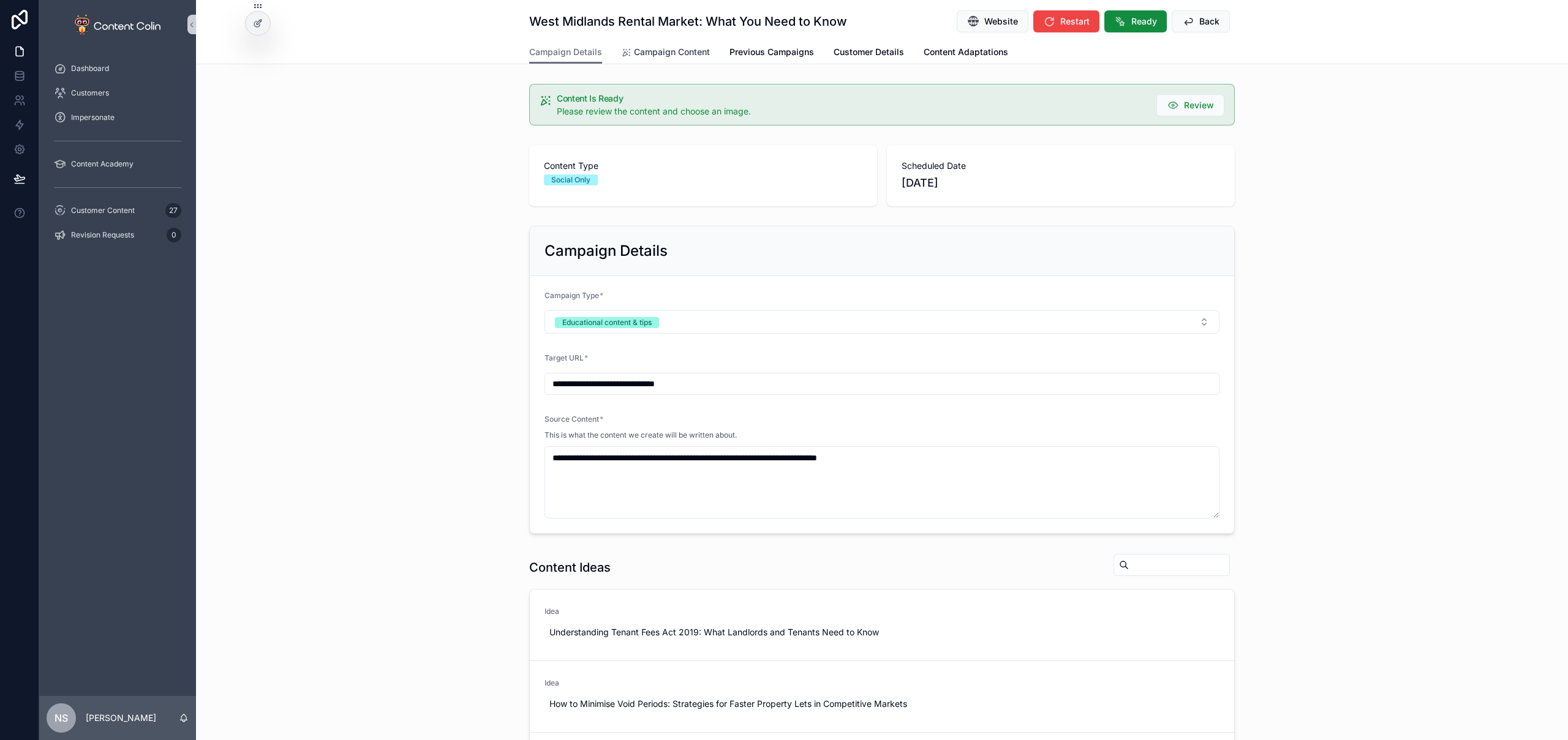
click at [657, 53] on span "Campaign Content" at bounding box center [672, 53] width 76 height 12
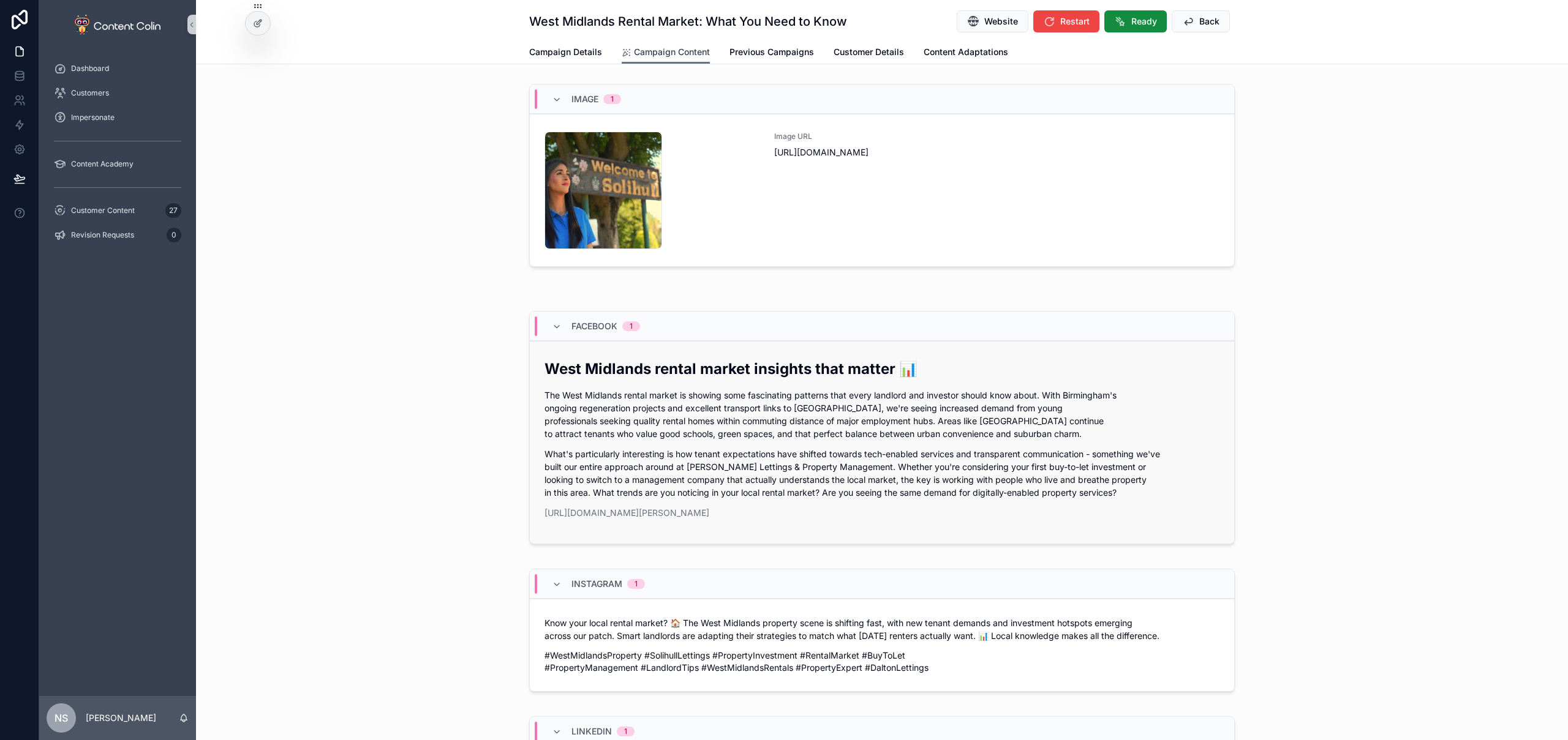
scroll to position [272, 0]
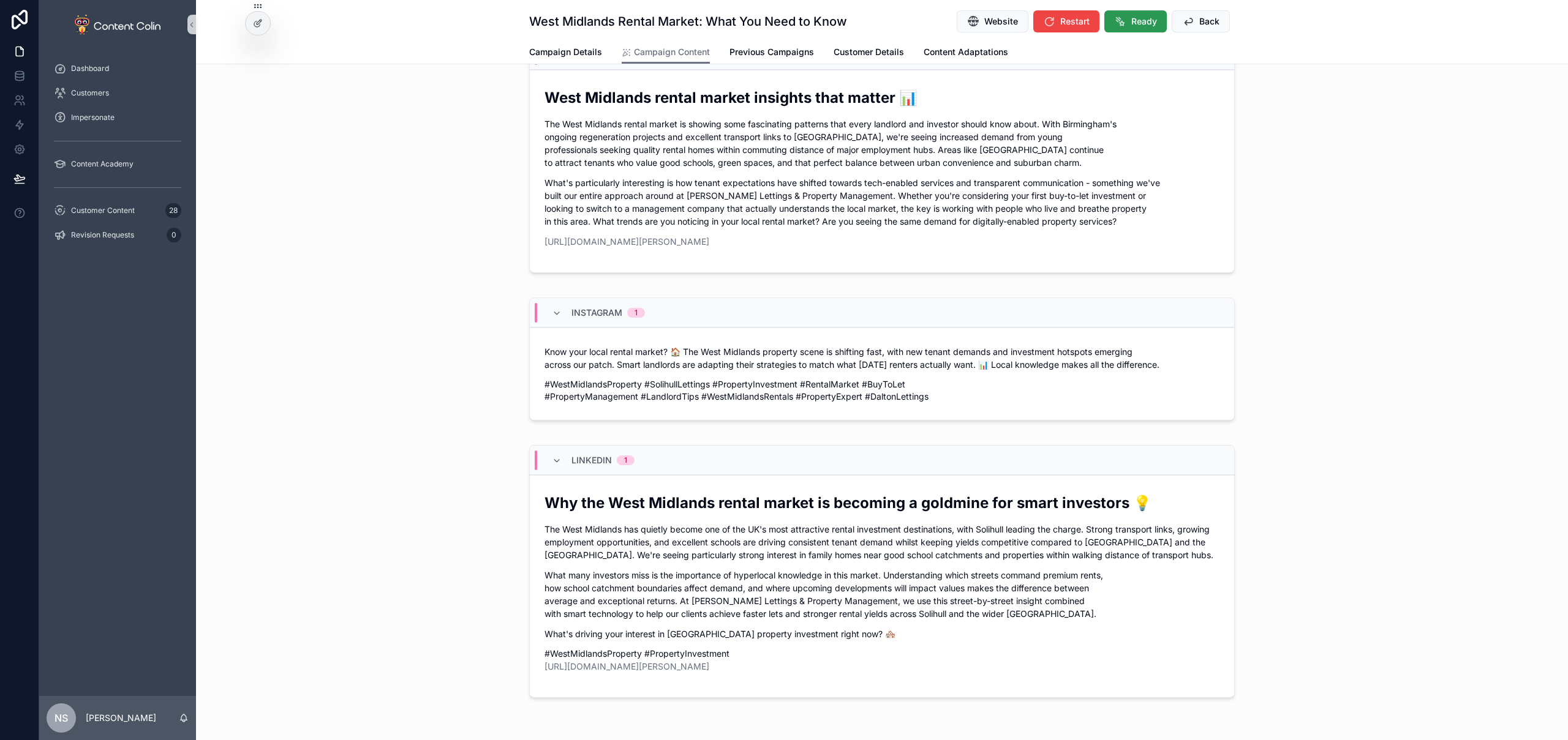
click at [1125, 22] on button "Ready" at bounding box center [1136, 21] width 62 height 22
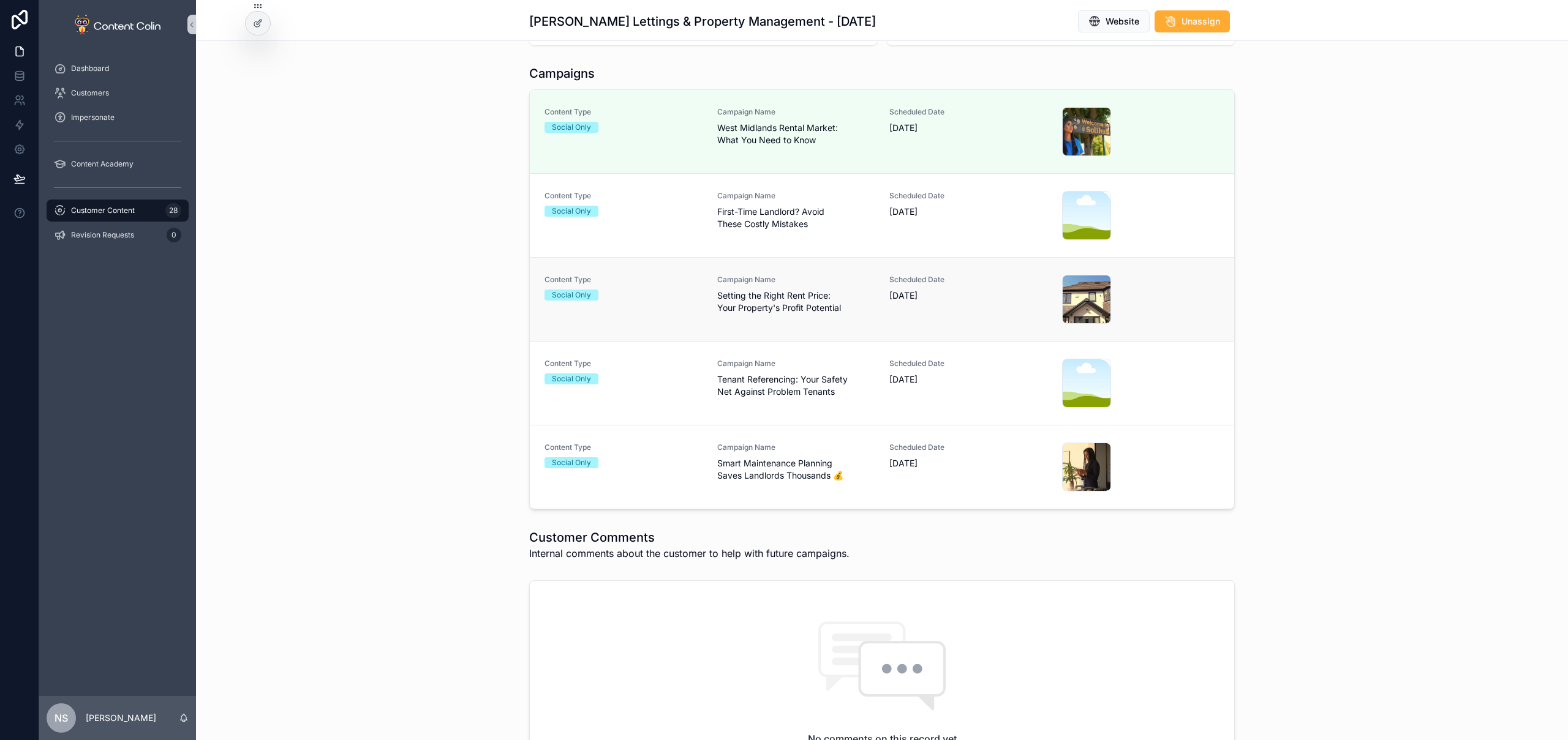
click at [915, 305] on div "Scheduled Date 11th October 2025" at bounding box center [968, 299] width 158 height 49
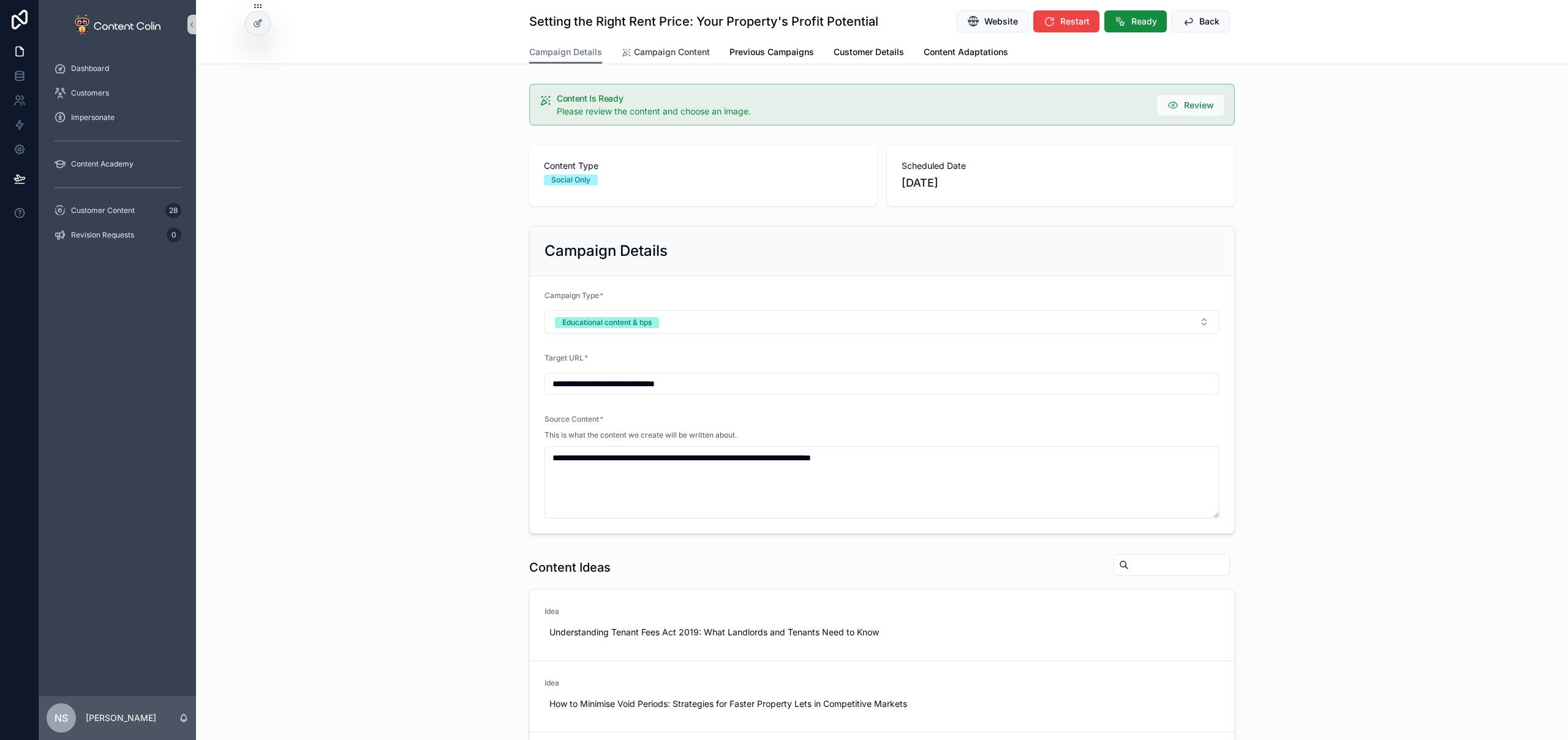
click at [695, 51] on span "Campaign Content" at bounding box center [672, 53] width 76 height 12
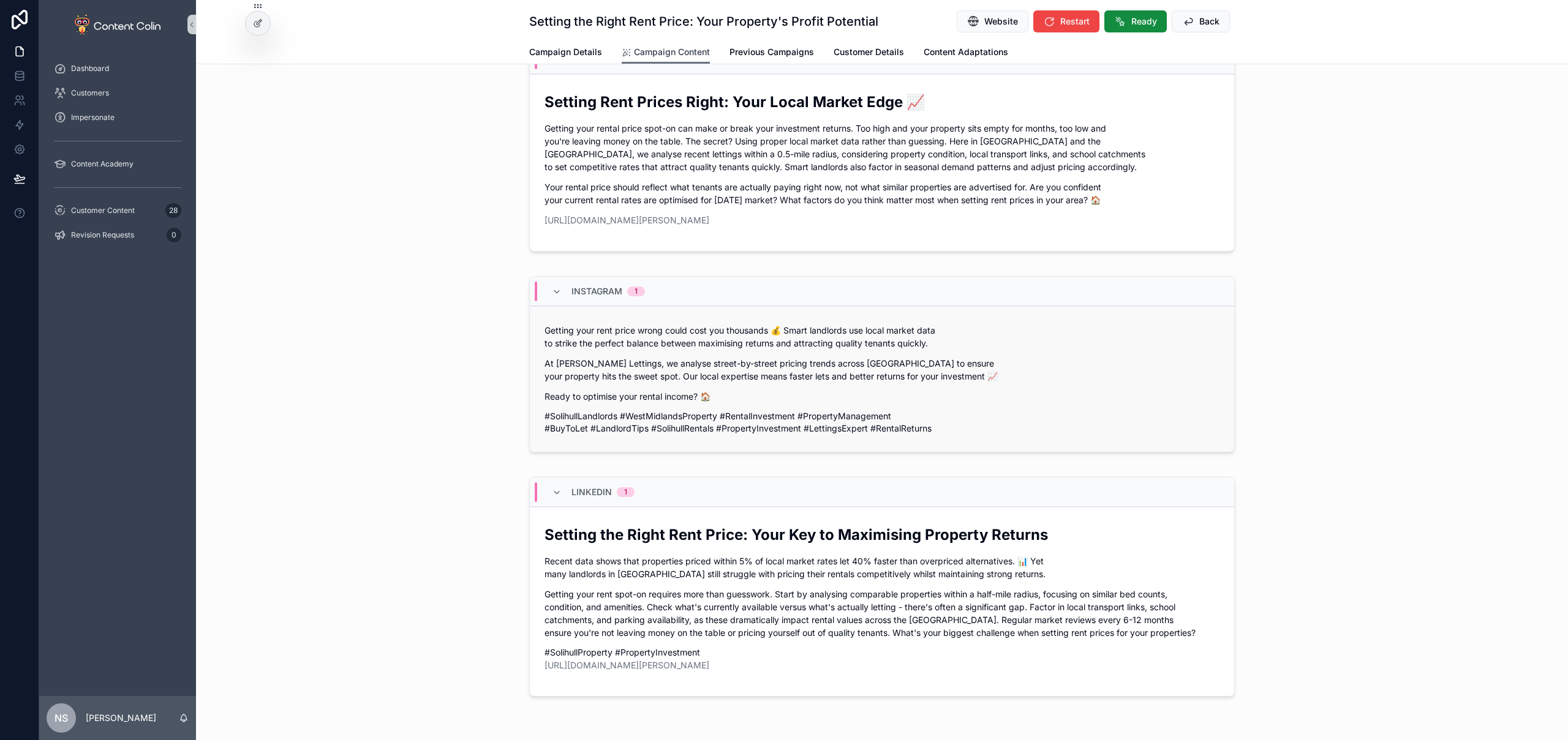
scroll to position [330, 0]
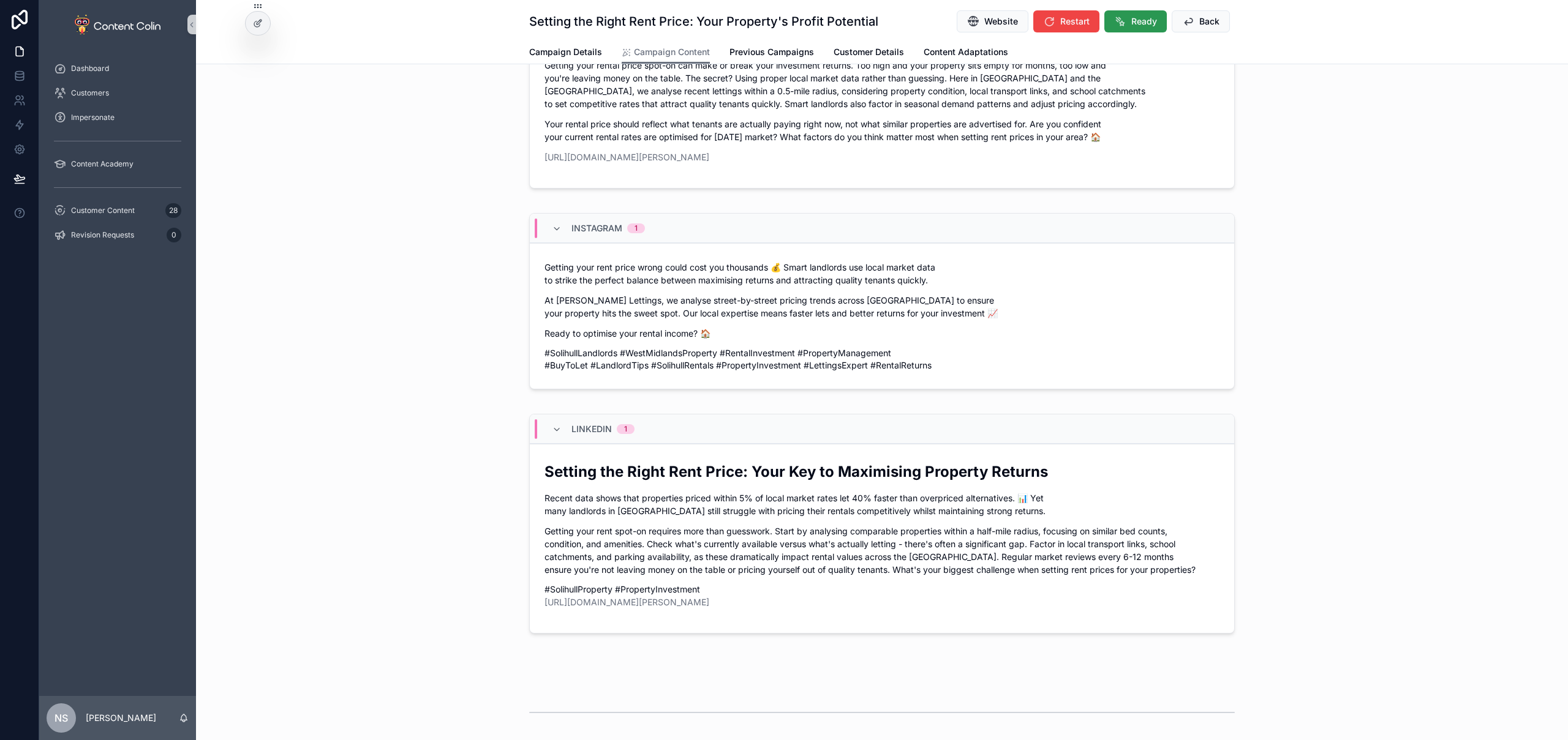
click at [1131, 24] on span "Ready" at bounding box center [1144, 21] width 26 height 12
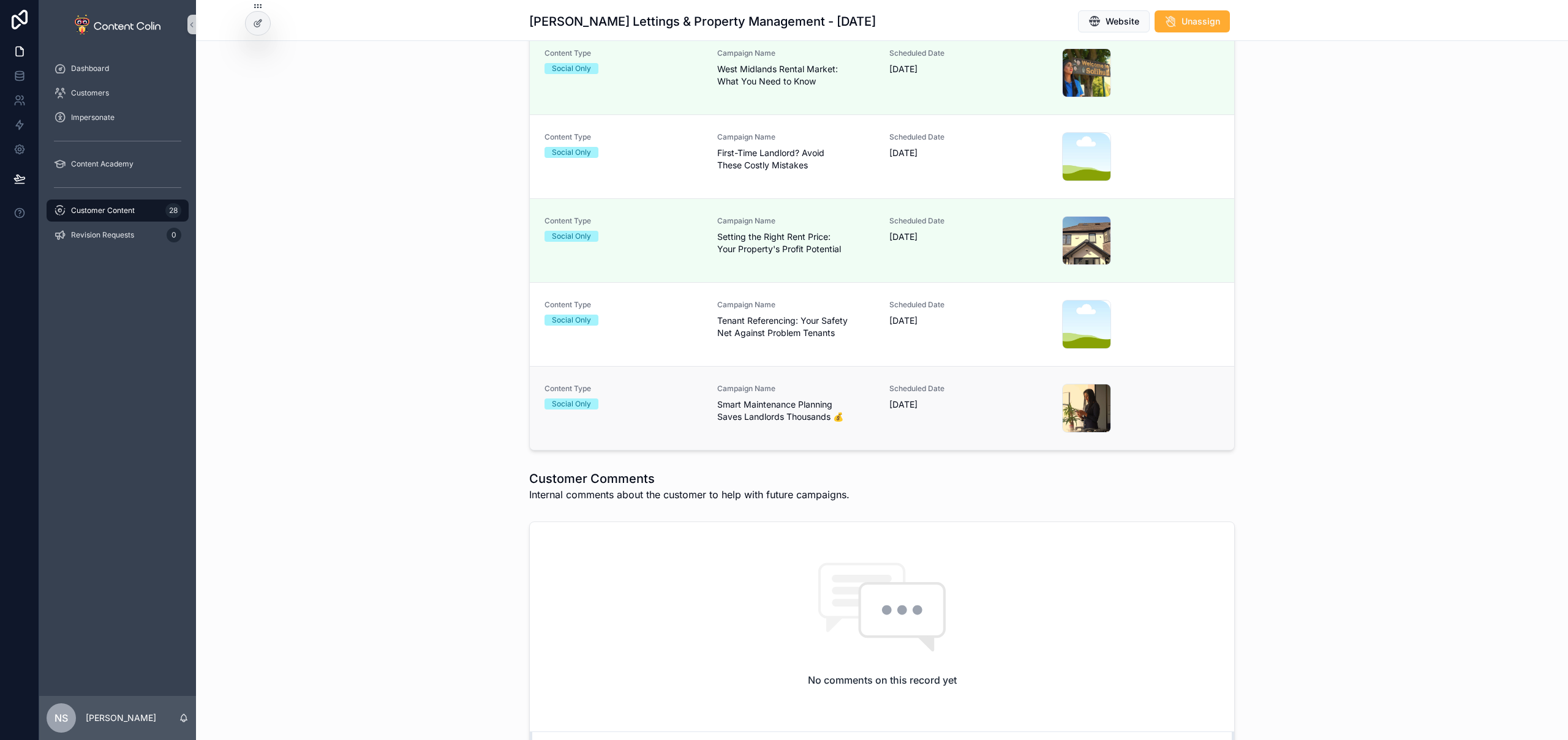
click at [812, 403] on span "Smart Maintenance Planning Saves Landlords Thousands 💰" at bounding box center [796, 411] width 158 height 25
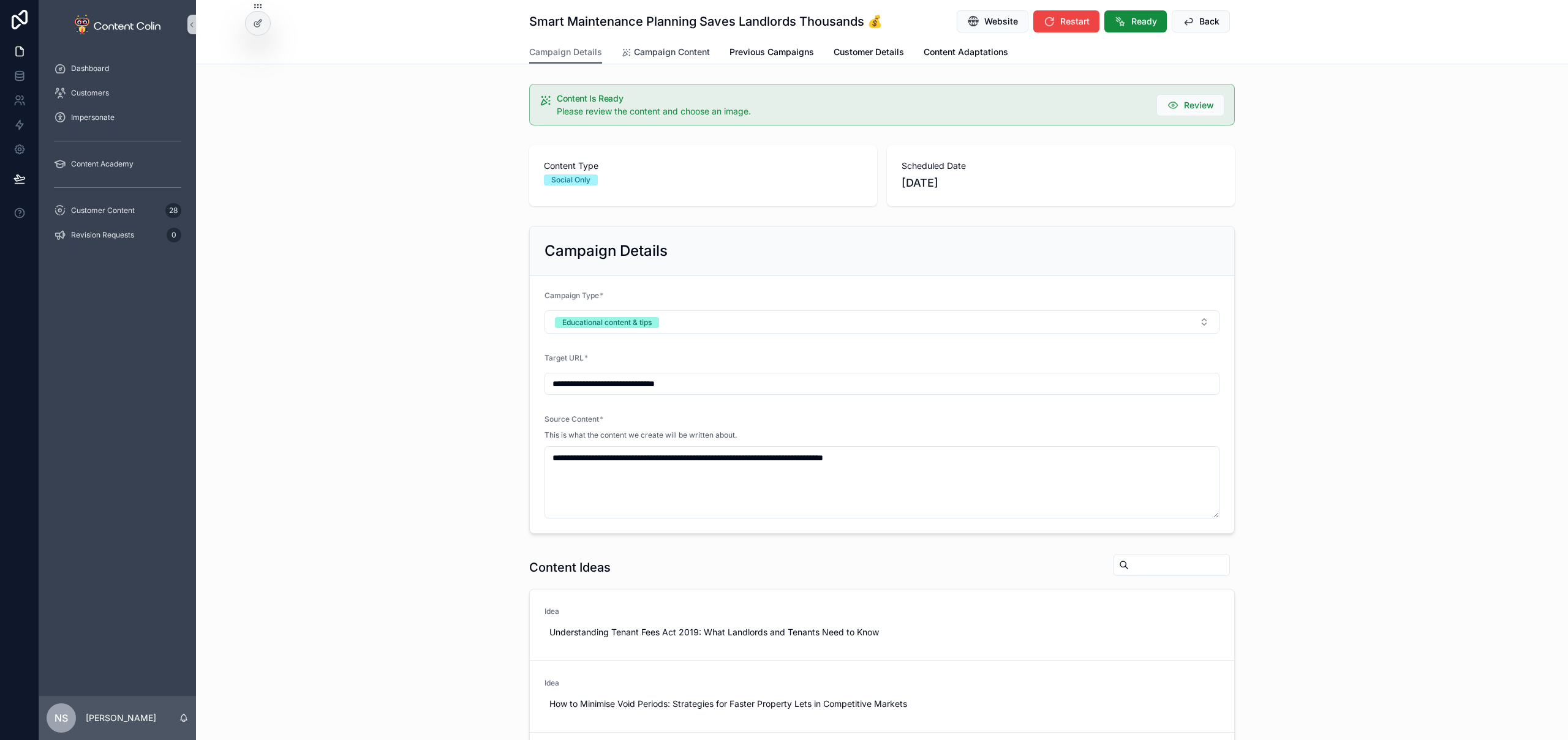
click at [676, 55] on span "Campaign Content" at bounding box center [672, 53] width 76 height 12
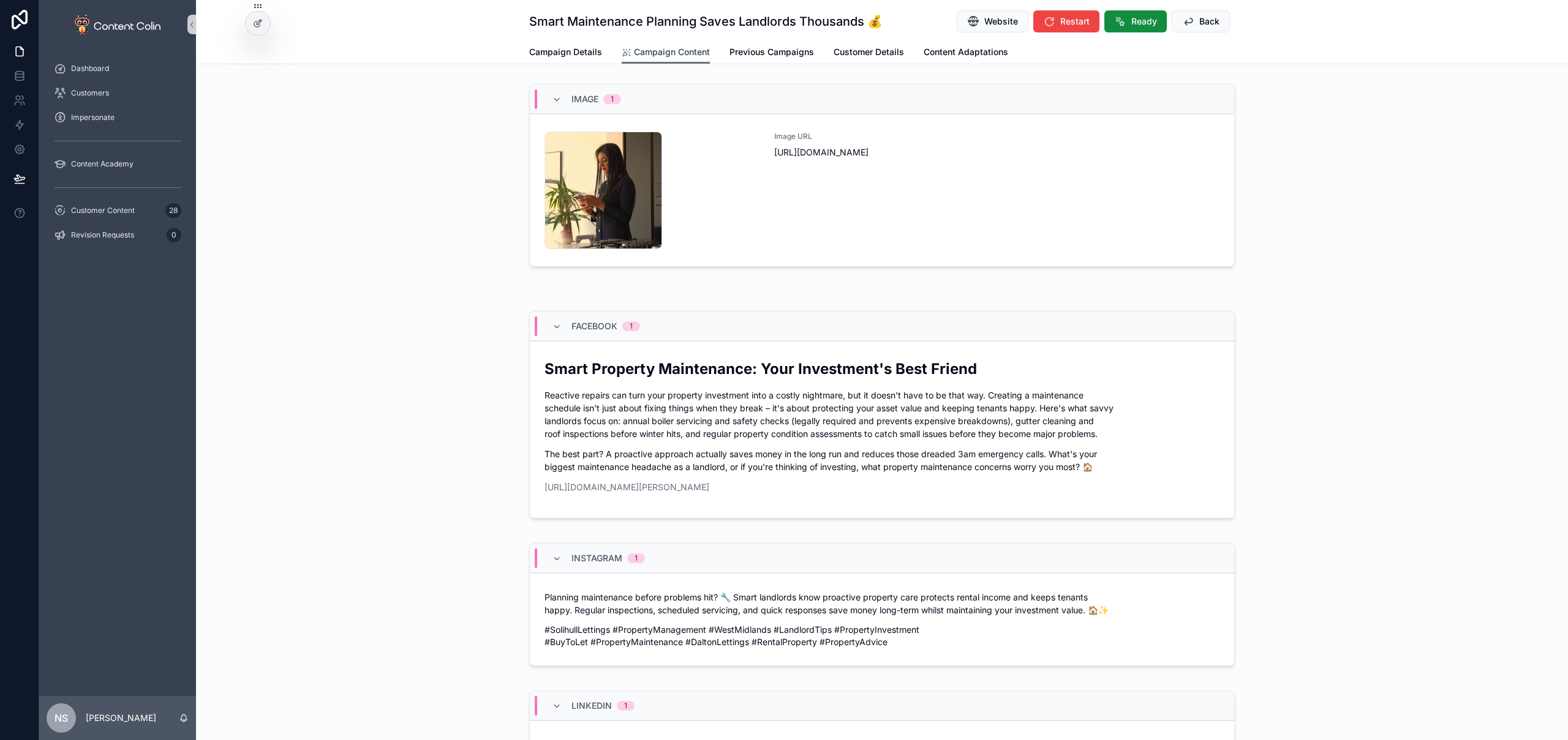
scroll to position [275, 0]
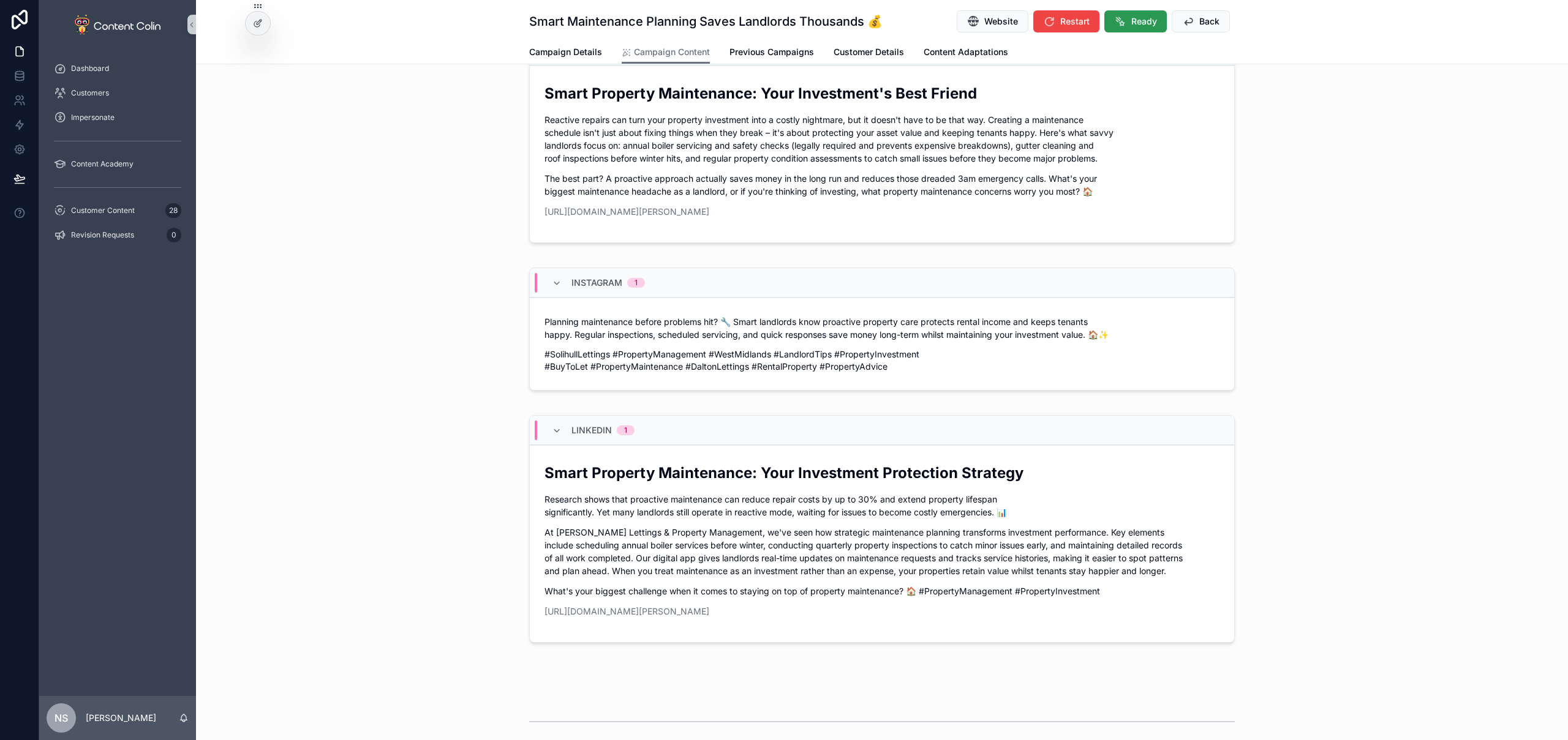
click at [1135, 24] on span "Ready" at bounding box center [1144, 21] width 26 height 12
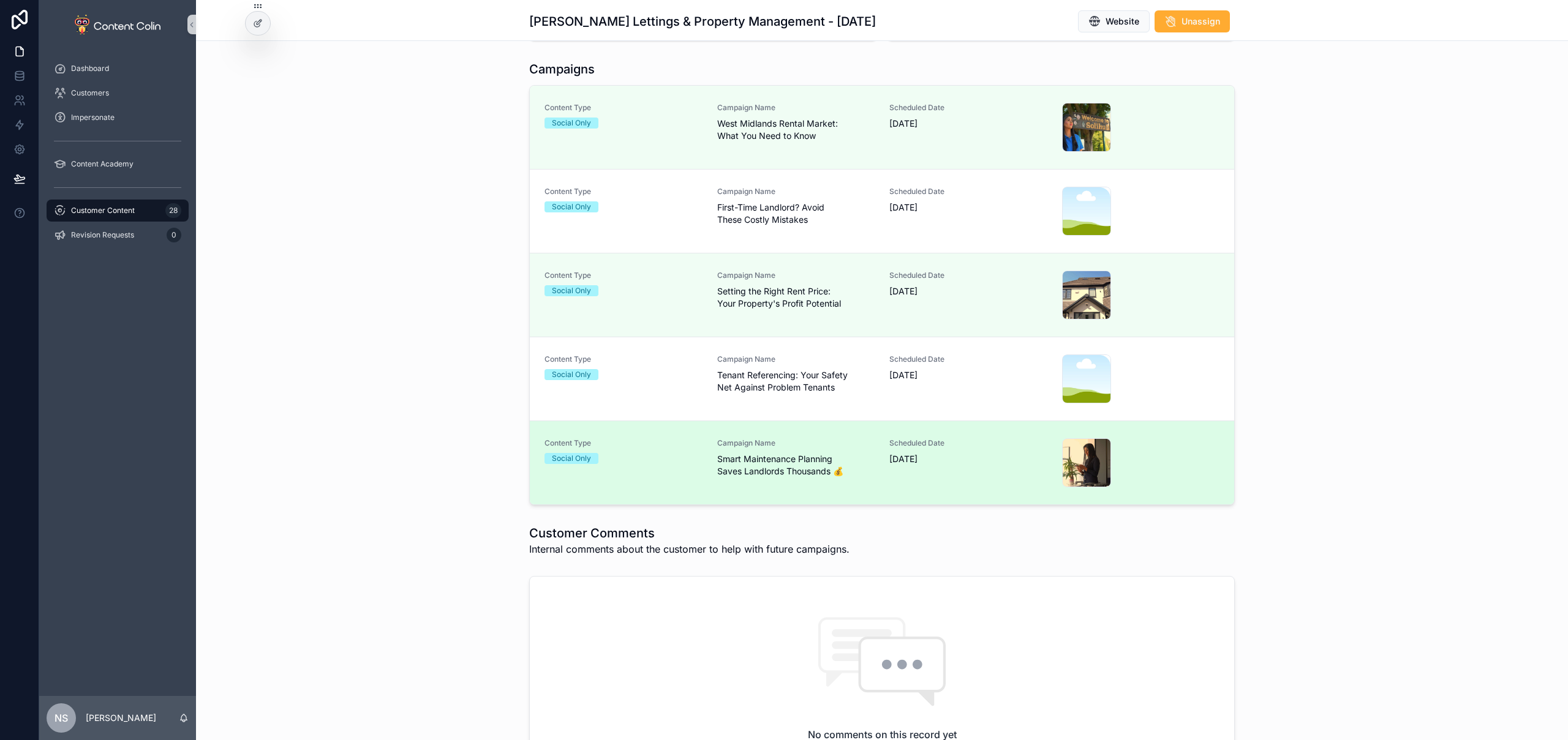
click at [897, 444] on span "Scheduled Date" at bounding box center [968, 443] width 158 height 10
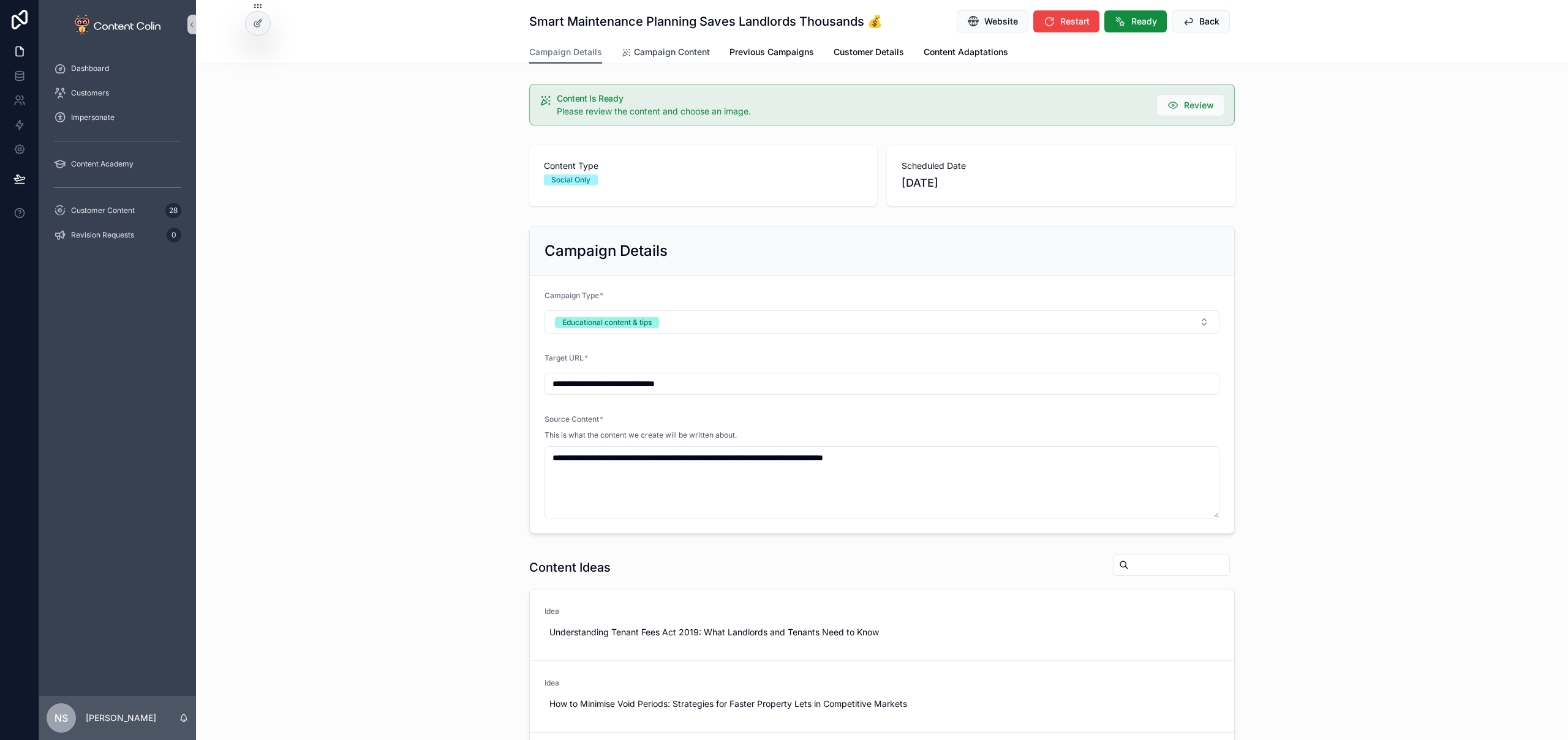
click at [682, 56] on span "Campaign Content" at bounding box center [672, 53] width 76 height 12
click at [1191, 22] on button "Back" at bounding box center [1200, 21] width 58 height 22
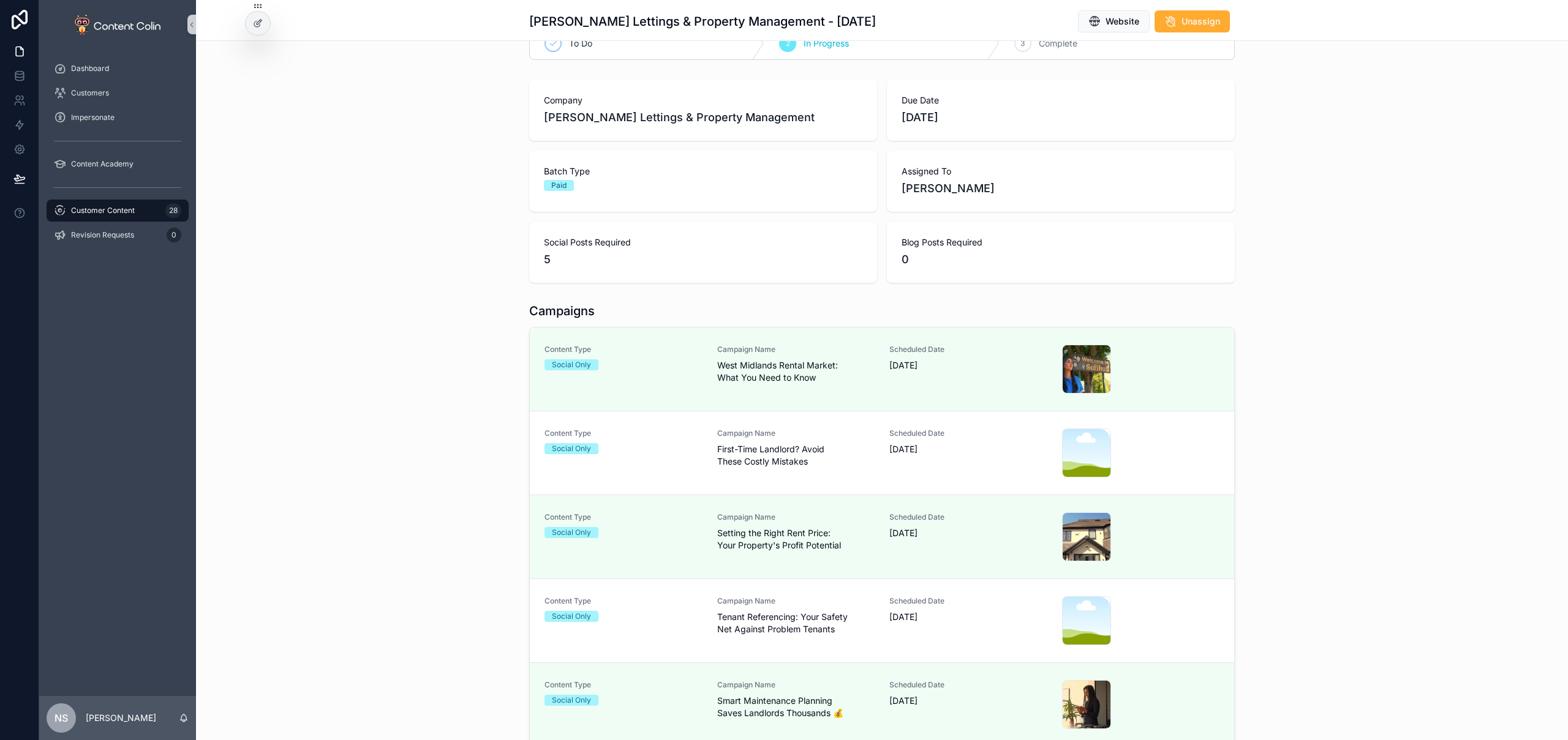
scroll to position [167, 0]
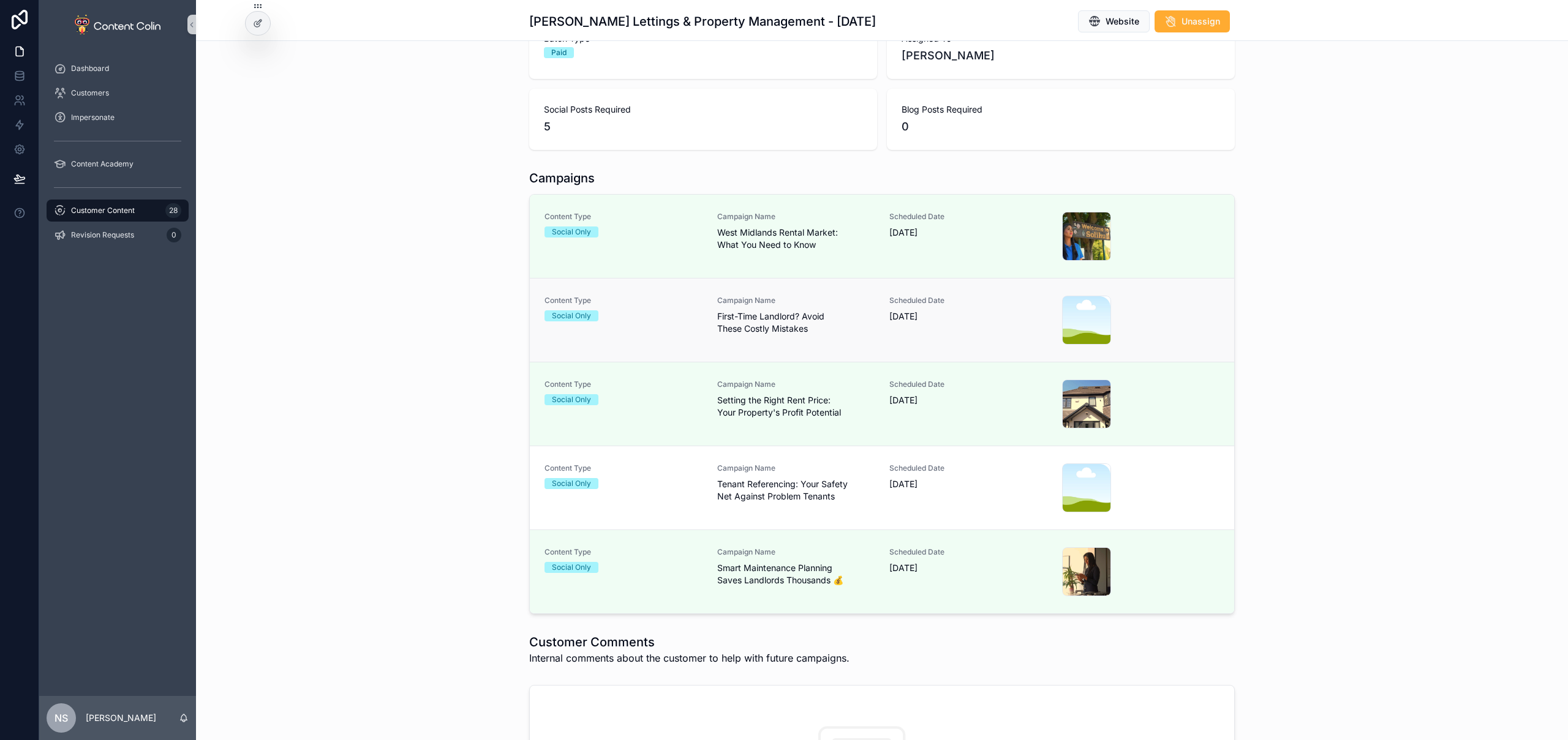
click at [705, 349] on link "Content Type Social Only Campaign Name First-Time Landlord? Avoid These Costly …" at bounding box center [882, 320] width 705 height 84
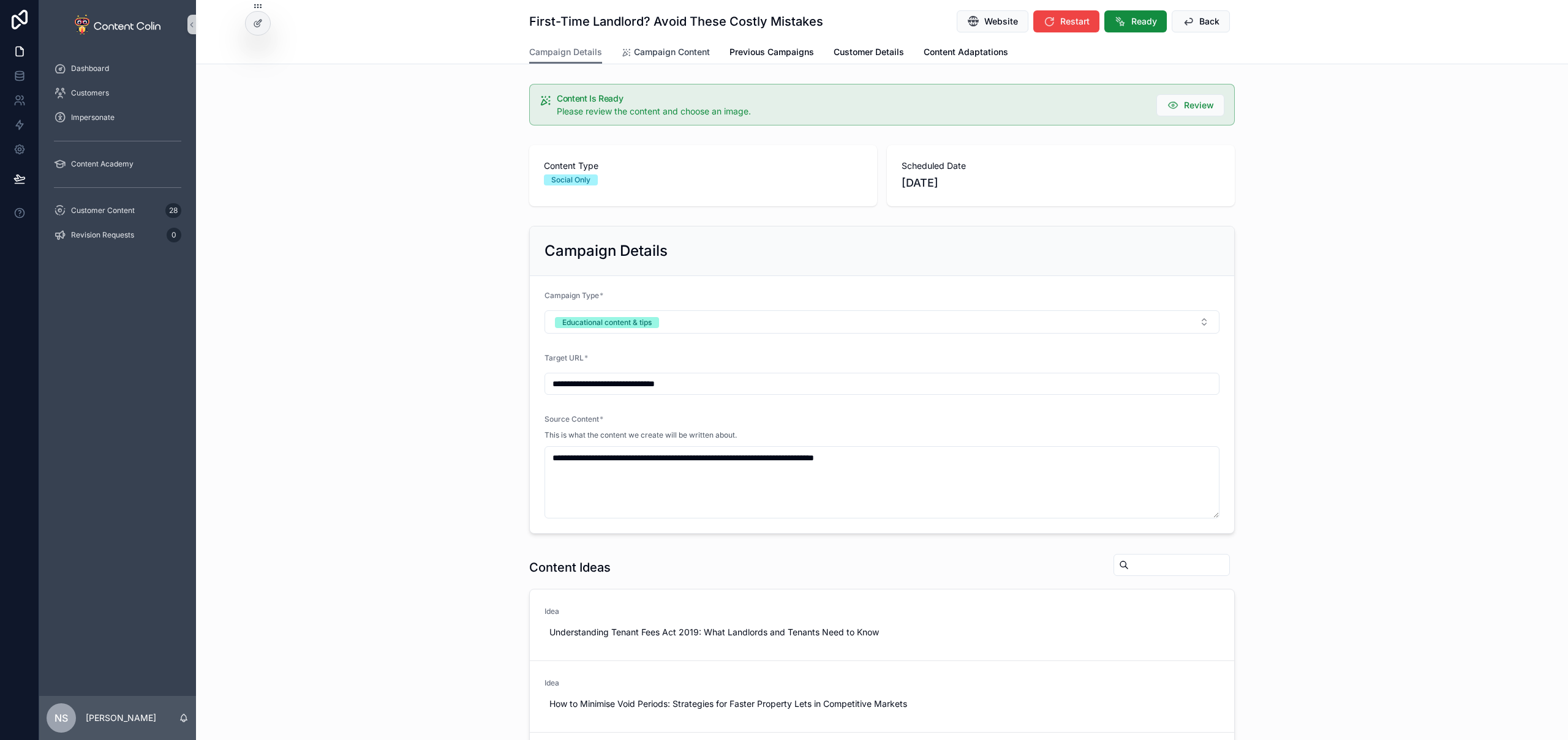
click at [677, 41] on link "Campaign Content" at bounding box center [666, 53] width 88 height 25
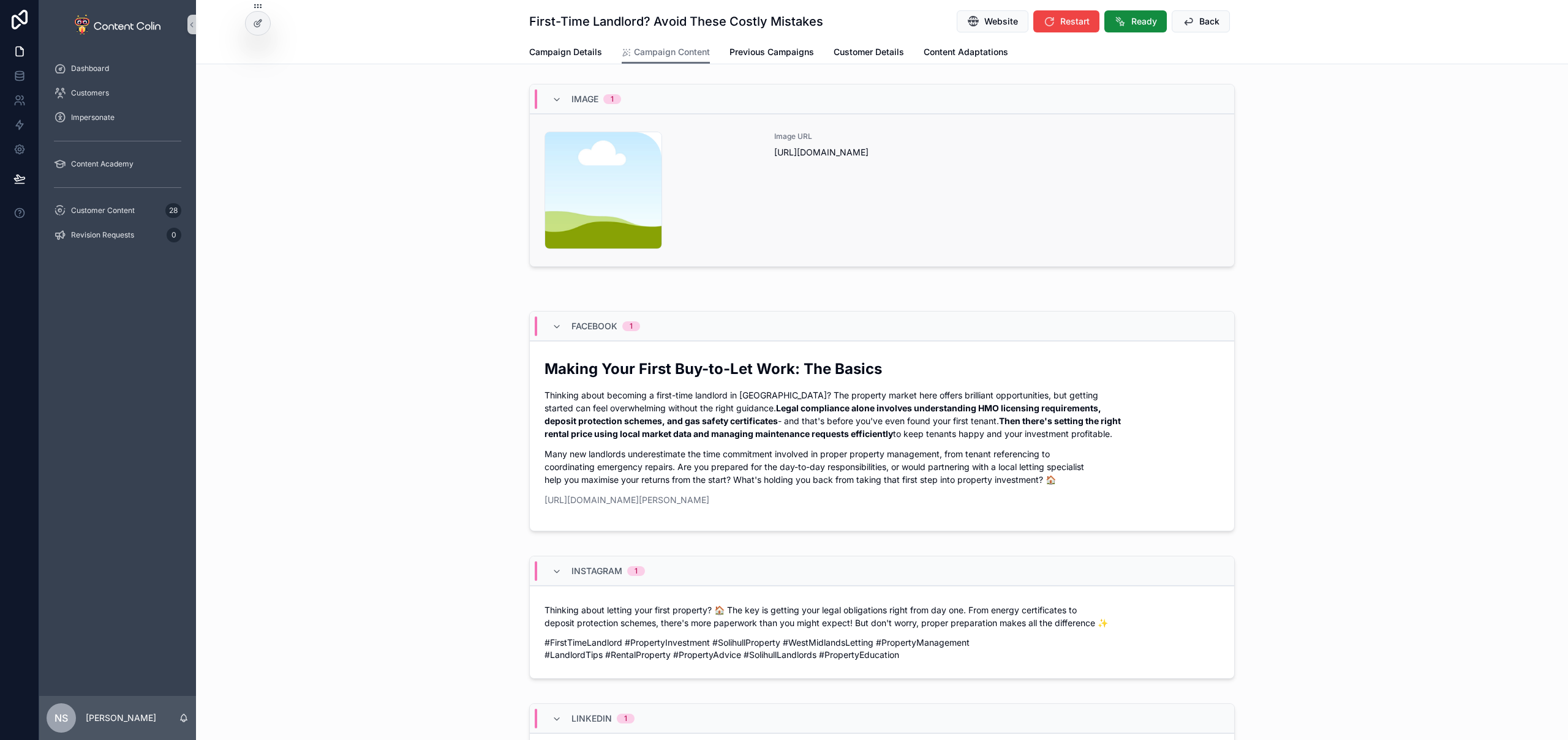
click at [915, 203] on div "Image URL https://cdn.contentcolin.com/contentcolin/images/content-placeholder.…" at bounding box center [997, 191] width 445 height 118
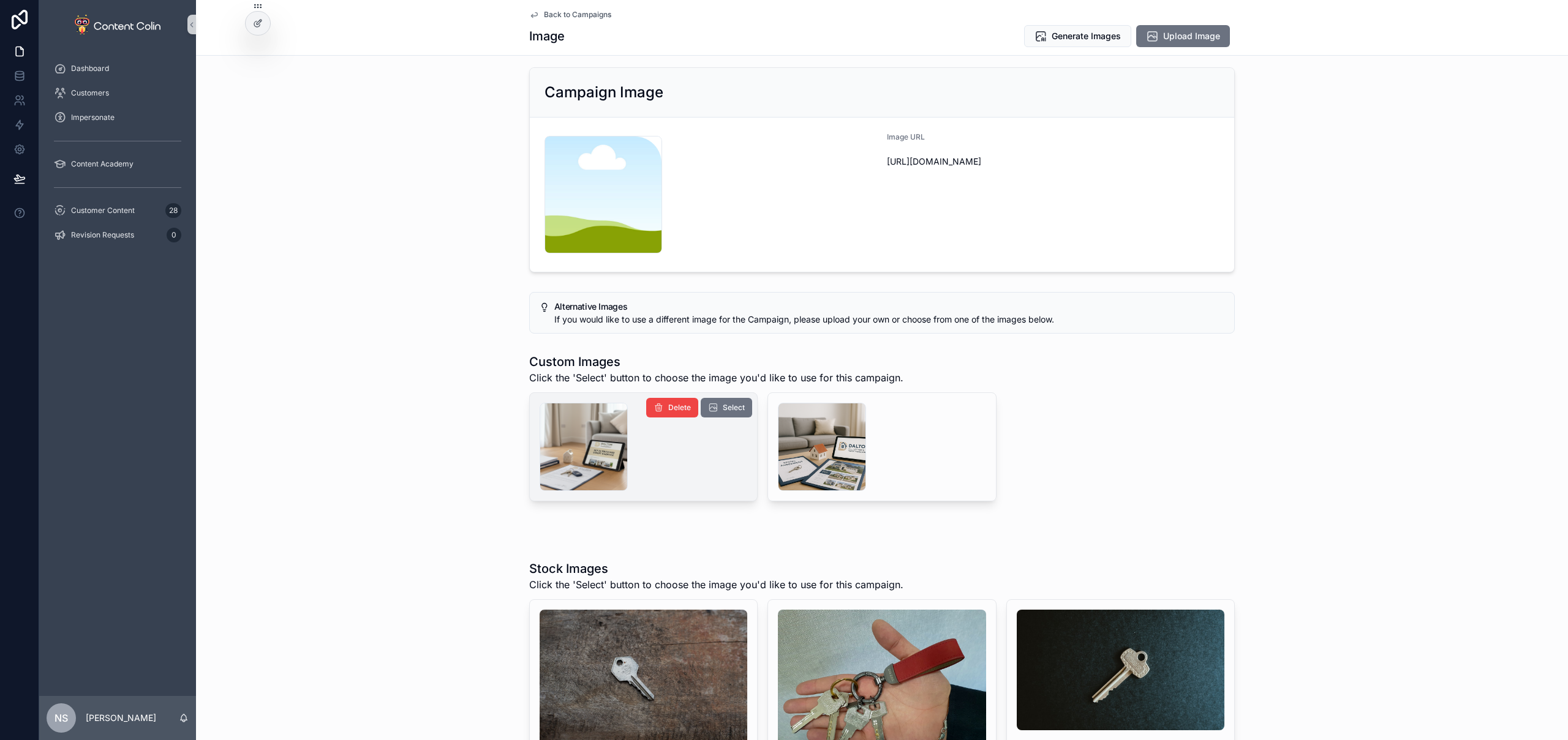
scroll to position [16, 0]
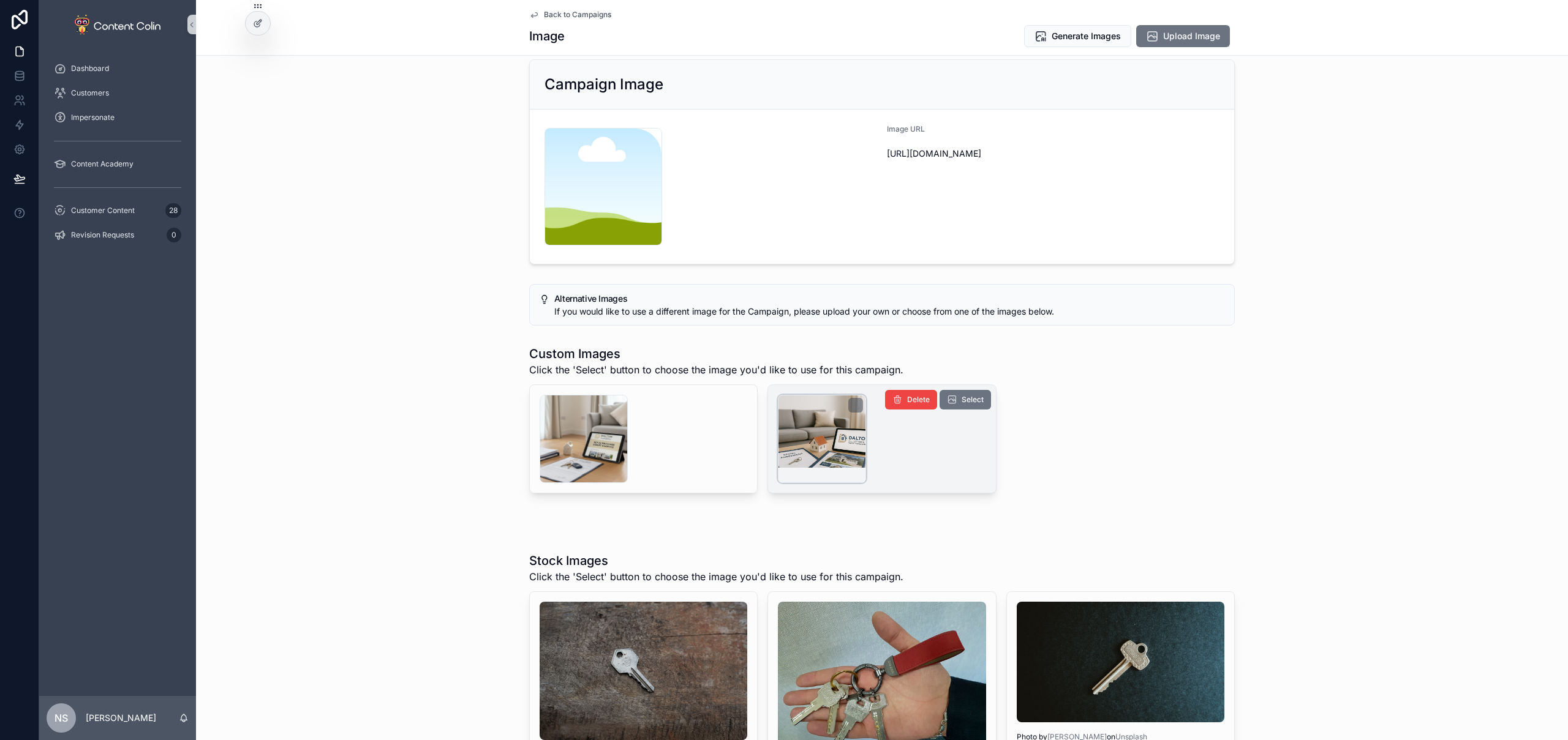
click at [812, 435] on div "scrollable content" at bounding box center [821, 438] width 88 height 88
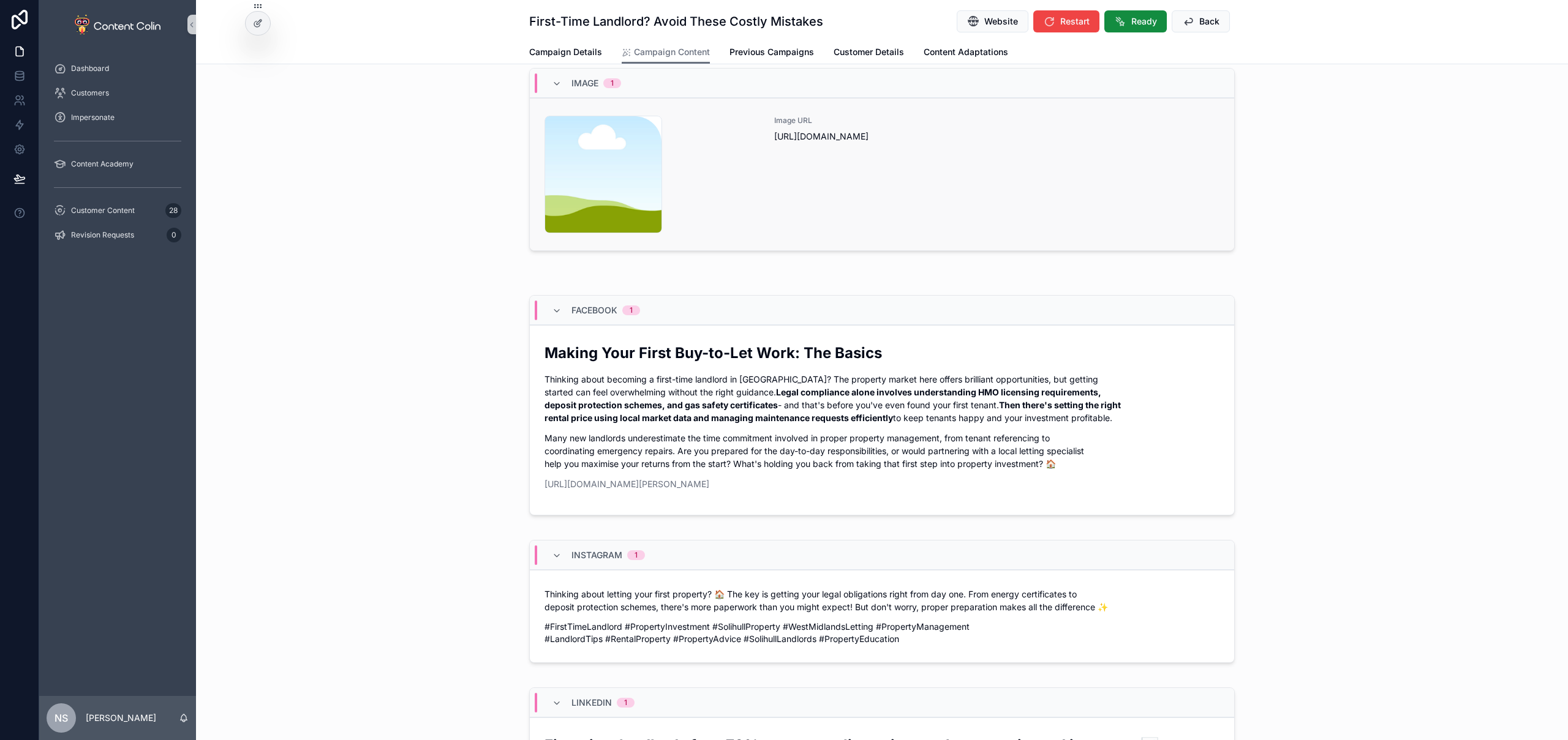
click at [824, 191] on div "Image URL https://cdn.contentcolin.com/contentcolin/images/content-placeholder.…" at bounding box center [997, 175] width 445 height 118
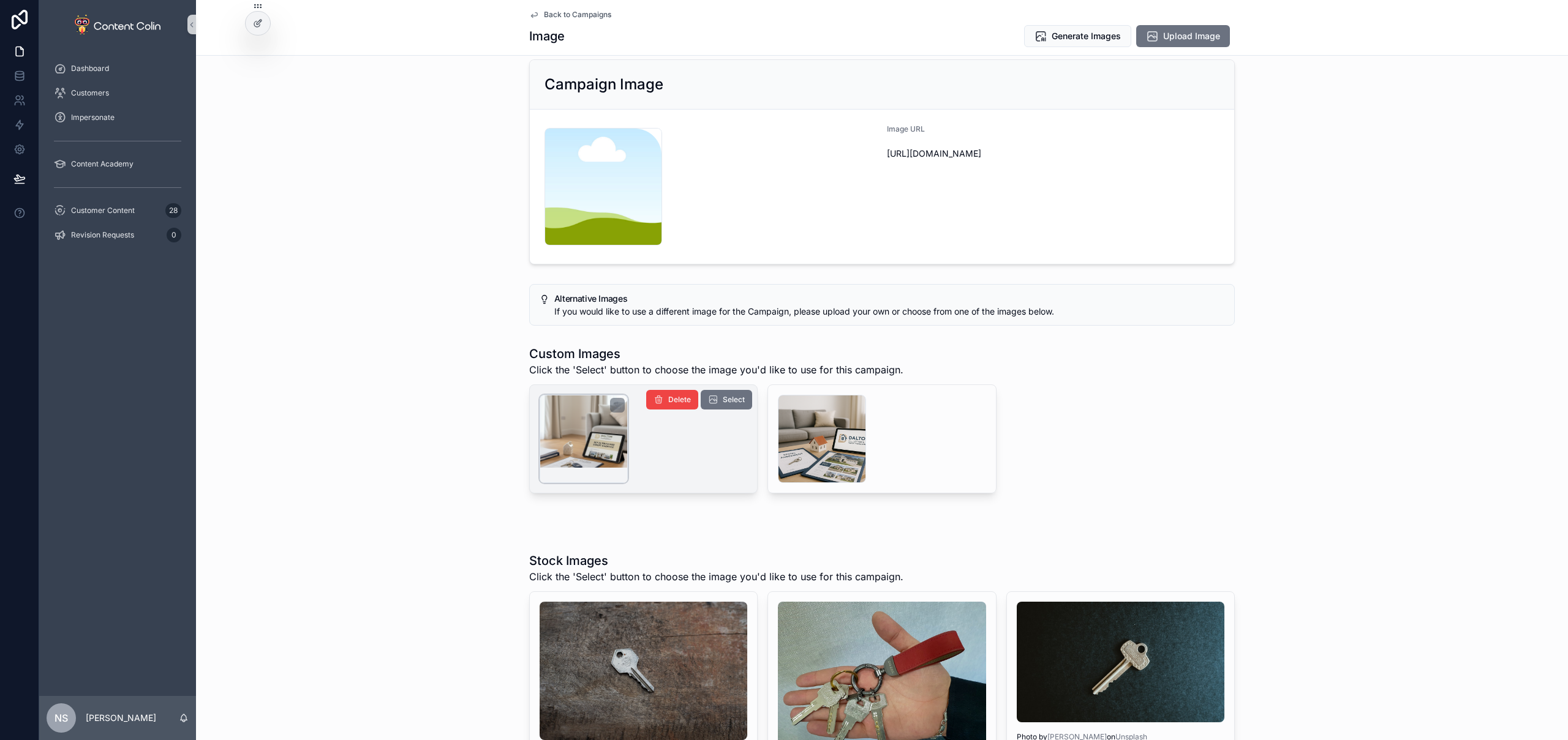
click at [574, 437] on div "scrollable content" at bounding box center [584, 438] width 88 height 88
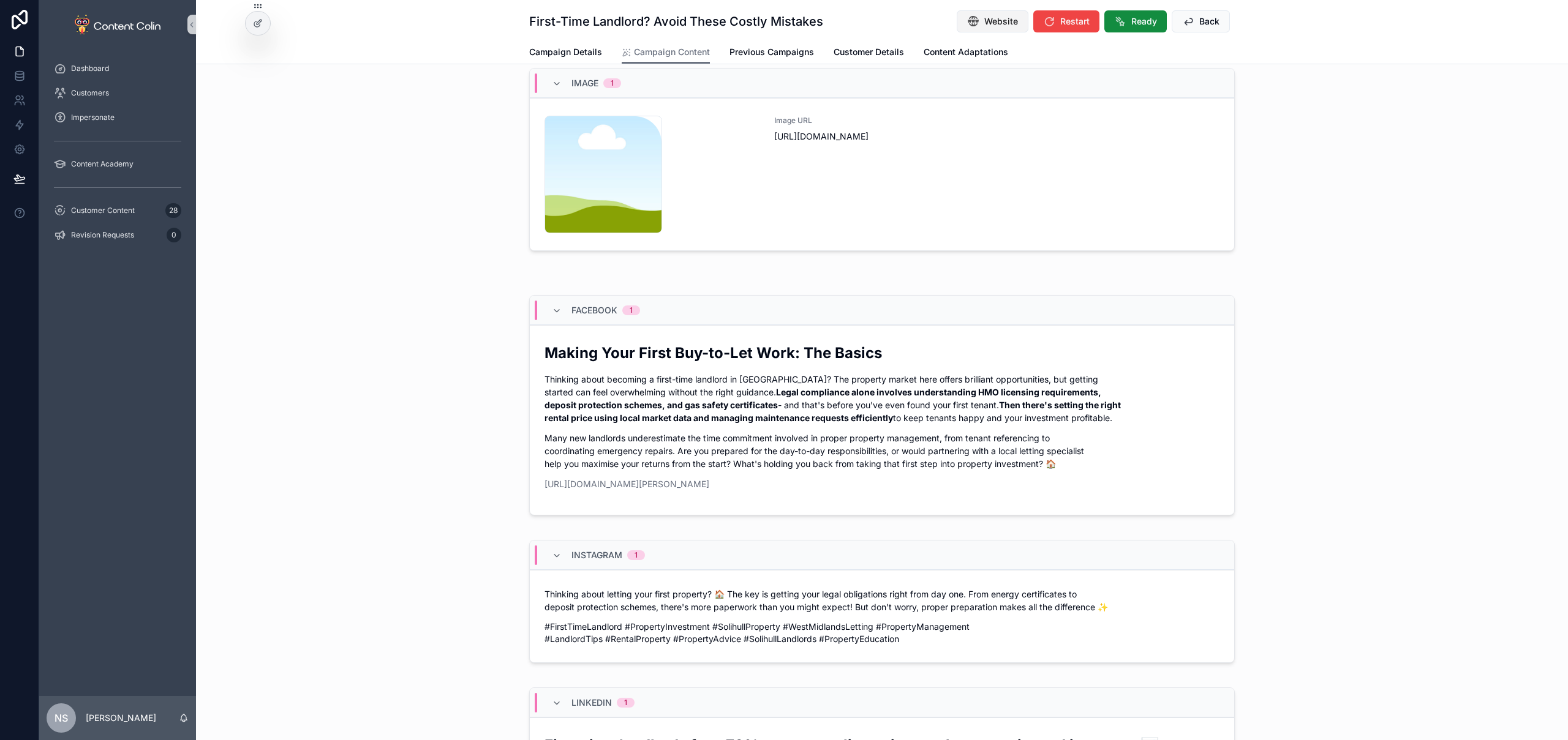
click at [1000, 28] on button "Website" at bounding box center [992, 21] width 71 height 22
click at [932, 193] on div "Image URL https://cdn.contentcolin.com/contentcolin/images/content-placeholder.…" at bounding box center [997, 175] width 445 height 118
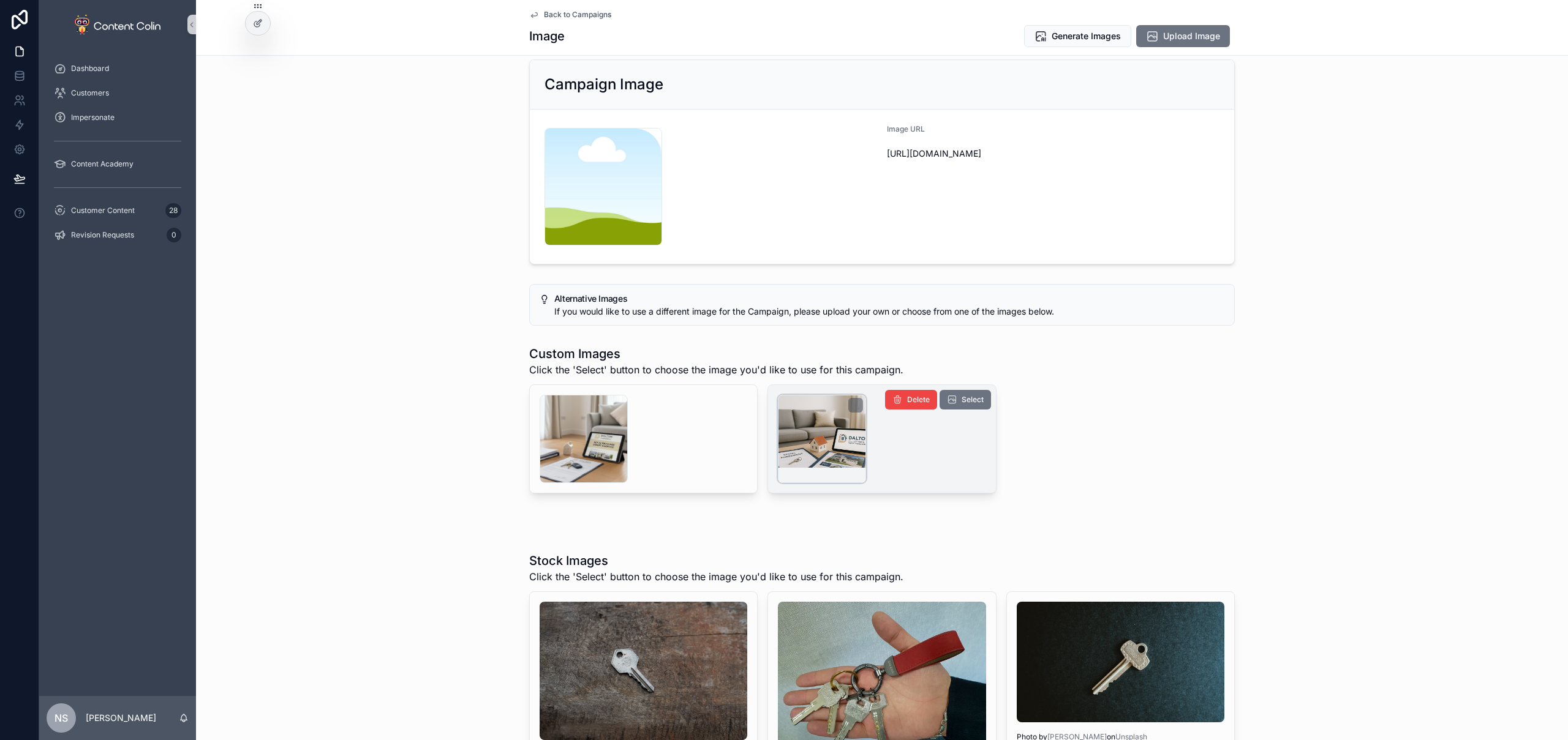
click at [829, 441] on div "scrollable content" at bounding box center [821, 438] width 88 height 88
click at [1074, 32] on span "Generate Images" at bounding box center [1087, 37] width 69 height 12
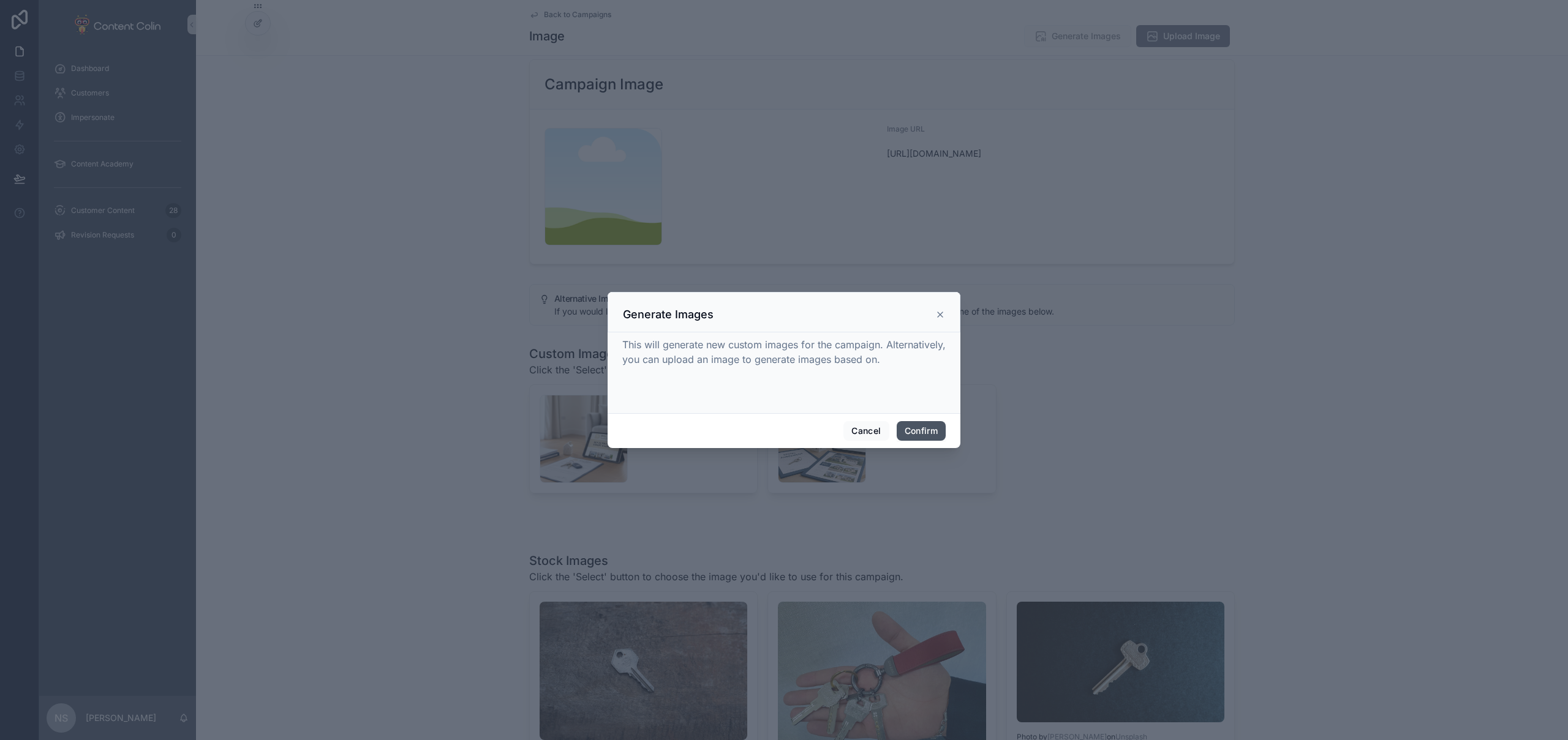
click at [927, 428] on button "Confirm" at bounding box center [921, 431] width 49 height 20
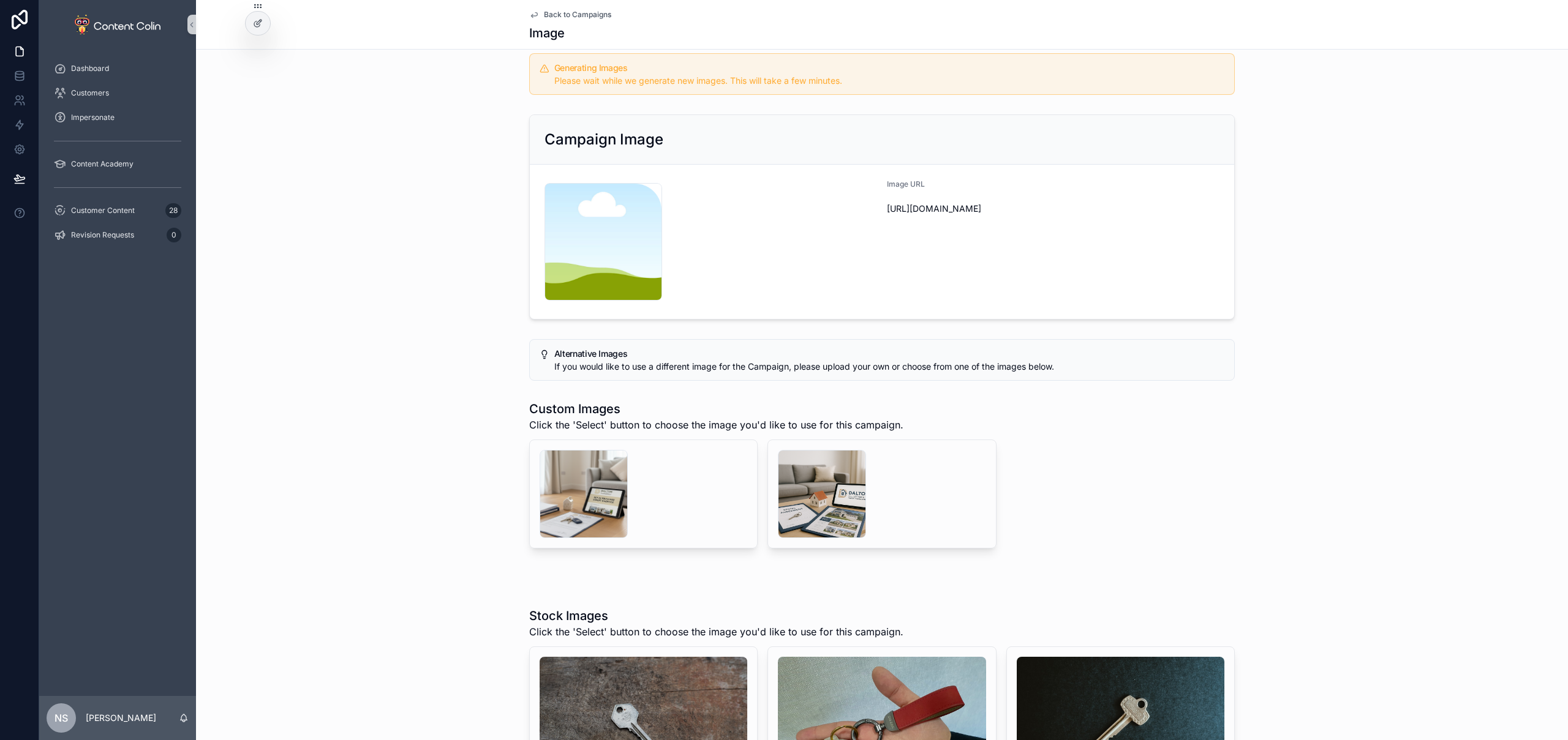
scroll to position [71, 0]
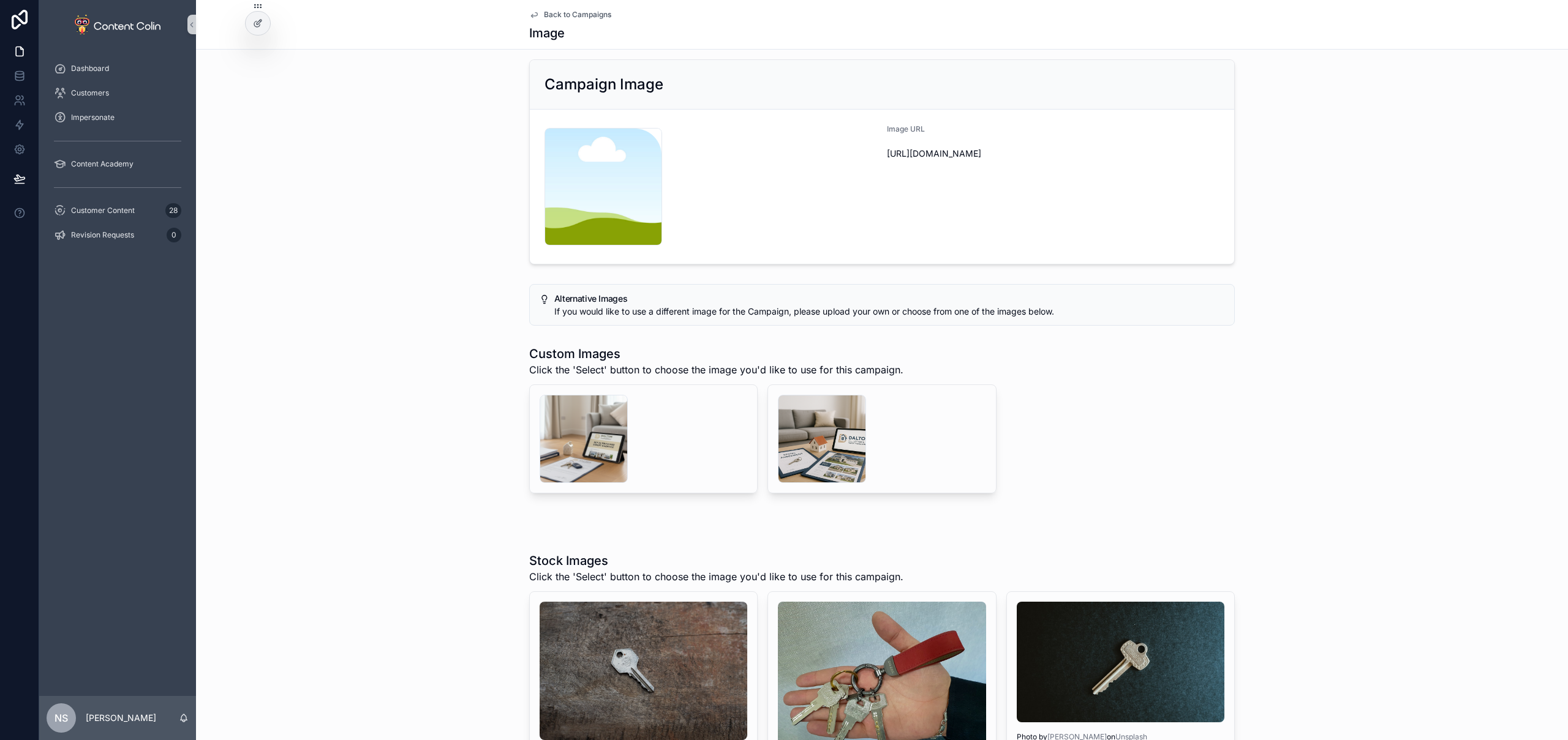
click at [589, 15] on span "Back to Campaigns" at bounding box center [578, 14] width 68 height 10
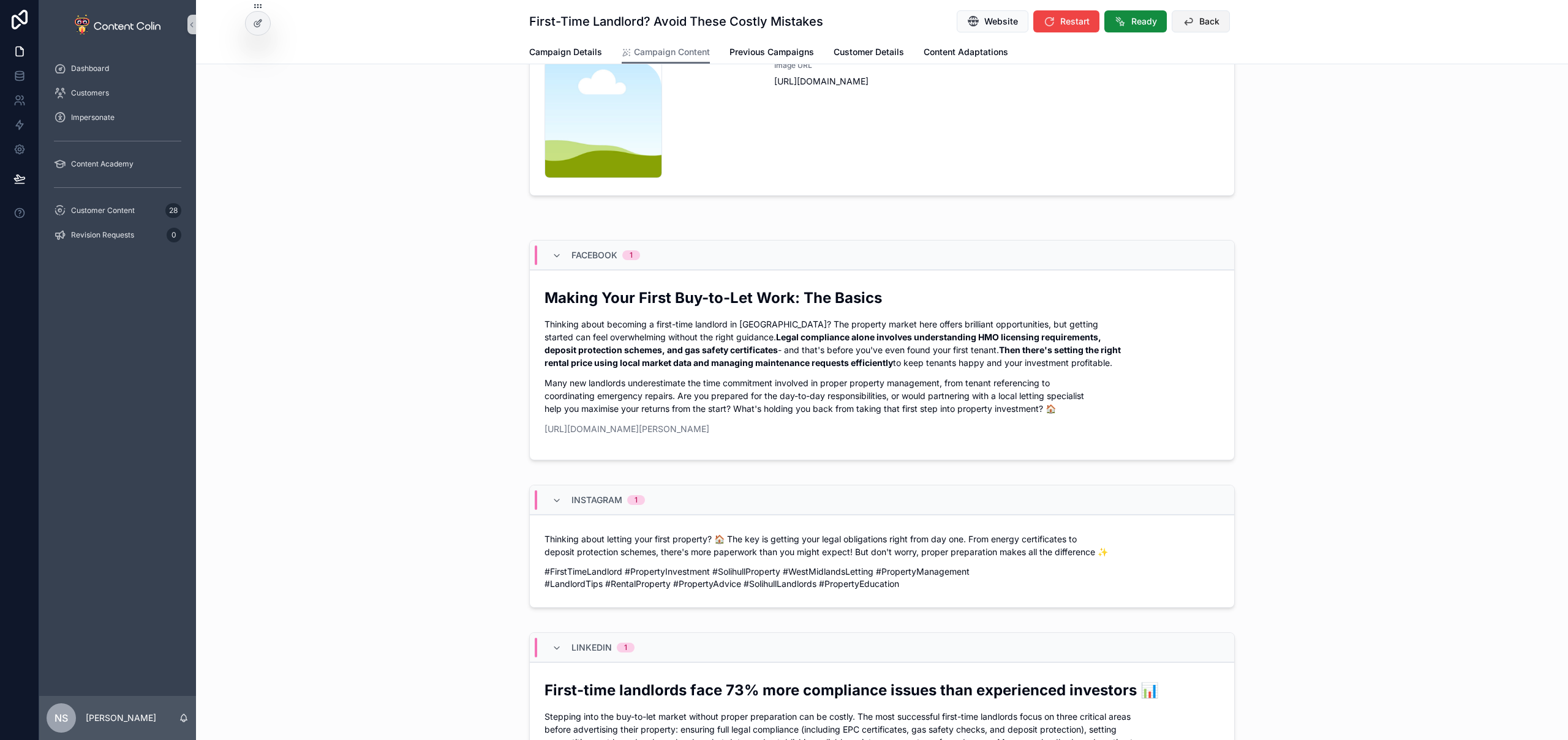
click at [1213, 21] on span "Back" at bounding box center [1209, 21] width 20 height 12
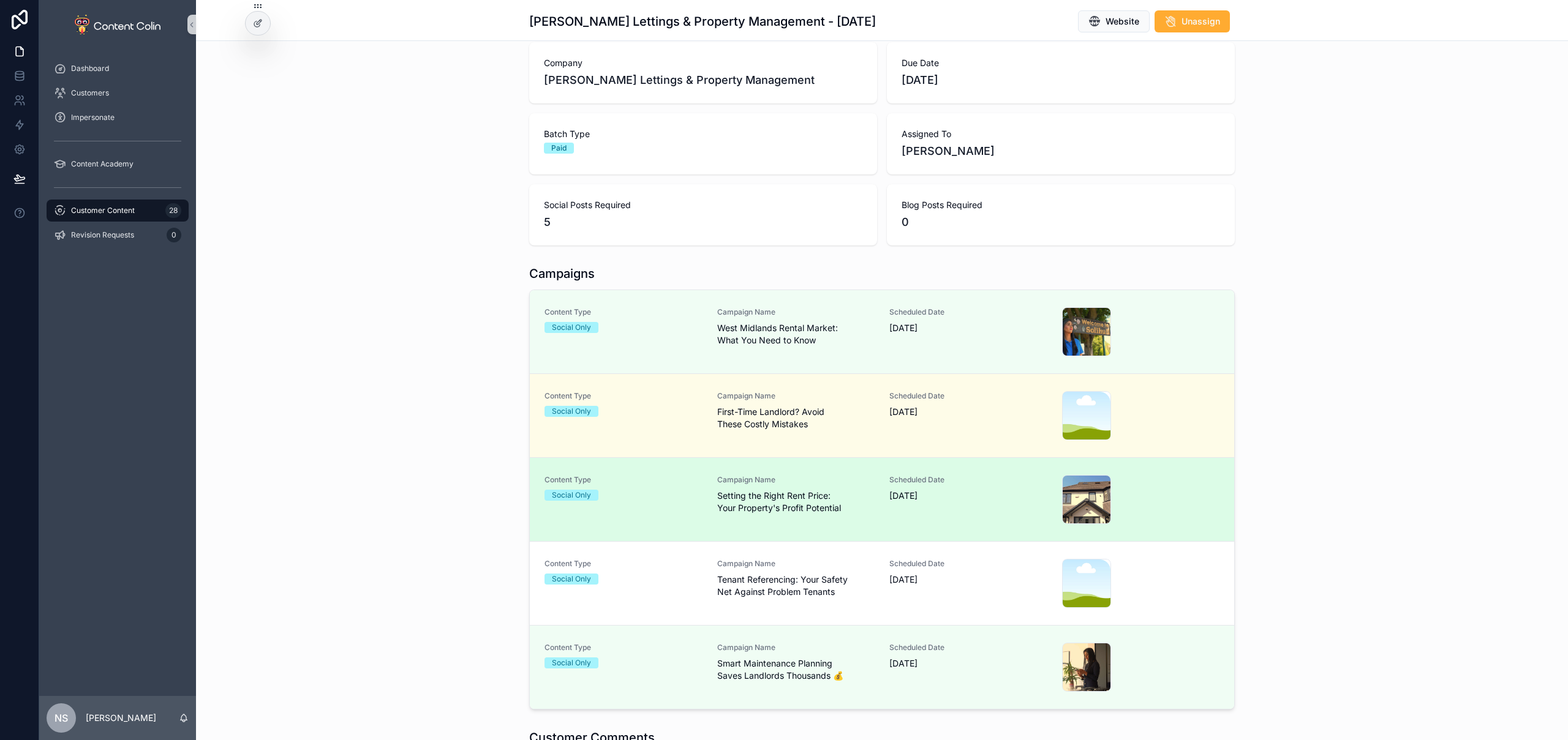
scroll to position [114, 0]
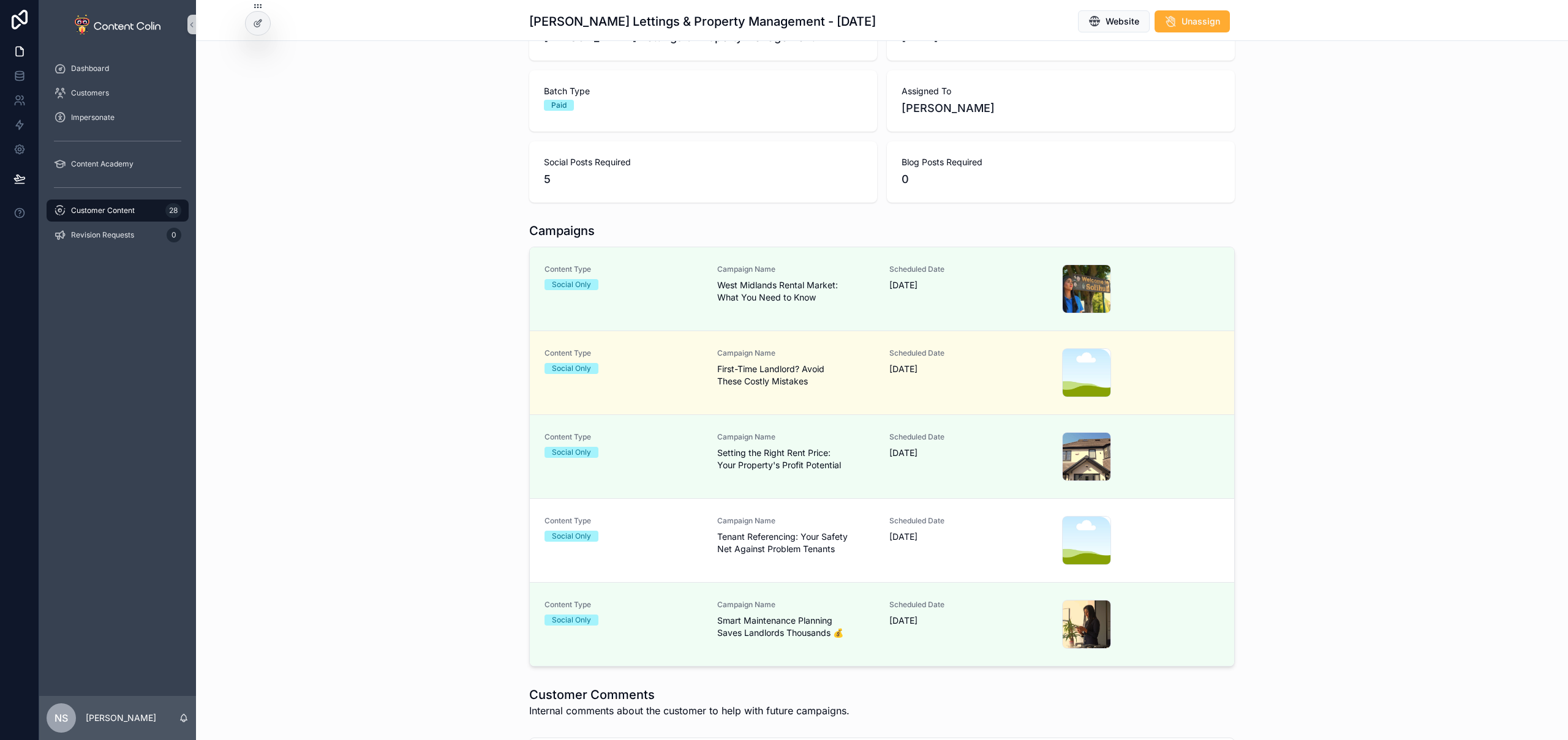
click at [902, 520] on span "Scheduled Date" at bounding box center [968, 521] width 158 height 10
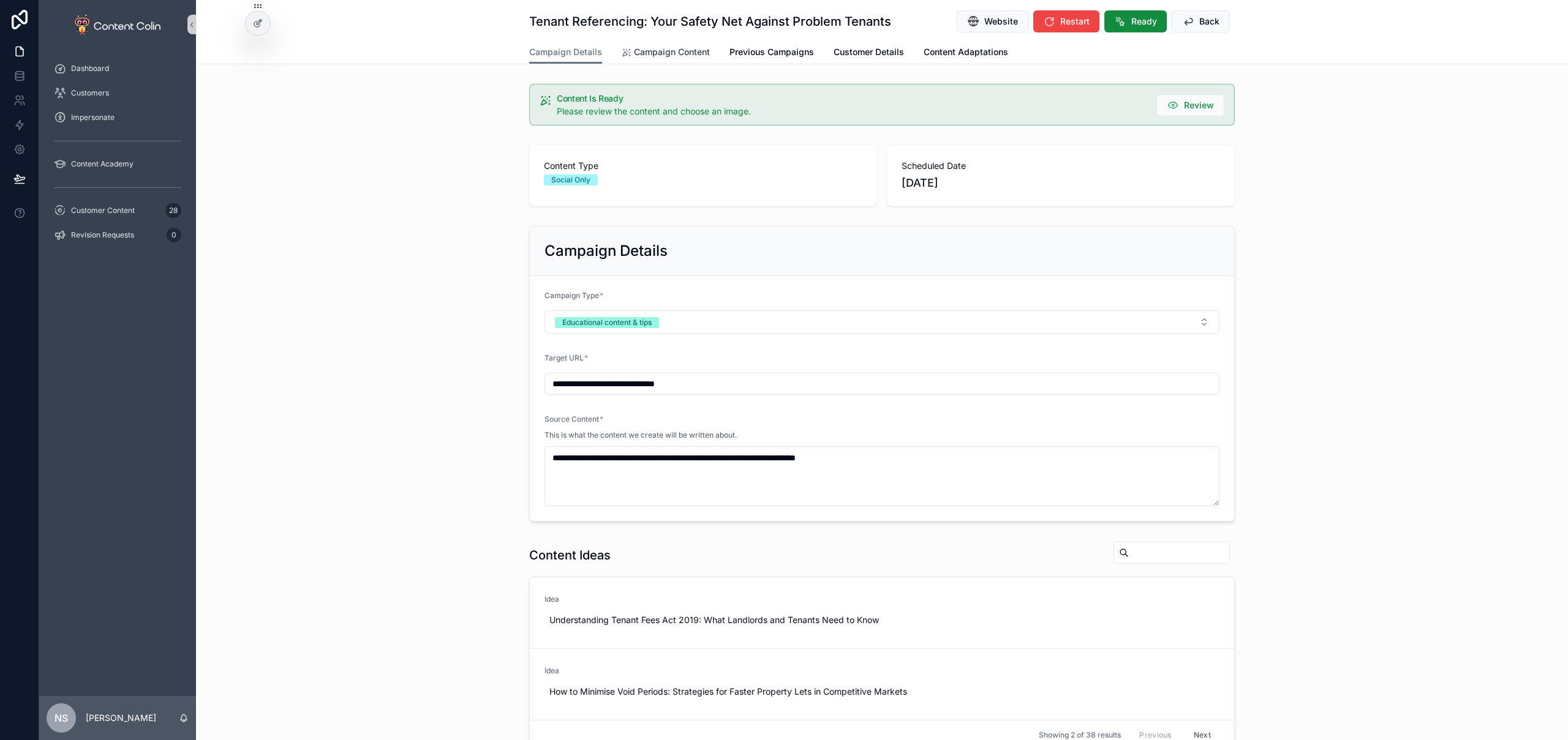
click at [664, 42] on link "Campaign Content" at bounding box center [666, 53] width 88 height 25
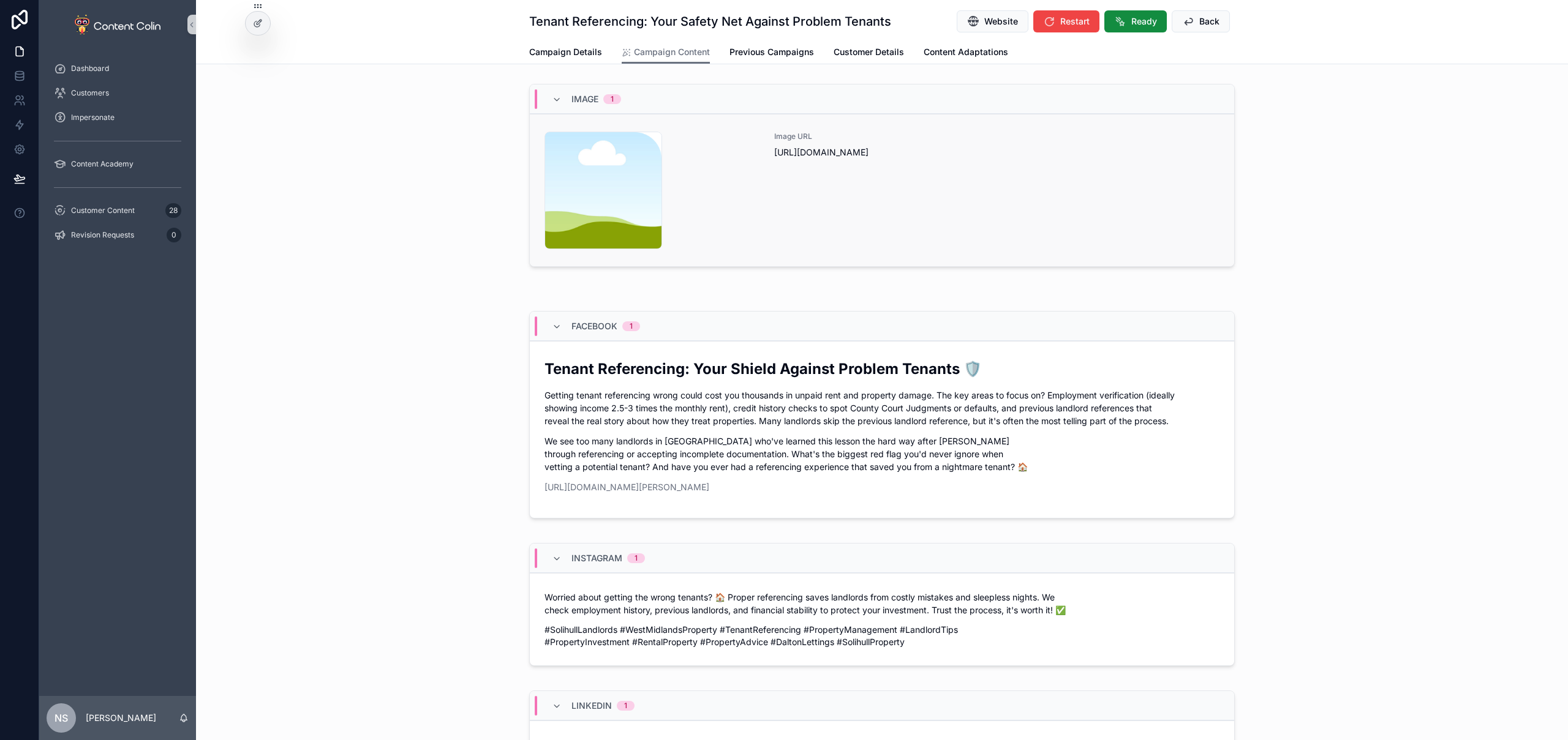
click at [1025, 195] on div "Image URL https://cdn.contentcolin.com/contentcolin/images/content-placeholder.…" at bounding box center [997, 191] width 445 height 118
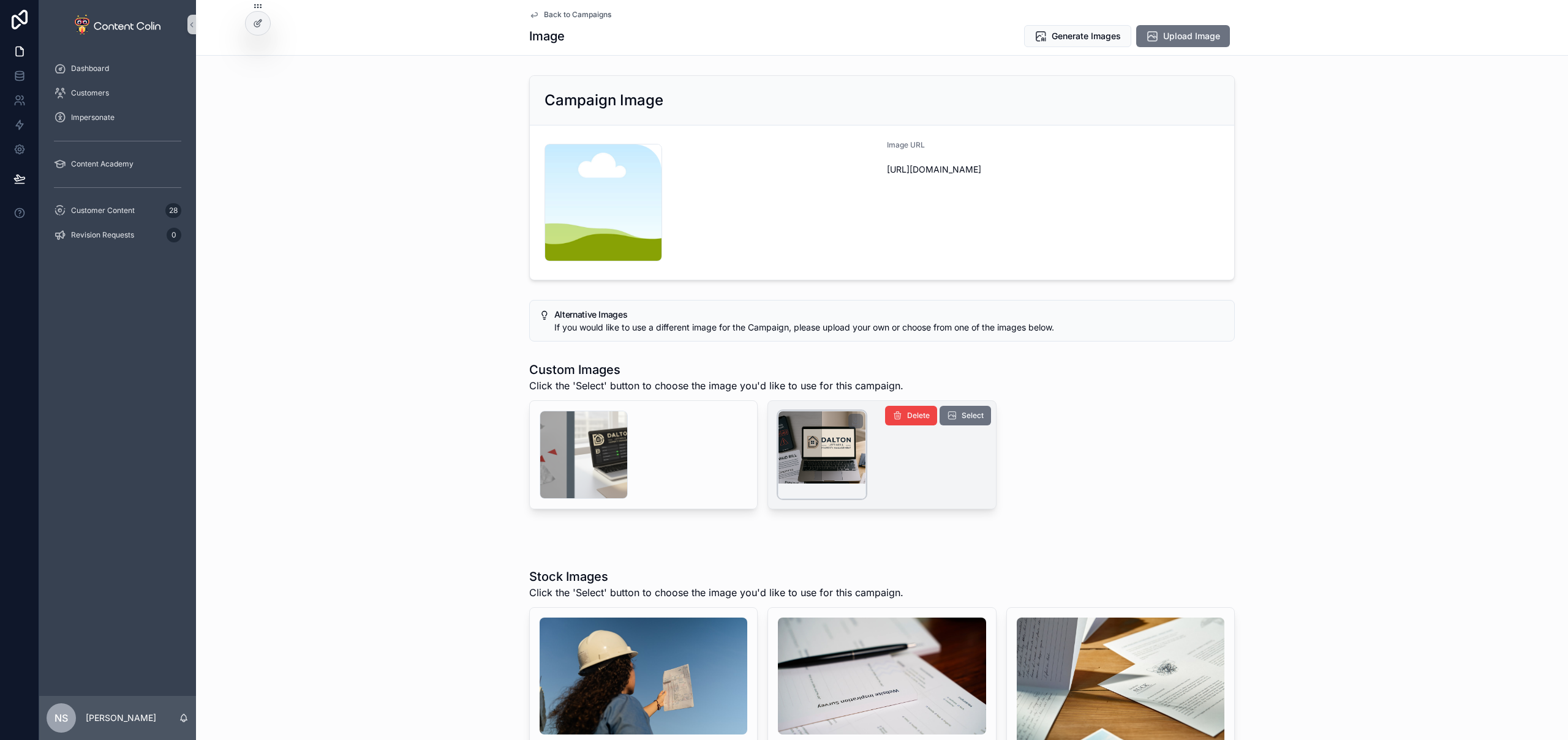
click at [822, 436] on div "scrollable content" at bounding box center [821, 454] width 88 height 88
click at [808, 438] on div "scrollable content" at bounding box center [821, 454] width 88 height 88
click at [820, 447] on div "scrollable content" at bounding box center [821, 454] width 88 height 88
click at [1084, 38] on span "Generate Images" at bounding box center [1087, 37] width 69 height 12
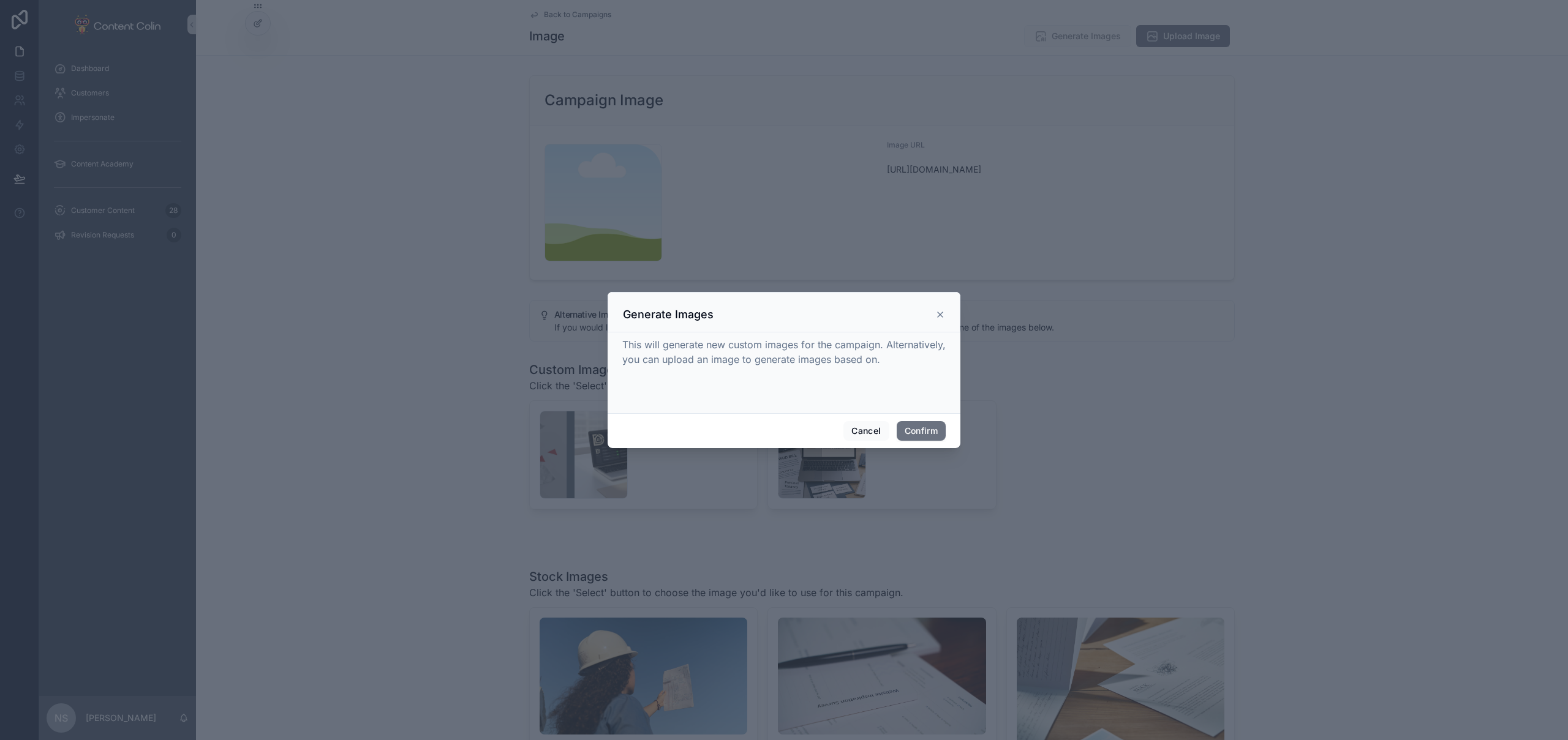
click at [917, 420] on div "Cancel Confirm" at bounding box center [784, 430] width 353 height 35
click at [917, 427] on button "Confirm" at bounding box center [921, 431] width 49 height 20
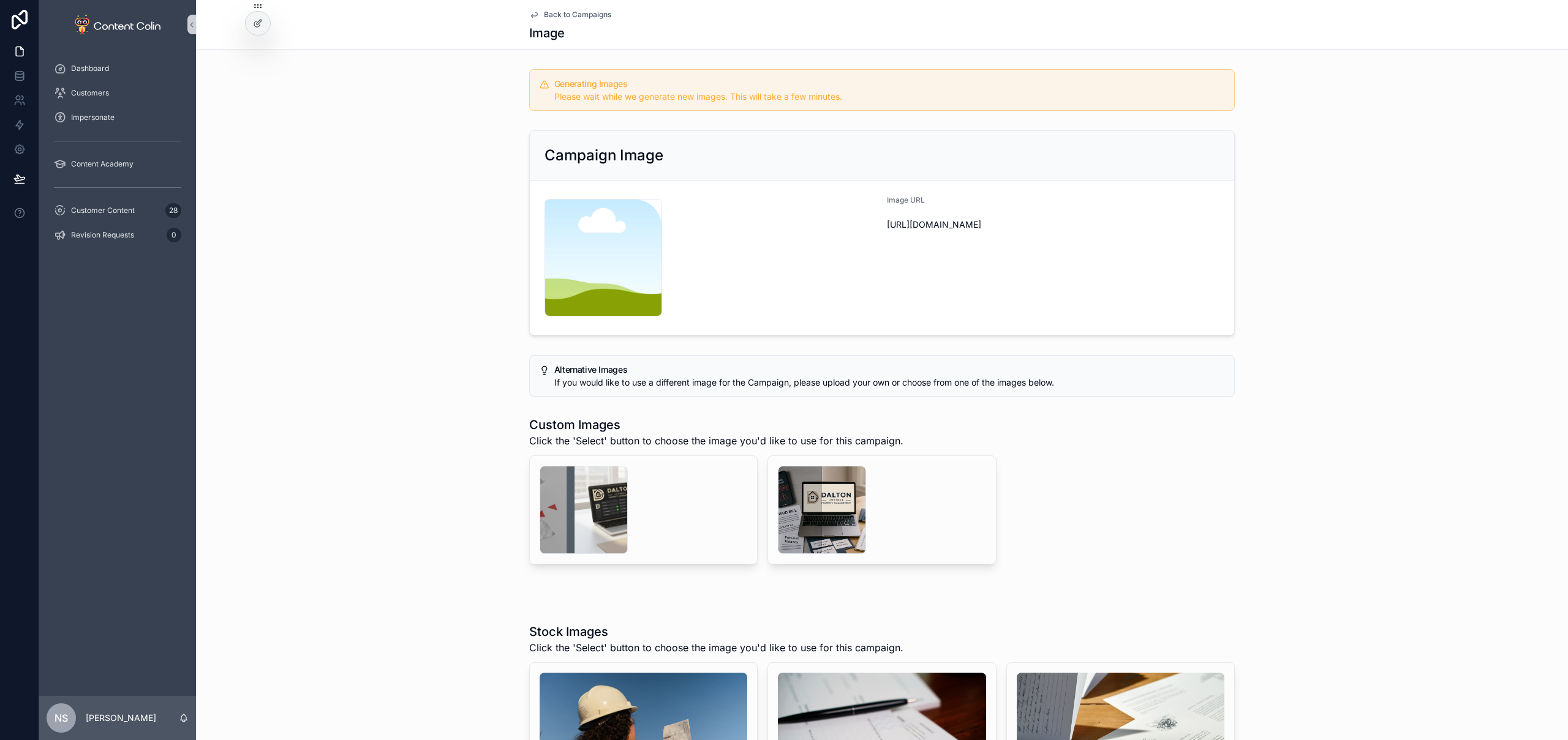
click at [463, 447] on div "Custom Images Click the 'Select' button to choose the image you'd like to use f…" at bounding box center [882, 490] width 1372 height 158
click at [579, 500] on div "scrollable content" at bounding box center [584, 509] width 88 height 88
click at [580, 11] on span "Back to Campaigns" at bounding box center [578, 14] width 68 height 10
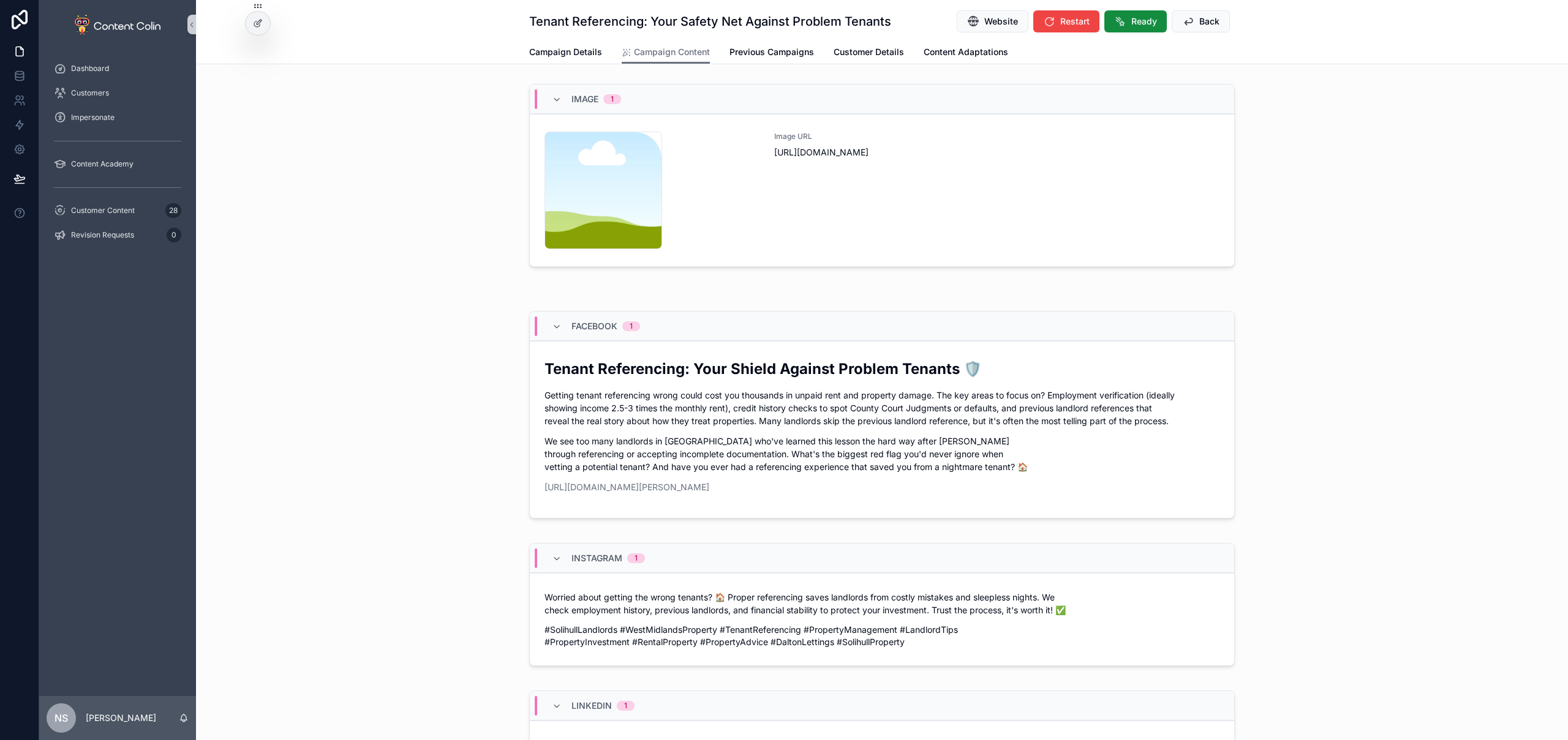
click at [574, 13] on h1 "Tenant Referencing: Your Safety Net Against Problem Tenants" at bounding box center [710, 20] width 362 height 17
click at [1205, 22] on span "Back" at bounding box center [1209, 21] width 20 height 12
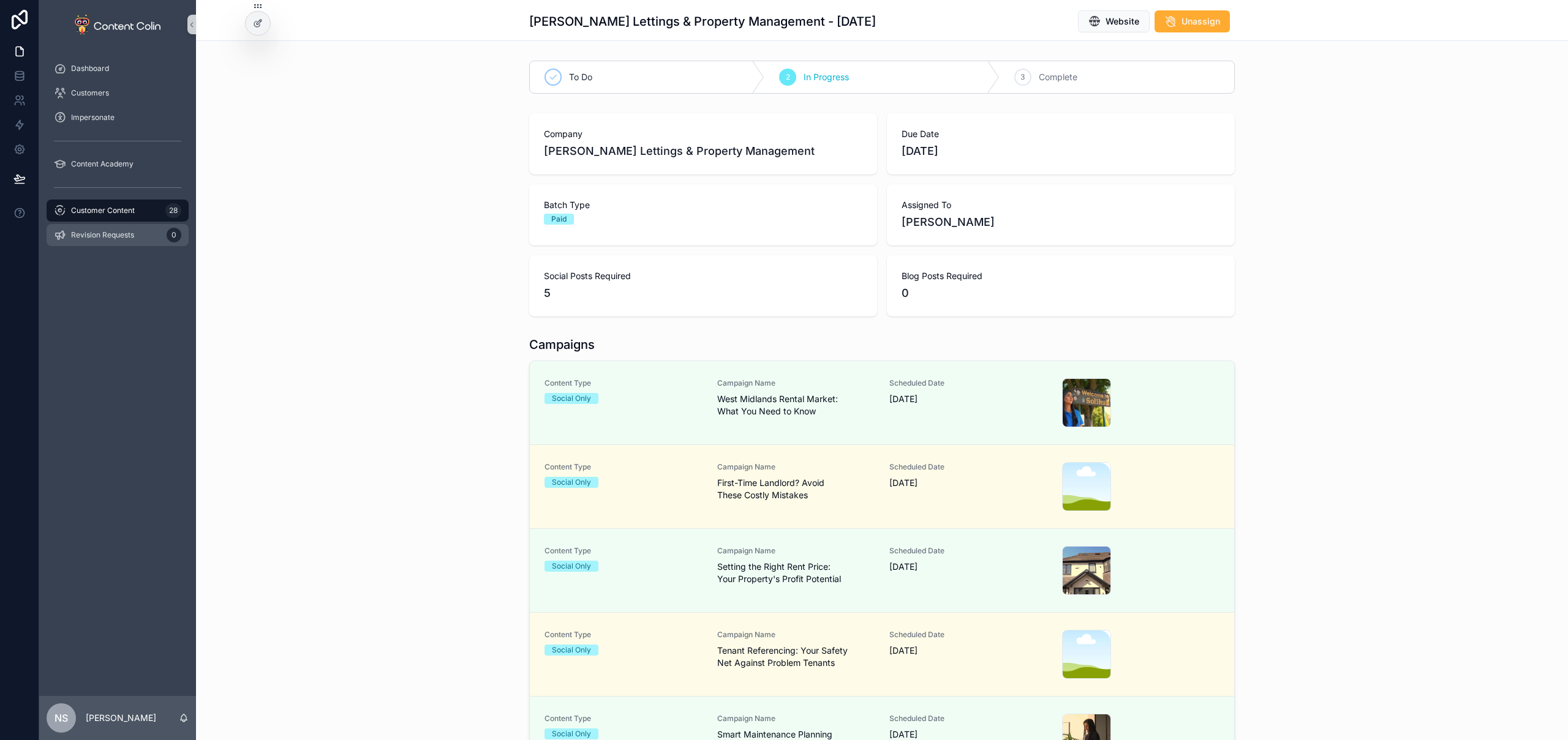
drag, startPoint x: 114, startPoint y: 214, endPoint x: 169, endPoint y: 231, distance: 57.6
click at [114, 214] on span "Customer Content" at bounding box center [103, 210] width 64 height 10
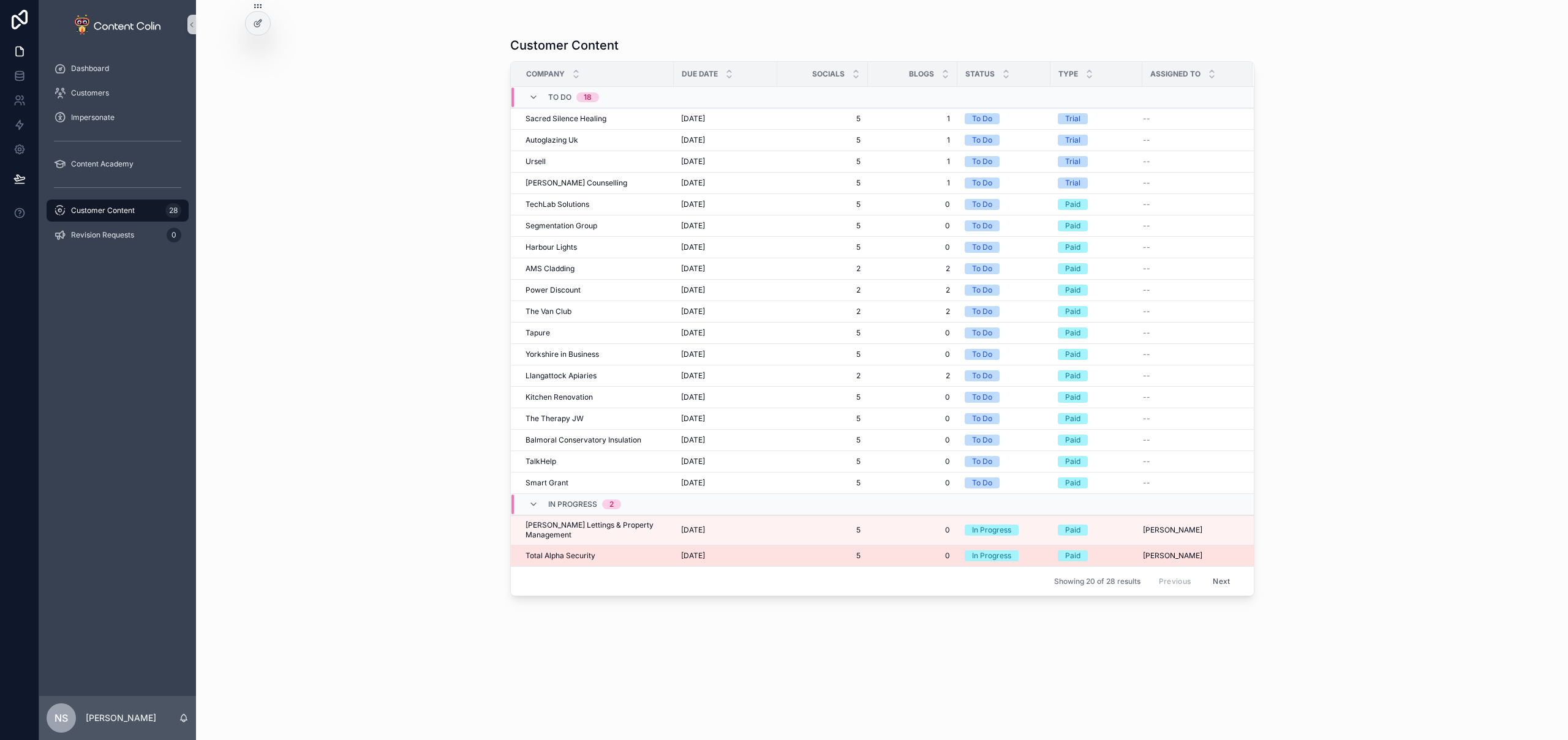
click at [705, 551] on span "1st October 2025" at bounding box center [693, 556] width 24 height 10
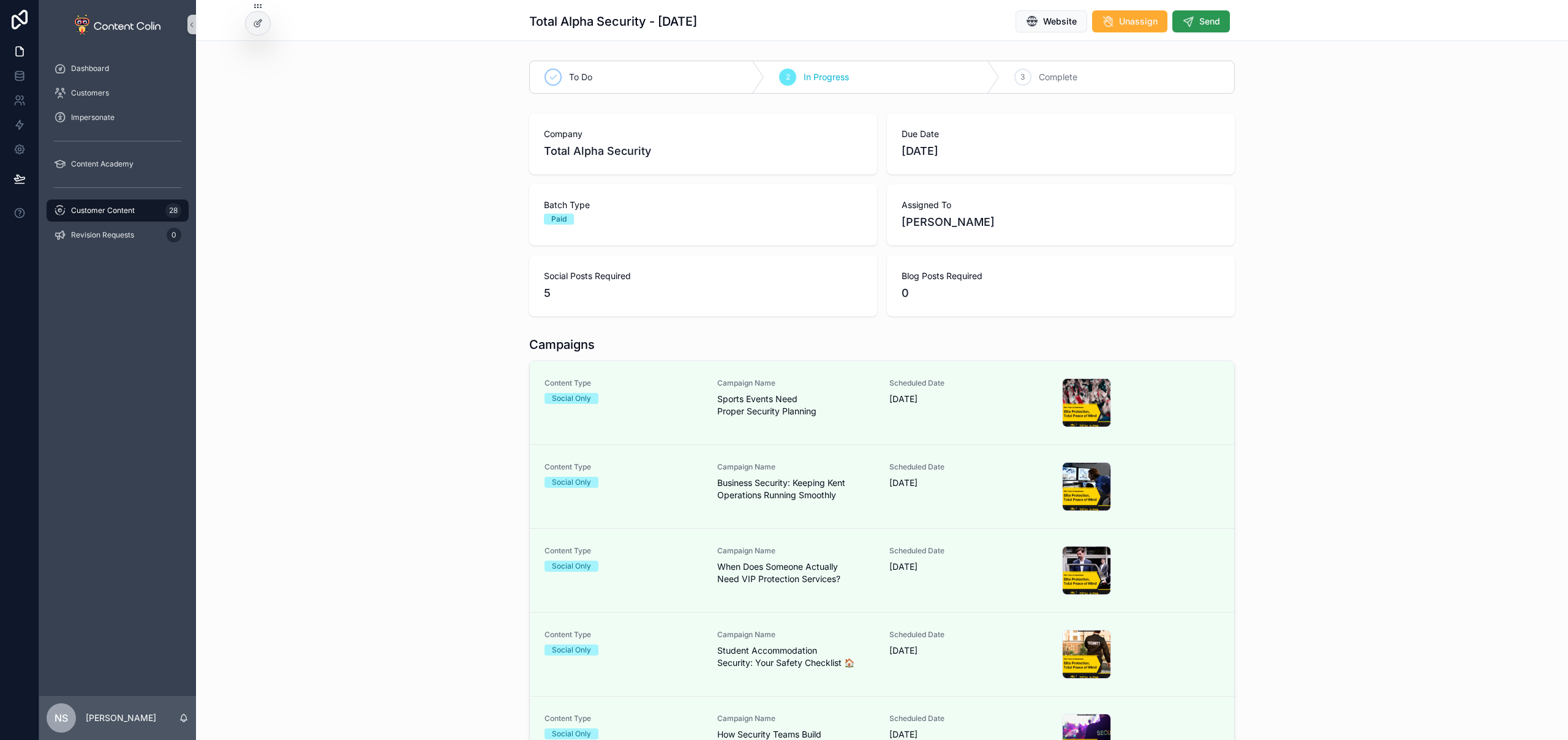
click at [1209, 13] on button "Send" at bounding box center [1201, 21] width 58 height 22
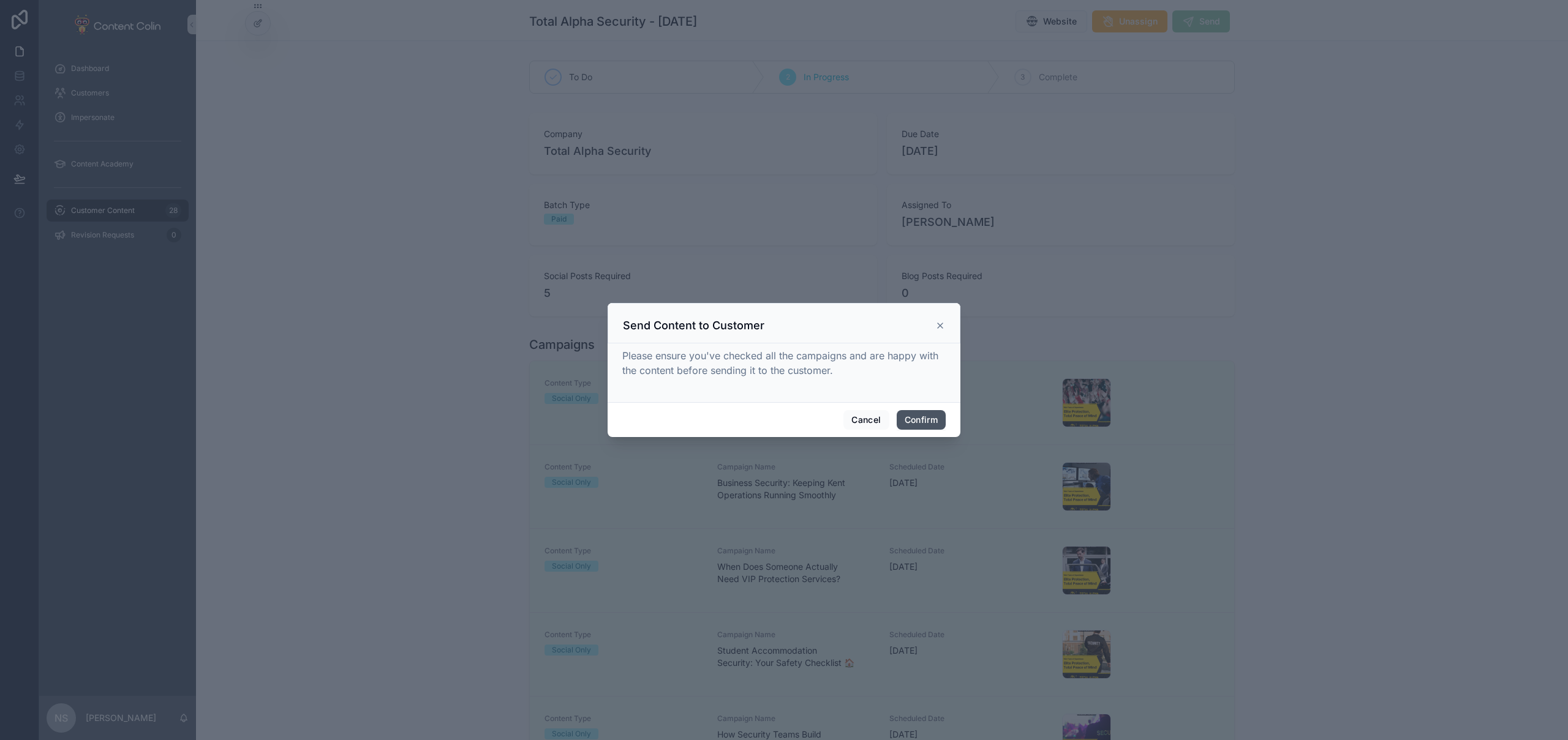
click at [925, 420] on button "Confirm" at bounding box center [921, 420] width 49 height 20
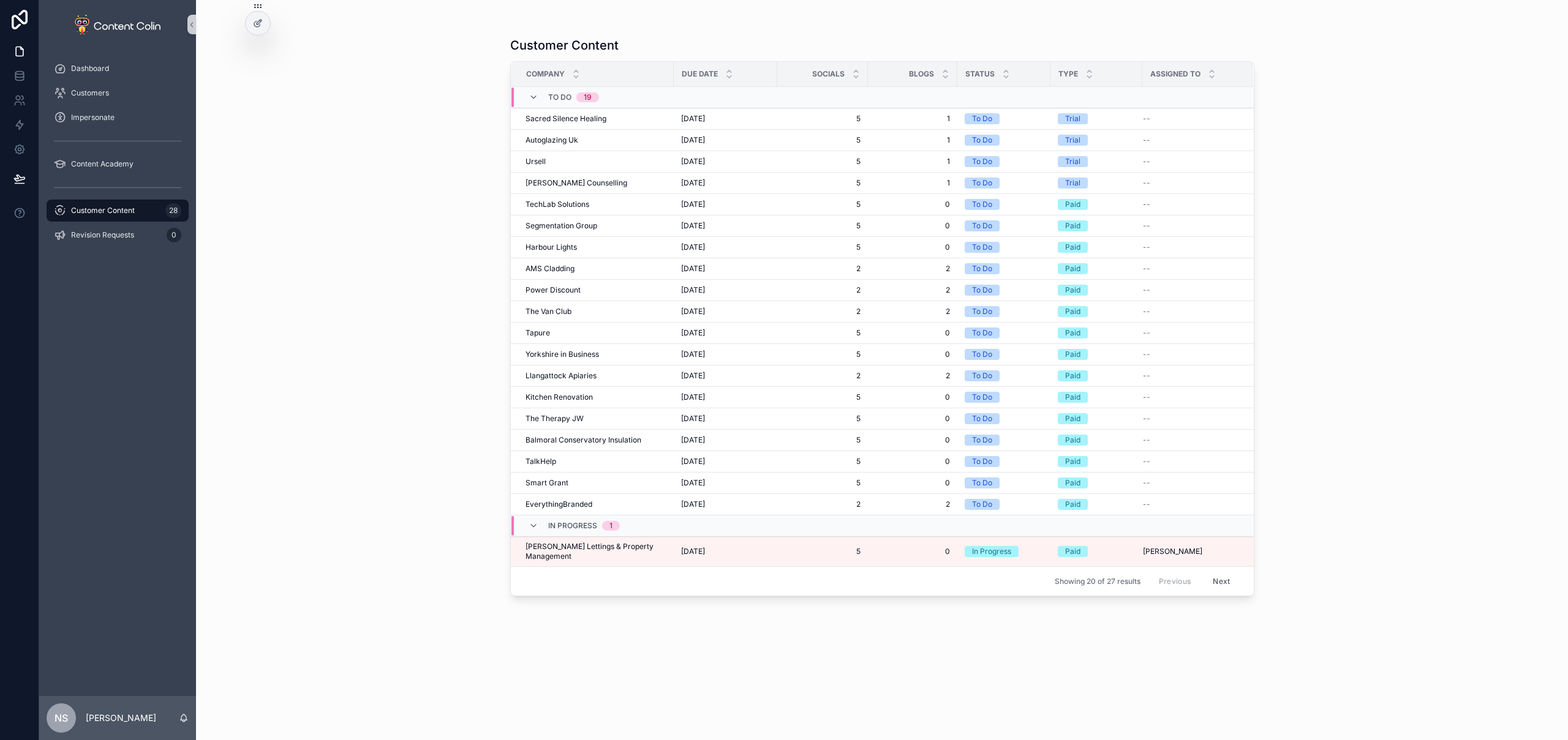
click at [96, 211] on span "Customer Content" at bounding box center [103, 210] width 64 height 10
click at [636, 546] on span "Dalton Lettings & Property Management" at bounding box center [596, 552] width 141 height 20
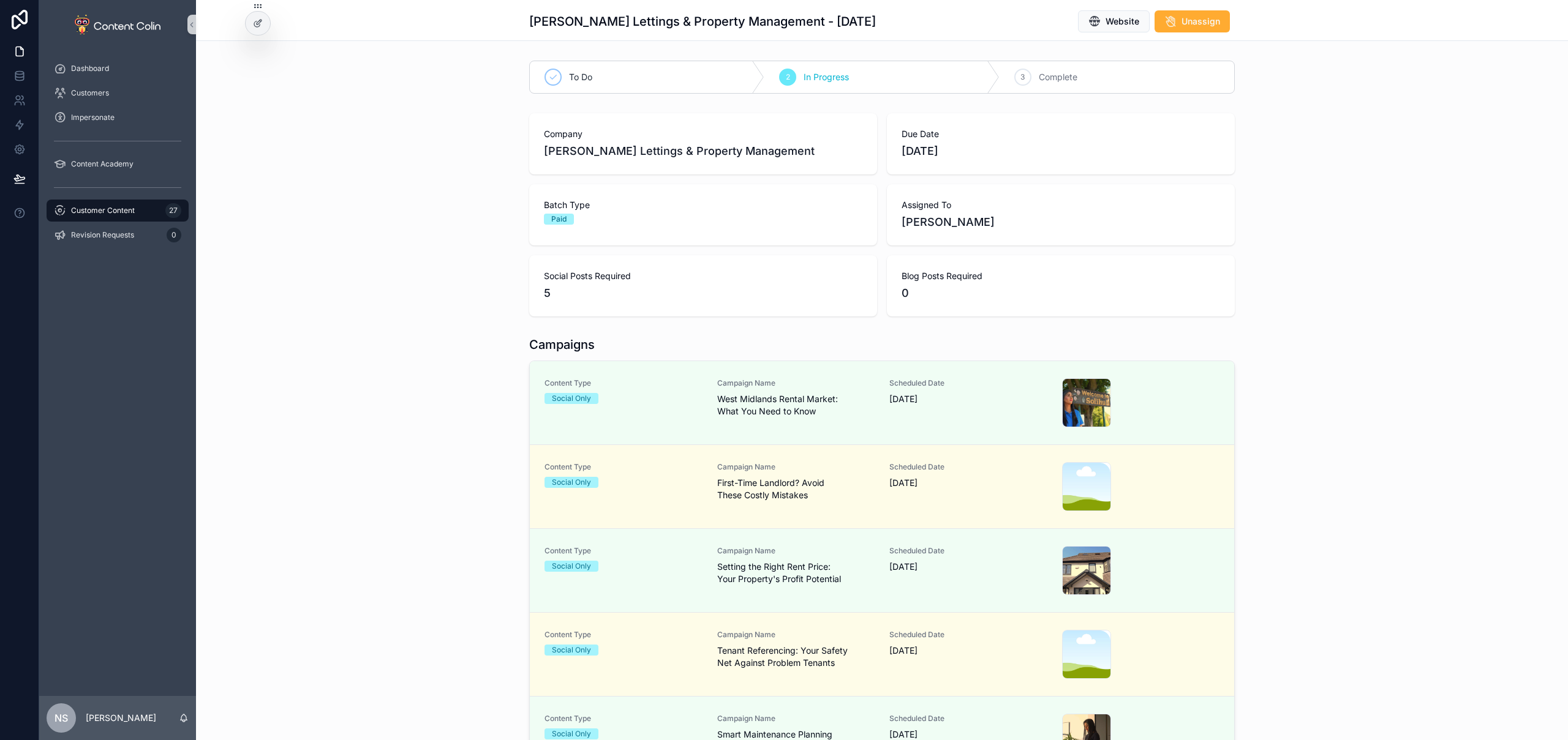
click at [137, 213] on div "Customer Content 27" at bounding box center [118, 211] width 127 height 20
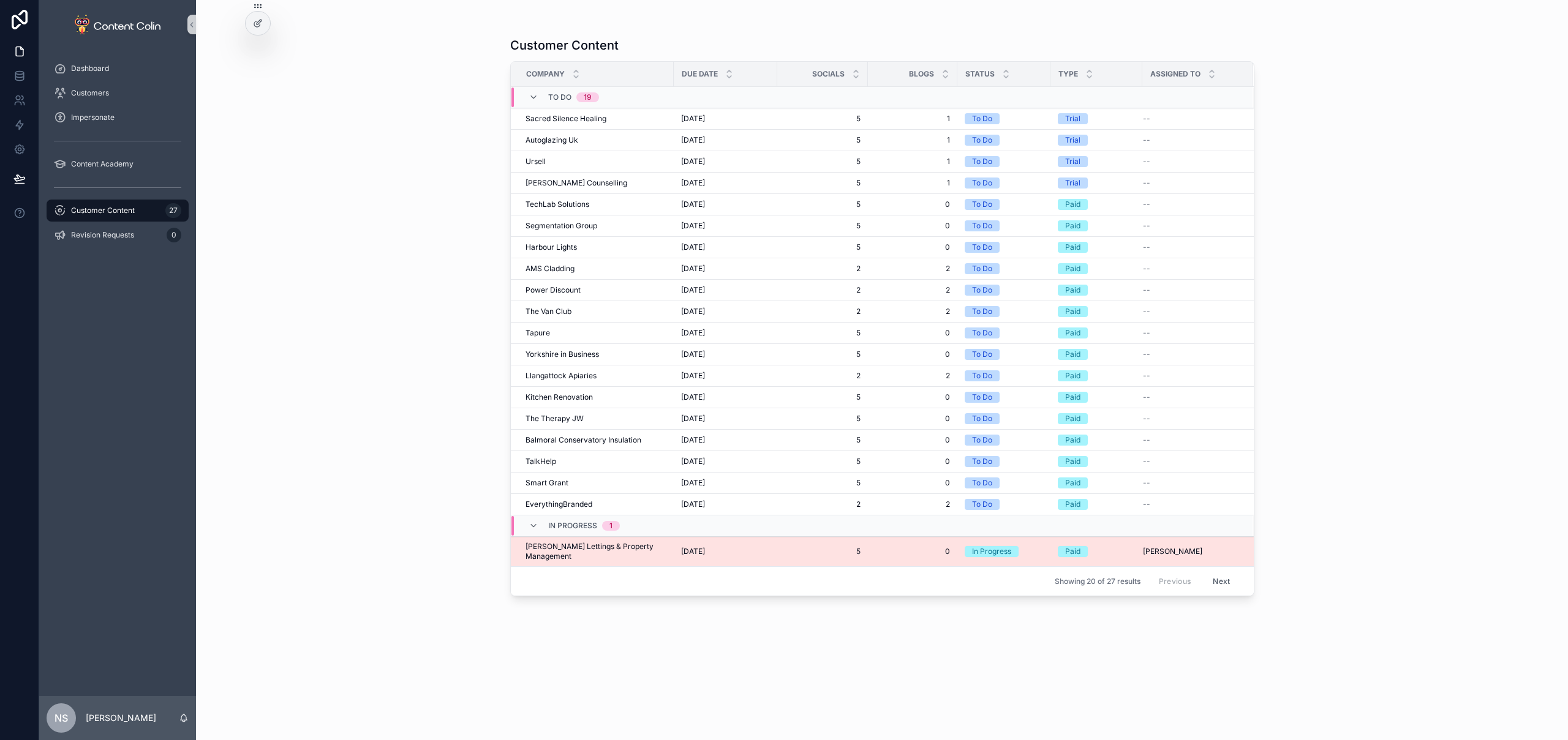
click at [651, 555] on td "Dalton Lettings & Property Management Dalton Lettings & Property Management" at bounding box center [592, 552] width 163 height 30
click at [653, 548] on span "Dalton Lettings & Property Management" at bounding box center [596, 552] width 141 height 20
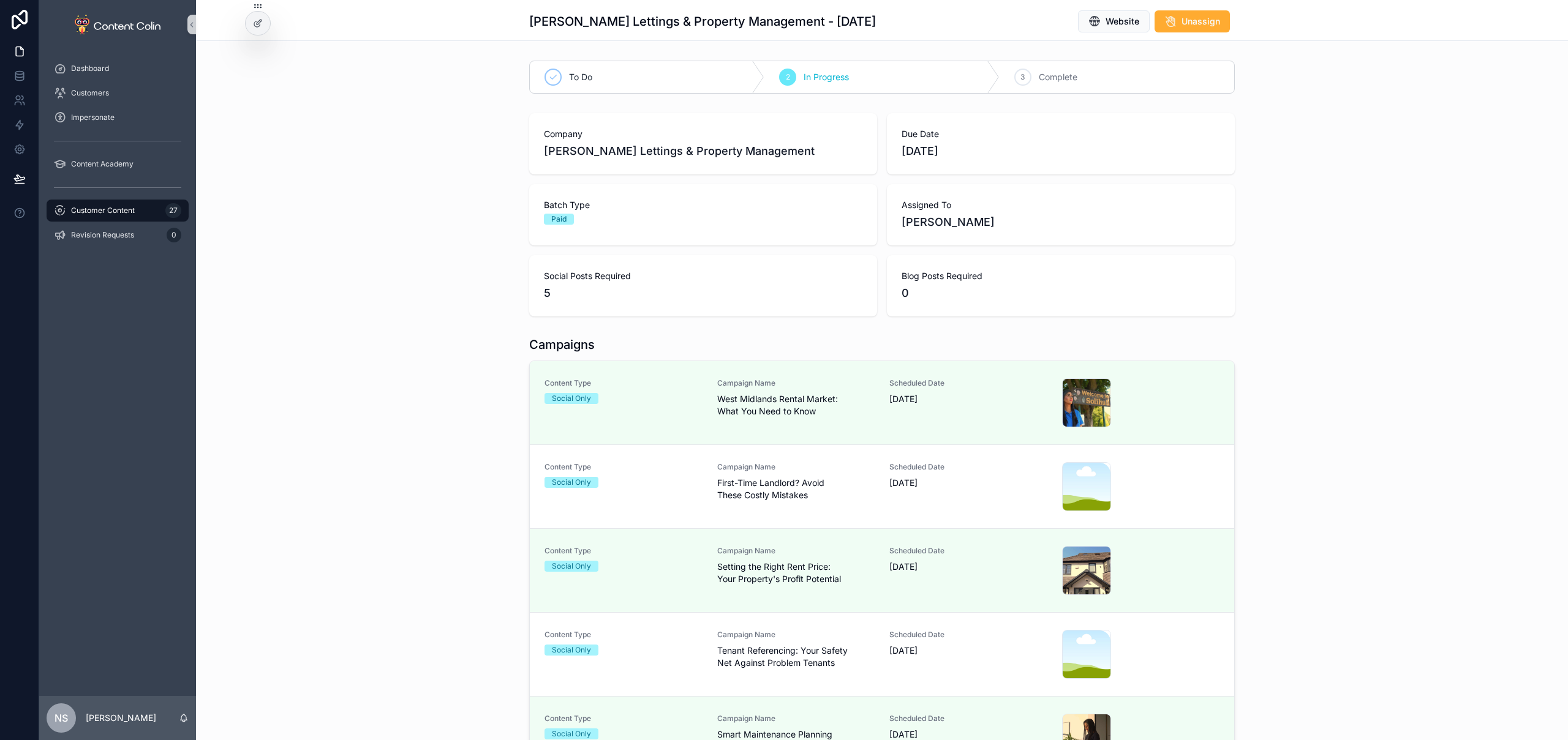
click at [678, 486] on div "Social Only" at bounding box center [623, 483] width 158 height 11
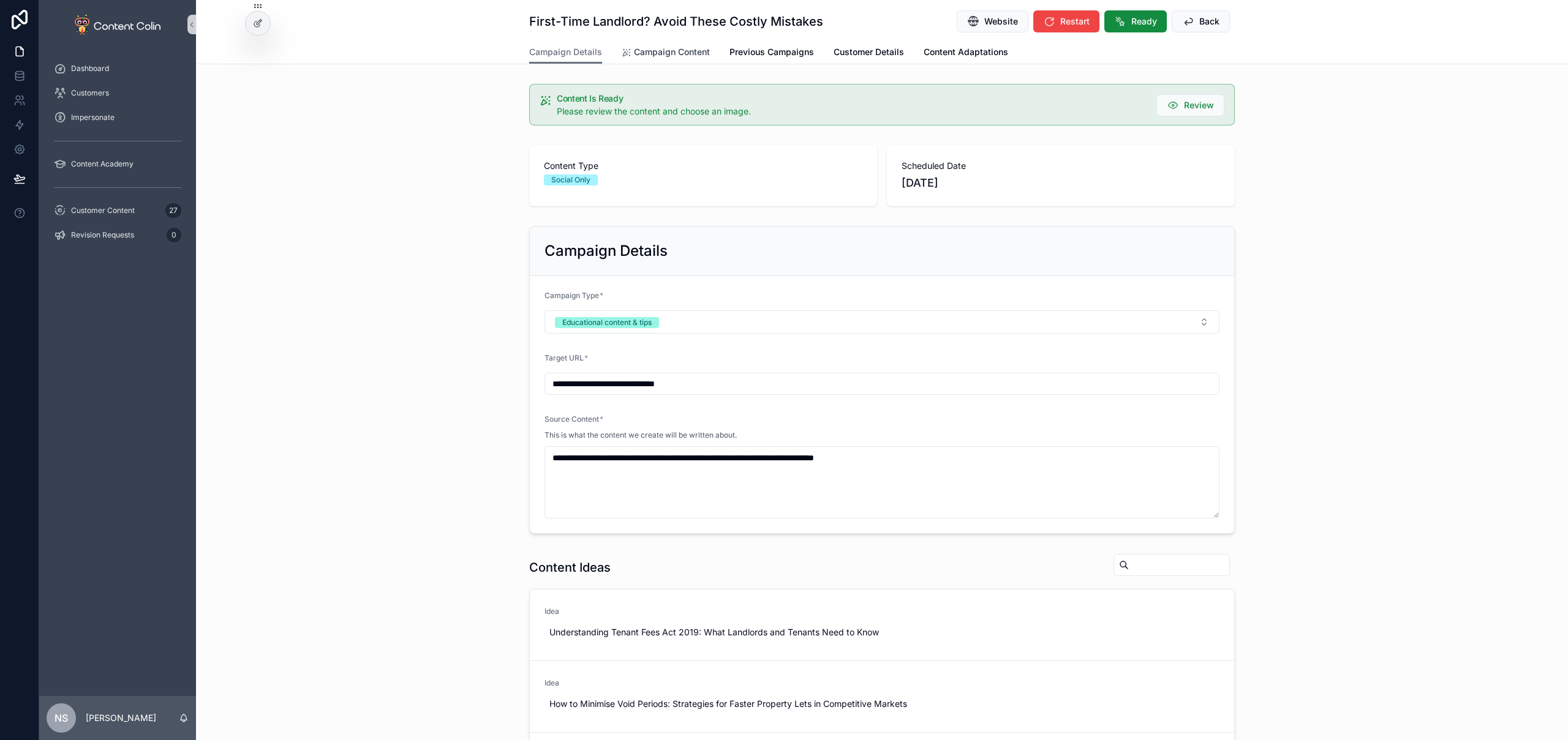
click at [676, 42] on link "Campaign Content" at bounding box center [666, 53] width 88 height 25
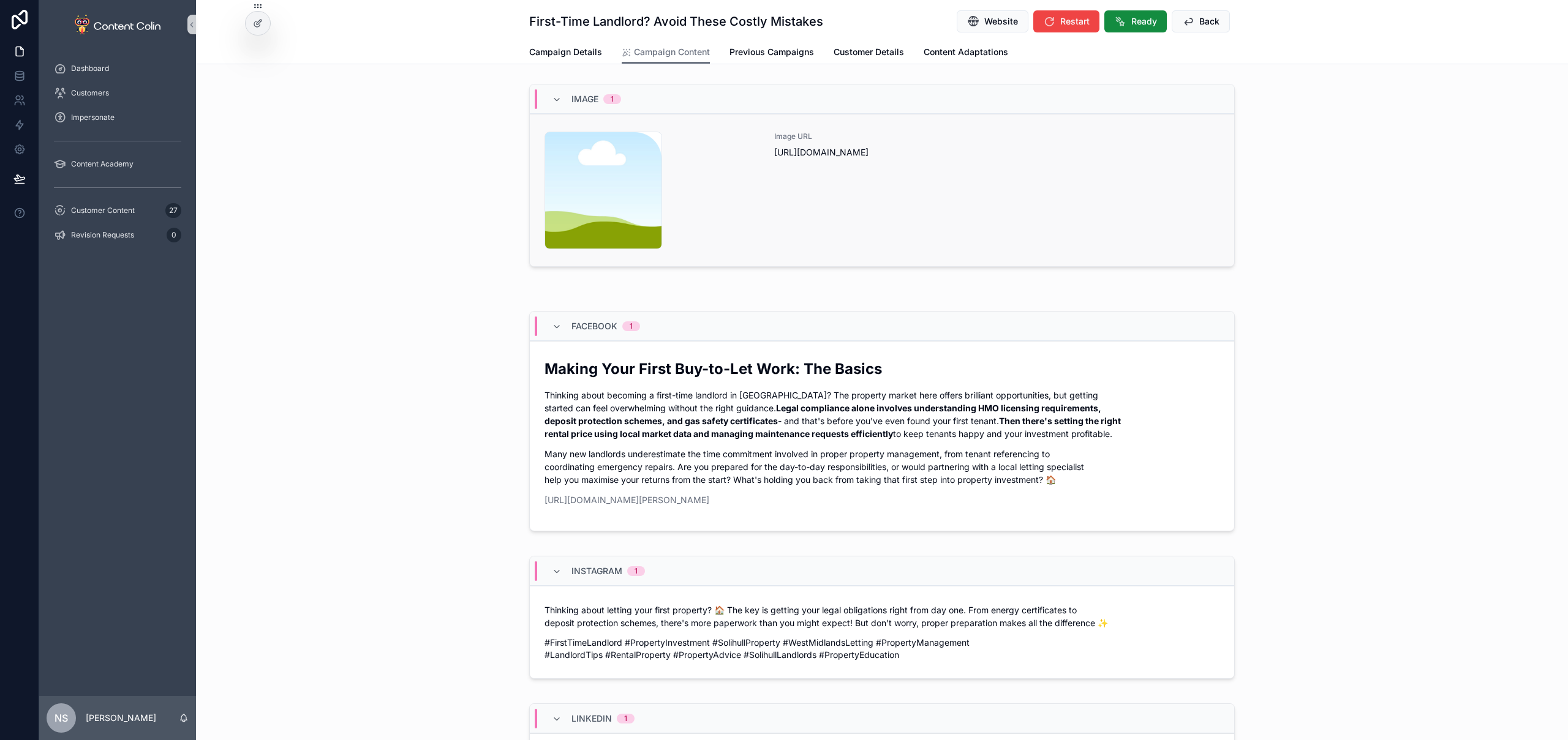
click at [919, 213] on div "Image URL https://cdn.contentcolin.com/contentcolin/images/content-placeholder.…" at bounding box center [997, 191] width 445 height 118
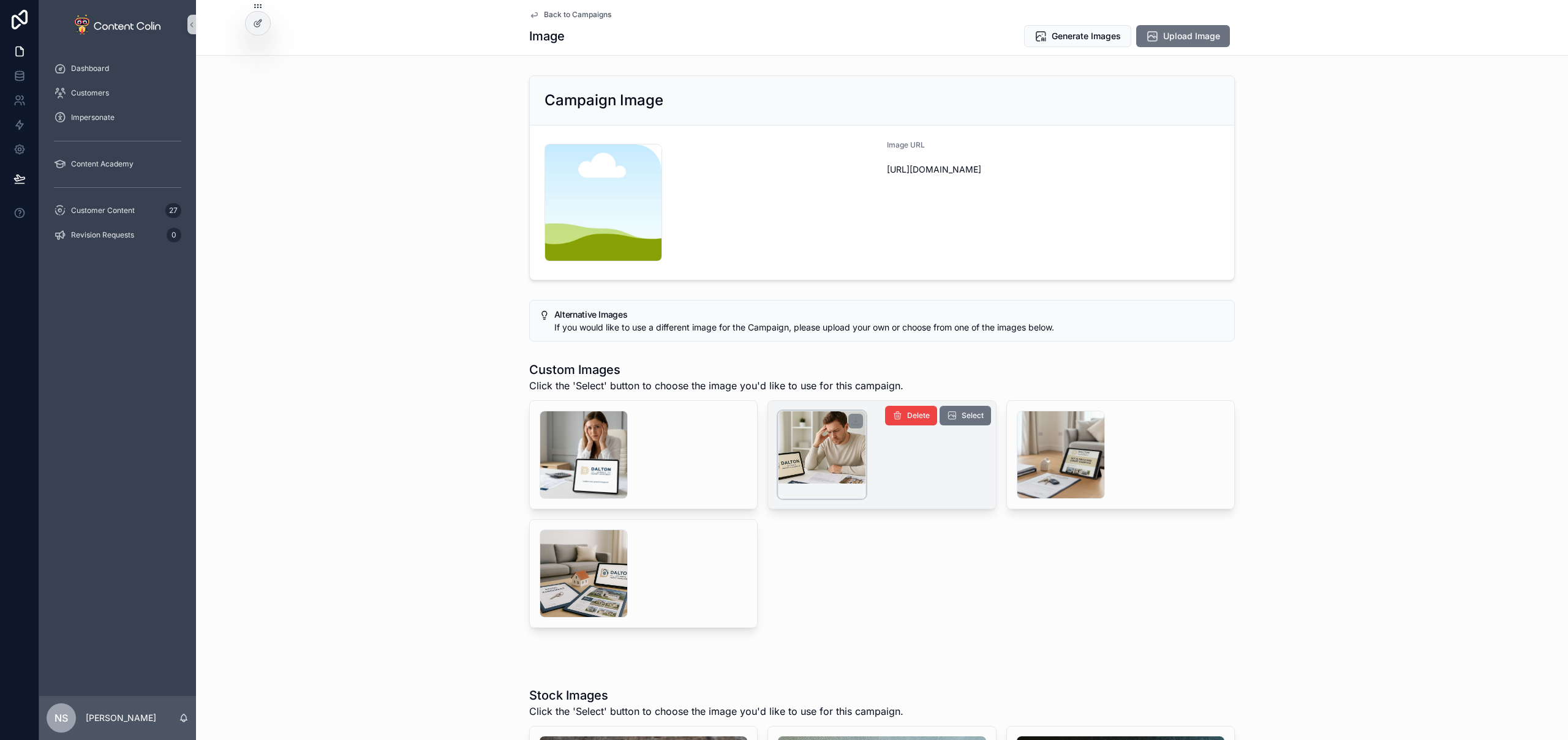
click at [827, 446] on div "scrollable content" at bounding box center [821, 454] width 88 height 88
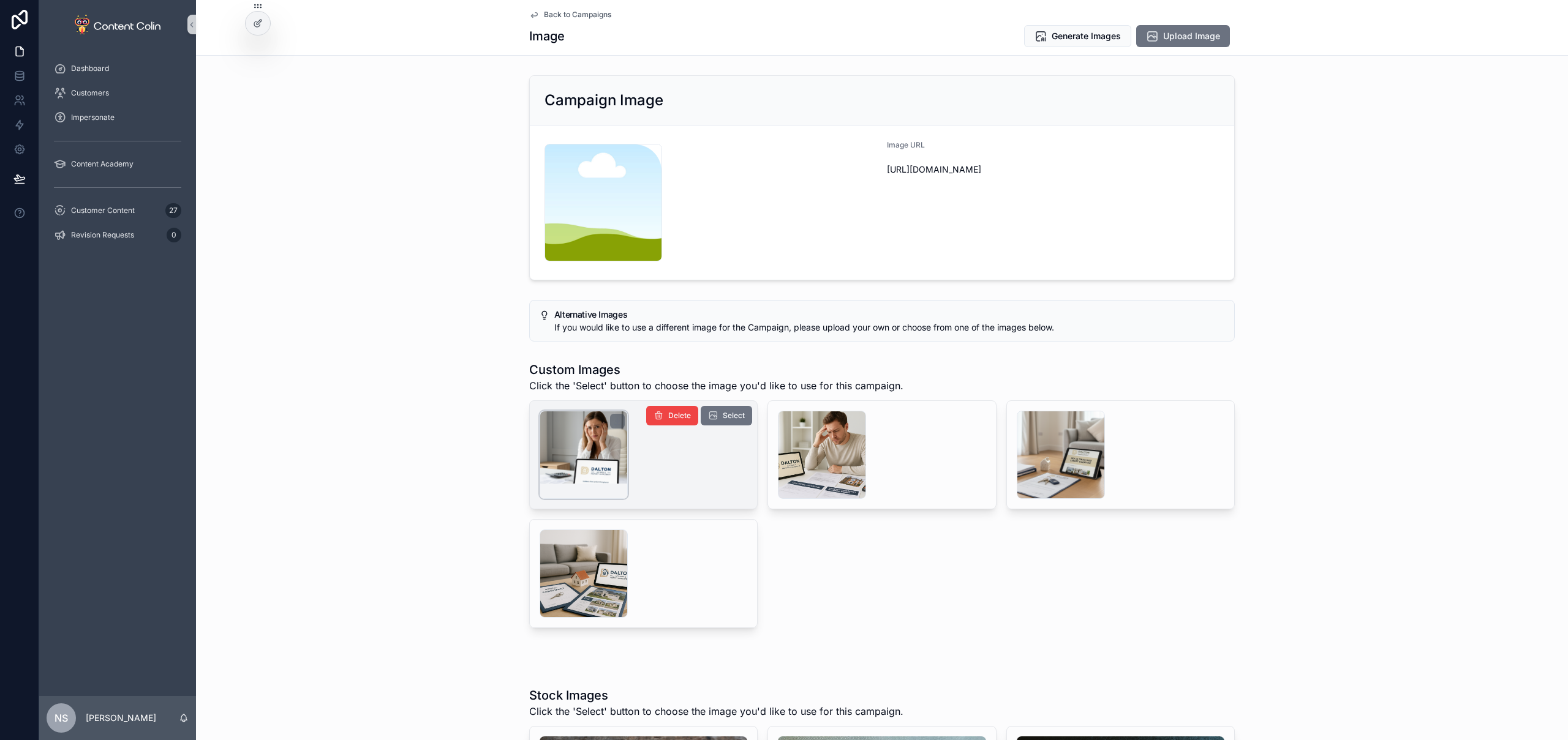
click at [582, 443] on div "scrollable content" at bounding box center [584, 454] width 88 height 88
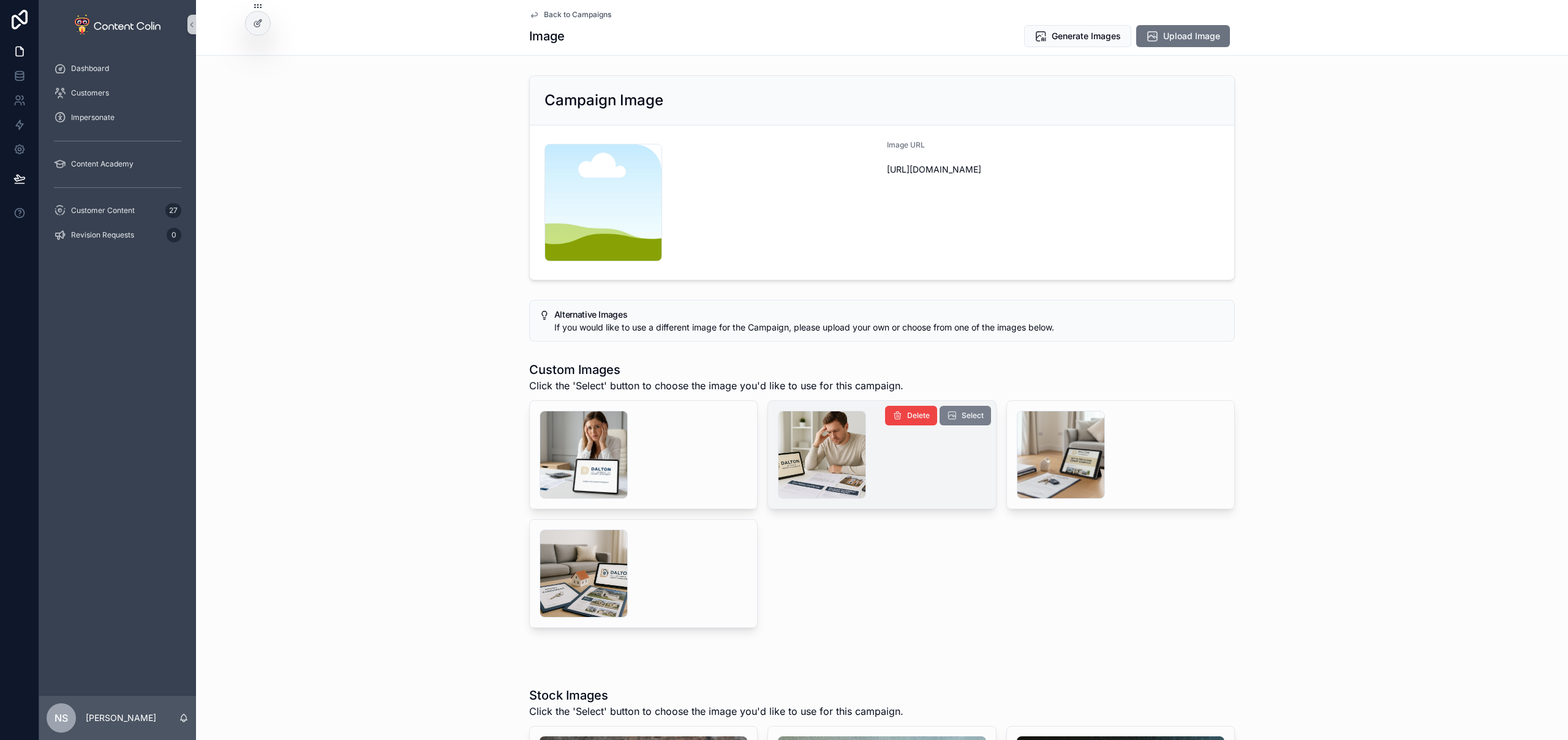
click at [965, 411] on span "Select" at bounding box center [972, 415] width 22 height 10
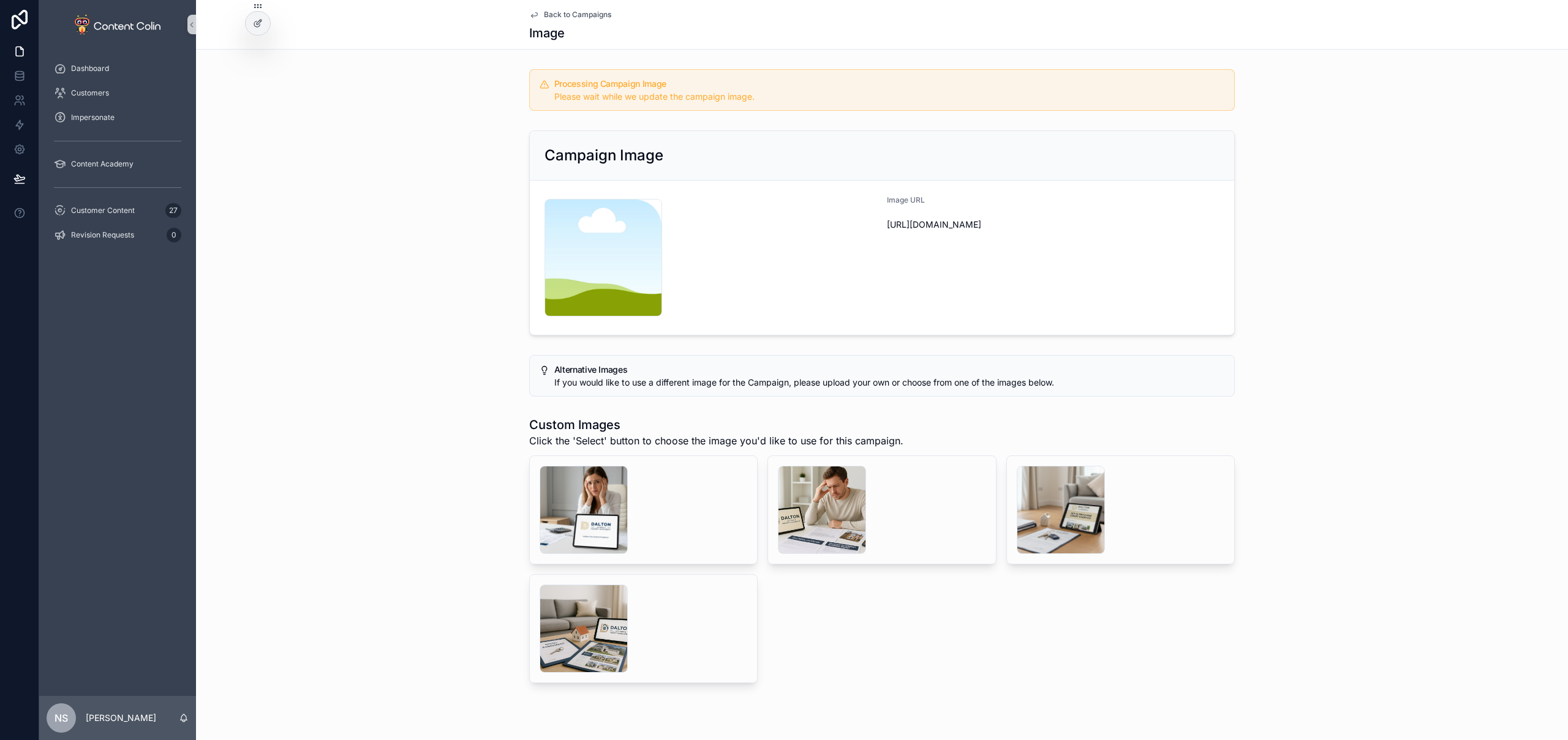
click at [571, 17] on span "Back to Campaigns" at bounding box center [578, 14] width 68 height 10
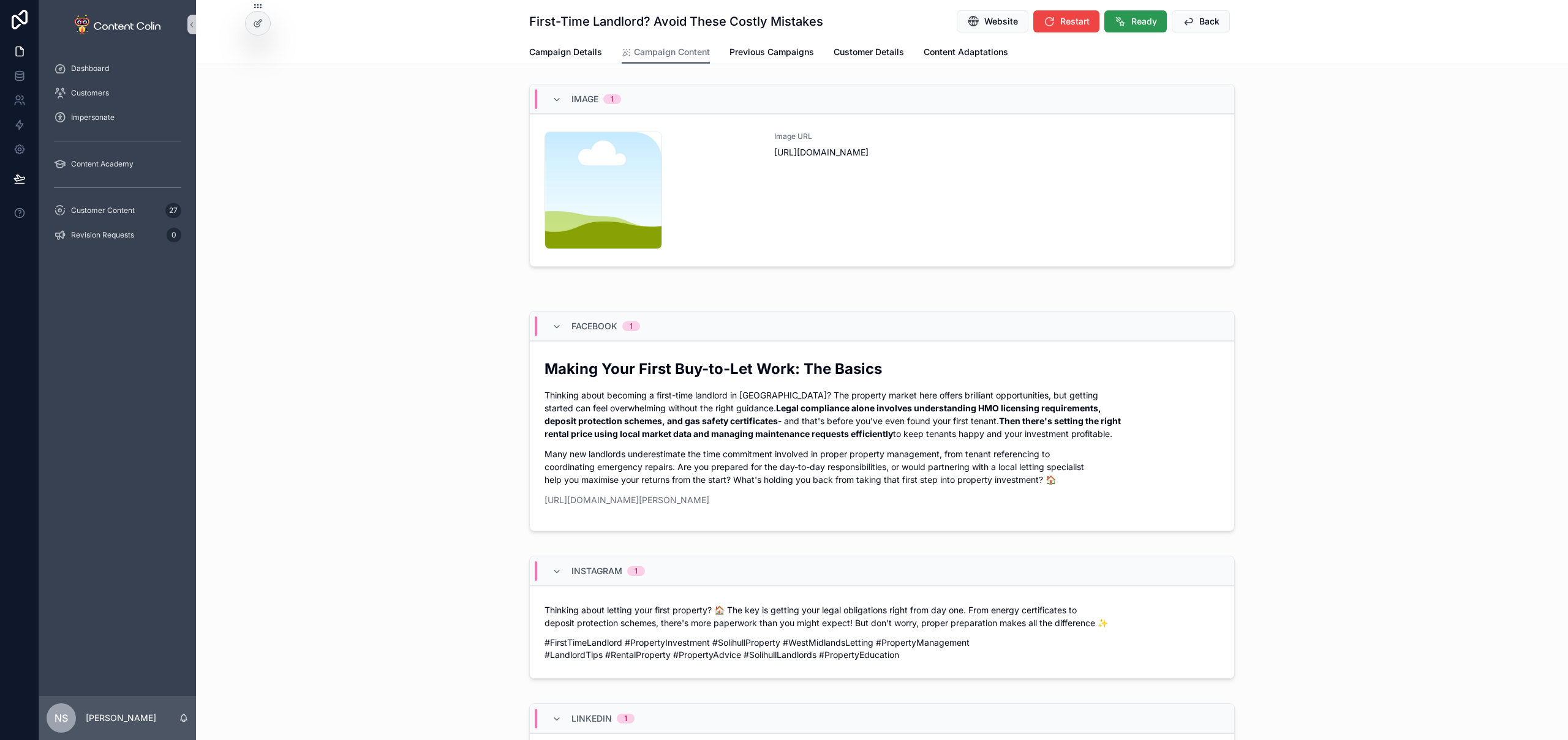
click at [1141, 18] on span "Ready" at bounding box center [1144, 21] width 26 height 12
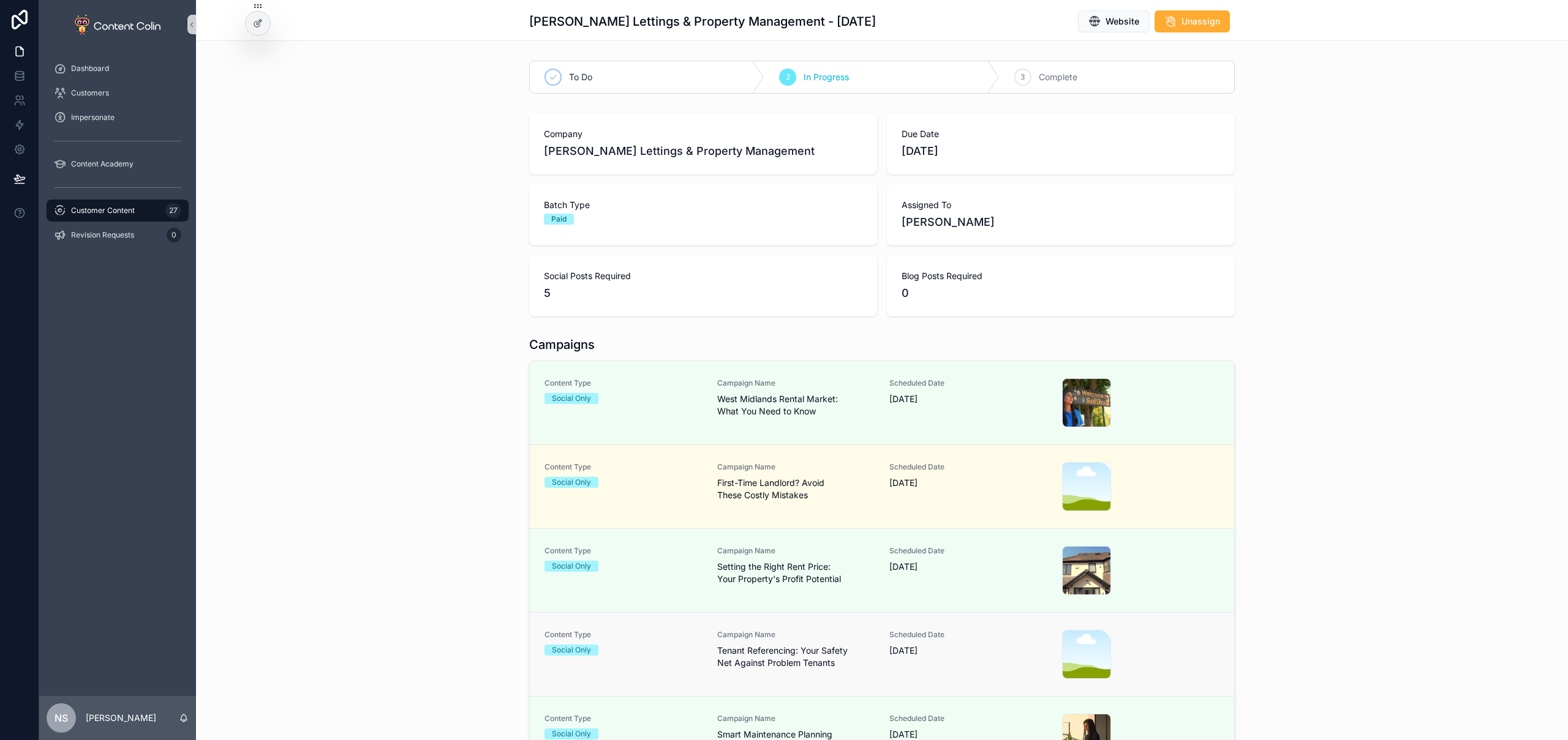
click at [779, 671] on div "Campaign Name Tenant Referencing: Your Safety Net Against Problem Tenants" at bounding box center [796, 655] width 158 height 49
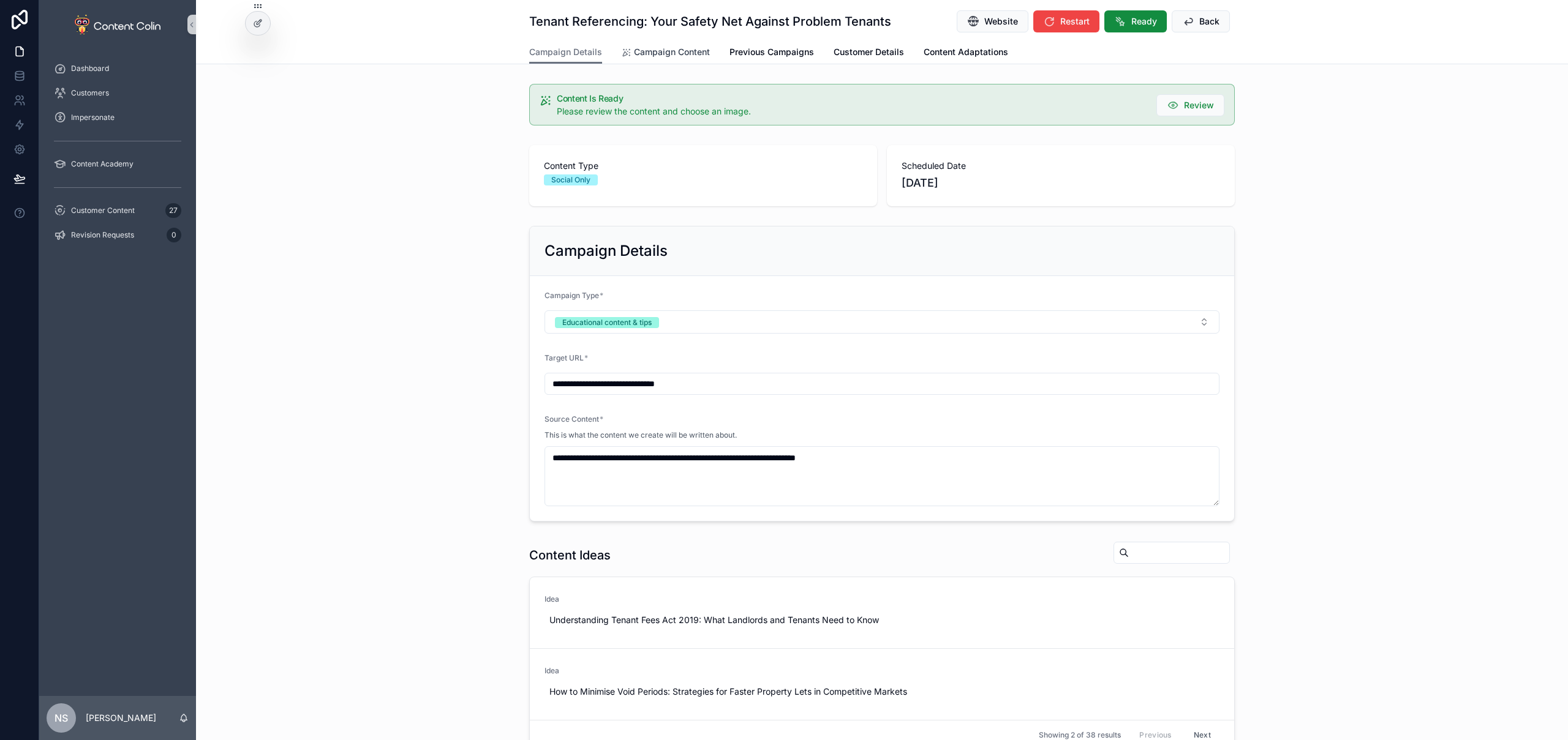
click at [673, 53] on span "Campaign Content" at bounding box center [672, 53] width 76 height 12
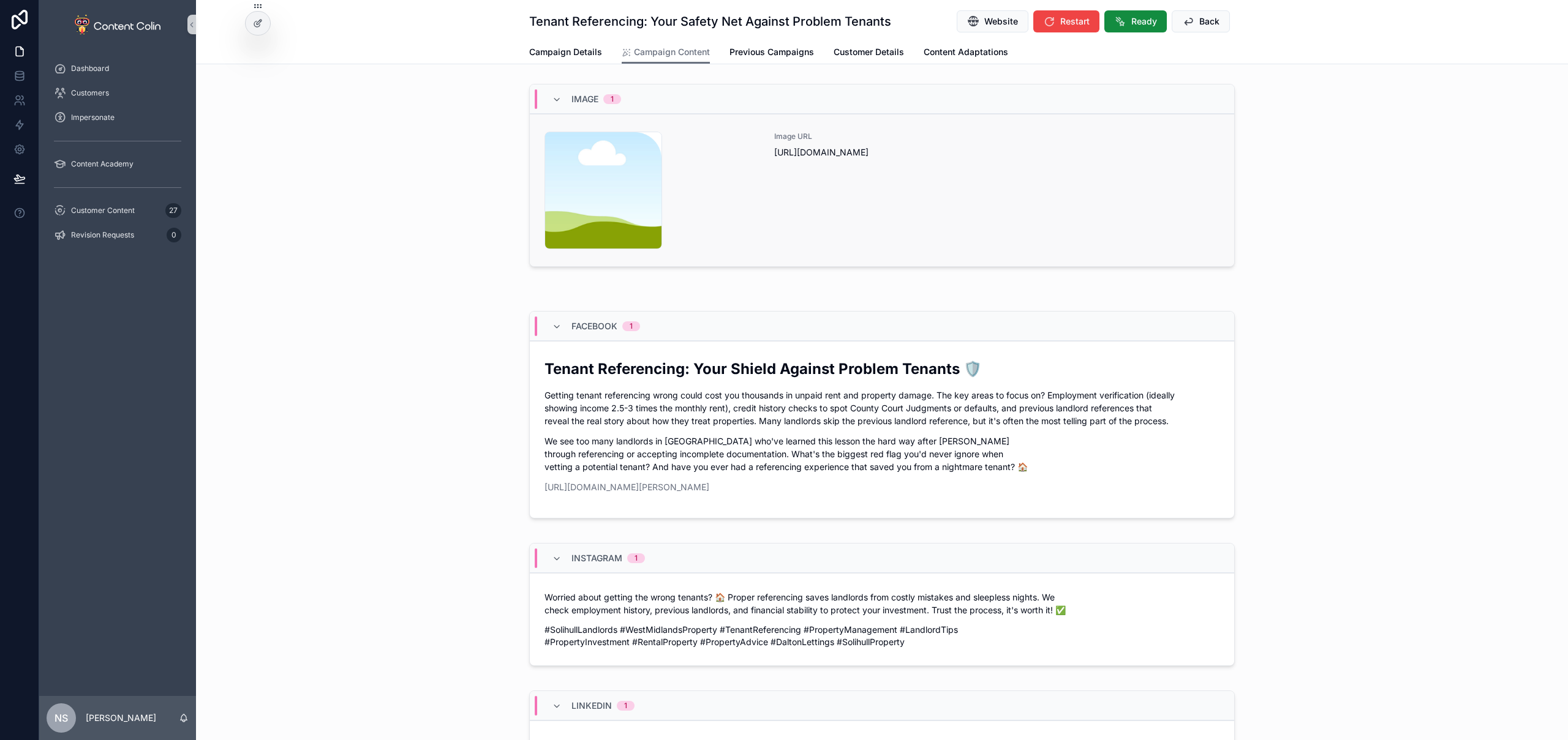
click at [895, 215] on div "Image URL https://cdn.contentcolin.com/contentcolin/images/content-placeholder.…" at bounding box center [997, 191] width 445 height 118
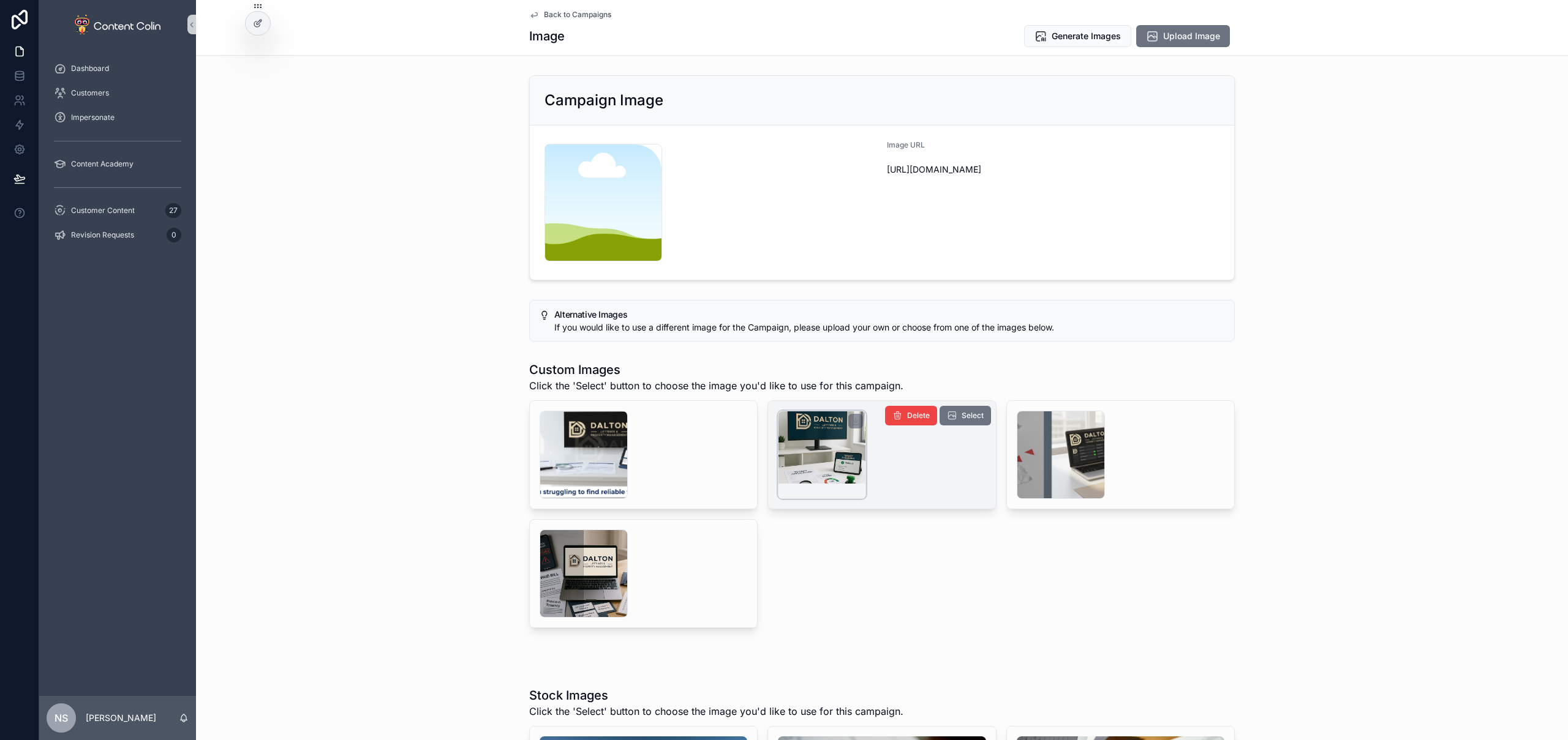
click at [835, 461] on div "scrollable content" at bounding box center [821, 454] width 88 height 88
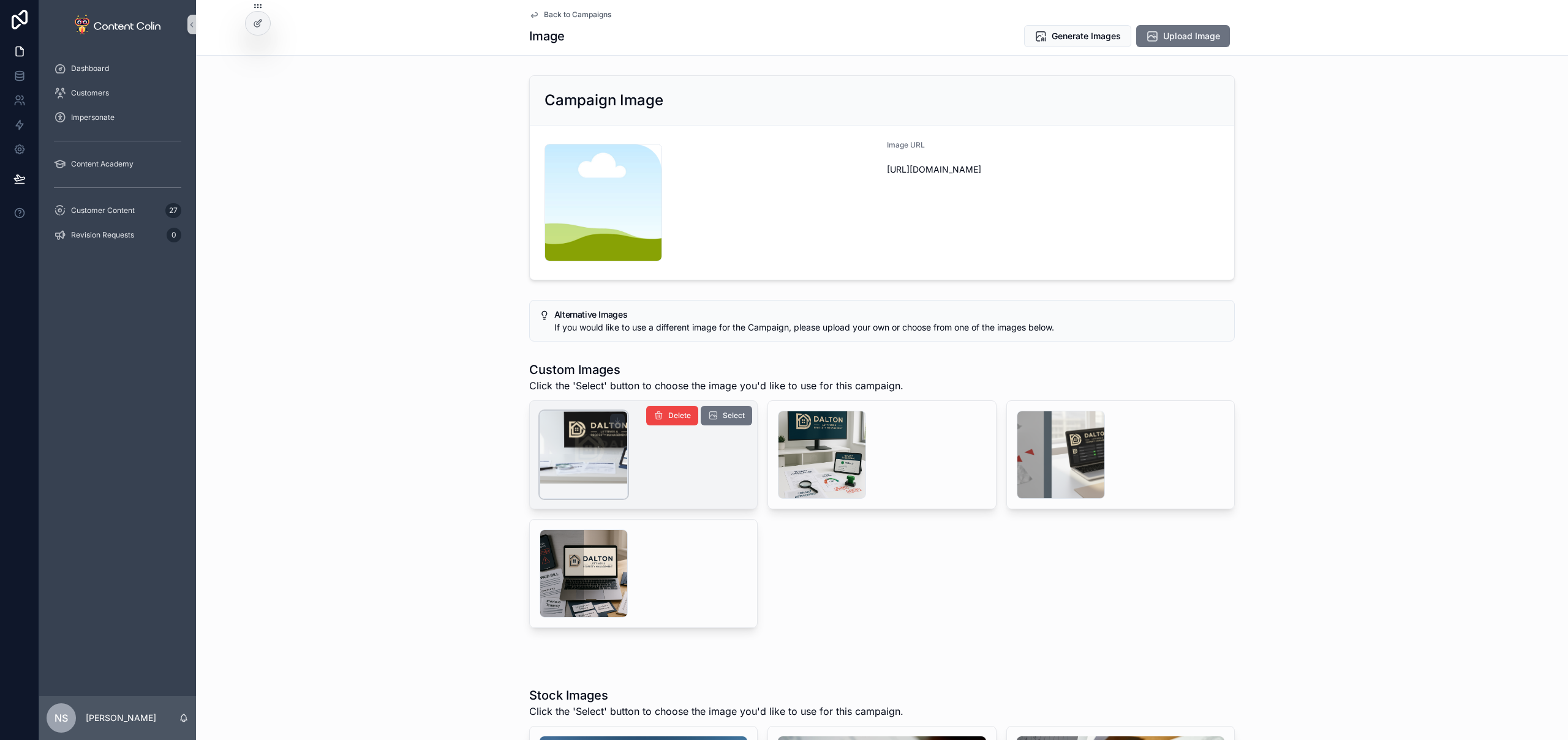
click at [585, 467] on div "scrollable content" at bounding box center [584, 454] width 88 height 88
click at [1095, 38] on span "Generate Images" at bounding box center [1087, 37] width 69 height 12
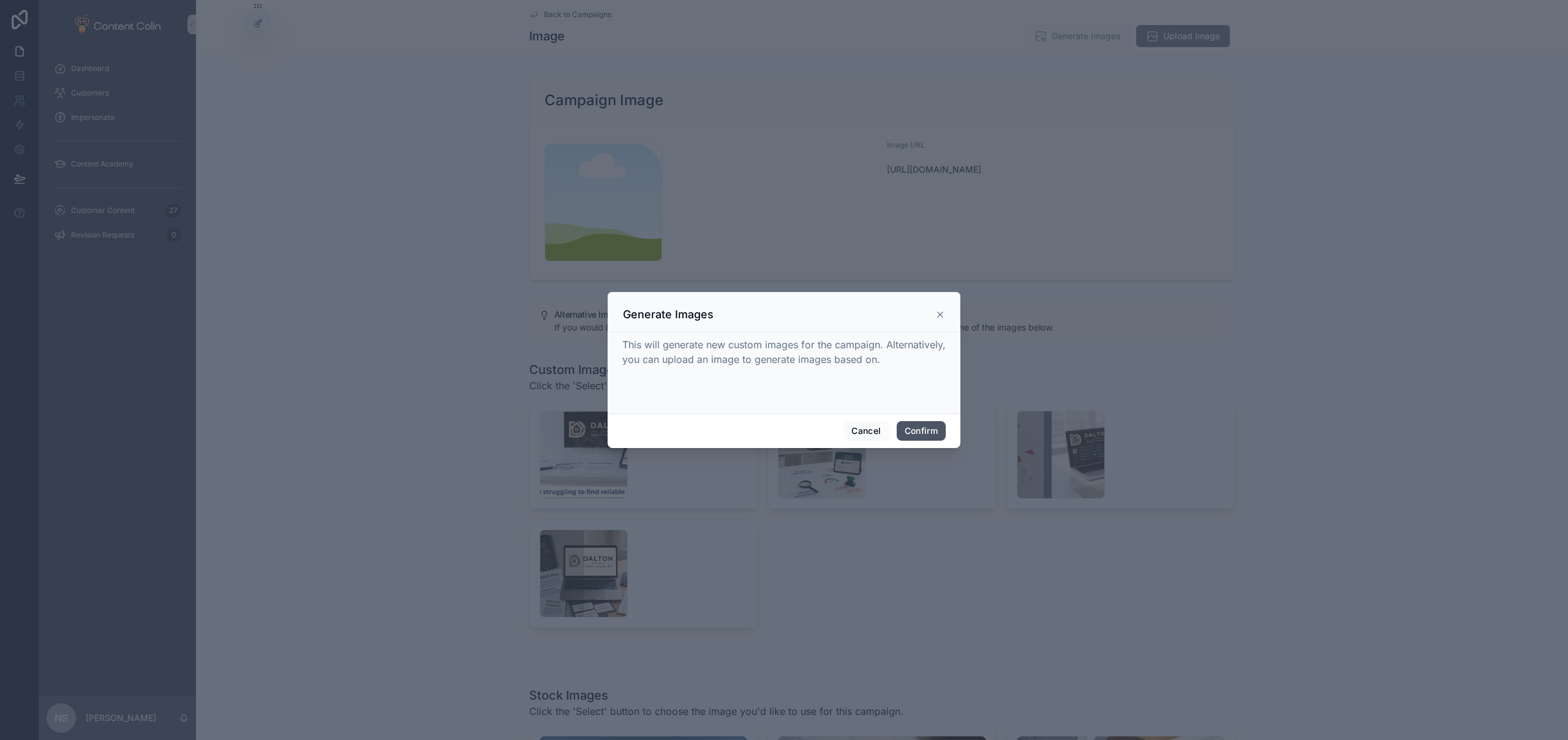
click at [932, 430] on button "Confirm" at bounding box center [921, 431] width 49 height 20
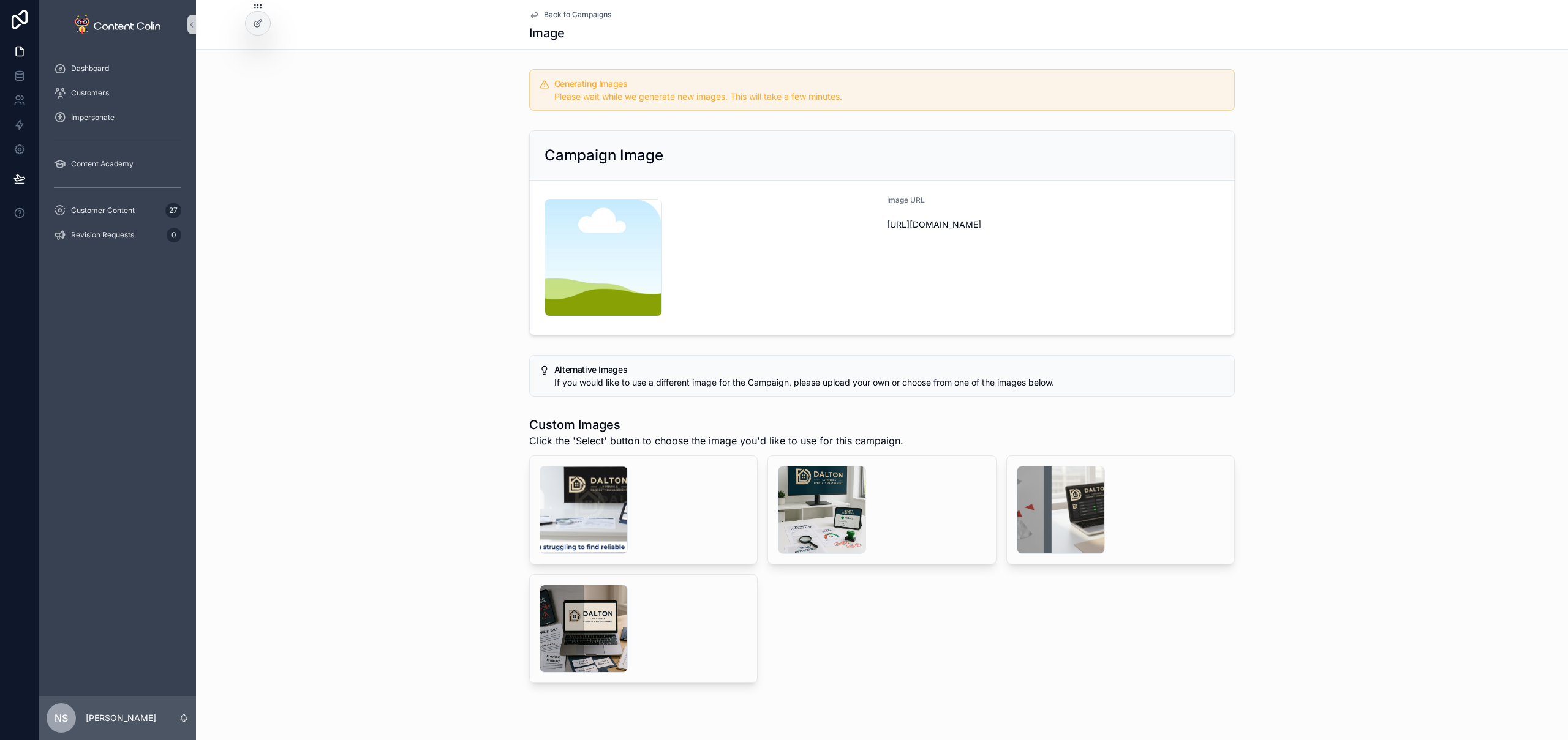
click at [578, 15] on span "Back to Campaigns" at bounding box center [578, 14] width 68 height 10
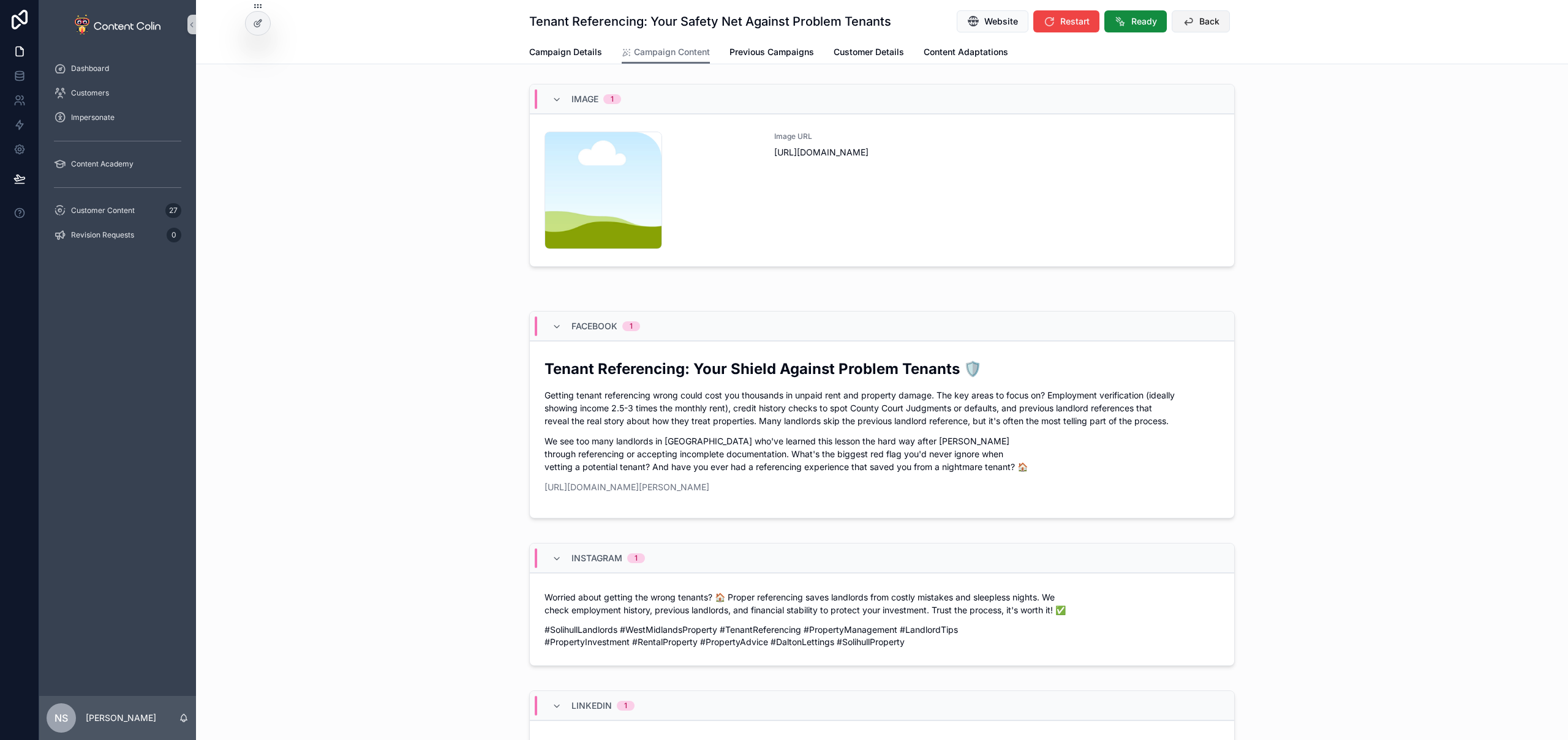
click at [1207, 19] on span "Back" at bounding box center [1209, 21] width 20 height 12
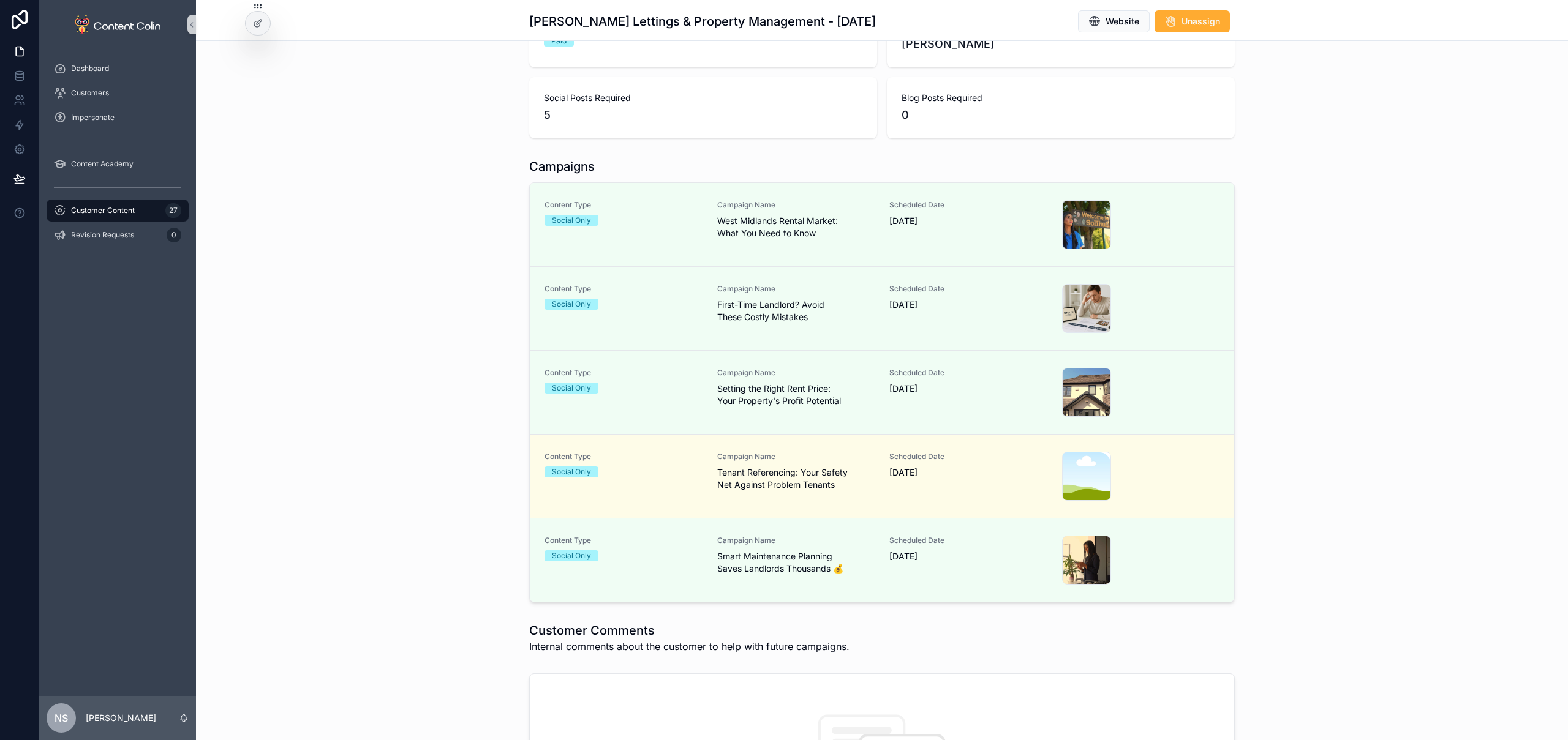
scroll to position [171, 0]
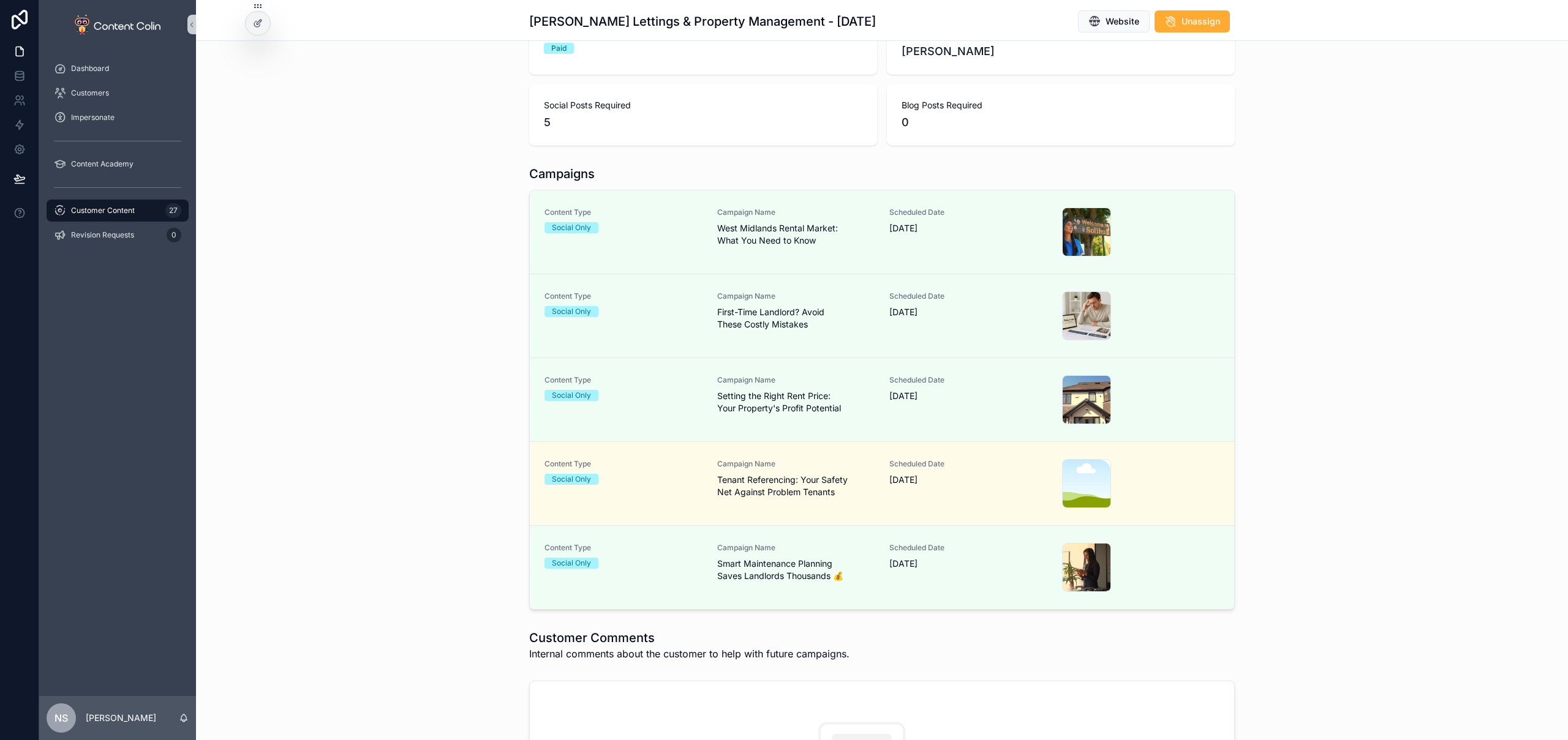
click at [839, 489] on span "Tenant Referencing: Your Safety Net Against Problem Tenants" at bounding box center [796, 486] width 158 height 25
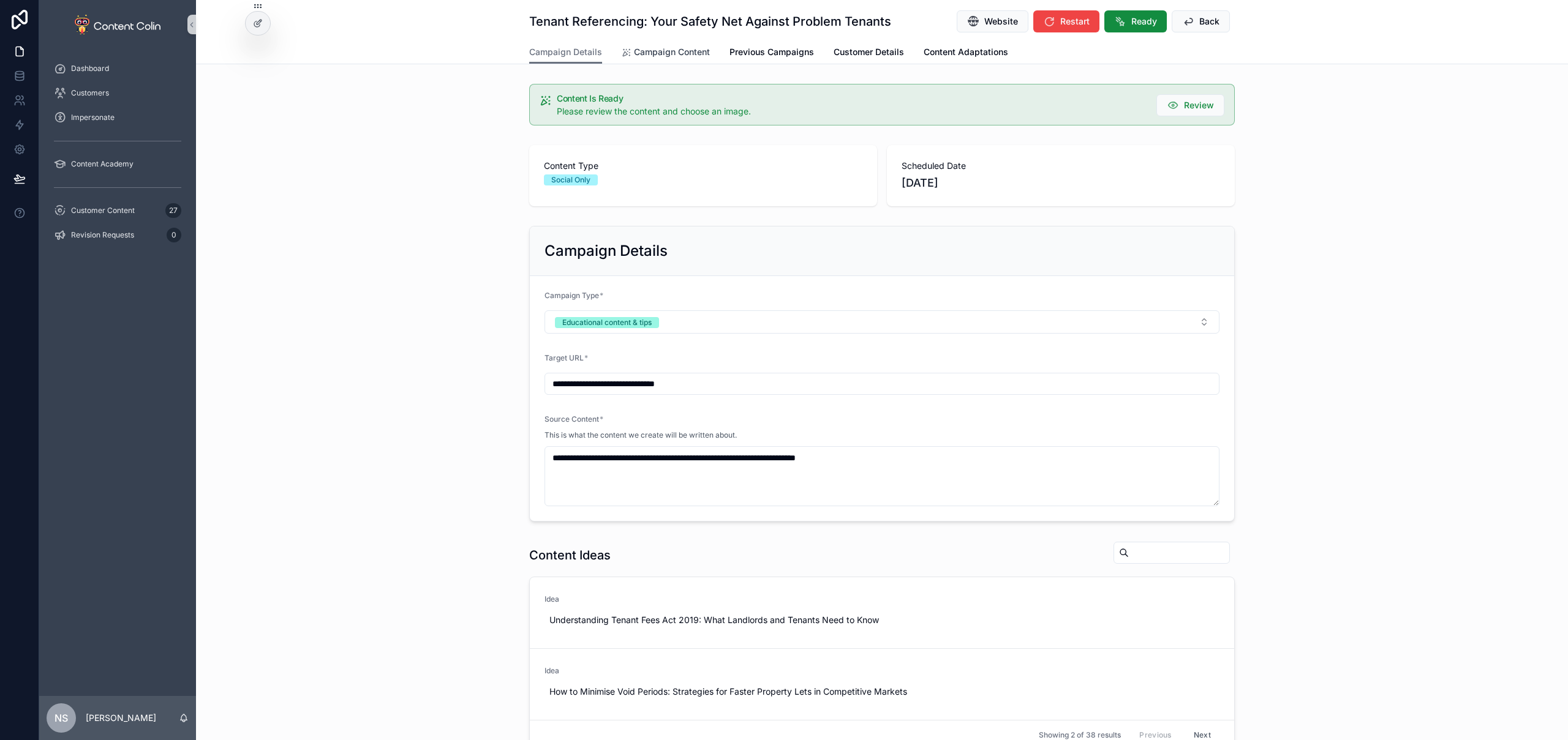
click at [666, 48] on span "Campaign Content" at bounding box center [672, 53] width 76 height 12
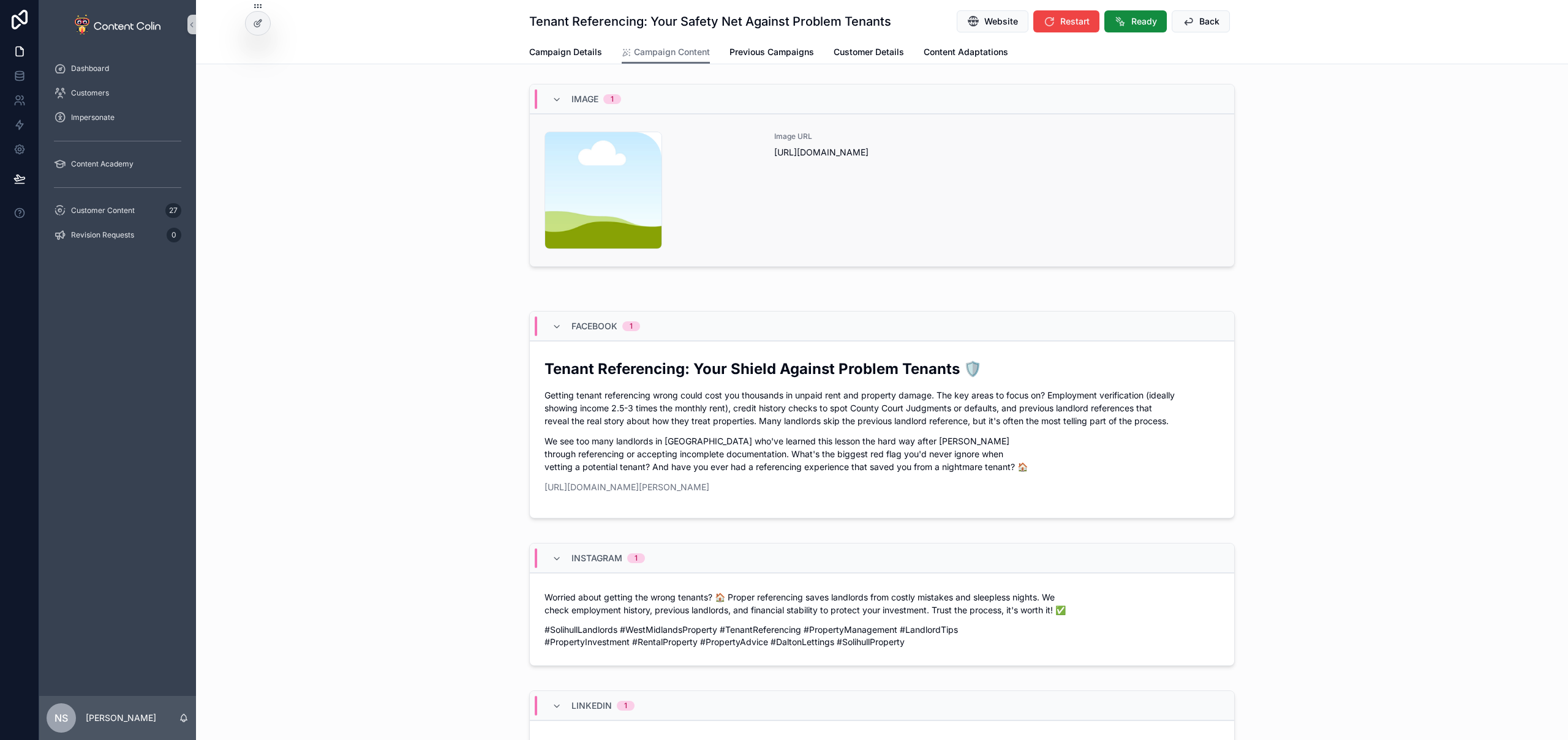
click at [785, 219] on div "Image URL https://cdn.contentcolin.com/contentcolin/images/content-placeholder.…" at bounding box center [997, 191] width 445 height 118
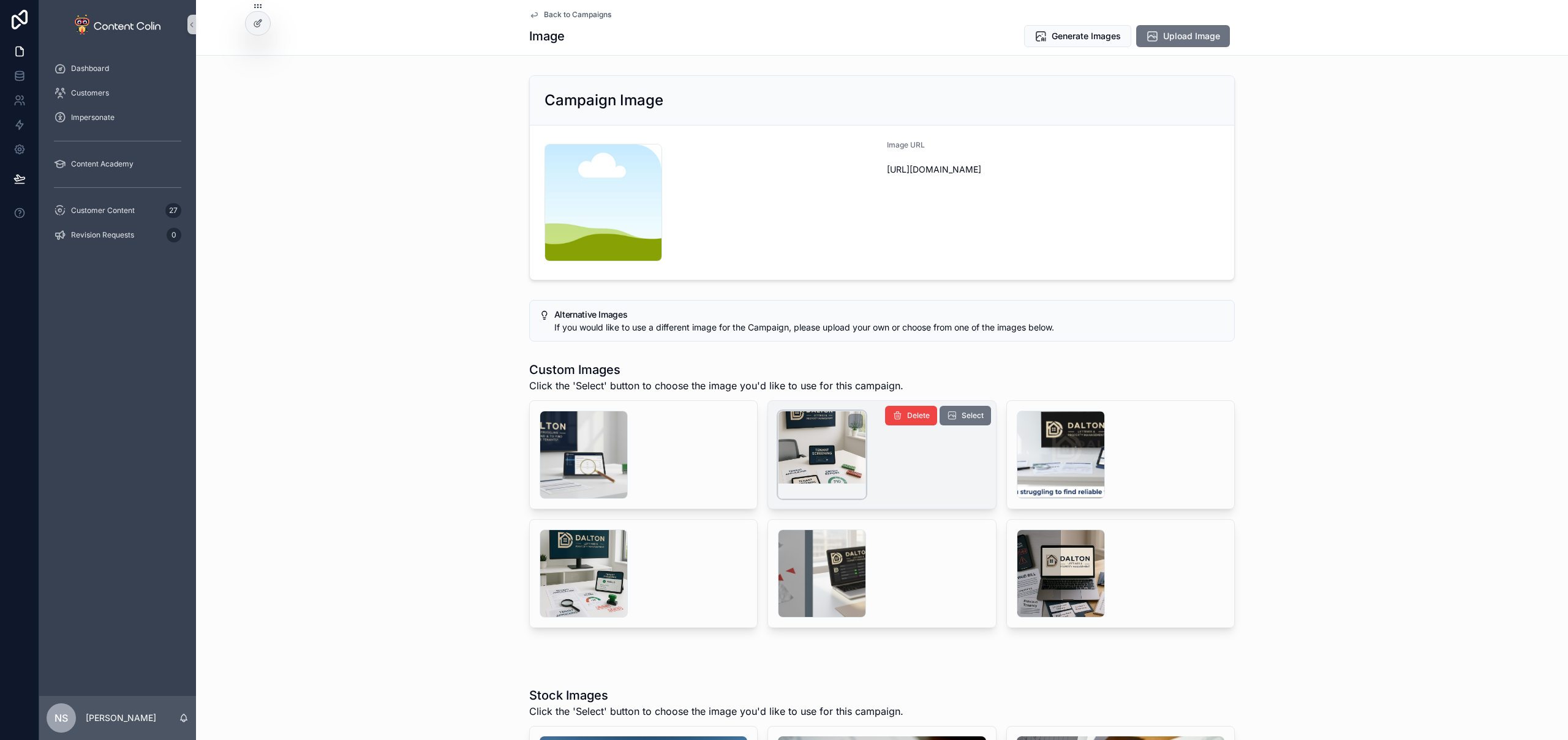
click at [821, 467] on div "scrollable content" at bounding box center [821, 454] width 88 height 88
click at [969, 417] on span "Select" at bounding box center [972, 415] width 22 height 10
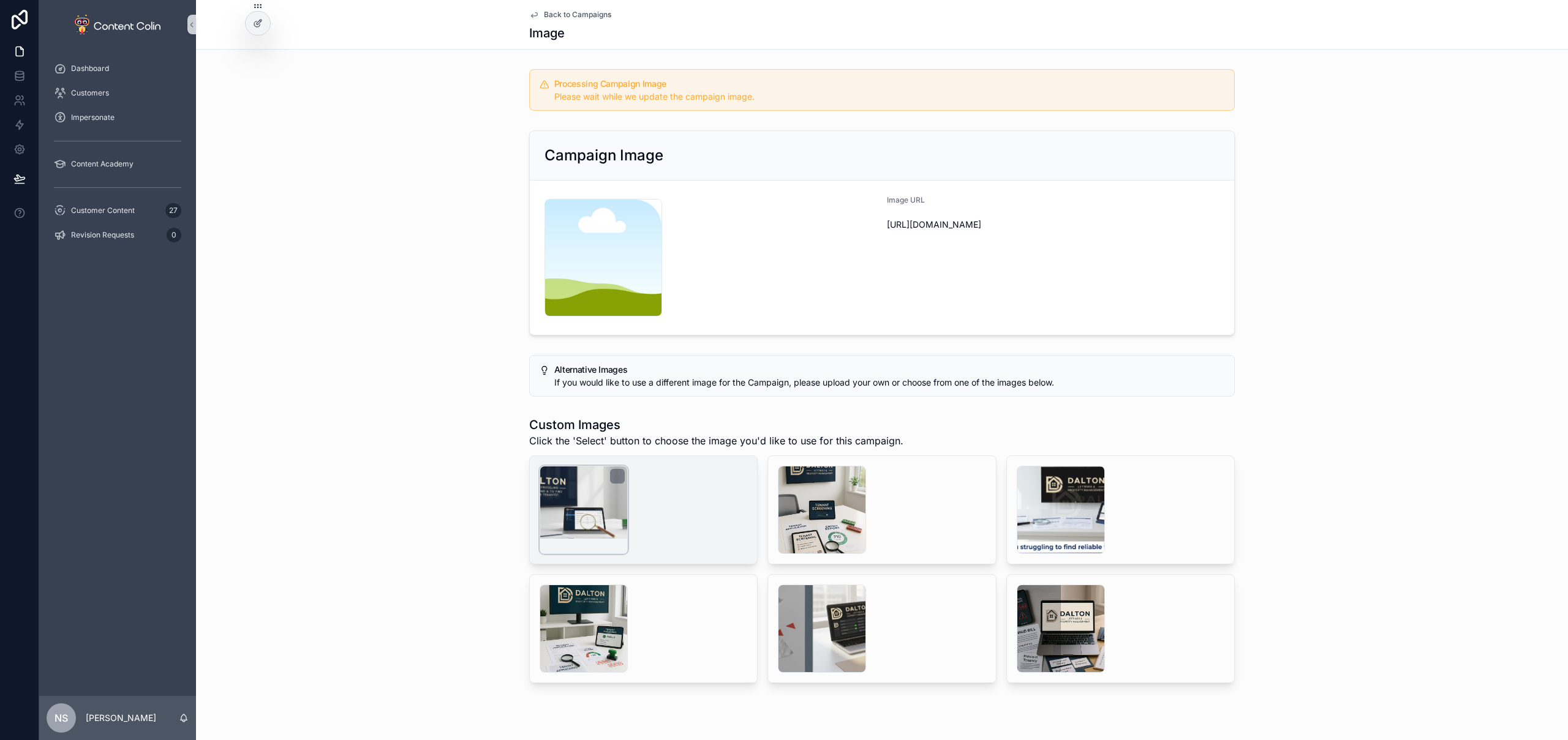
click at [570, 512] on div "scrollable content" at bounding box center [584, 509] width 88 height 88
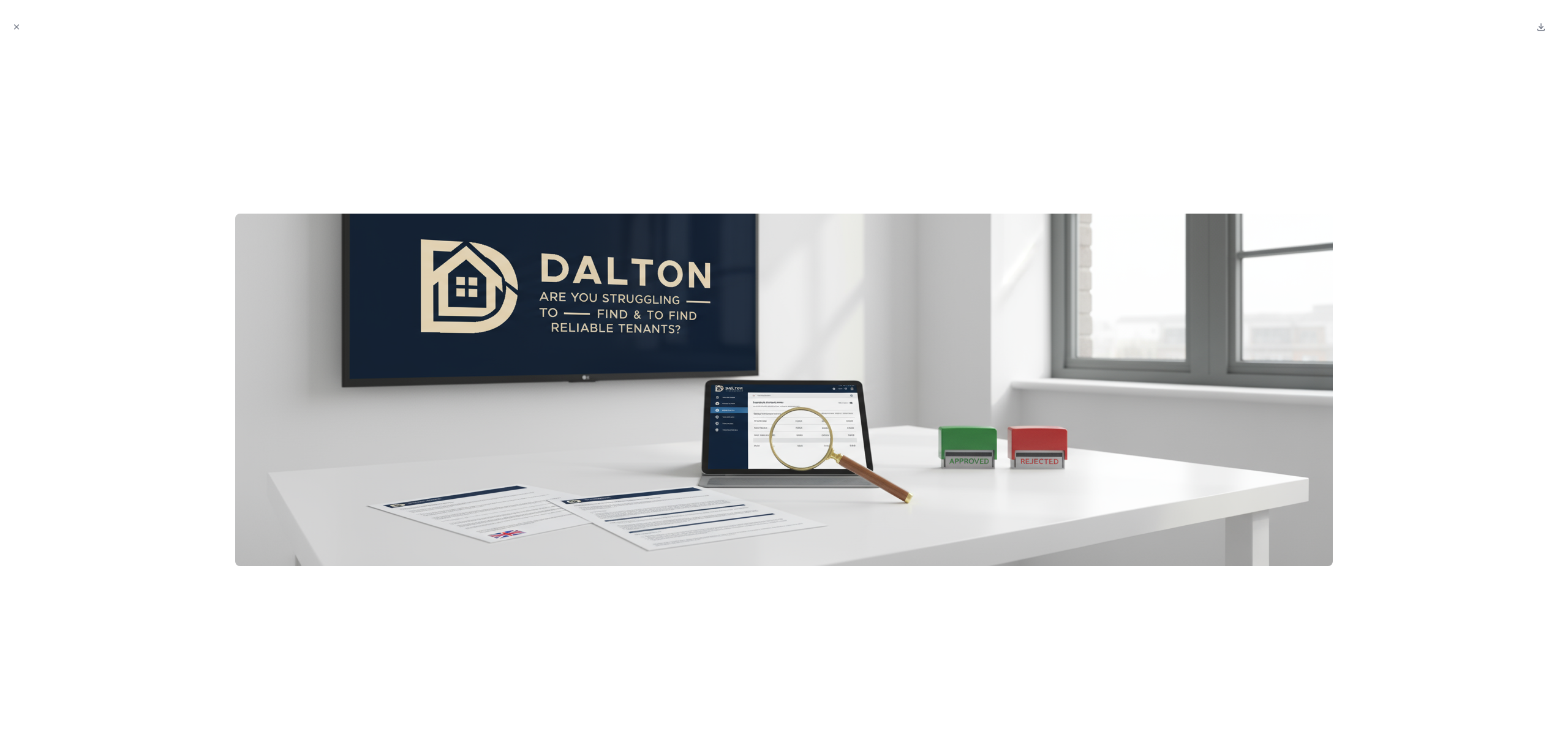
click at [648, 59] on div at bounding box center [784, 389] width 1548 height 681
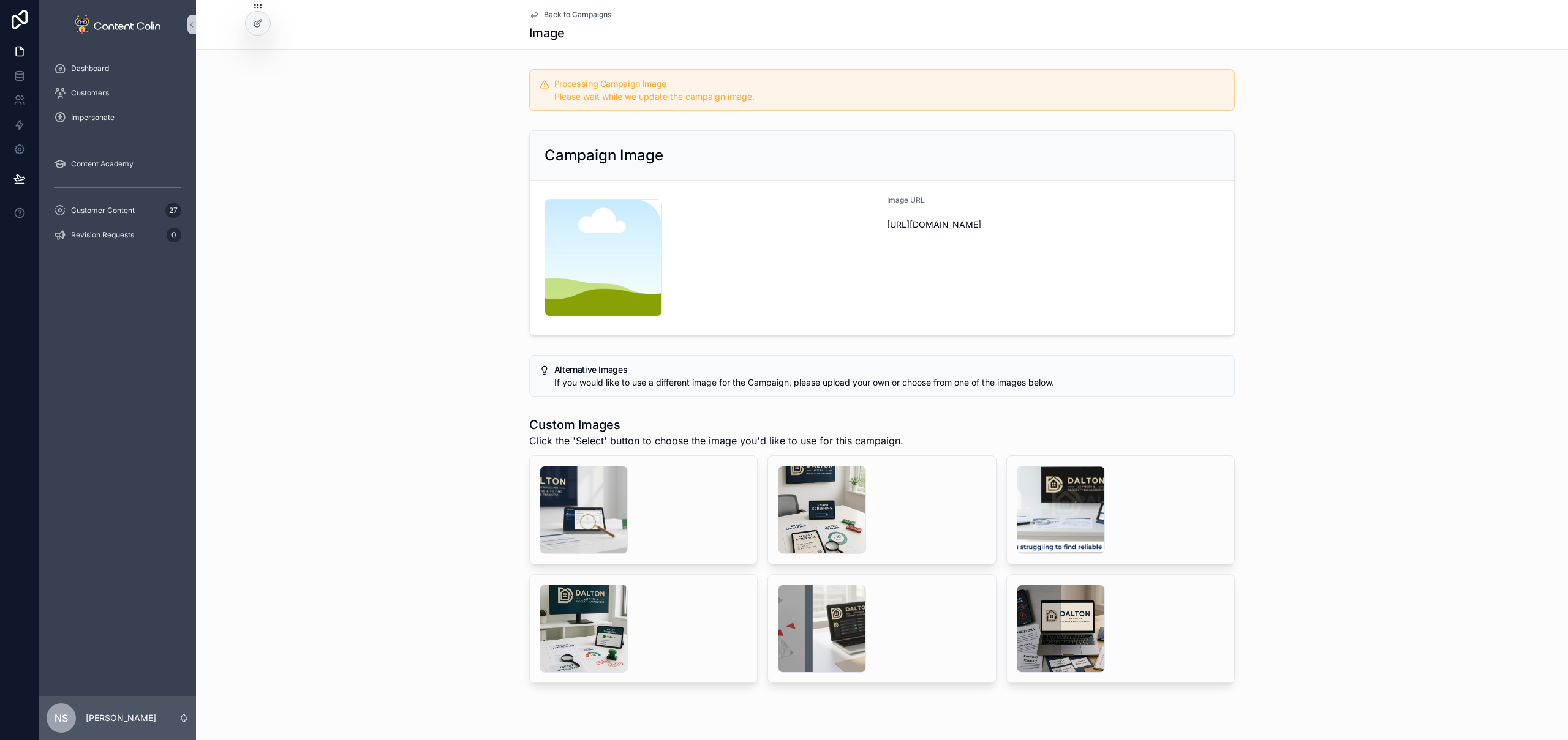
click at [574, 11] on span "Back to Campaigns" at bounding box center [578, 14] width 68 height 10
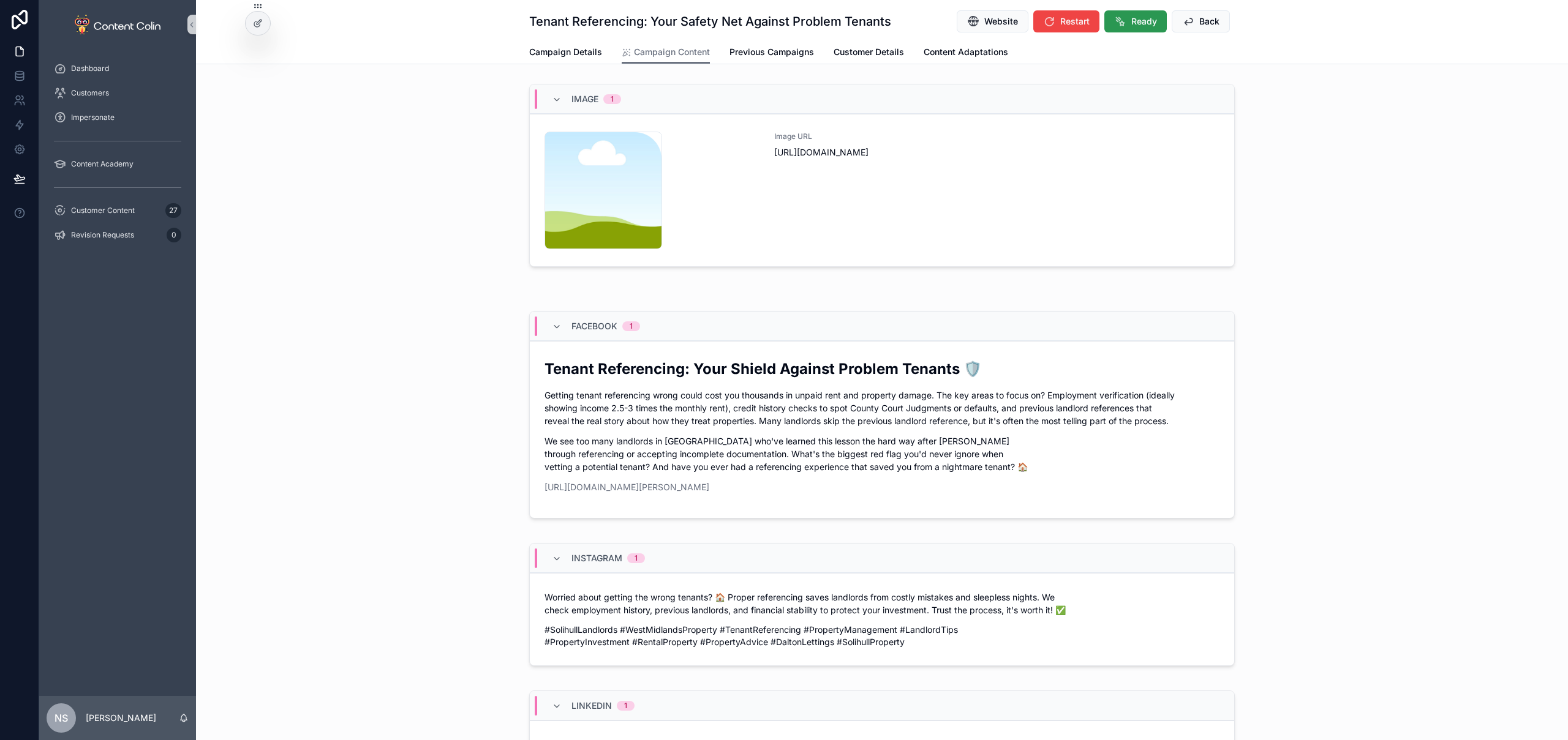
click at [1126, 19] on button "Ready" at bounding box center [1136, 21] width 62 height 22
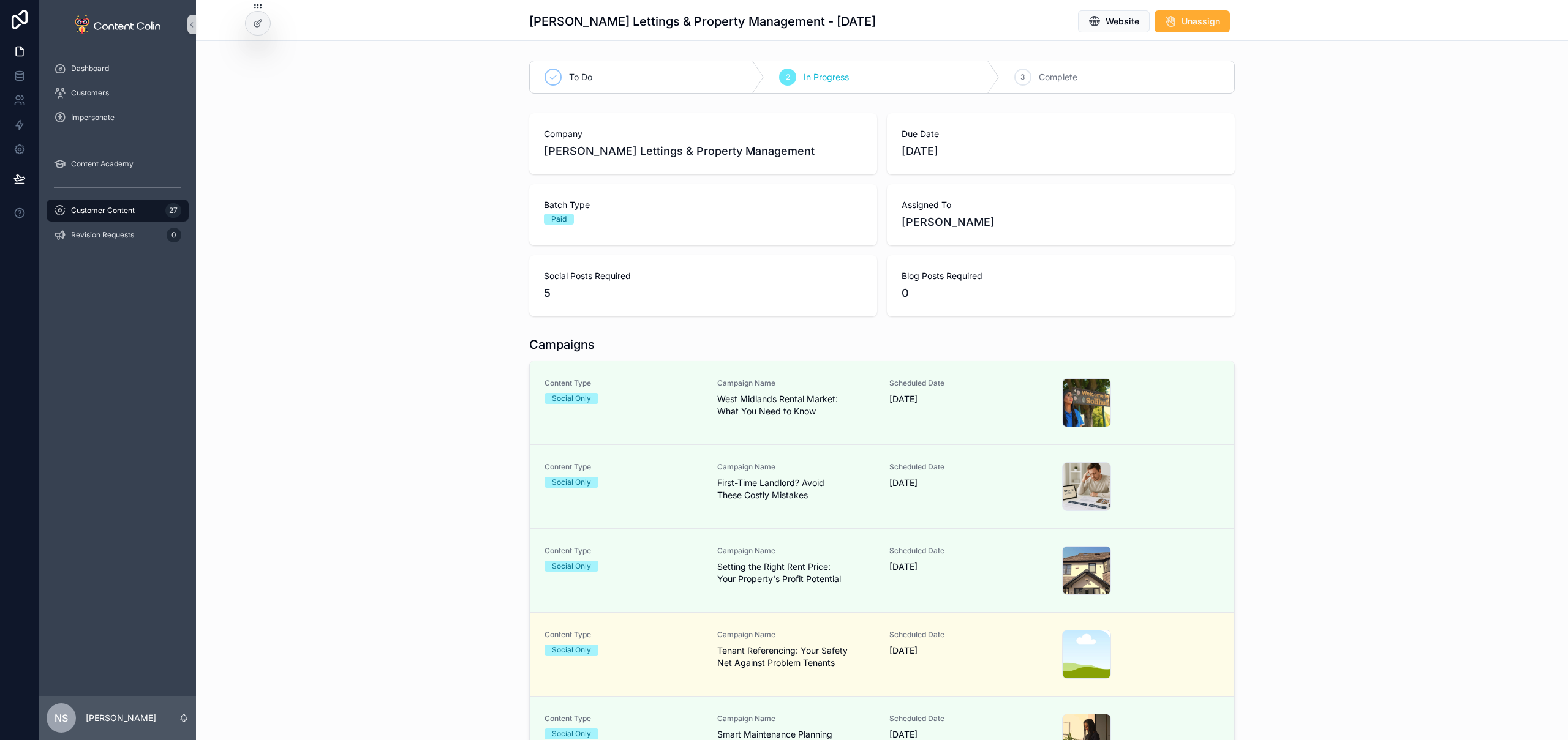
click at [136, 208] on div "Customer Content 27" at bounding box center [118, 211] width 127 height 20
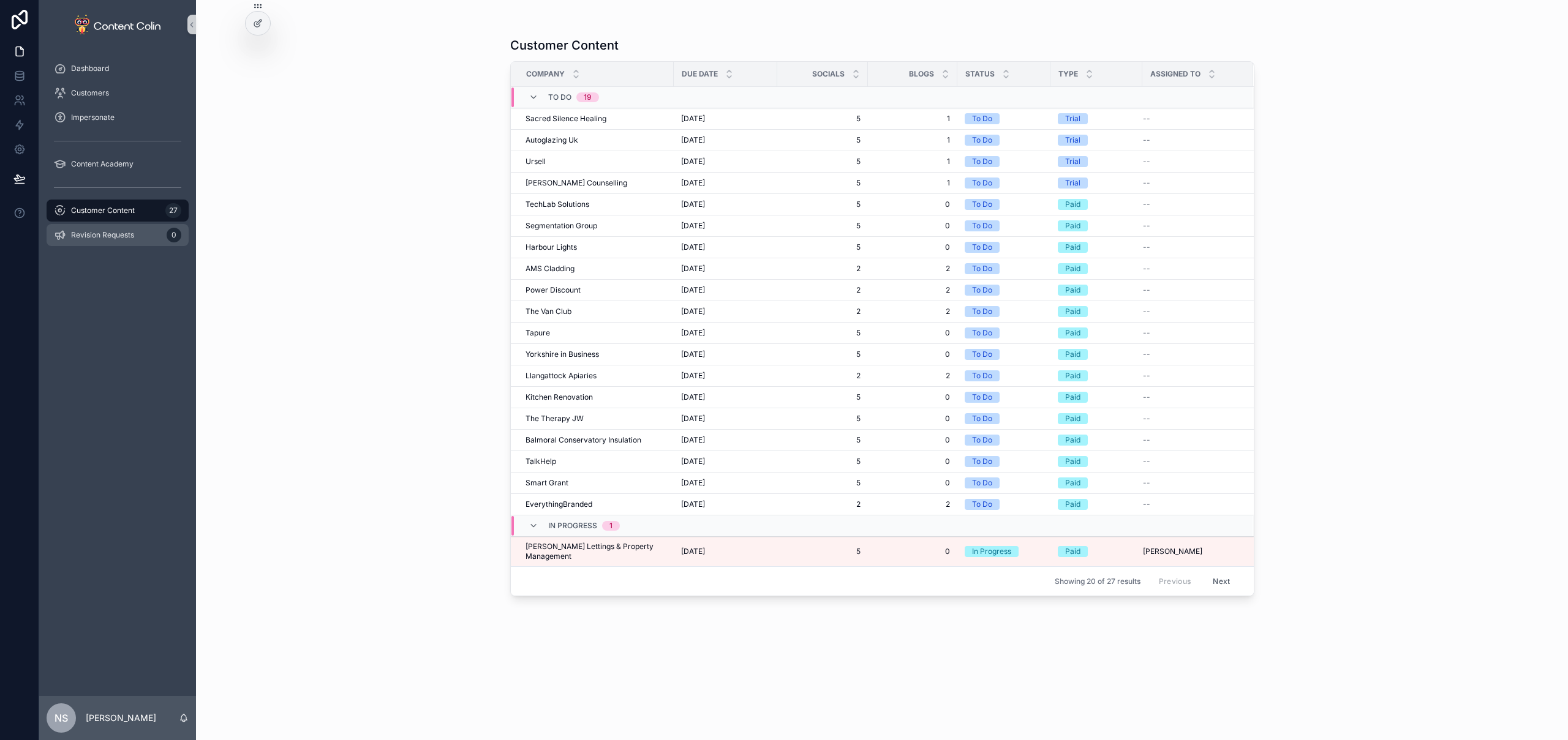
click at [100, 234] on span "Revision Requests" at bounding box center [102, 235] width 63 height 10
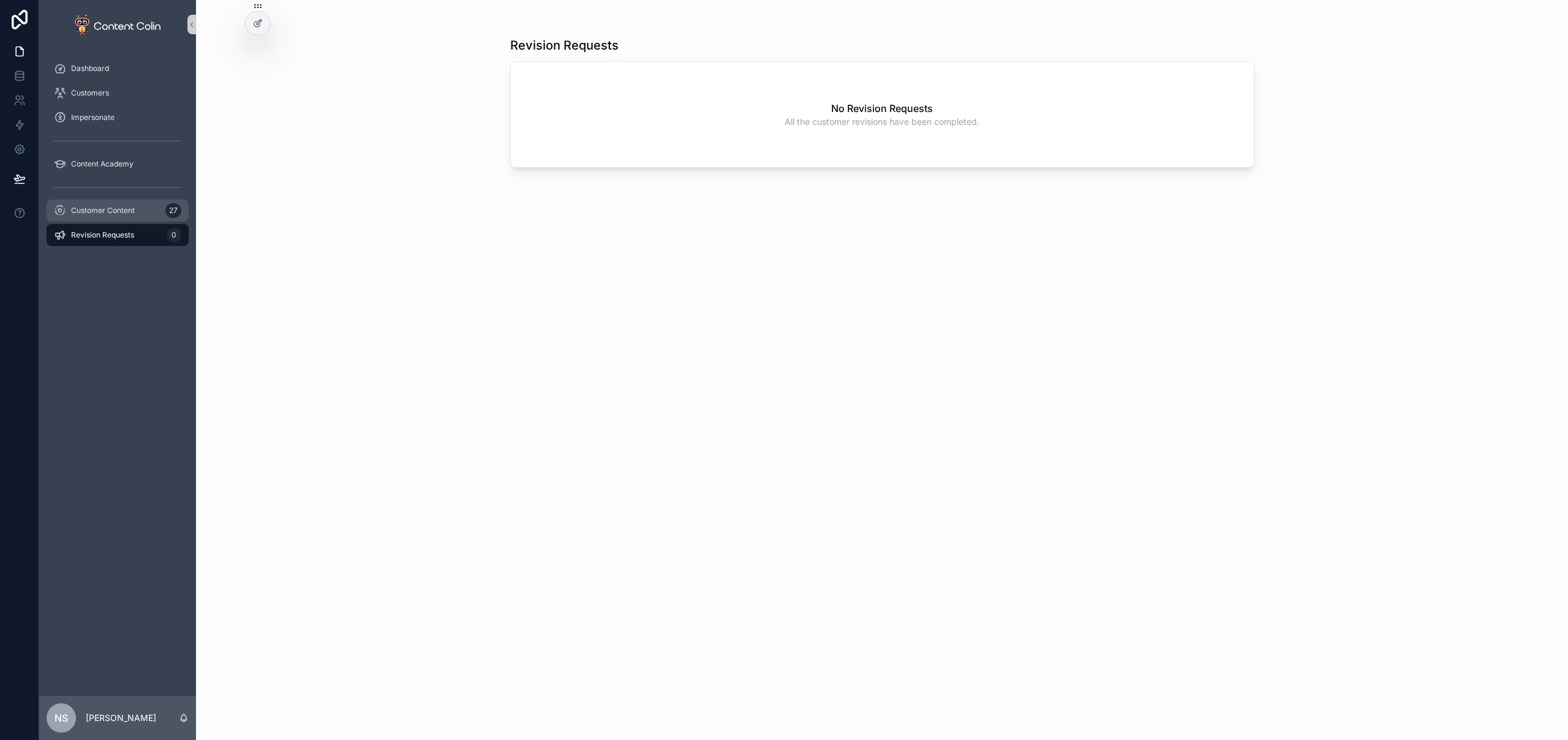
click at [103, 215] on span "Customer Content" at bounding box center [103, 210] width 64 height 10
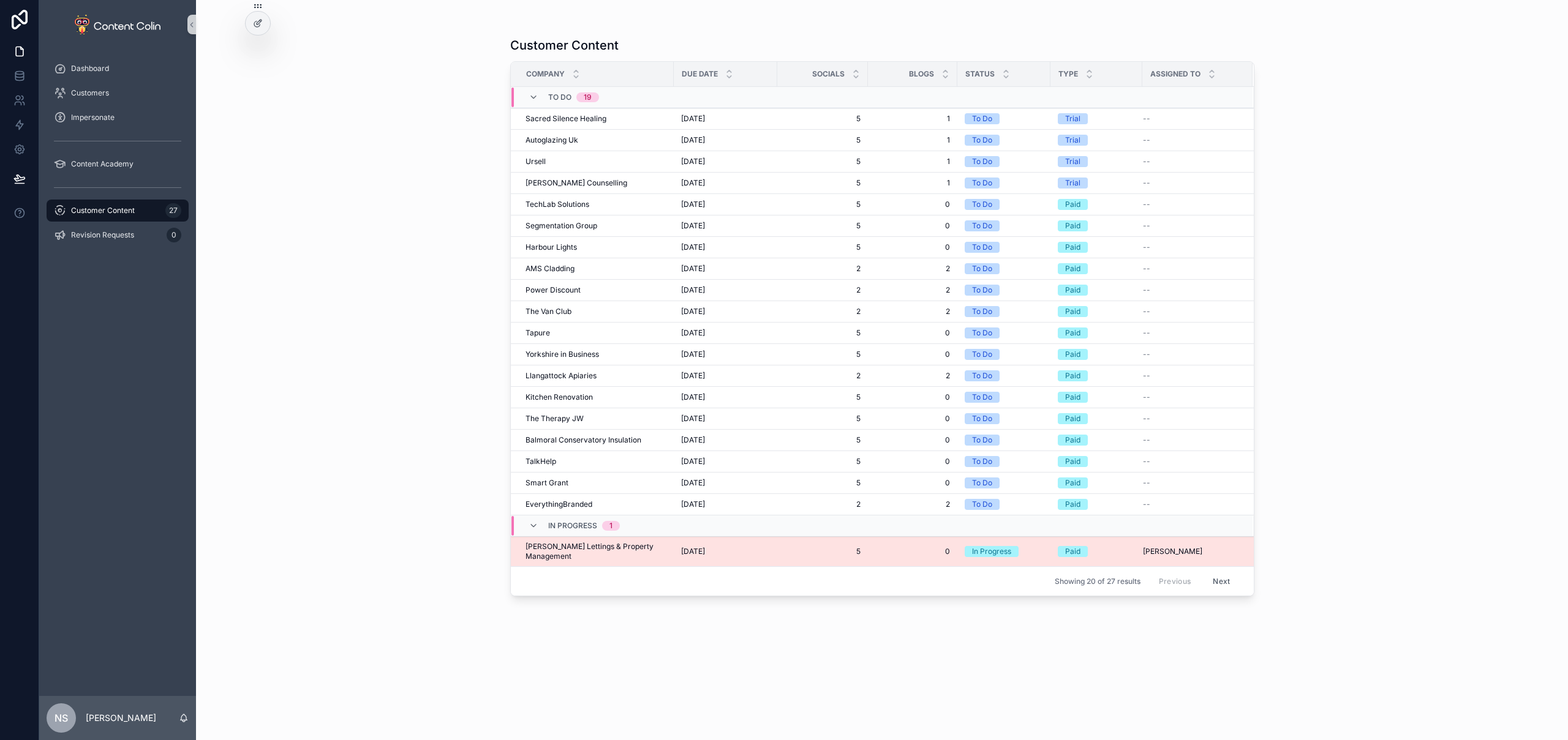
click at [705, 547] on span "1st October 2025" at bounding box center [693, 551] width 24 height 10
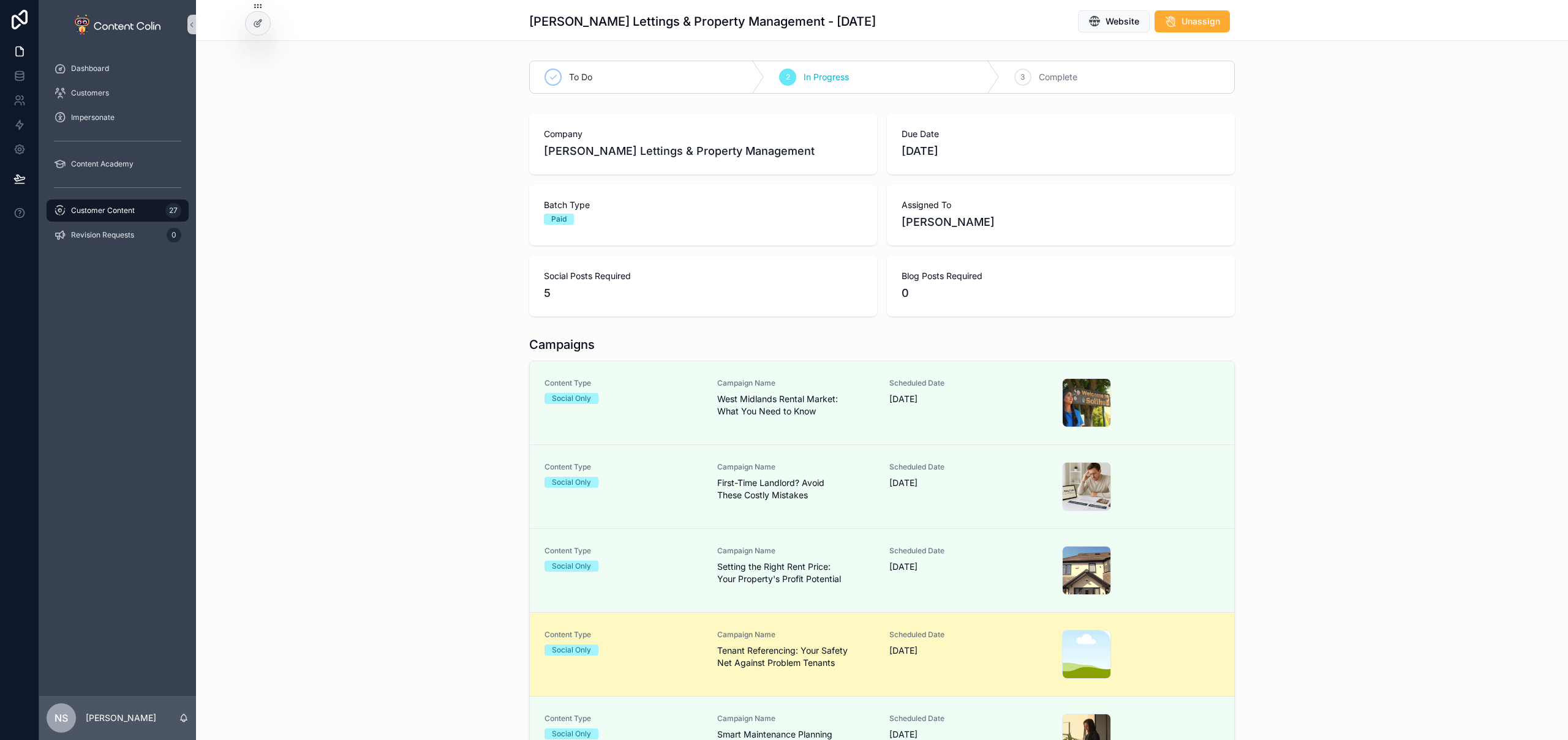
click at [725, 655] on span "Tenant Referencing: Your Safety Net Against Problem Tenants" at bounding box center [796, 657] width 158 height 25
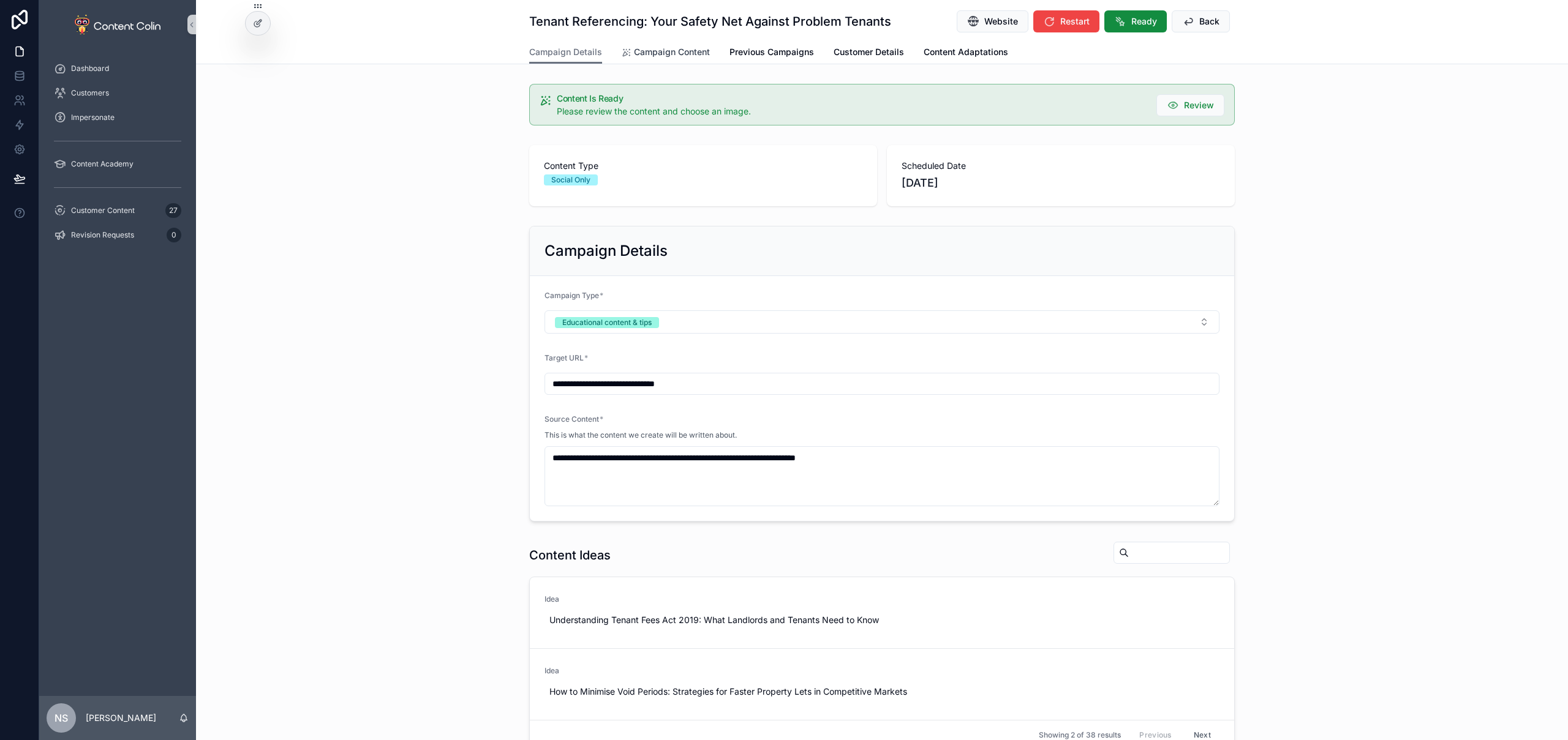
click at [675, 51] on span "Campaign Content" at bounding box center [672, 53] width 76 height 12
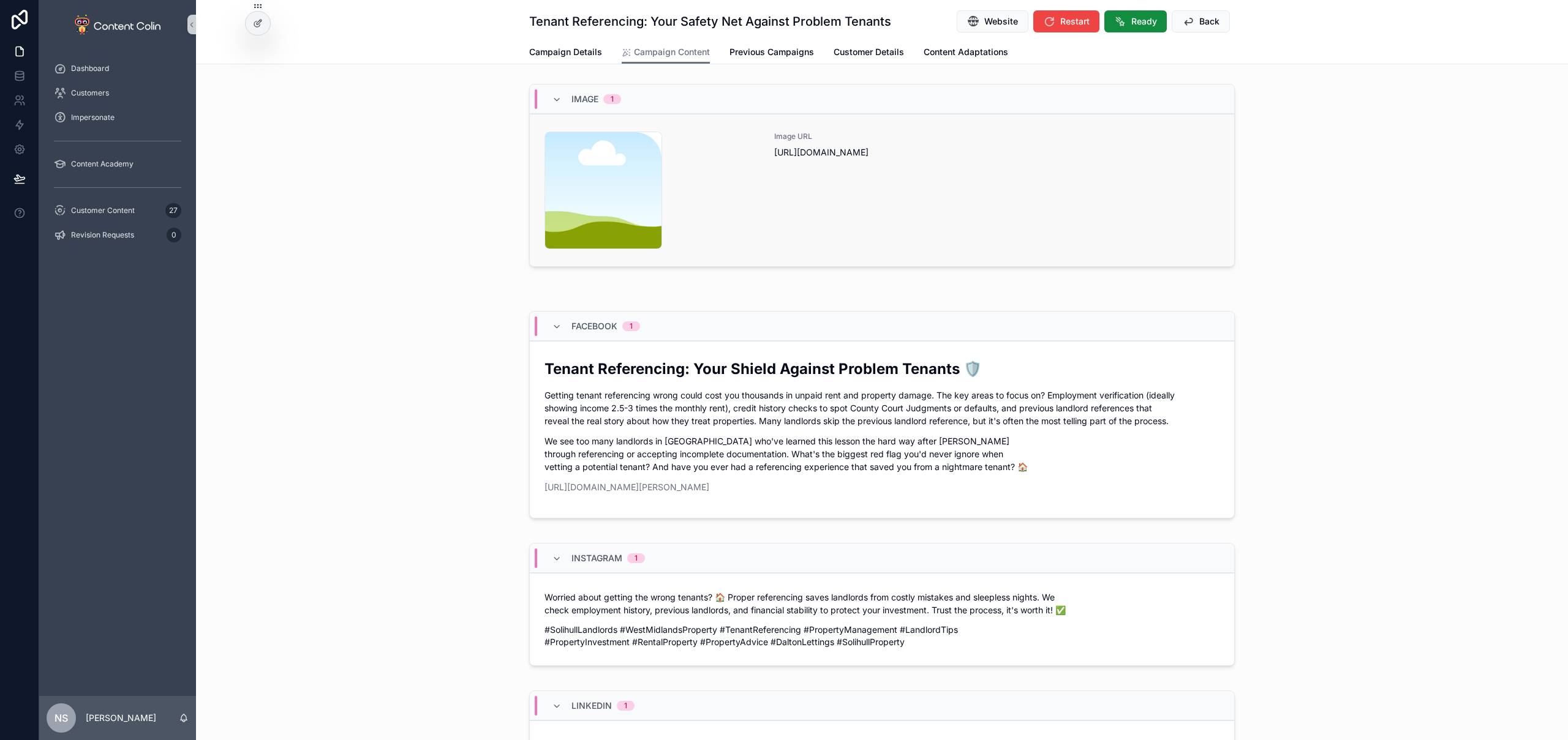
click at [859, 199] on div "Image URL https://cdn.contentcolin.com/contentcolin/images/content-placeholder.…" at bounding box center [997, 191] width 445 height 118
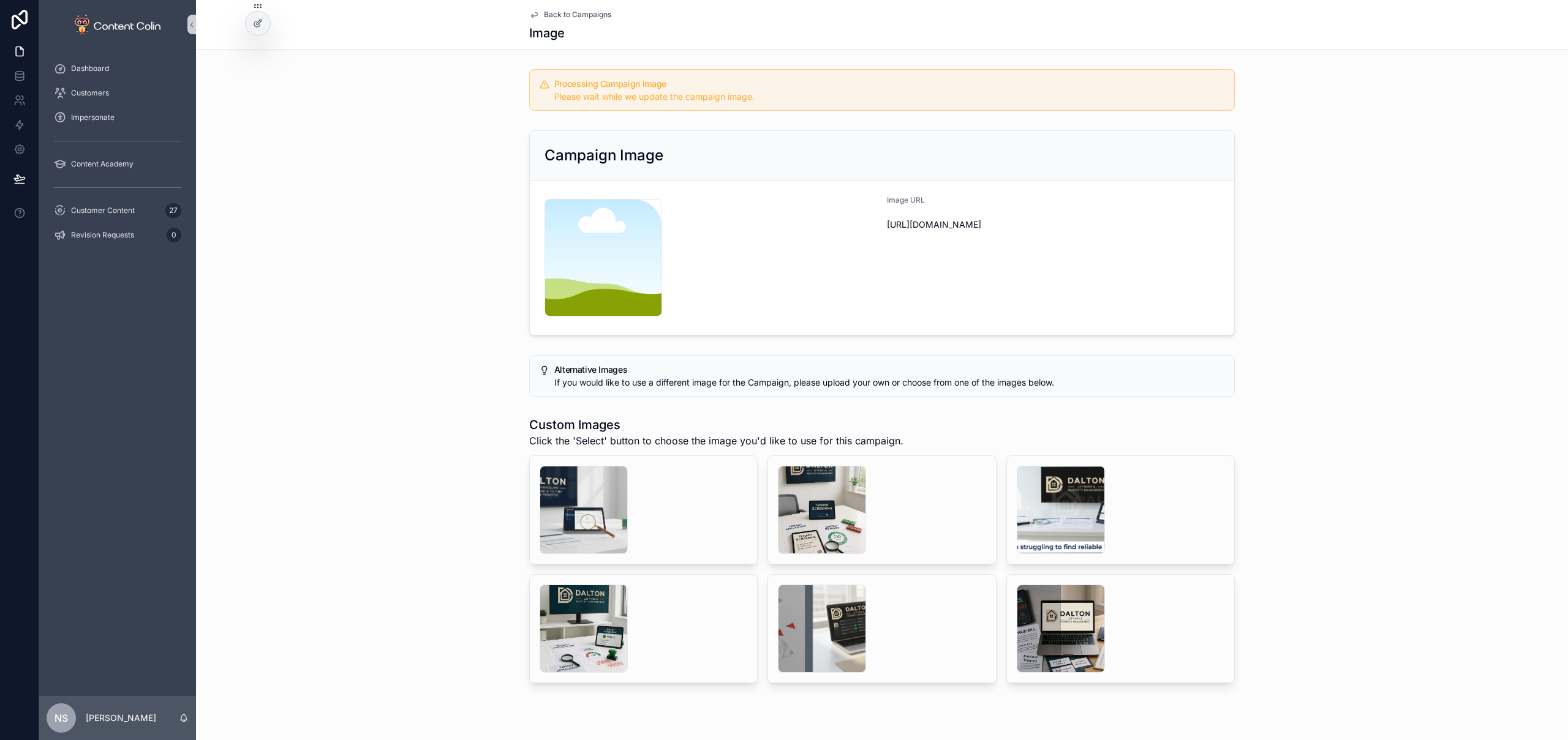
click at [585, 12] on span "Back to Campaigns" at bounding box center [578, 14] width 68 height 10
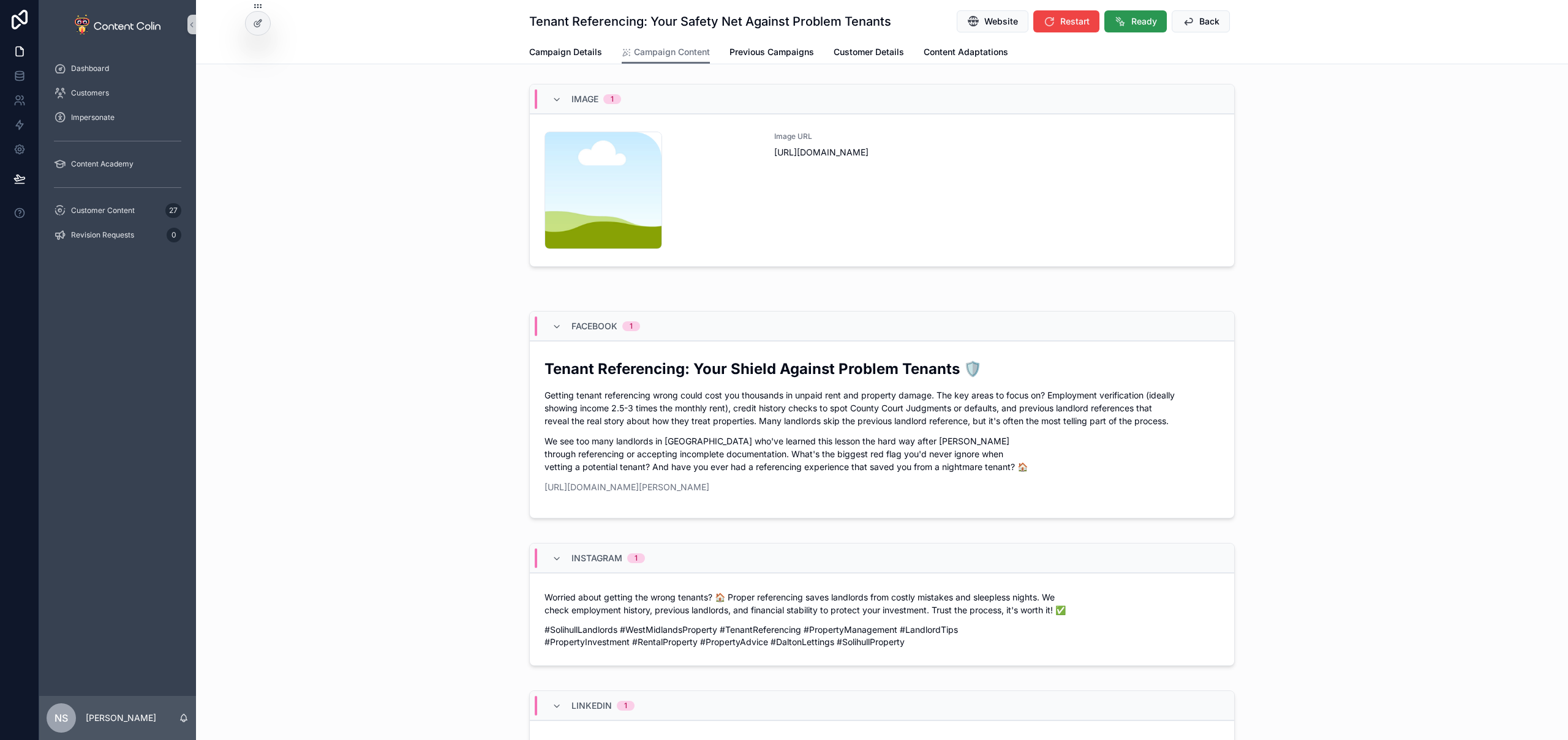
click at [1129, 28] on button "Ready" at bounding box center [1136, 21] width 62 height 22
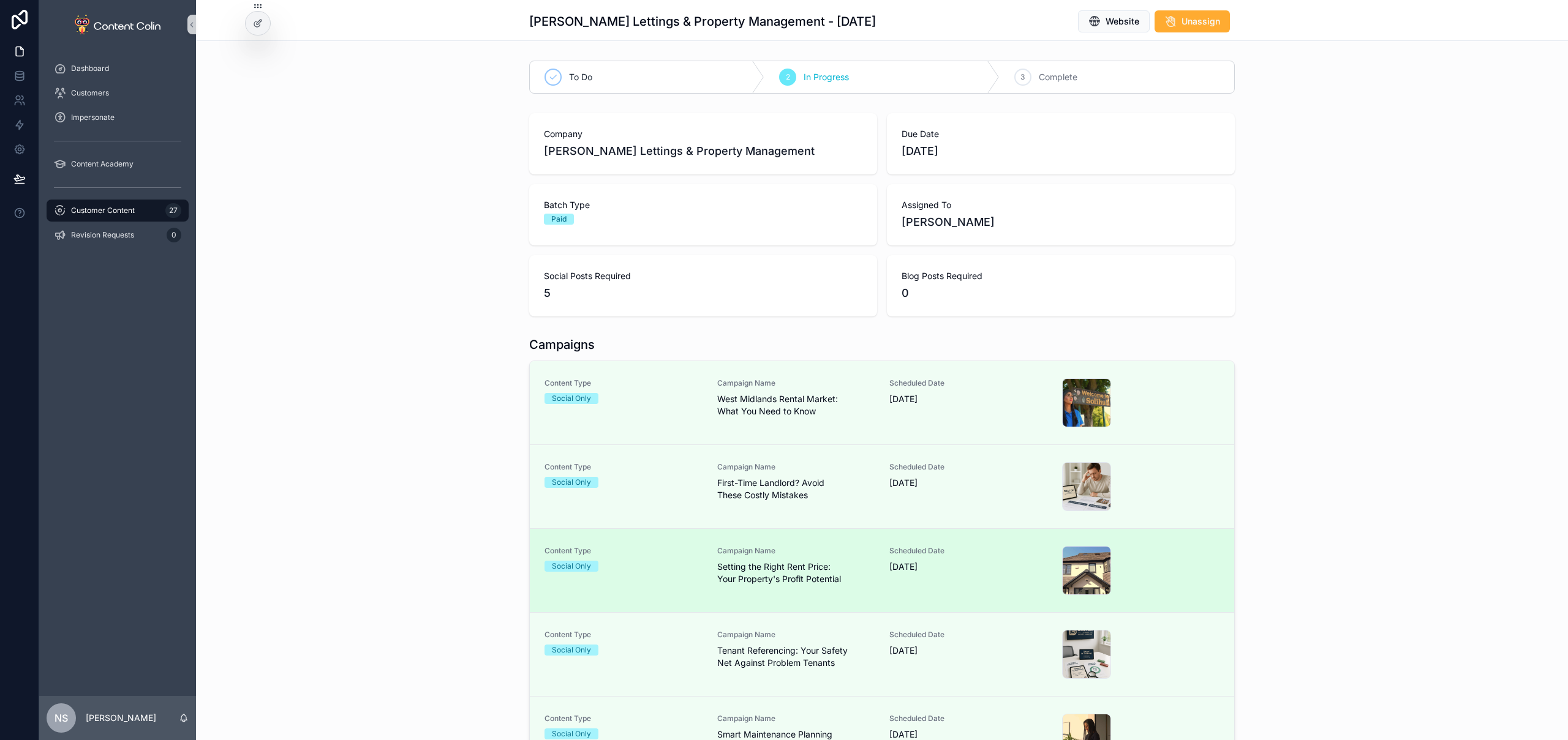
scroll to position [196, 0]
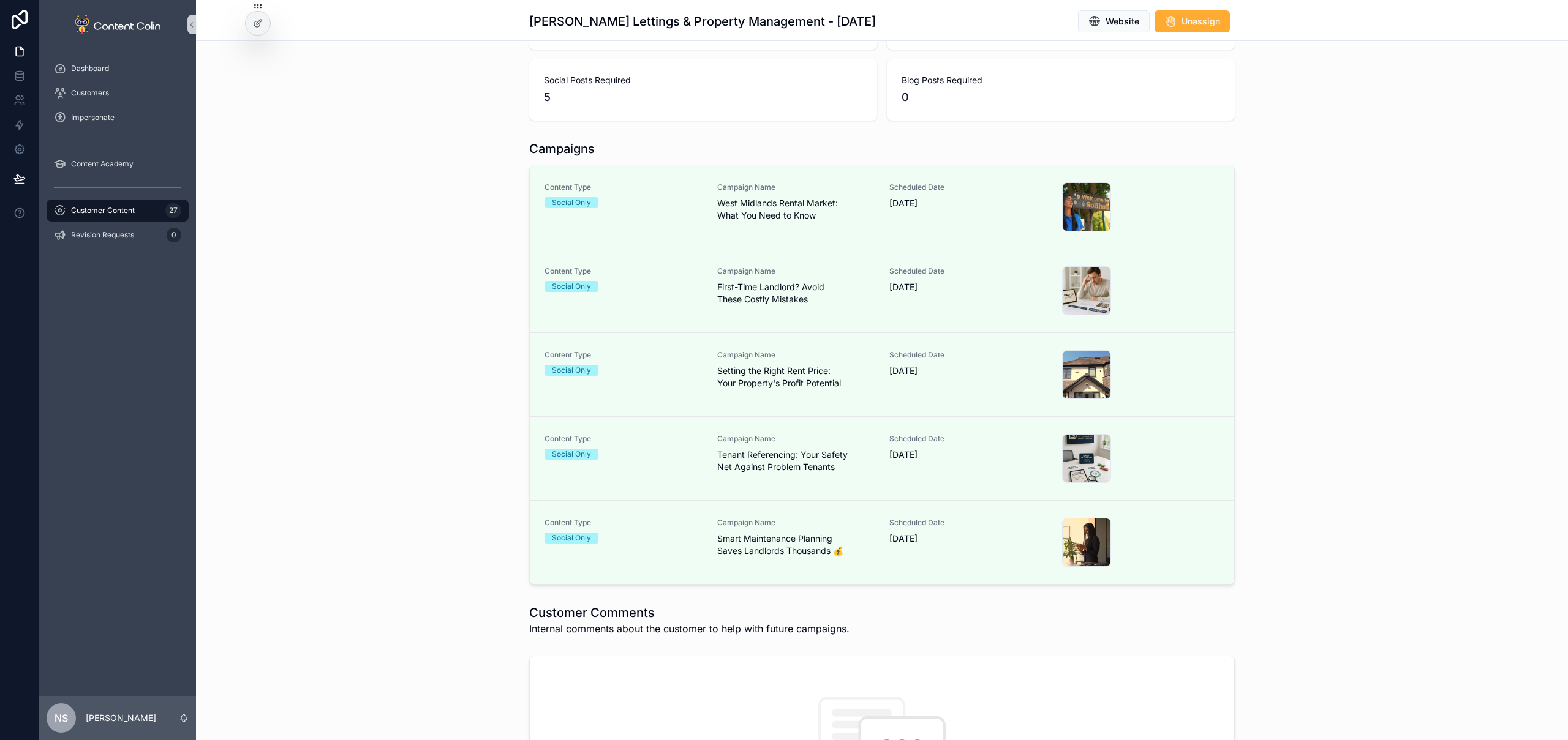
click at [1503, 407] on div "Campaigns Content Type Social Only Campaign Name West Midlands Rental Market: W…" at bounding box center [882, 362] width 1372 height 454
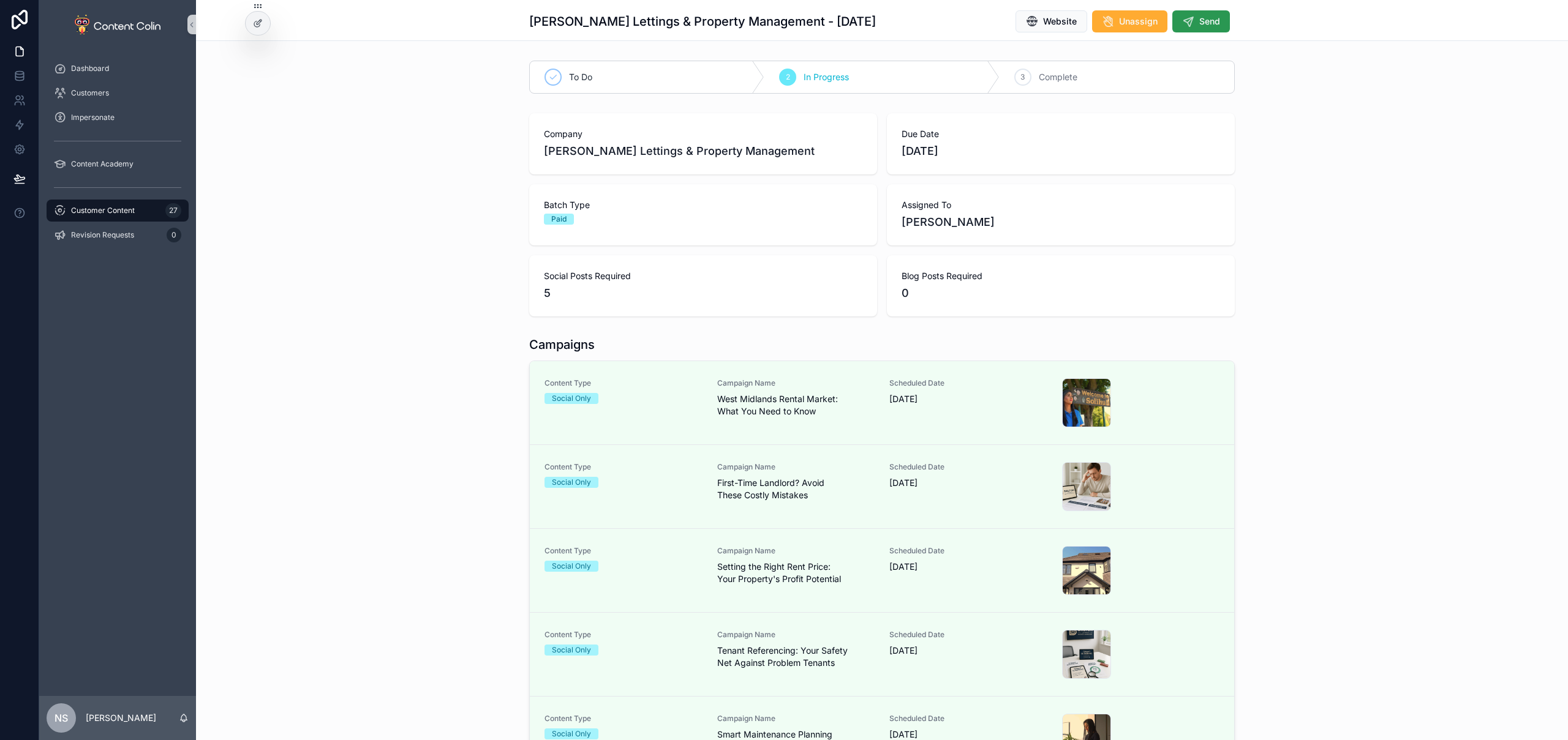
click at [1190, 19] on button "Send" at bounding box center [1201, 21] width 58 height 22
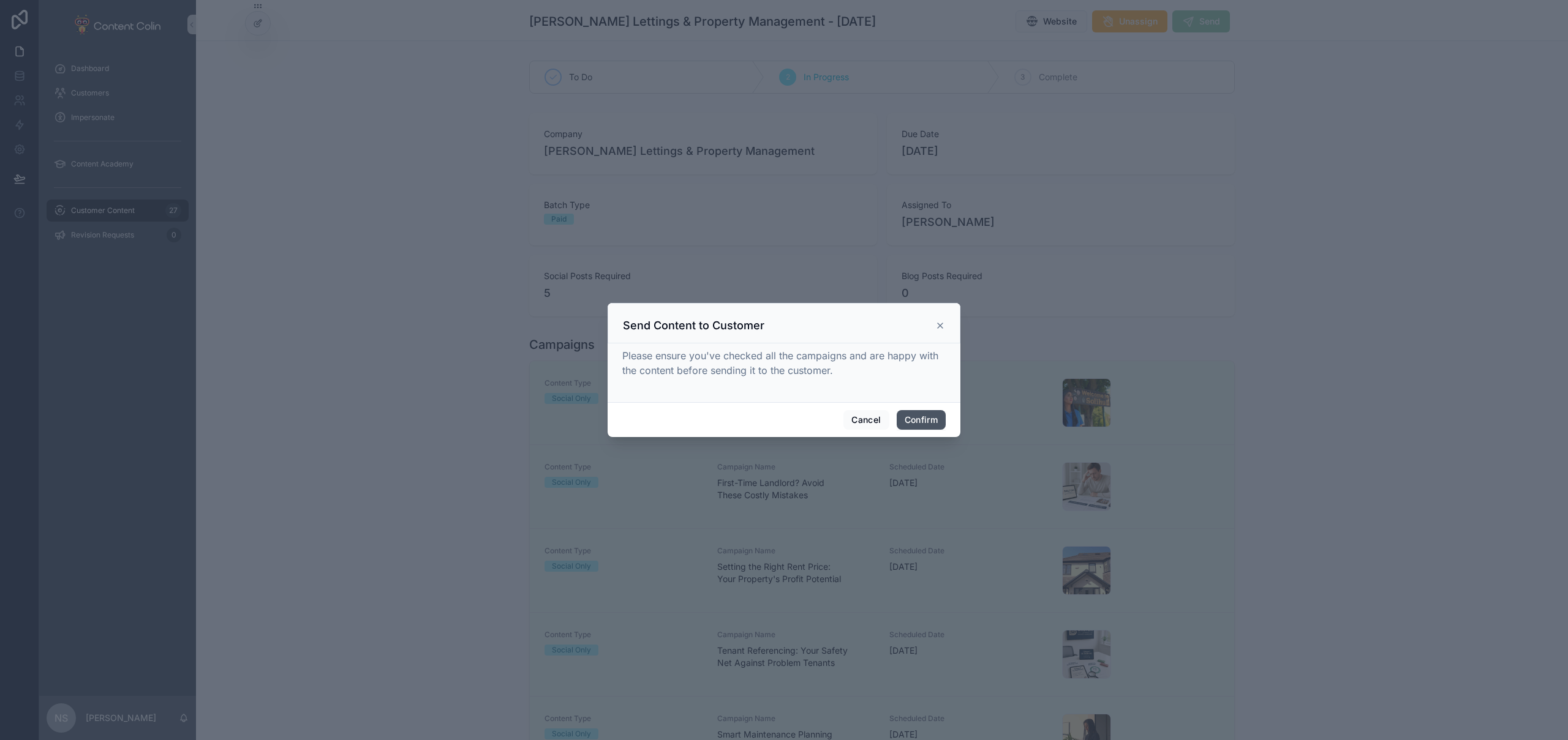
click at [929, 423] on button "Confirm" at bounding box center [921, 420] width 49 height 20
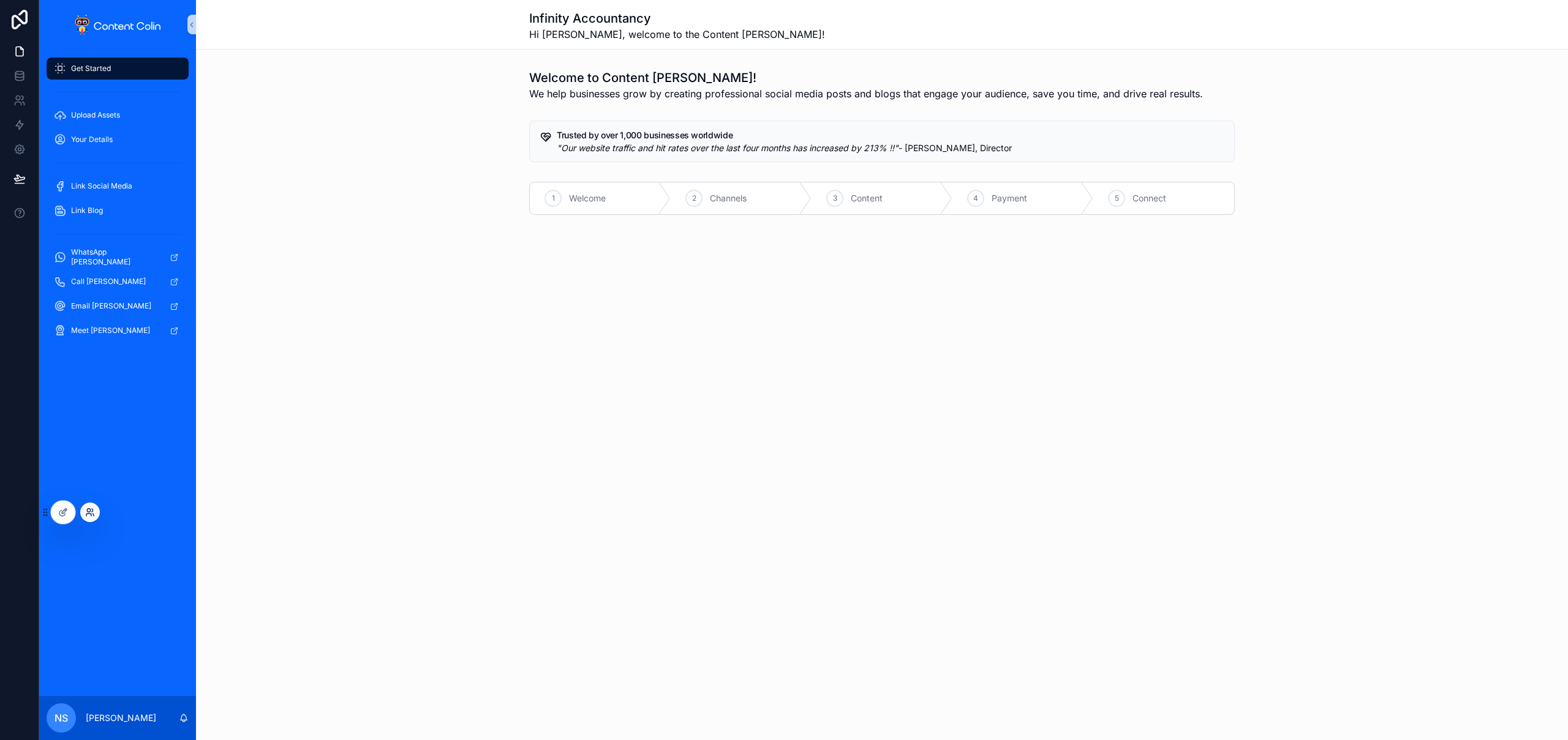
click at [90, 515] on icon at bounding box center [90, 512] width 10 height 10
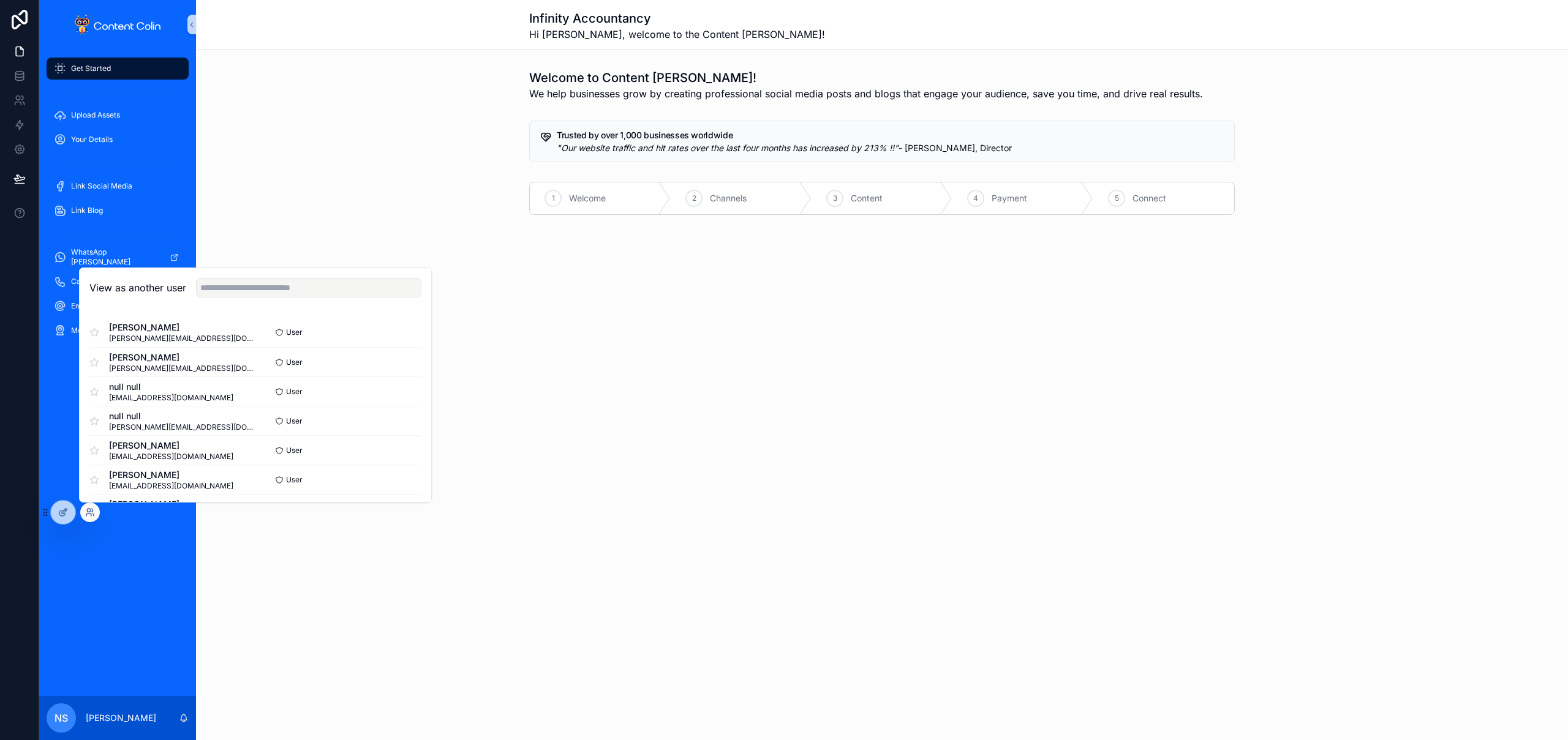
click at [282, 297] on div "View as another user" at bounding box center [255, 288] width 352 height 40
click at [290, 291] on input "text" at bounding box center [308, 288] width 225 height 20
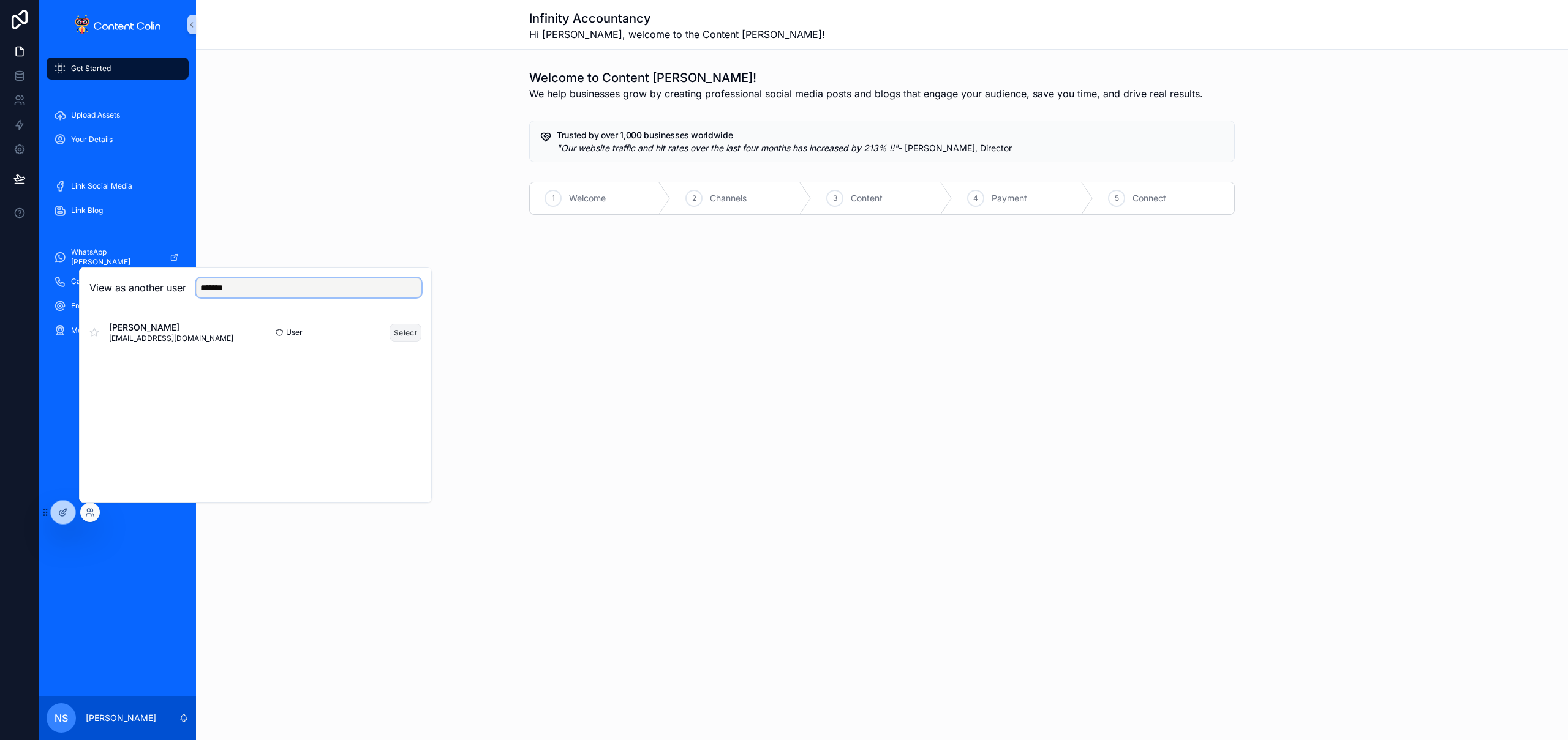
type input "*******"
click at [405, 332] on button "Select" at bounding box center [405, 333] width 32 height 18
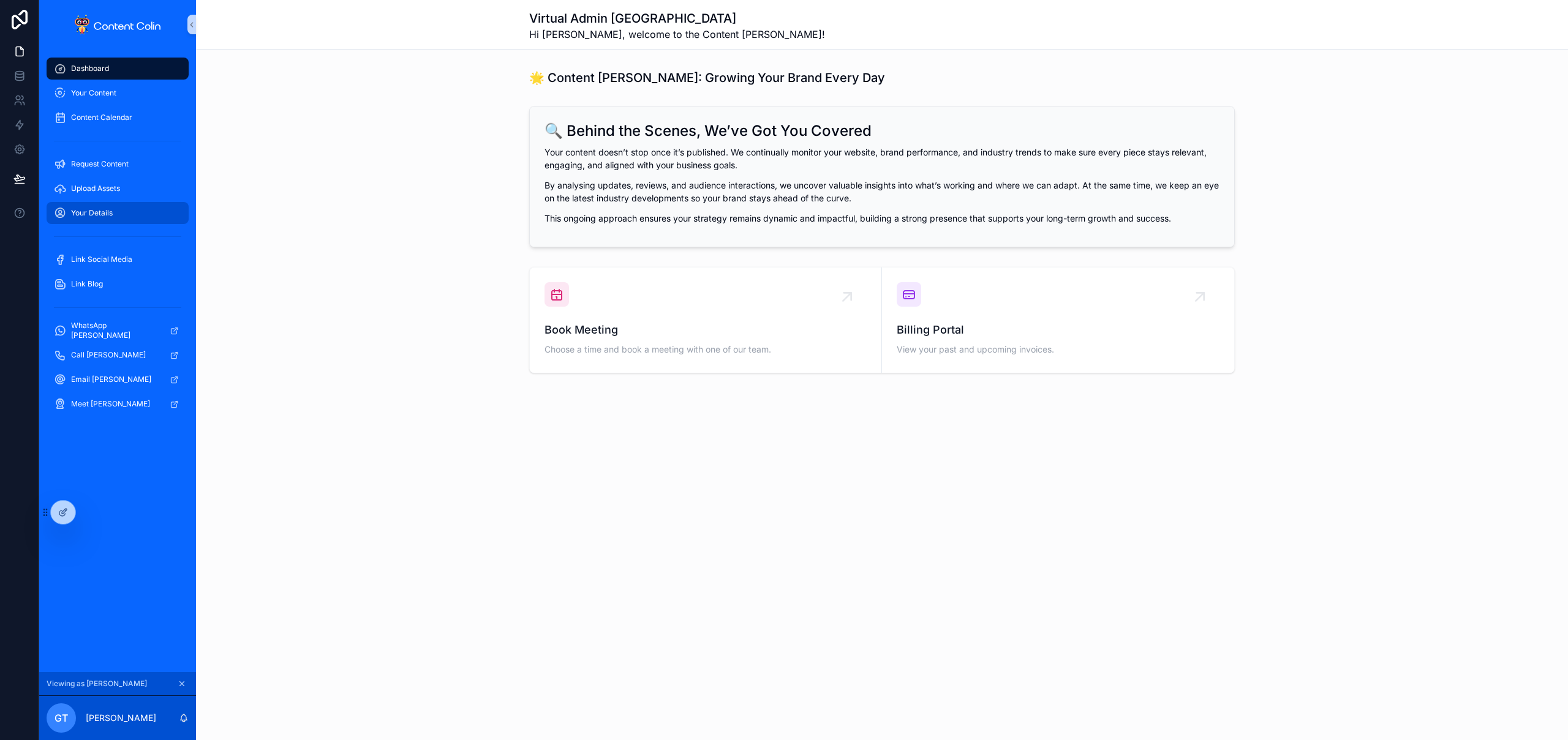
click at [91, 211] on span "Your Details" at bounding box center [92, 213] width 42 height 10
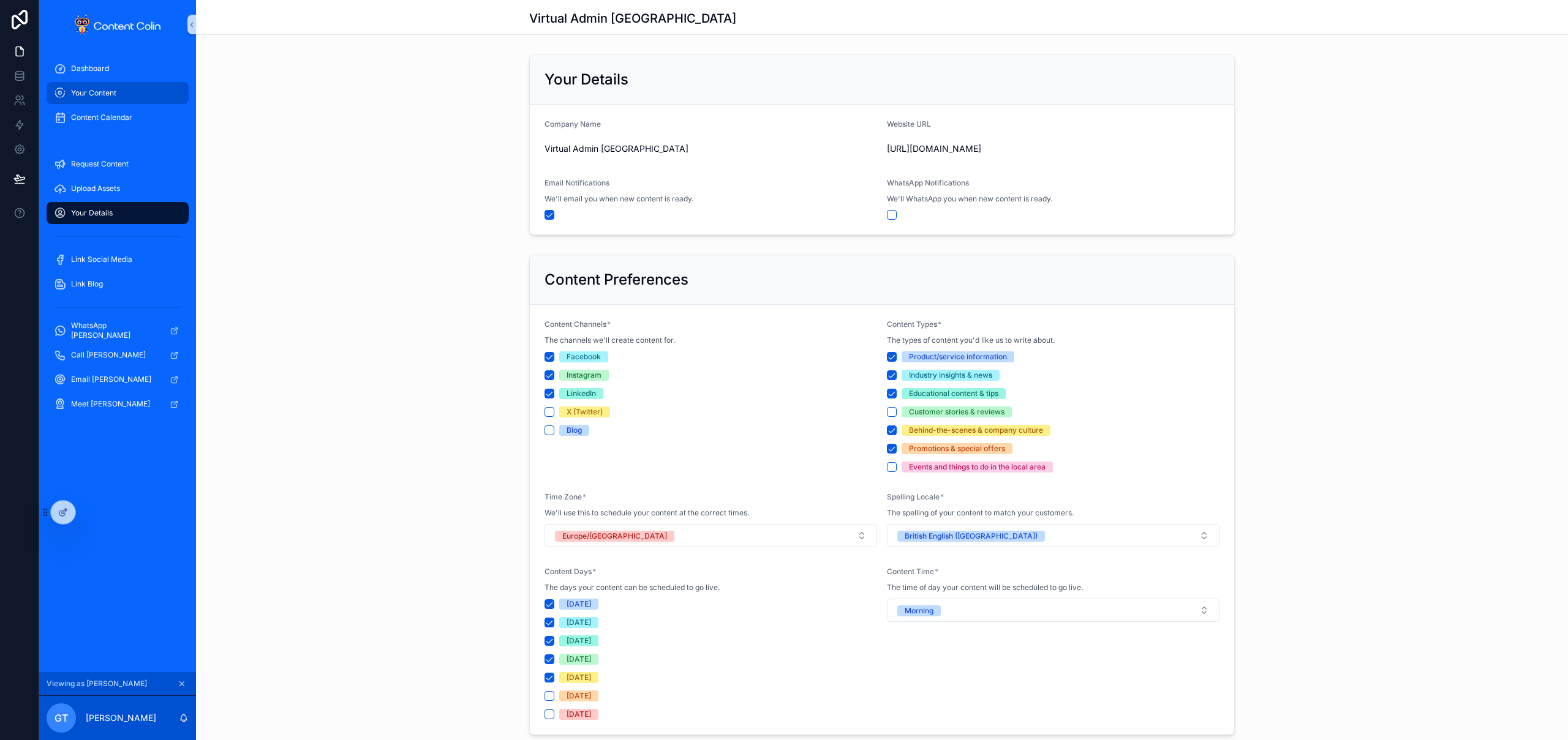
click at [105, 95] on span "Your Content" at bounding box center [94, 93] width 45 height 10
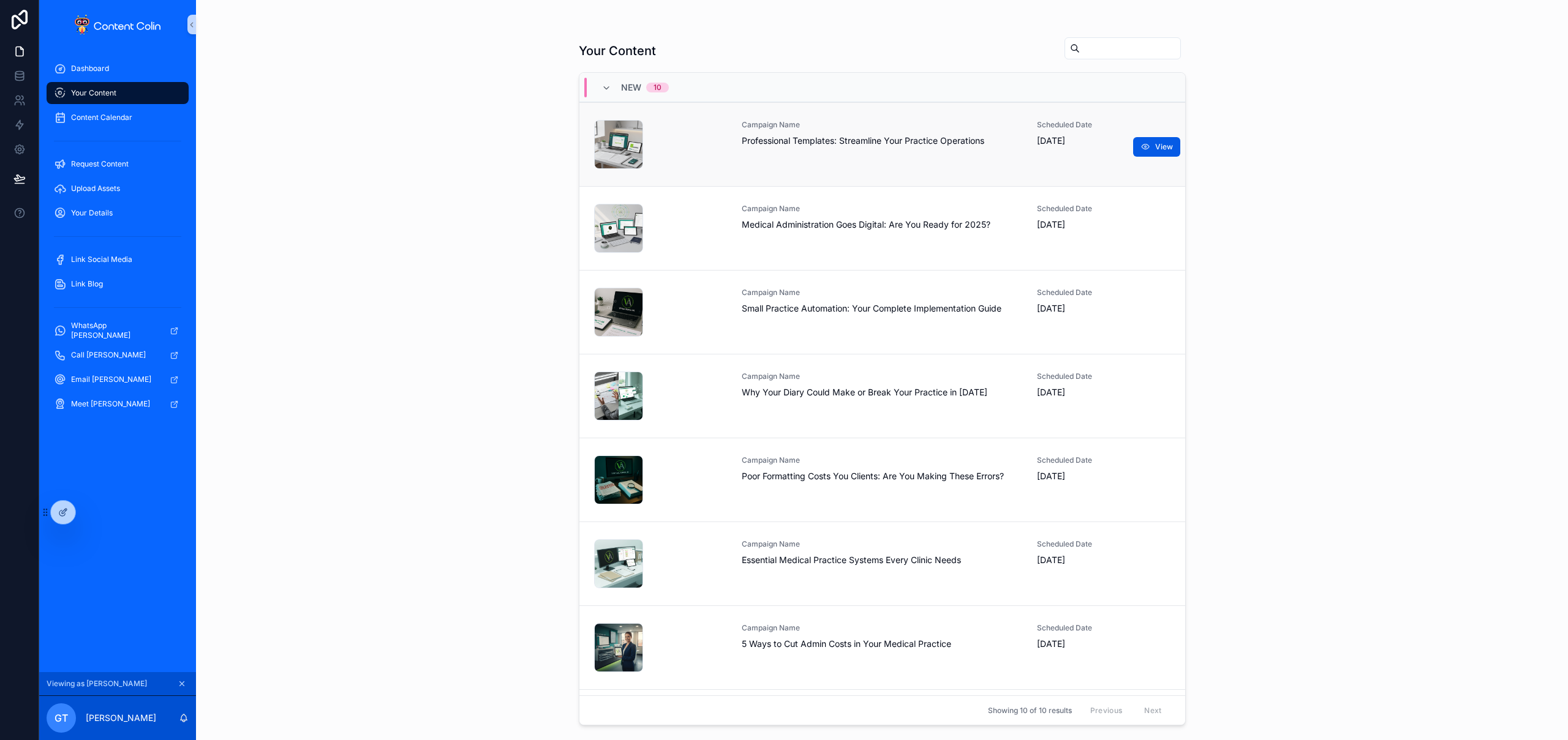
click at [828, 149] on div "Campaign Name Professional Templates: Streamline Your Practice Operations" at bounding box center [883, 144] width 282 height 49
click at [831, 239] on div "Campaign Name Medical Administration Goes Digital: Are You Ready for 2025?" at bounding box center [883, 228] width 282 height 49
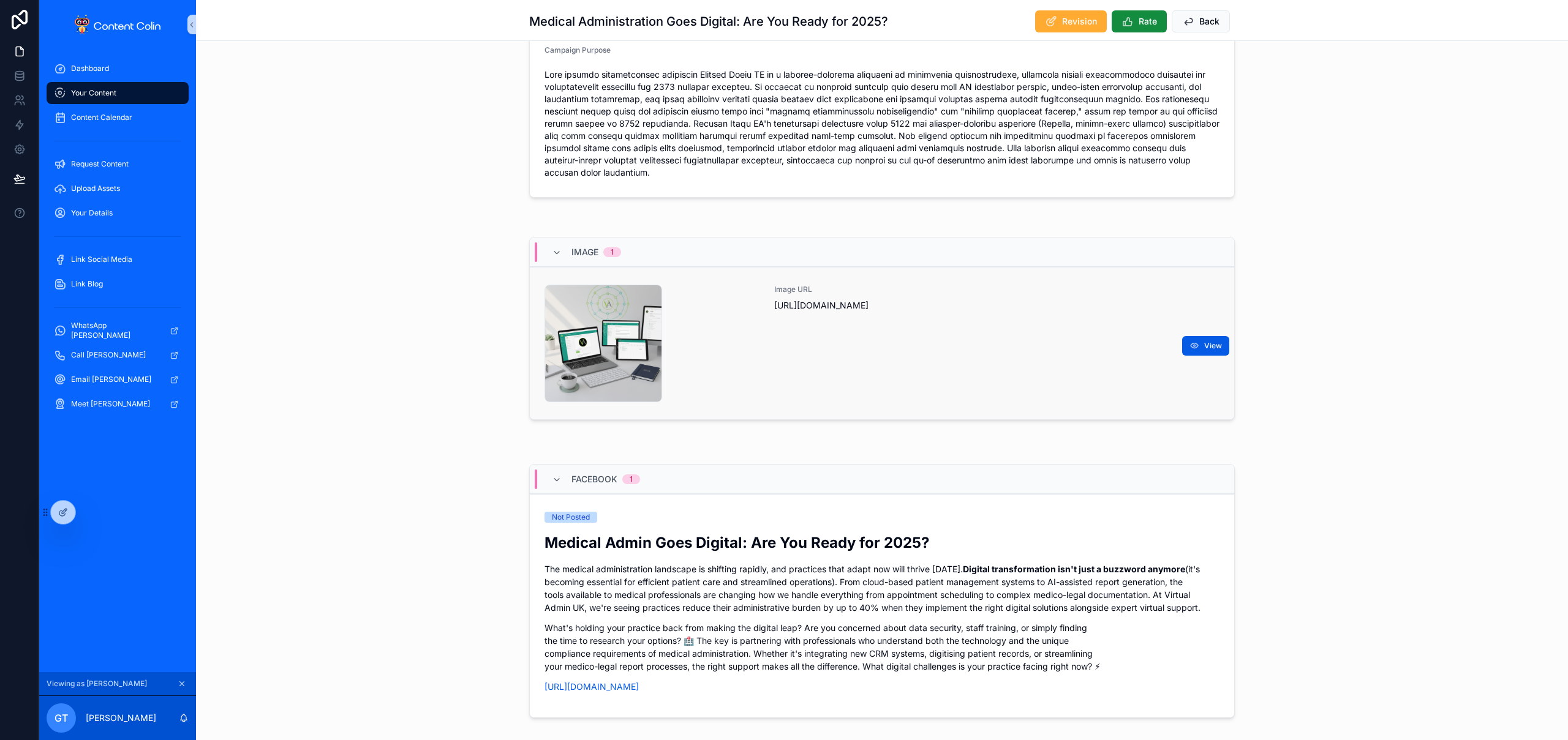
scroll to position [204, 0]
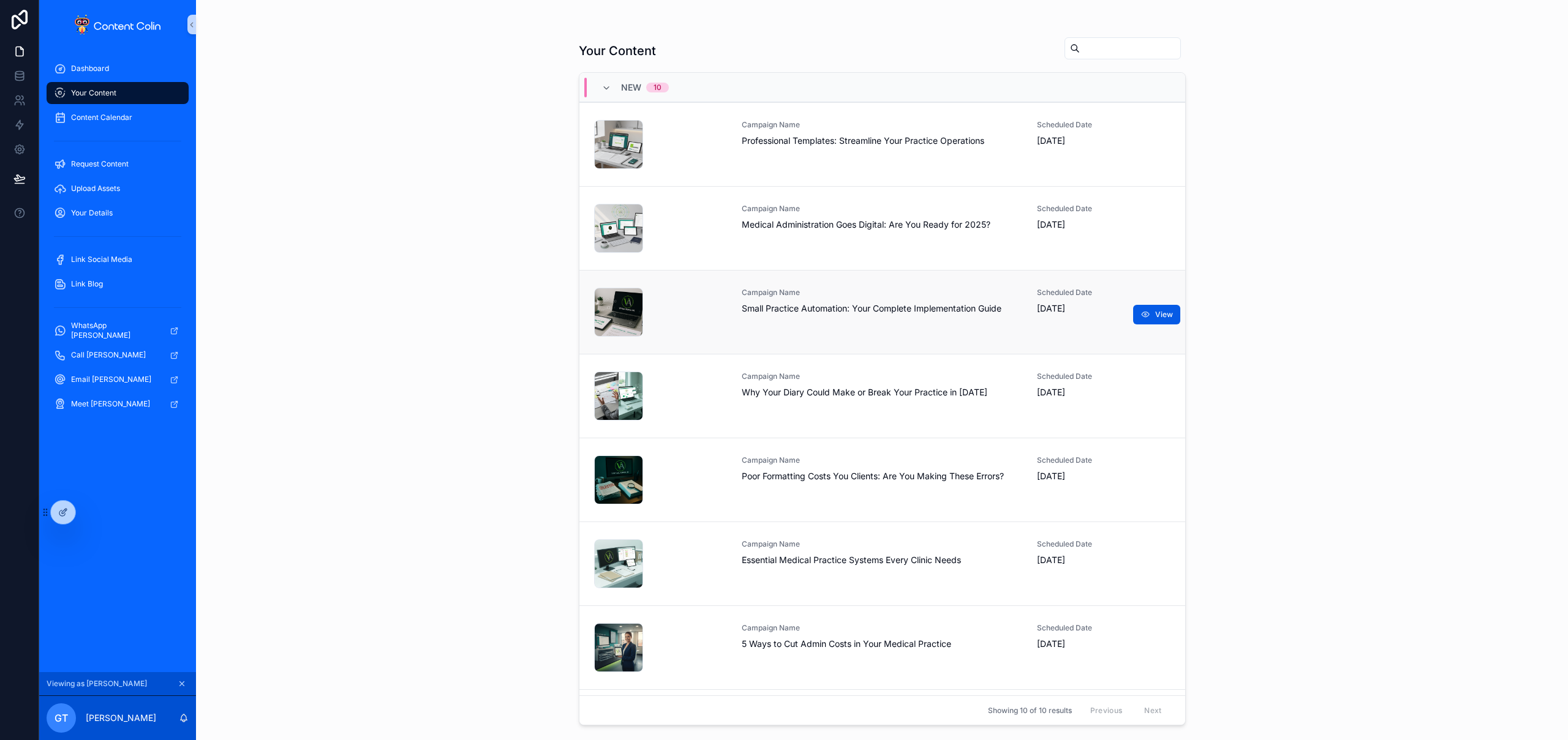
click at [804, 305] on span "Small Practice Automation: Your Complete Implementation Guide" at bounding box center [883, 309] width 282 height 12
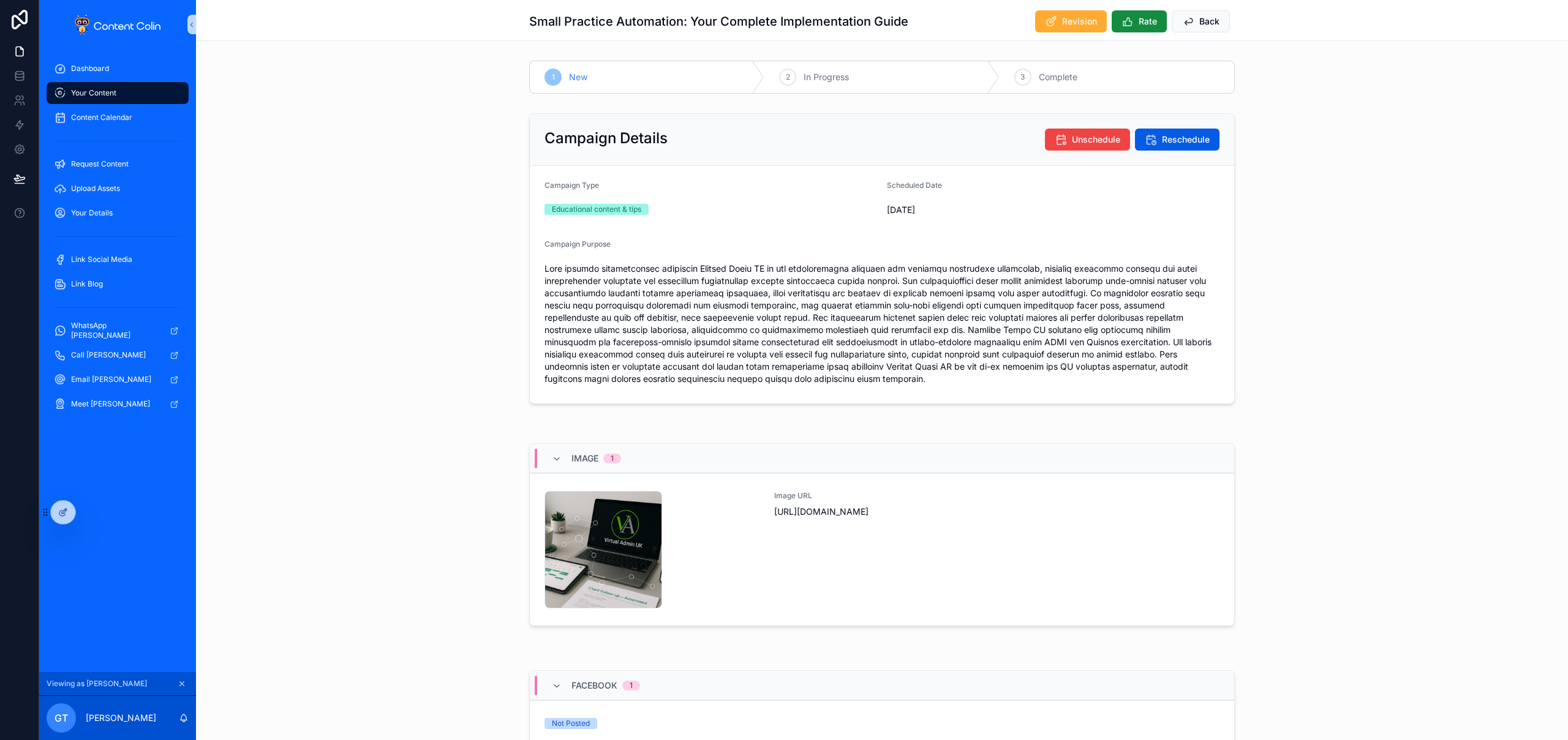
scroll to position [166, 0]
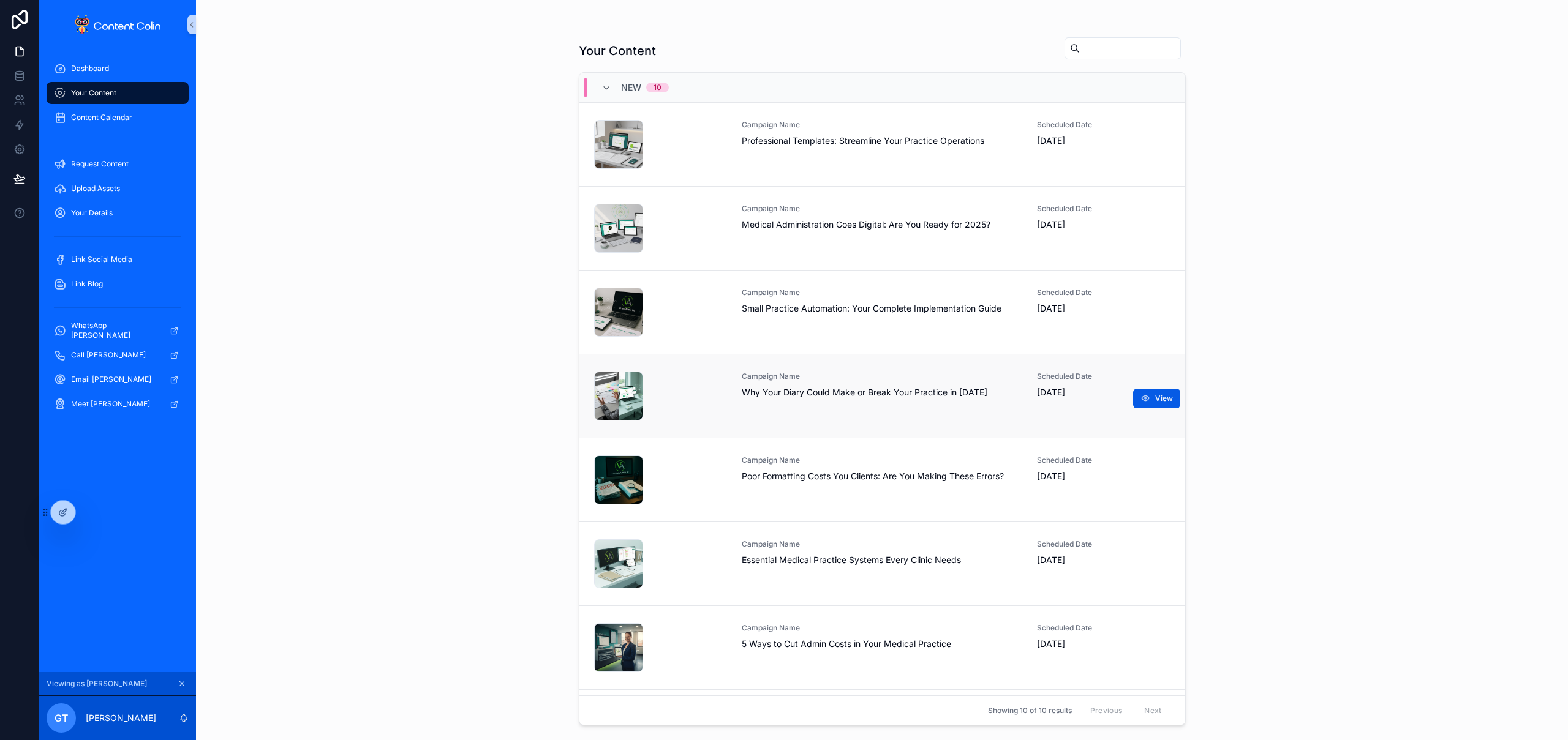
click at [850, 412] on div "Campaign Name Why Your Diary Could Make or Break Your Practice in [DATE]" at bounding box center [883, 395] width 282 height 49
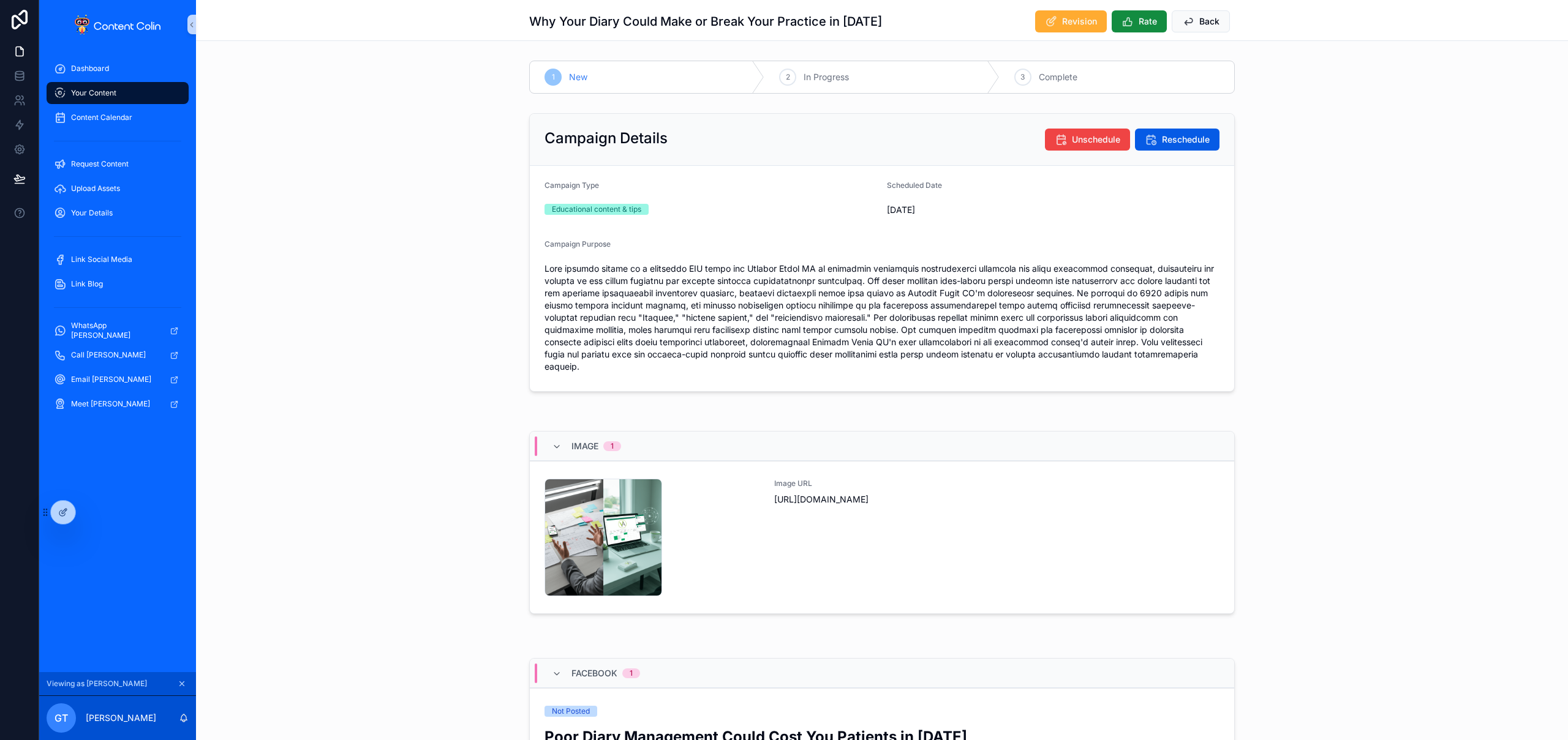
scroll to position [205, 0]
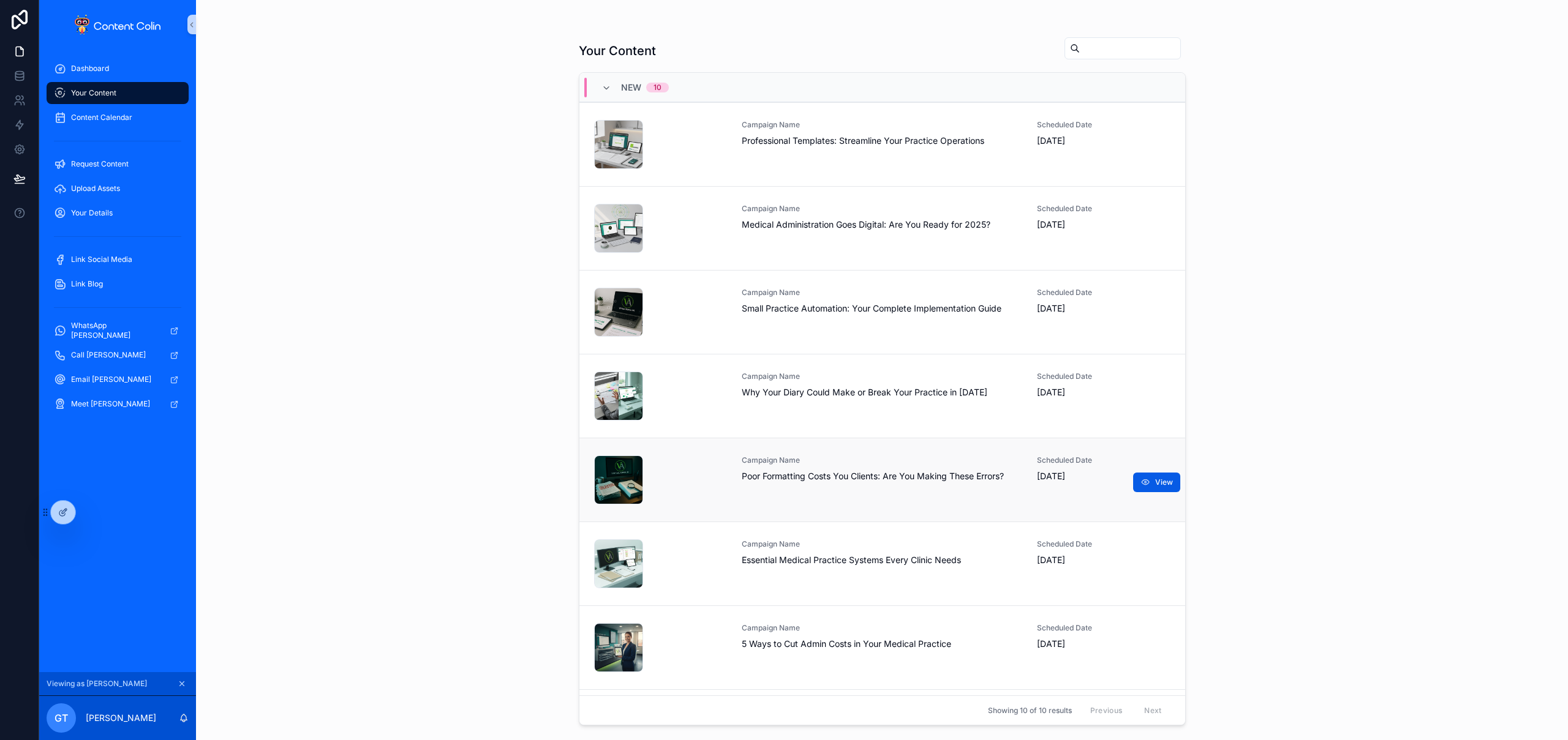
click at [812, 485] on div "Campaign Name Poor Formatting Costs You Clients: Are You Making These Errors?" at bounding box center [883, 480] width 282 height 49
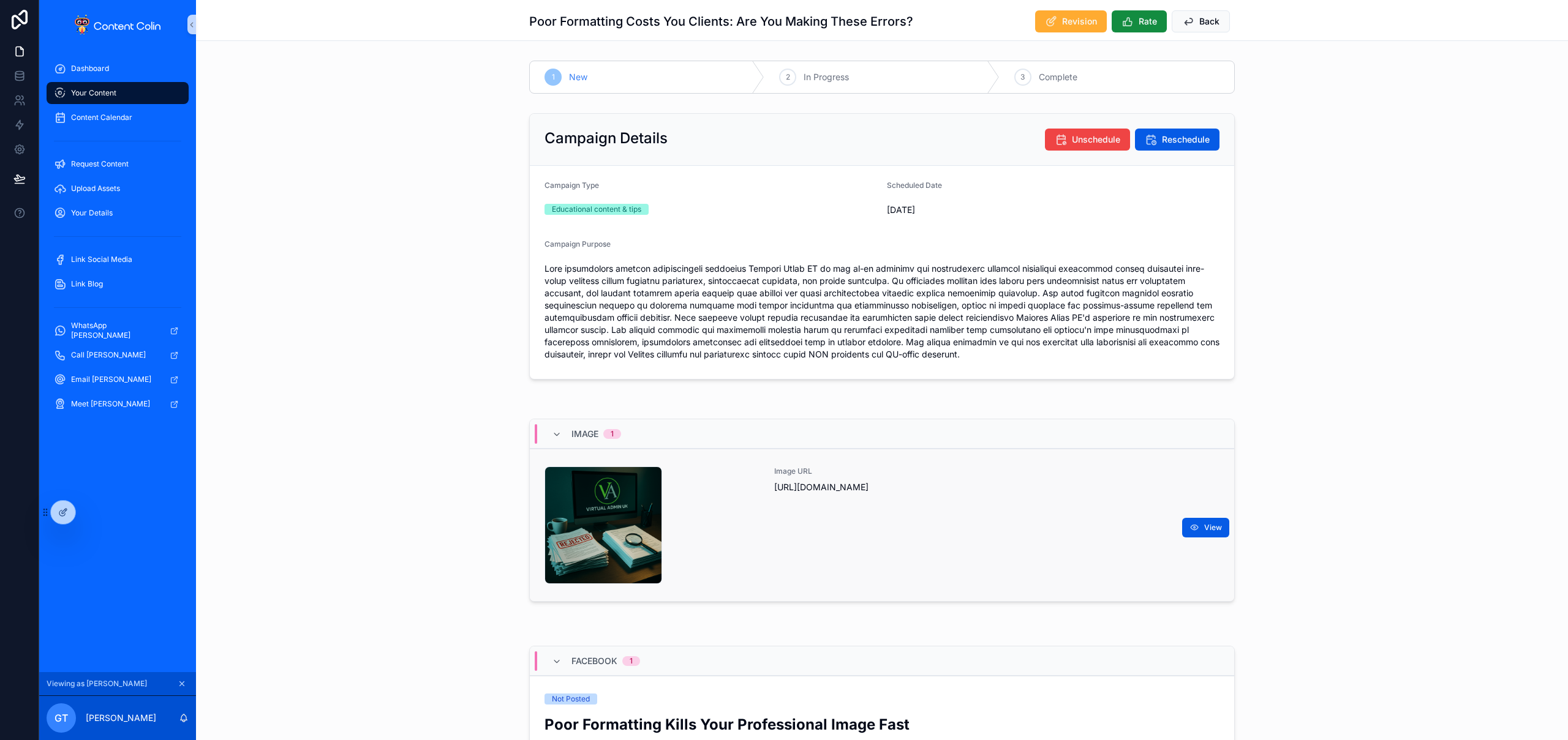
scroll to position [187, 0]
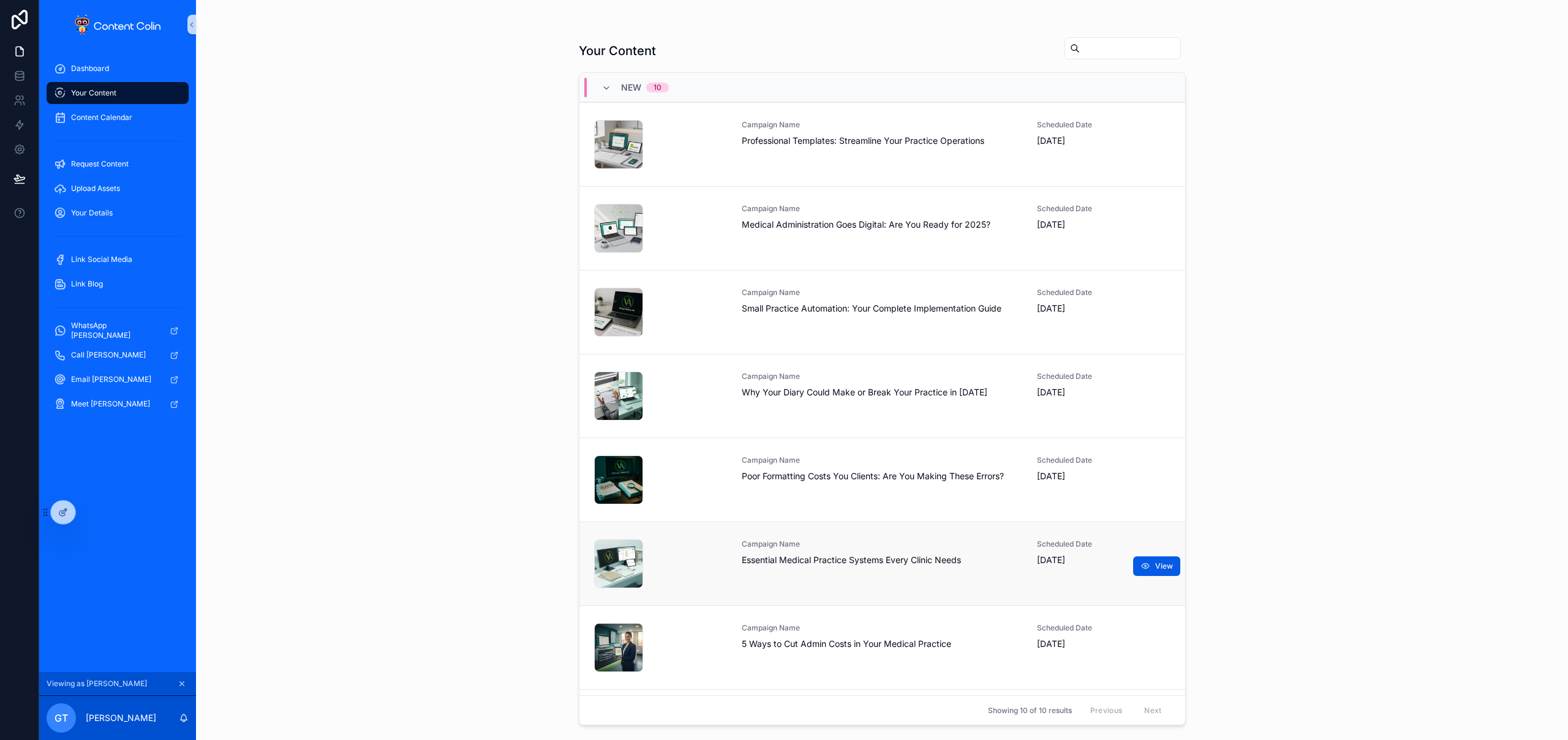
click at [860, 567] on div "Campaign Name Essential Medical Practice Systems Every Clinic Needs" at bounding box center [883, 564] width 282 height 49
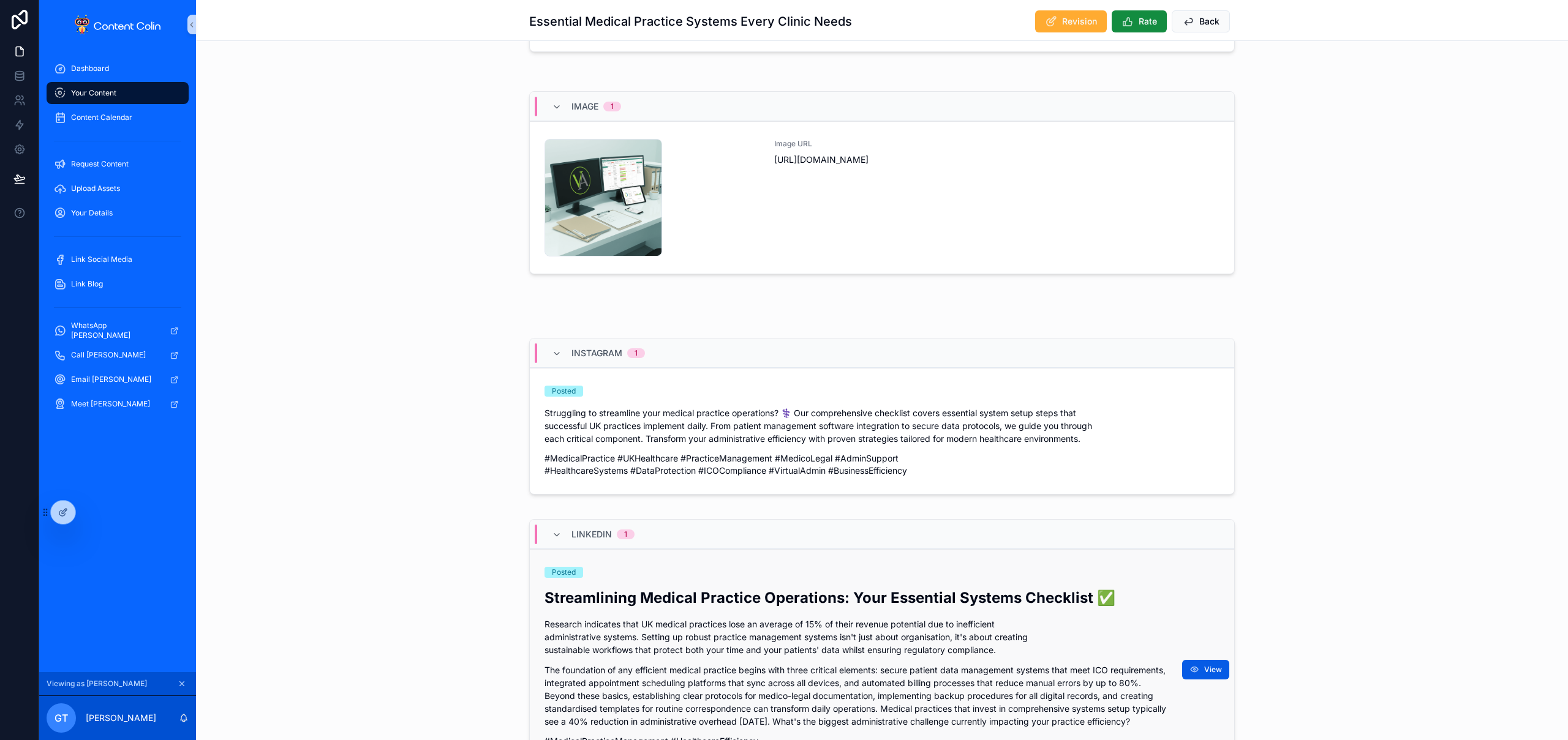
scroll to position [513, 0]
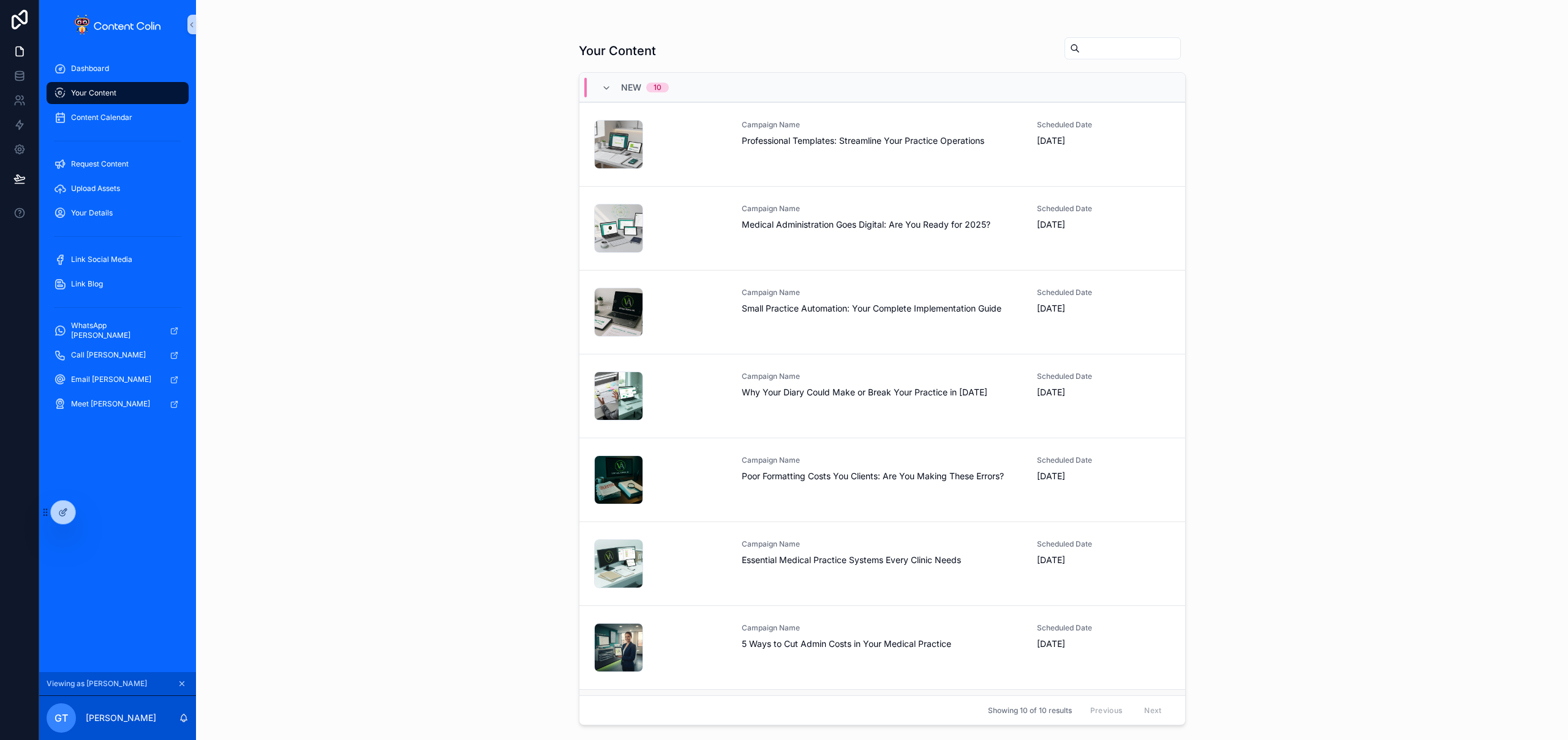
scroll to position [246, 0]
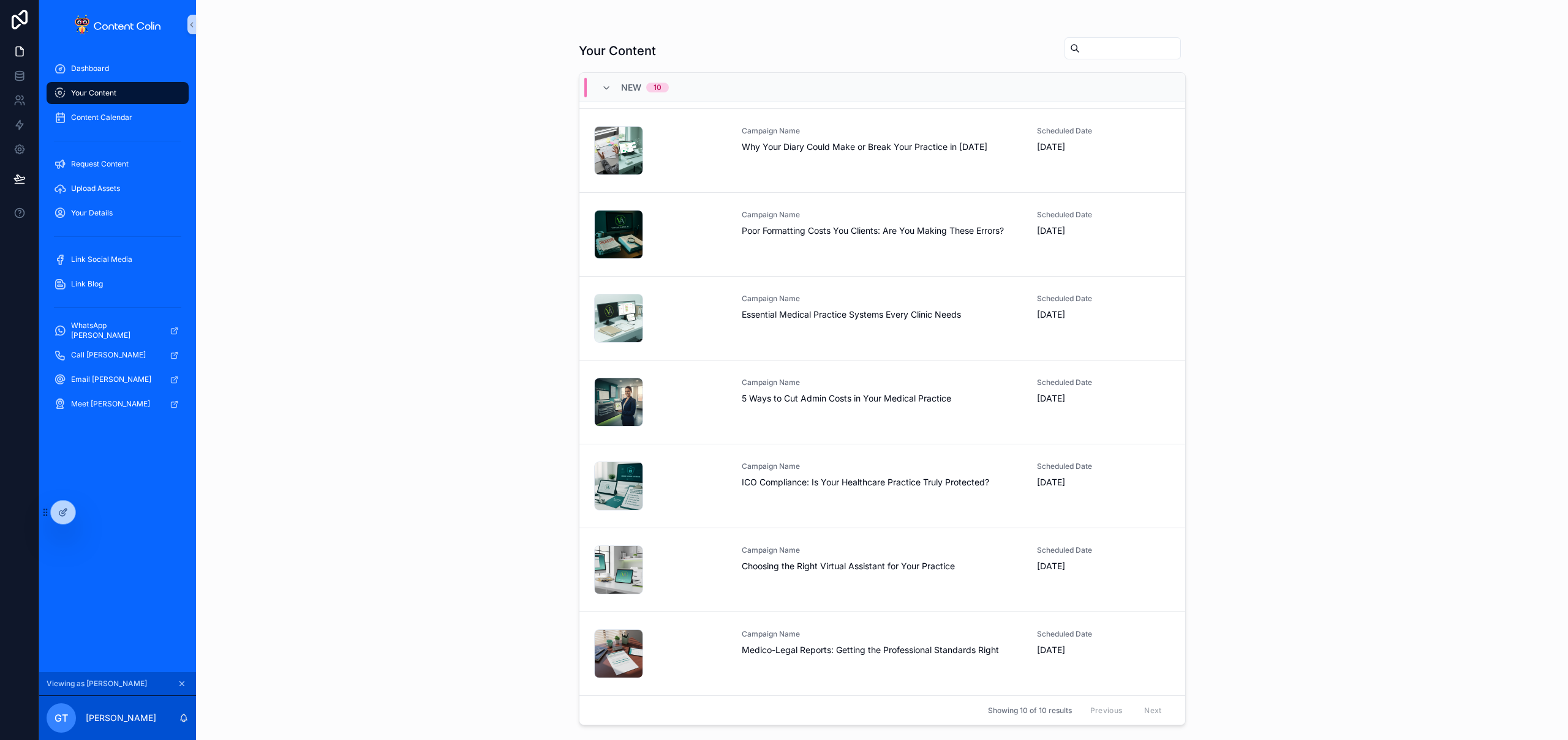
click at [823, 636] on span "Campaign Name" at bounding box center [883, 634] width 282 height 10
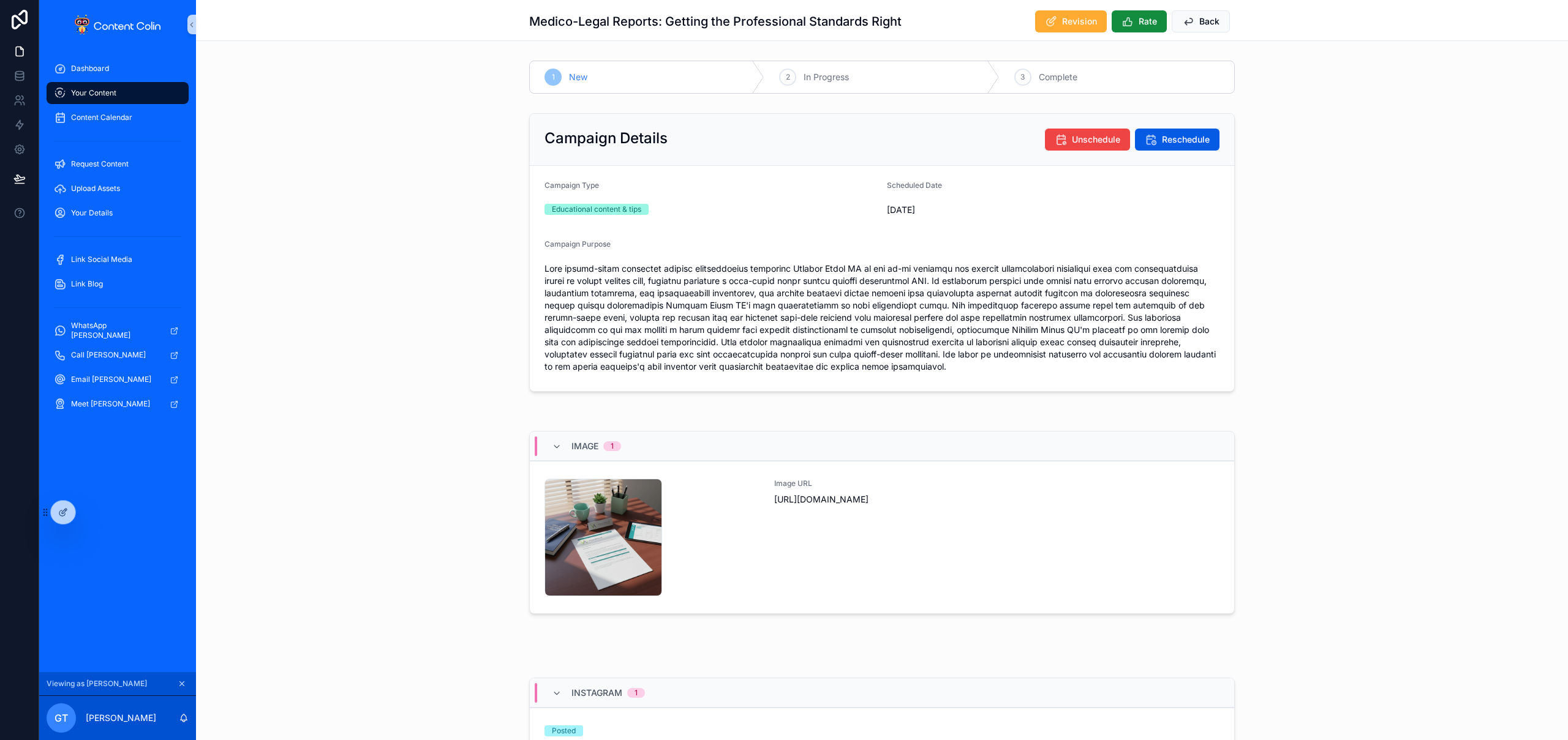
scroll to position [183, 0]
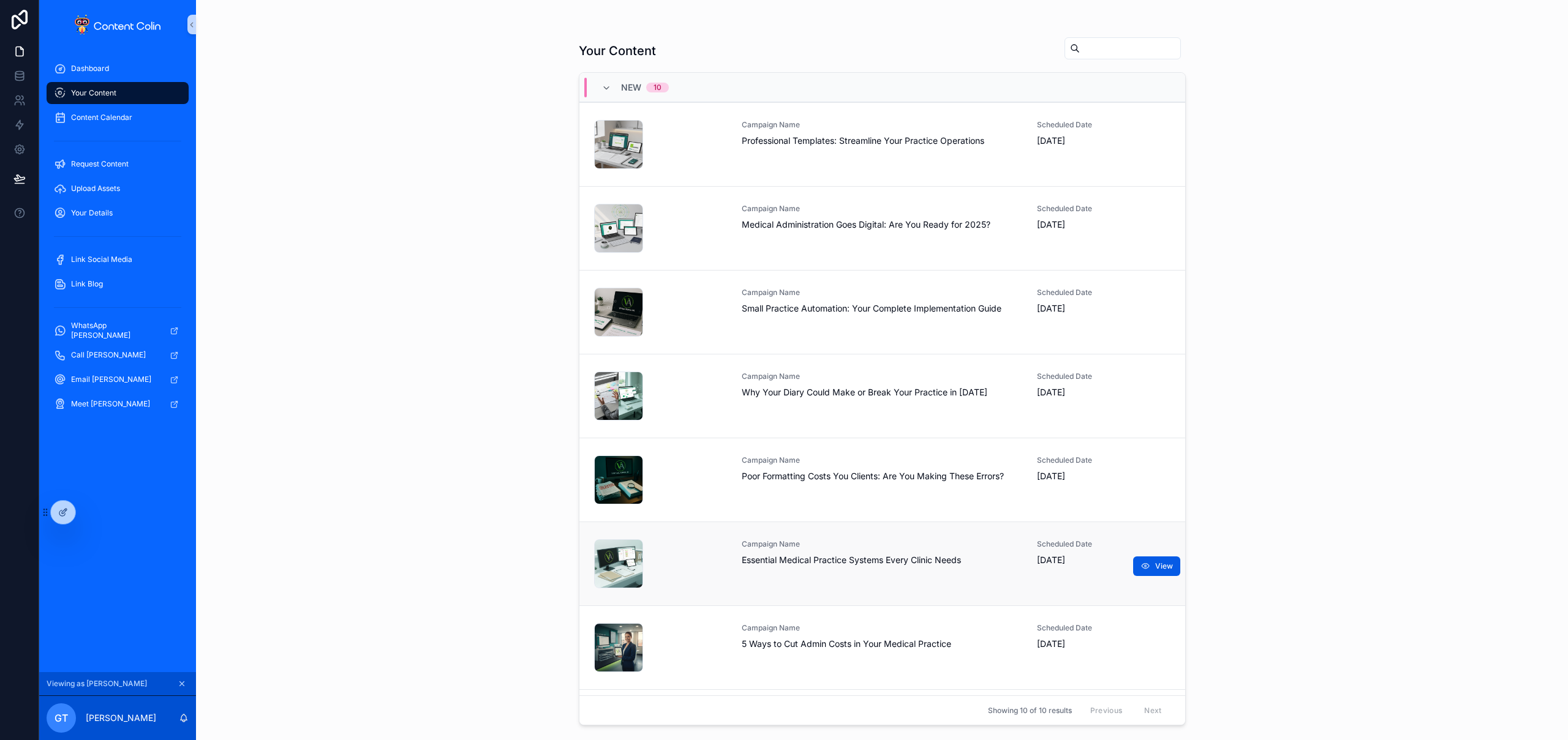
click at [845, 573] on div "Campaign Name Essential Medical Practice Systems Every Clinic Needs" at bounding box center [883, 564] width 282 height 49
click at [858, 500] on div "Campaign Name Poor Formatting Costs You Clients: Are You Making These Errors?" at bounding box center [883, 480] width 282 height 49
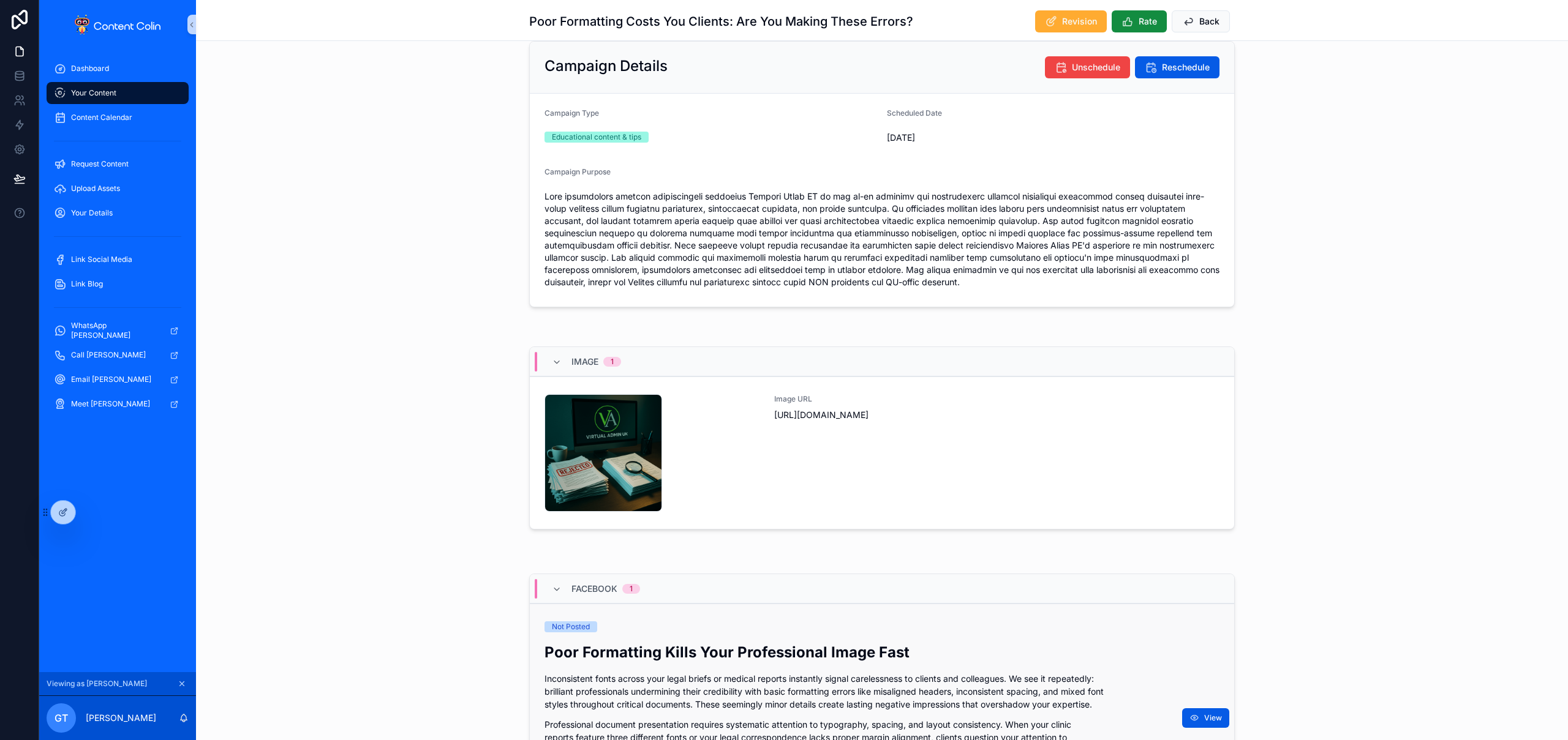
scroll to position [284, 0]
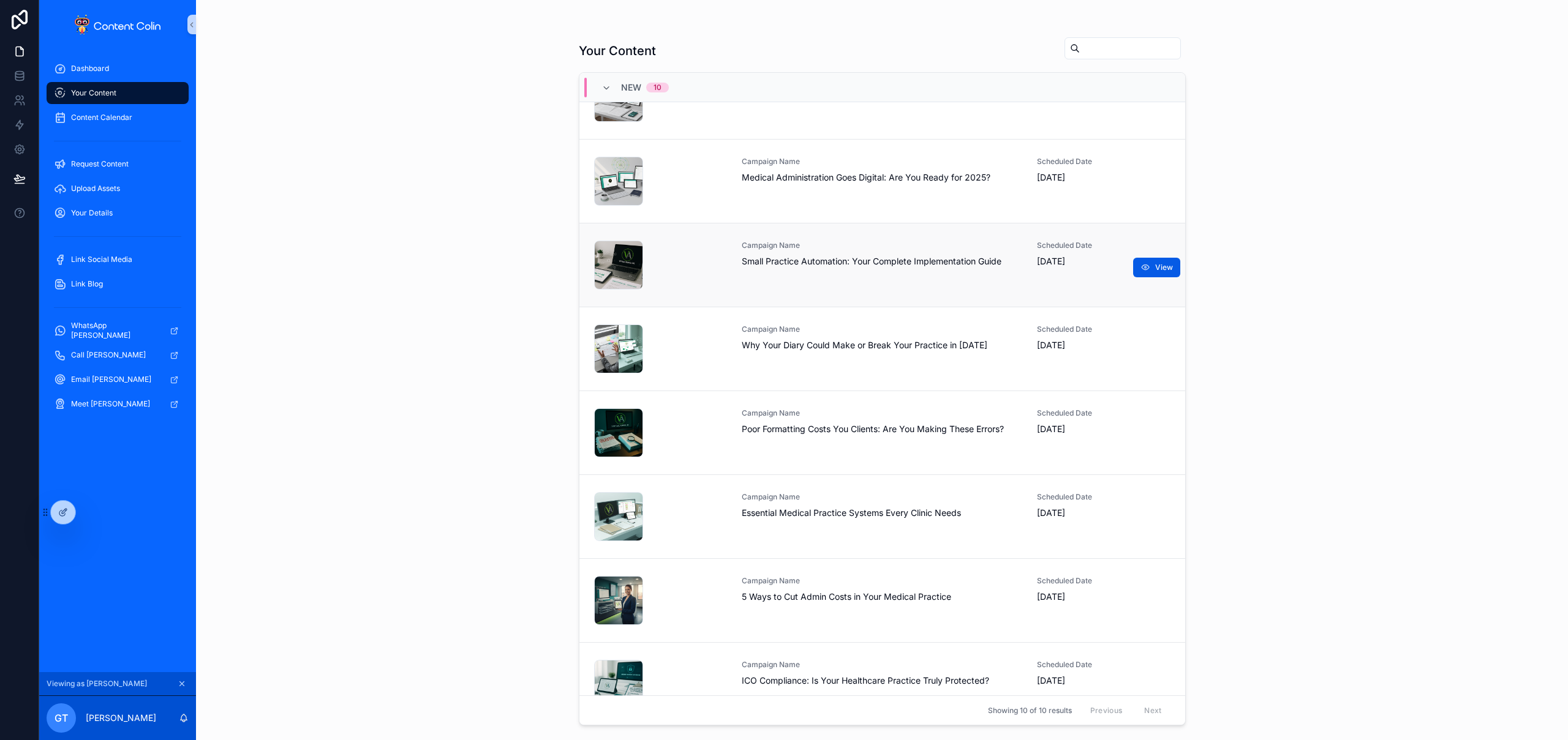
scroll to position [206, 0]
